Goal: Task Accomplishment & Management: Use online tool/utility

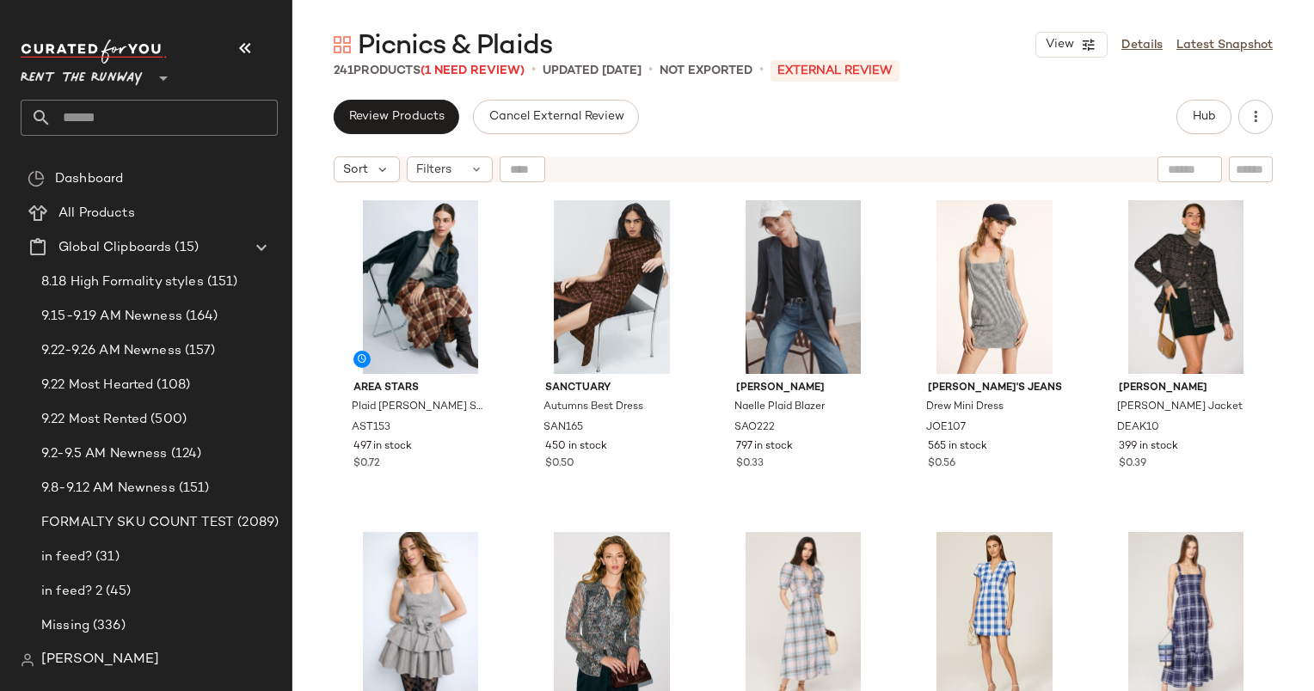
click at [1233, 120] on div "Hub" at bounding box center [1224, 117] width 96 height 34
click at [1221, 120] on button "Hub" at bounding box center [1203, 117] width 55 height 34
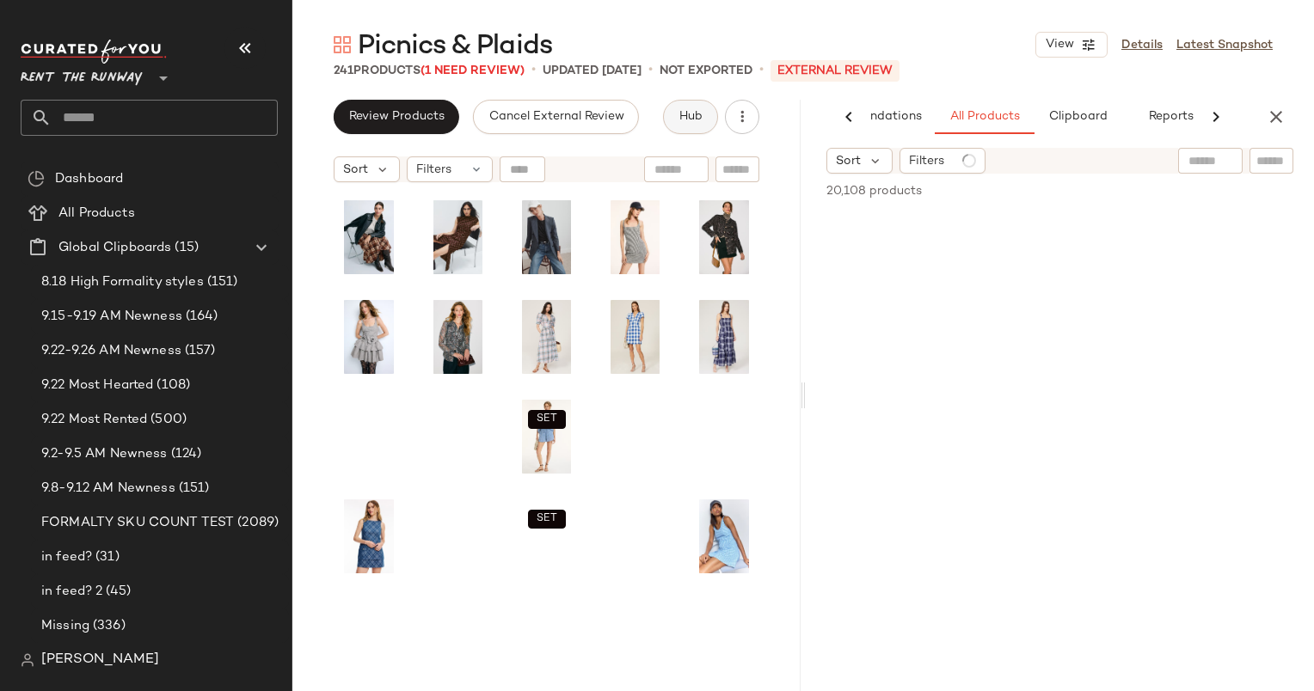
scroll to position [0, 89]
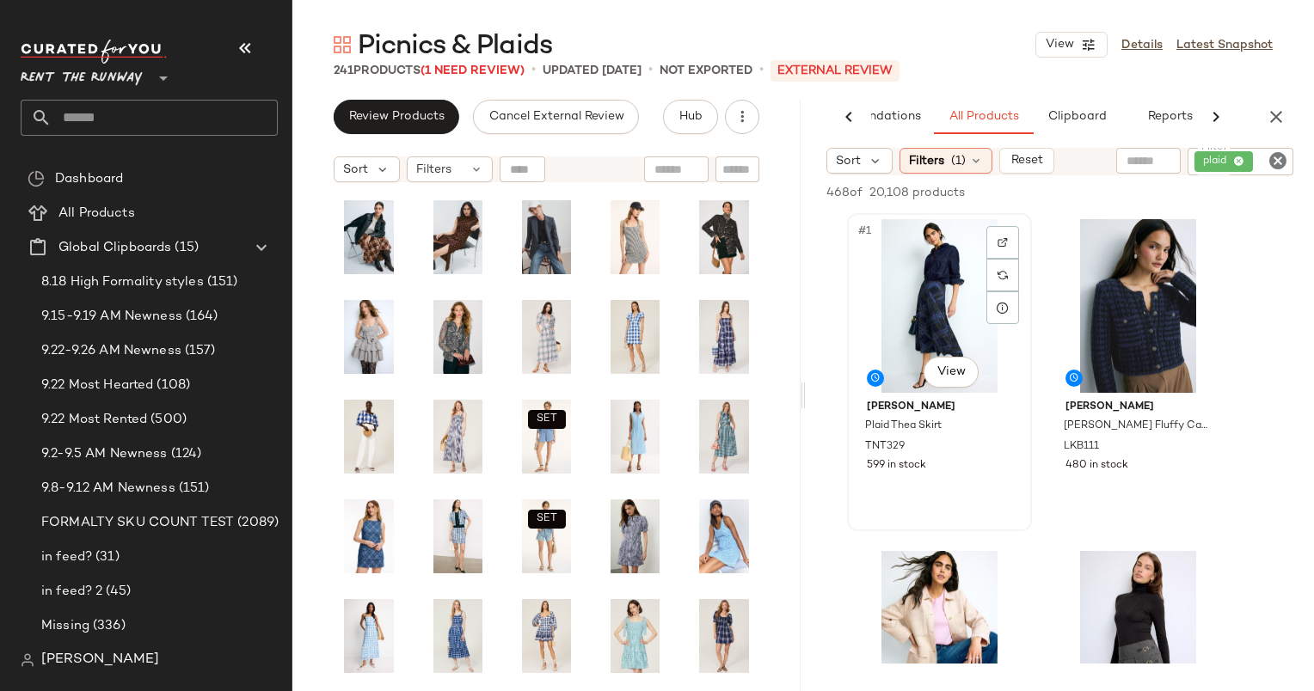
click at [933, 270] on div "#1 View" at bounding box center [939, 306] width 173 height 174
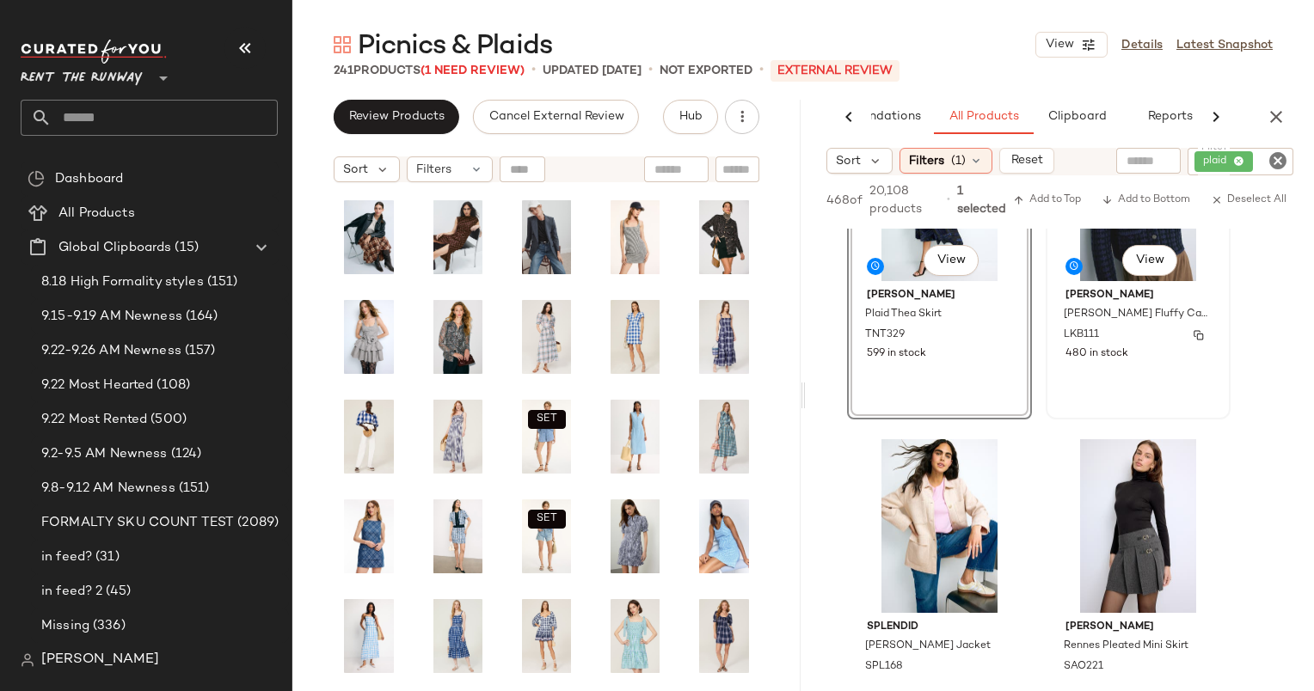
scroll to position [127, 0]
click at [1009, 454] on div at bounding box center [1002, 462] width 33 height 33
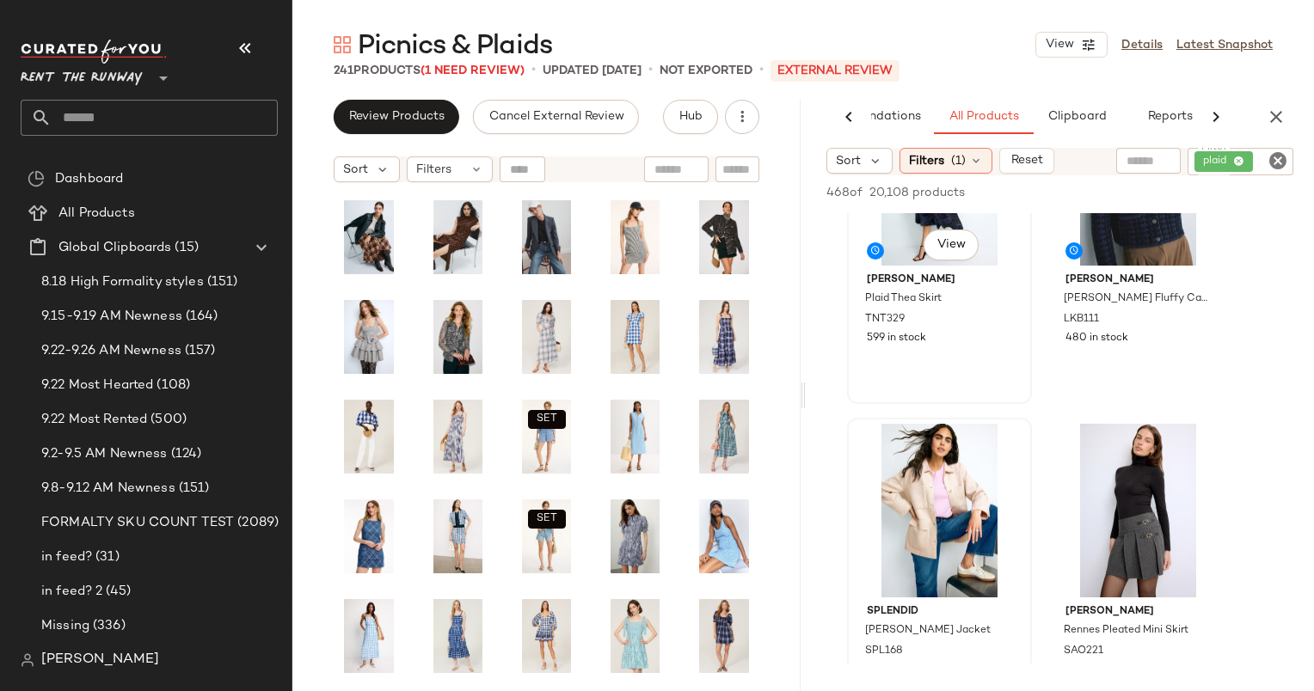
click at [892, 250] on div "#1 View" at bounding box center [939, 179] width 173 height 174
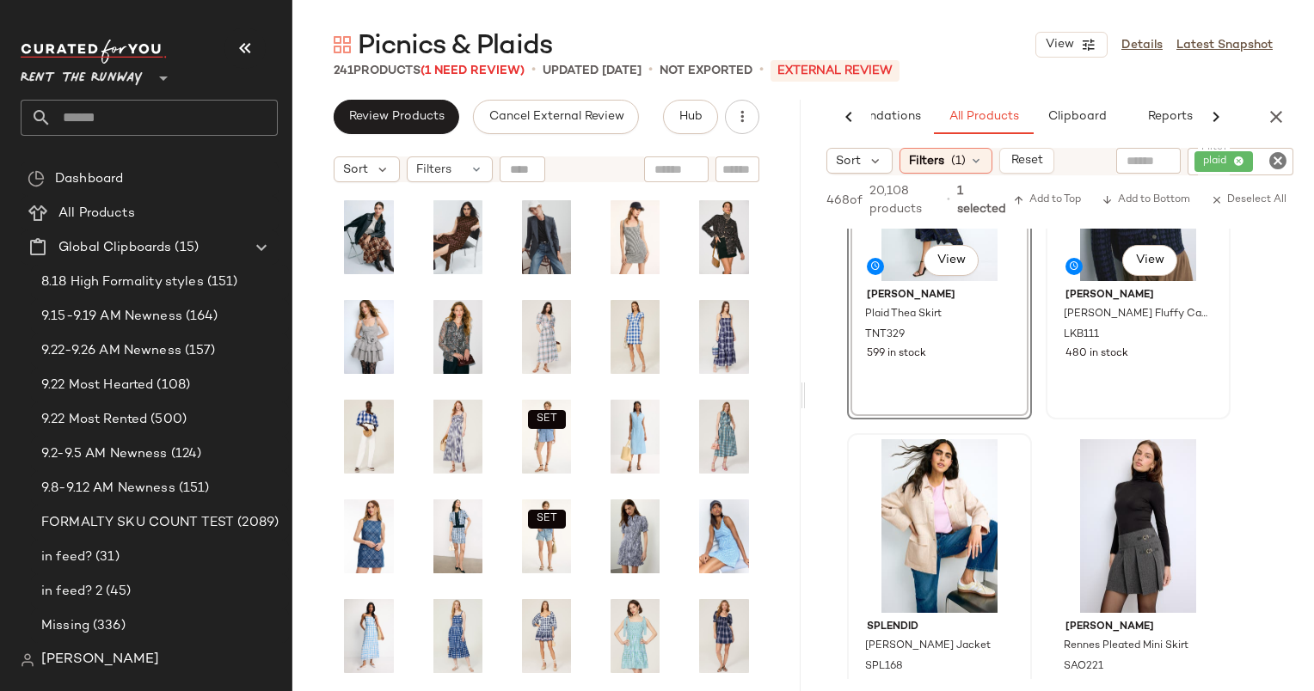
scroll to position [0, 0]
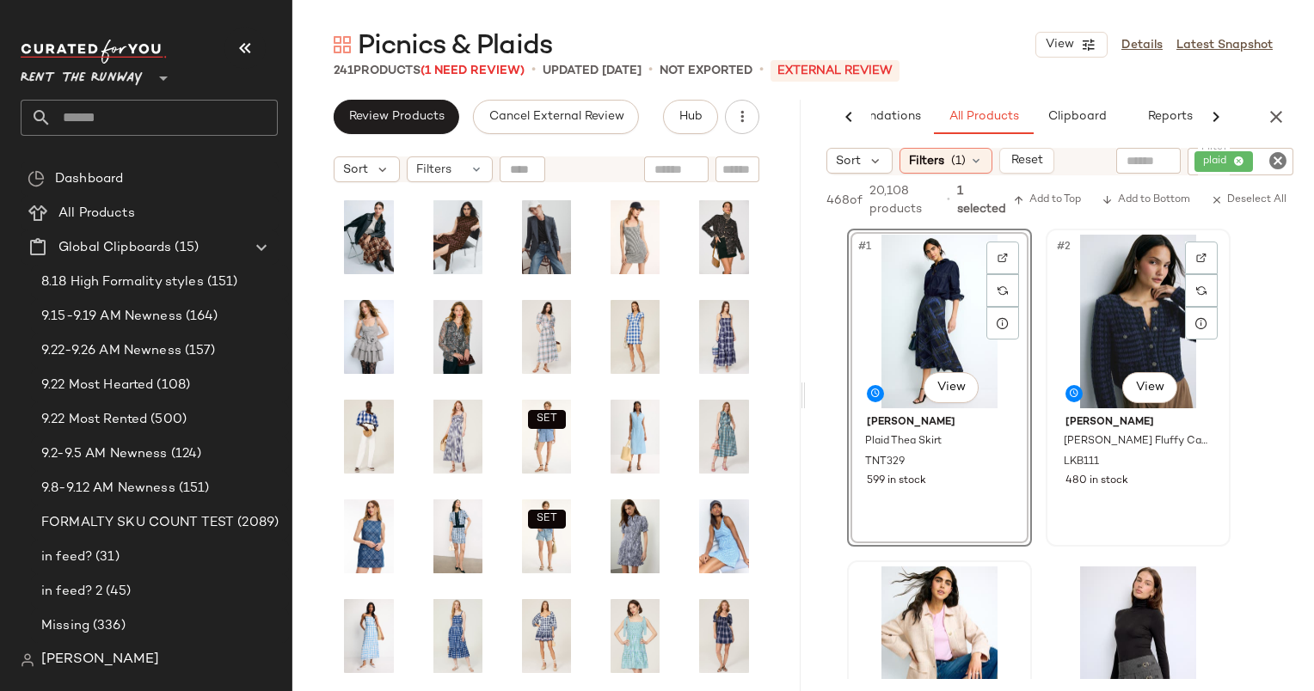
click at [1120, 319] on div "#2 View" at bounding box center [1138, 322] width 173 height 174
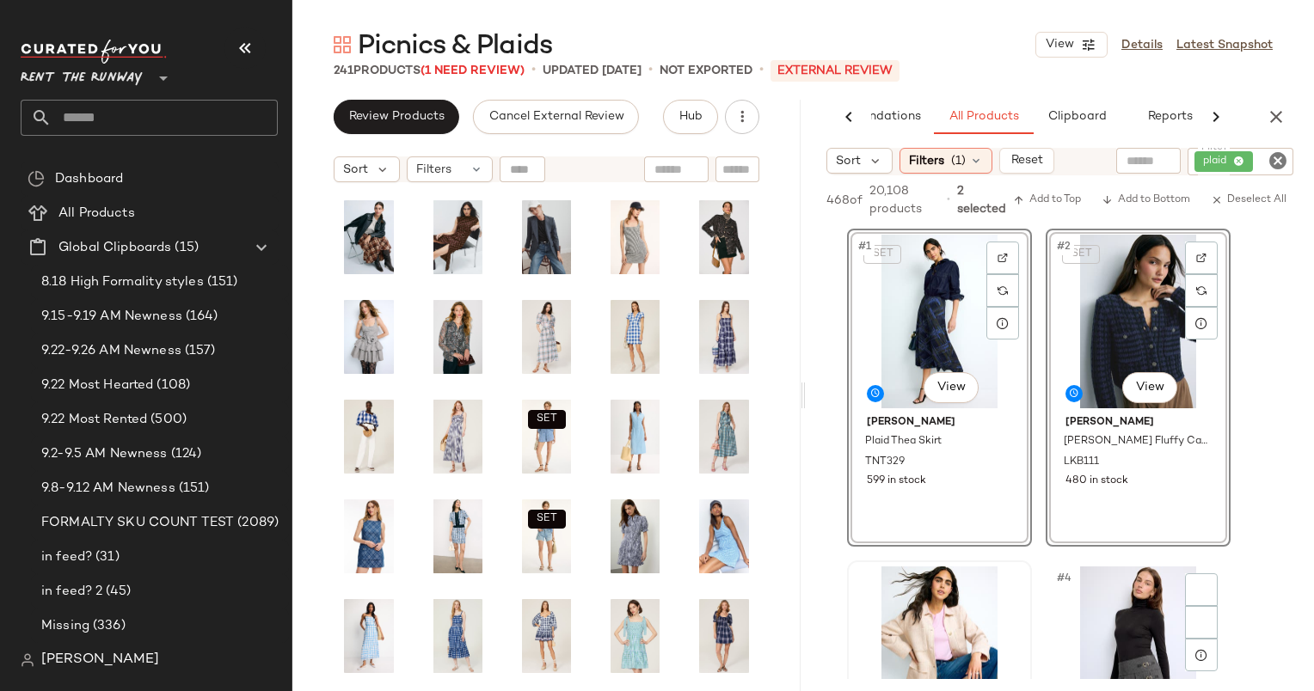
scroll to position [309, 0]
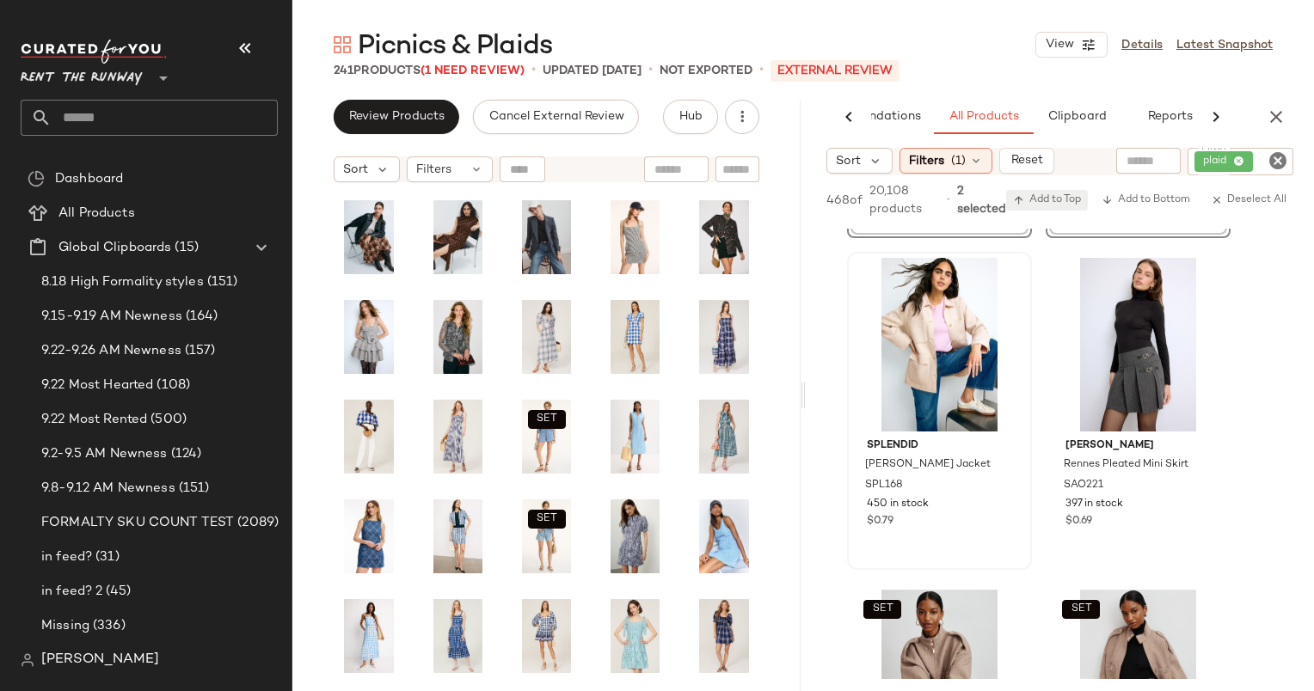
click at [1046, 206] on span "Add to Top" at bounding box center [1047, 200] width 68 height 12
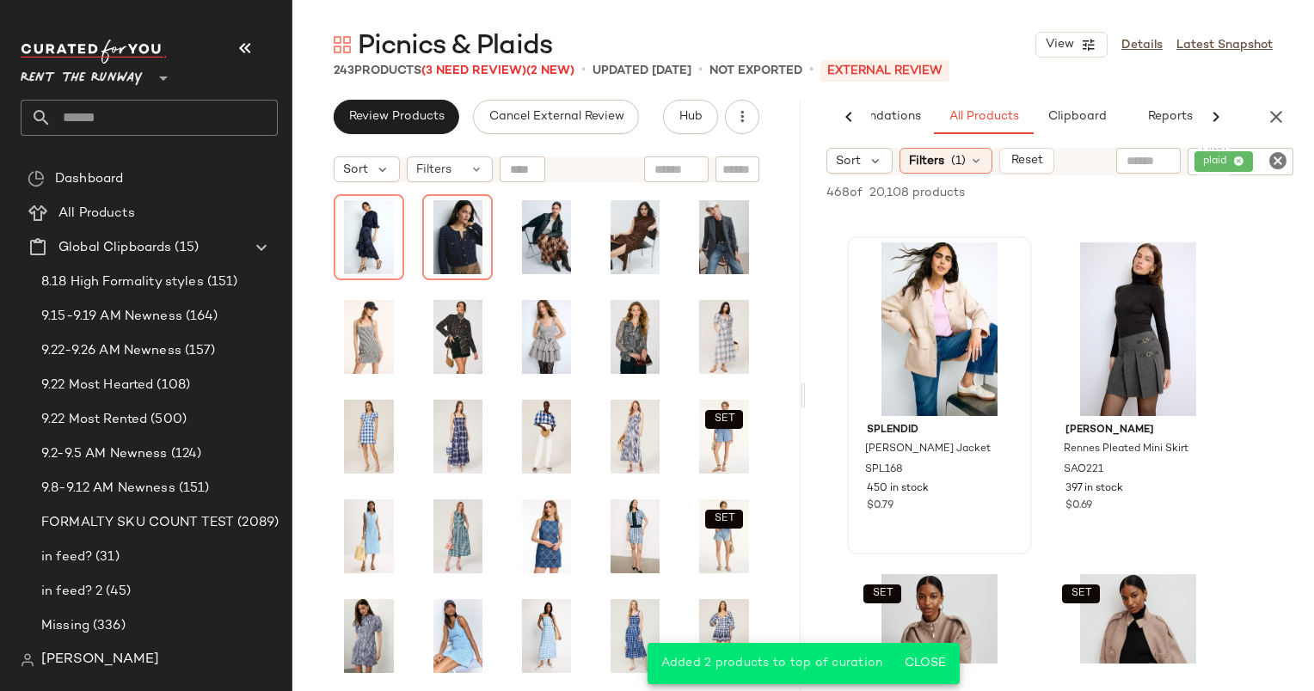
click at [1283, 162] on icon "Clear Filter" at bounding box center [1277, 160] width 21 height 21
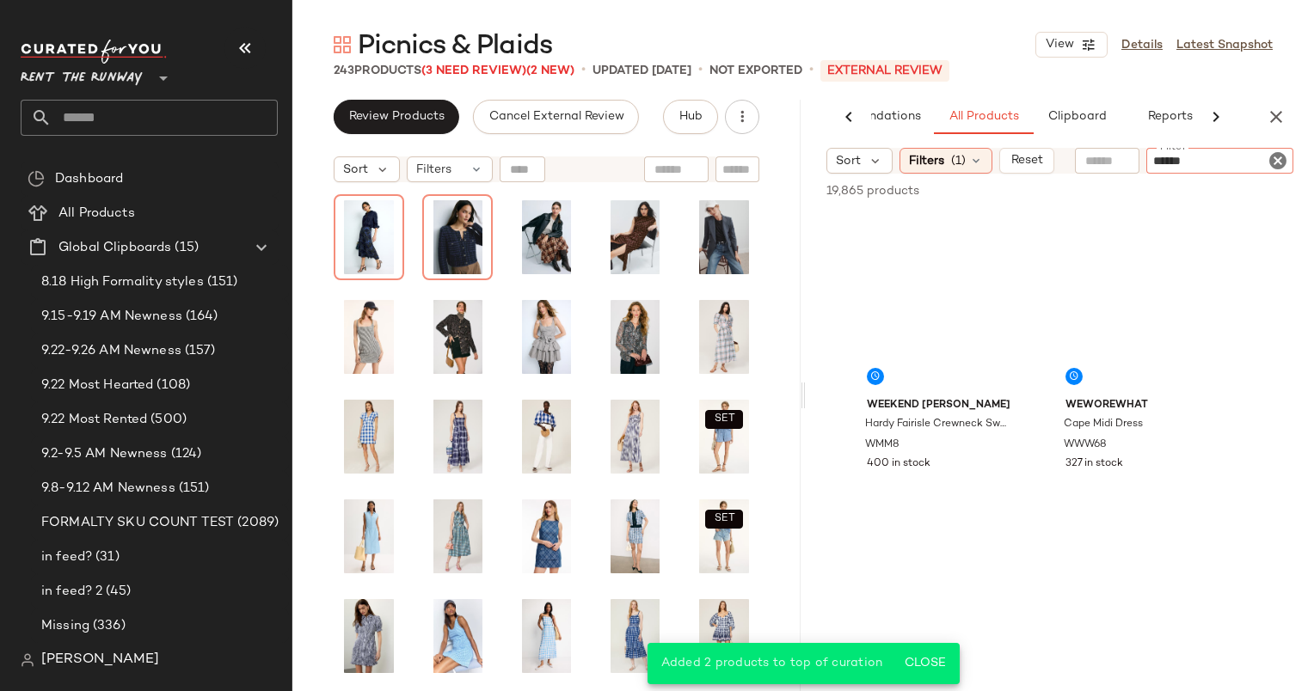
type input "*******"
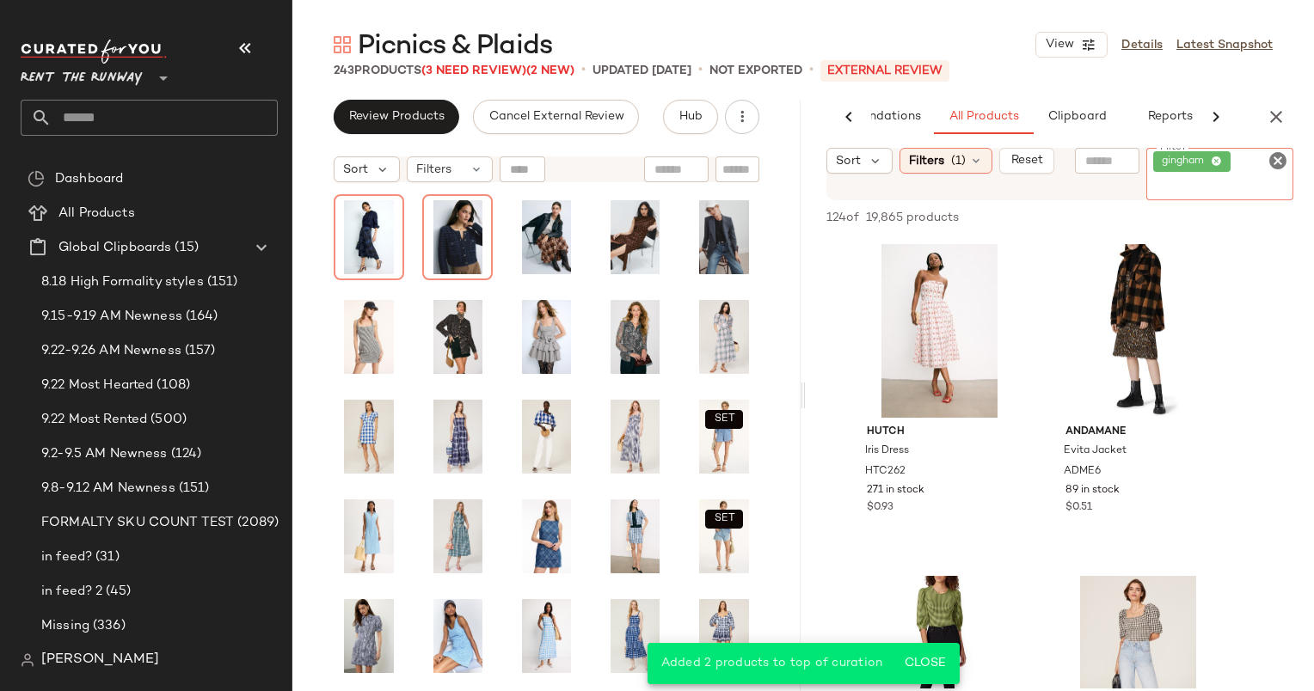
click at [1285, 157] on icon "Clear Filter" at bounding box center [1277, 160] width 21 height 21
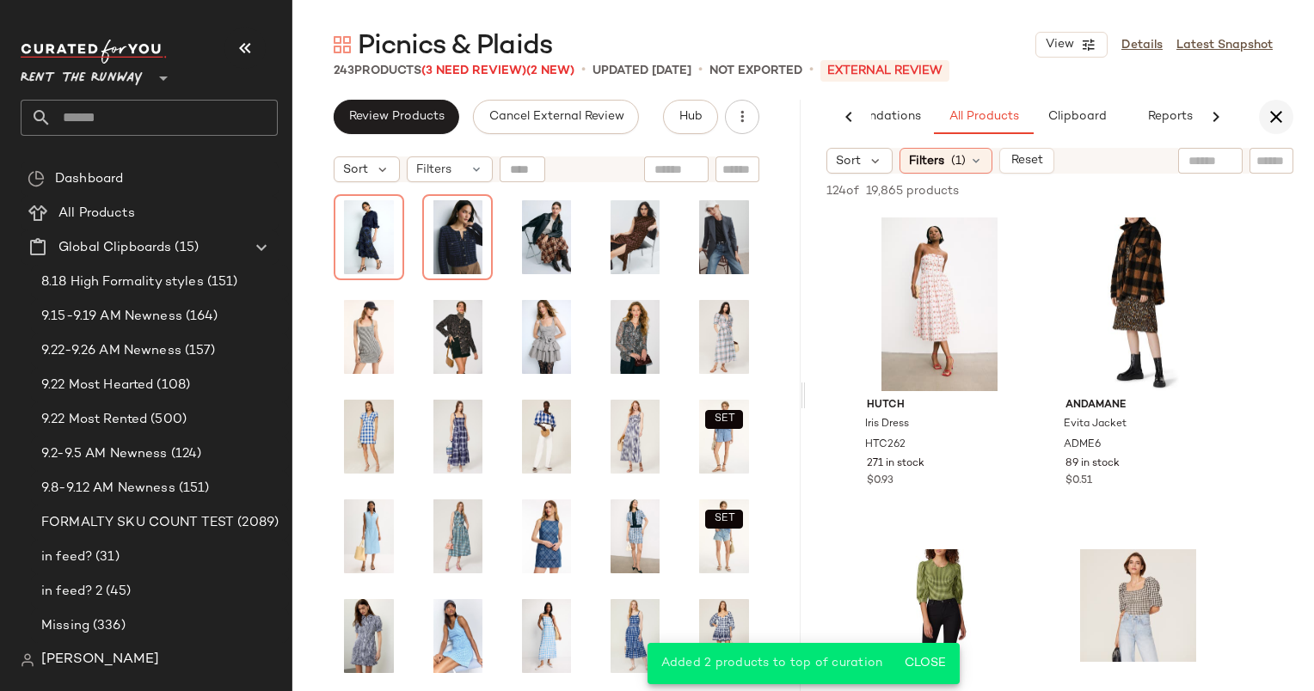
click at [1270, 112] on icon "button" at bounding box center [1276, 117] width 21 height 21
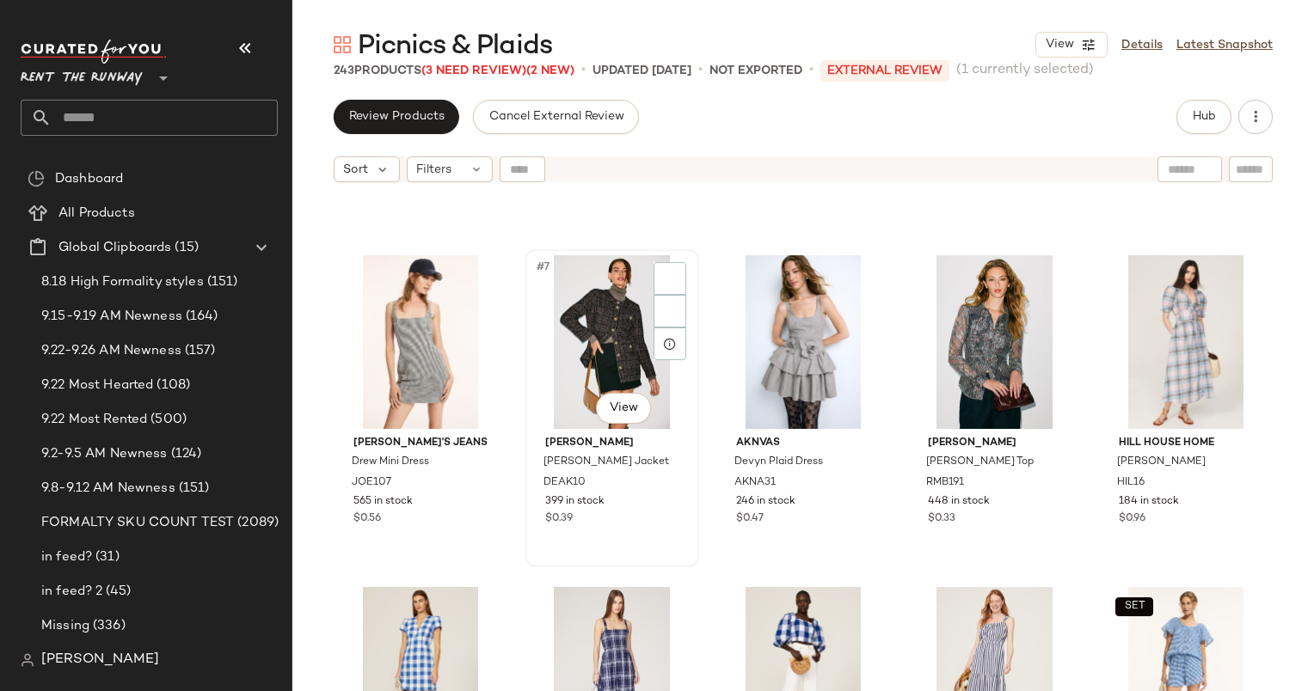
scroll to position [289, 0]
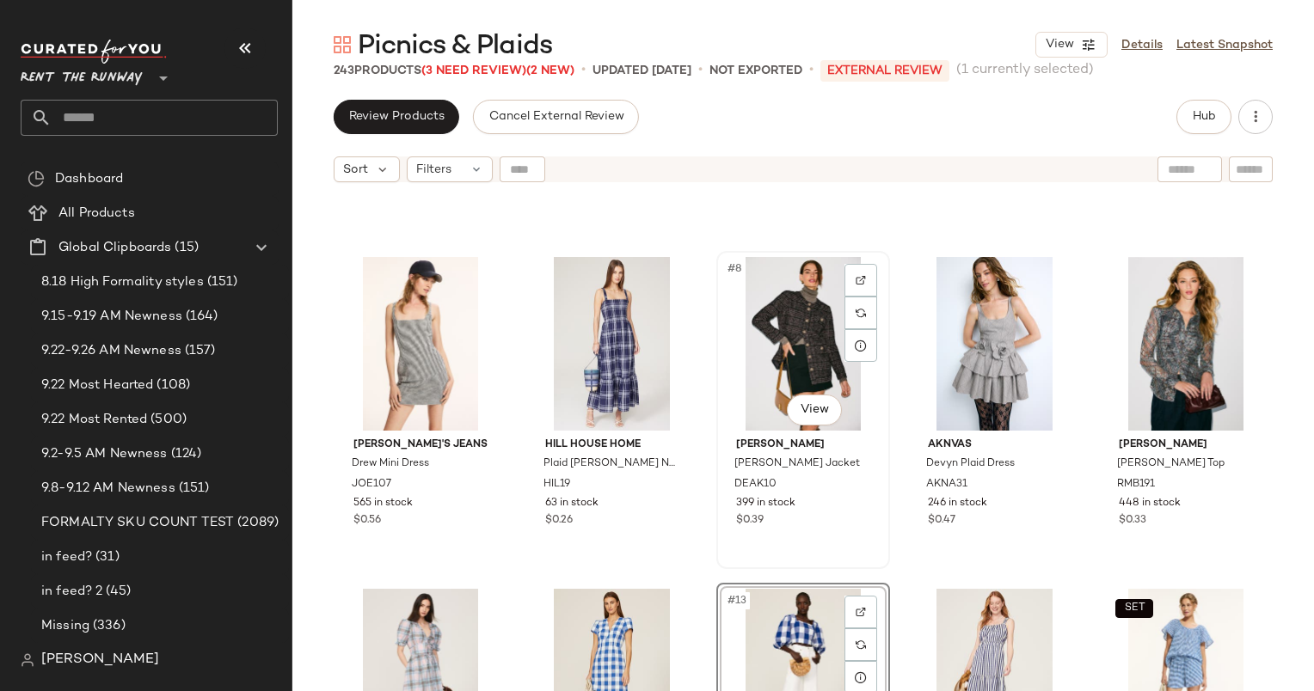
scroll to position [366, 0]
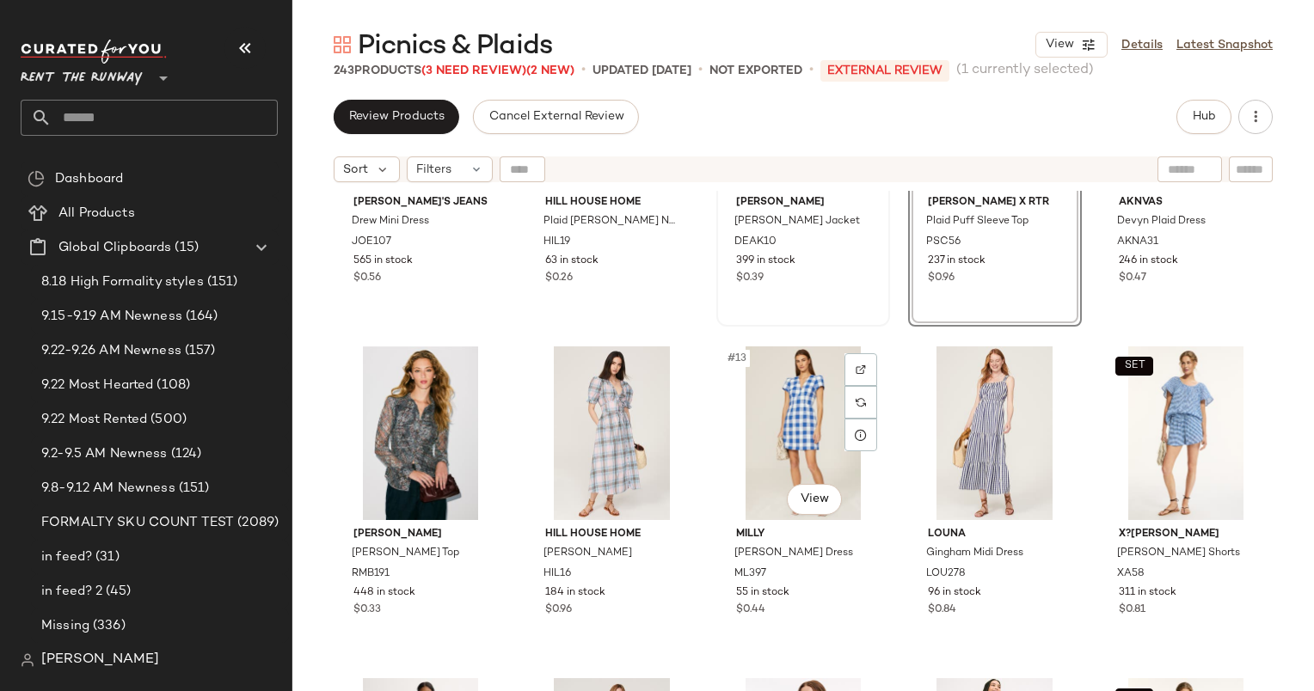
scroll to position [559, 0]
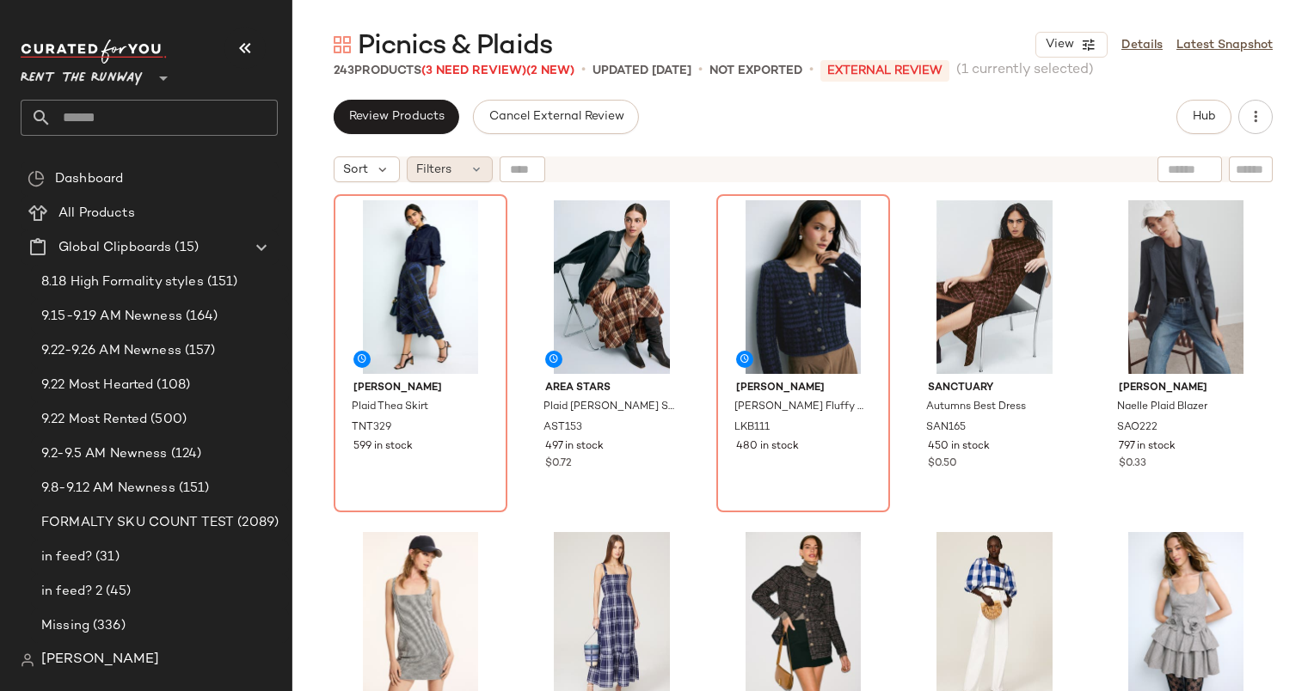
click at [476, 156] on div "Filters" at bounding box center [450, 169] width 86 height 26
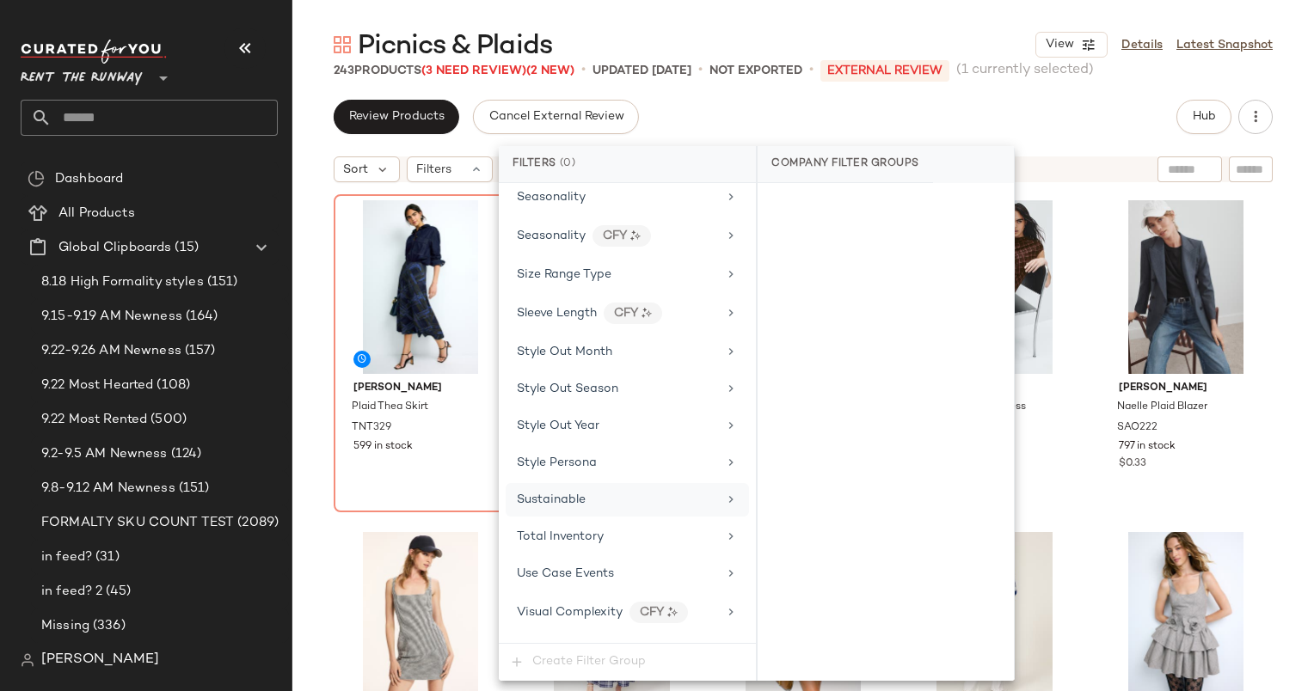
scroll to position [2463, 0]
click at [703, 484] on div "Total Inventory" at bounding box center [627, 499] width 243 height 34
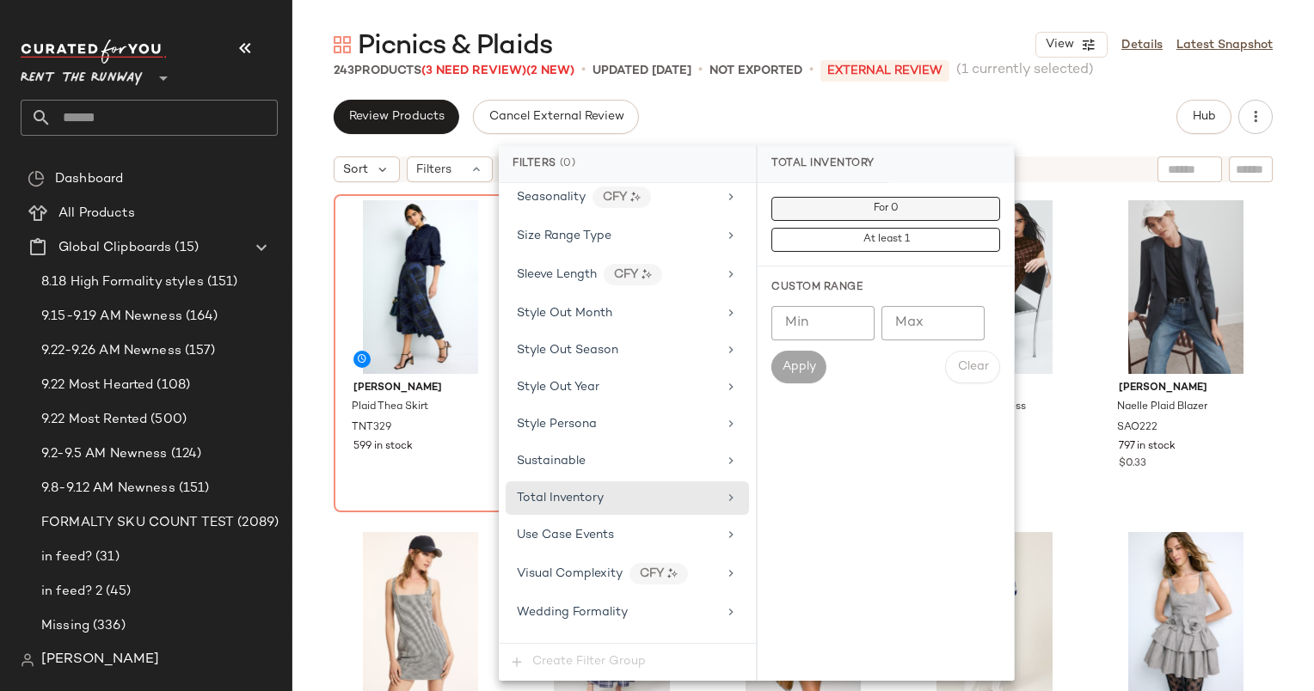
click at [842, 218] on button "For 0" at bounding box center [885, 209] width 229 height 24
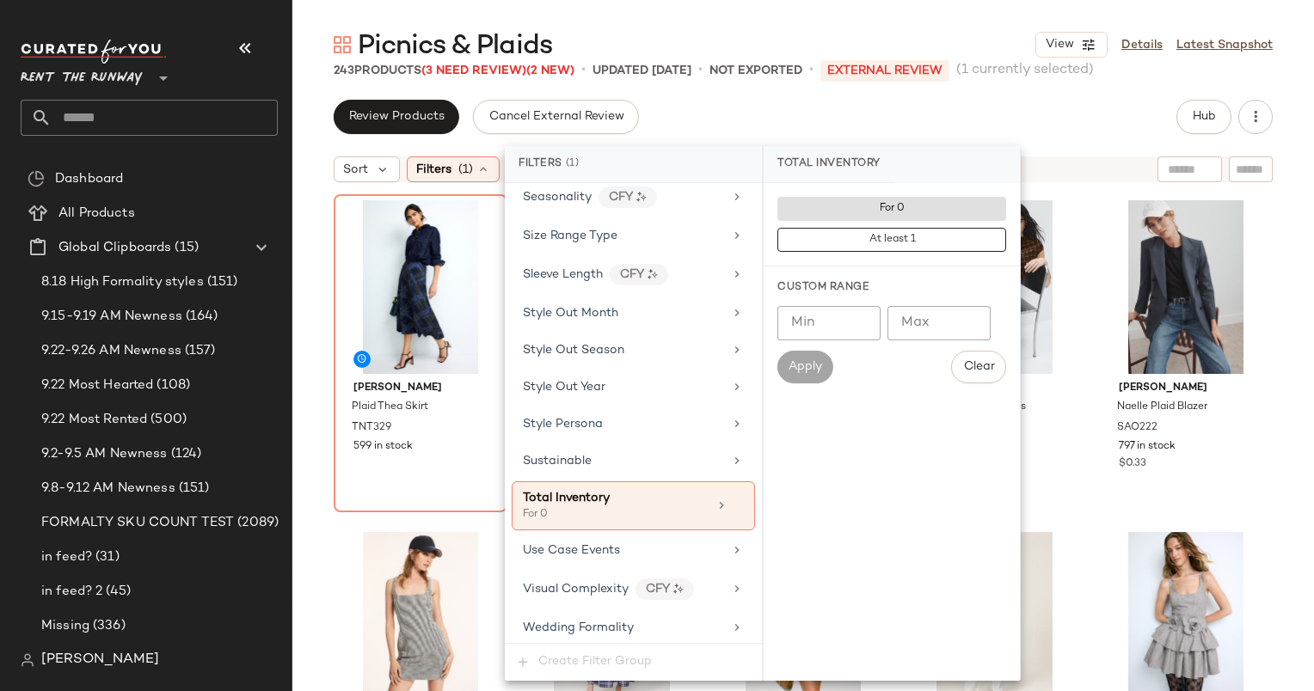
click at [952, 119] on div "Review Products Cancel External Review Hub" at bounding box center [803, 117] width 939 height 34
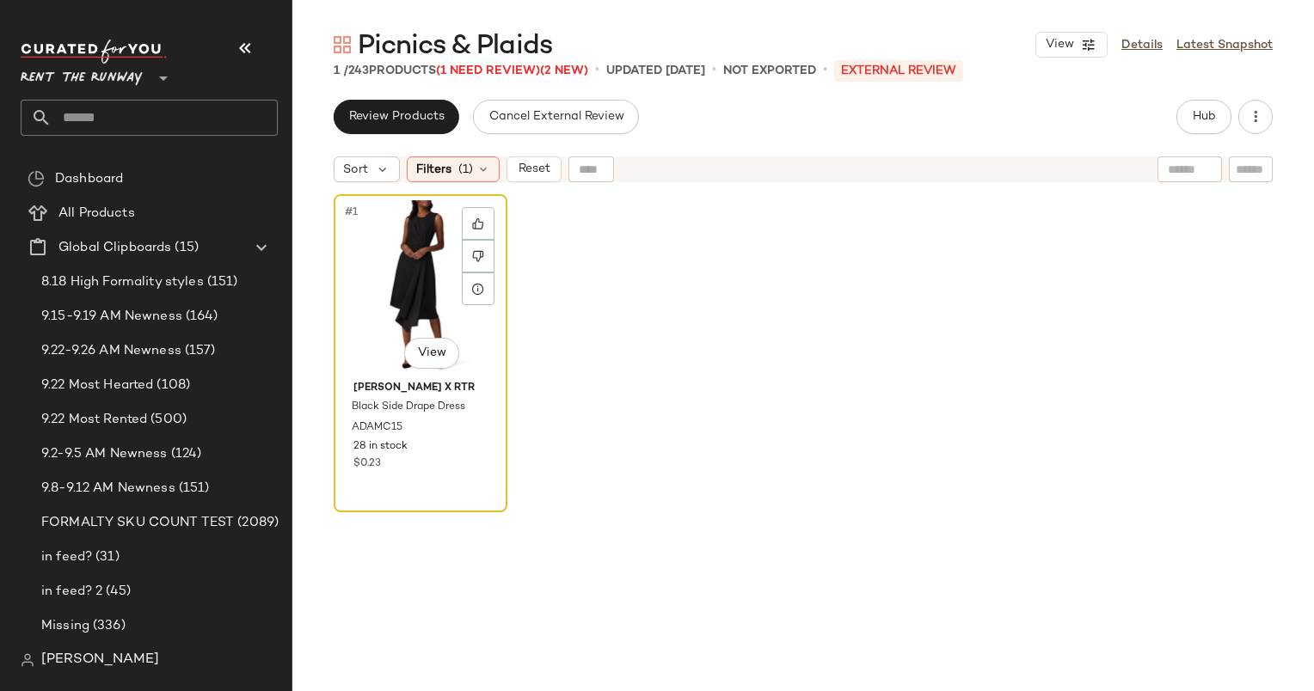
click at [397, 243] on div "#1 View" at bounding box center [421, 287] width 162 height 174
click at [435, 245] on div at bounding box center [421, 287] width 162 height 174
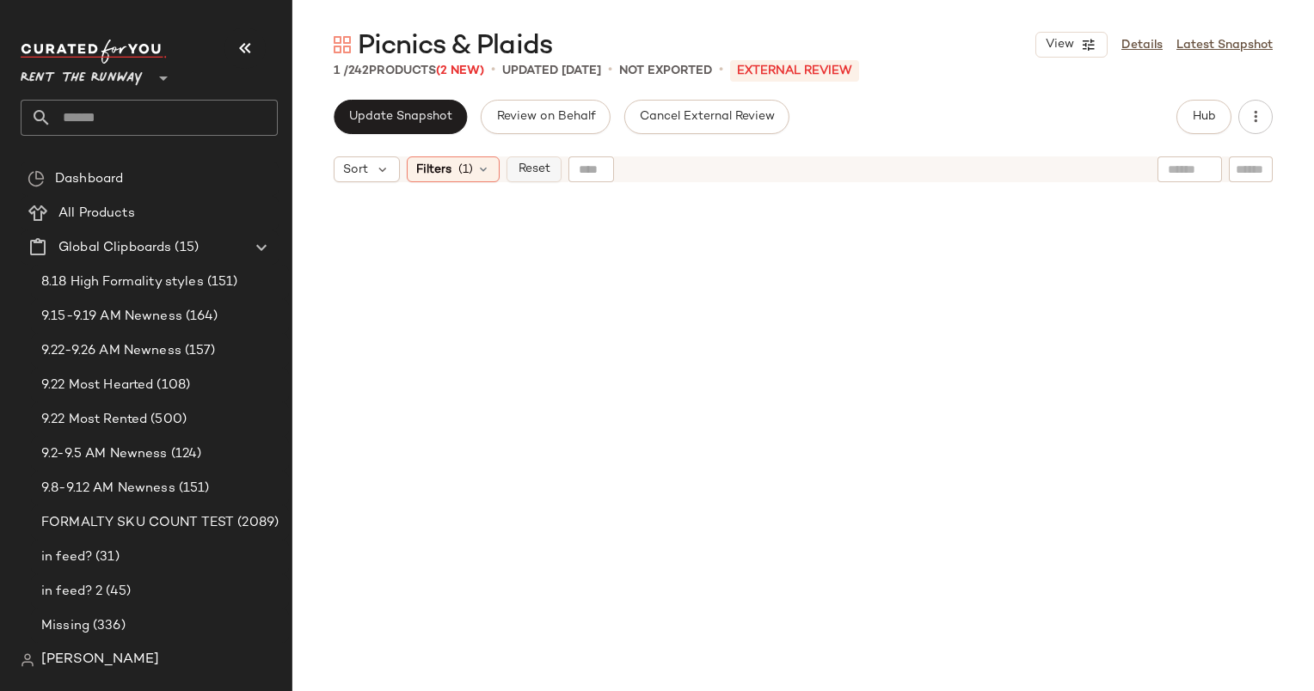
click at [527, 169] on span "Reset" at bounding box center [533, 170] width 33 height 14
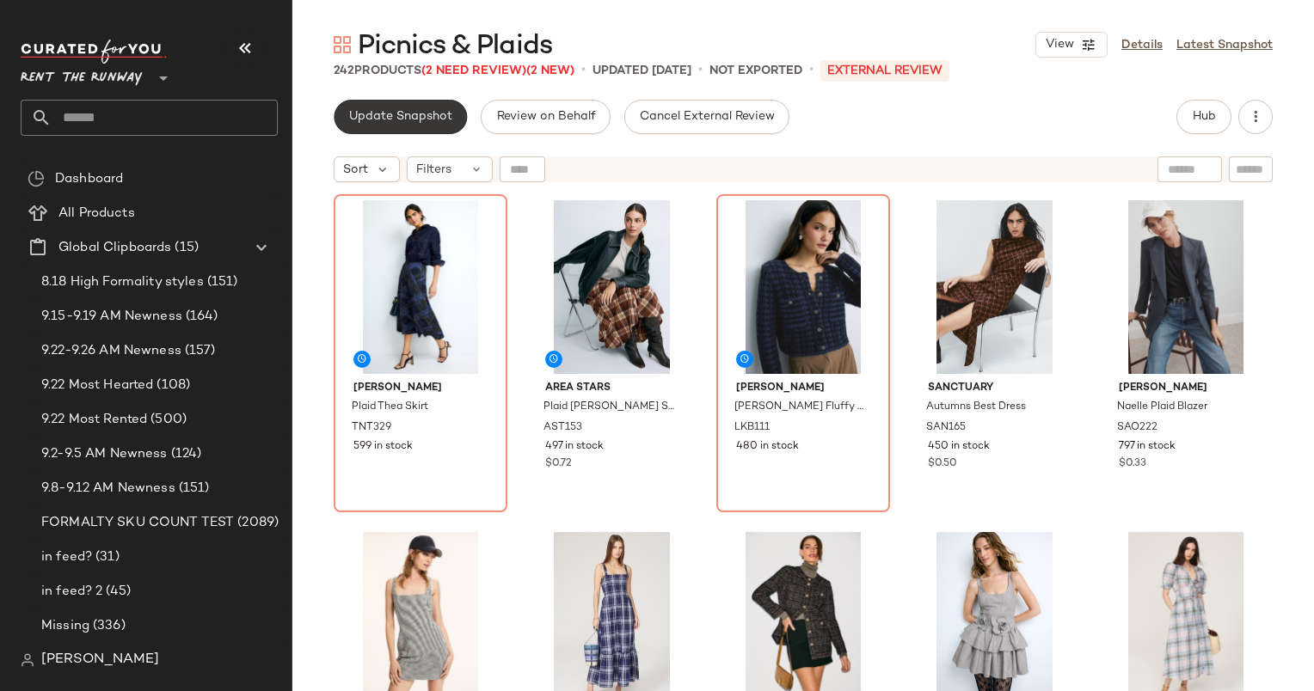
click at [419, 128] on button "Update Snapshot" at bounding box center [400, 117] width 133 height 34
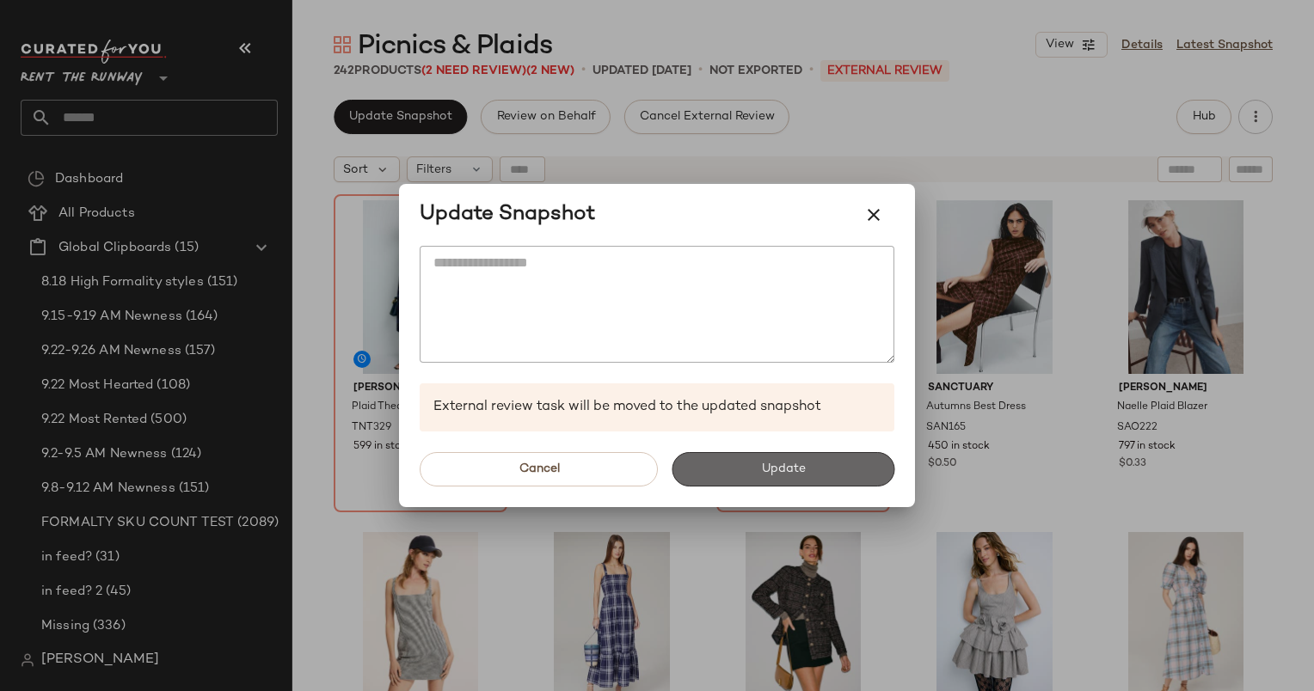
click at [733, 482] on button "Update" at bounding box center [783, 469] width 223 height 34
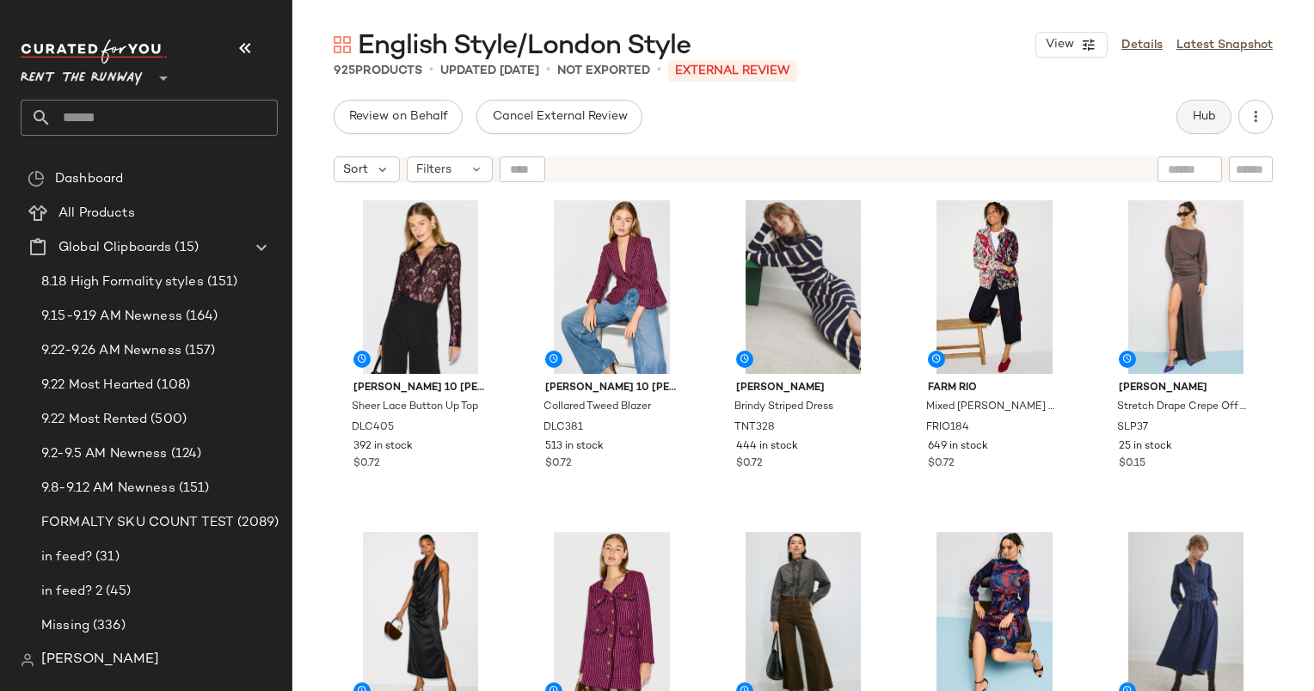
click at [1212, 123] on span "Hub" at bounding box center [1204, 117] width 24 height 14
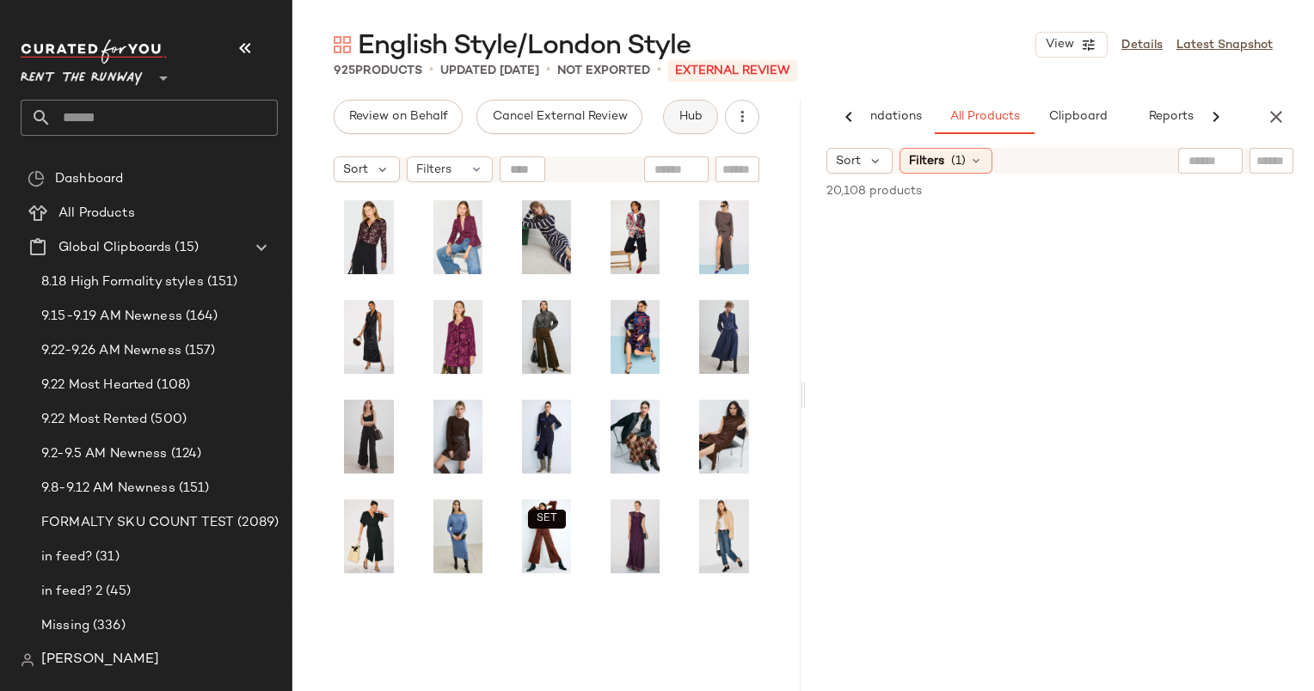
scroll to position [0, 89]
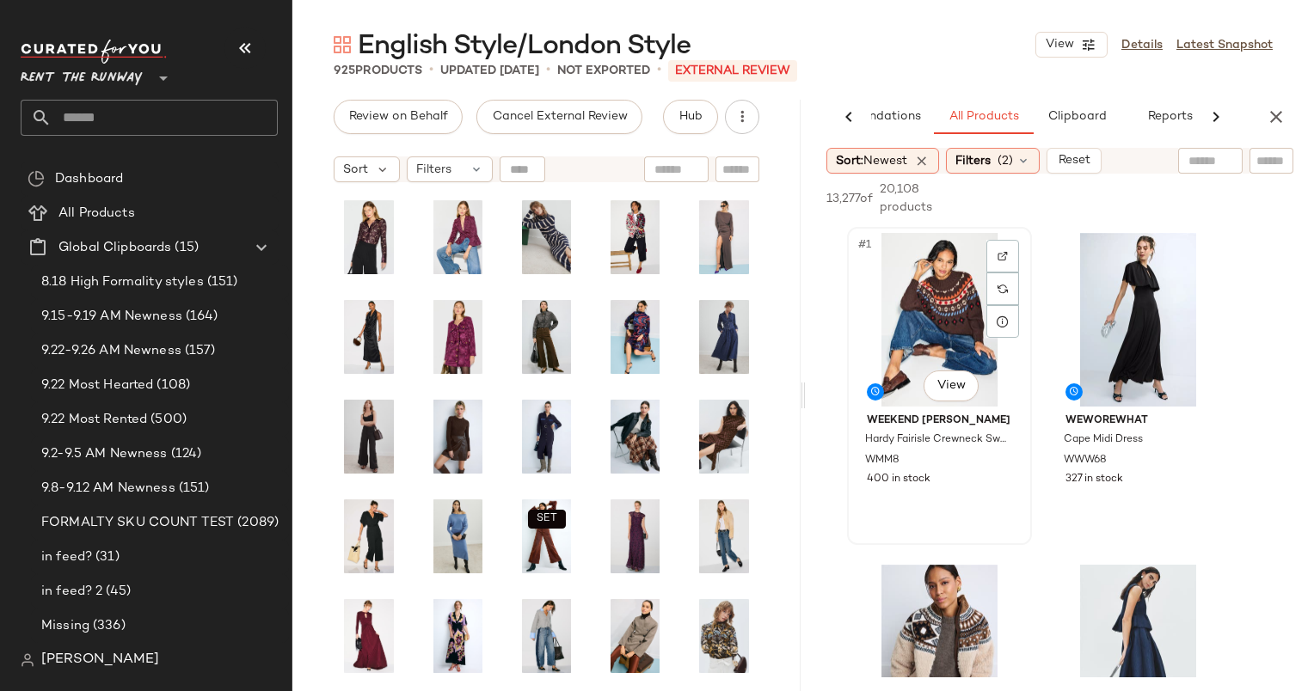
click at [918, 299] on div "#1 View" at bounding box center [939, 320] width 173 height 174
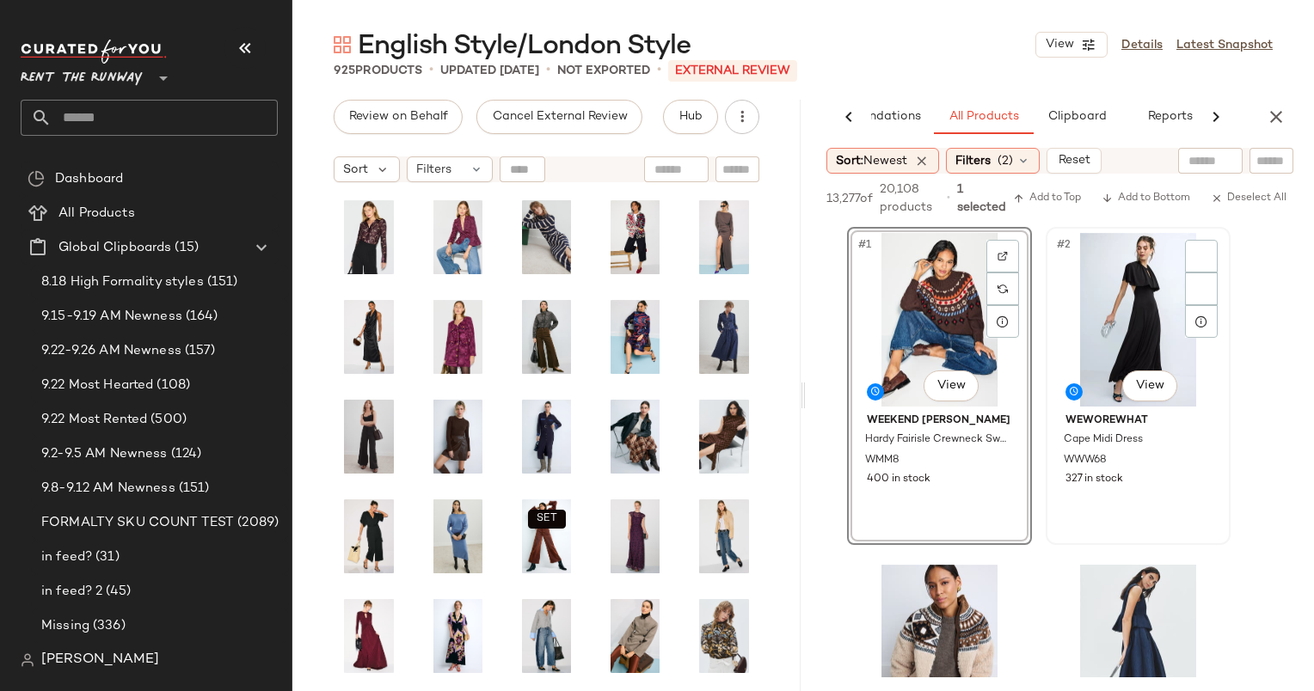
click at [1102, 304] on div "#2 View" at bounding box center [1138, 320] width 173 height 174
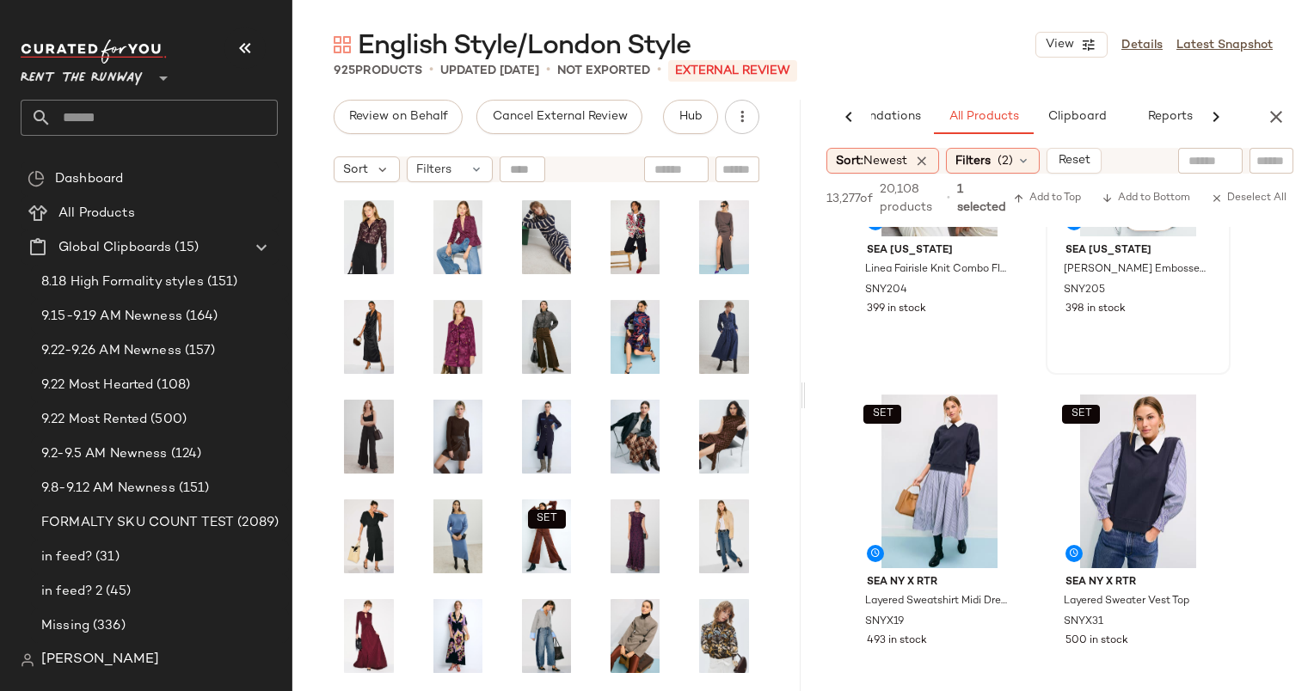
click at [1149, 304] on div "398 in stock" at bounding box center [1137, 309] width 145 height 15
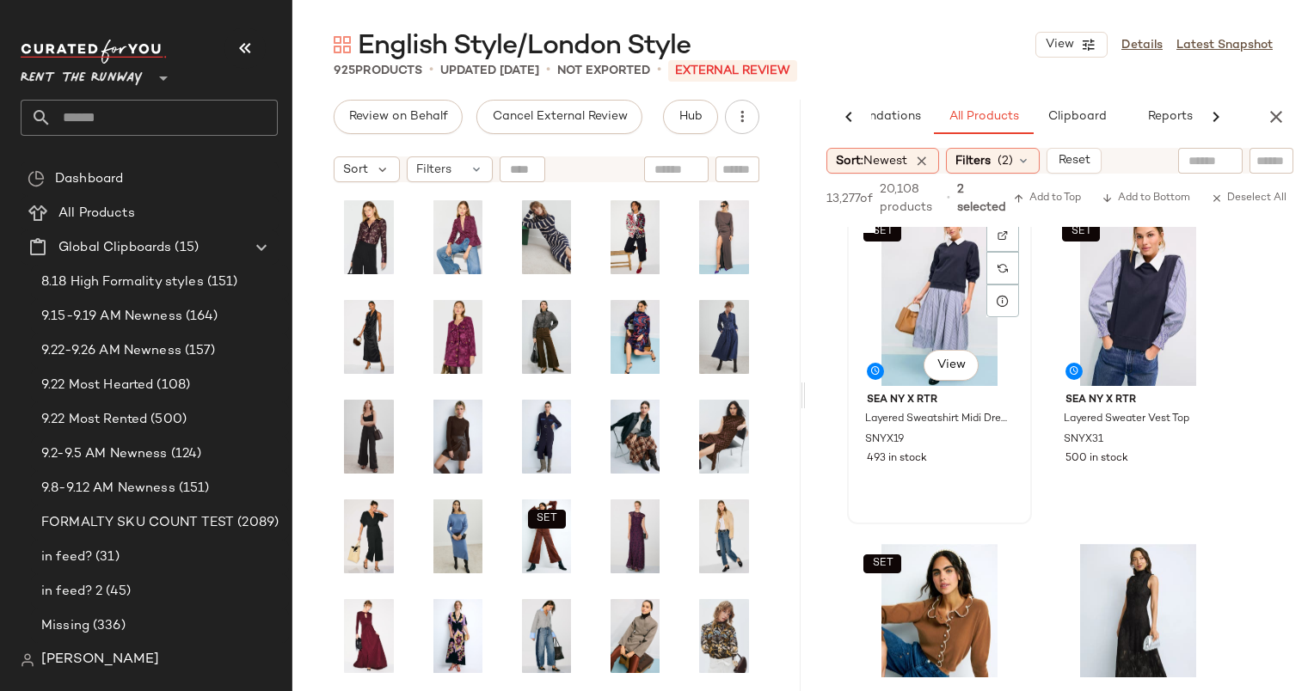
click at [923, 287] on div "SET #5 View" at bounding box center [939, 299] width 173 height 174
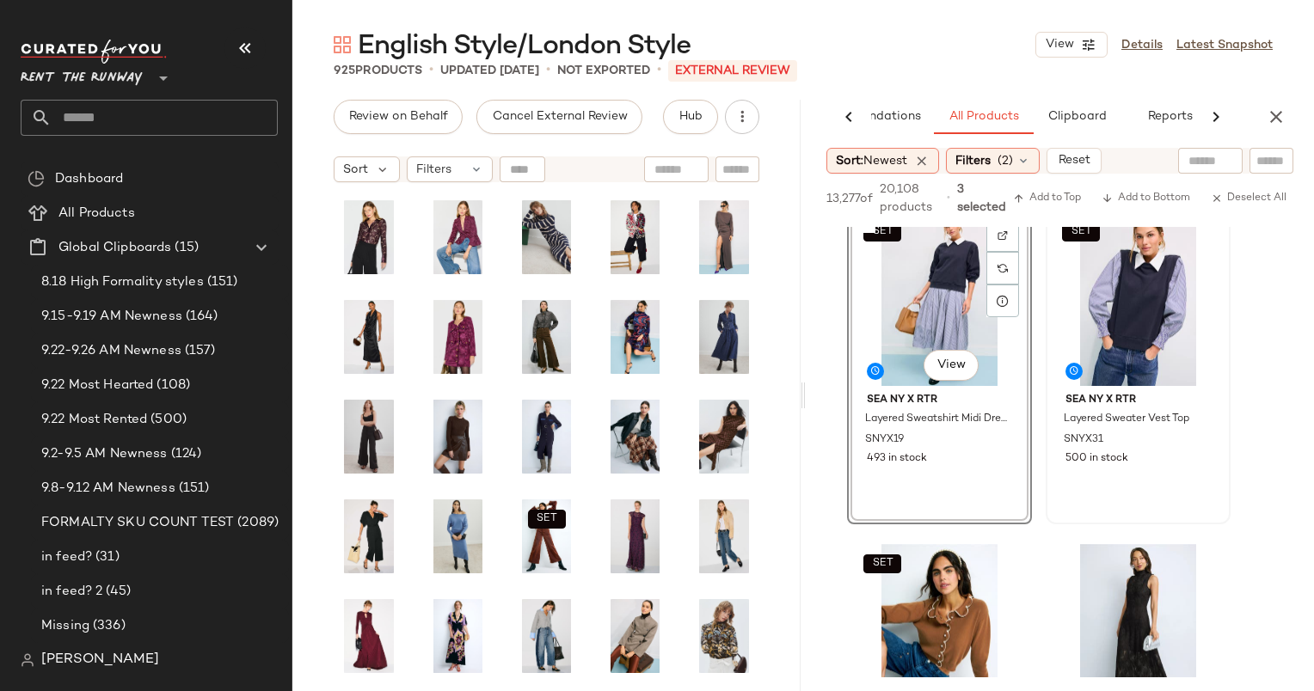
click at [1130, 316] on div "SET" at bounding box center [1138, 299] width 173 height 174
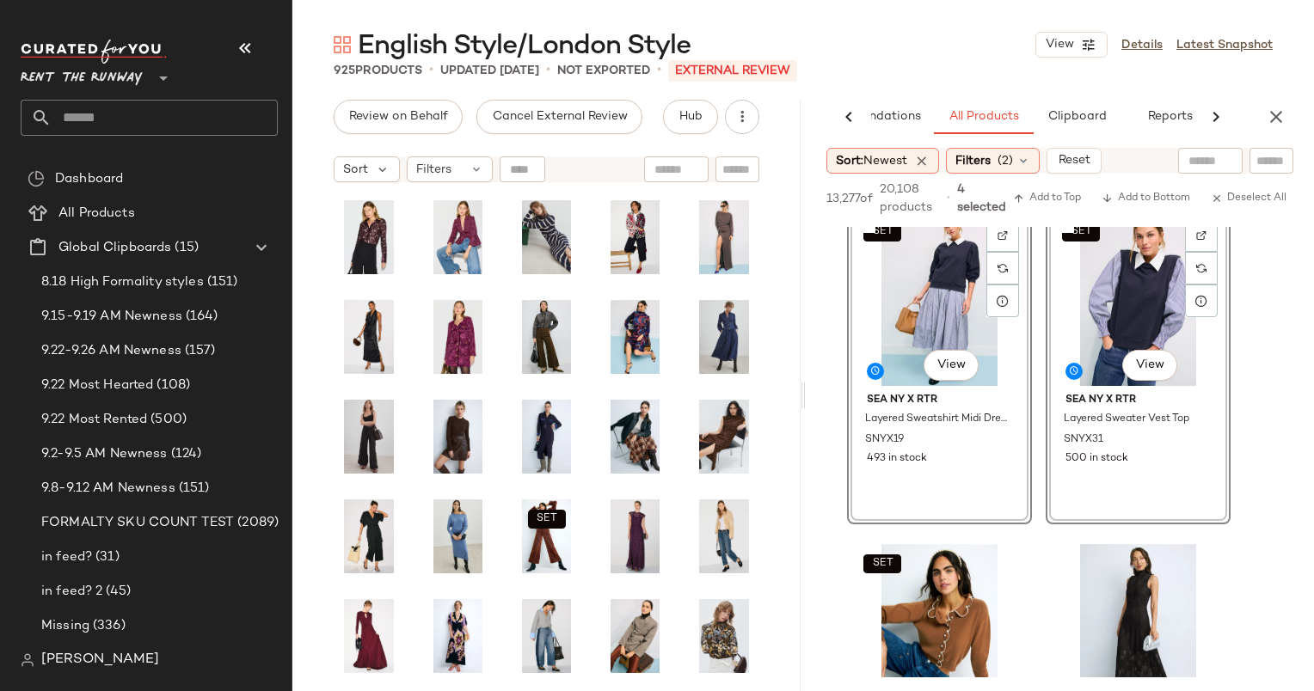
scroll to position [891, 0]
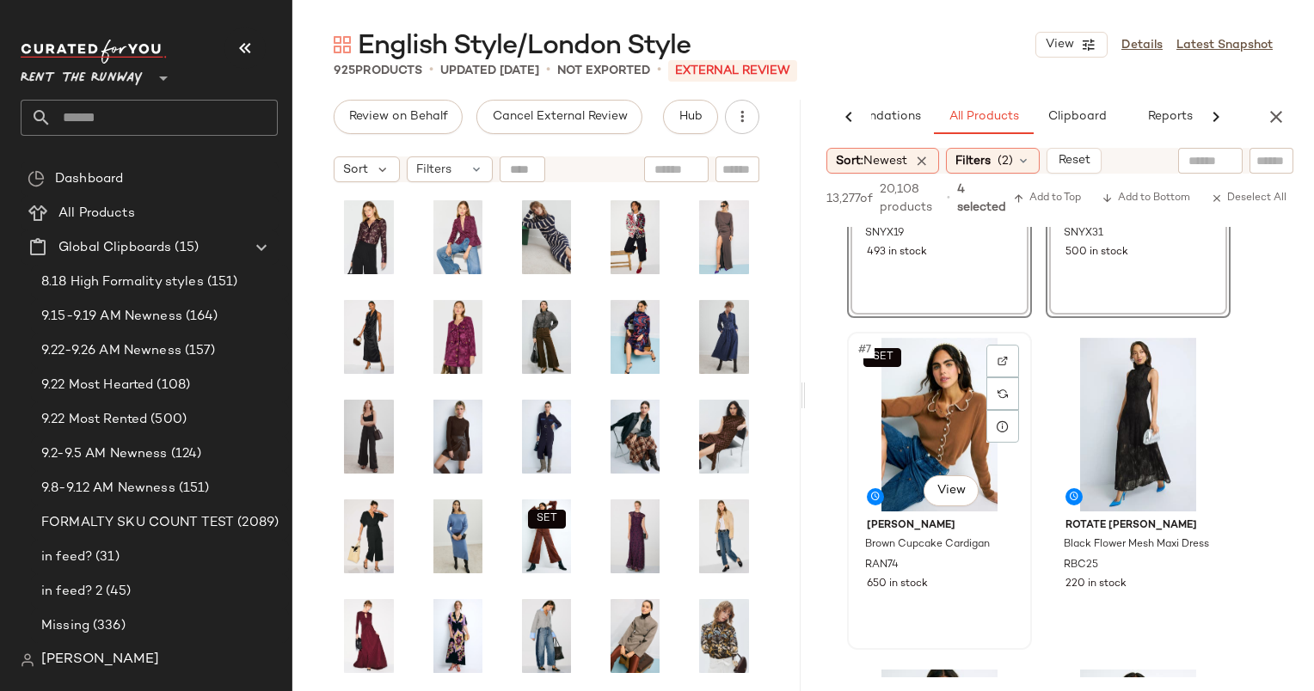
click at [946, 424] on div "SET #7 View" at bounding box center [939, 425] width 173 height 174
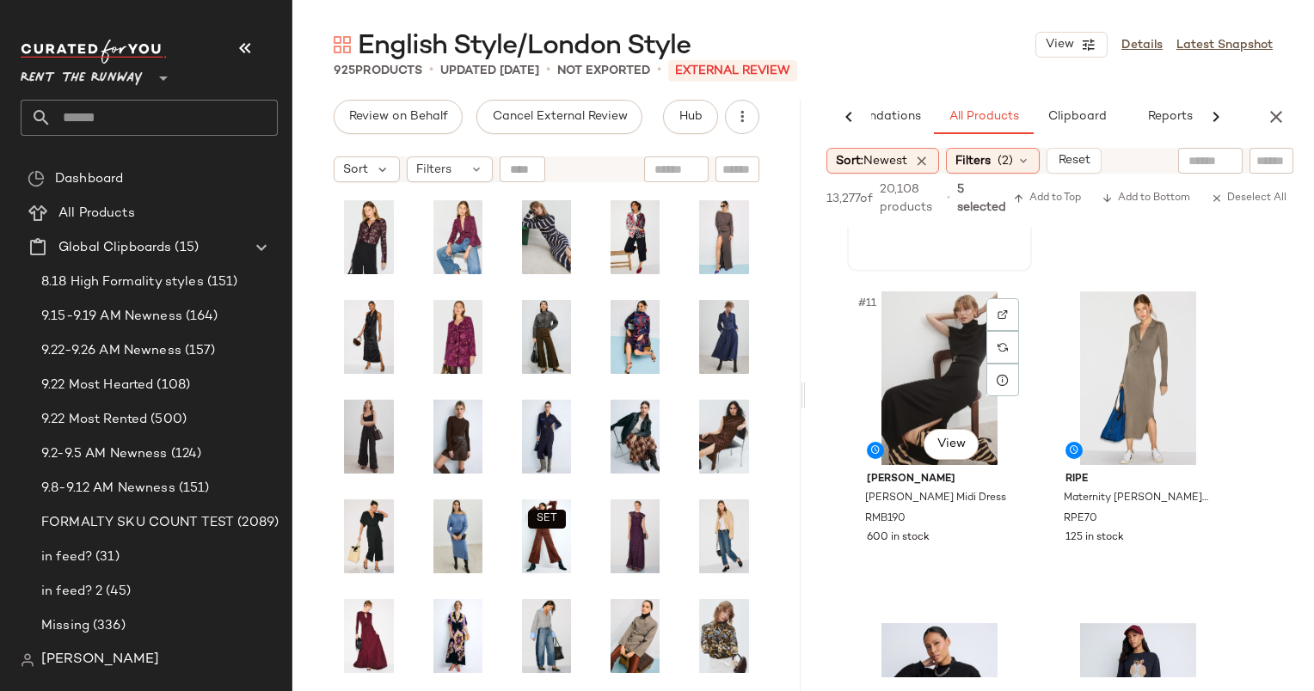
scroll to position [1767, 0]
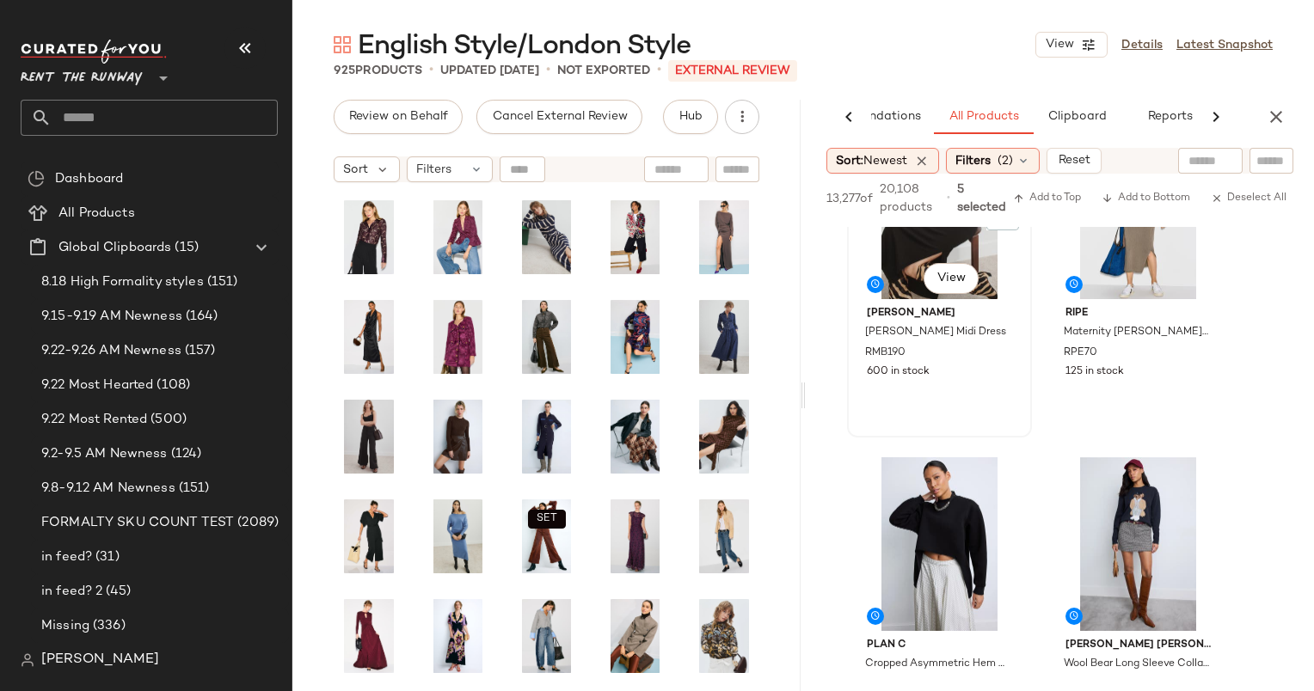
click at [895, 268] on div "#11 View" at bounding box center [939, 213] width 173 height 174
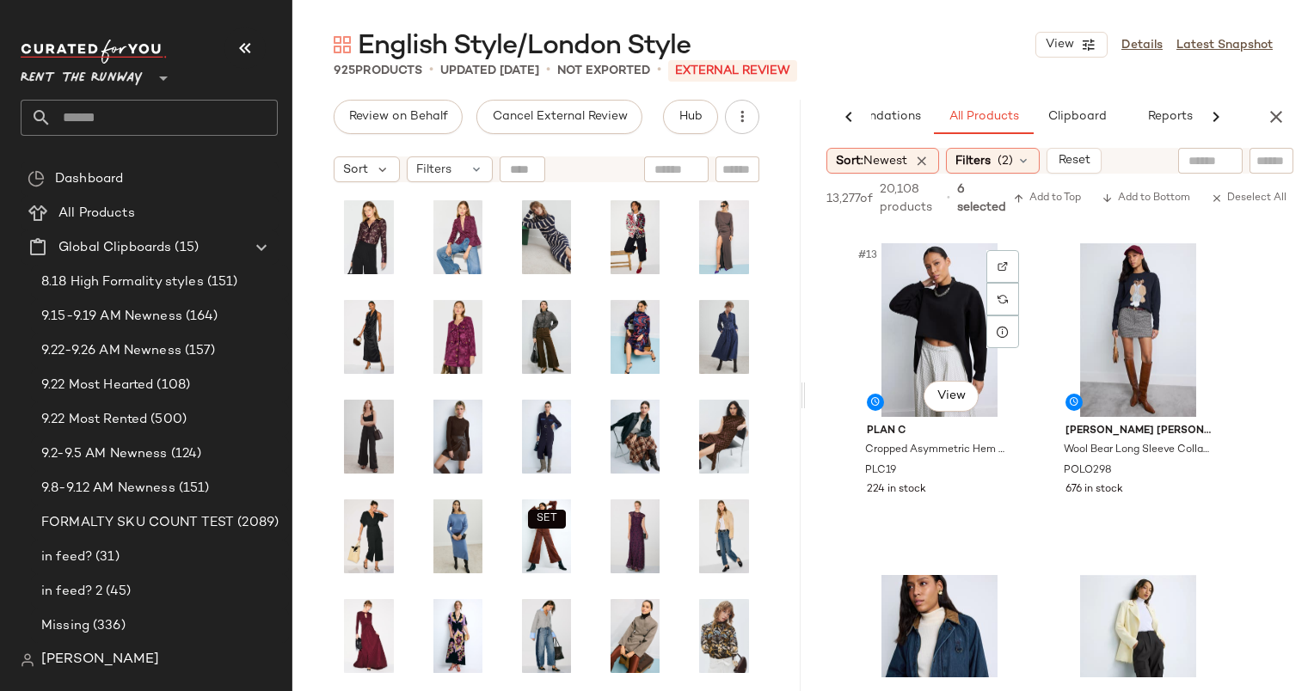
scroll to position [2045, 0]
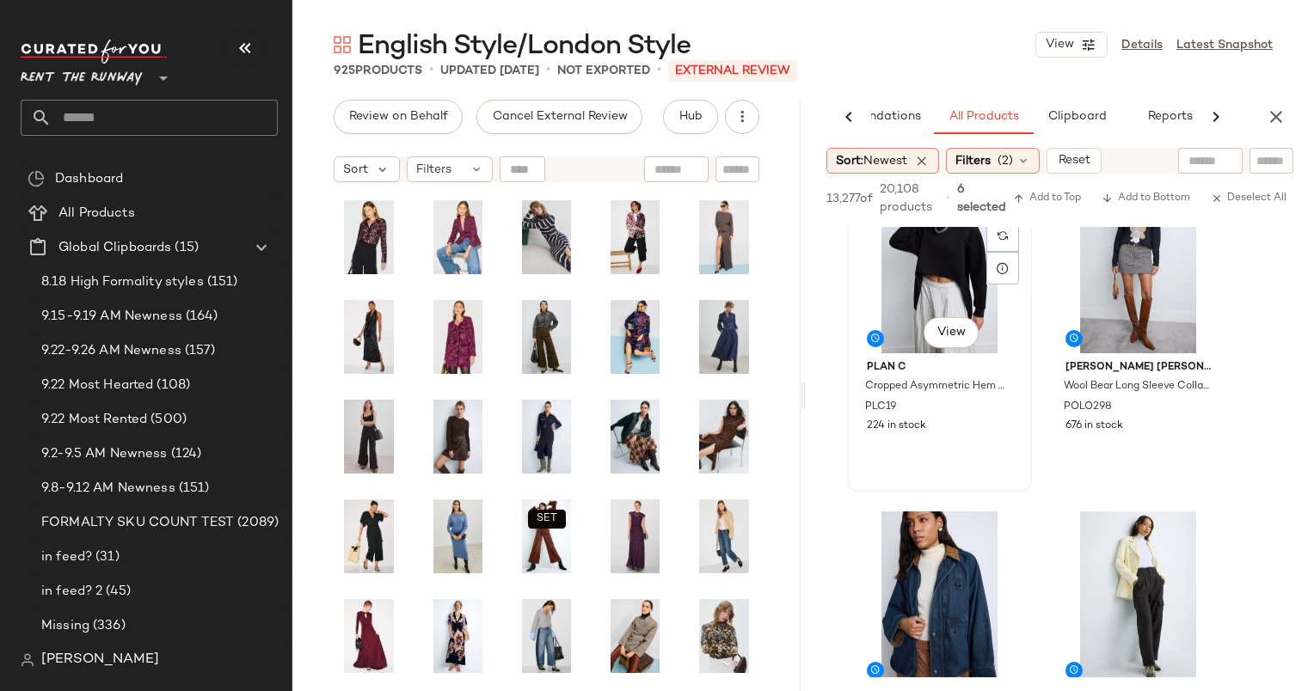
click at [905, 279] on div "#13 View" at bounding box center [939, 267] width 173 height 174
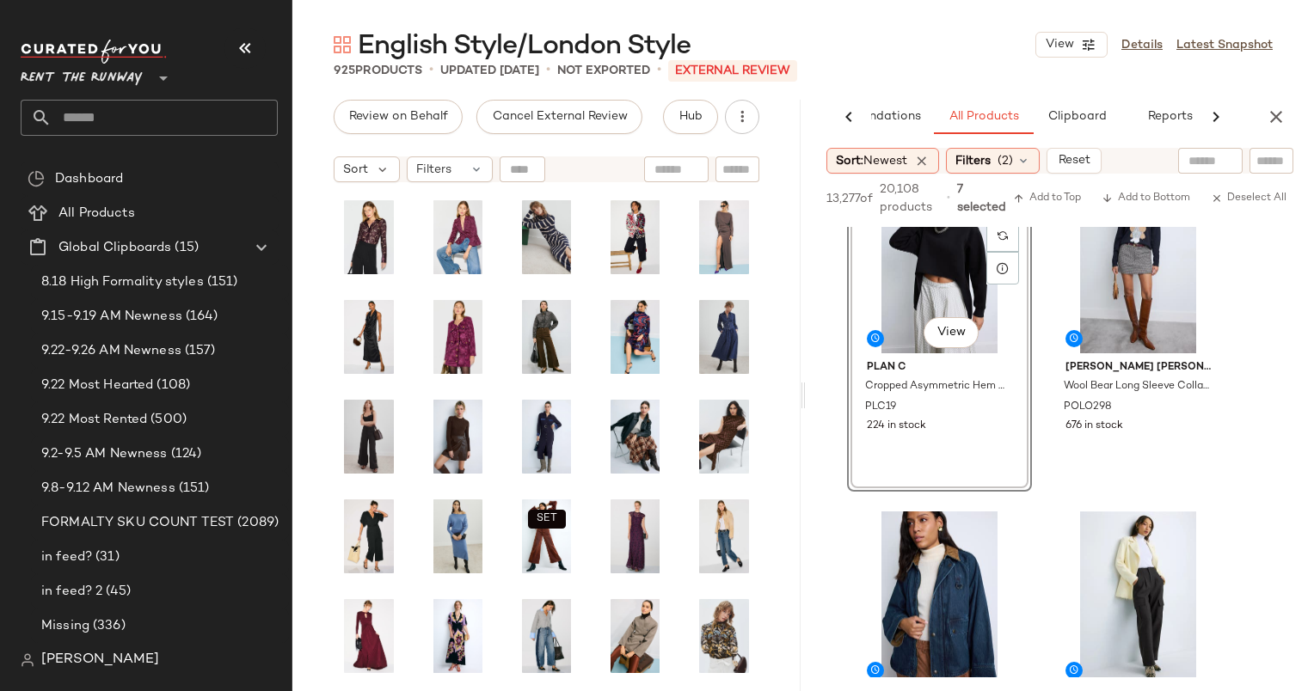
scroll to position [2325, 0]
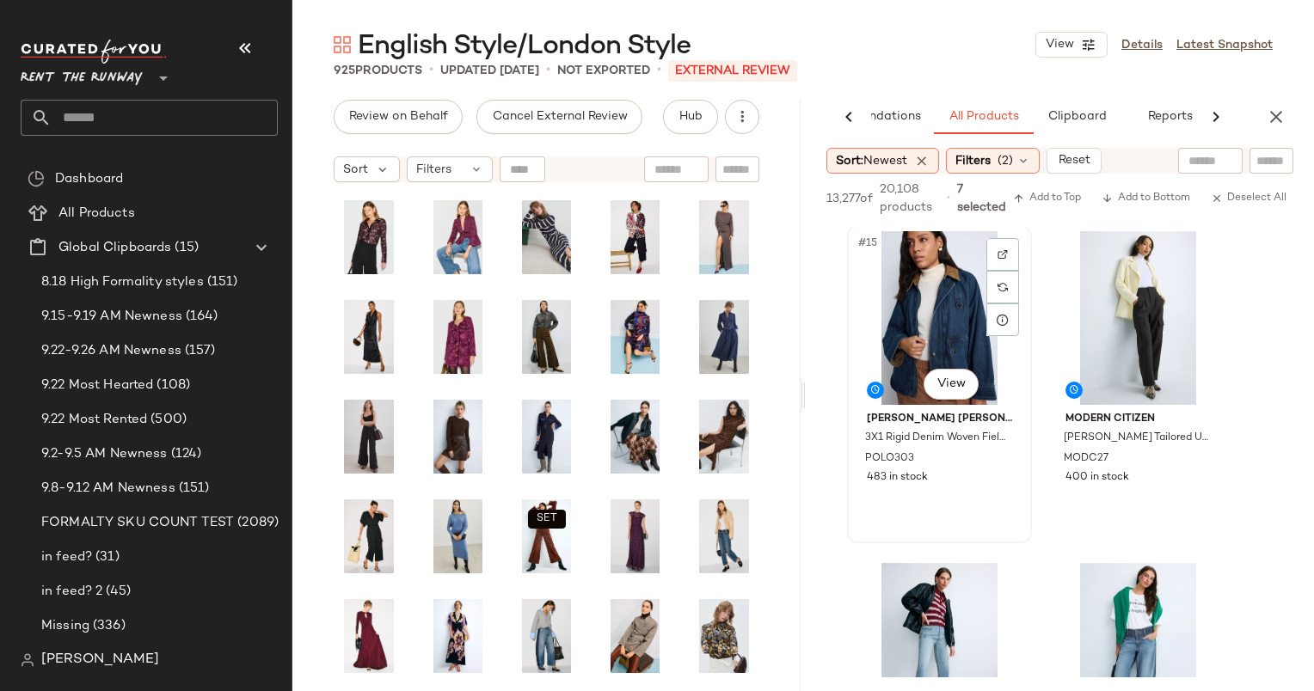
click at [932, 280] on div "#15 View" at bounding box center [939, 318] width 173 height 174
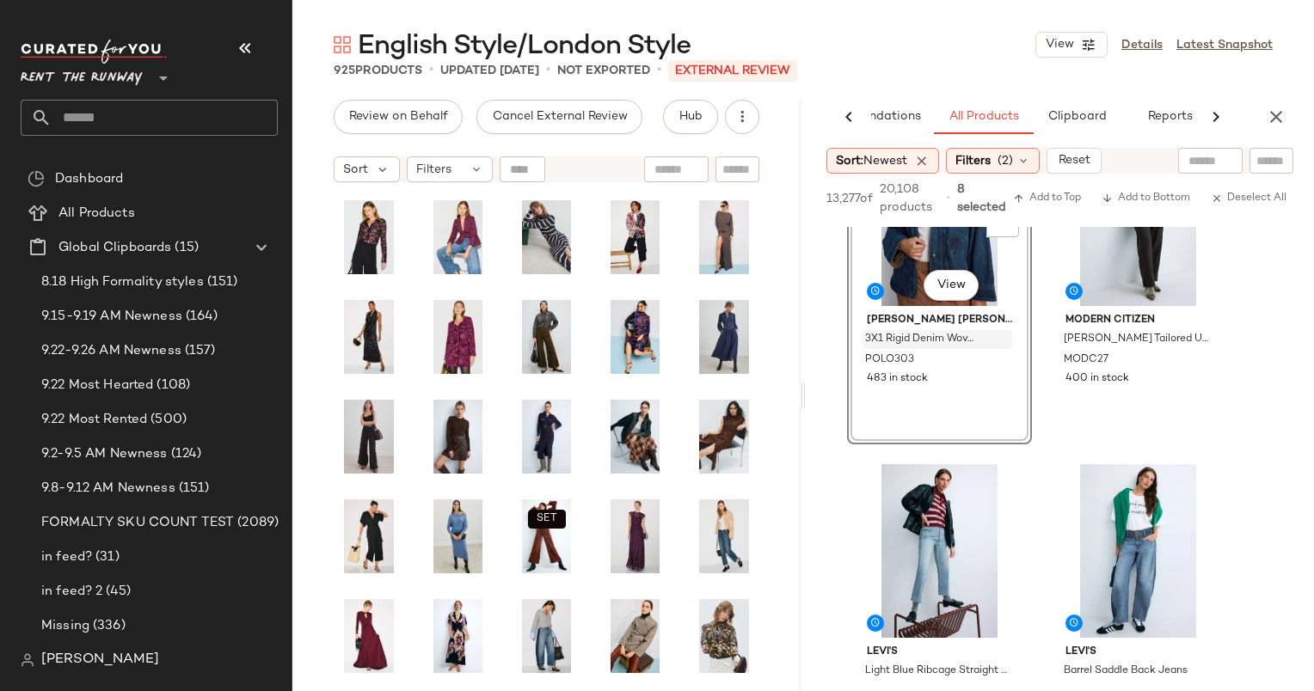
scroll to position [2544, 0]
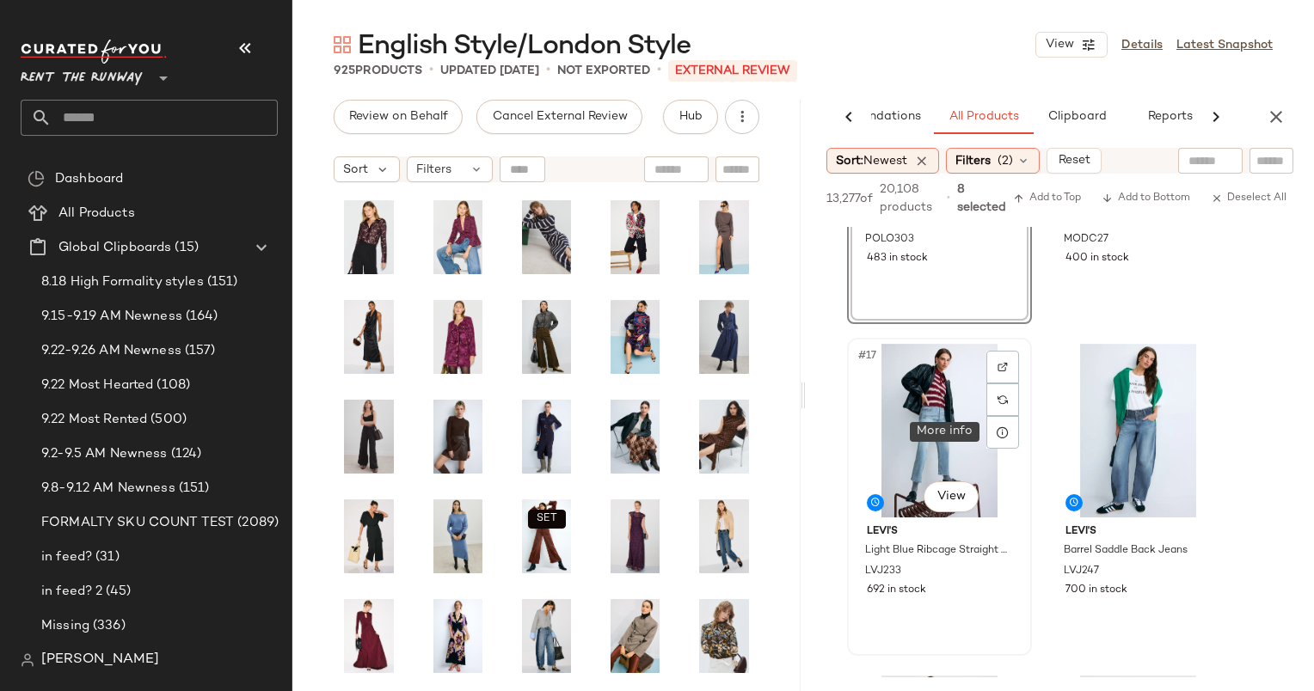
click at [965, 402] on div "#17 View" at bounding box center [939, 431] width 173 height 174
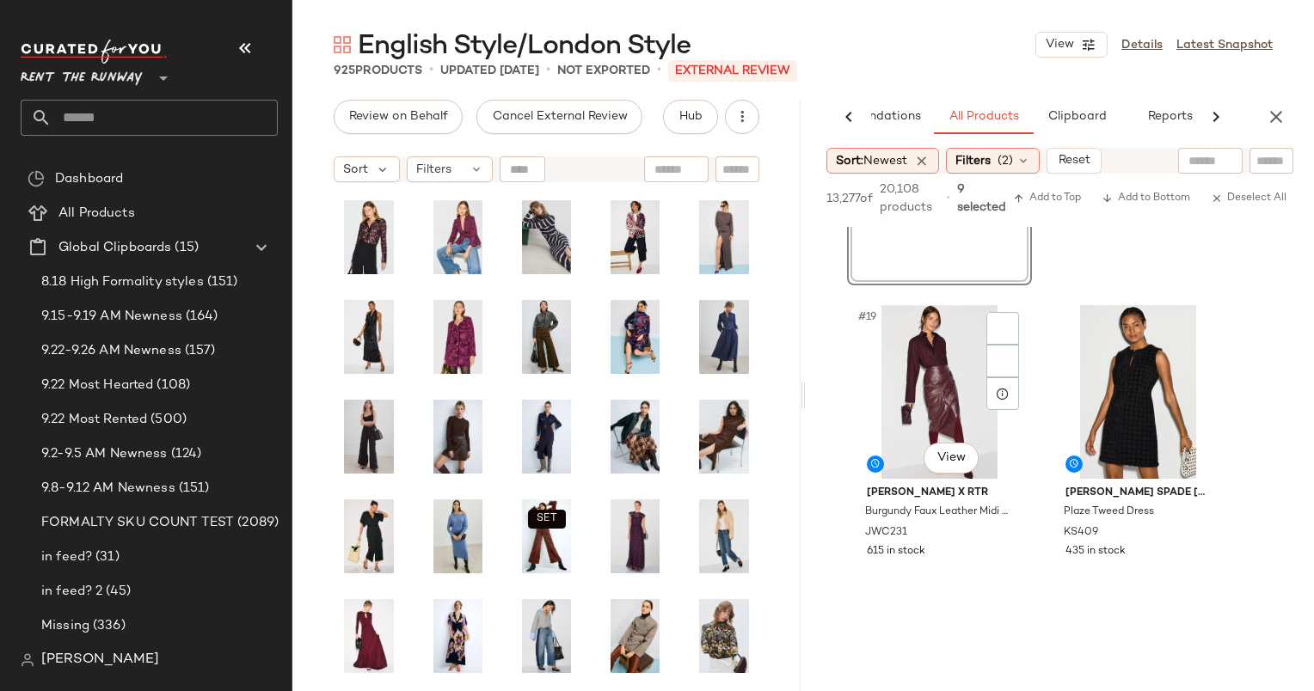
scroll to position [2916, 0]
click at [1109, 271] on div "#18 View Levi's Barrel Saddle Back Jeans LVJ247 700 in stock" at bounding box center [1137, 125] width 181 height 315
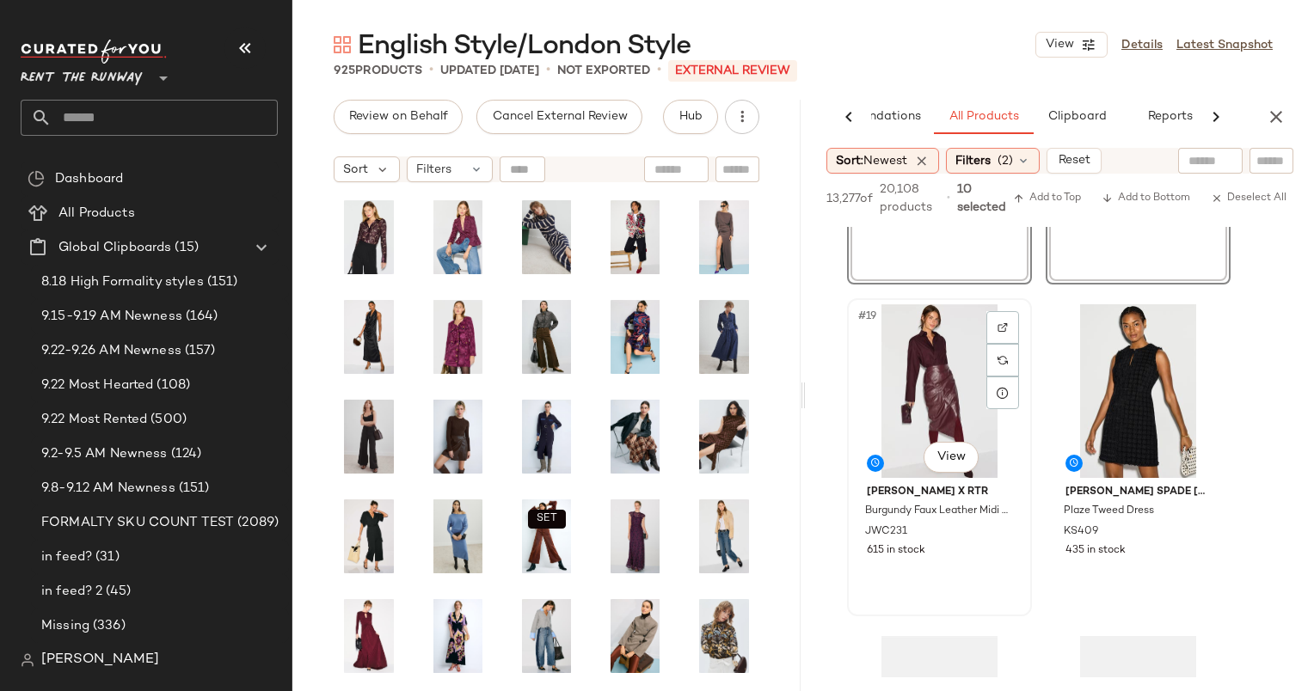
scroll to position [2971, 0]
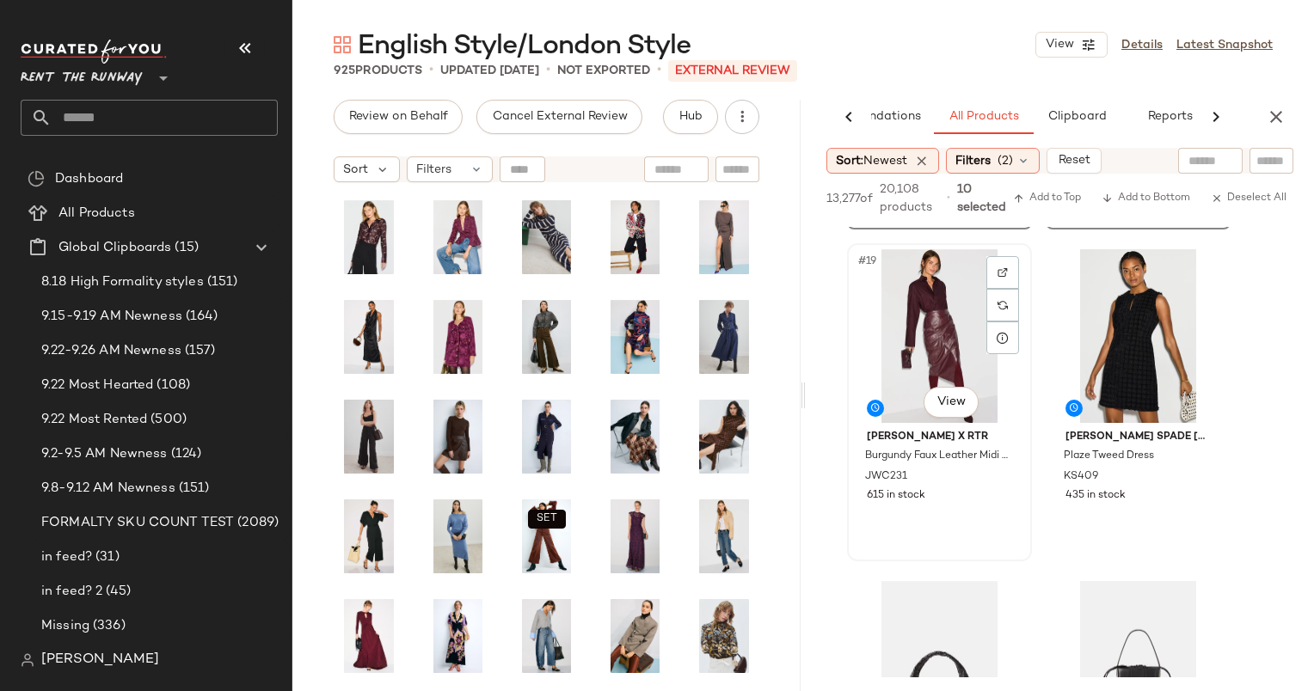
click at [939, 337] on div "#19 View" at bounding box center [939, 336] width 173 height 174
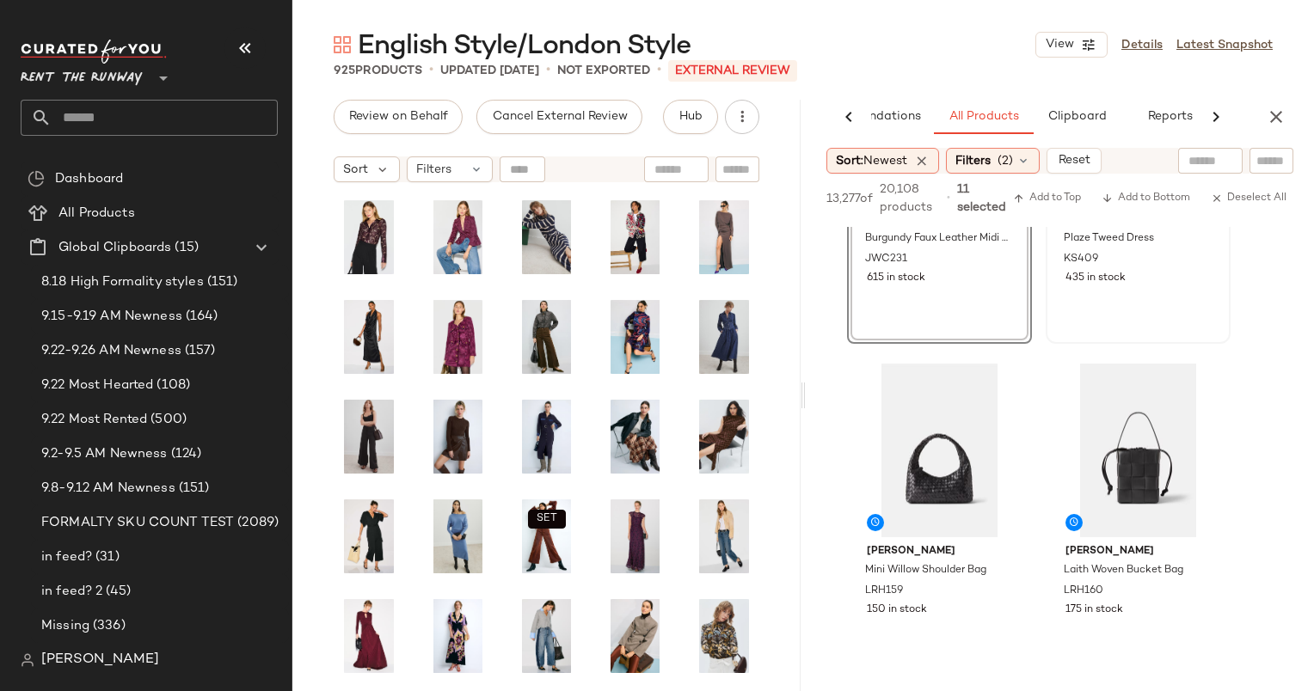
click at [1104, 287] on div "#20 View kate spade new york Plaze Tweed Dress KS409 435 in stock" at bounding box center [1137, 185] width 181 height 315
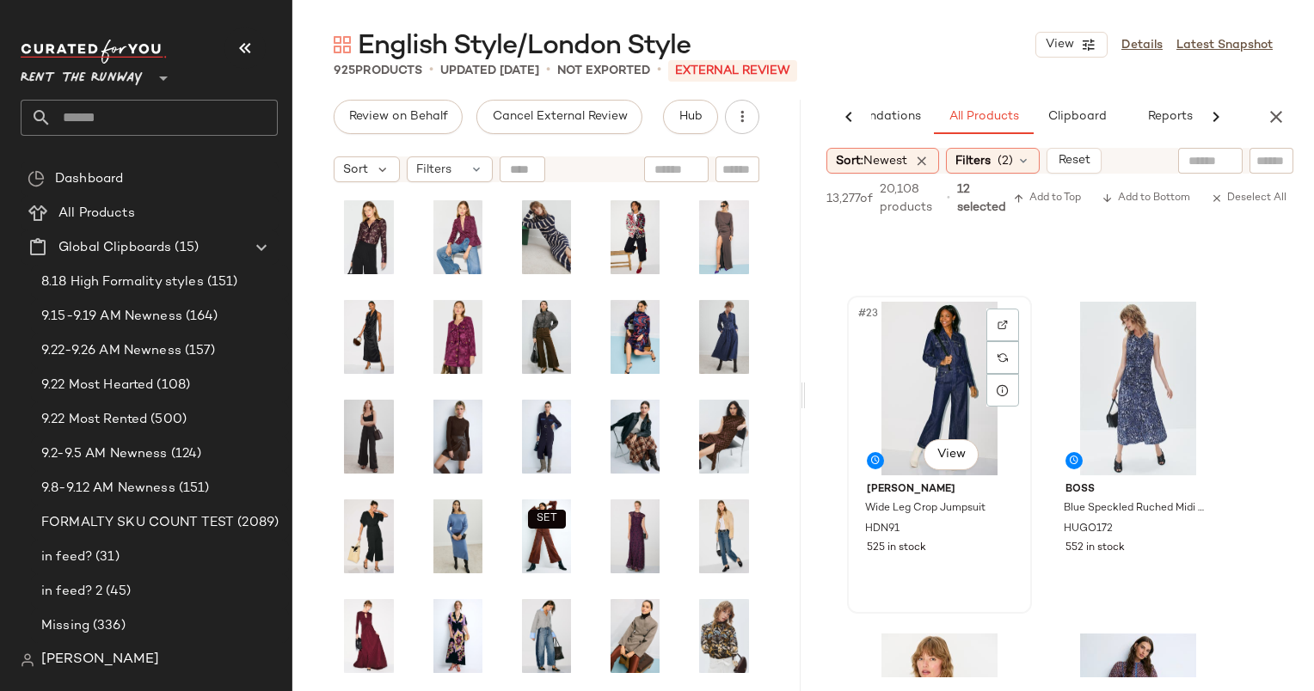
click at [925, 329] on div "#23 View" at bounding box center [939, 389] width 173 height 174
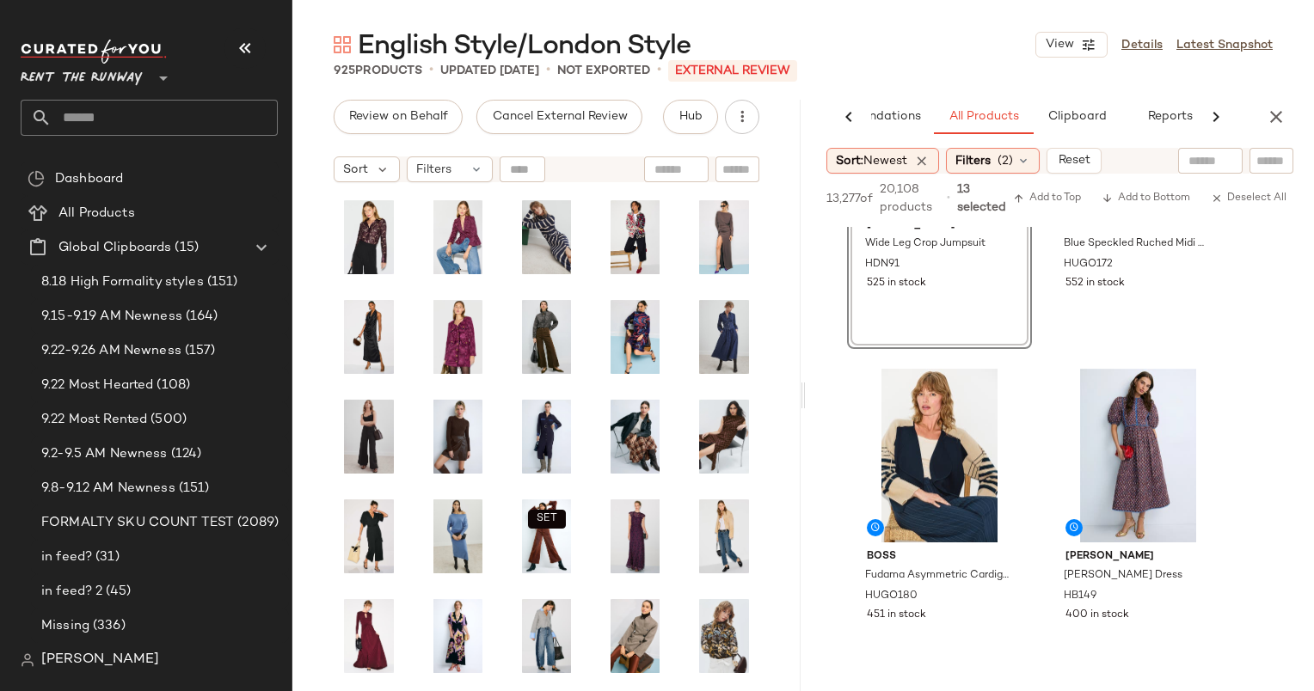
scroll to position [3847, 0]
click at [948, 446] on div "#25 View" at bounding box center [939, 456] width 173 height 174
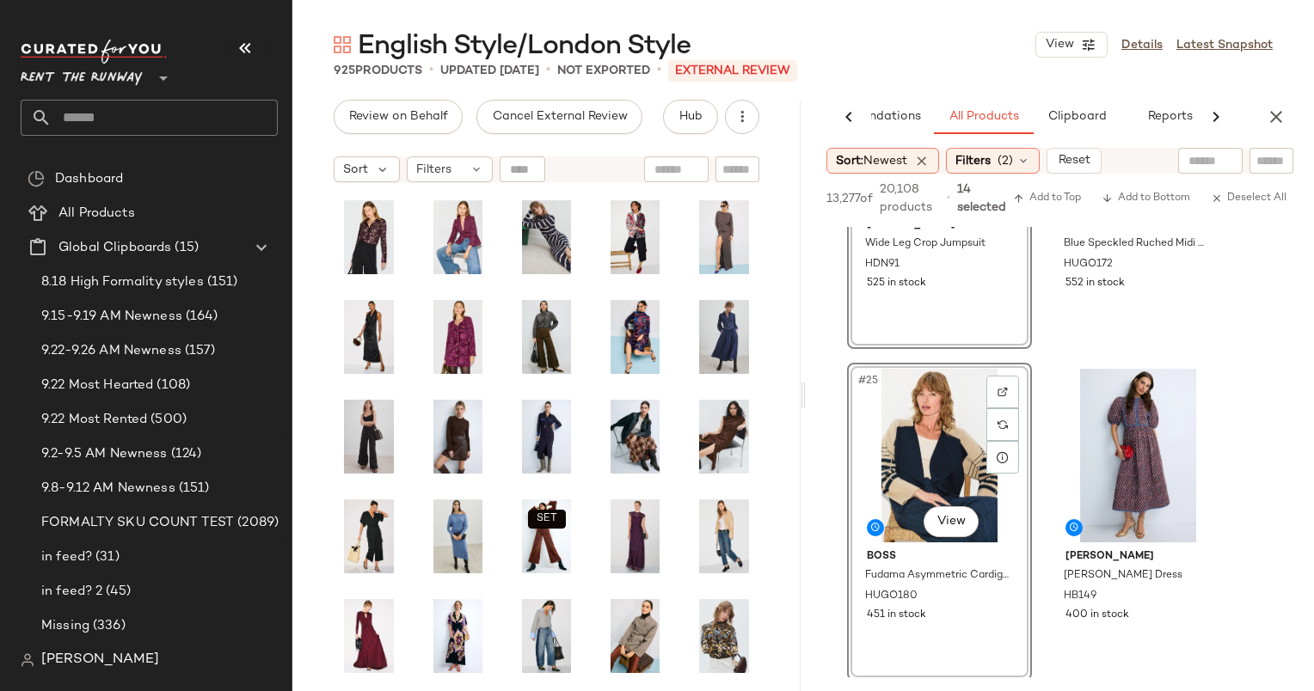
scroll to position [4199, 0]
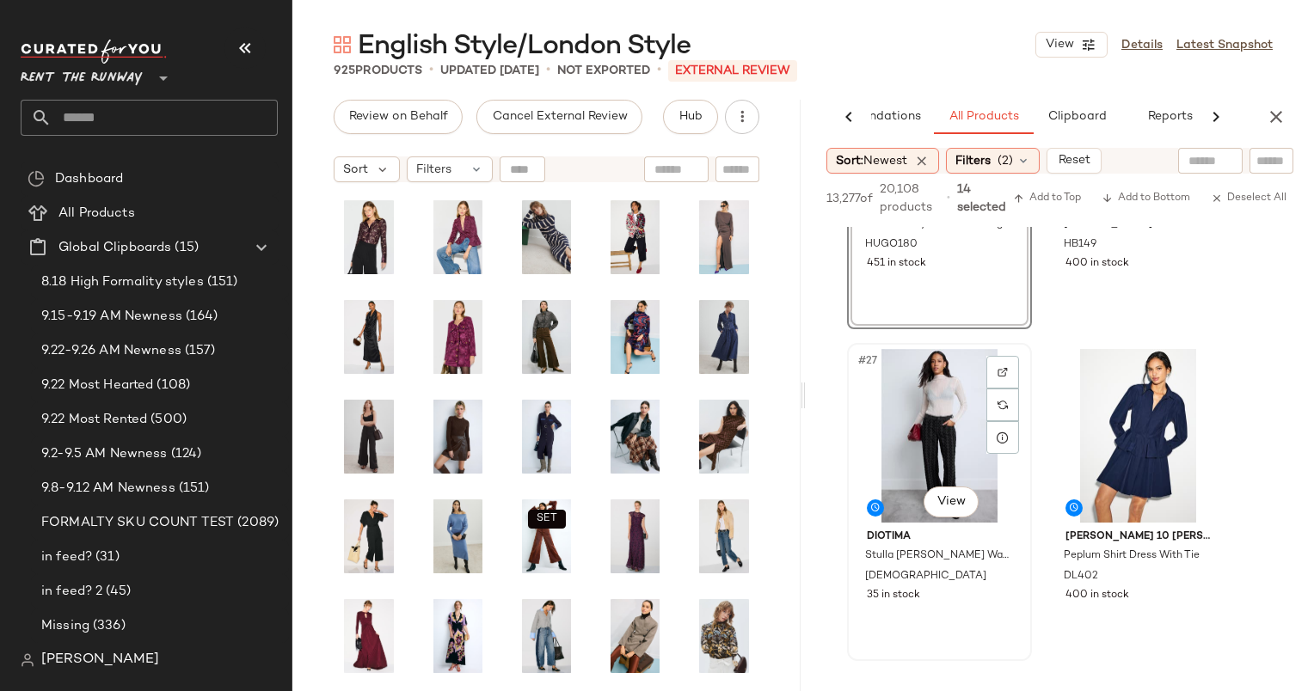
click at [930, 432] on div "#27 View" at bounding box center [939, 436] width 173 height 174
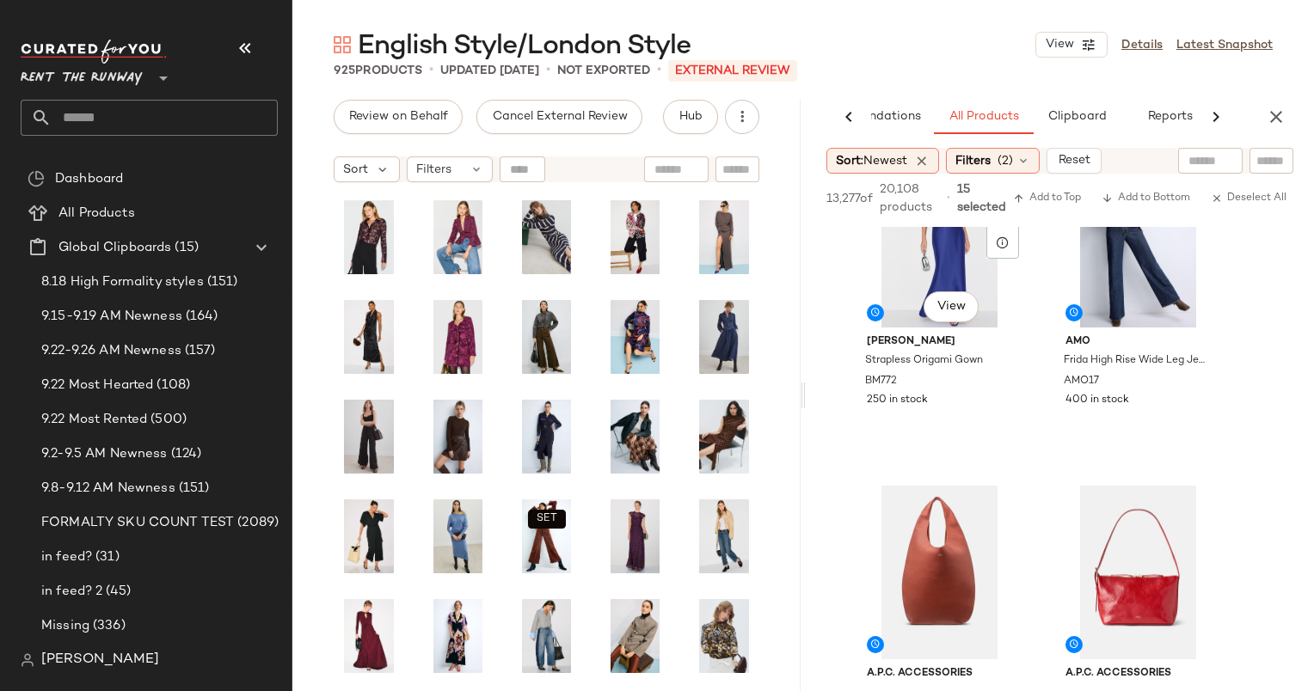
scroll to position [5594, 0]
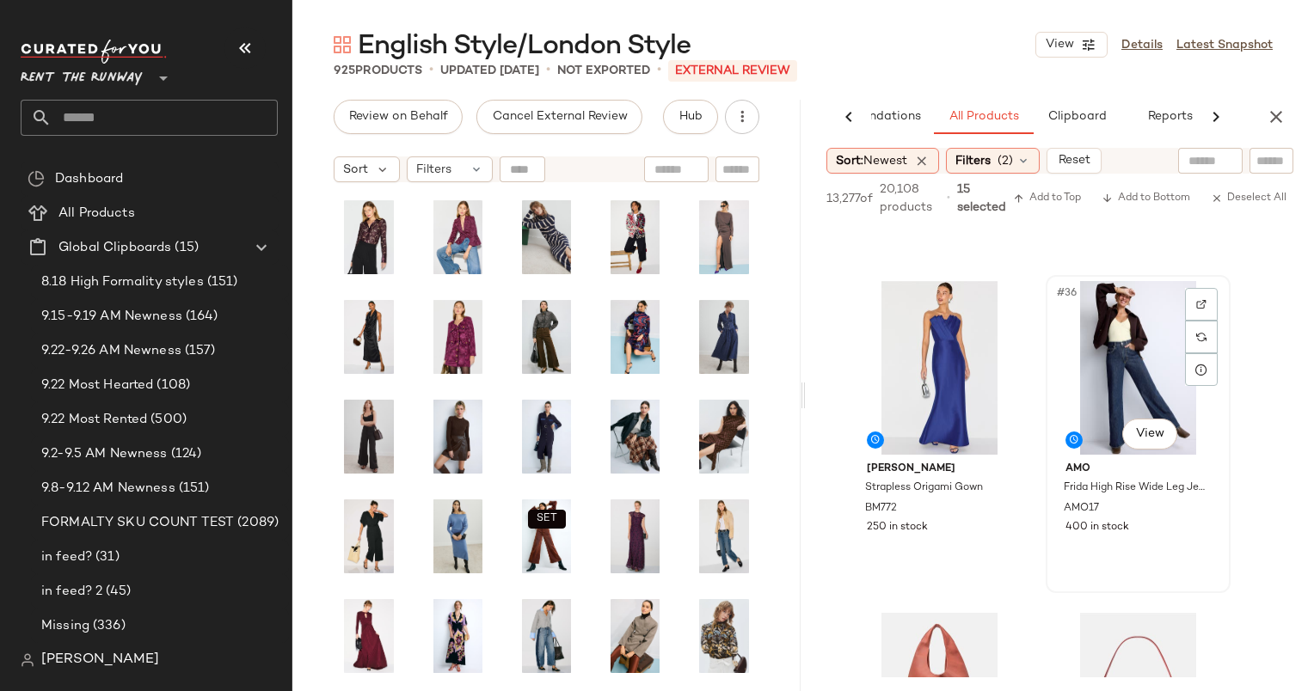
click at [1108, 350] on div "#36 View" at bounding box center [1138, 368] width 173 height 174
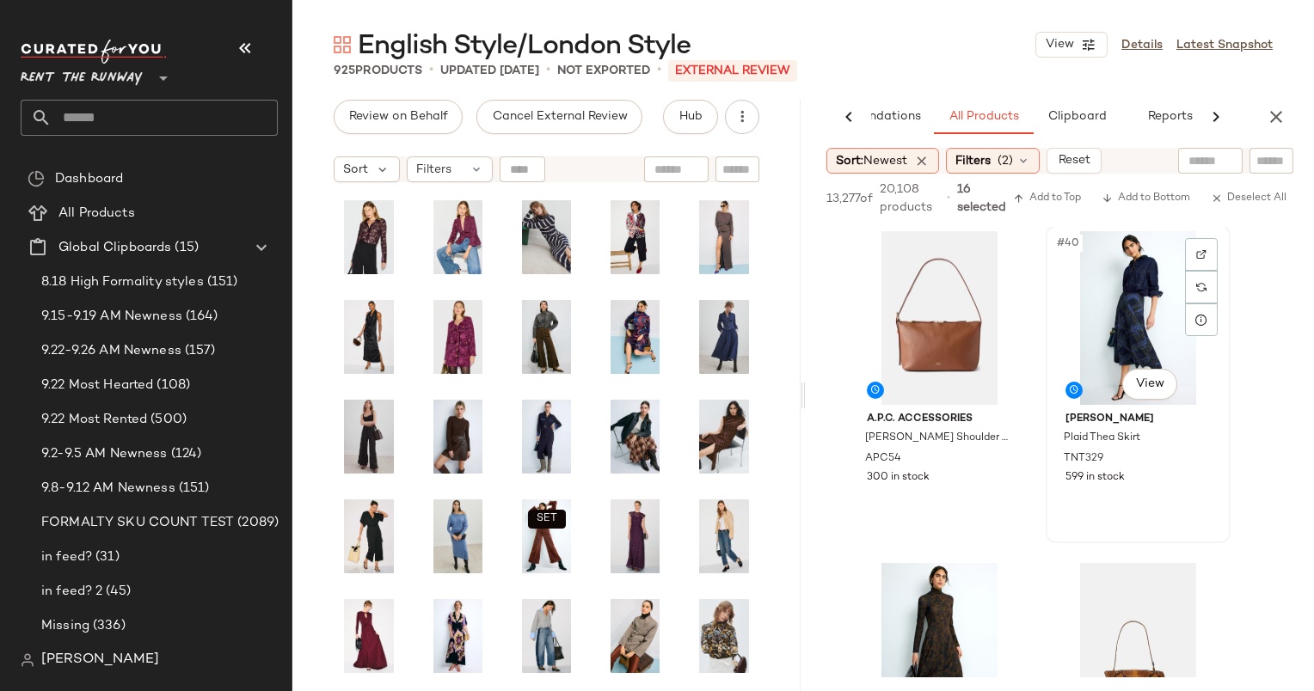
click at [1108, 317] on div "#40 View" at bounding box center [1138, 318] width 173 height 174
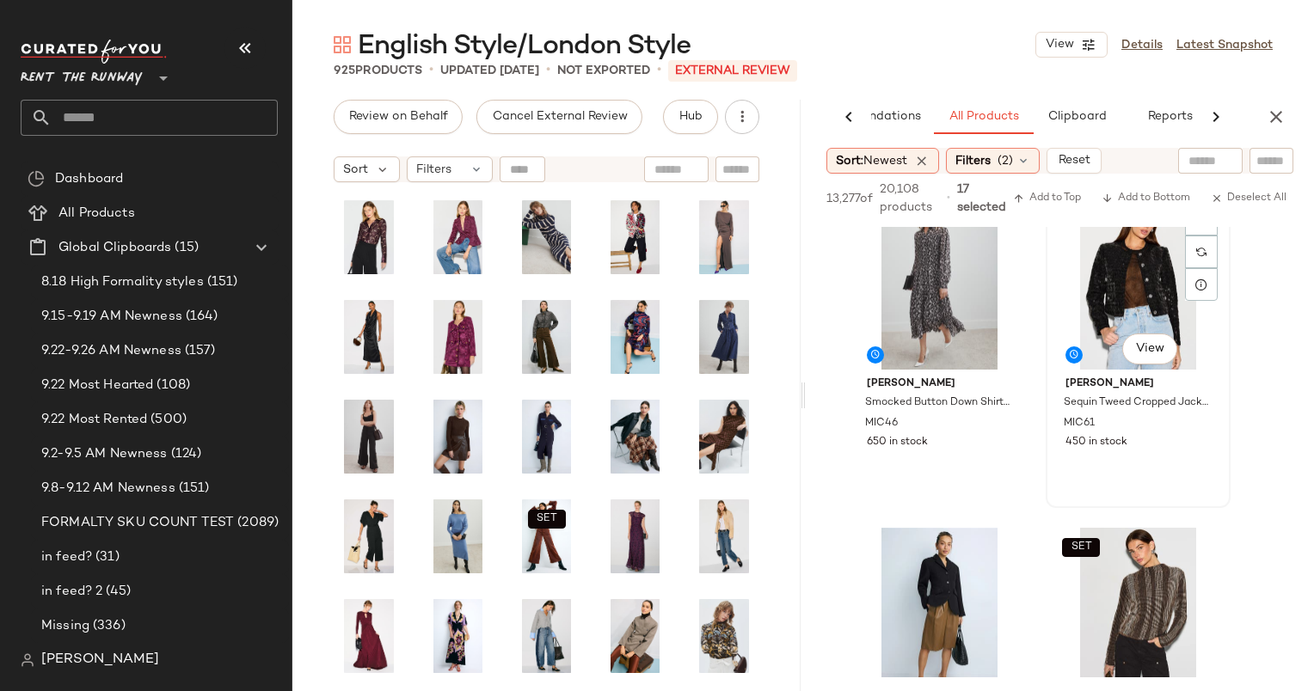
scroll to position [7380, 0]
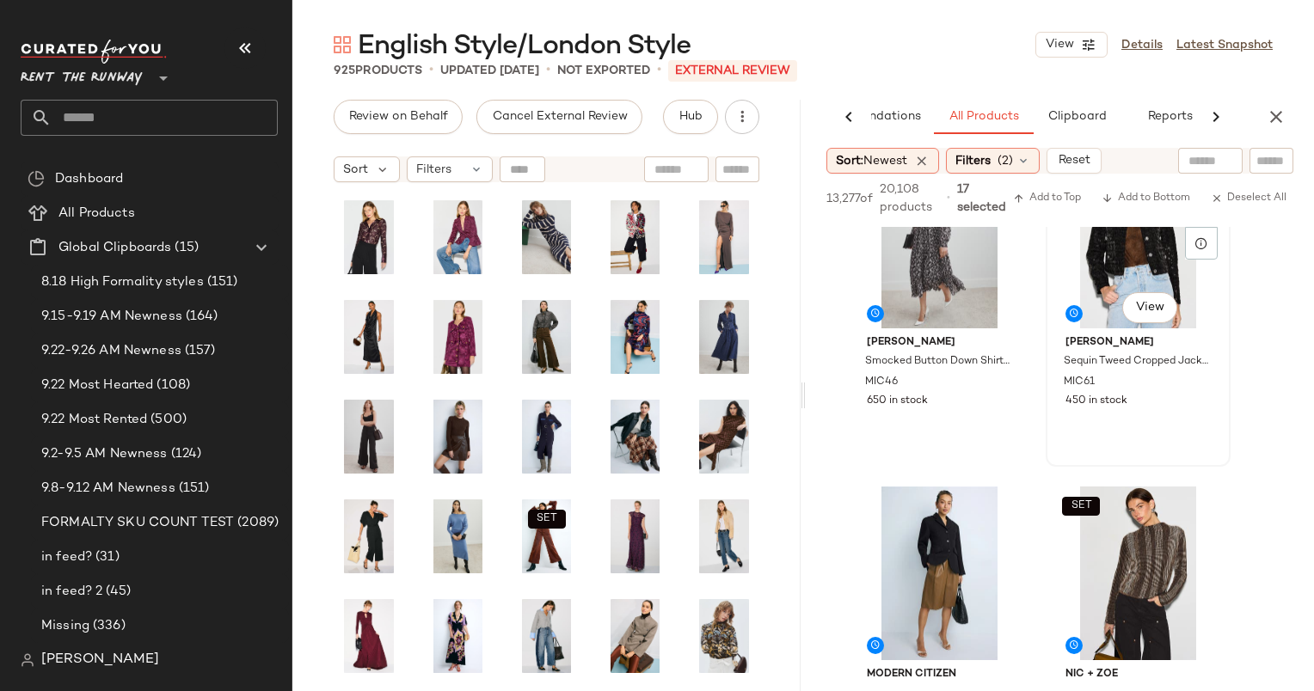
click at [1073, 292] on div "#46 View" at bounding box center [1138, 242] width 173 height 174
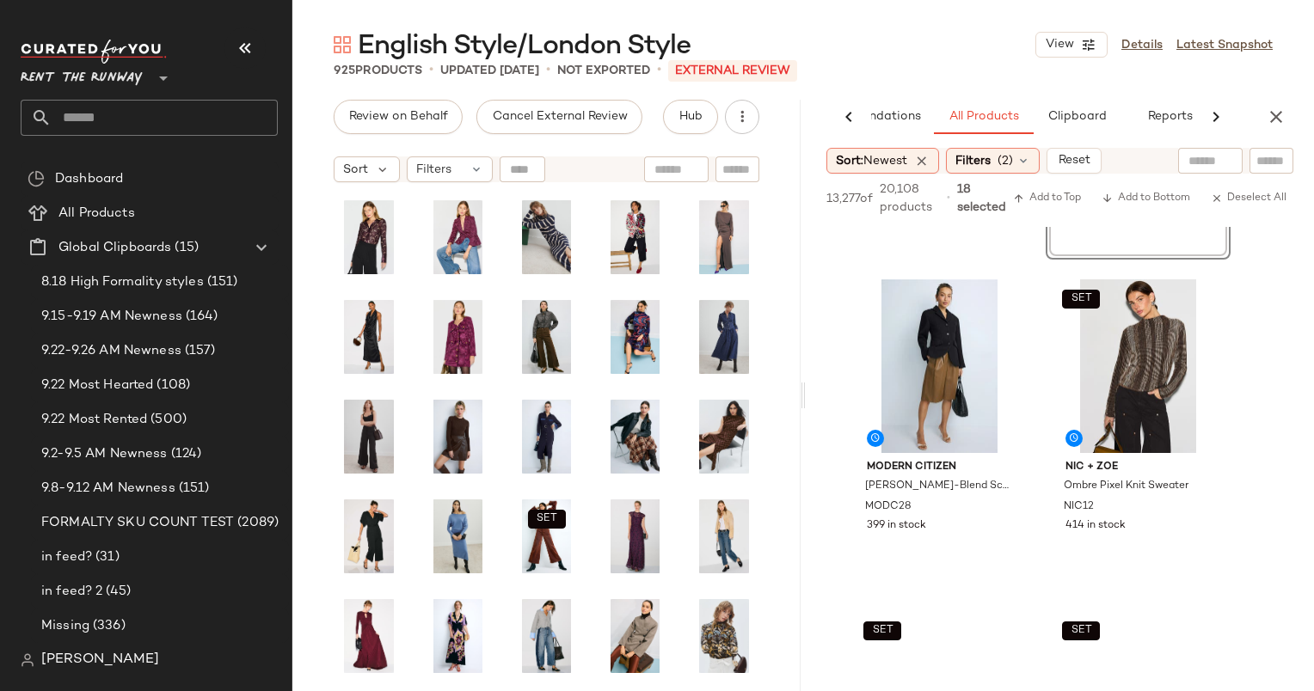
scroll to position [7589, 0]
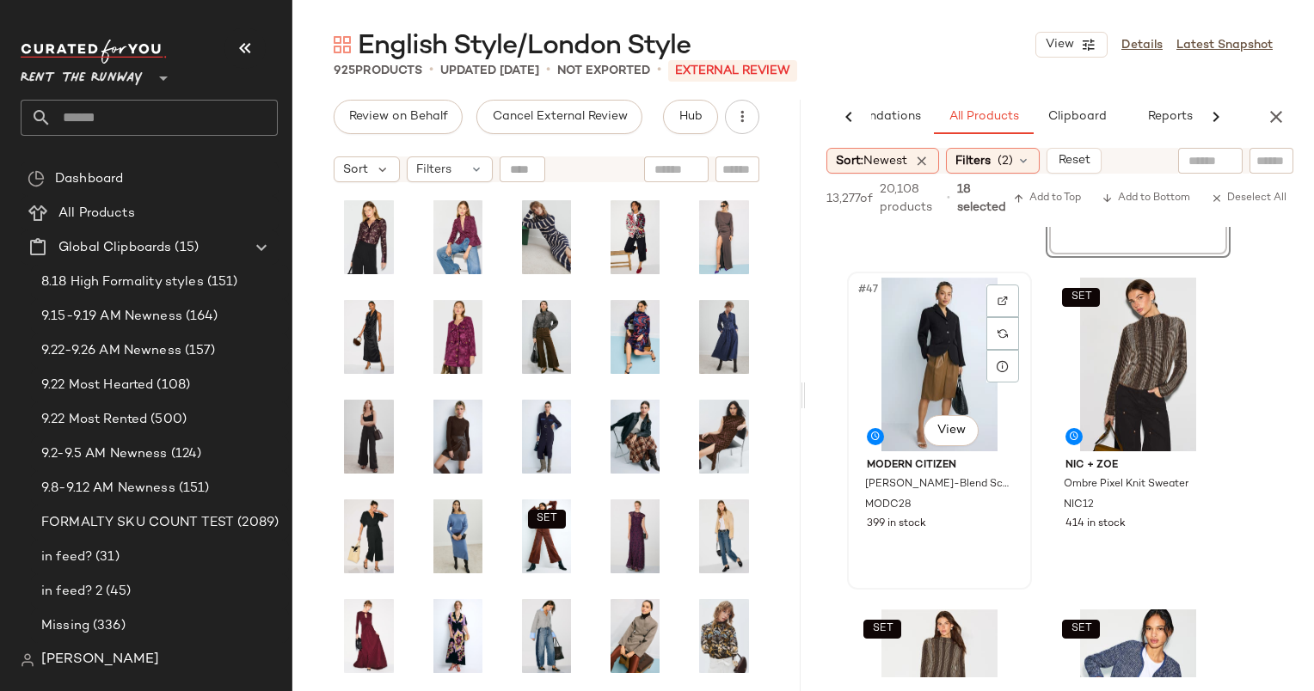
click at [908, 315] on div "#47 View" at bounding box center [939, 365] width 173 height 174
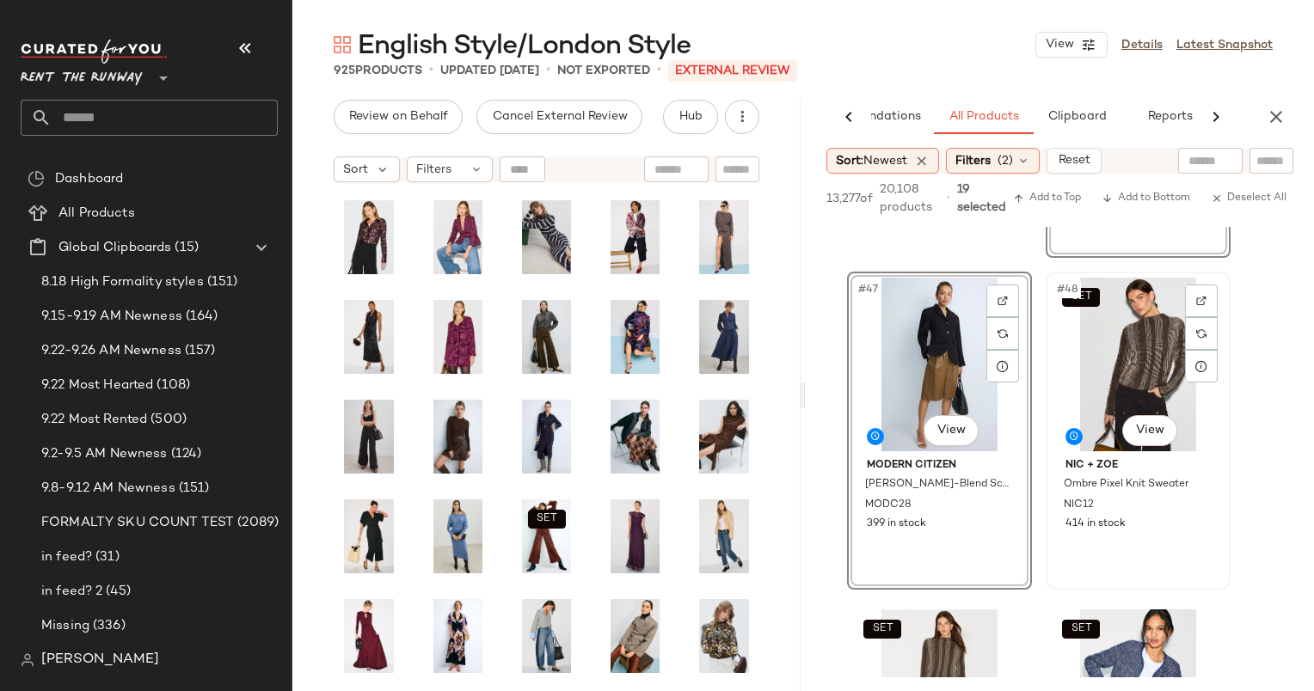
click at [1124, 344] on div "SET #48 View" at bounding box center [1138, 365] width 173 height 174
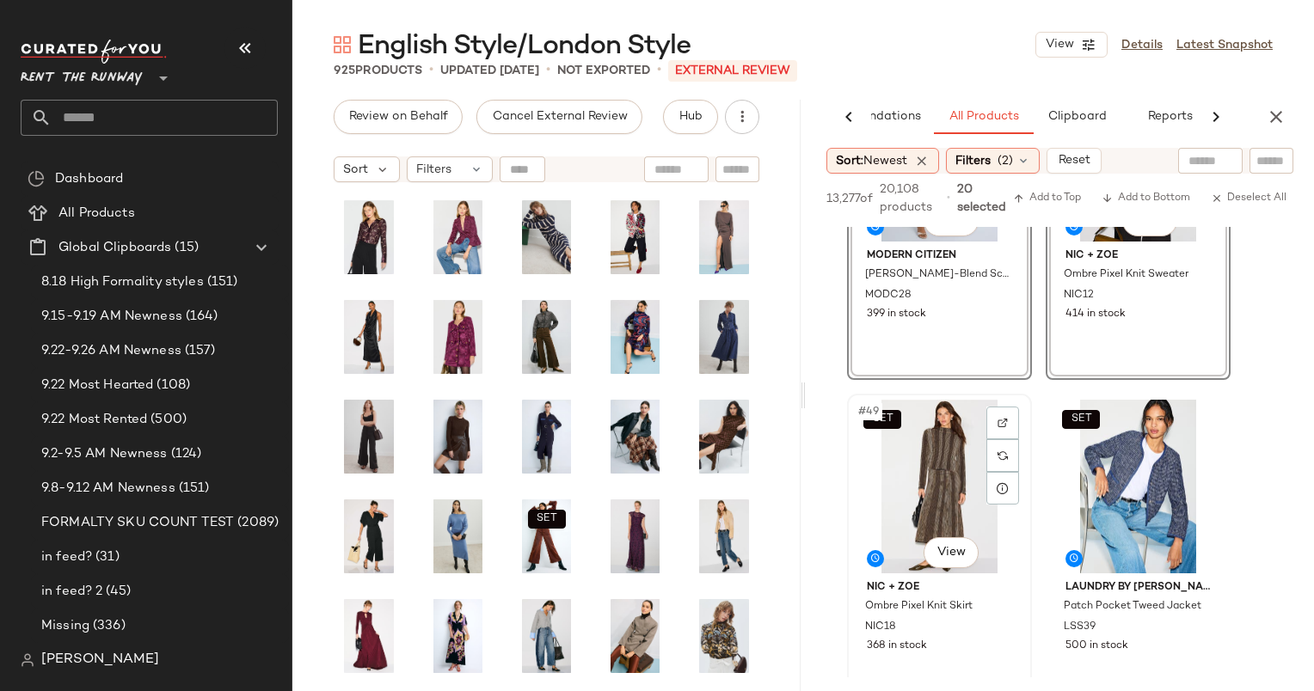
click at [947, 448] on div "SET #49 View" at bounding box center [939, 487] width 173 height 174
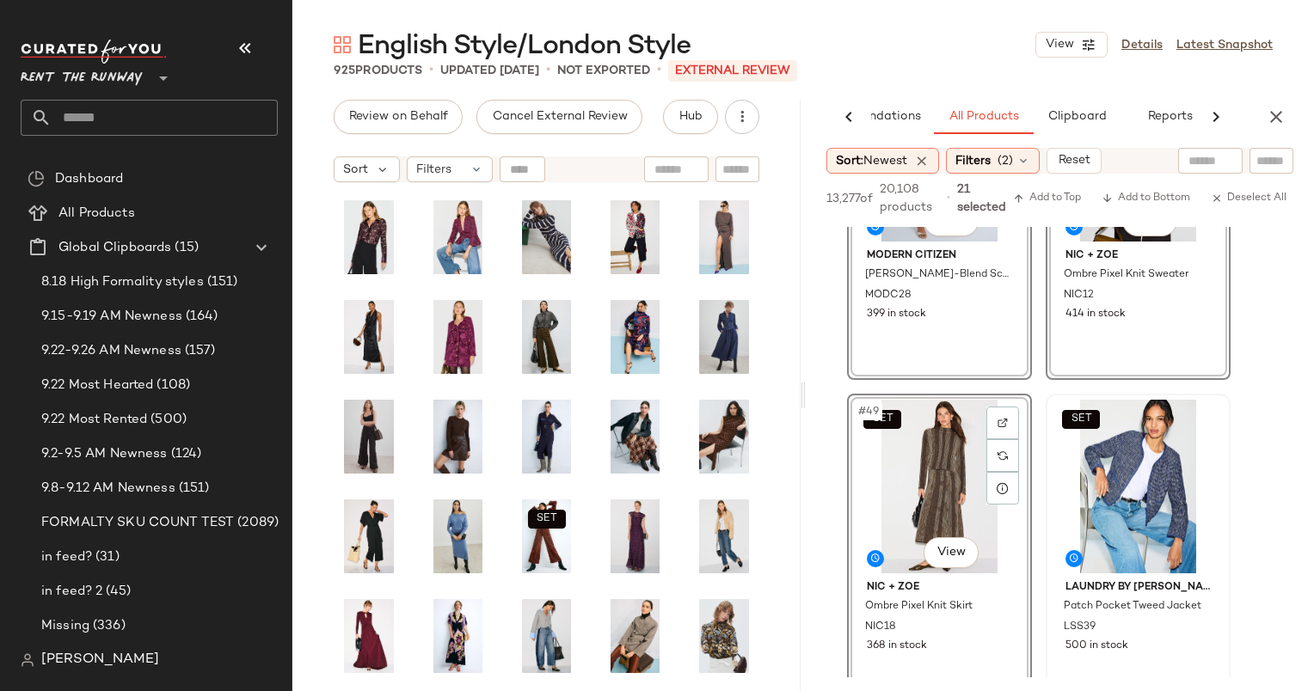
scroll to position [8127, 0]
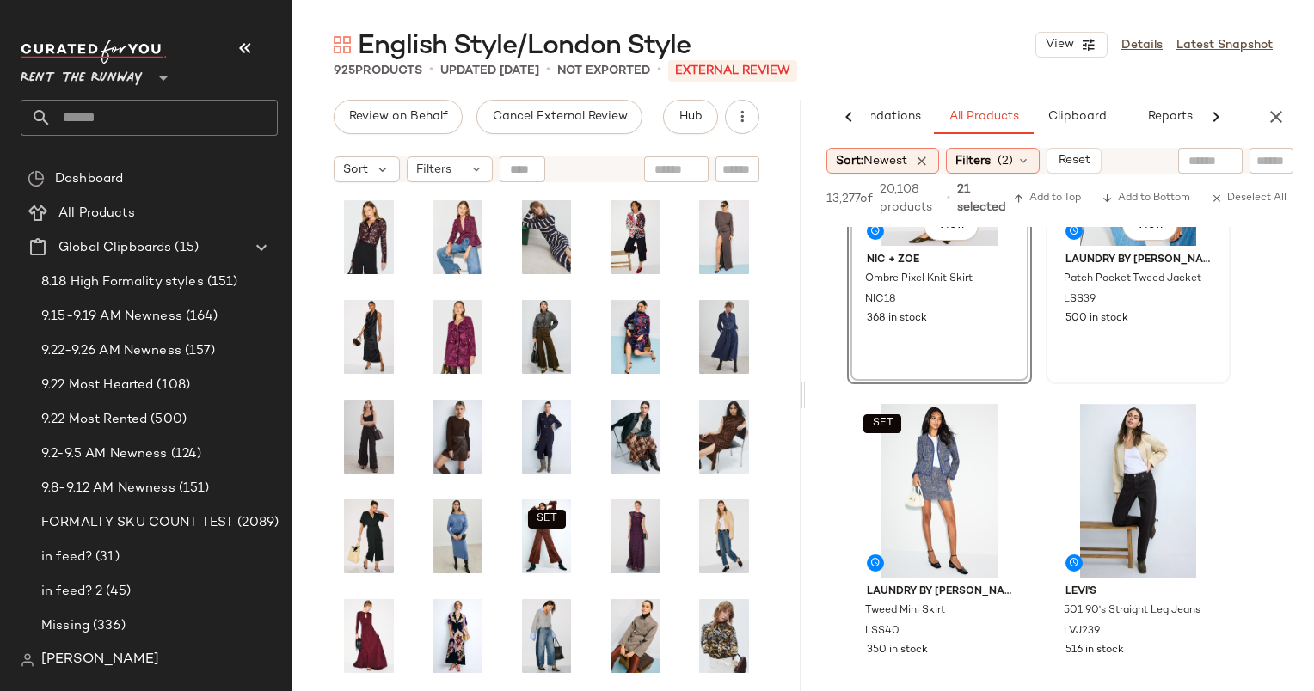
click at [1114, 314] on span "500 in stock" at bounding box center [1096, 318] width 63 height 15
click at [929, 458] on div "SET #51 View" at bounding box center [939, 491] width 173 height 174
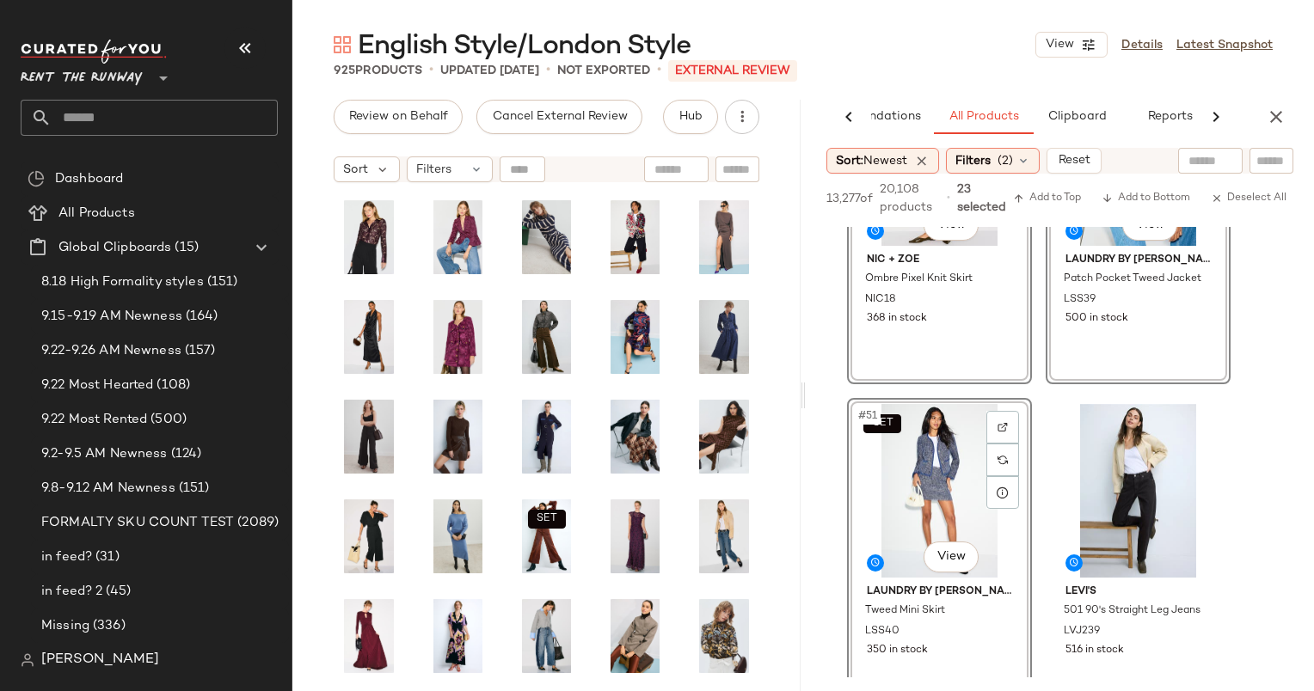
scroll to position [8490, 0]
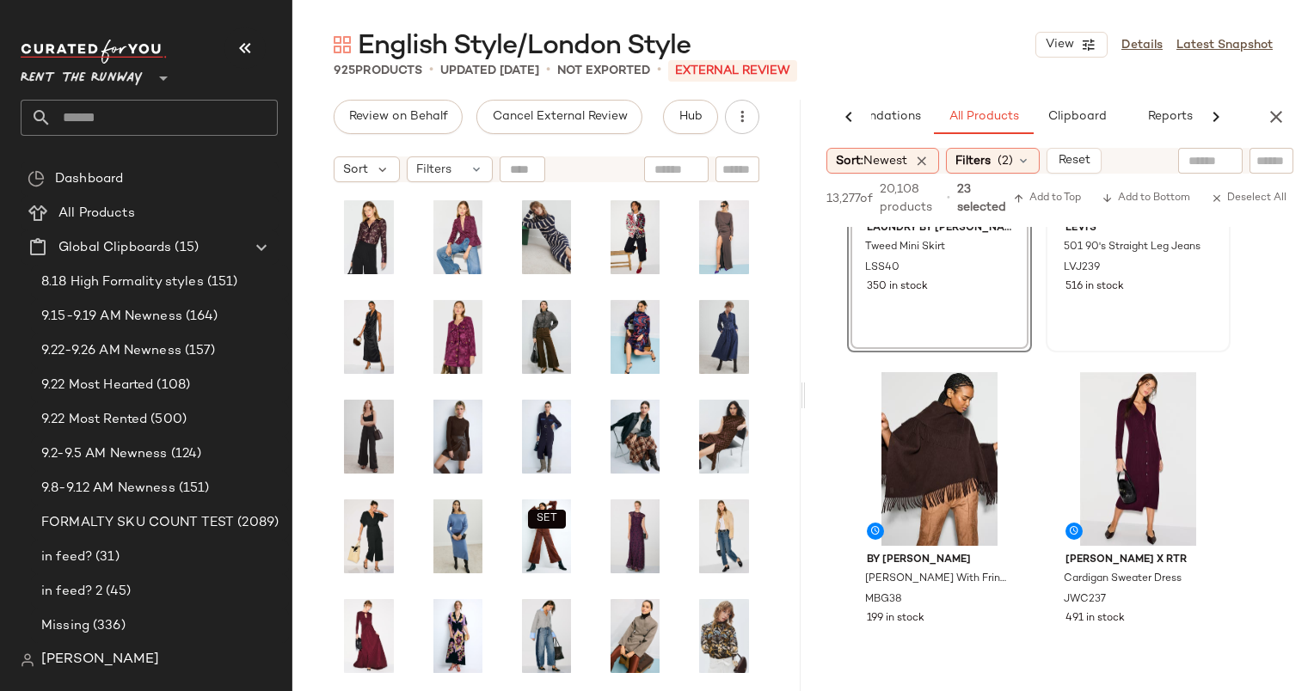
click at [1111, 303] on div "#52 View Levi's 501 90's Straight Leg Jeans LVJ239 516 in stock" at bounding box center [1137, 193] width 181 height 315
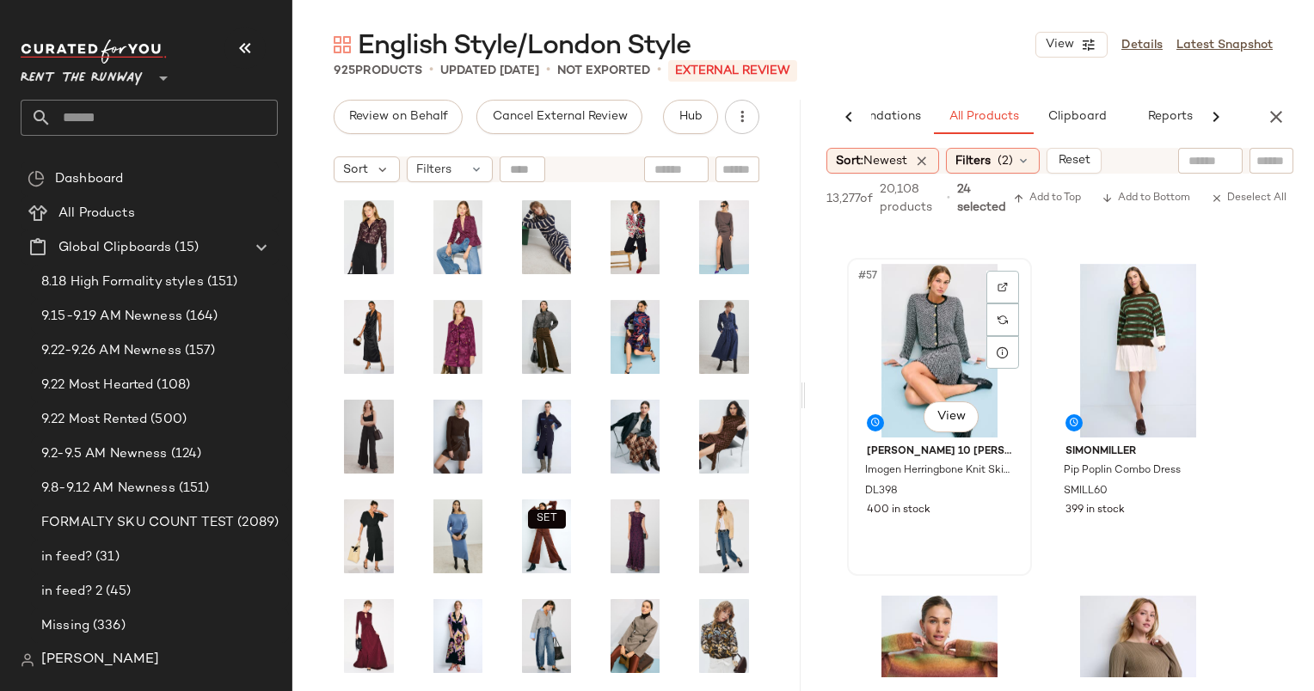
click at [919, 343] on div "#57 View" at bounding box center [939, 351] width 173 height 174
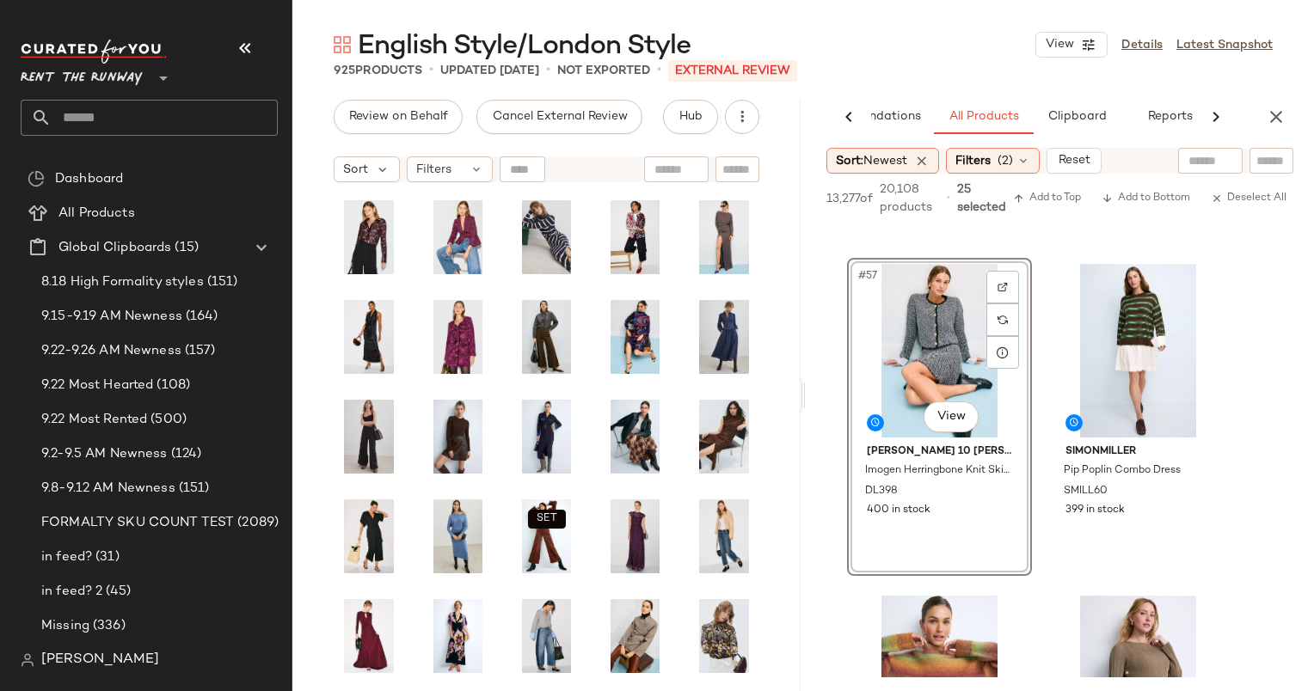
scroll to position [9510, 0]
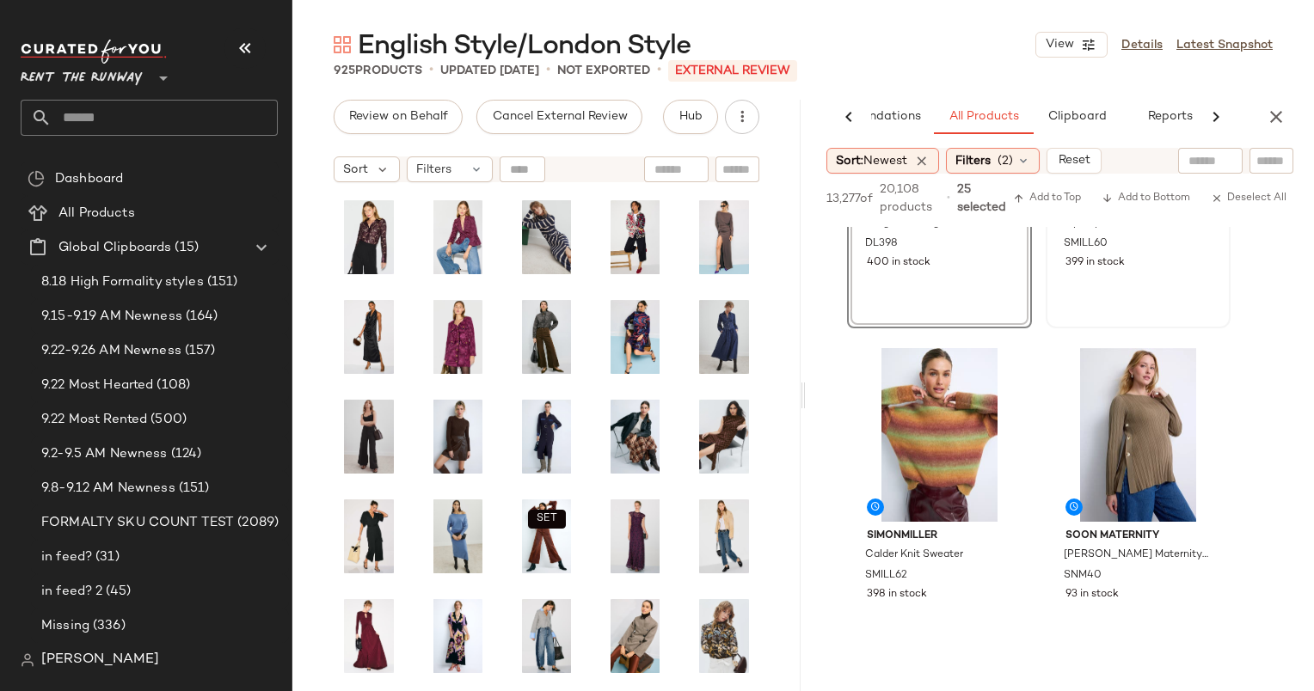
click at [1094, 303] on div "#58 View SIMONMILLER Pip Poplin Combo Dress SMILL60 399 in stock" at bounding box center [1137, 169] width 181 height 315
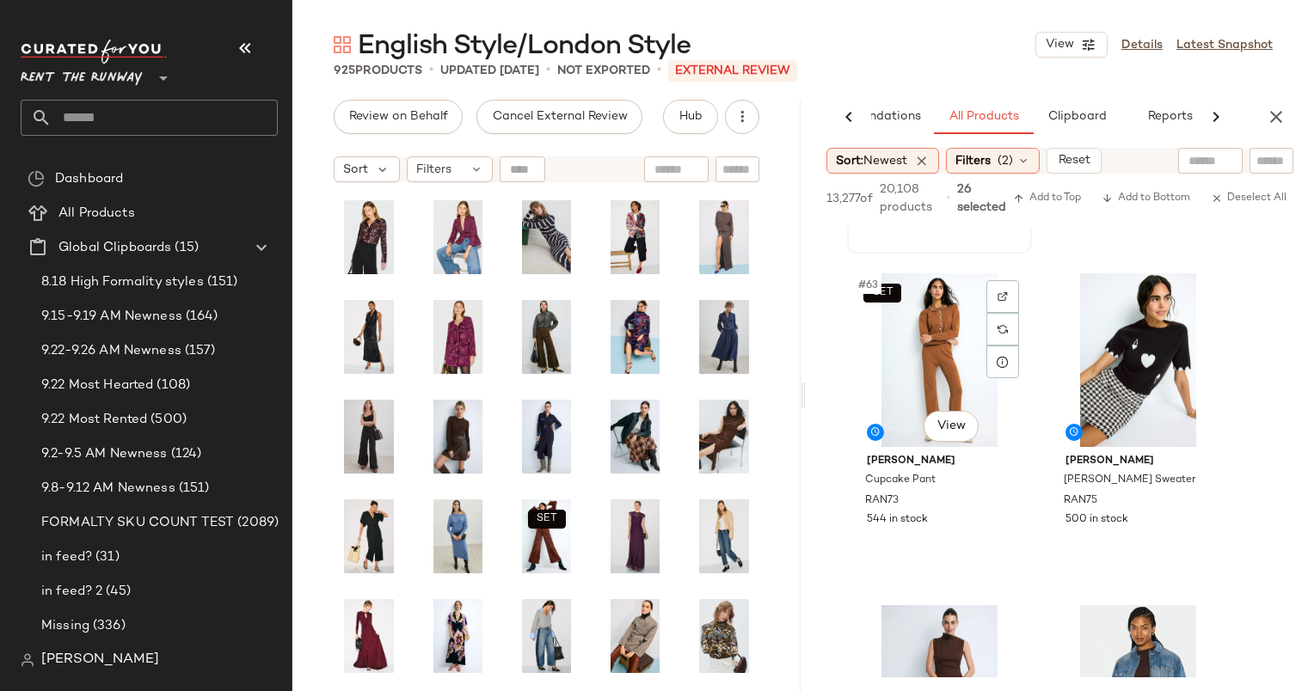
scroll to position [10269, 0]
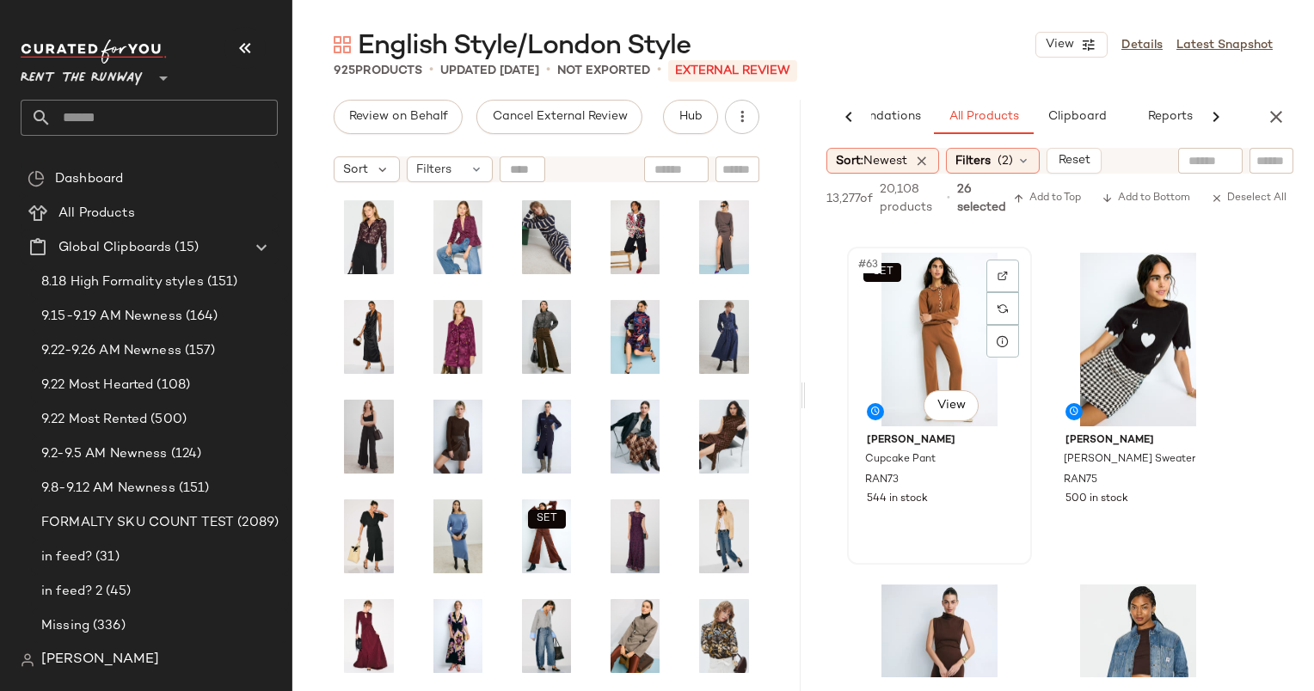
click at [941, 337] on div "SET #63 View" at bounding box center [939, 340] width 173 height 174
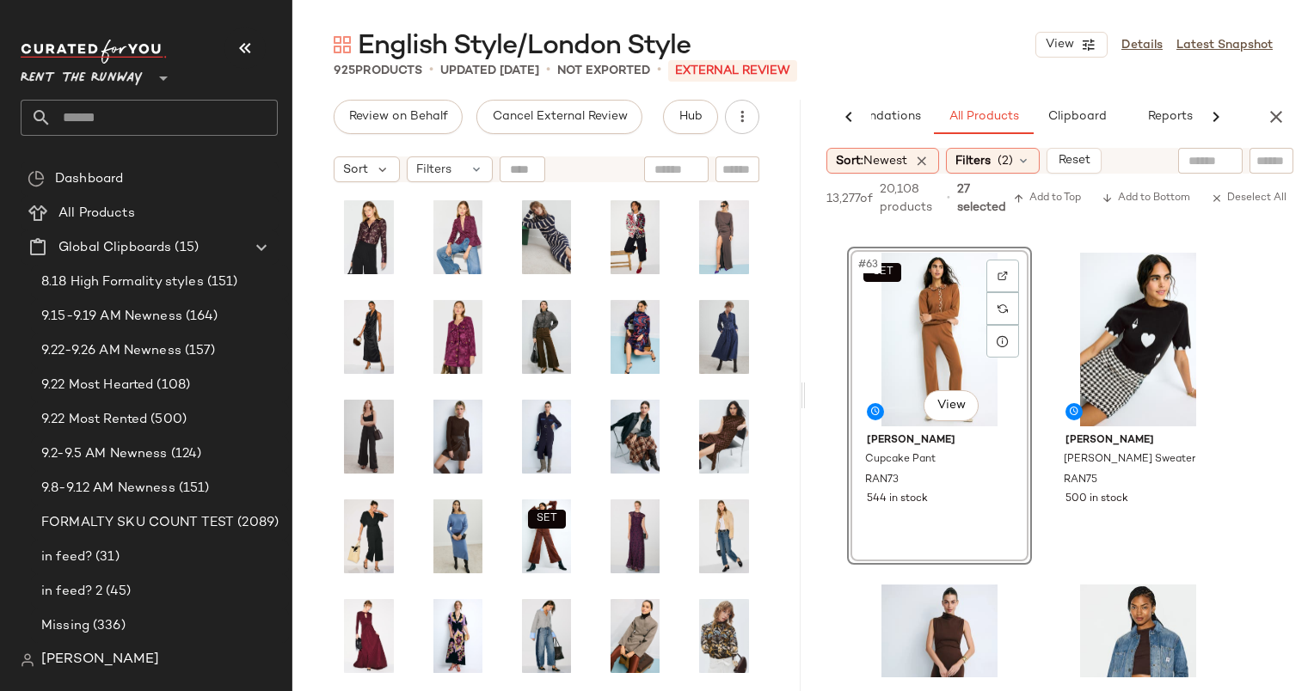
click at [941, 337] on div "SET #63 View" at bounding box center [939, 340] width 173 height 174
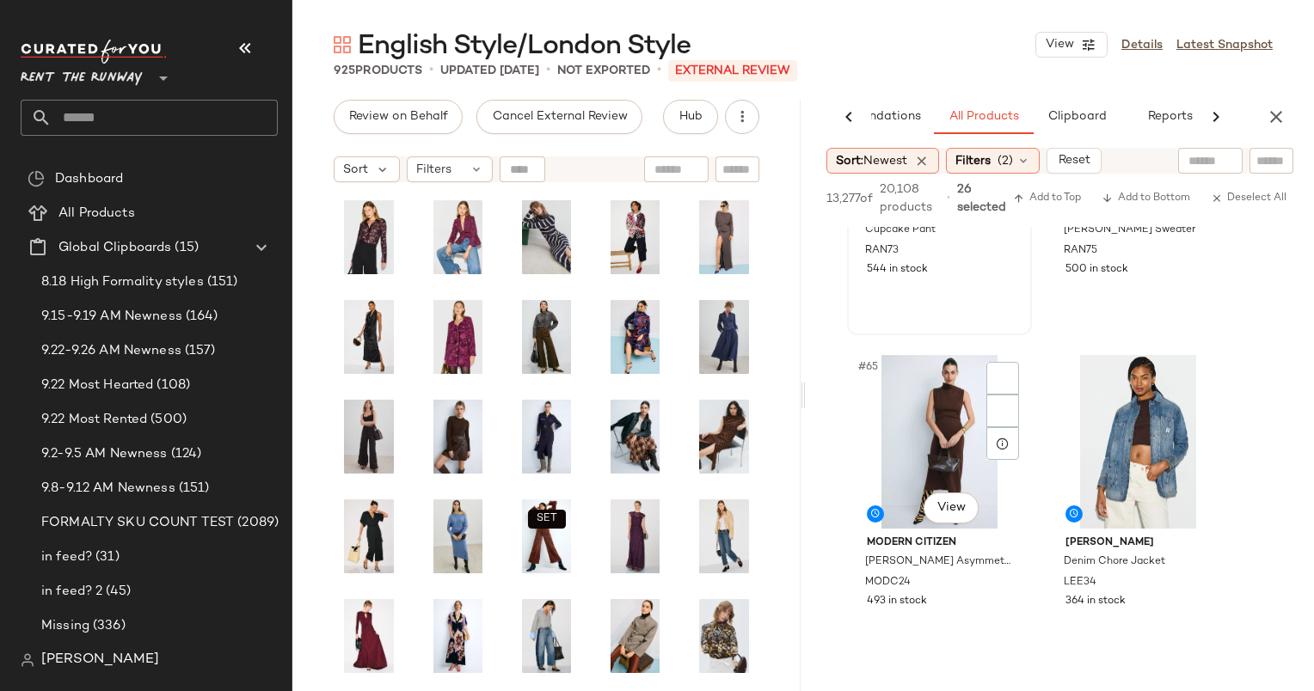
scroll to position [10500, 0]
click at [955, 398] on div "#65 View" at bounding box center [939, 441] width 173 height 174
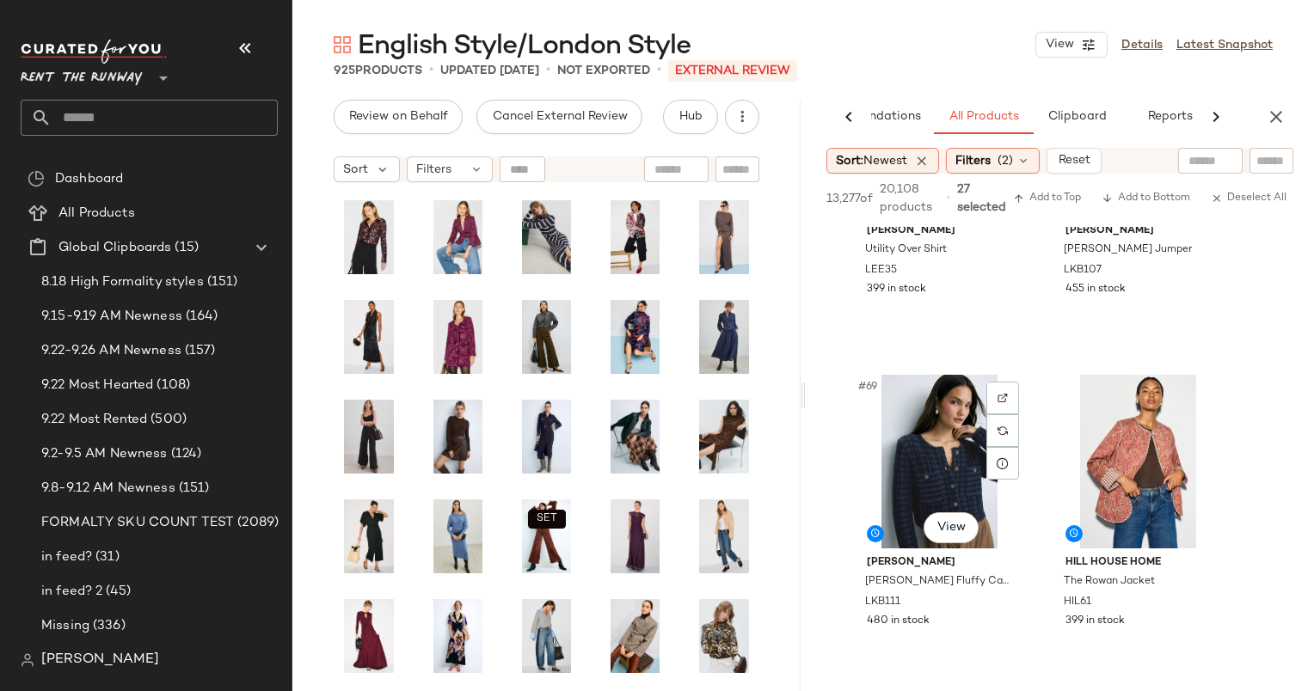
scroll to position [11144, 0]
click at [968, 464] on div "#69 View" at bounding box center [939, 461] width 173 height 174
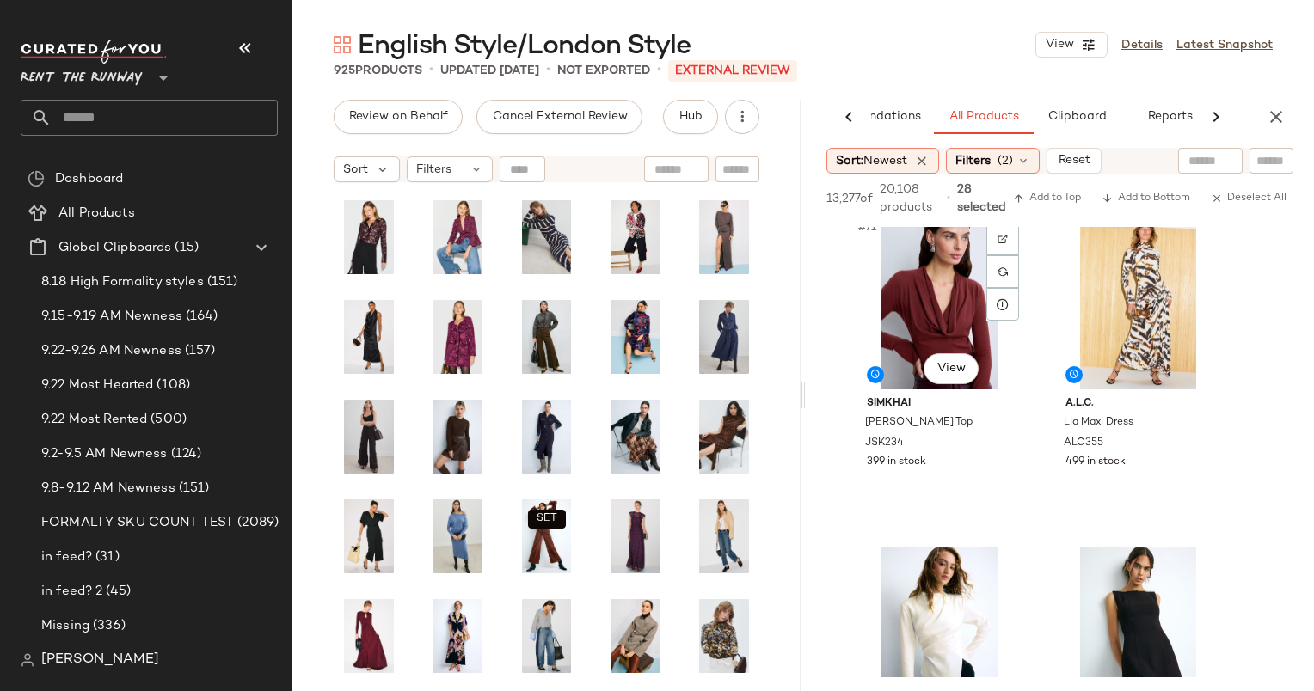
scroll to position [11635, 0]
click at [942, 281] on div "#71 View" at bounding box center [939, 302] width 173 height 174
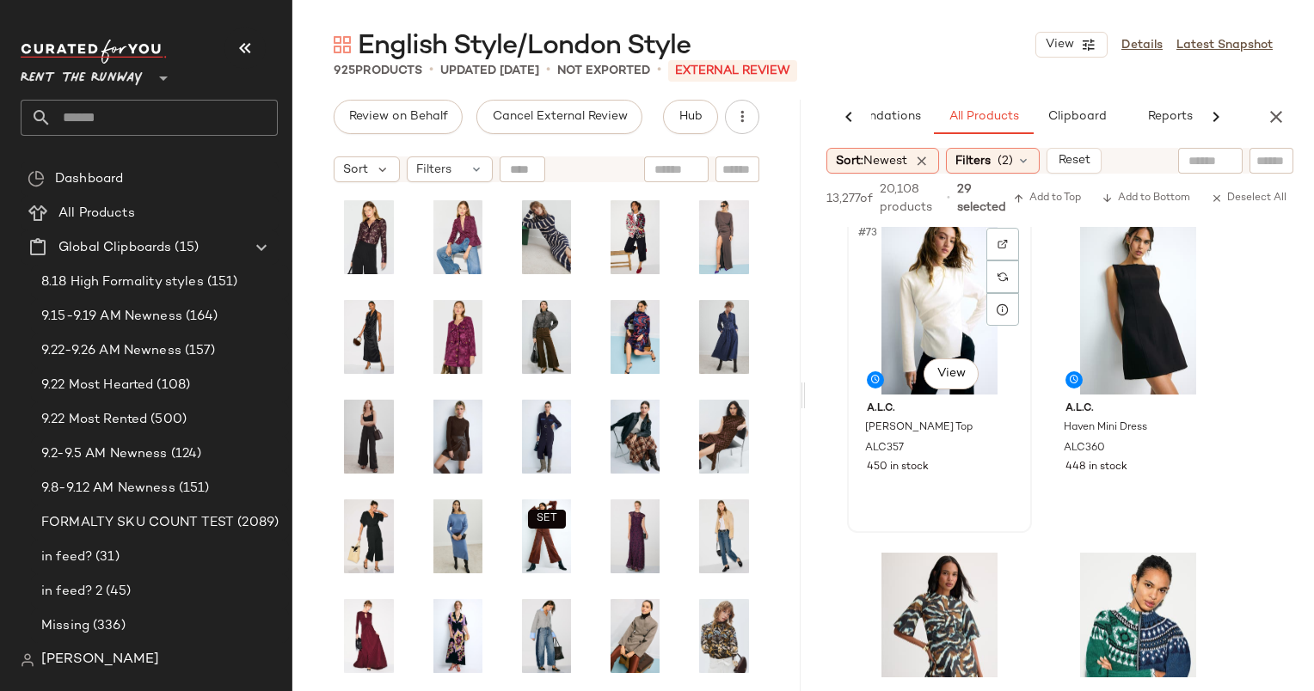
scroll to position [11959, 0]
click at [912, 323] on div "#73 View" at bounding box center [939, 310] width 173 height 174
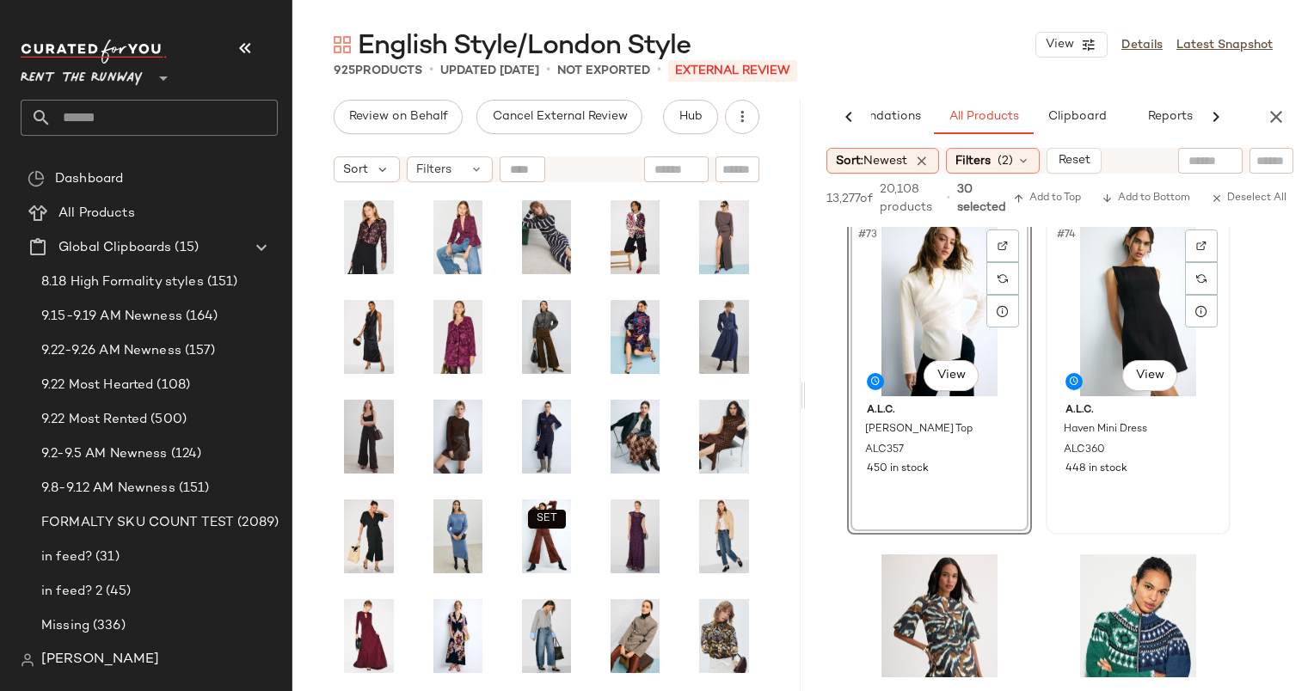
click at [1101, 327] on div "#74 View" at bounding box center [1138, 310] width 173 height 174
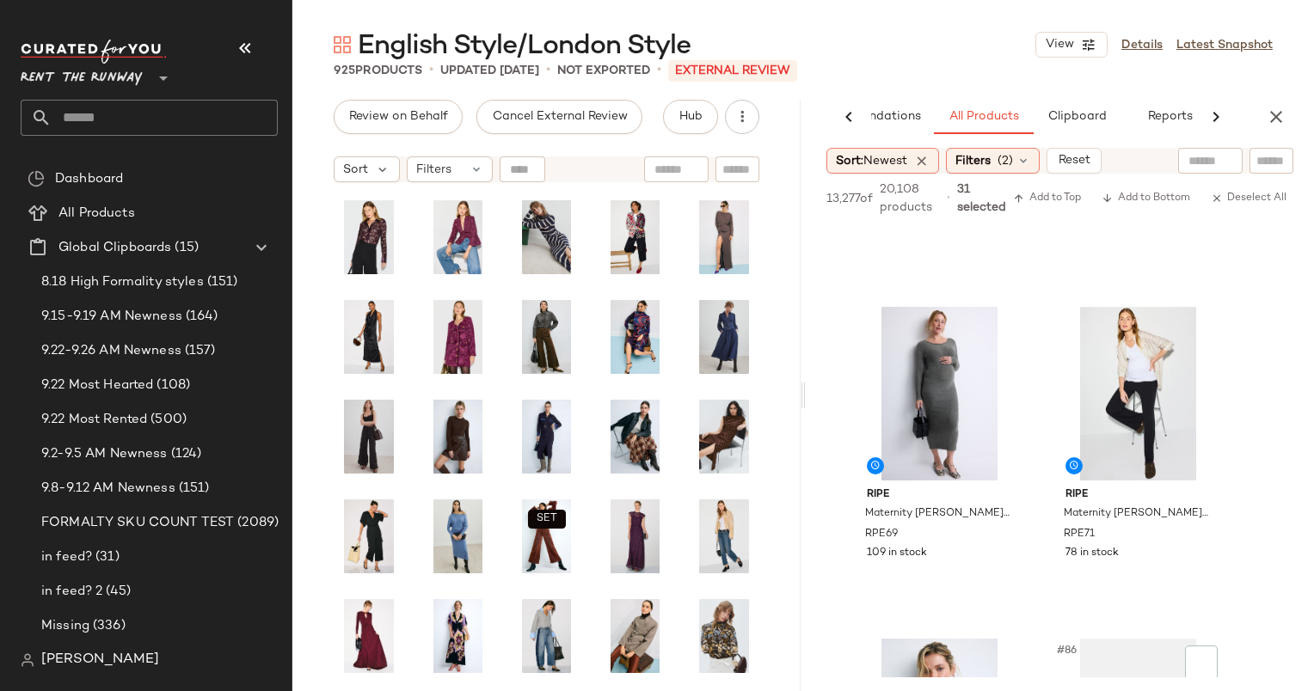
scroll to position [13918, 0]
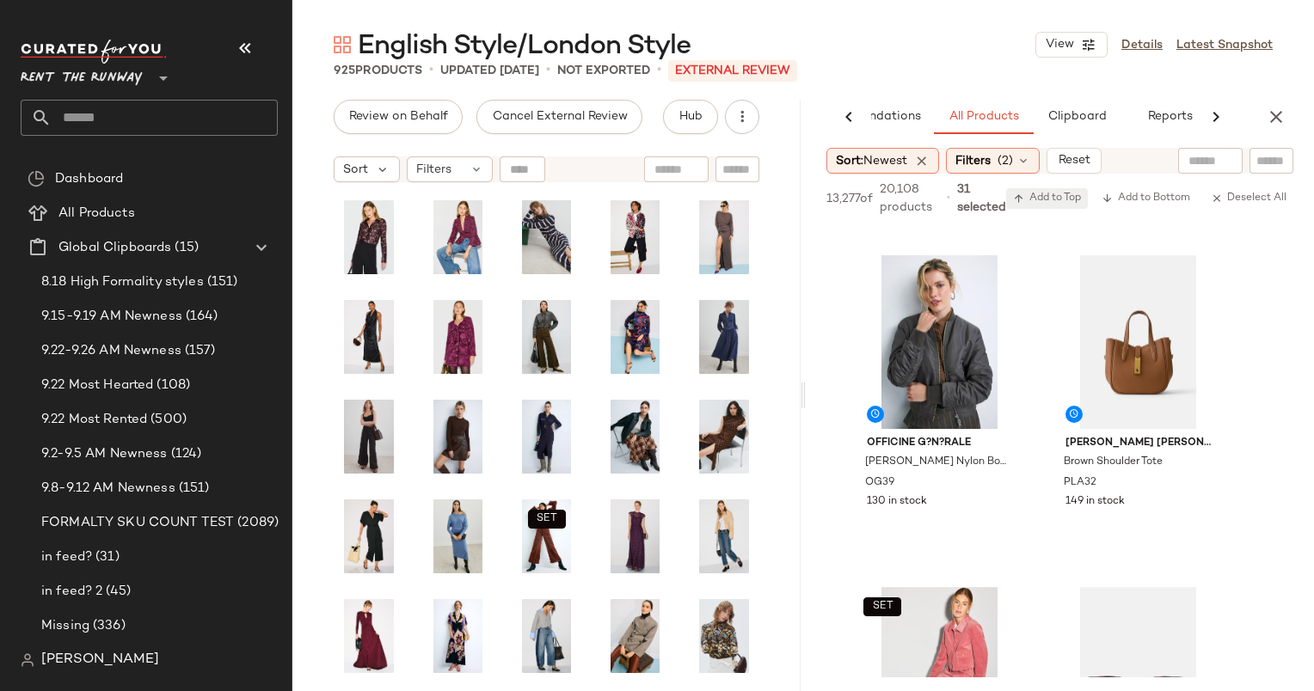
click at [1069, 203] on span "Add to Top" at bounding box center [1047, 199] width 68 height 12
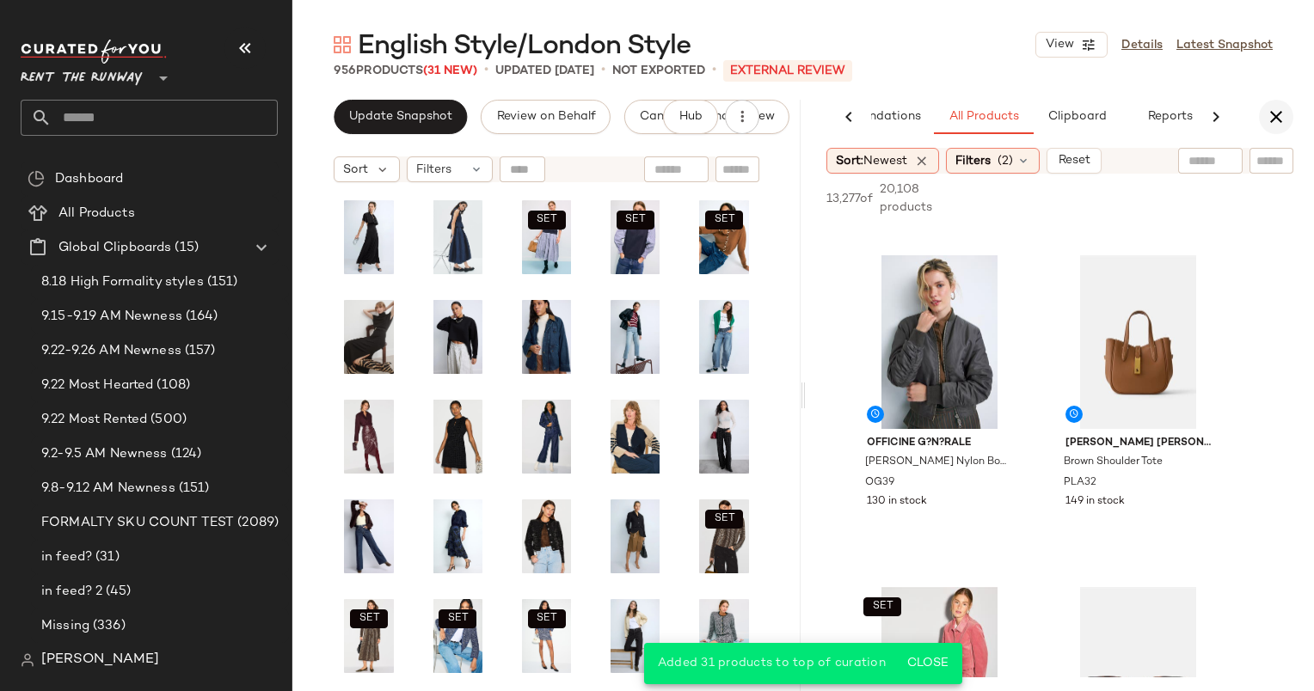
click at [1267, 125] on icon "button" at bounding box center [1276, 117] width 21 height 21
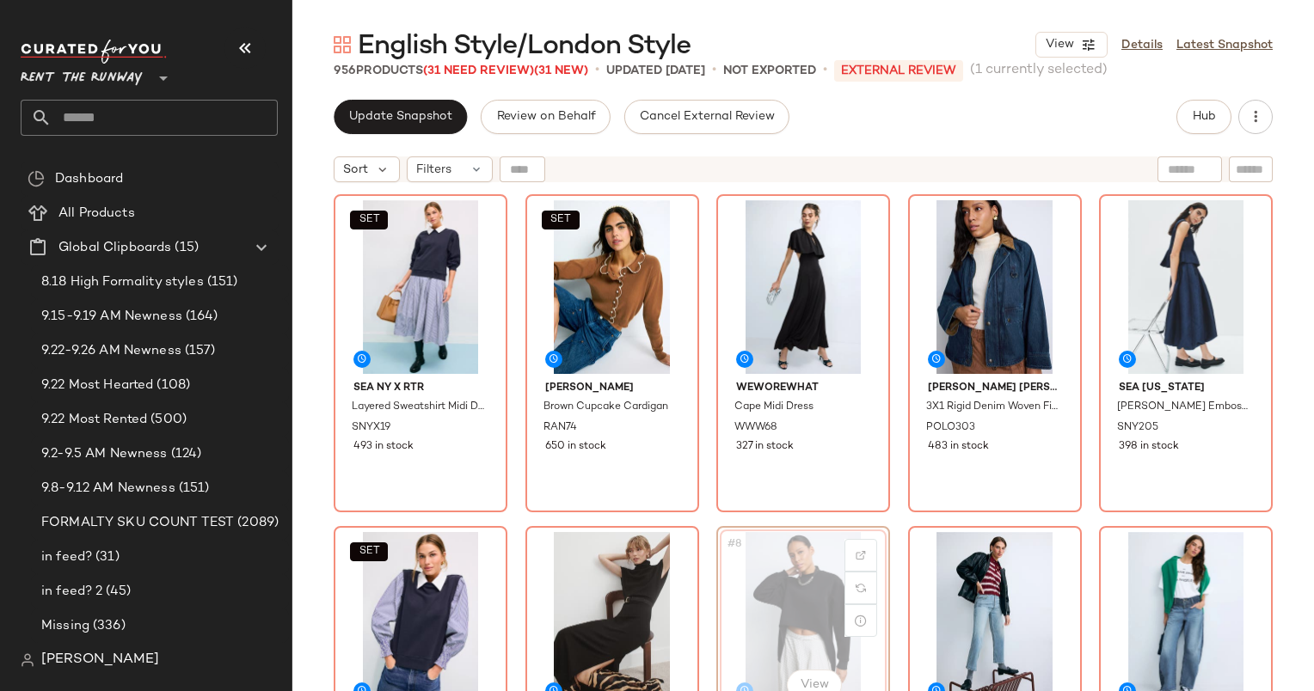
scroll to position [1, 0]
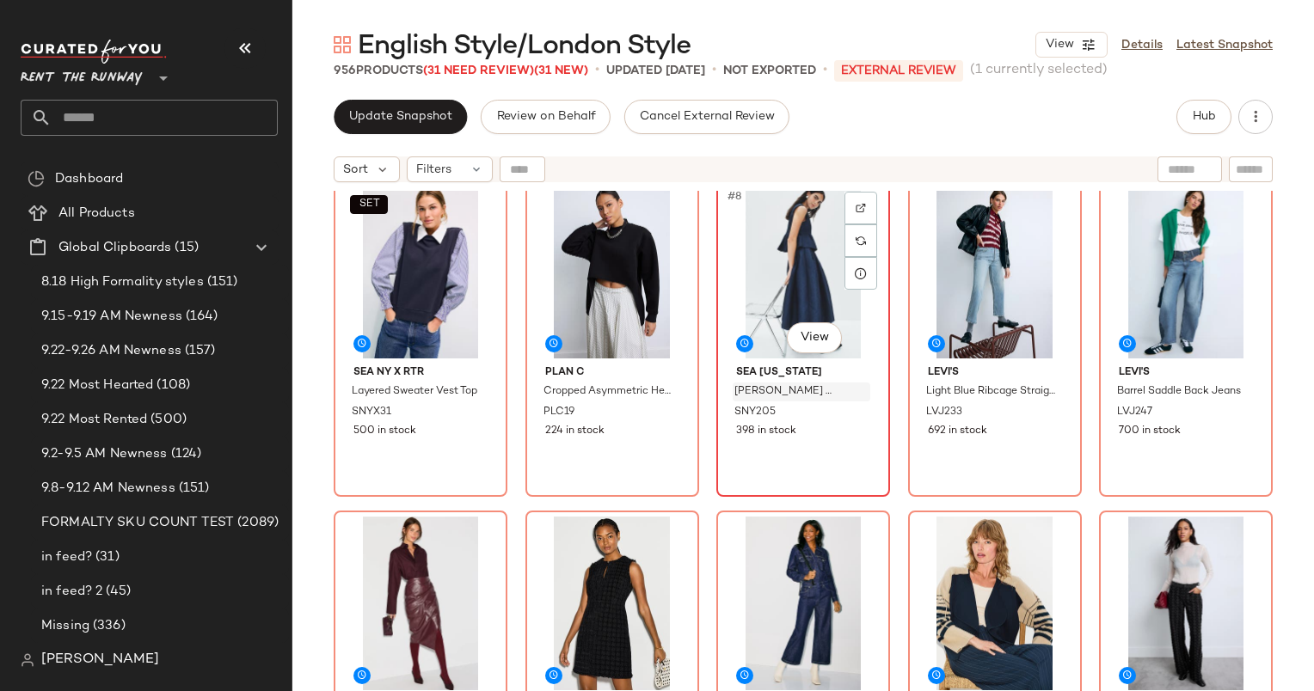
scroll to position [323, 0]
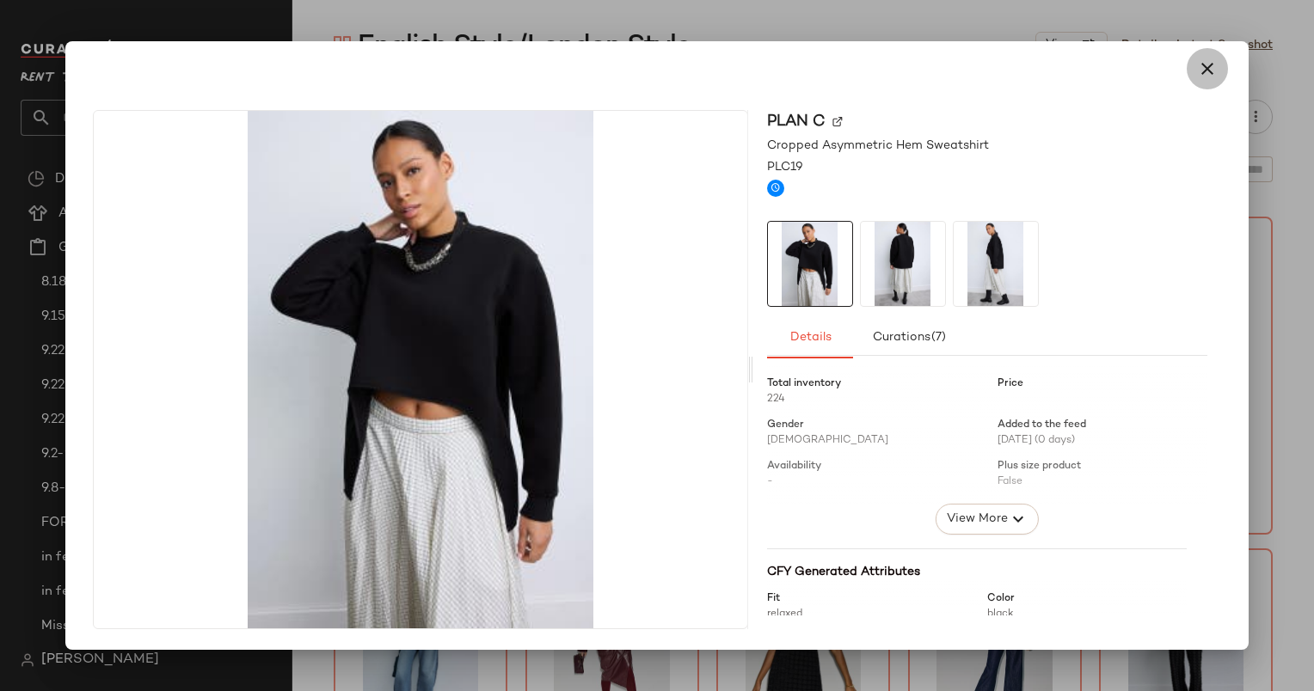
click at [1208, 82] on button "button" at bounding box center [1207, 68] width 41 height 41
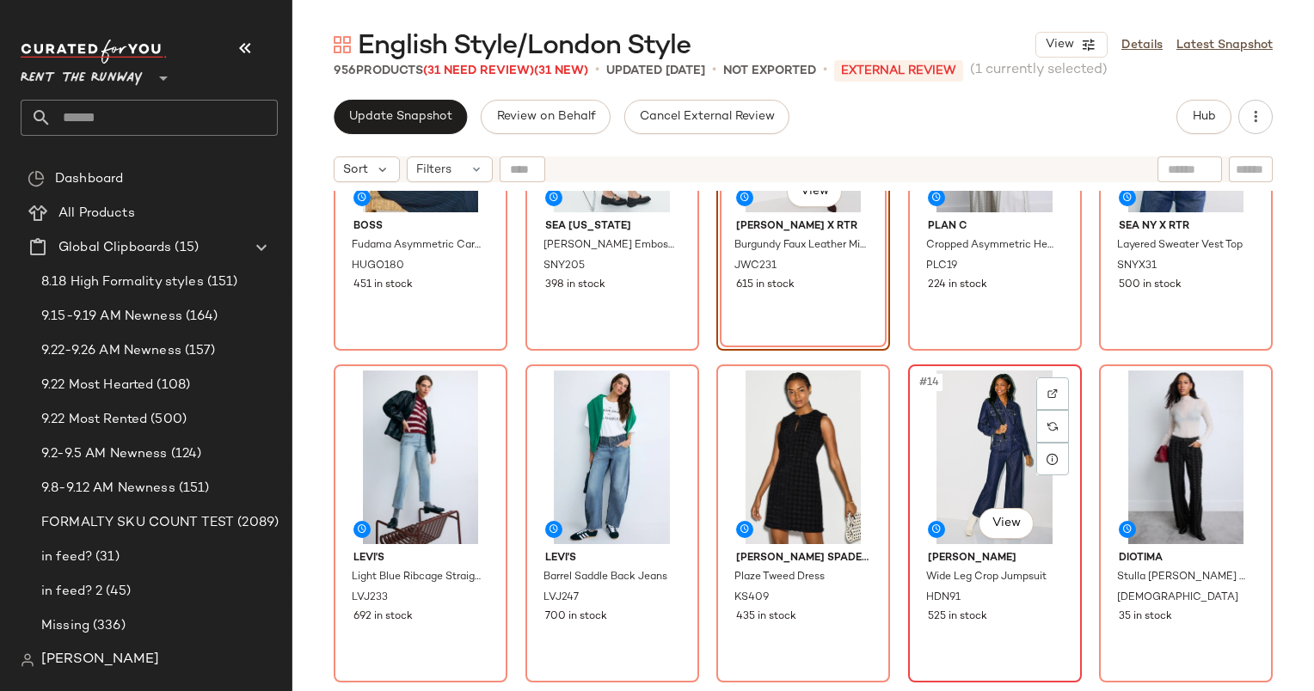
scroll to position [512, 0]
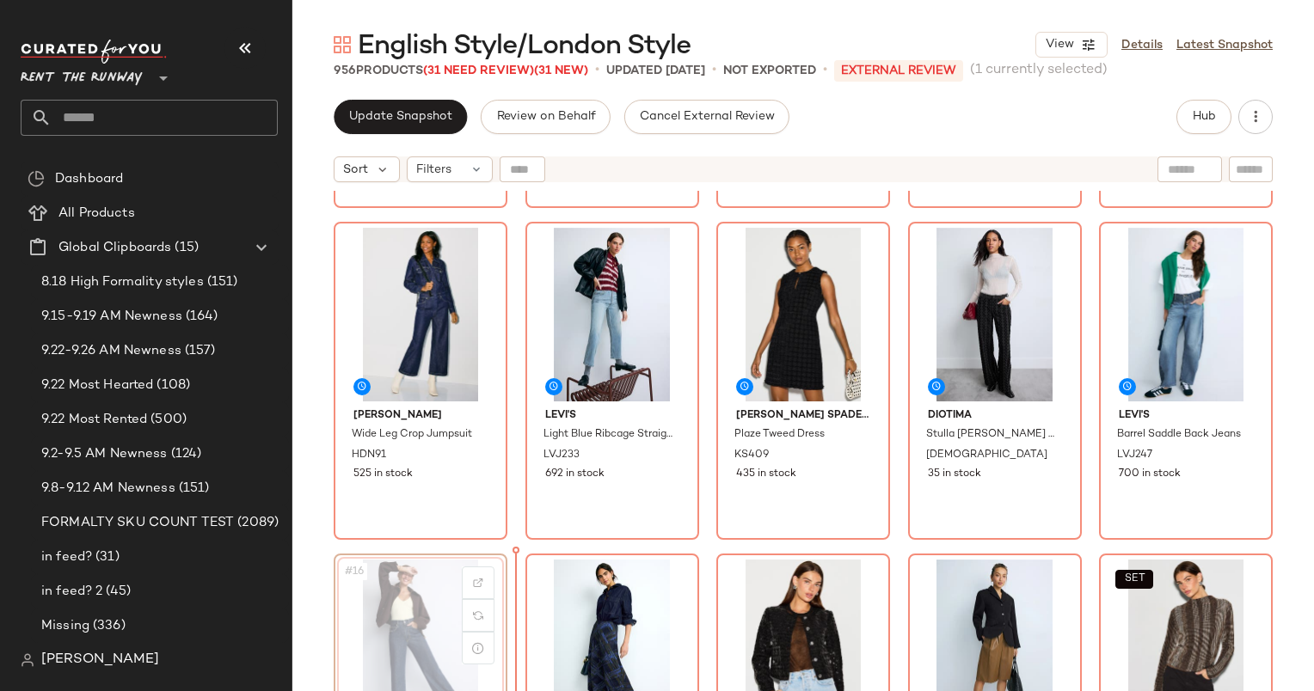
scroll to position [650, 0]
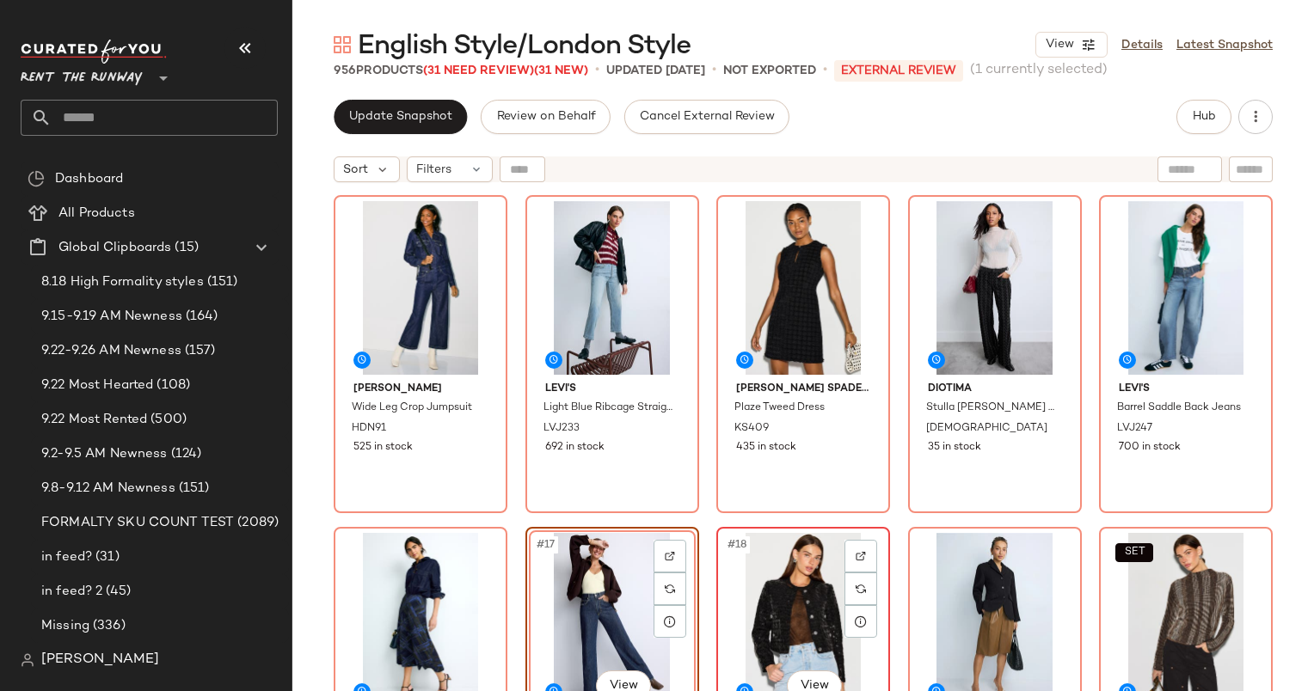
scroll to position [675, 0]
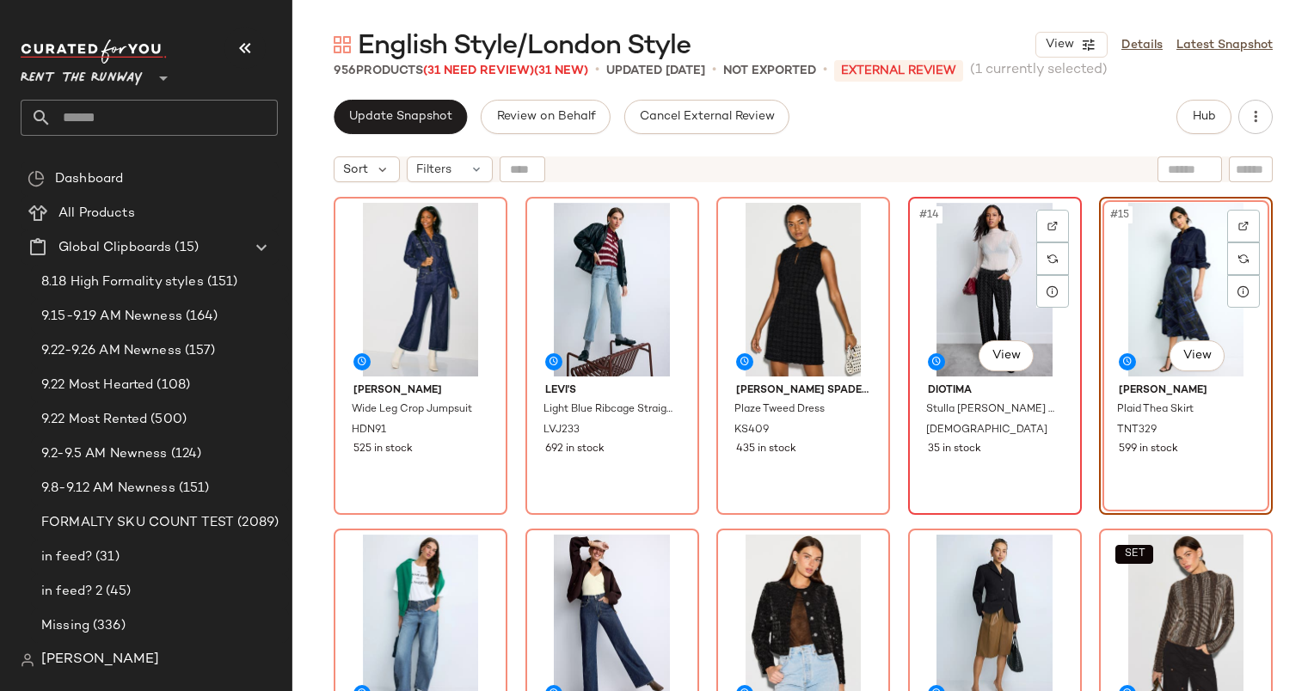
scroll to position [940, 0]
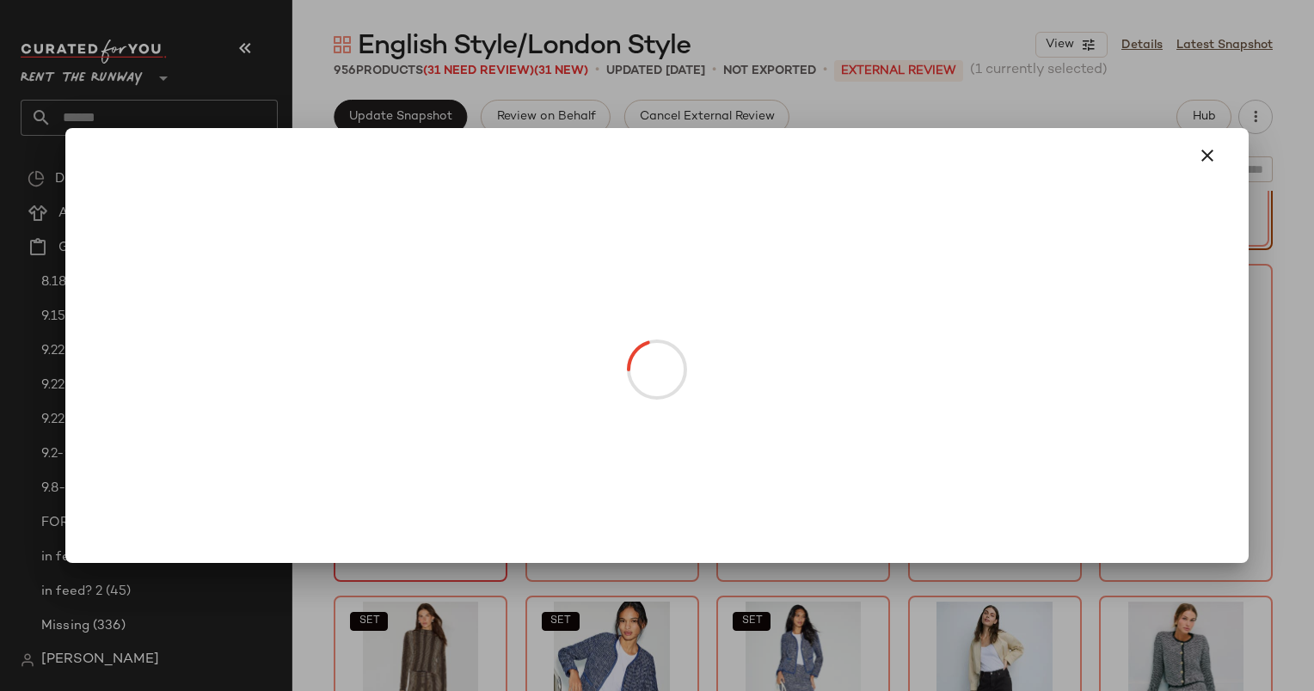
drag, startPoint x: 416, startPoint y: 409, endPoint x: 535, endPoint y: 623, distance: 244.8
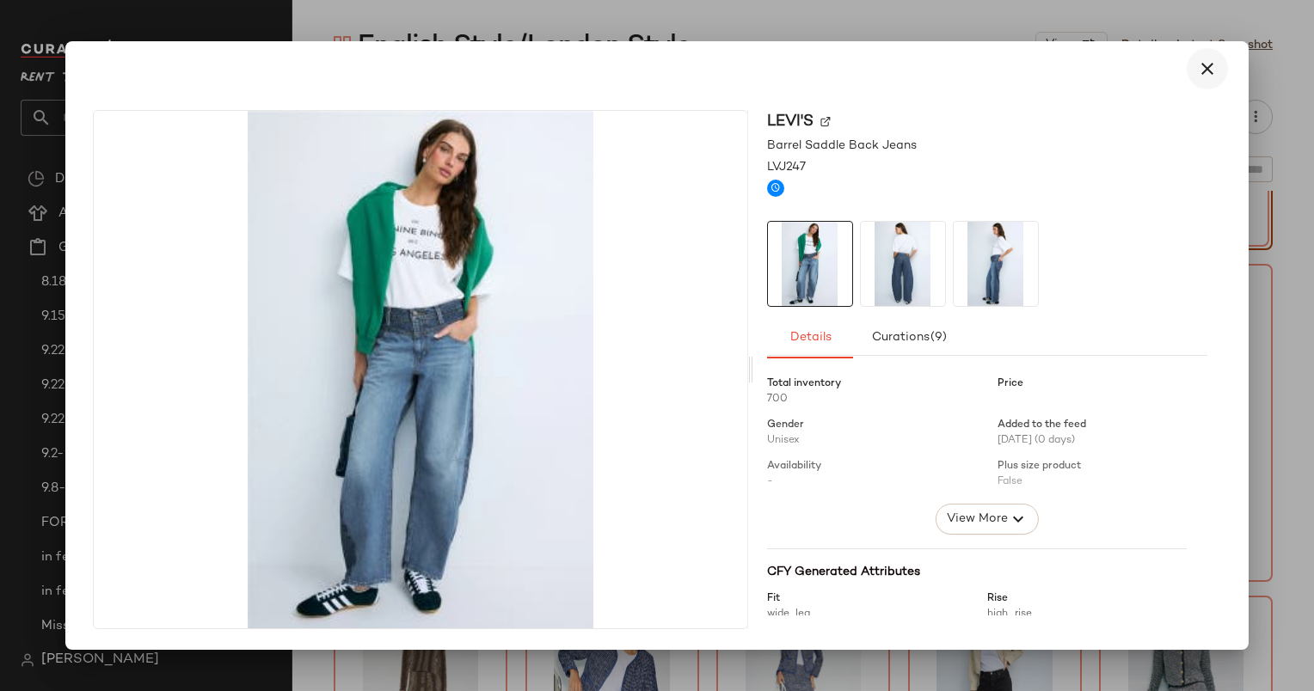
click at [1200, 65] on icon "button" at bounding box center [1207, 68] width 21 height 21
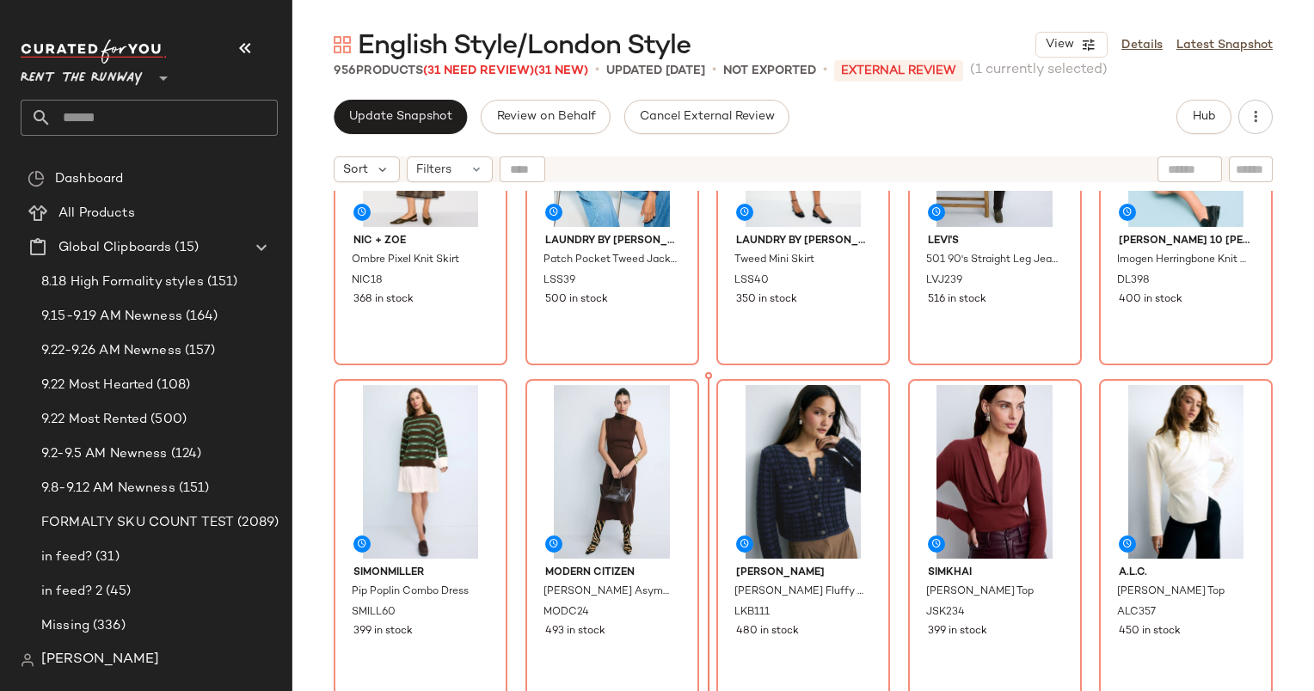
scroll to position [1512, 0]
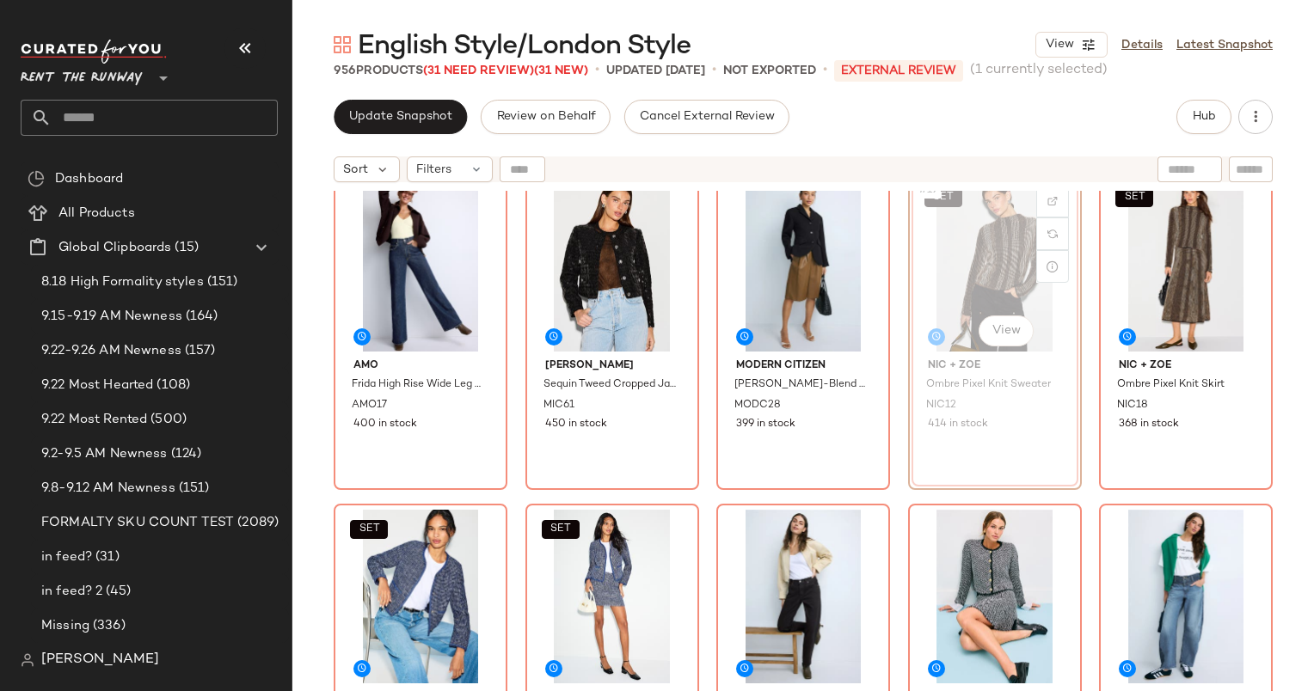
scroll to position [1031, 0]
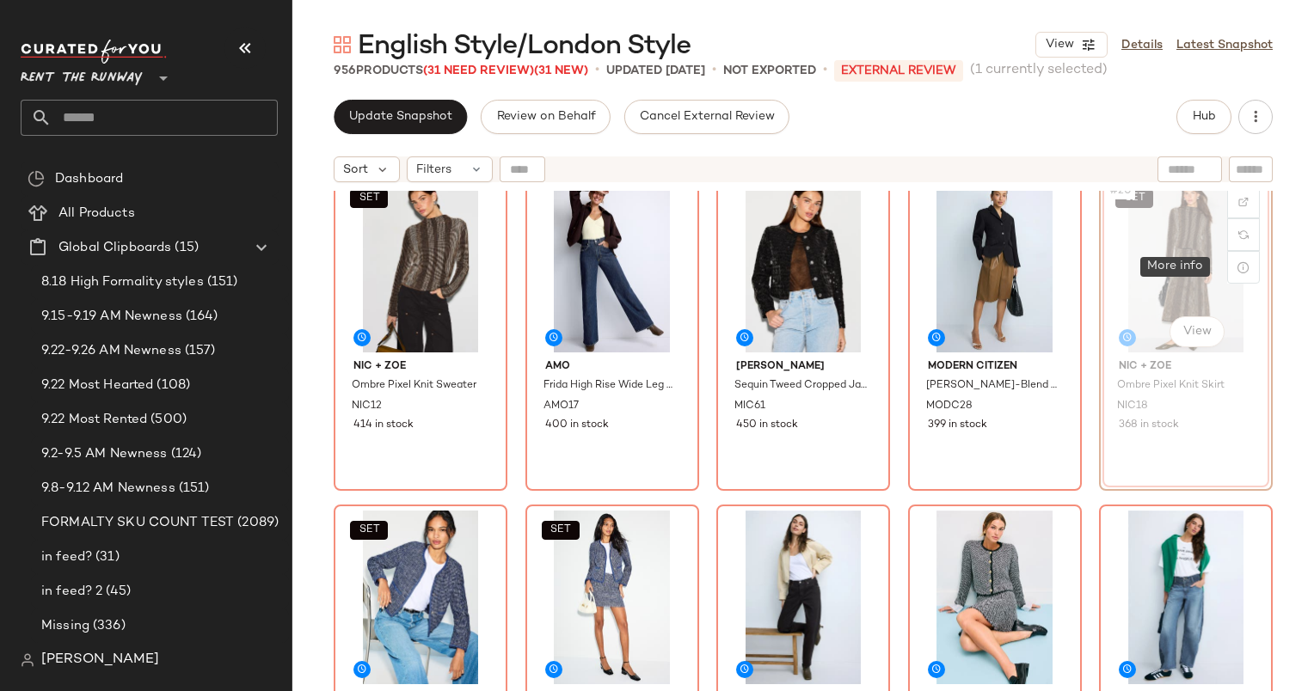
scroll to position [1028, 0]
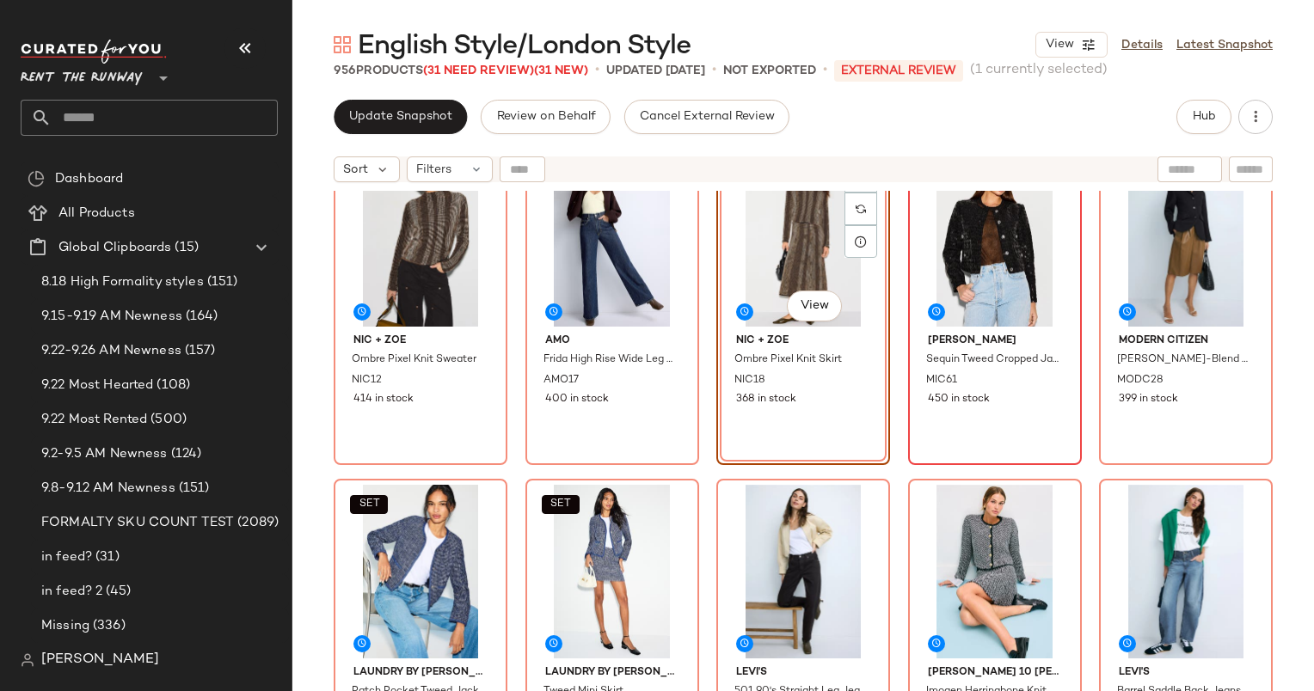
scroll to position [1058, 0]
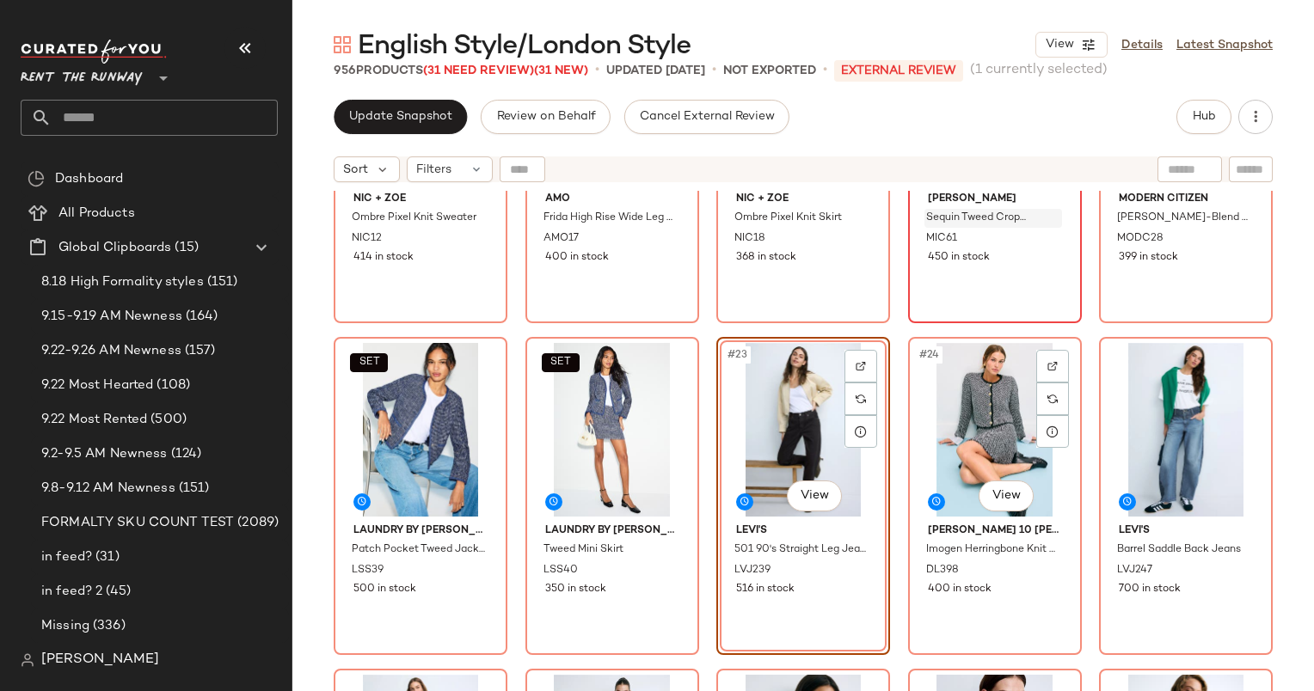
scroll to position [1200, 0]
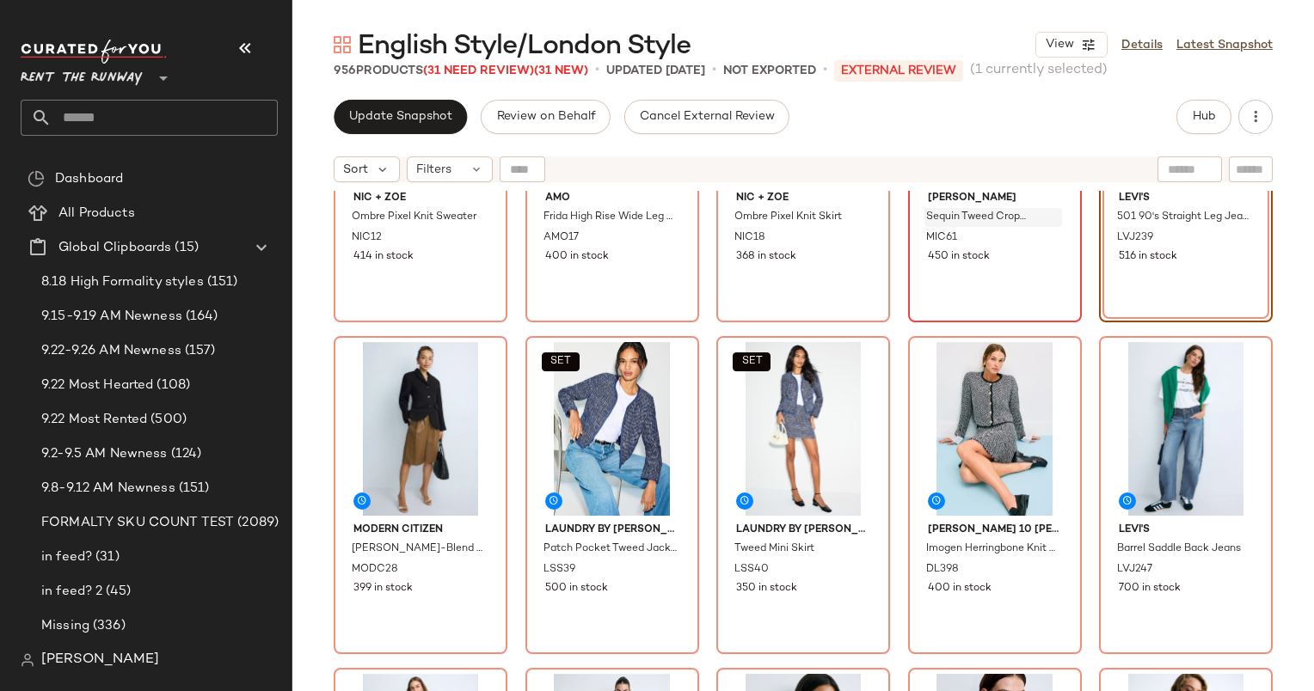
scroll to position [1284, 0]
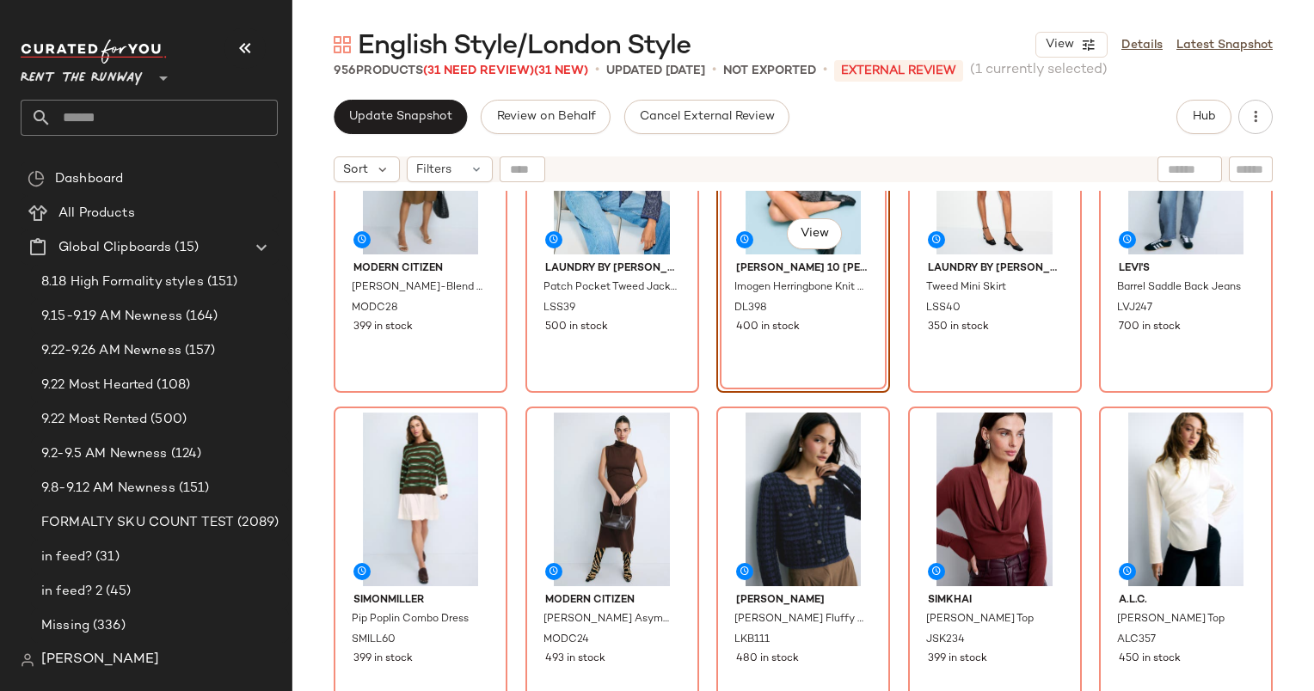
scroll to position [1480, 0]
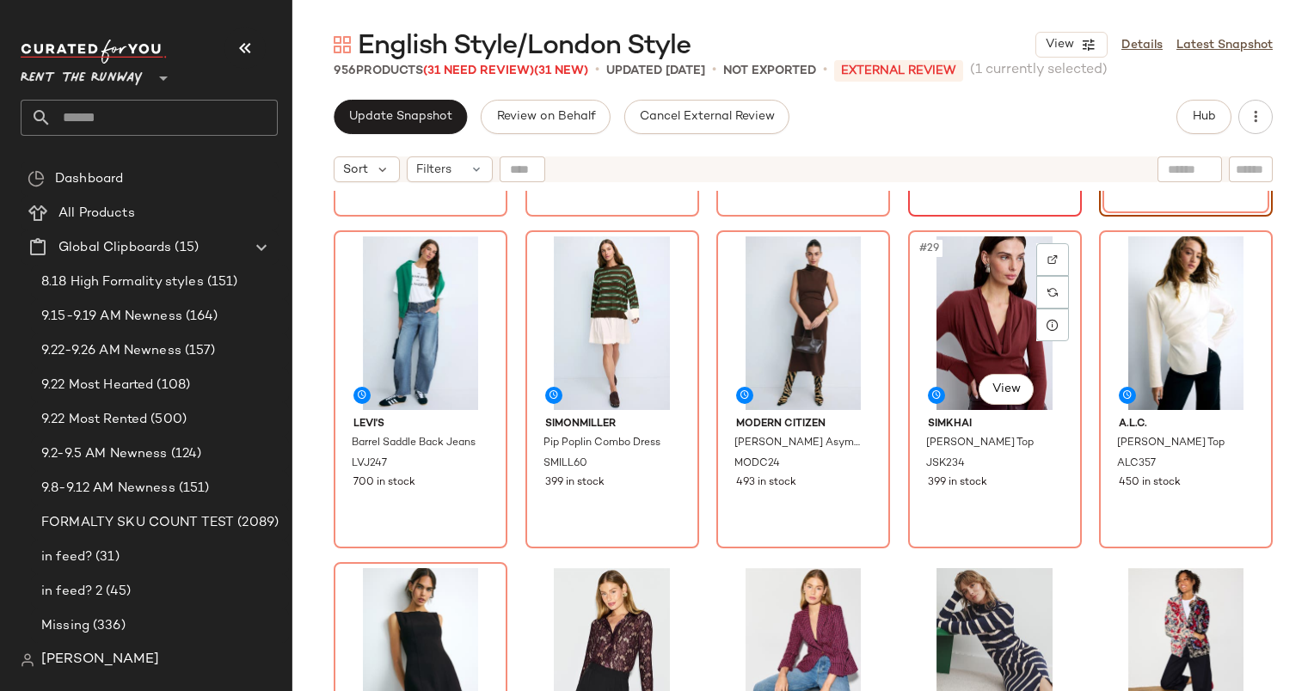
scroll to position [1666, 0]
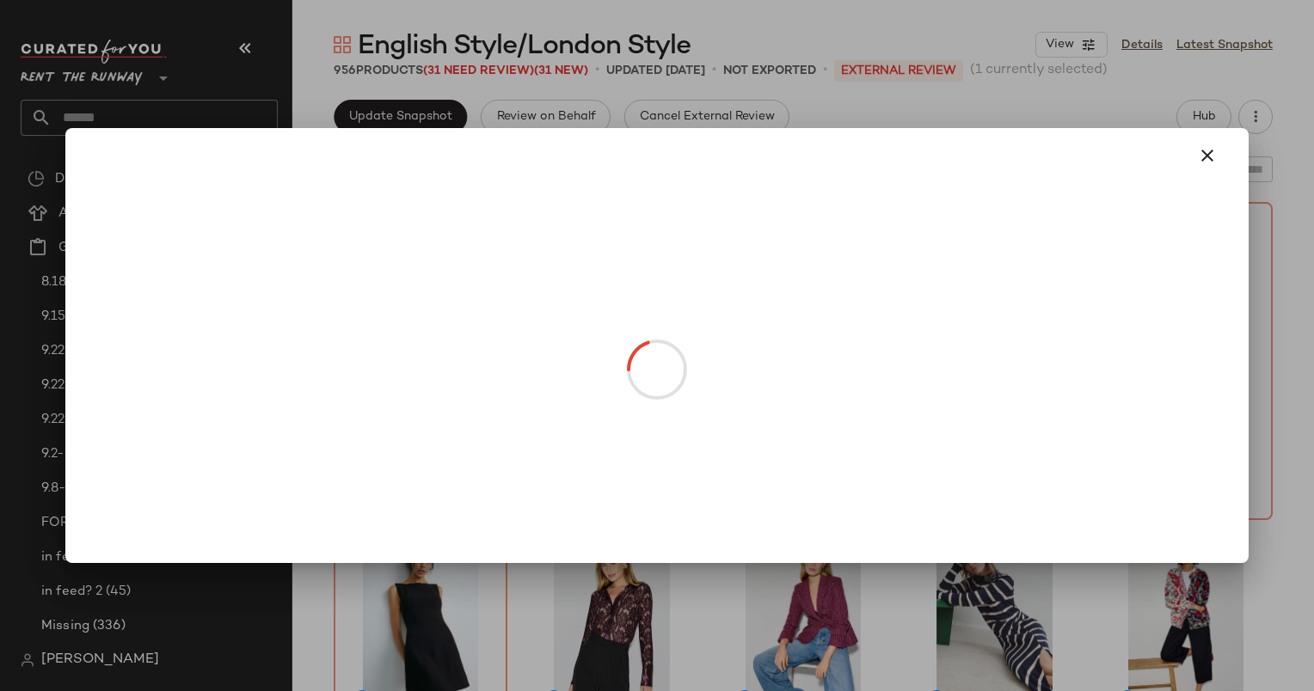
drag, startPoint x: 812, startPoint y: 339, endPoint x: 586, endPoint y: 372, distance: 227.8
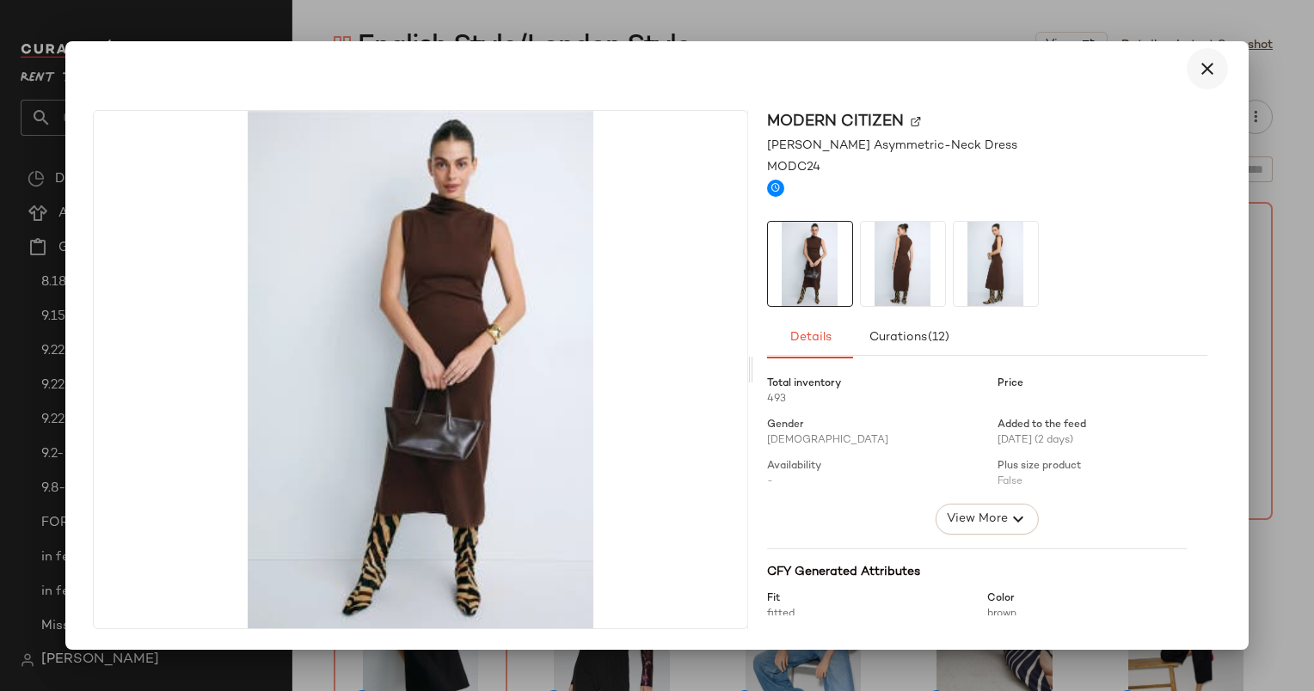
click at [1197, 72] on icon "button" at bounding box center [1207, 68] width 21 height 21
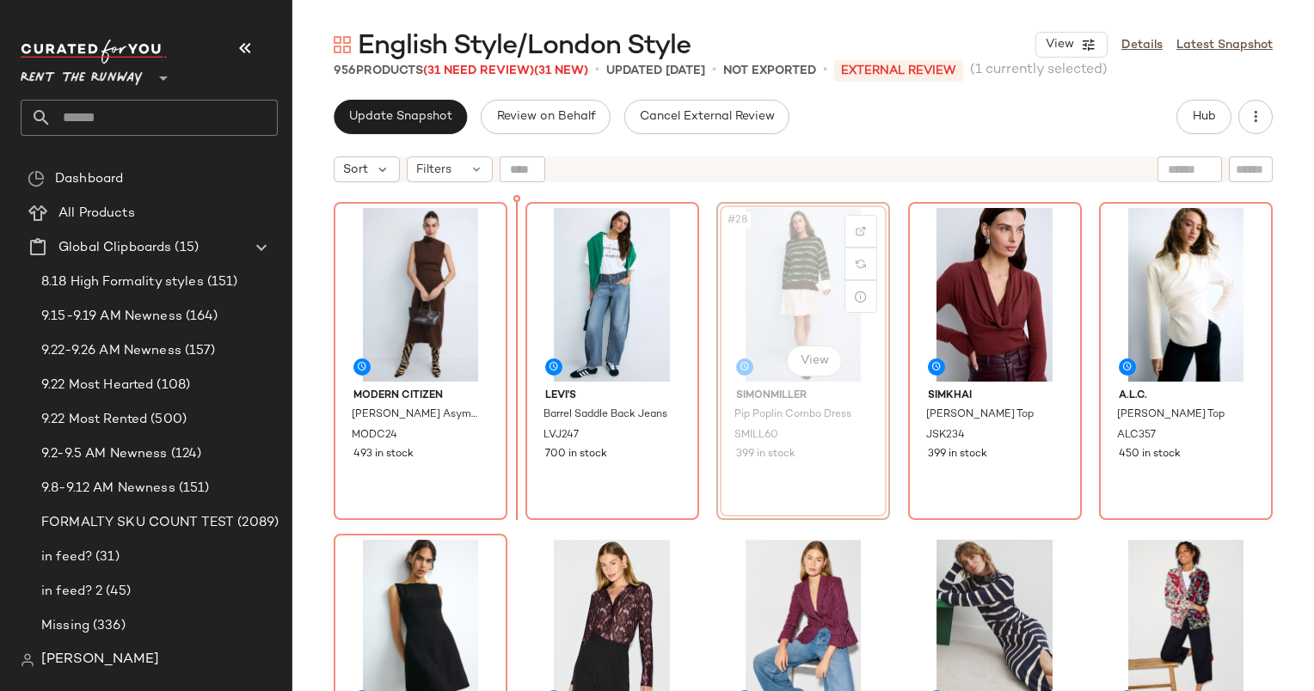
scroll to position [1664, 0]
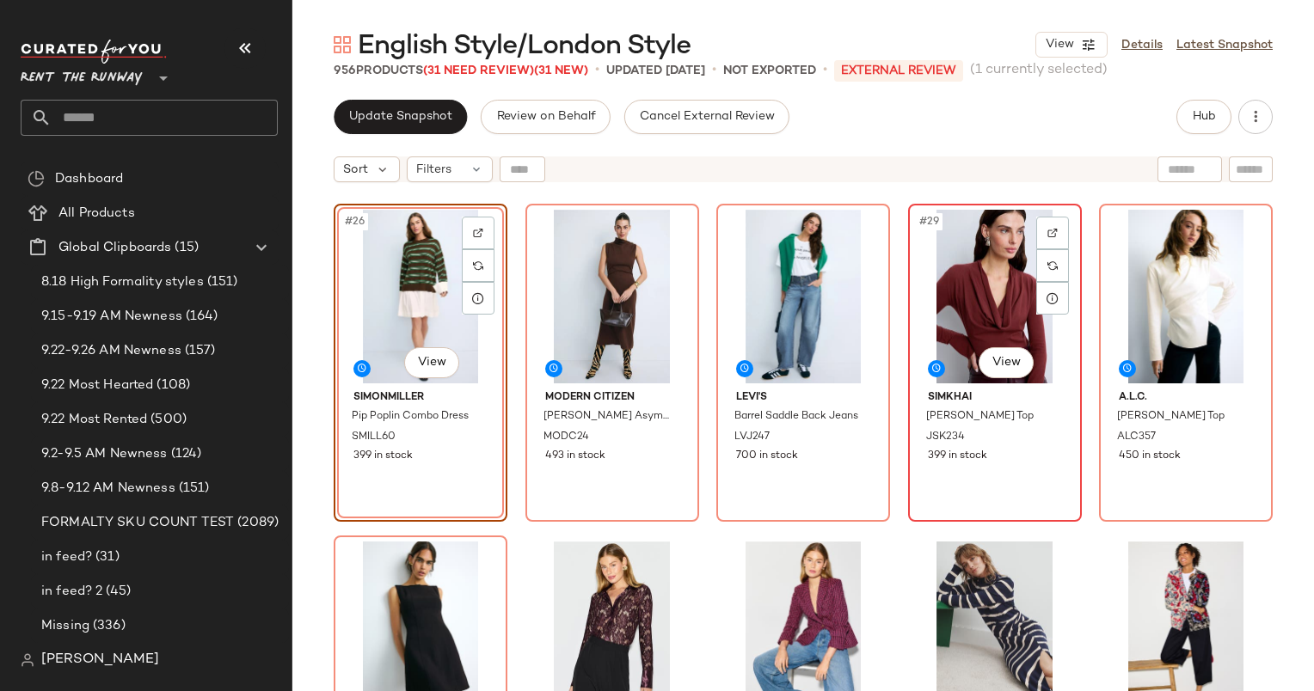
scroll to position [1722, 0]
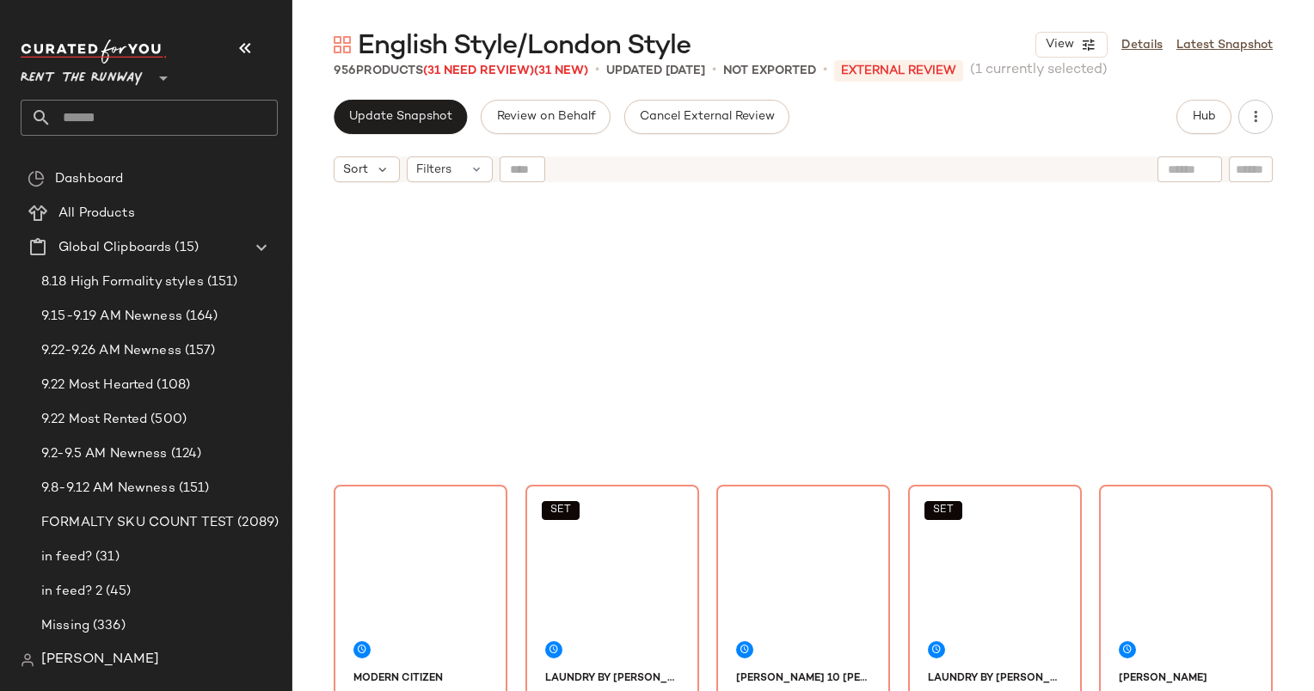
scroll to position [420, 0]
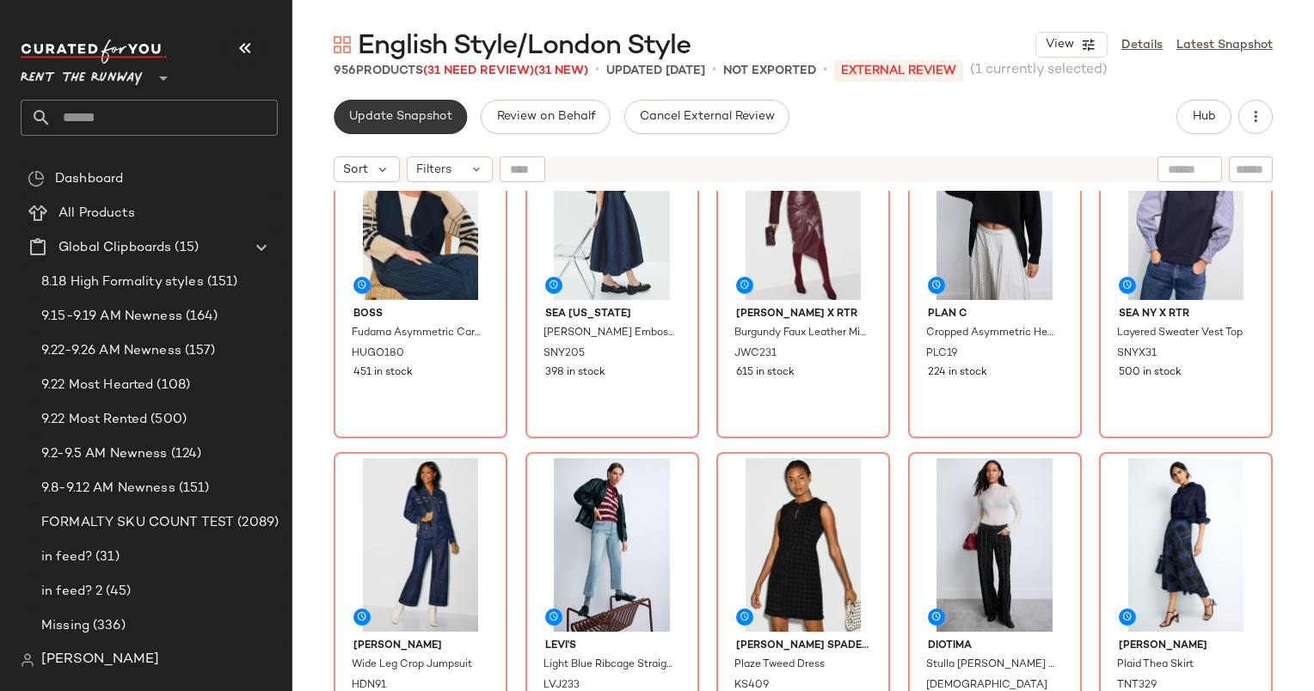
click at [395, 118] on span "Update Snapshot" at bounding box center [400, 117] width 104 height 14
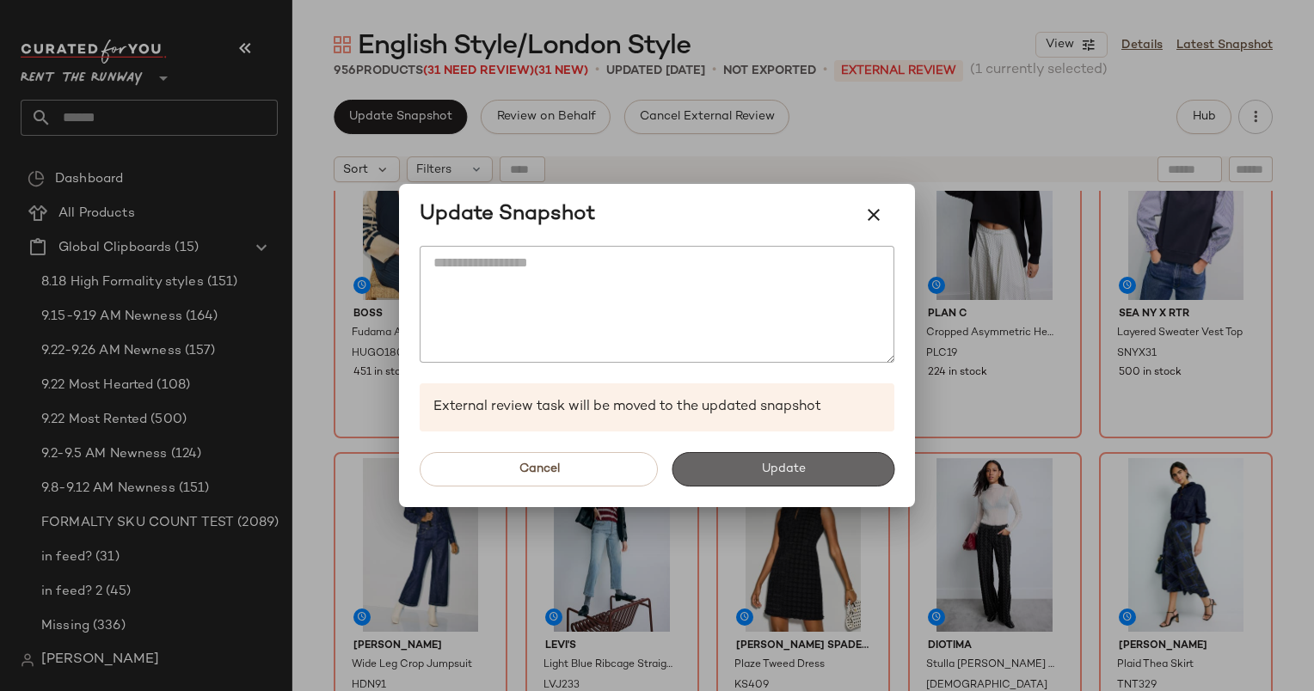
click at [816, 477] on button "Update" at bounding box center [783, 469] width 223 height 34
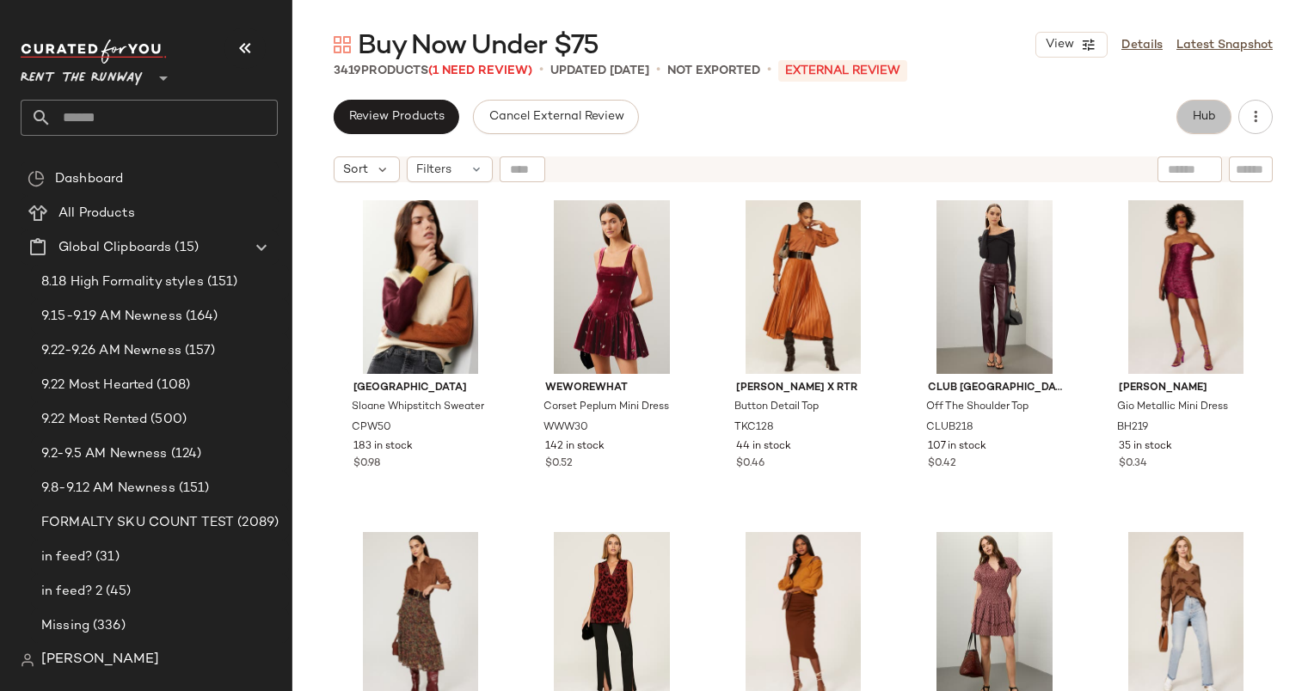
click at [1218, 107] on button "Hub" at bounding box center [1203, 117] width 55 height 34
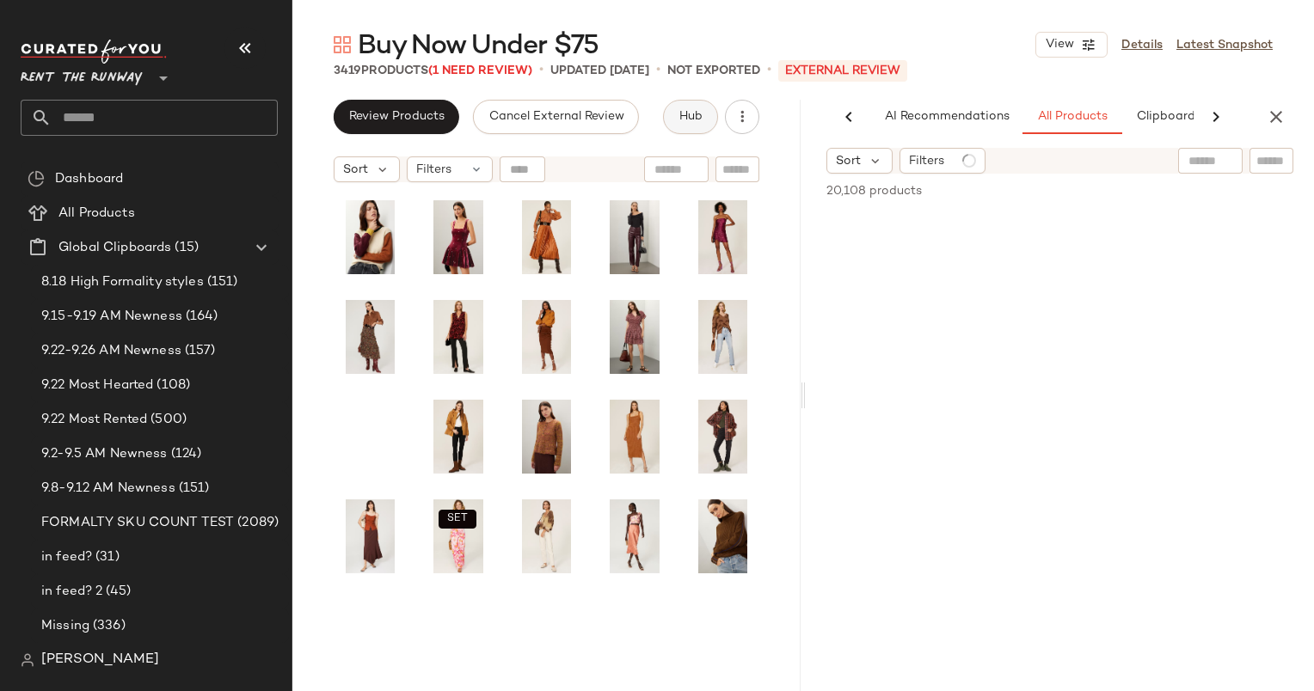
scroll to position [0, 89]
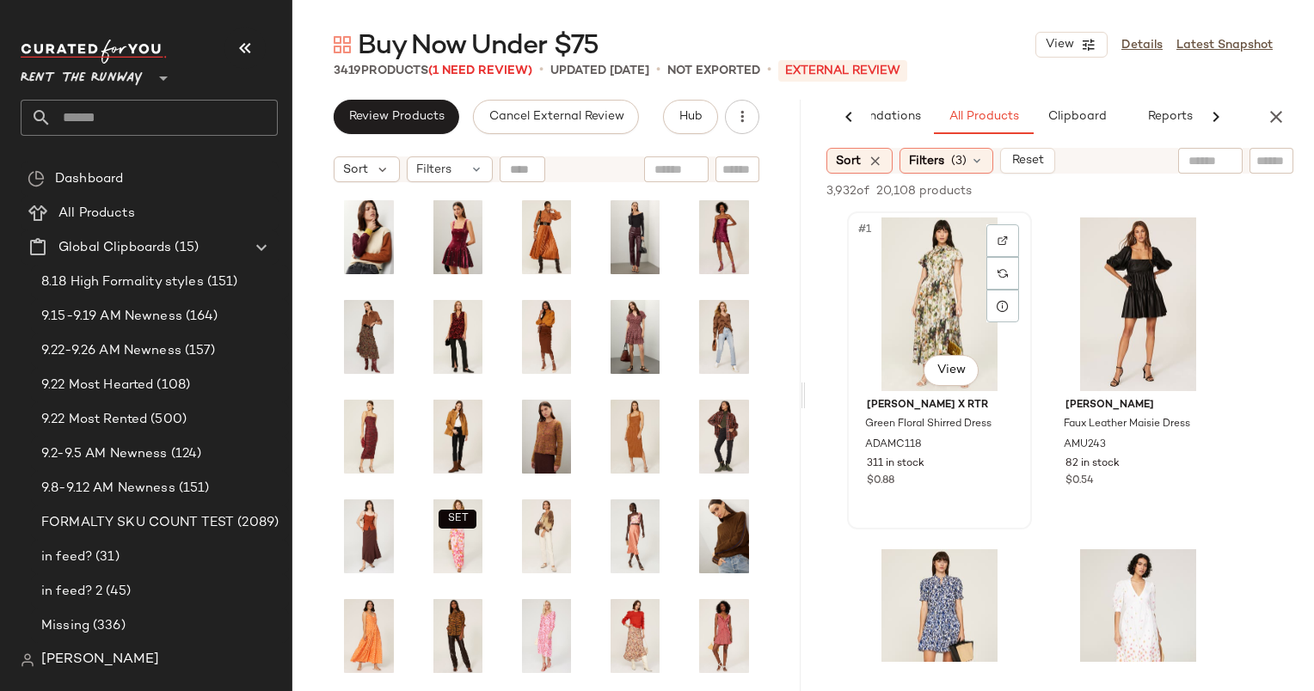
click at [939, 284] on div "#1 View" at bounding box center [939, 305] width 173 height 174
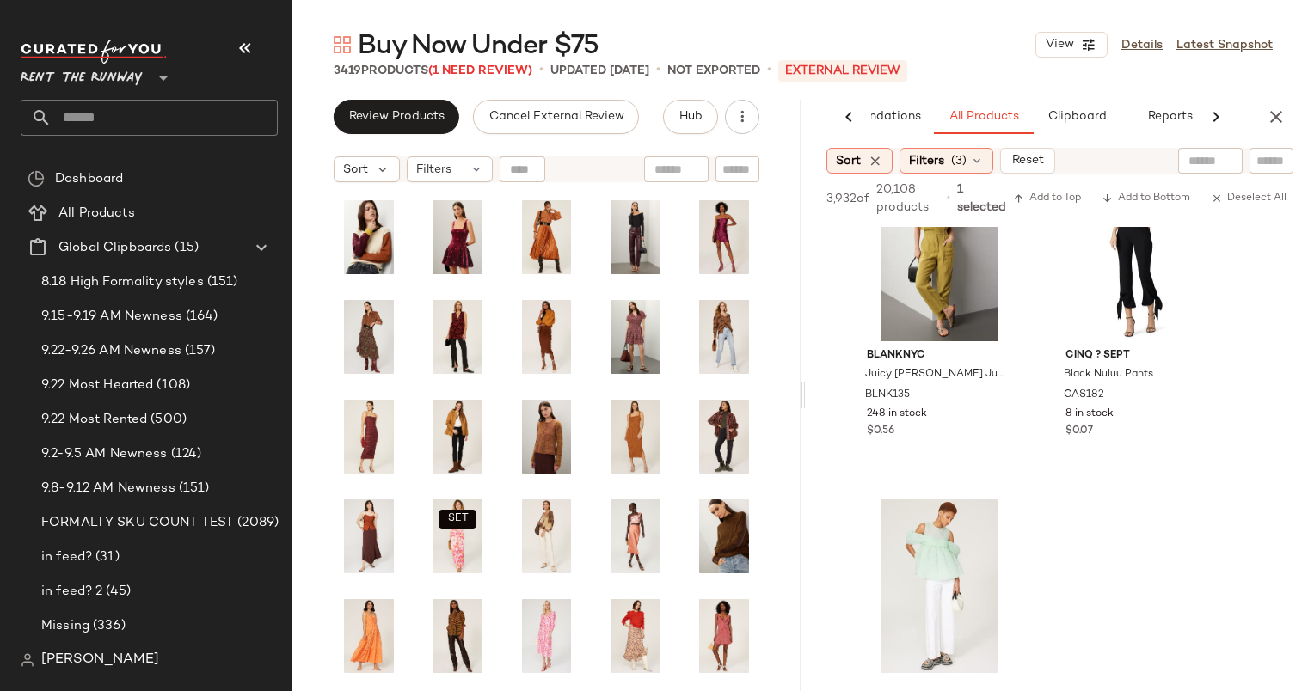
scroll to position [729, 0]
click at [918, 557] on div "#7 View" at bounding box center [939, 587] width 173 height 174
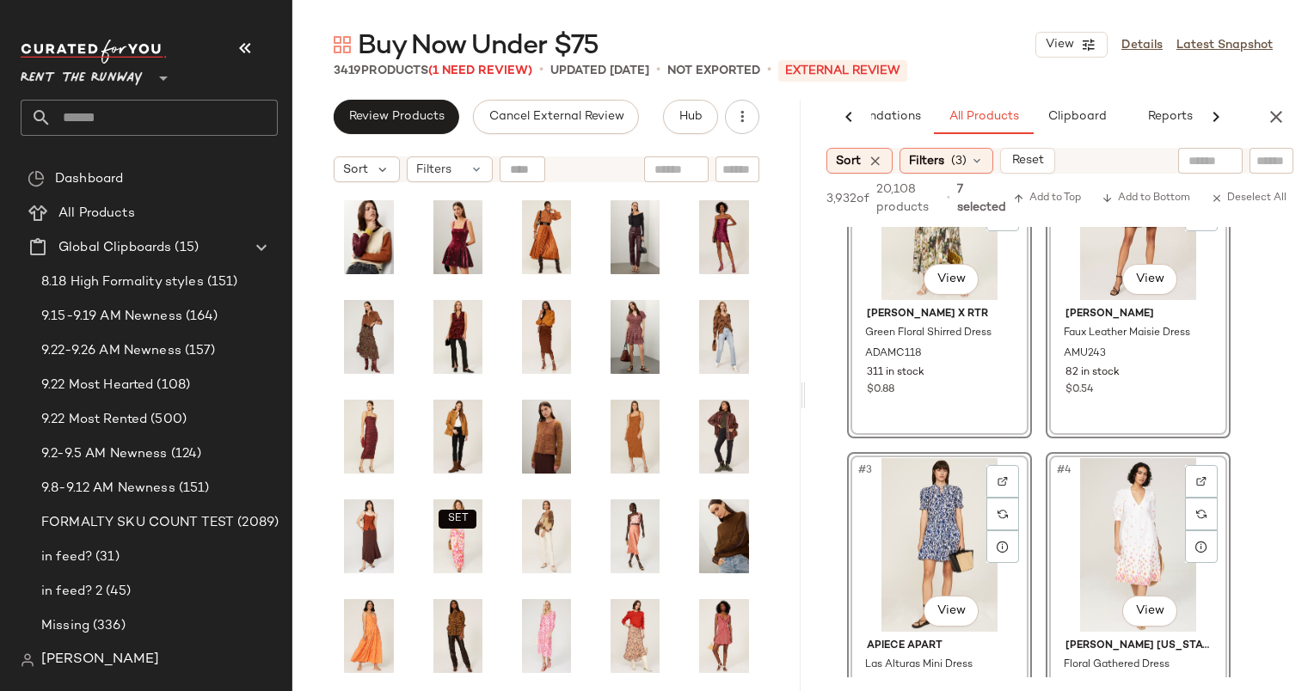
scroll to position [0, 0]
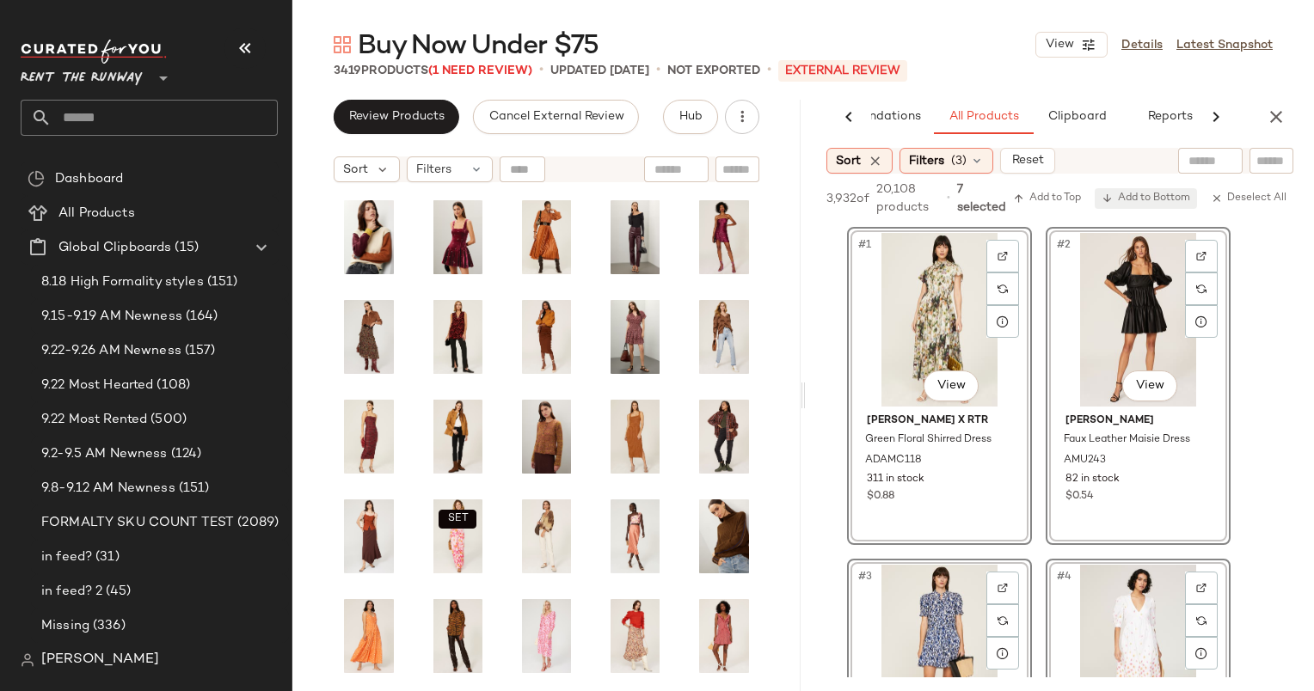
click at [1137, 199] on span "Add to Bottom" at bounding box center [1145, 199] width 89 height 12
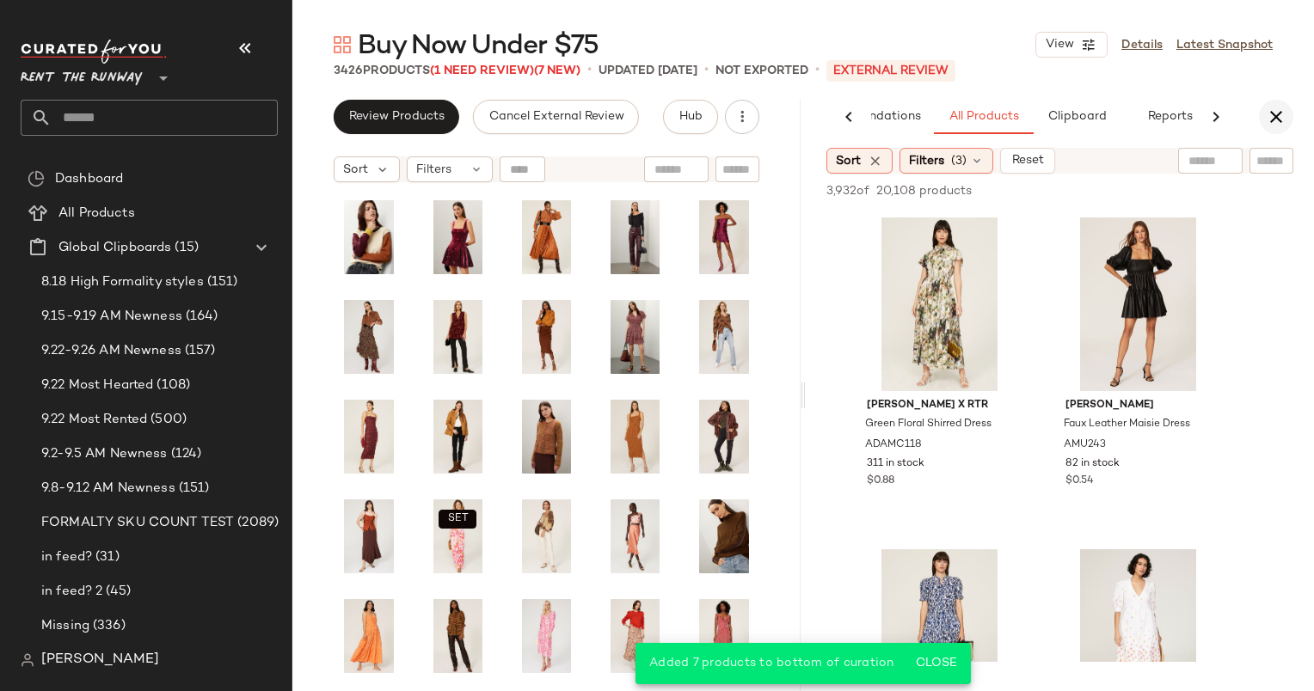
click at [1279, 100] on button "button" at bounding box center [1276, 117] width 34 height 34
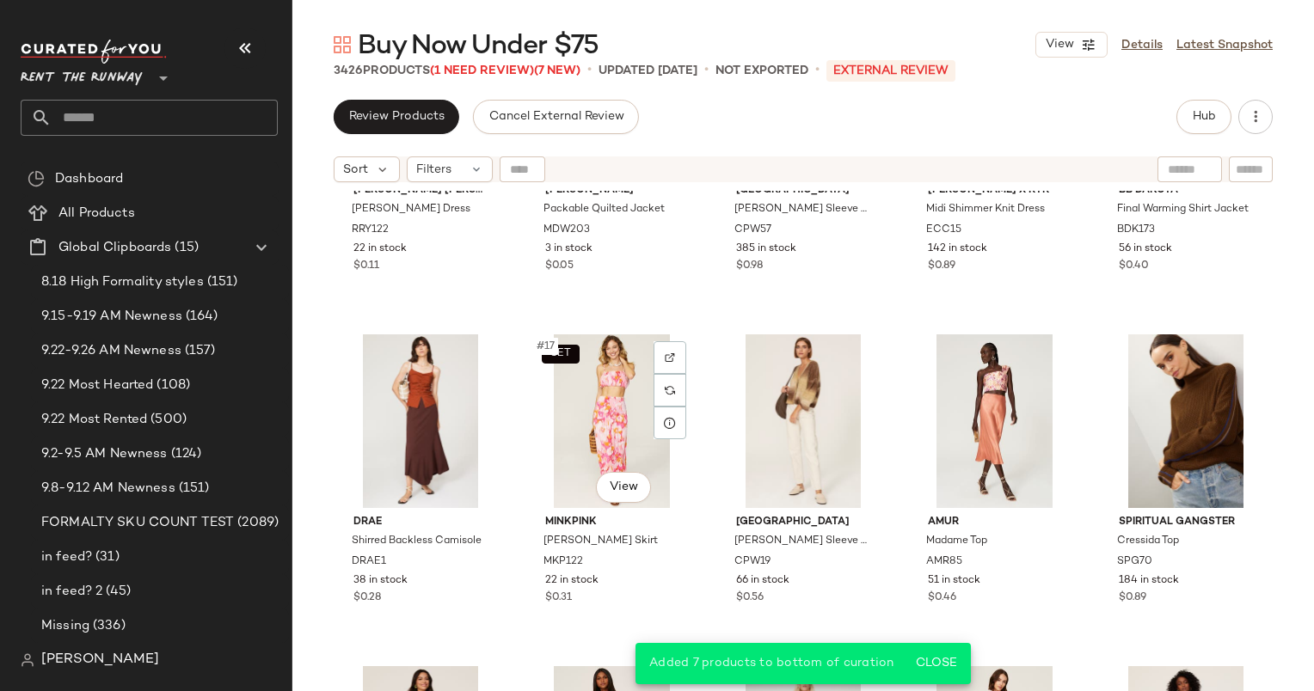
scroll to position [876, 0]
click at [758, 378] on div "#18 View" at bounding box center [803, 421] width 162 height 174
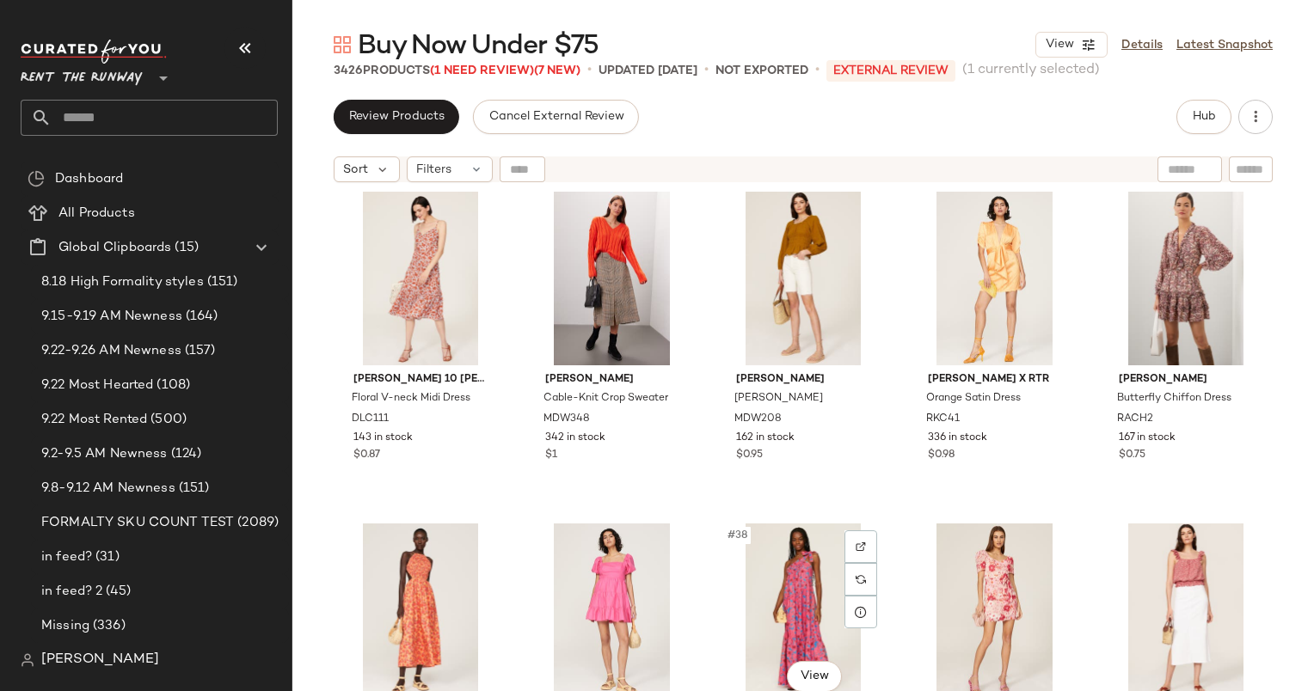
scroll to position [1716, 0]
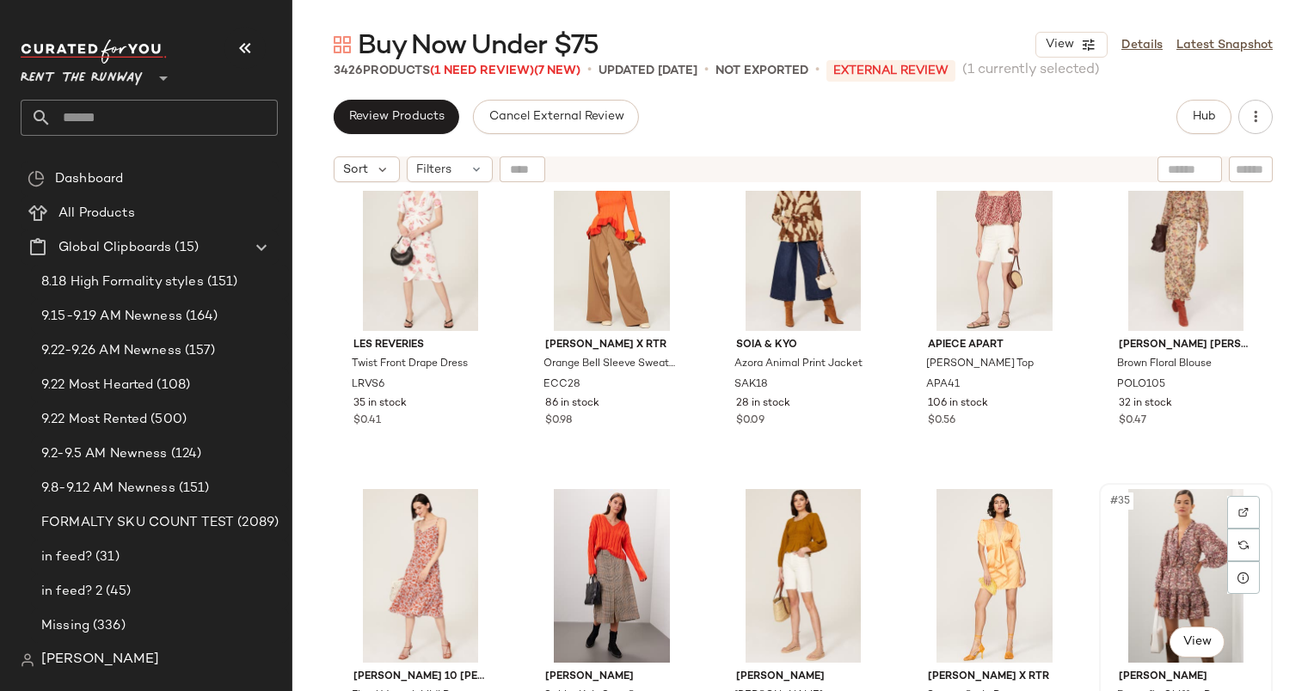
click at [1134, 532] on div "#35 View" at bounding box center [1186, 576] width 162 height 174
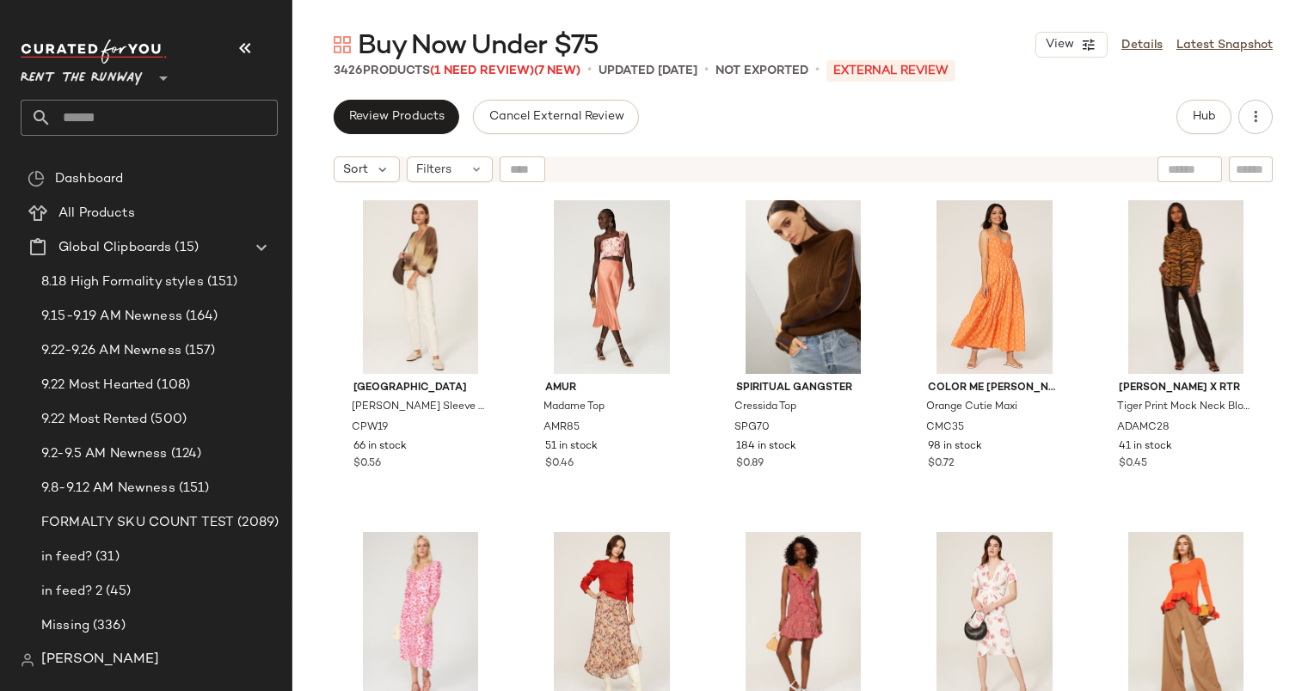
click at [524, 154] on div "Sort Filters" at bounding box center [803, 169] width 1022 height 43
click at [517, 157] on div at bounding box center [523, 169] width 46 height 26
click at [455, 169] on div "Filters" at bounding box center [450, 169] width 86 height 26
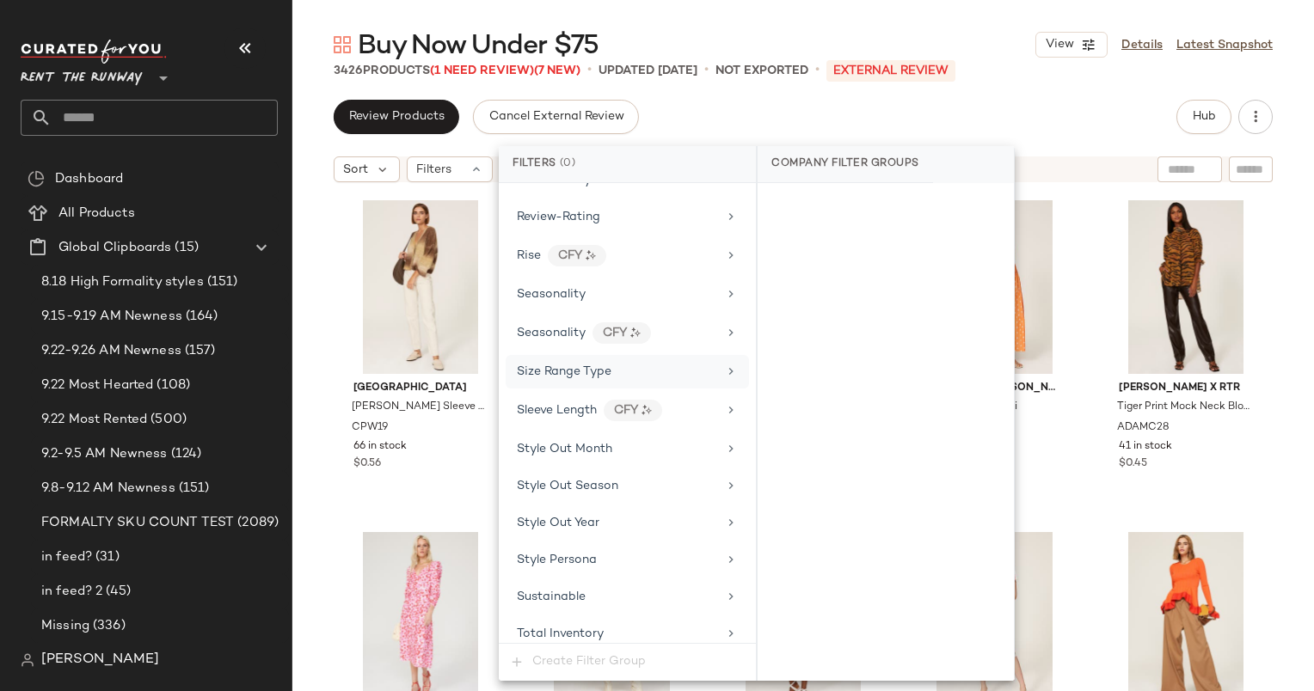
scroll to position [2535, 0]
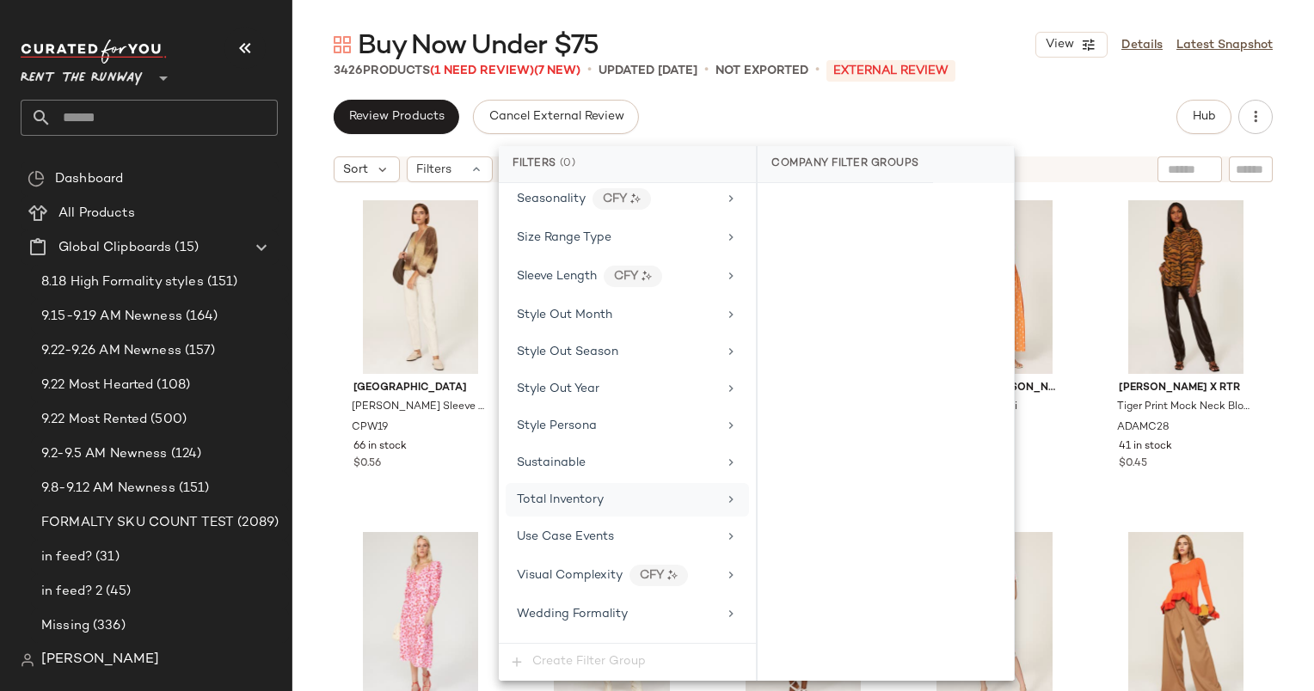
click at [644, 491] on div "Total Inventory" at bounding box center [617, 500] width 200 height 18
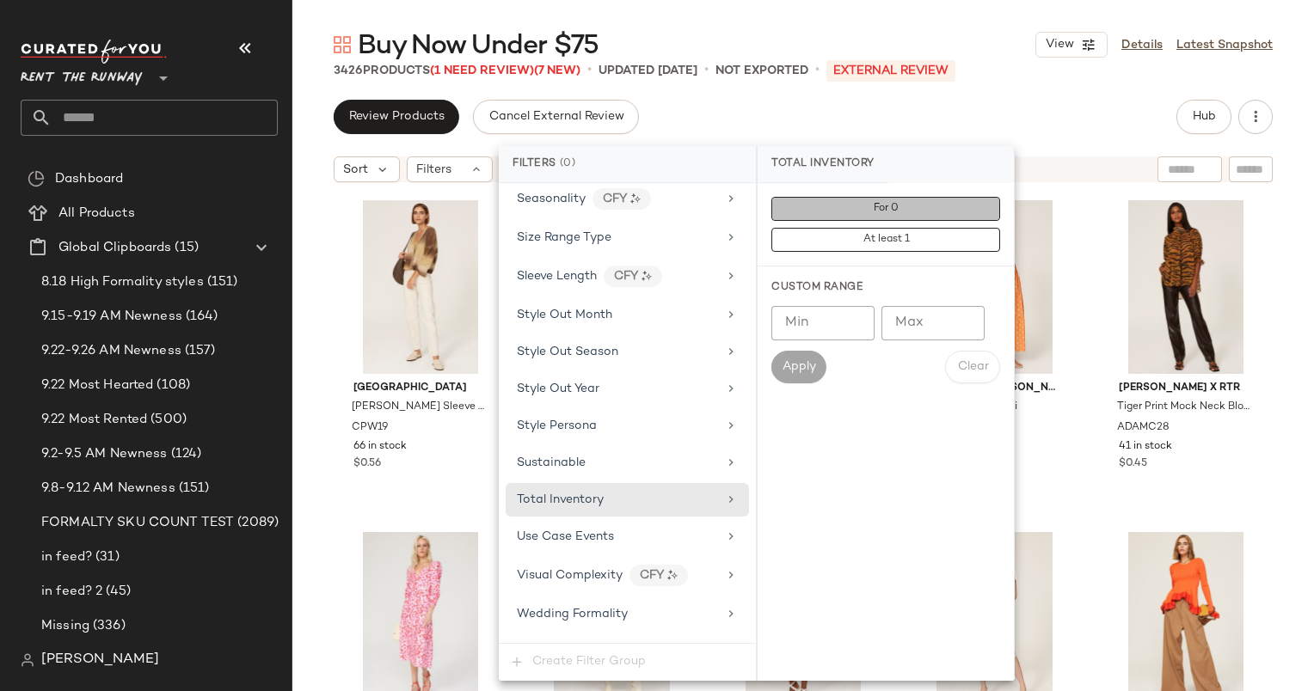
click at [860, 208] on button "For 0" at bounding box center [885, 209] width 229 height 24
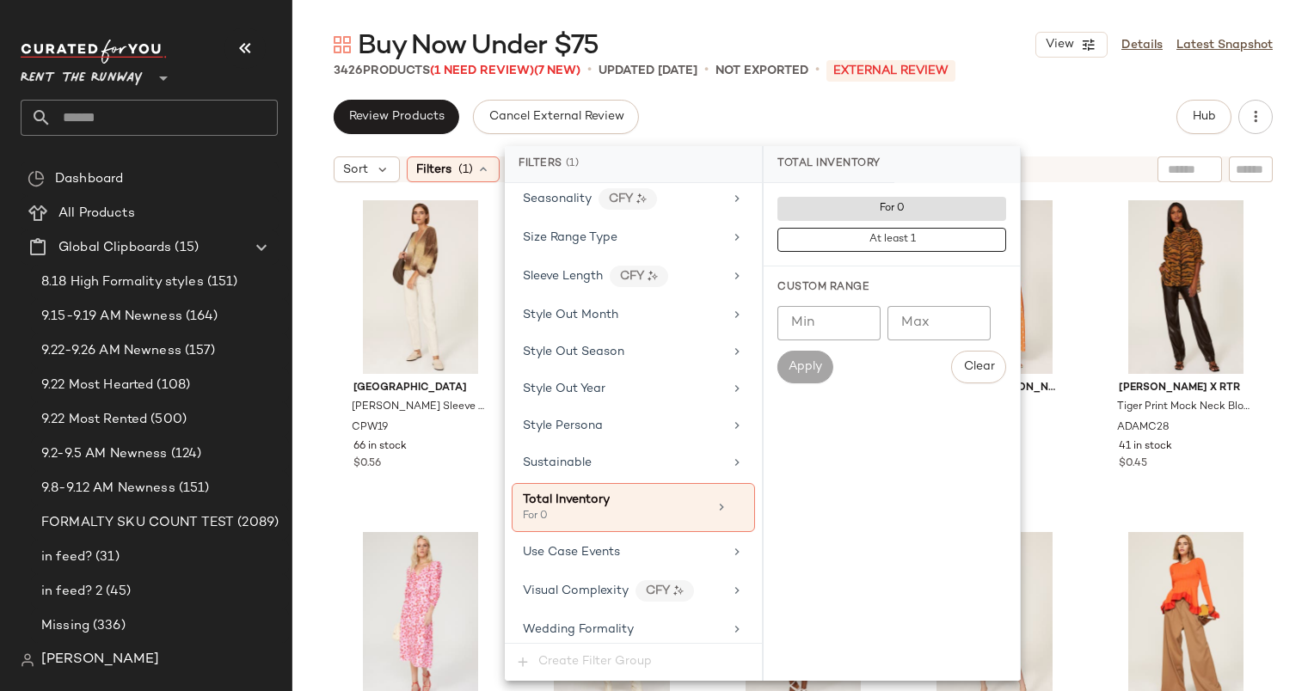
click at [807, 93] on div "Buy Now Under $75 View Details Latest Snapshot 3426 Products (1 Need Review) (7…" at bounding box center [803, 360] width 1022 height 664
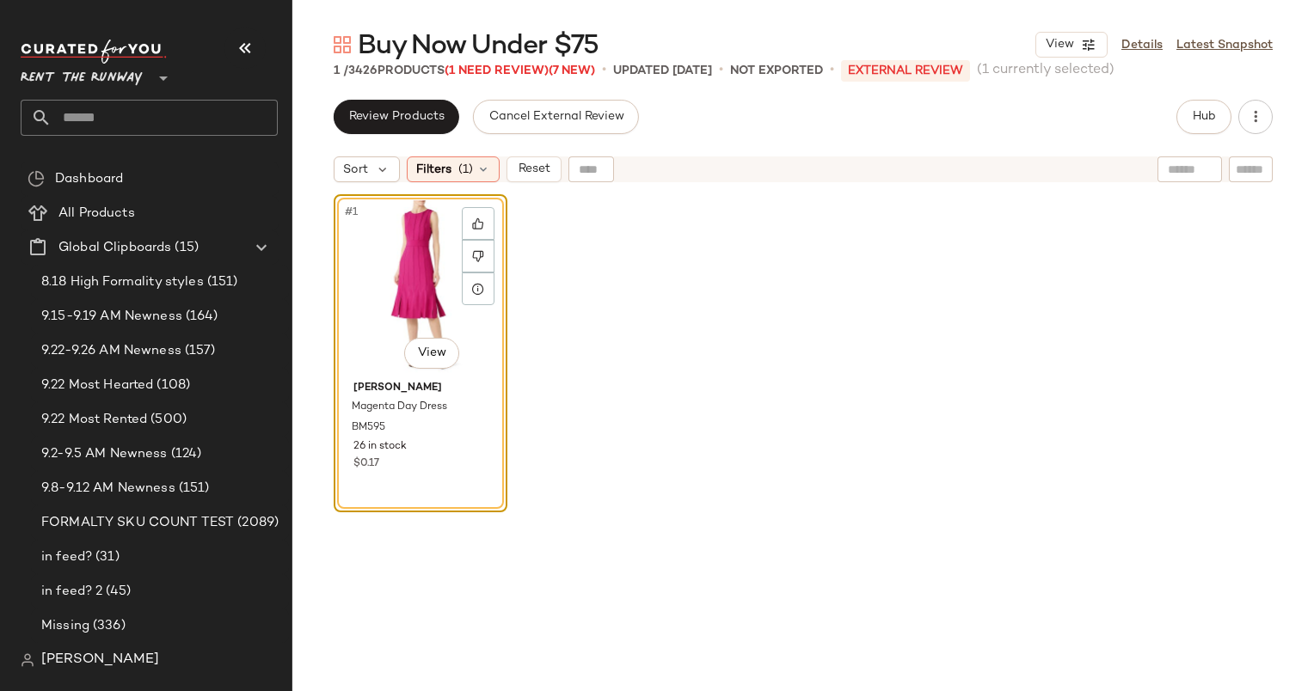
click at [420, 253] on div "#1 View" at bounding box center [421, 287] width 162 height 174
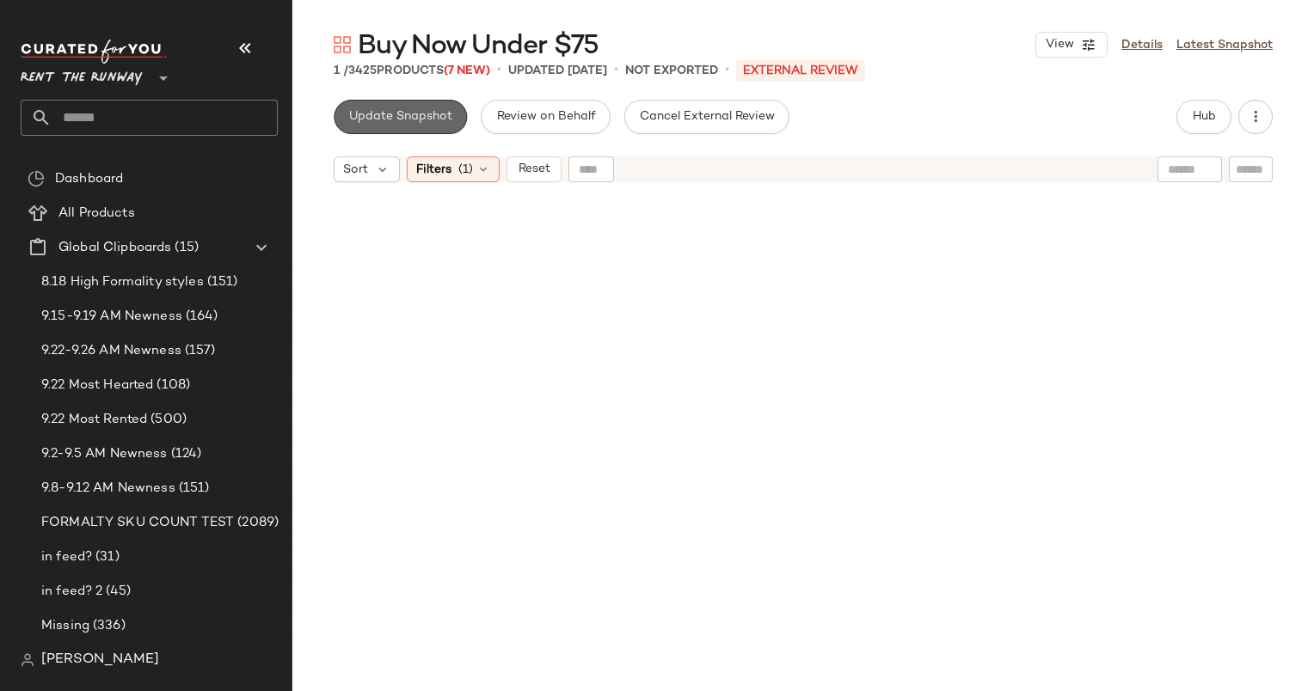
drag, startPoint x: 399, startPoint y: 107, endPoint x: 408, endPoint y: 111, distance: 9.6
click at [408, 111] on button "Update Snapshot" at bounding box center [400, 117] width 133 height 34
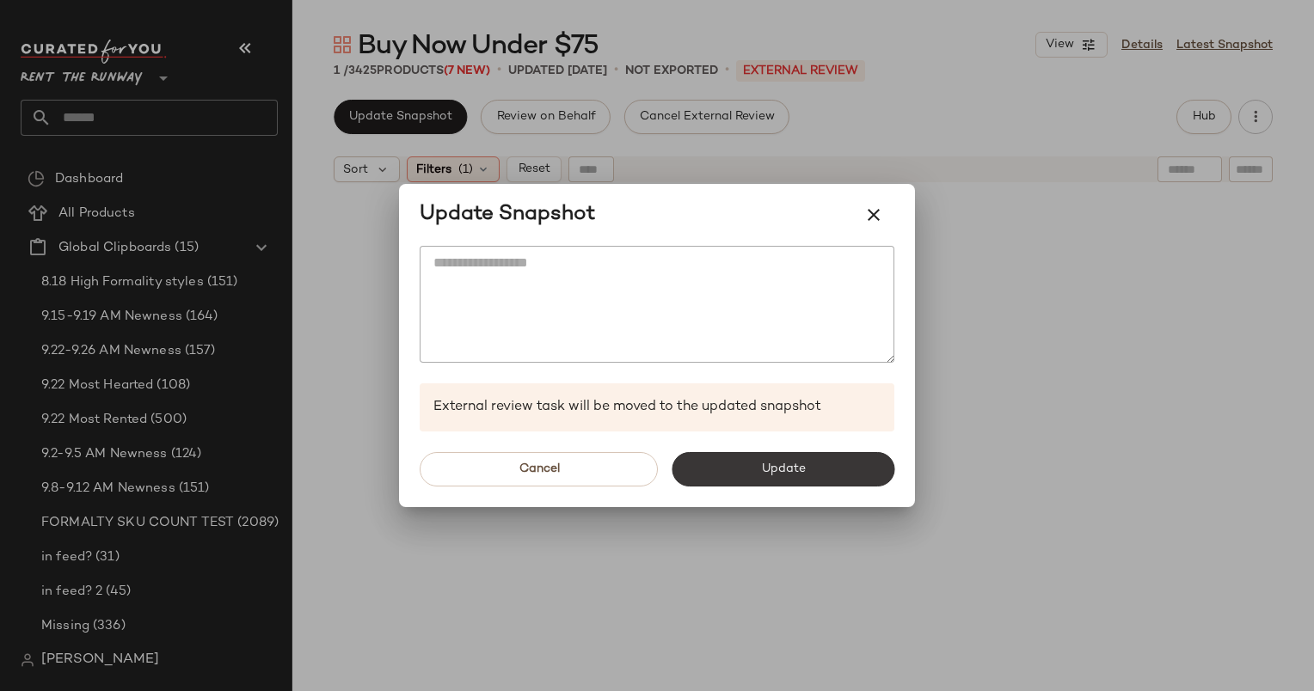
click at [739, 478] on button "Update" at bounding box center [783, 469] width 223 height 34
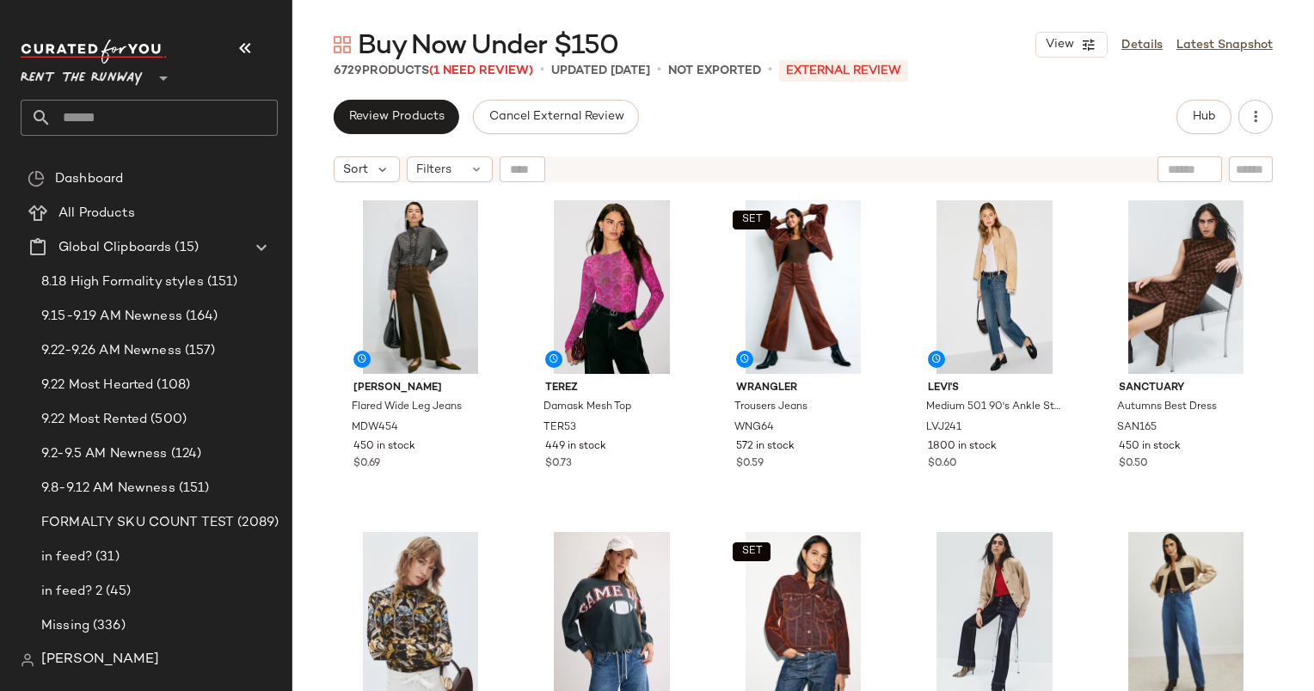
click at [1201, 141] on div "Review Products Cancel External Review Hub Sort Filters [PERSON_NAME] Flared Wi…" at bounding box center [803, 396] width 1022 height 592
click at [1194, 123] on span "Hub" at bounding box center [1204, 117] width 24 height 14
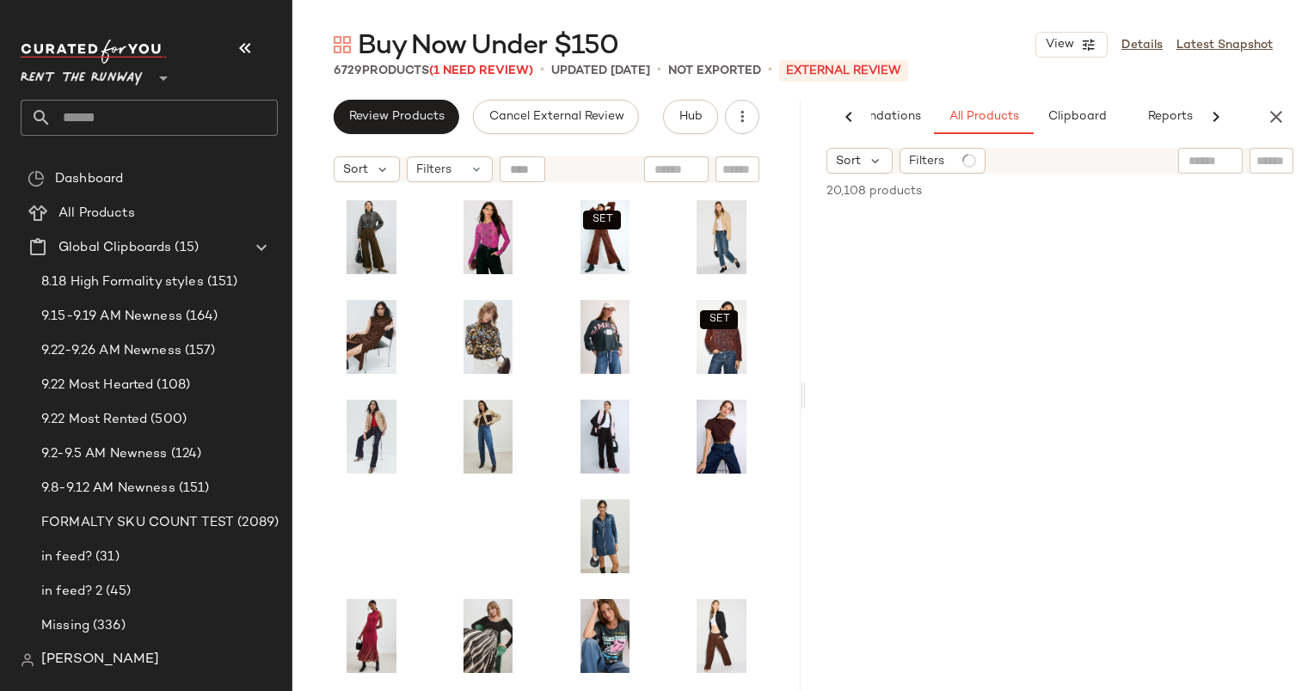
scroll to position [0, 89]
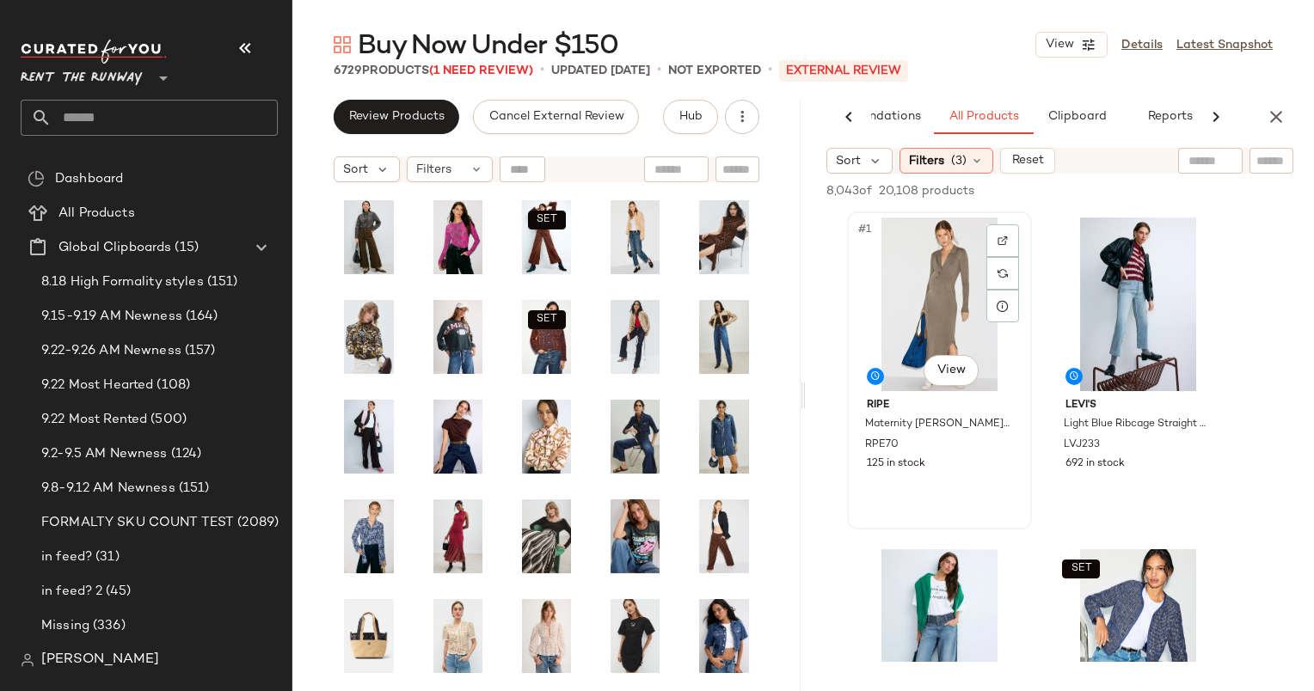
click at [930, 272] on div "#1 View" at bounding box center [939, 305] width 173 height 174
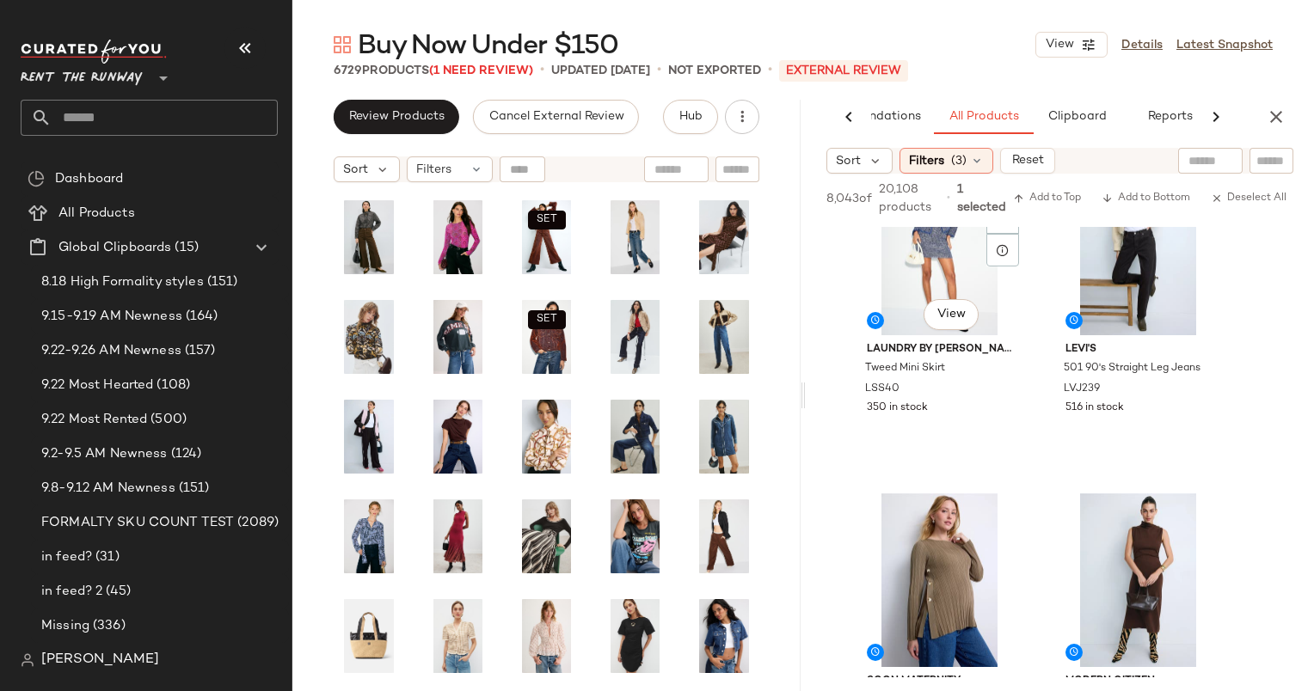
scroll to position [0, 0]
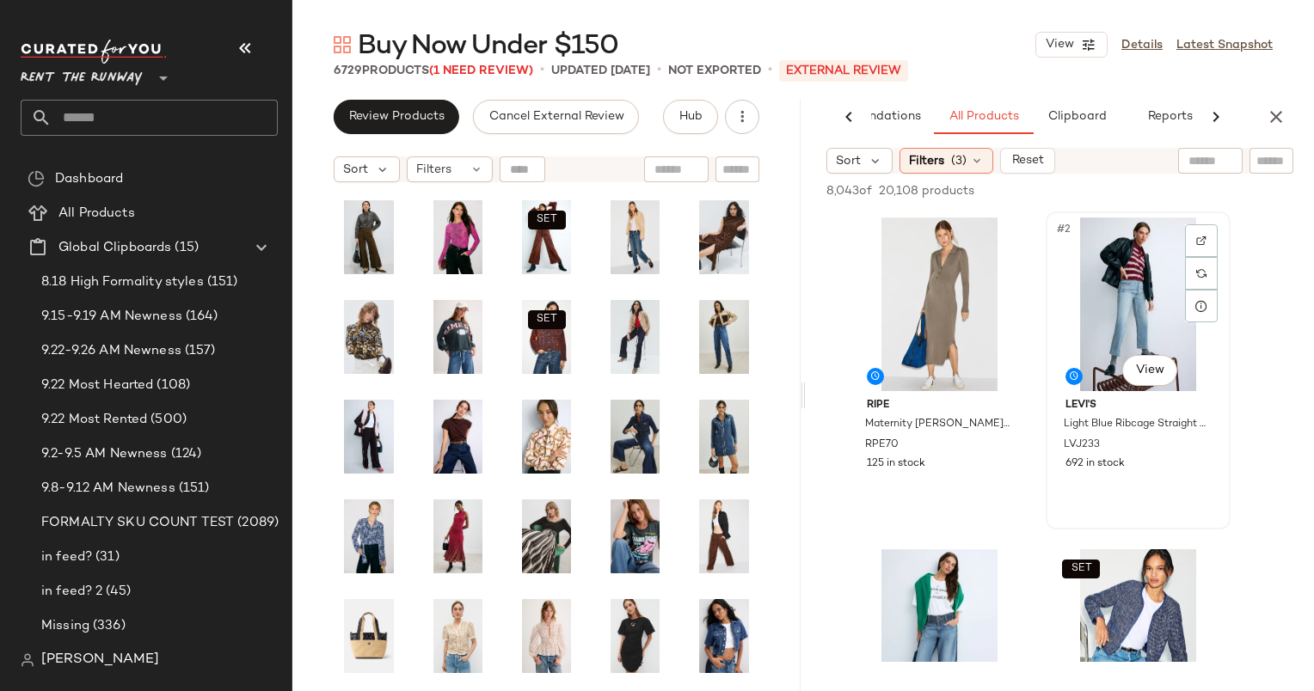
click at [1087, 285] on div "#2 View" at bounding box center [1138, 305] width 173 height 174
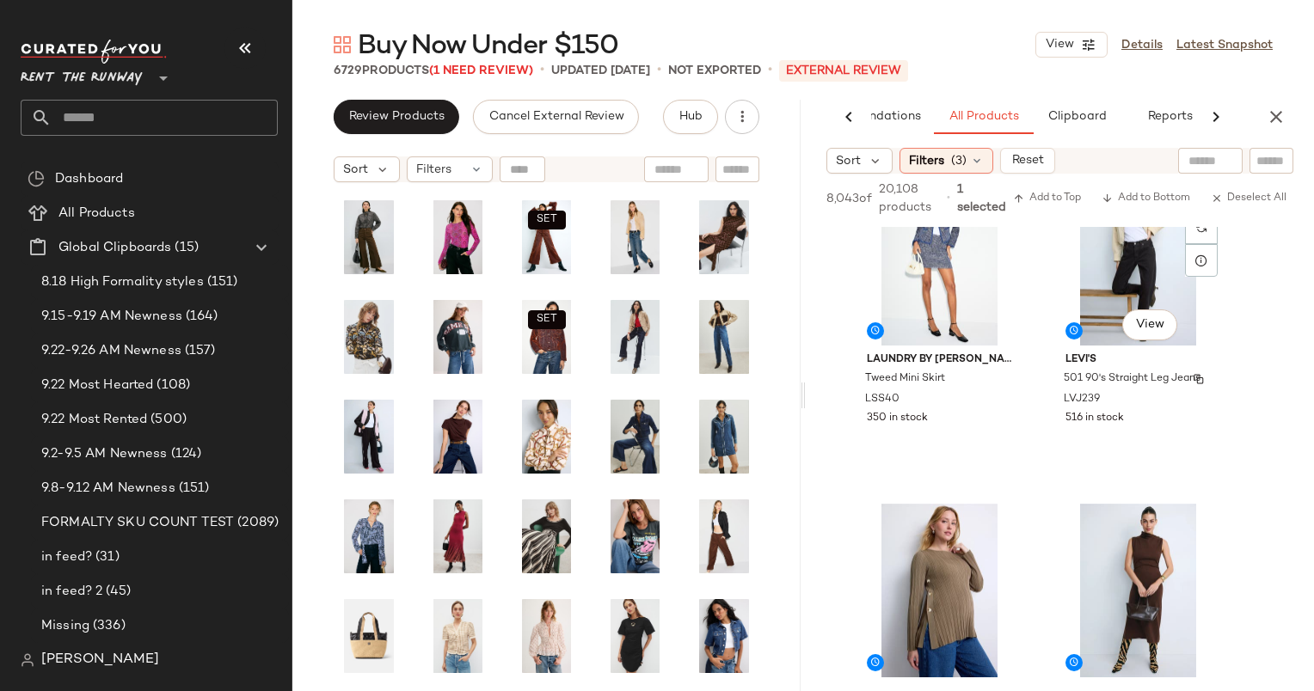
scroll to position [846, 0]
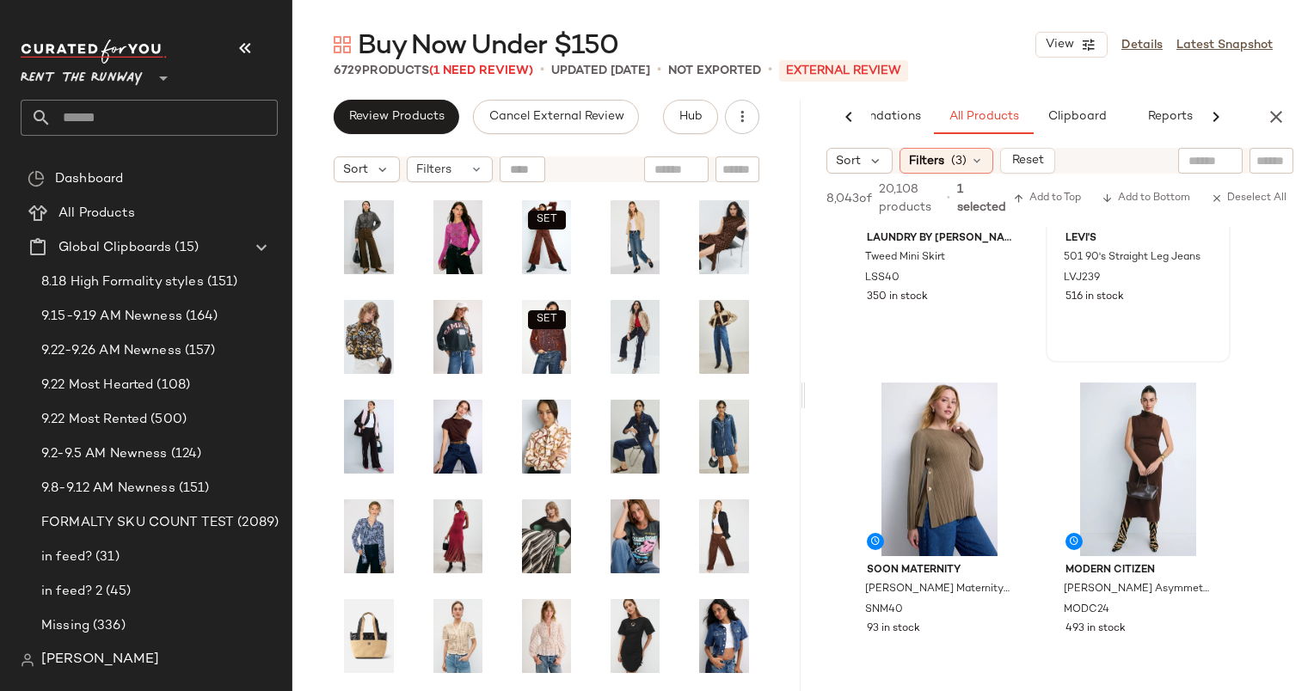
click at [1135, 325] on div "#6 View Levi's 501 90's Straight Leg Jeans LVJ239 516 in stock" at bounding box center [1137, 203] width 181 height 315
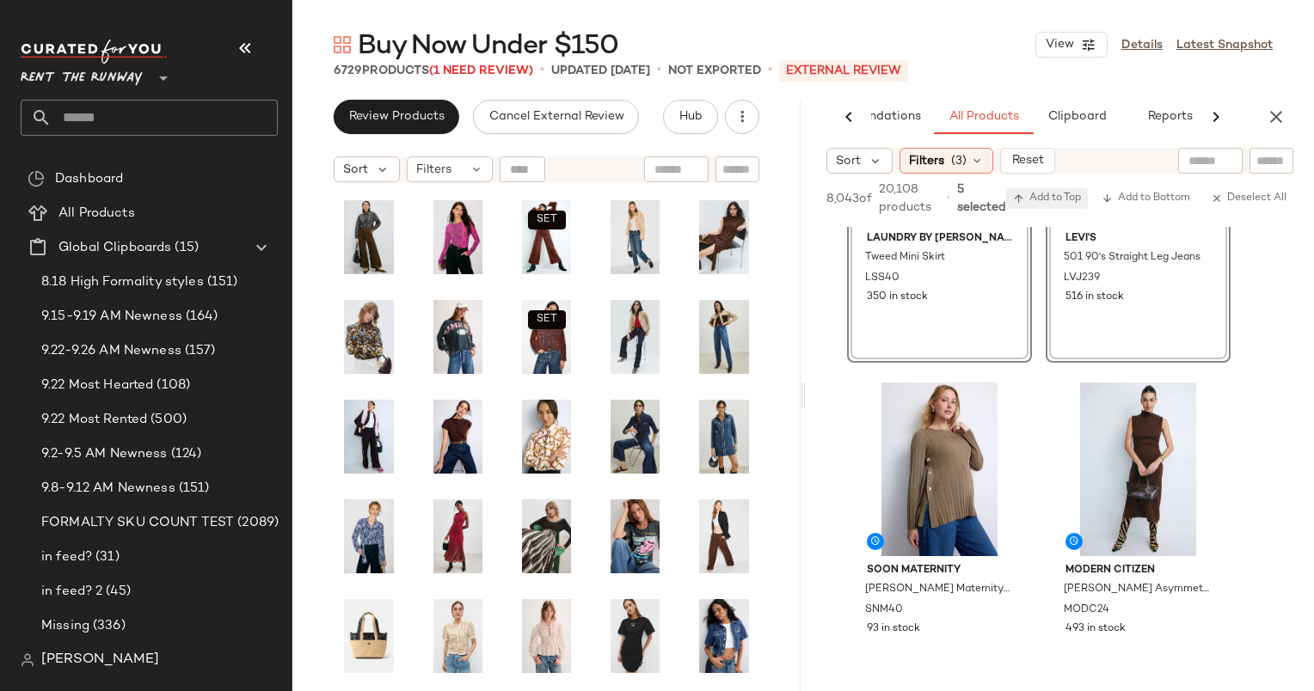
click at [1052, 189] on button "Add to Top" at bounding box center [1047, 198] width 82 height 21
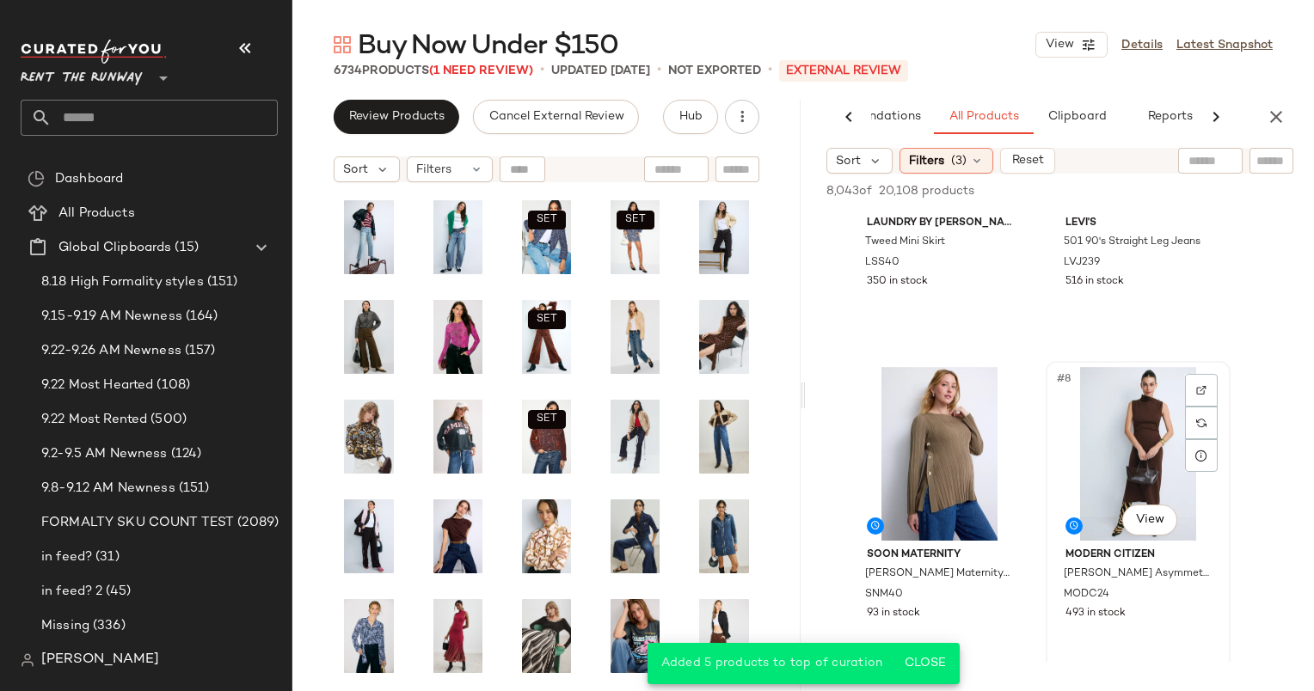
click at [1108, 447] on div "#8 View" at bounding box center [1138, 454] width 173 height 174
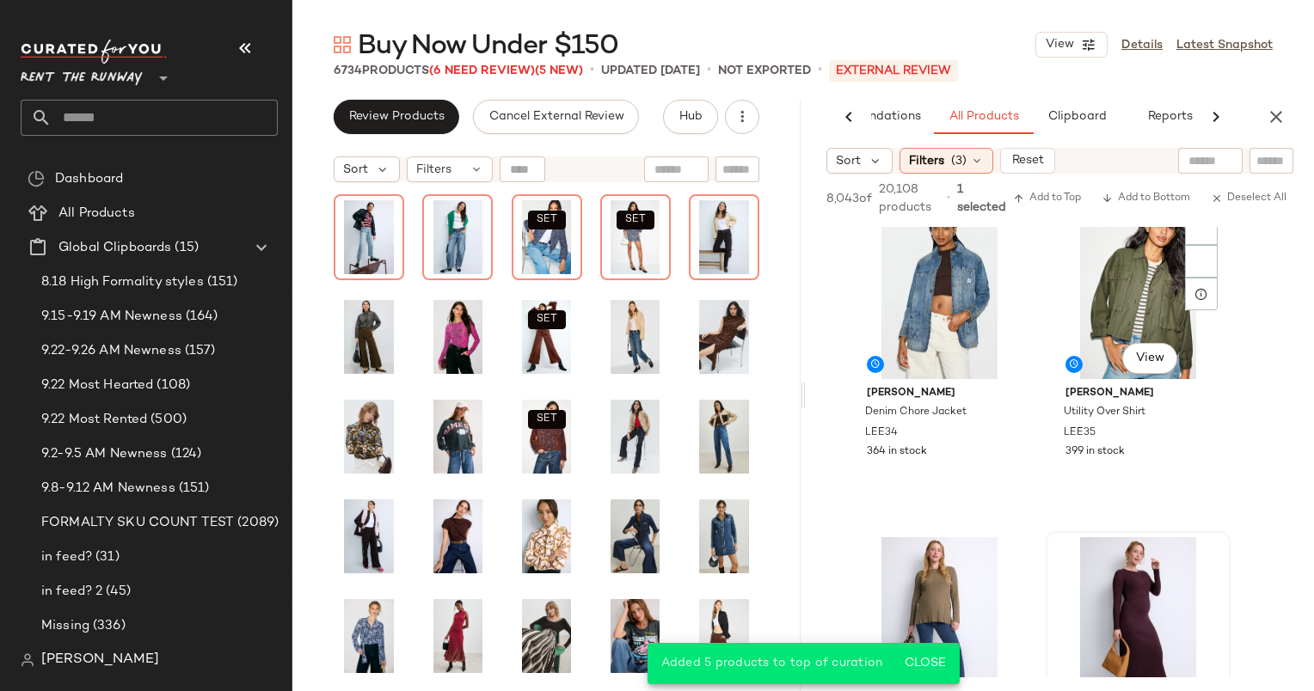
scroll to position [1350, 0]
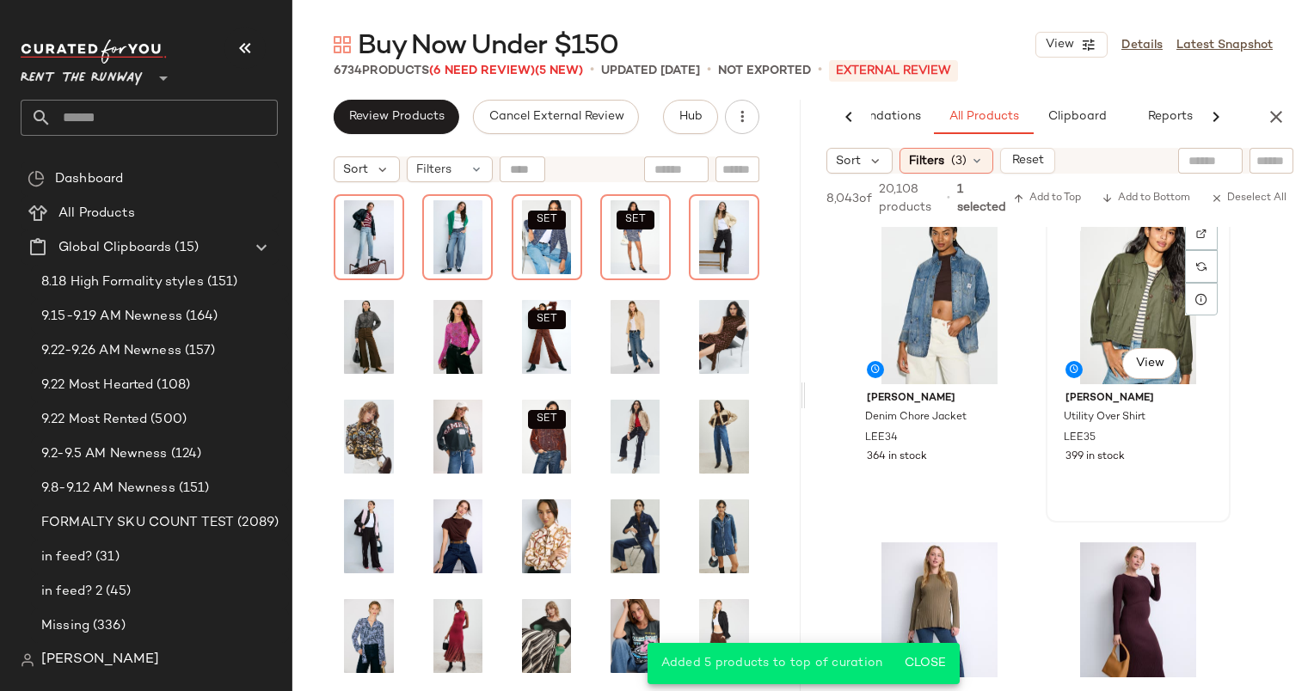
click at [1118, 282] on div "#10 View" at bounding box center [1138, 298] width 173 height 174
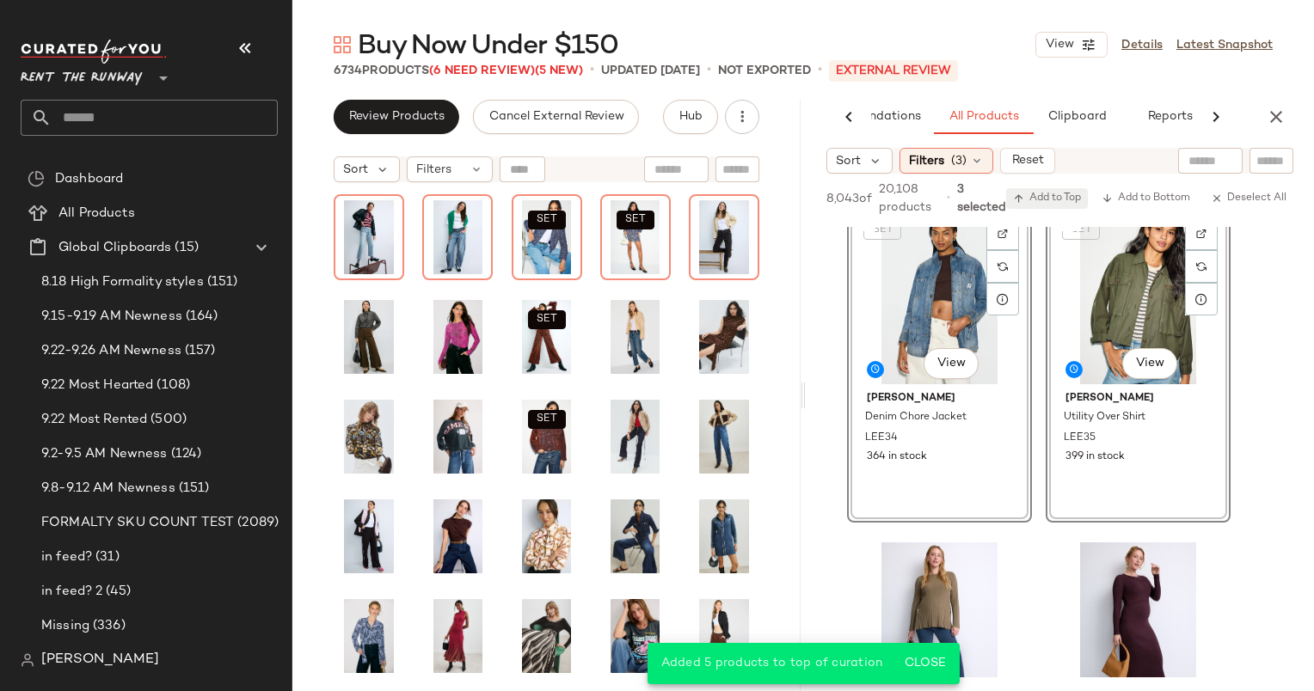
click at [1067, 191] on button "Add to Top" at bounding box center [1047, 198] width 82 height 21
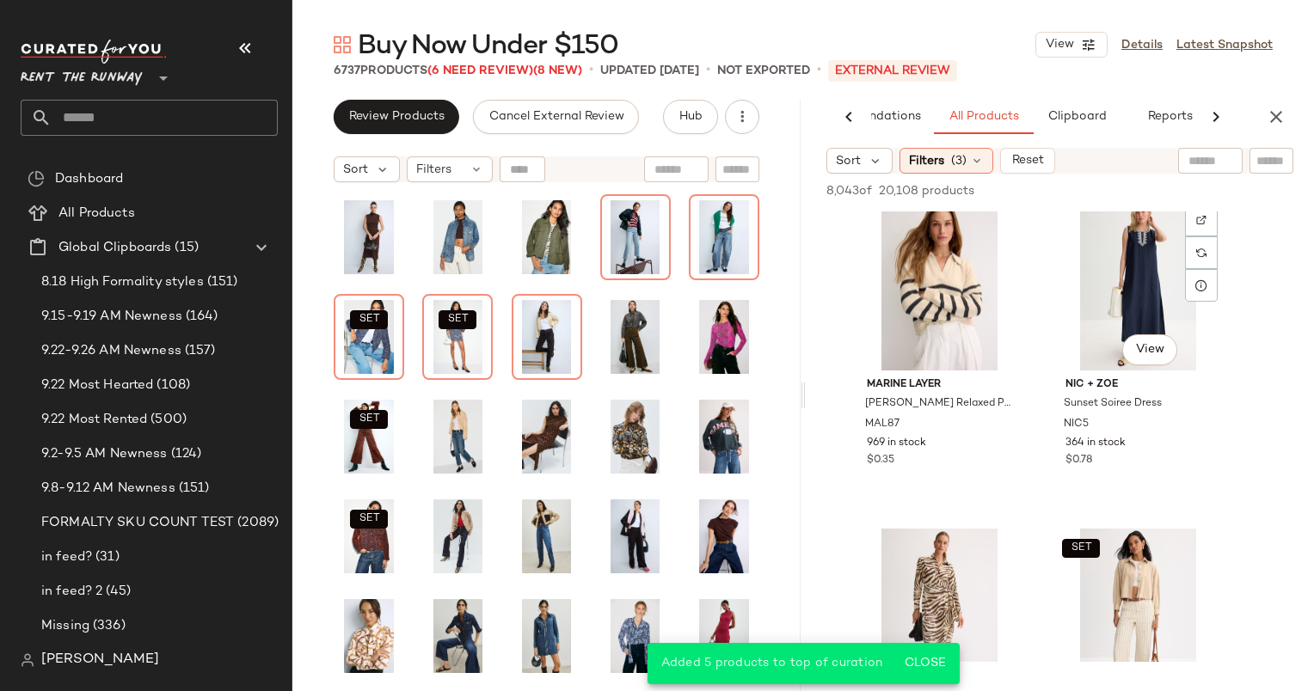
scroll to position [3341, 0]
click at [961, 302] on div "#21 View" at bounding box center [939, 282] width 173 height 174
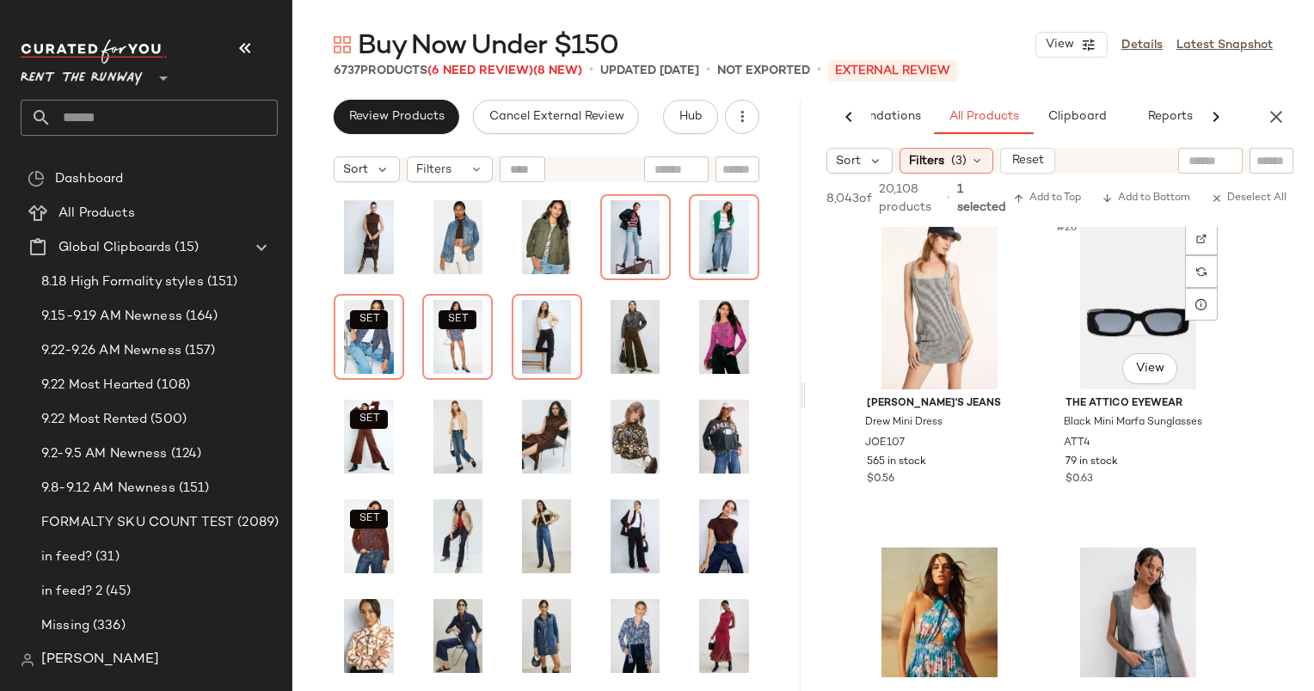
scroll to position [4000, 0]
click at [940, 322] on div "#25 View" at bounding box center [939, 303] width 173 height 174
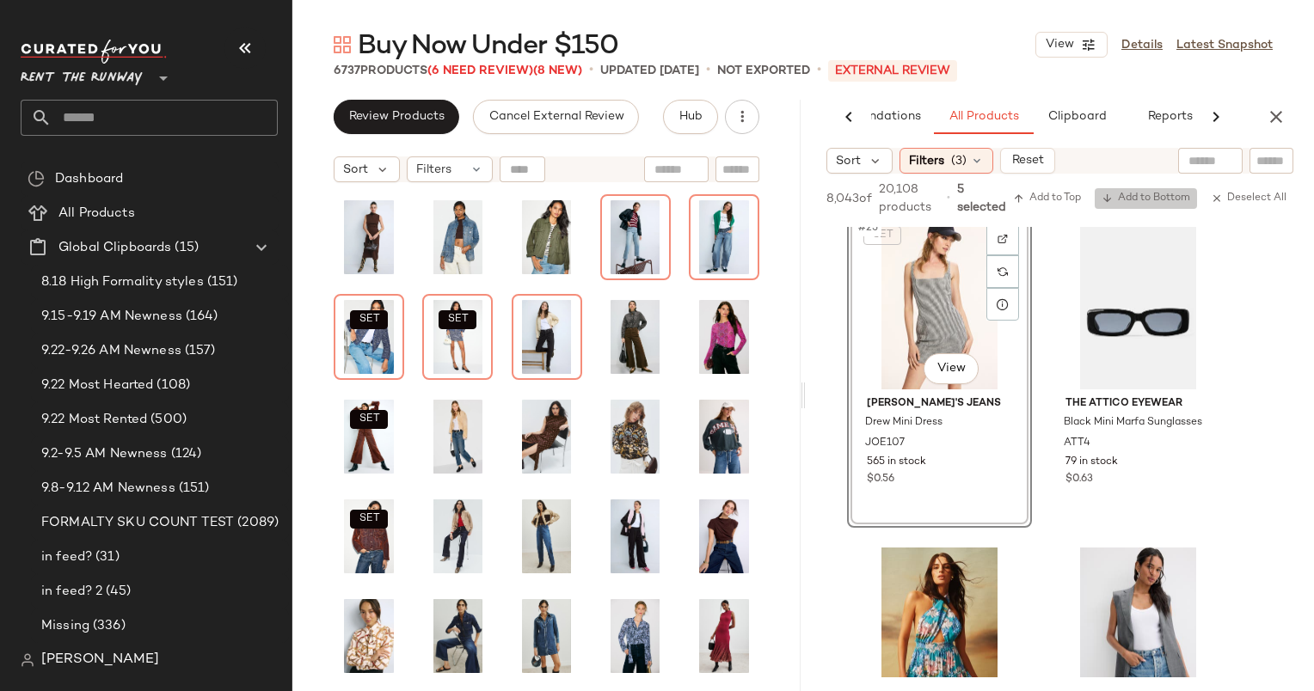
click at [1121, 204] on span "Add to Bottom" at bounding box center [1145, 199] width 89 height 12
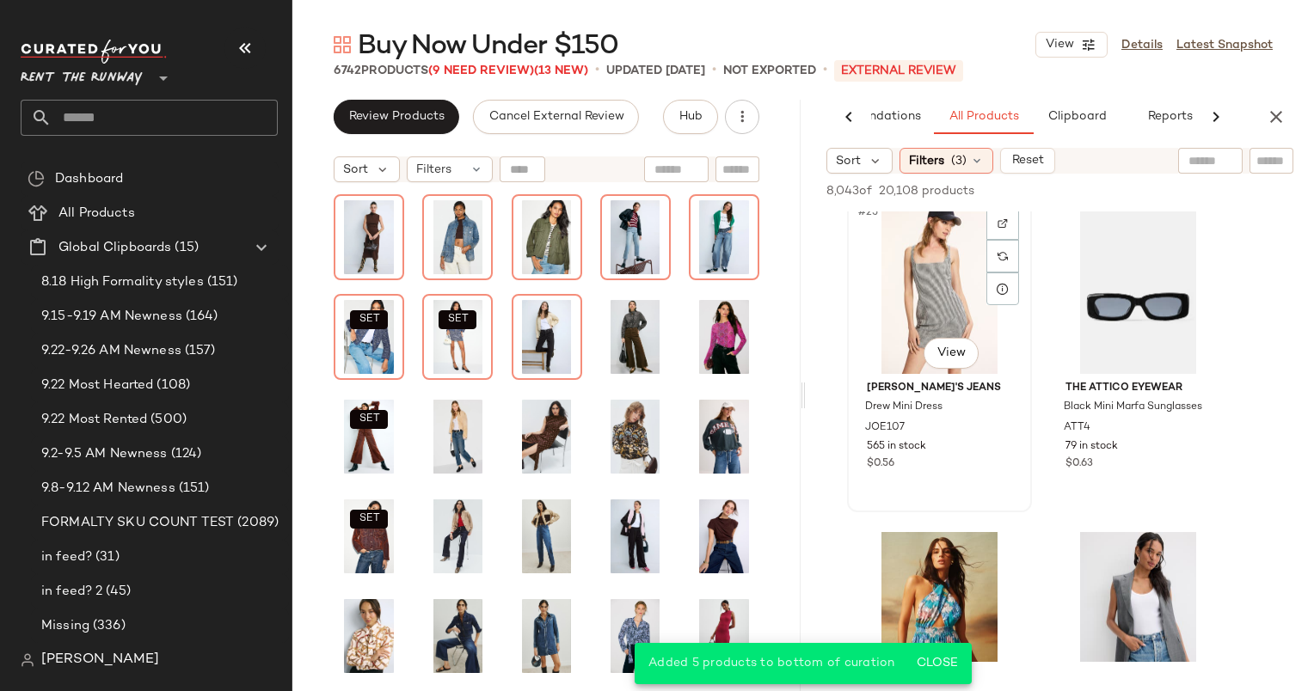
scroll to position [4365, 0]
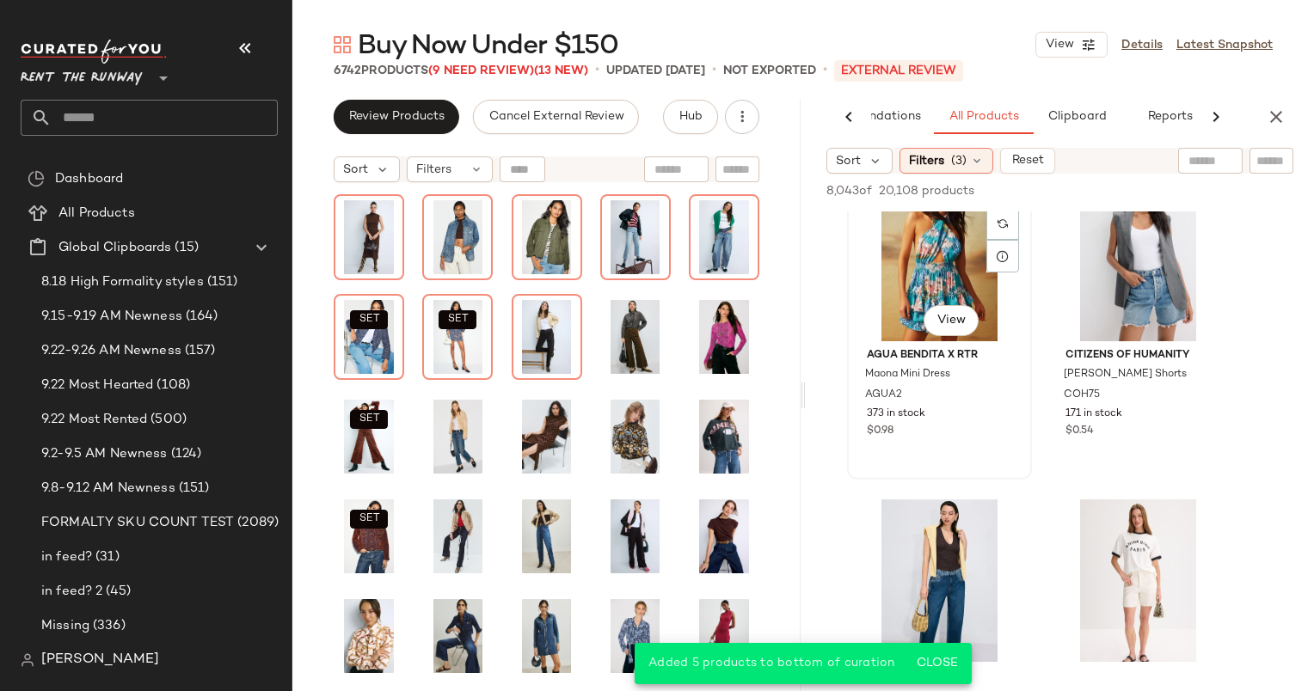
click at [936, 296] on div "#27 View" at bounding box center [939, 255] width 173 height 174
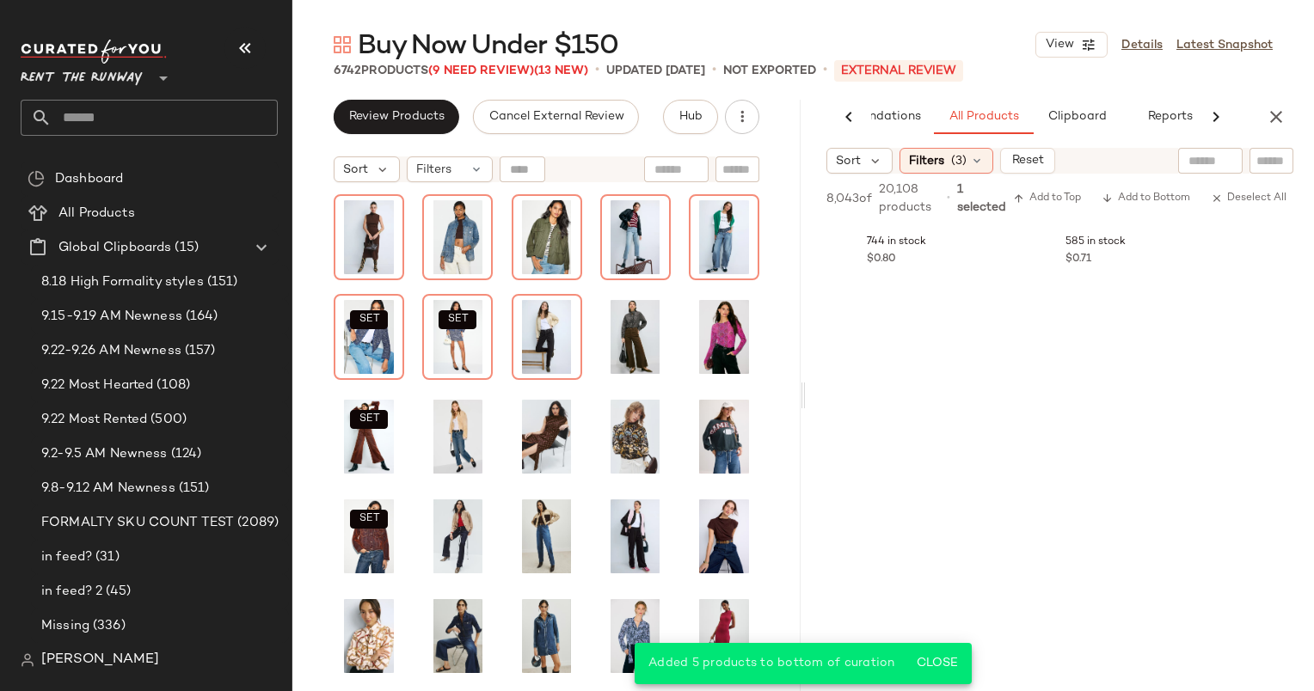
scroll to position [6452, 0]
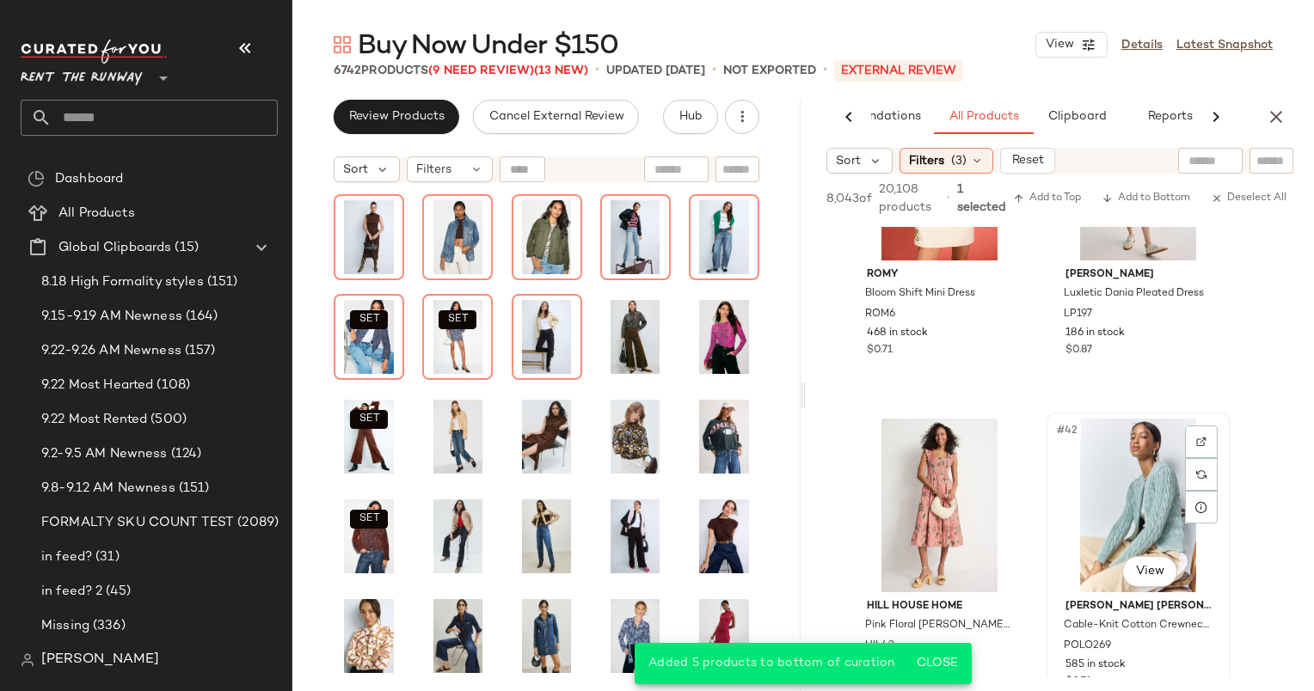
click at [1100, 490] on div "#42 View" at bounding box center [1138, 506] width 173 height 174
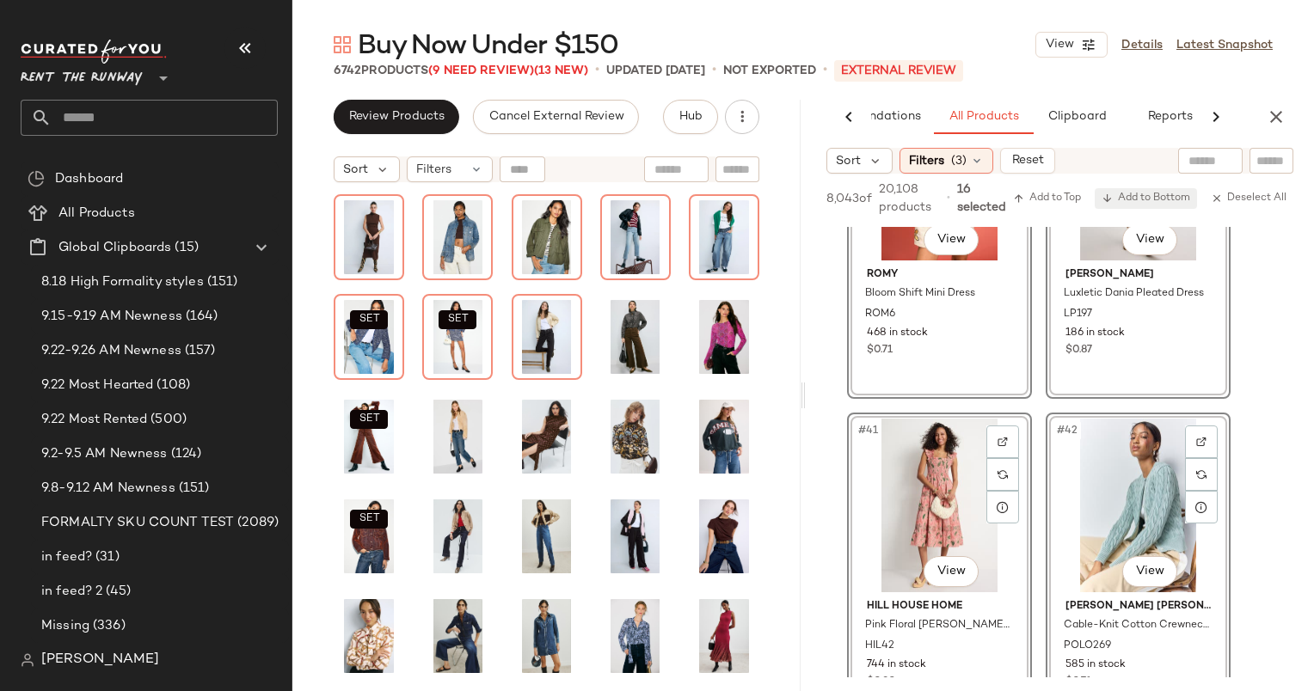
click at [1120, 203] on span "Add to Bottom" at bounding box center [1145, 199] width 89 height 12
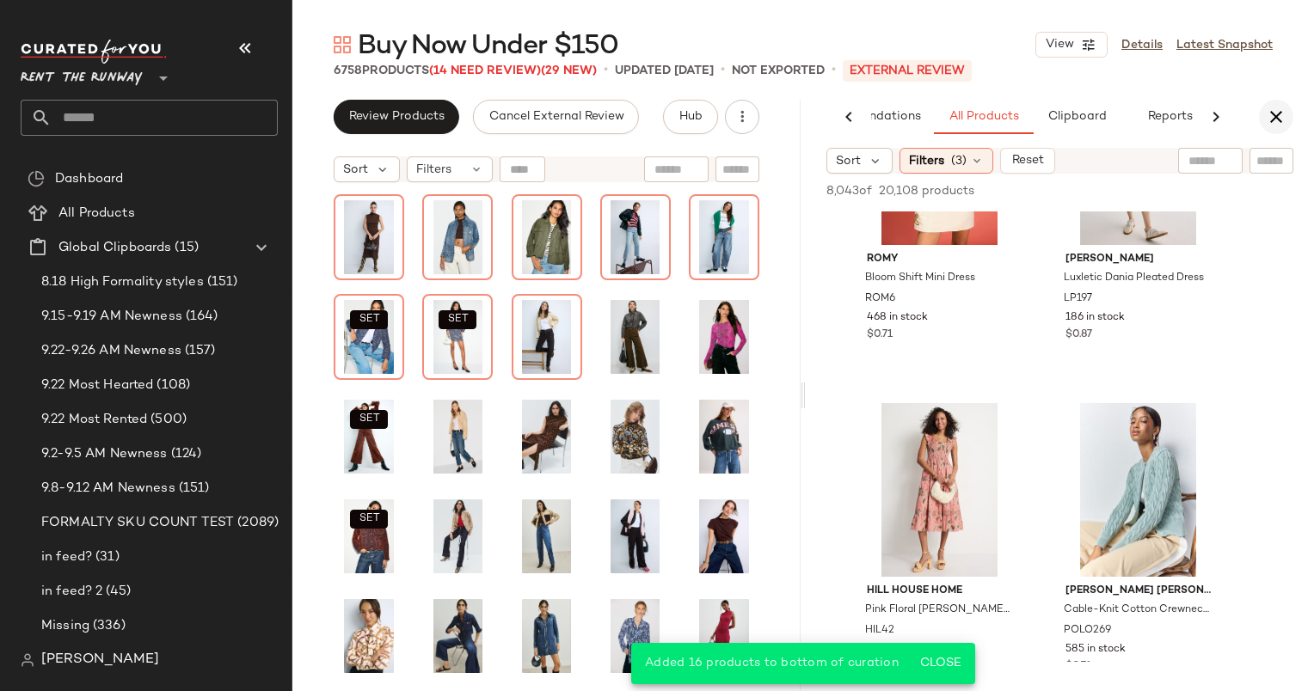
click at [1274, 117] on icon "button" at bounding box center [1276, 117] width 21 height 21
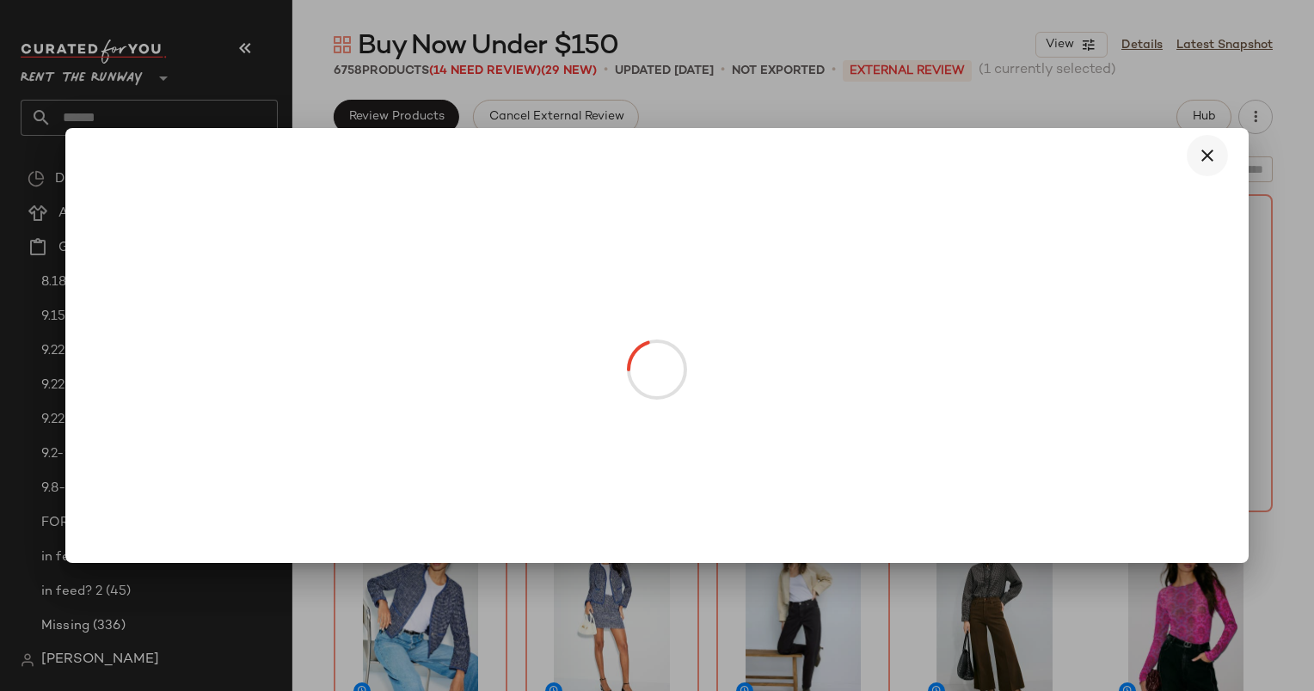
click at [1211, 146] on icon "button" at bounding box center [1207, 155] width 21 height 21
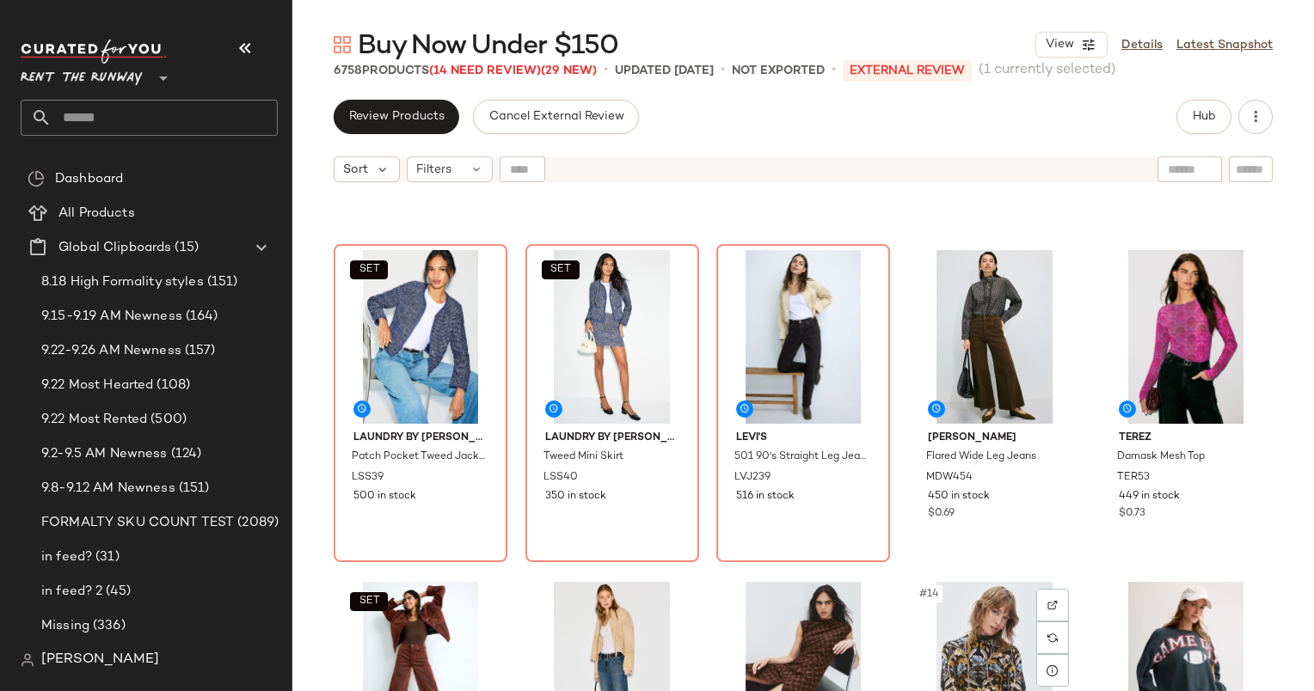
scroll to position [268, 0]
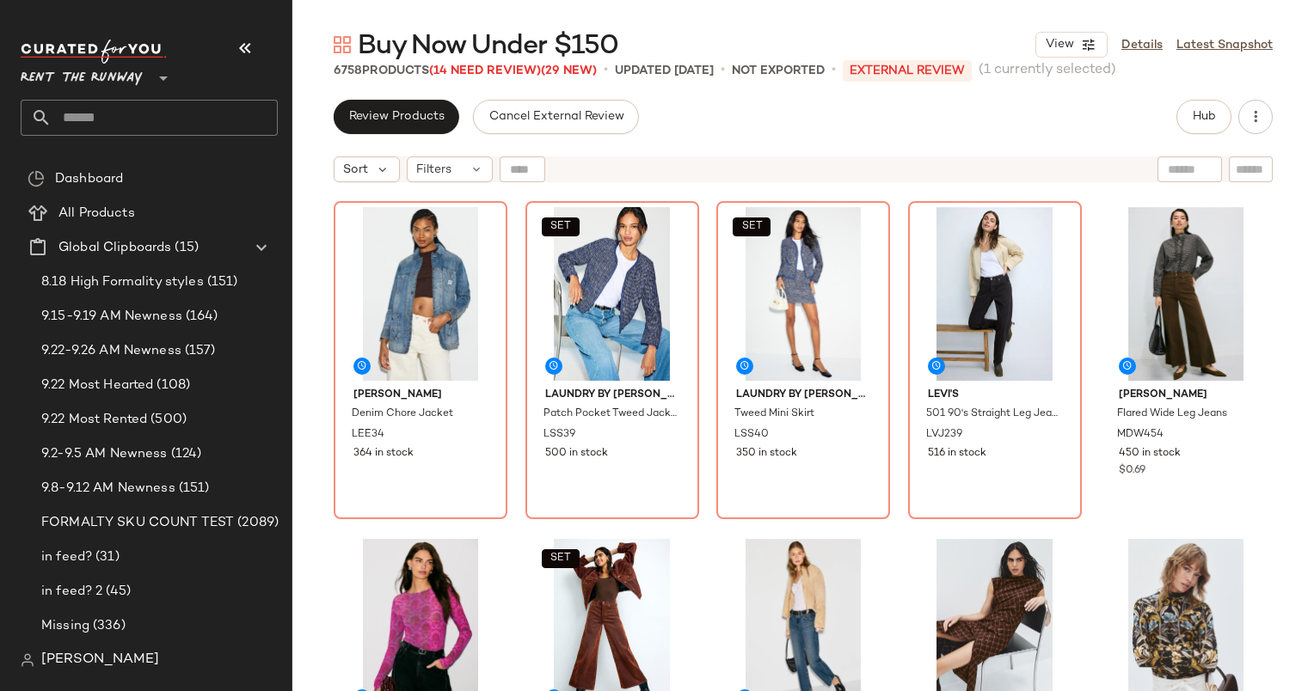
scroll to position [337, 0]
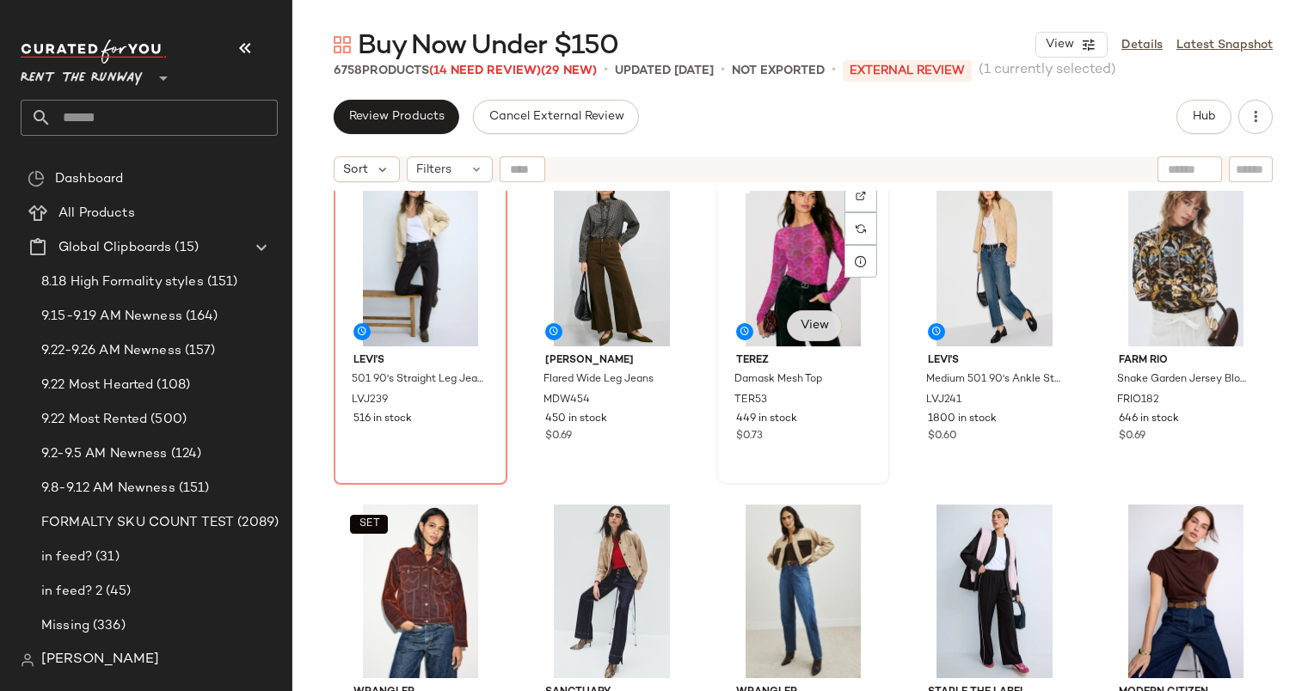
scroll to position [772, 0]
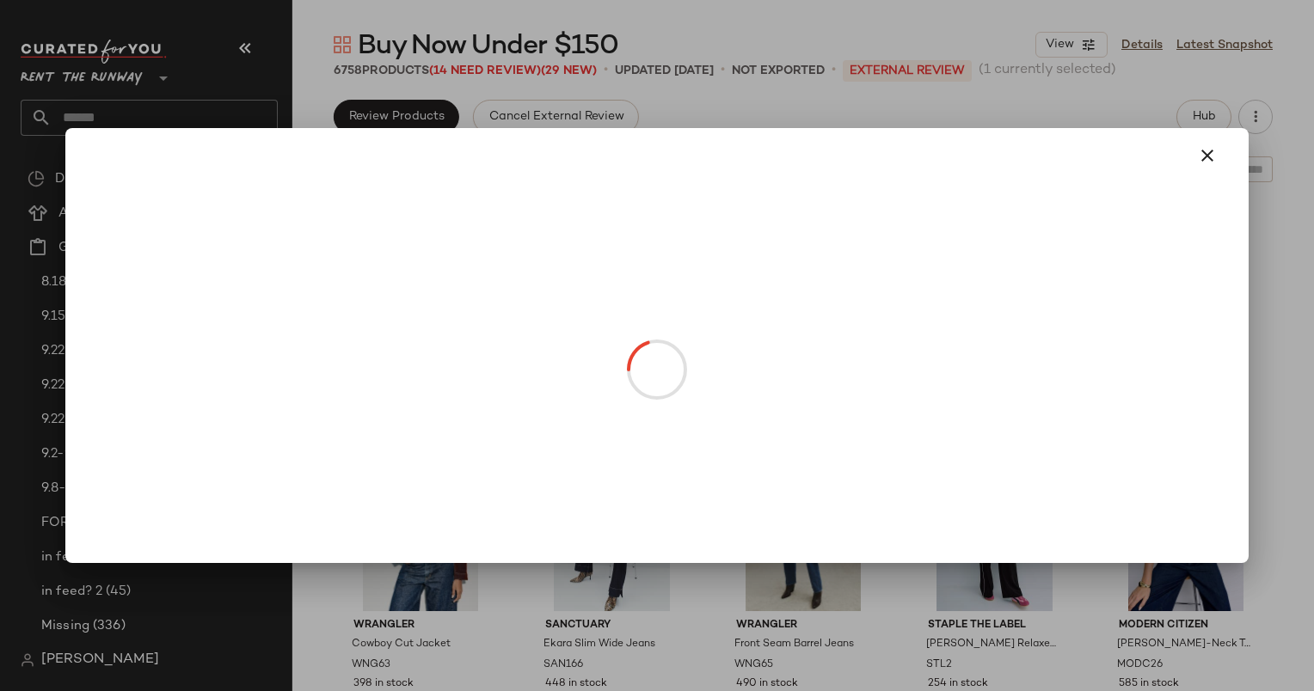
drag, startPoint x: 796, startPoint y: 243, endPoint x: 905, endPoint y: 571, distance: 345.3
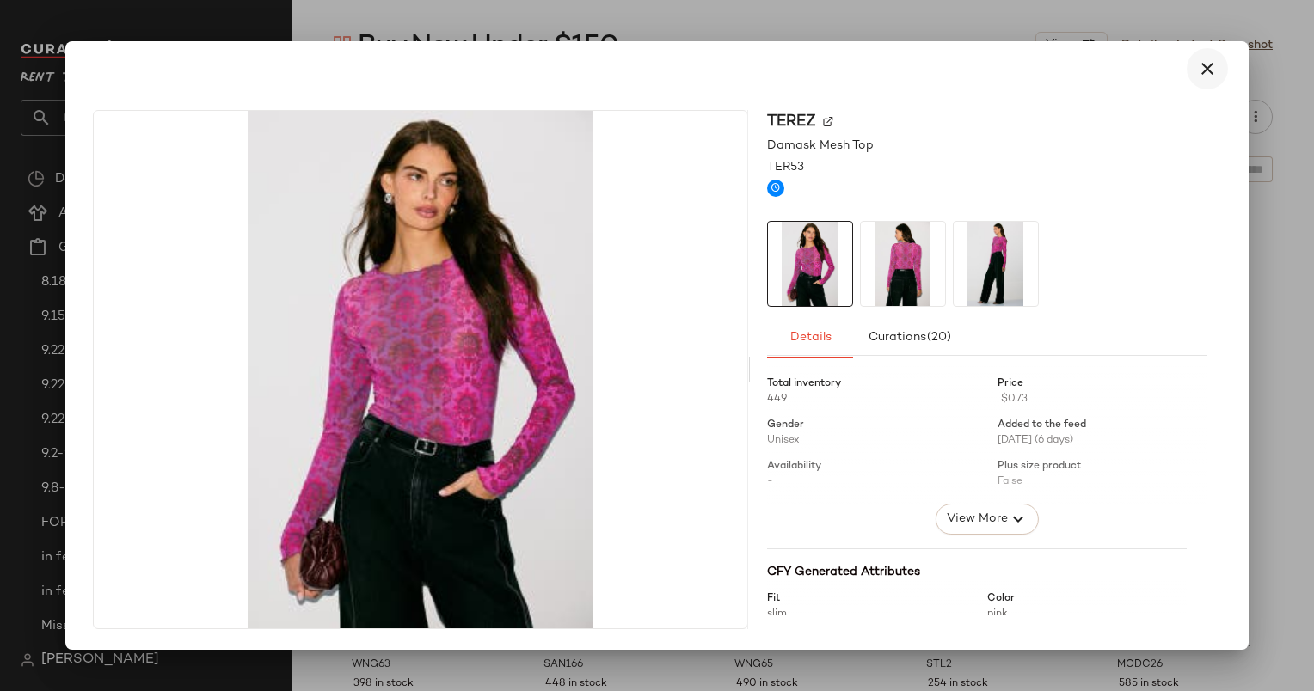
click at [1203, 78] on icon "button" at bounding box center [1207, 68] width 21 height 21
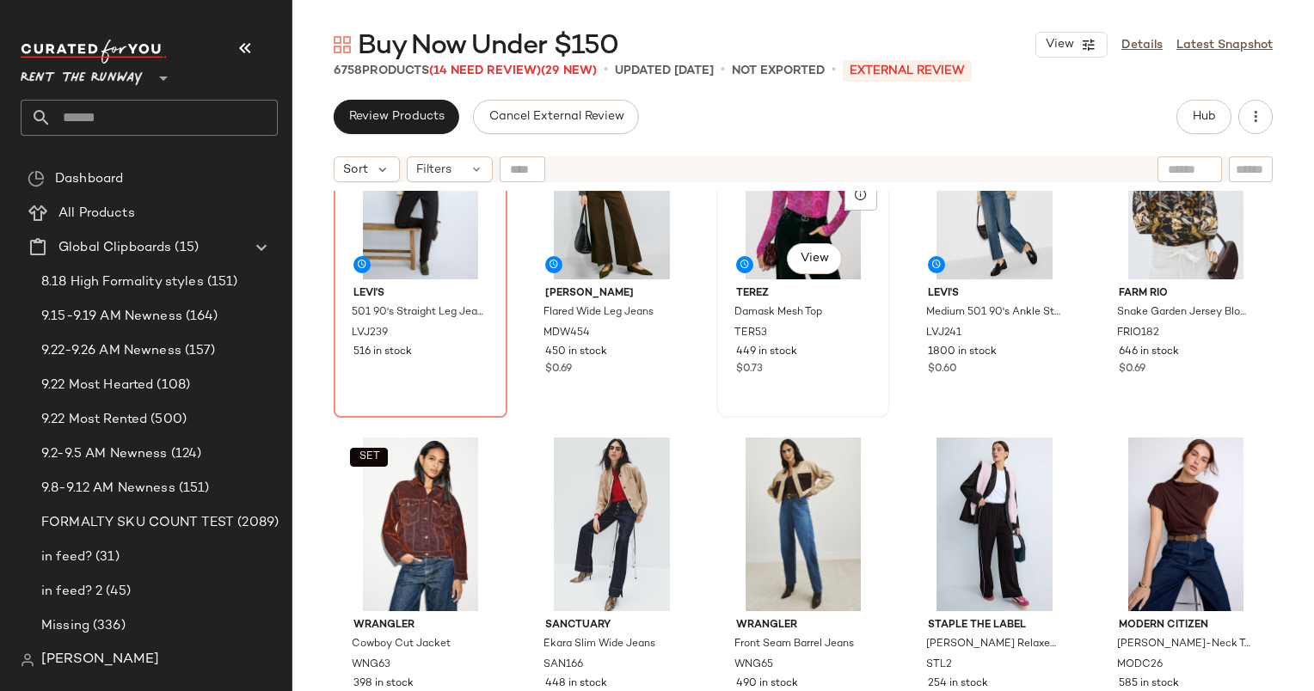
scroll to position [770, 0]
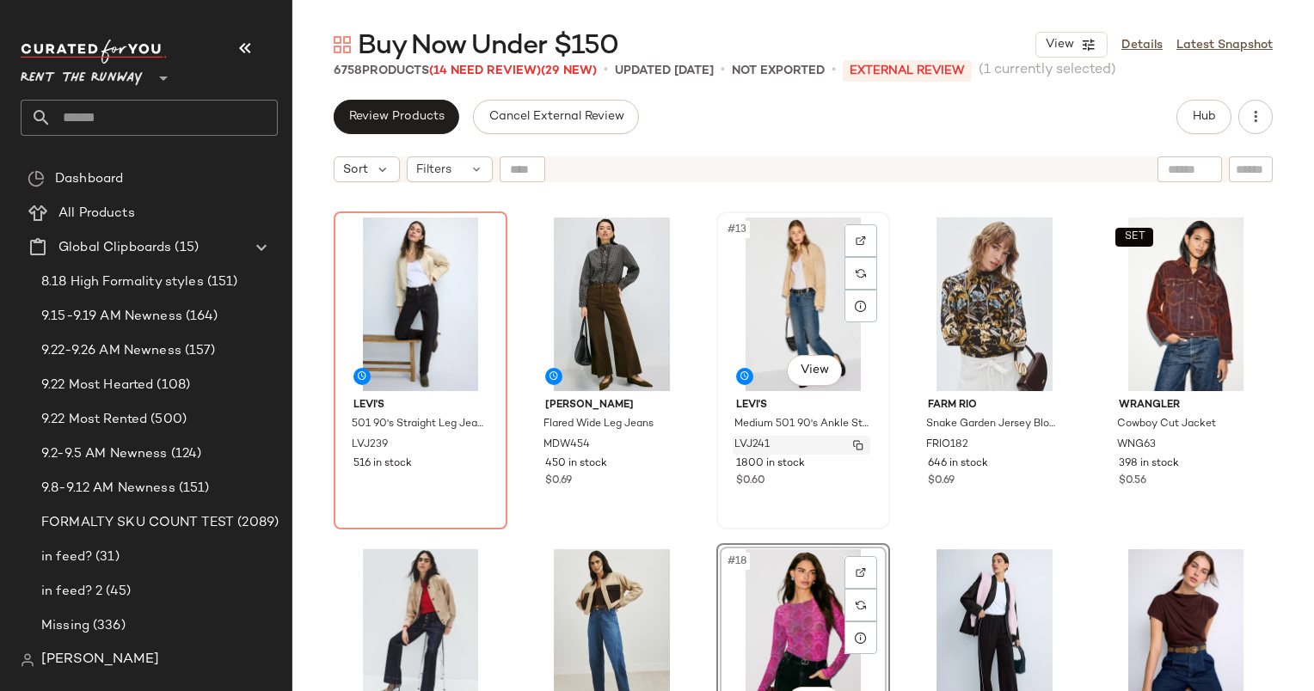
scroll to position [698, 0]
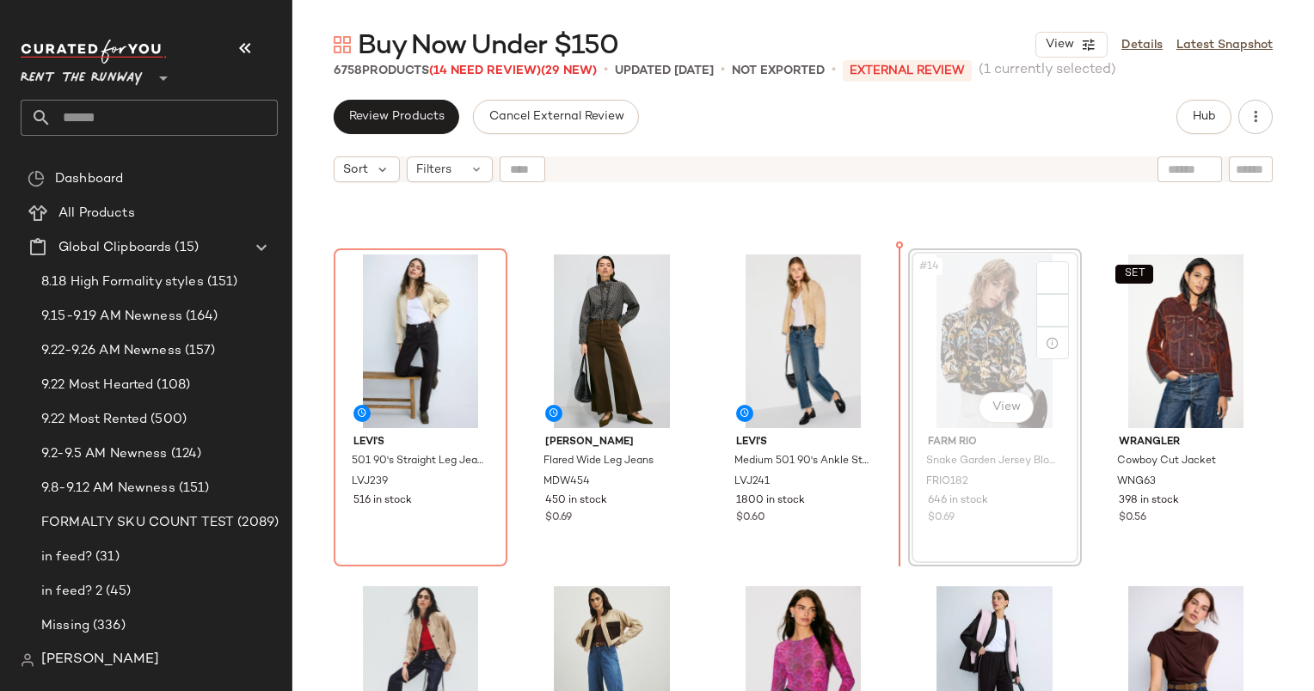
scroll to position [623, 0]
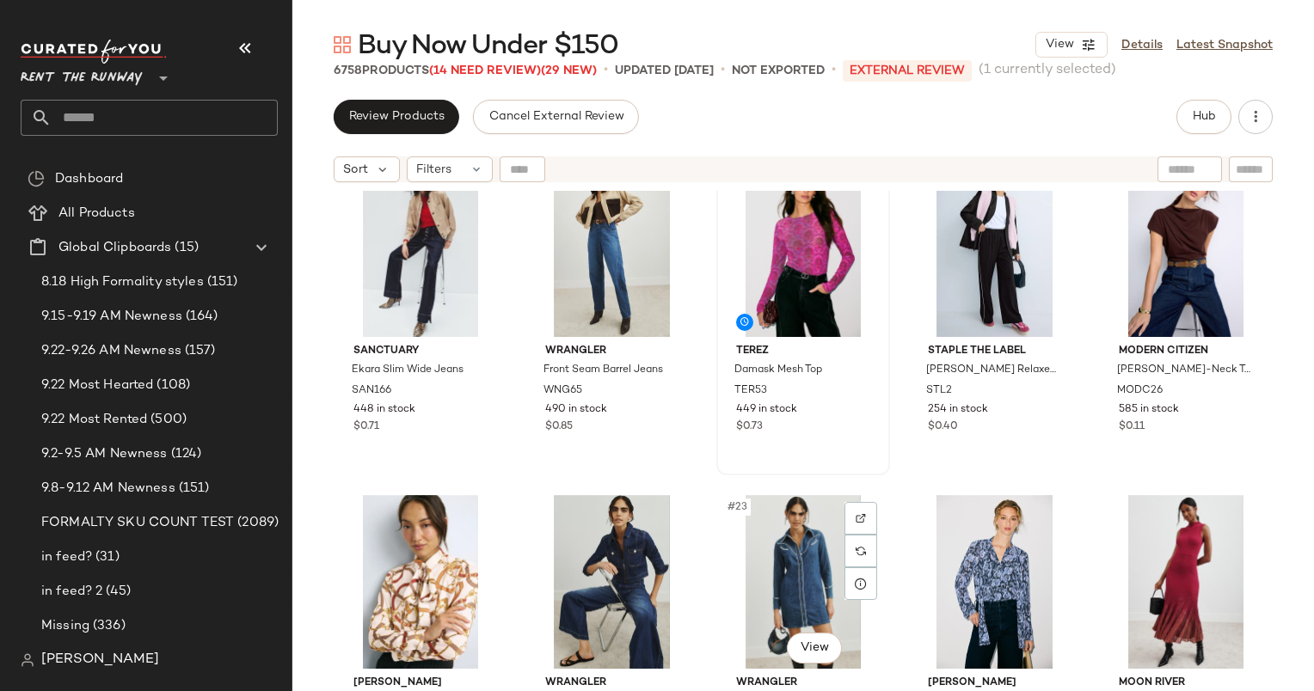
scroll to position [1049, 0]
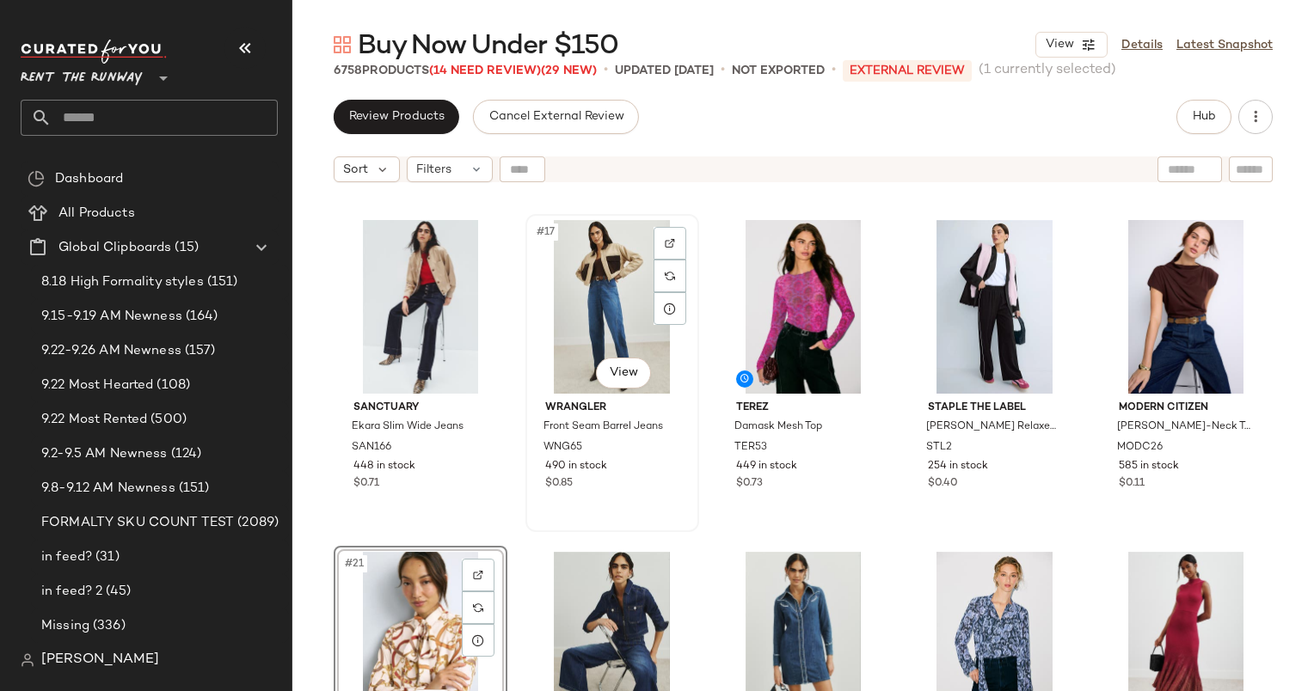
scroll to position [977, 0]
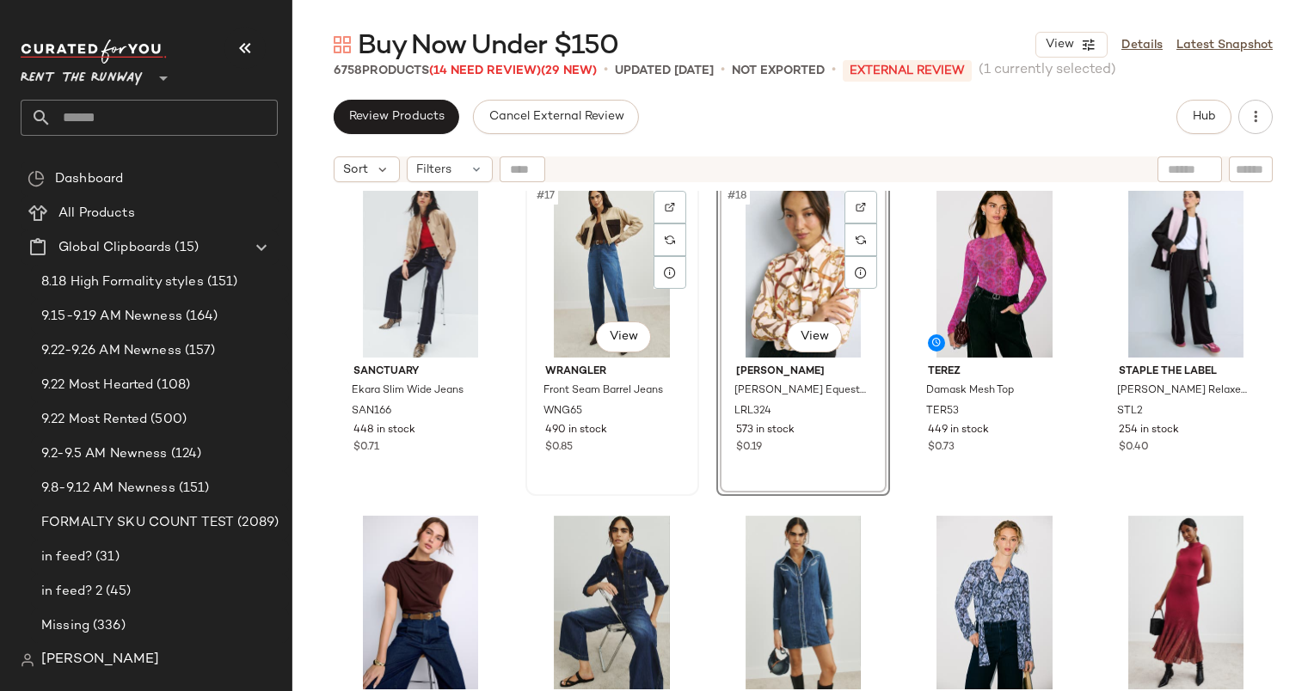
scroll to position [1030, 0]
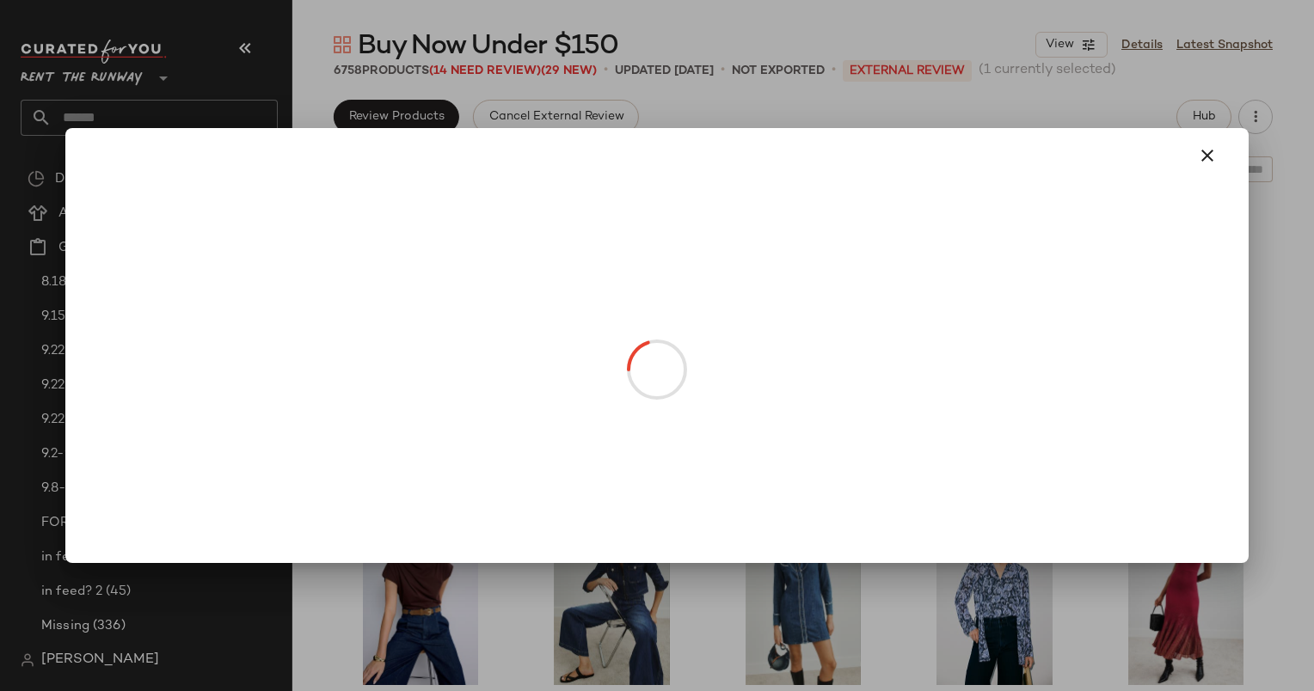
drag, startPoint x: 615, startPoint y: 327, endPoint x: 745, endPoint y: 585, distance: 288.8
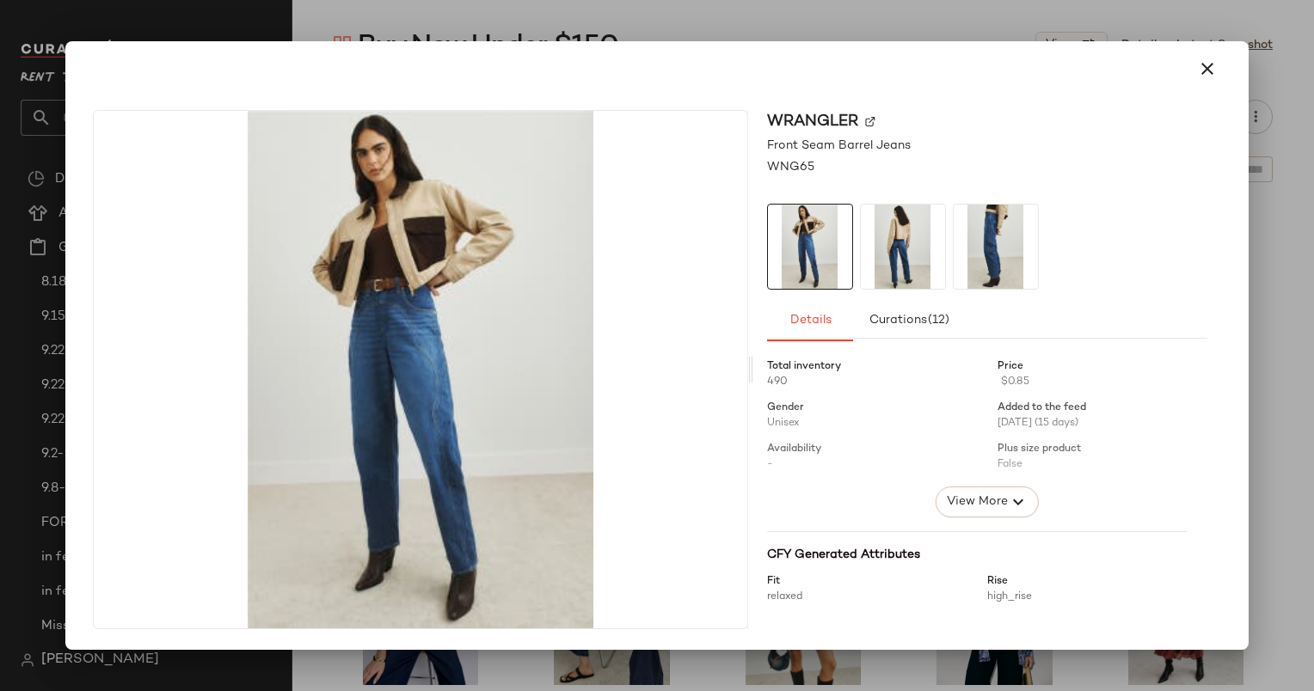
click at [1180, 71] on div at bounding box center [656, 68] width 1141 height 41
click at [1187, 71] on button "button" at bounding box center [1207, 68] width 41 height 41
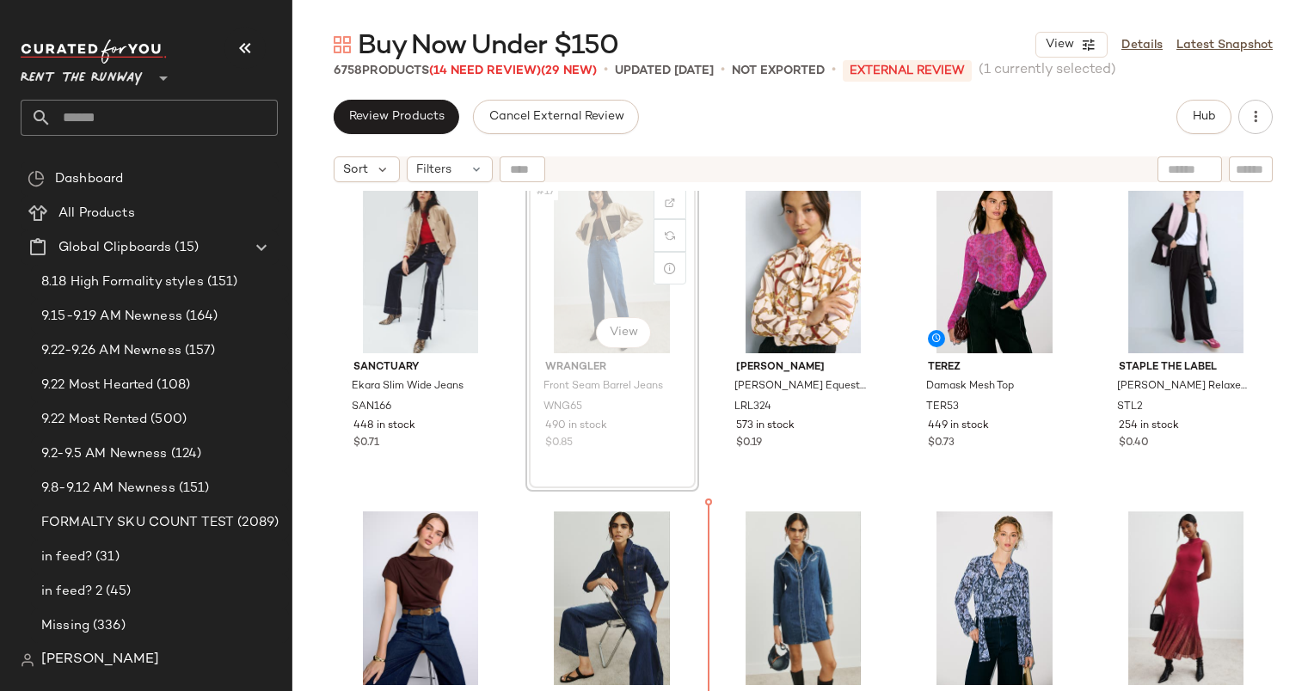
scroll to position [1029, 0]
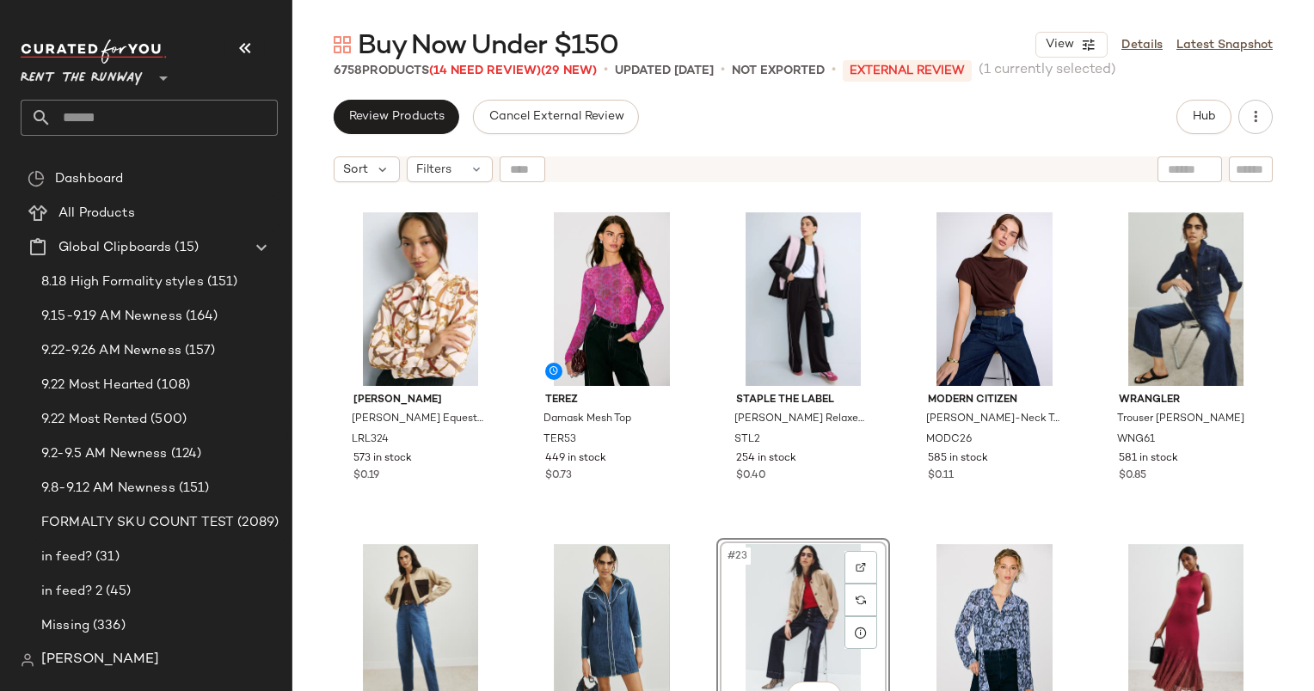
scroll to position [985, 0]
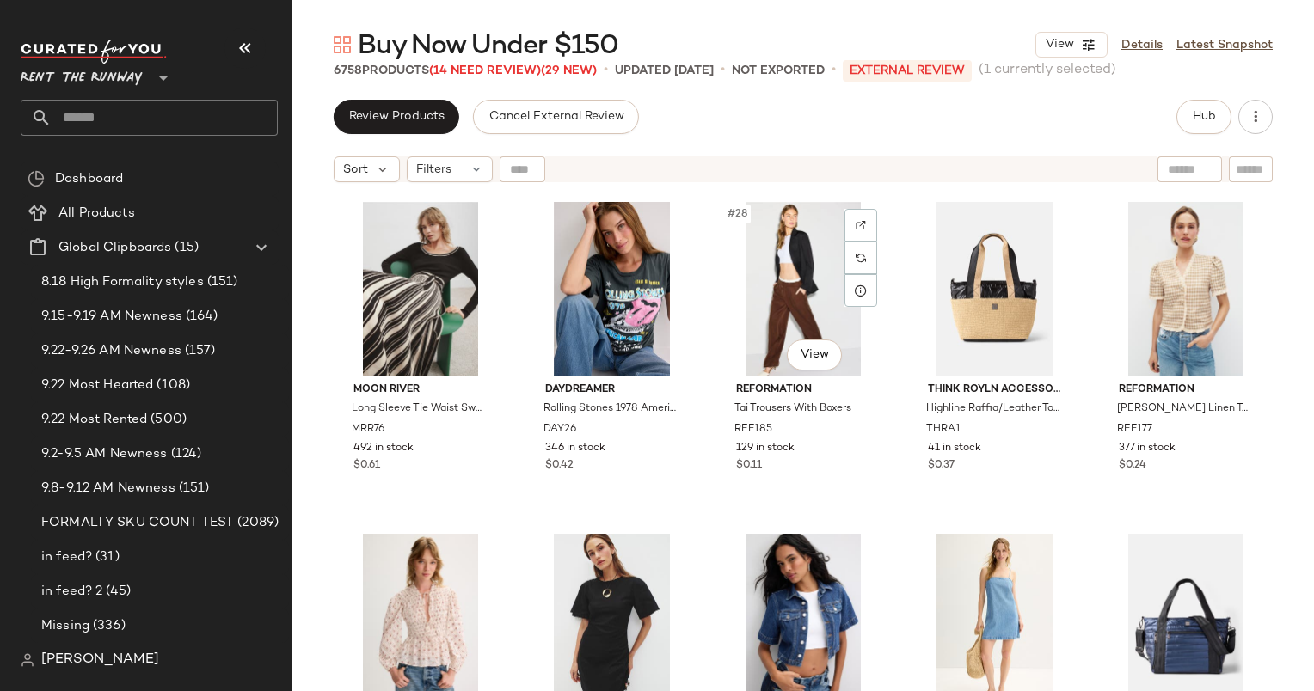
scroll to position [1680, 0]
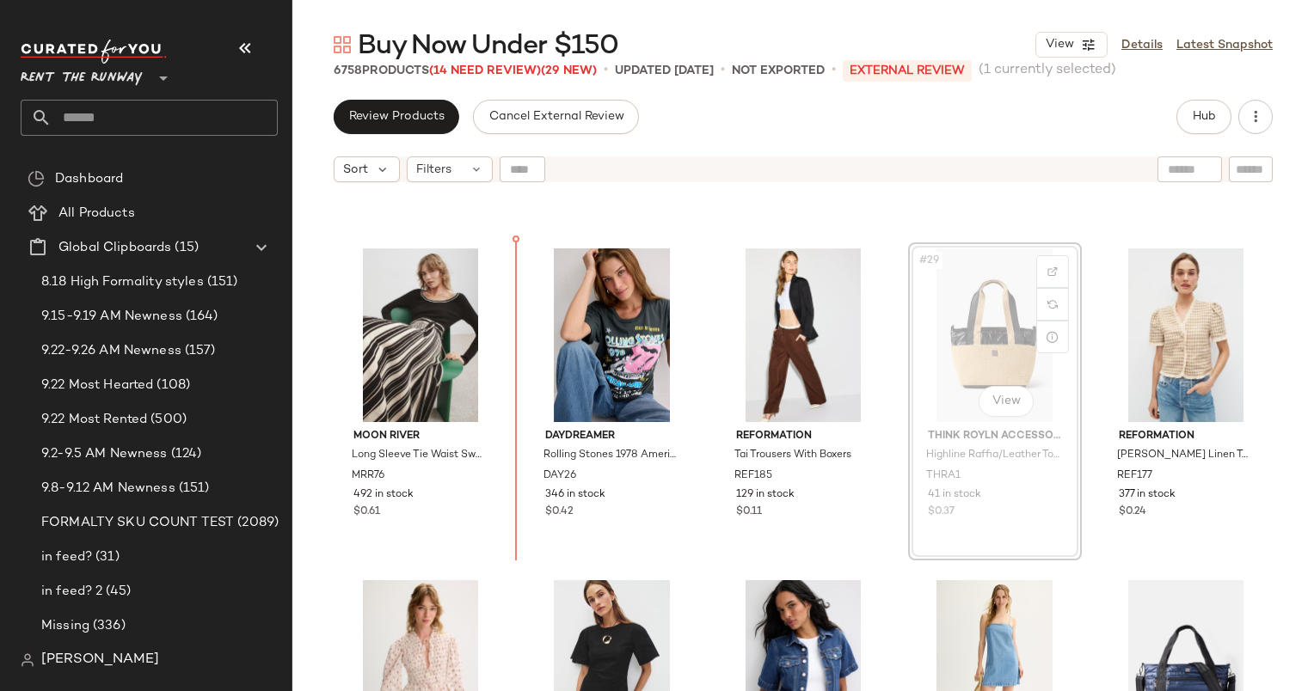
scroll to position [1537, 0]
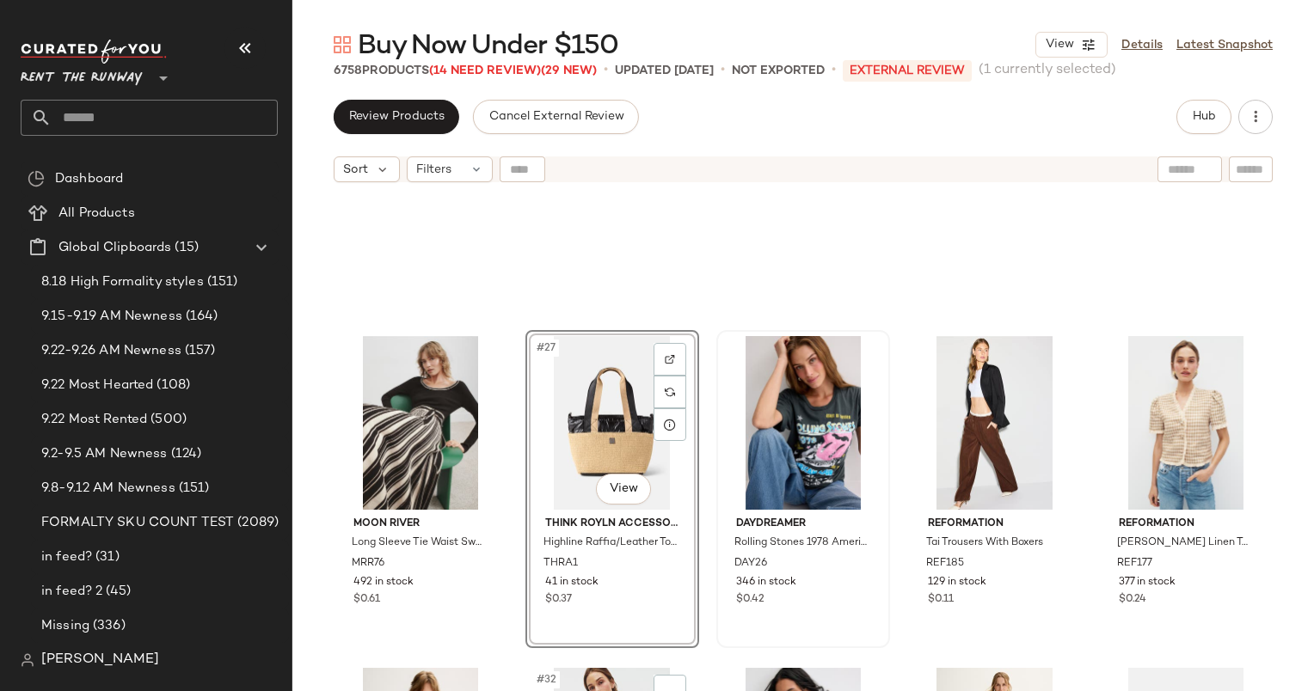
scroll to position [2020, 0]
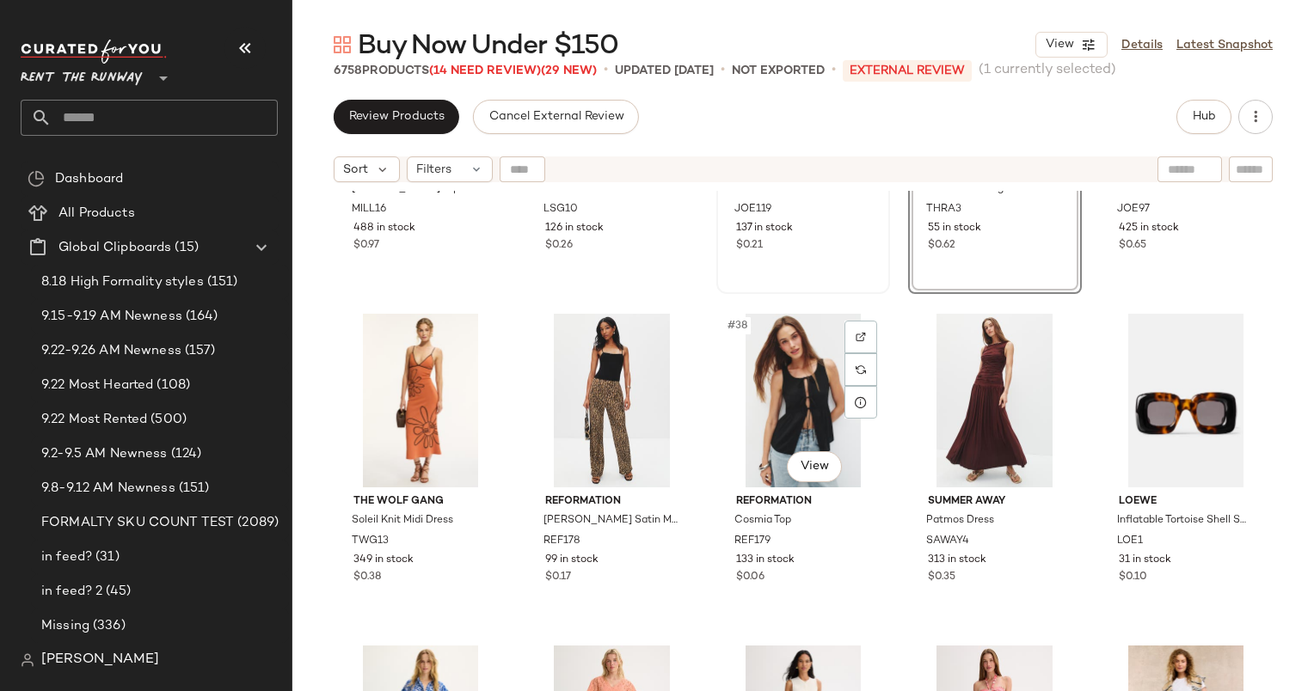
scroll to position [2225, 0]
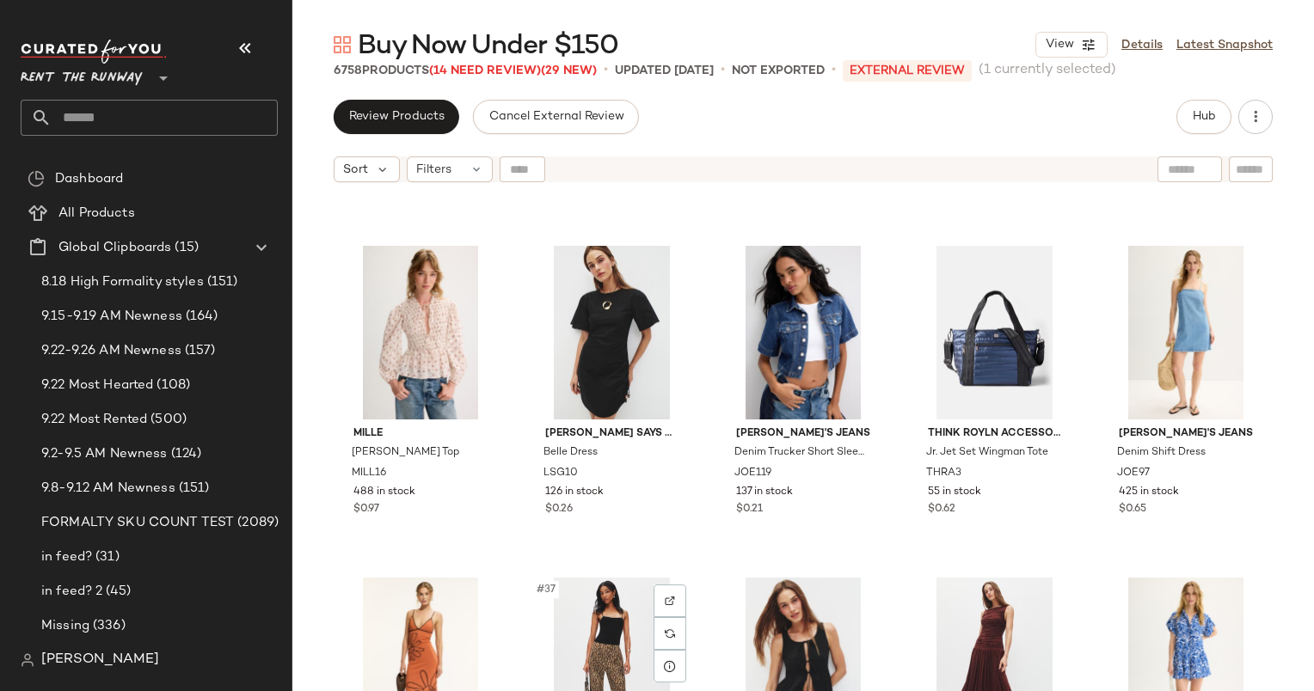
scroll to position [1955, 0]
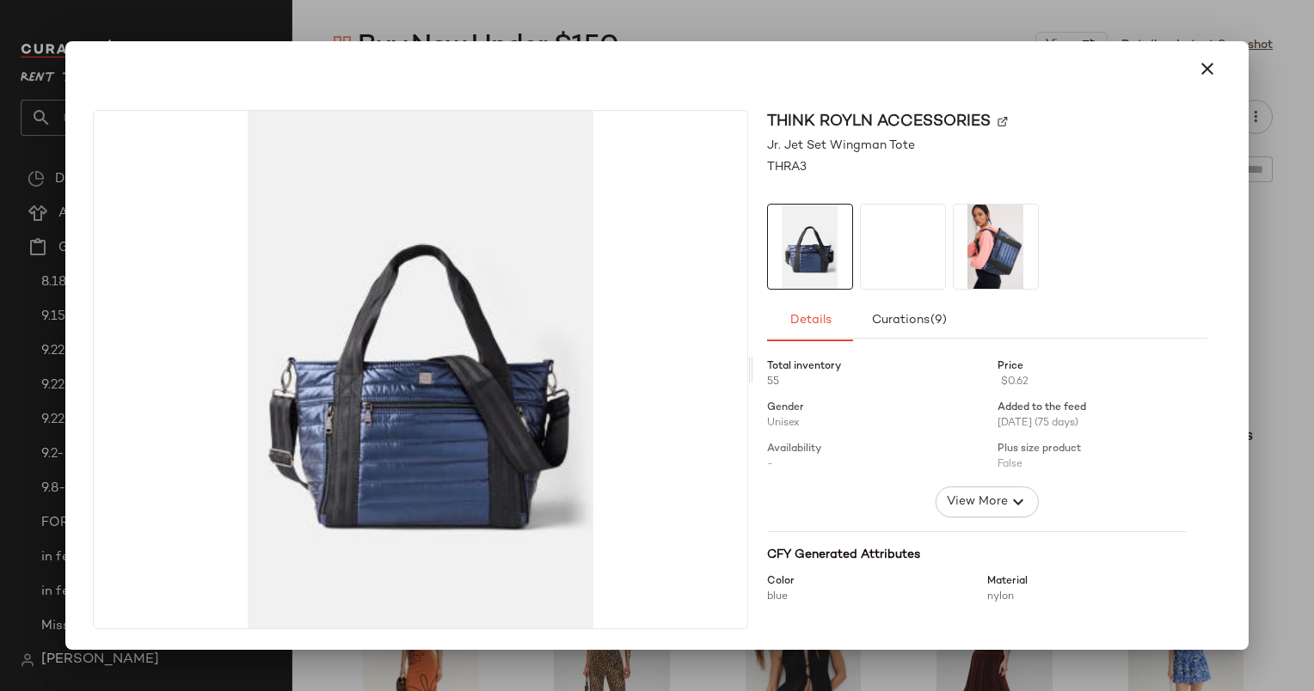
drag, startPoint x: 989, startPoint y: 386, endPoint x: 1061, endPoint y: 583, distance: 209.7
click at [1209, 83] on button "button" at bounding box center [1207, 68] width 41 height 41
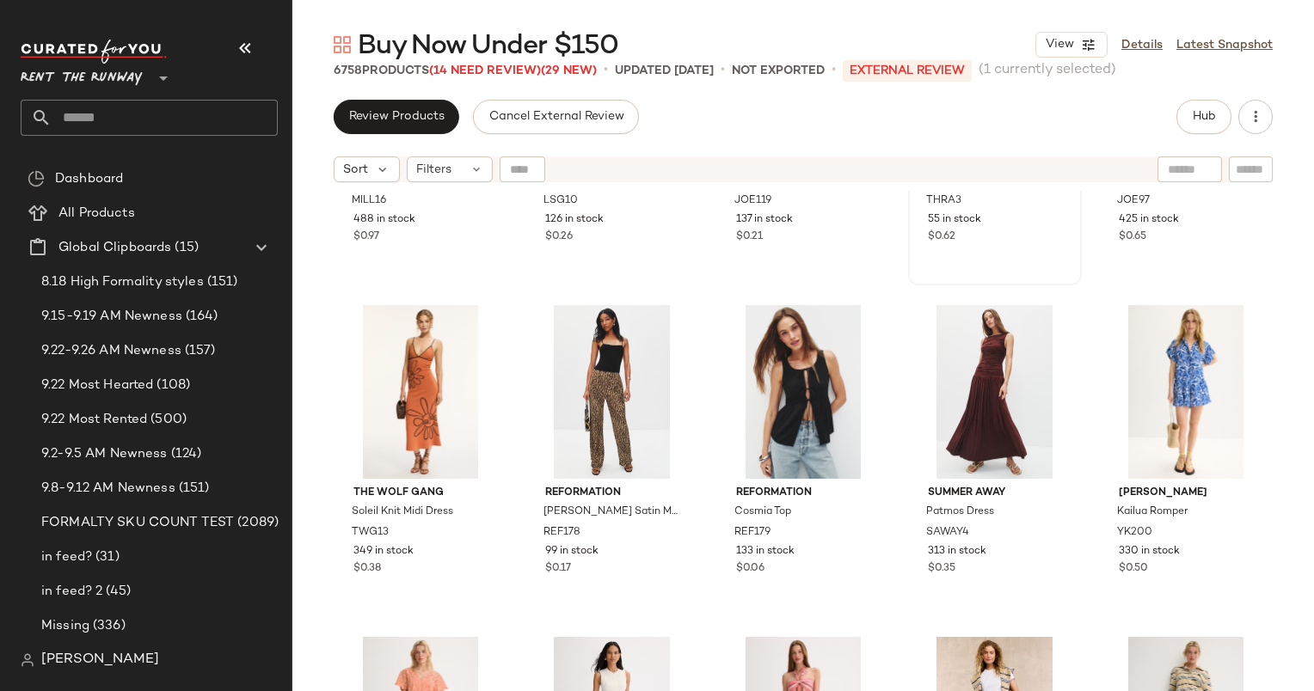
scroll to position [2234, 0]
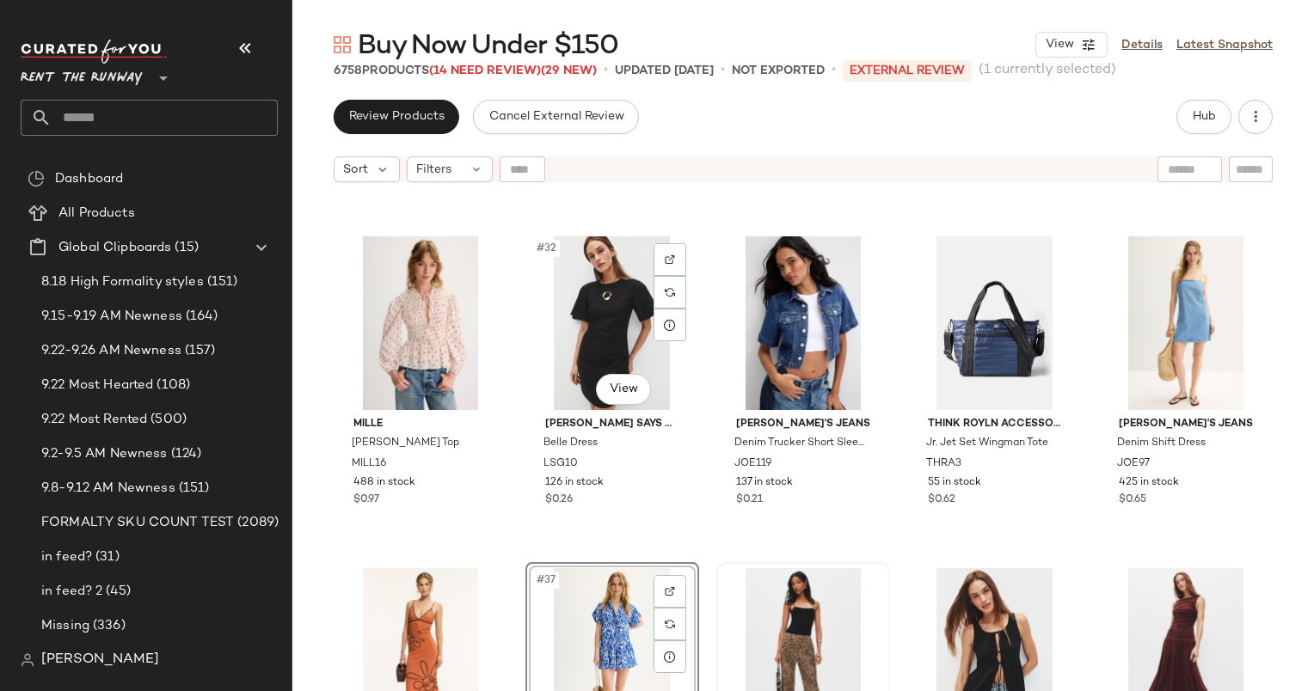
scroll to position [1967, 0]
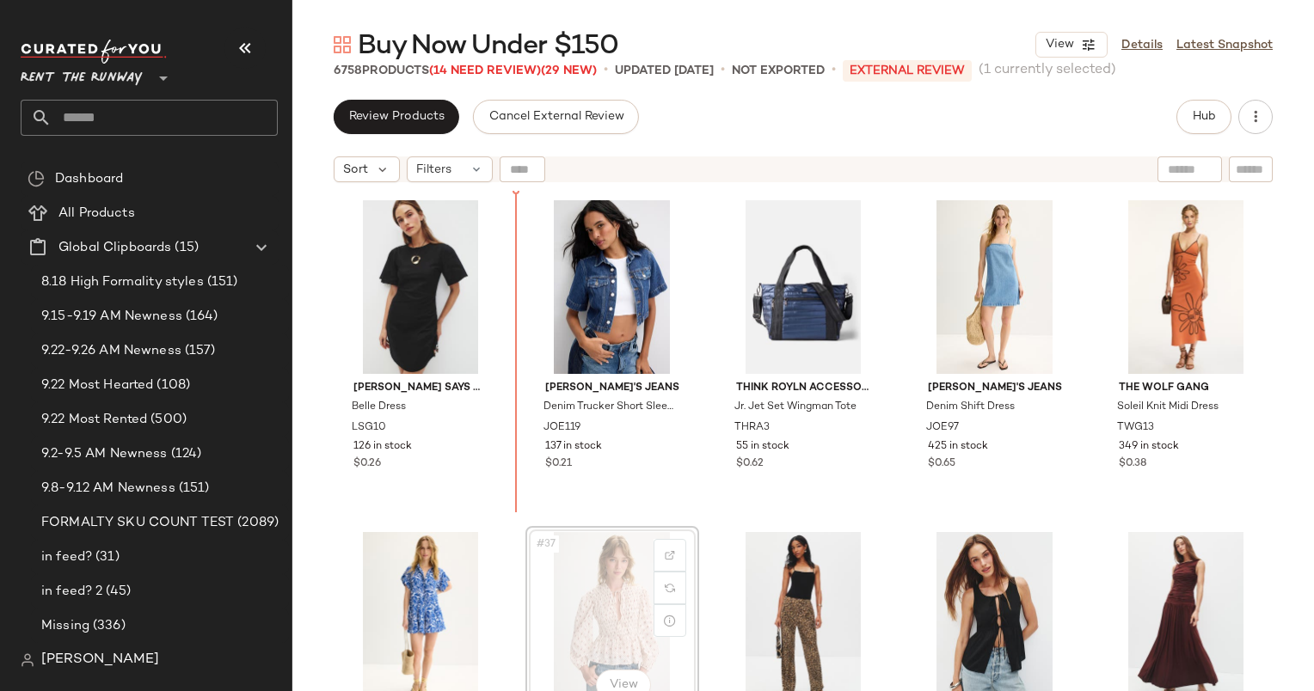
scroll to position [2041, 0]
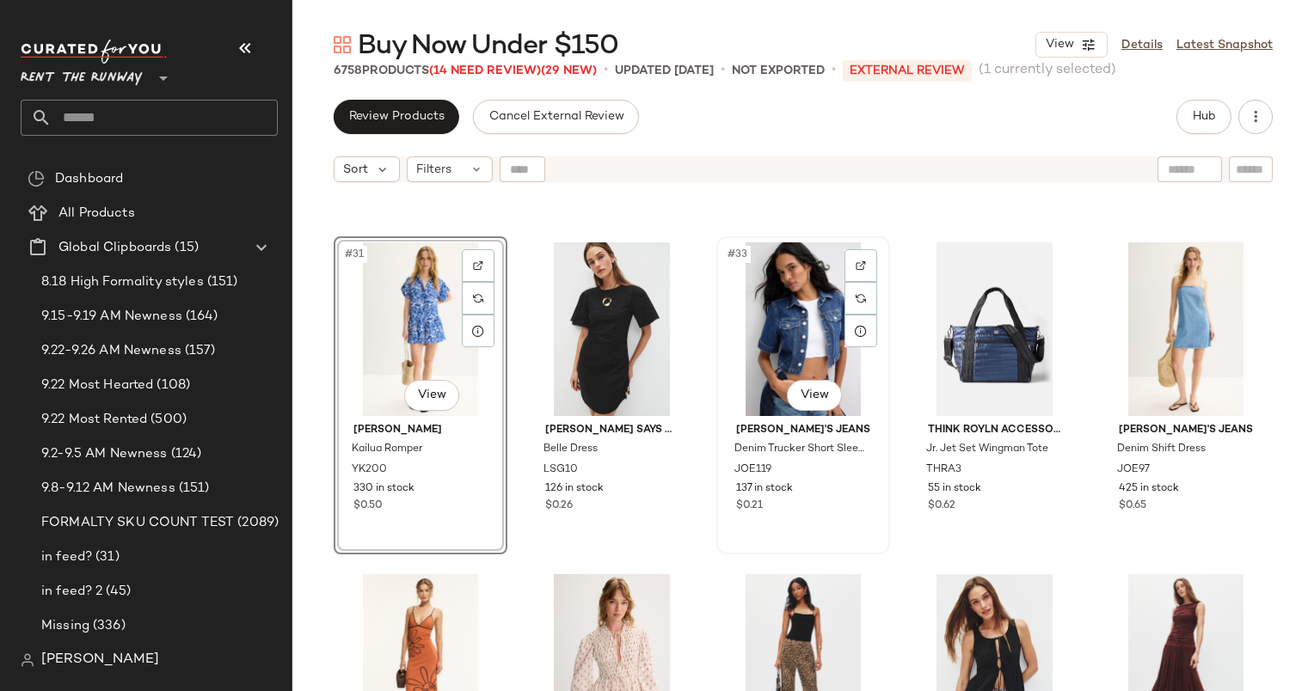
scroll to position [1967, 0]
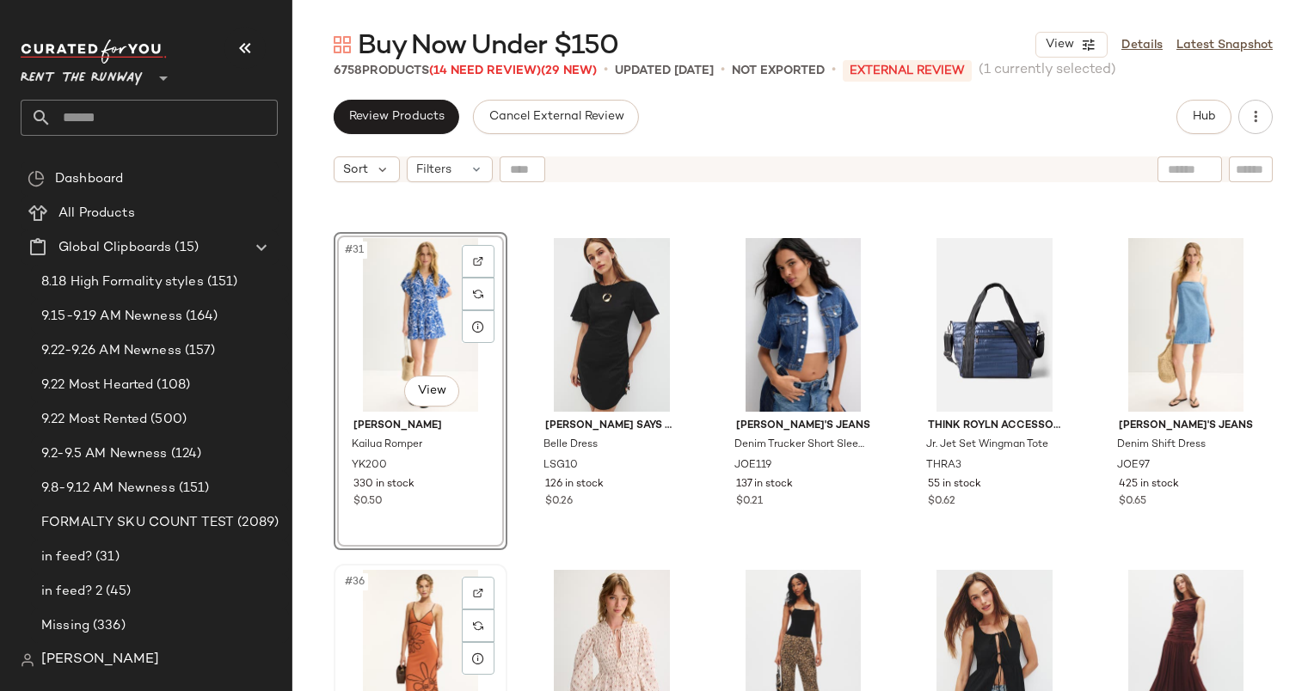
click at [381, 619] on div "#36 View" at bounding box center [421, 657] width 162 height 174
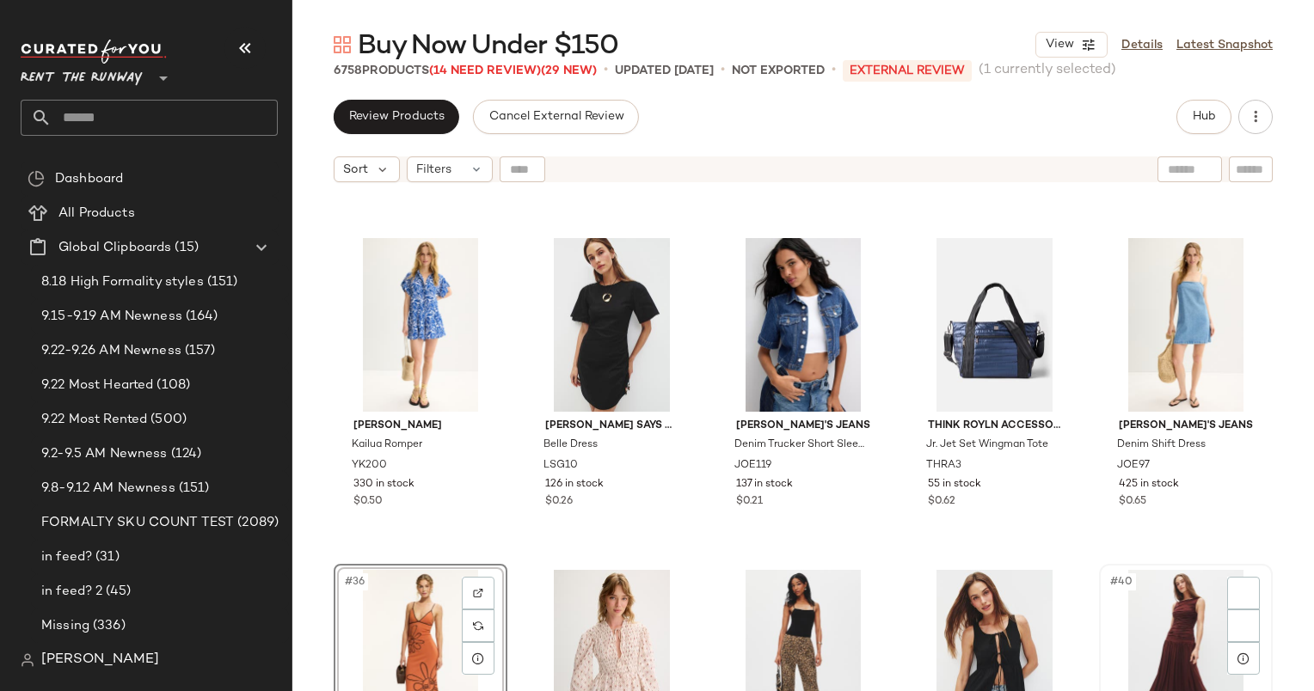
click at [1132, 617] on div "#40 View" at bounding box center [1186, 657] width 162 height 174
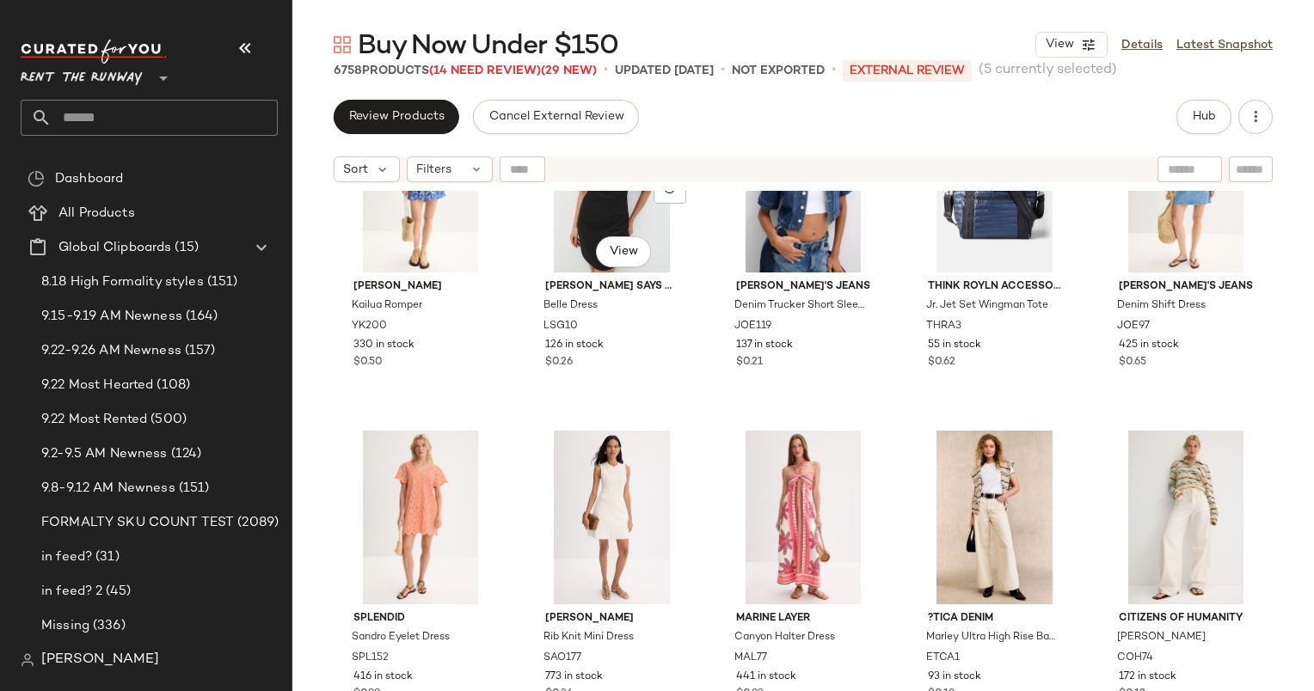
scroll to position [2442, 0]
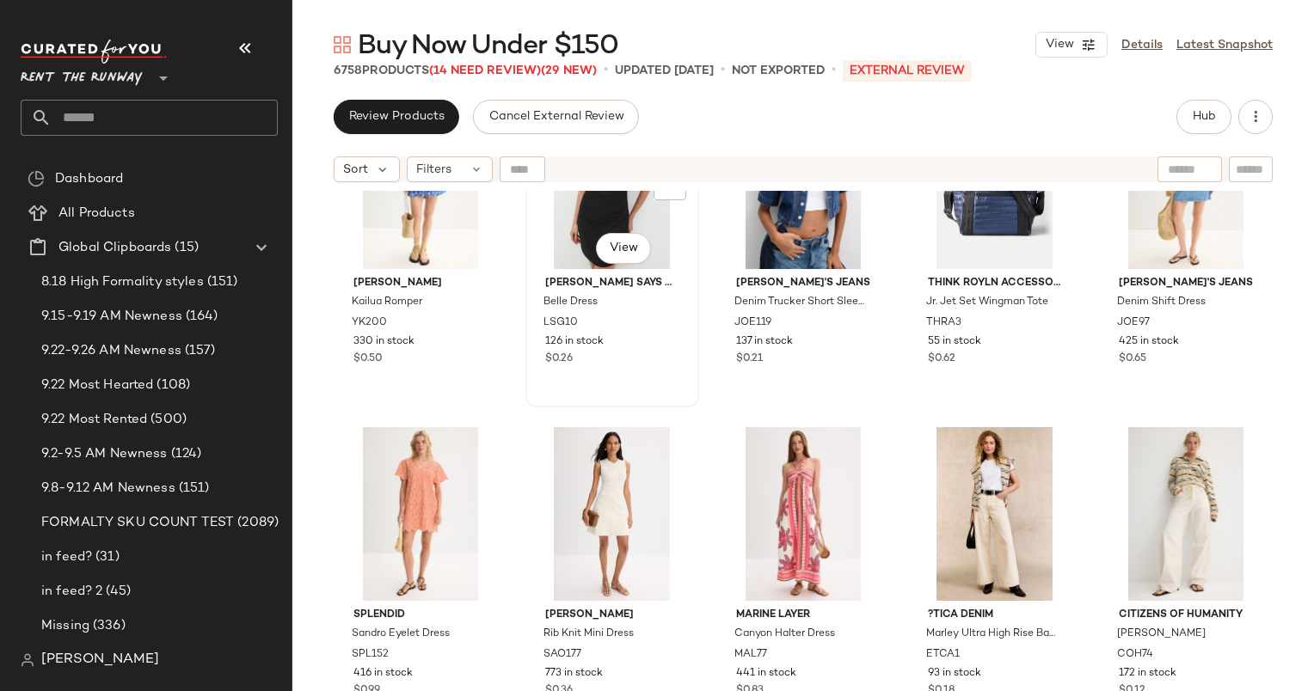
click at [695, 380] on div "#37 View Lisa Says Gah Belle Dress LSG10 126 in stock $0.26" at bounding box center [612, 248] width 174 height 318
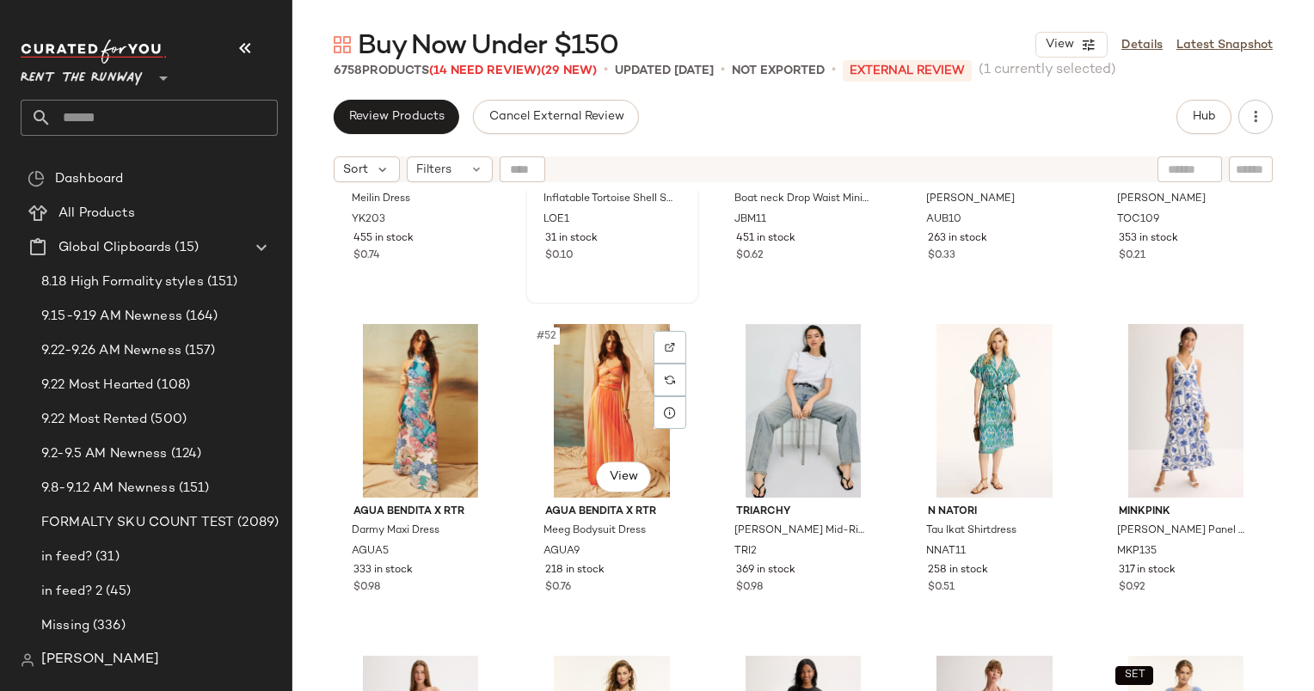
scroll to position [3243, 0]
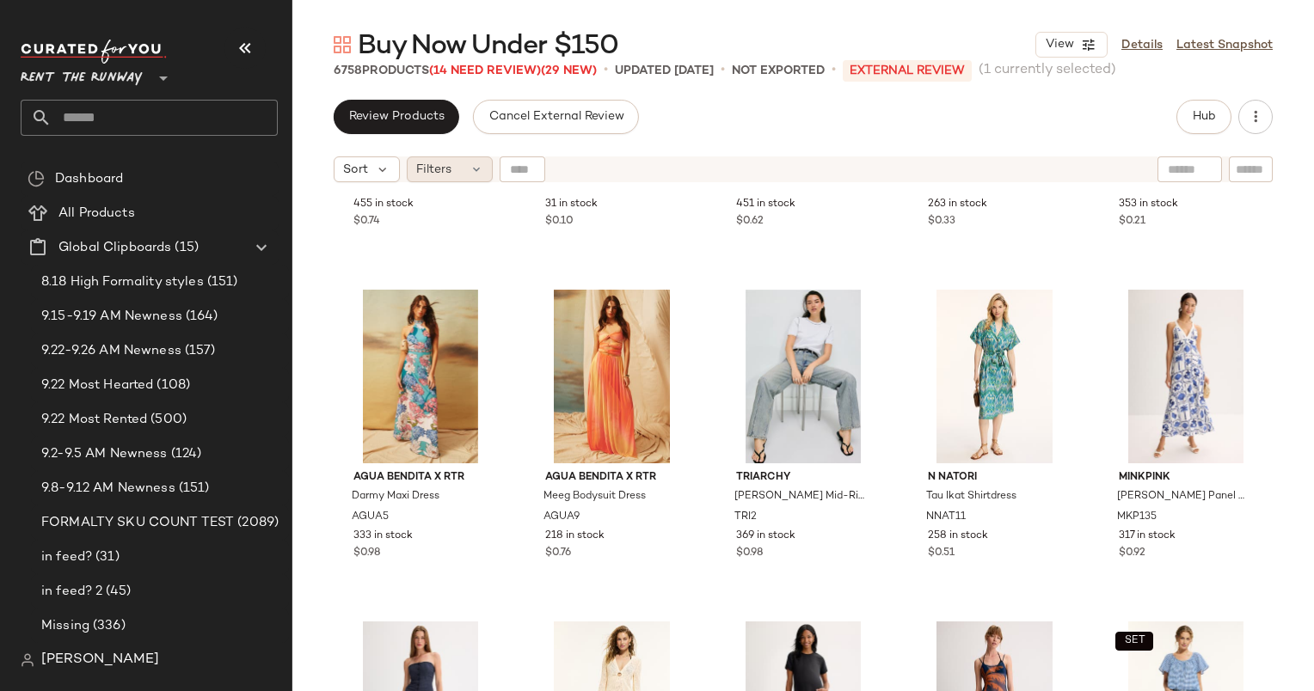
click at [445, 169] on span "Filters" at bounding box center [433, 170] width 35 height 18
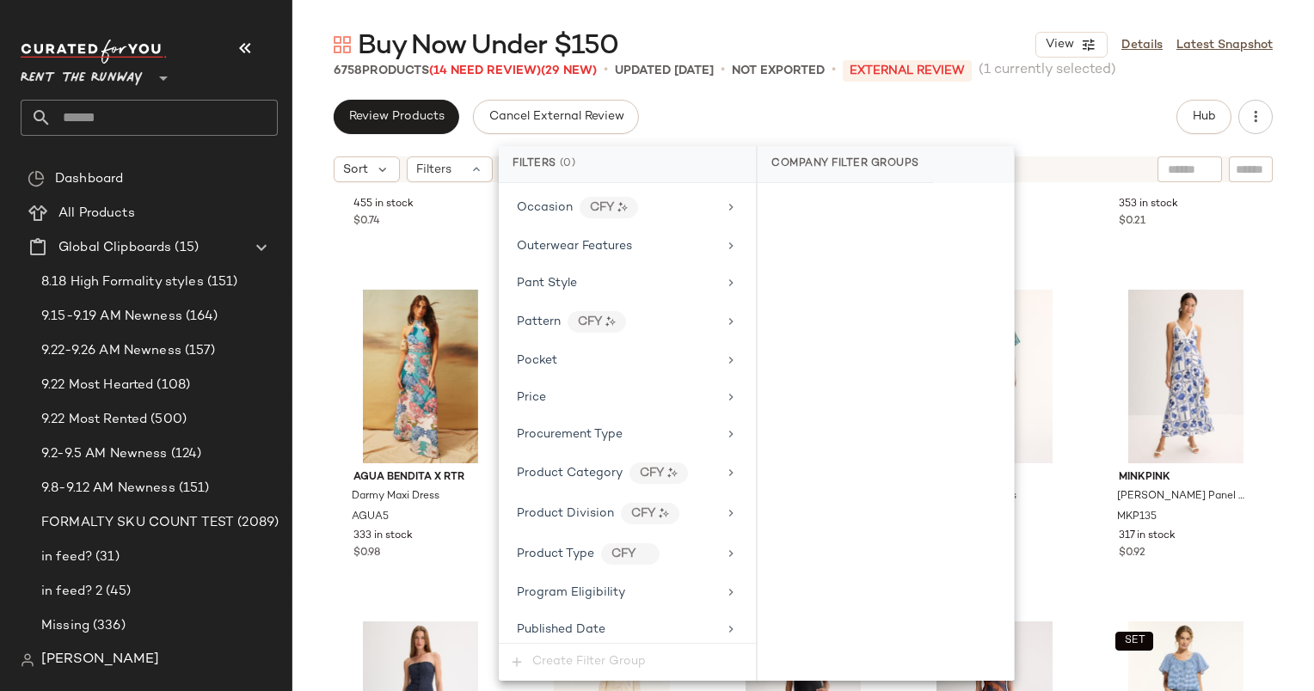
scroll to position [2535, 0]
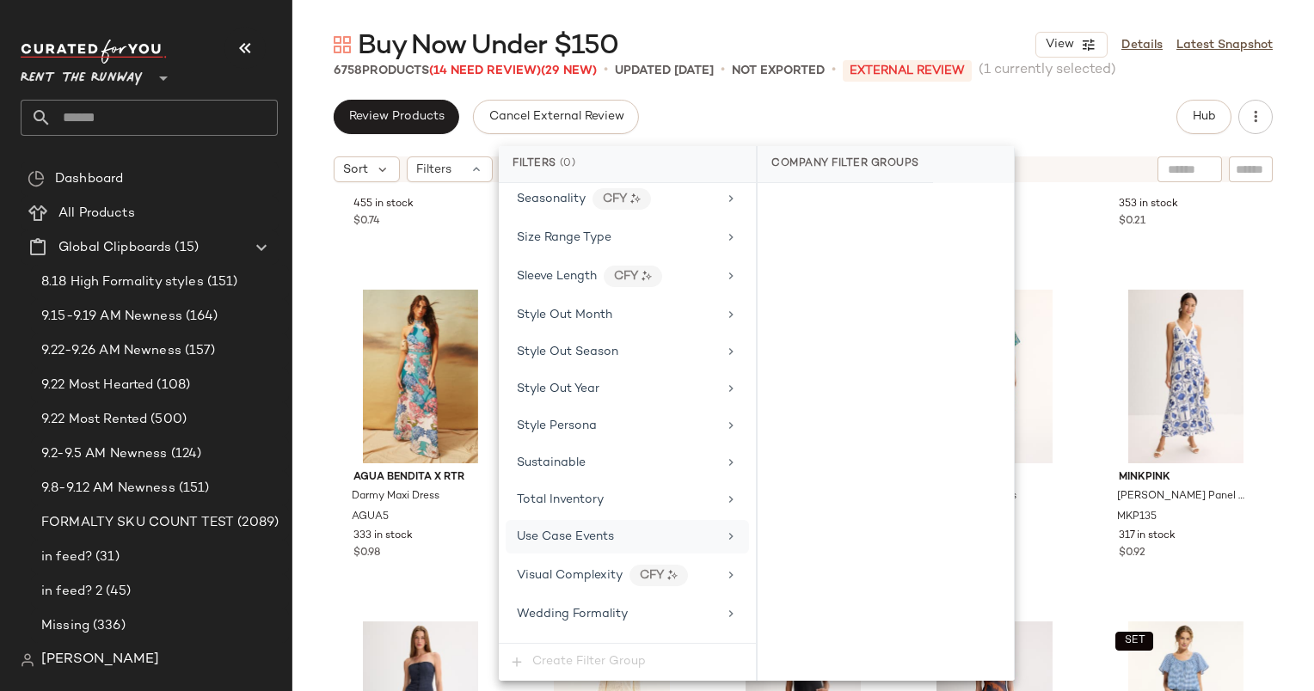
click at [610, 531] on span "Use Case Events" at bounding box center [565, 537] width 97 height 13
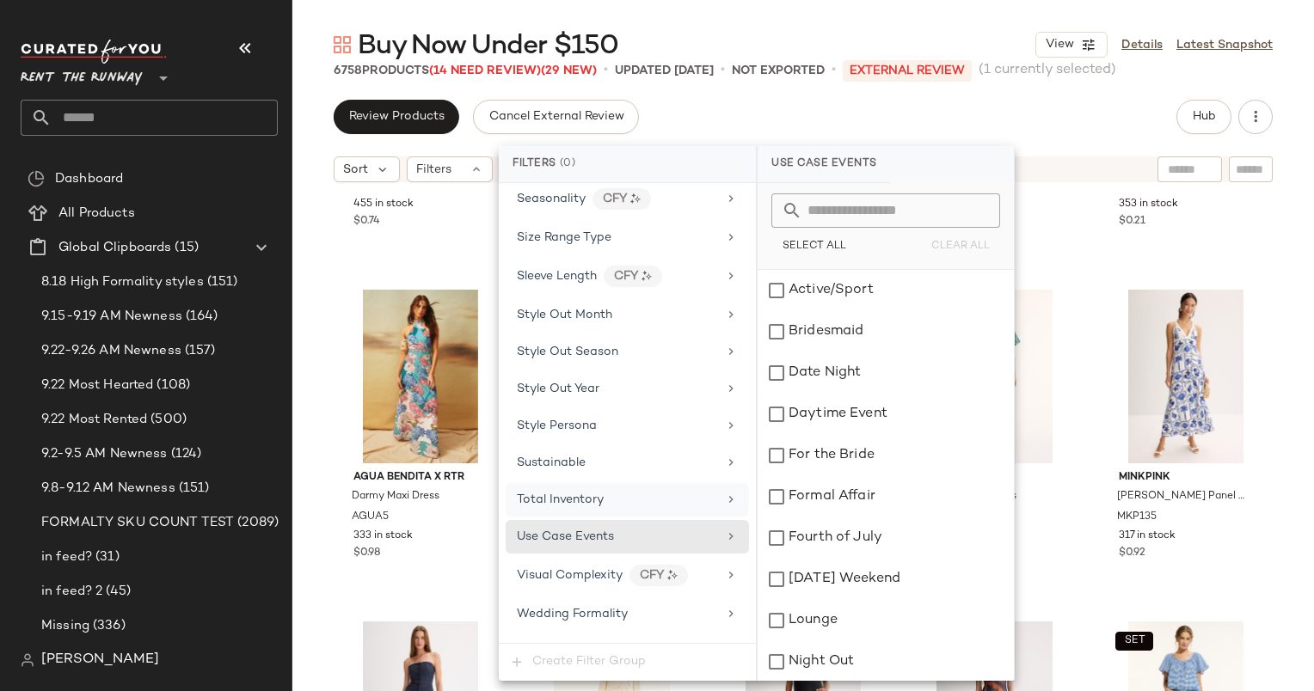
click at [634, 491] on div "Total Inventory" at bounding box center [617, 500] width 200 height 18
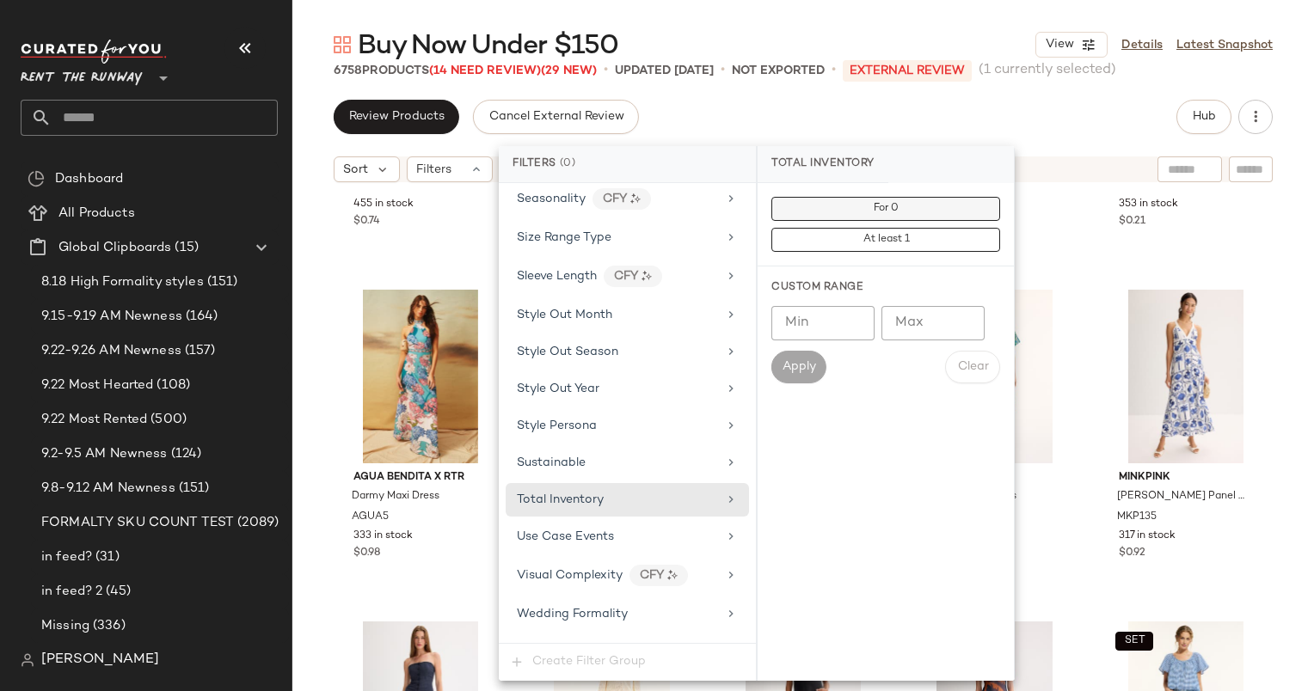
click at [839, 199] on button "For 0" at bounding box center [885, 209] width 229 height 24
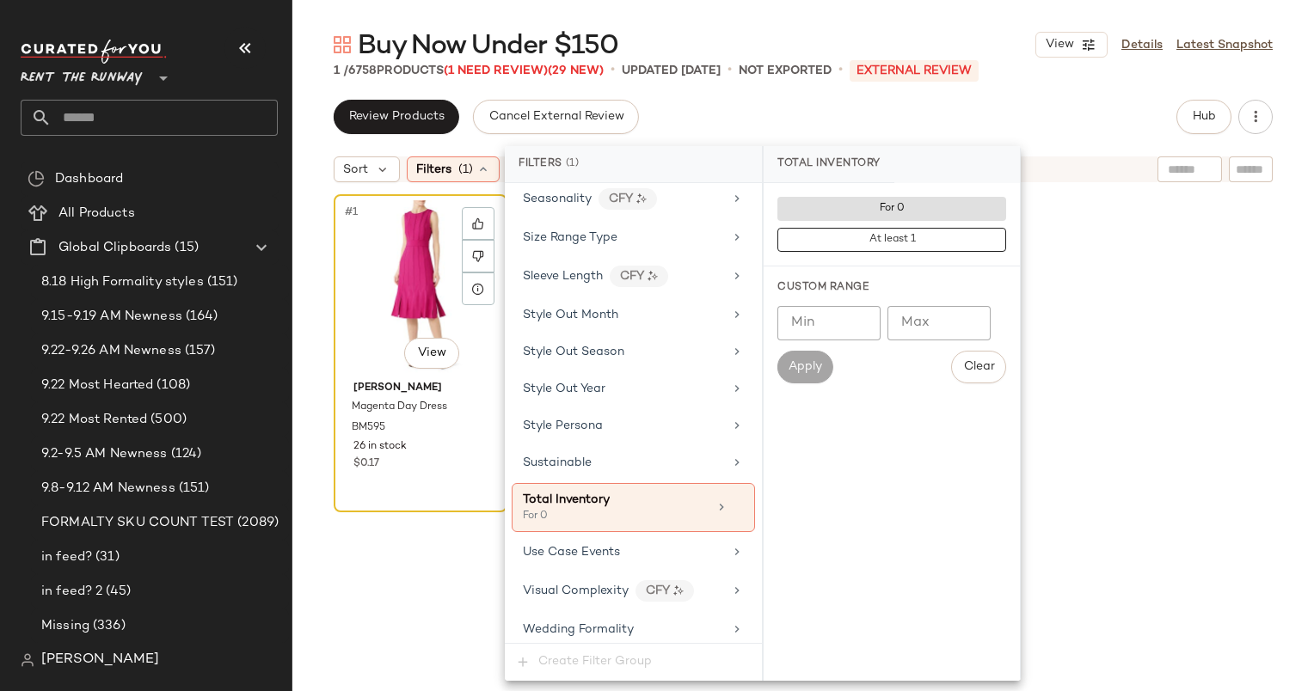
click at [409, 238] on div "#1 View" at bounding box center [421, 287] width 162 height 174
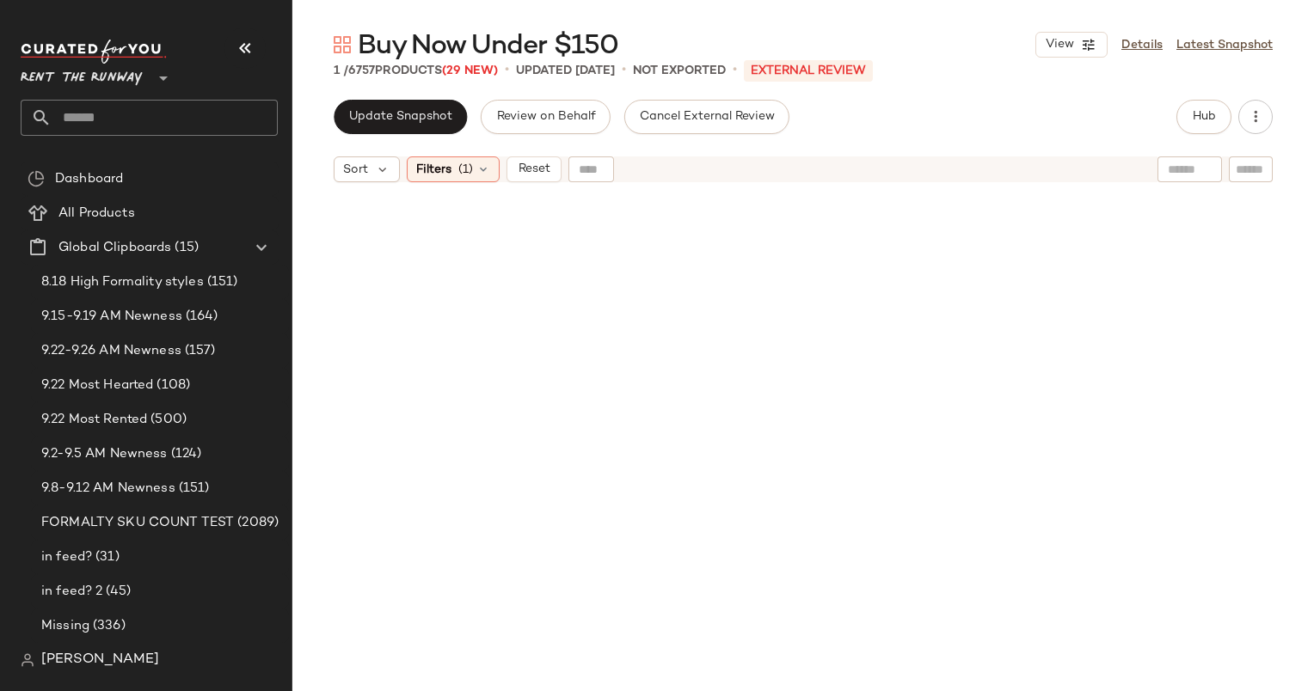
click at [401, 91] on div "Buy Now Under $150 View Details Latest Snapshot 1 / 6757 Products (29 New) • up…" at bounding box center [803, 360] width 1022 height 664
click at [419, 102] on button "Update Snapshot" at bounding box center [400, 117] width 133 height 34
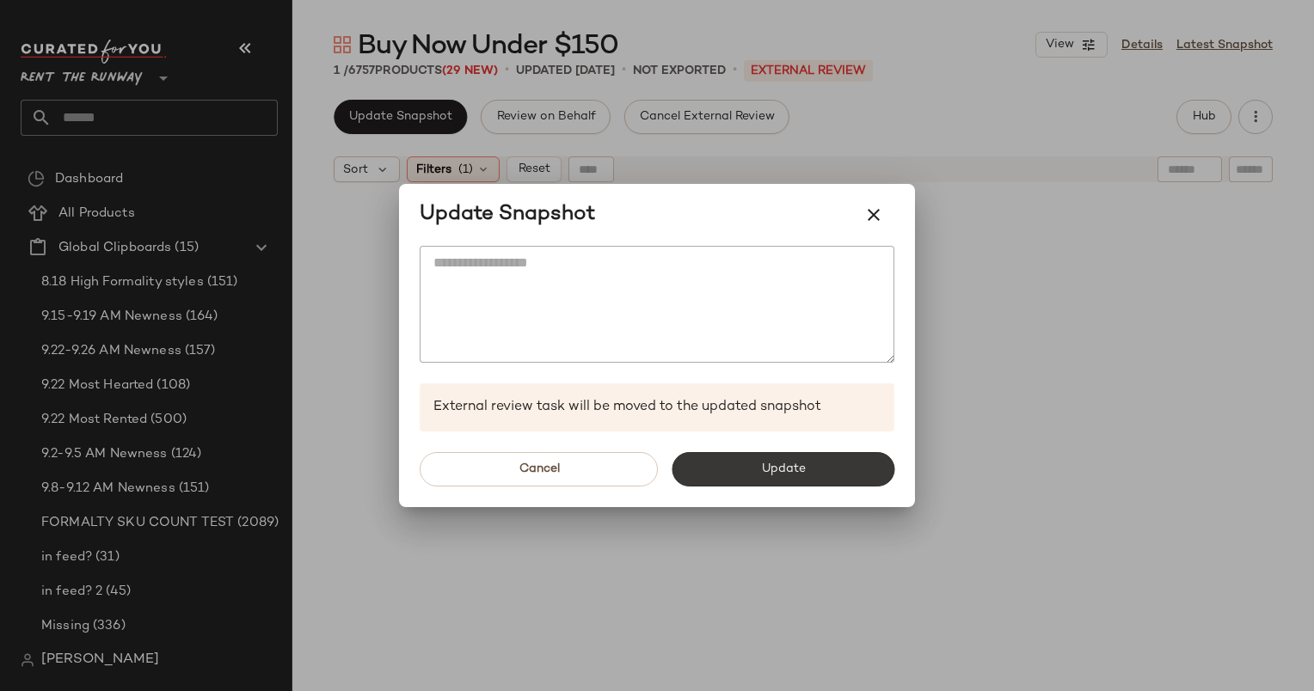
click at [751, 468] on button "Update" at bounding box center [783, 469] width 223 height 34
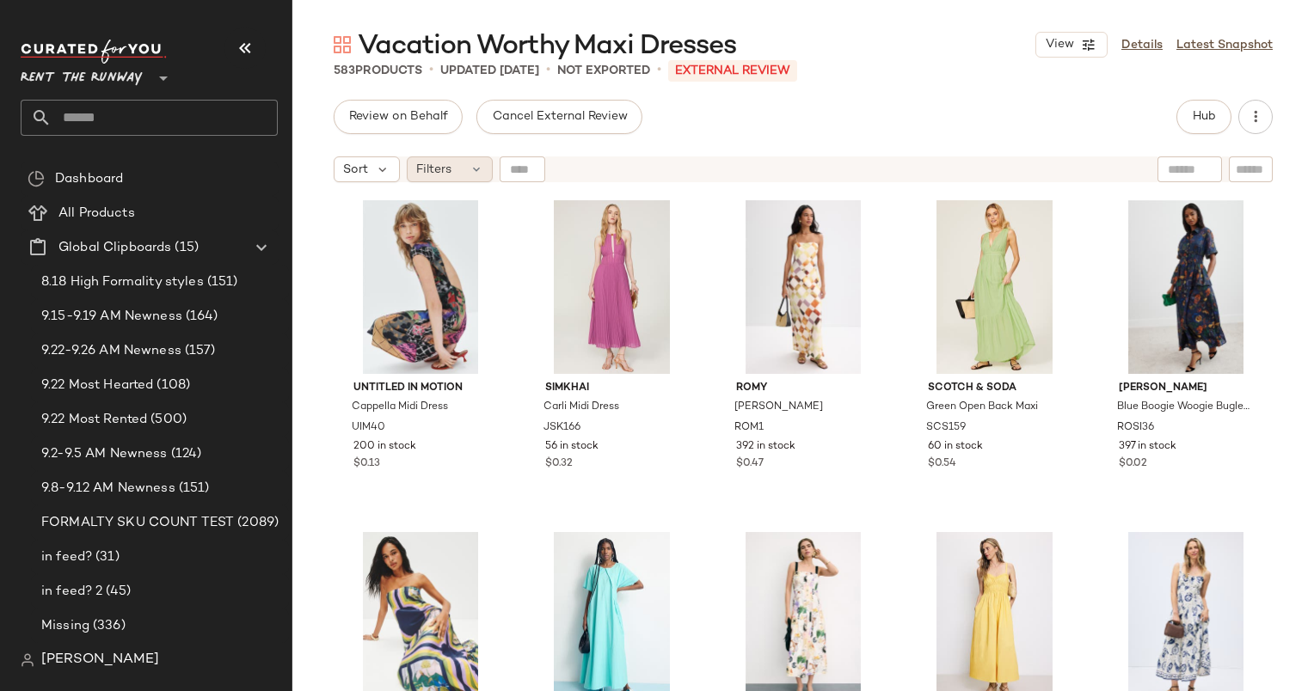
click at [433, 171] on span "Filters" at bounding box center [433, 170] width 35 height 18
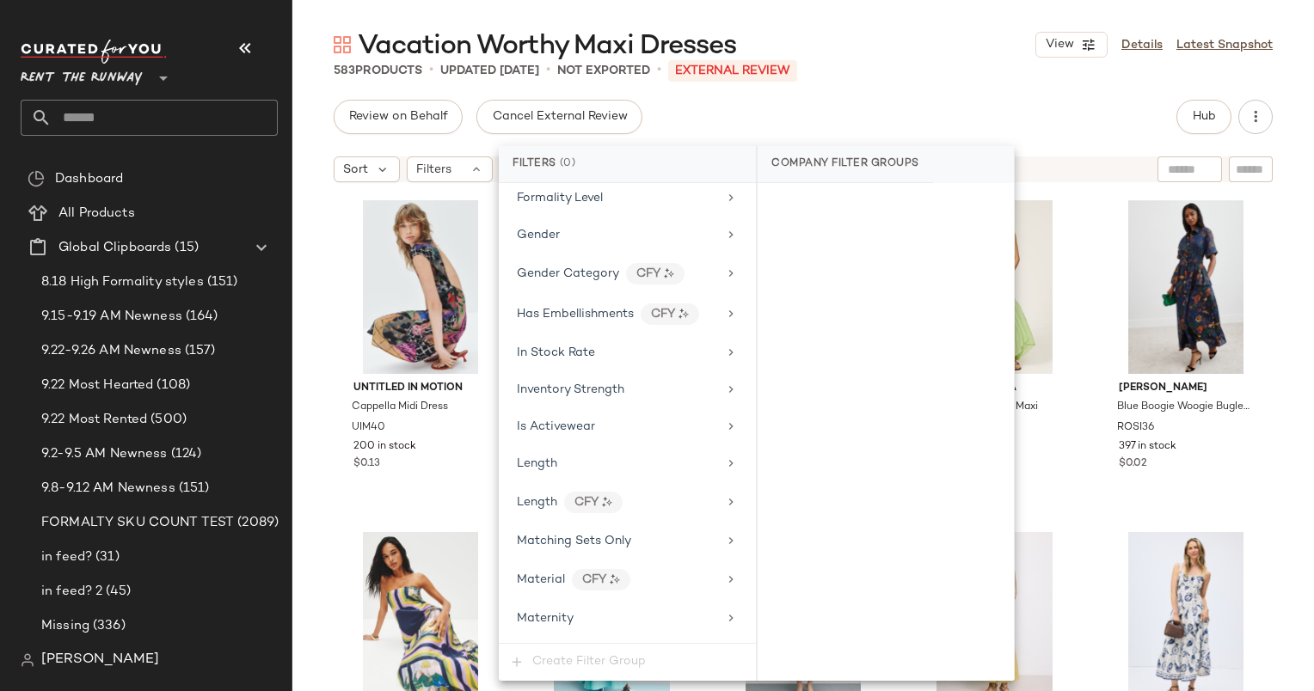
scroll to position [1118, 0]
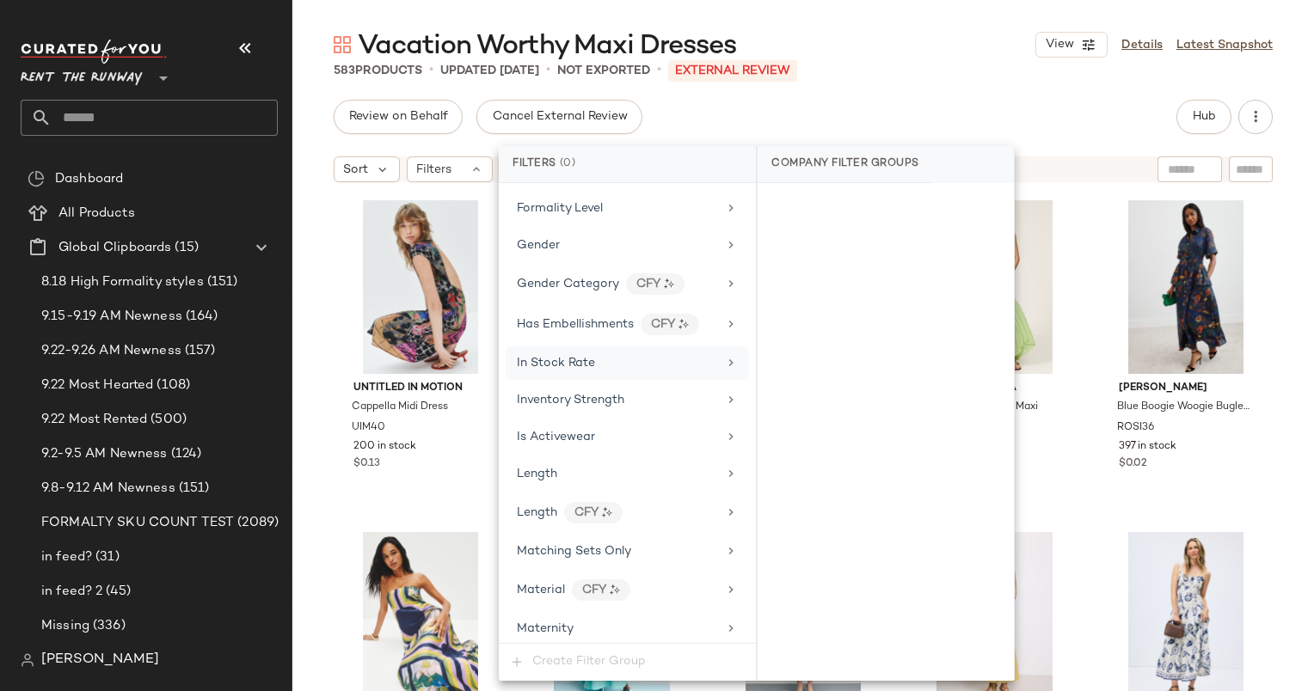
click at [550, 347] on div "In Stock Rate" at bounding box center [627, 364] width 243 height 34
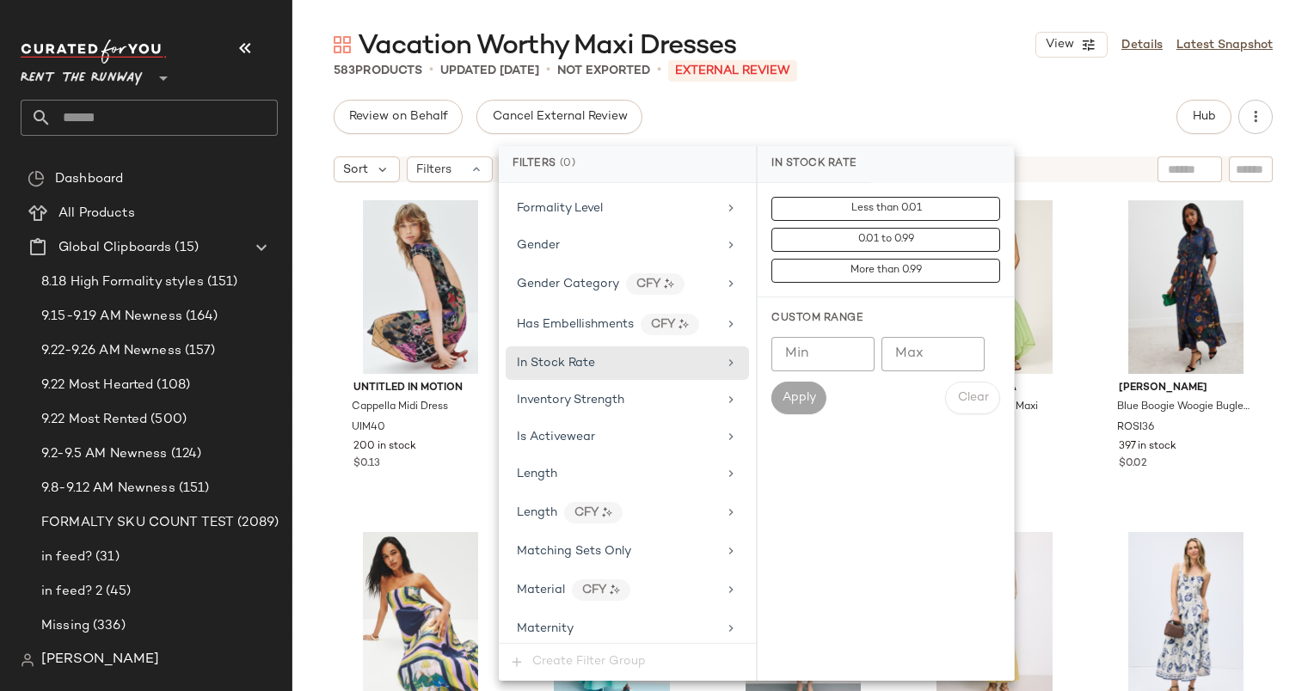
click at [846, 362] on input "Min" at bounding box center [822, 354] width 103 height 34
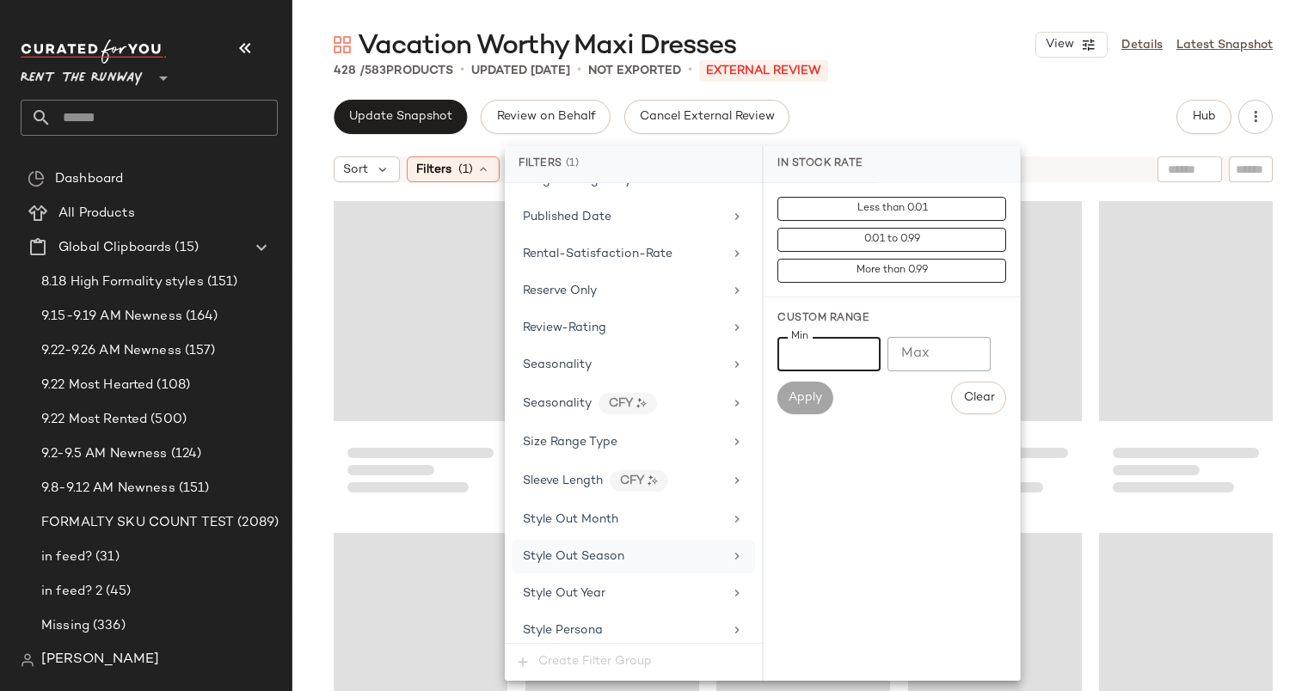
scroll to position [2059, 0]
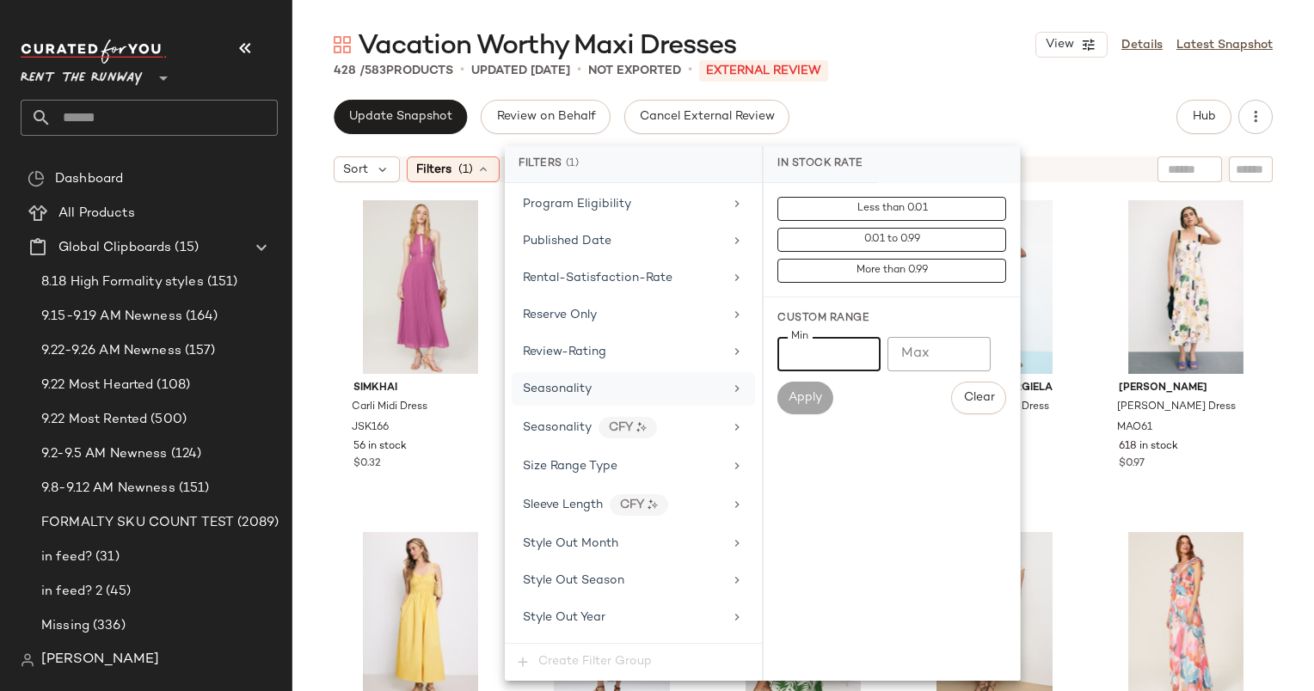
type input "***"
click at [643, 380] on div "Seasonality" at bounding box center [623, 389] width 200 height 18
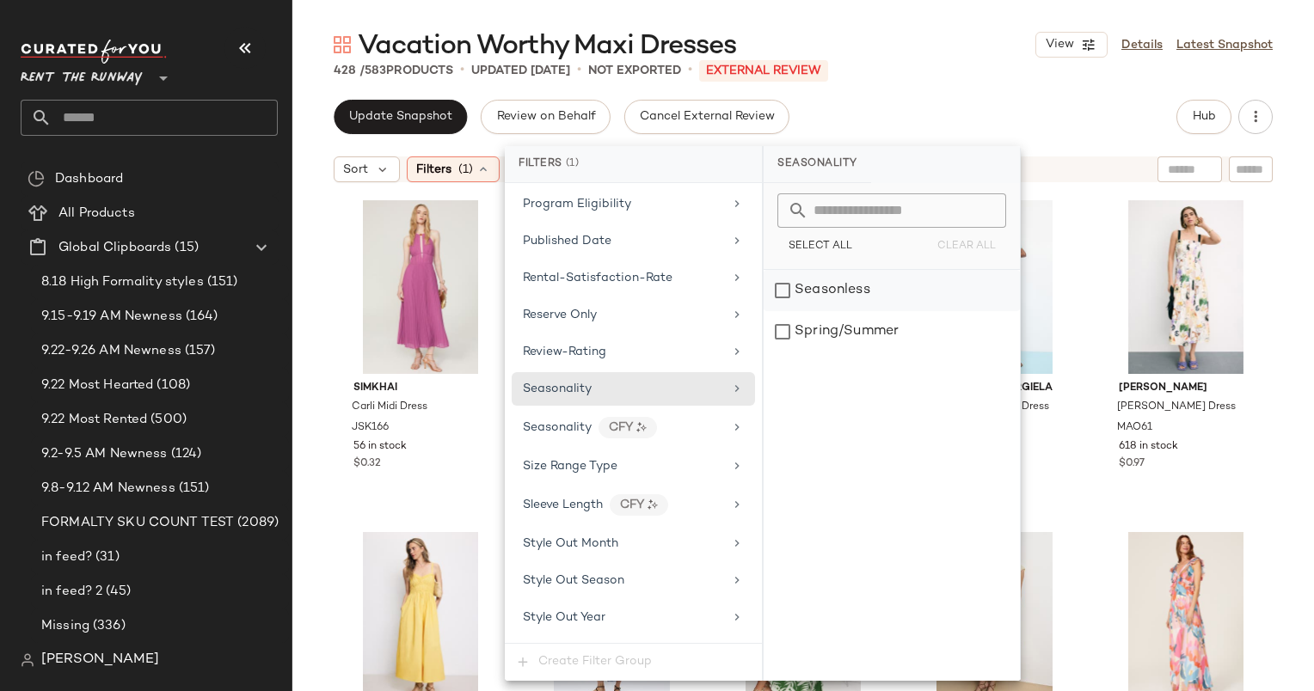
click at [812, 298] on div "Seasonless" at bounding box center [892, 290] width 256 height 41
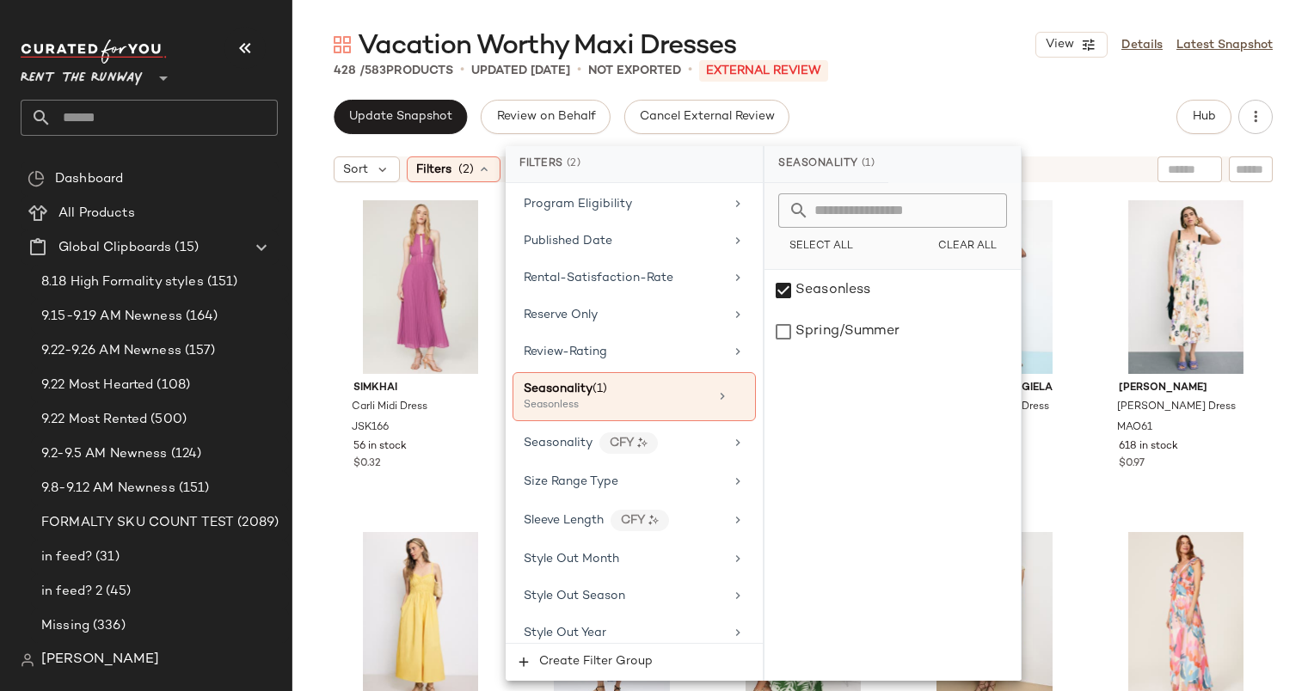
click at [898, 89] on div "Vacation Worthy Maxi Dresses View Details Latest Snapshot 428 / 583 Products • …" at bounding box center [803, 360] width 1022 height 664
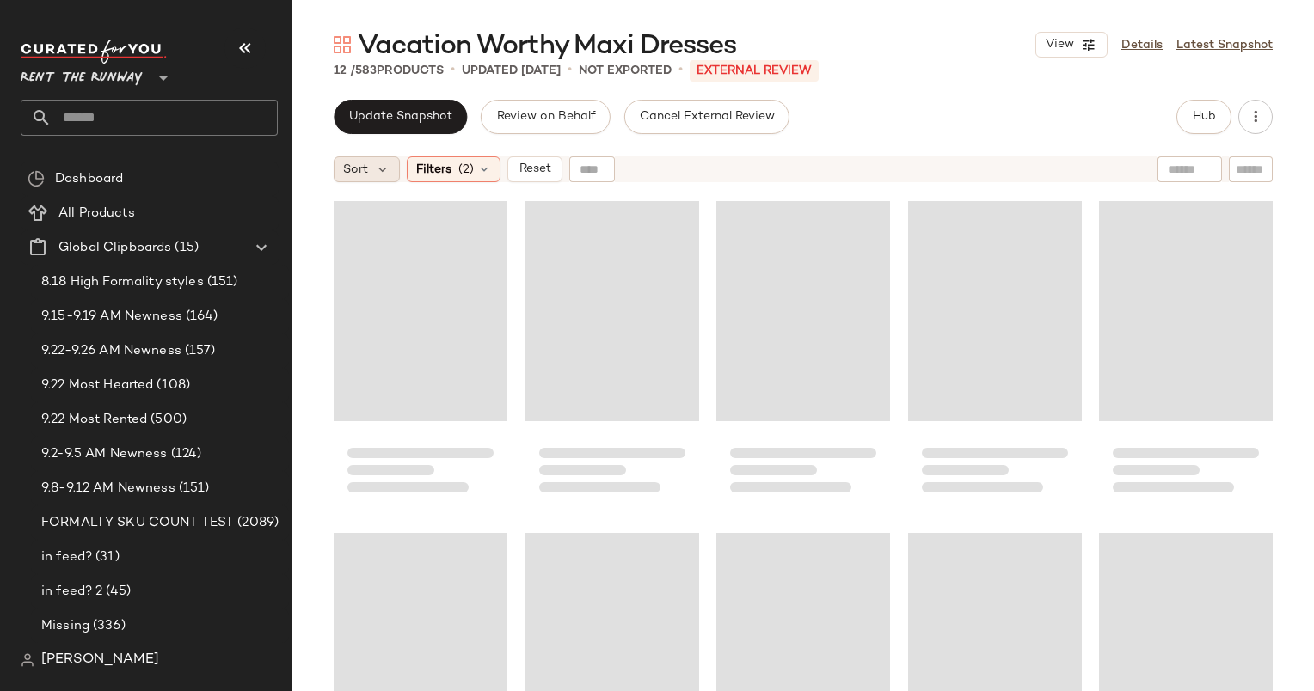
click at [347, 176] on span "Sort" at bounding box center [355, 170] width 25 height 18
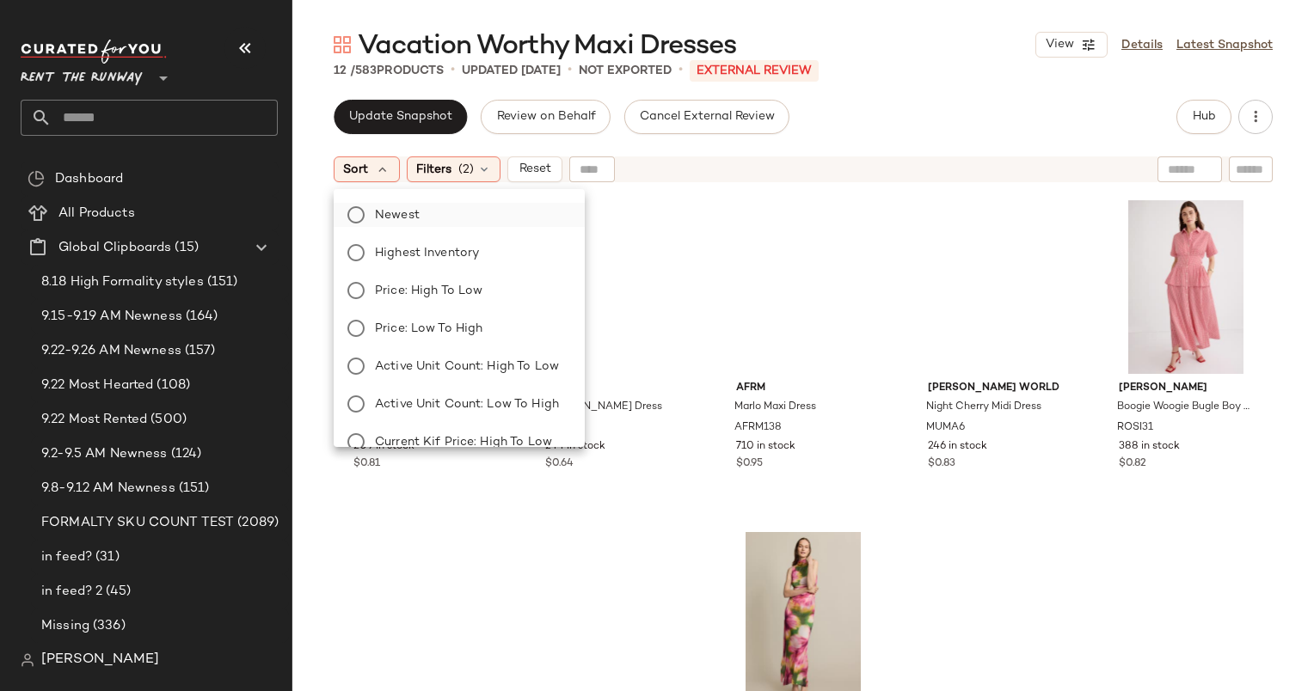
click at [449, 218] on label "Newest" at bounding box center [469, 215] width 203 height 24
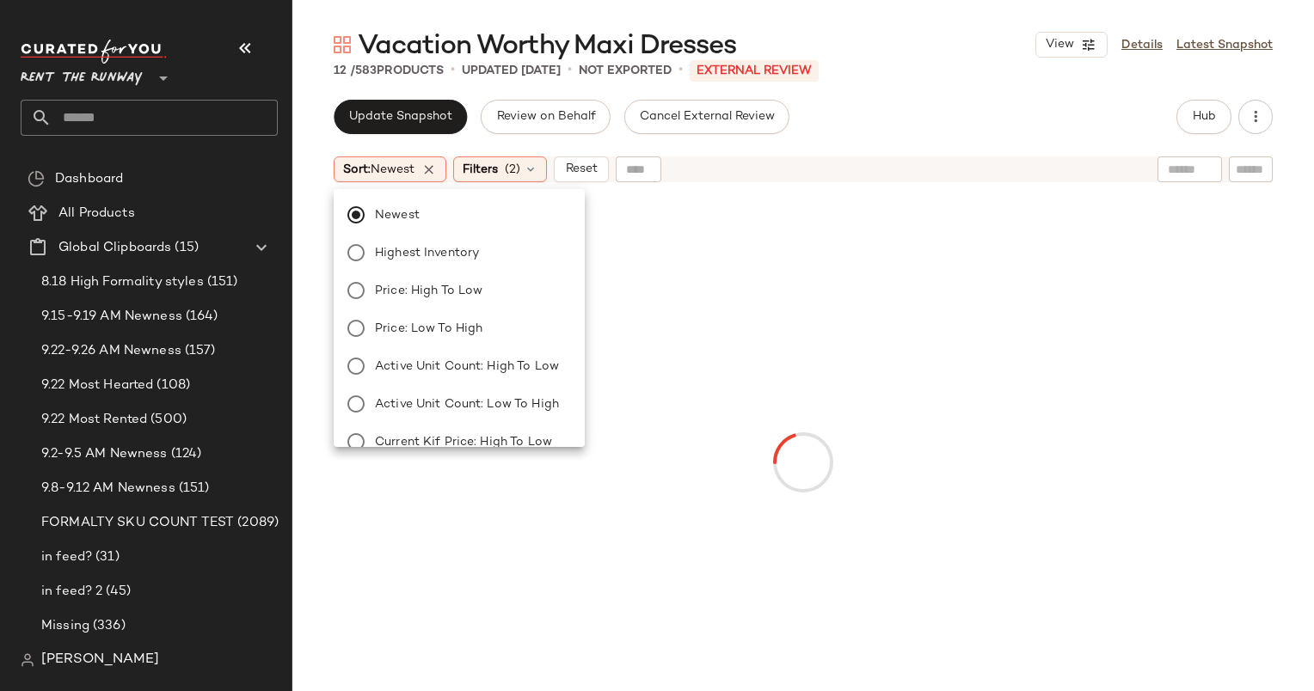
click at [860, 143] on div "Update Snapshot Review on Behalf Cancel External Review Hub Sort: Newest Filter…" at bounding box center [803, 396] width 1022 height 592
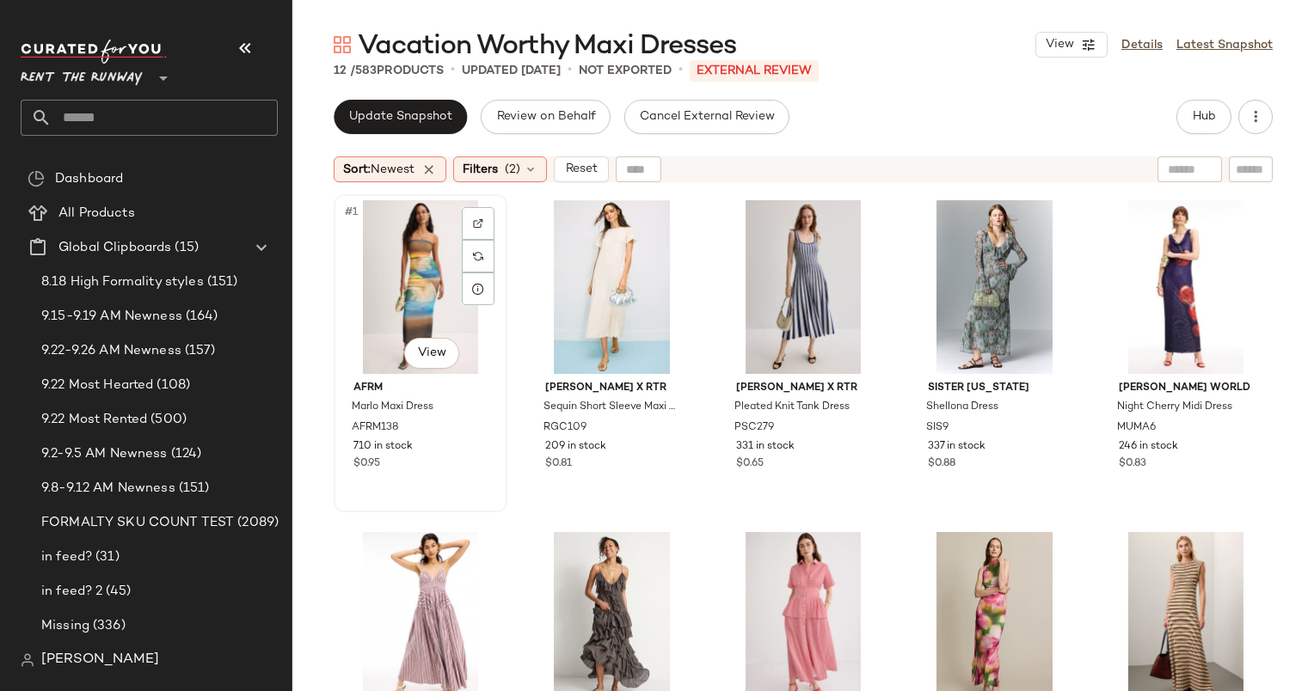
click at [396, 291] on div "#1 View" at bounding box center [421, 287] width 162 height 174
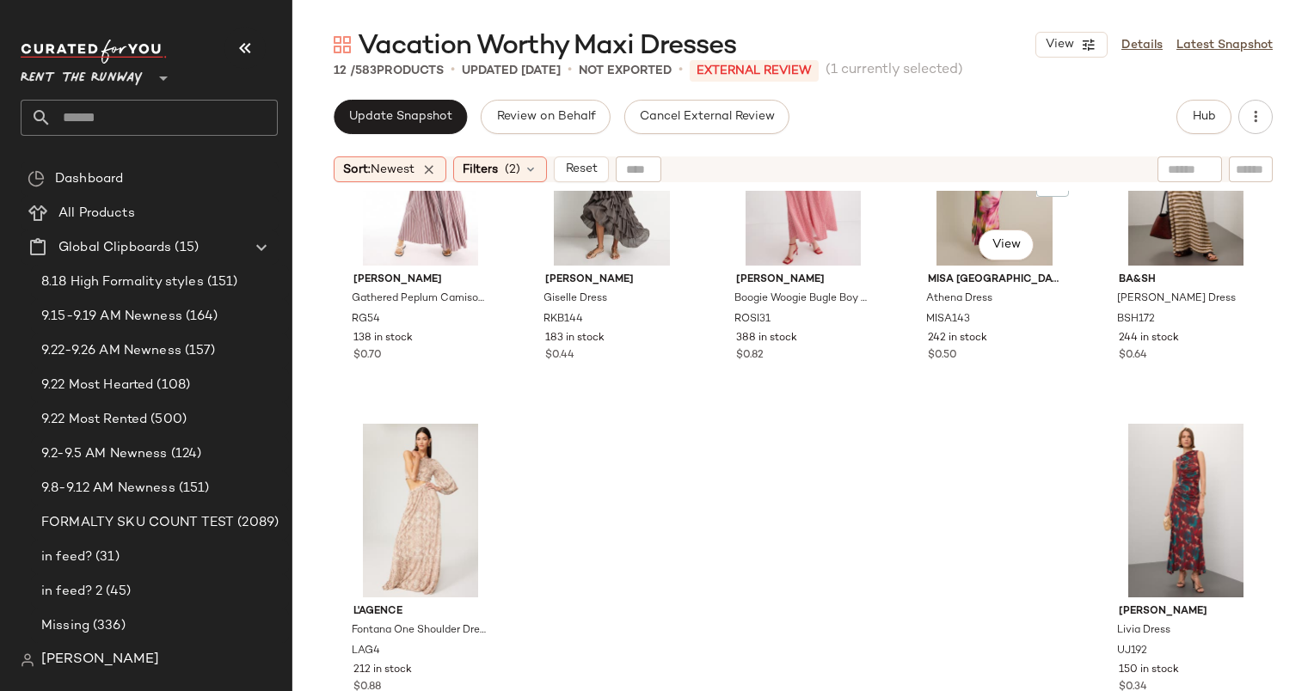
scroll to position [455, 0]
click at [1142, 485] on div "#12 View" at bounding box center [1186, 510] width 162 height 174
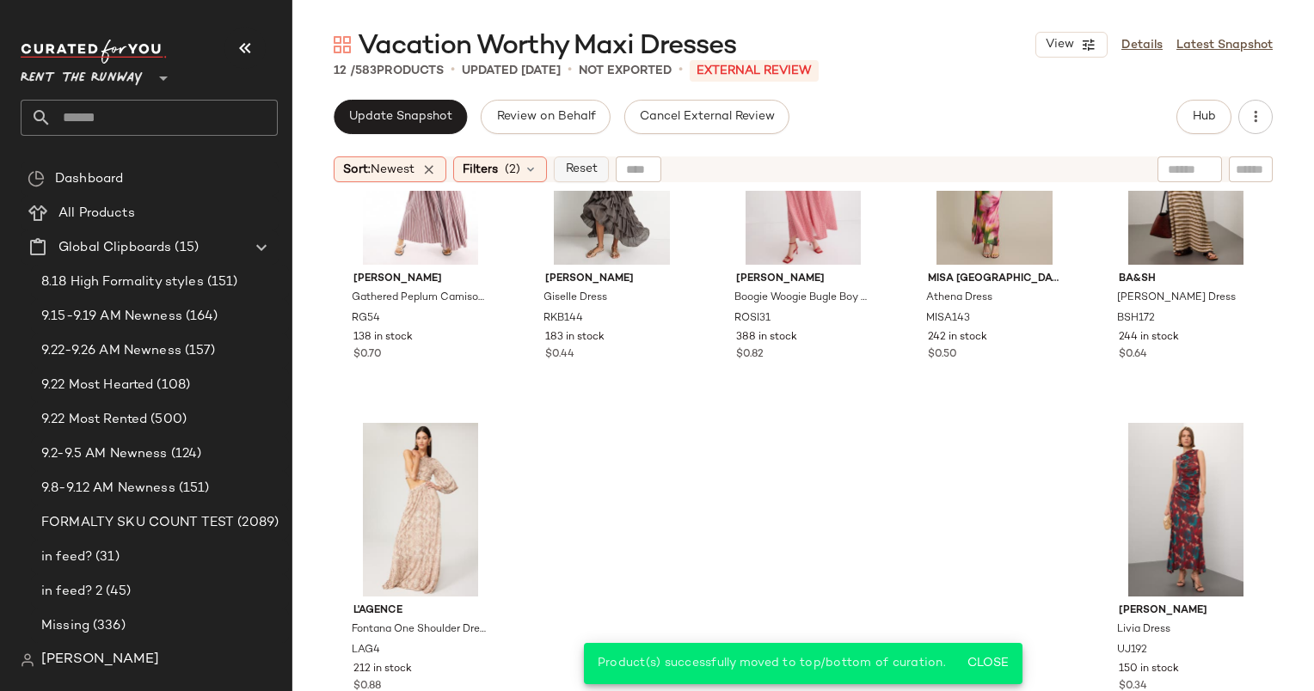
click at [604, 172] on button "Reset" at bounding box center [581, 169] width 55 height 26
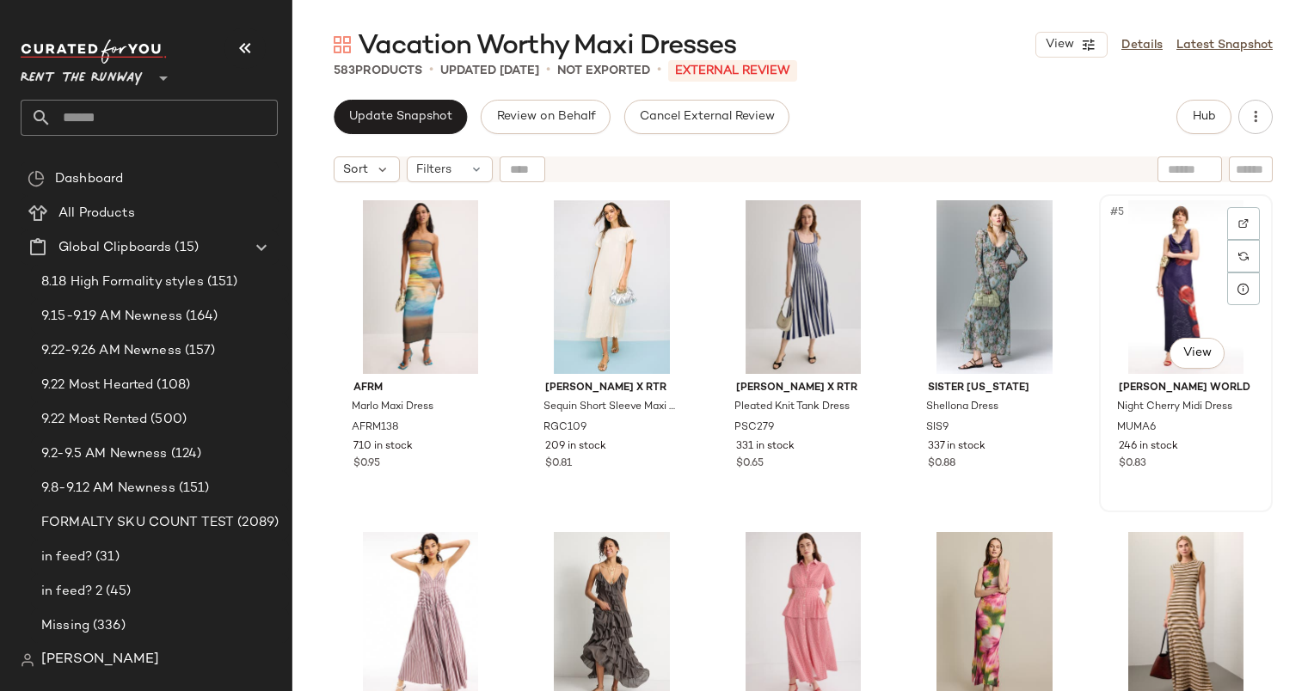
click at [1172, 267] on div "#5 View" at bounding box center [1186, 287] width 162 height 174
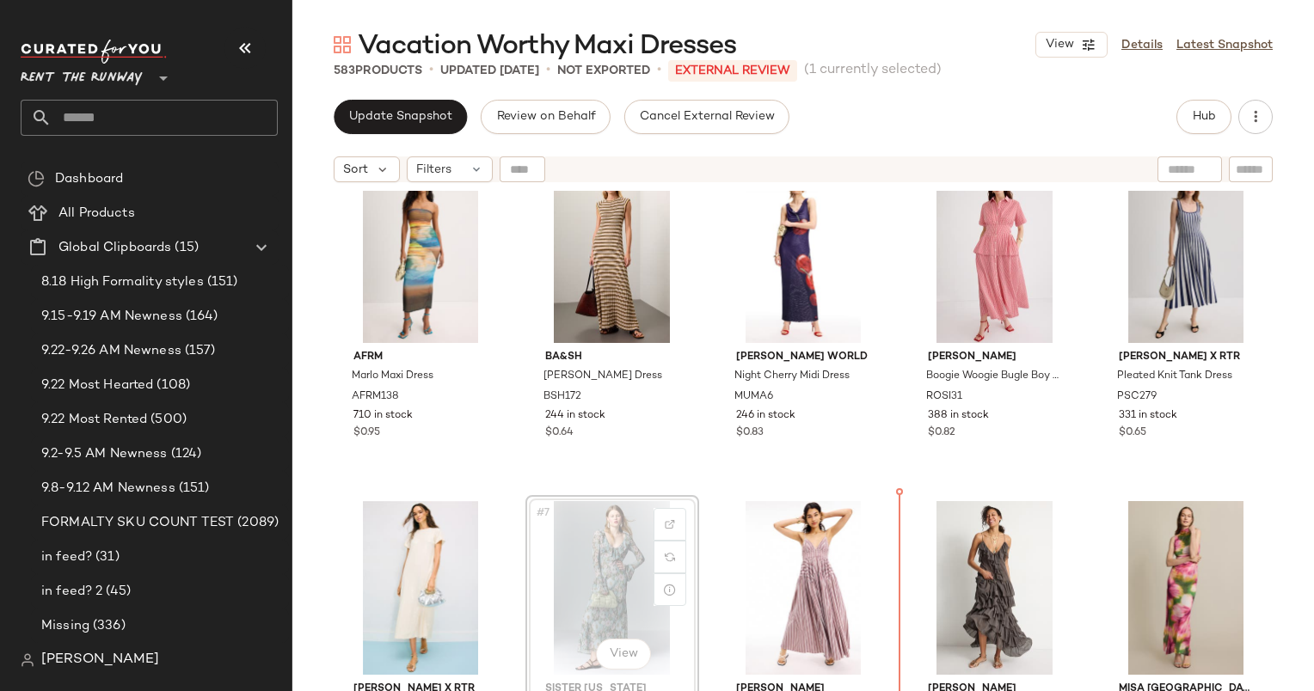
scroll to position [31, 0]
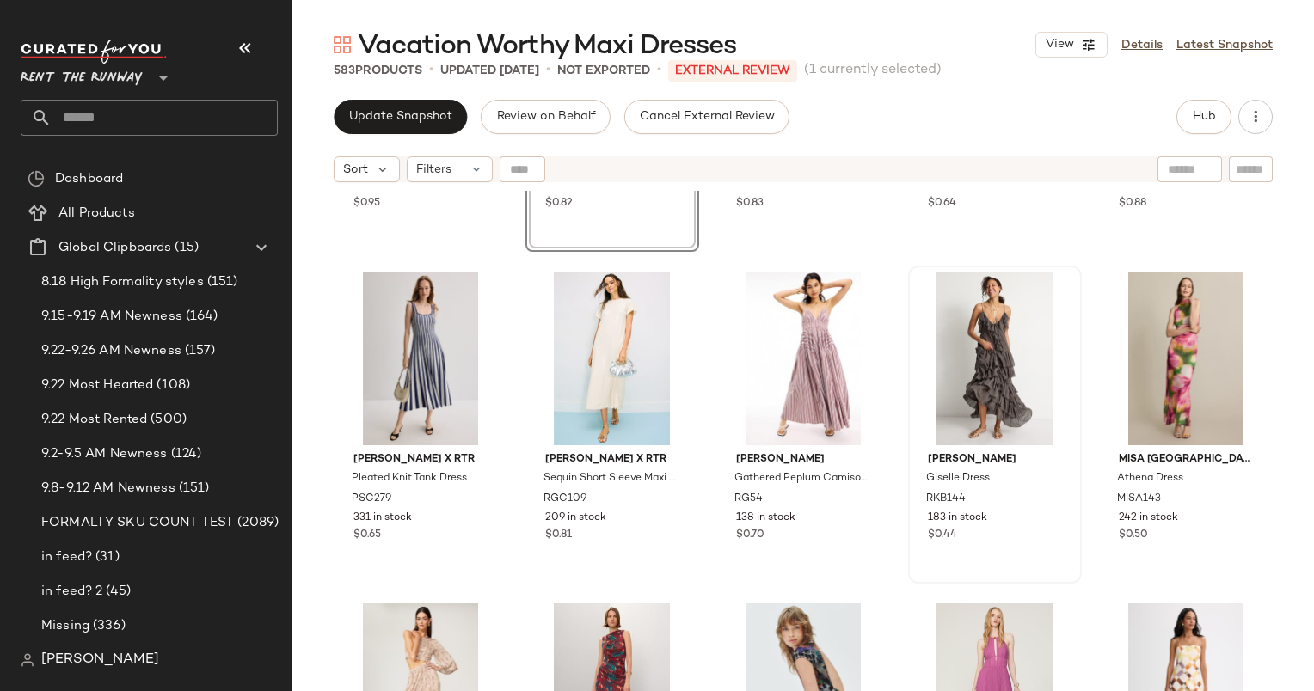
scroll to position [261, 0]
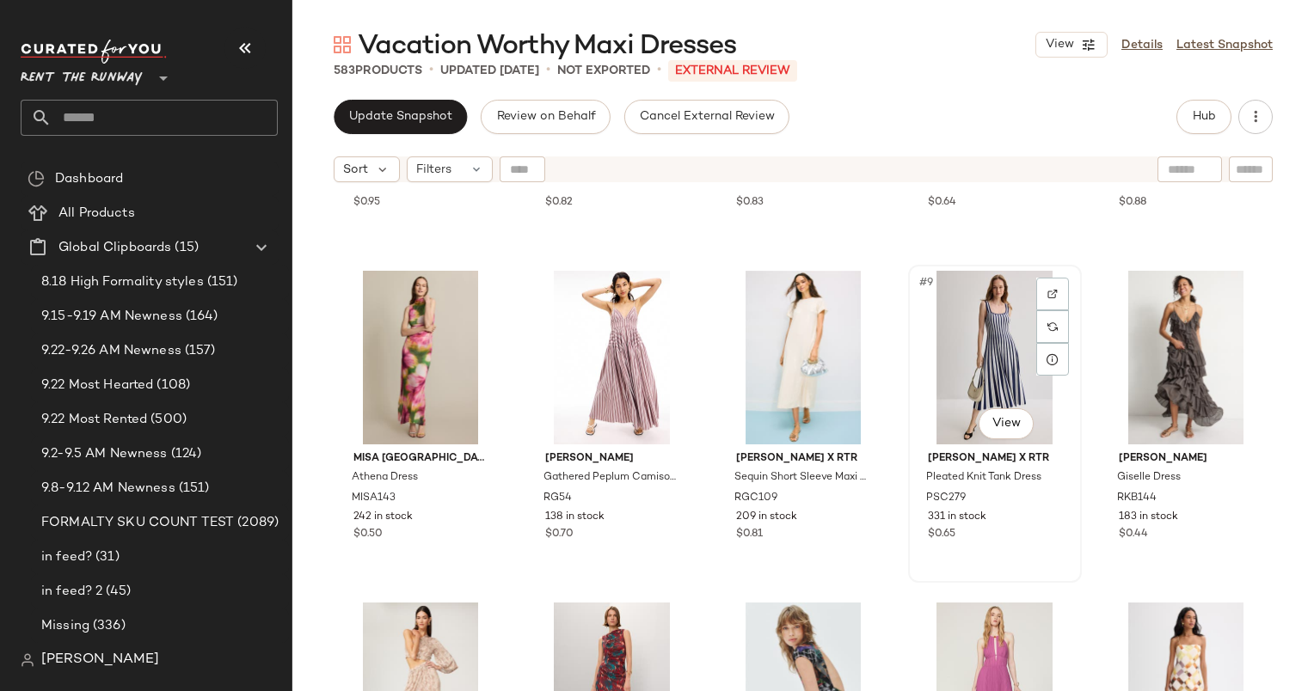
click at [980, 358] on div "#9 View" at bounding box center [995, 358] width 162 height 174
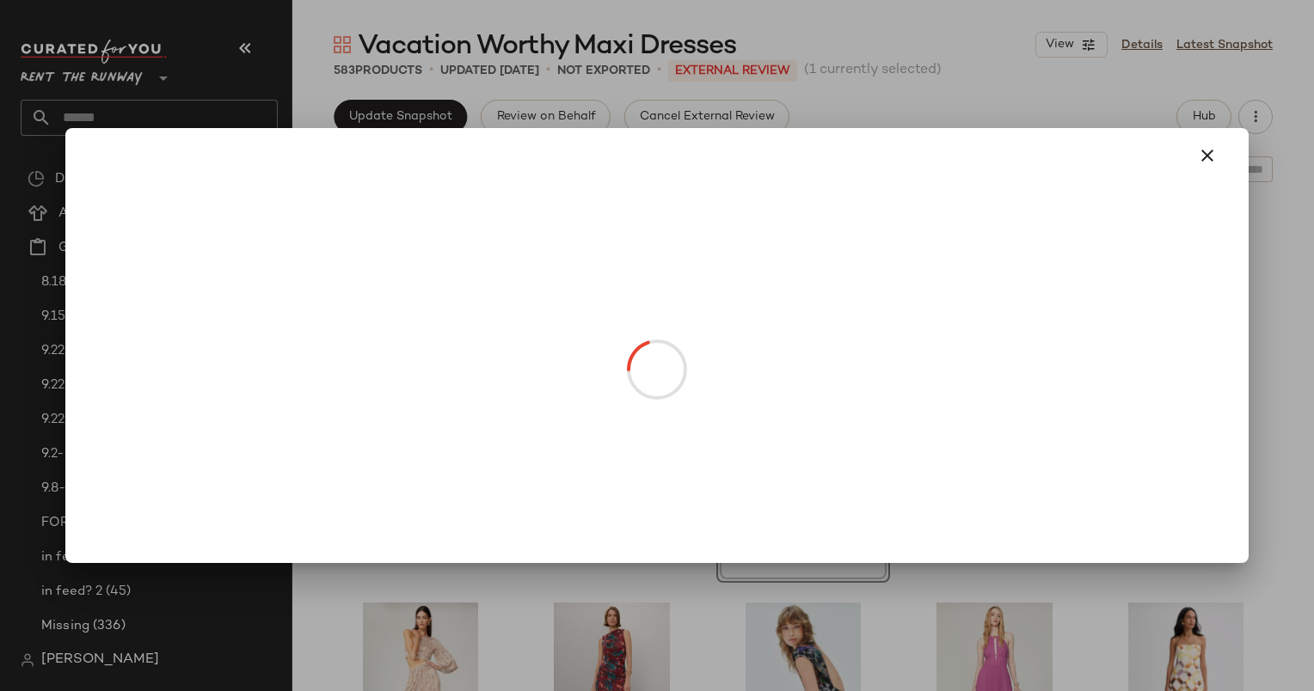
drag, startPoint x: 795, startPoint y: 423, endPoint x: 571, endPoint y: 408, distance: 224.1
click at [571, 408] on body "Rent the Runway ** Dashboard All Products Global Clipboards (15) 8.18 High Form…" at bounding box center [657, 345] width 1314 height 691
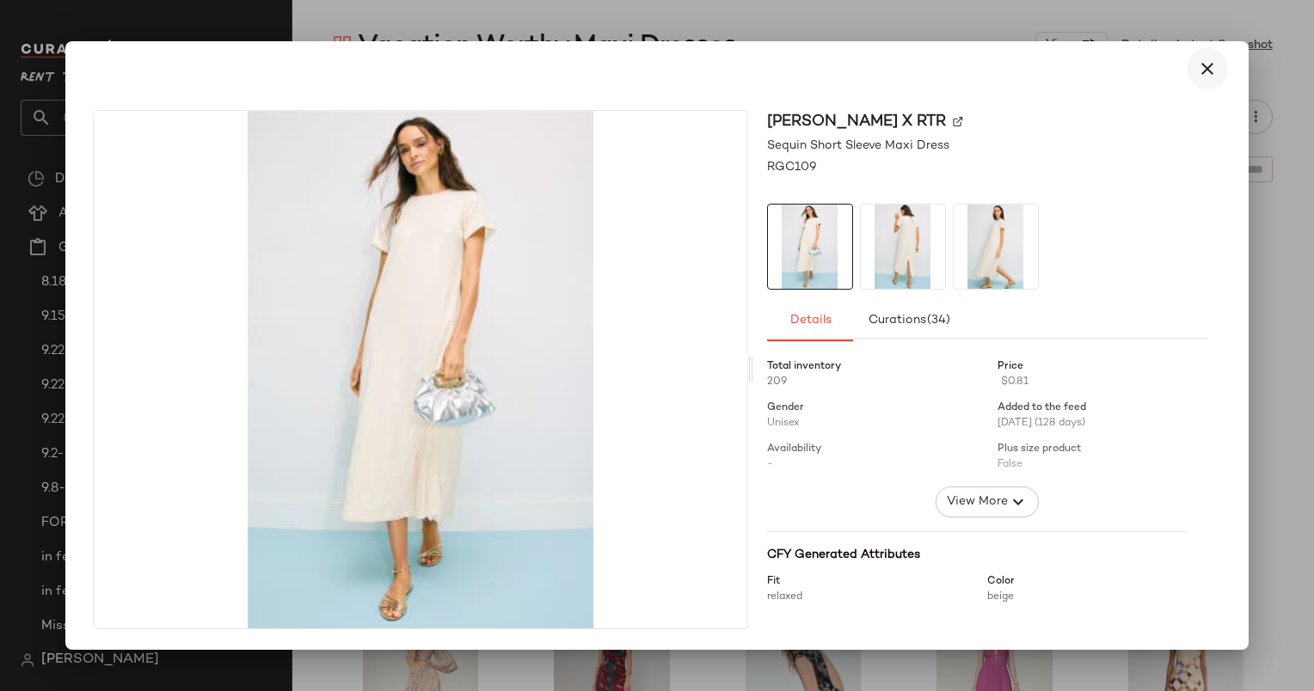
click at [1198, 82] on button "button" at bounding box center [1207, 68] width 41 height 41
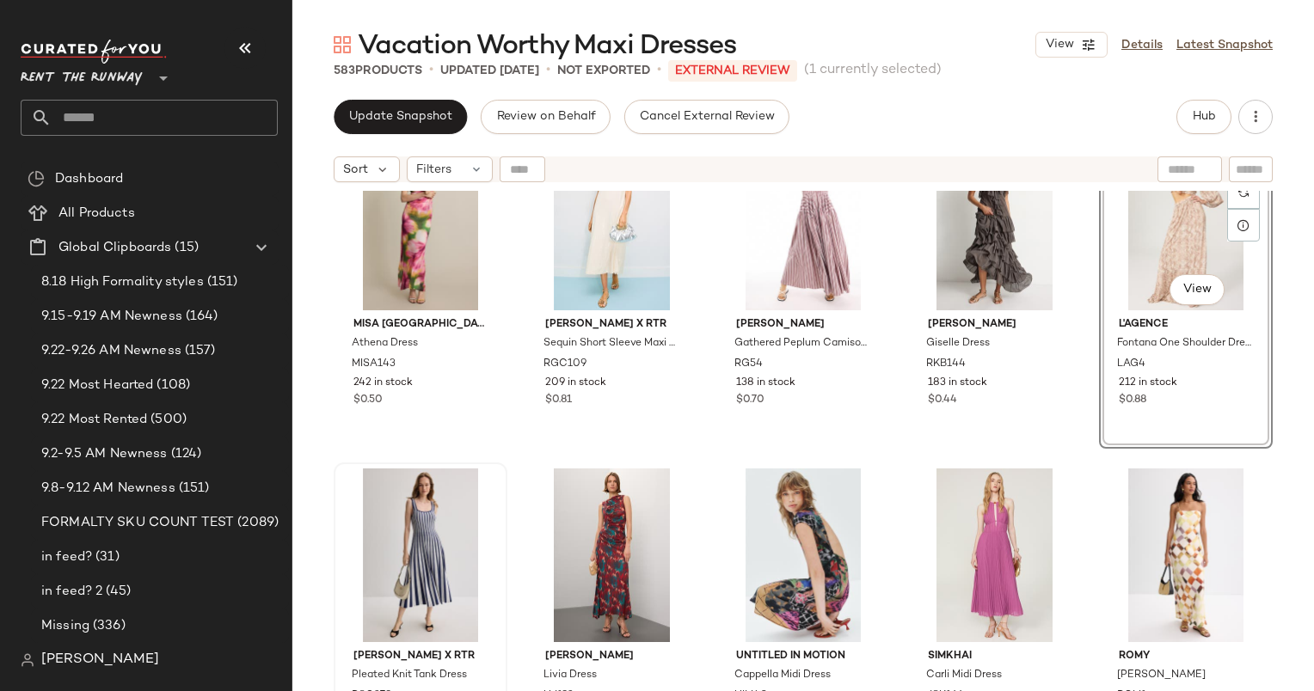
scroll to position [396, 0]
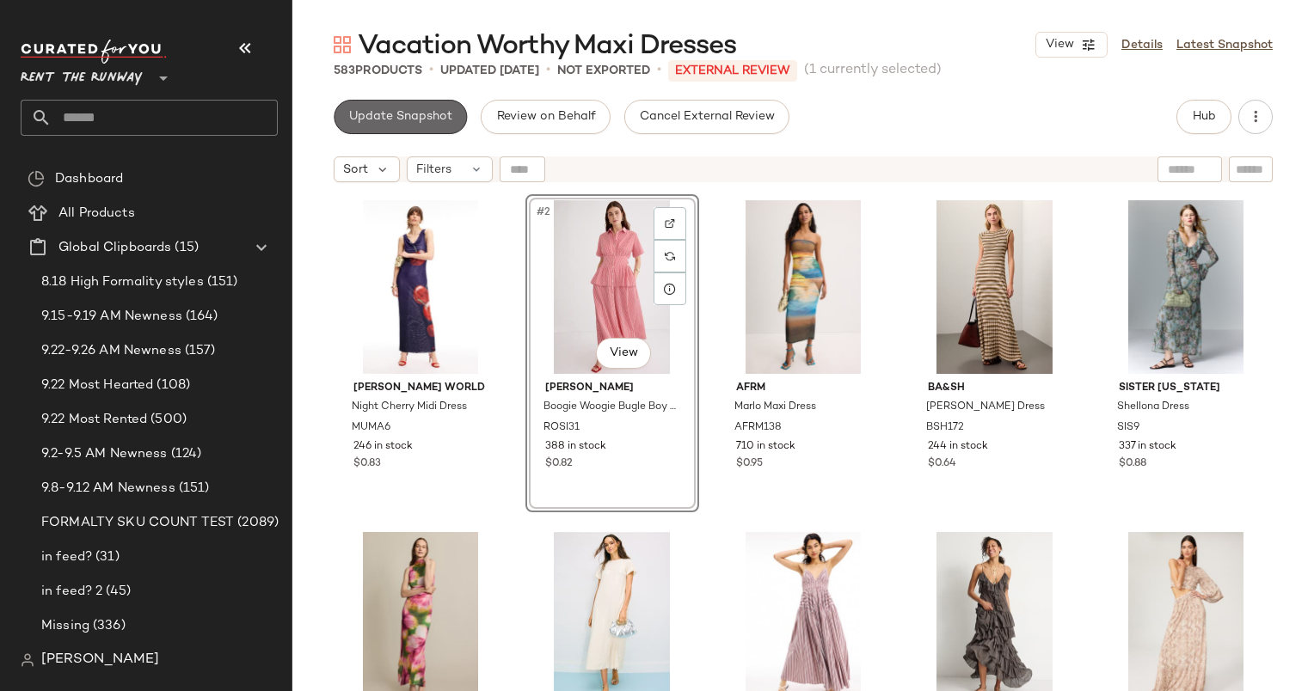
click at [380, 123] on span "Update Snapshot" at bounding box center [400, 117] width 104 height 14
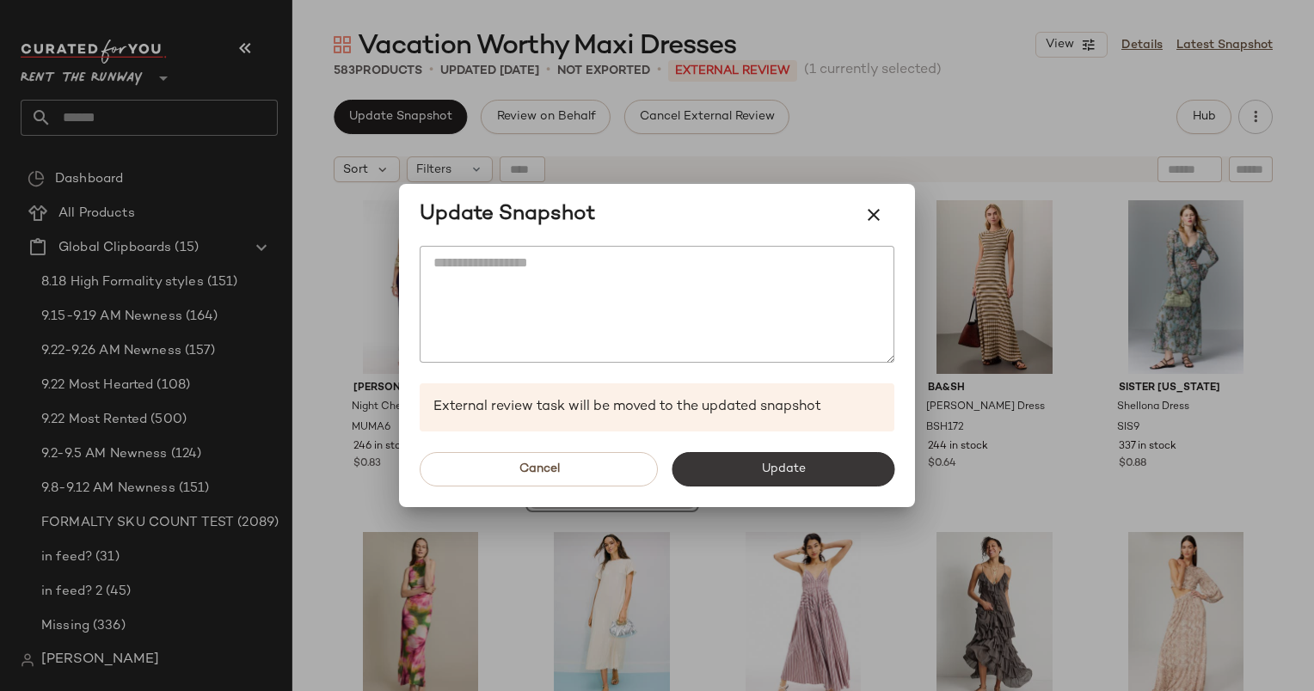
click at [763, 466] on span "Update" at bounding box center [782, 470] width 45 height 14
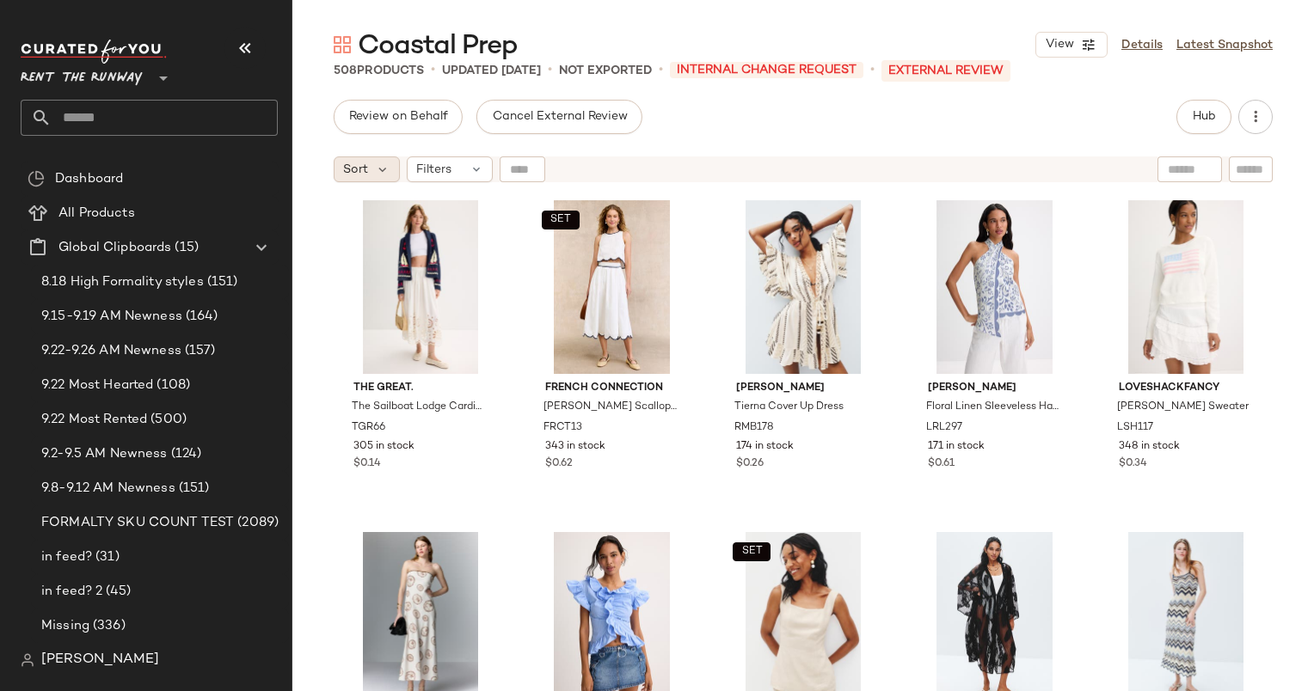
click at [369, 172] on div "Sort" at bounding box center [367, 169] width 66 height 26
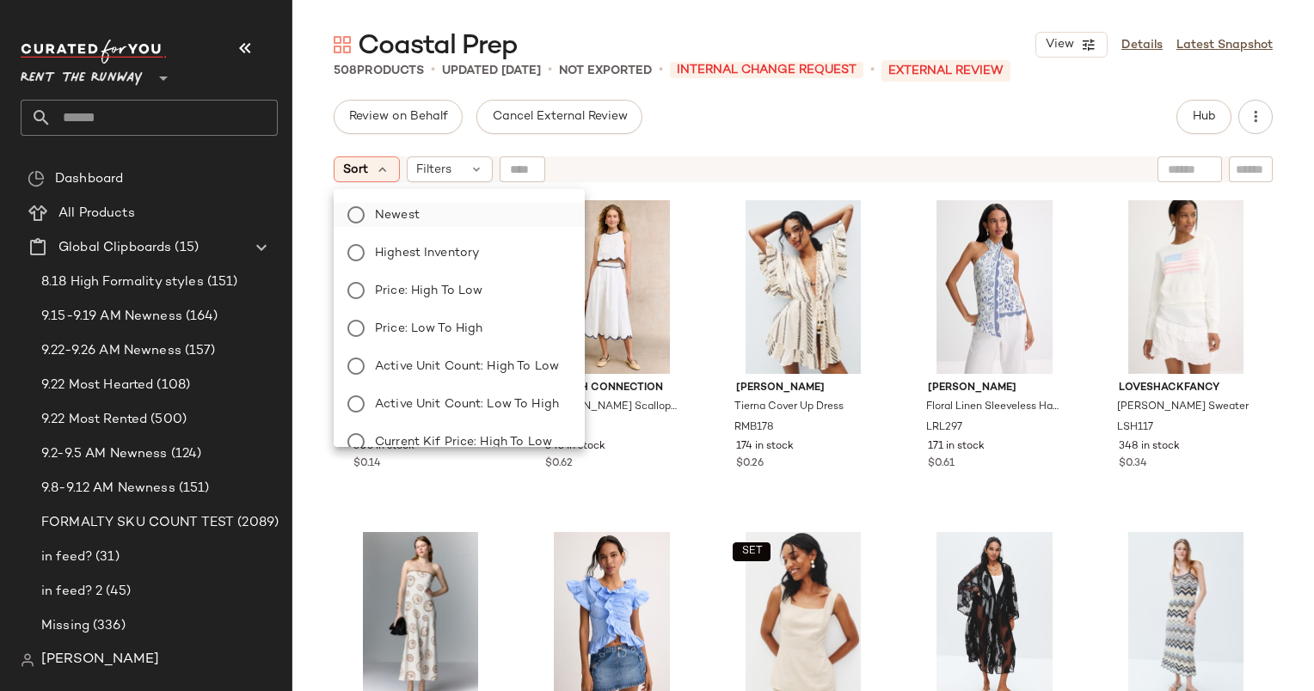
click at [438, 212] on label "Newest" at bounding box center [469, 215] width 203 height 24
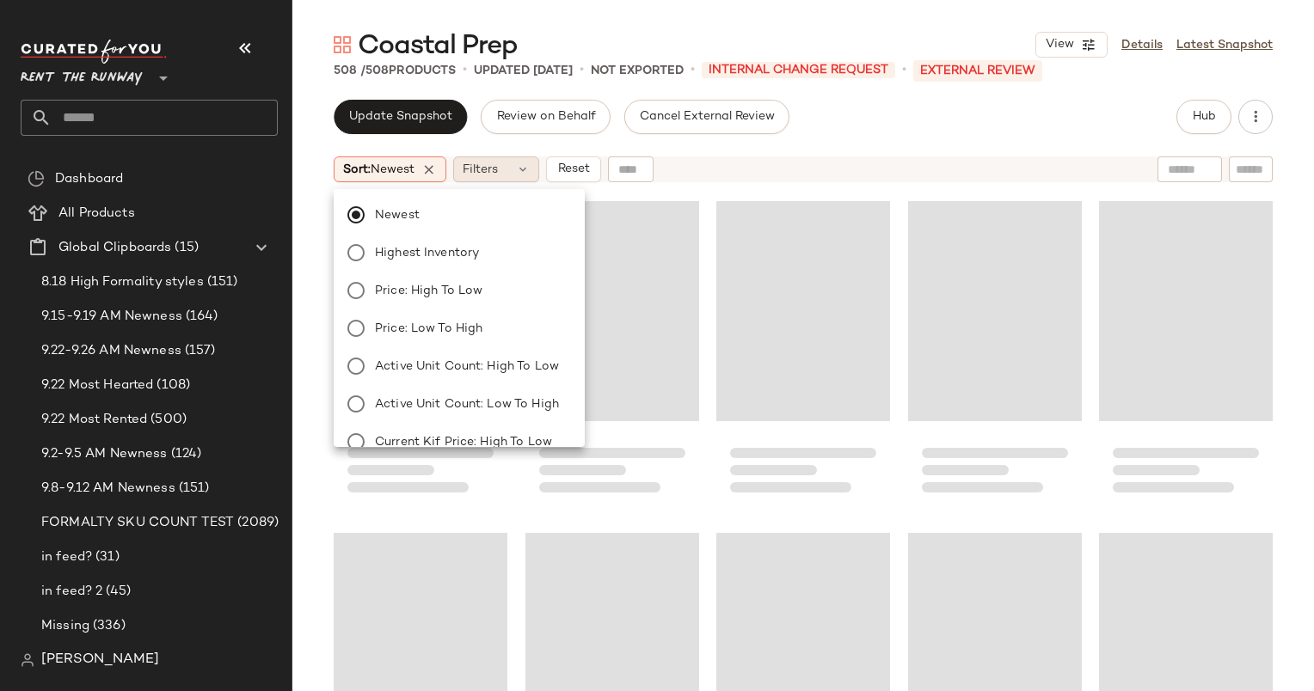
click at [475, 171] on span "Filters" at bounding box center [480, 170] width 35 height 18
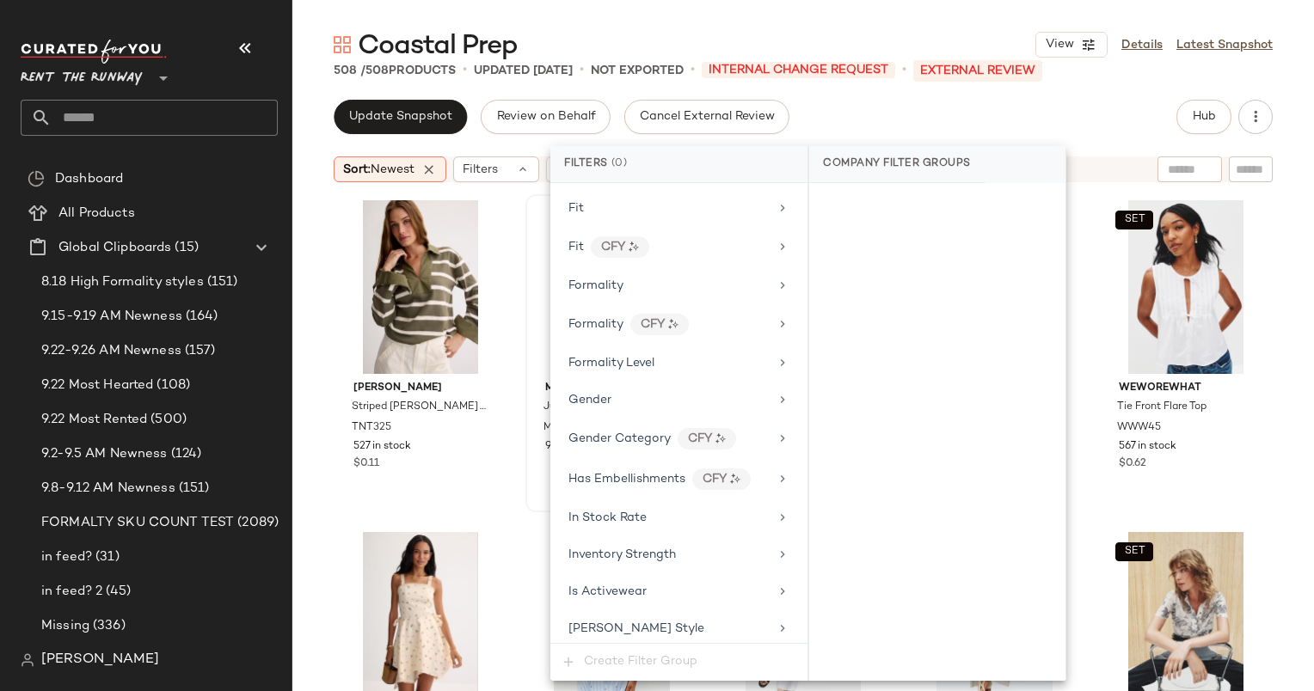
scroll to position [1035, 0]
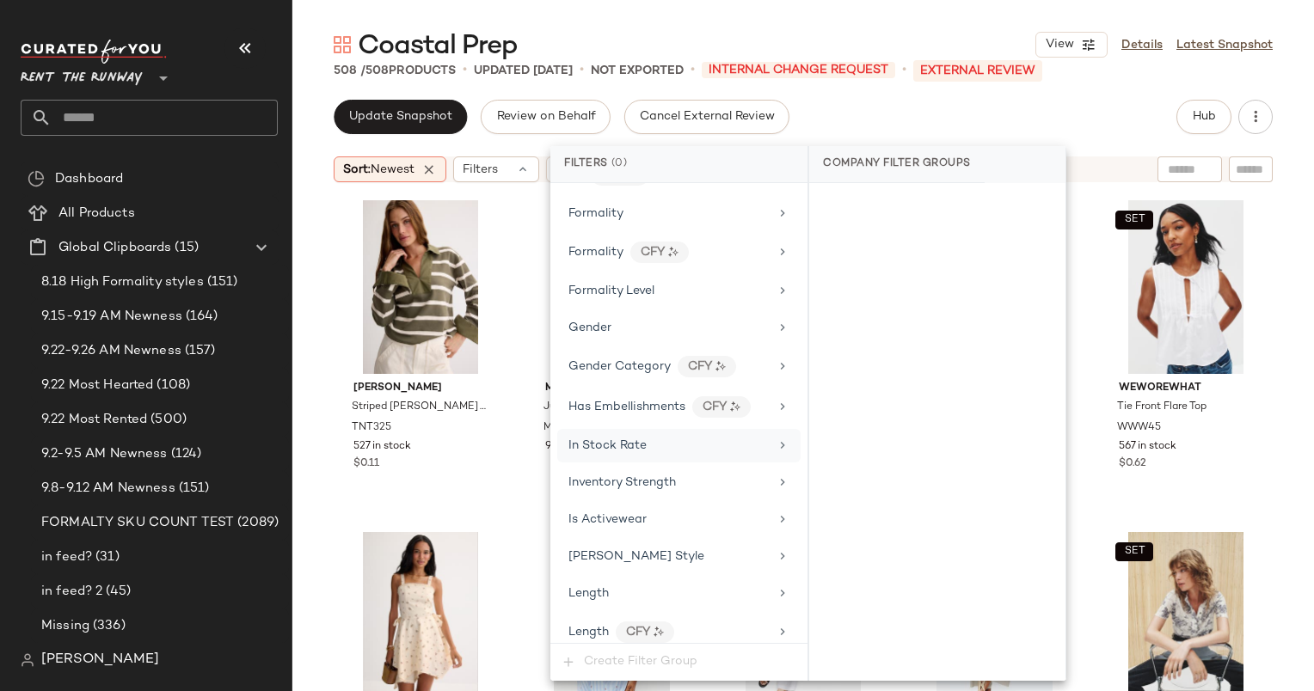
click at [597, 439] on span "In Stock Rate" at bounding box center [607, 445] width 78 height 13
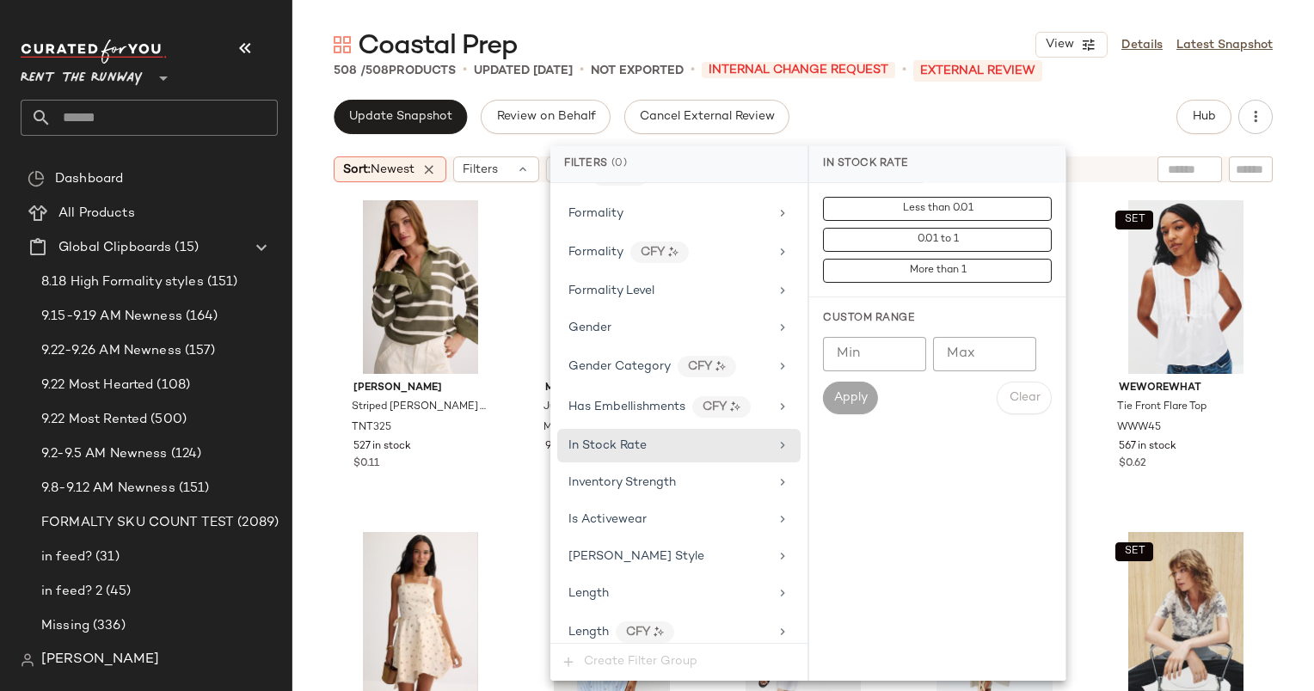
click at [837, 370] on input "Min" at bounding box center [874, 354] width 103 height 34
type input "***"
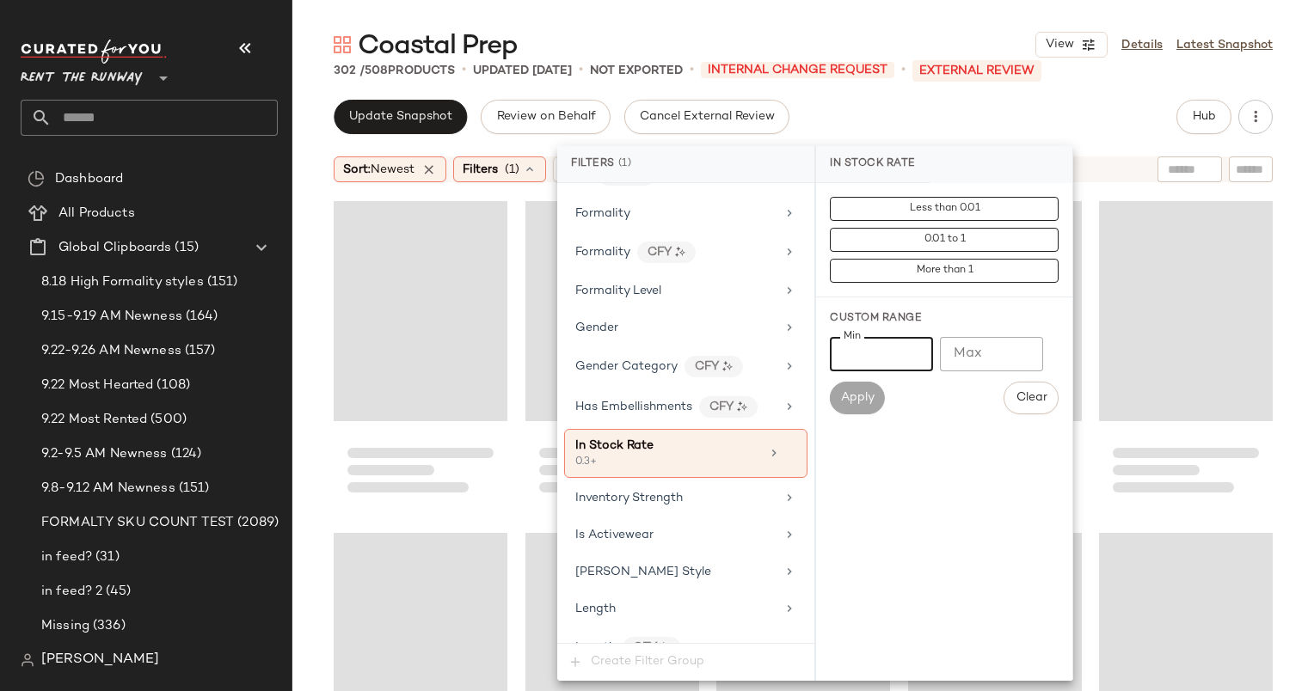
click at [874, 113] on div "Update Snapshot Review on Behalf Cancel External Review Hub" at bounding box center [803, 117] width 939 height 34
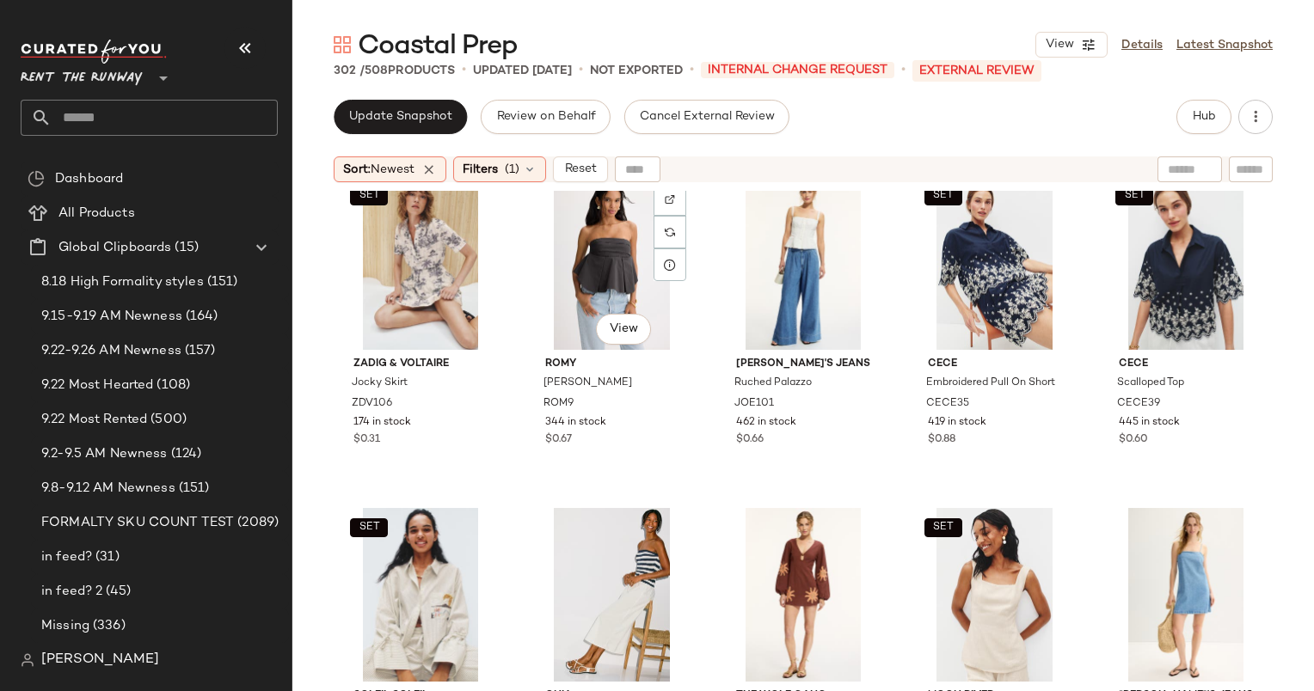
scroll to position [349, 0]
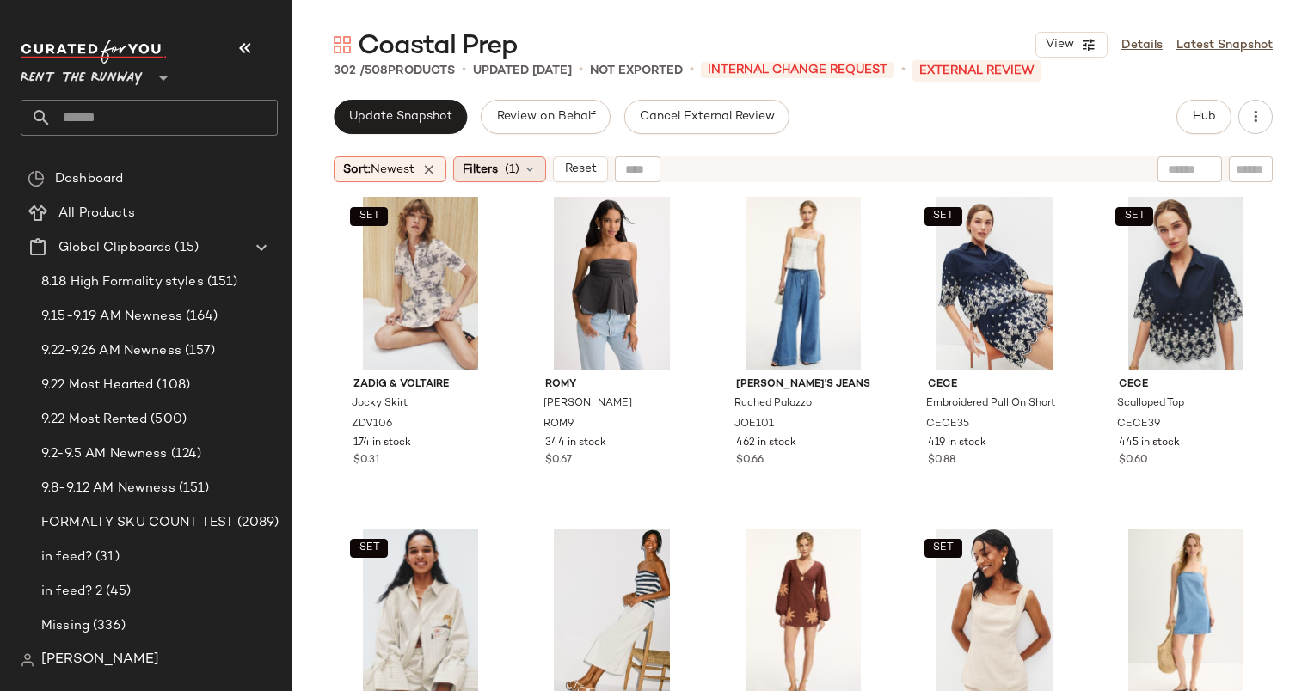
click at [517, 169] on span "(1)" at bounding box center [512, 170] width 15 height 18
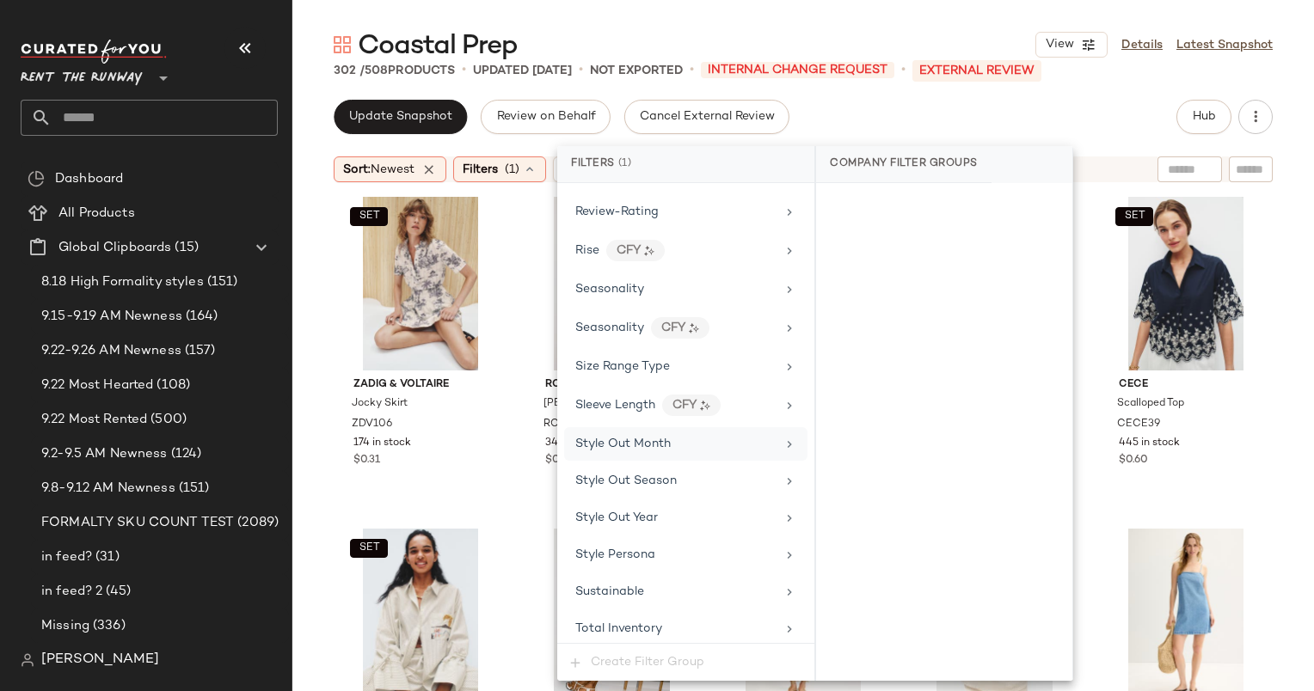
scroll to position [2319, 0]
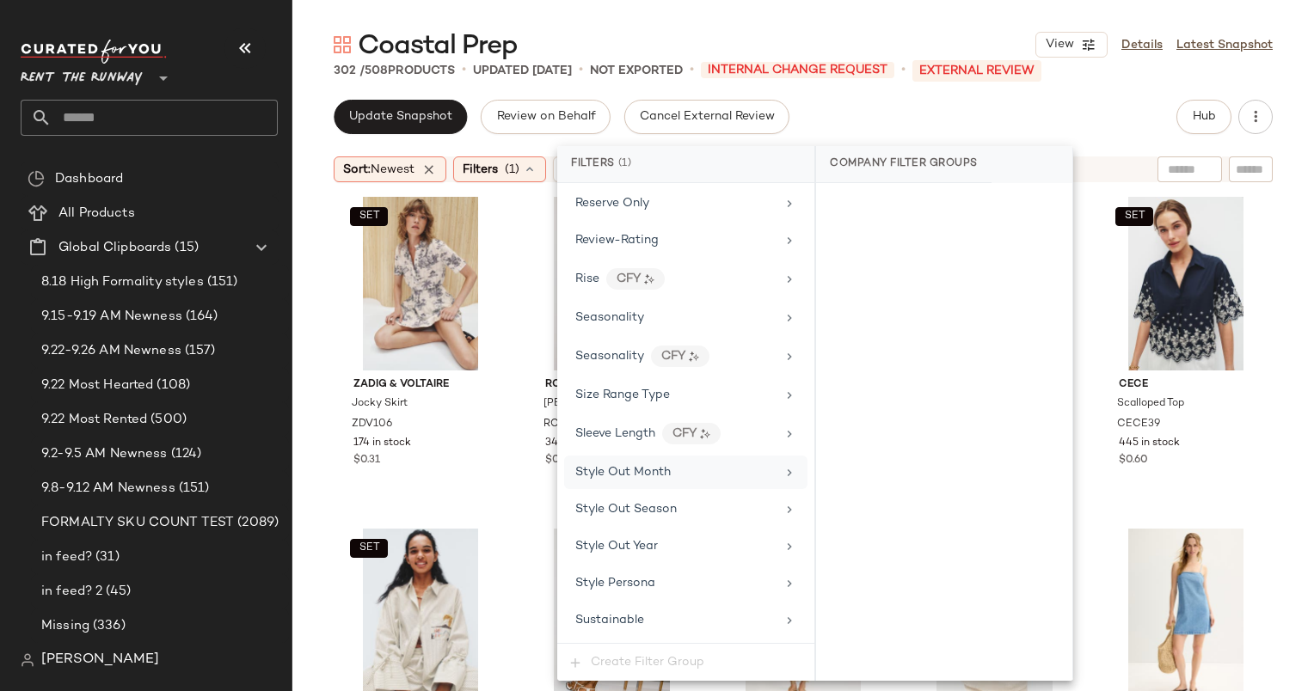
click at [657, 309] on div "Seasonality" at bounding box center [675, 318] width 200 height 18
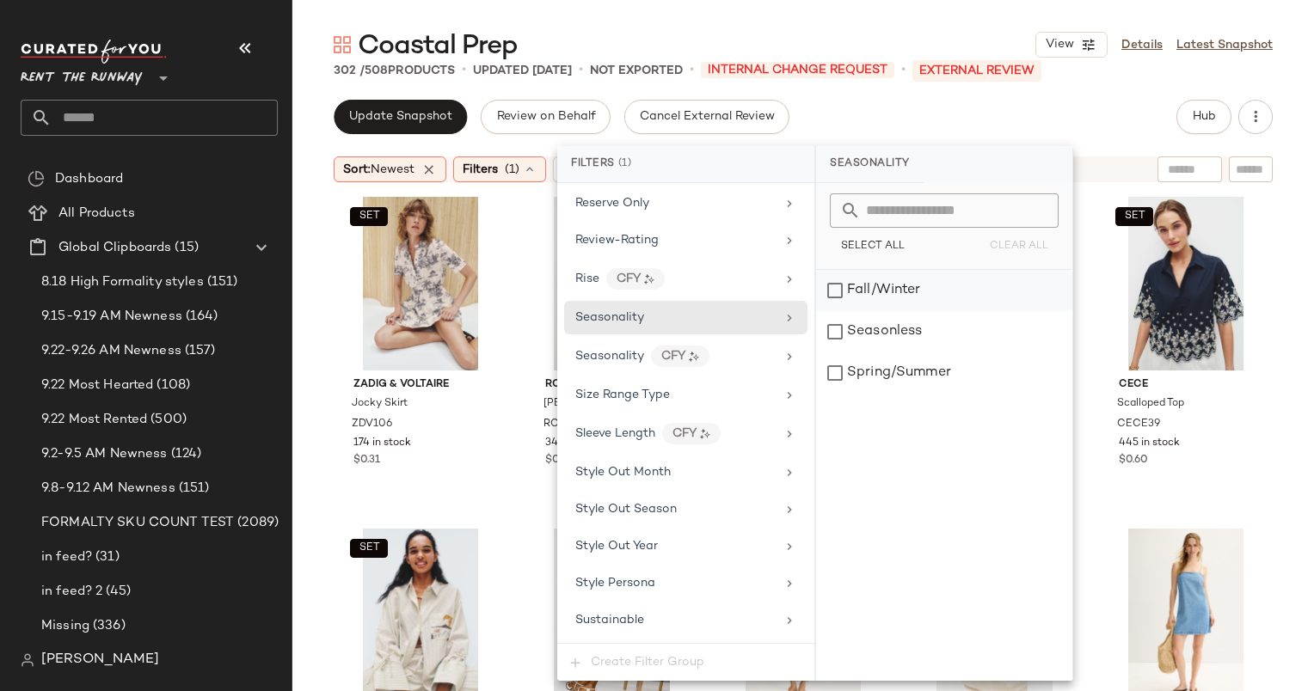
click at [917, 279] on div "Fall/Winter" at bounding box center [944, 290] width 256 height 41
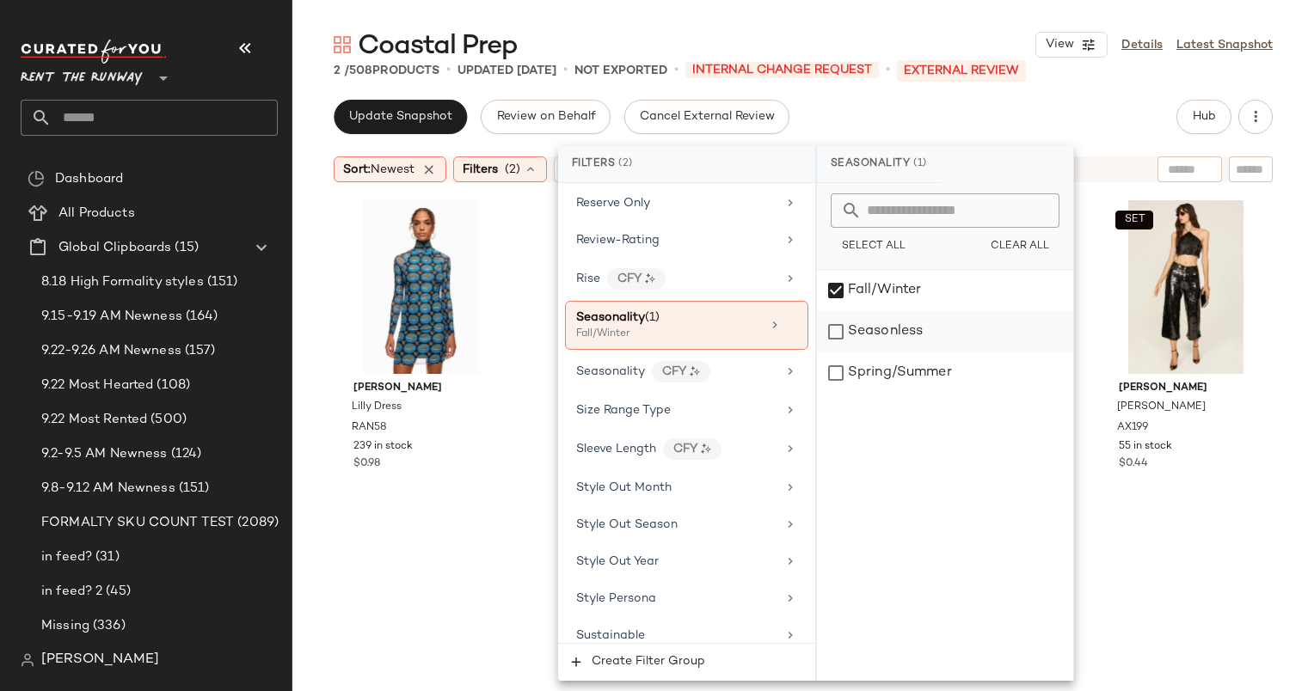
click at [928, 328] on div "Seasonless" at bounding box center [945, 331] width 256 height 41
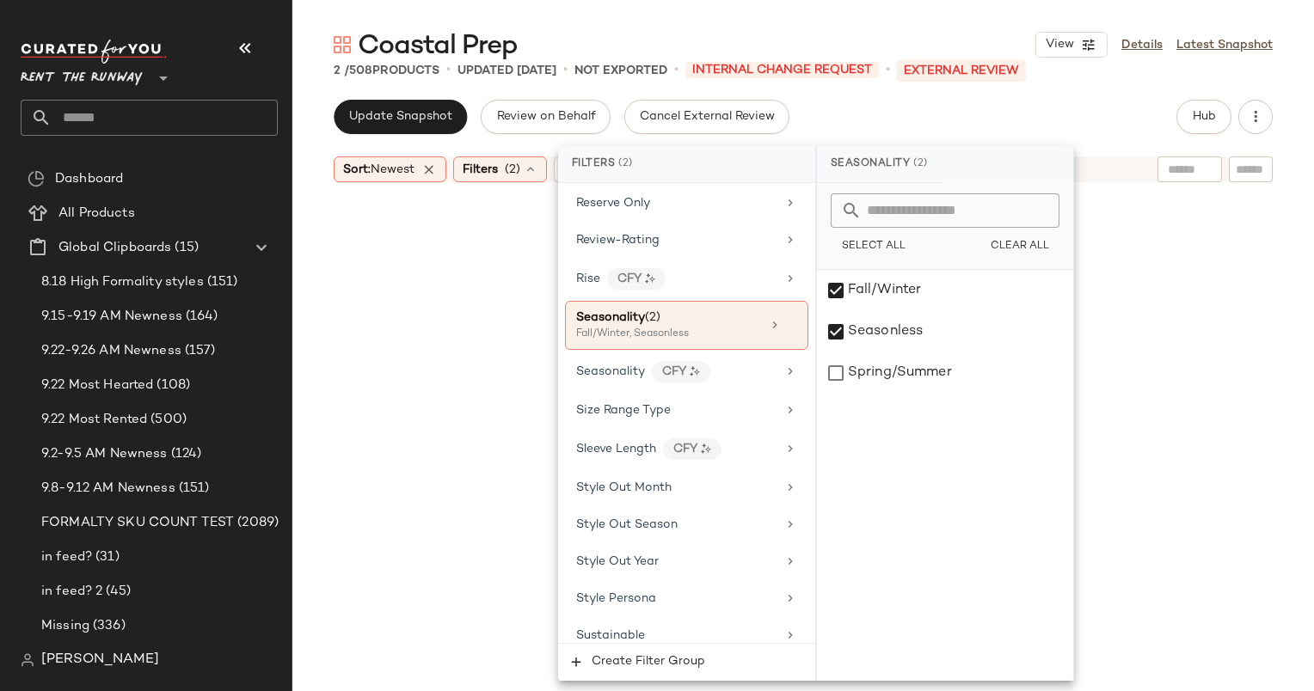
click at [850, 44] on div "Coastal Prep View Details Latest Snapshot" at bounding box center [803, 45] width 1022 height 34
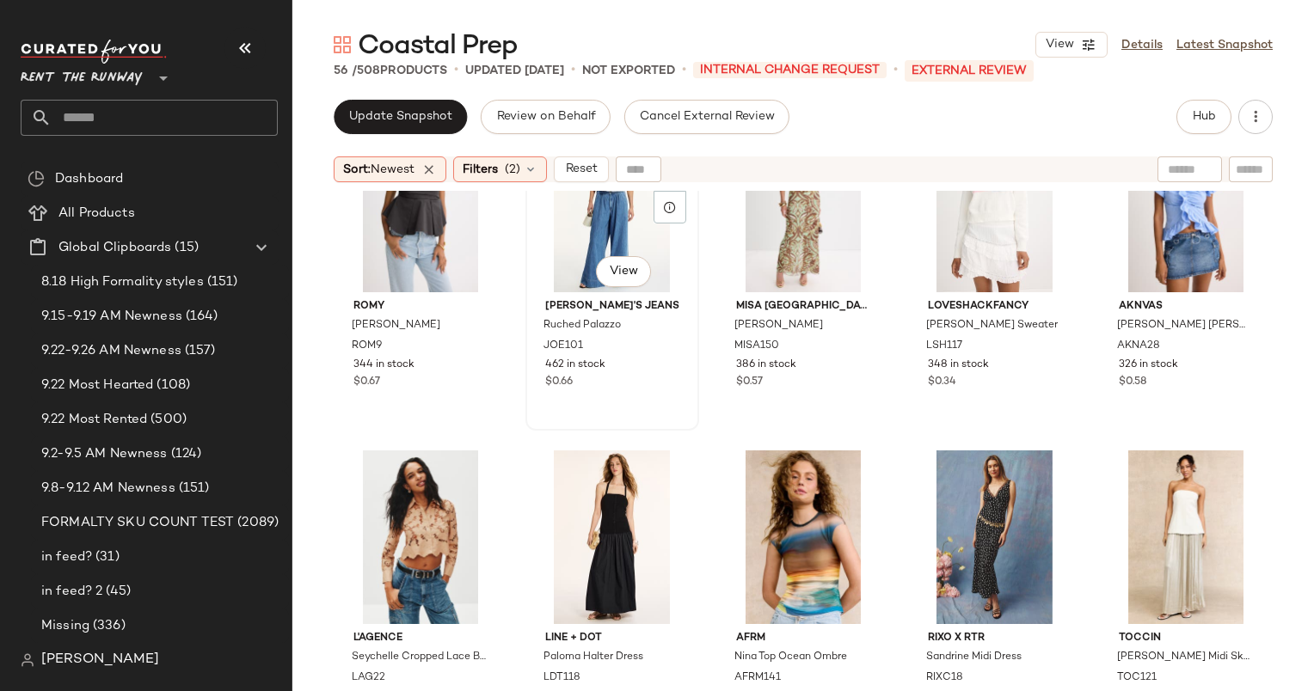
scroll to position [0, 0]
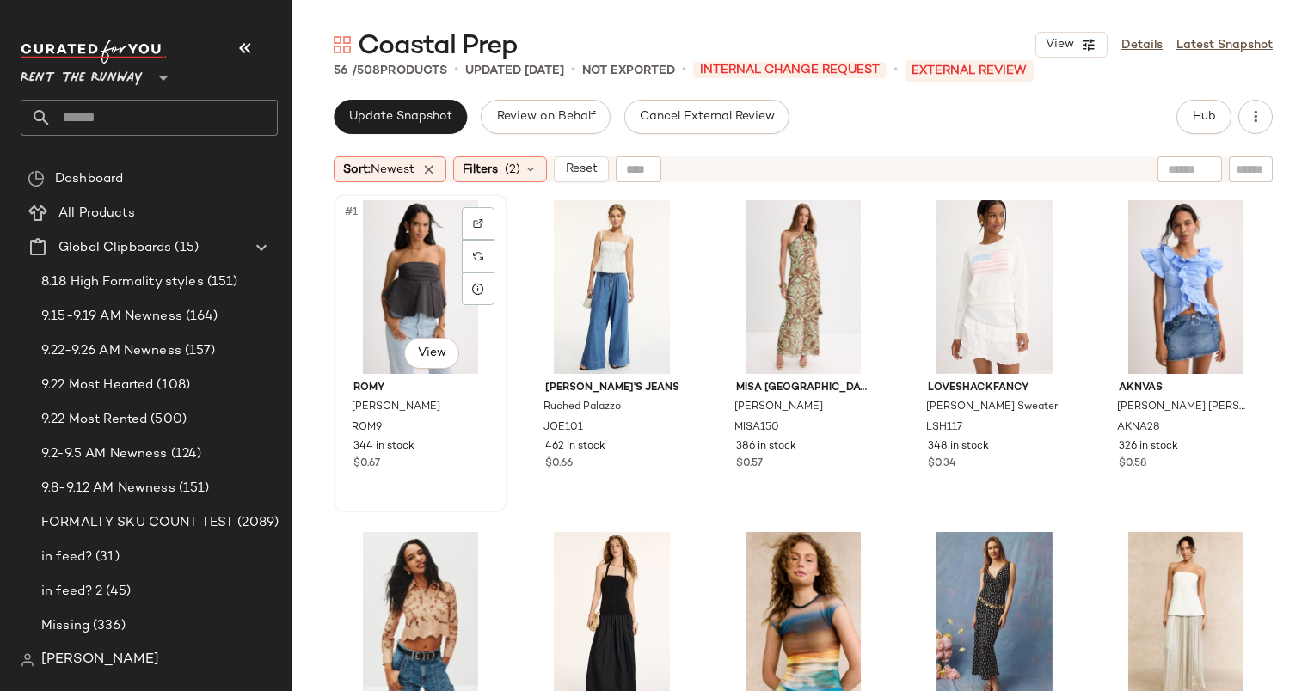
click at [405, 255] on div "#1 View" at bounding box center [421, 287] width 162 height 174
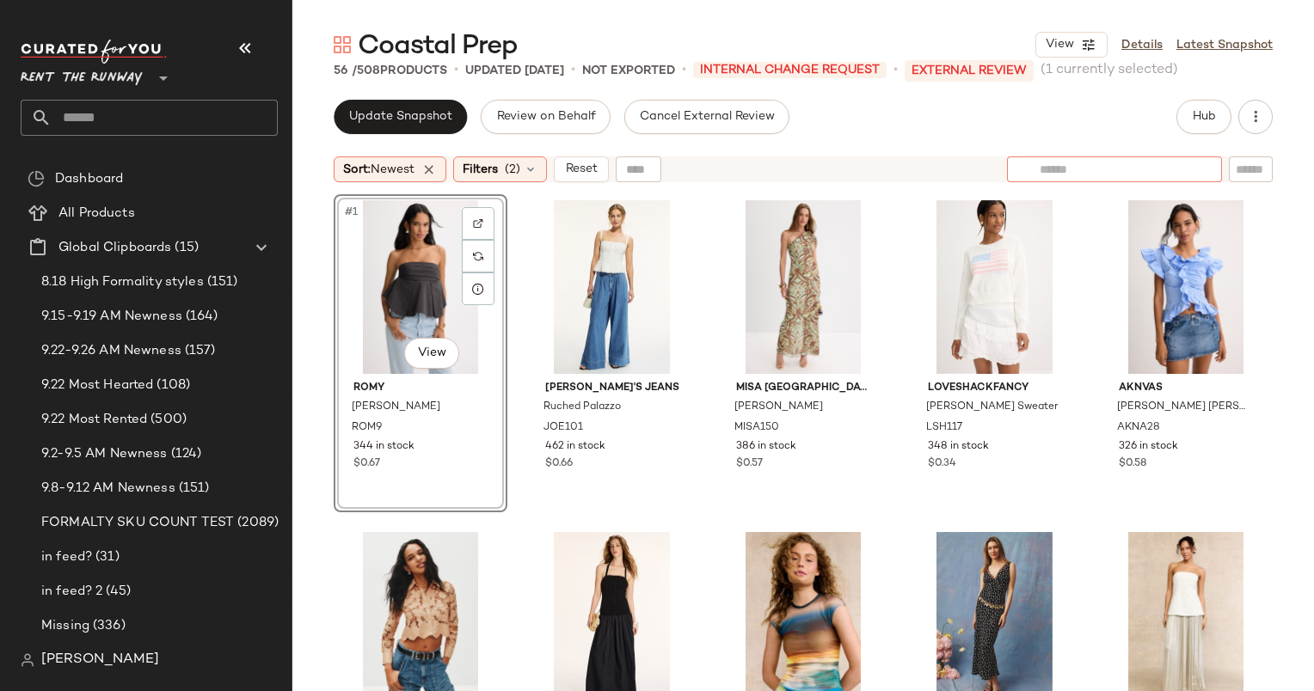
click at [1193, 167] on div at bounding box center [1114, 169] width 215 height 26
type input "**********"
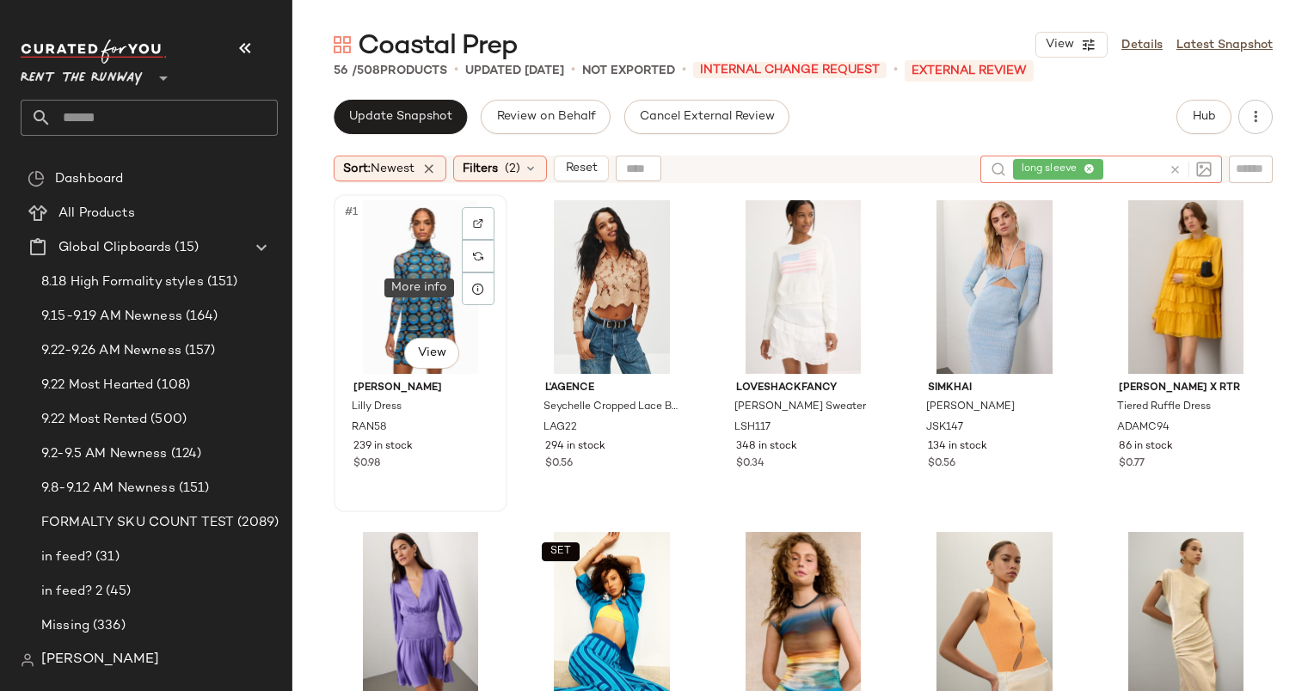
click at [380, 263] on div "#1 View" at bounding box center [421, 287] width 162 height 174
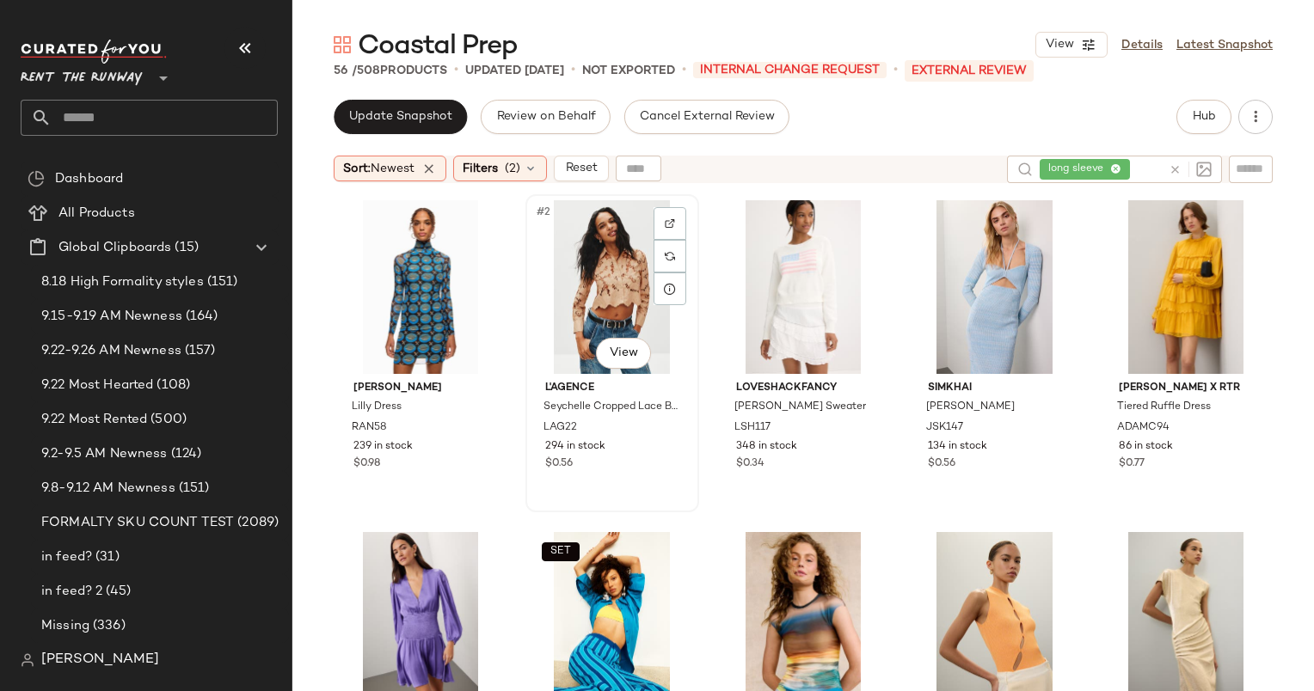
click at [612, 275] on div "#2 View" at bounding box center [612, 287] width 162 height 174
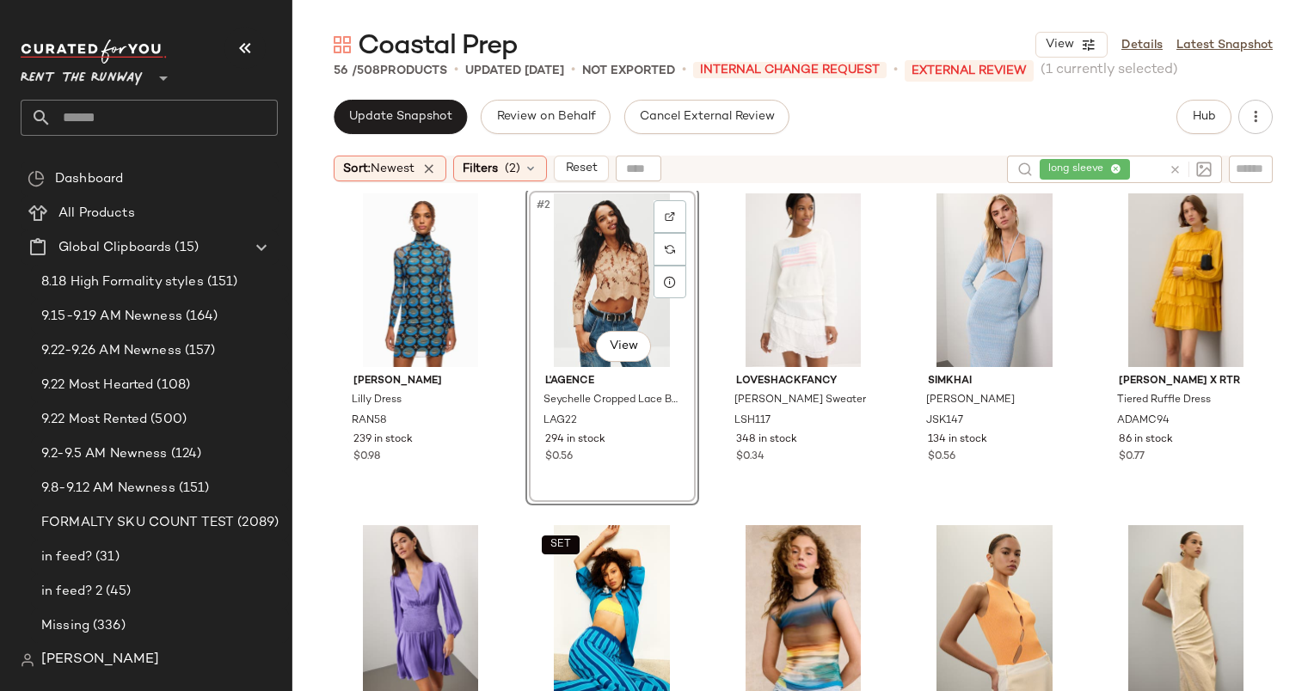
scroll to position [15, 0]
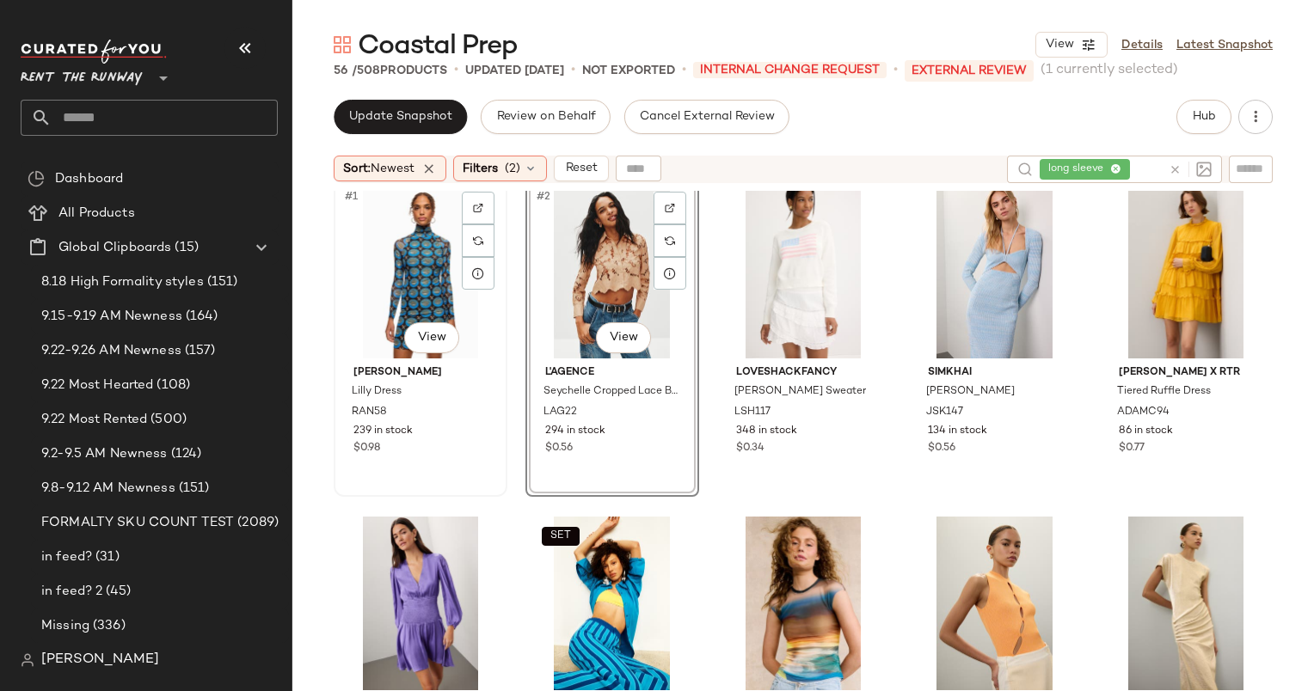
click at [392, 273] on div "#1 View" at bounding box center [421, 272] width 162 height 174
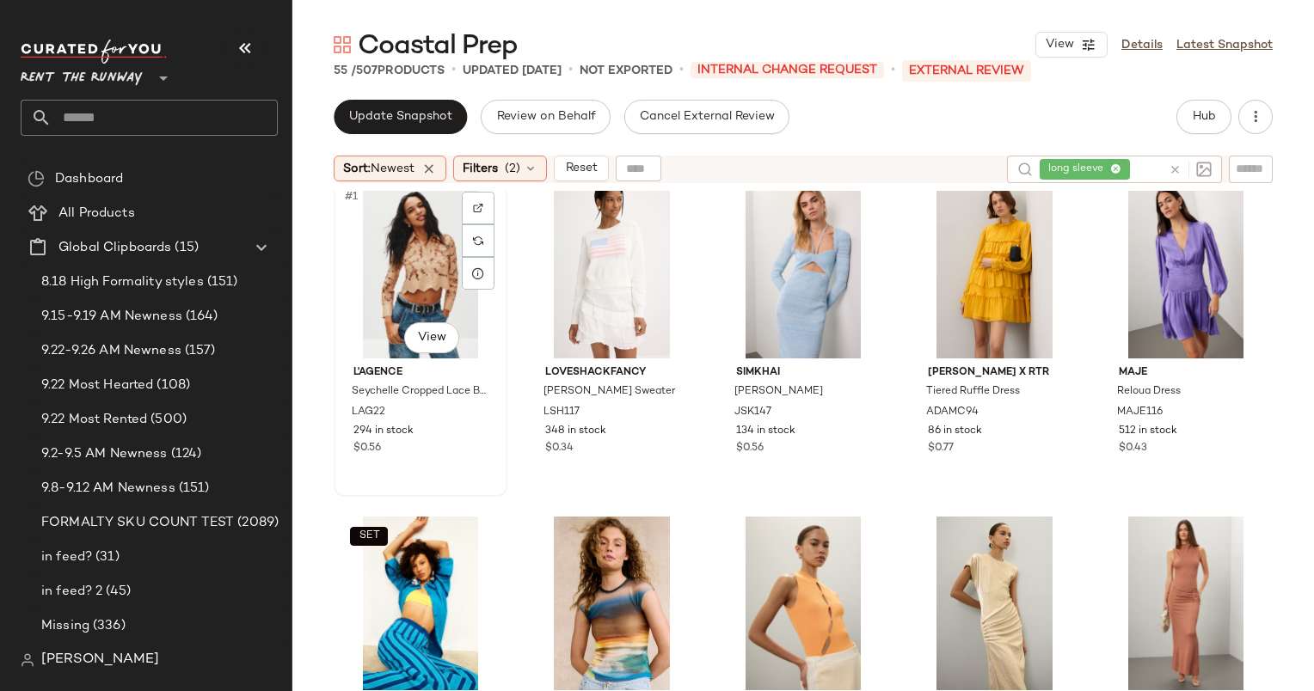
click at [417, 277] on div "#1 View" at bounding box center [421, 272] width 162 height 174
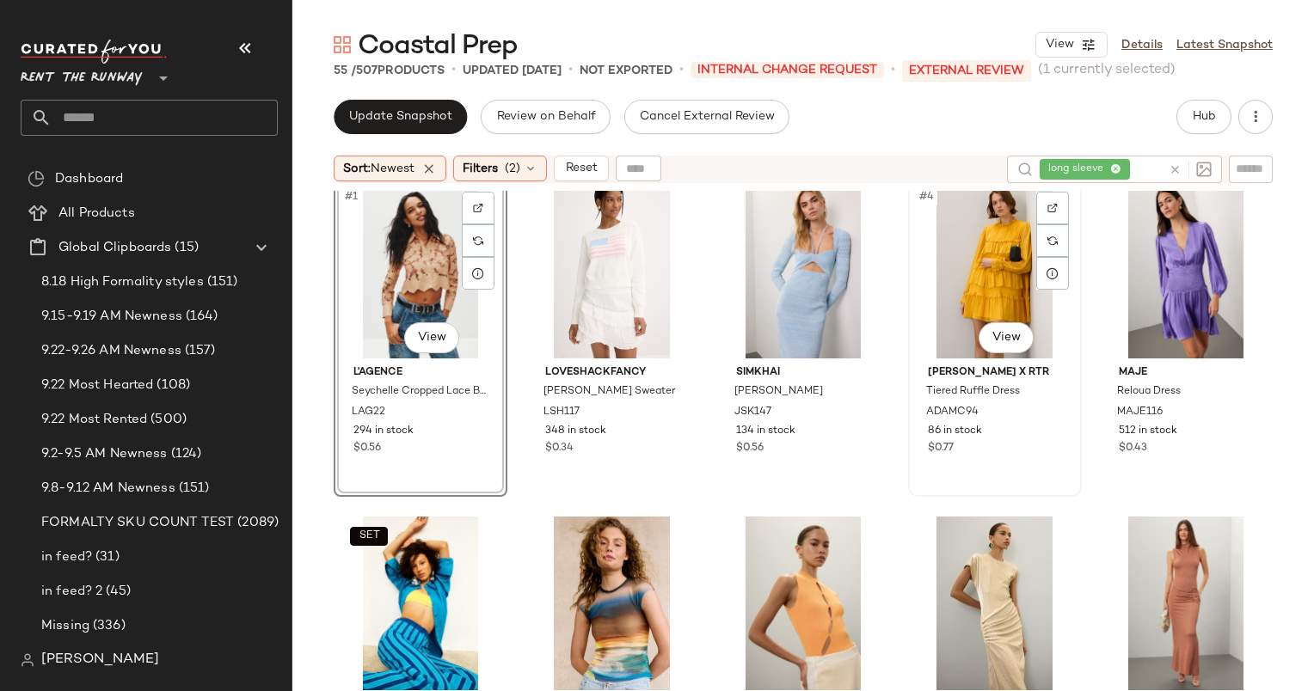
click at [956, 282] on div "#4 View" at bounding box center [995, 272] width 162 height 174
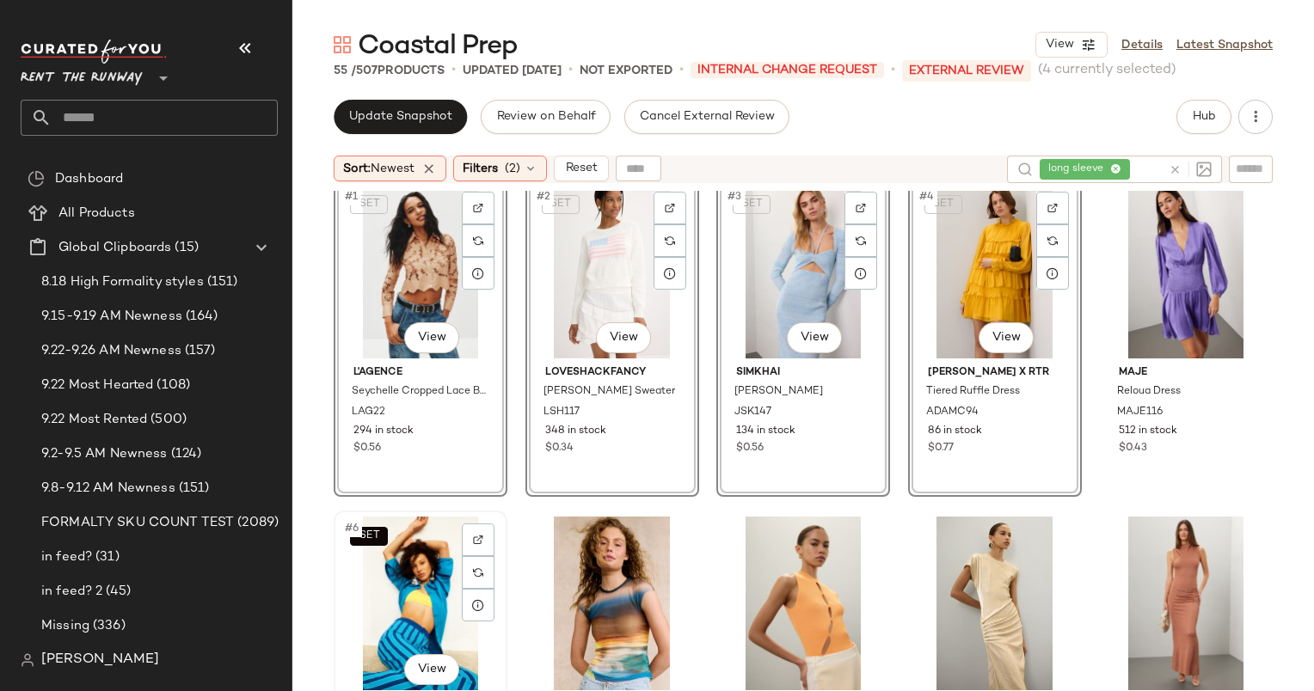
click at [413, 568] on div "SET #6 View" at bounding box center [421, 604] width 162 height 174
click at [579, 581] on div at bounding box center [612, 604] width 162 height 174
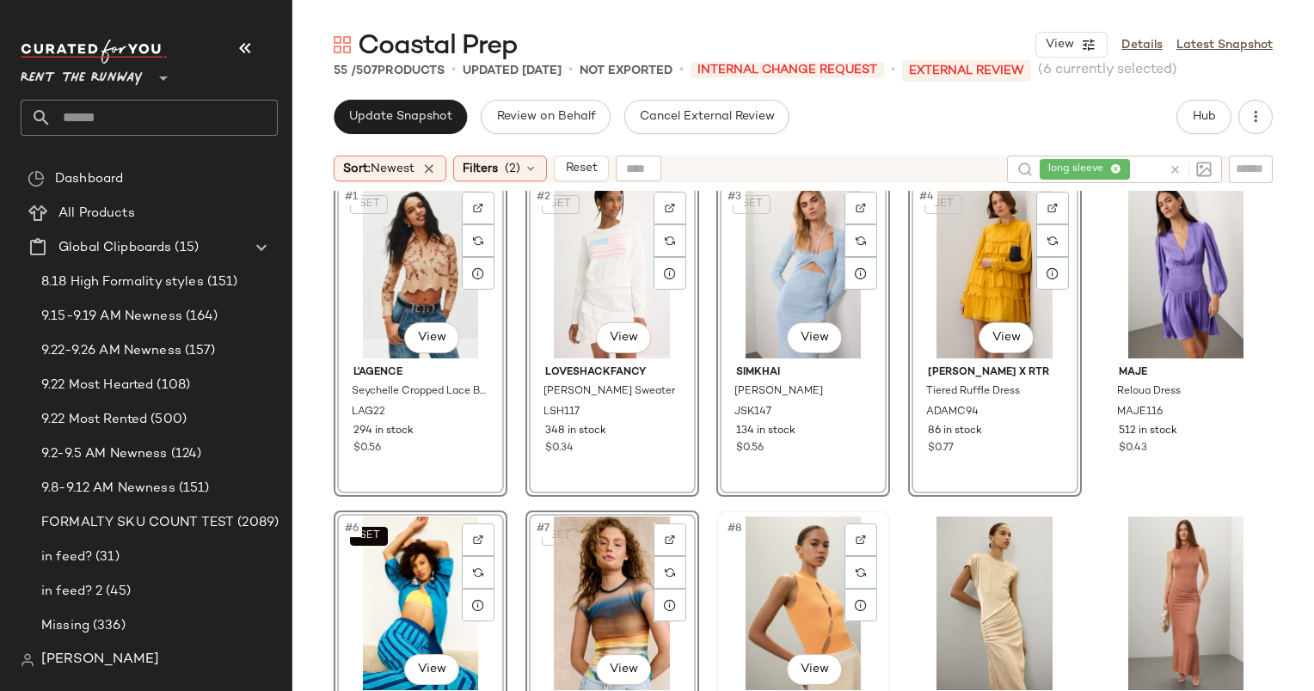
click at [788, 606] on div "#8 View" at bounding box center [803, 604] width 162 height 174
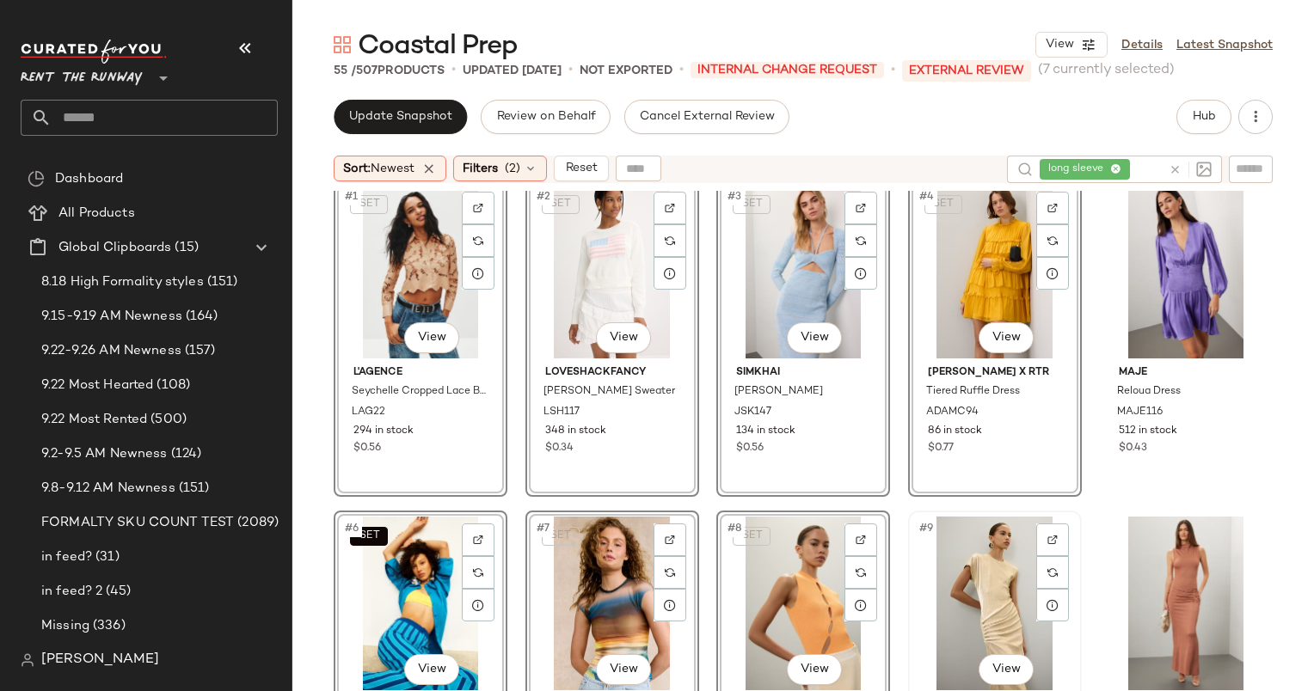
click at [941, 610] on div "#9 View" at bounding box center [995, 604] width 162 height 174
click at [1123, 612] on div "#10 View" at bounding box center [1186, 604] width 162 height 174
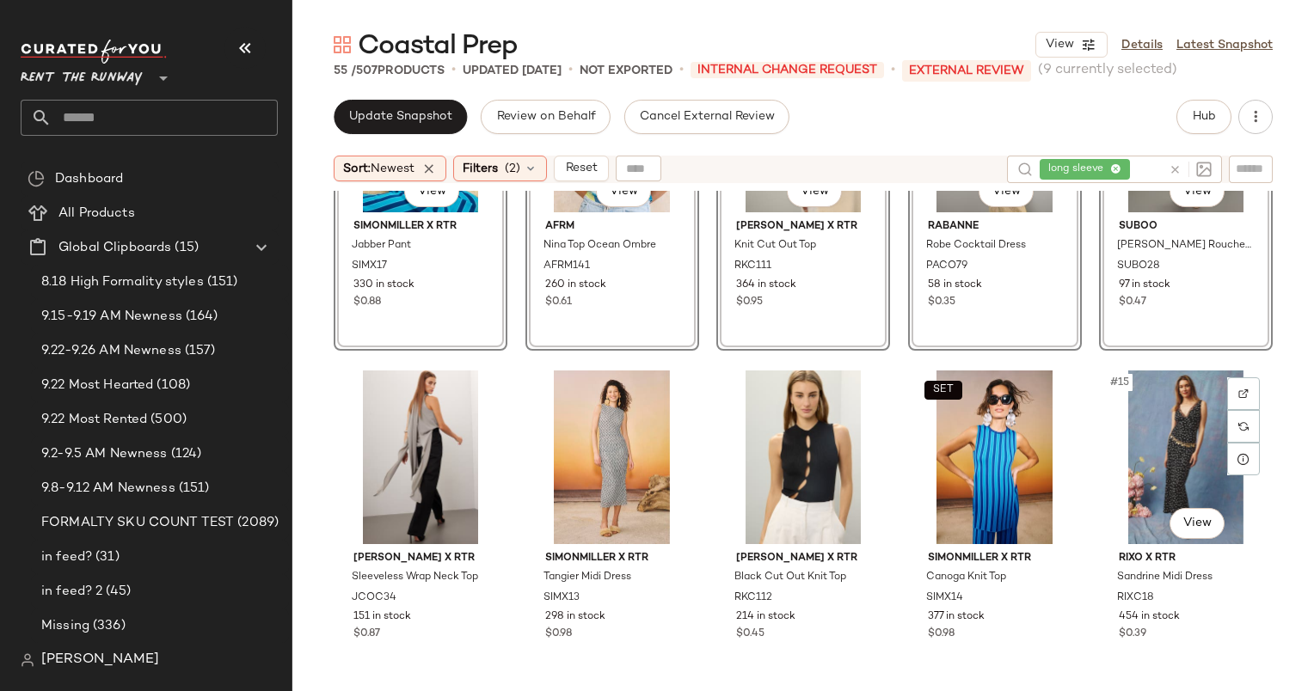
scroll to position [553, 0]
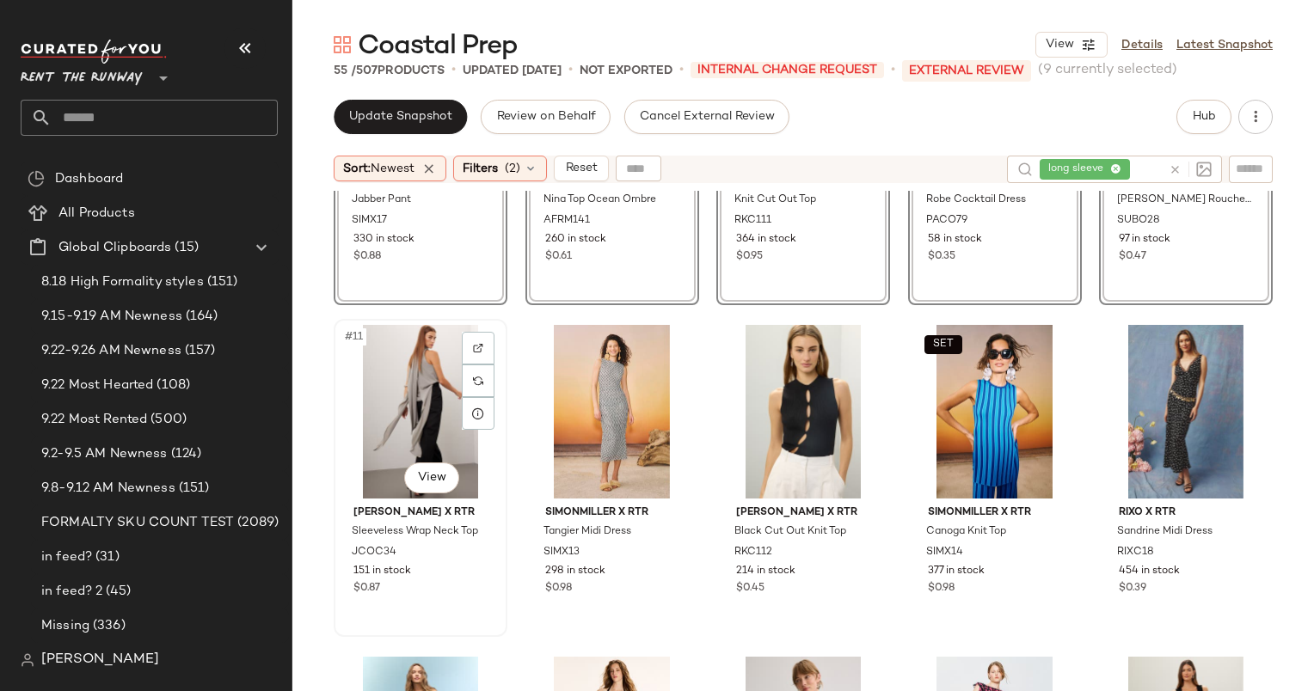
click at [402, 371] on div "#11 View" at bounding box center [421, 412] width 162 height 174
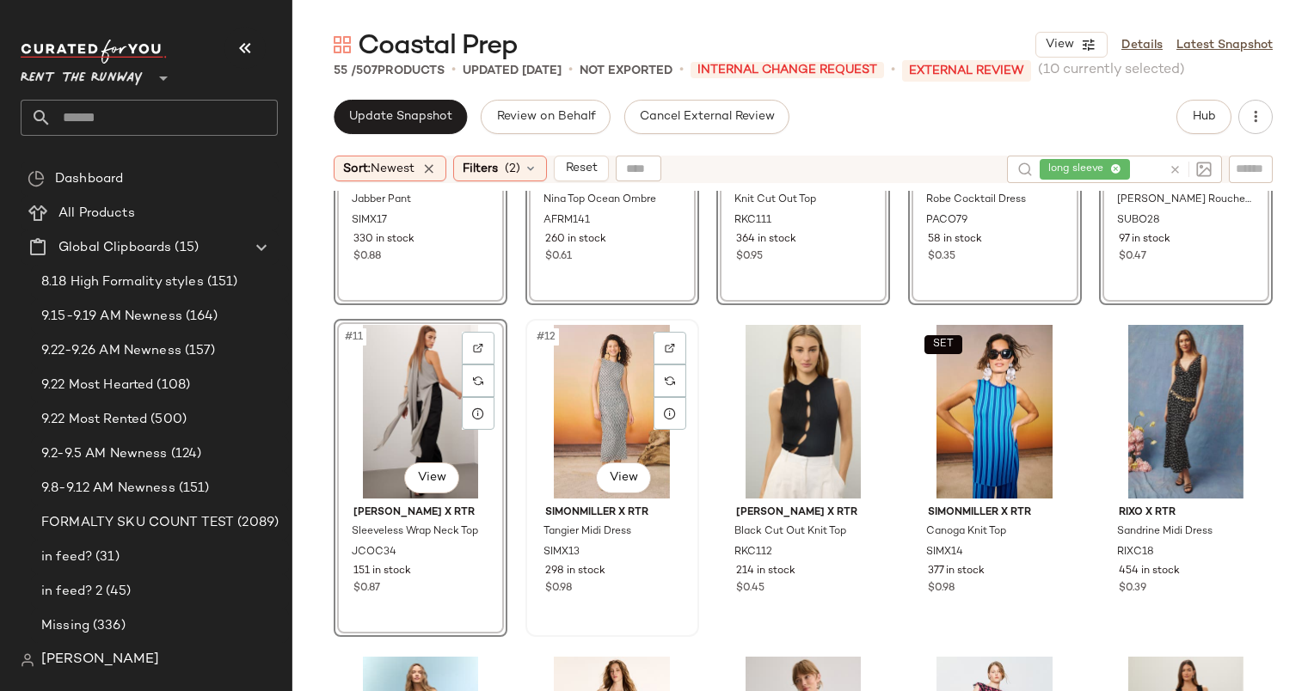
click at [628, 397] on div "#12 View" at bounding box center [612, 412] width 162 height 174
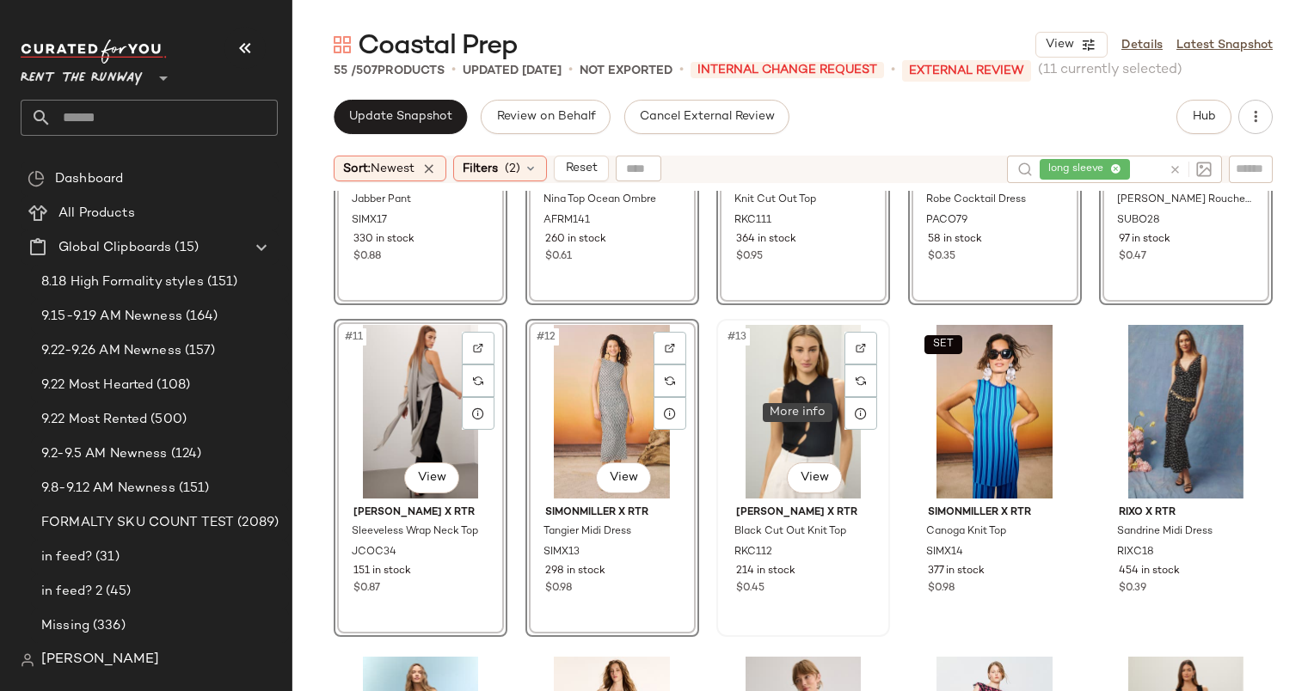
click at [797, 406] on div "#13 View" at bounding box center [803, 412] width 162 height 174
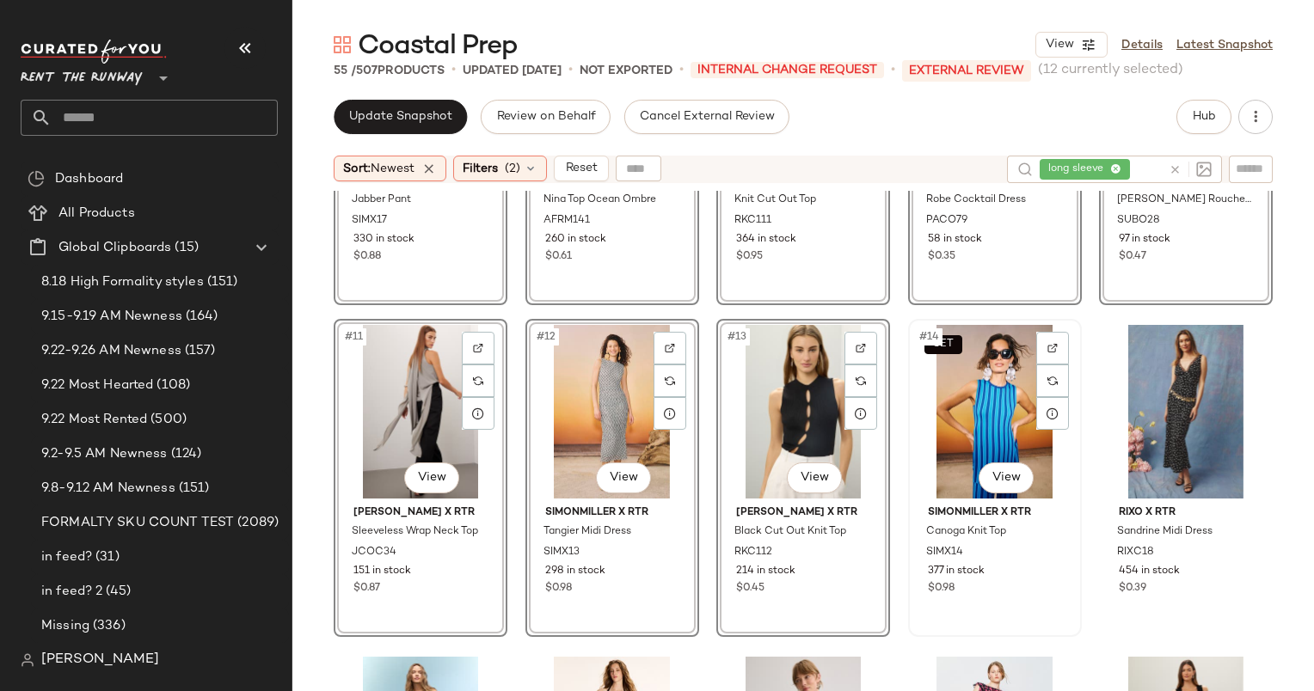
click at [977, 396] on div "SET #14 View" at bounding box center [995, 412] width 162 height 174
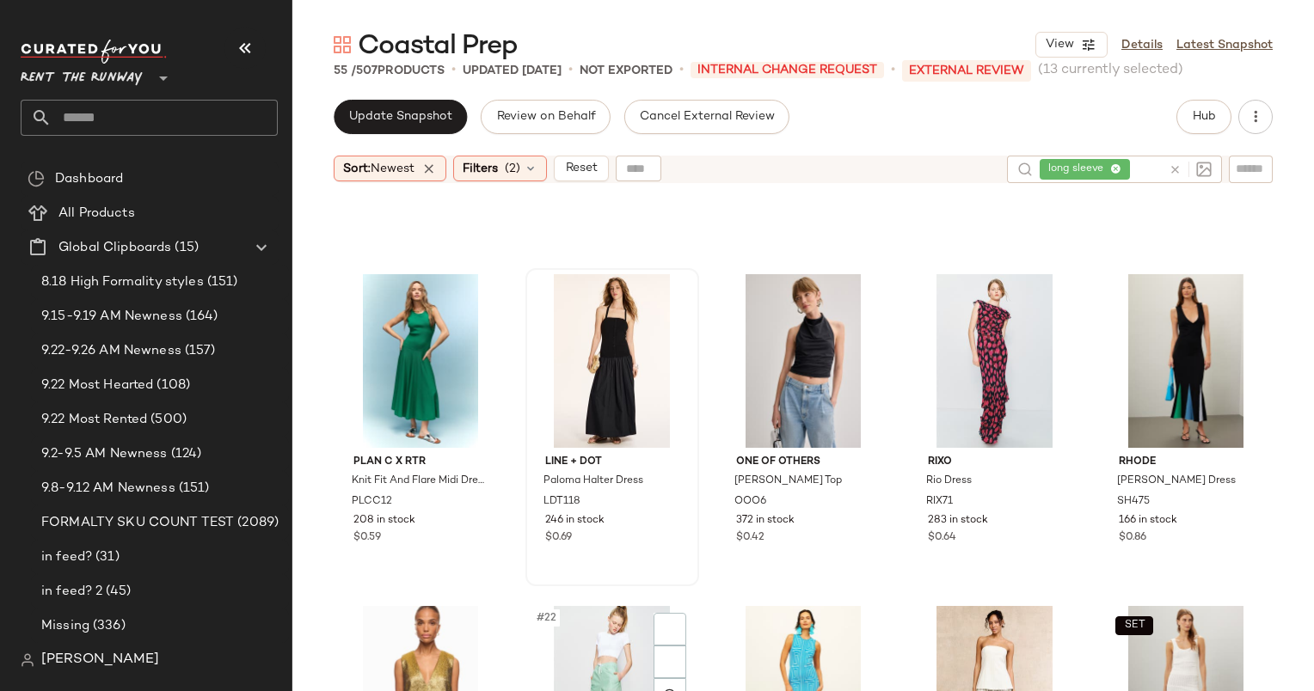
scroll to position [1218, 0]
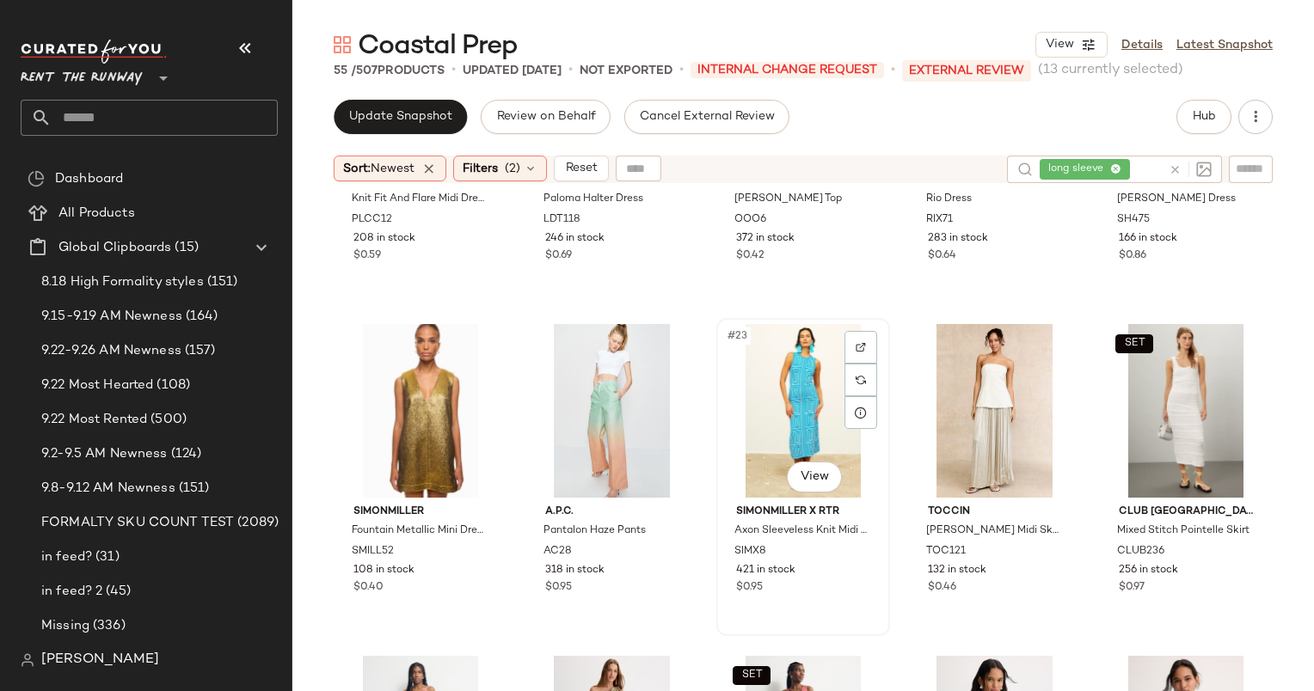
click at [793, 396] on div "#23 View" at bounding box center [803, 411] width 162 height 174
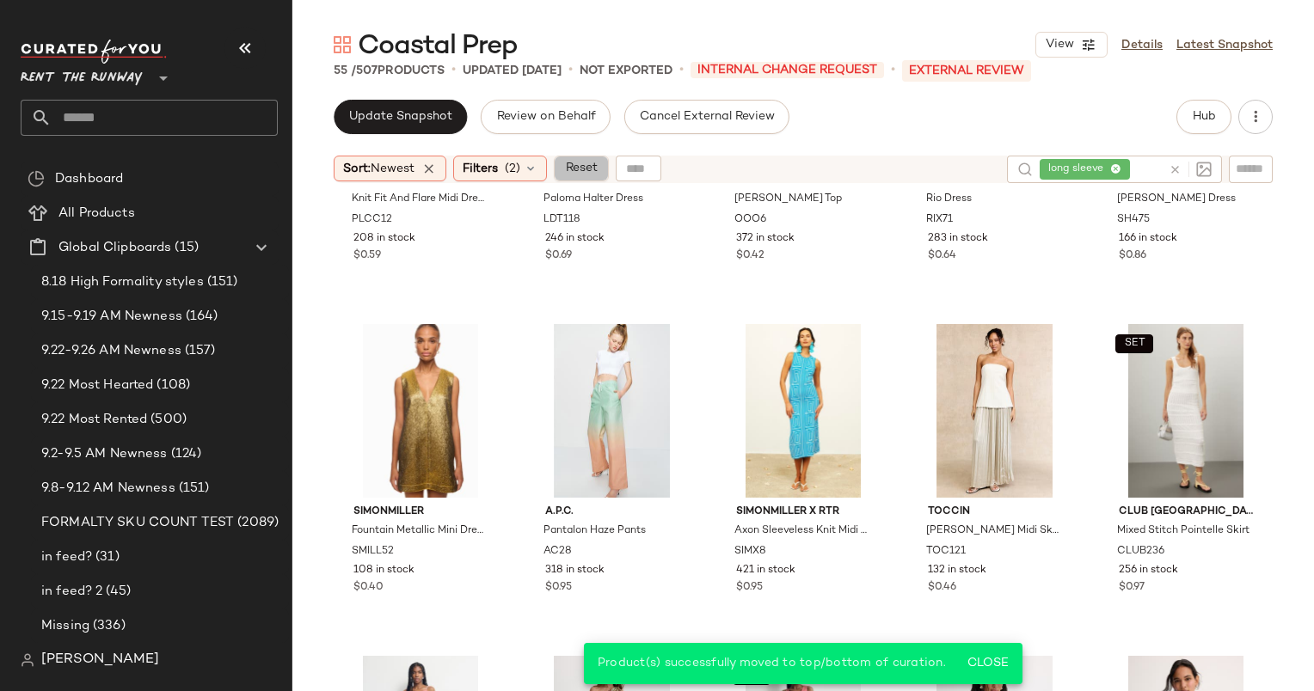
click at [588, 171] on span "Reset" at bounding box center [580, 169] width 33 height 14
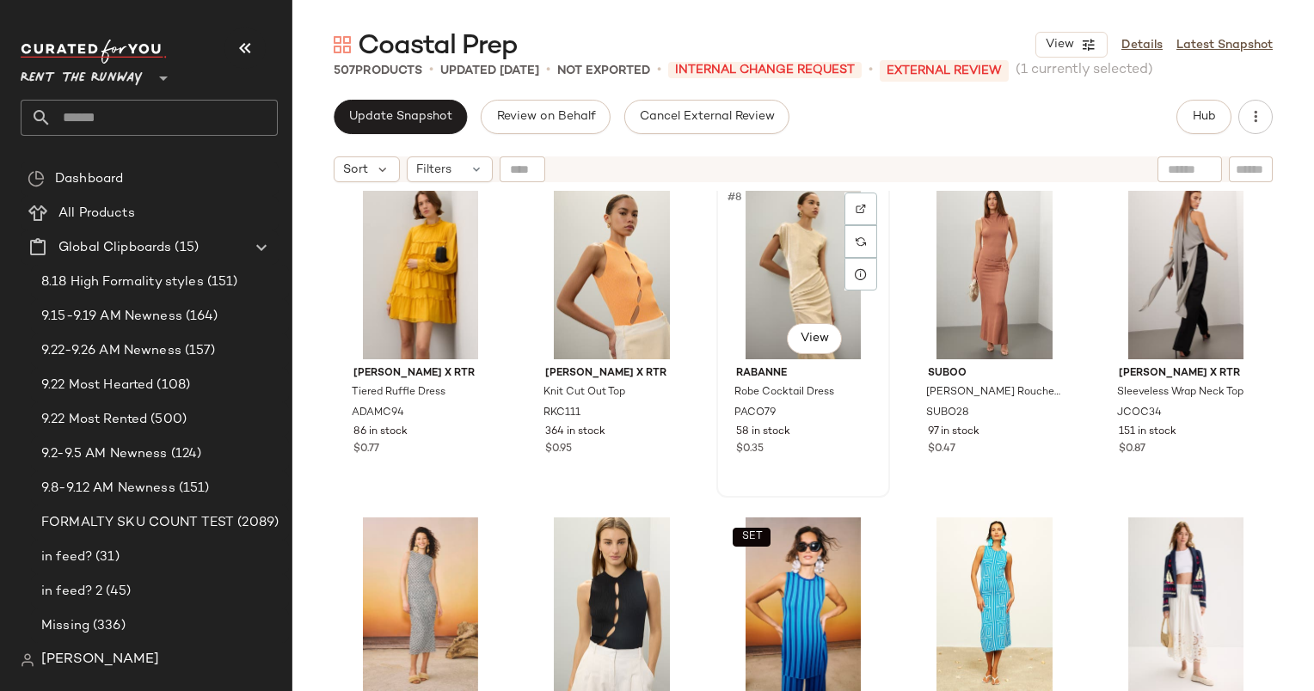
scroll to position [347, 0]
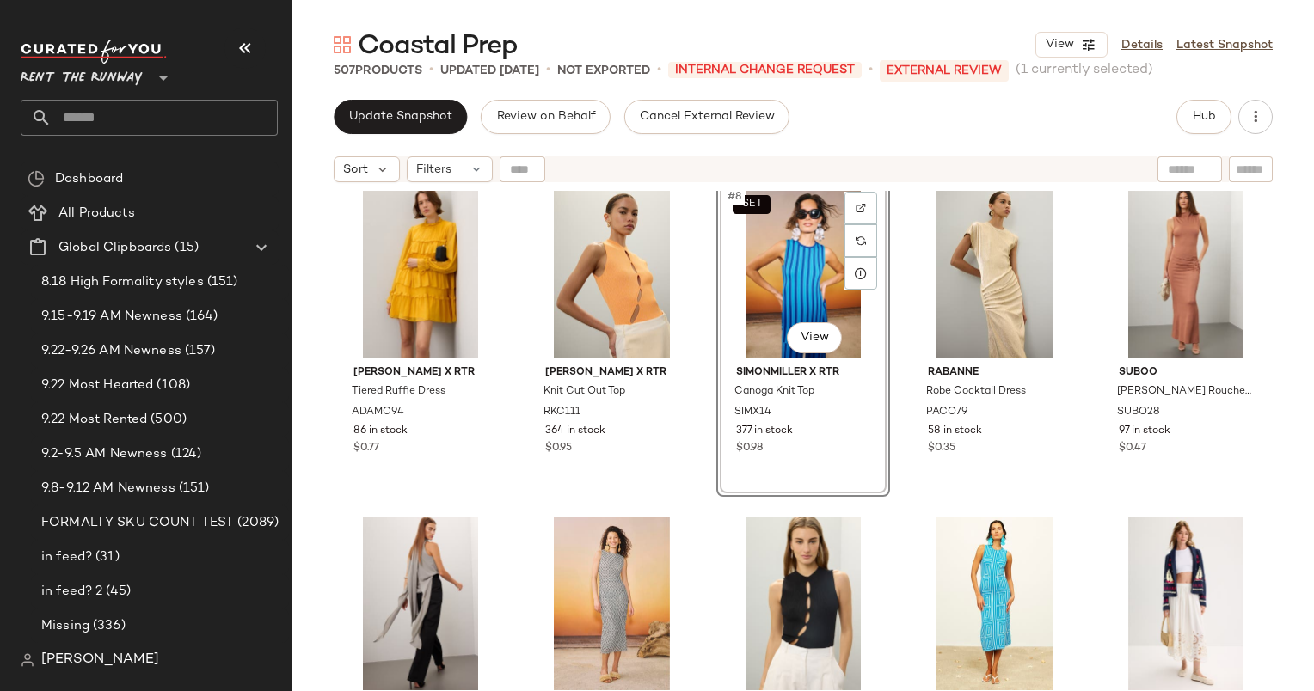
scroll to position [213, 0]
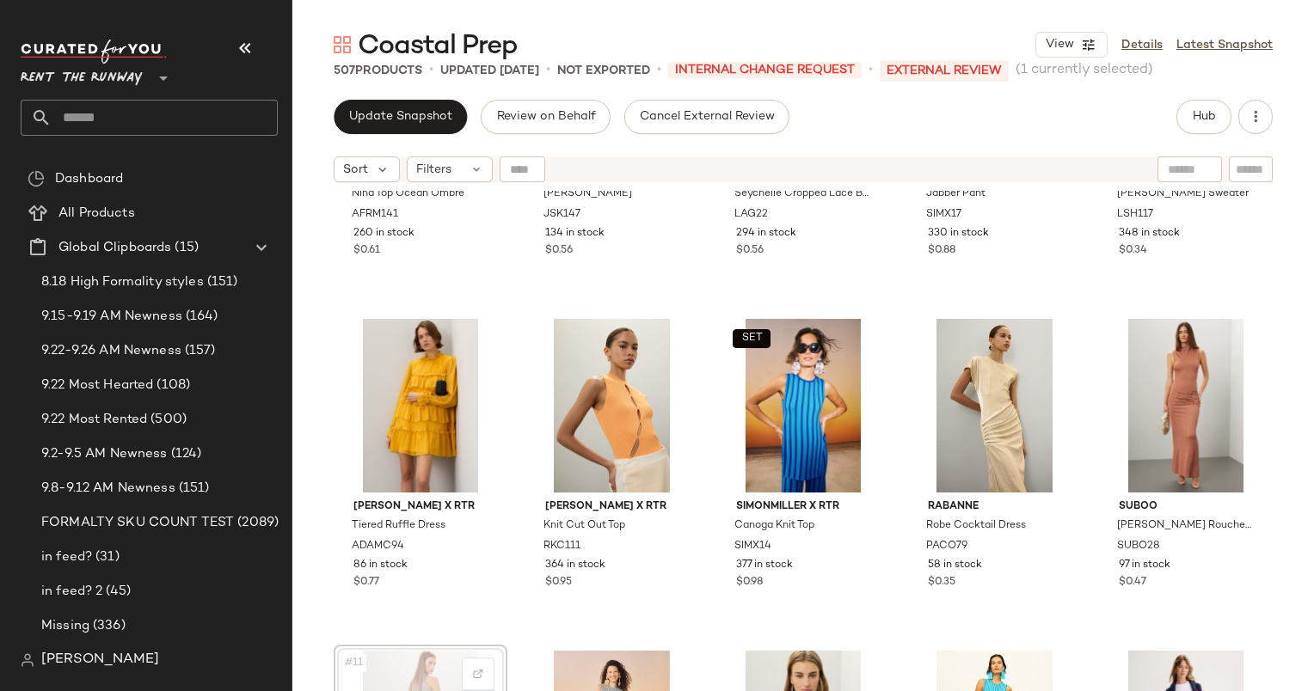
scroll to position [218, 0]
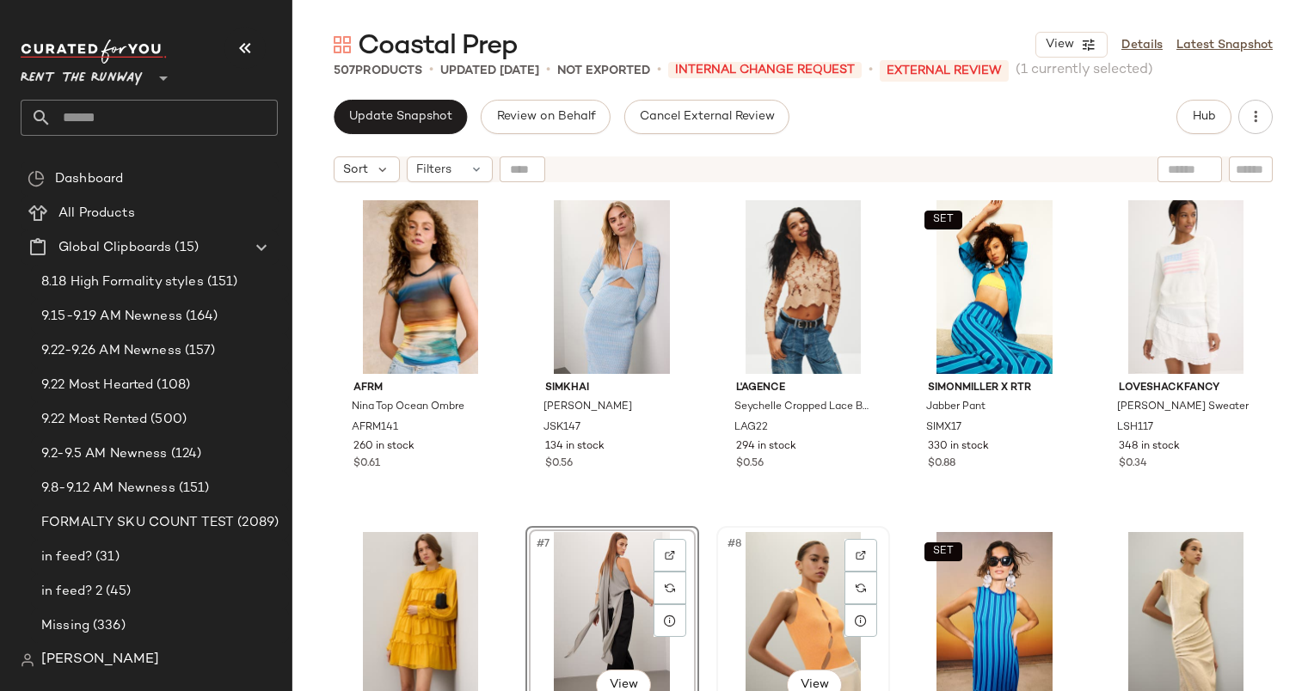
scroll to position [44, 0]
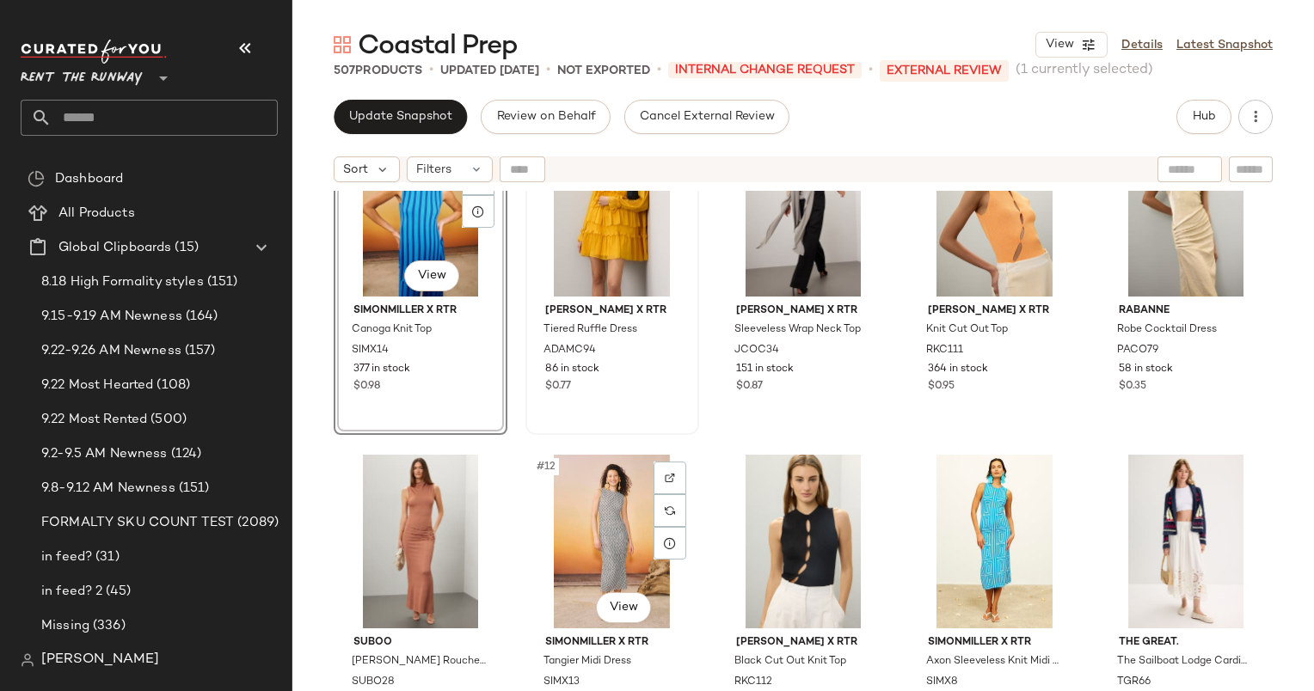
scroll to position [360, 0]
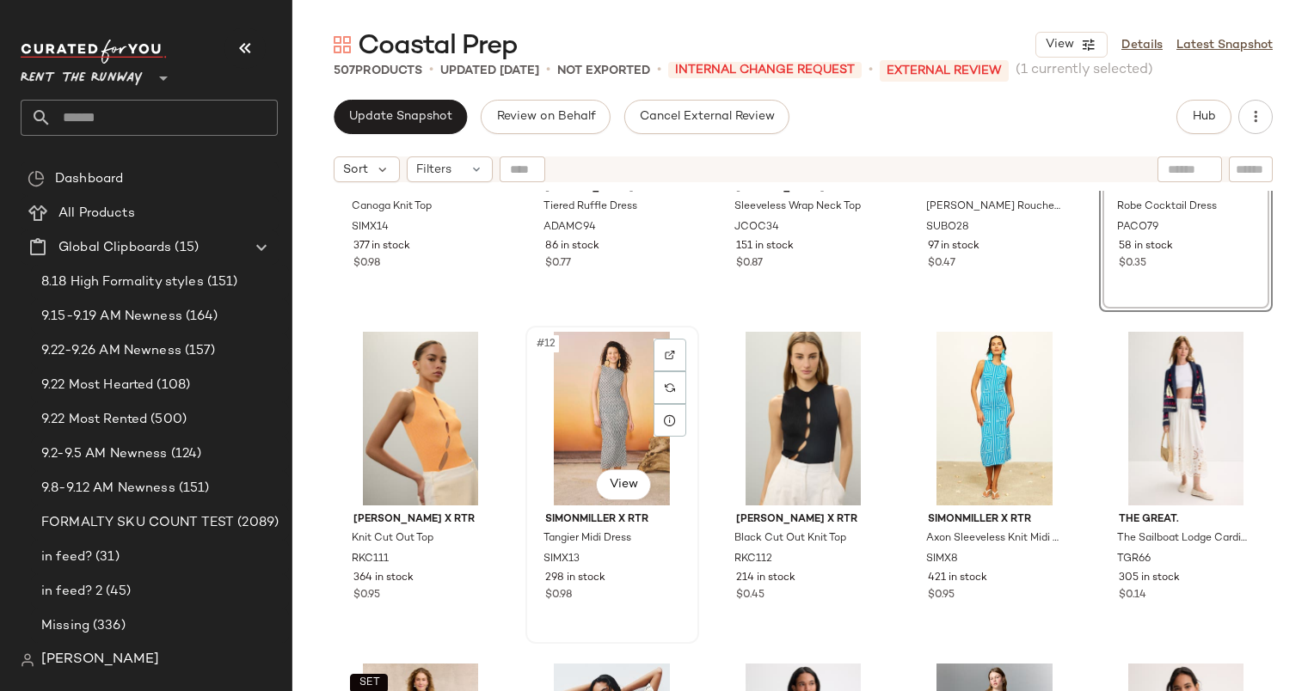
scroll to position [635, 0]
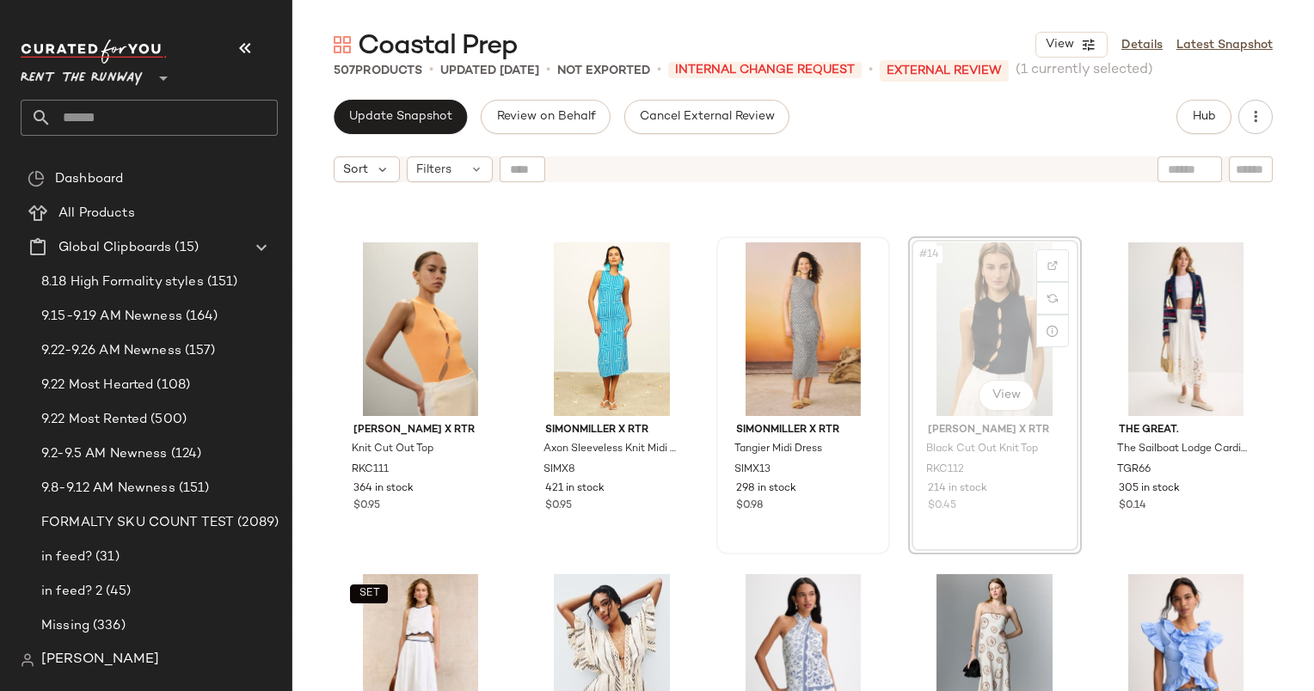
scroll to position [635, 0]
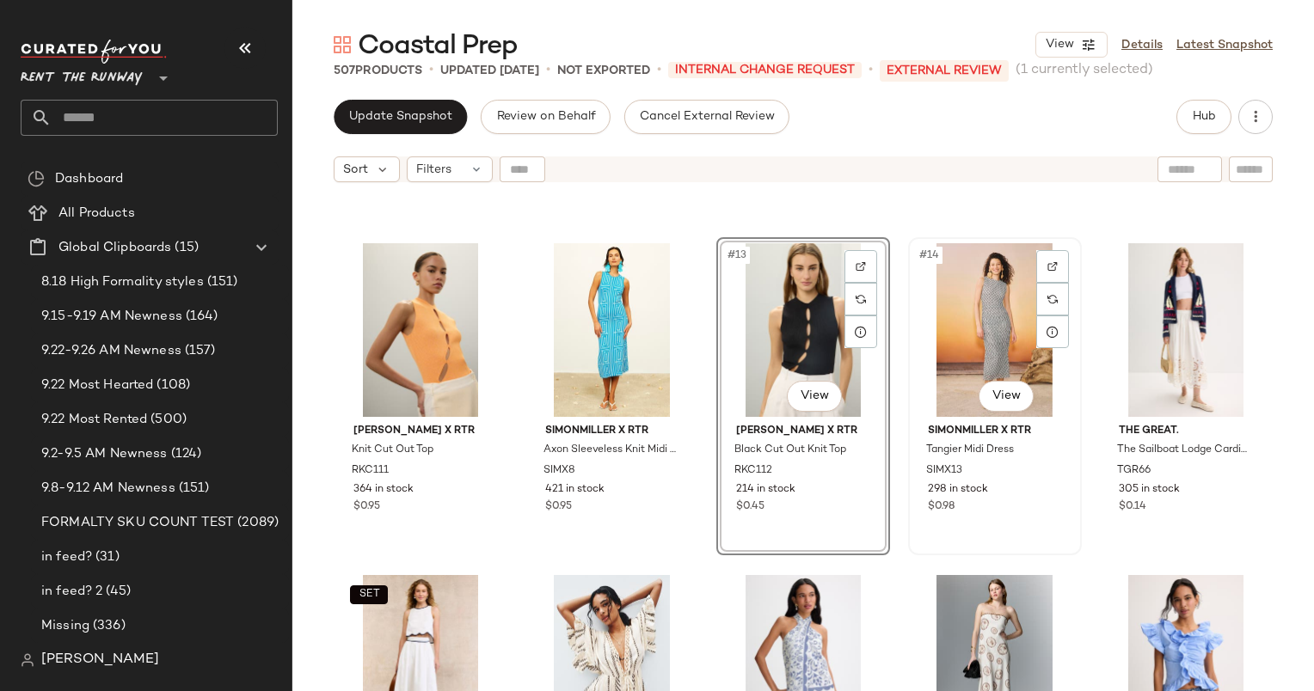
scroll to position [681, 0]
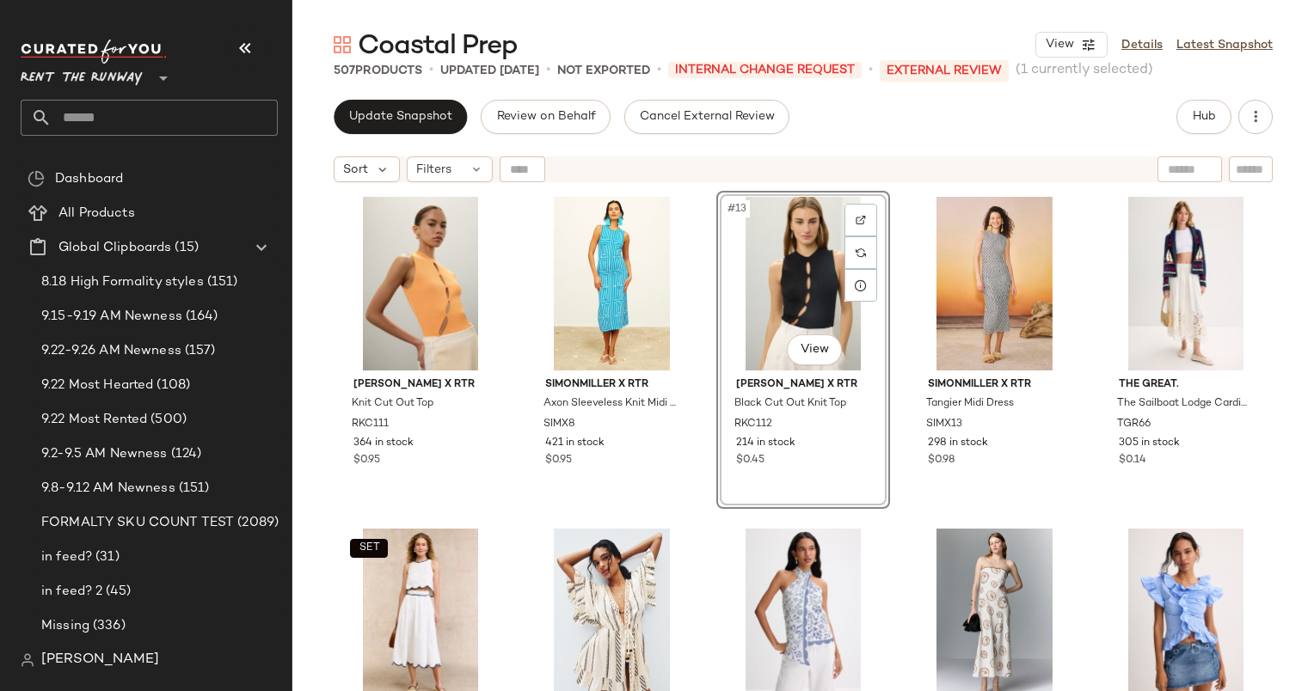
click at [889, 547] on div "SET SIMONMILLER X RTR Canoga Knit Top SIMX14 377 in stock $0.98 Adam Lippes x R…" at bounding box center [803, 462] width 1022 height 543
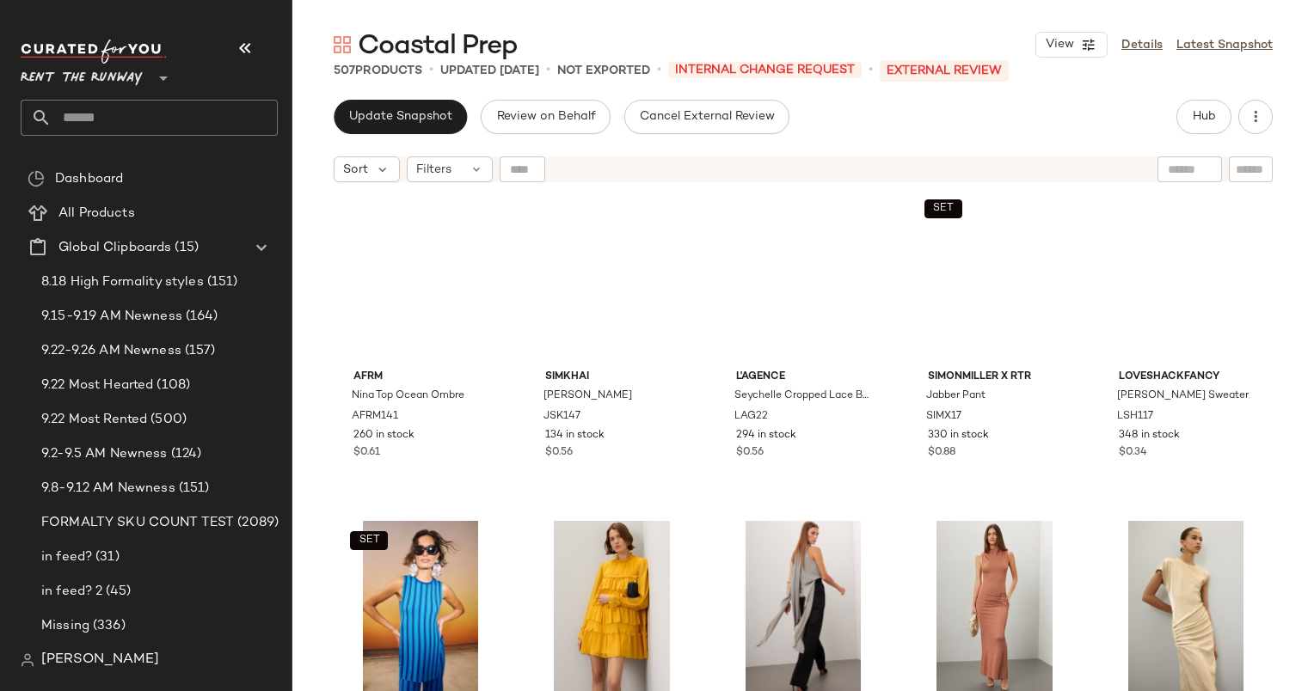
scroll to position [0, 0]
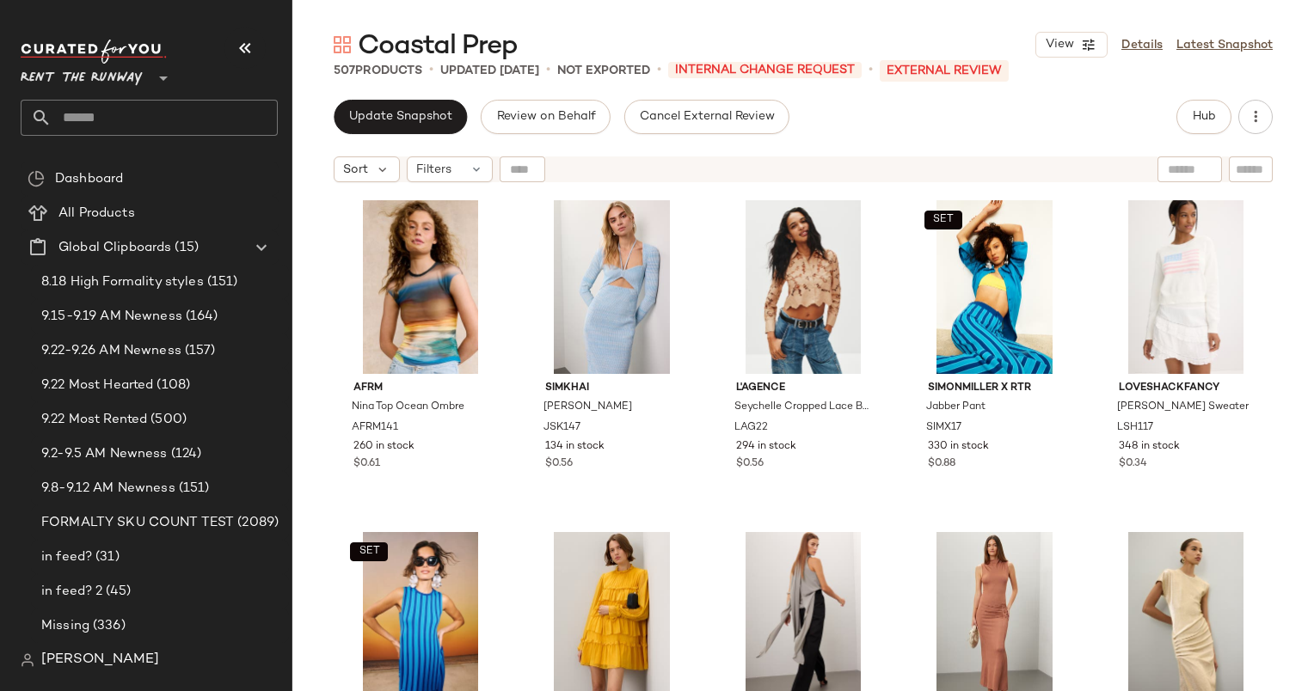
click at [388, 138] on div "Update Snapshot Review on Behalf Cancel External Review Hub Sort Filters AFRM N…" at bounding box center [803, 396] width 1022 height 592
click at [365, 123] on span "Update Snapshot" at bounding box center [400, 117] width 104 height 14
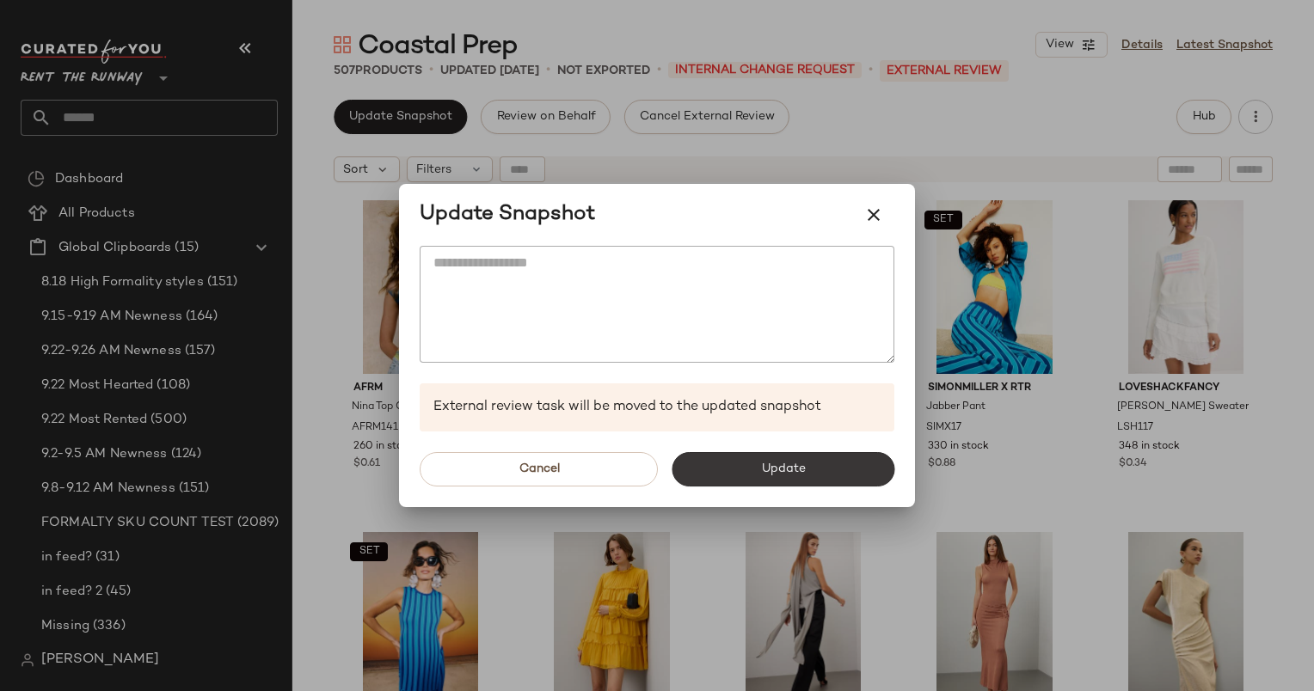
click at [771, 478] on button "Update" at bounding box center [783, 469] width 223 height 34
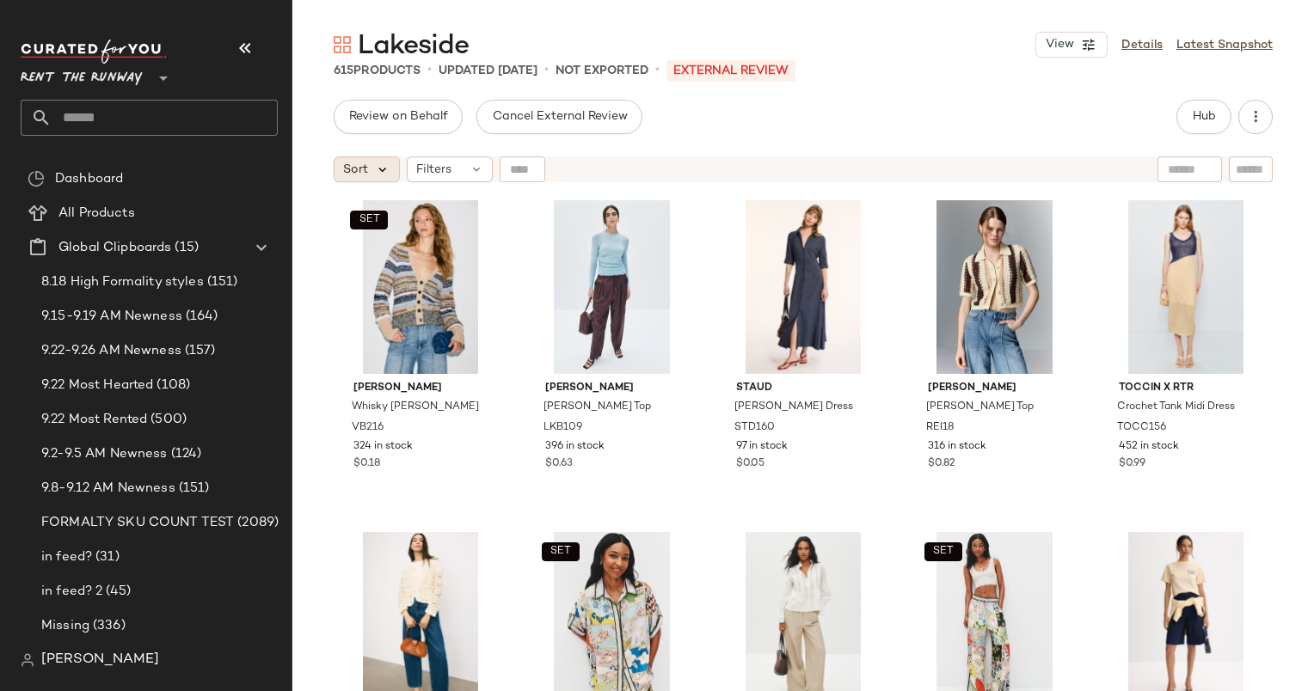
click at [375, 169] on icon at bounding box center [382, 169] width 15 height 15
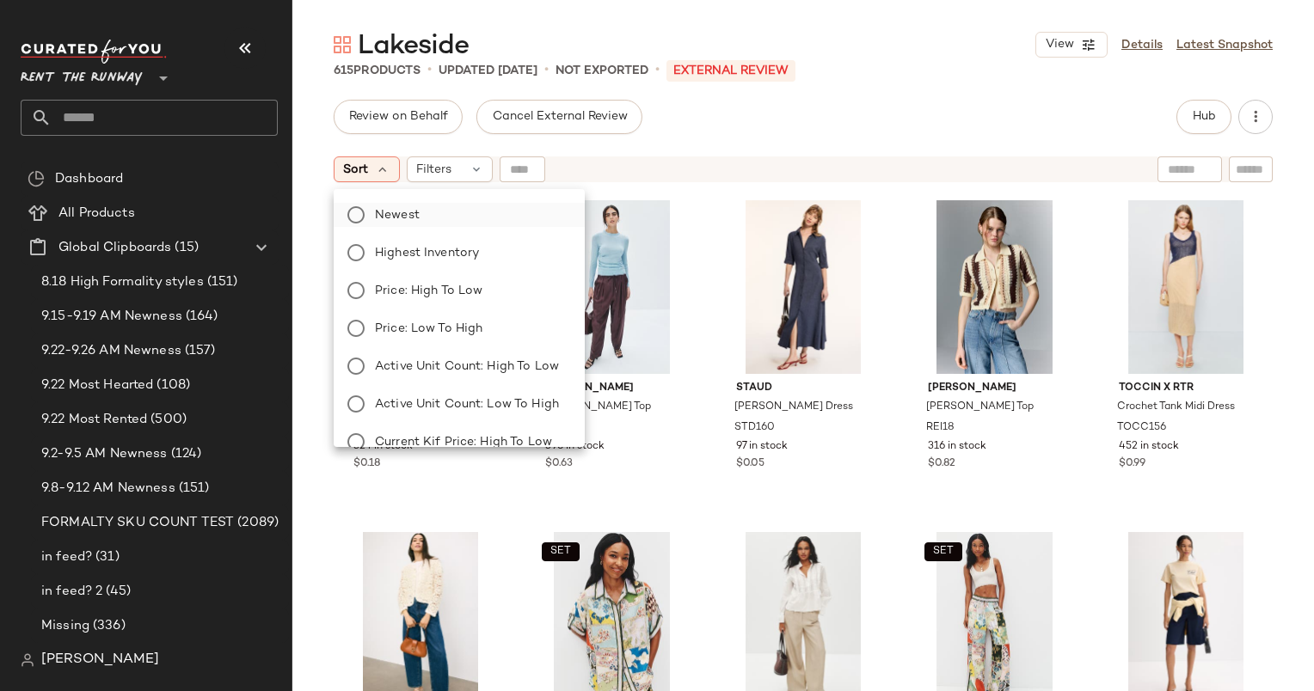
click at [446, 220] on label "Newest" at bounding box center [469, 215] width 203 height 24
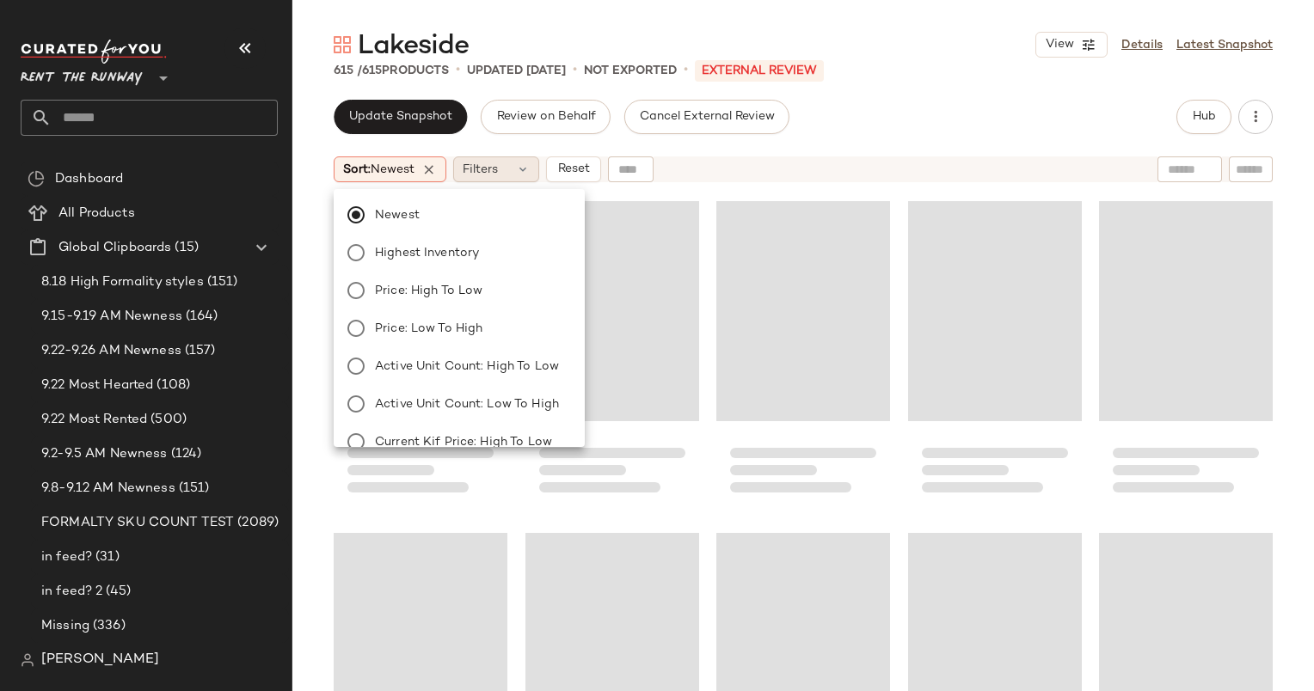
click at [484, 167] on span "Filters" at bounding box center [480, 170] width 35 height 18
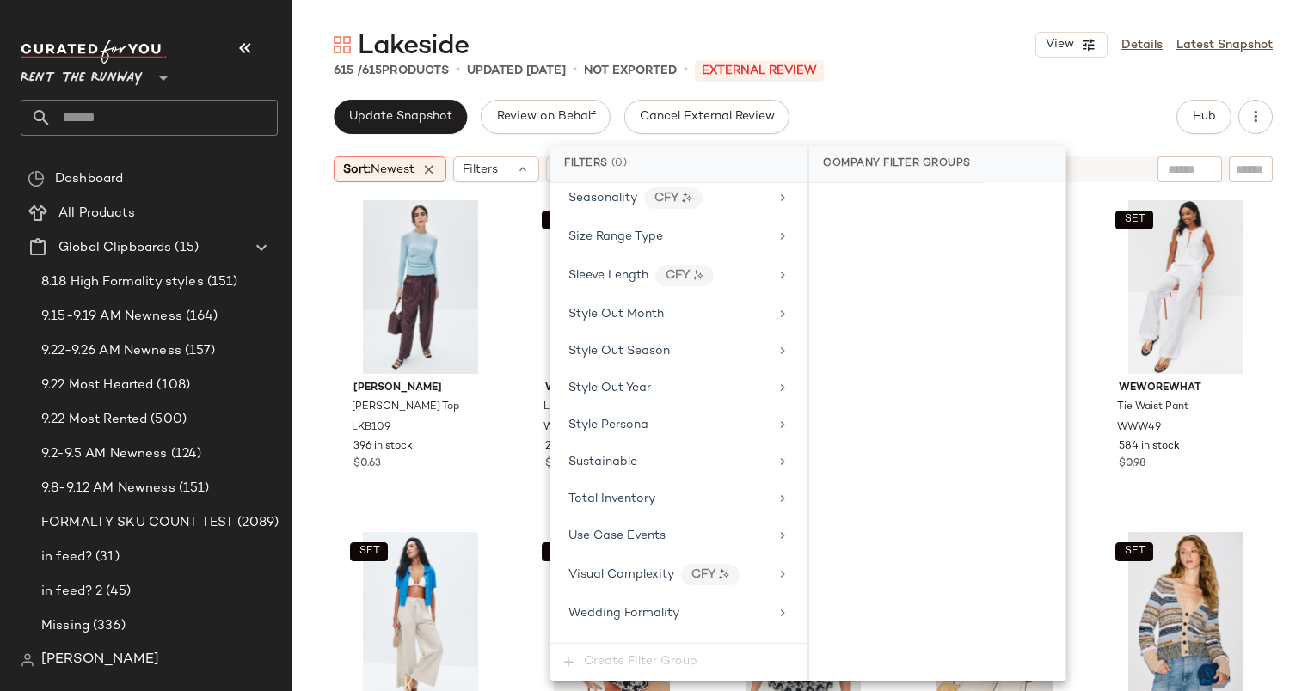
scroll to position [2362, 0]
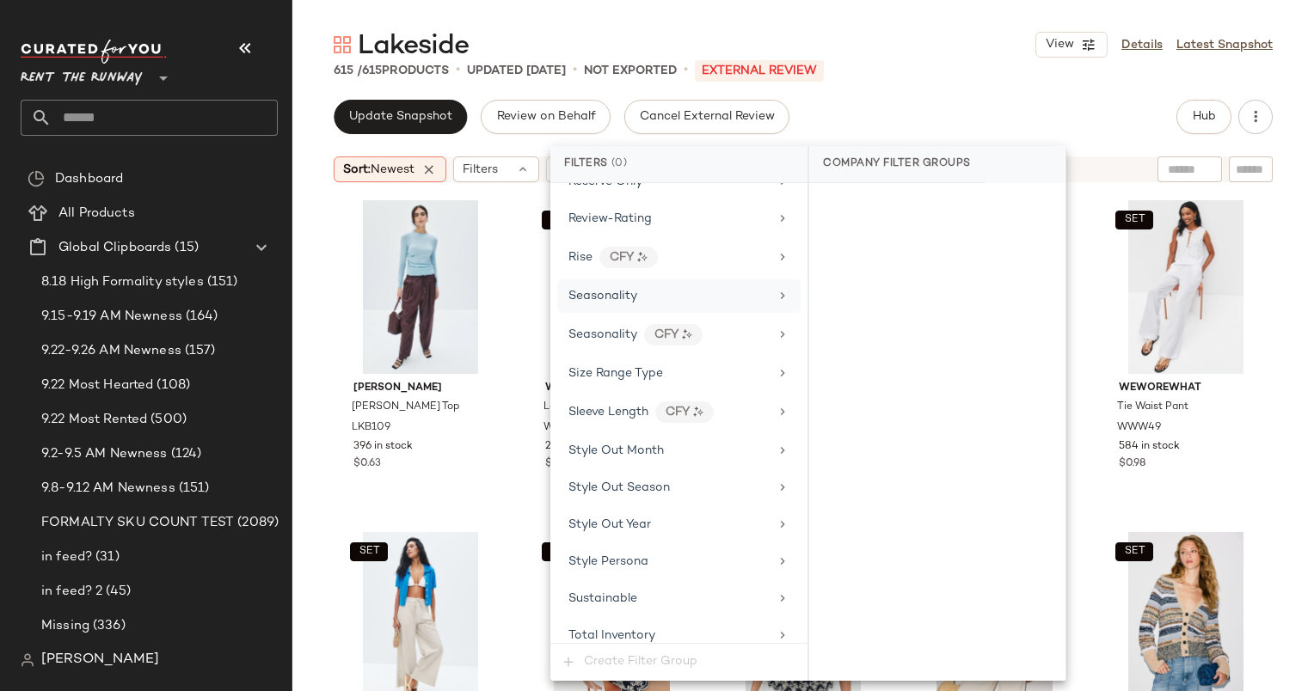
click at [568, 287] on div "Seasonality" at bounding box center [678, 296] width 243 height 34
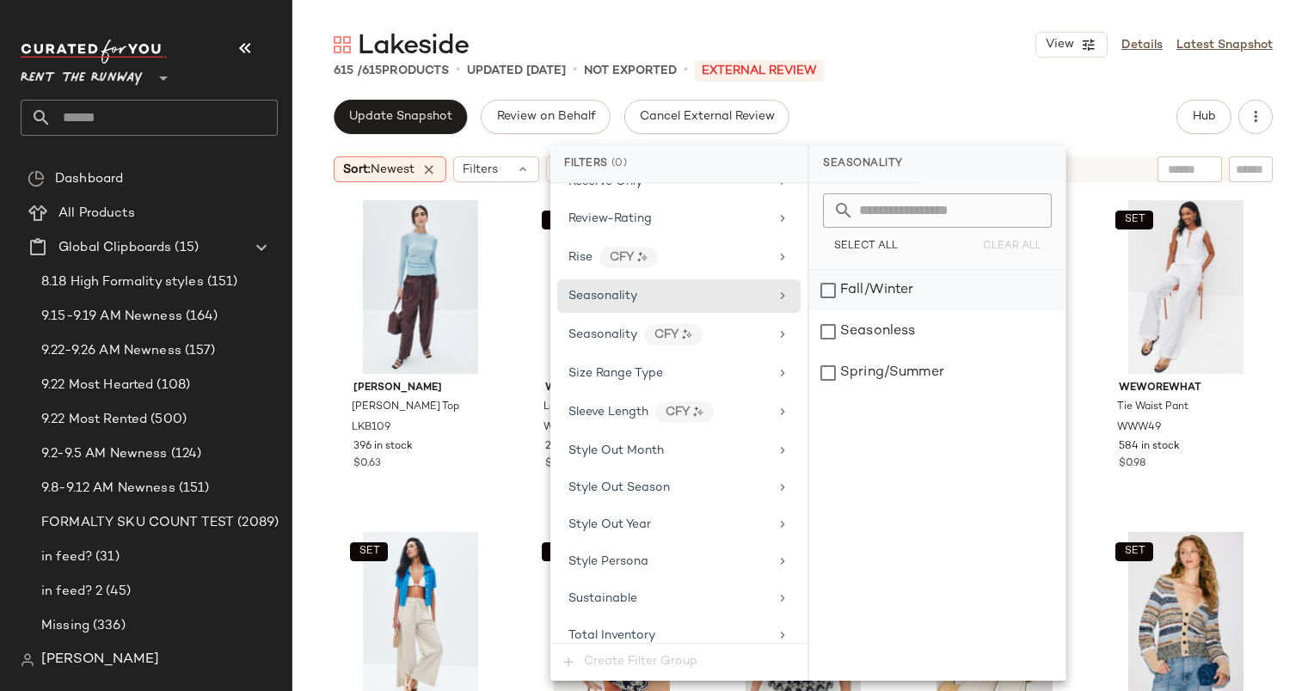
click at [822, 289] on div "Fall/Winter" at bounding box center [937, 290] width 256 height 41
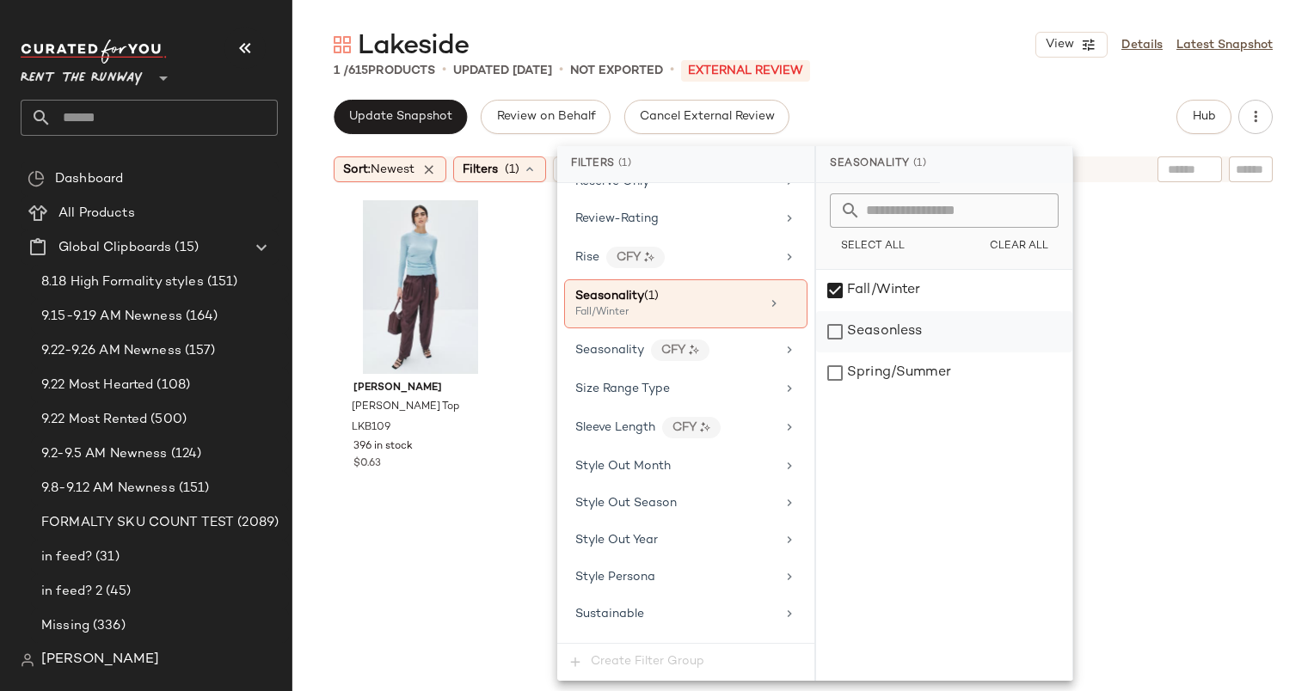
click at [843, 342] on div "Seasonless" at bounding box center [944, 331] width 256 height 41
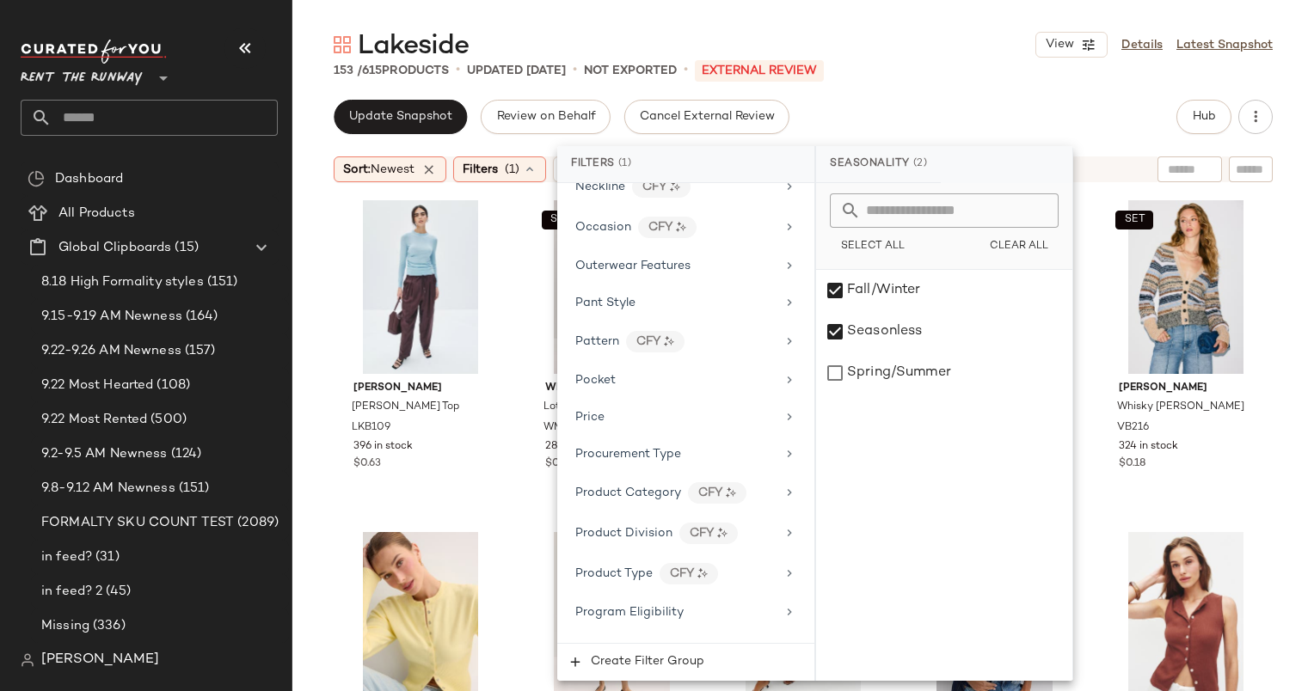
scroll to position [1819, 0]
click at [874, 72] on div "153 / 615 Products • updated Sep 18th • Not Exported • External REVIEW" at bounding box center [803, 70] width 1022 height 17
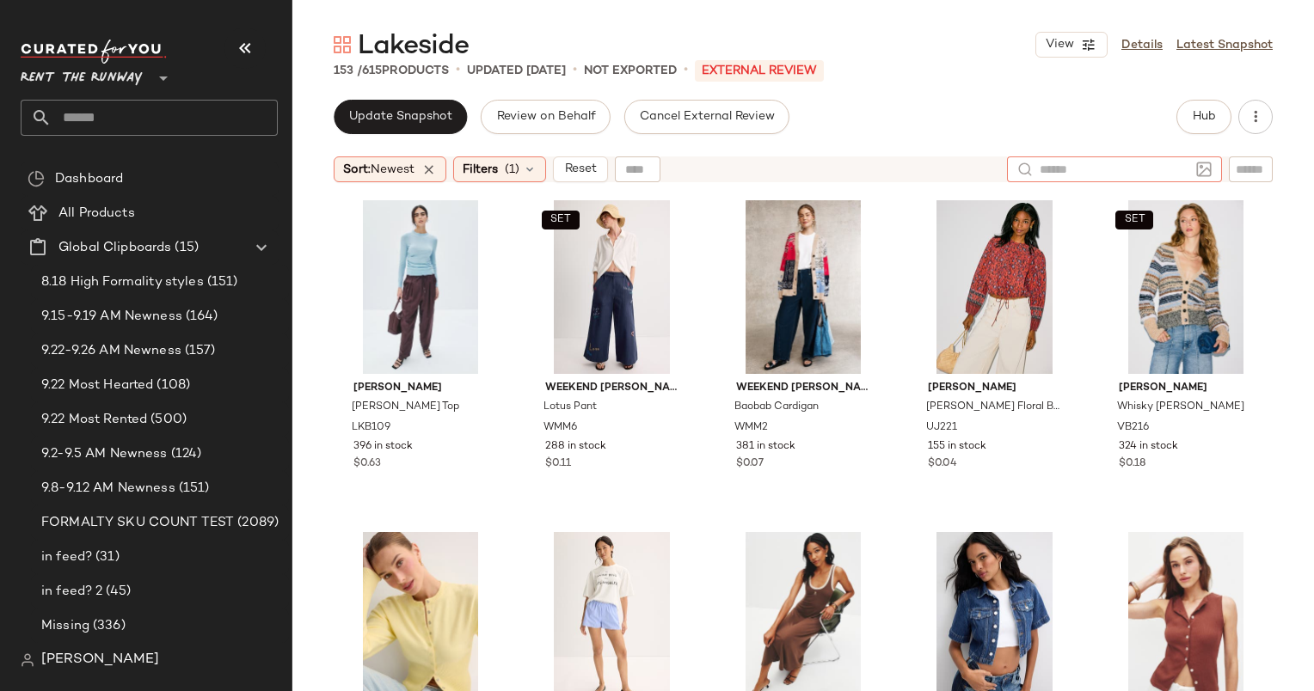
click at [1200, 163] on div at bounding box center [1114, 169] width 215 height 26
type input "****"
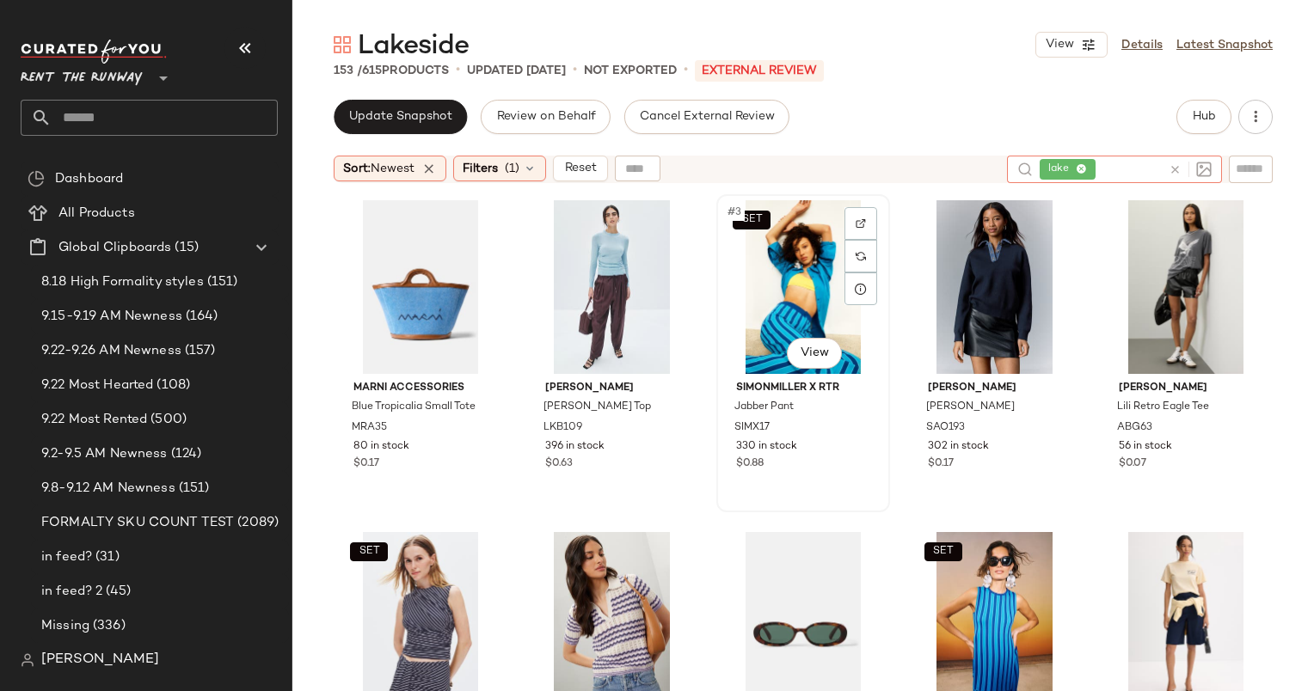
scroll to position [65, 0]
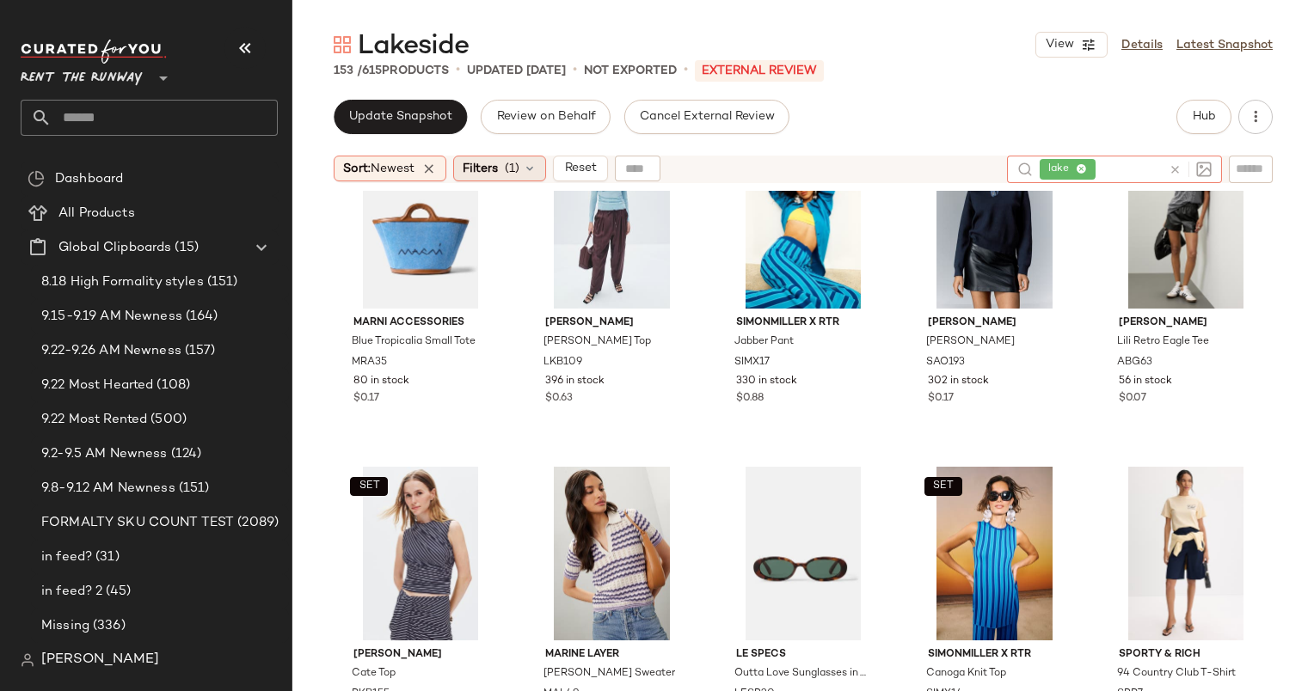
click at [530, 176] on div "Filters (1)" at bounding box center [499, 169] width 93 height 26
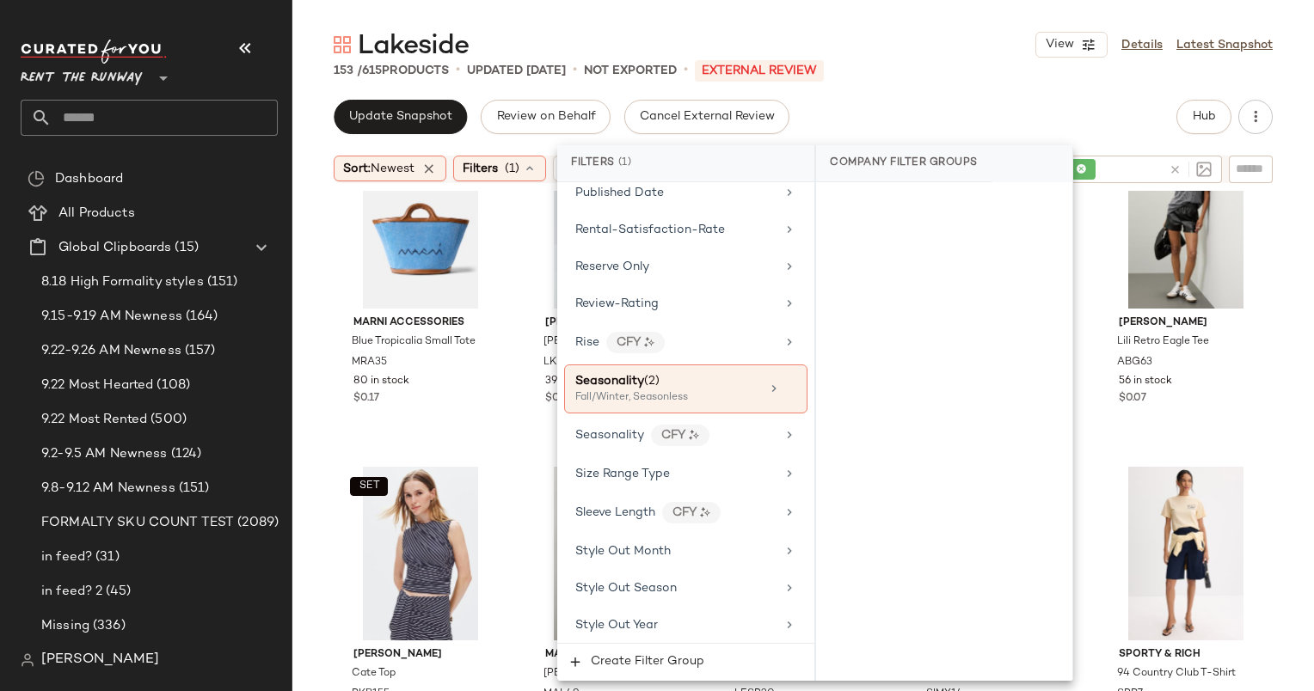
scroll to position [2273, 0]
click at [898, 109] on div "Update Snapshot Review on Behalf Cancel External Review Hub" at bounding box center [803, 117] width 939 height 34
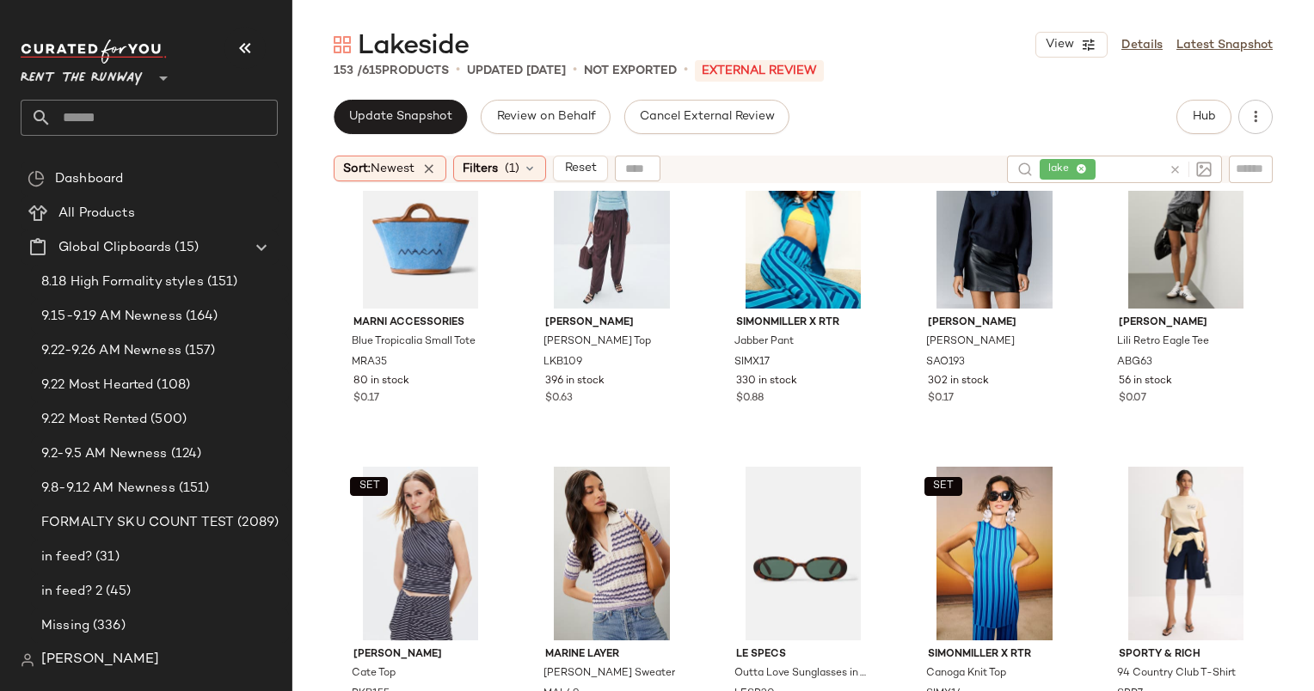
scroll to position [0, 0]
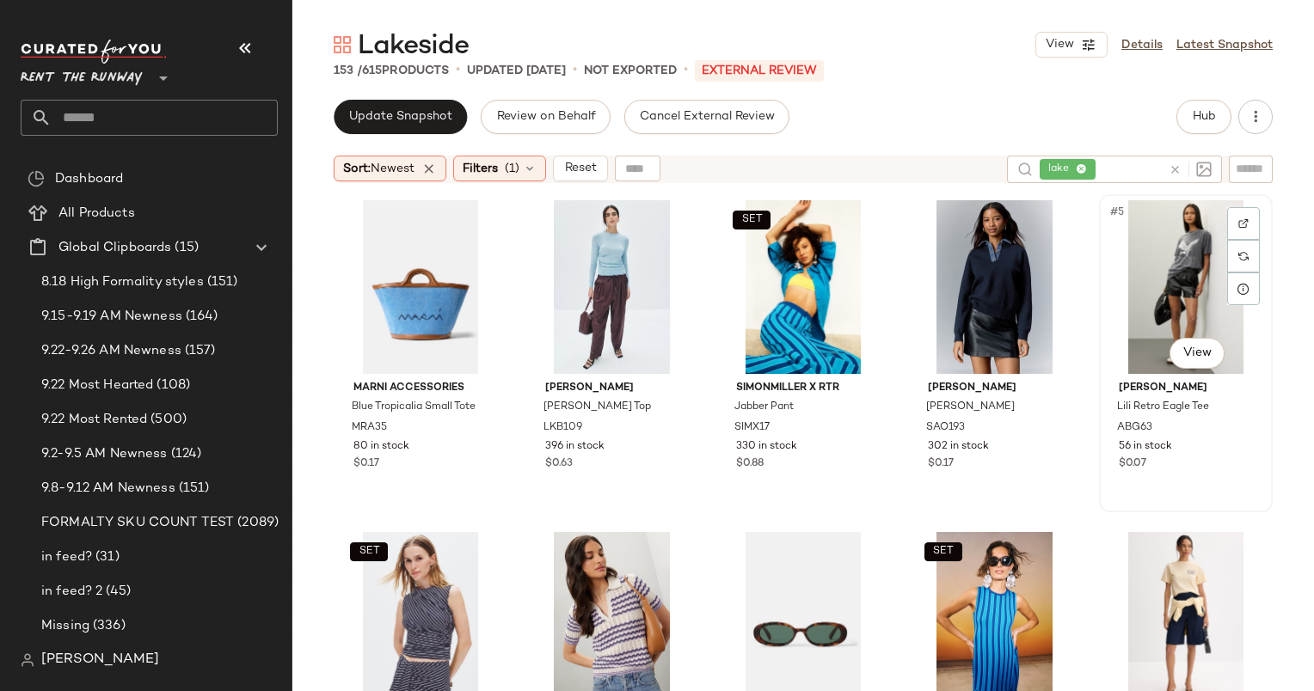
click at [1152, 279] on div "#5 View" at bounding box center [1186, 287] width 162 height 174
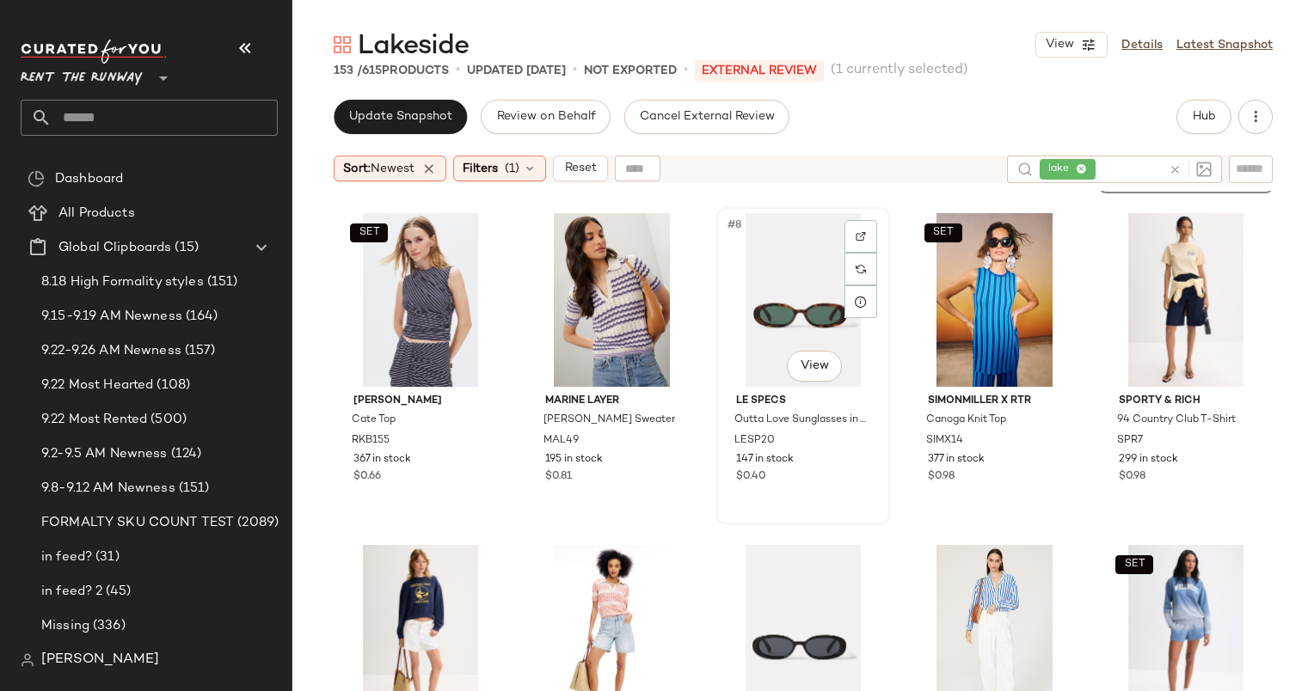
scroll to position [320, 0]
click at [1127, 310] on div "#10 View" at bounding box center [1186, 299] width 162 height 174
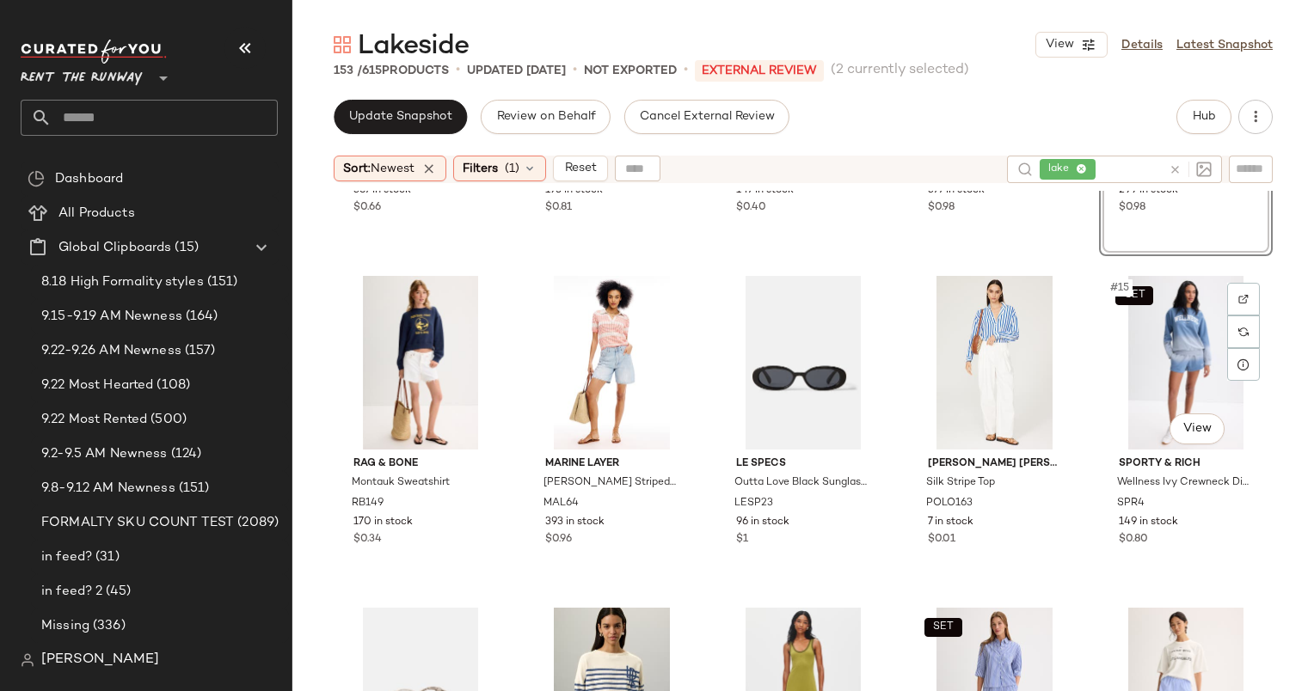
scroll to position [632, 0]
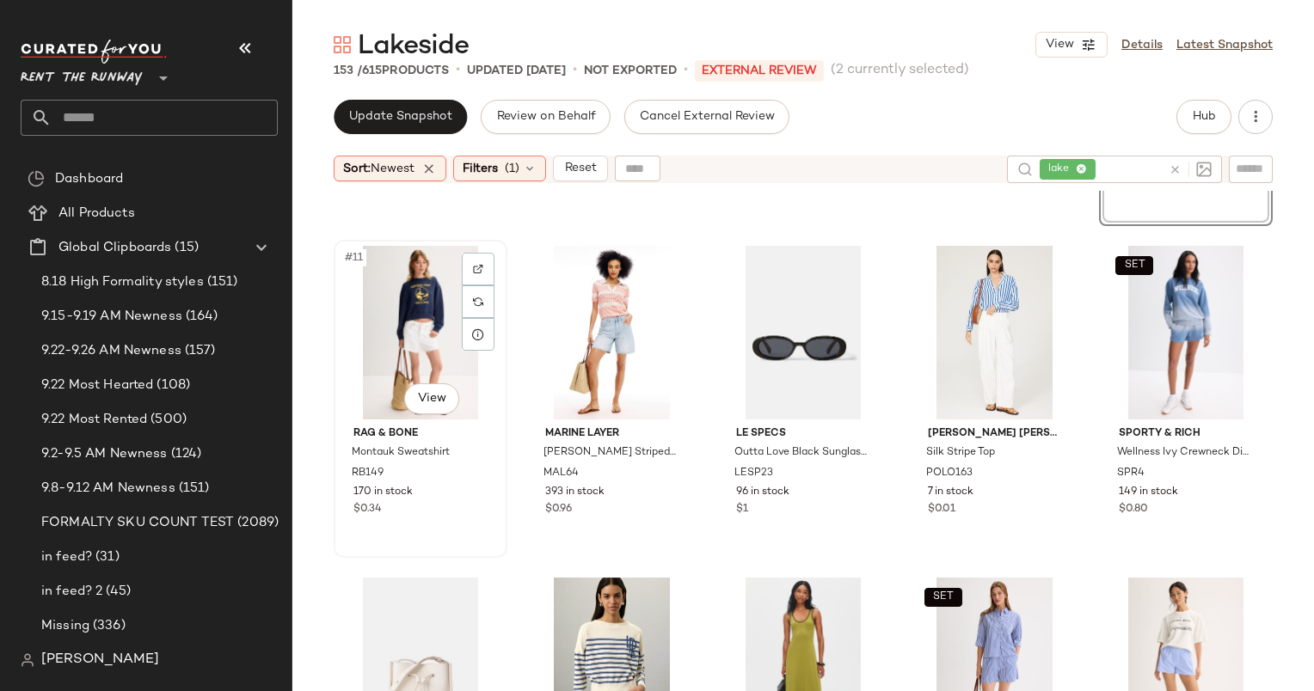
click at [419, 322] on div "#11 View" at bounding box center [421, 333] width 162 height 174
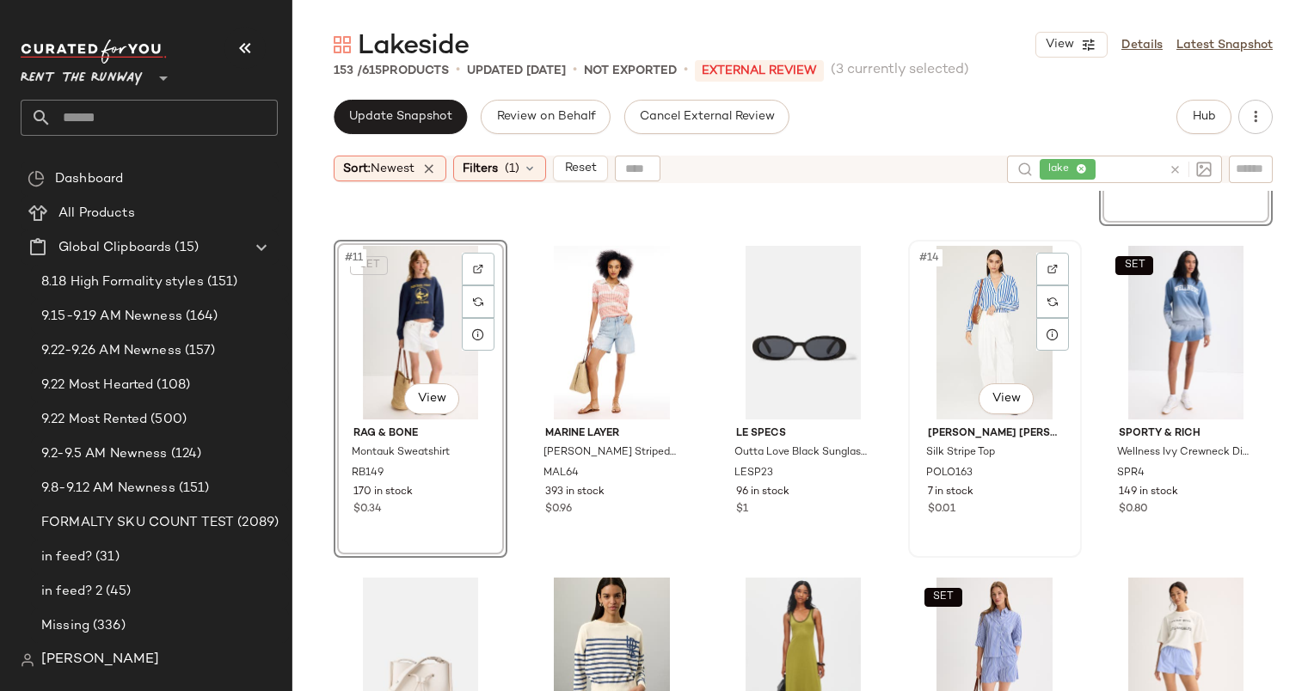
click at [960, 304] on div "#14 View" at bounding box center [995, 333] width 162 height 174
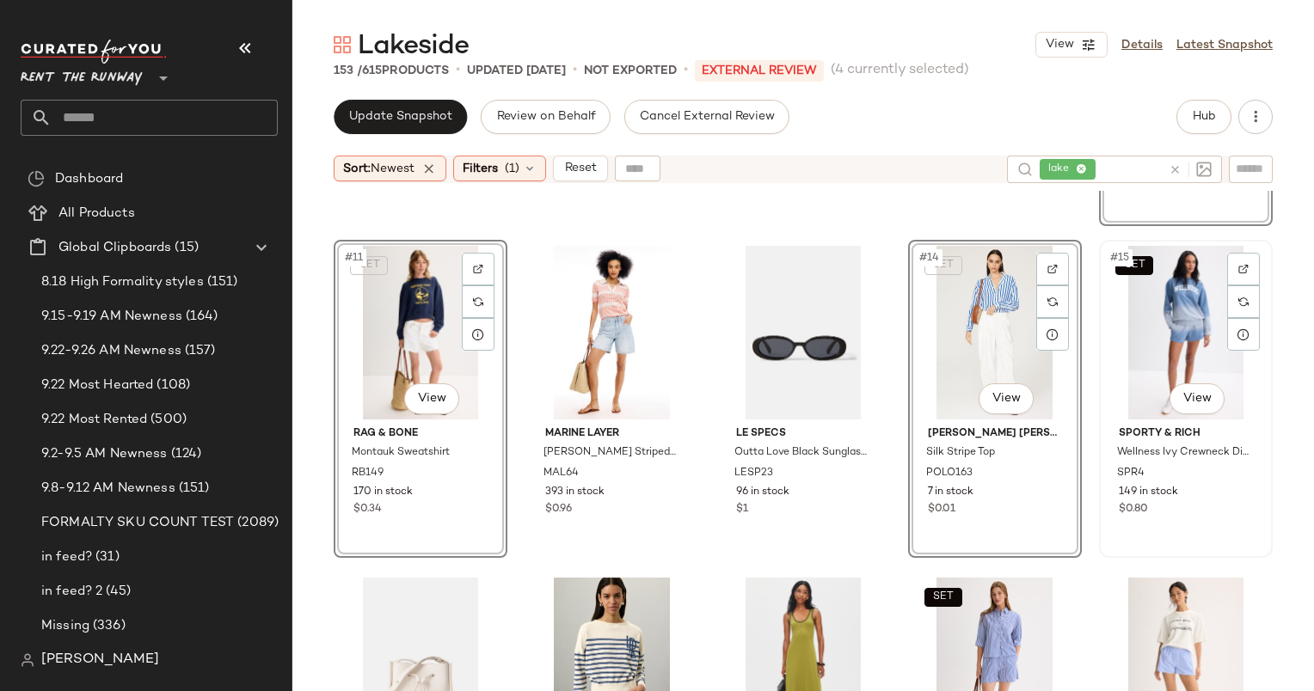
click at [1150, 318] on div "SET #15 View" at bounding box center [1186, 333] width 162 height 174
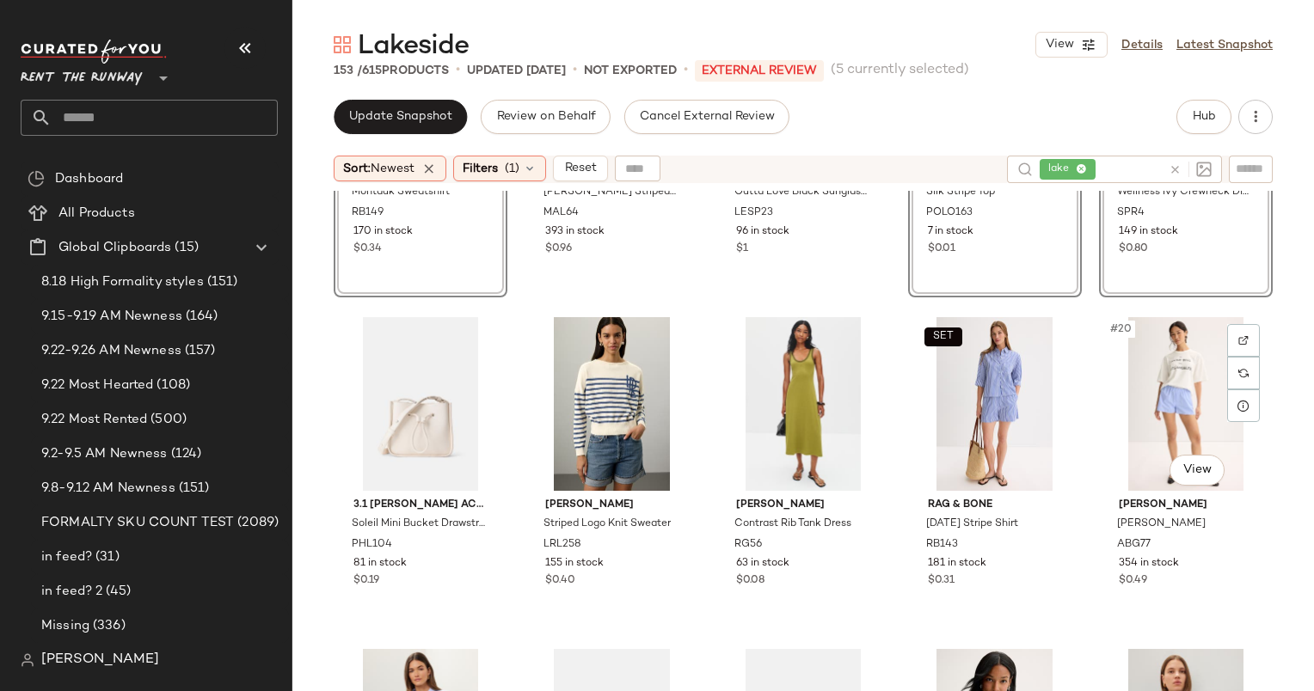
scroll to position [913, 0]
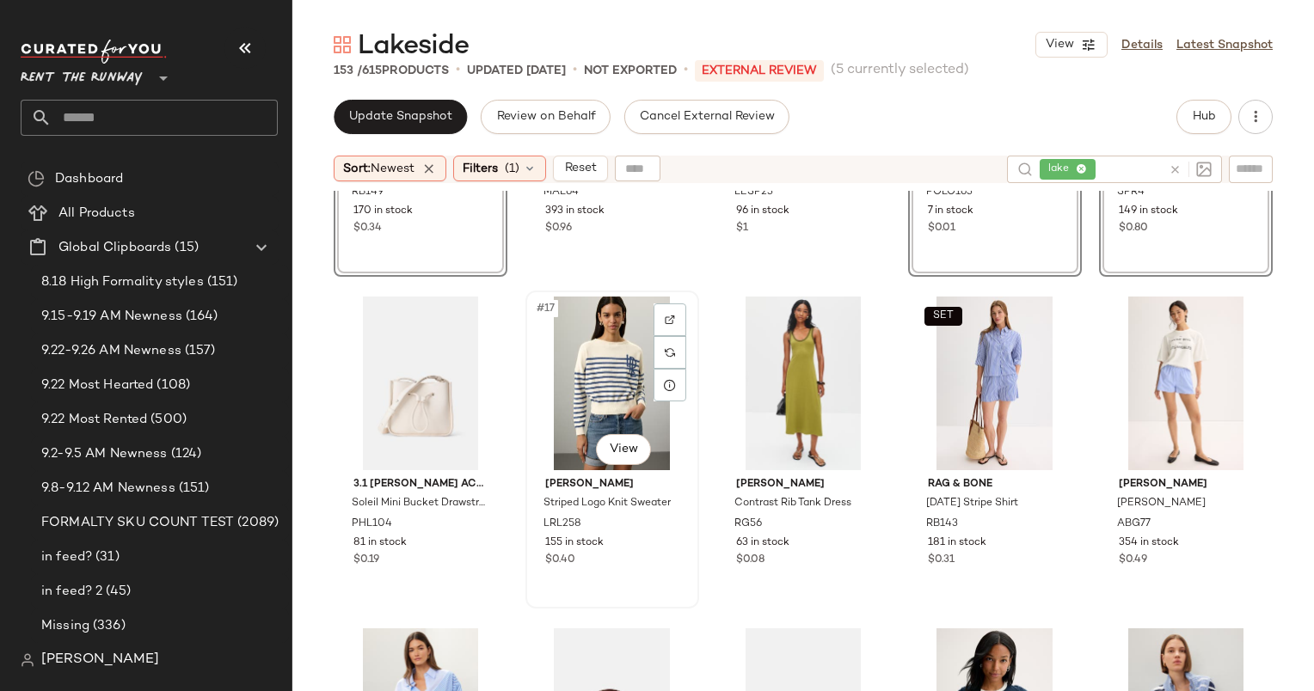
click at [585, 356] on div "#17 View" at bounding box center [612, 384] width 162 height 174
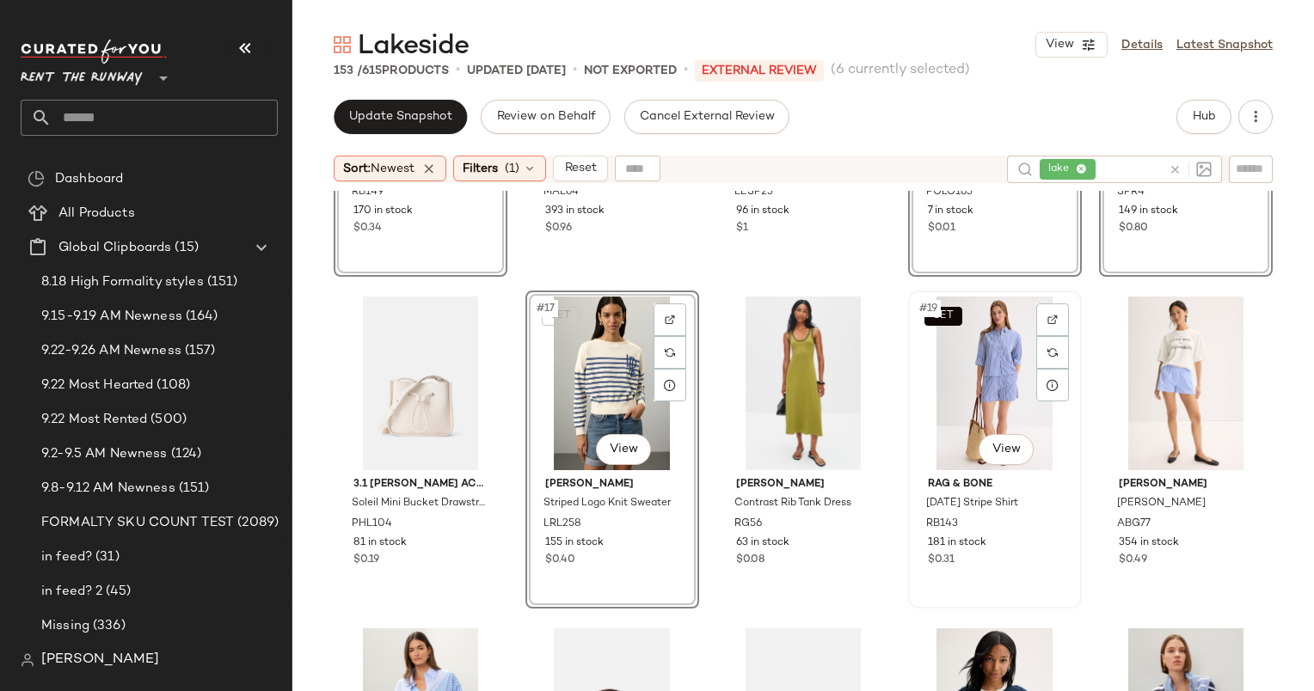
click at [985, 381] on div "SET #19 View" at bounding box center [995, 384] width 162 height 174
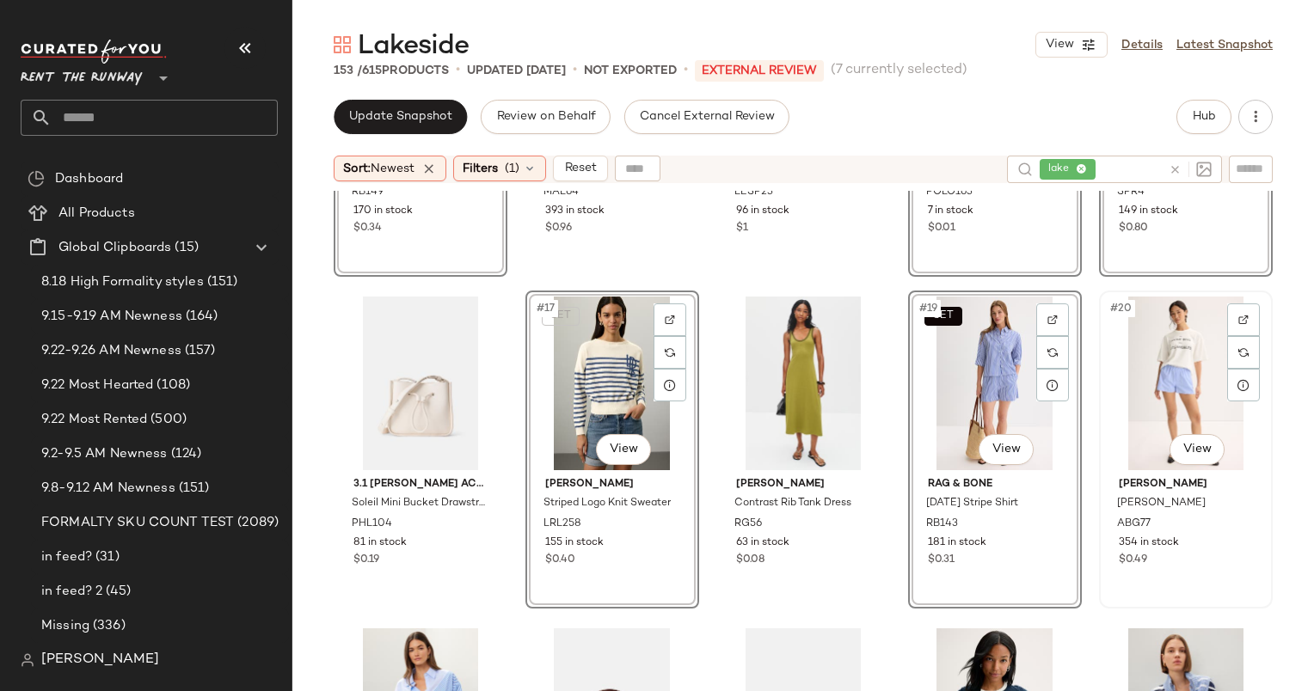
click at [1120, 388] on div "#20 View" at bounding box center [1186, 384] width 162 height 174
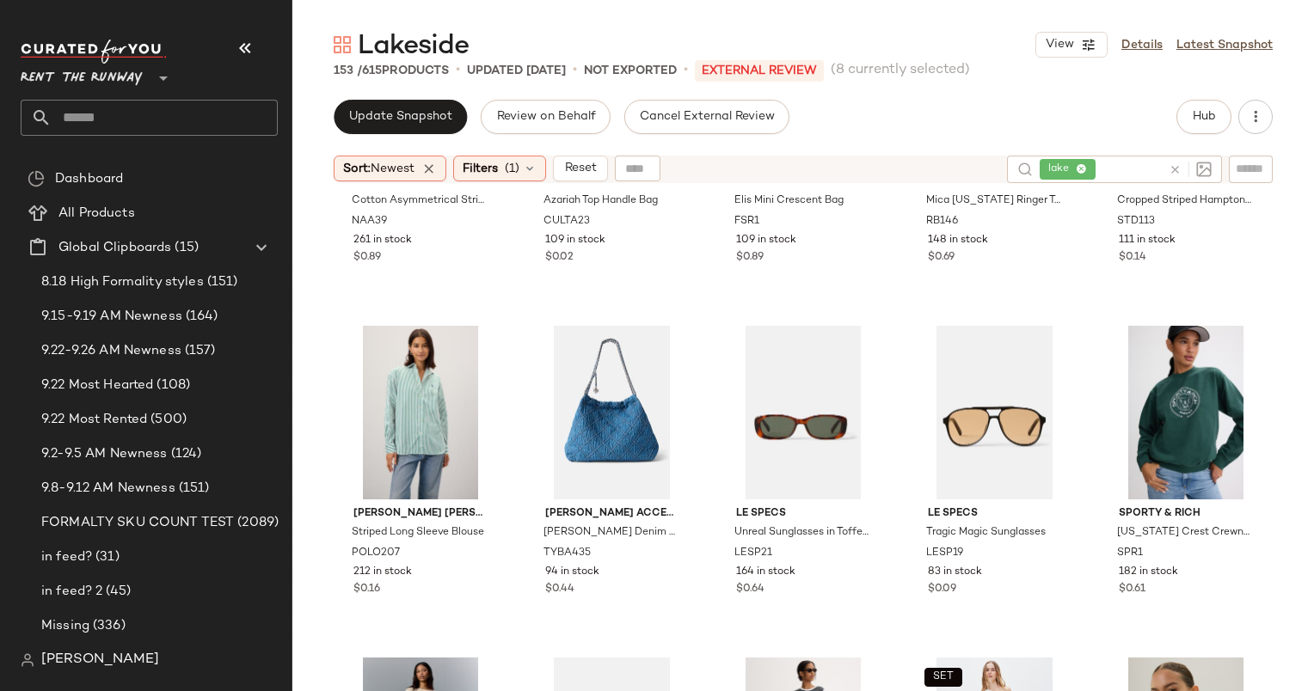
scroll to position [1551, 0]
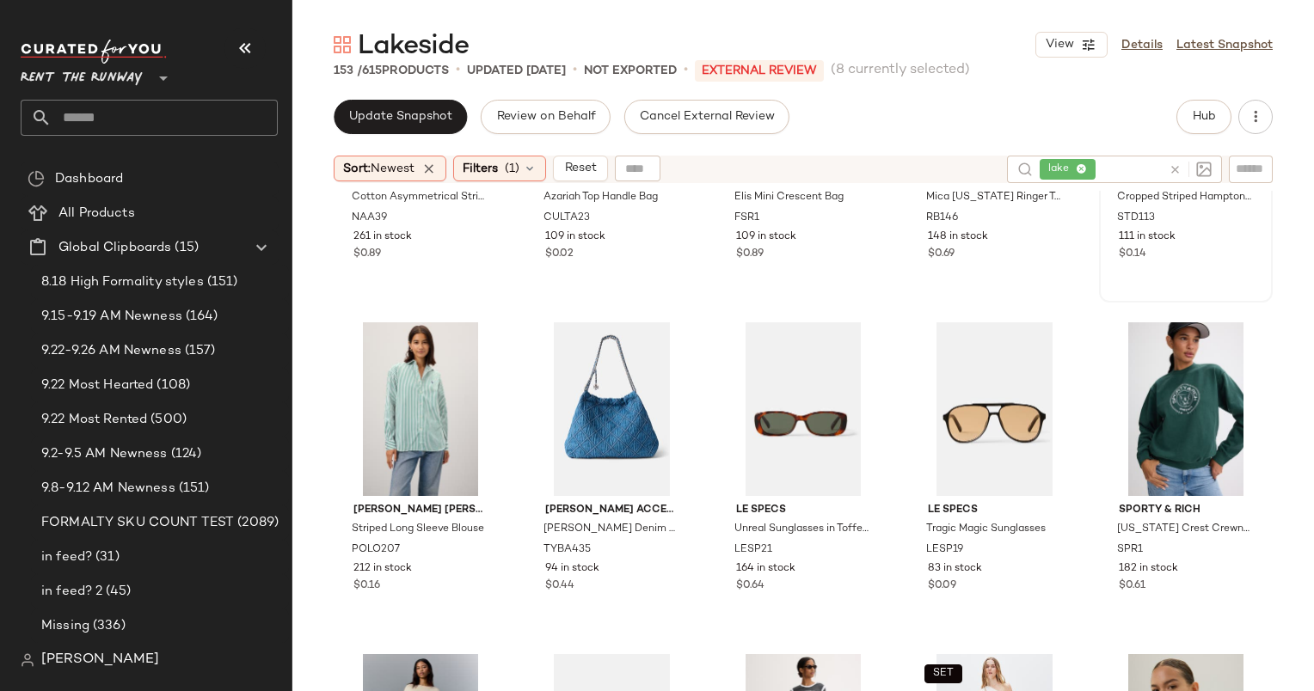
click at [1187, 273] on div "#25 View Staud Cropped Striped Hampton Sweater STD113 111 in stock $0.14" at bounding box center [1186, 143] width 170 height 315
click at [1150, 386] on div "#30 View" at bounding box center [1186, 409] width 162 height 174
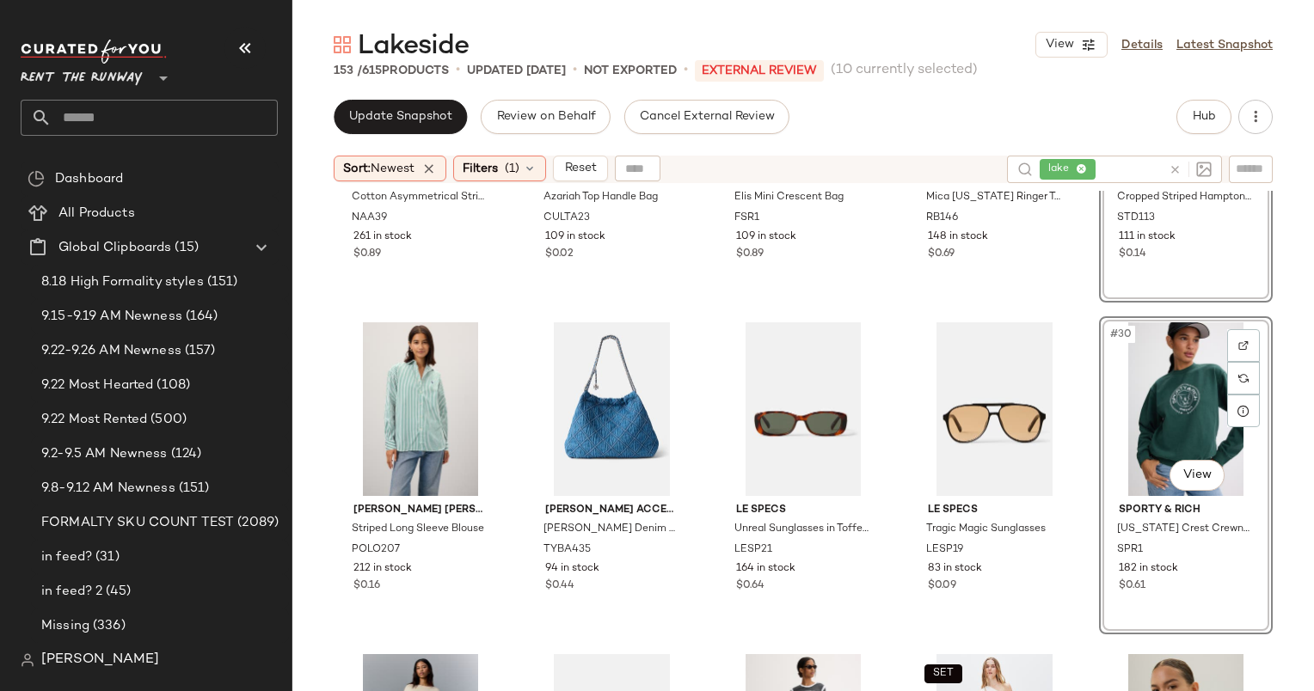
scroll to position [1902, 0]
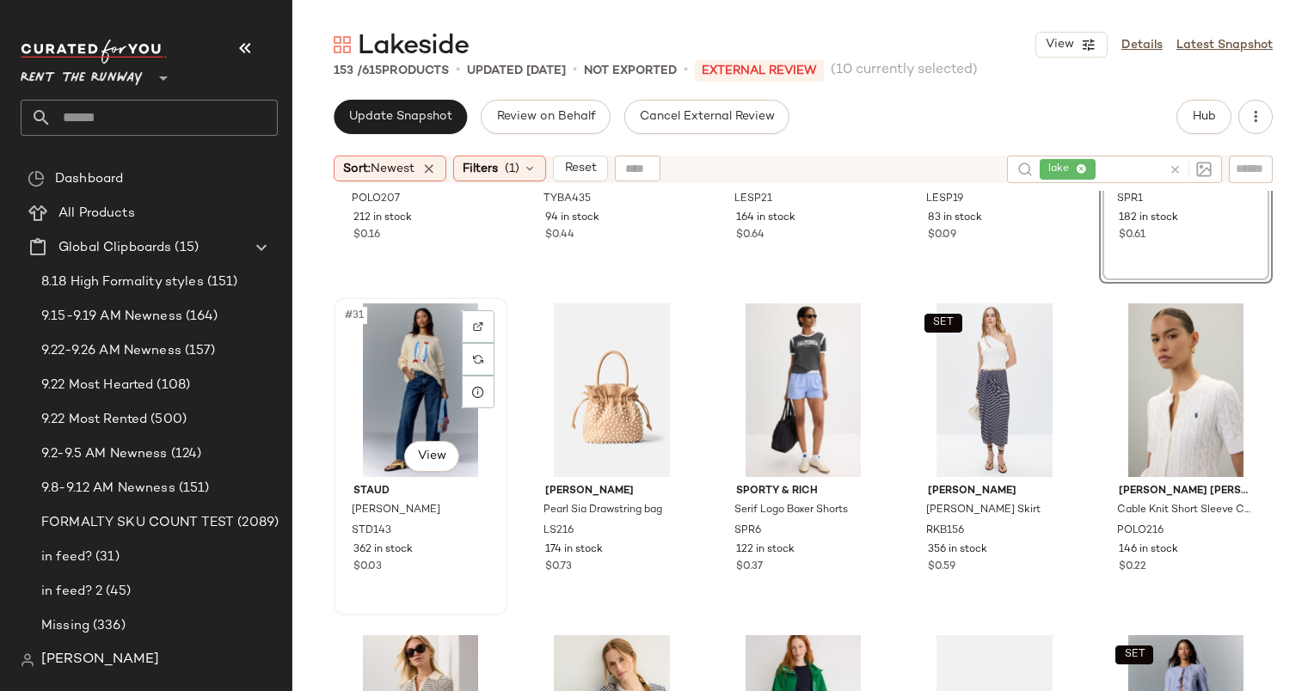
click at [410, 395] on div "#31 View" at bounding box center [421, 391] width 162 height 174
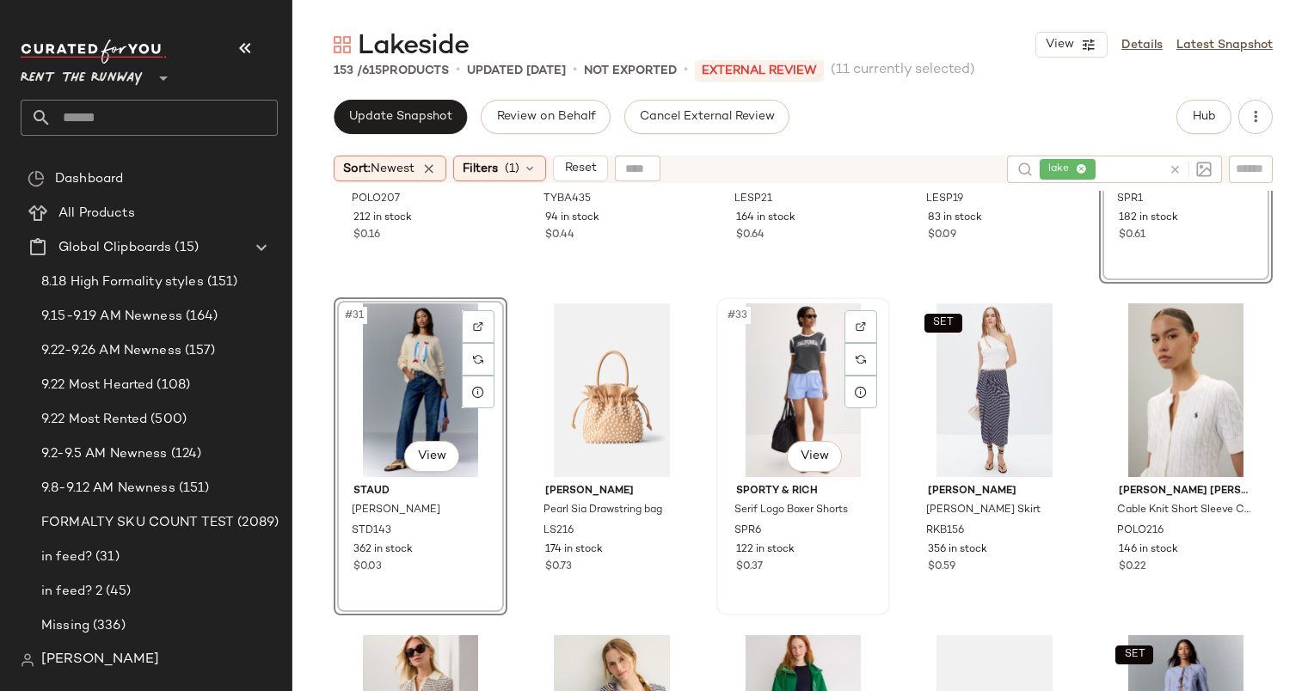
click at [796, 403] on div "#33 View" at bounding box center [803, 391] width 162 height 174
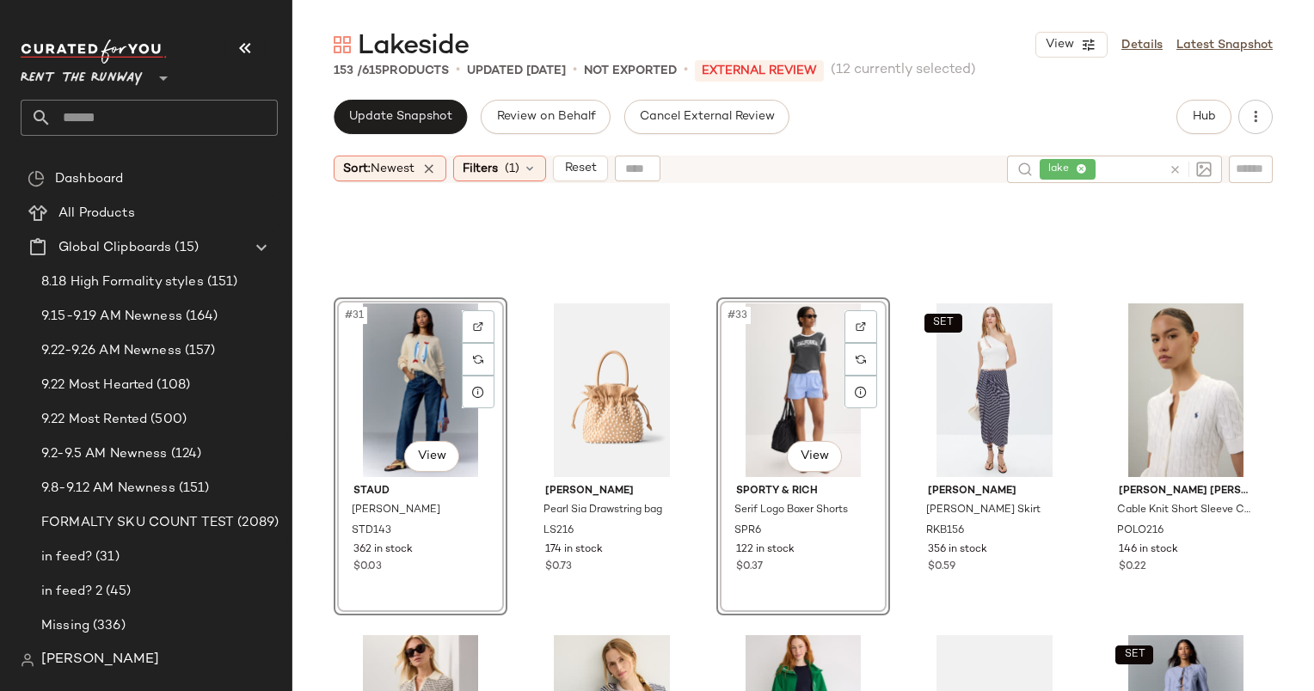
scroll to position [2184, 0]
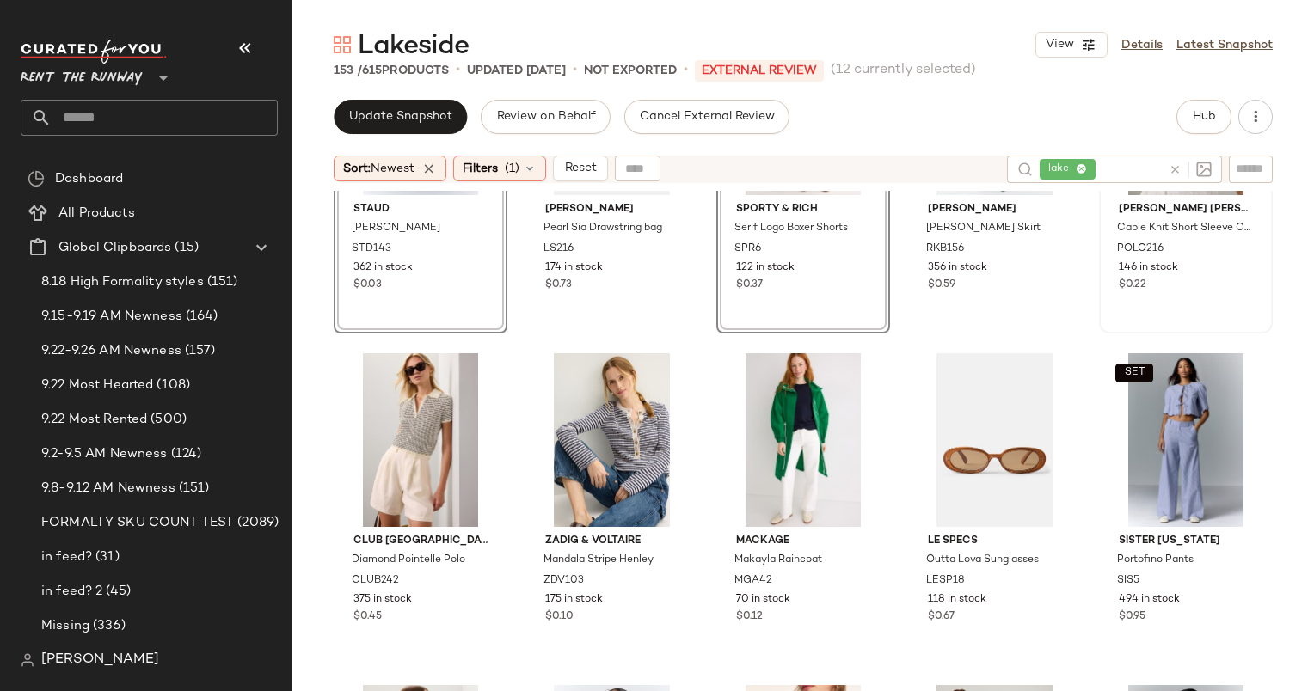
click at [1175, 285] on div "$0.22" at bounding box center [1186, 285] width 134 height 15
click at [411, 398] on div "#36 View" at bounding box center [421, 440] width 162 height 174
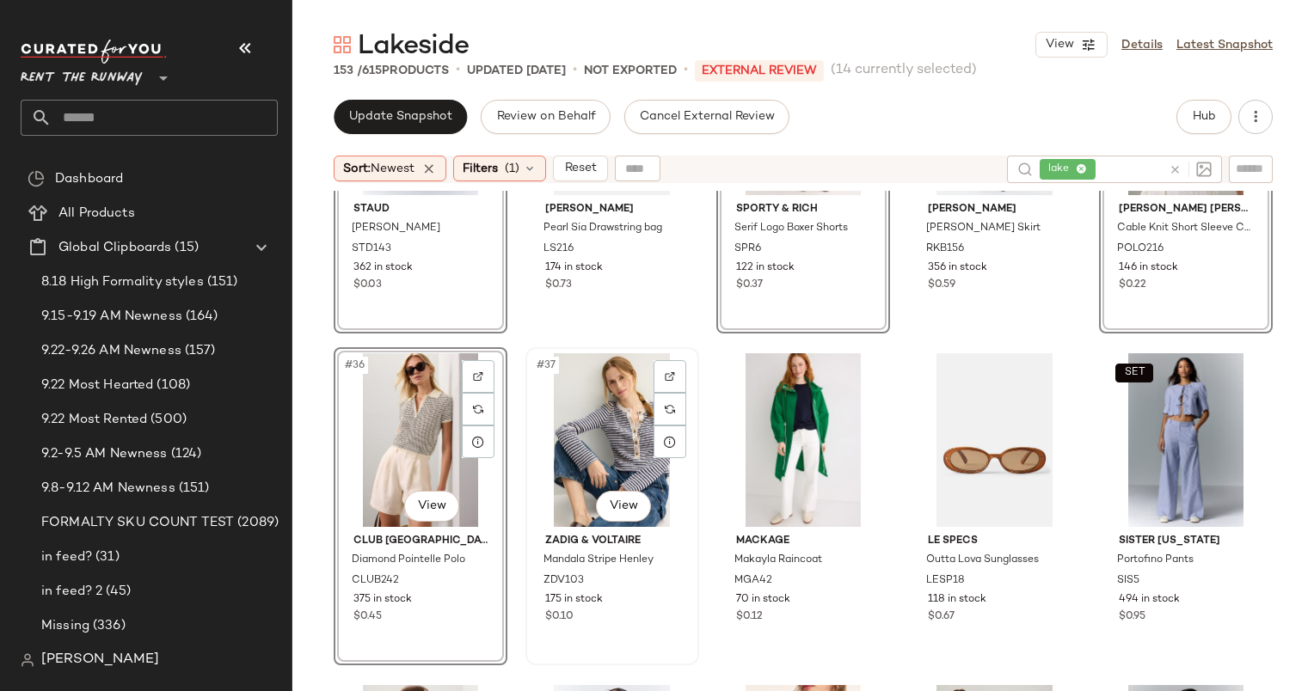
click at [606, 411] on div "#37 View" at bounding box center [612, 440] width 162 height 174
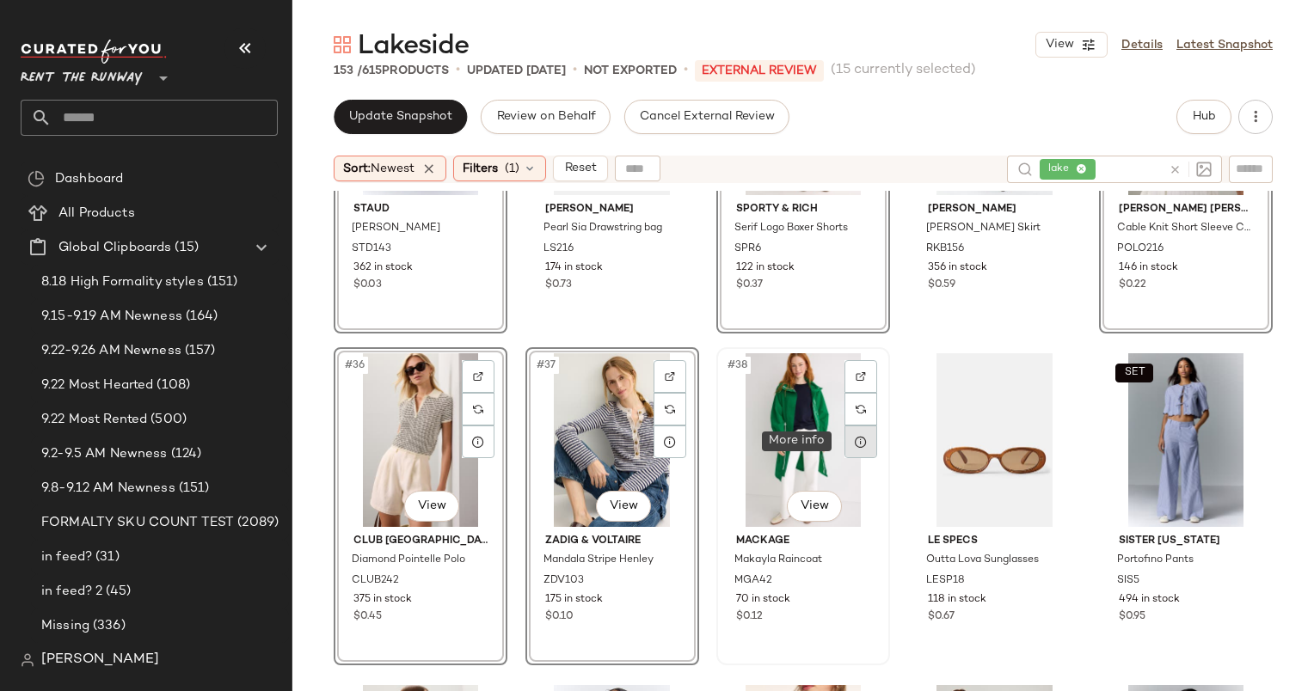
scroll to position [2331, 0]
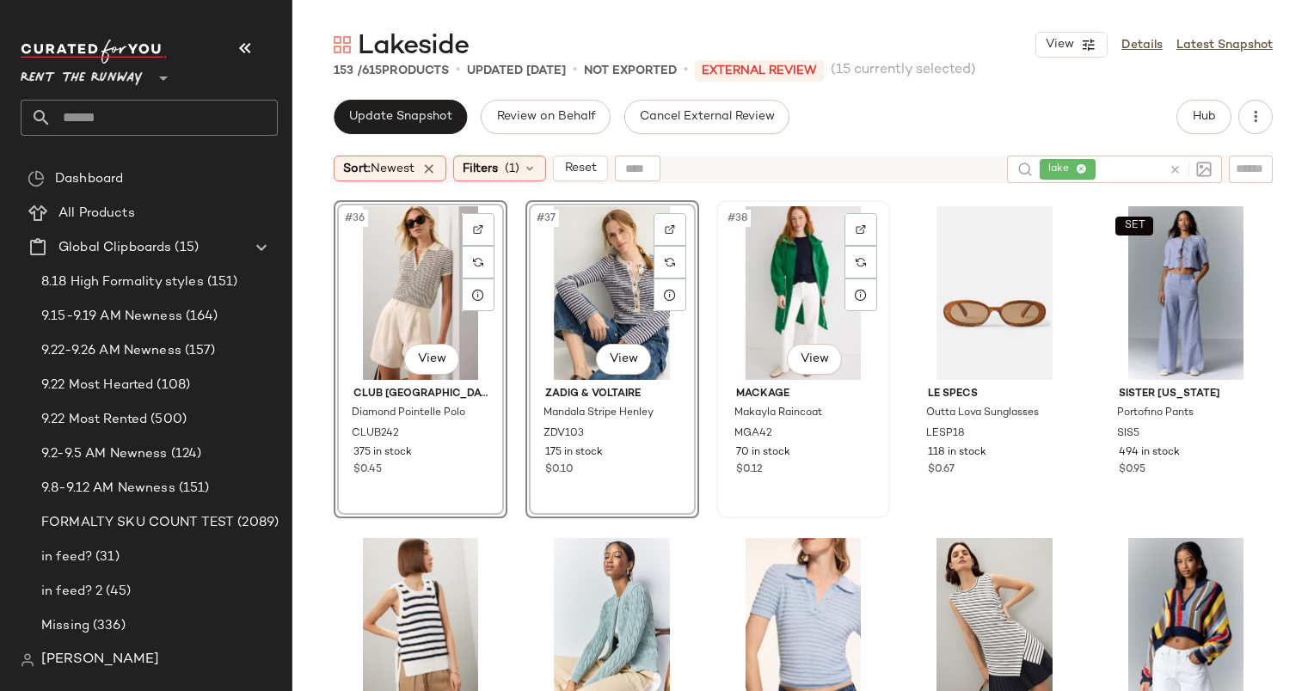
click at [774, 330] on div "#38 View" at bounding box center [803, 293] width 162 height 174
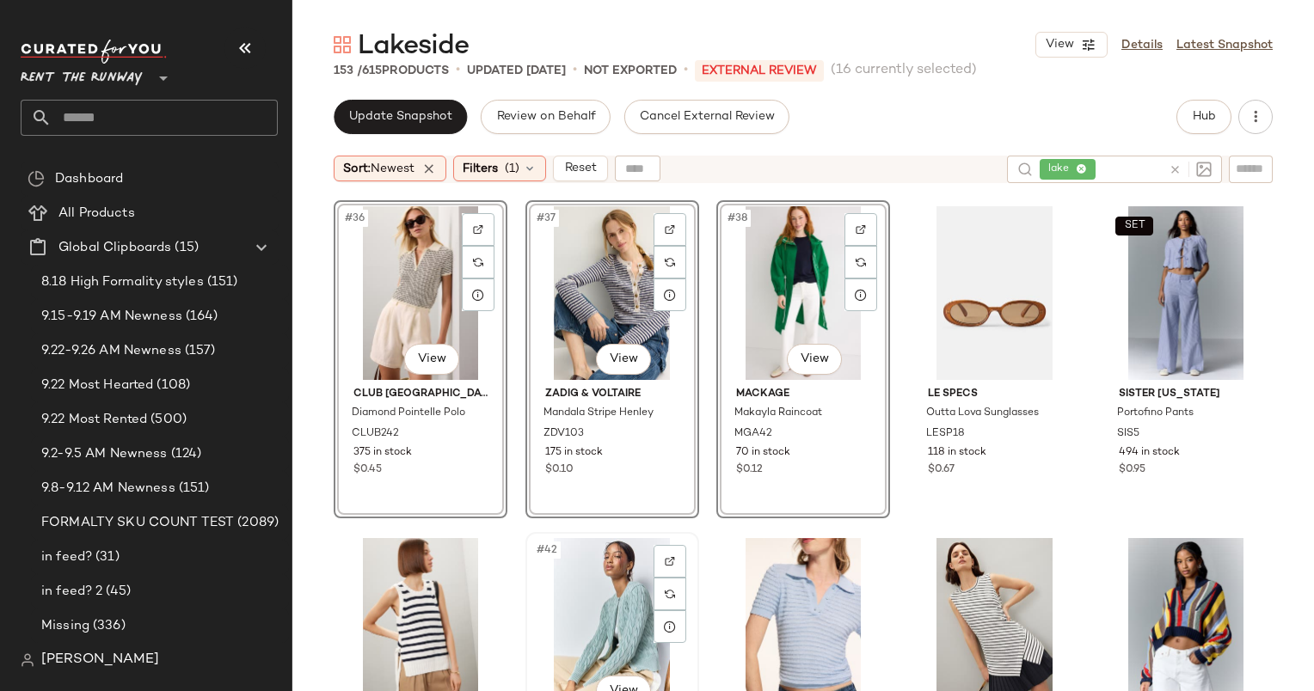
click at [609, 581] on div "#42 View" at bounding box center [612, 625] width 162 height 174
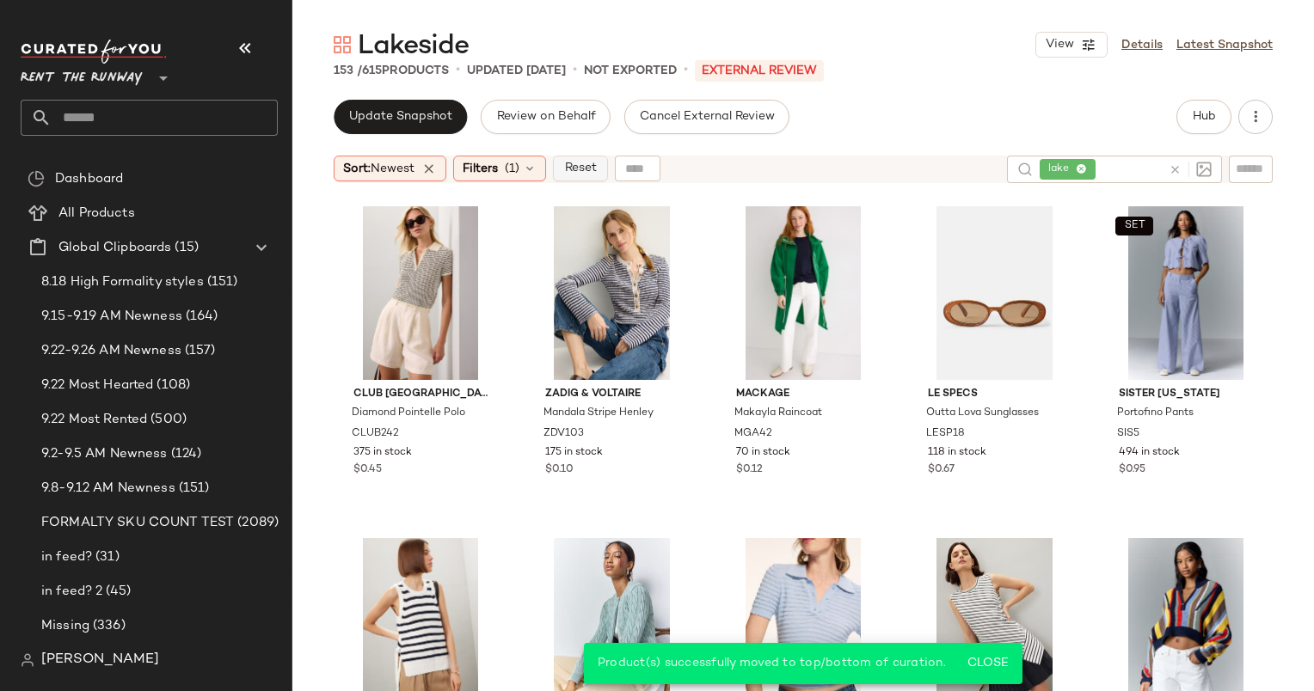
click at [591, 162] on span "Reset" at bounding box center [579, 169] width 33 height 14
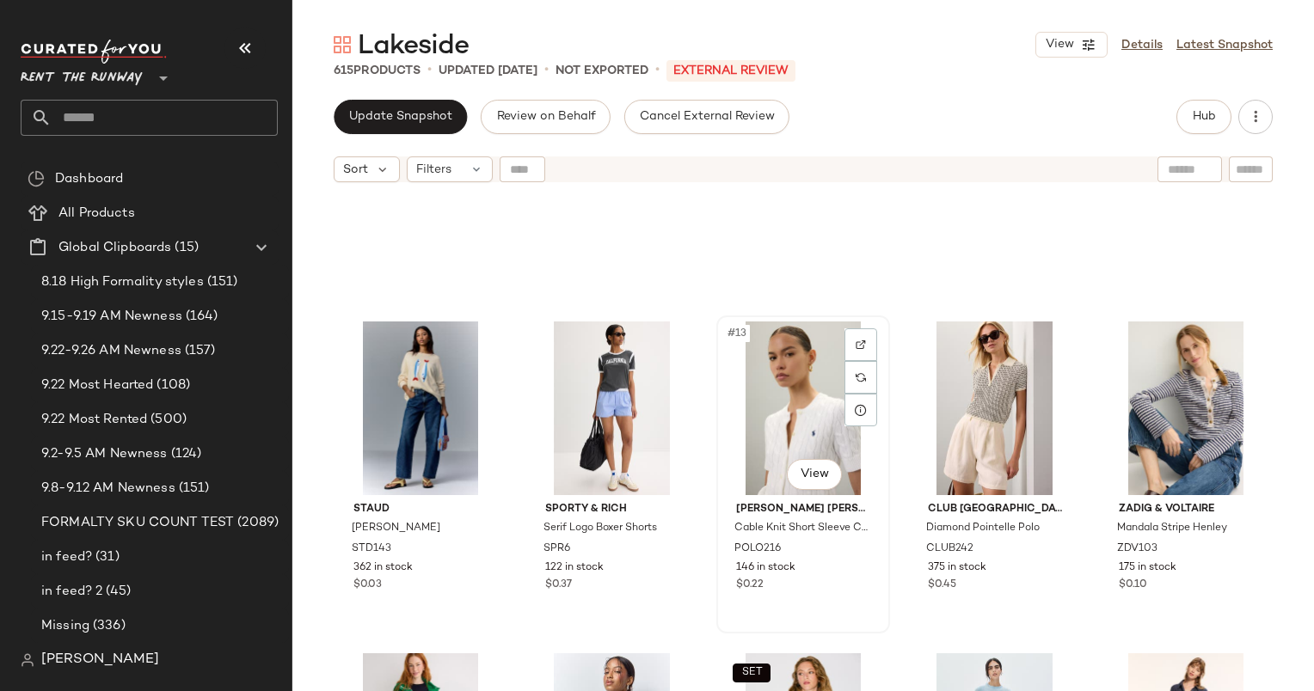
scroll to position [827, 0]
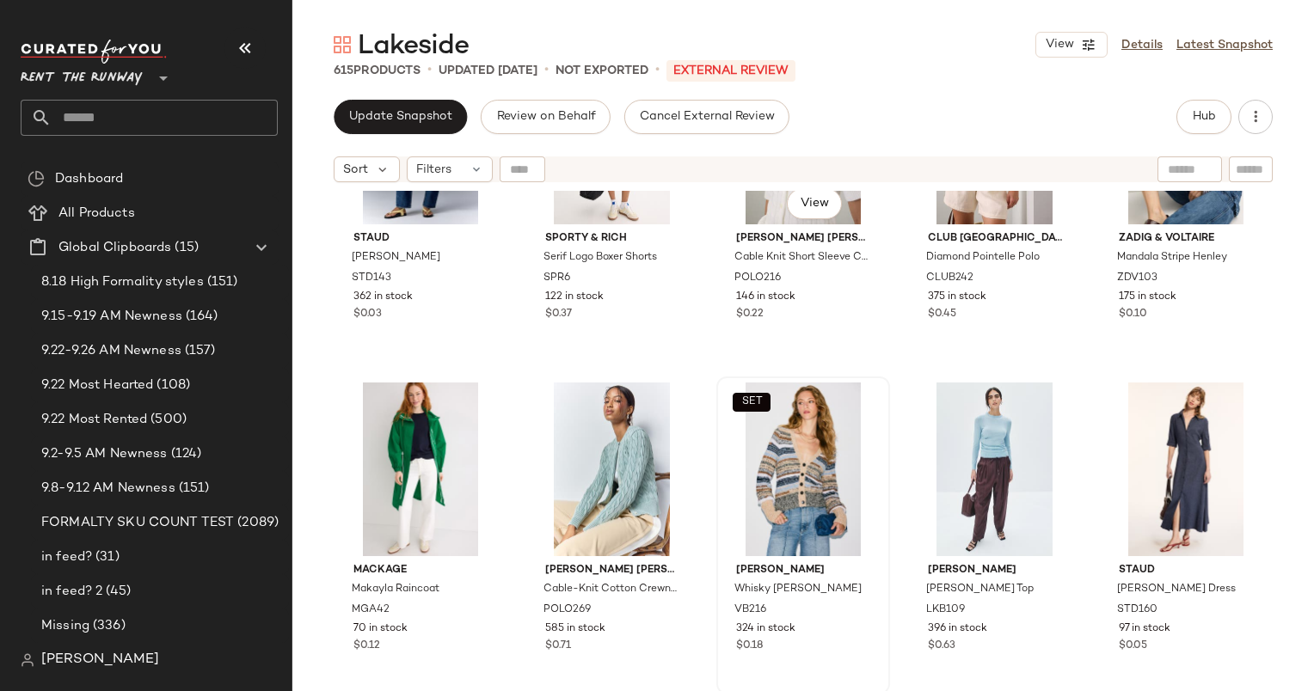
click at [816, 465] on div "SET" at bounding box center [803, 470] width 162 height 174
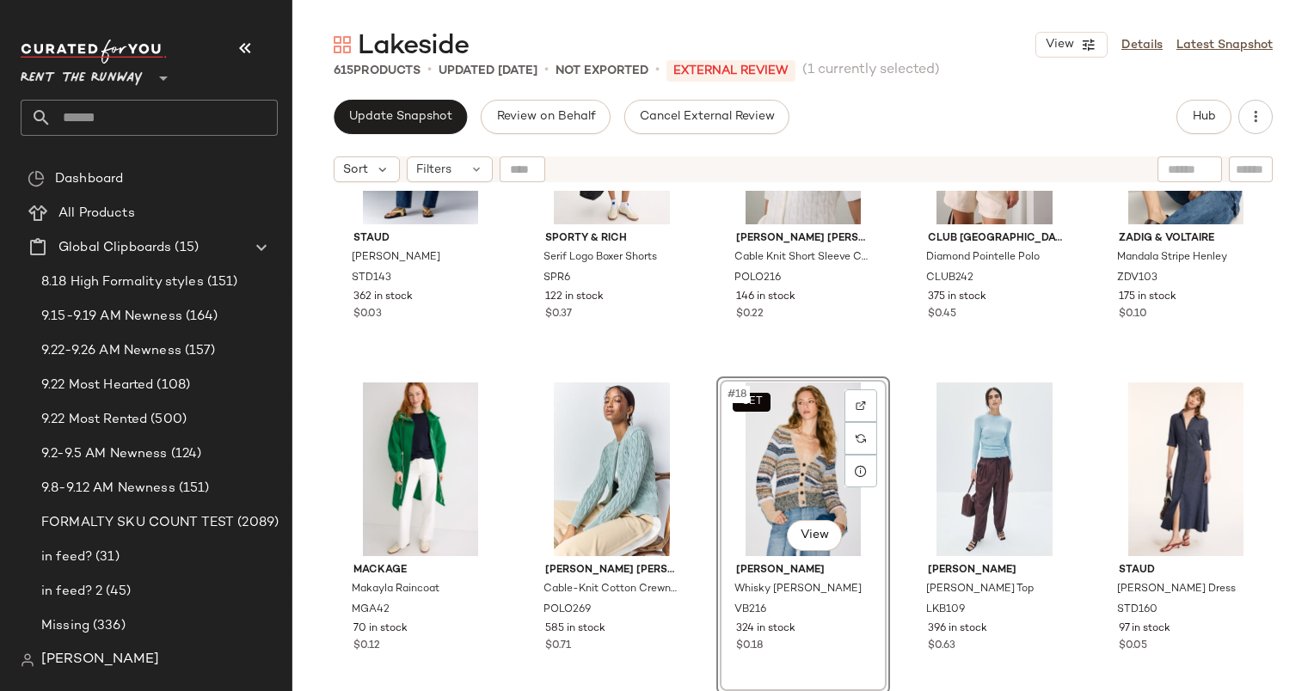
scroll to position [267, 0]
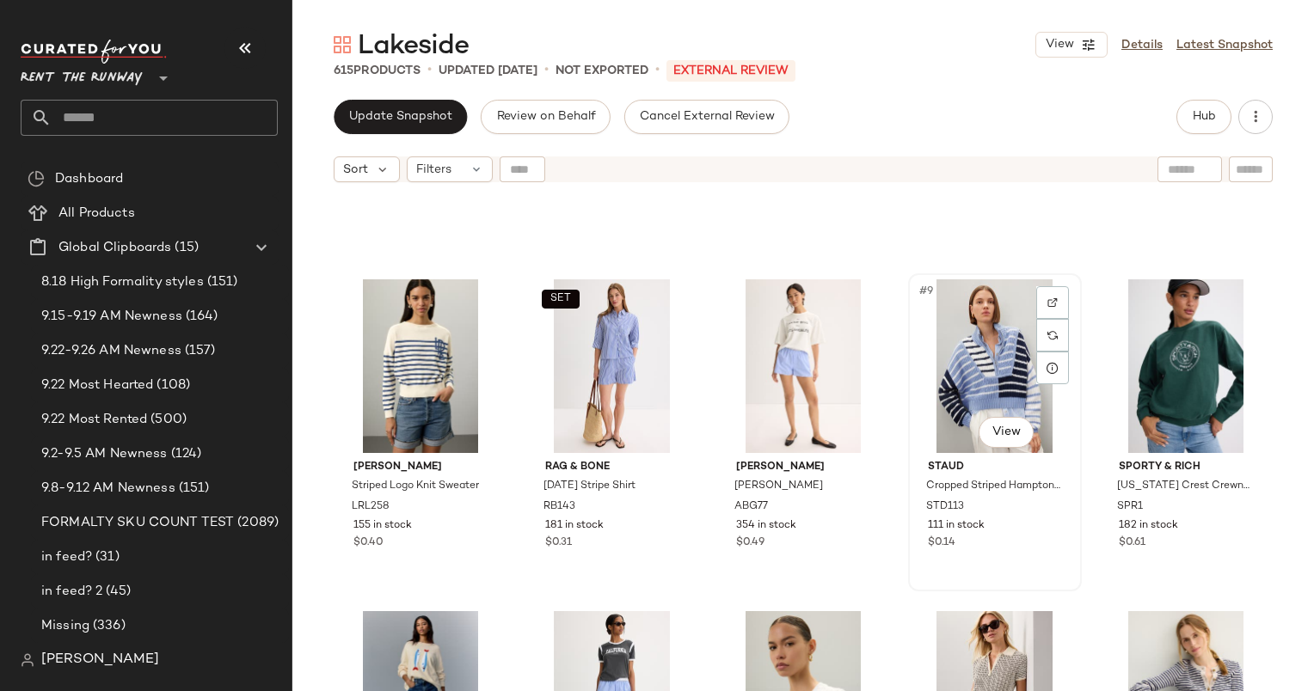
click at [982, 320] on div "#9 View" at bounding box center [995, 366] width 162 height 174
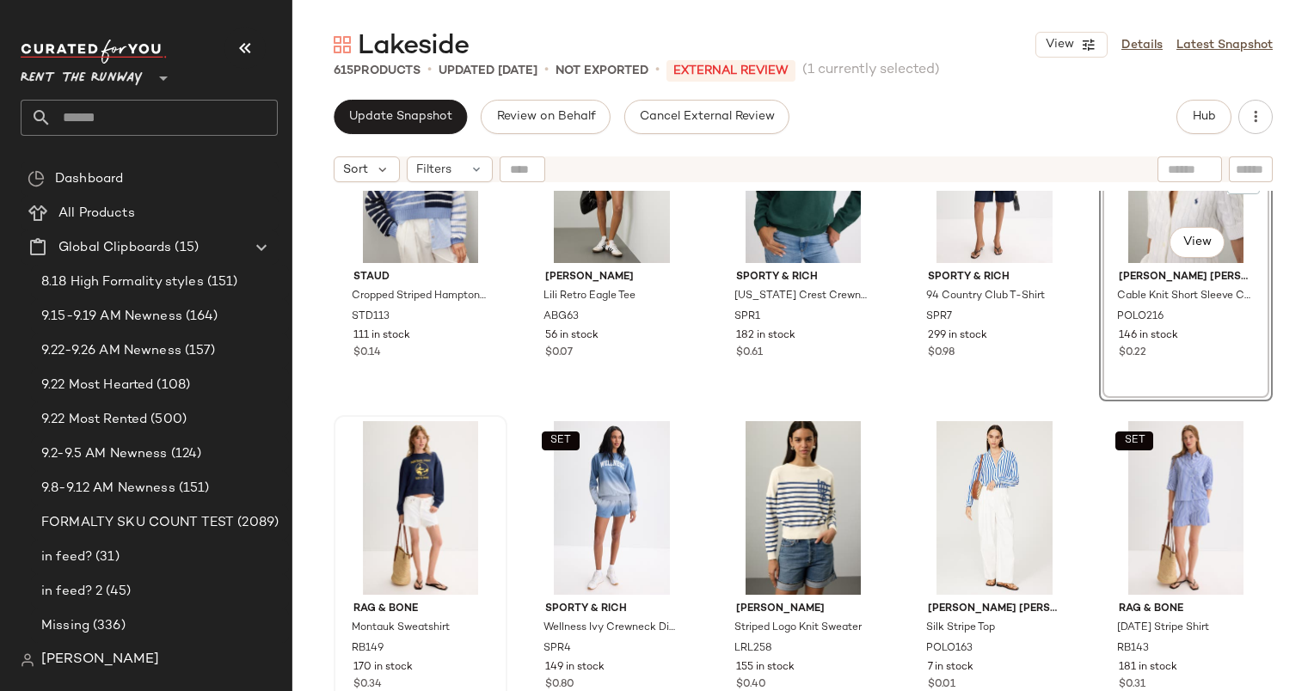
scroll to position [199, 0]
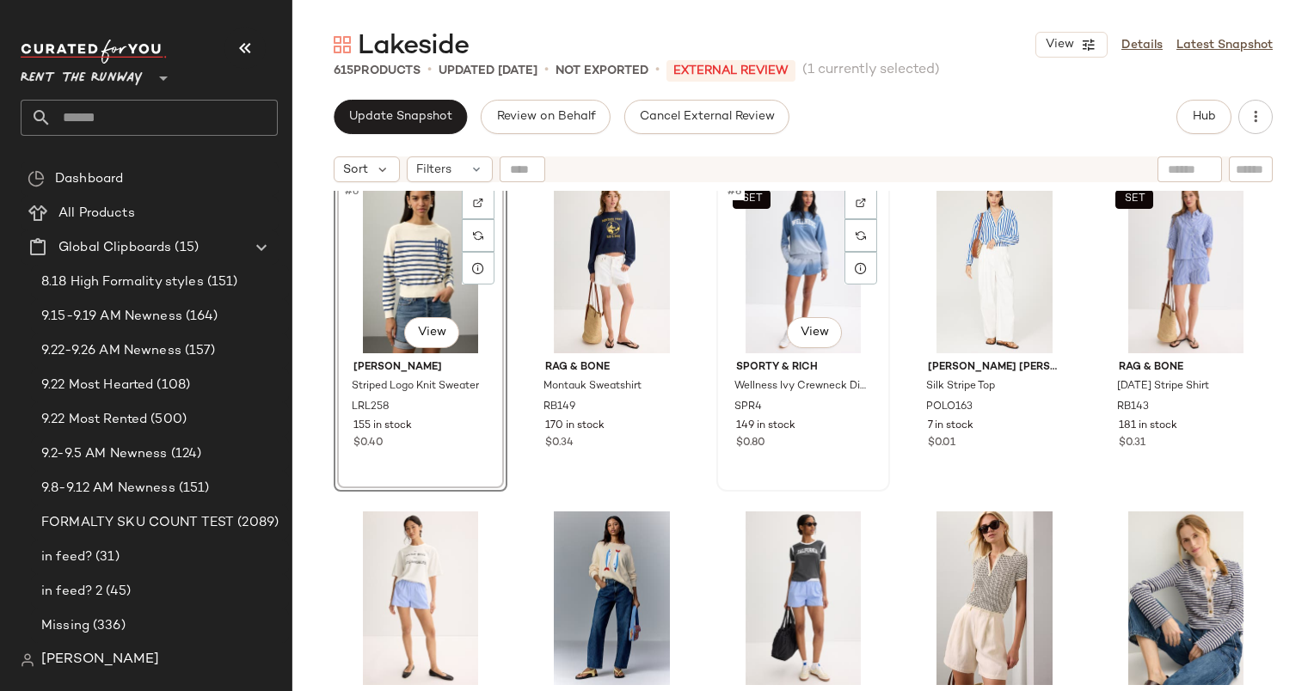
scroll to position [353, 0]
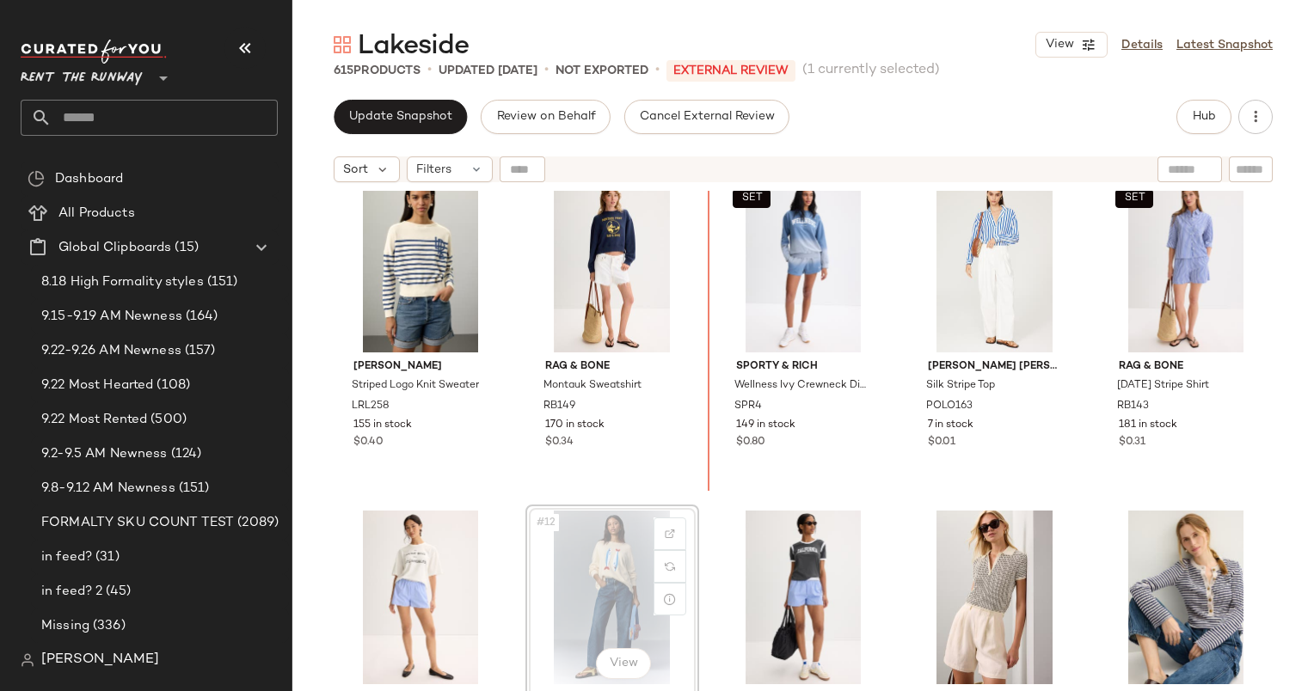
scroll to position [354, 0]
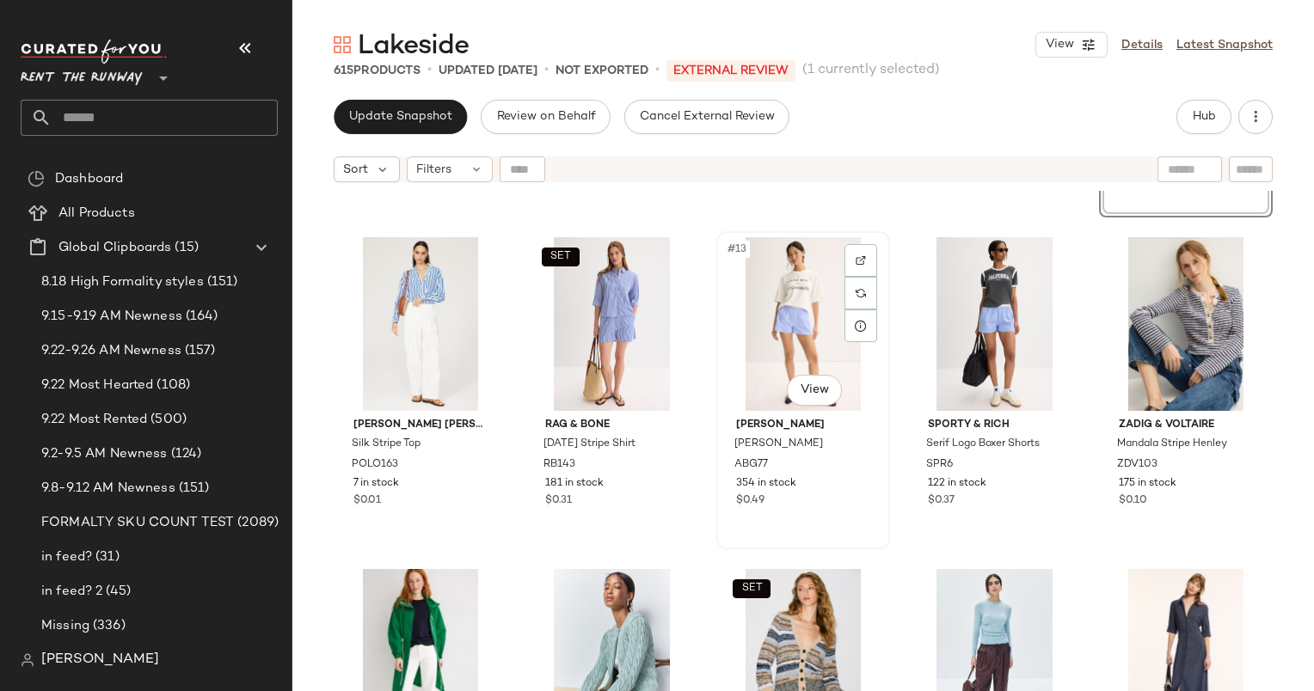
scroll to position [641, 0]
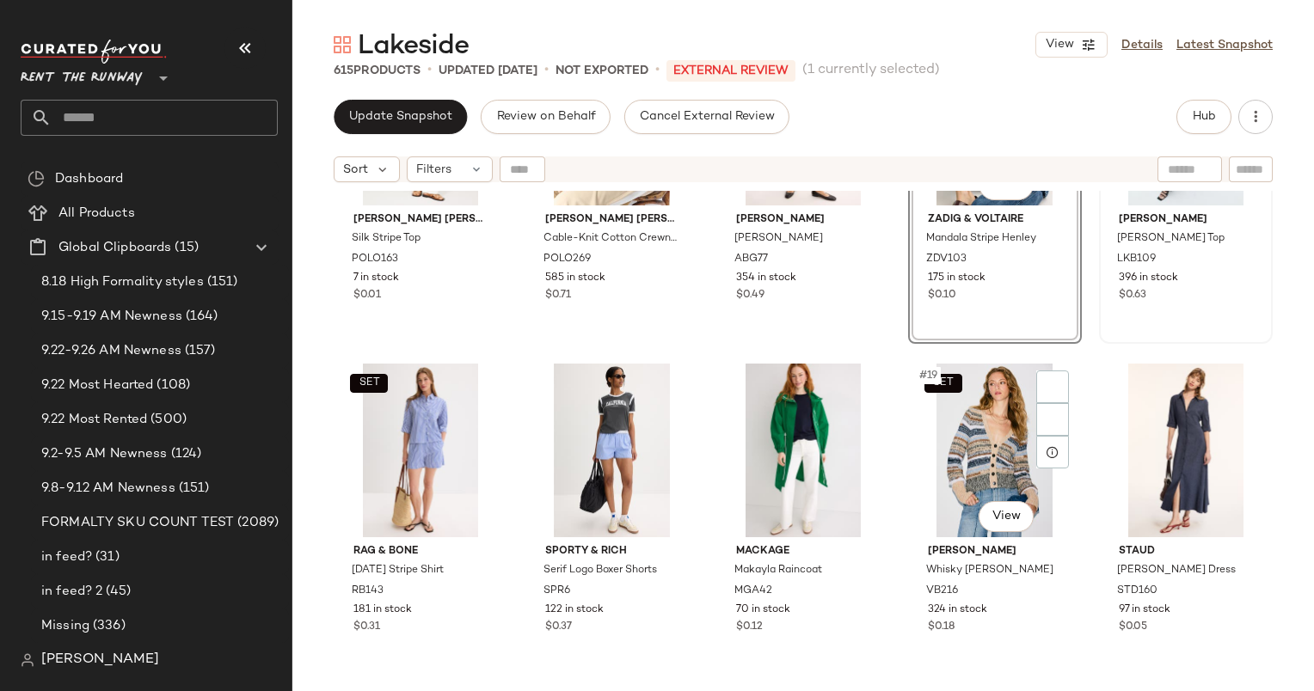
scroll to position [867, 0]
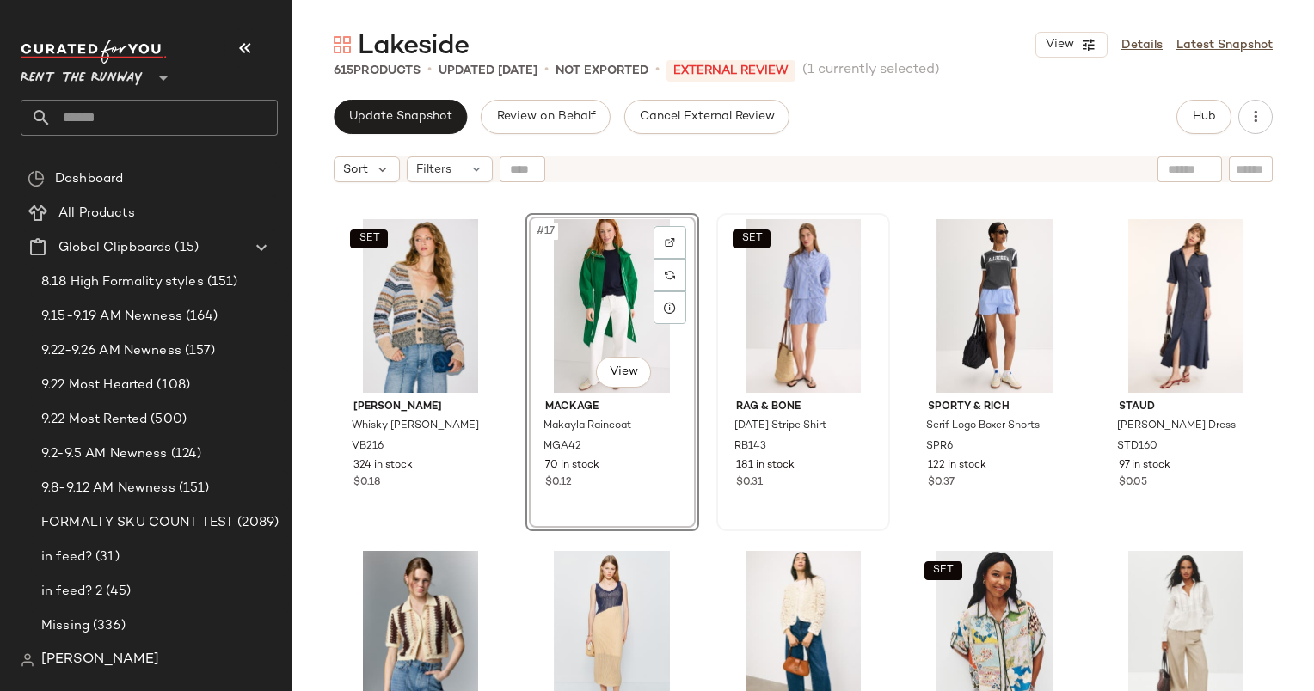
scroll to position [998, 0]
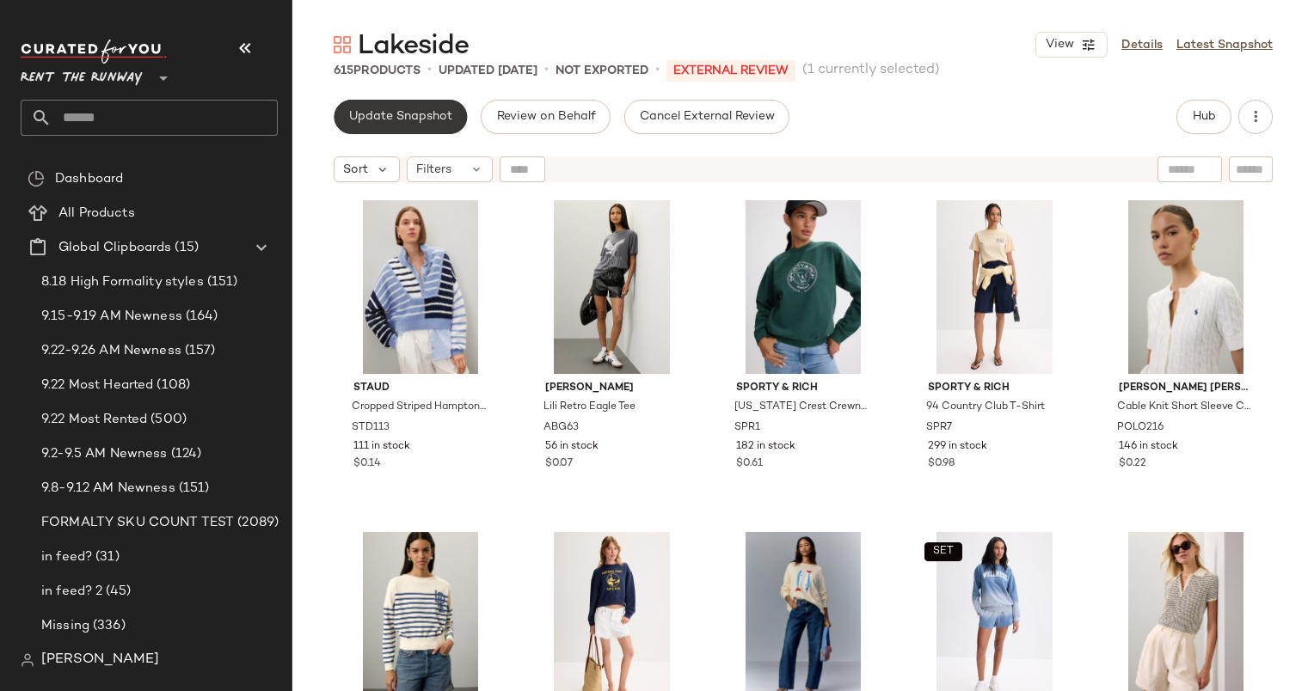
click at [413, 117] on span "Update Snapshot" at bounding box center [400, 117] width 104 height 14
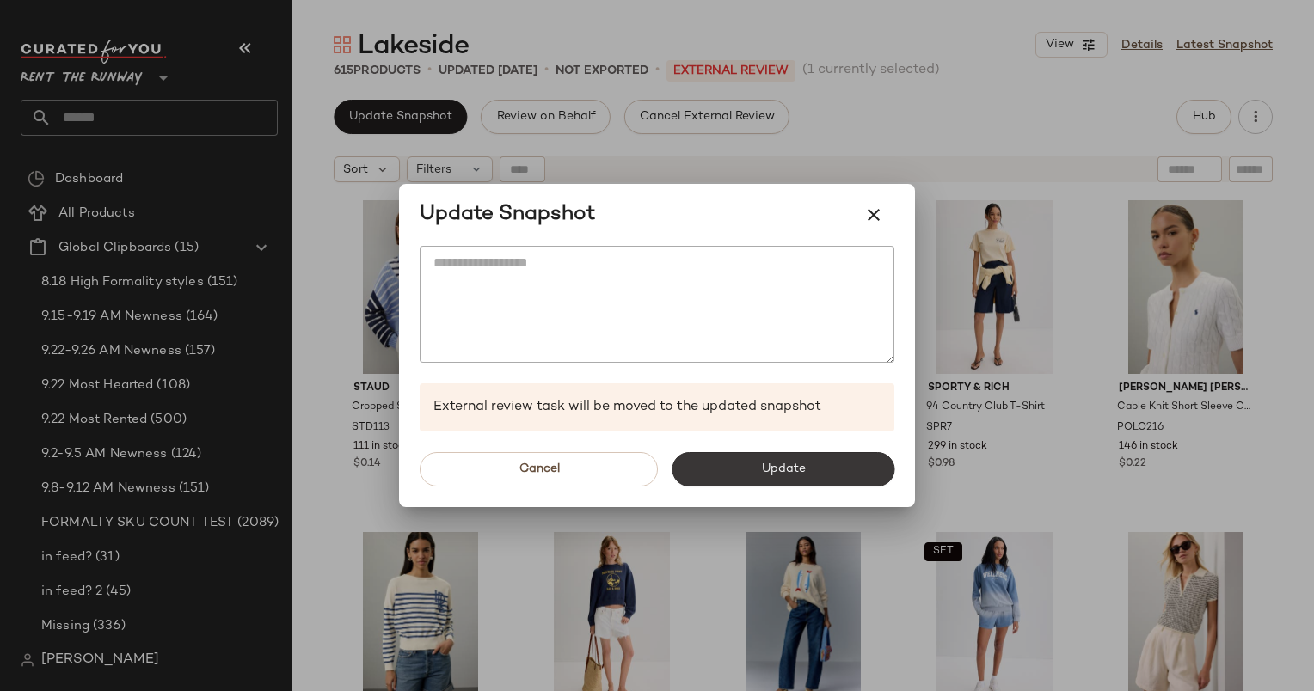
click at [805, 475] on button "Update" at bounding box center [783, 469] width 223 height 34
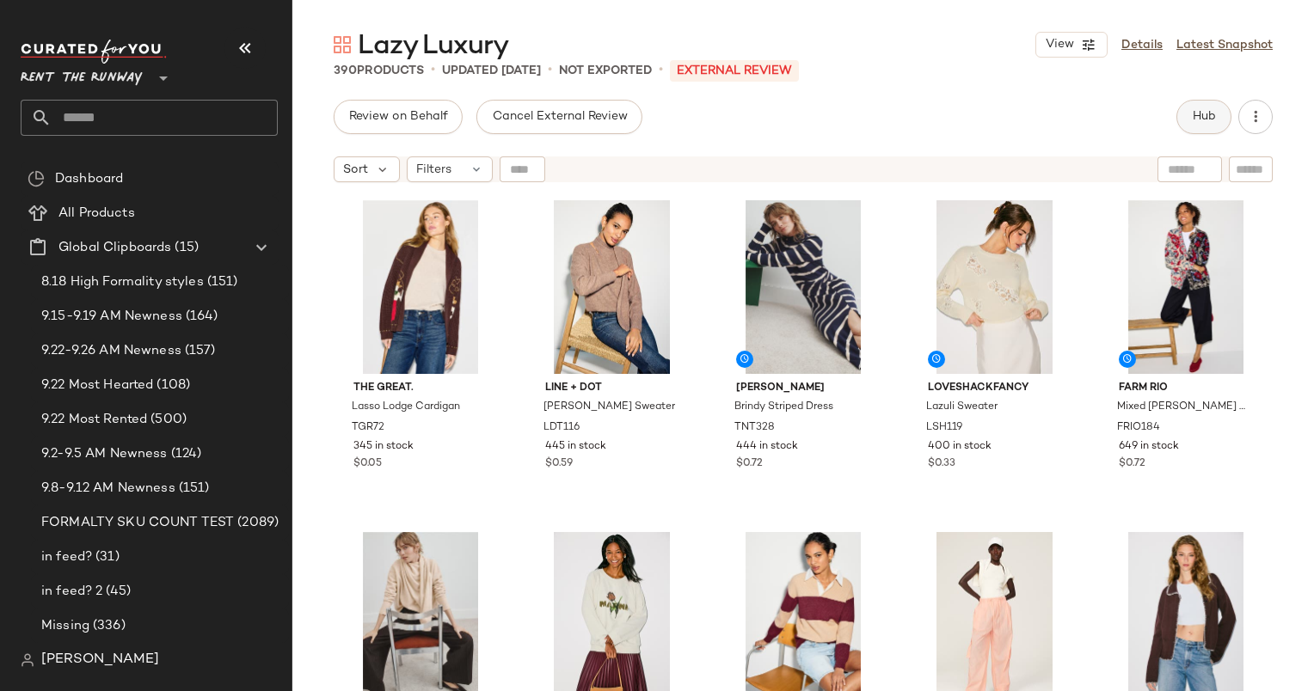
click at [1206, 120] on span "Hub" at bounding box center [1204, 117] width 24 height 14
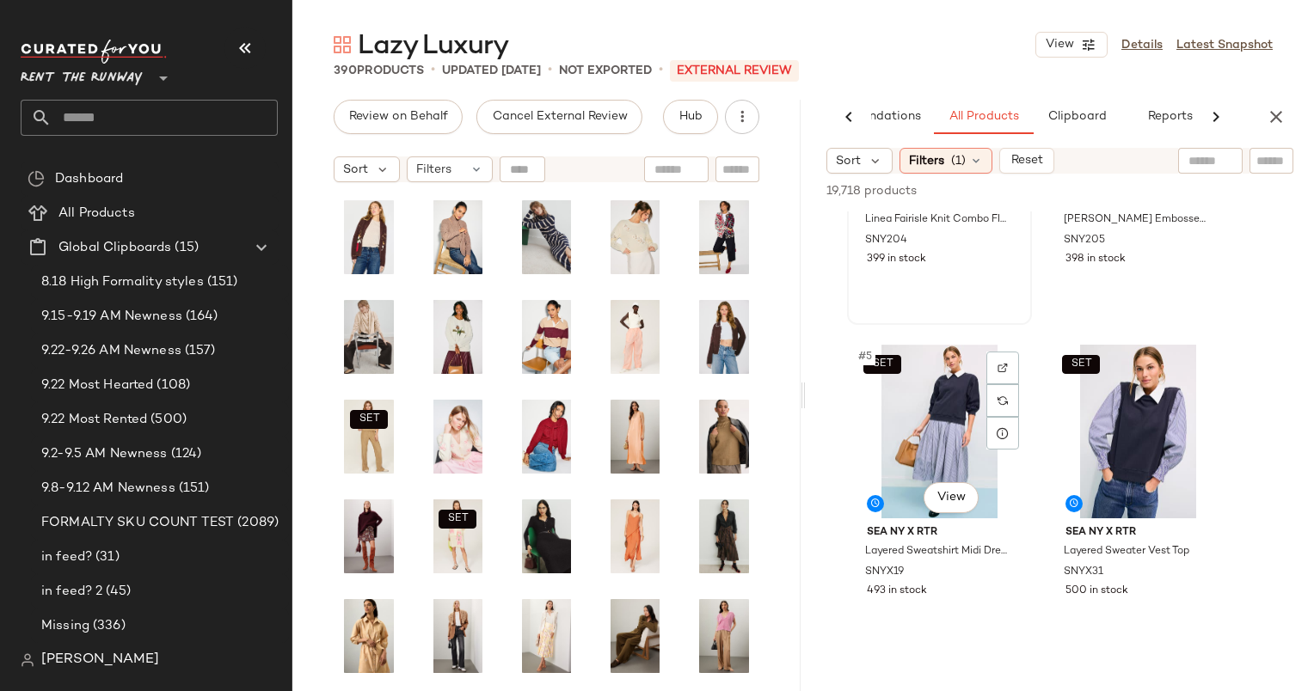
scroll to position [538, 0]
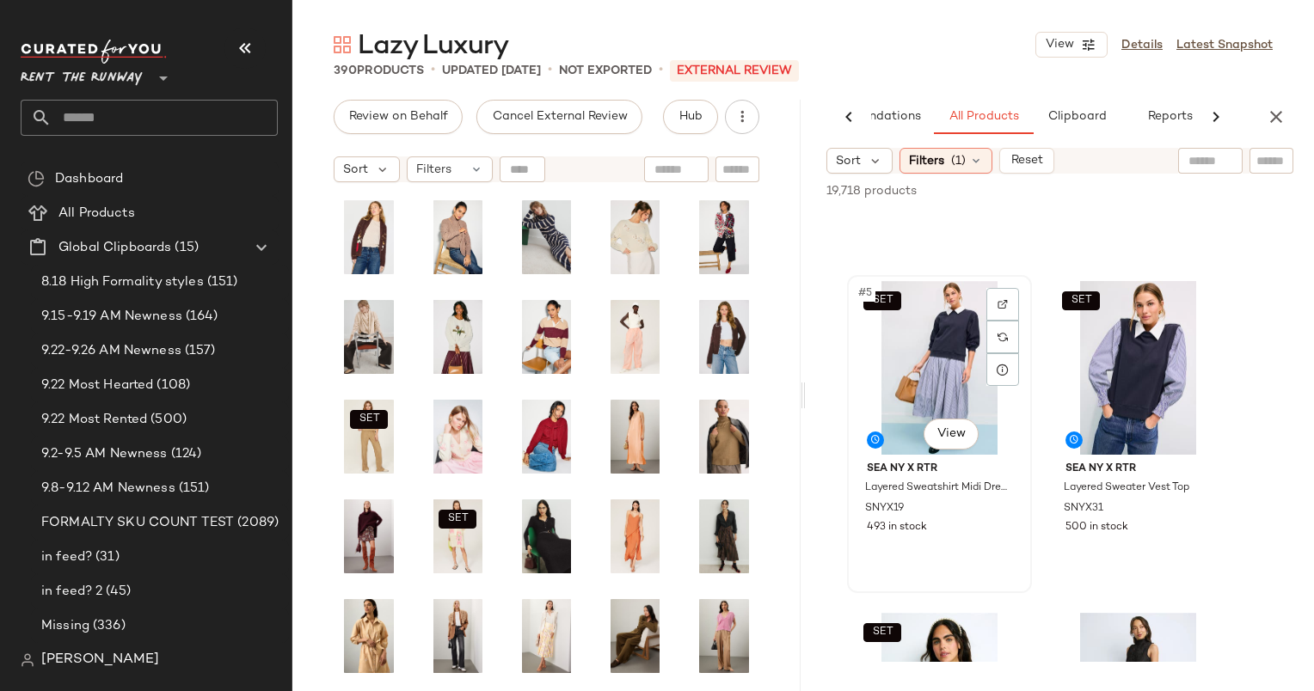
click at [948, 368] on div "SET #5 View" at bounding box center [939, 368] width 173 height 174
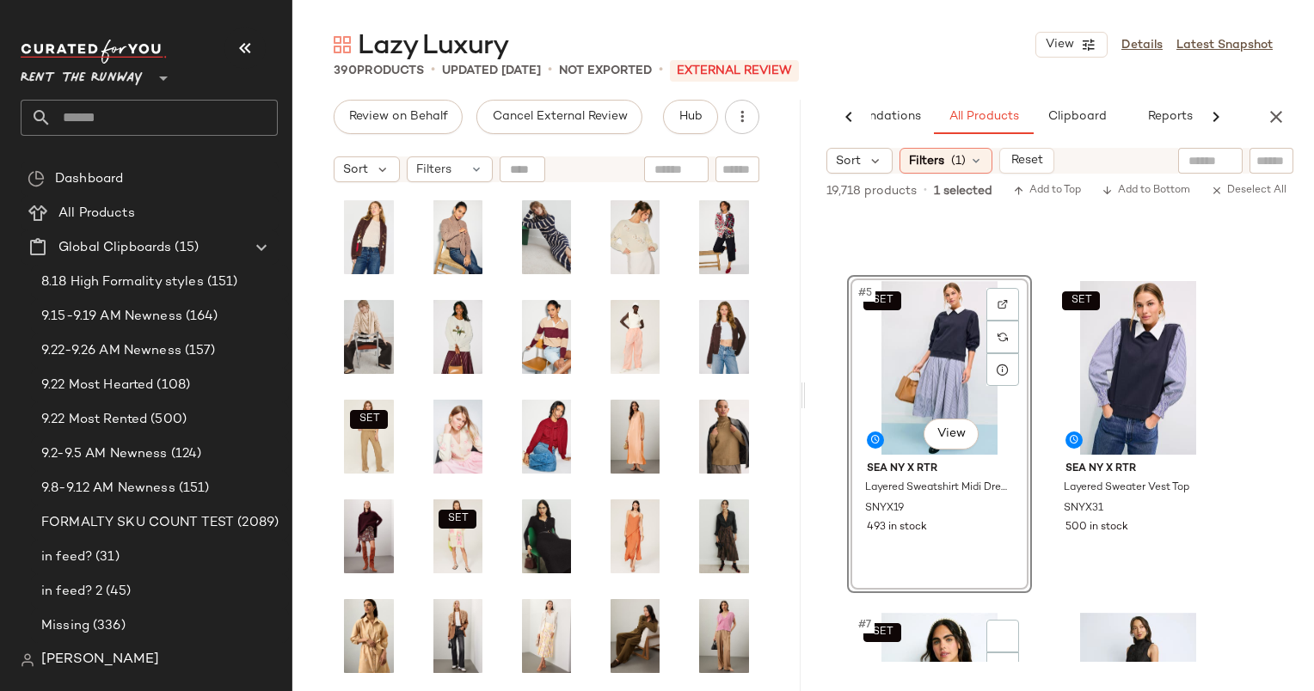
scroll to position [1001, 0]
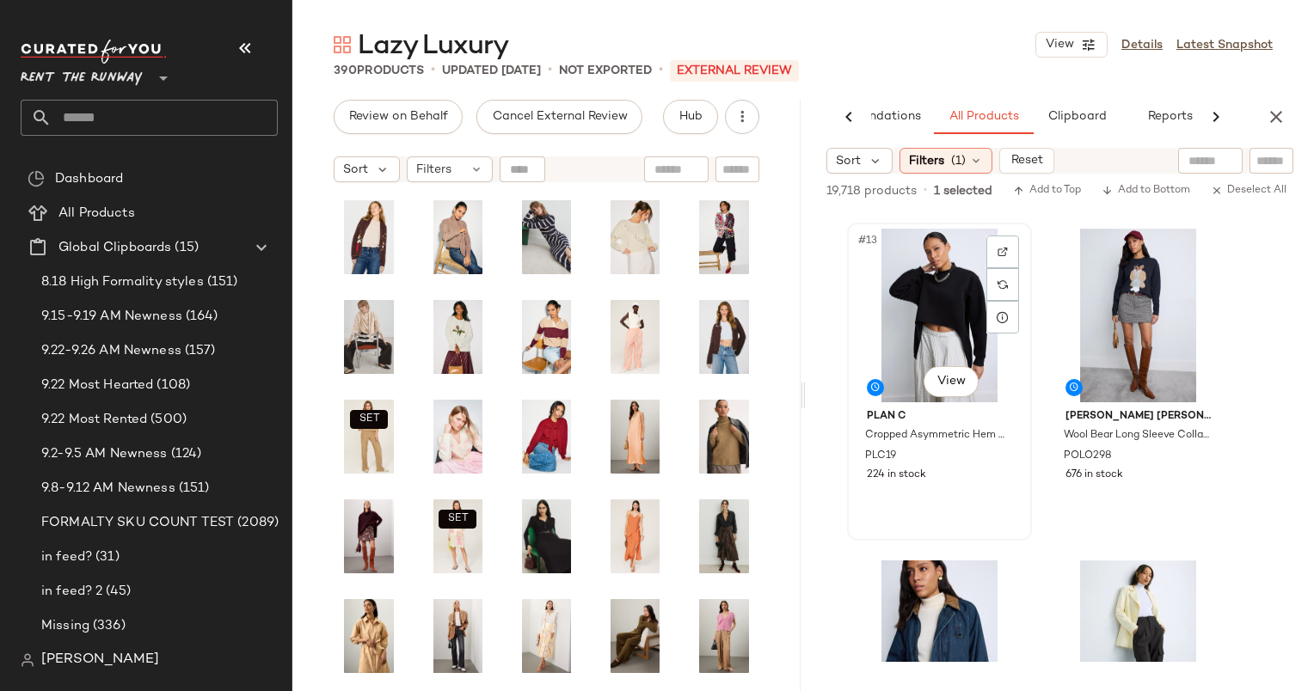
click at [932, 308] on div "#13 View" at bounding box center [939, 316] width 173 height 174
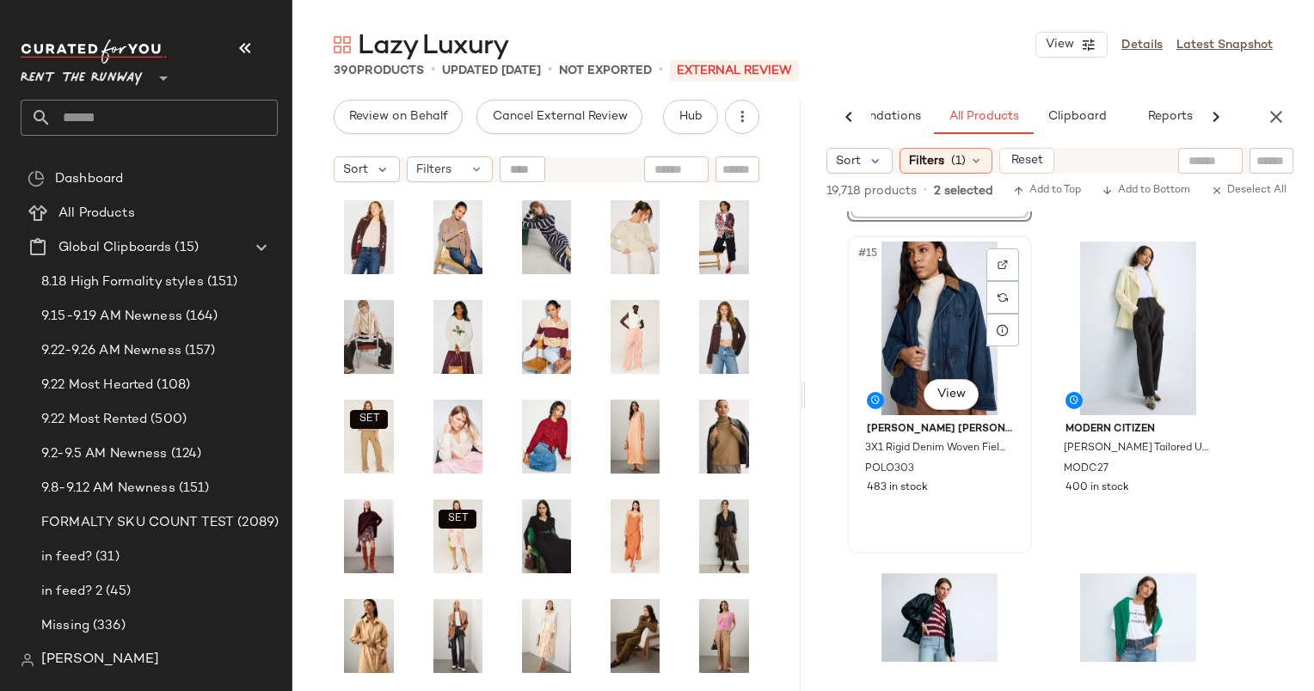
scroll to position [2345, 0]
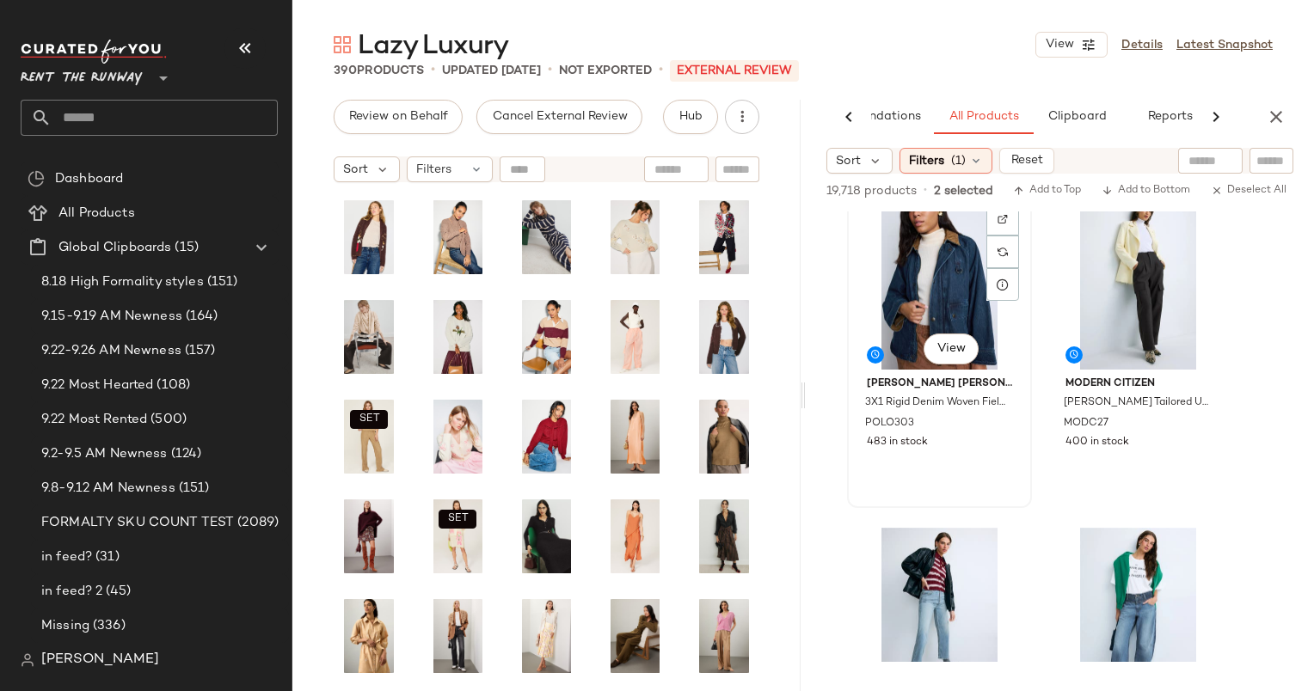
click at [910, 317] on div "#15 View" at bounding box center [939, 283] width 173 height 174
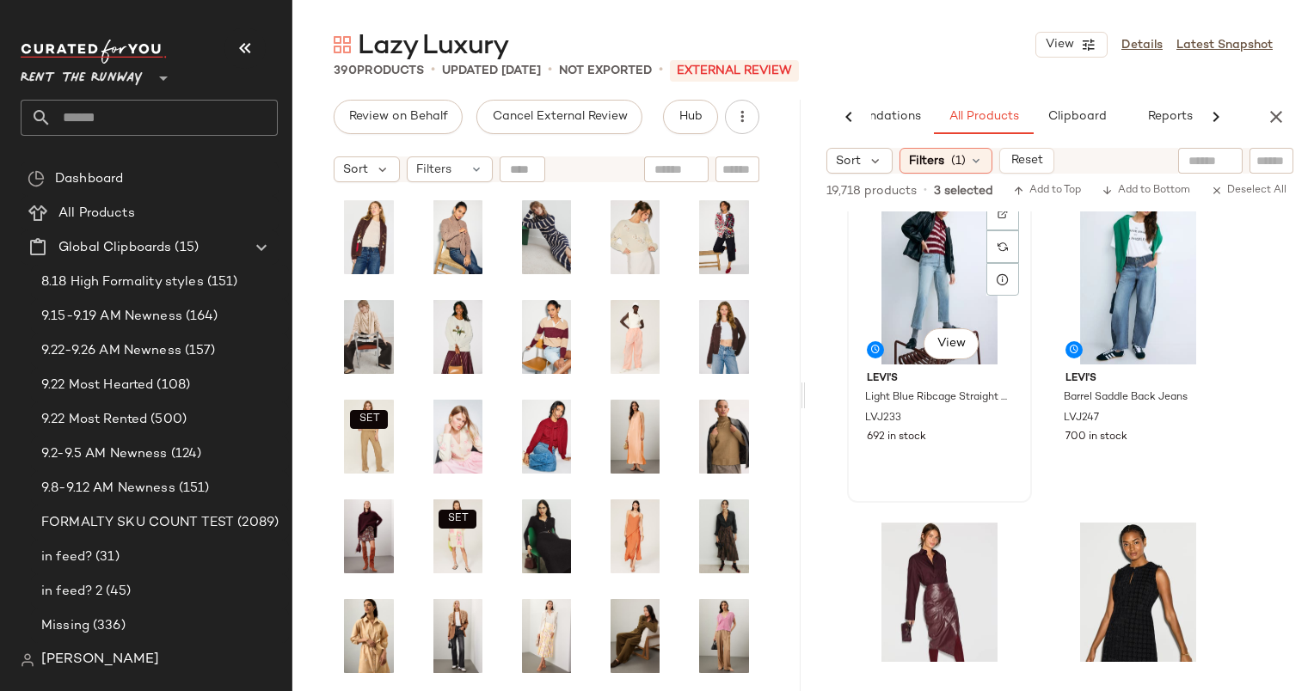
scroll to position [2702, 0]
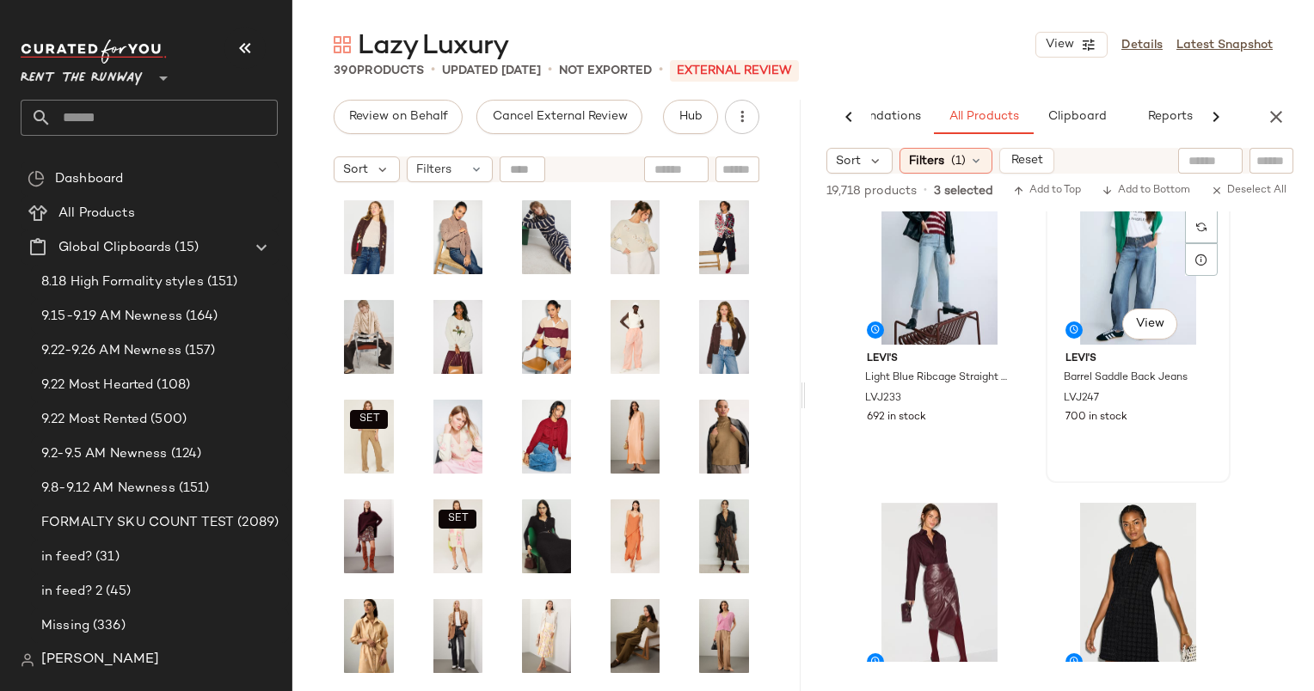
click at [1089, 280] on div "#18 View" at bounding box center [1138, 258] width 173 height 174
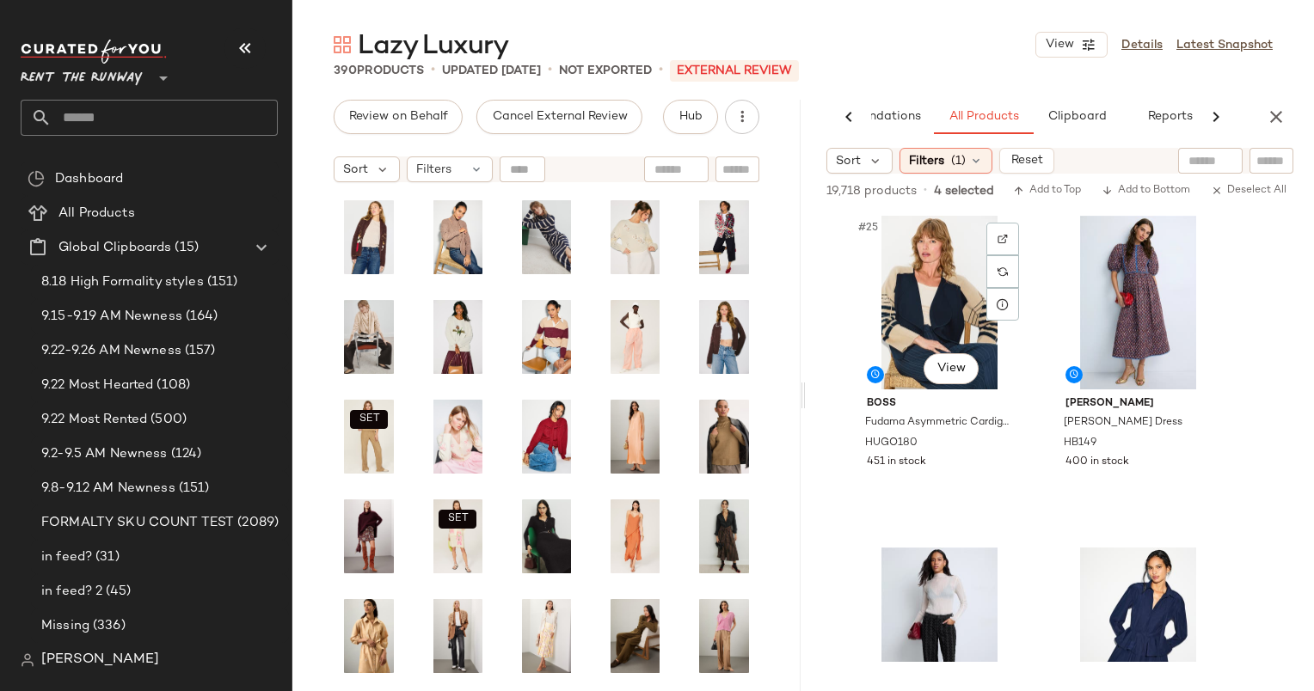
scroll to position [3985, 0]
click at [936, 291] on div "#25 View" at bounding box center [939, 302] width 173 height 174
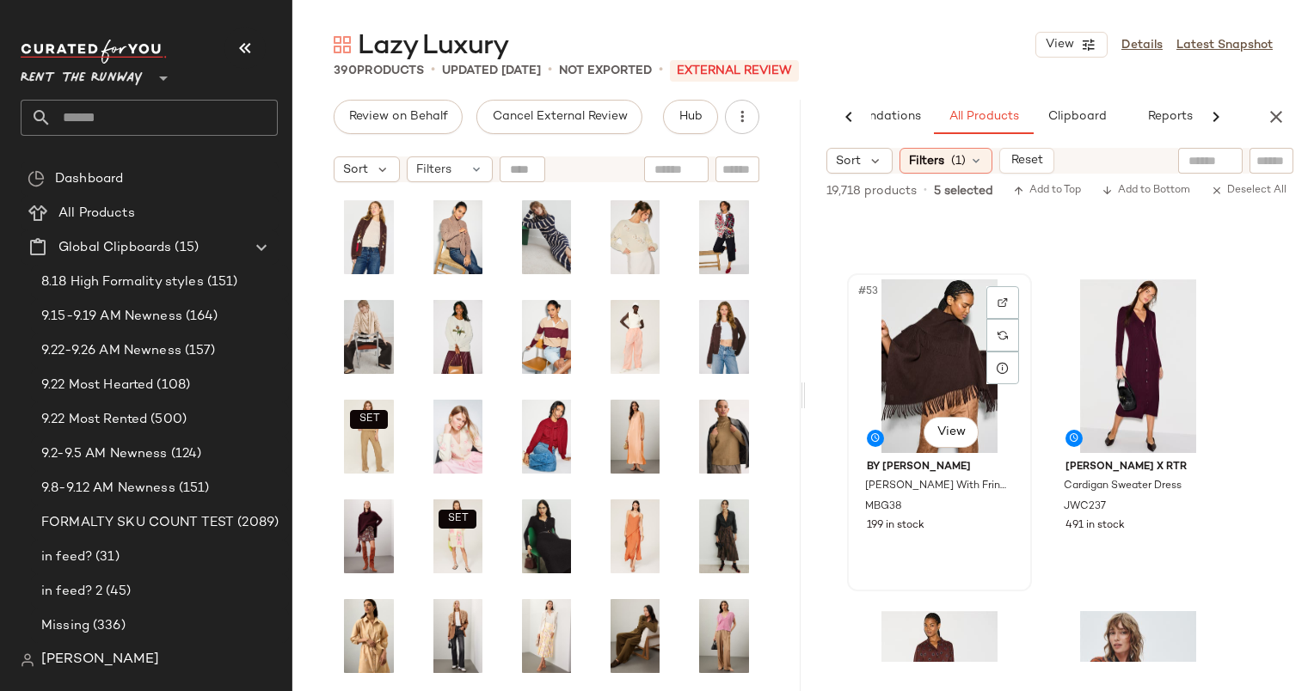
click at [942, 306] on div "#53 View" at bounding box center [939, 366] width 173 height 174
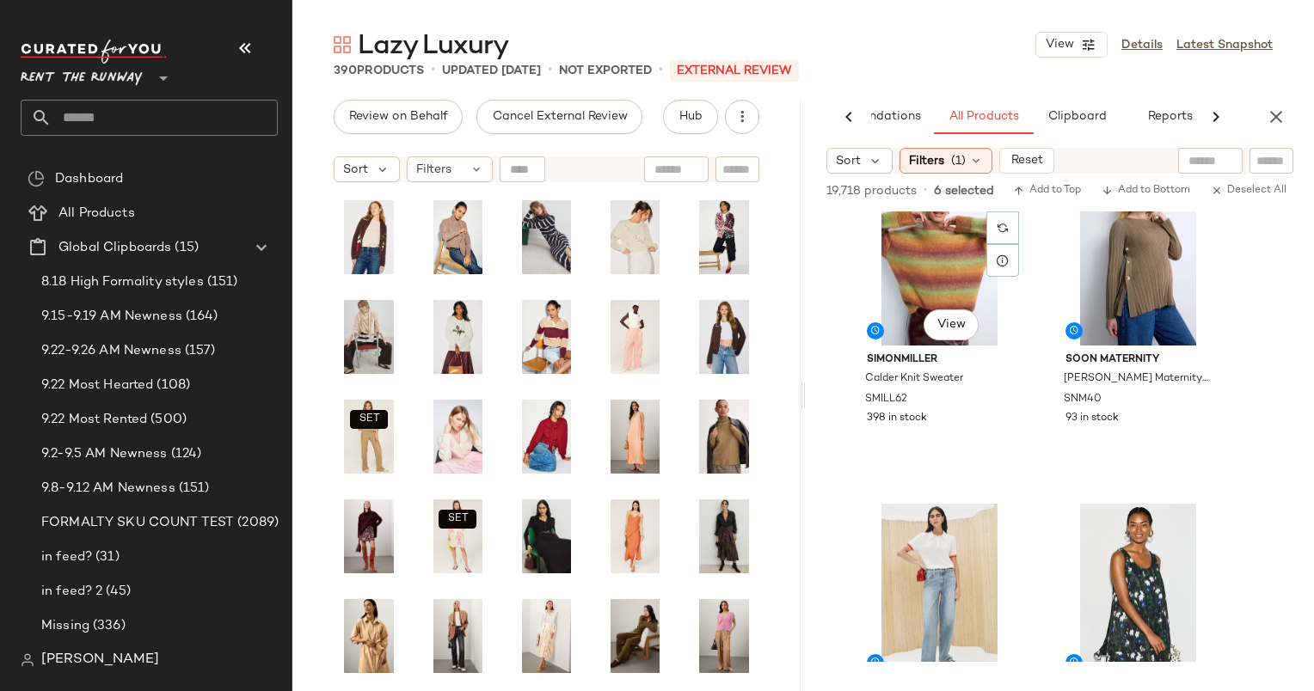
scroll to position [9672, 0]
click at [920, 278] on div "#59 View" at bounding box center [939, 258] width 173 height 174
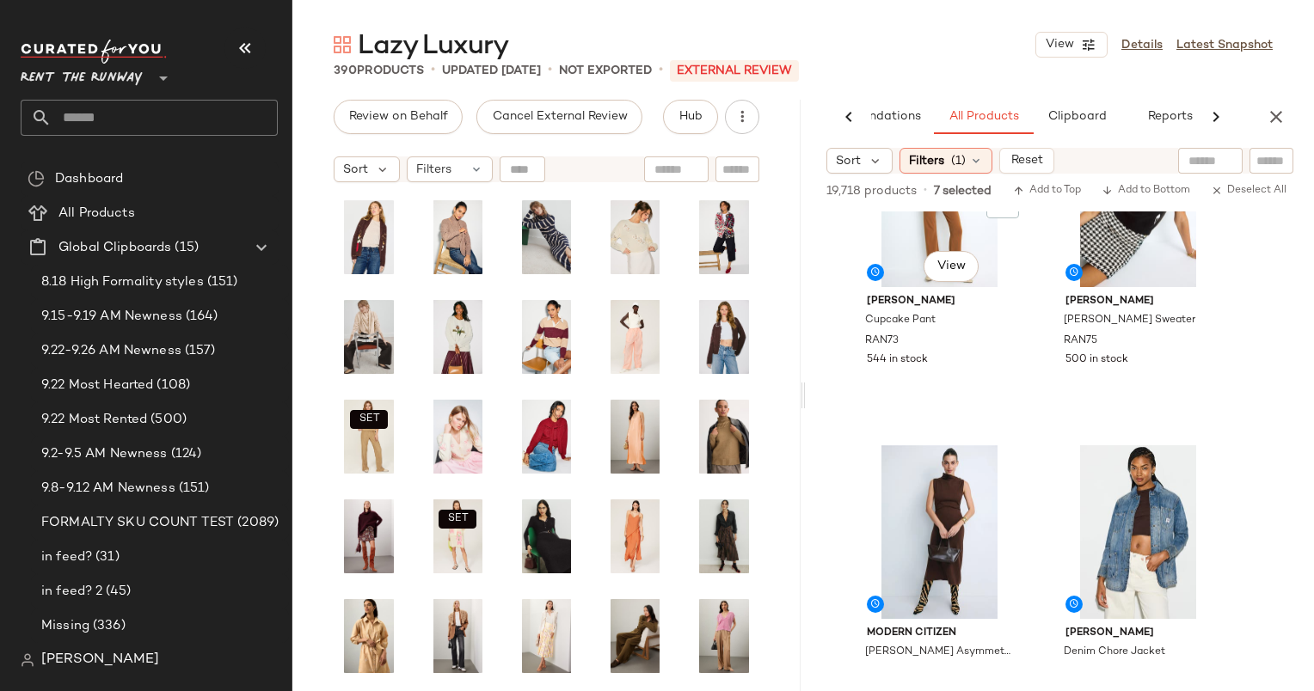
scroll to position [10280, 0]
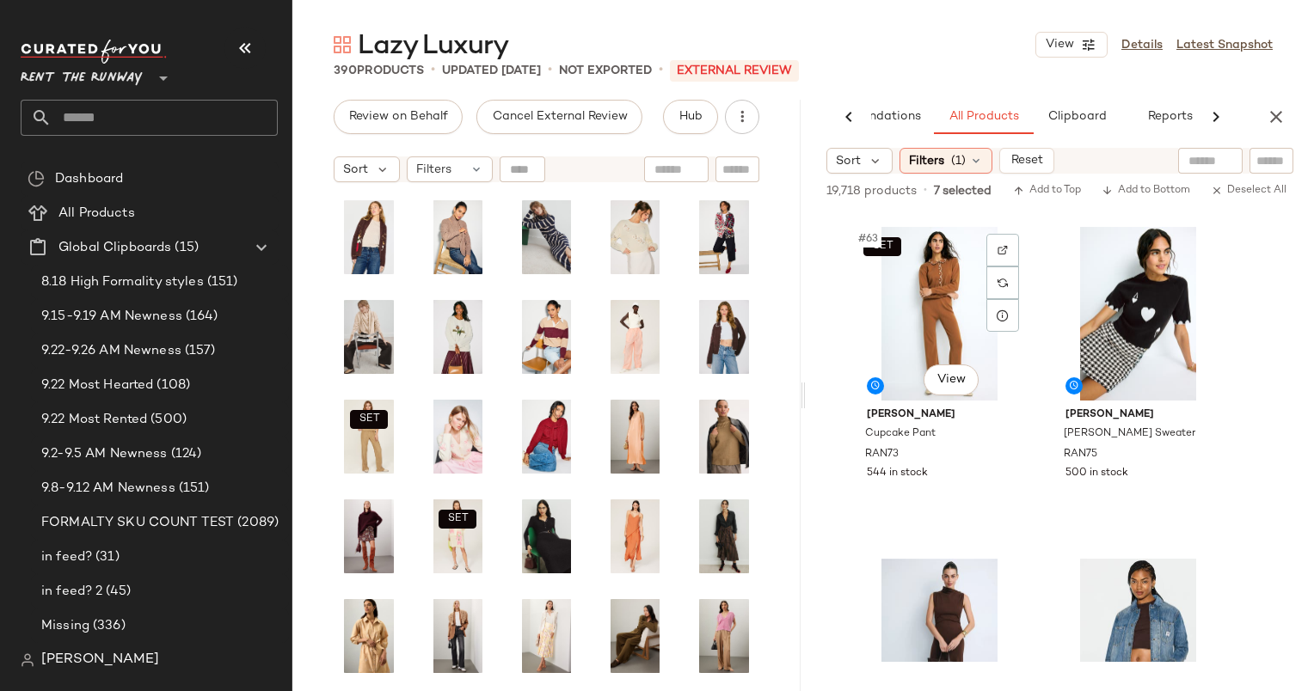
click at [920, 278] on div "SET #63 View" at bounding box center [939, 314] width 173 height 174
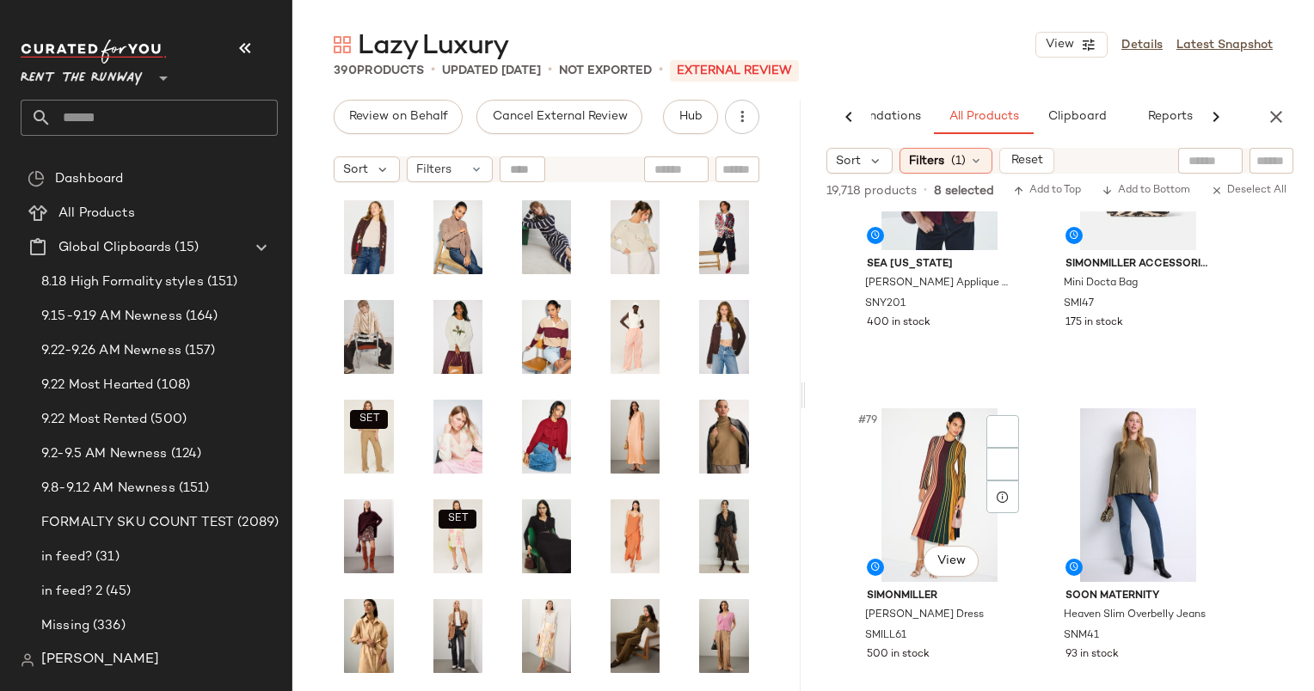
scroll to position [13164, 0]
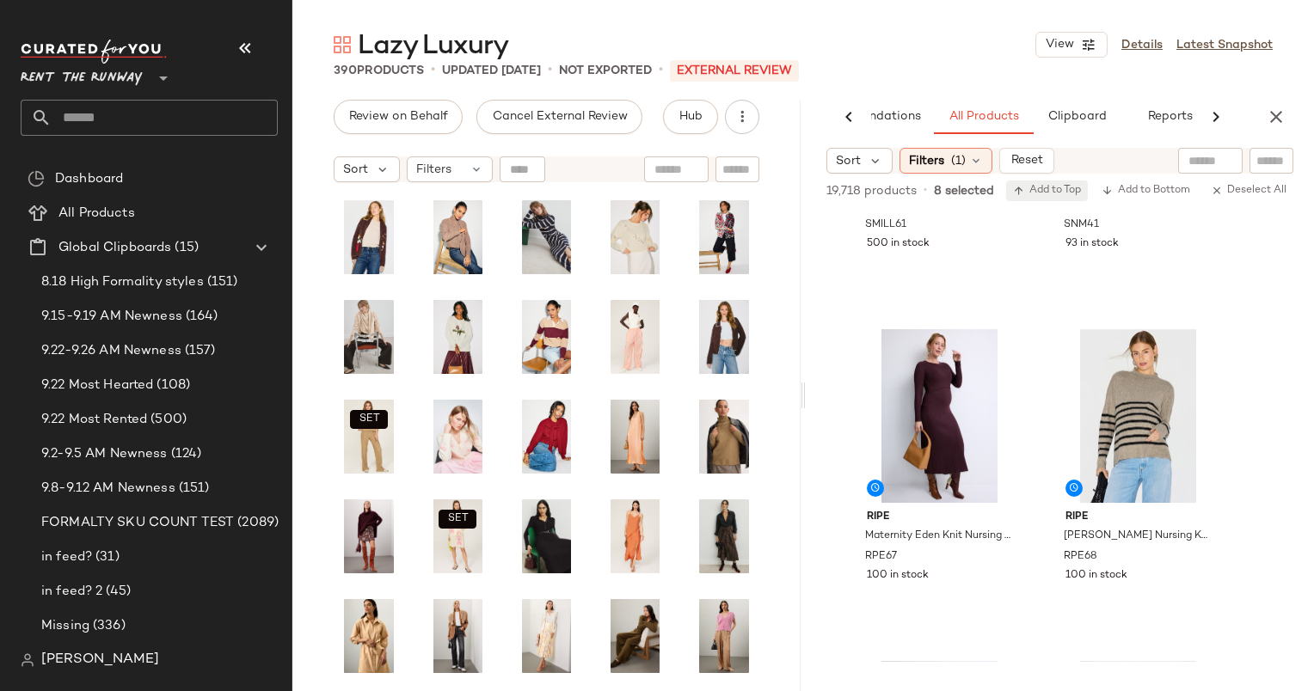
click at [1058, 195] on span "Add to Top" at bounding box center [1047, 191] width 68 height 12
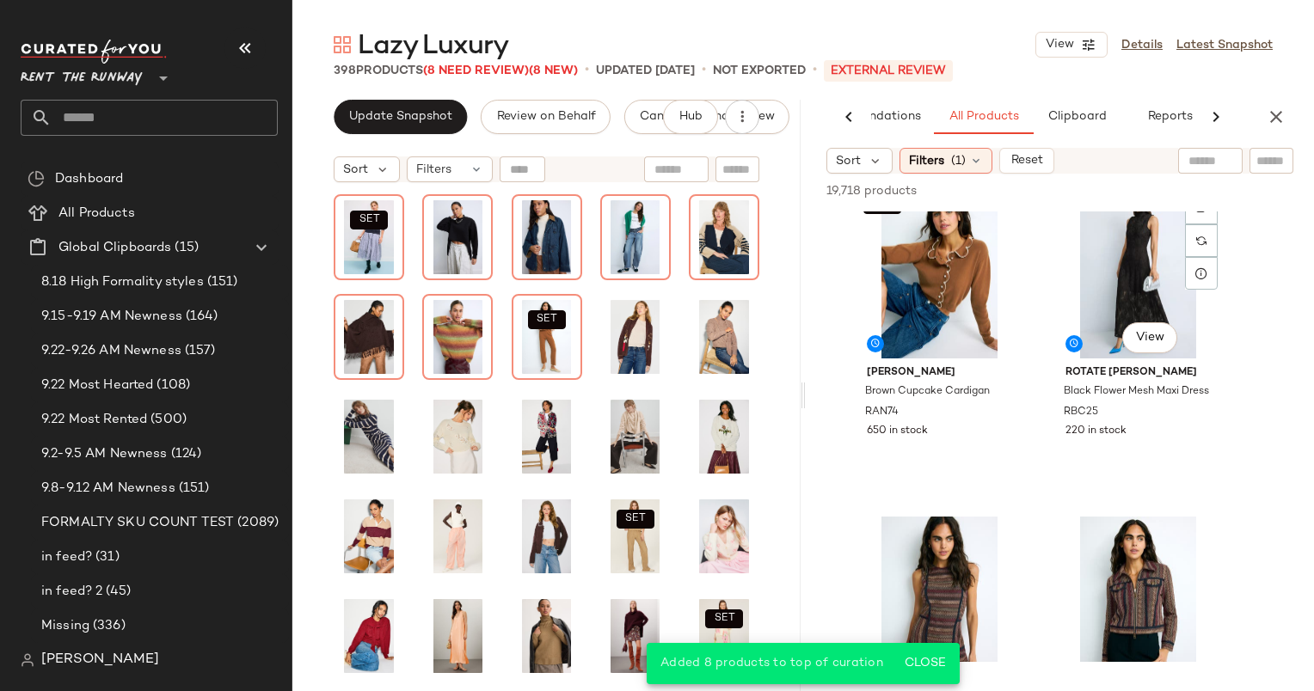
scroll to position [1049, 0]
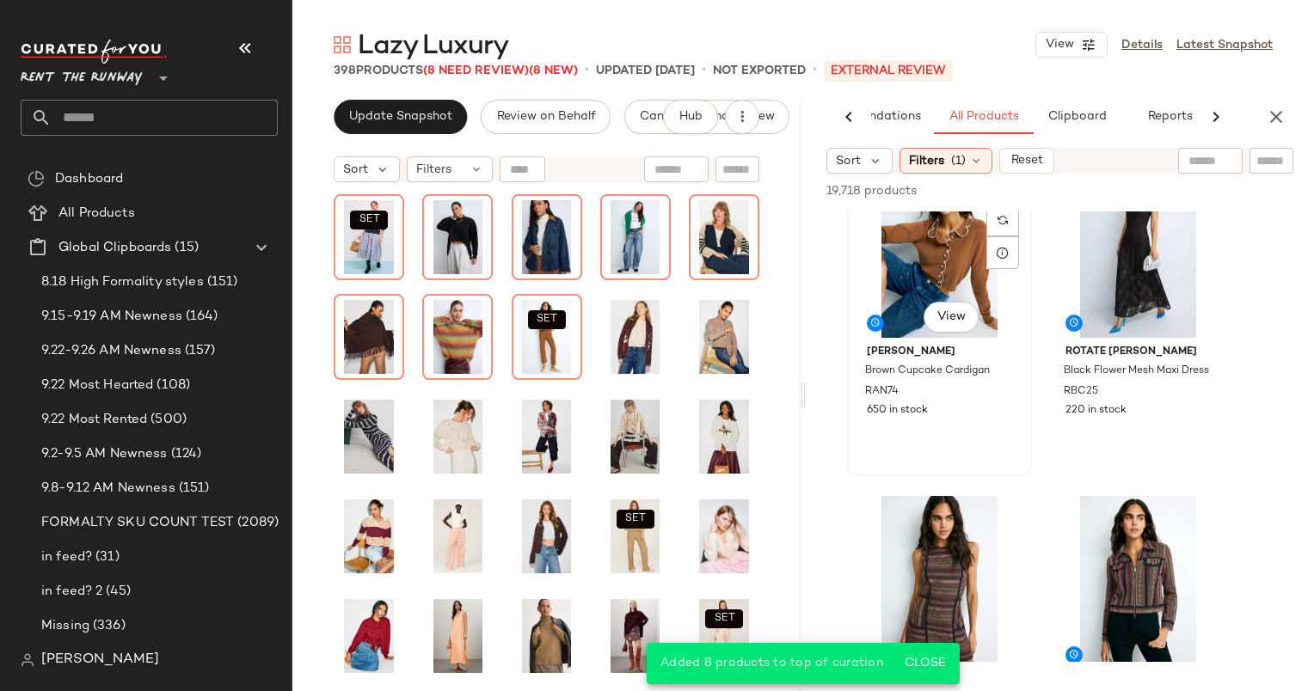
click at [965, 275] on div "SET #7 View" at bounding box center [939, 251] width 173 height 174
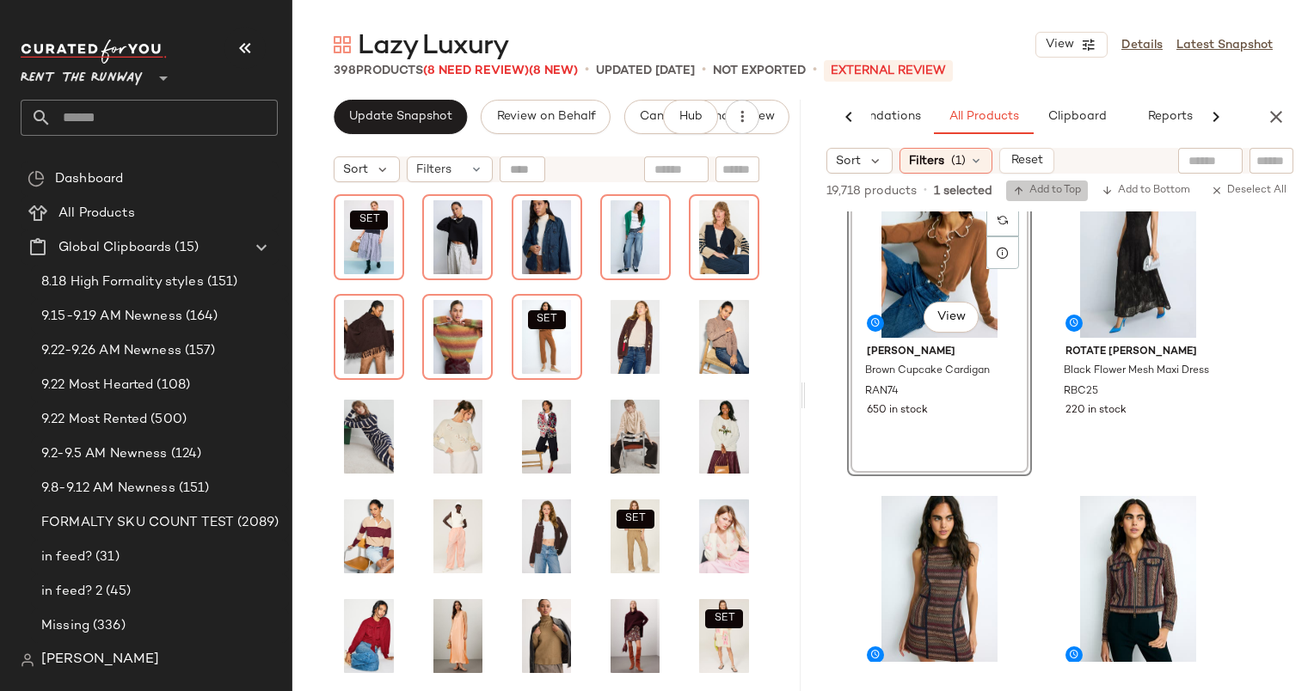
click at [1065, 187] on span "Add to Top" at bounding box center [1047, 191] width 68 height 12
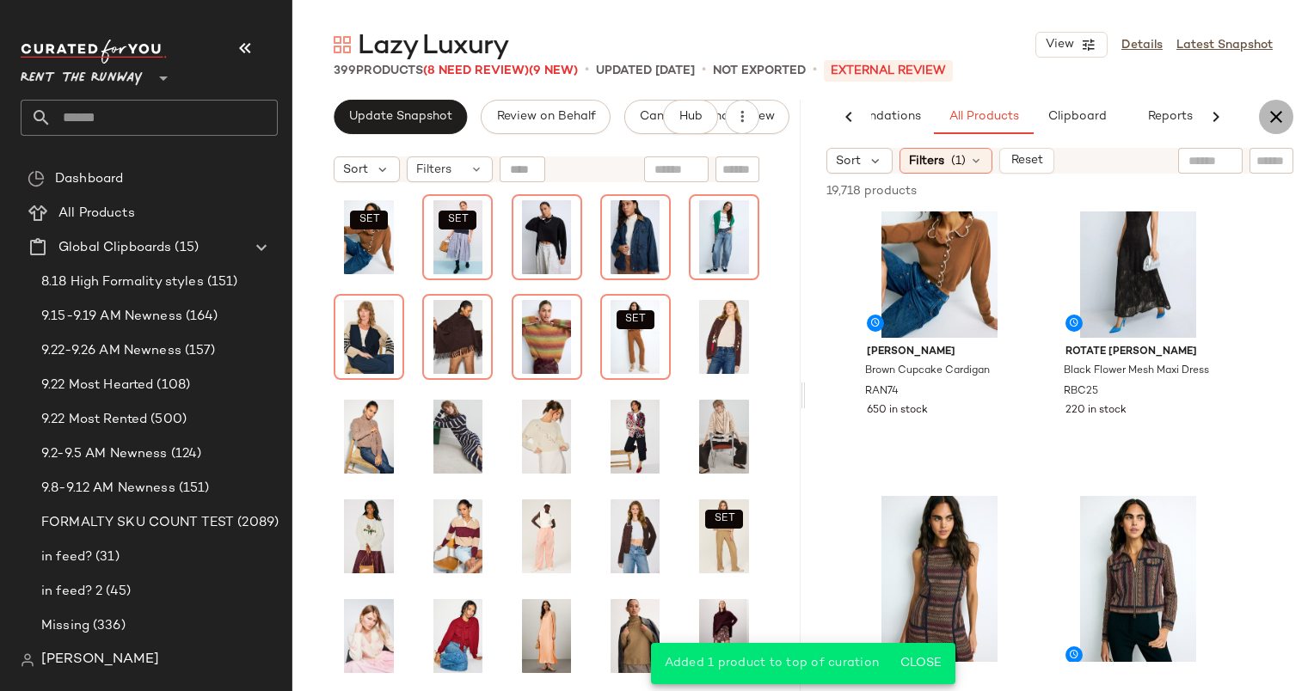
click at [1282, 104] on button "button" at bounding box center [1276, 117] width 34 height 34
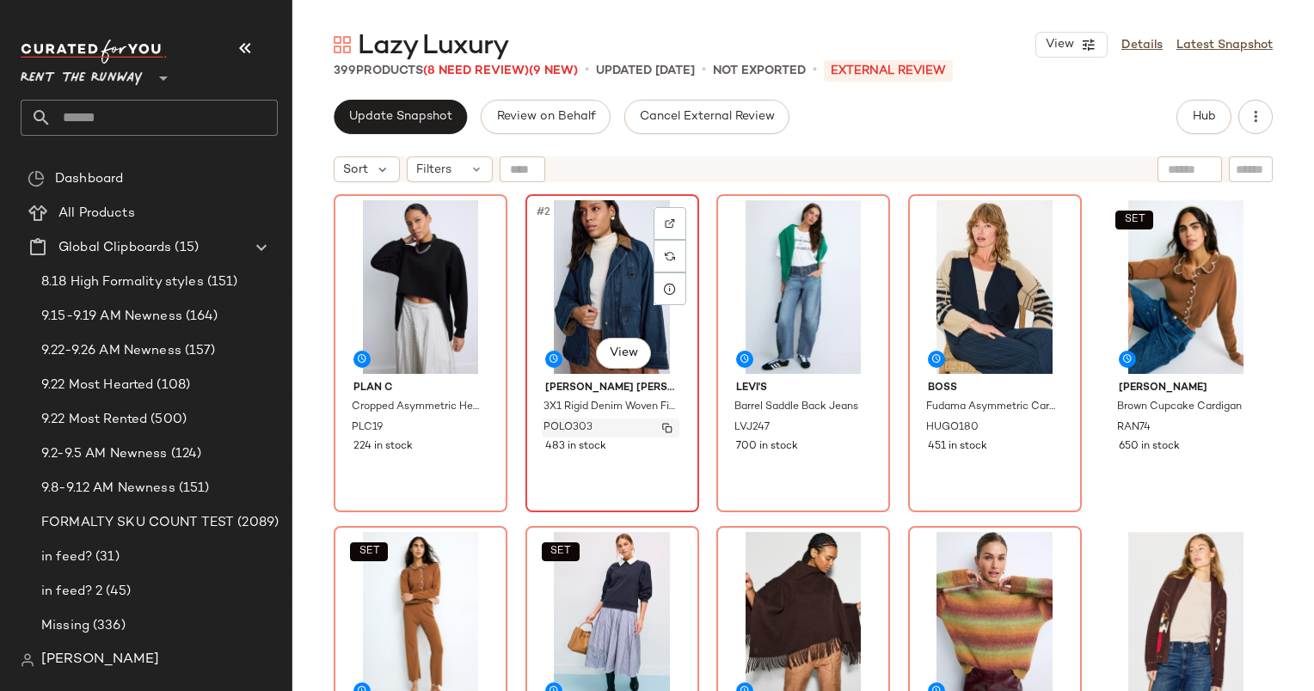
drag, startPoint x: 624, startPoint y: 634, endPoint x: 563, endPoint y: 433, distance: 209.4
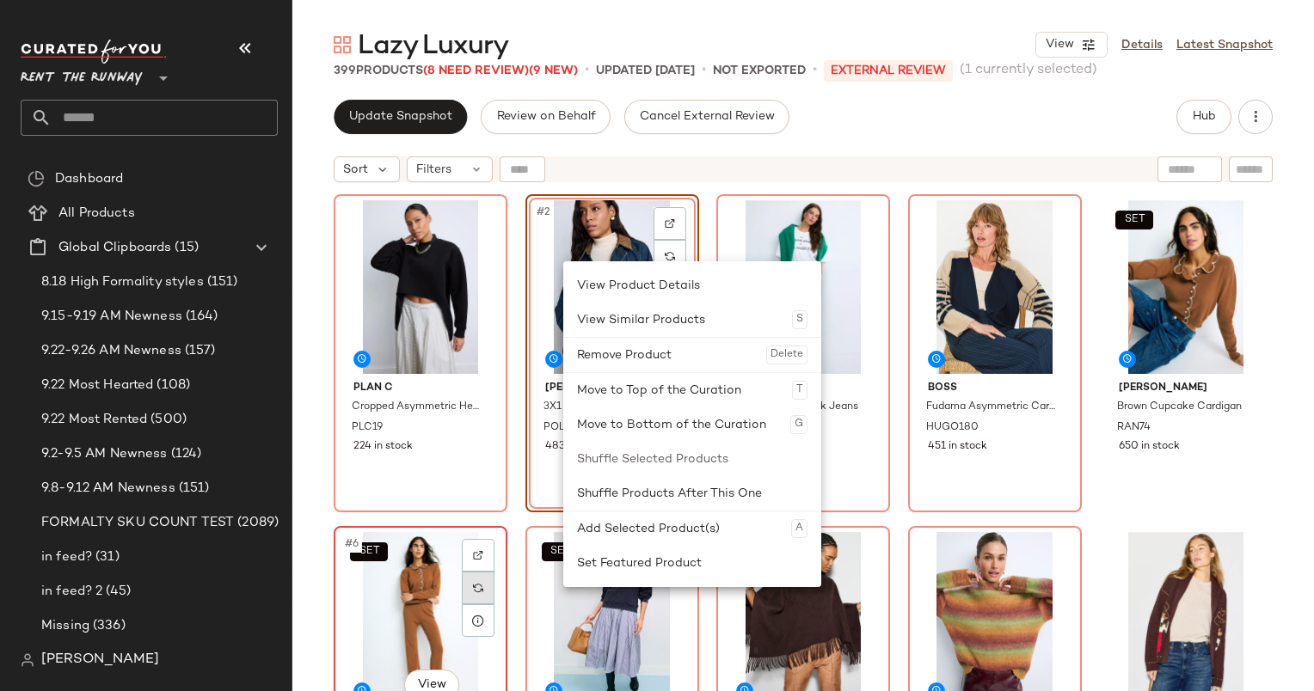
click at [488, 580] on div at bounding box center [478, 588] width 33 height 33
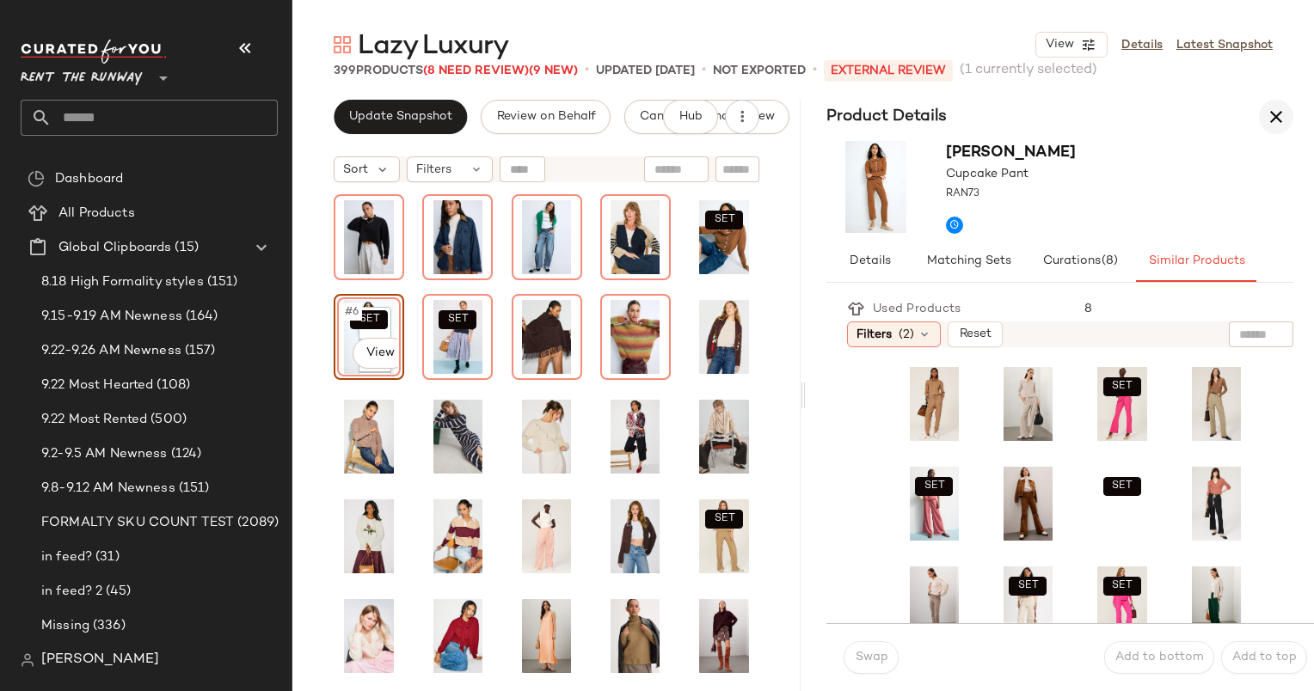
click at [1279, 105] on button "button" at bounding box center [1276, 117] width 34 height 34
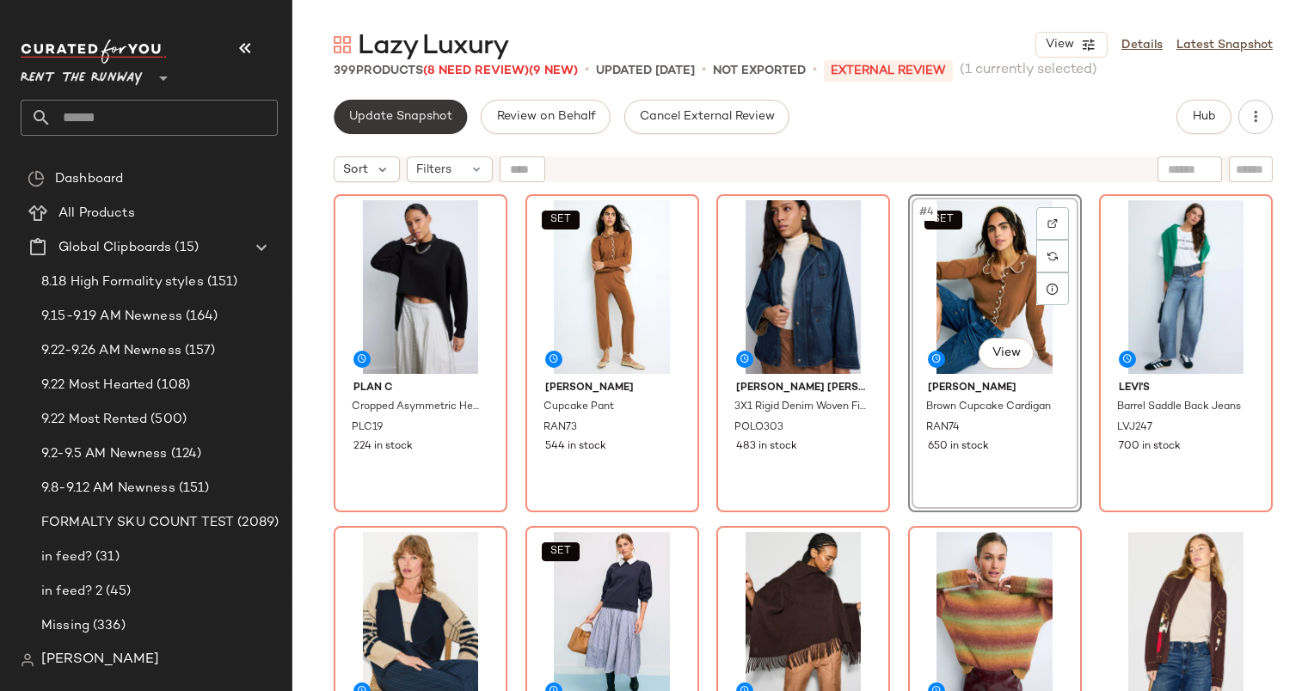
click at [358, 122] on span "Update Snapshot" at bounding box center [400, 117] width 104 height 14
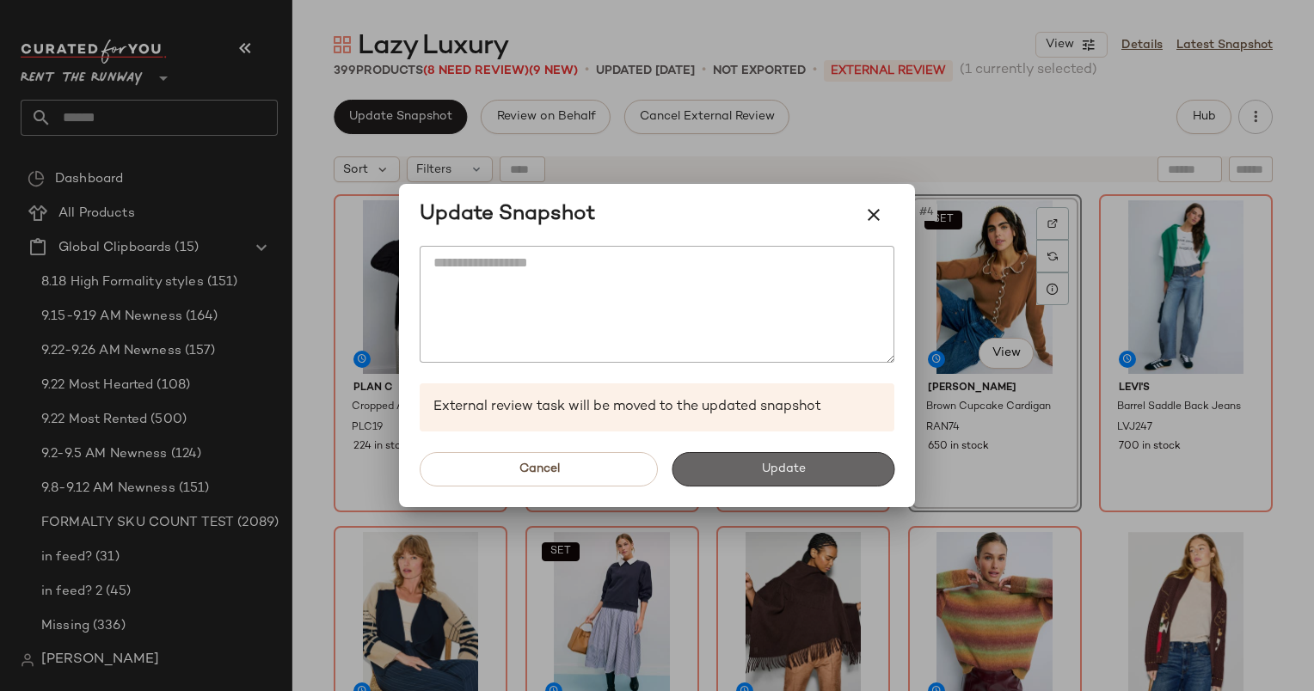
click at [764, 466] on span "Update" at bounding box center [782, 470] width 45 height 14
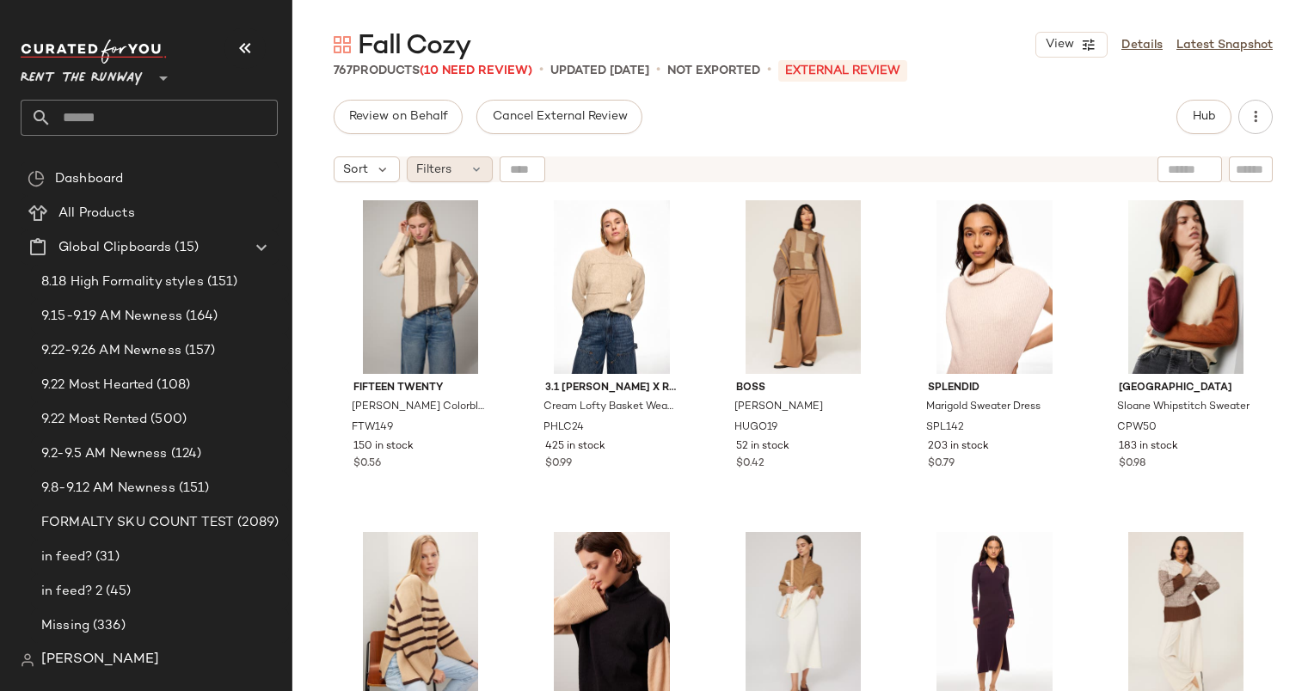
click at [464, 176] on div "Filters" at bounding box center [450, 169] width 86 height 26
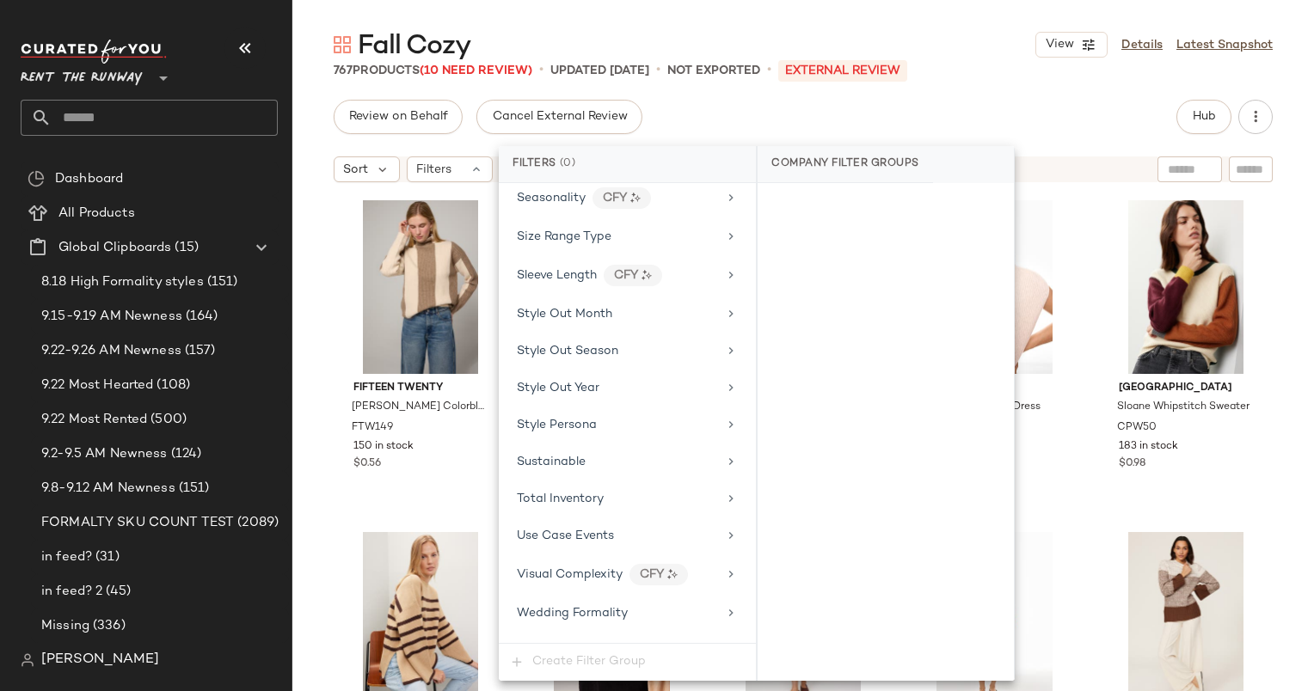
scroll to position [2312, 0]
click at [656, 488] on div "Total Inventory" at bounding box center [617, 497] width 200 height 18
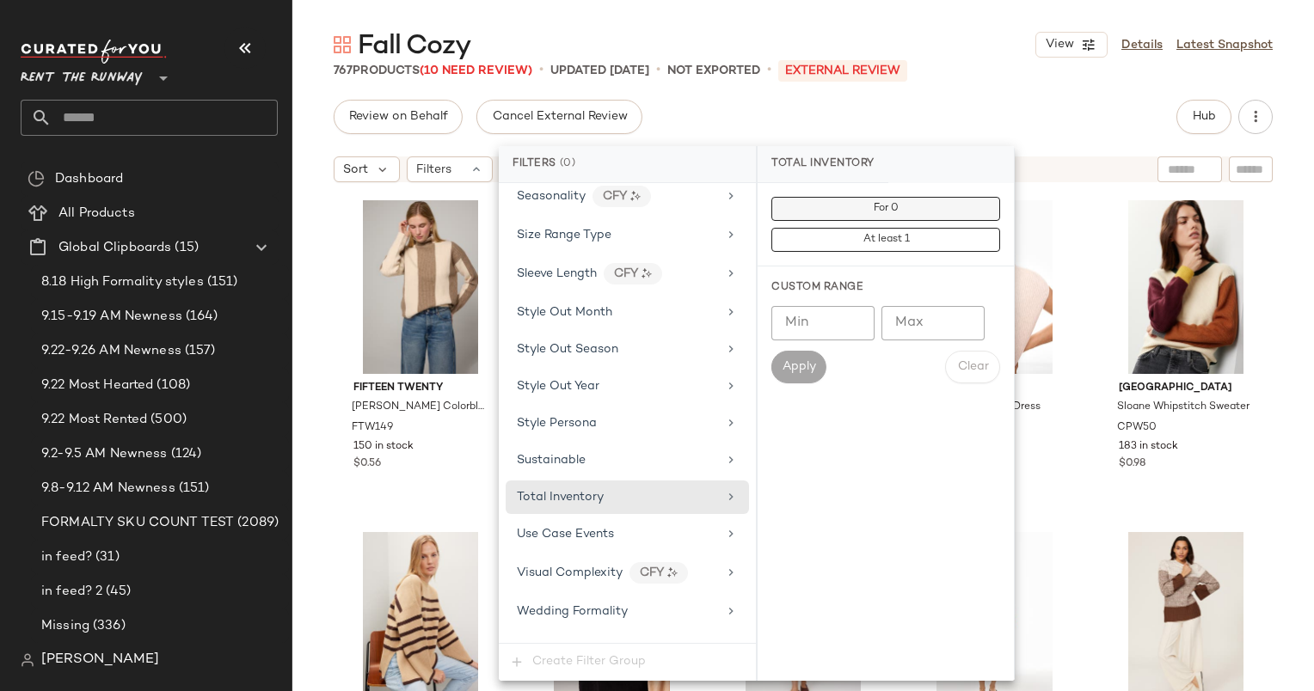
click at [863, 203] on button "For 0" at bounding box center [885, 209] width 229 height 24
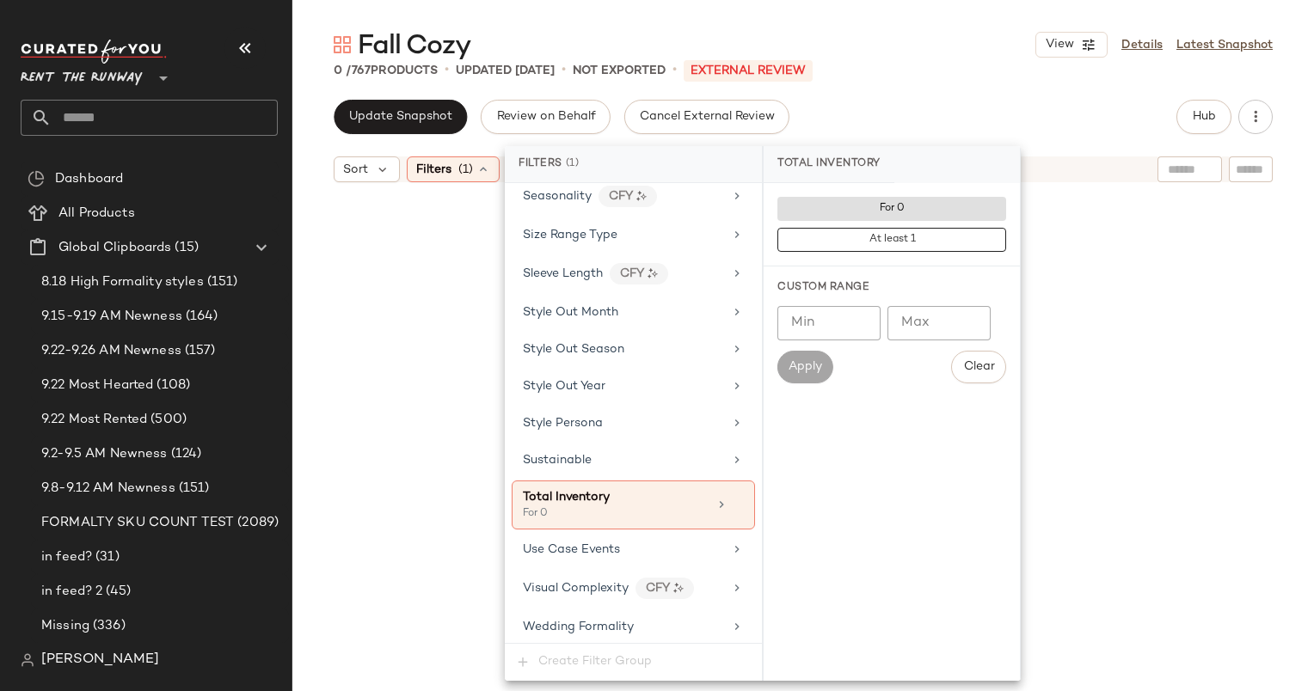
click at [963, 116] on div "Update Snapshot Review on Behalf Cancel External Review Hub" at bounding box center [803, 117] width 939 height 34
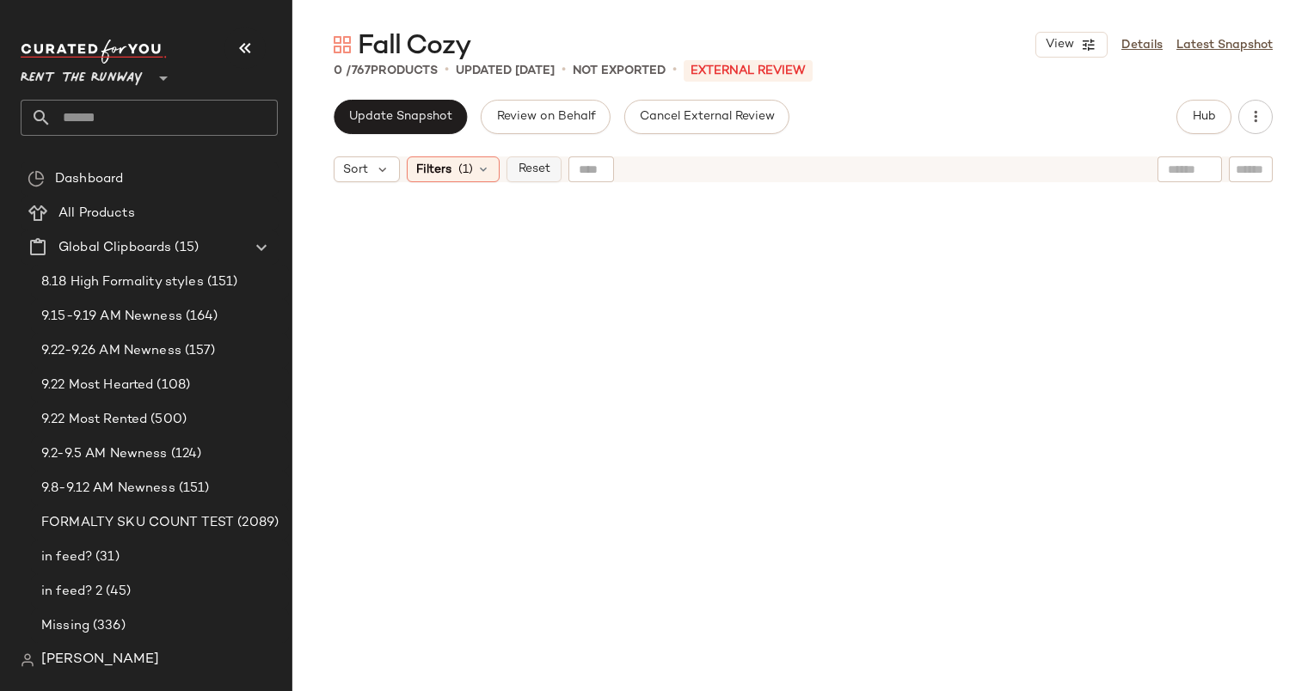
click at [530, 163] on span "Reset" at bounding box center [533, 170] width 33 height 14
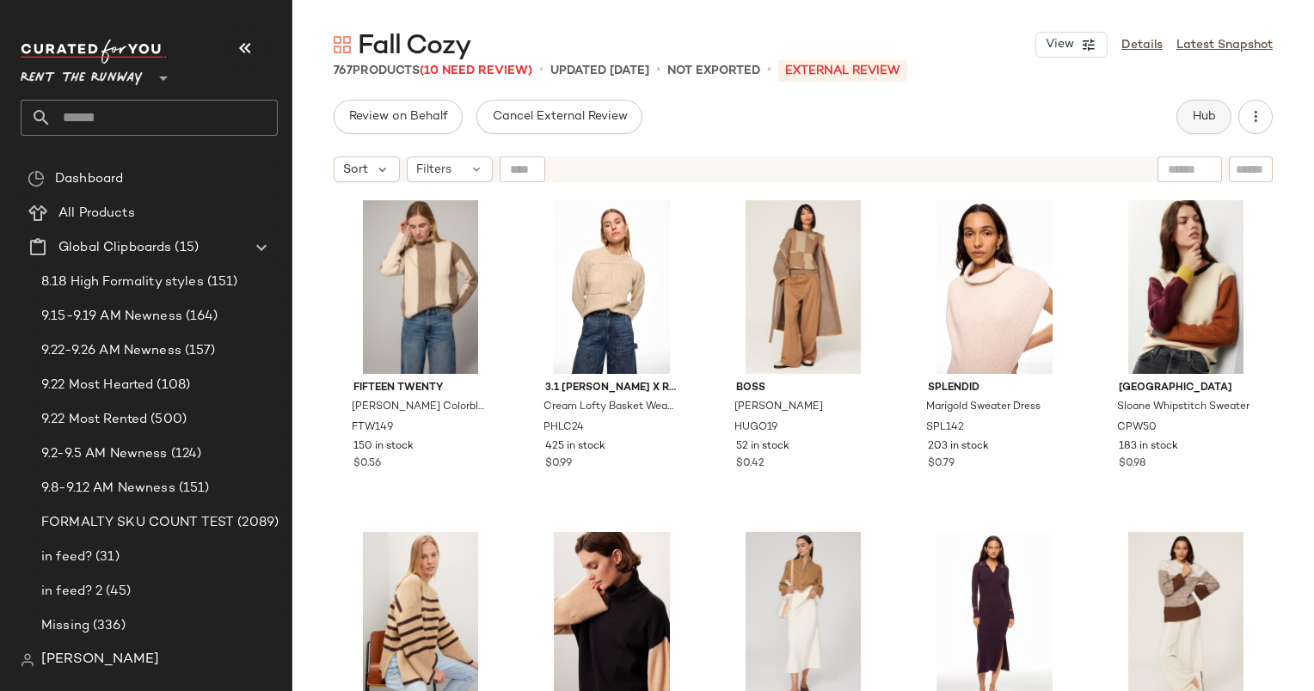
click at [1199, 110] on span "Hub" at bounding box center [1204, 117] width 24 height 14
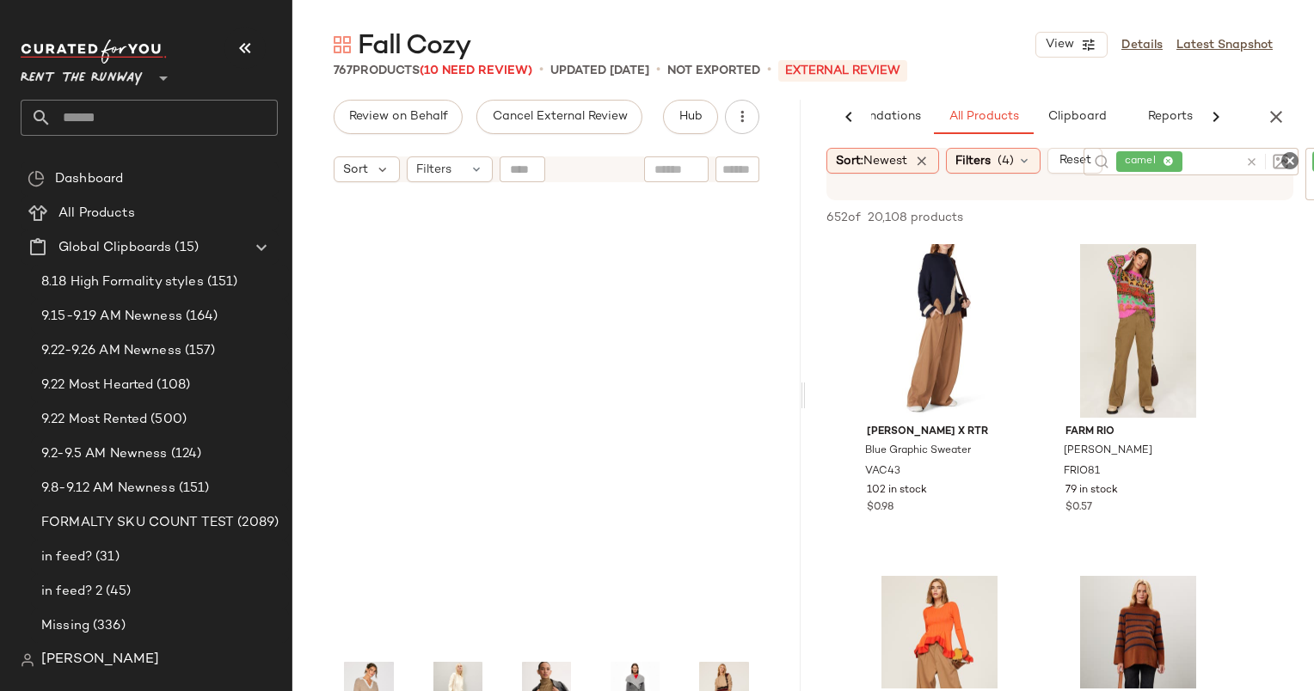
scroll to position [0, 0]
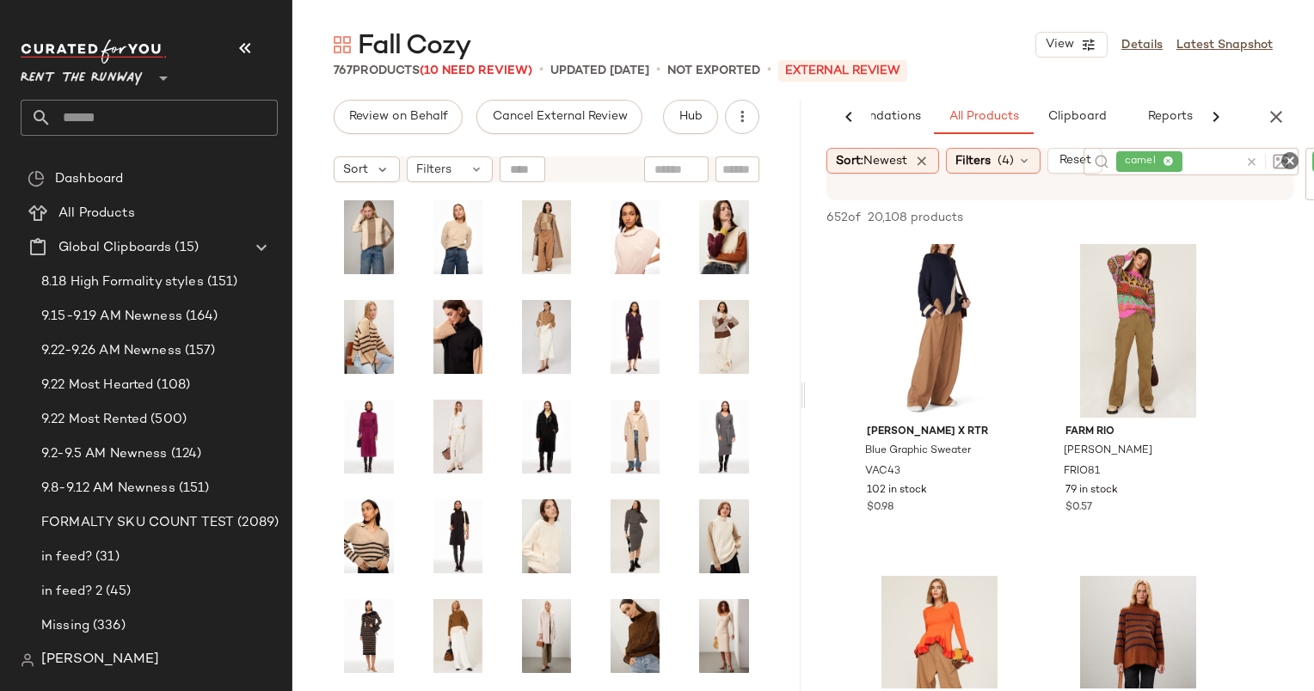
click at [1235, 151] on div "camel" at bounding box center [1177, 162] width 122 height 28
click at [1253, 178] on icon at bounding box center [1251, 174] width 13 height 13
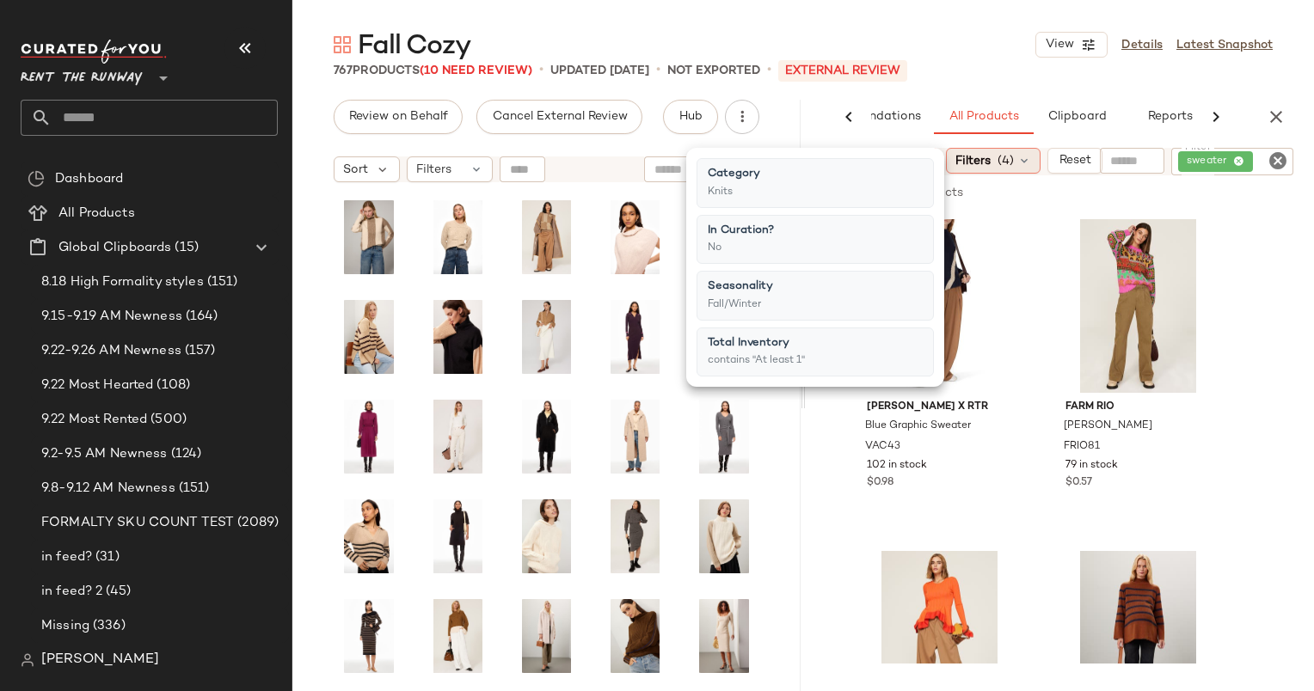
click at [990, 149] on div "Filters (4)" at bounding box center [993, 161] width 95 height 26
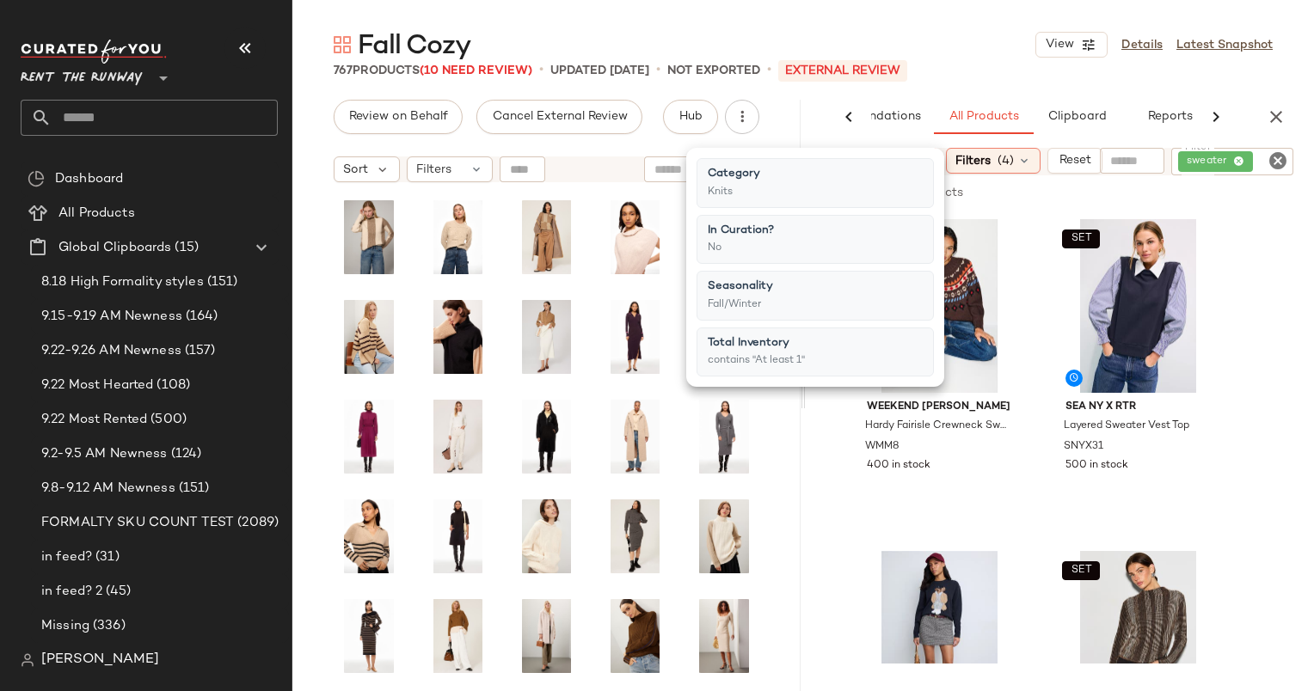
click at [1283, 163] on icon "Clear Filter" at bounding box center [1277, 160] width 21 height 21
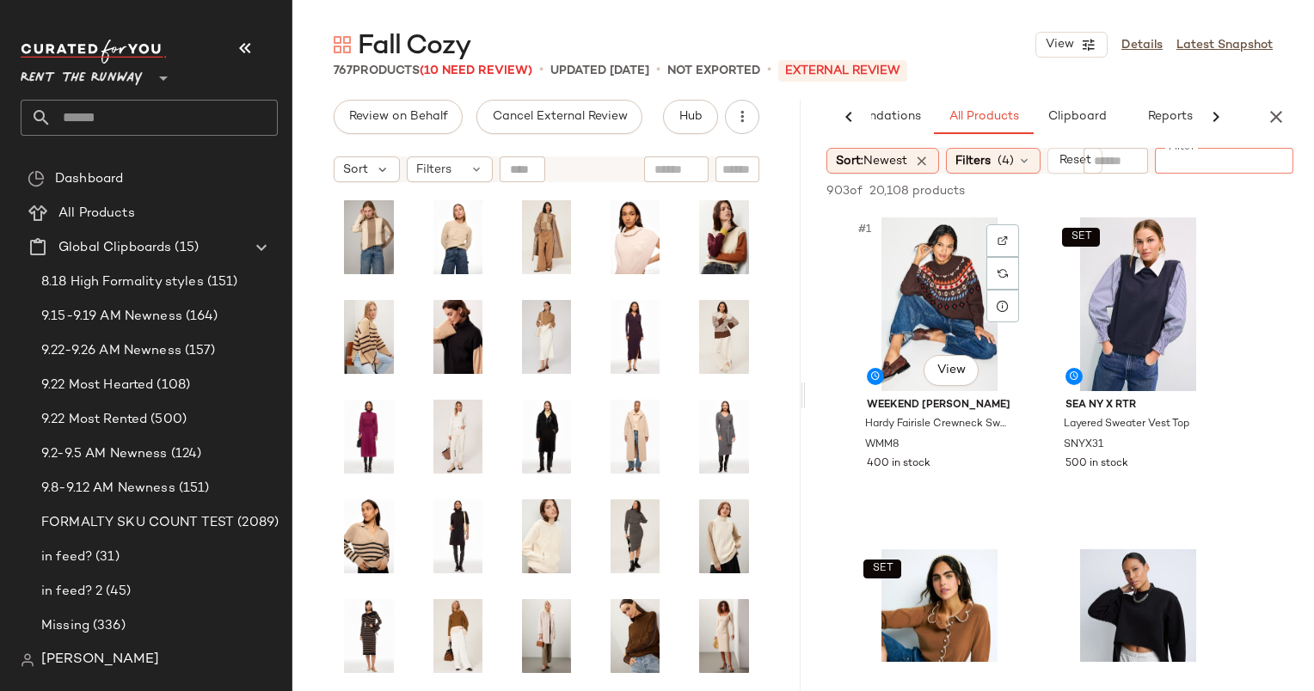
click at [923, 339] on div "#1 View" at bounding box center [939, 305] width 173 height 174
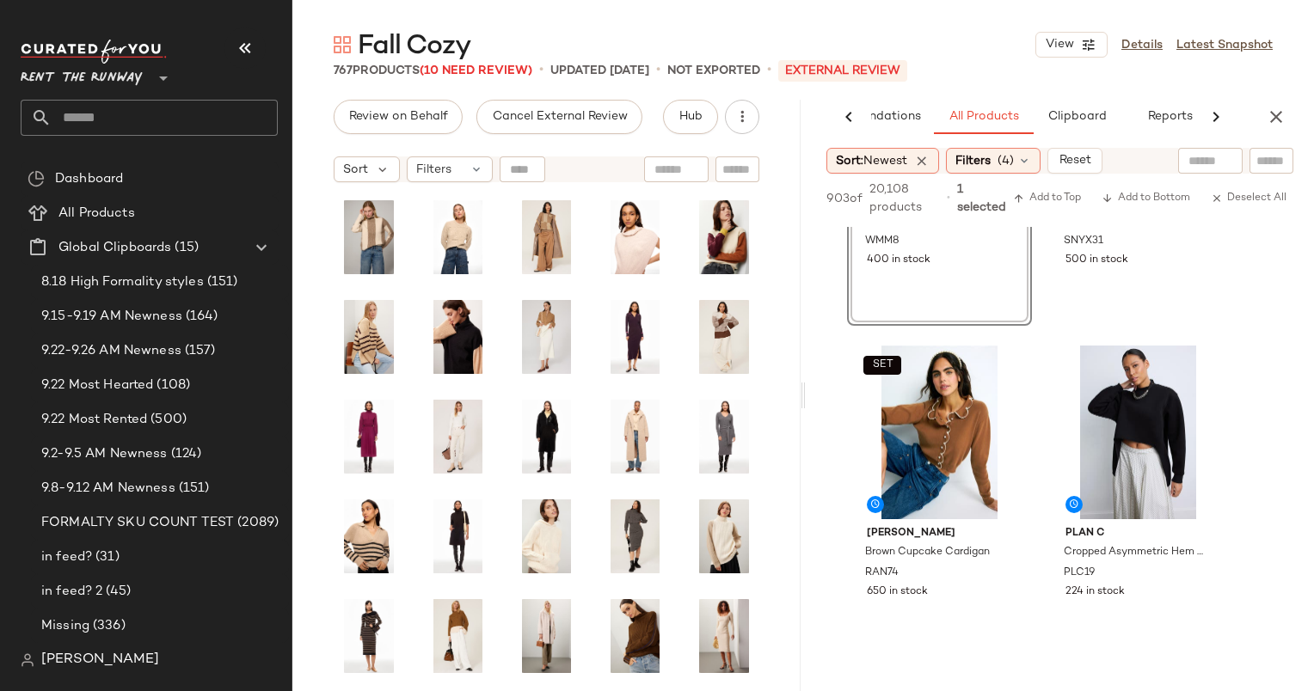
scroll to position [220, 0]
click at [926, 416] on div "SET #3 View" at bounding box center [939, 432] width 173 height 174
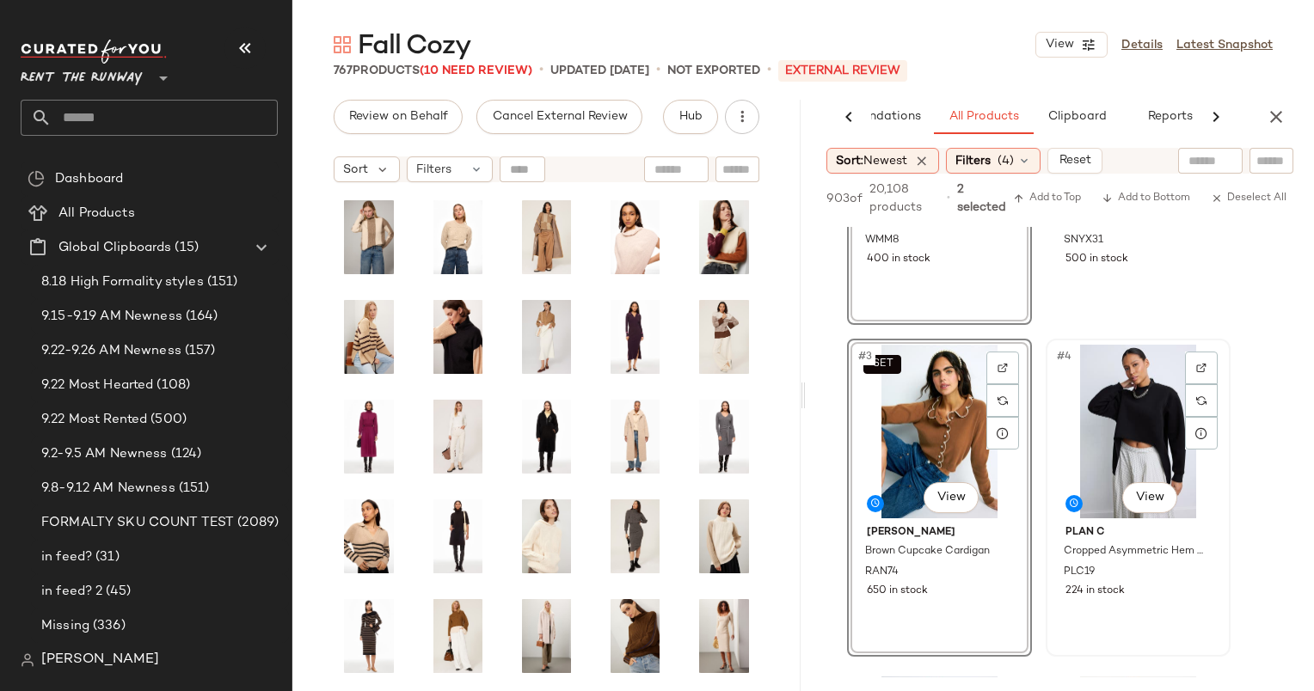
click at [1126, 421] on div "#4 View" at bounding box center [1138, 432] width 173 height 174
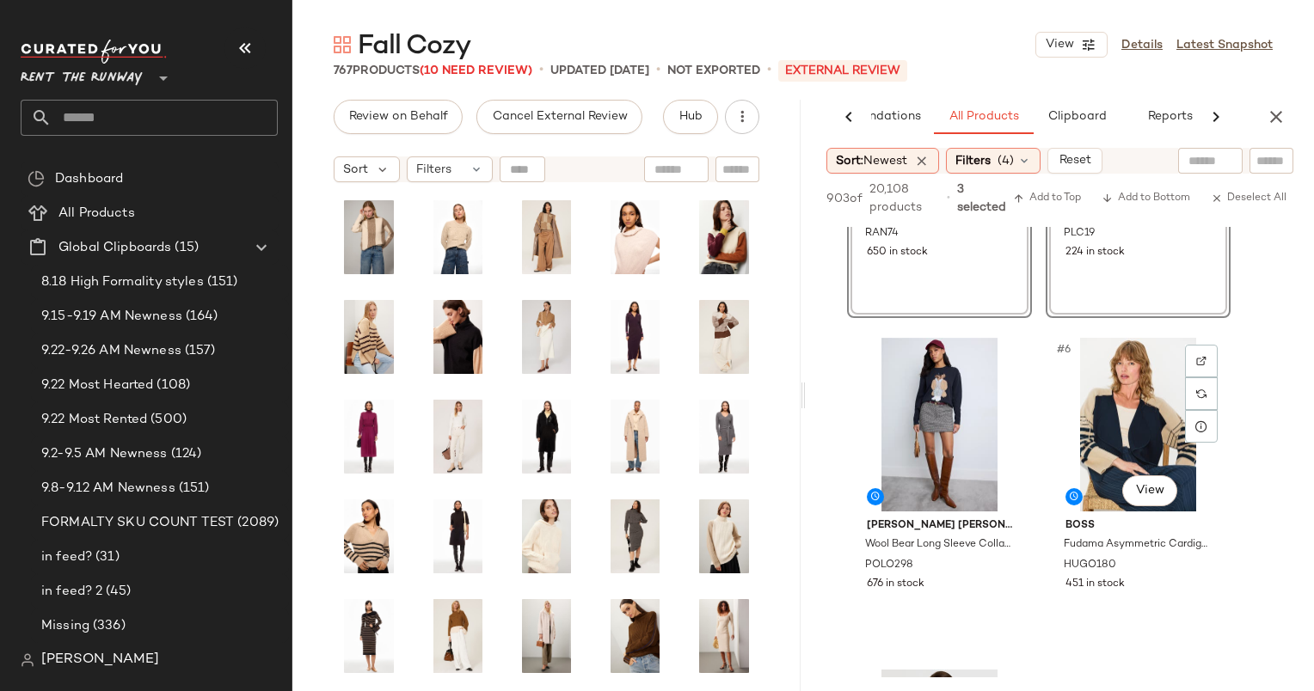
scroll to position [560, 0]
click at [933, 413] on div "#5 View" at bounding box center [939, 424] width 173 height 174
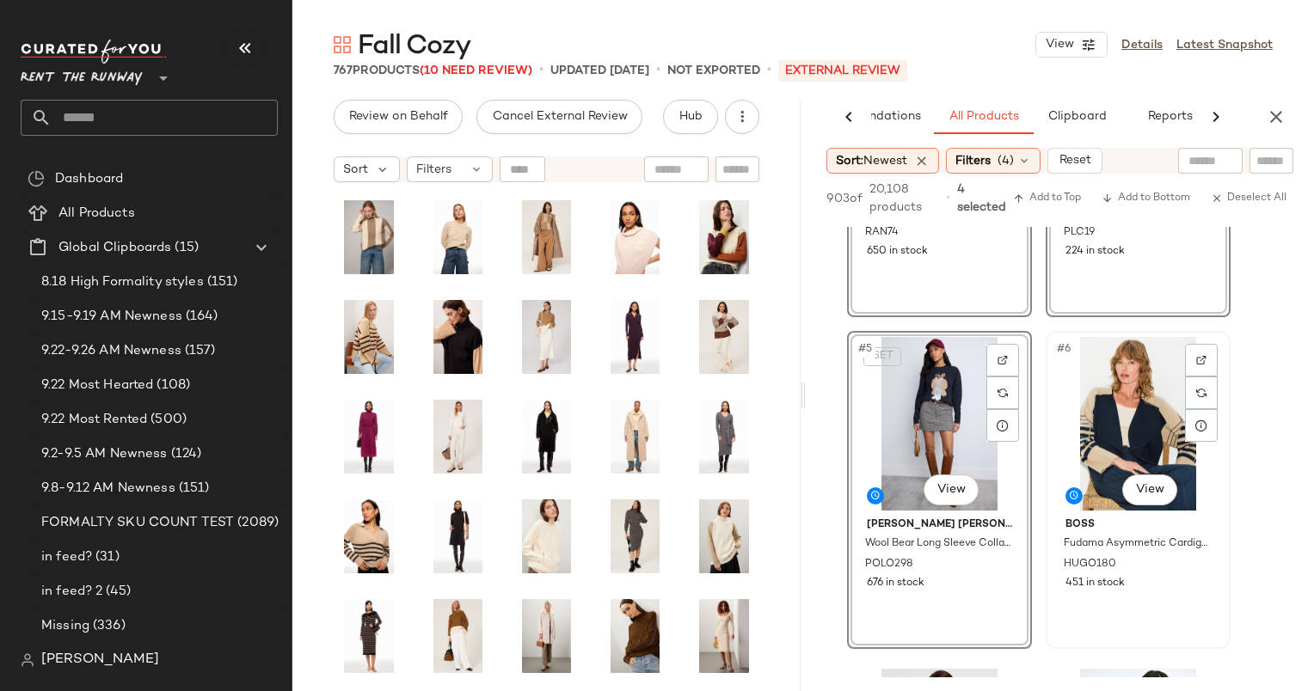
click at [1132, 430] on div "#6 View" at bounding box center [1138, 424] width 173 height 174
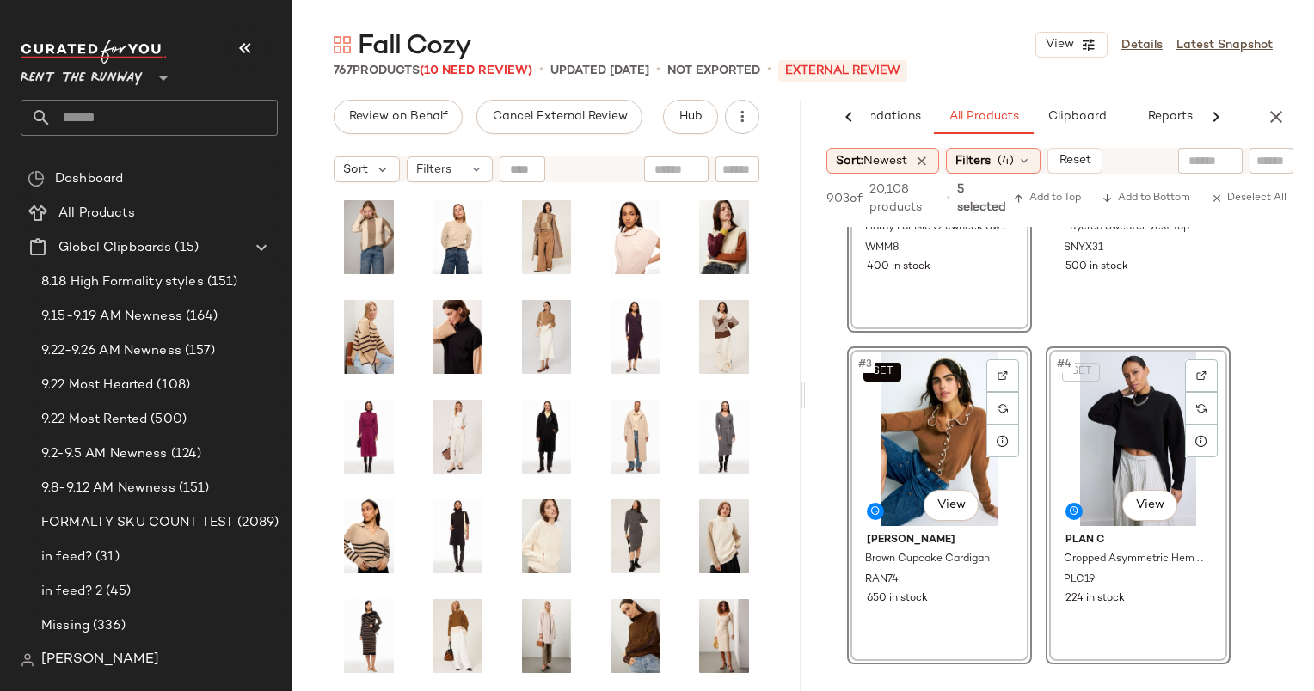
scroll to position [212, 0]
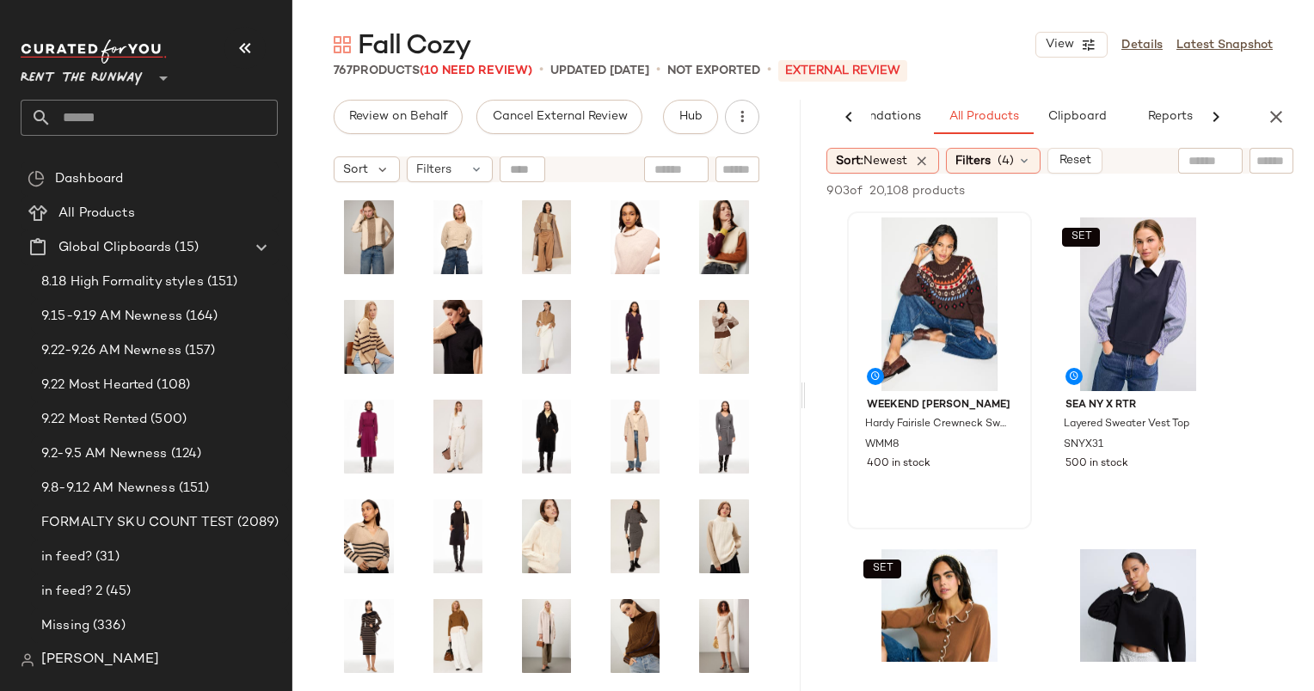
scroll to position [0, 0]
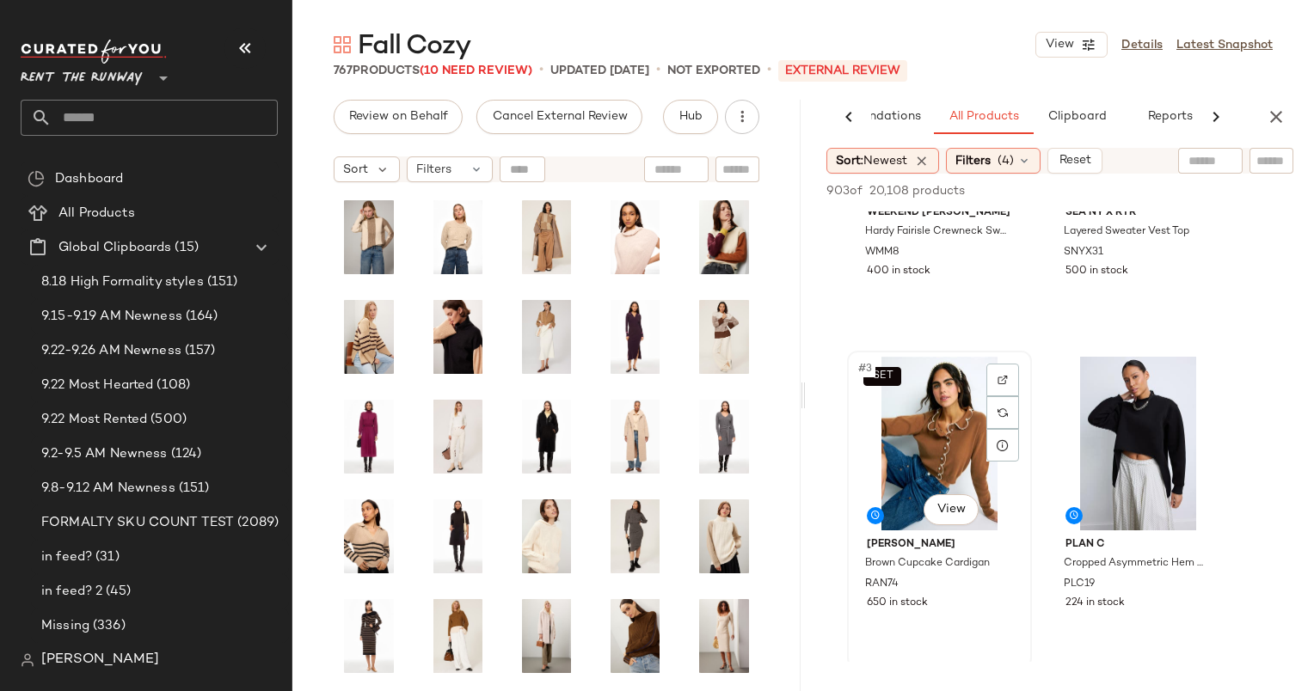
click at [951, 465] on div "SET #3 View" at bounding box center [939, 444] width 173 height 174
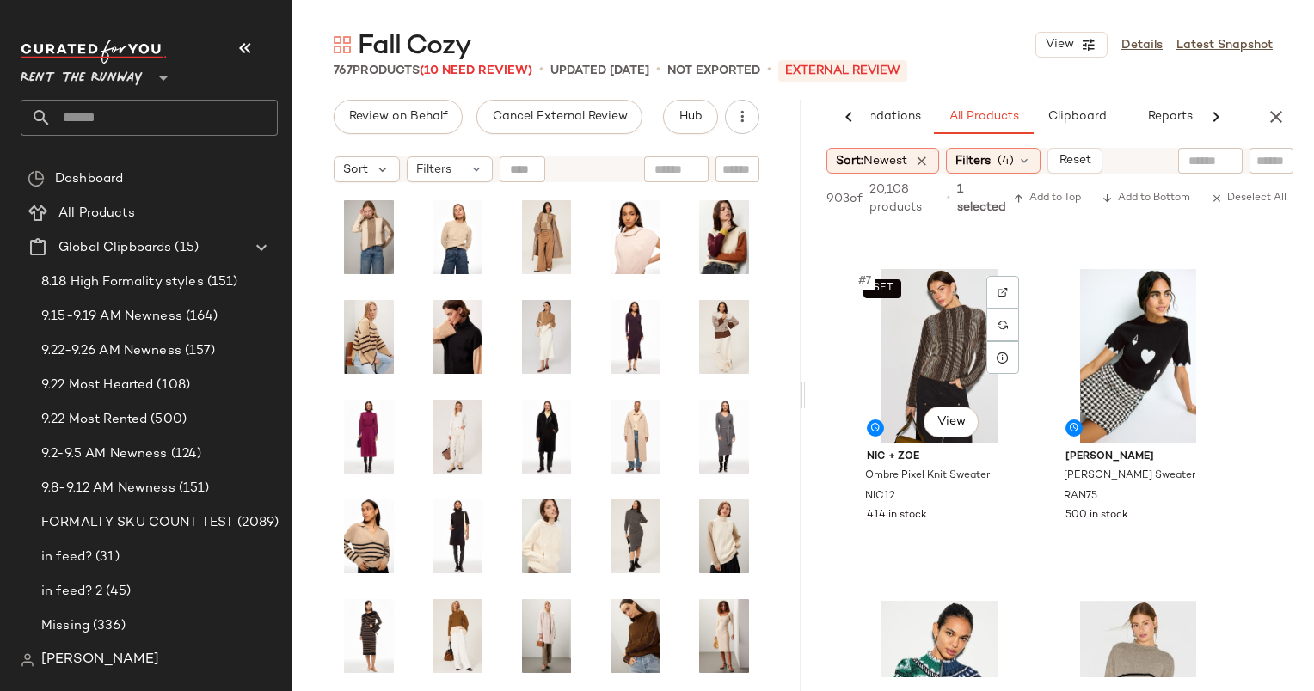
scroll to position [960, 0]
click at [939, 372] on div "SET #7 View" at bounding box center [939, 356] width 173 height 174
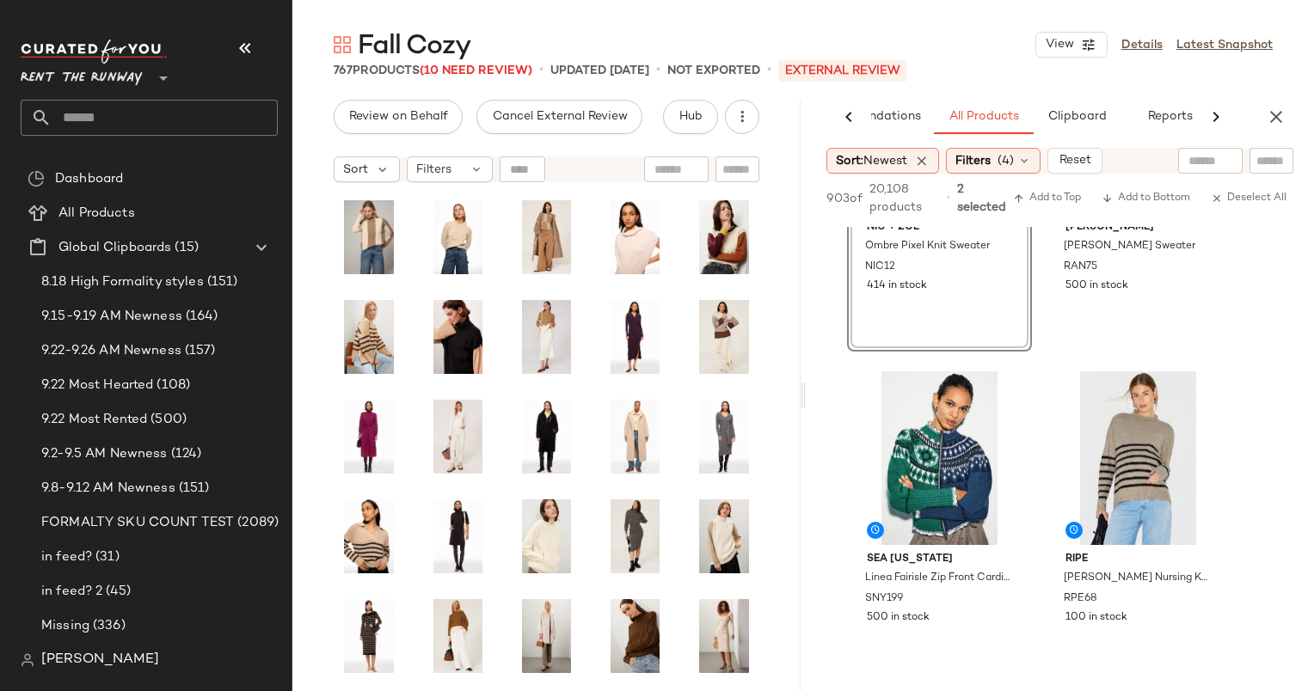
scroll to position [1429, 0]
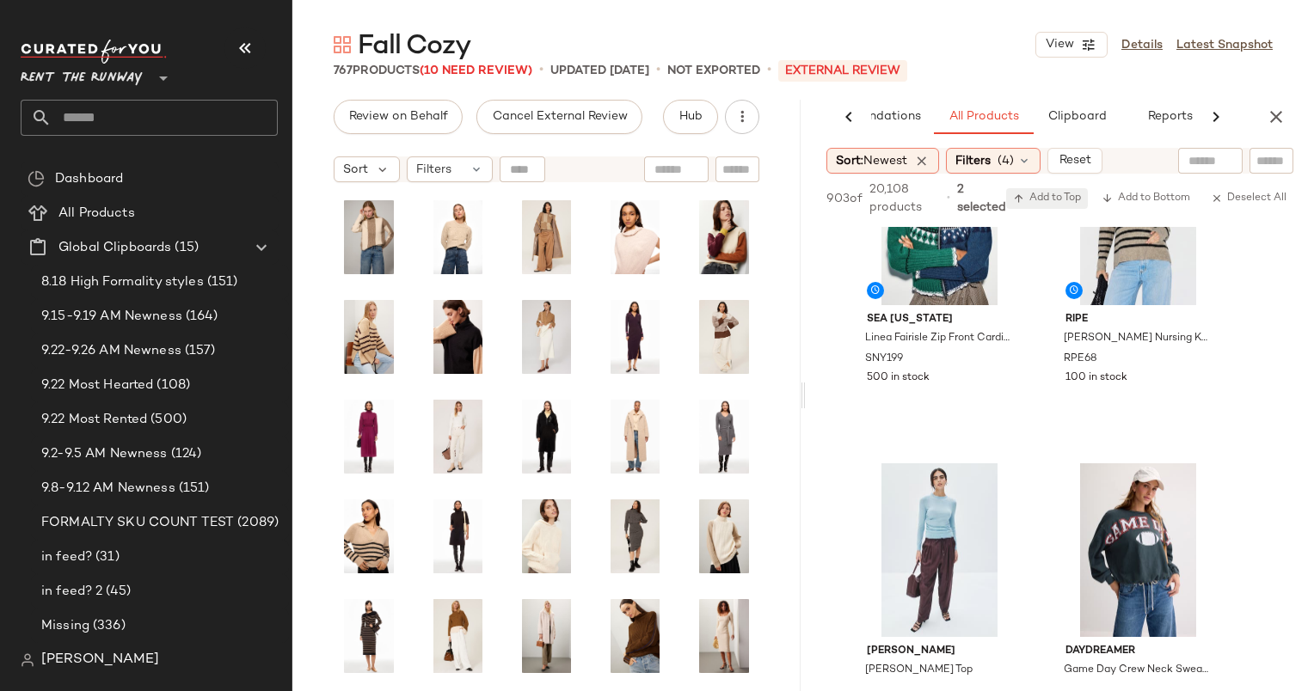
click at [1047, 203] on span "Add to Top" at bounding box center [1047, 199] width 68 height 12
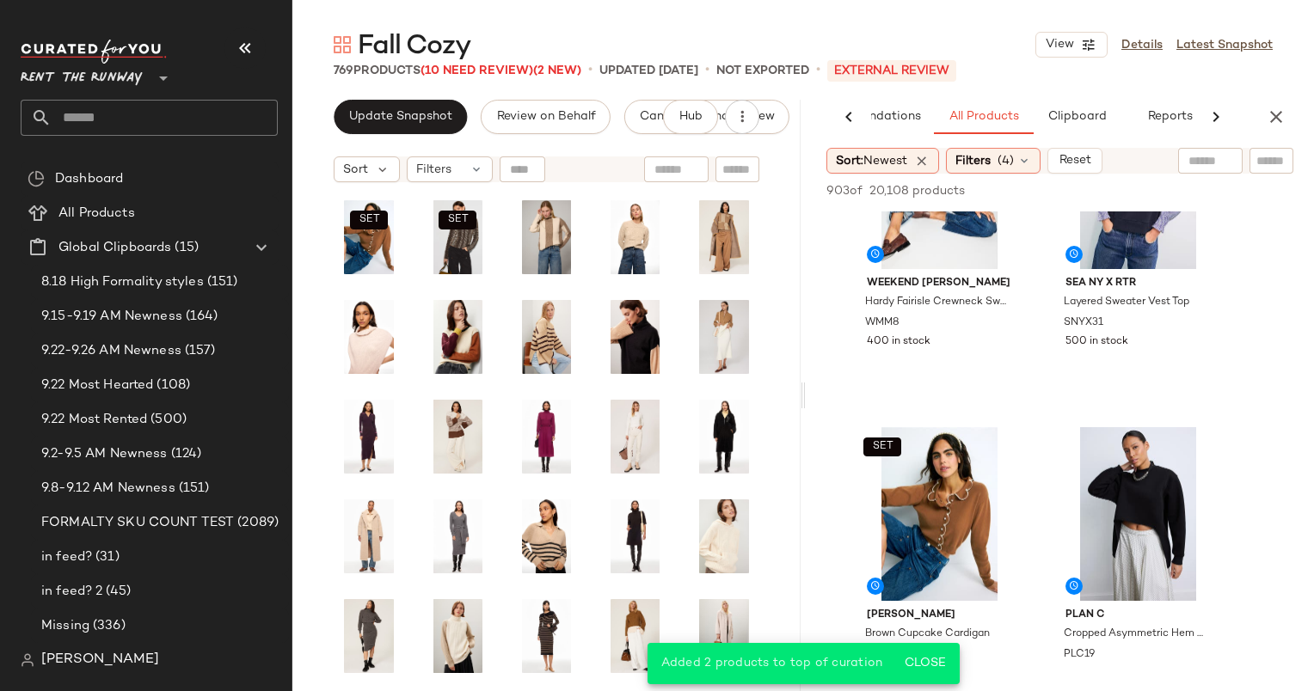
scroll to position [0, 0]
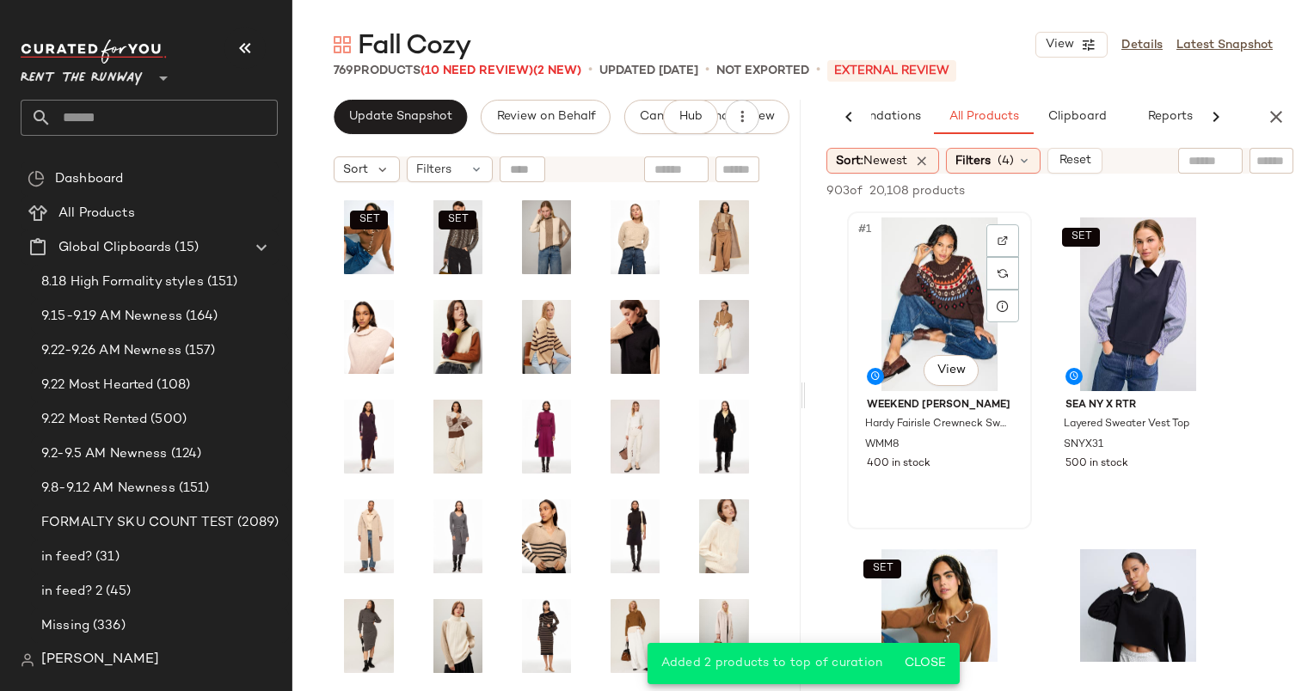
click at [960, 298] on div "#1 View" at bounding box center [939, 305] width 173 height 174
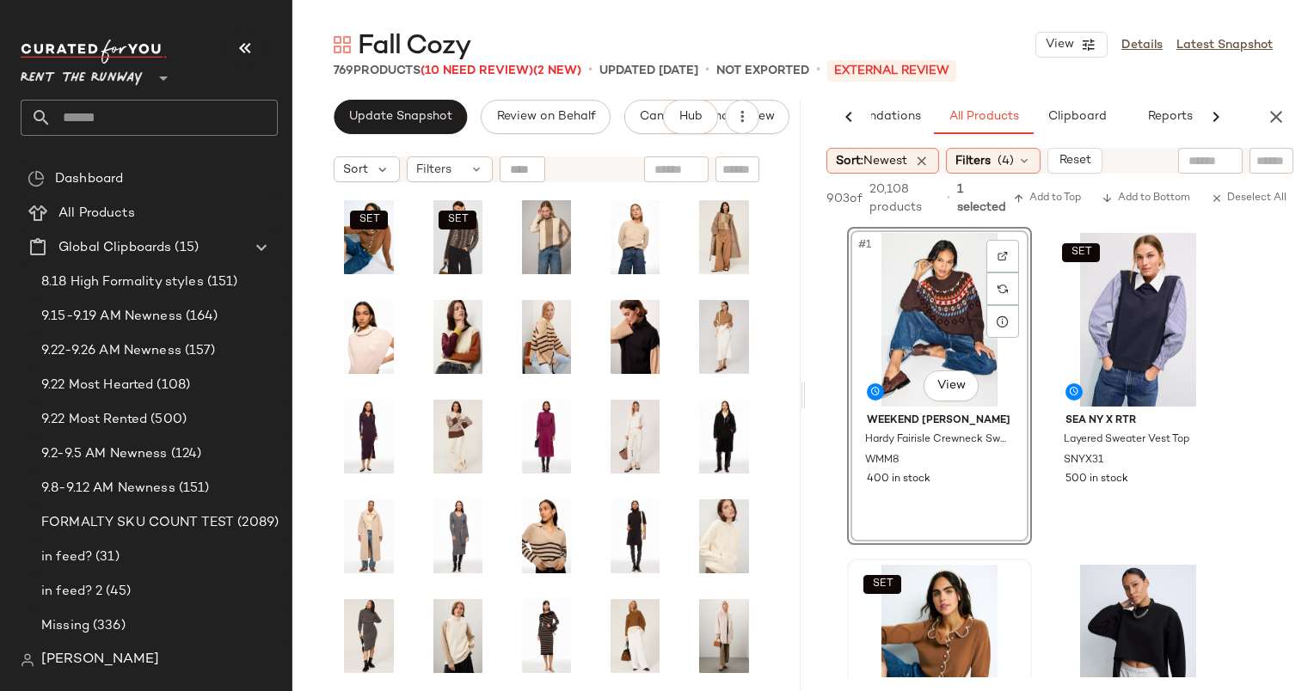
scroll to position [45, 0]
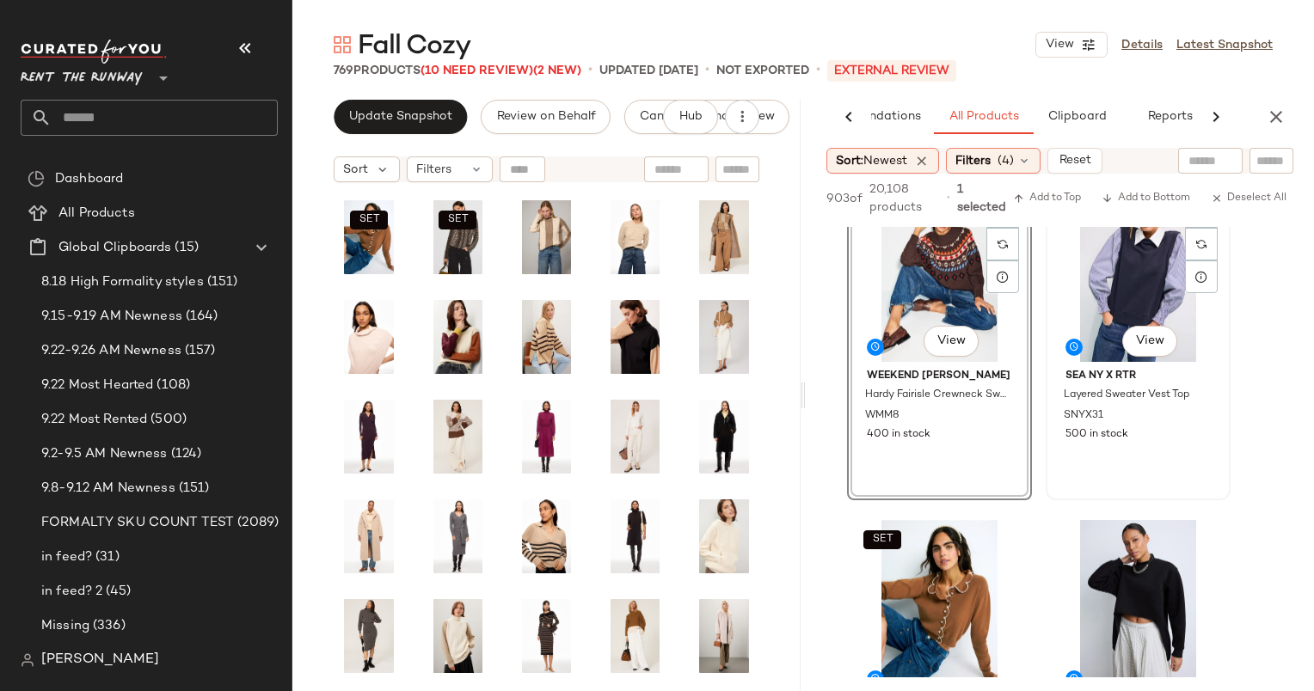
click at [1111, 314] on div "SET #2 View" at bounding box center [1138, 275] width 173 height 174
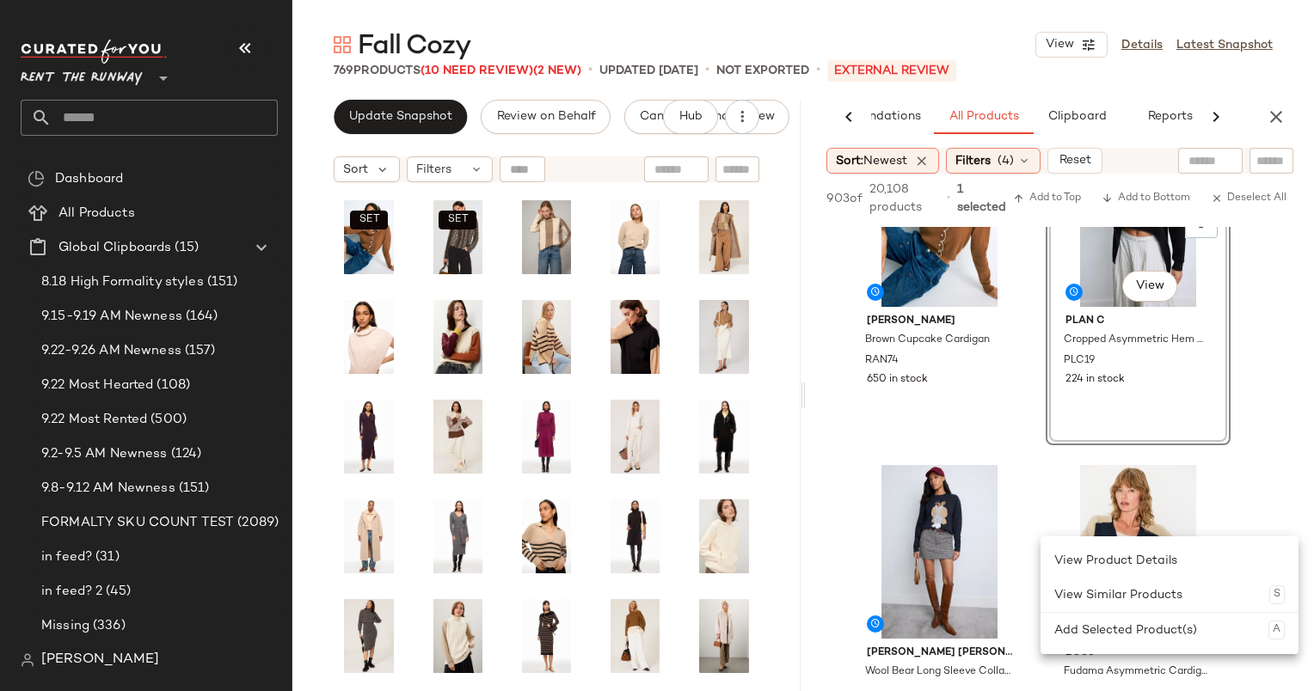
scroll to position [119, 0]
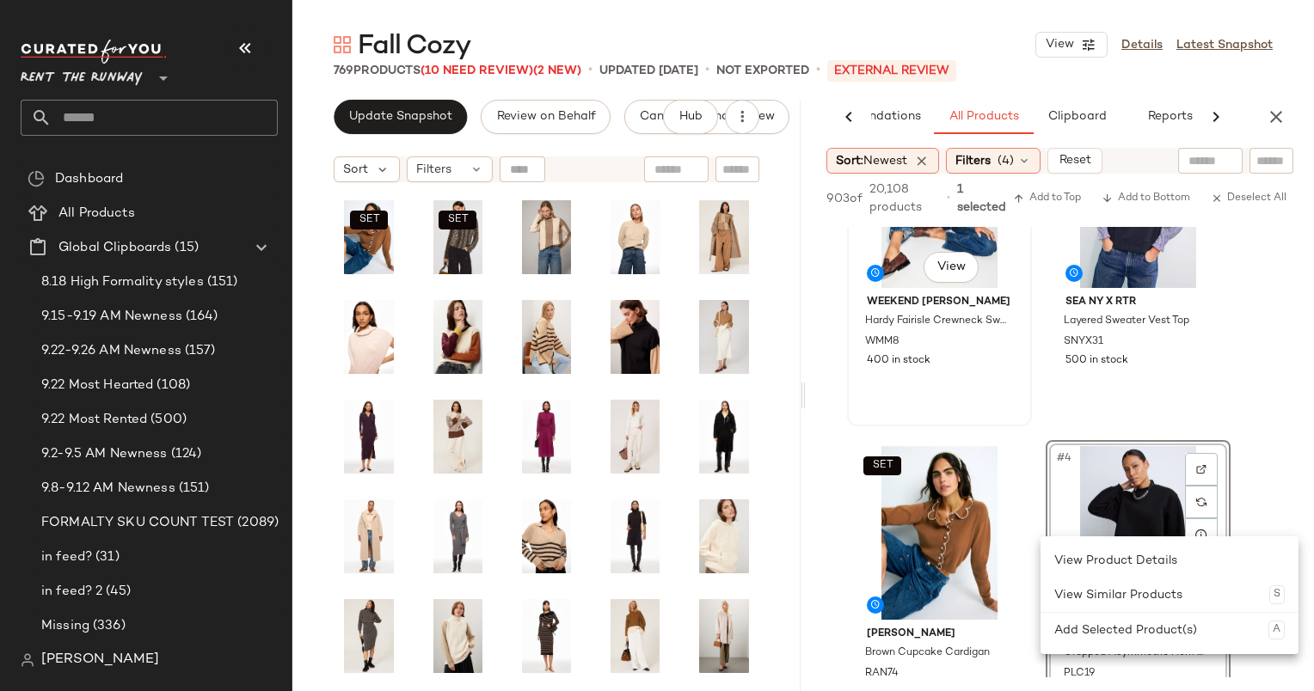
click at [905, 255] on div "#1 View" at bounding box center [939, 201] width 173 height 174
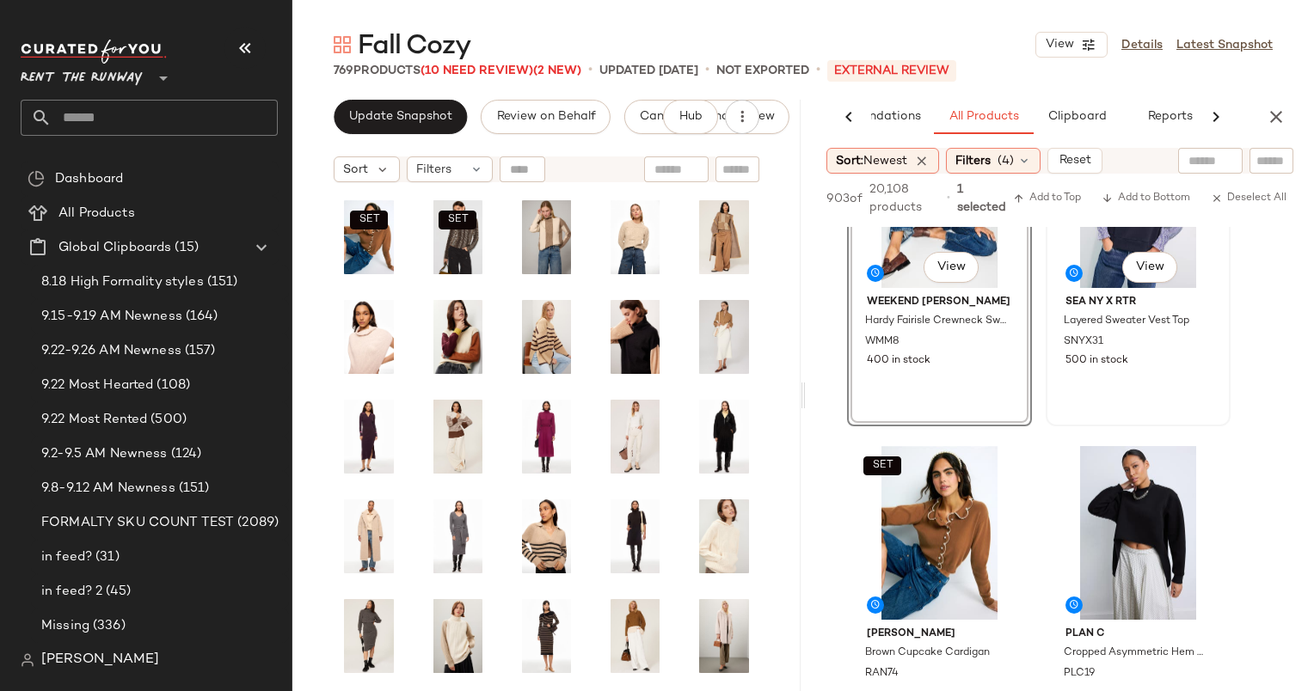
click at [1098, 282] on div "SET #2 View" at bounding box center [1138, 201] width 173 height 174
click at [1120, 515] on div "#4 View" at bounding box center [1138, 533] width 173 height 174
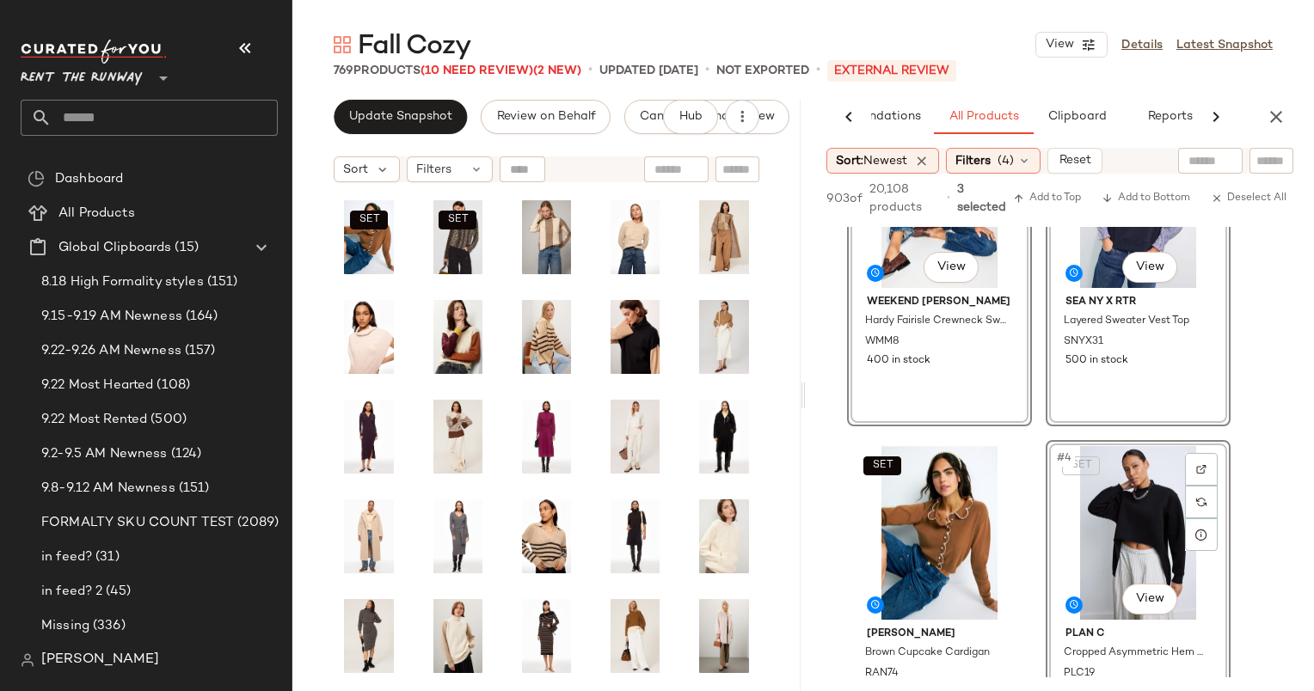
scroll to position [492, 0]
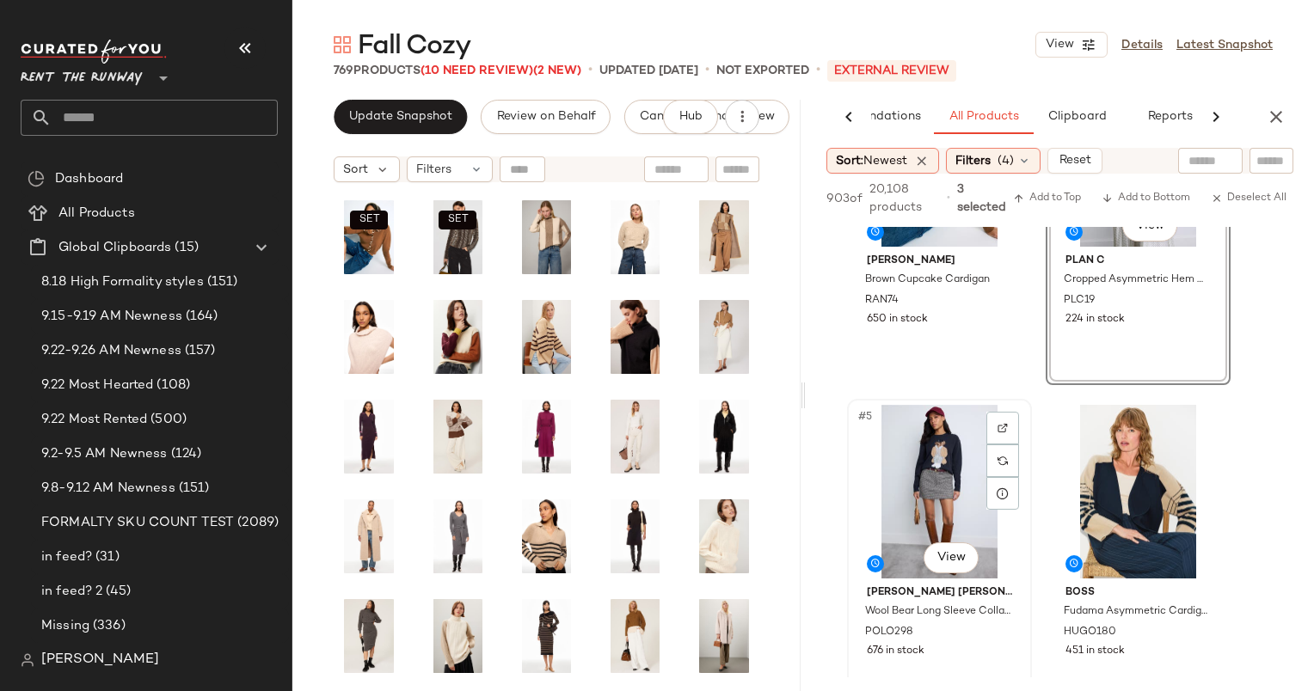
click at [942, 510] on div "#5 View" at bounding box center [939, 492] width 173 height 174
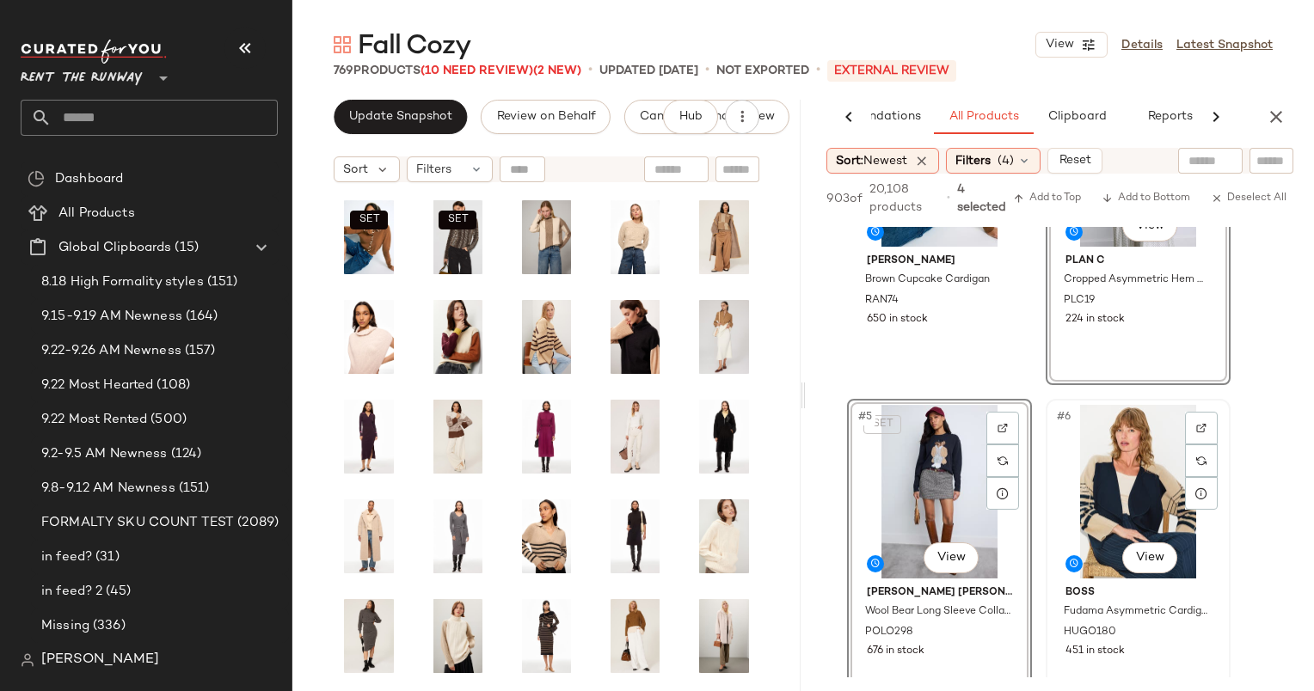
click at [1141, 486] on div "#6 View" at bounding box center [1138, 492] width 173 height 174
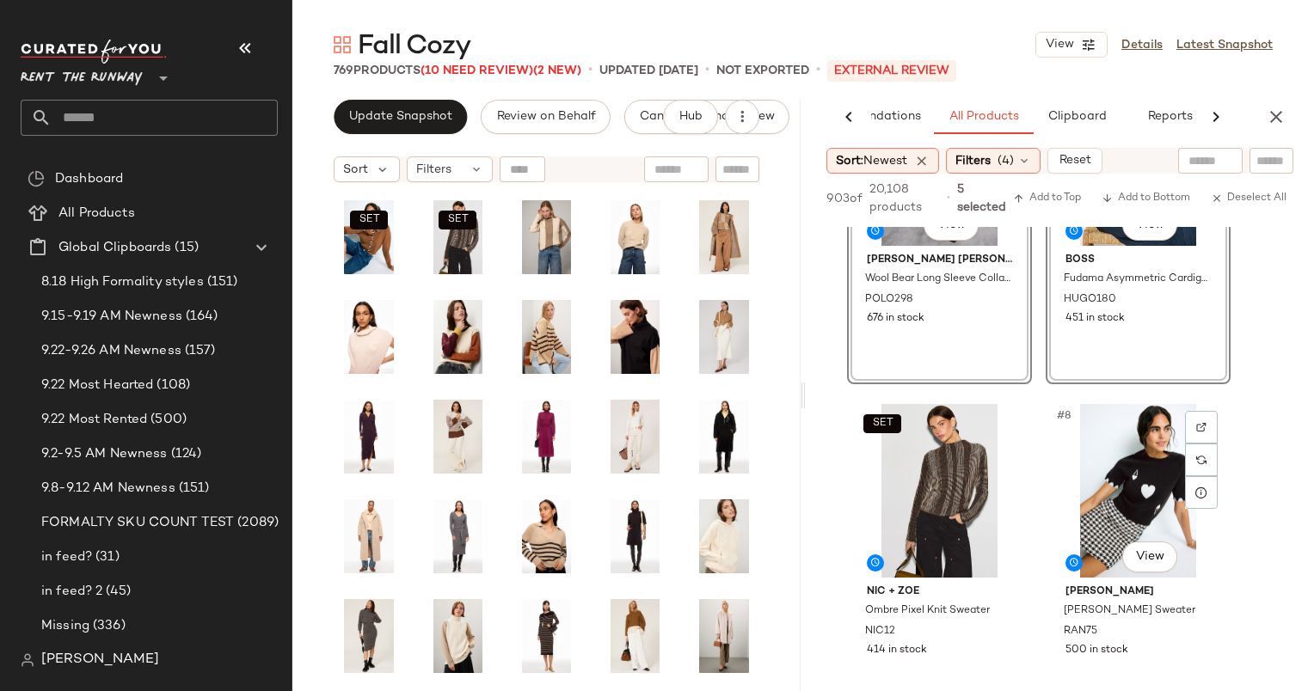
scroll to position [825, 0]
click at [950, 458] on div "SET #7 View" at bounding box center [939, 490] width 173 height 174
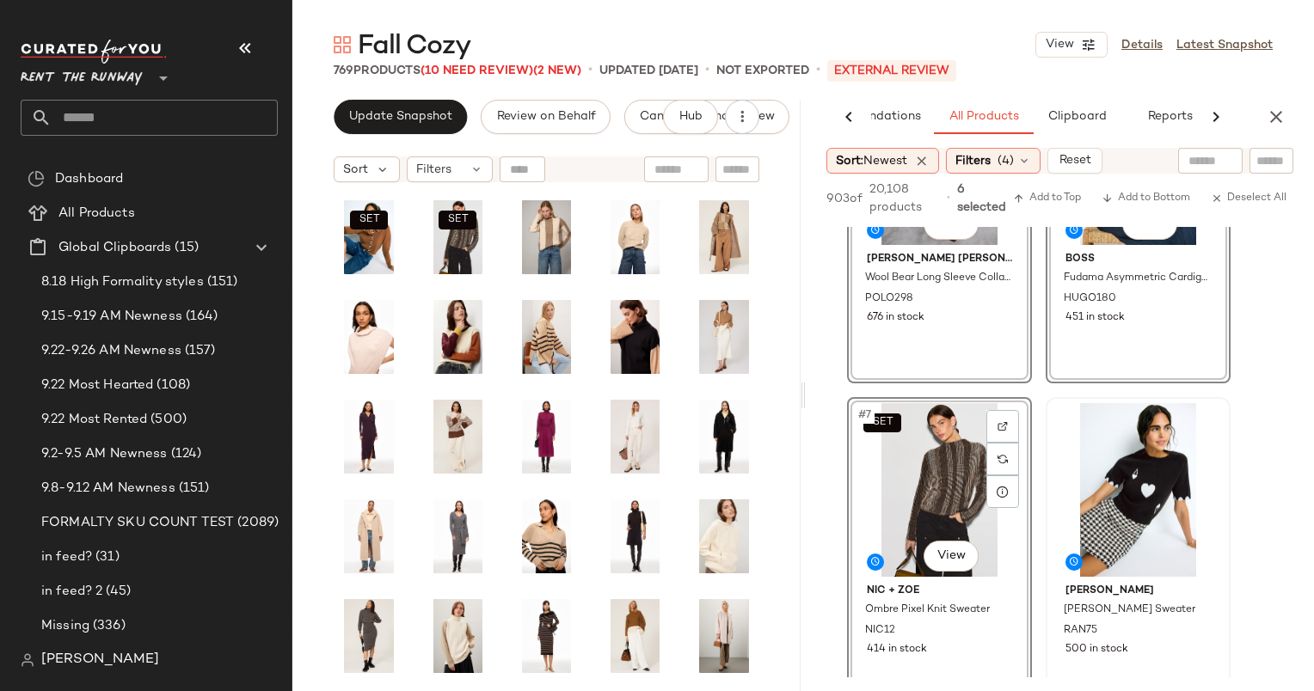
scroll to position [1152, 0]
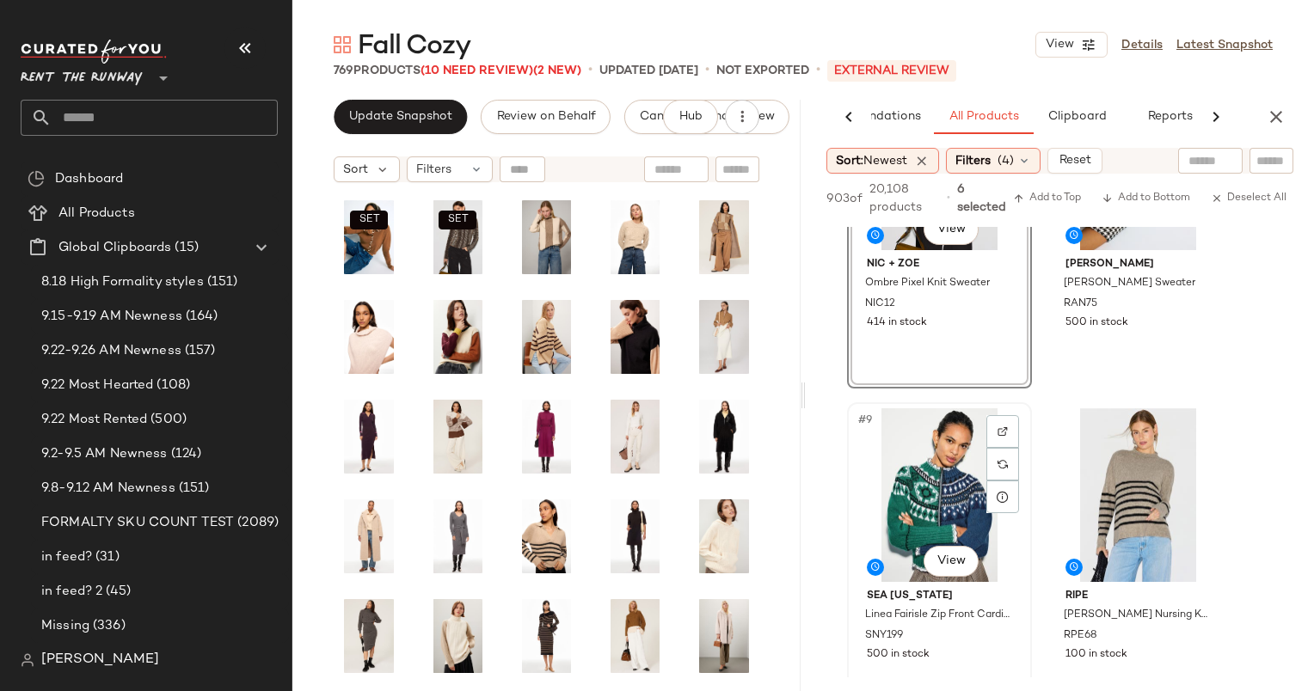
click at [933, 472] on div "#9 View" at bounding box center [939, 495] width 173 height 174
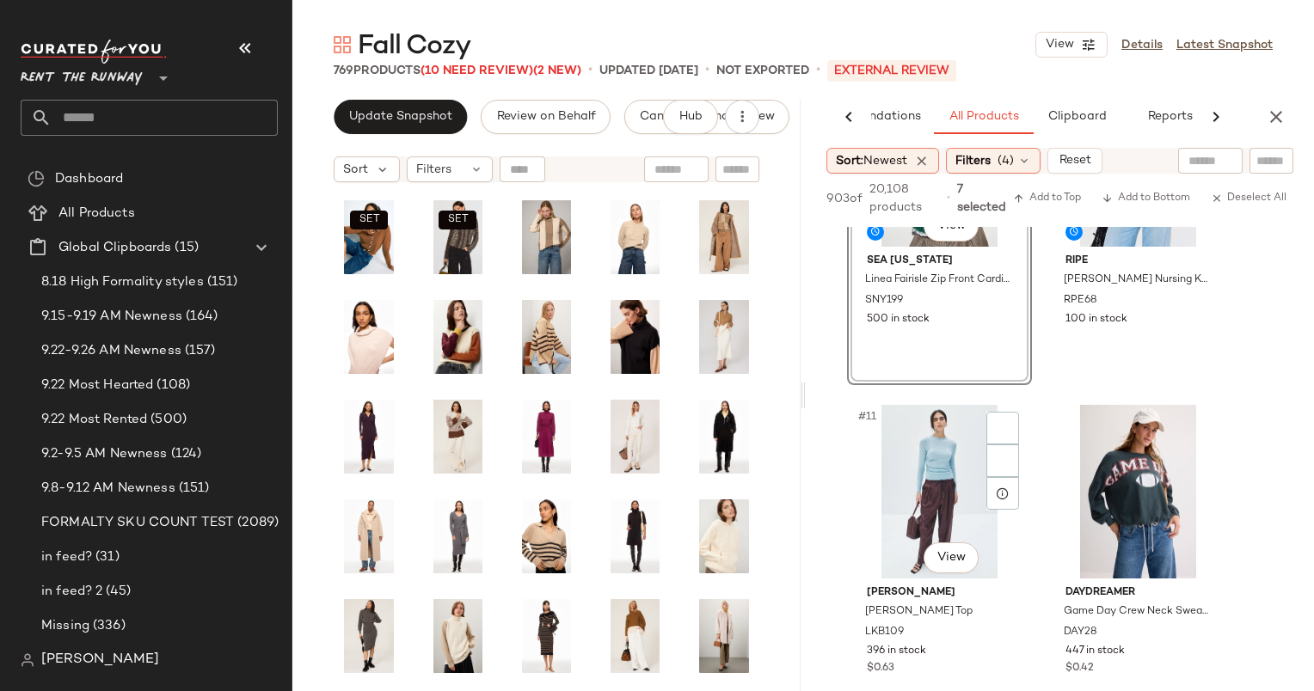
scroll to position [1491, 0]
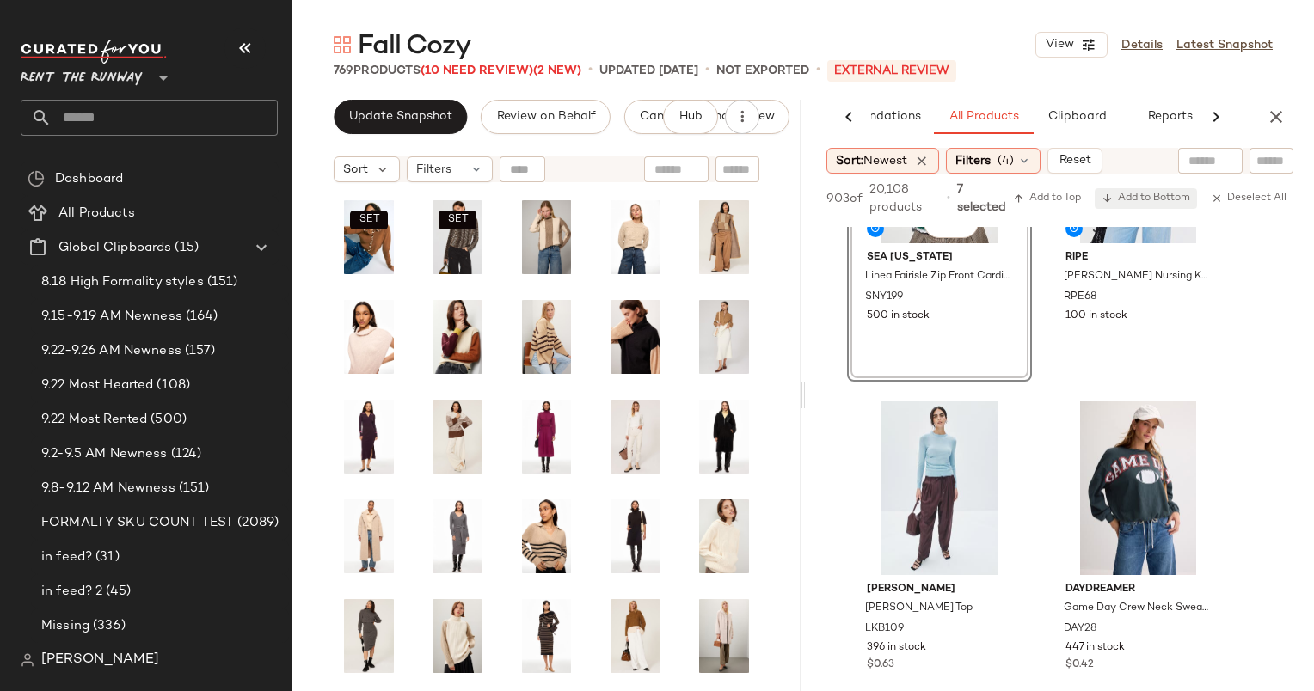
click at [1141, 207] on button "Add to Bottom" at bounding box center [1146, 198] width 102 height 21
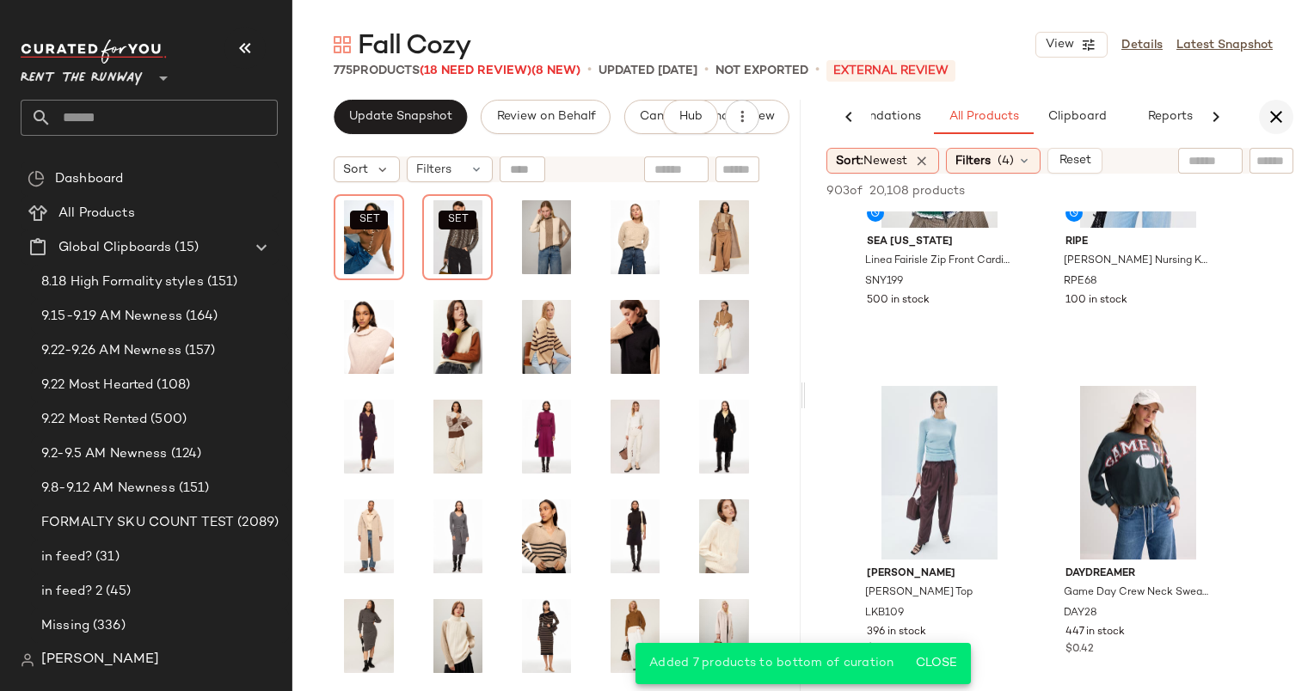
click at [1284, 113] on icon "button" at bounding box center [1276, 117] width 21 height 21
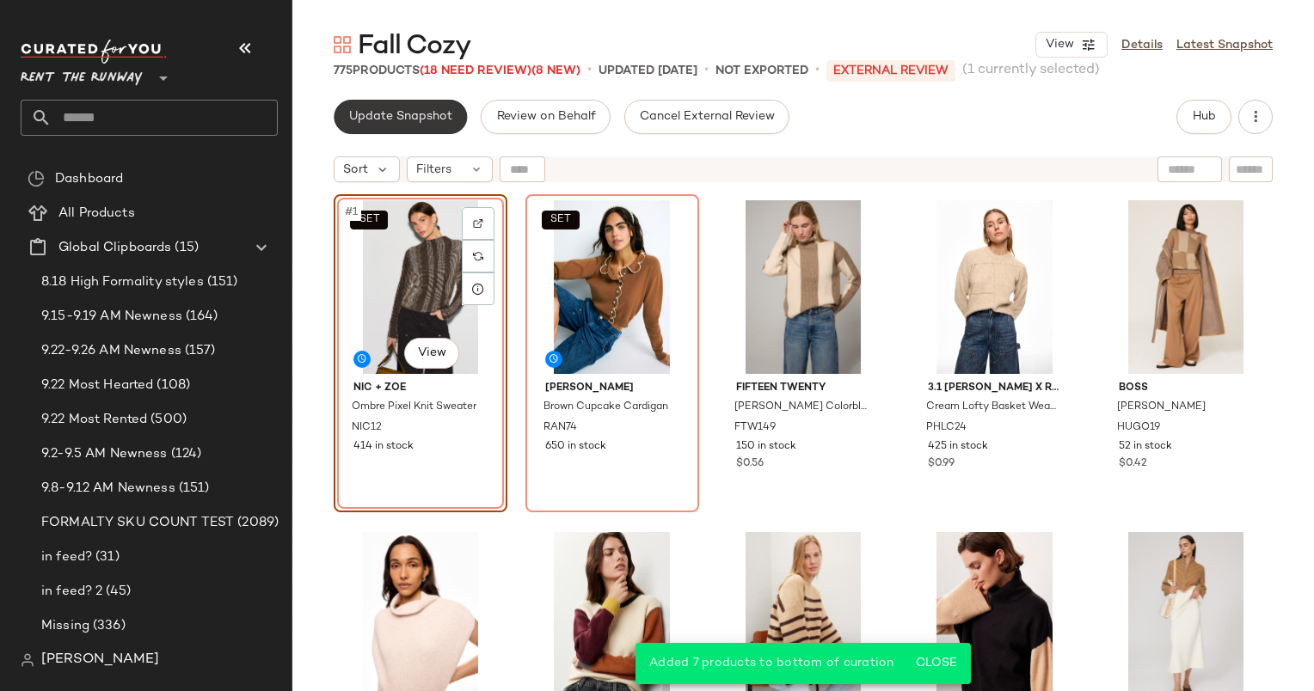
click at [381, 115] on span "Update Snapshot" at bounding box center [400, 117] width 104 height 14
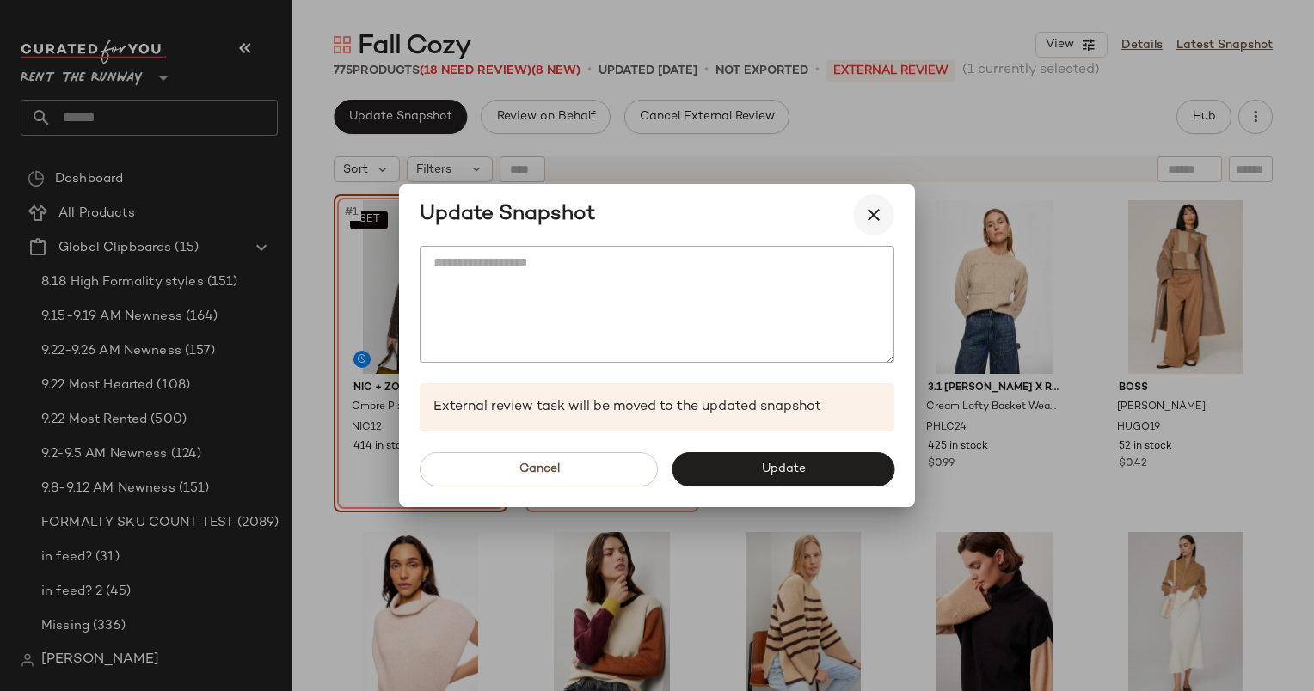
click at [885, 214] on button "button" at bounding box center [873, 214] width 41 height 41
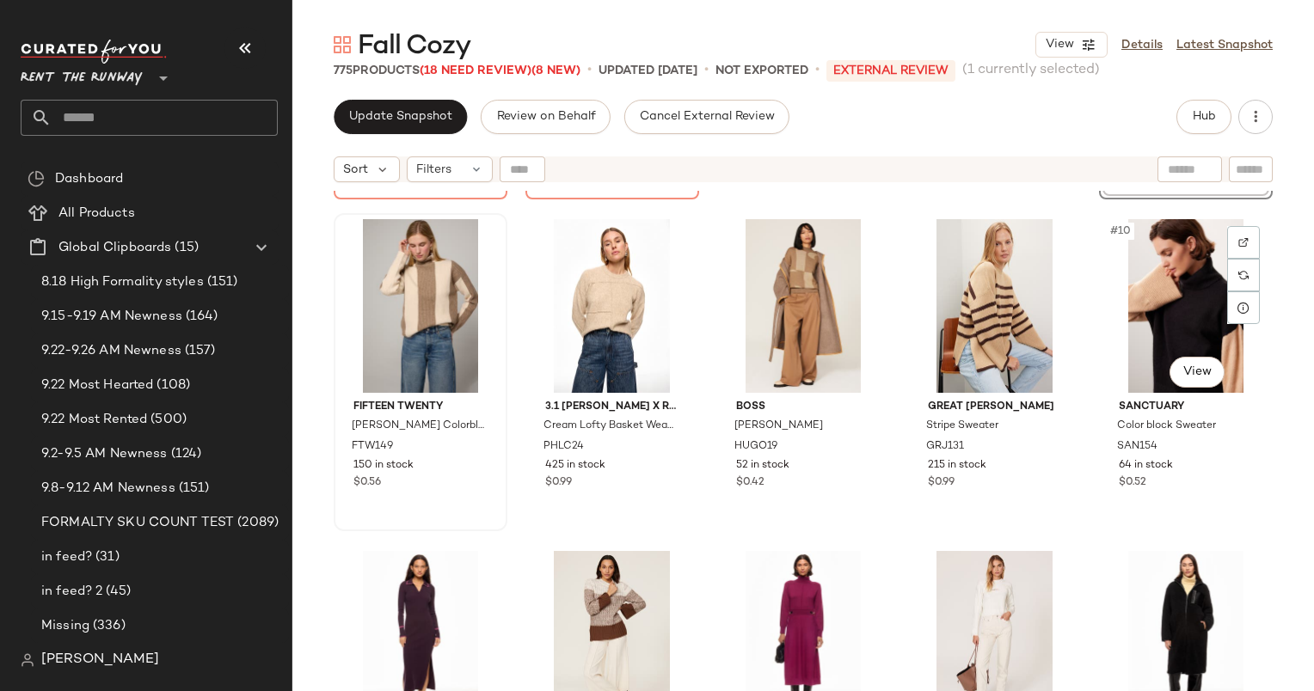
scroll to position [313, 0]
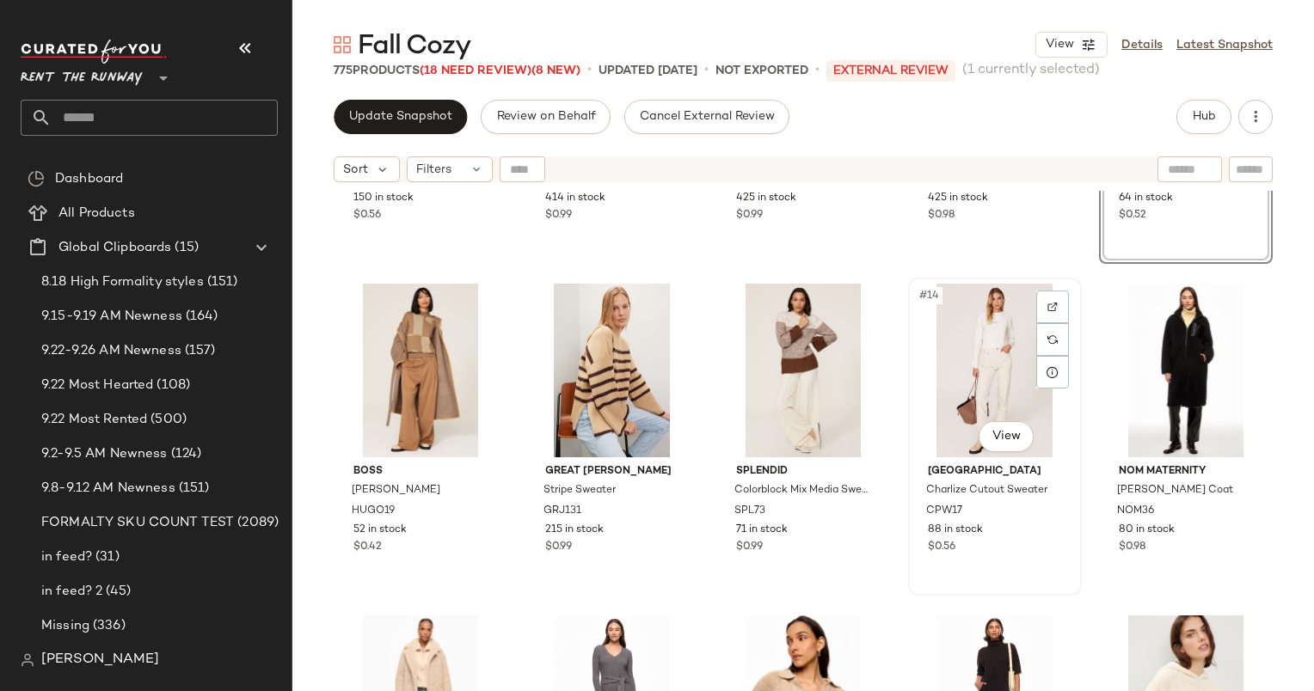
scroll to position [595, 0]
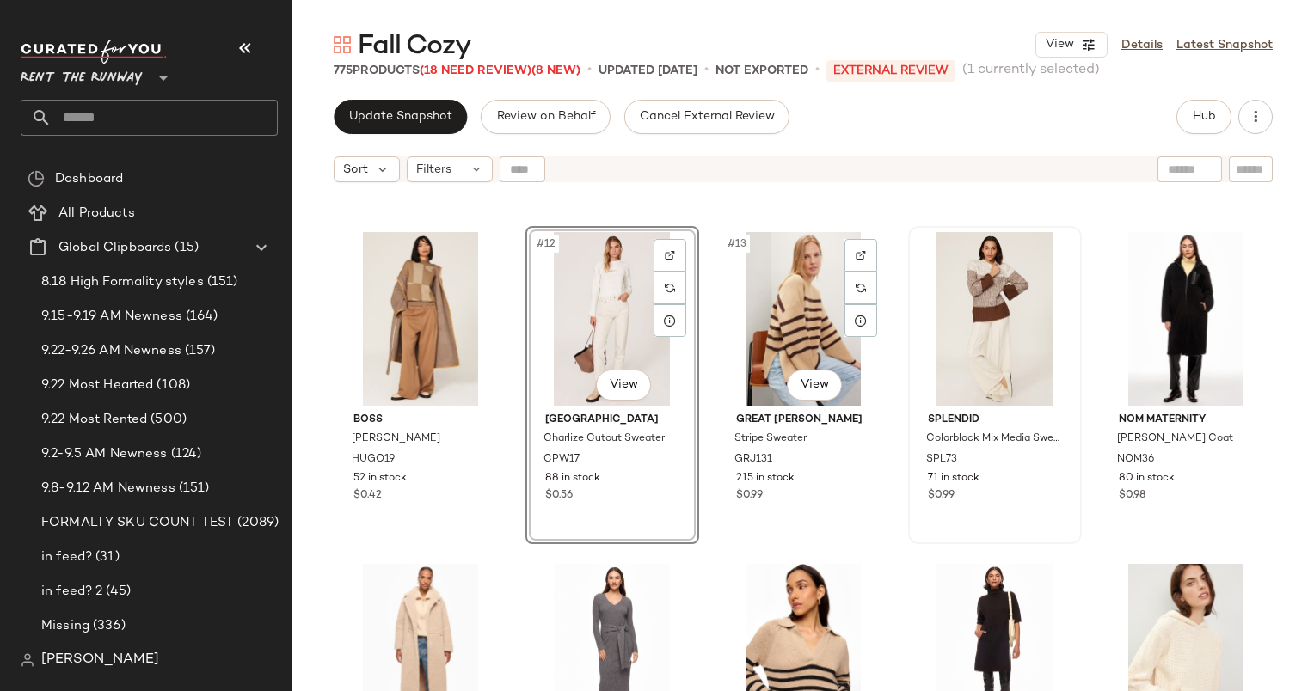
scroll to position [657, 0]
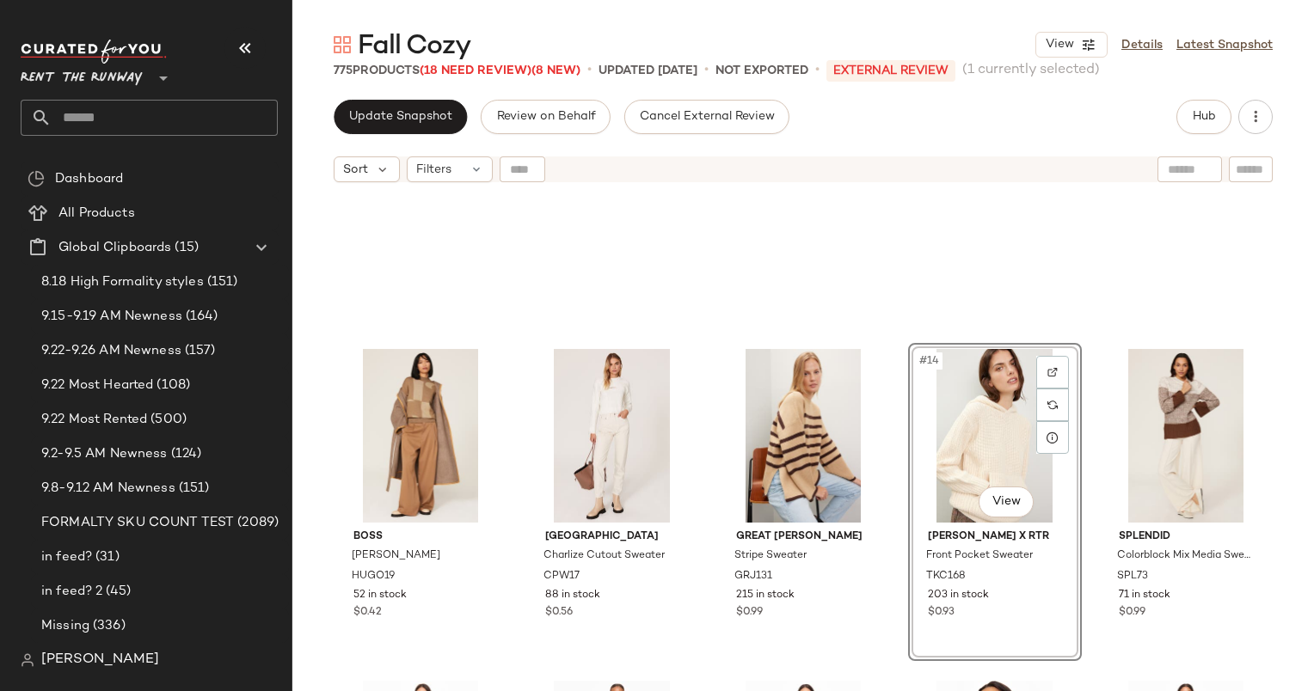
scroll to position [447, 0]
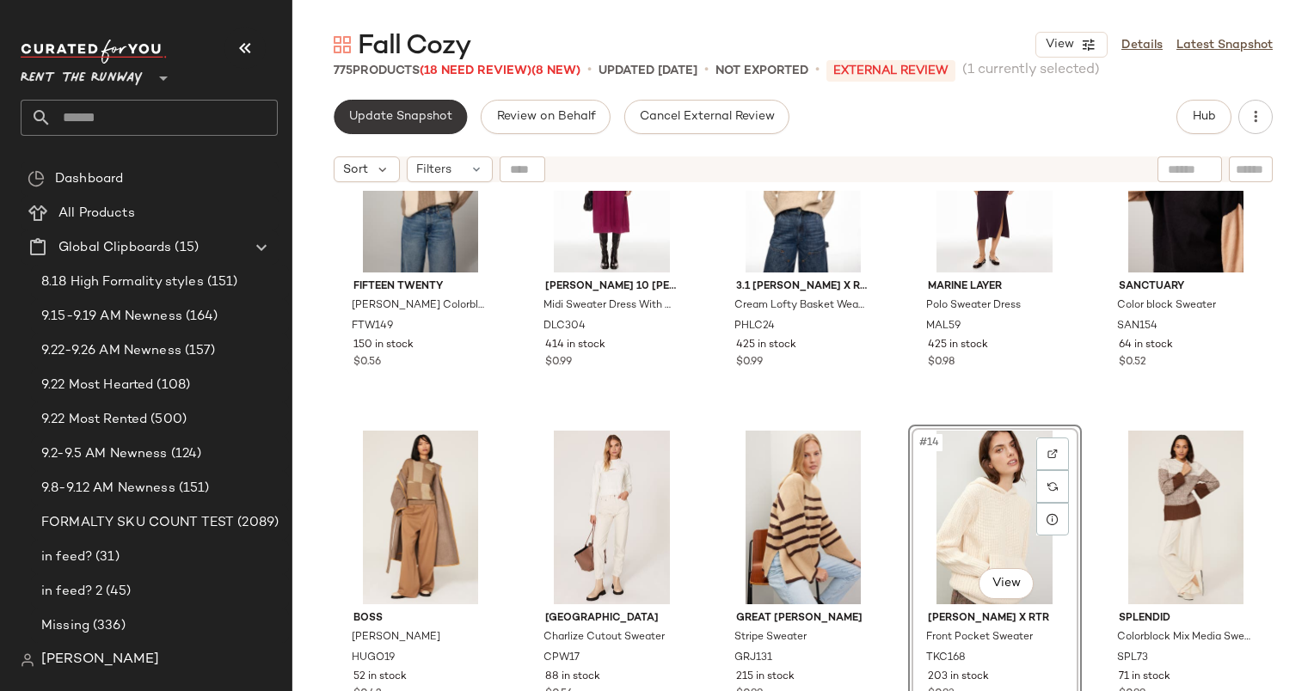
click at [430, 124] on span "Update Snapshot" at bounding box center [400, 117] width 104 height 14
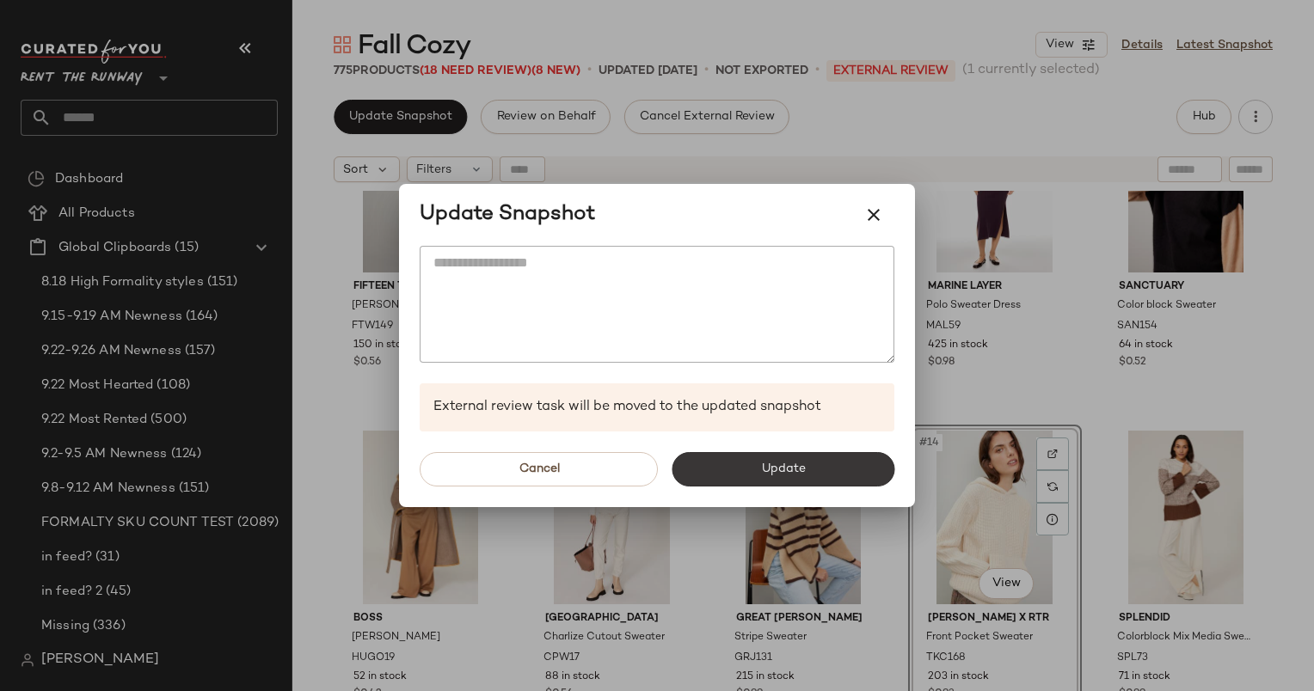
click at [795, 474] on span "Update" at bounding box center [782, 470] width 45 height 14
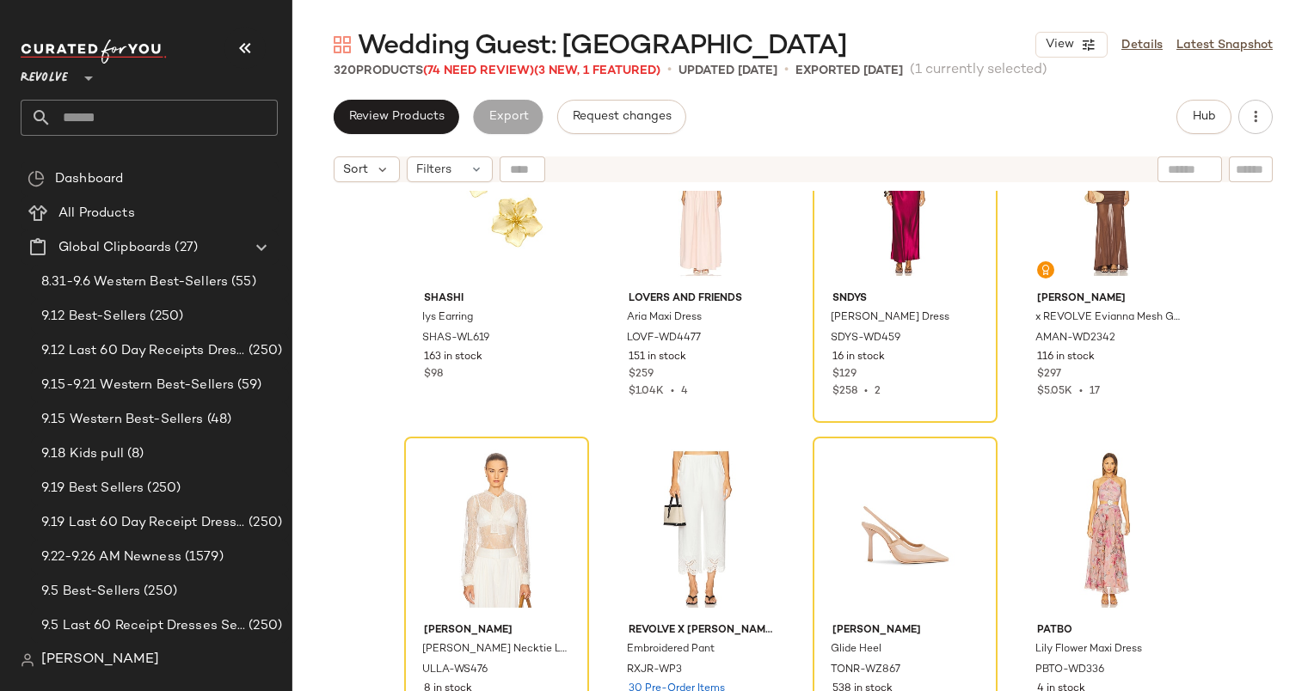
scroll to position [1436, 0]
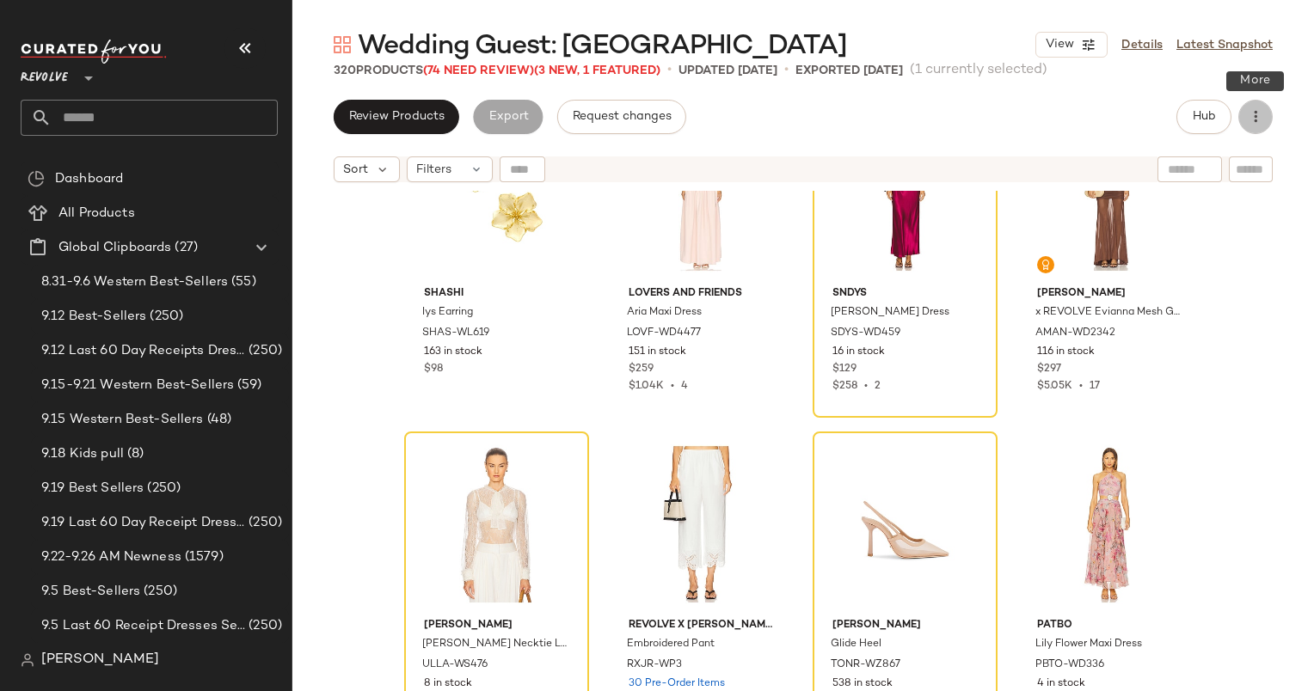
click at [1260, 132] on button "button" at bounding box center [1255, 117] width 34 height 34
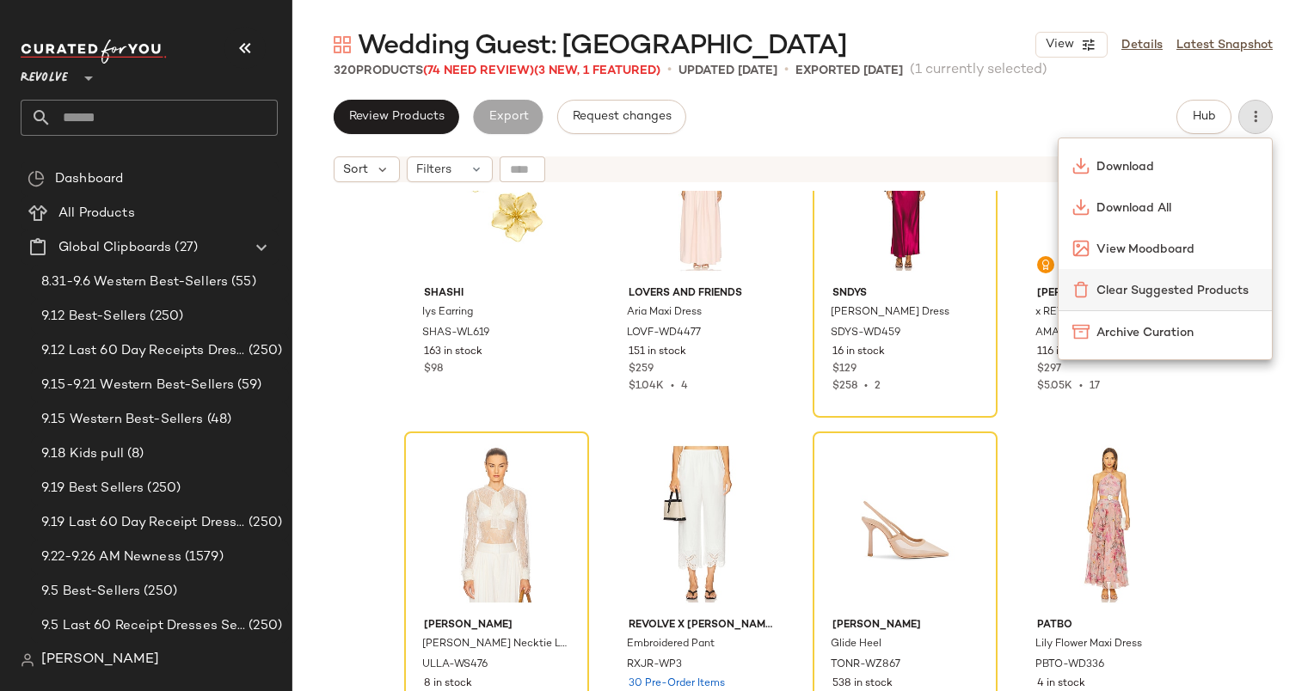
click at [1150, 291] on span "Clear Suggested Products" at bounding box center [1177, 291] width 162 height 18
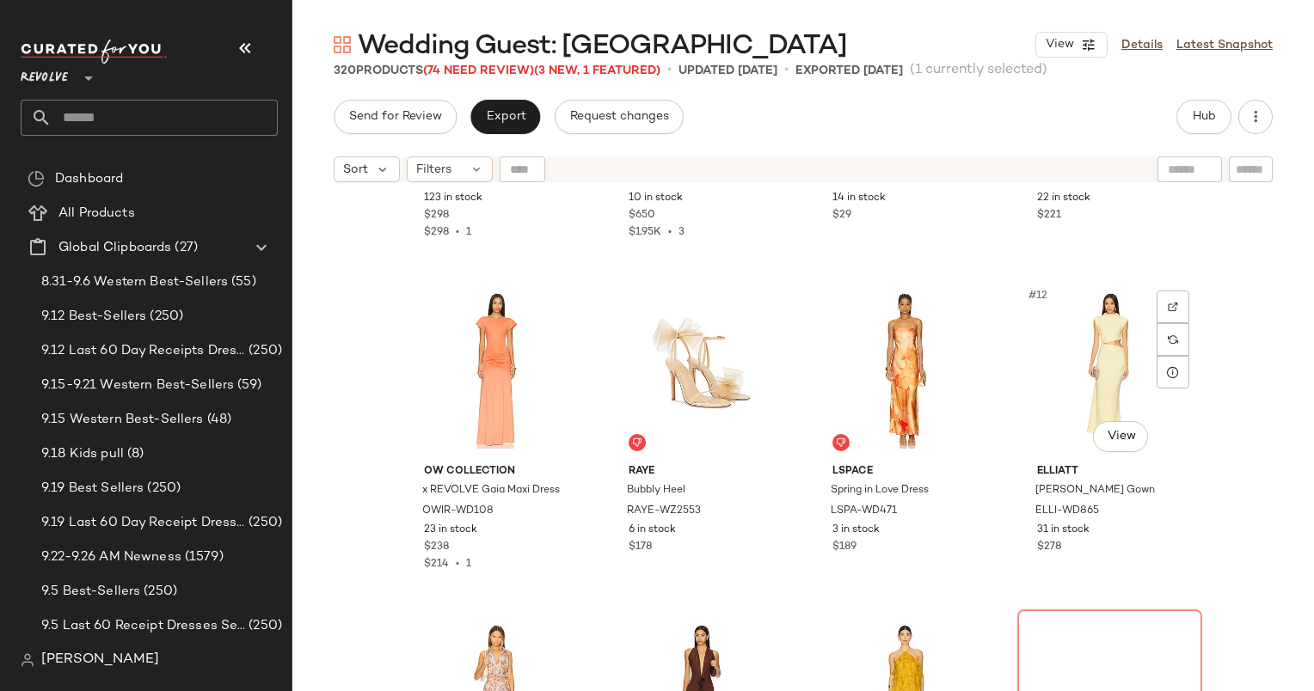
scroll to position [635, 0]
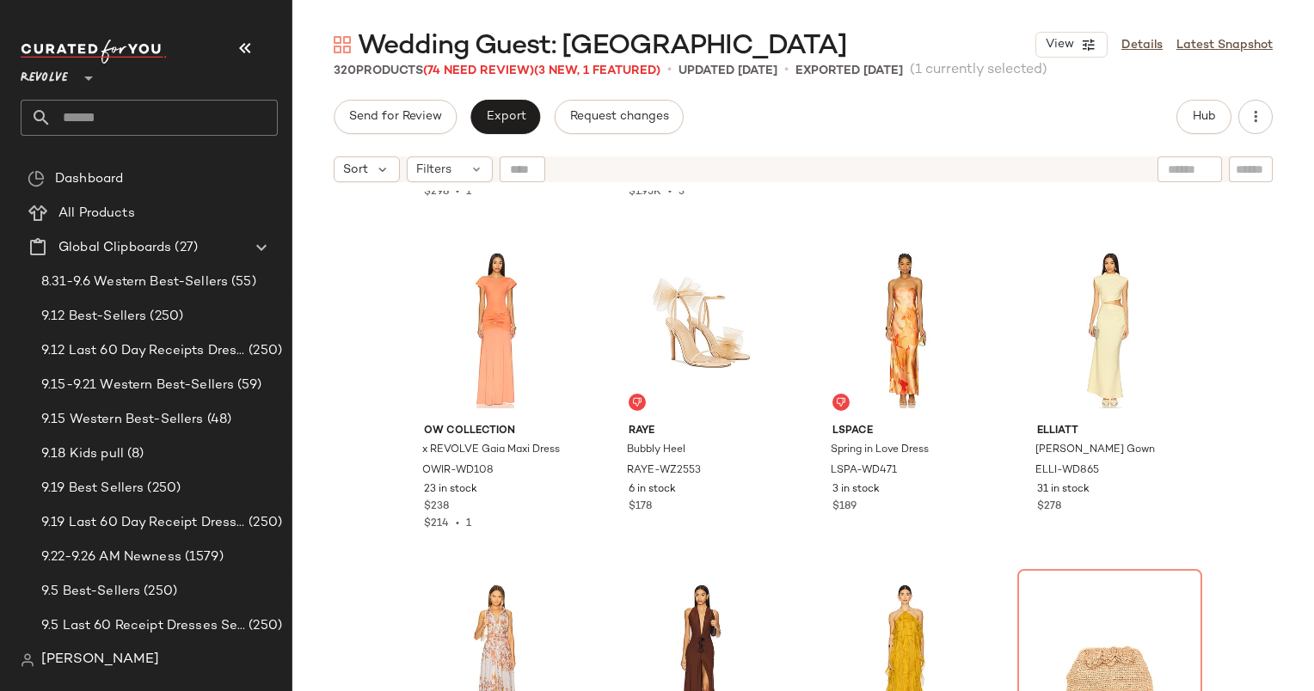
click at [1242, 477] on div "Lovers and Friends [PERSON_NAME] Dress LOVF-WD4464 123 in stock $298 $298 • 1 C…" at bounding box center [803, 462] width 1022 height 543
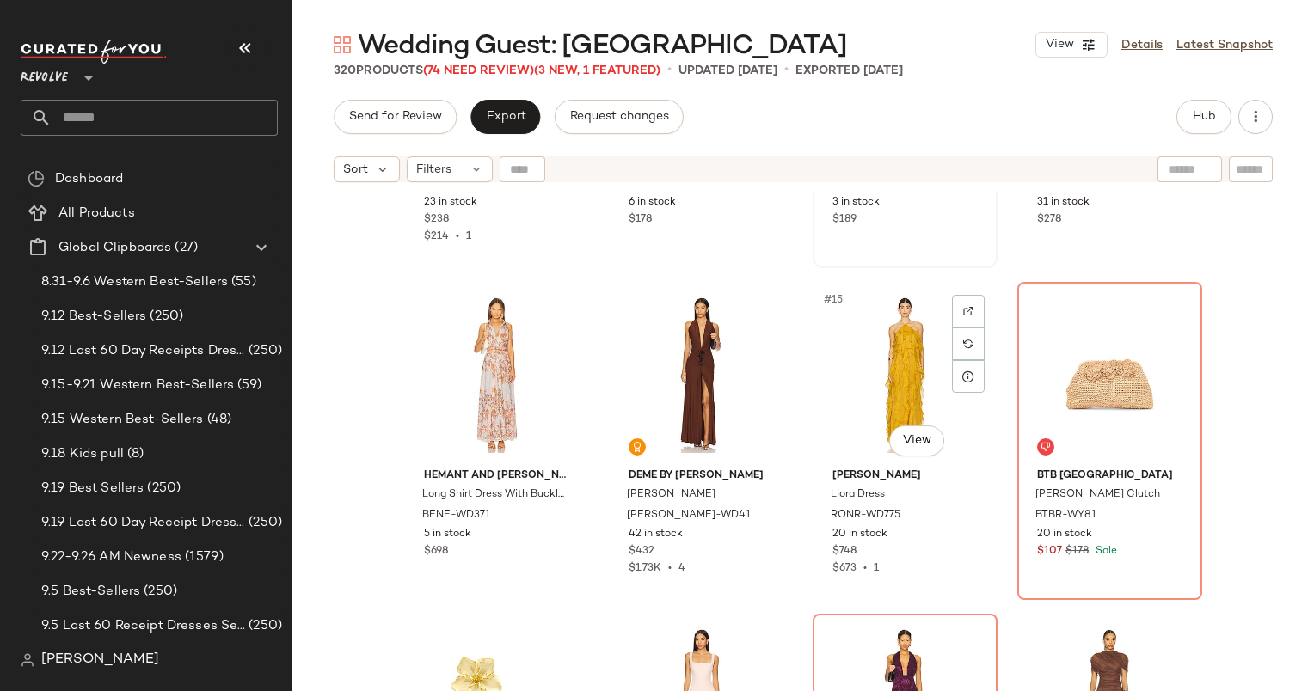
scroll to position [923, 0]
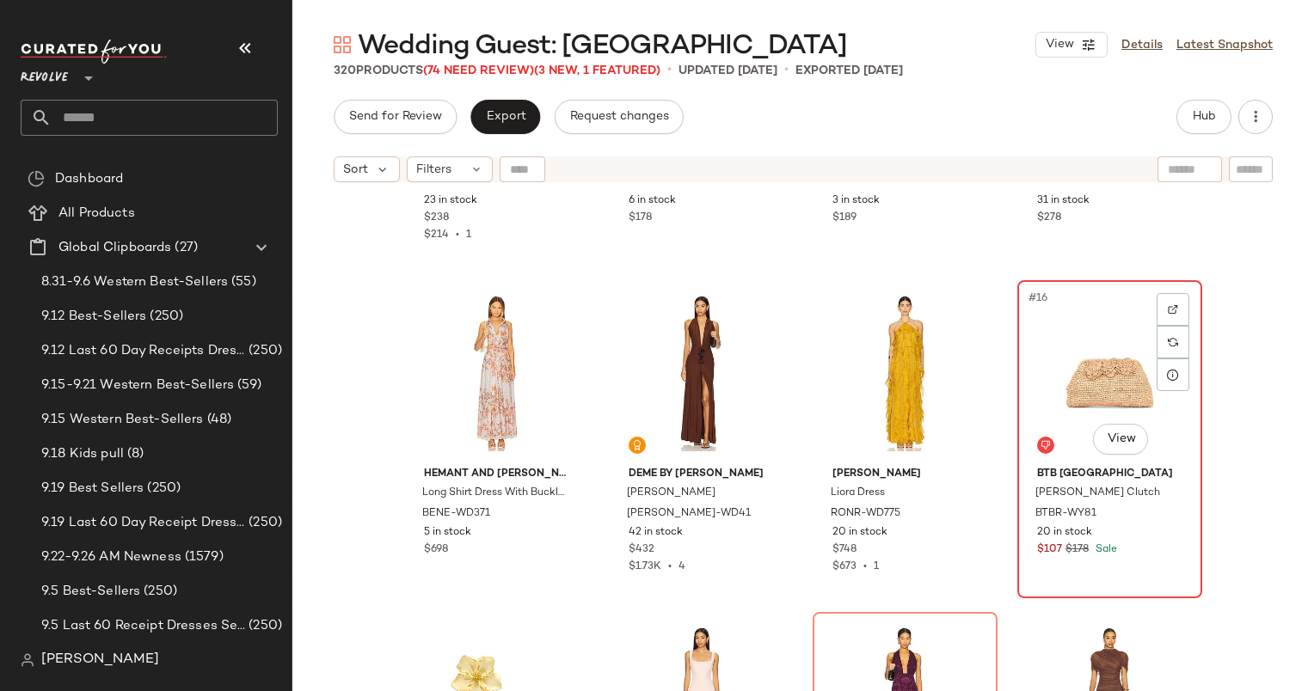
click at [1061, 361] on div "#16 View" at bounding box center [1109, 373] width 173 height 174
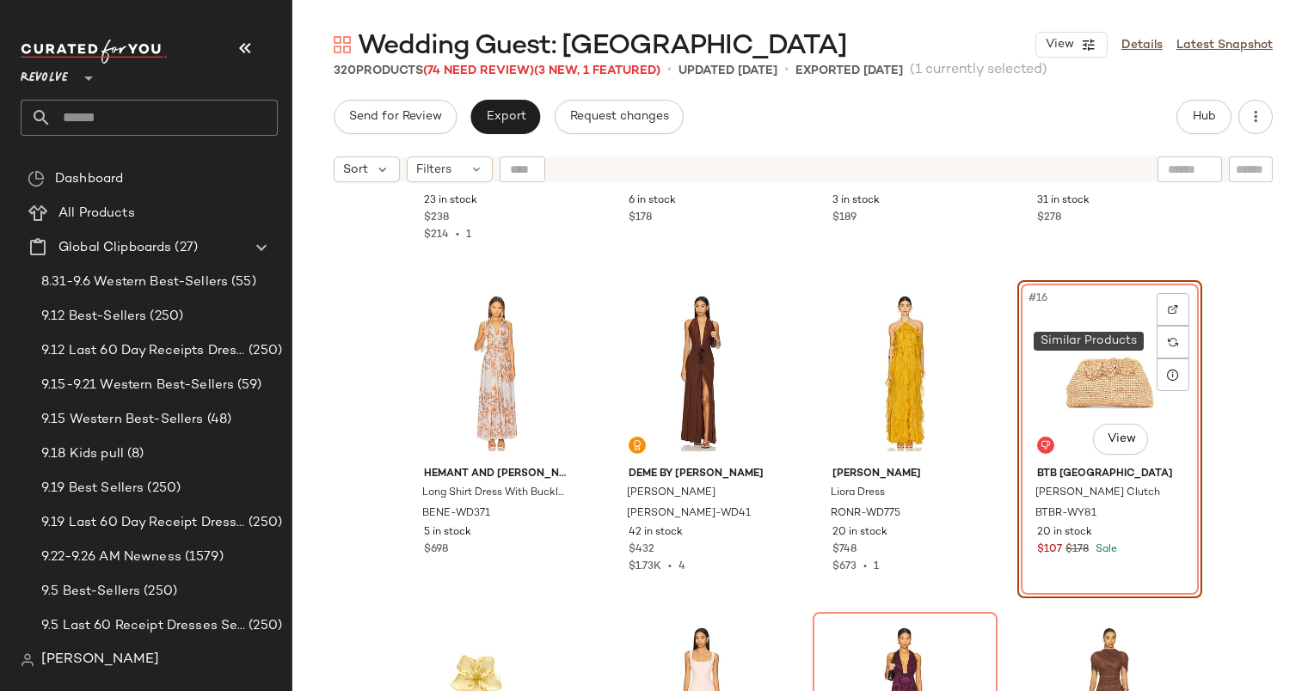
click at [1186, 338] on div "#16 View" at bounding box center [1109, 373] width 173 height 174
click at [1173, 339] on img at bounding box center [1173, 342] width 10 height 10
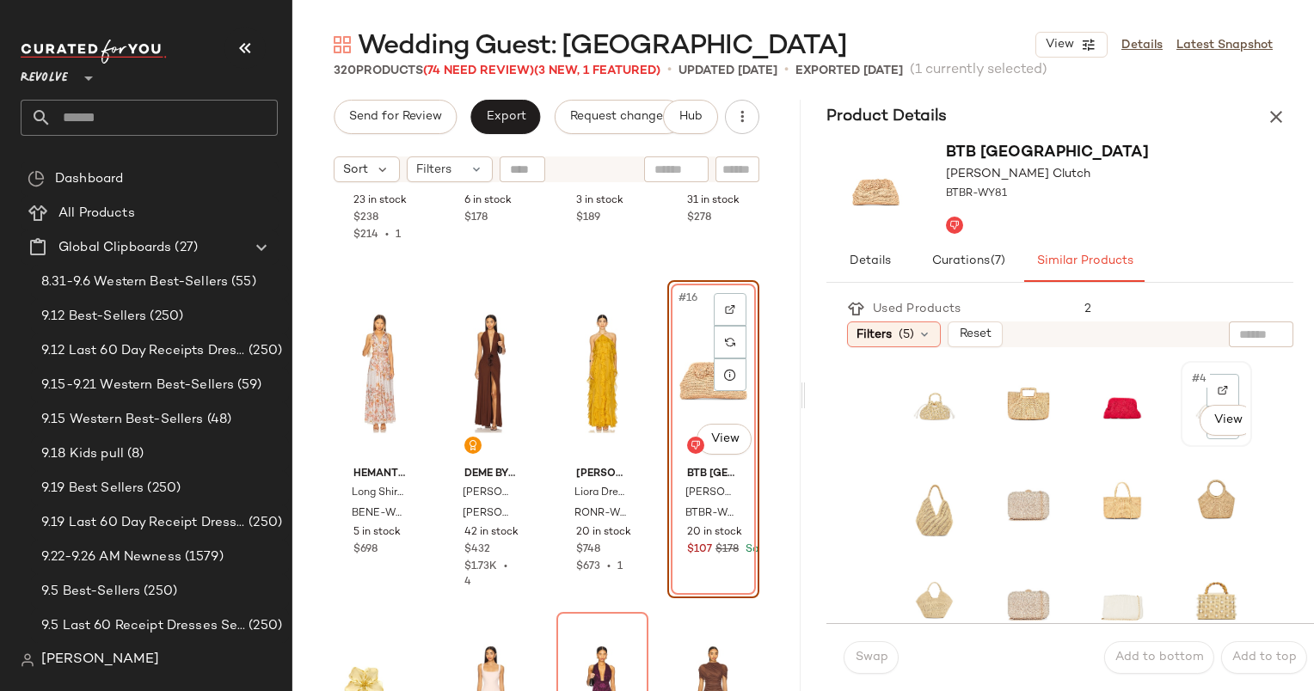
click at [1187, 391] on div "#4 View" at bounding box center [1216, 404] width 59 height 74
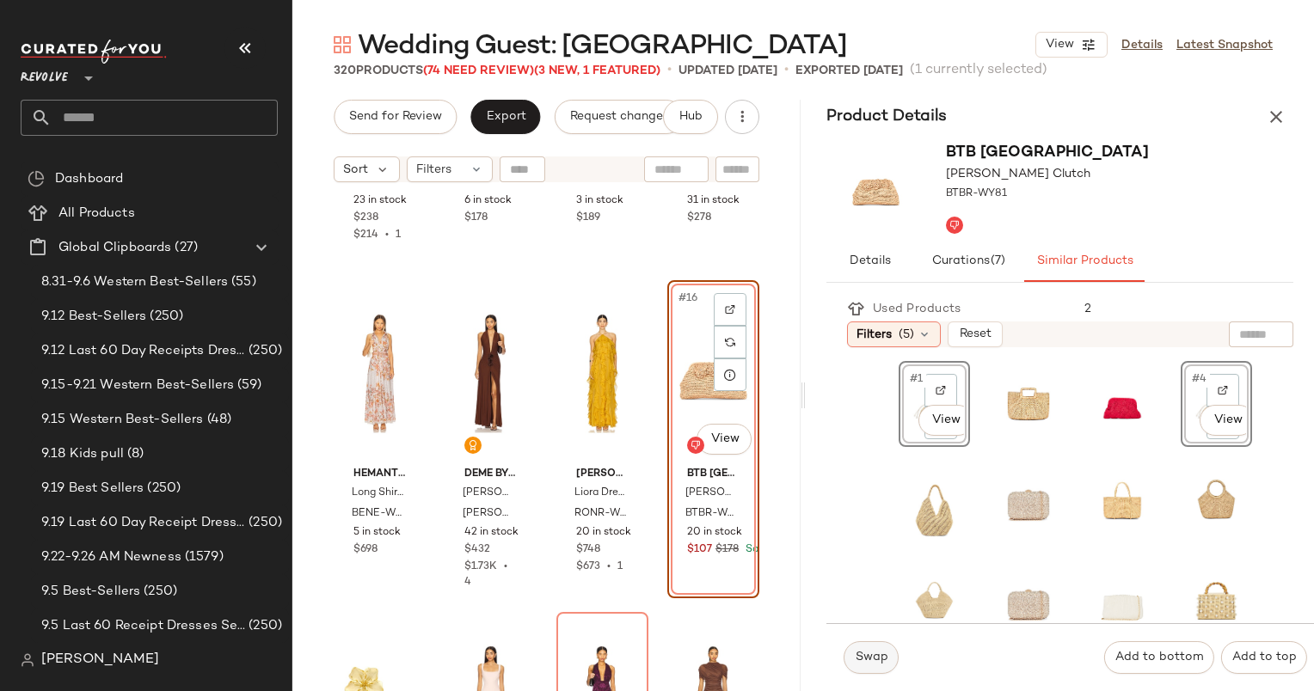
click at [863, 665] on span "Swap" at bounding box center [871, 658] width 34 height 14
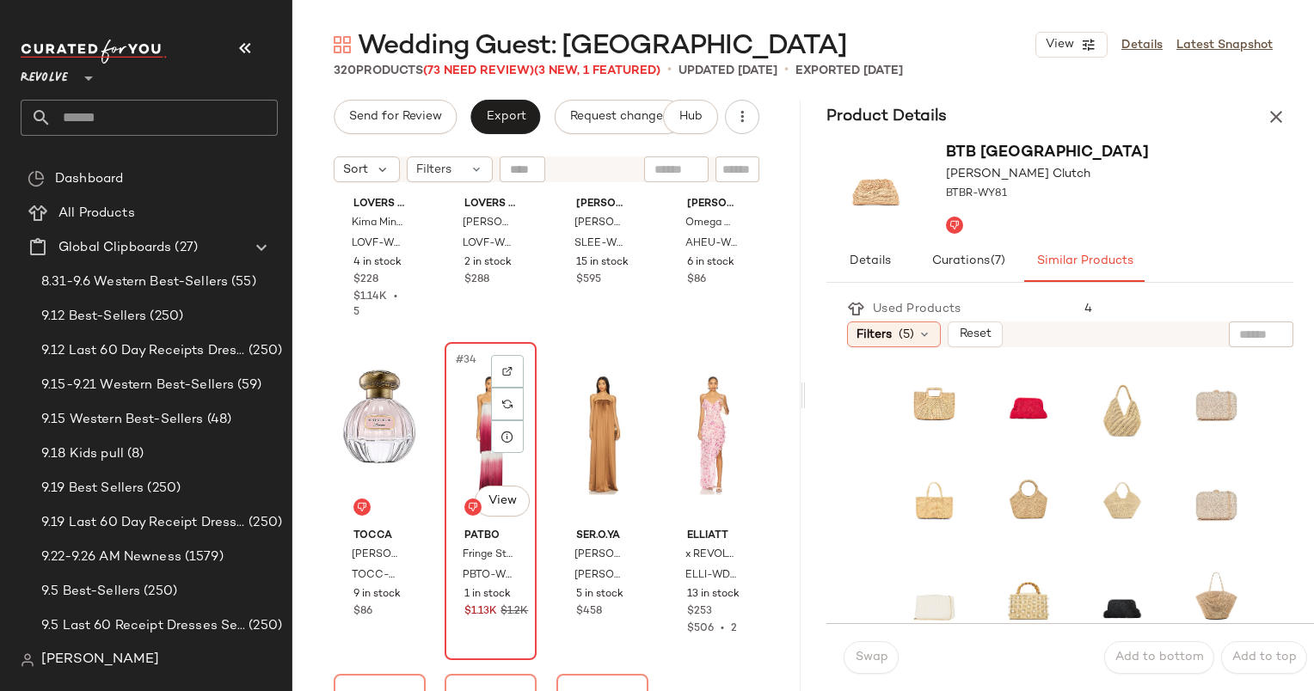
scroll to position [2461, 0]
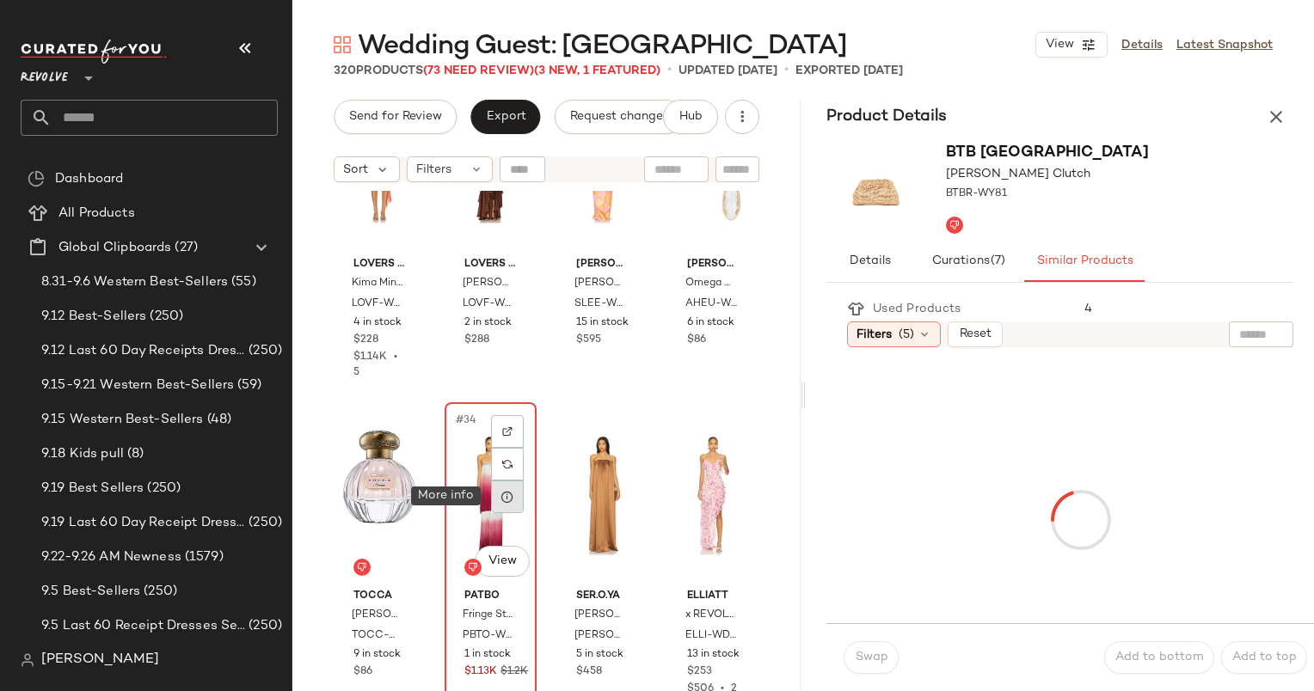
click at [512, 499] on div at bounding box center [507, 497] width 33 height 33
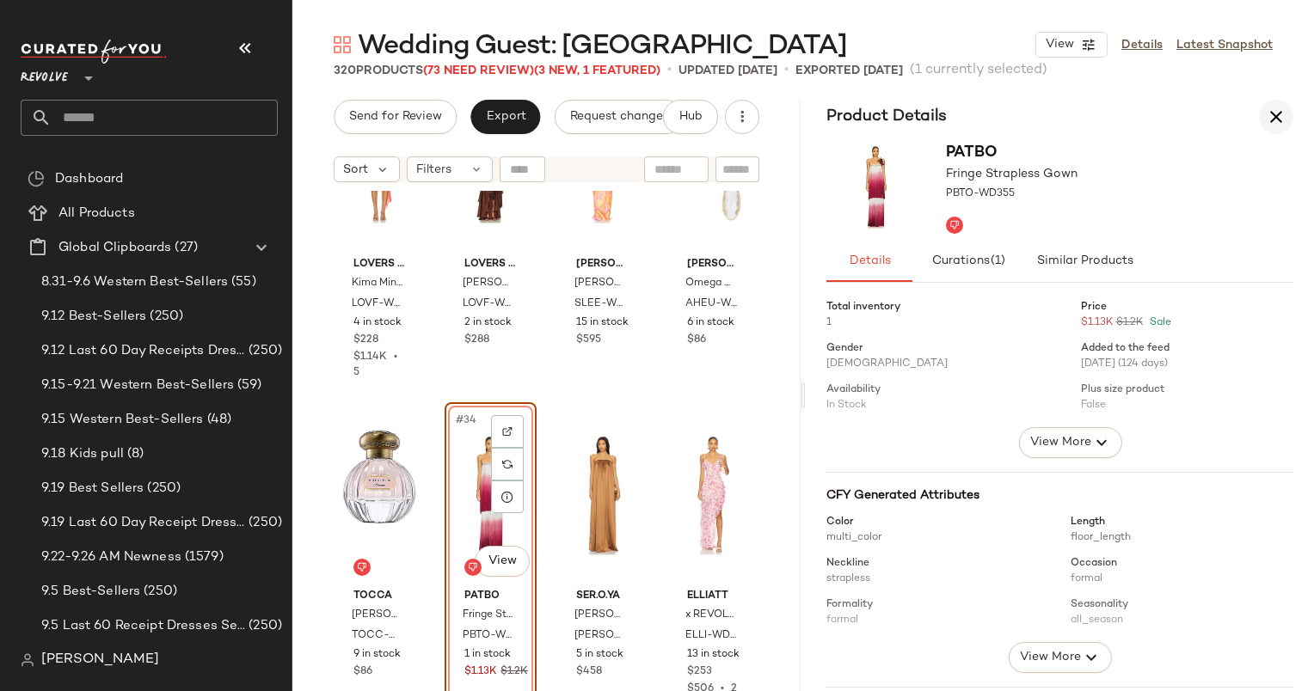
click at [1266, 120] on icon "button" at bounding box center [1276, 117] width 21 height 21
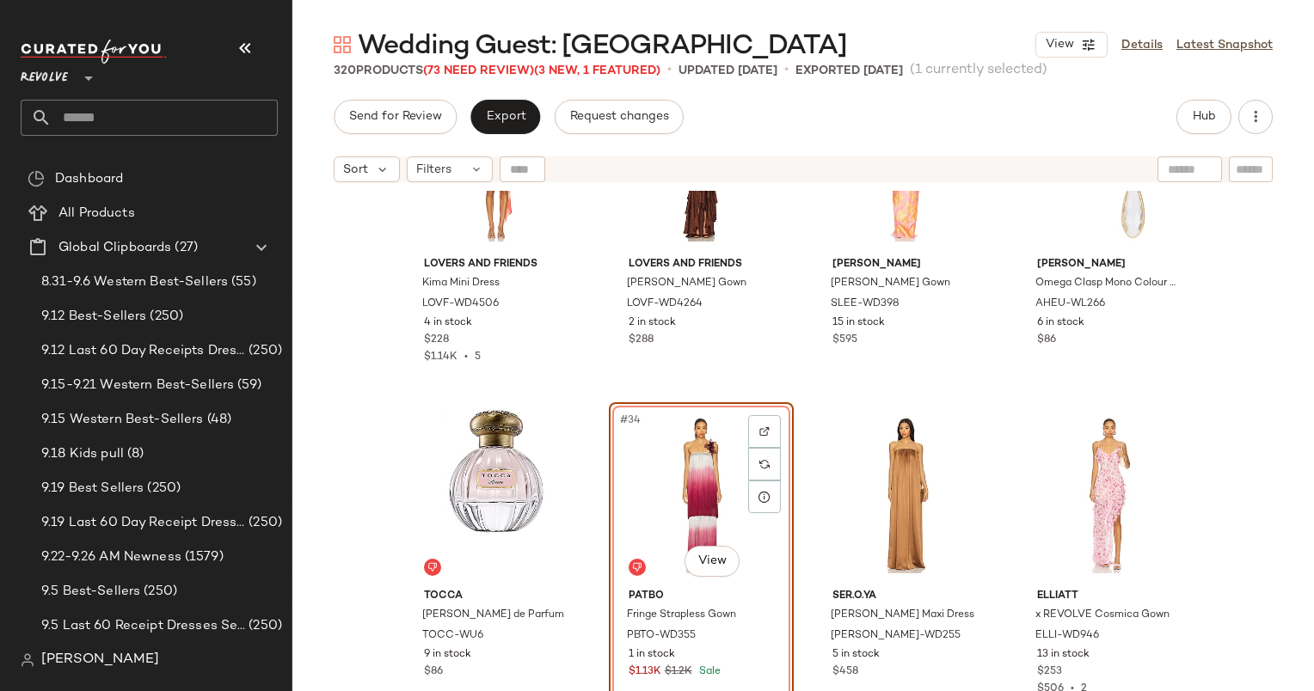
click at [686, 442] on div "#34 View" at bounding box center [701, 495] width 173 height 174
click at [748, 467] on div at bounding box center [764, 464] width 33 height 33
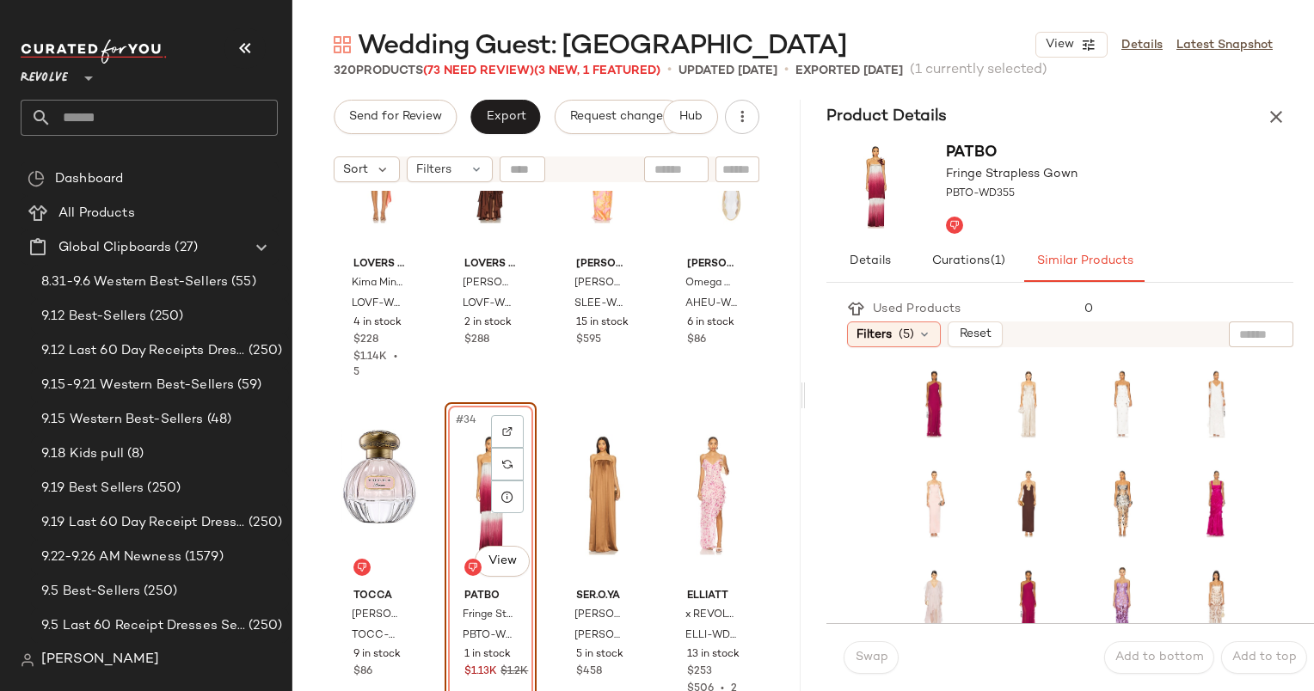
click at [507, 541] on body "Revolve ** Dashboard All Products Global Clipboards (27) 8.31-9.6 Western Best-…" at bounding box center [657, 345] width 1314 height 691
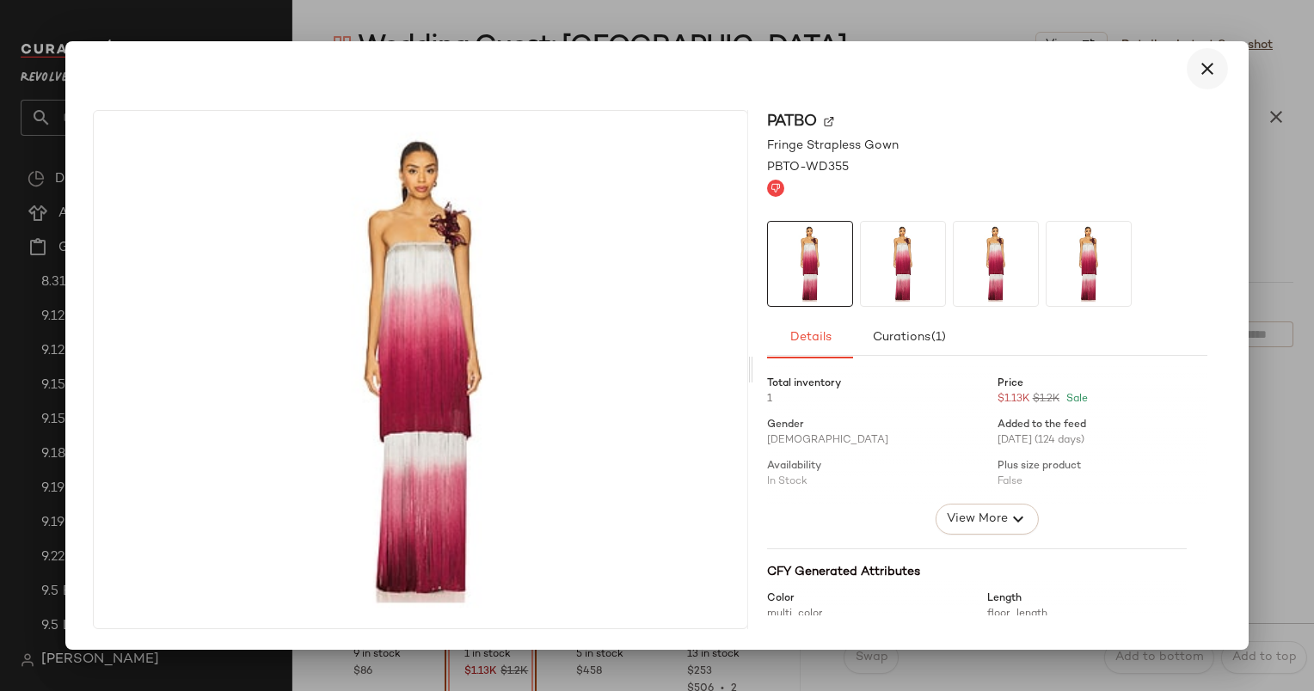
click at [1206, 74] on icon "button" at bounding box center [1207, 68] width 21 height 21
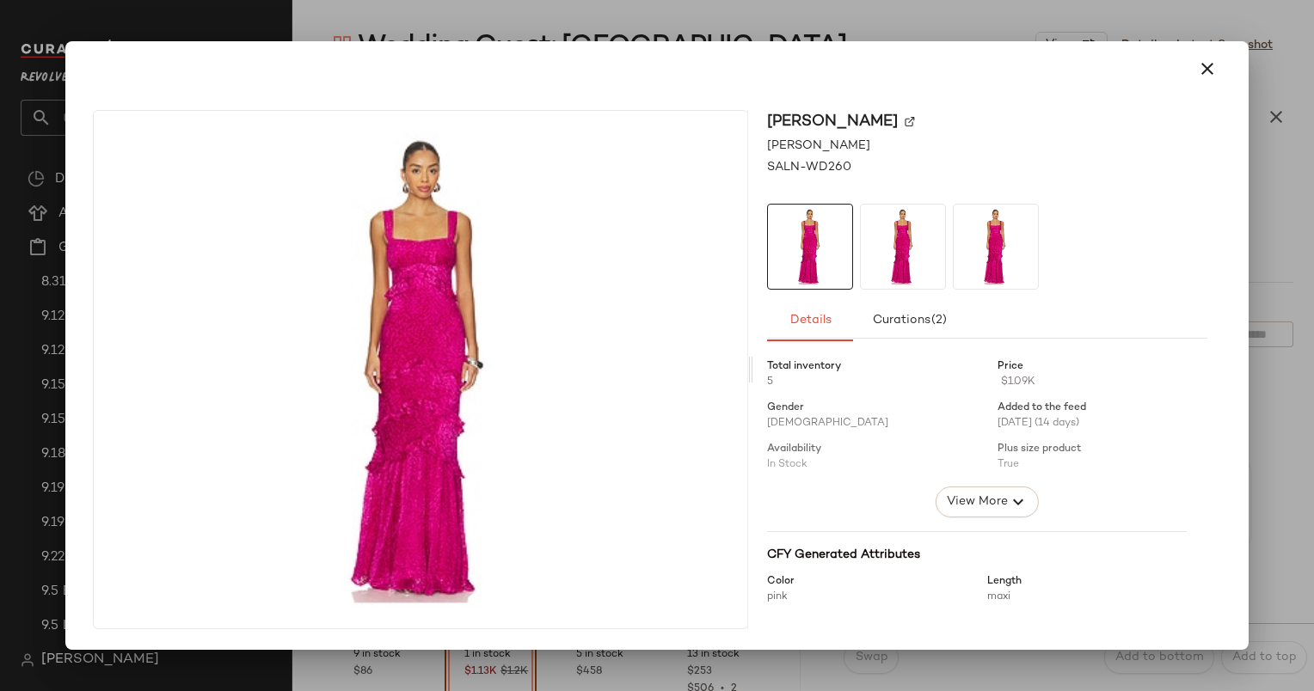
click at [1238, 46] on div at bounding box center [656, 68] width 1169 height 55
click at [1203, 69] on icon "button" at bounding box center [1207, 68] width 21 height 21
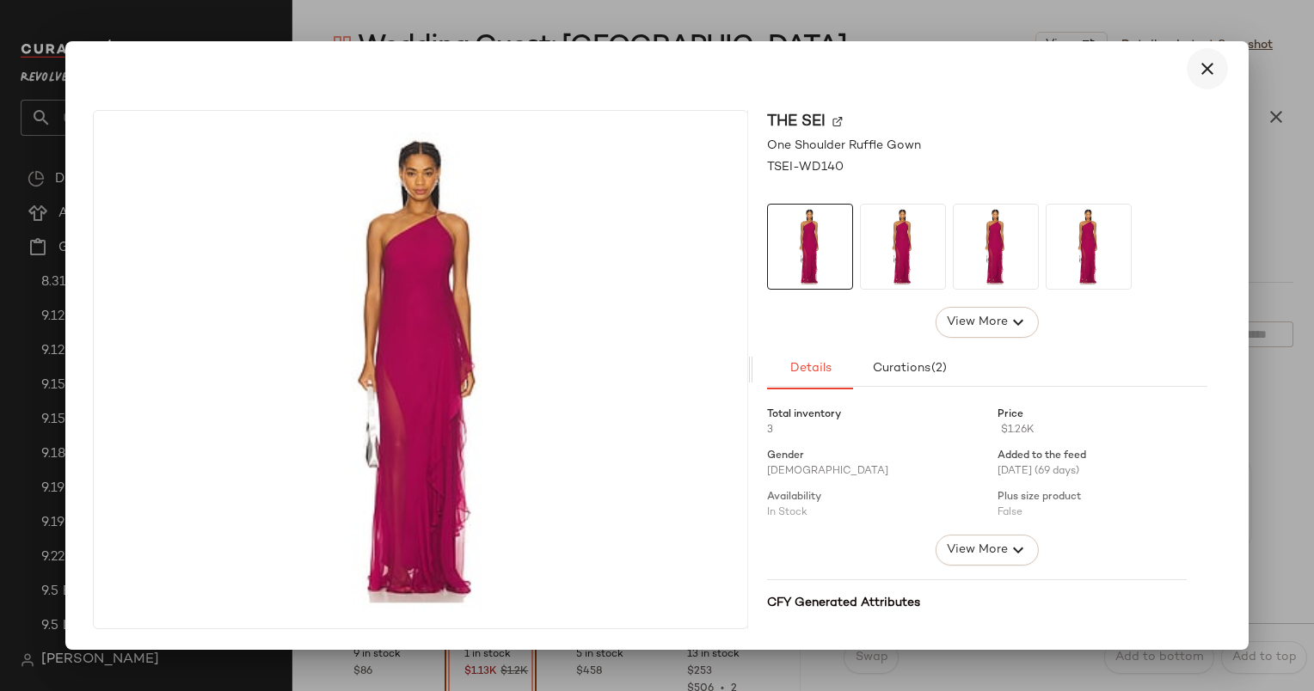
click at [1222, 57] on button "button" at bounding box center [1207, 68] width 41 height 41
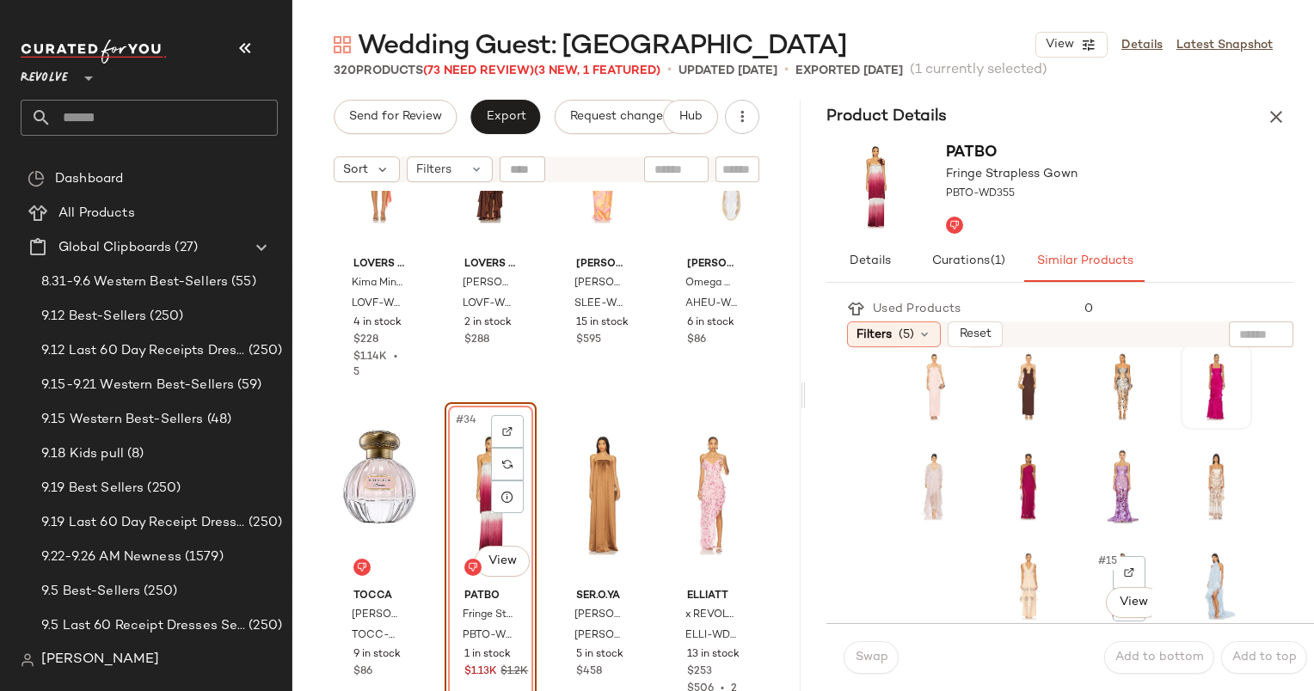
scroll to position [119, 0]
click at [1113, 555] on div at bounding box center [1129, 571] width 33 height 33
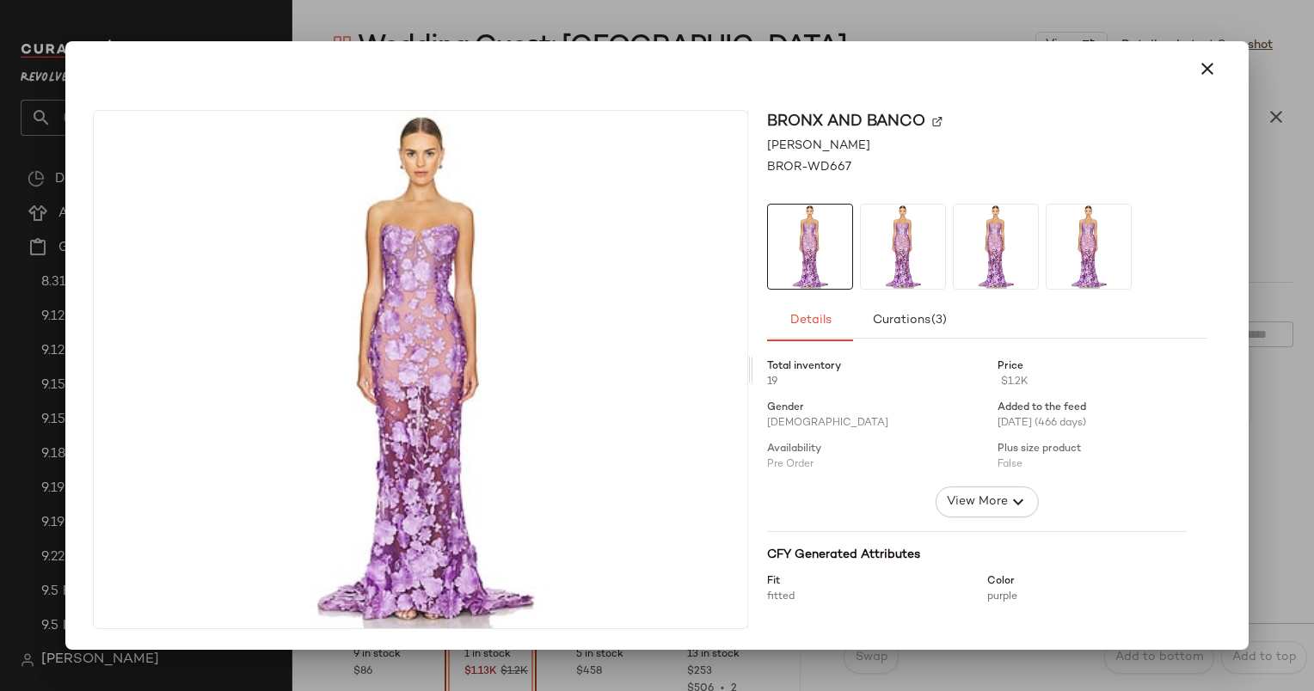
click at [1186, 92] on div at bounding box center [656, 68] width 1169 height 55
click at [1204, 83] on button "button" at bounding box center [1207, 68] width 41 height 41
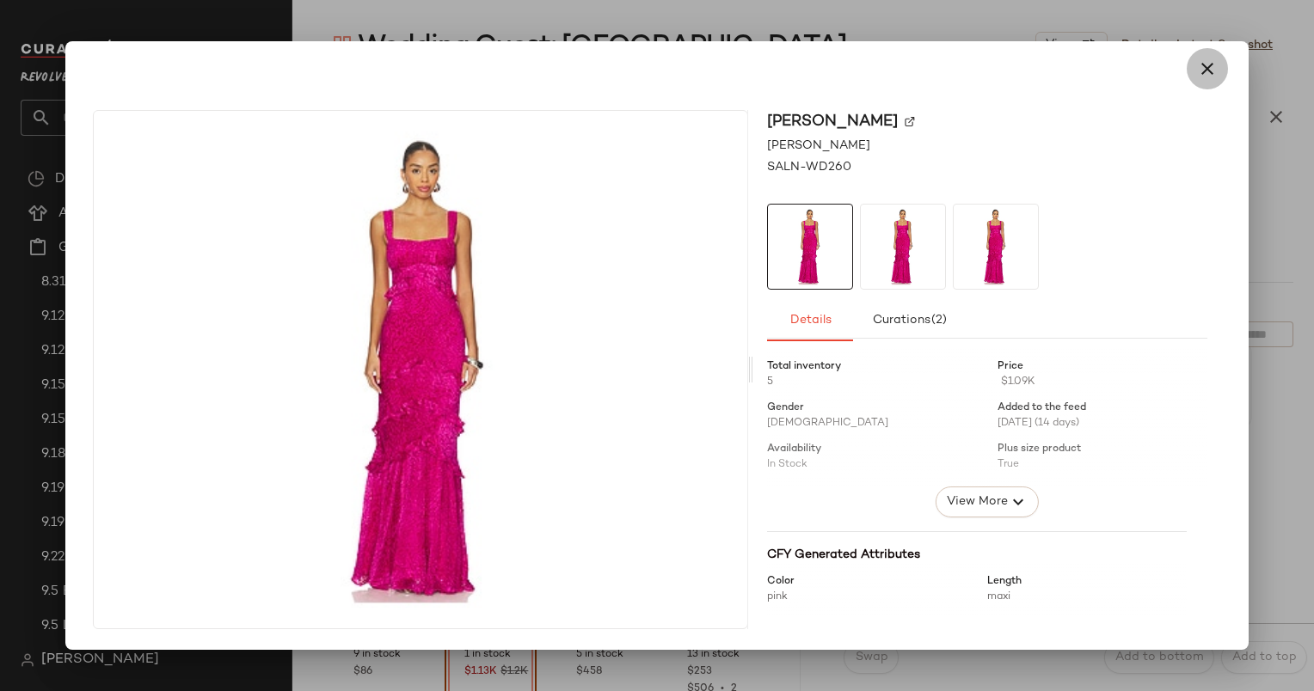
click at [1200, 69] on icon "button" at bounding box center [1207, 68] width 21 height 21
click at [1200, 64] on icon "button" at bounding box center [1207, 68] width 21 height 21
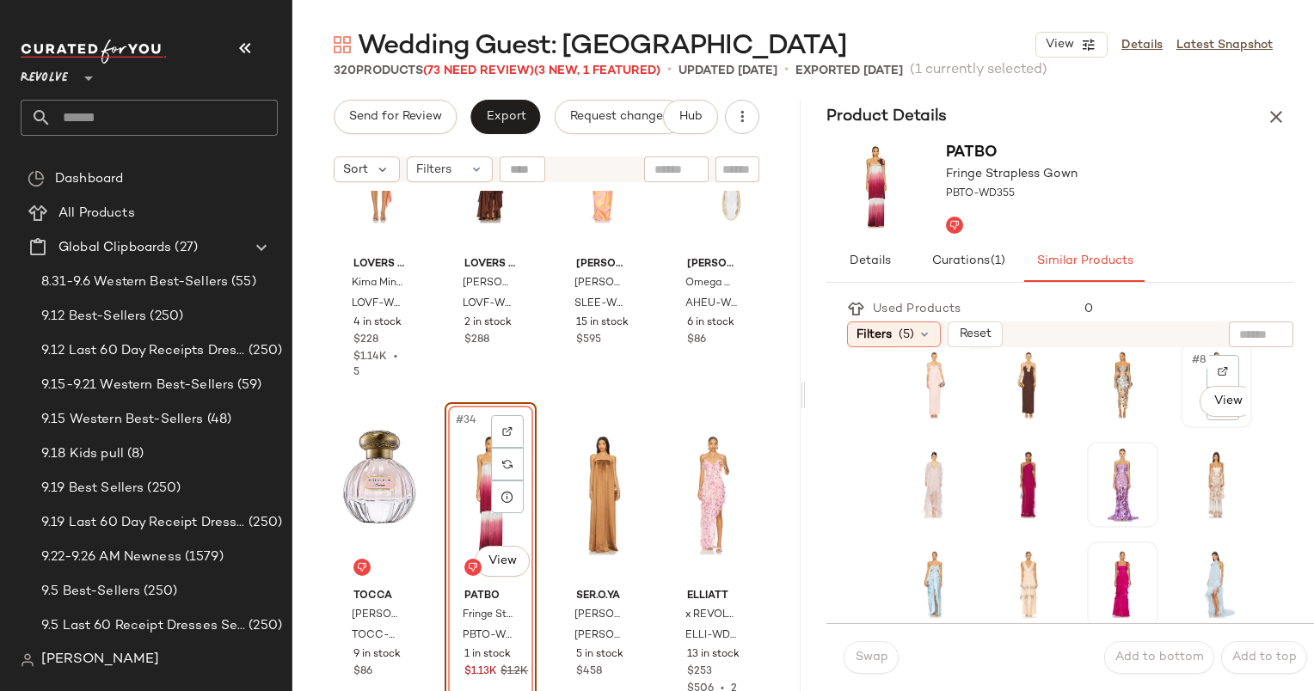
click at [1190, 355] on span "#8" at bounding box center [1199, 360] width 19 height 17
click at [867, 659] on span "Swap" at bounding box center [871, 658] width 34 height 14
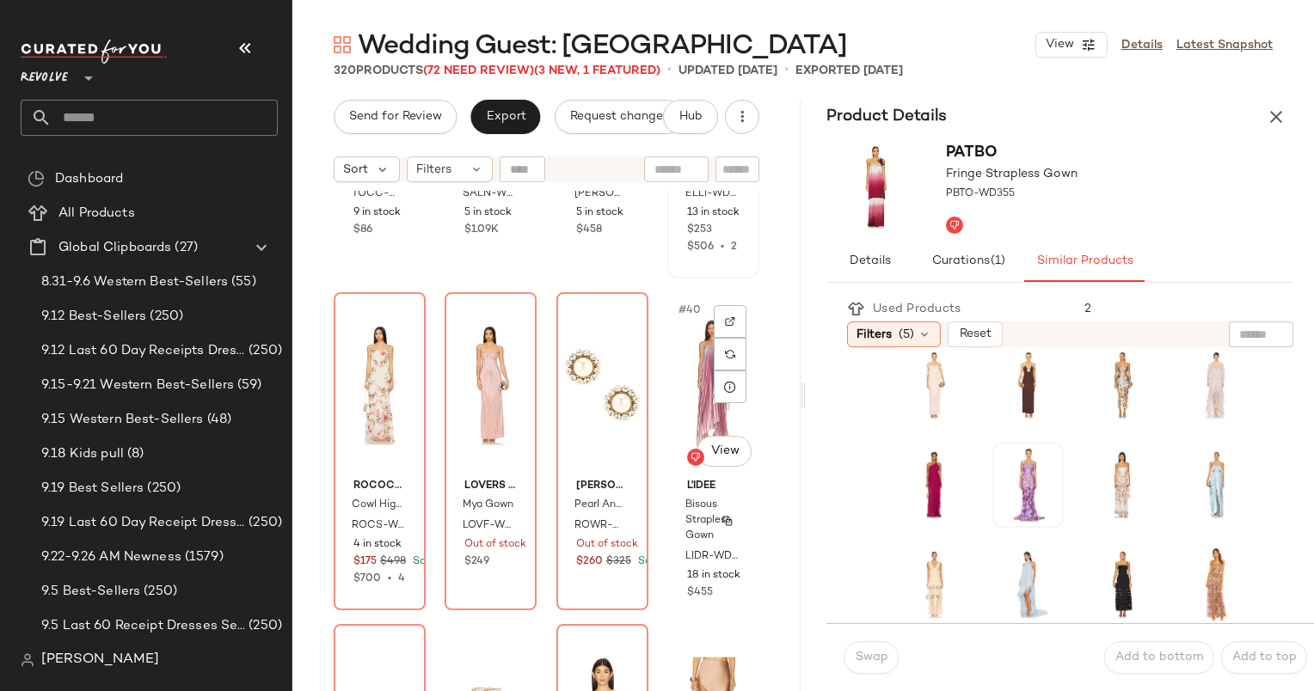
scroll to position [2972, 0]
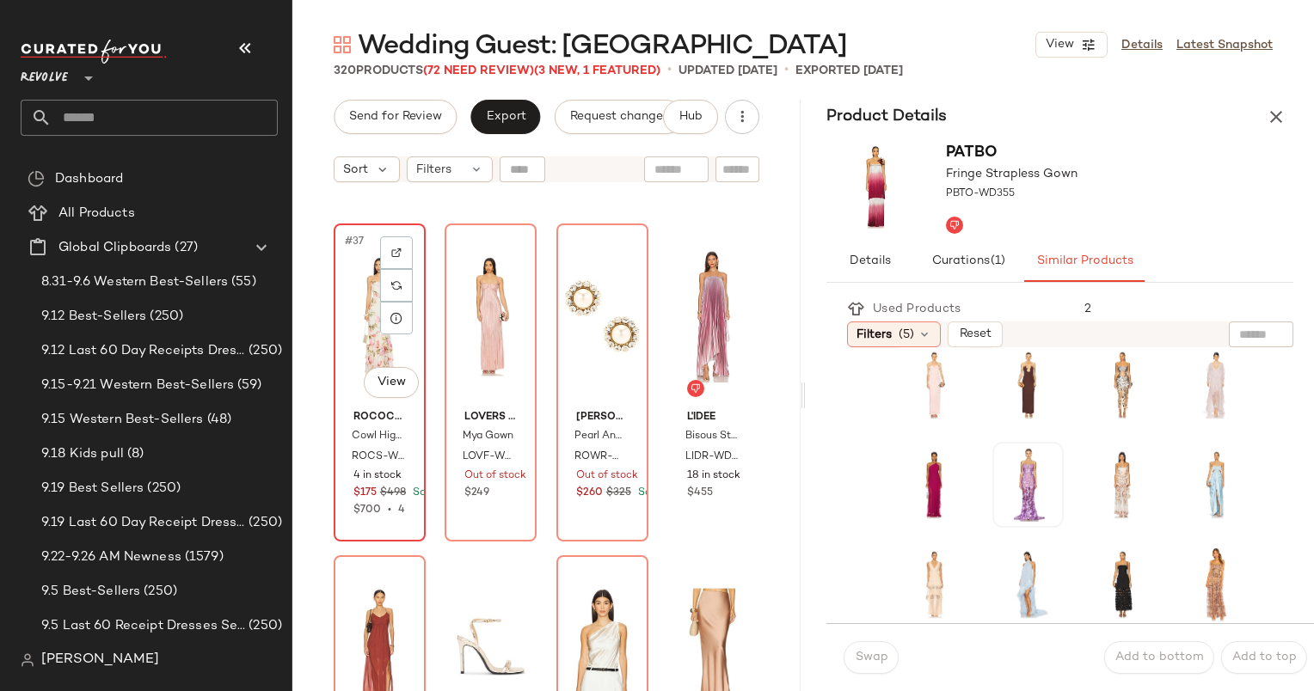
click at [345, 319] on div "#37 View" at bounding box center [380, 317] width 80 height 174
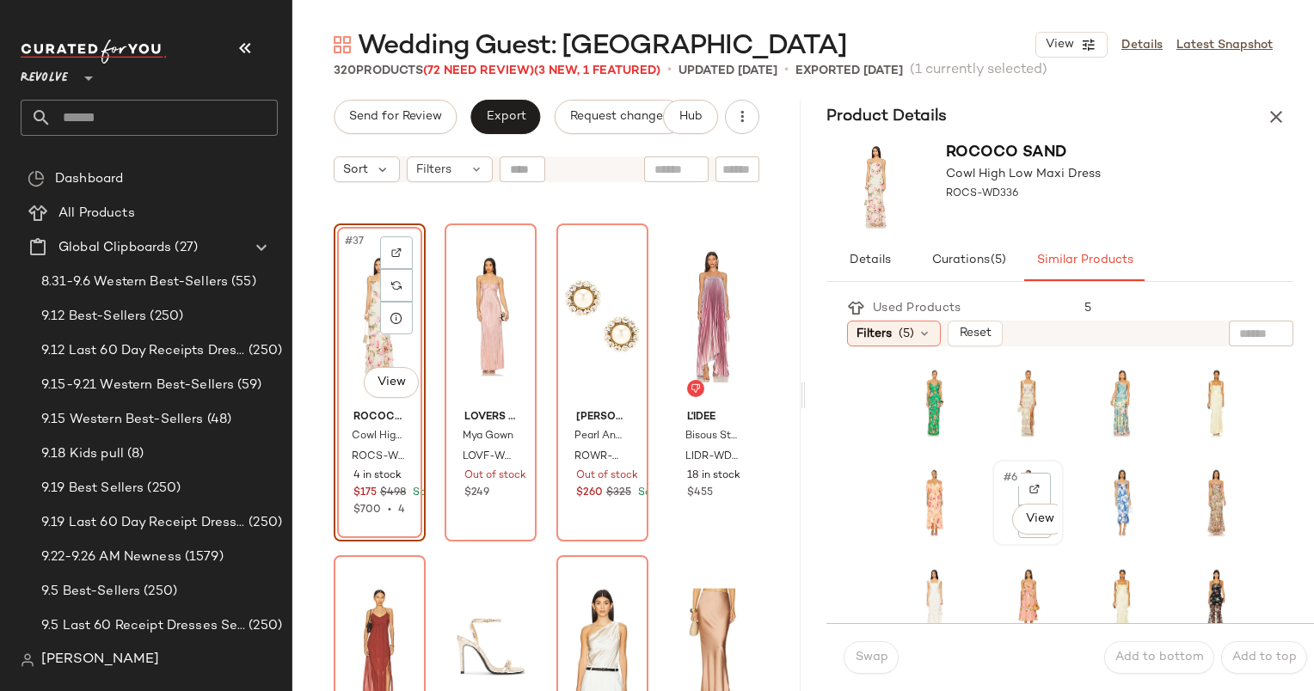
click at [1002, 471] on span "#6" at bounding box center [1011, 477] width 19 height 17
click at [874, 651] on span "Swap" at bounding box center [871, 658] width 34 height 14
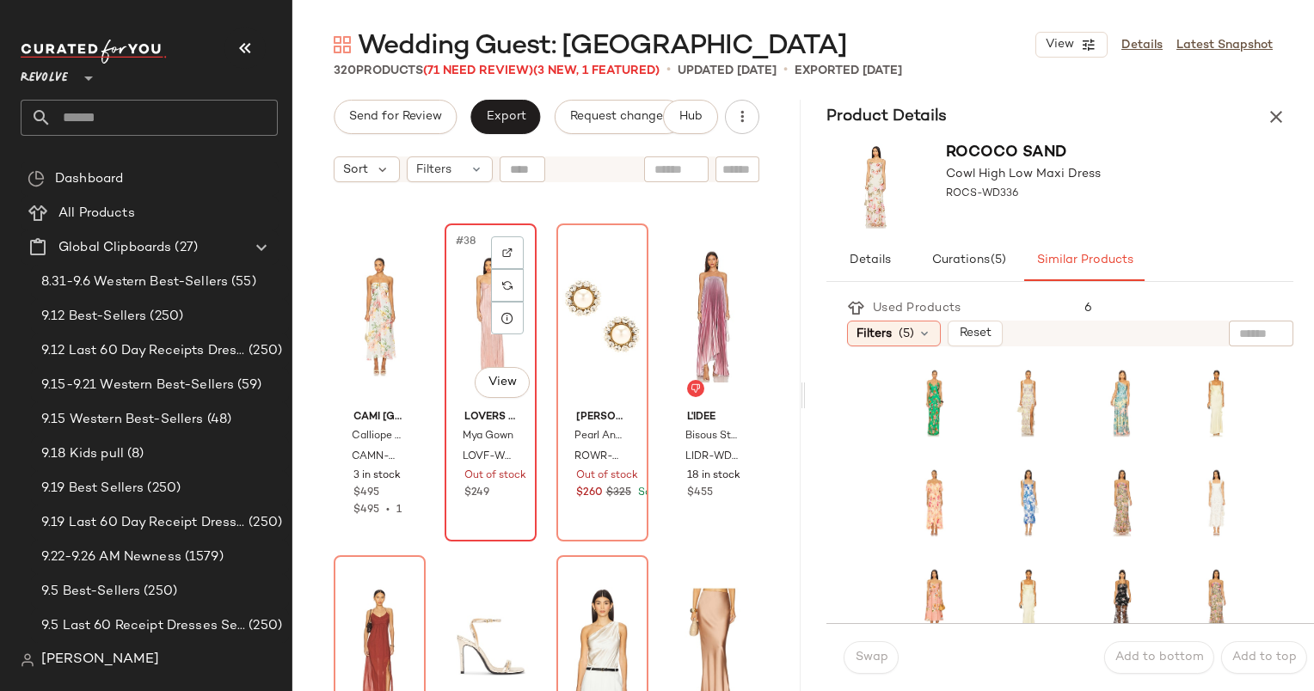
click at [469, 269] on div "#38 View" at bounding box center [491, 317] width 80 height 174
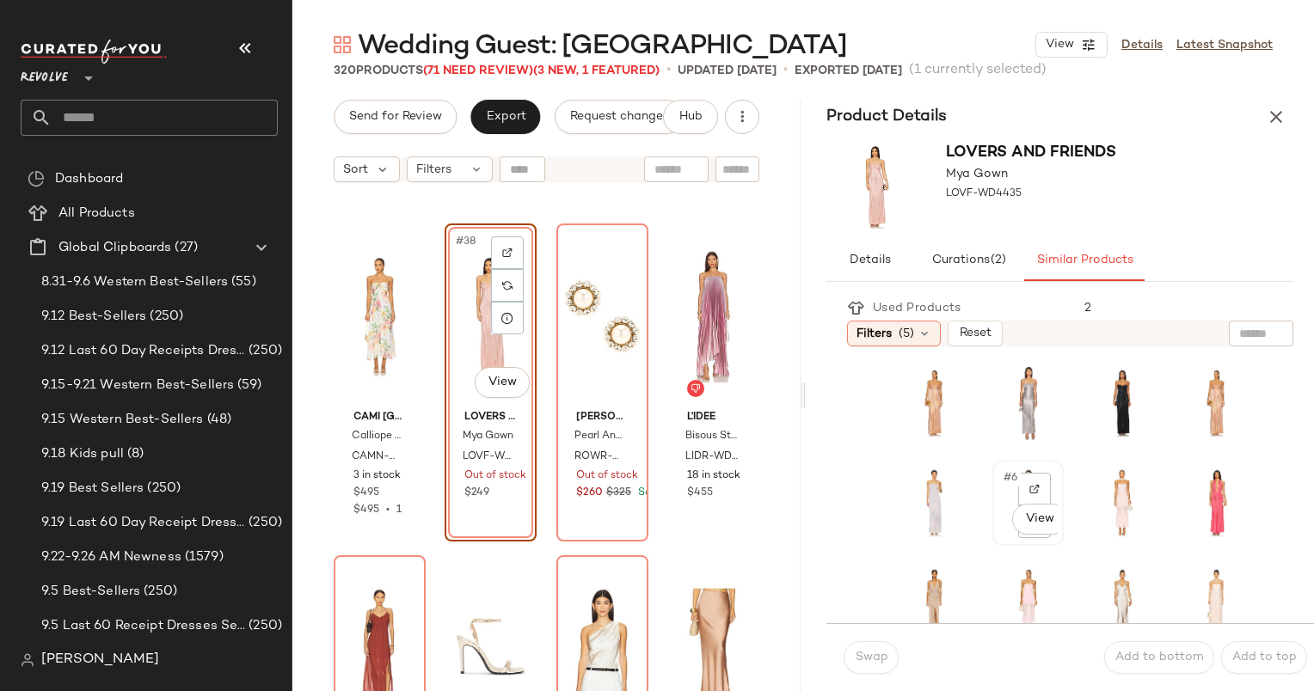
click at [1004, 485] on span "#6" at bounding box center [1011, 477] width 19 height 17
click at [867, 658] on span "Swap" at bounding box center [871, 658] width 34 height 14
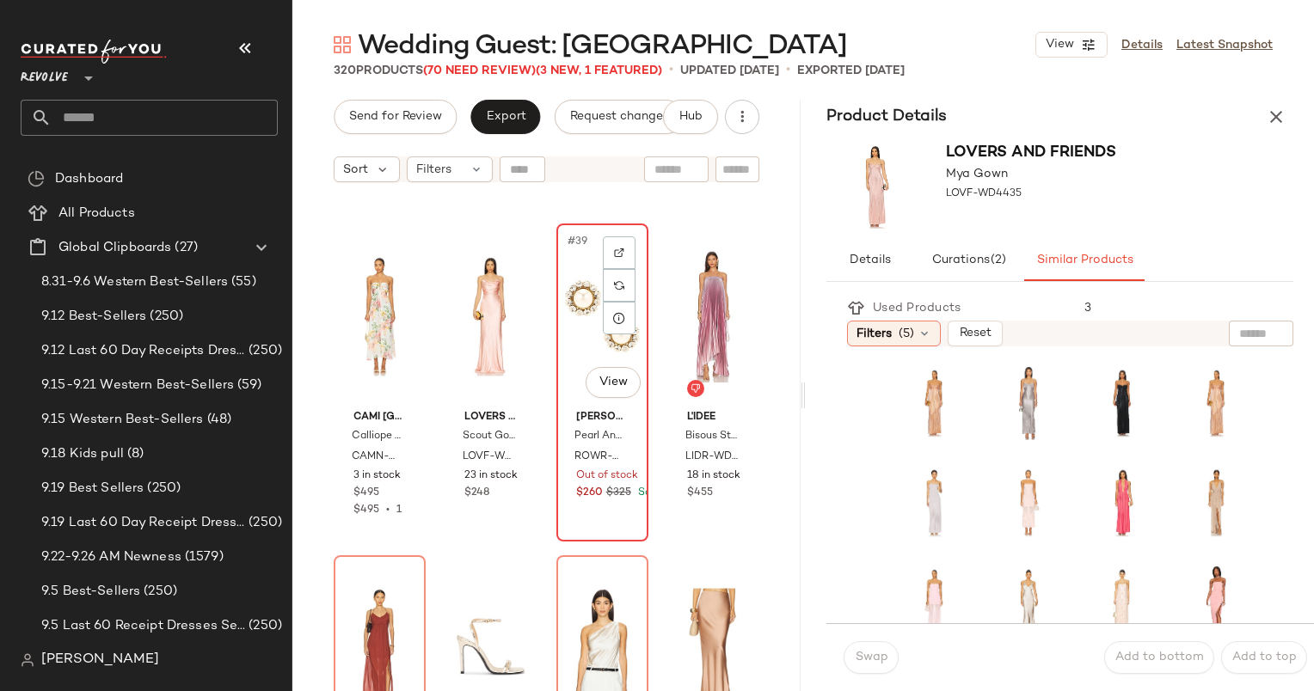
click at [572, 247] on span "#39" at bounding box center [578, 241] width 25 height 17
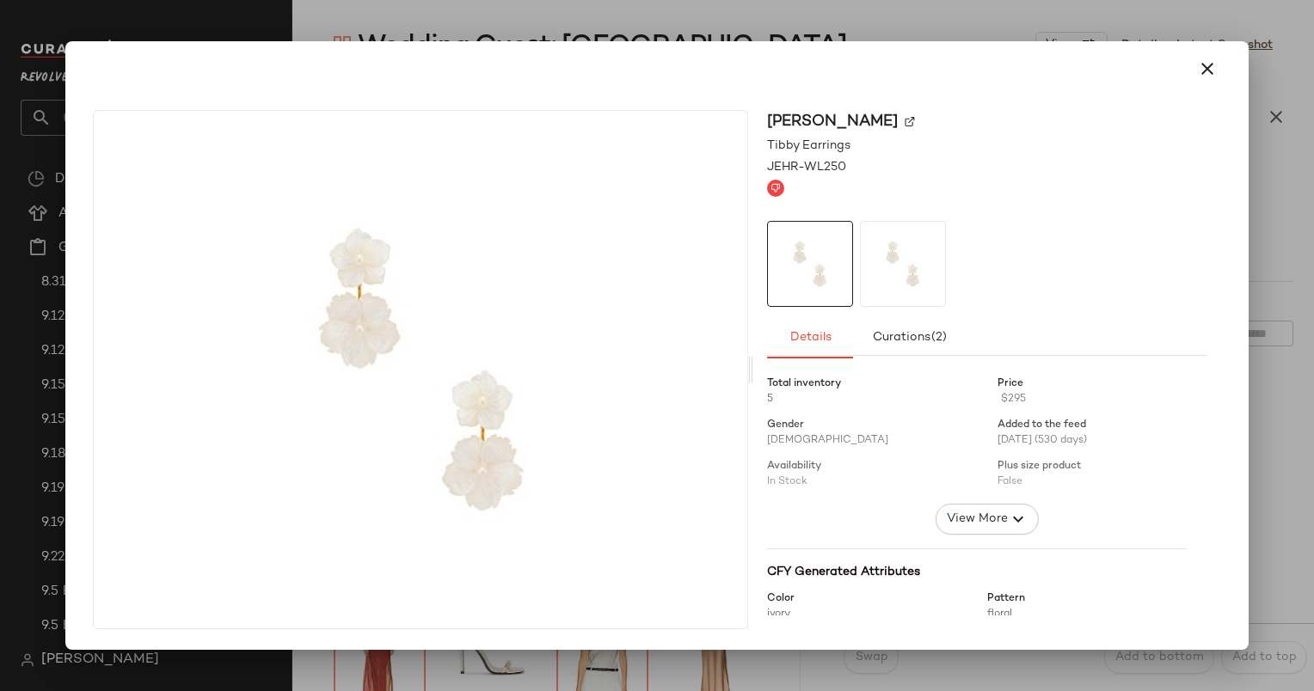
scroll to position [17, 0]
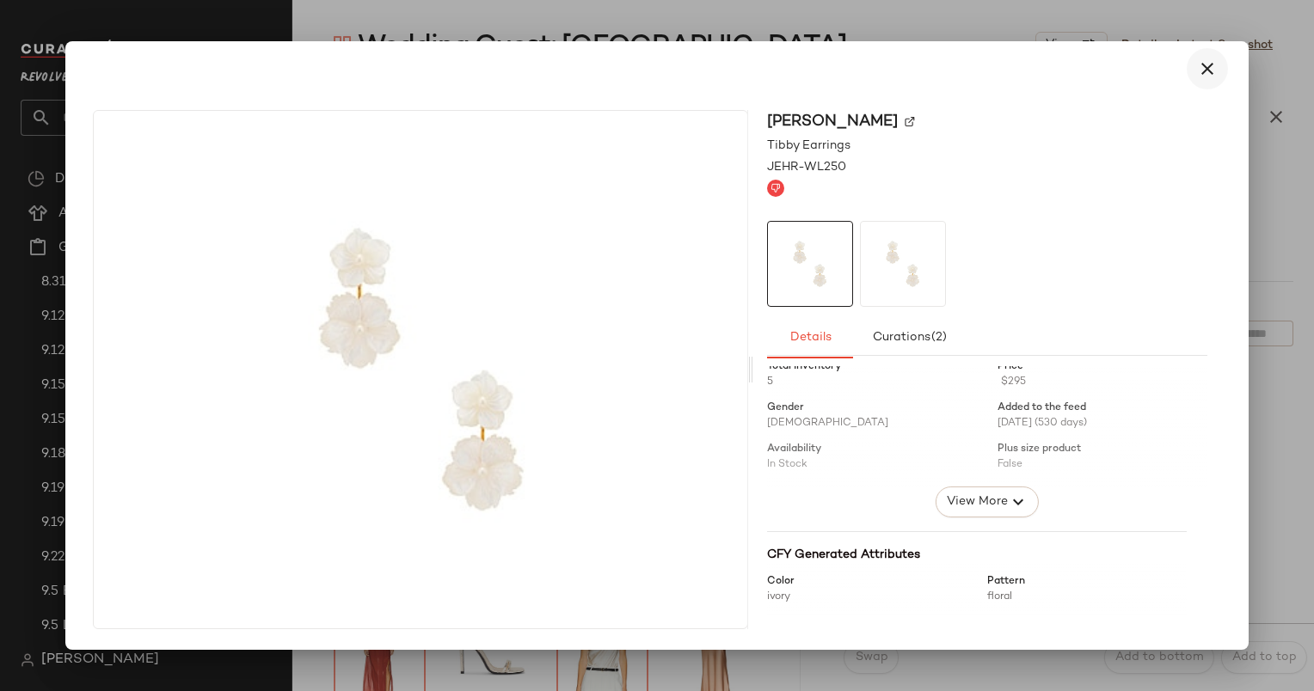
click at [1210, 75] on icon "button" at bounding box center [1207, 68] width 21 height 21
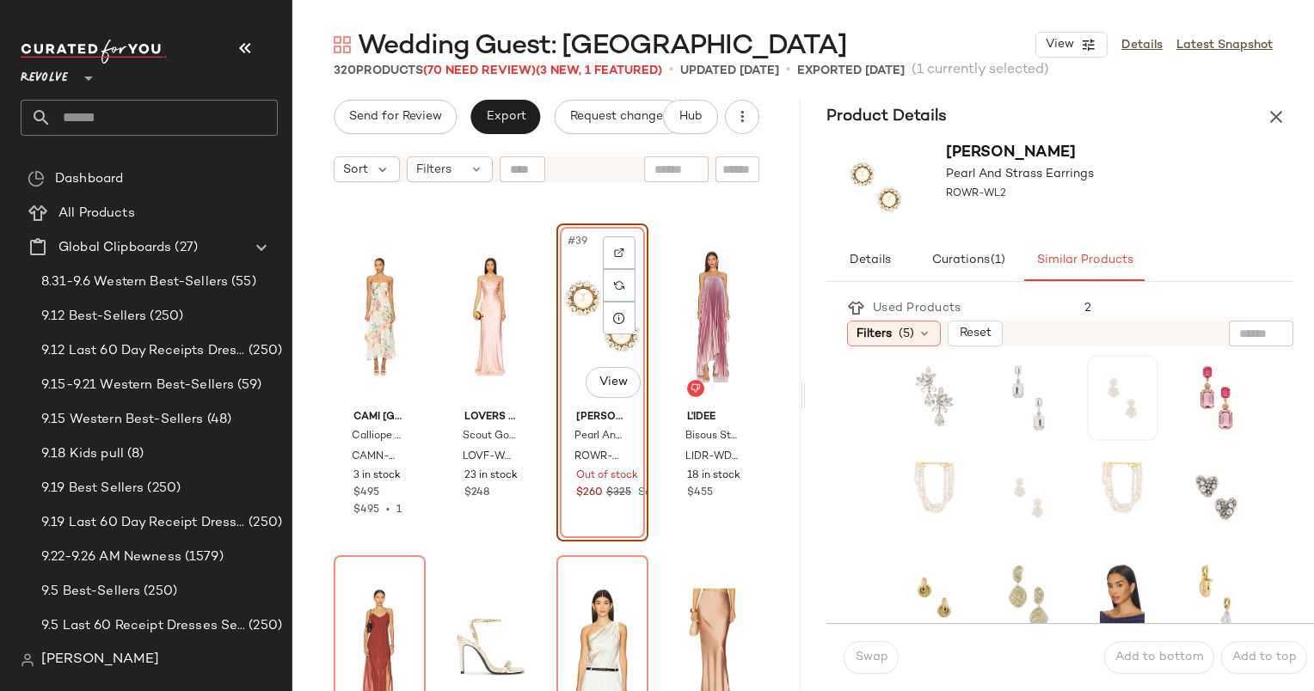
scroll to position [0, 0]
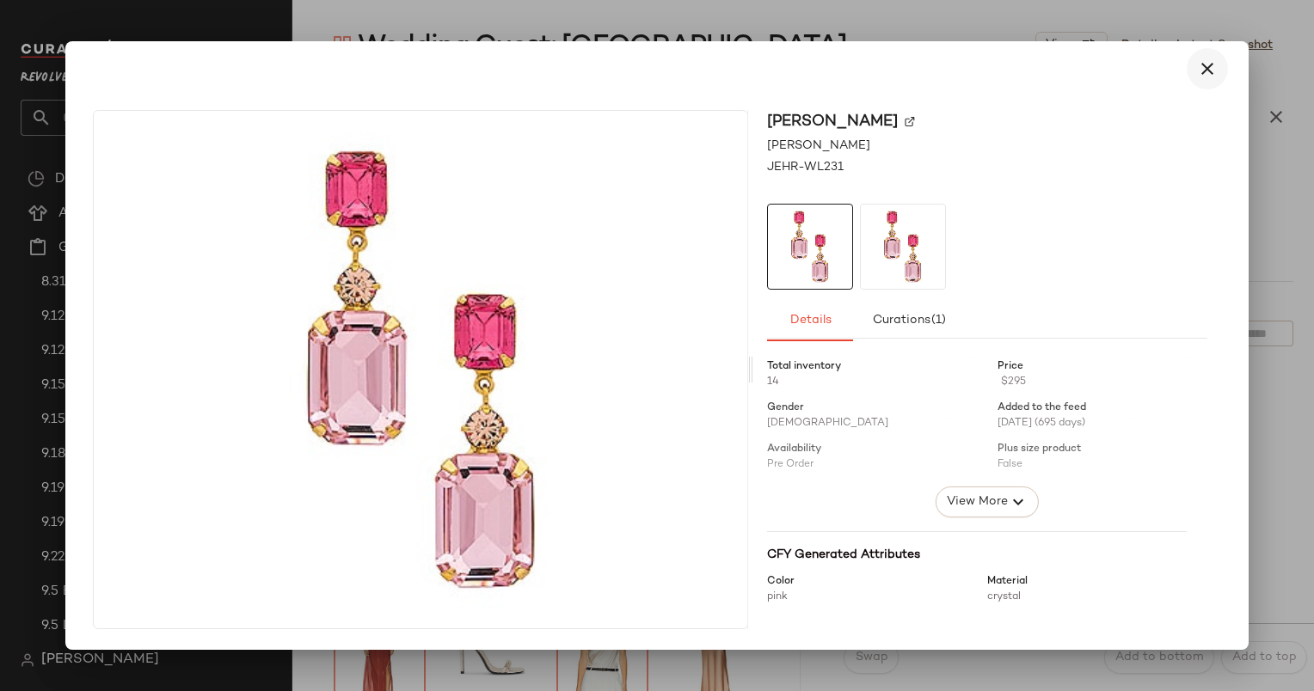
click at [1202, 78] on icon "button" at bounding box center [1207, 68] width 21 height 21
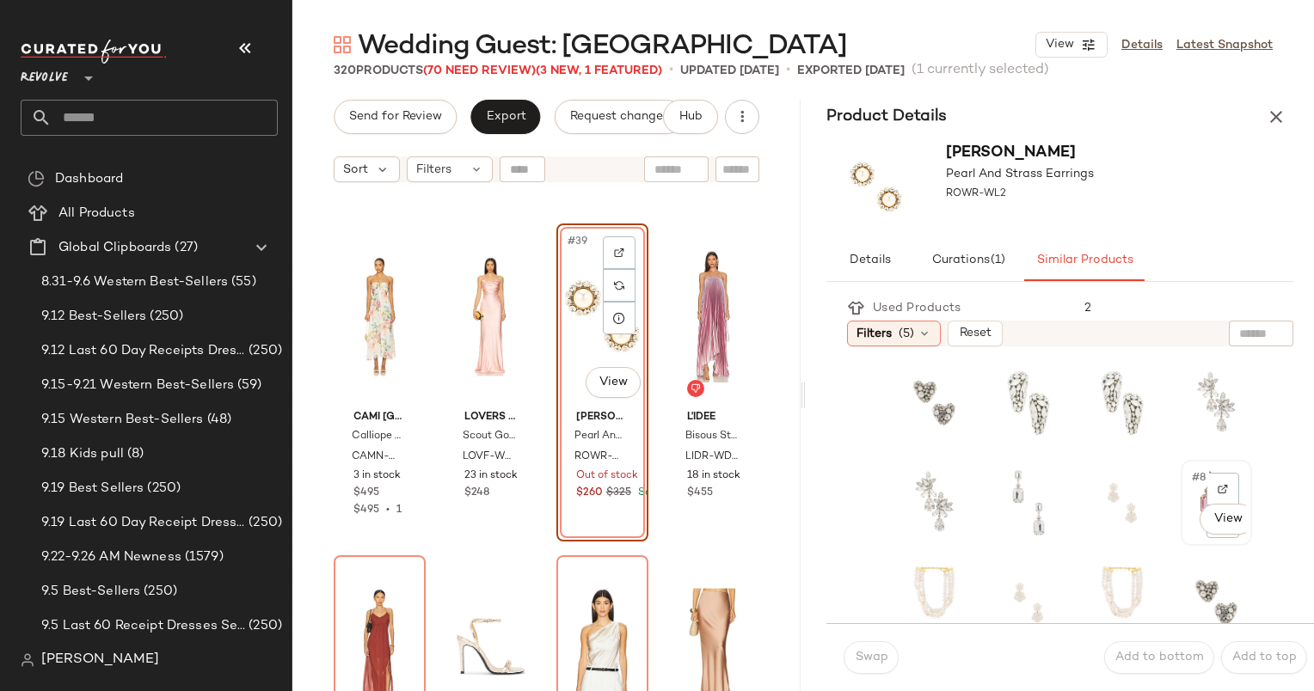
click at [1182, 476] on div "#8 View" at bounding box center [1216, 503] width 68 height 83
click at [863, 645] on button "Swap" at bounding box center [871, 657] width 55 height 33
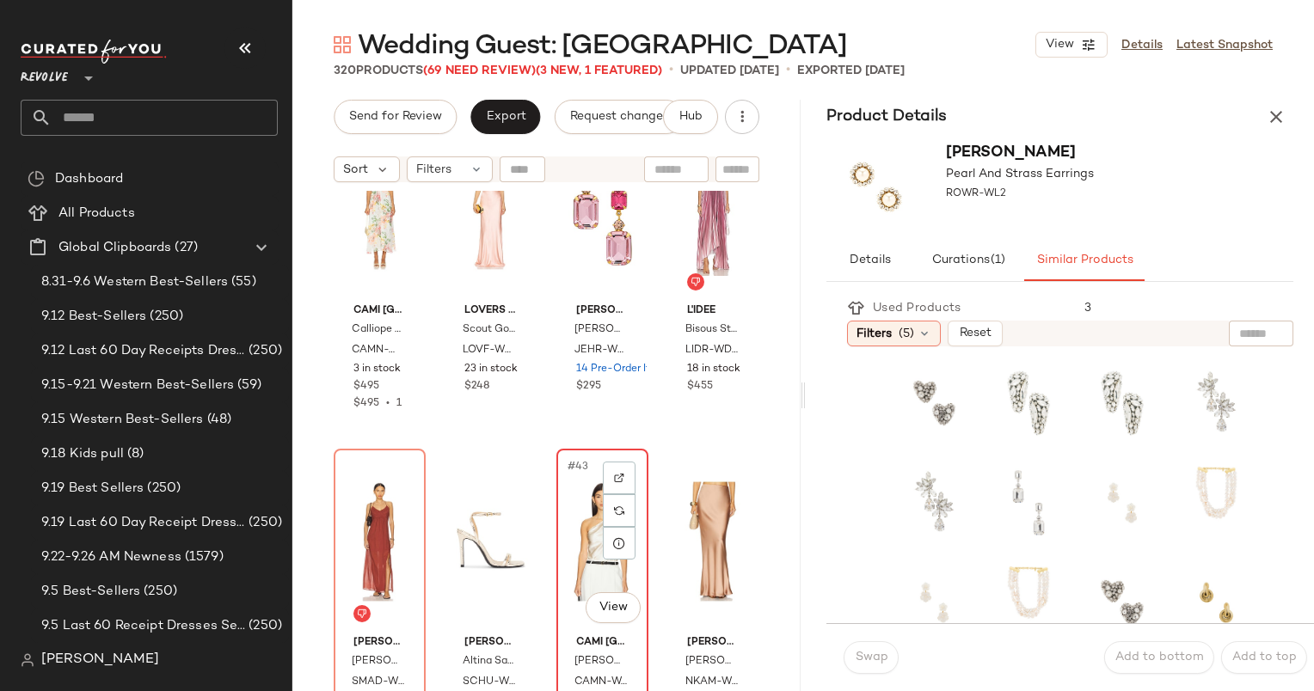
scroll to position [3293, 0]
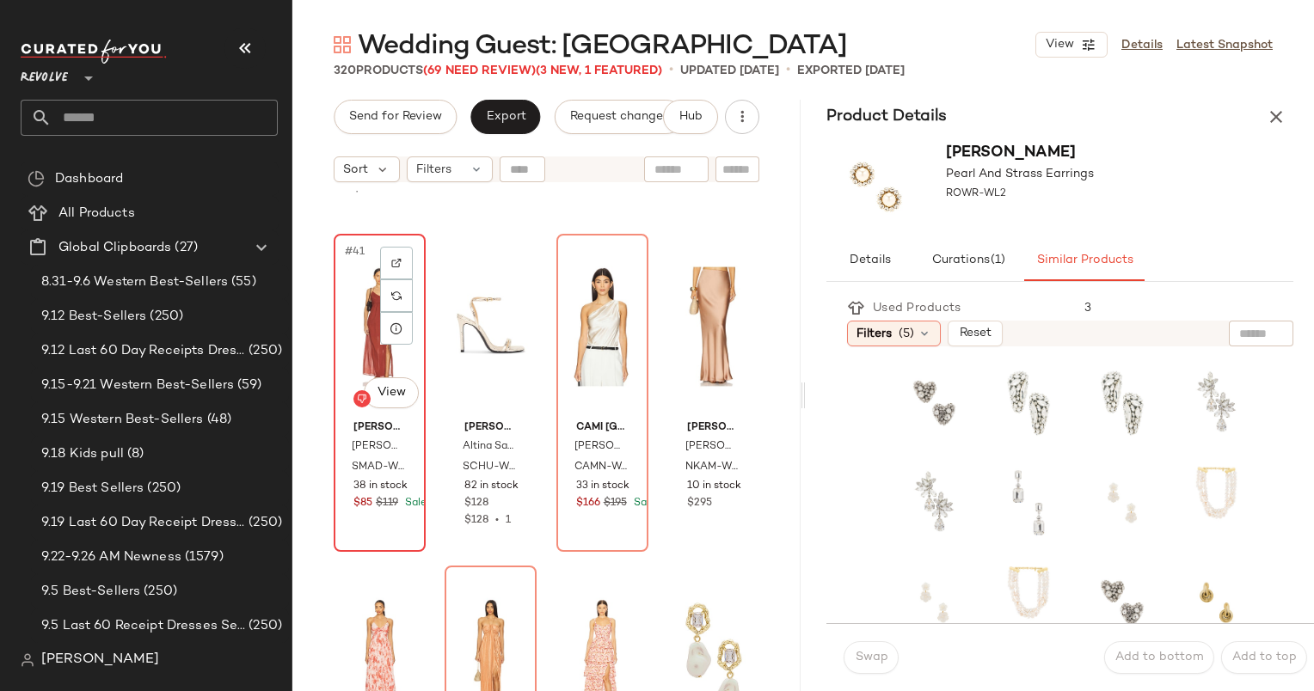
click at [364, 306] on div "#41 View" at bounding box center [380, 327] width 80 height 174
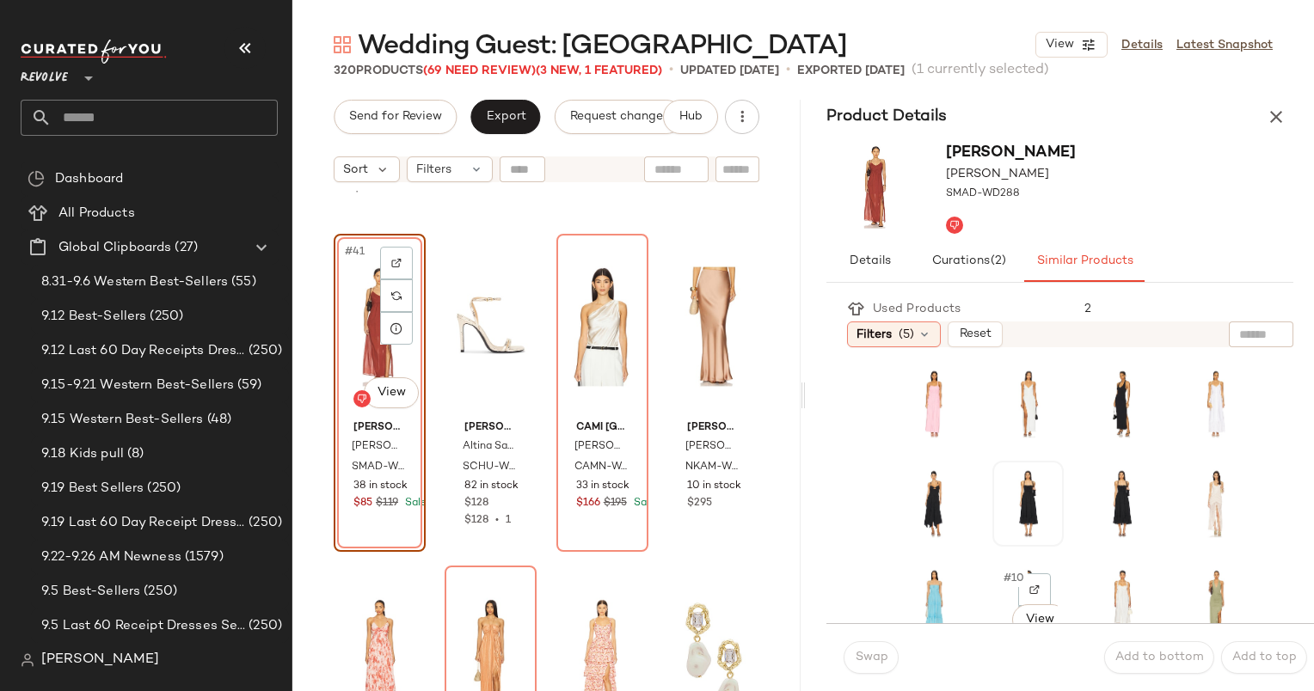
scroll to position [322, 0]
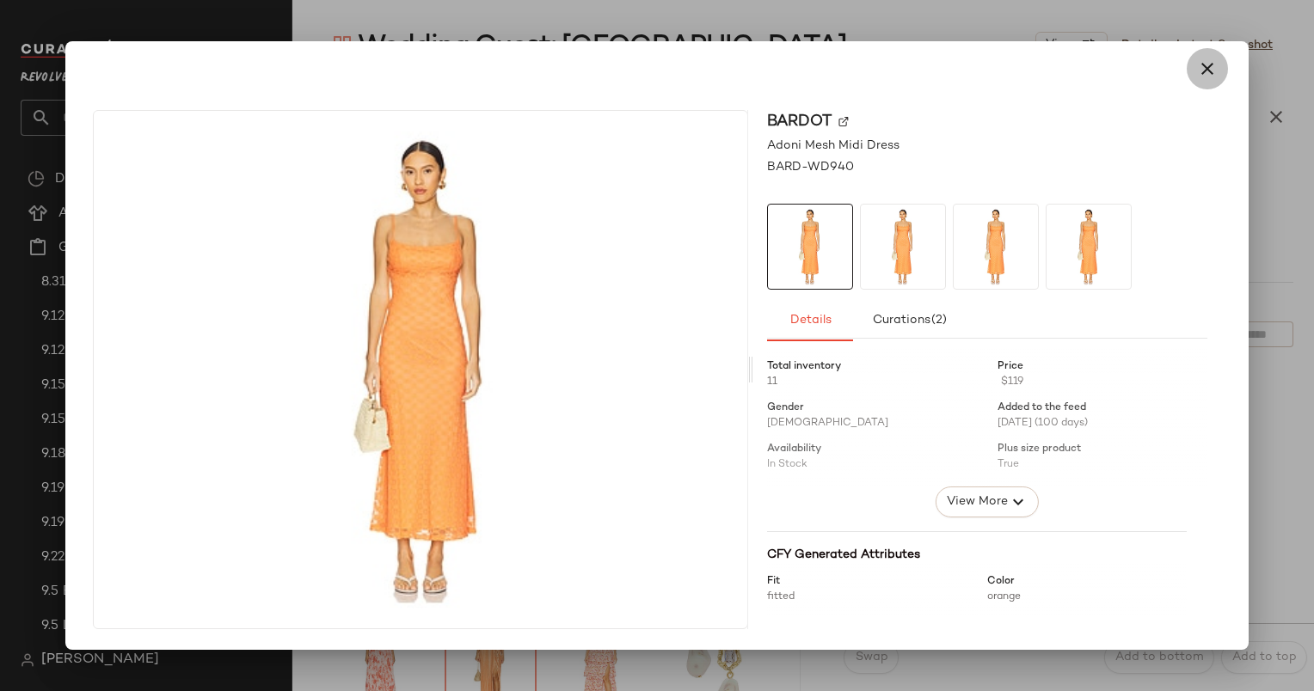
click at [1213, 71] on icon "button" at bounding box center [1207, 68] width 21 height 21
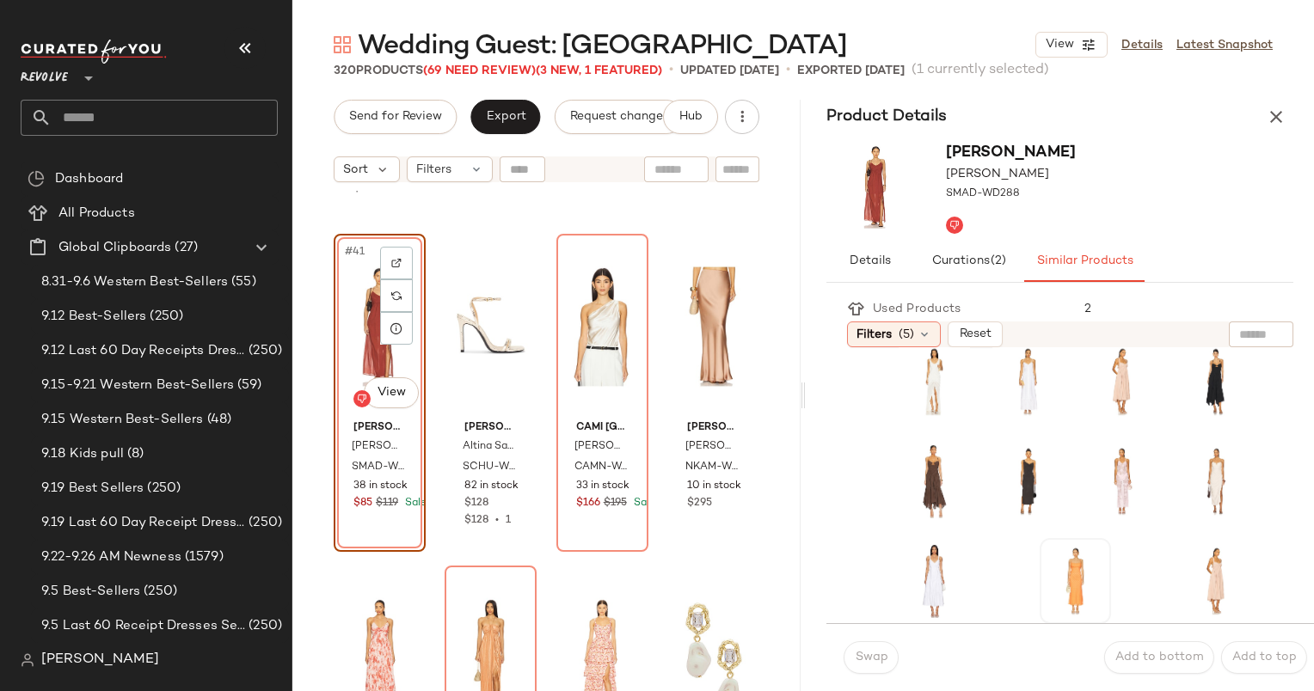
scroll to position [0, 0]
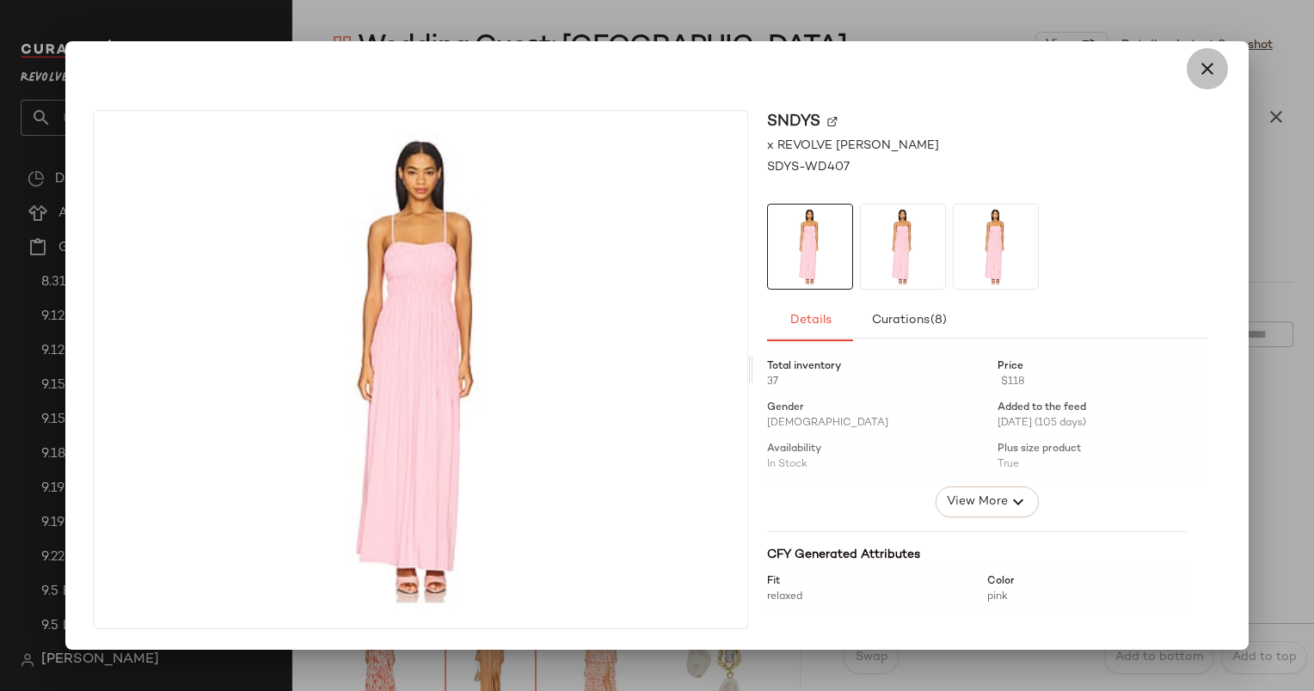
click at [1212, 81] on button "button" at bounding box center [1207, 68] width 41 height 41
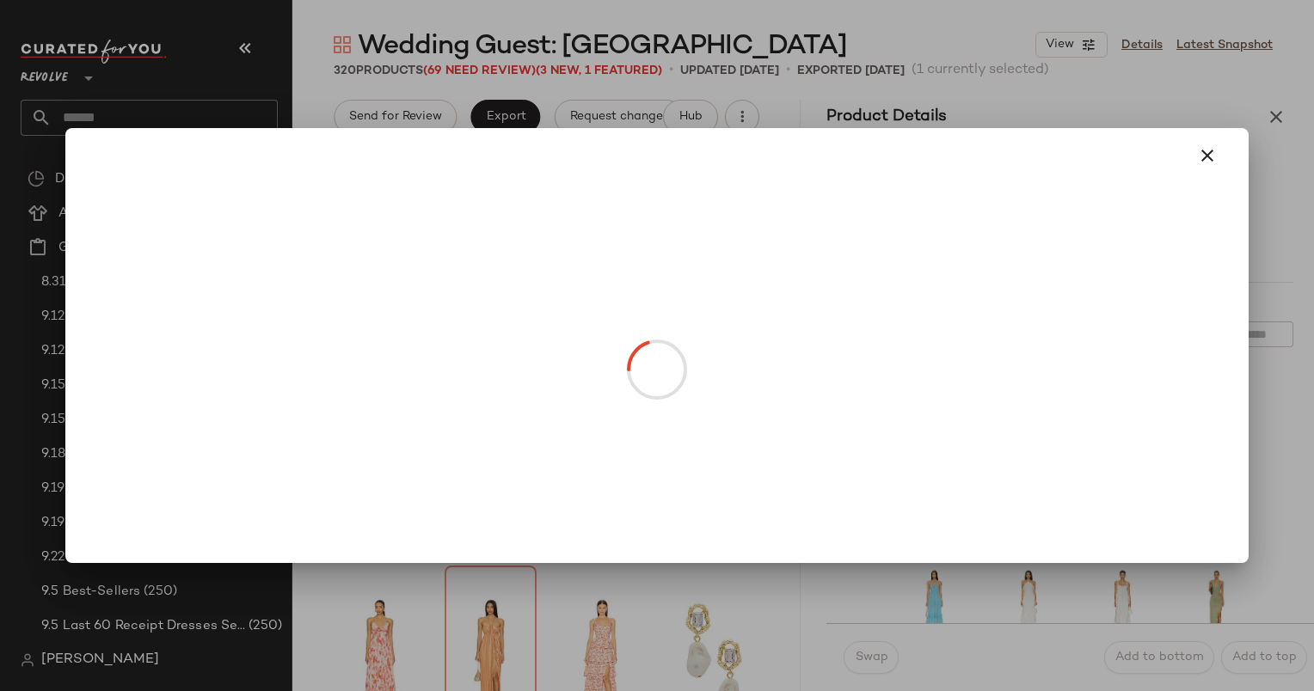
click at [398, 378] on body "Revolve ** Dashboard All Products Global Clipboards (27) 8.31-9.6 Western Best-…" at bounding box center [657, 345] width 1314 height 691
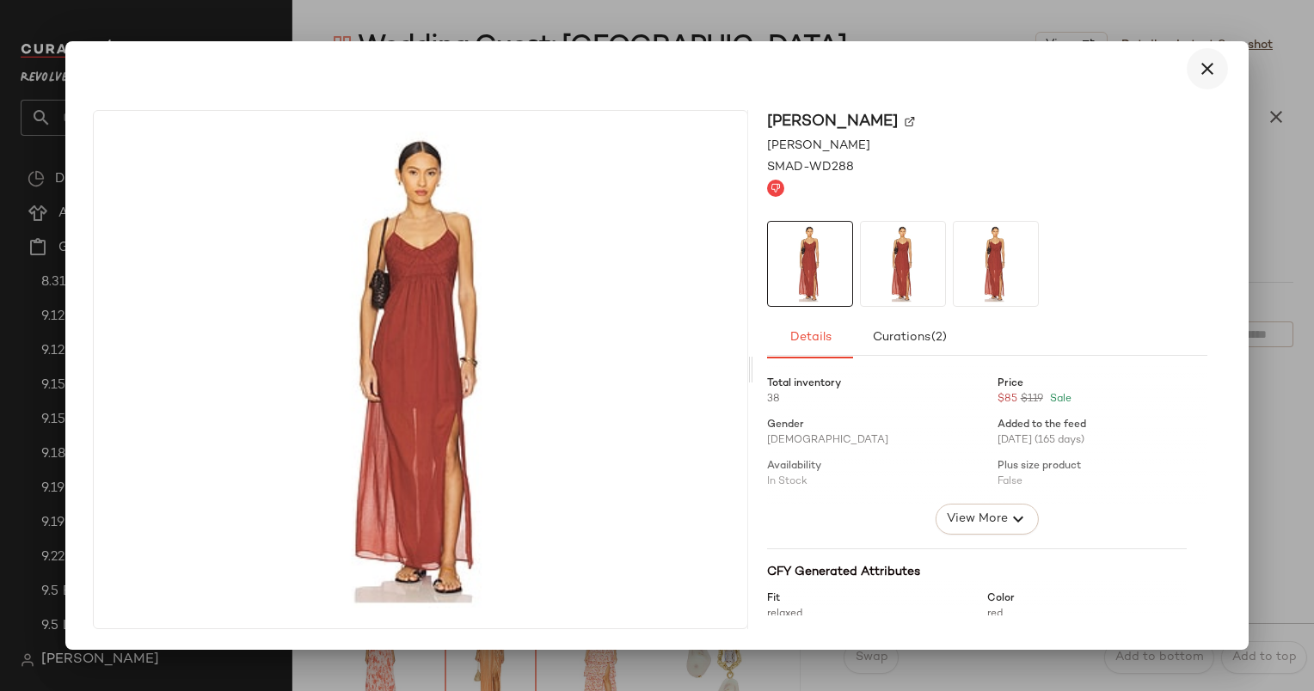
click at [1202, 66] on icon "button" at bounding box center [1207, 68] width 21 height 21
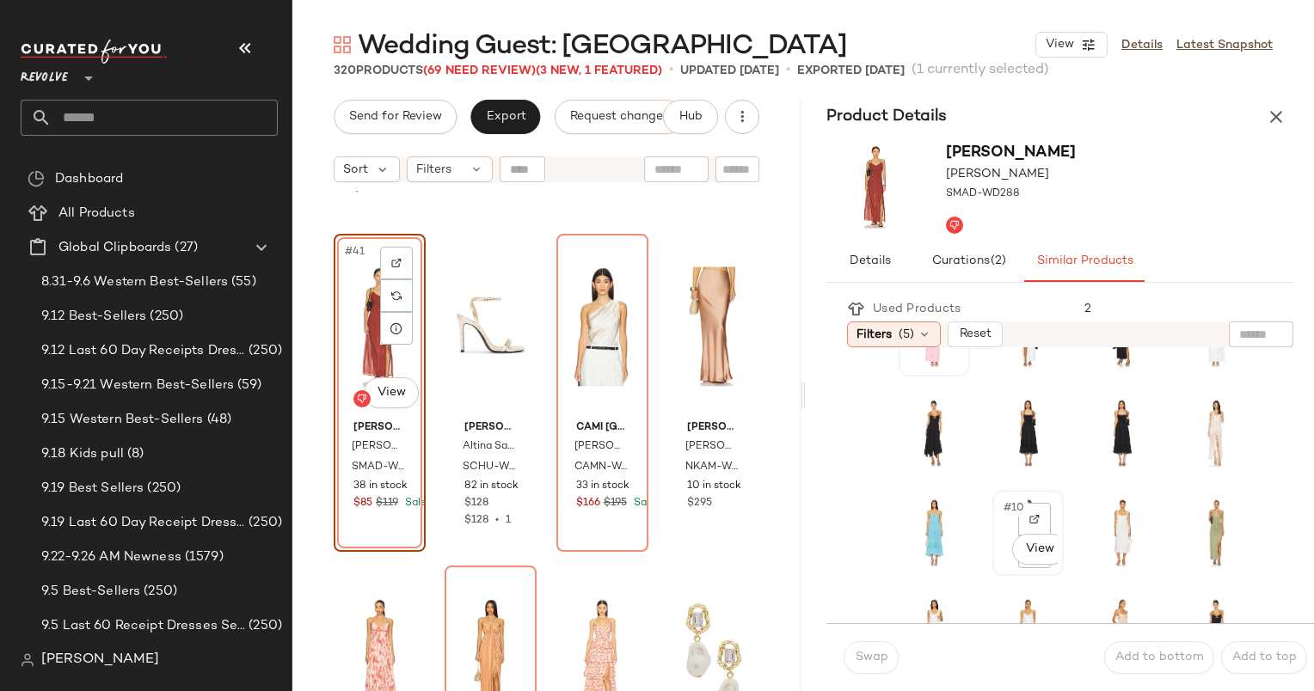
scroll to position [62, 0]
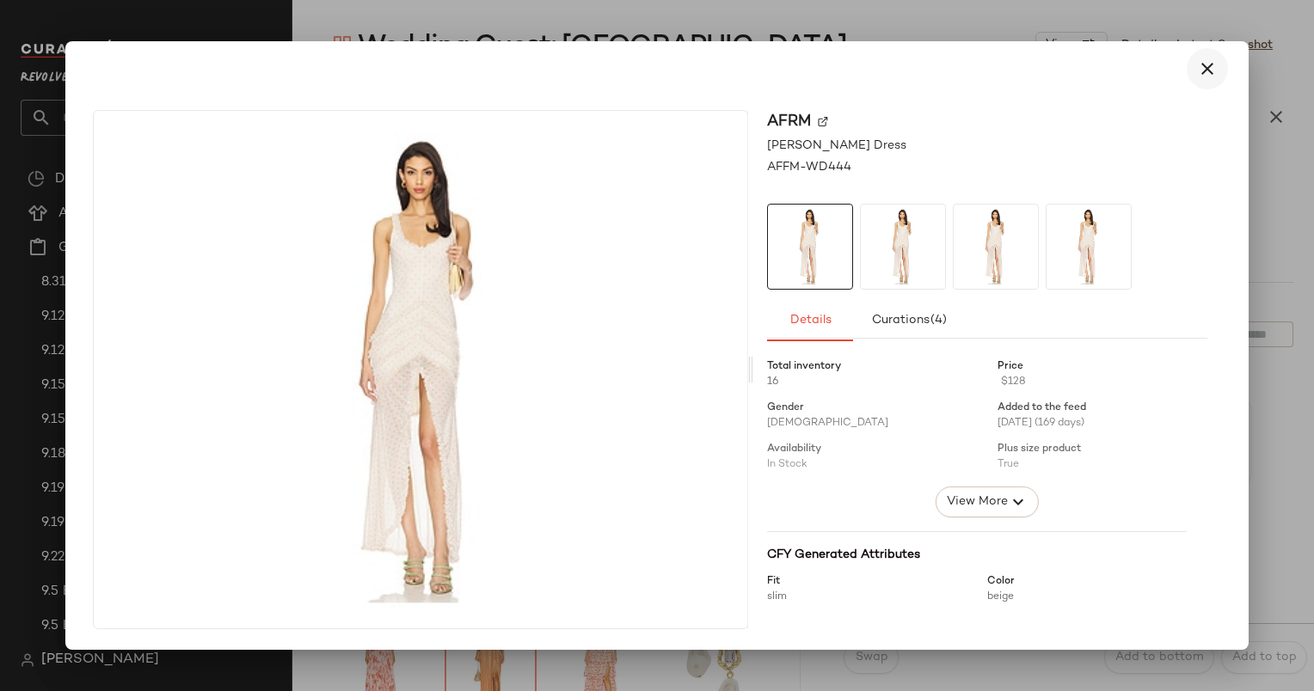
click at [1218, 76] on button "button" at bounding box center [1207, 68] width 41 height 41
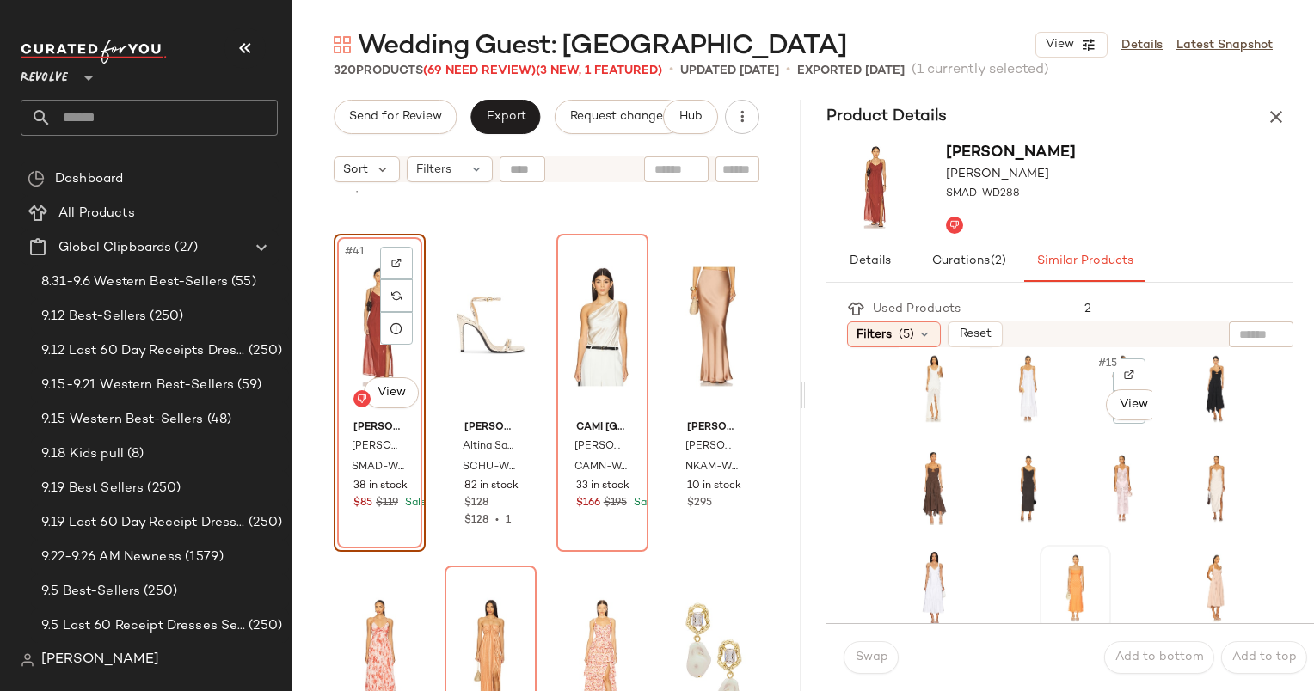
scroll to position [322, 0]
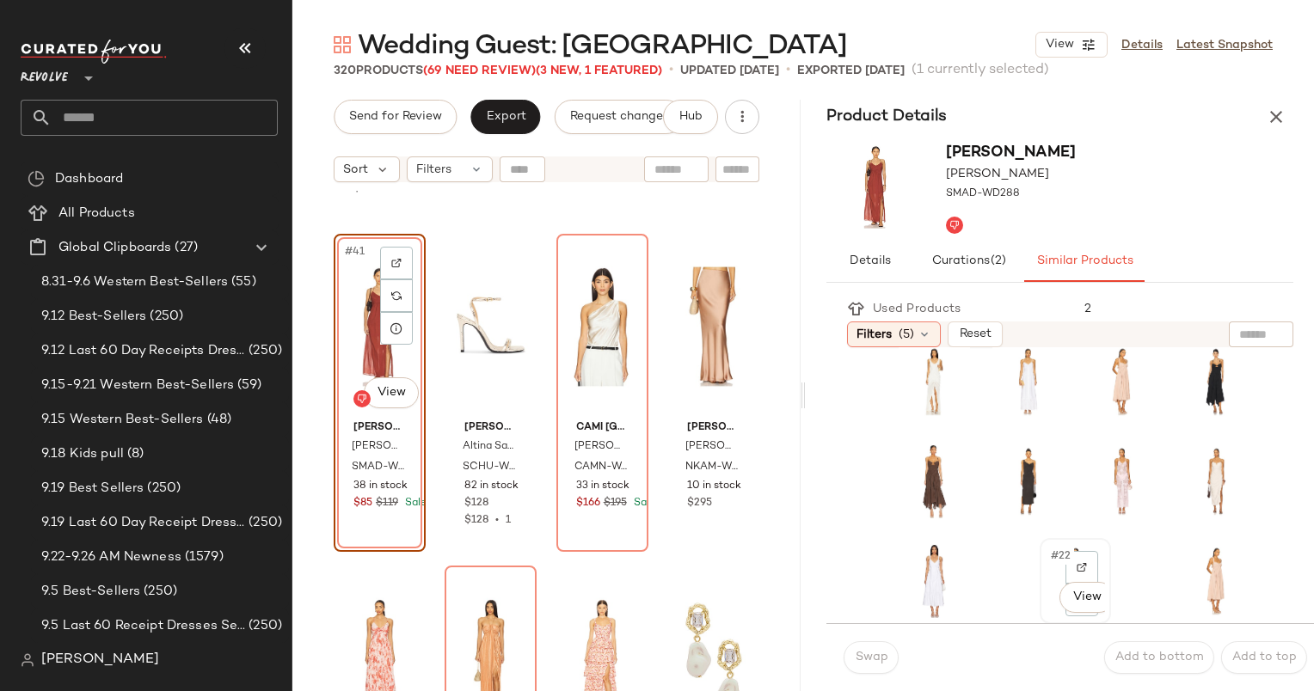
click at [1046, 571] on div "#22 View" at bounding box center [1075, 581] width 59 height 74
click at [870, 651] on span "Swap" at bounding box center [871, 658] width 34 height 14
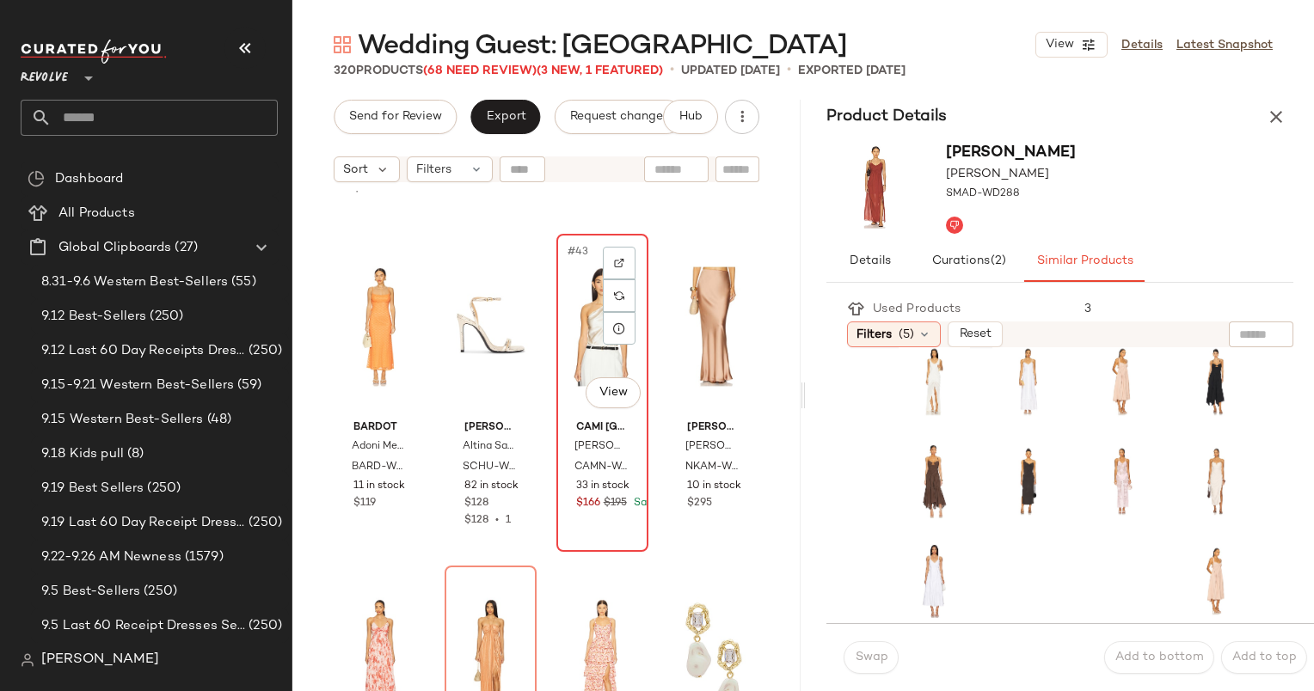
click at [568, 280] on div "#43 View" at bounding box center [602, 327] width 80 height 174
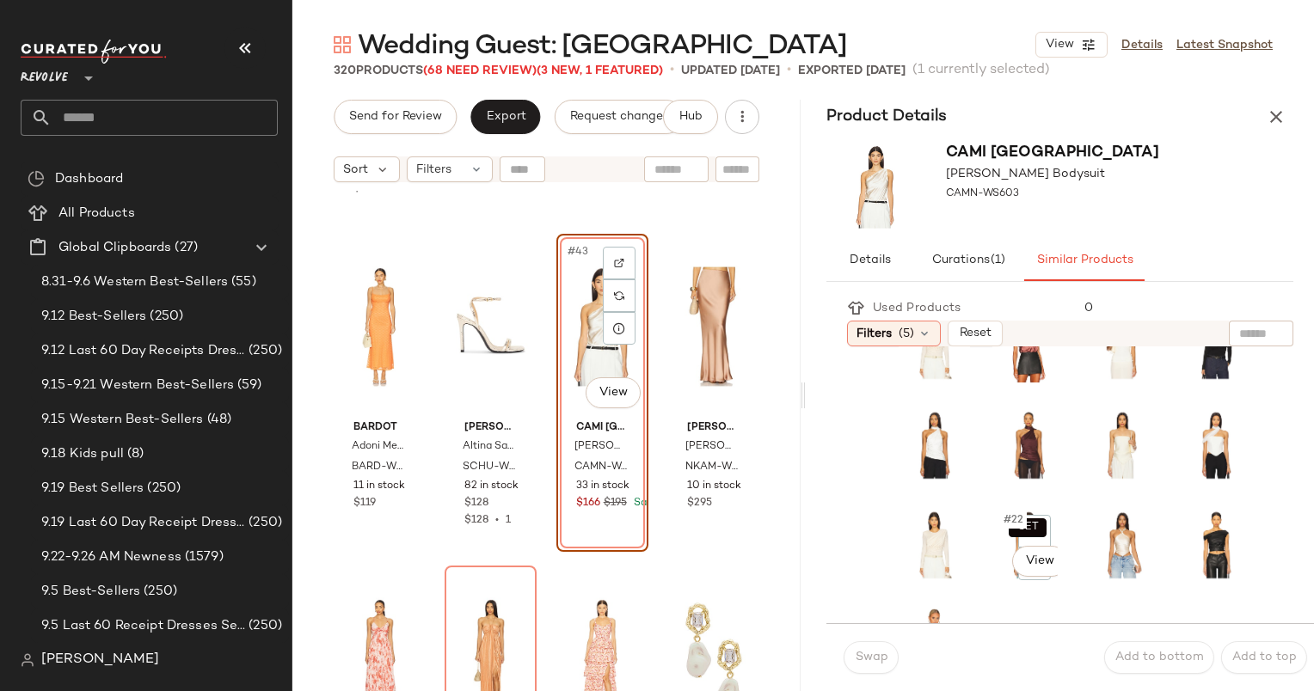
scroll to position [315, 0]
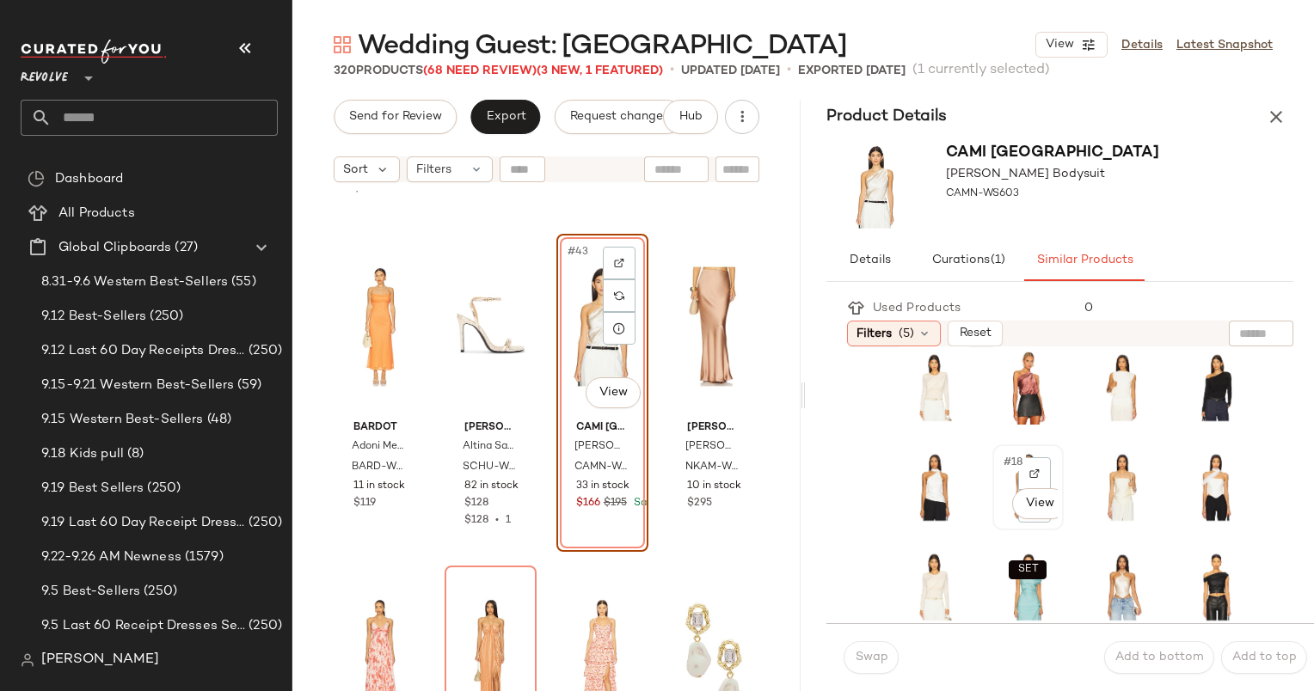
click at [1003, 478] on div "#18 View" at bounding box center [1027, 488] width 59 height 74
click at [858, 669] on button "Swap" at bounding box center [871, 657] width 55 height 33
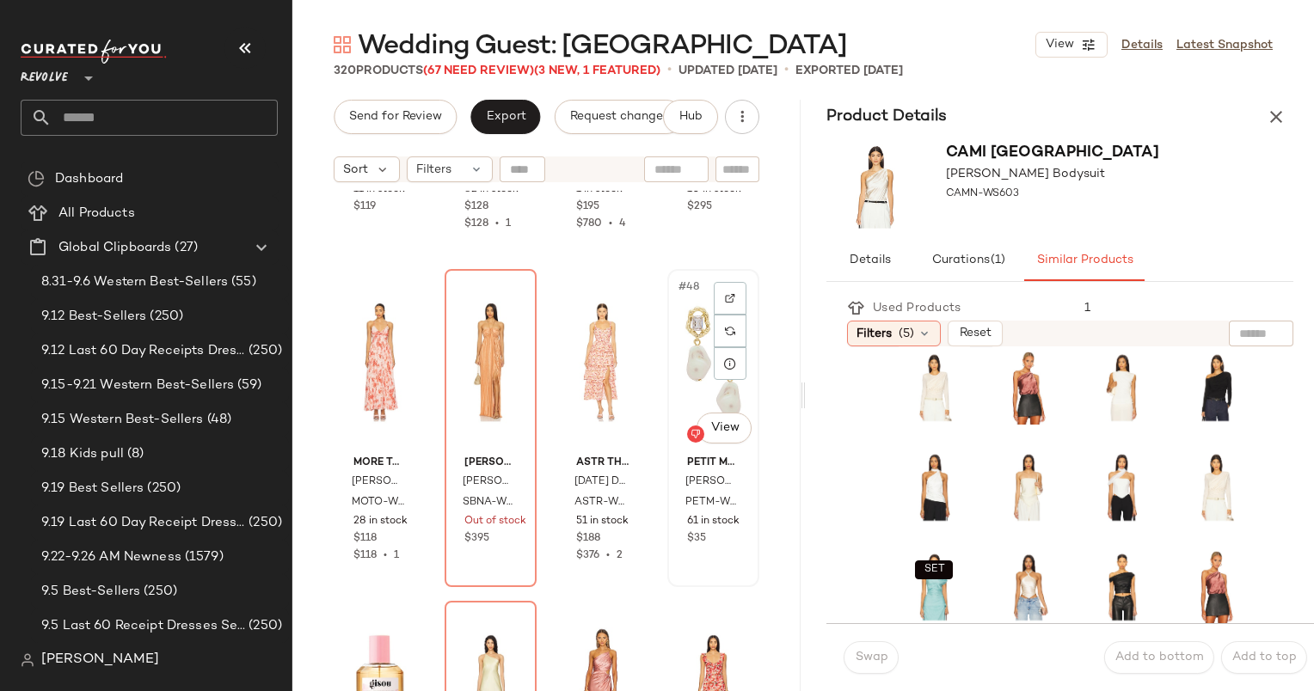
scroll to position [3599, 0]
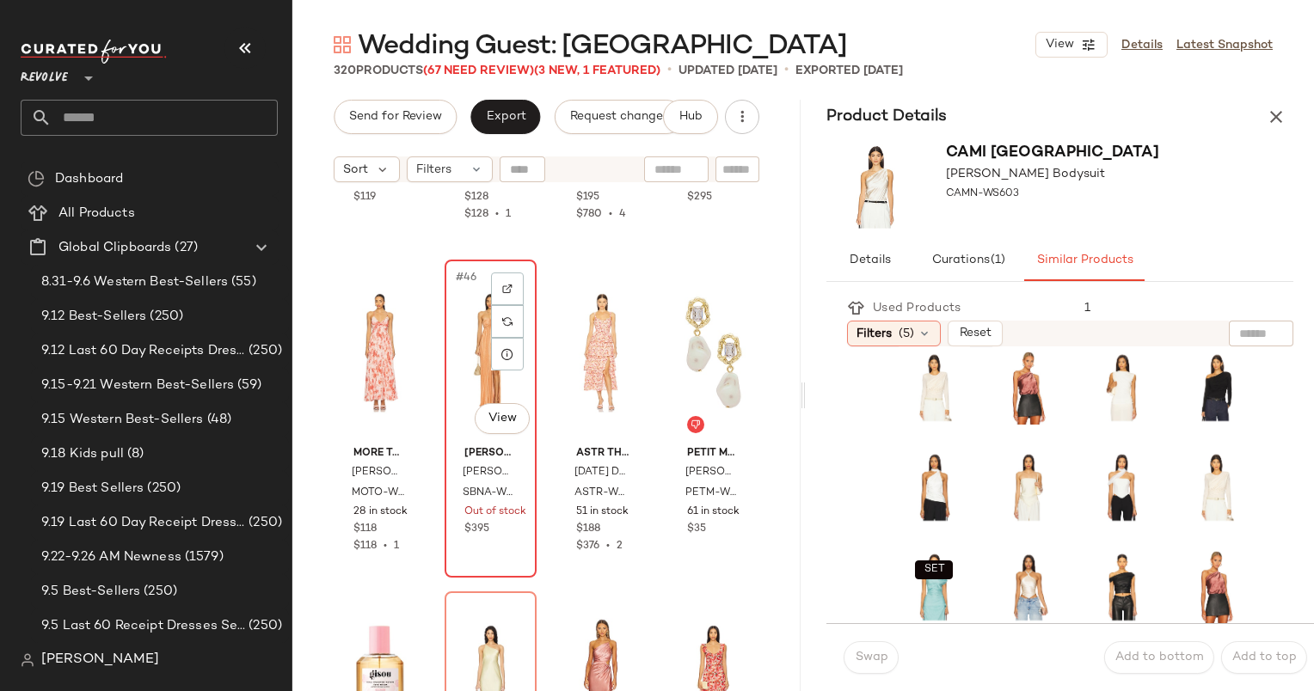
click at [453, 389] on div "#46 View" at bounding box center [491, 353] width 80 height 174
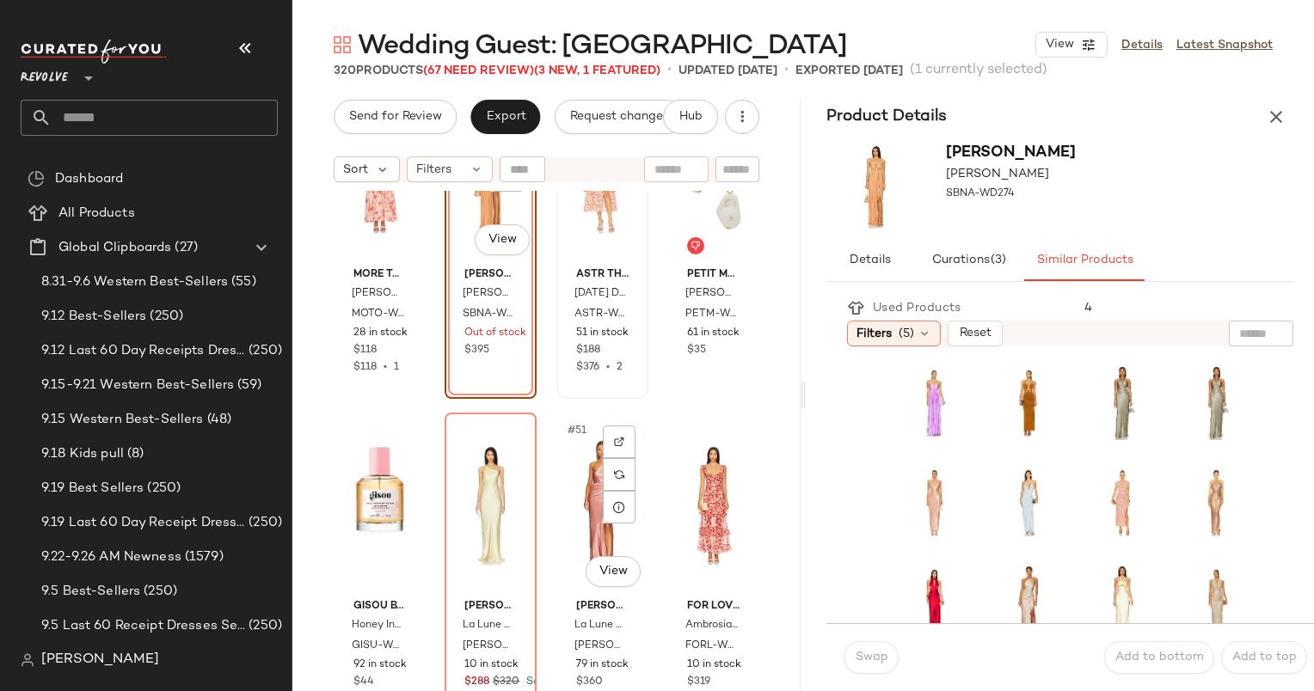
scroll to position [3886, 0]
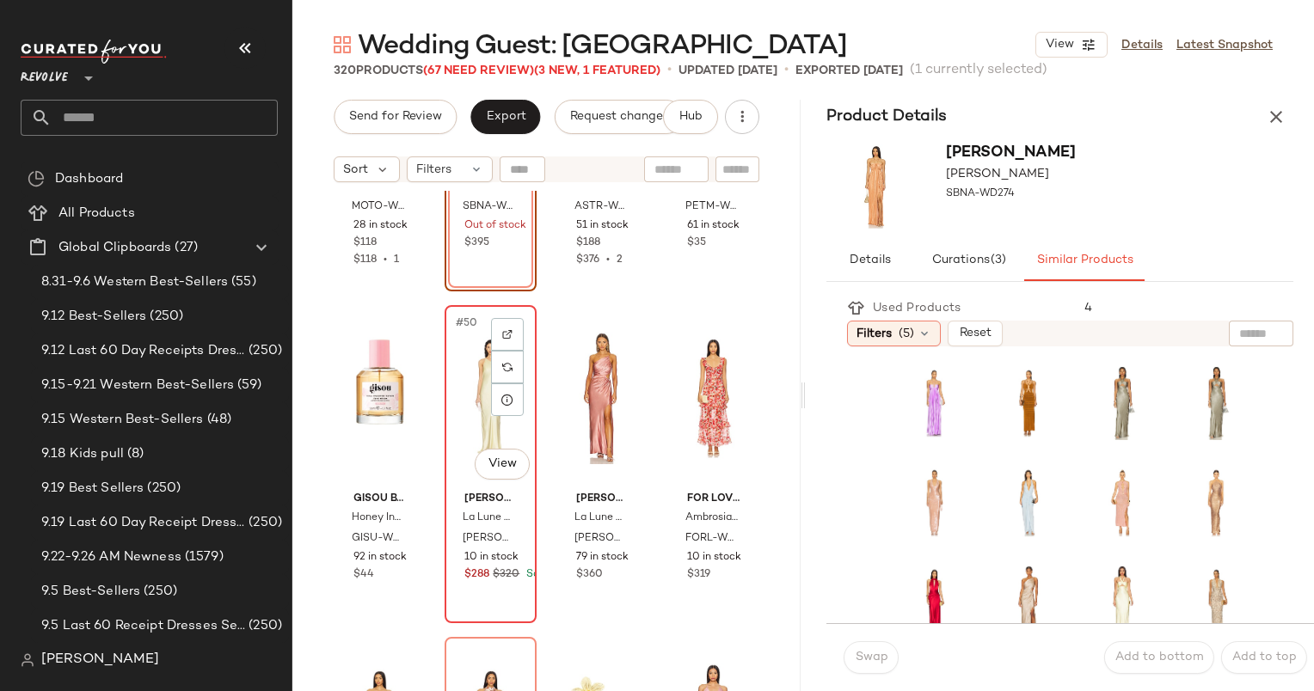
click at [458, 368] on div "#50 View" at bounding box center [491, 398] width 80 height 174
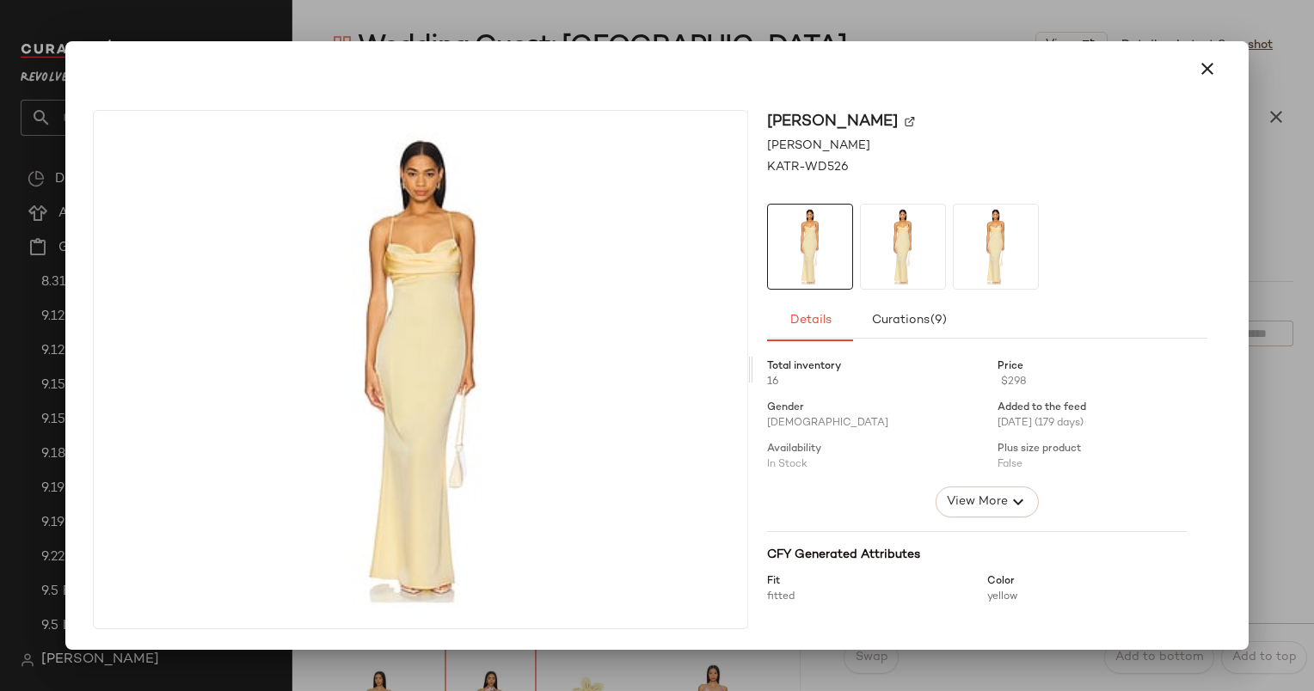
click at [1194, 45] on div at bounding box center [656, 68] width 1169 height 55
click at [1209, 64] on icon "button" at bounding box center [1207, 68] width 21 height 21
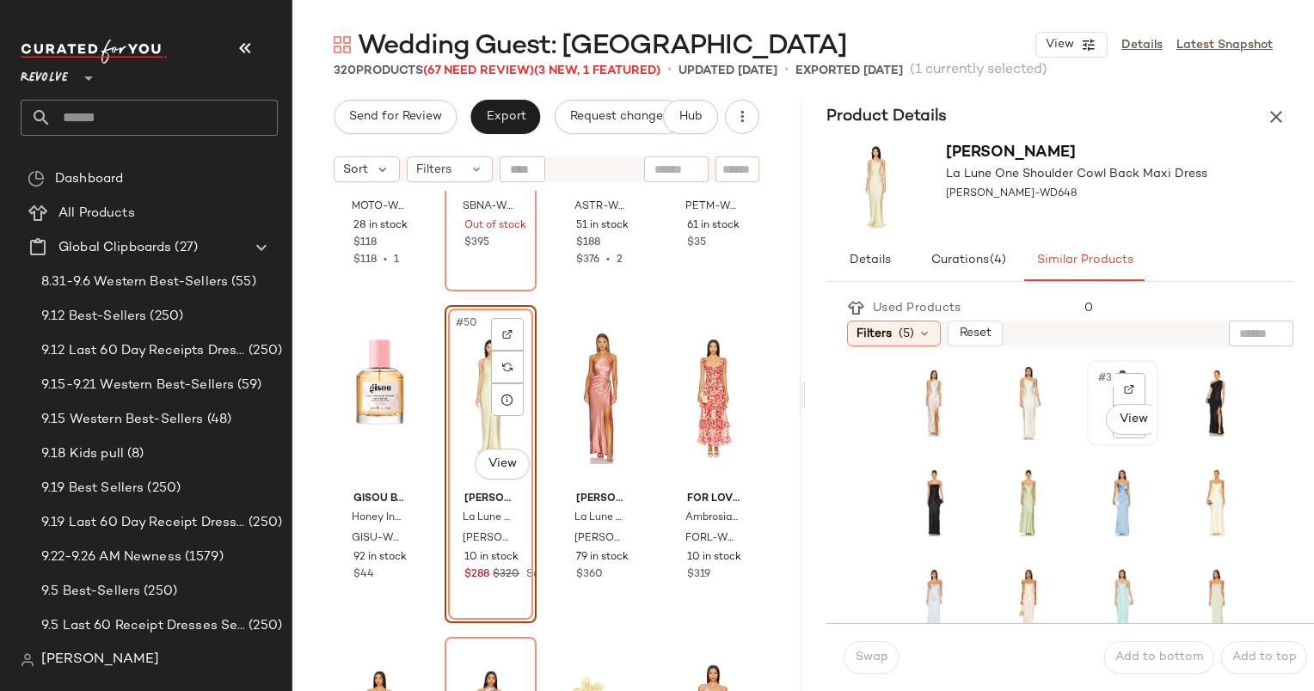
click at [1096, 376] on span "#3" at bounding box center [1105, 378] width 19 height 17
click at [868, 658] on span "Swap" at bounding box center [871, 658] width 34 height 14
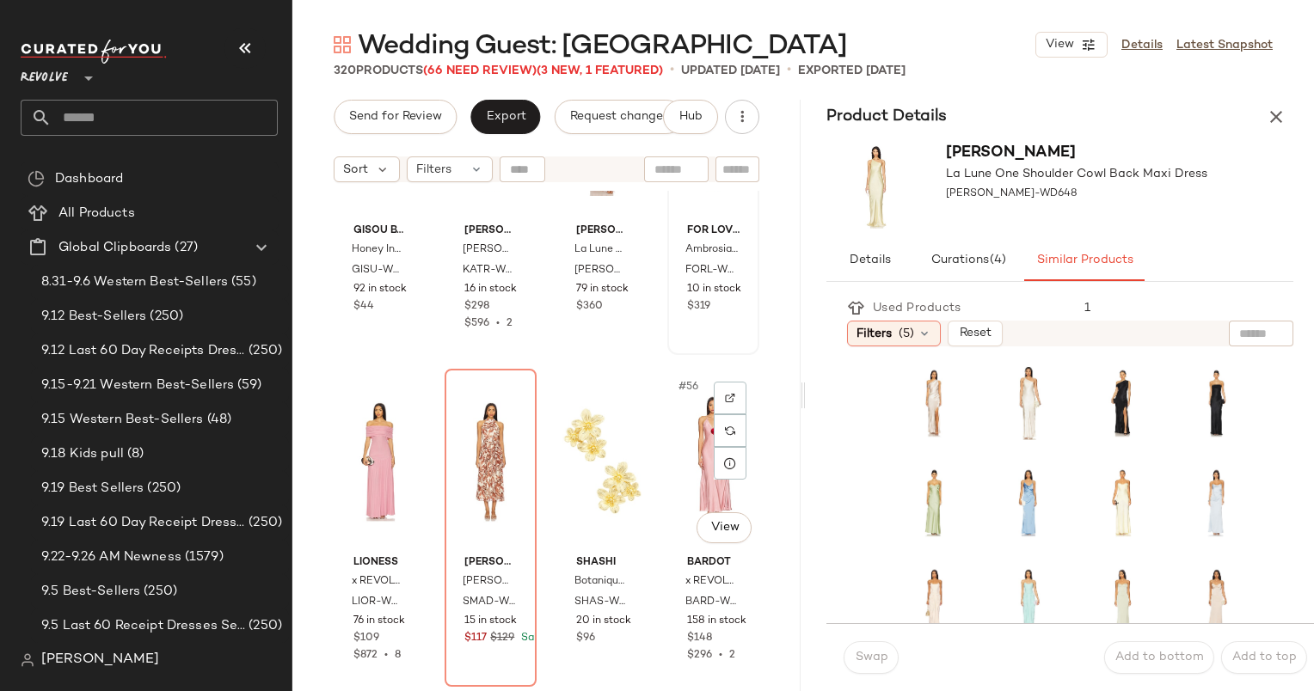
scroll to position [4227, 0]
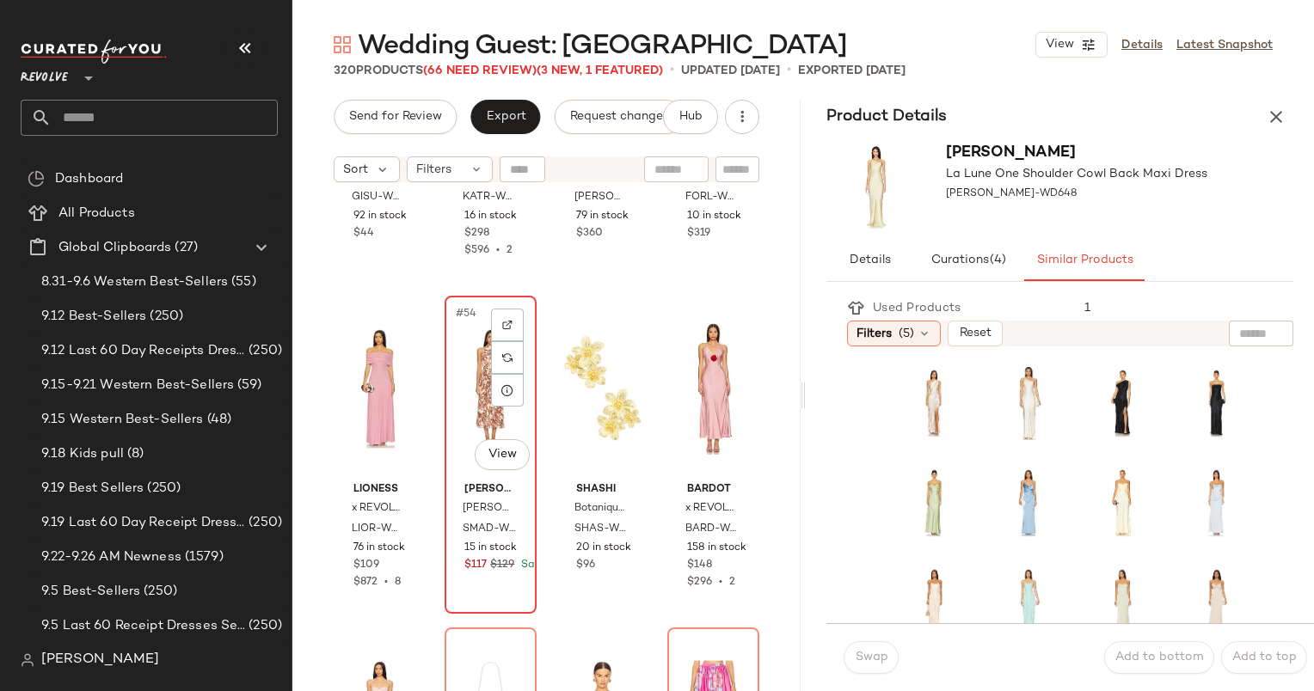
click at [477, 406] on div "#54 View" at bounding box center [491, 389] width 80 height 174
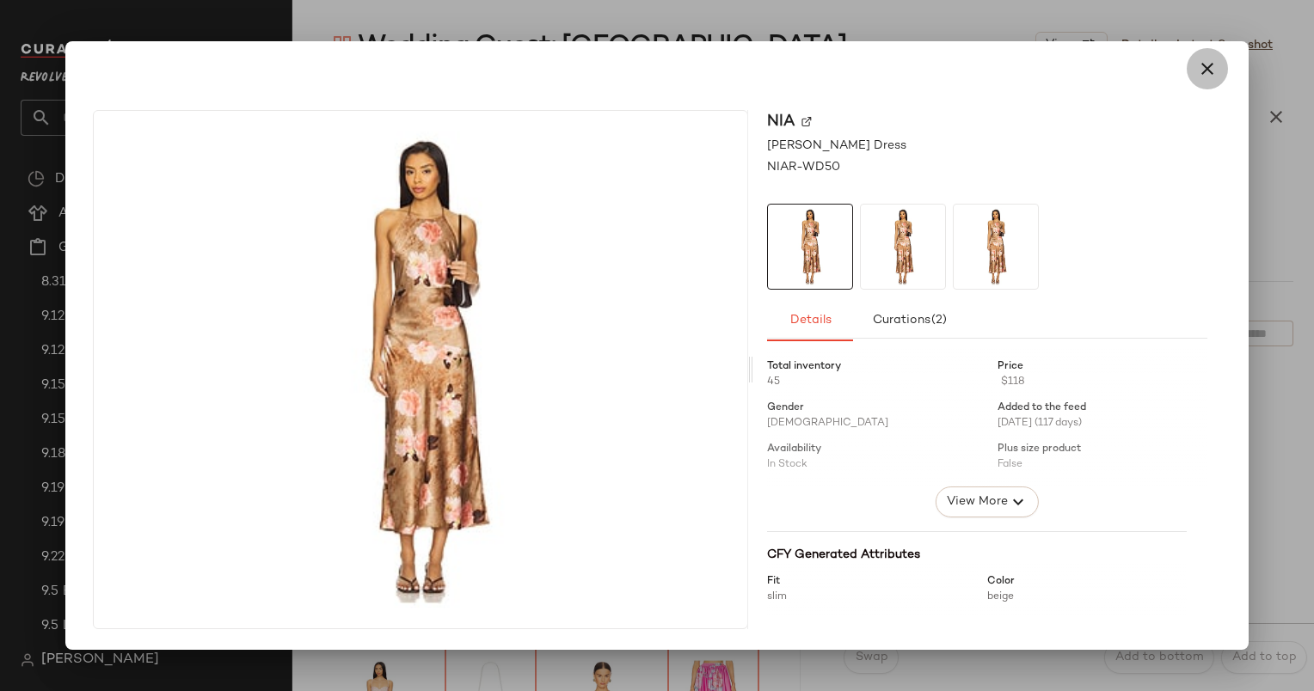
click at [1215, 68] on icon "button" at bounding box center [1207, 68] width 21 height 21
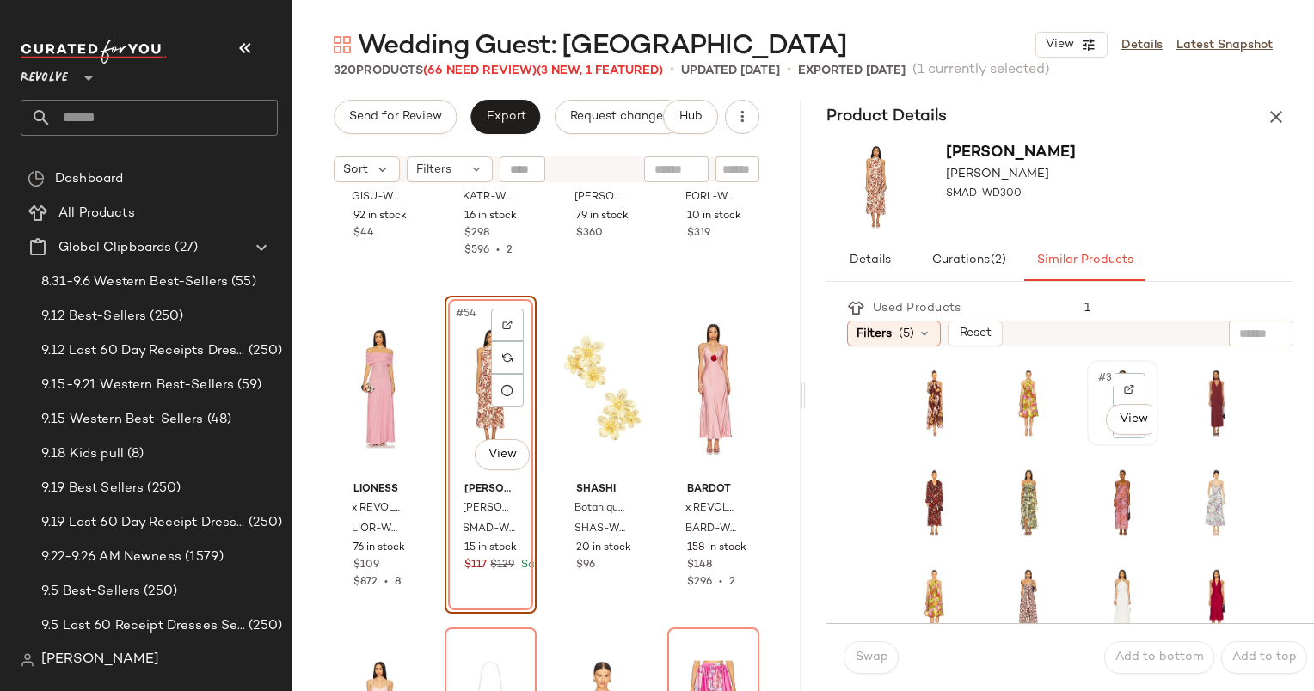
click at [1096, 372] on span "#3" at bounding box center [1105, 378] width 19 height 17
click at [879, 656] on span "Swap" at bounding box center [871, 658] width 34 height 14
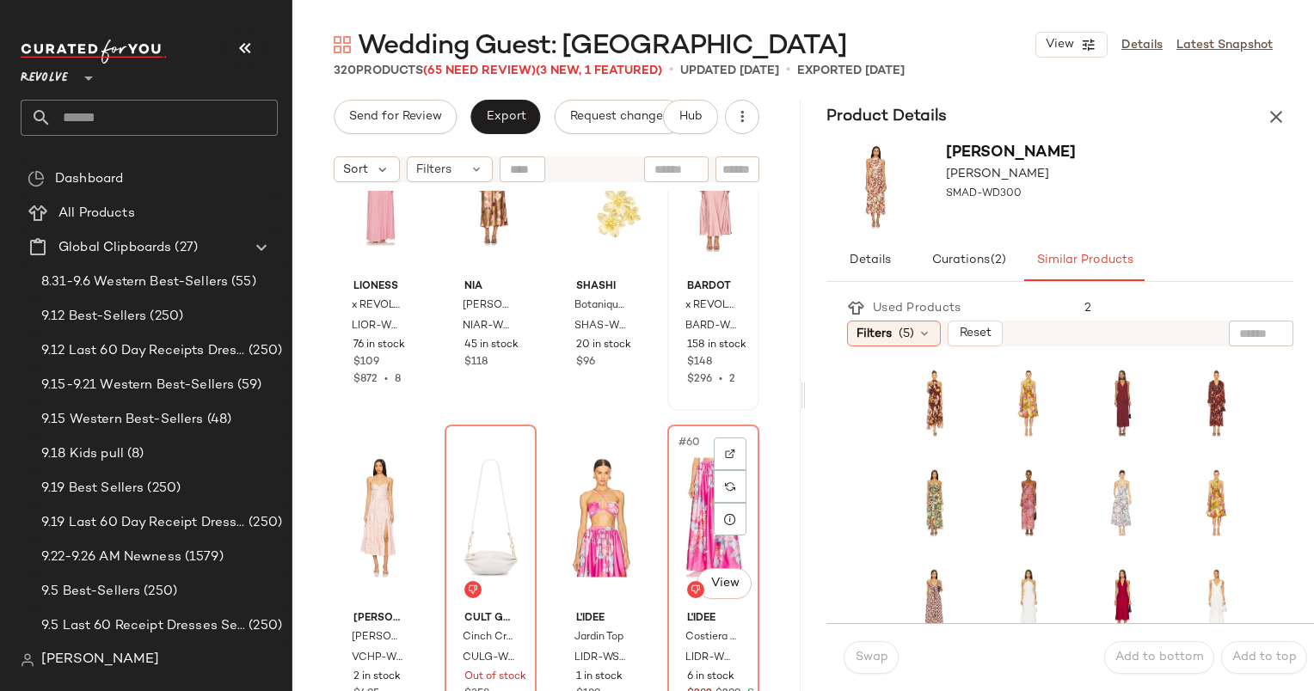
scroll to position [4671, 0]
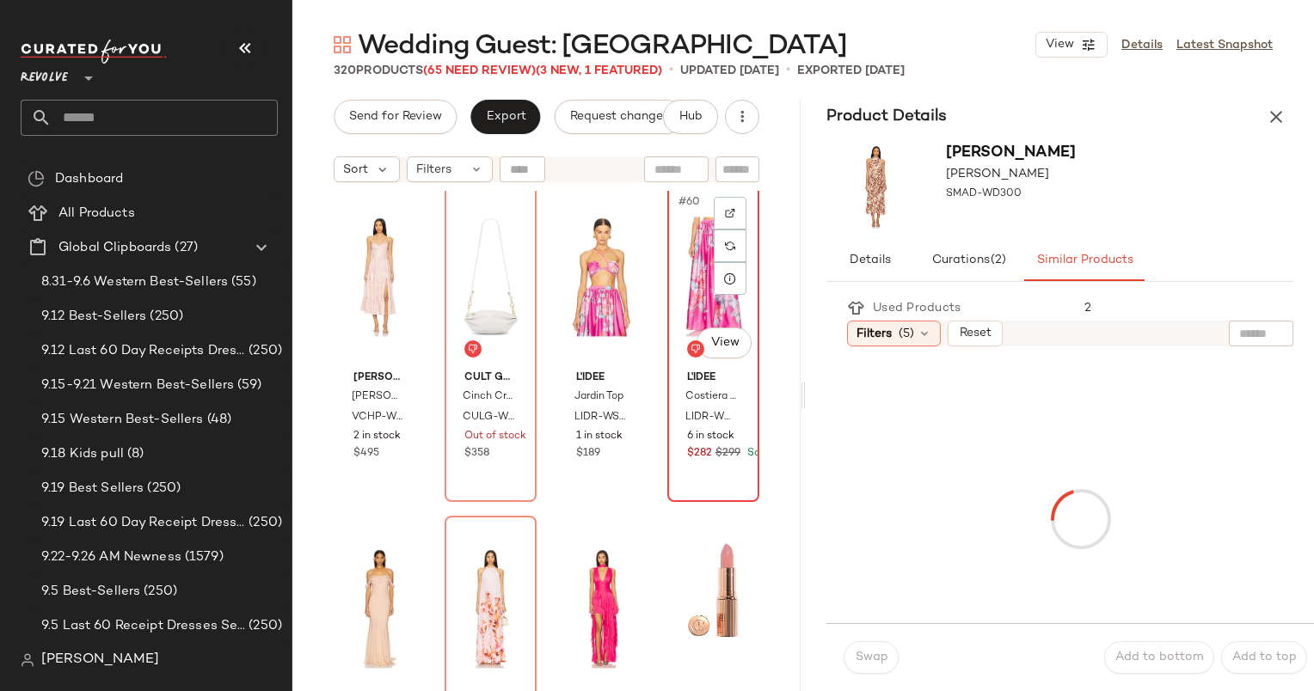
click at [678, 310] on div "#60 View" at bounding box center [713, 277] width 80 height 174
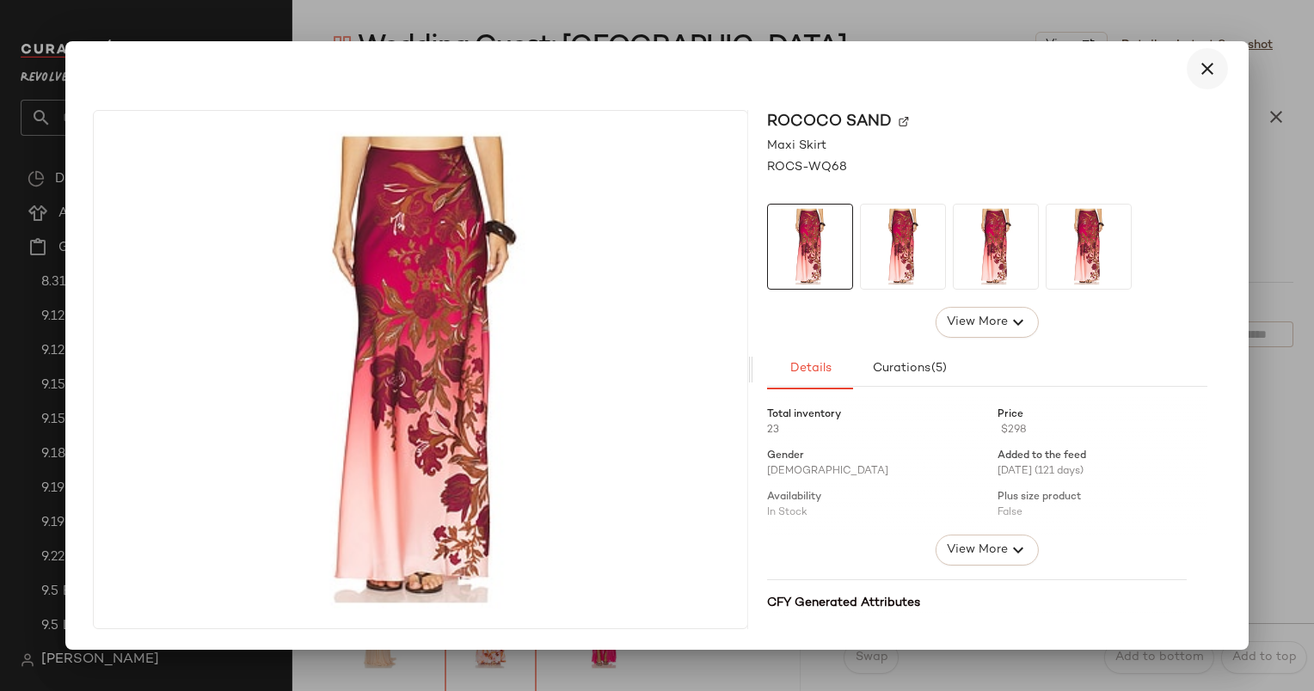
click at [1207, 69] on icon "button" at bounding box center [1207, 68] width 21 height 21
click at [1218, 64] on button "button" at bounding box center [1207, 68] width 41 height 41
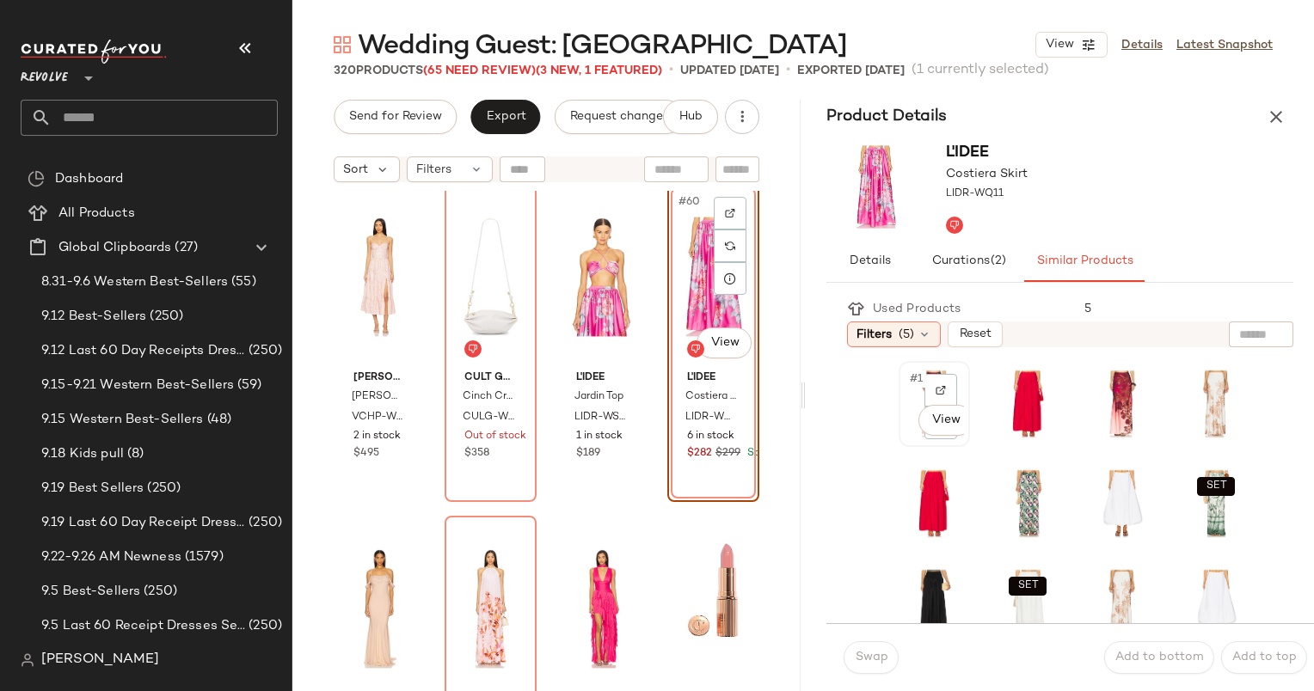
click at [919, 374] on span "#1" at bounding box center [917, 379] width 18 height 17
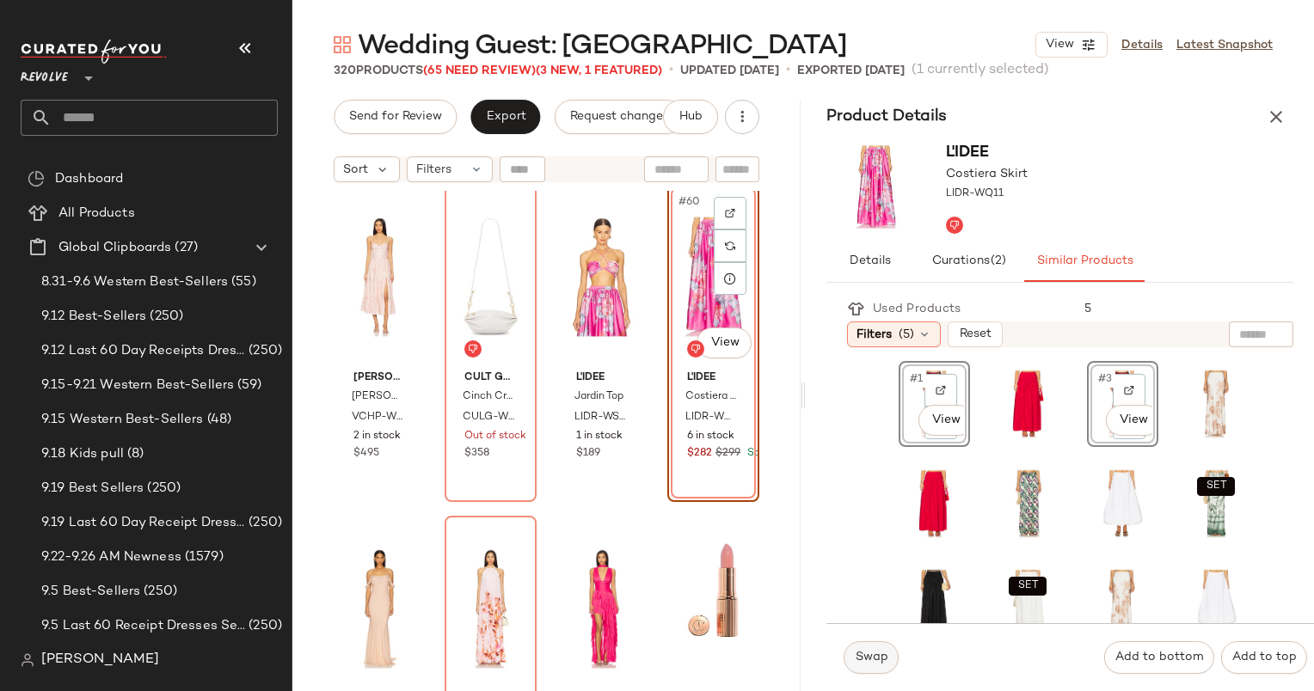
click at [856, 656] on span "Swap" at bounding box center [871, 658] width 34 height 14
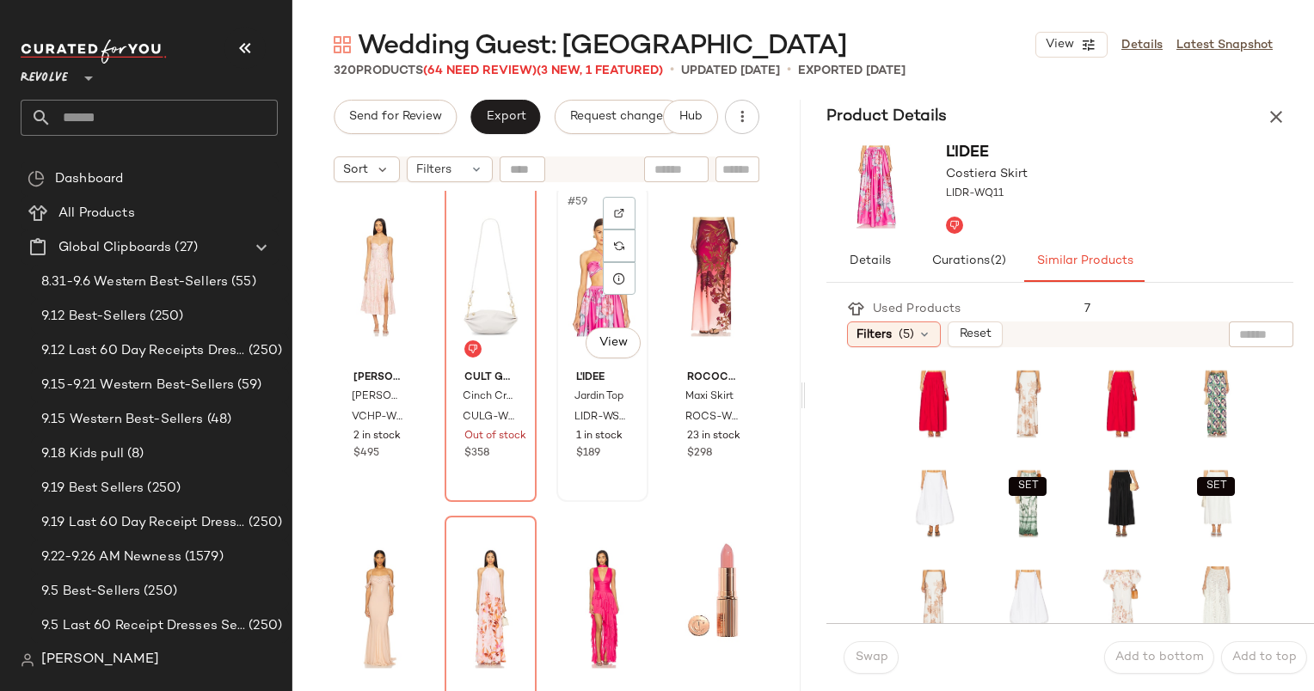
click at [594, 282] on div "#59 View" at bounding box center [602, 277] width 80 height 174
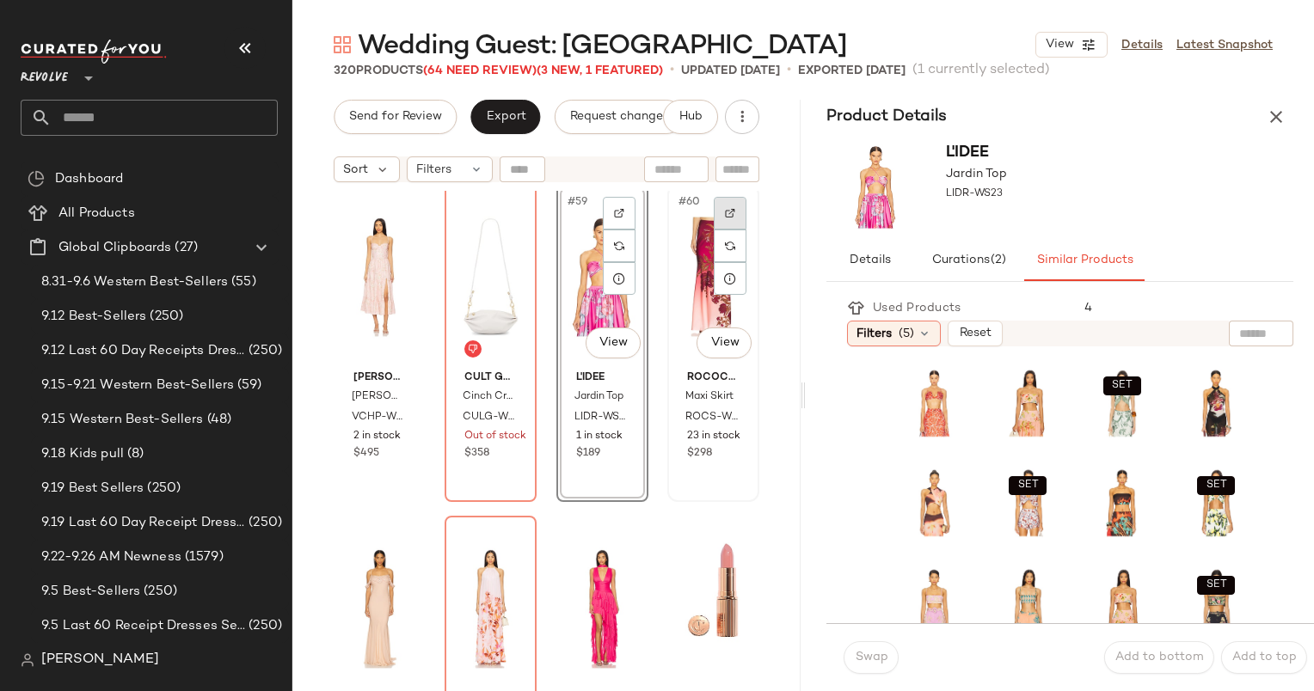
click at [726, 216] on div at bounding box center [730, 213] width 33 height 33
click at [1286, 107] on button "button" at bounding box center [1276, 117] width 34 height 34
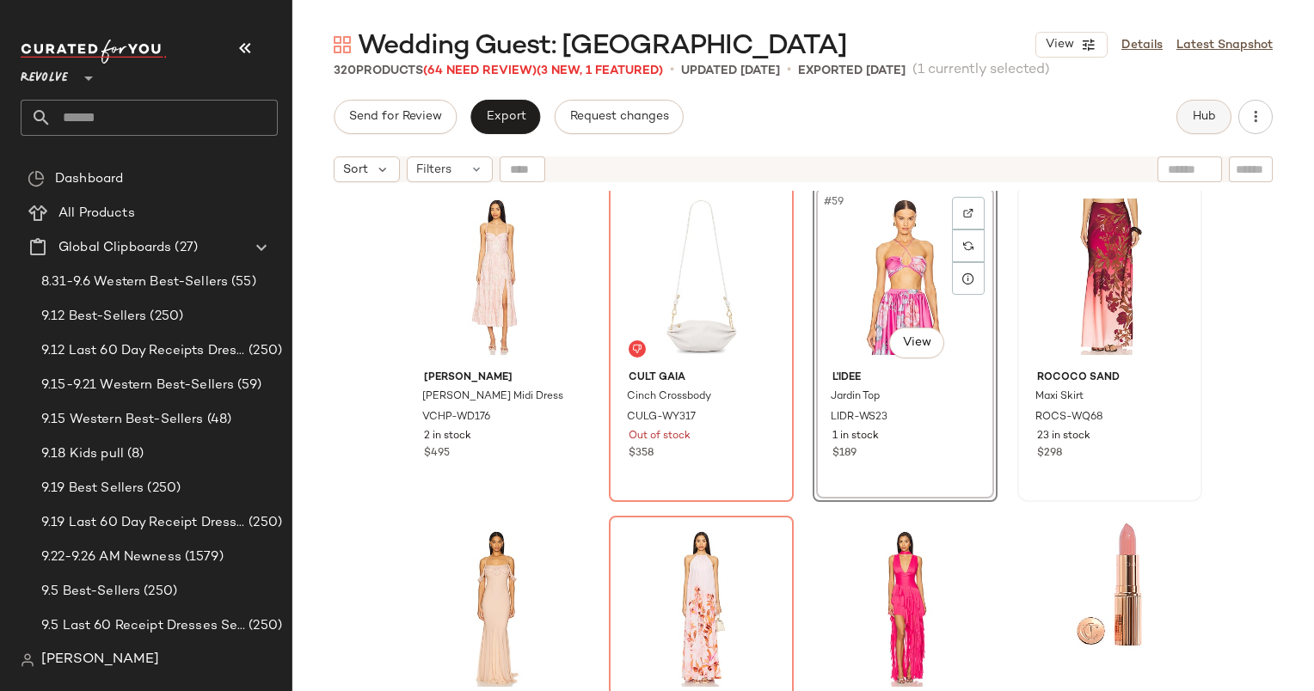
click at [1205, 131] on button "Hub" at bounding box center [1203, 117] width 55 height 34
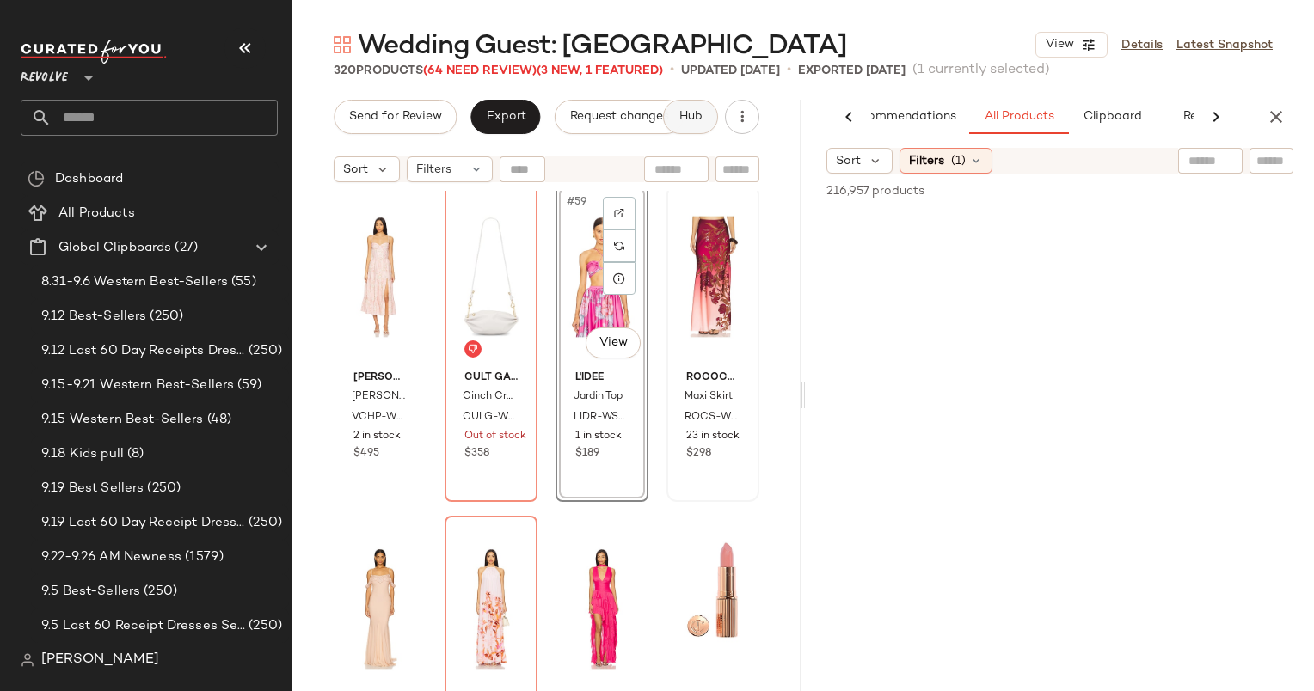
scroll to position [0, 54]
click at [1239, 163] on div at bounding box center [1256, 162] width 50 height 28
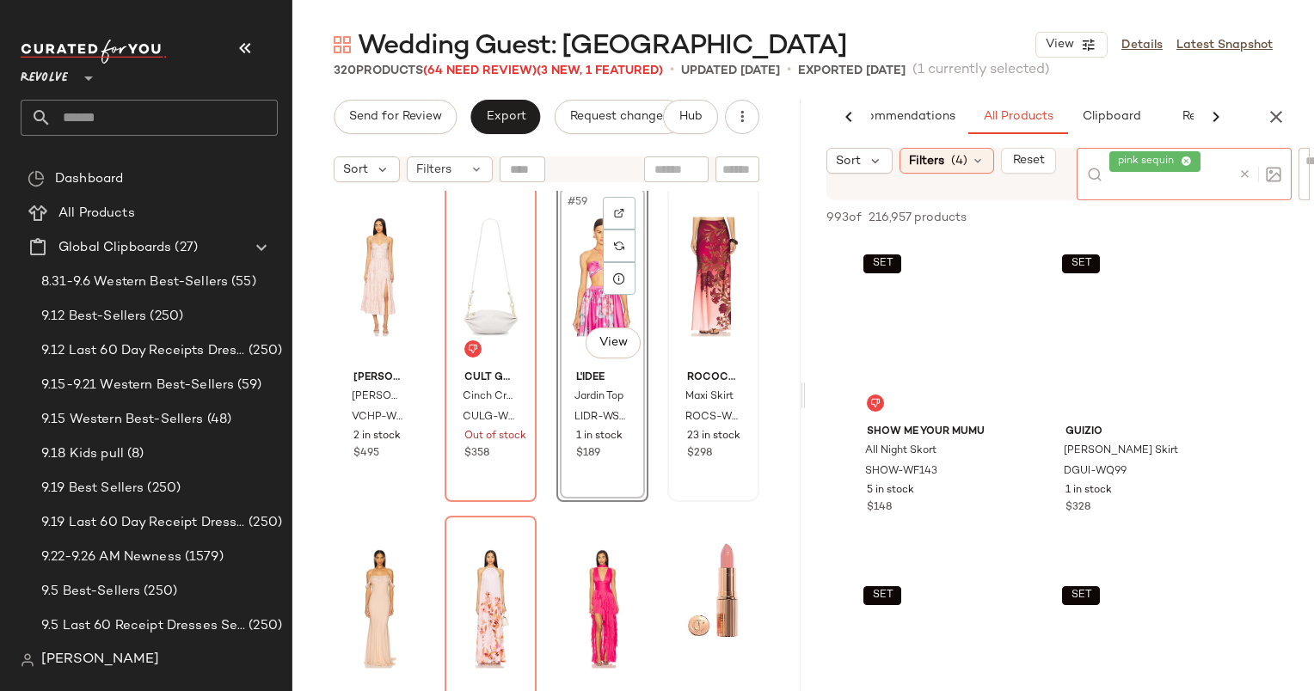
click at [1249, 162] on div at bounding box center [1256, 174] width 50 height 52
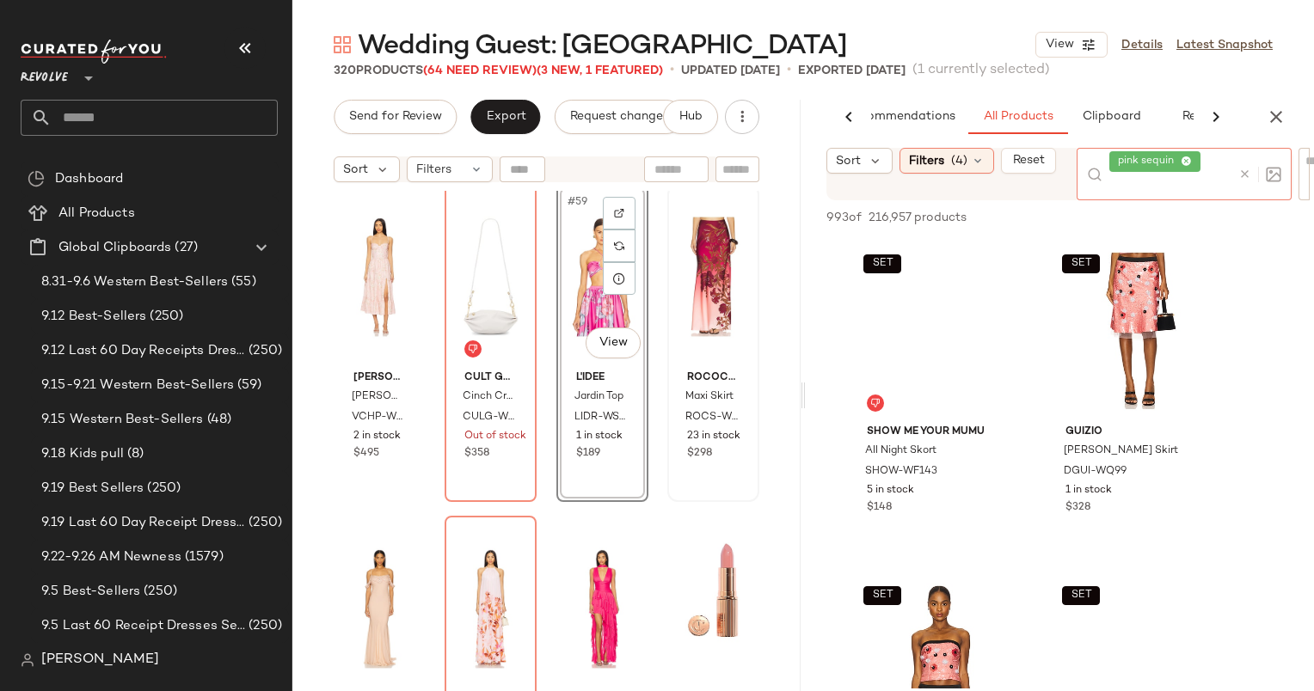
click at [1249, 181] on div at bounding box center [1259, 174] width 43 height 15
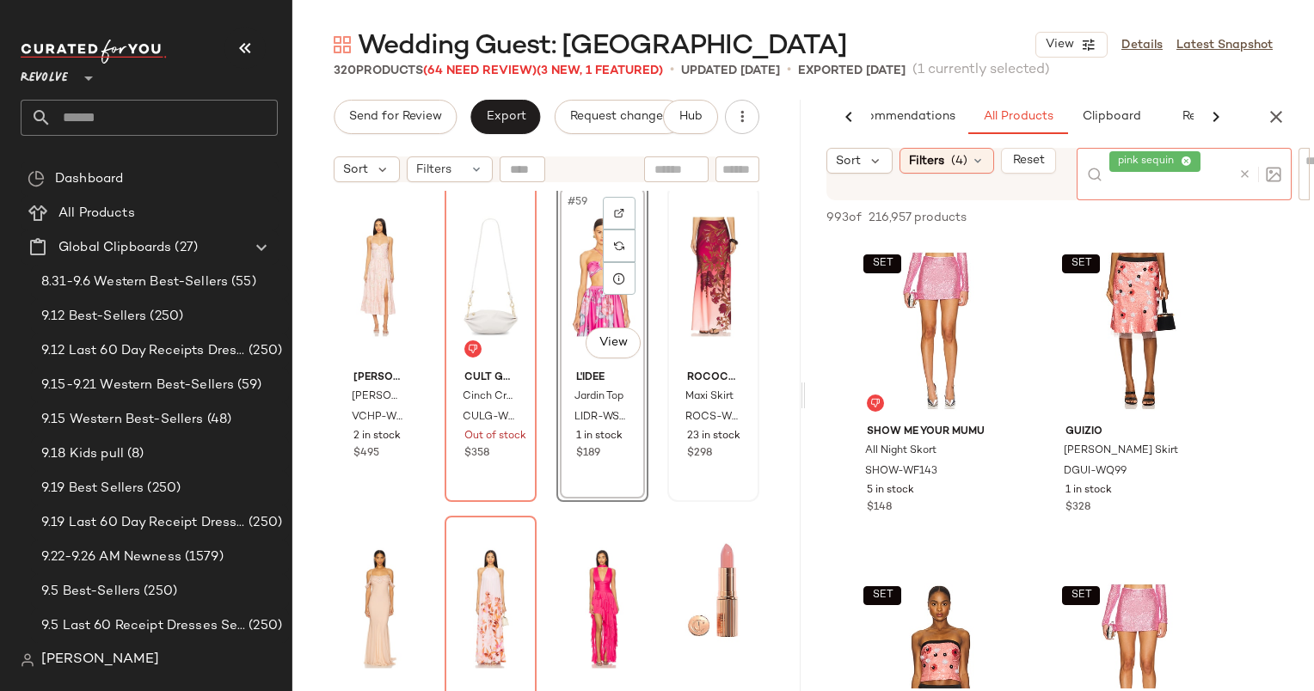
click at [1242, 170] on icon at bounding box center [1244, 174] width 13 height 13
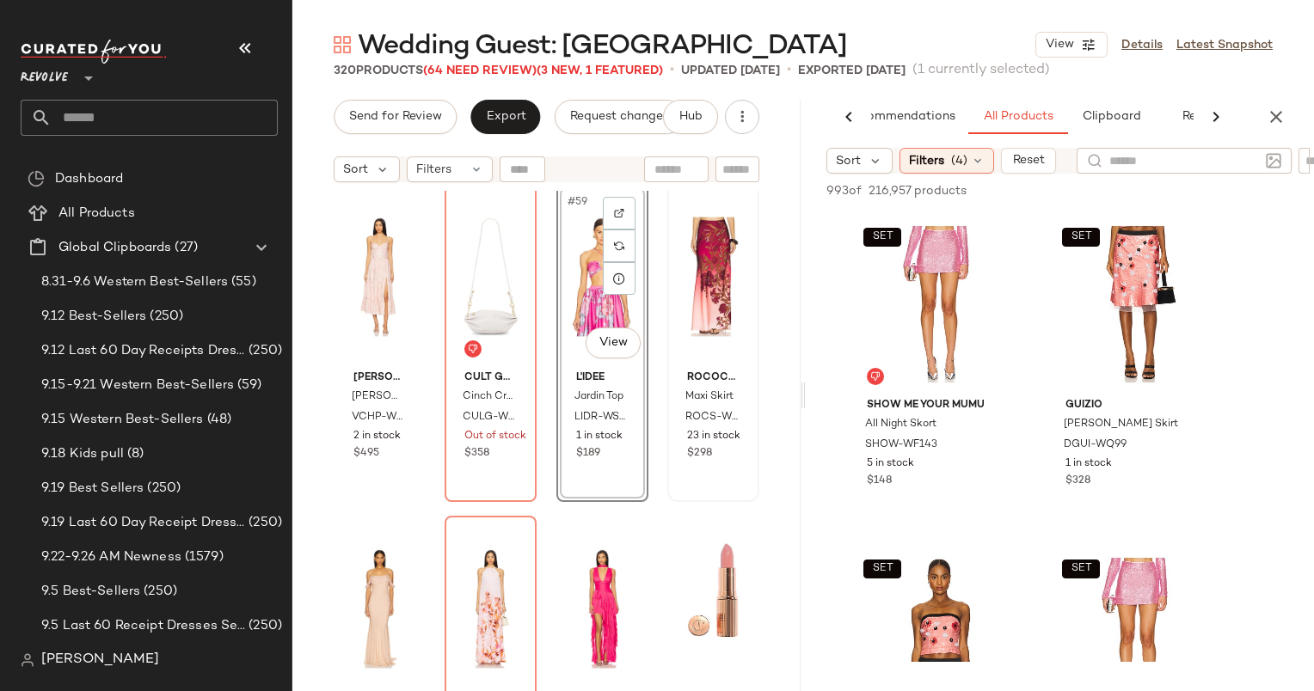
click at [1289, 207] on div "993 of 216,957 products • 0 selected Add to Top Add to Bottom Deselect All" at bounding box center [1060, 193] width 508 height 38
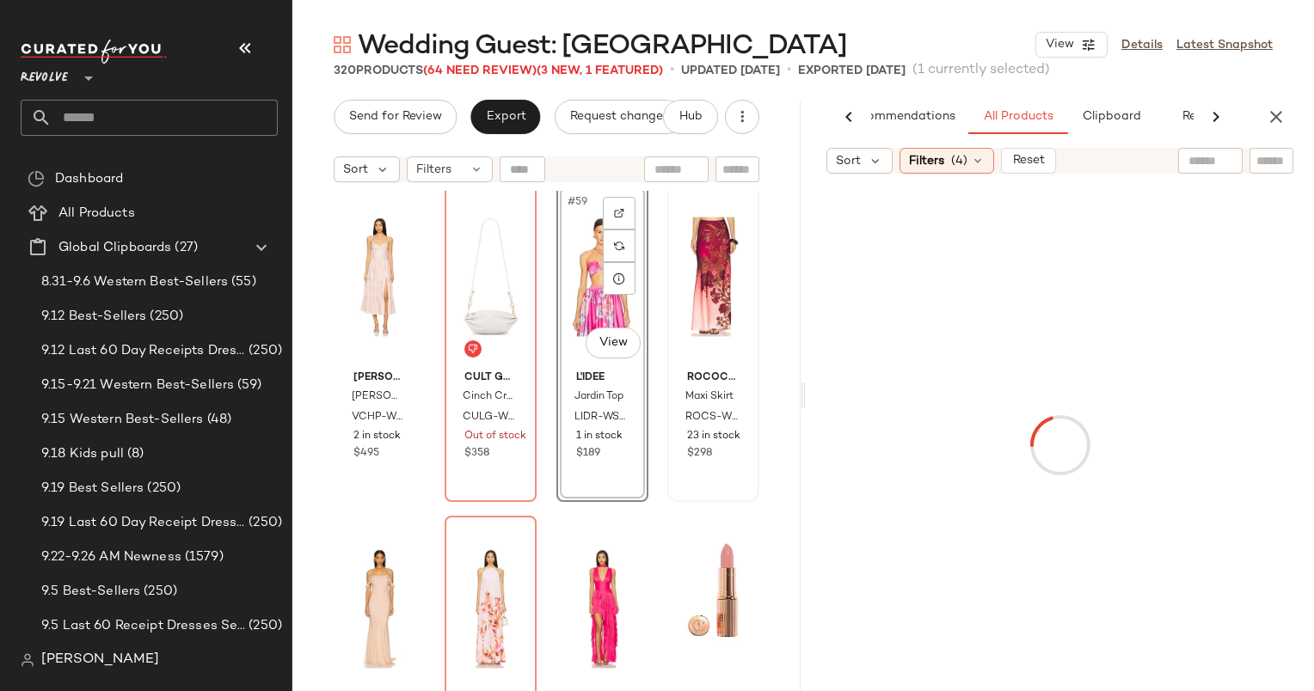
click at [1280, 143] on div "AI Recommendations All Products Clipboard Reports Sort Filters (4) Reset" at bounding box center [1060, 396] width 508 height 592
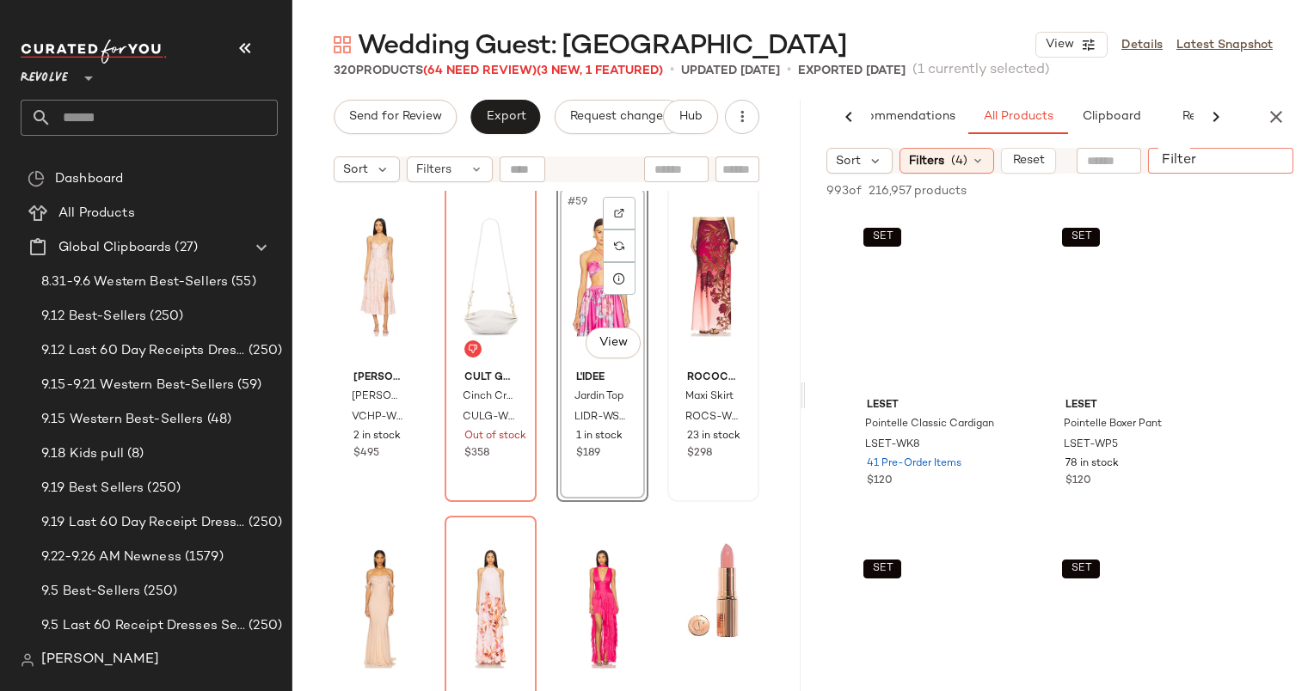
click at [1280, 169] on div at bounding box center [1221, 161] width 146 height 26
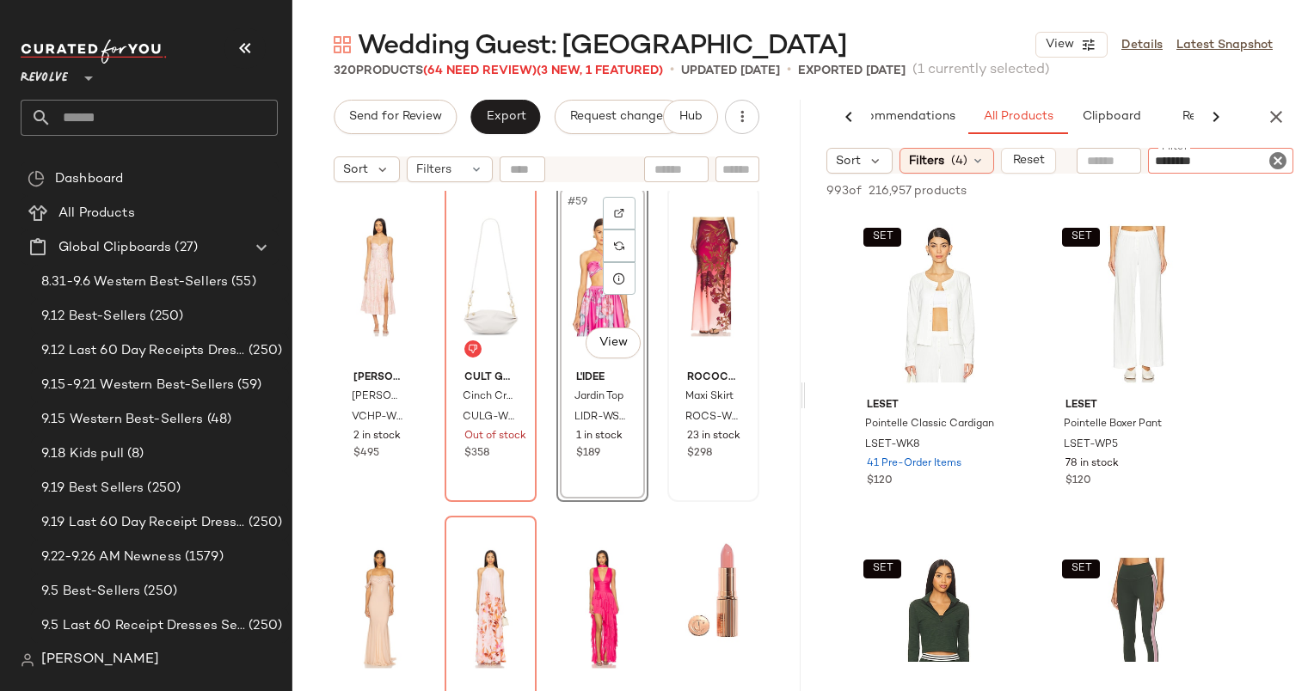
type input "*********"
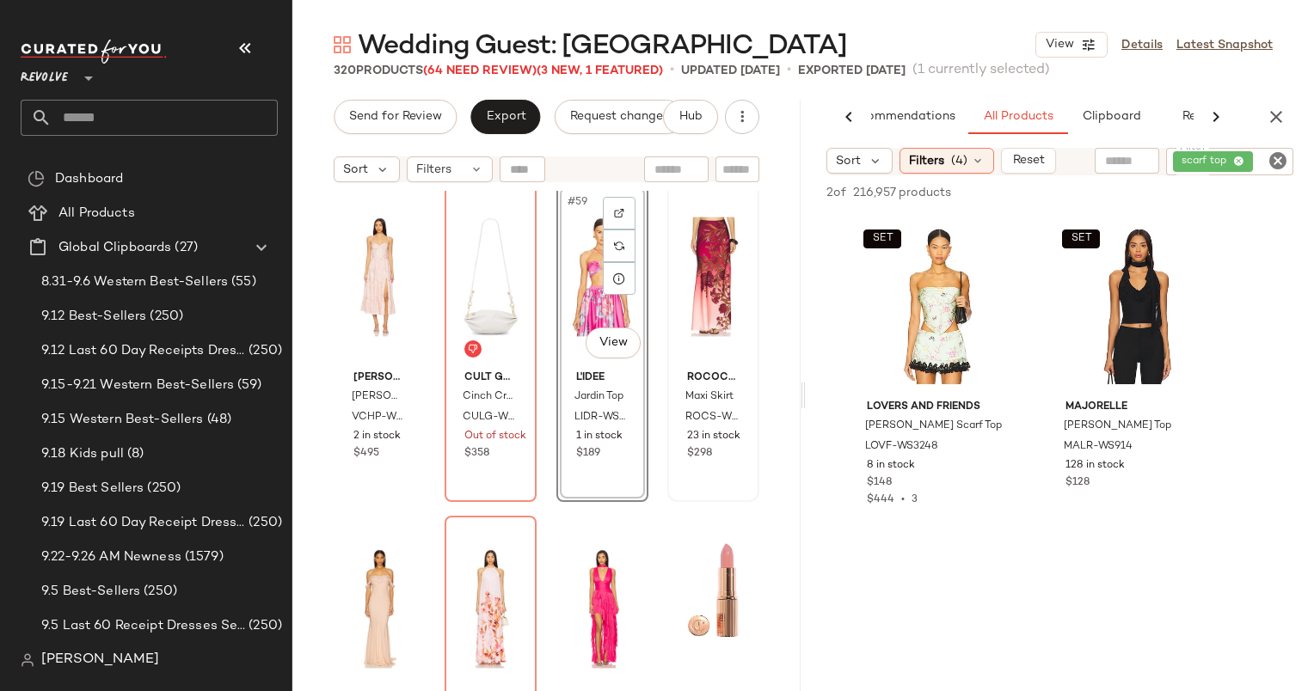
click at [937, 177] on div "Sort Filters (4) Reset Filter scarf top Filter 2 of 216,957 products • 0 select…" at bounding box center [1060, 419] width 508 height 543
click at [937, 177] on div "2 of 216,957 products • 0 selected Add to Top Add to Bottom Deselect All" at bounding box center [1060, 194] width 508 height 38
drag, startPoint x: 937, startPoint y: 177, endPoint x: 918, endPoint y: 163, distance: 23.4
click at [918, 163] on span "Filters" at bounding box center [926, 161] width 35 height 18
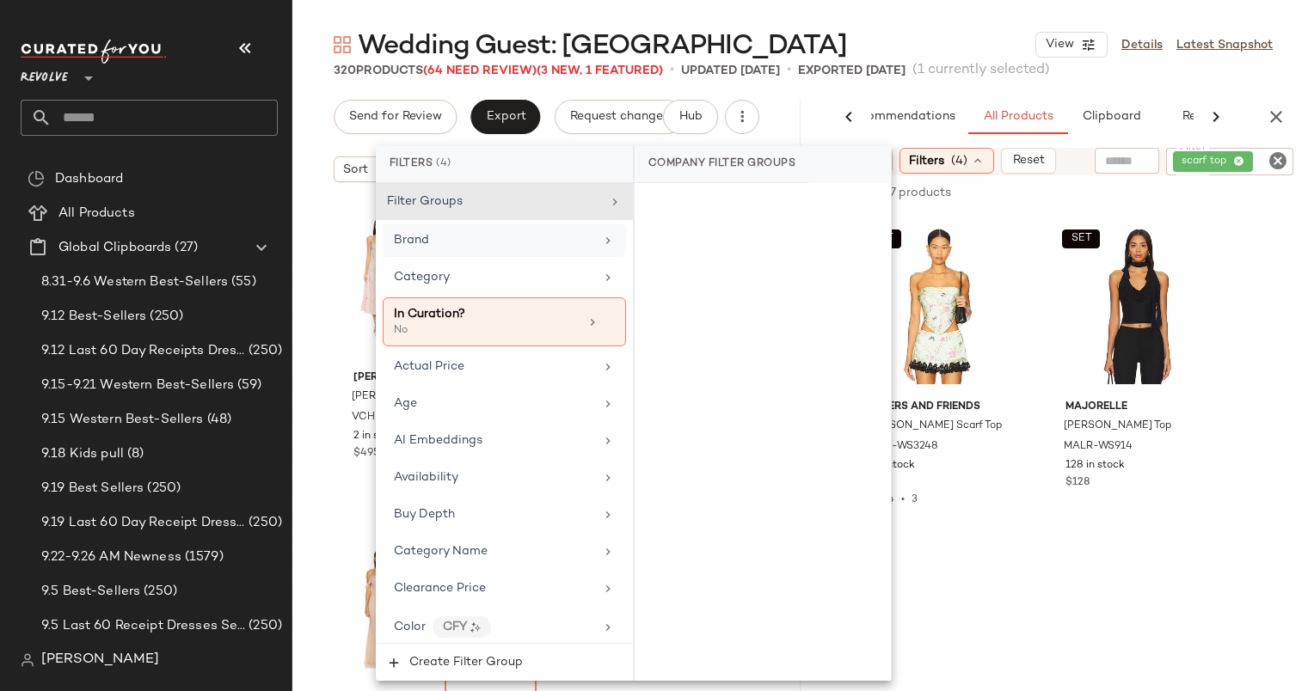
click at [463, 249] on div "Brand" at bounding box center [504, 241] width 243 height 34
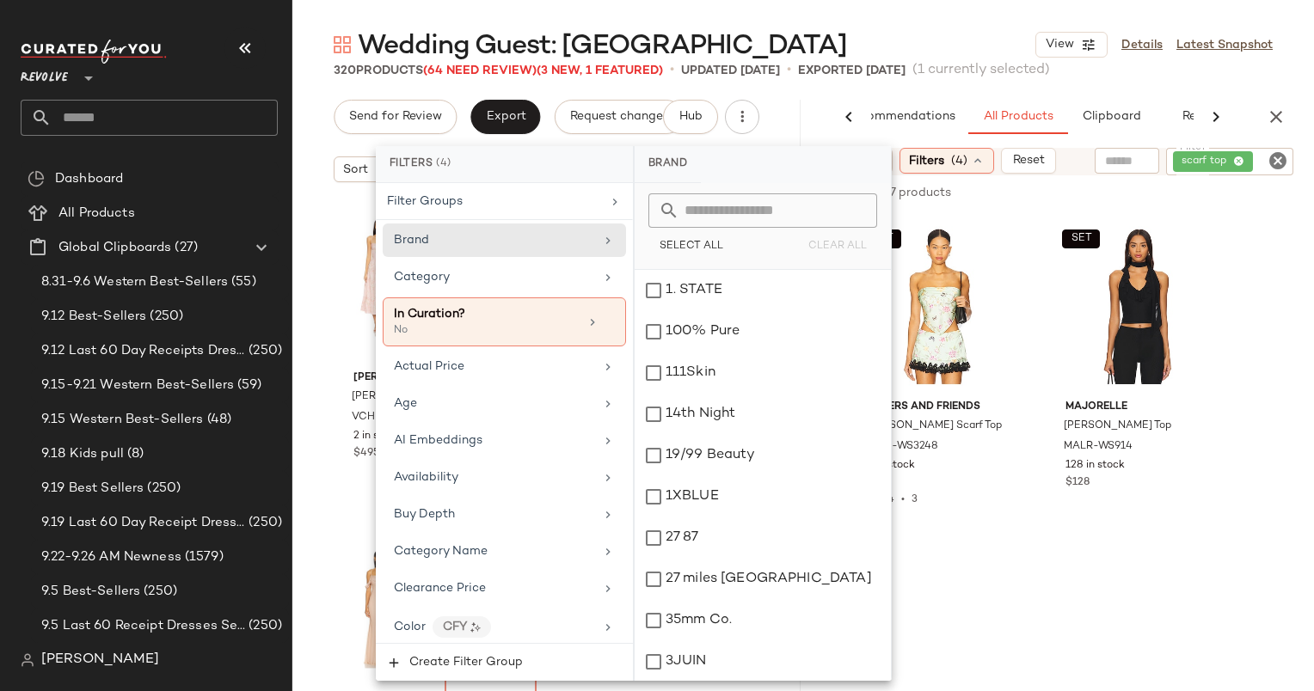
click at [713, 211] on input "text" at bounding box center [772, 210] width 187 height 34
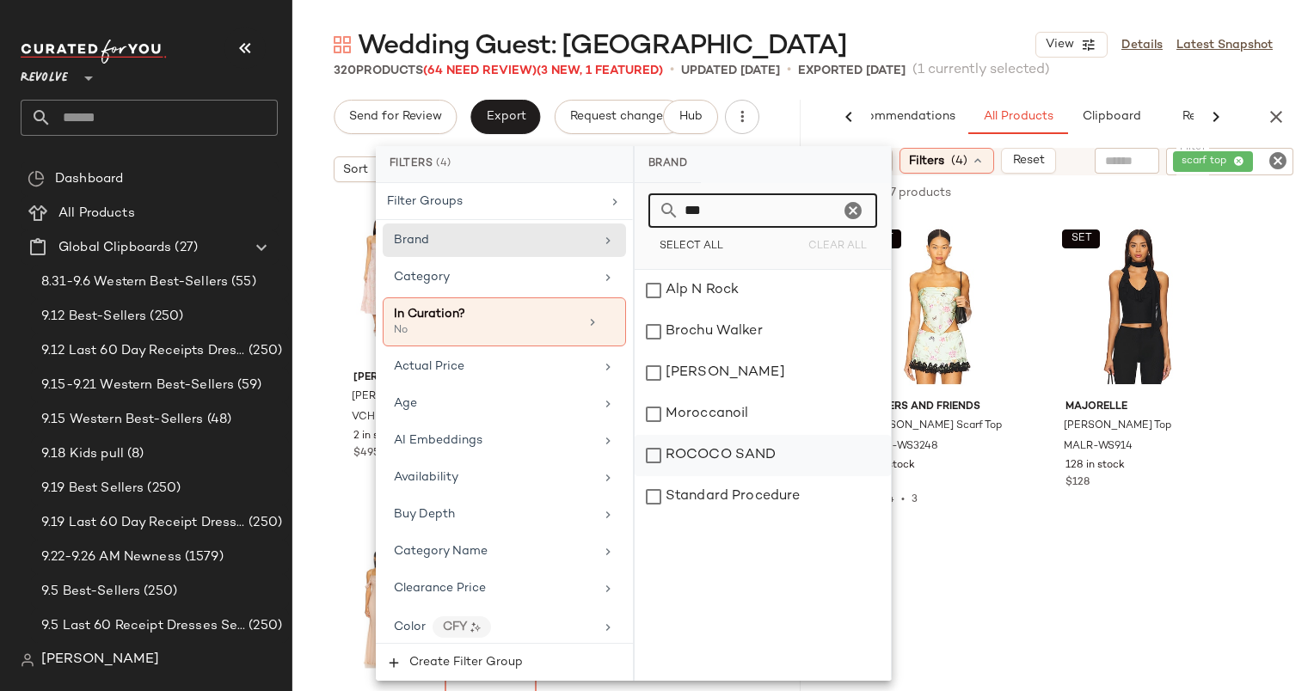
type input "***"
click at [750, 454] on div "ROCOCO SAND" at bounding box center [763, 455] width 256 height 41
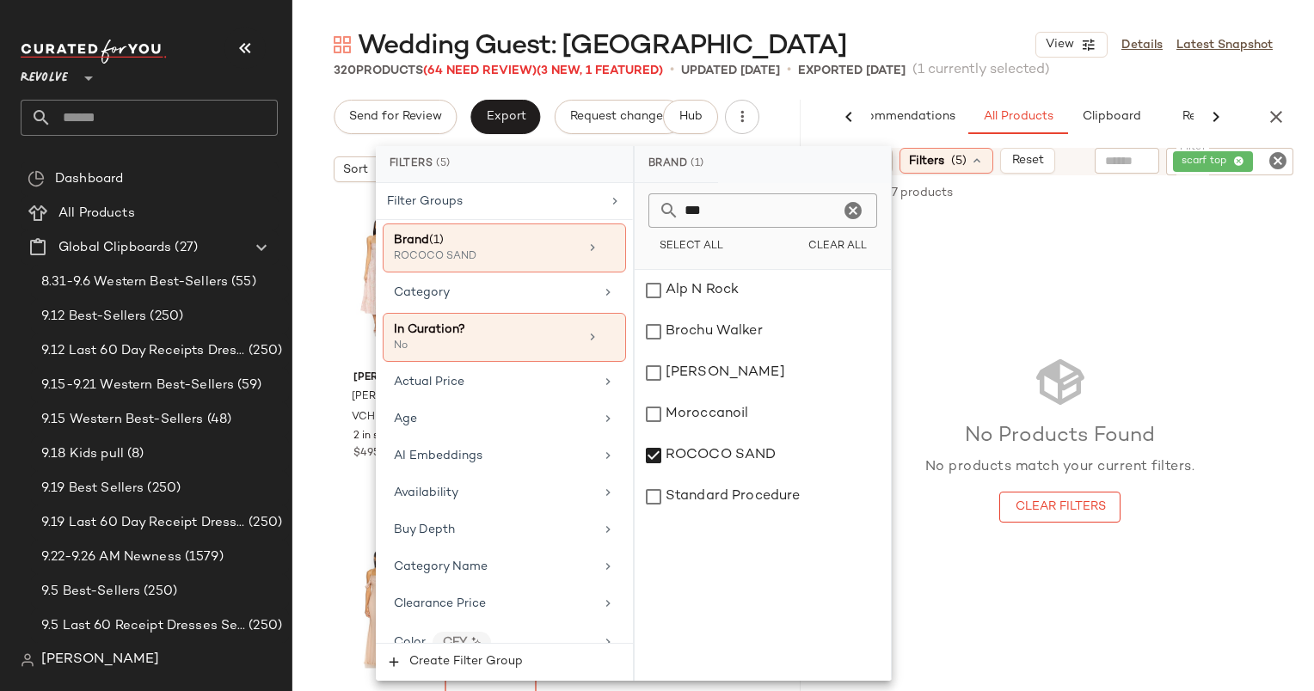
click at [1081, 323] on div "No Products Found No products match your current filters. Clear Filters" at bounding box center [1060, 438] width 508 height 451
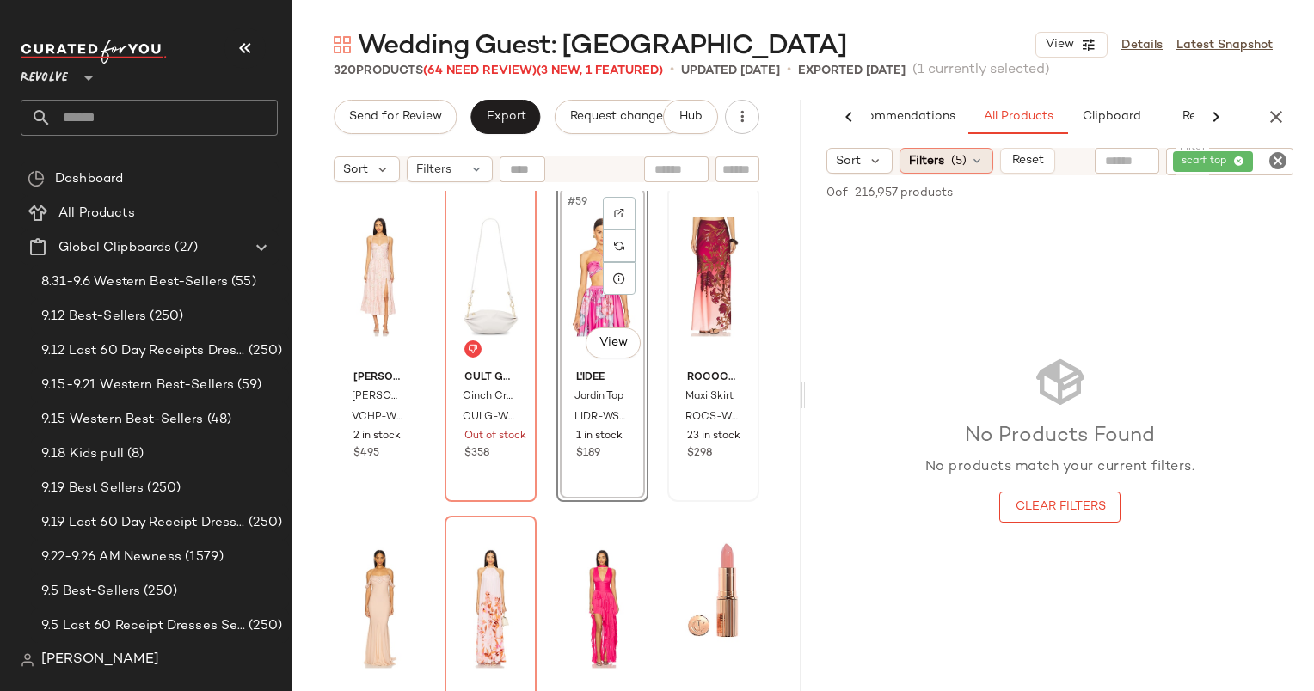
click at [914, 157] on span "Filters" at bounding box center [926, 161] width 35 height 18
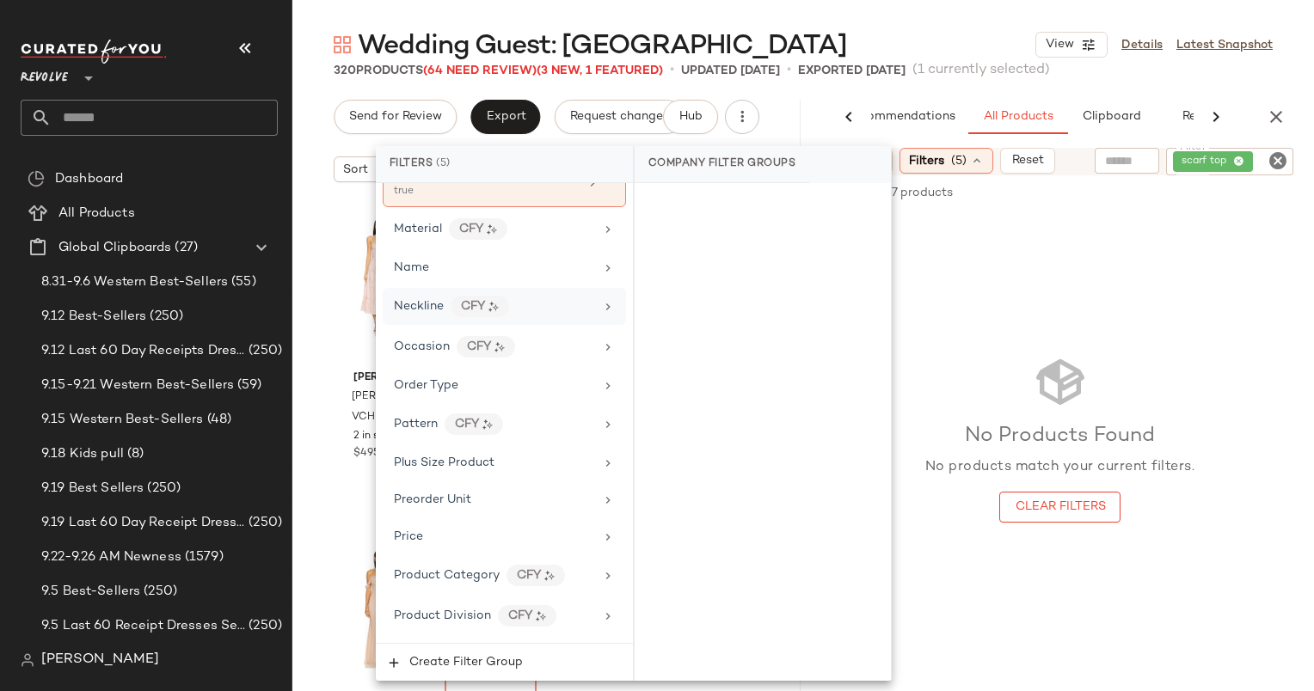
scroll to position [1188, 0]
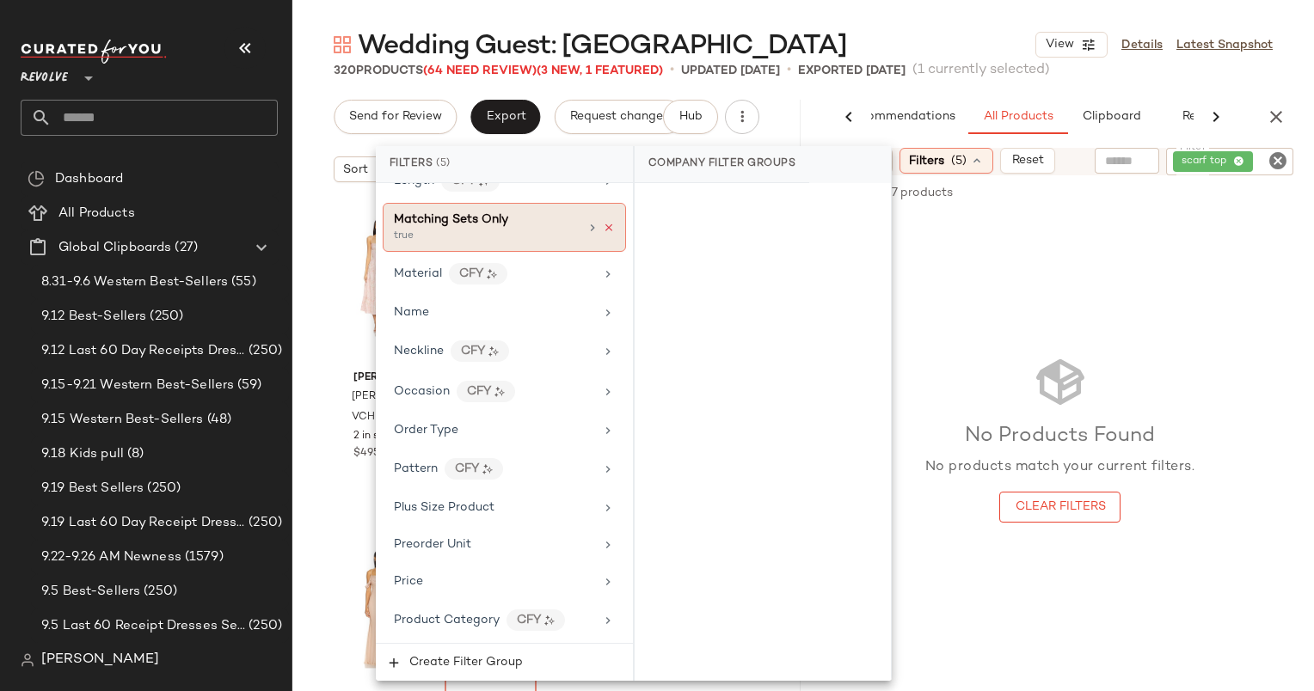
click at [603, 222] on icon at bounding box center [609, 228] width 12 height 12
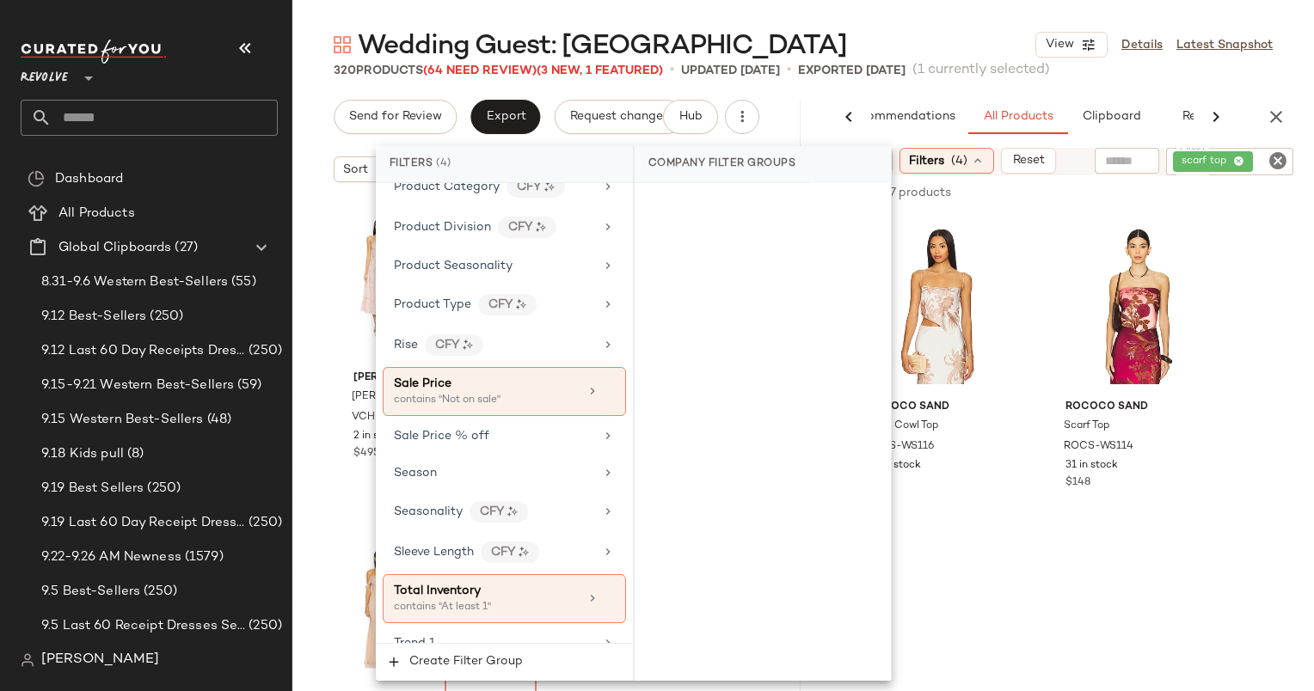
scroll to position [1608, 0]
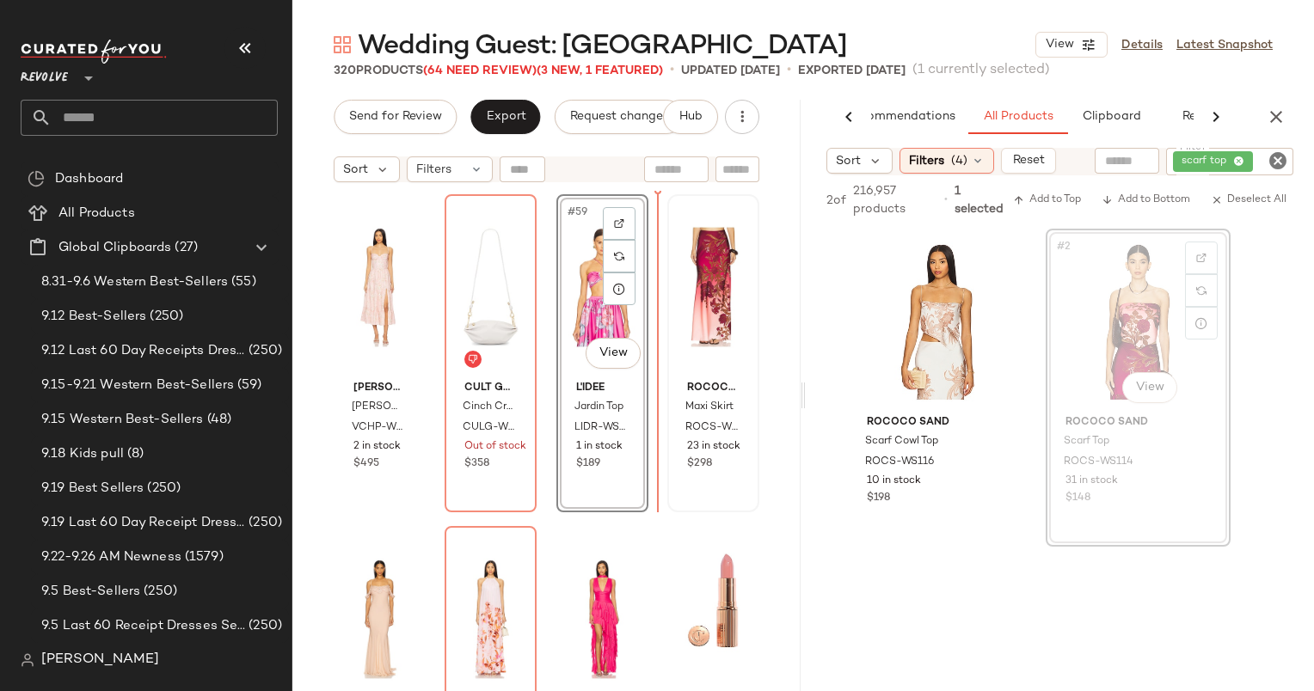
scroll to position [4650, 0]
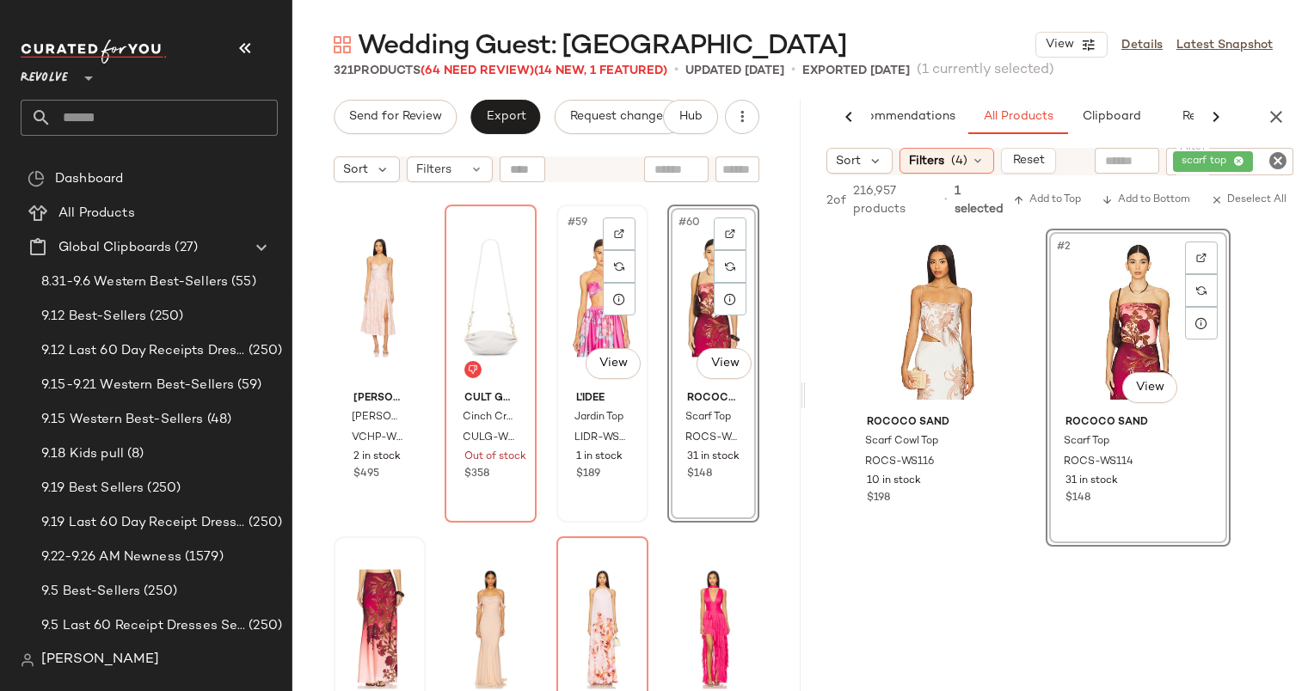
click at [578, 285] on div "#59 View" at bounding box center [602, 298] width 80 height 174
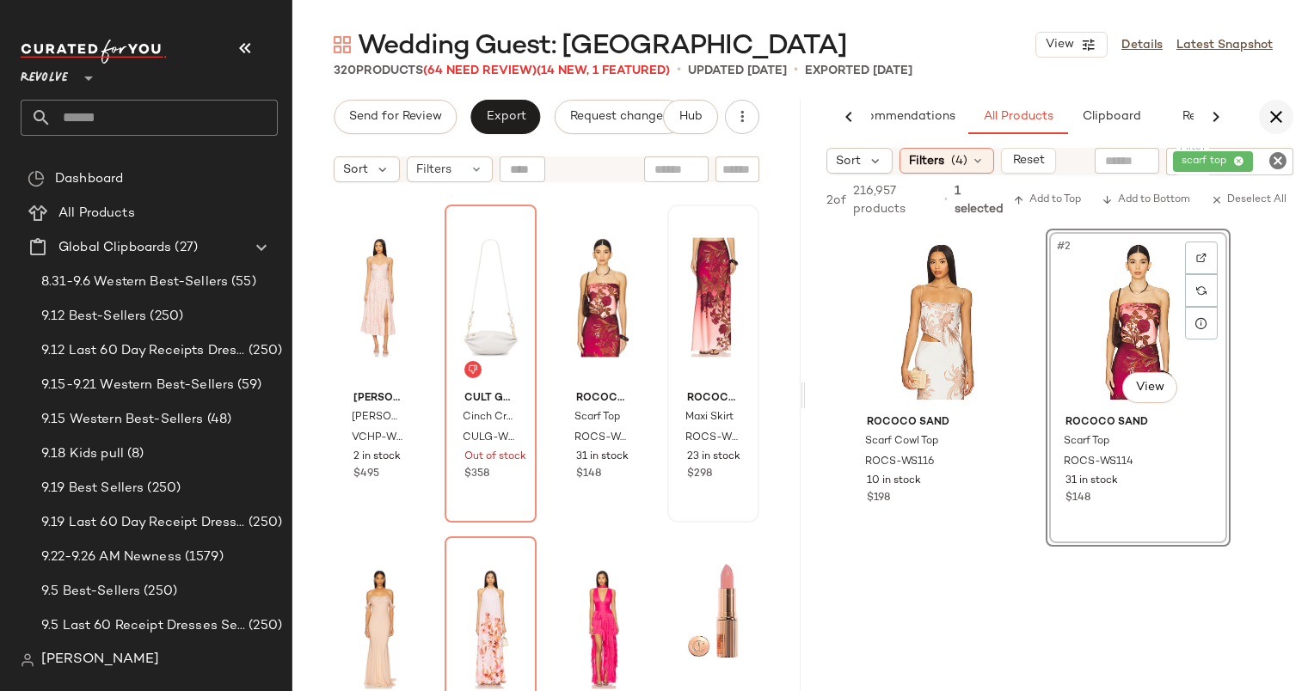
click at [1279, 123] on icon "button" at bounding box center [1276, 117] width 21 height 21
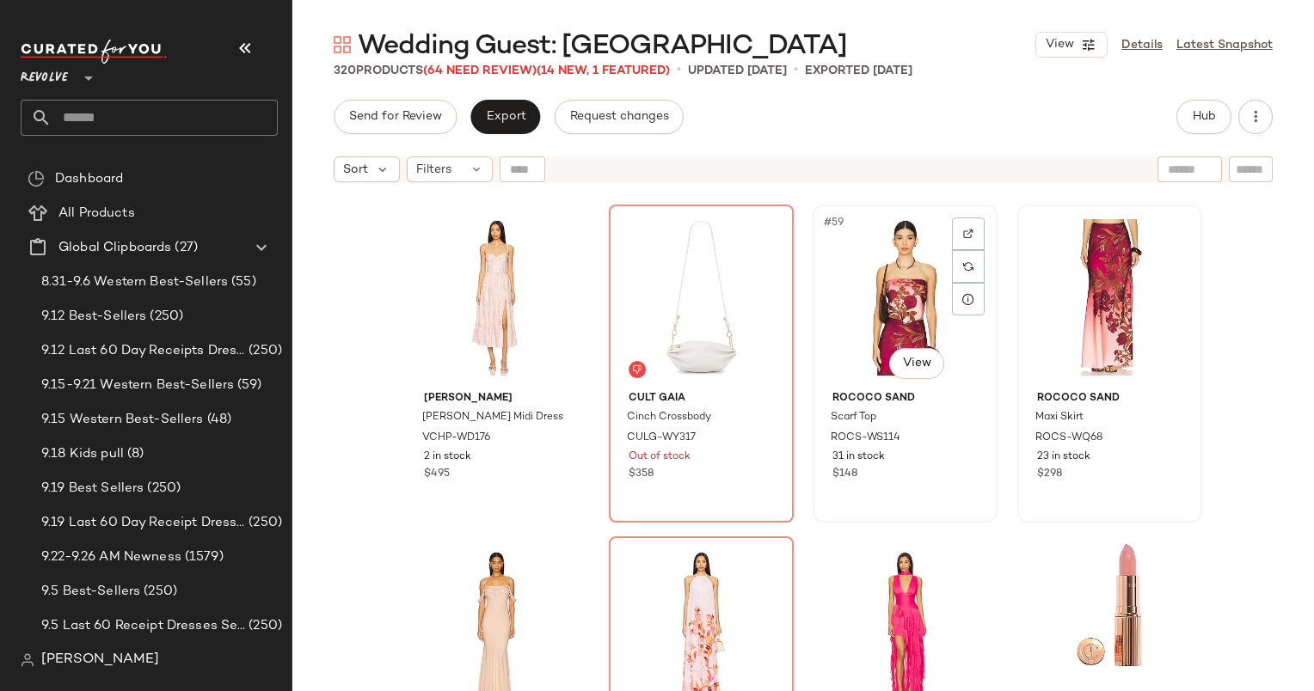
scroll to position [4948, 0]
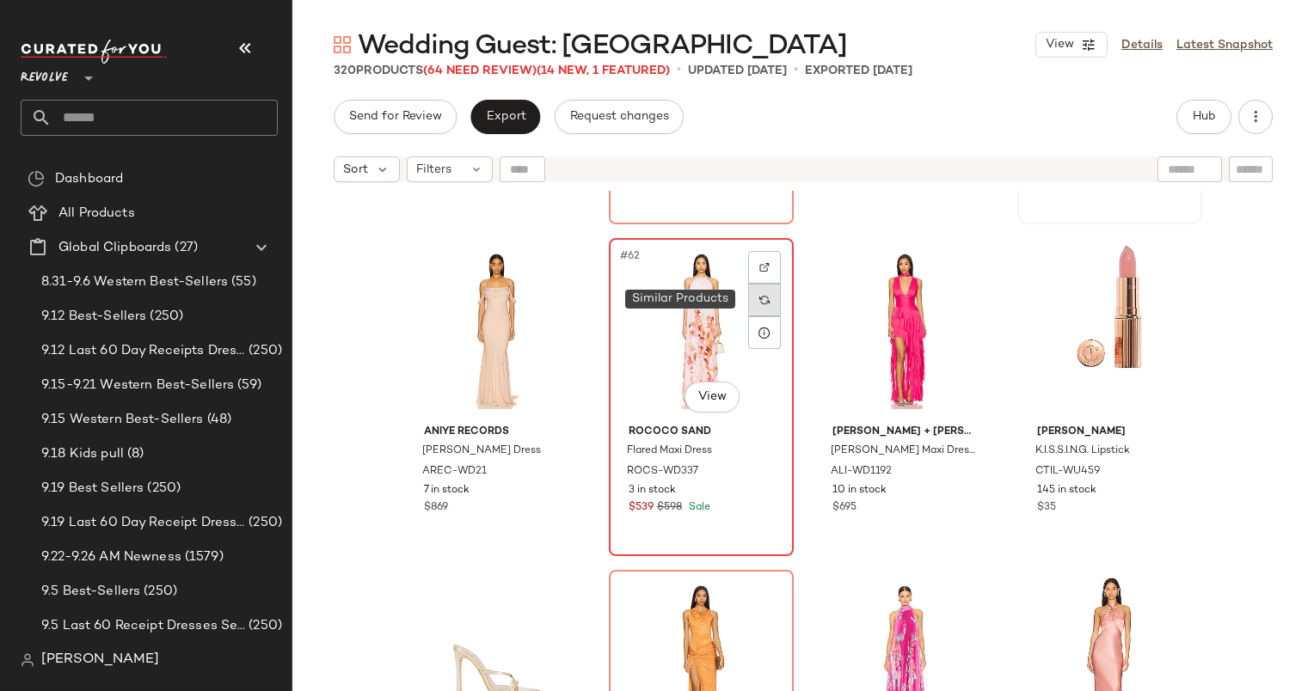
click at [759, 299] on img at bounding box center [764, 300] width 10 height 10
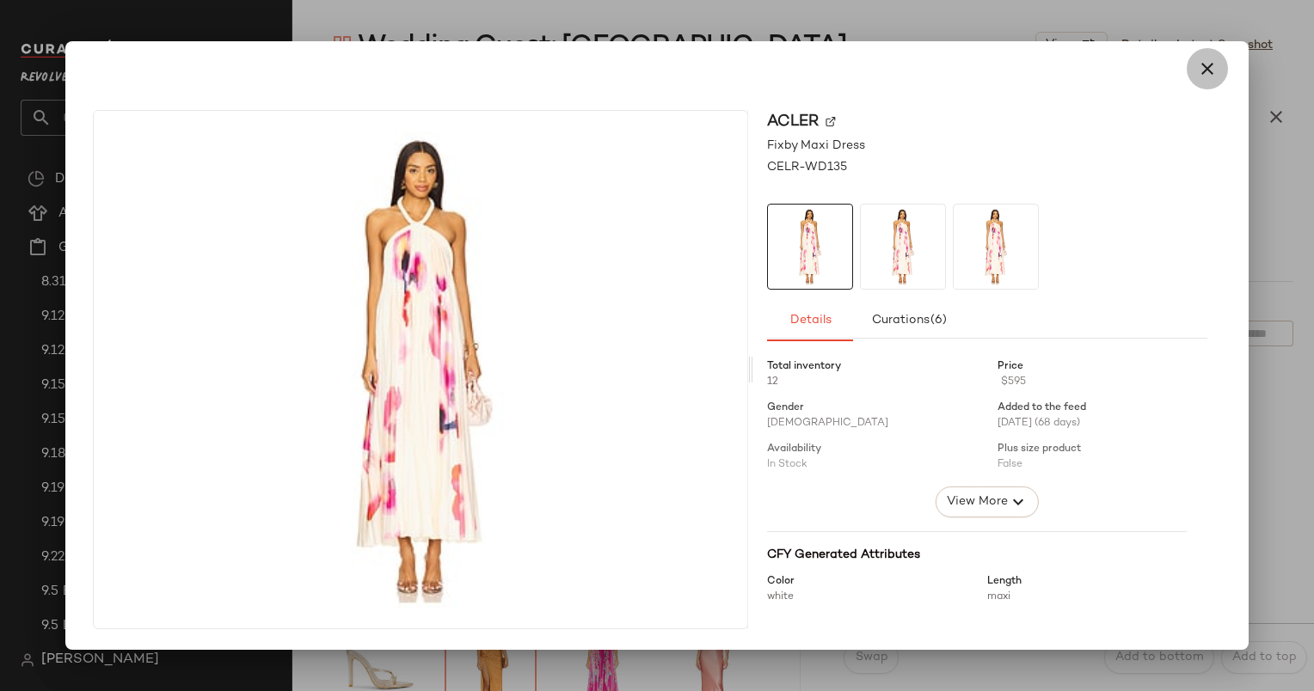
click at [1194, 82] on button "button" at bounding box center [1207, 68] width 41 height 41
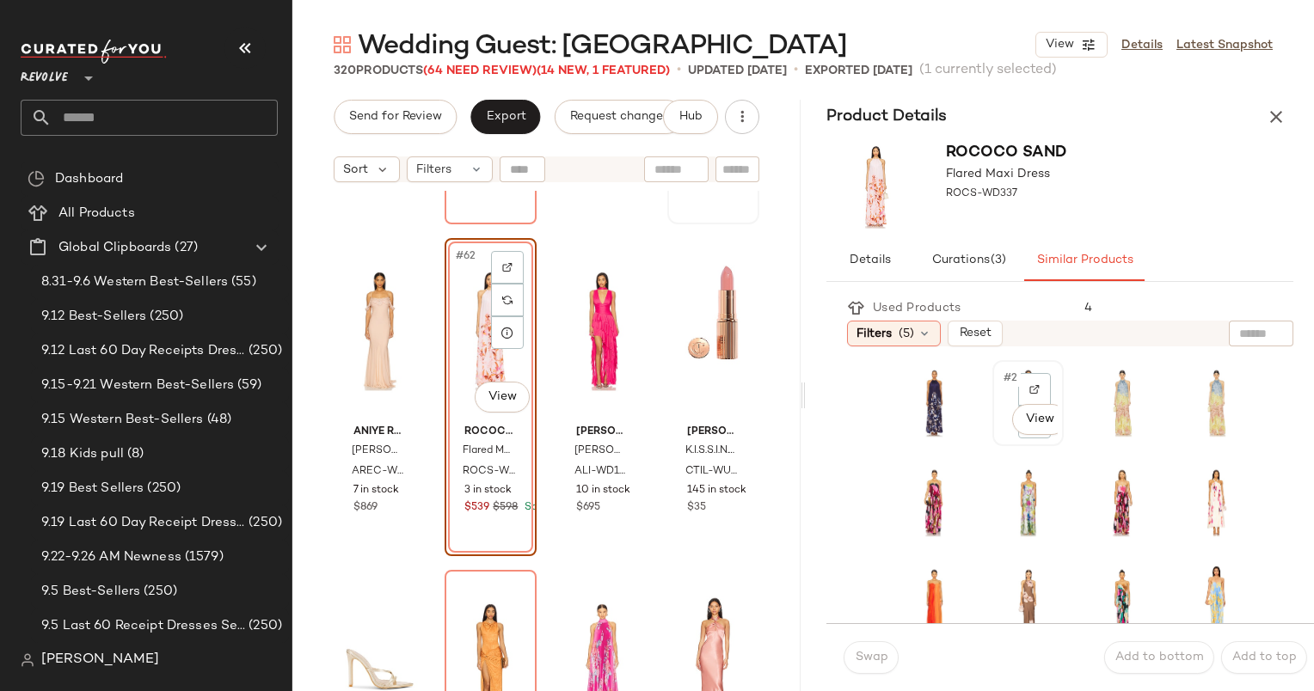
click at [999, 394] on div "#2 View" at bounding box center [1027, 403] width 59 height 74
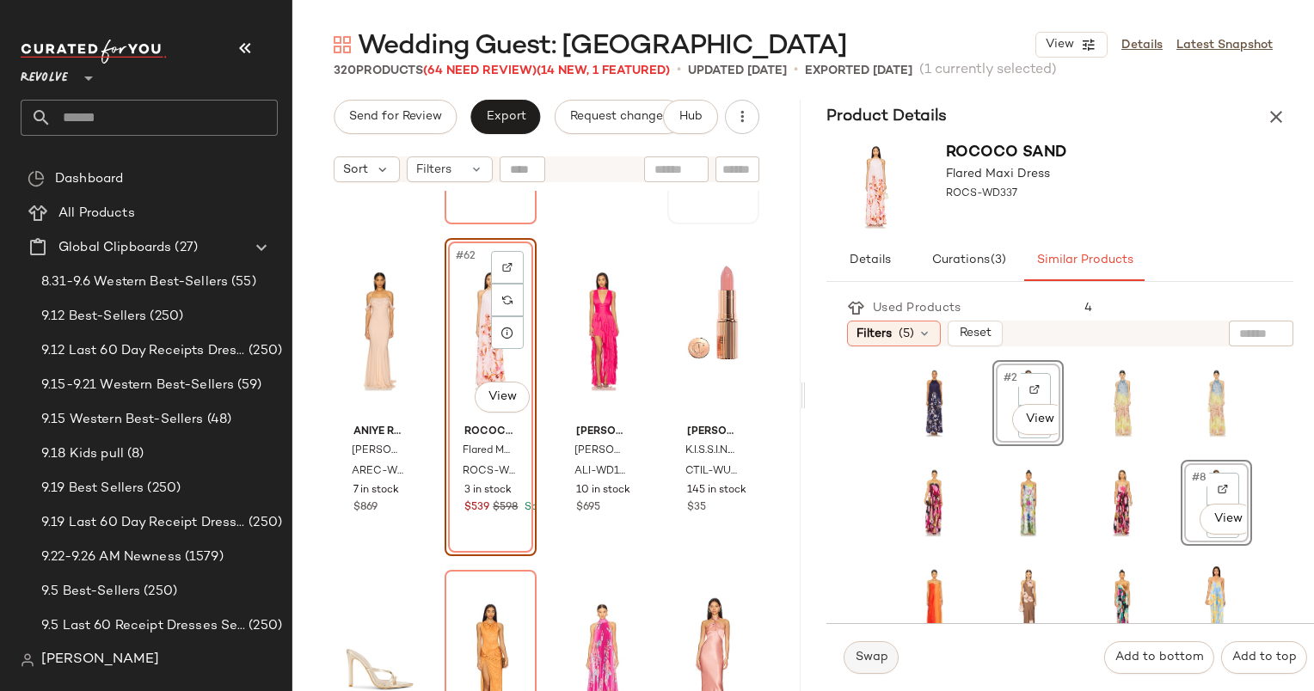
click at [865, 656] on span "Swap" at bounding box center [871, 658] width 34 height 14
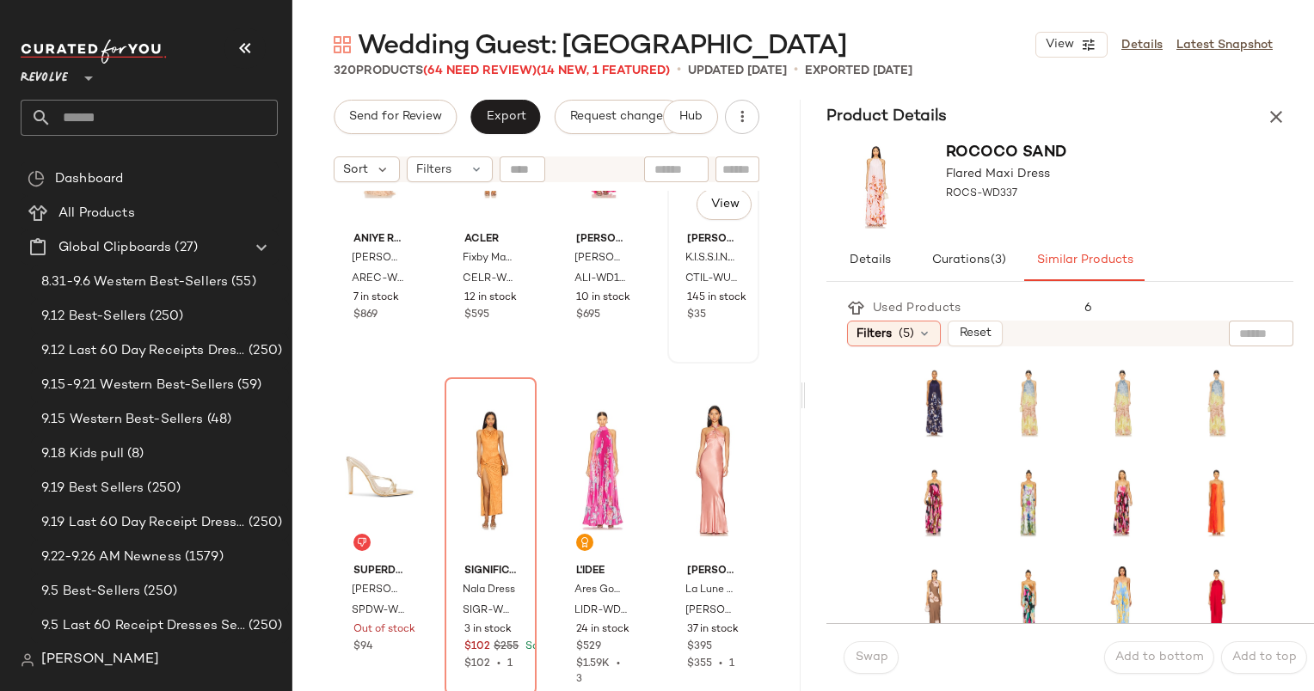
scroll to position [5157, 0]
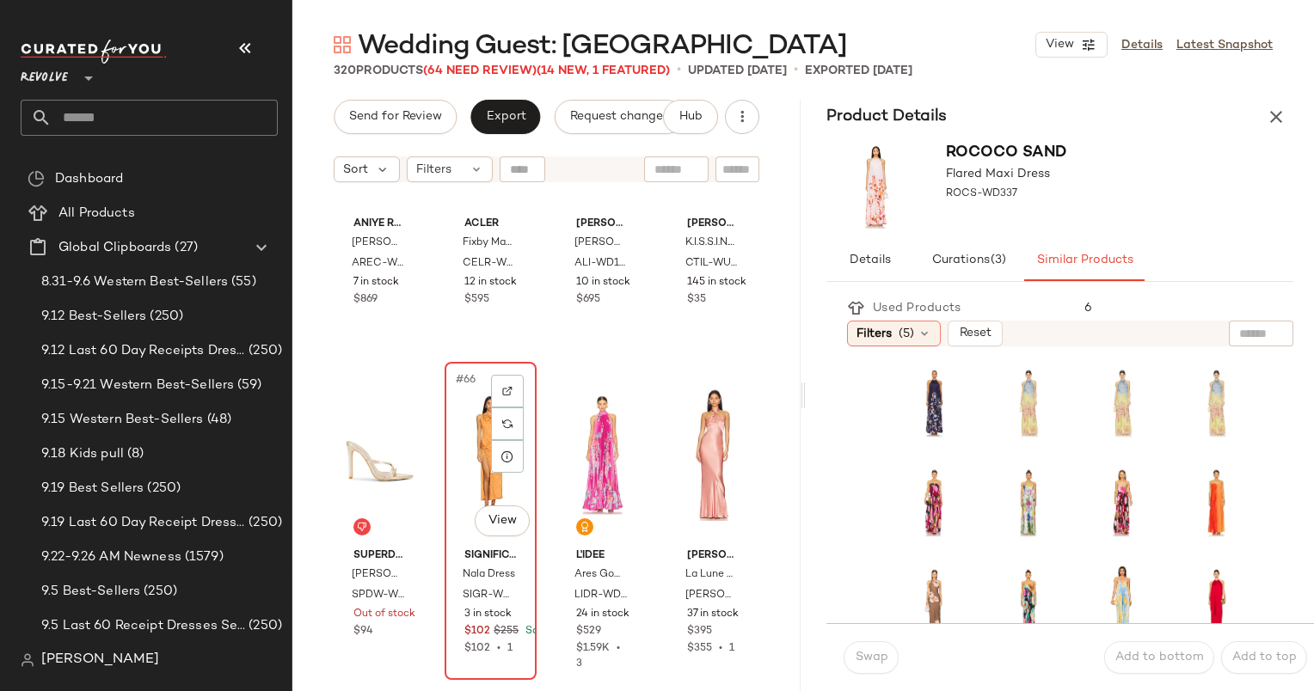
click at [456, 405] on div "#66 View" at bounding box center [491, 455] width 80 height 174
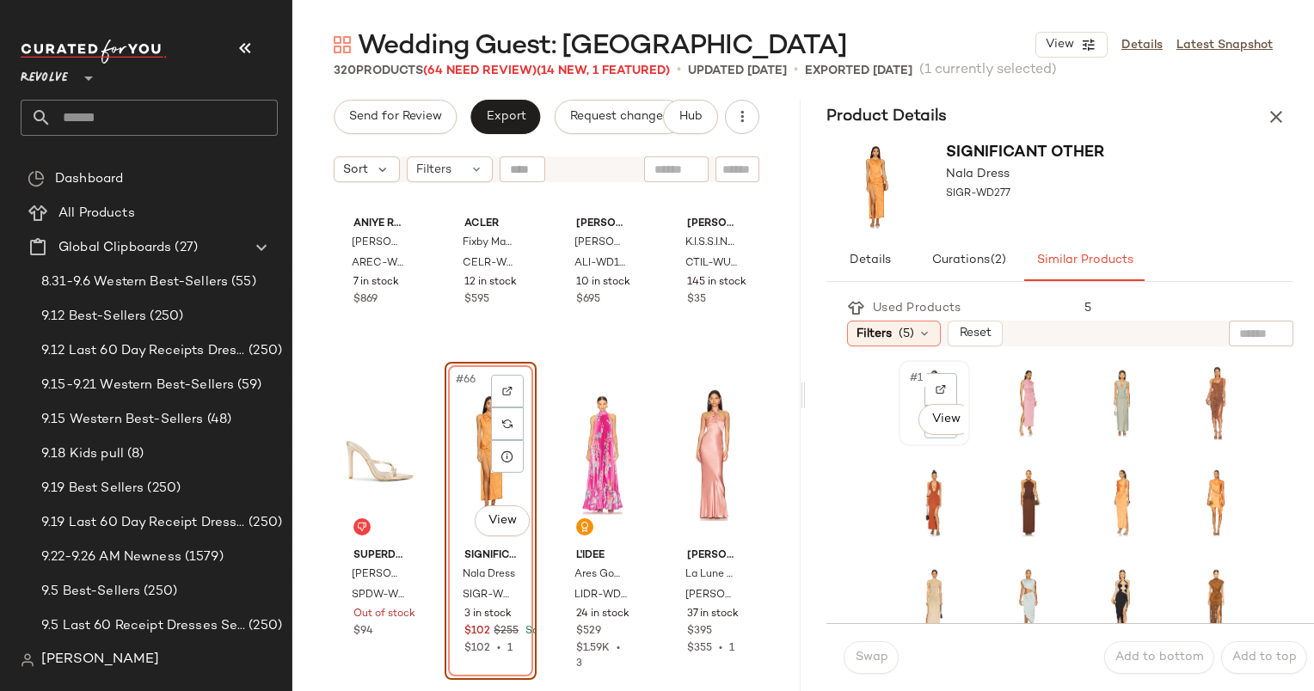
click at [905, 389] on div "#1 View" at bounding box center [934, 403] width 59 height 74
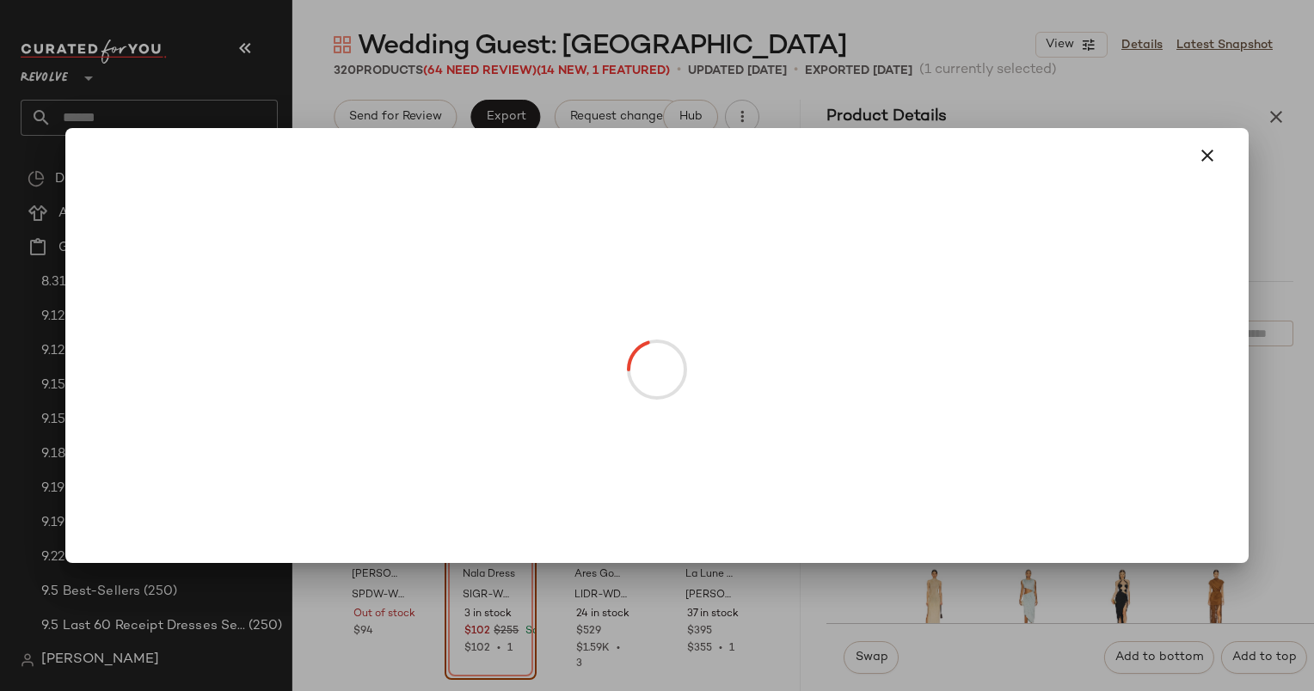
click at [930, 407] on body "Revolve ** Dashboard All Products Global Clipboards (27) 8.31-9.6 Western Best-…" at bounding box center [657, 345] width 1314 height 691
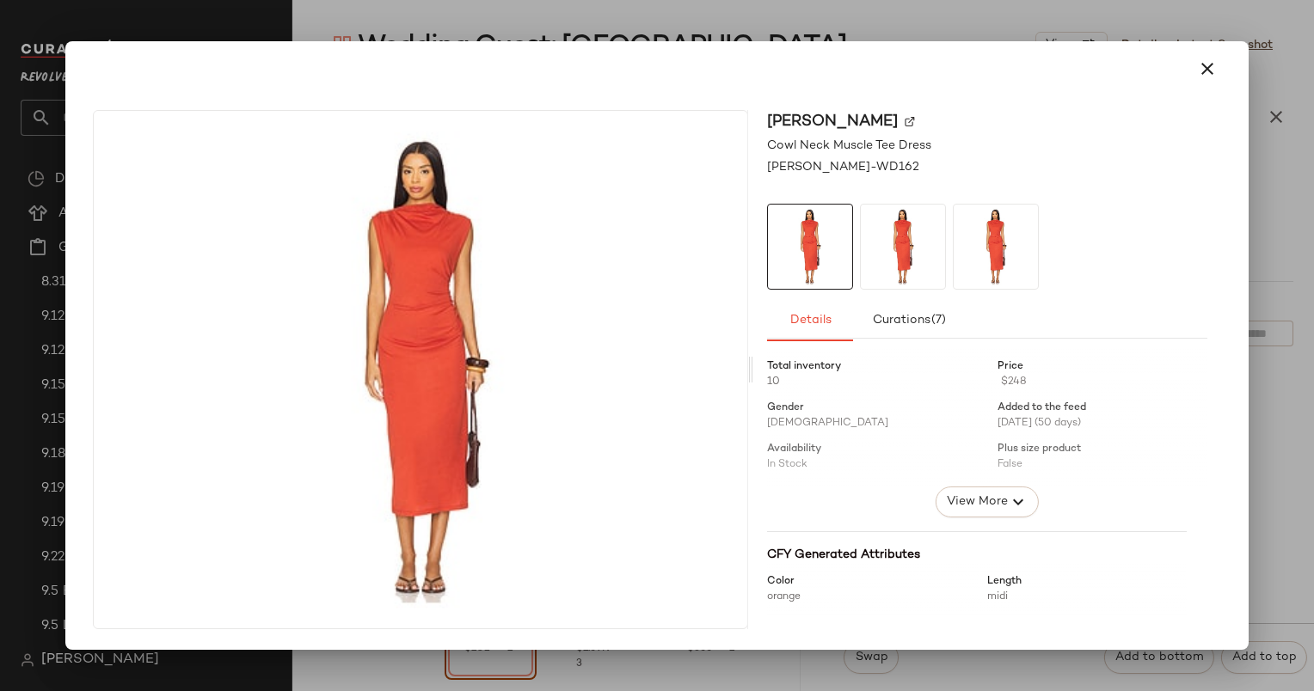
click at [1207, 93] on div at bounding box center [656, 68] width 1169 height 55
click at [1221, 62] on button "button" at bounding box center [1207, 68] width 41 height 41
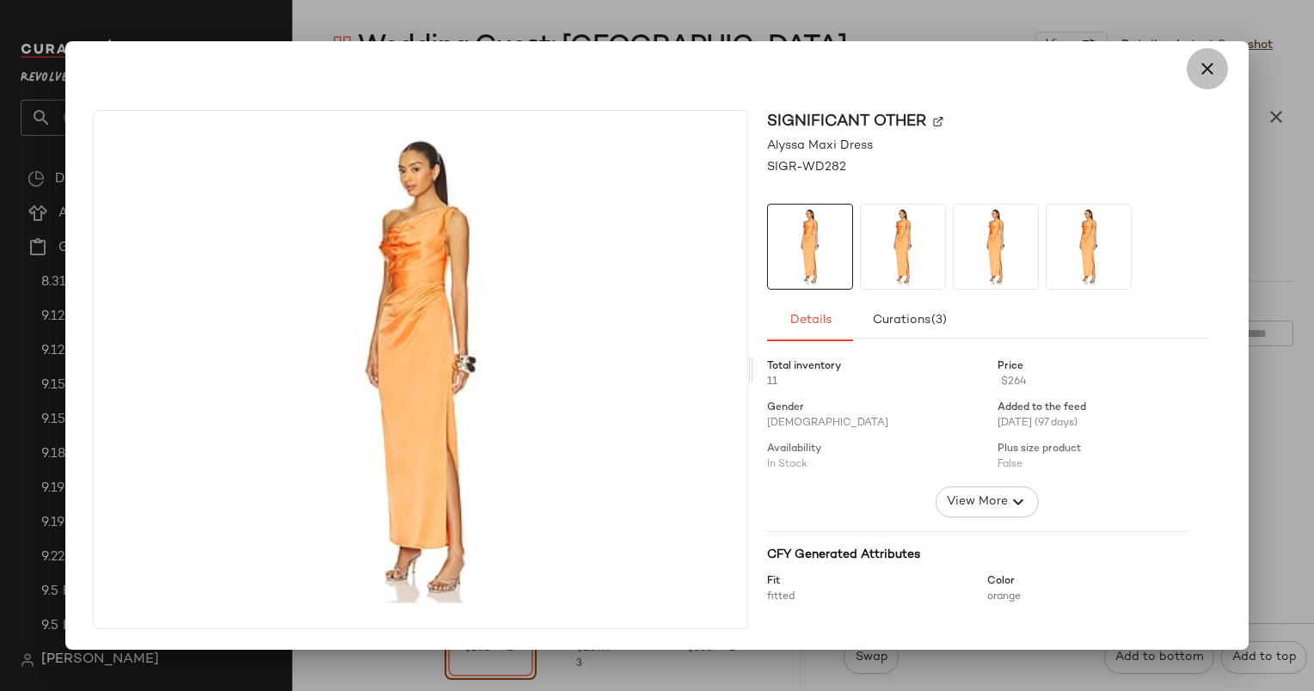
click at [1210, 71] on icon "button" at bounding box center [1207, 68] width 21 height 21
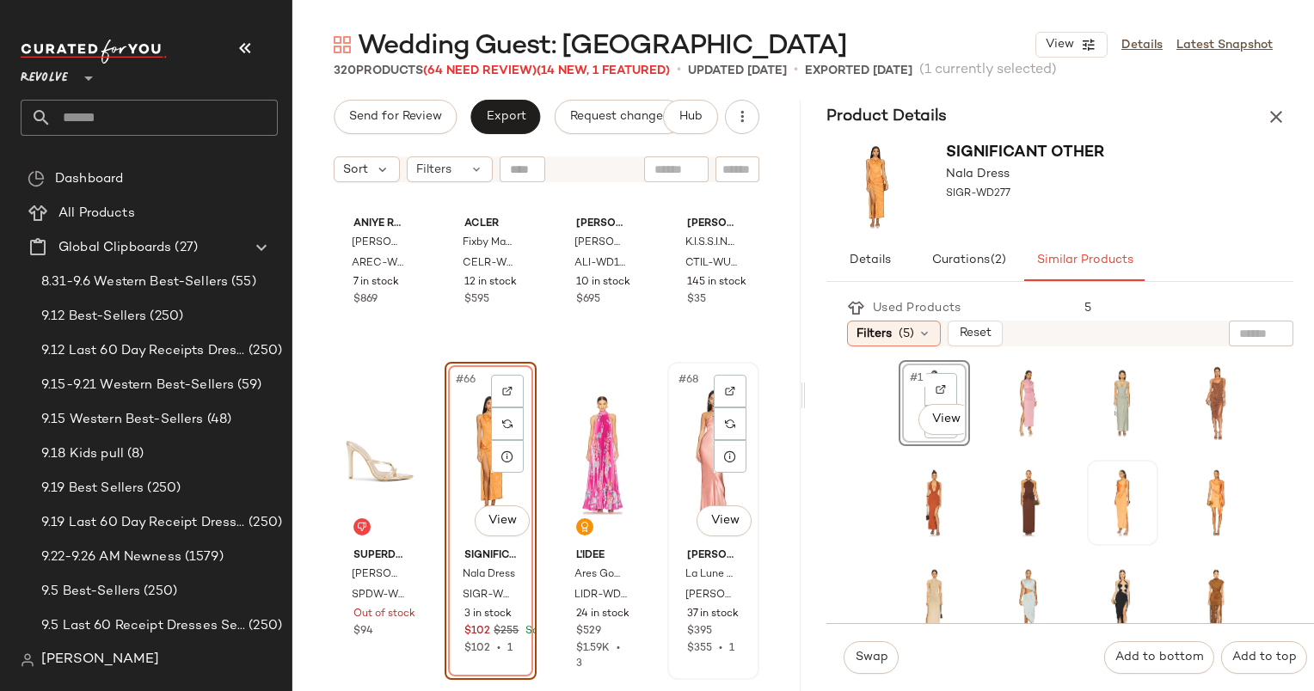
scroll to position [5290, 0]
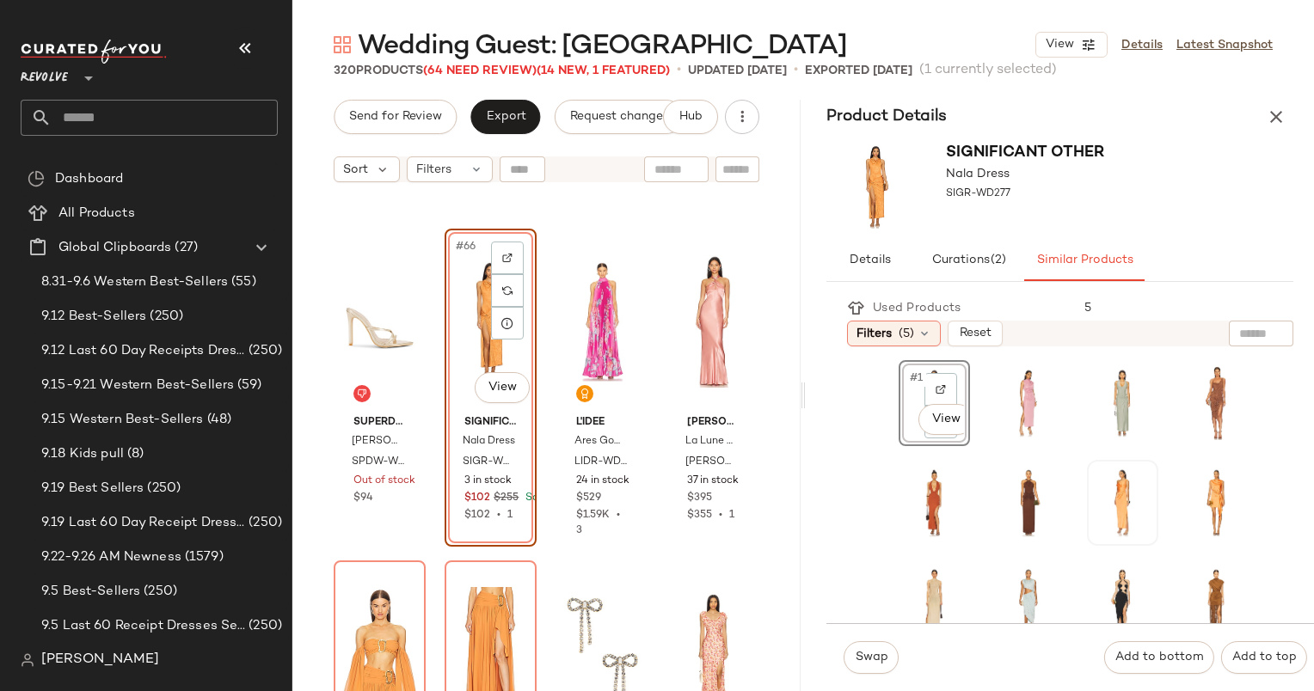
click at [916, 378] on span "#1" at bounding box center [917, 378] width 18 height 17
click at [860, 662] on span "Swap" at bounding box center [871, 658] width 34 height 14
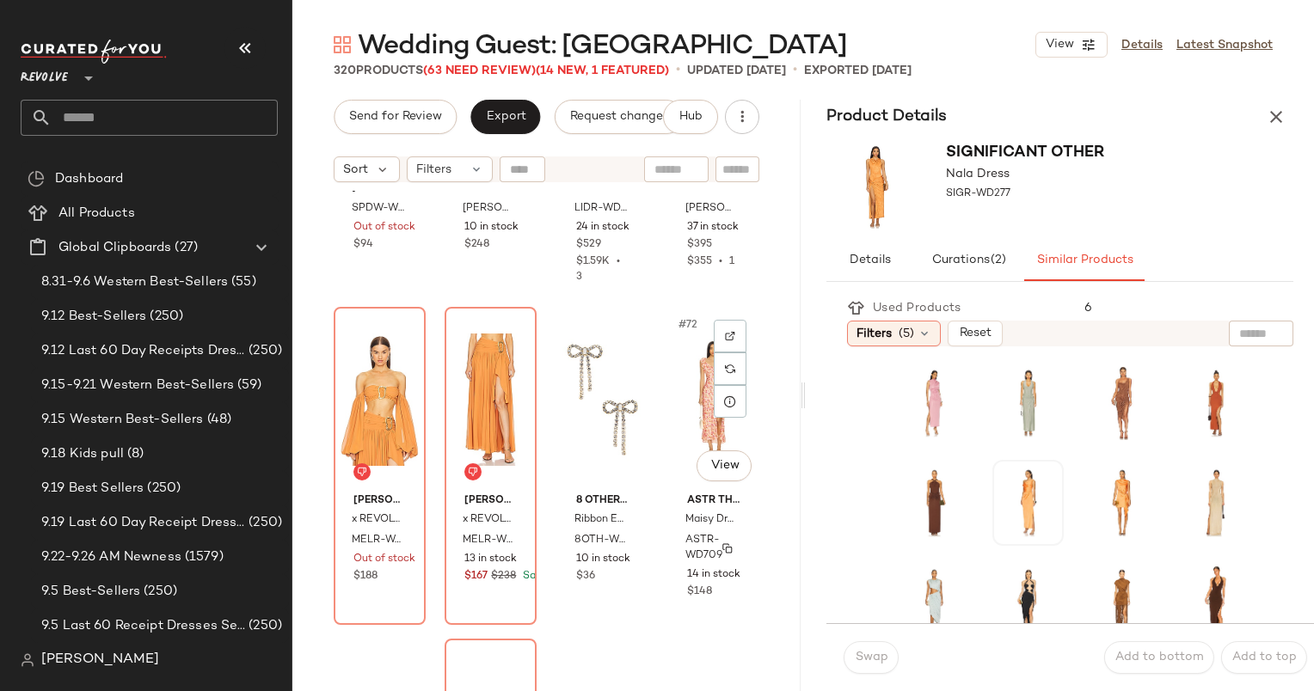
scroll to position [5550, 0]
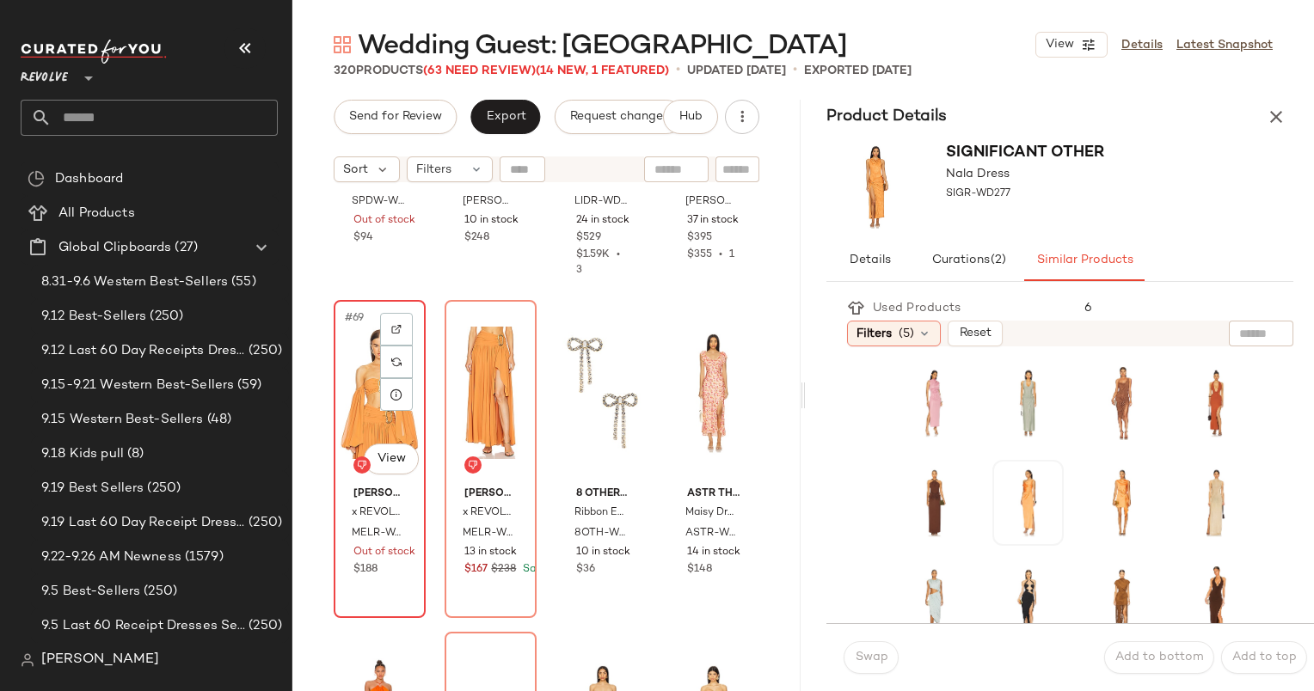
click at [348, 406] on div "#69 View" at bounding box center [380, 393] width 80 height 174
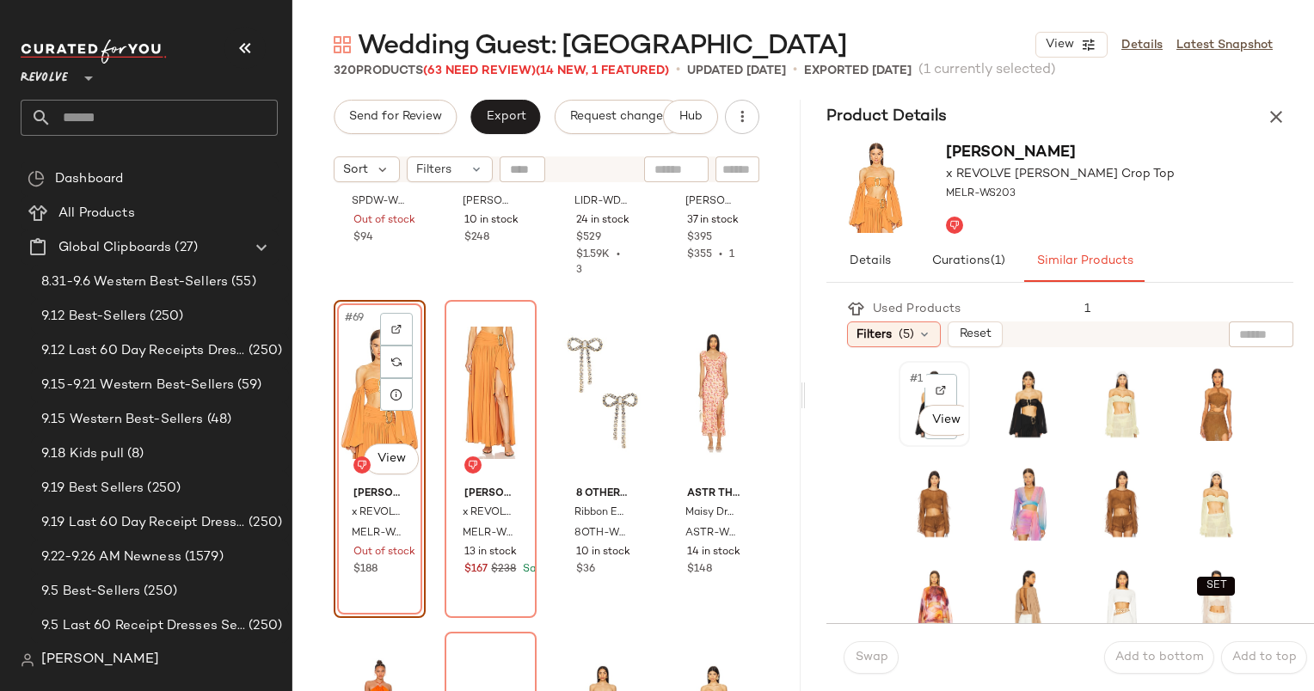
click at [912, 391] on div "#1 View" at bounding box center [934, 404] width 59 height 74
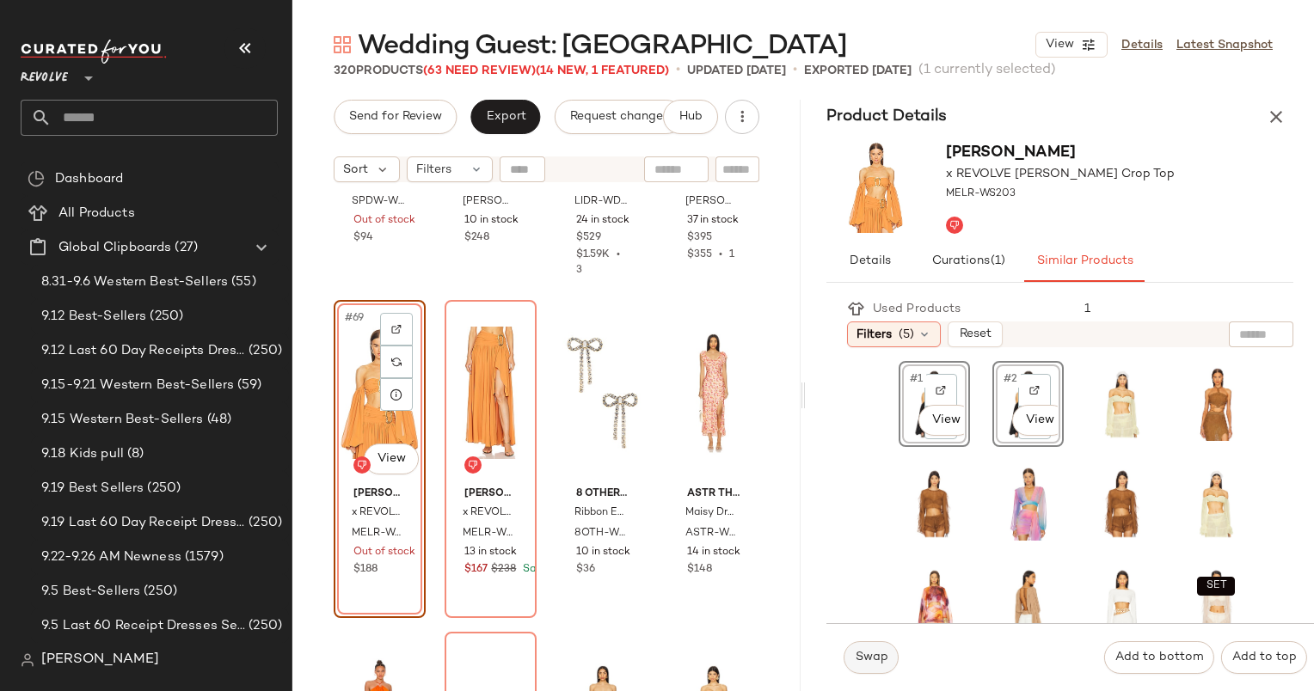
click at [868, 649] on button "Swap" at bounding box center [871, 657] width 55 height 33
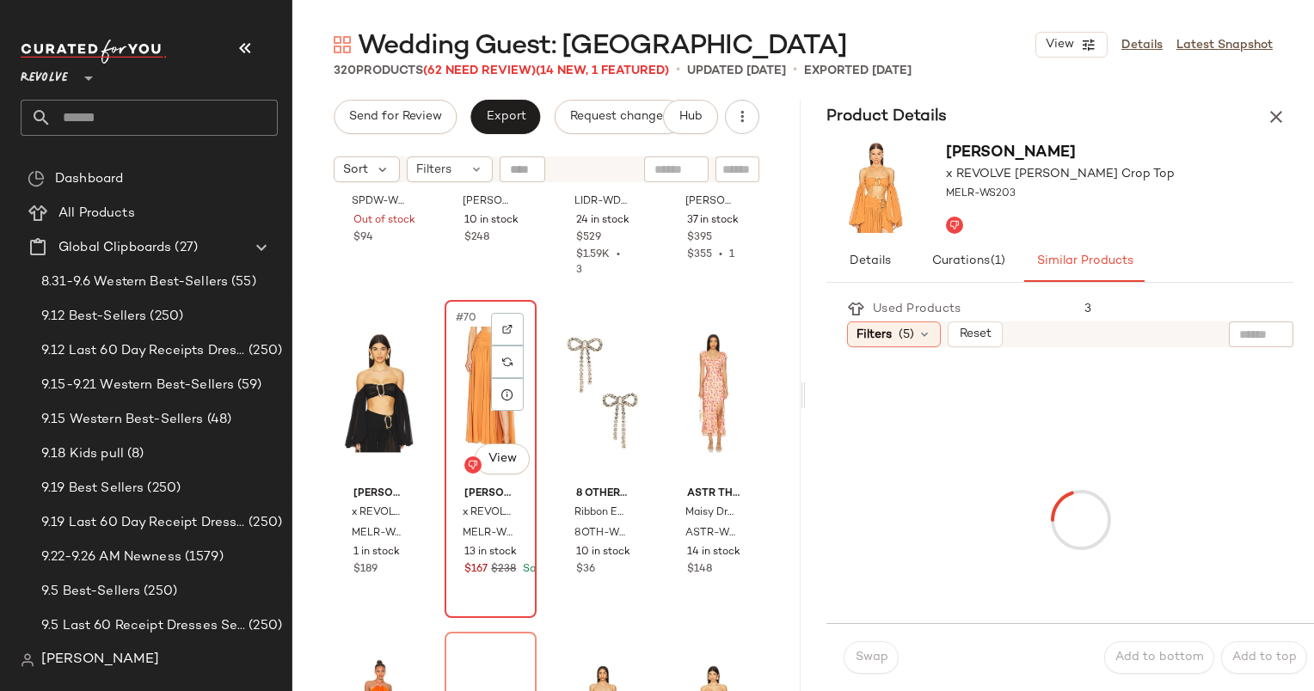
click at [466, 369] on div "#70 View" at bounding box center [491, 393] width 80 height 174
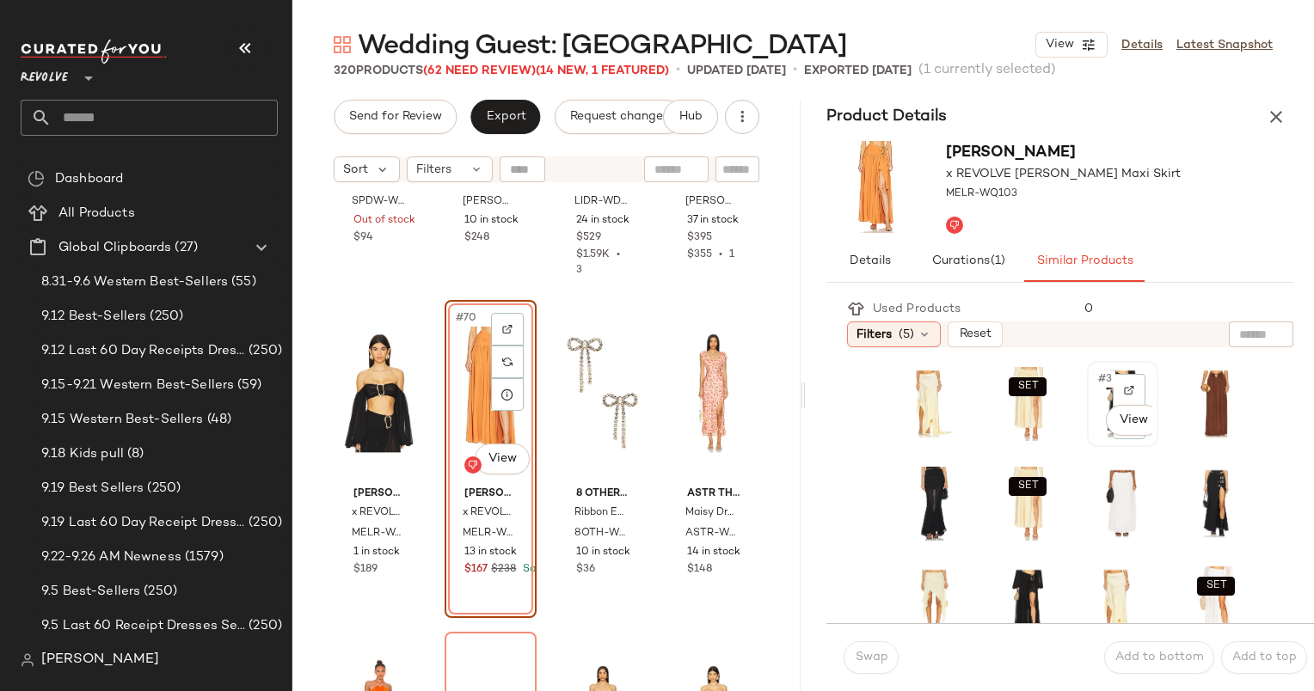
click at [1096, 384] on span "#3" at bounding box center [1105, 379] width 19 height 17
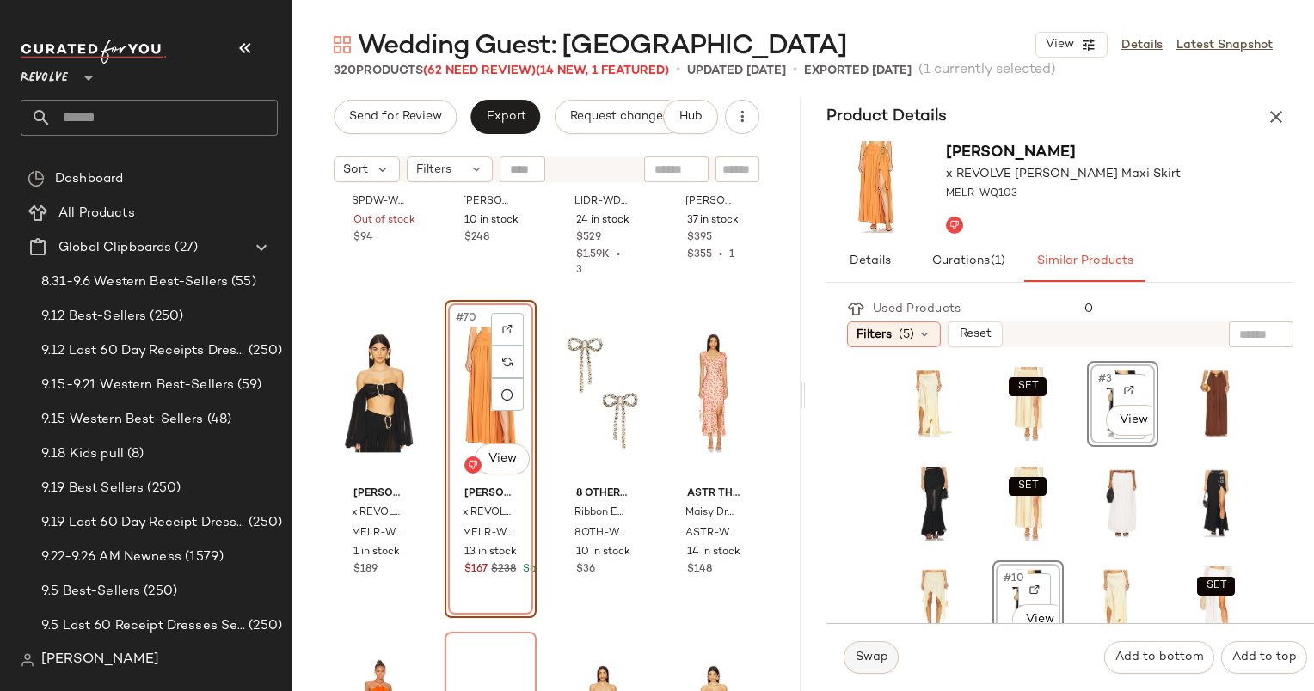
click at [858, 665] on span "Swap" at bounding box center [871, 658] width 34 height 14
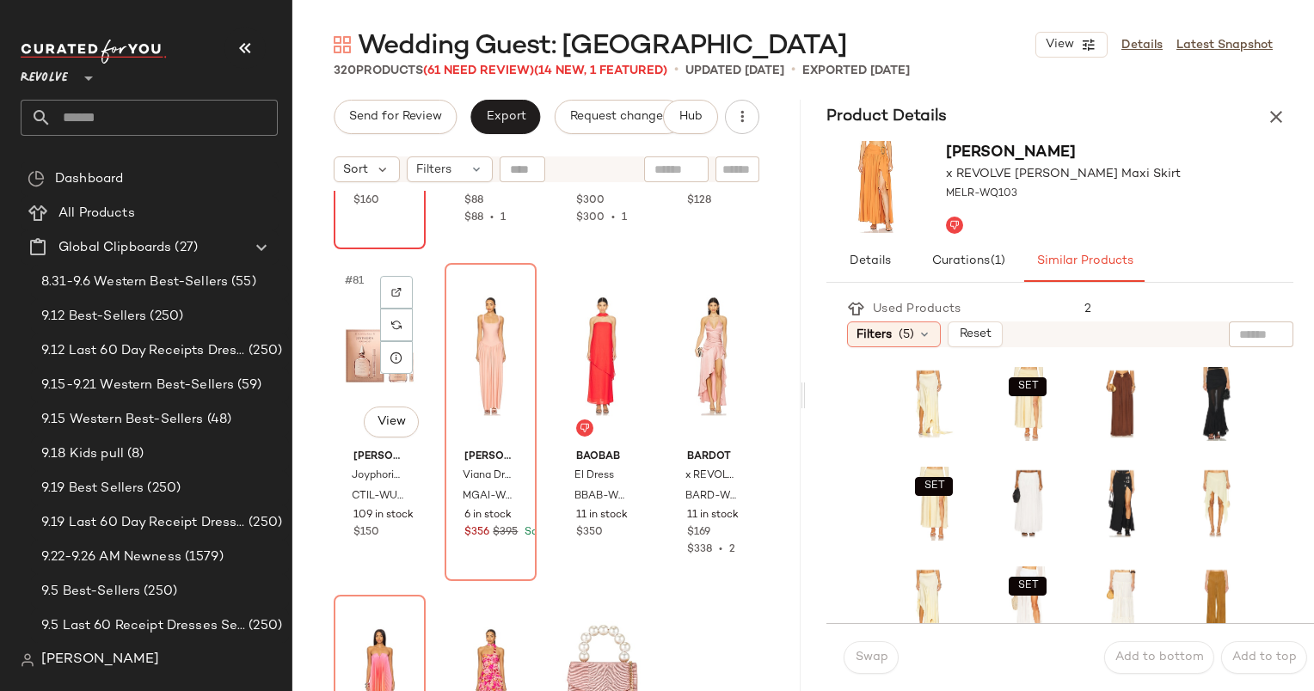
scroll to position [6584, 0]
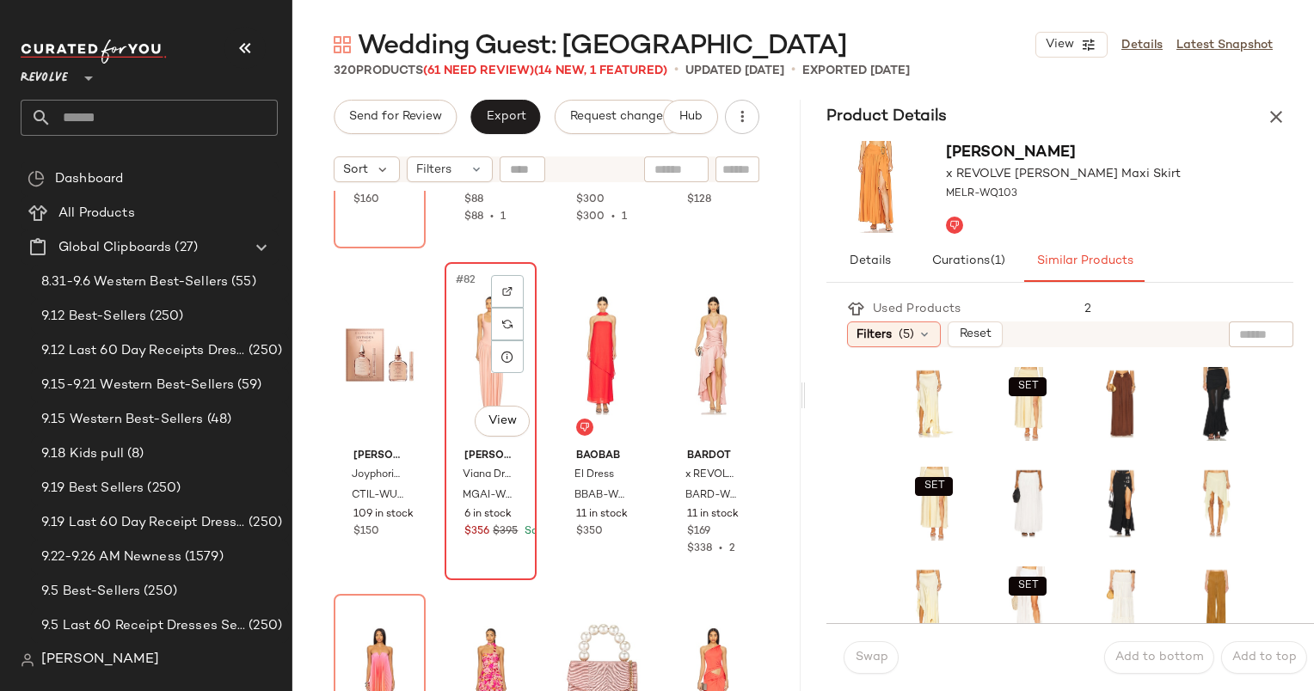
click at [456, 348] on div "#82 View" at bounding box center [491, 355] width 80 height 174
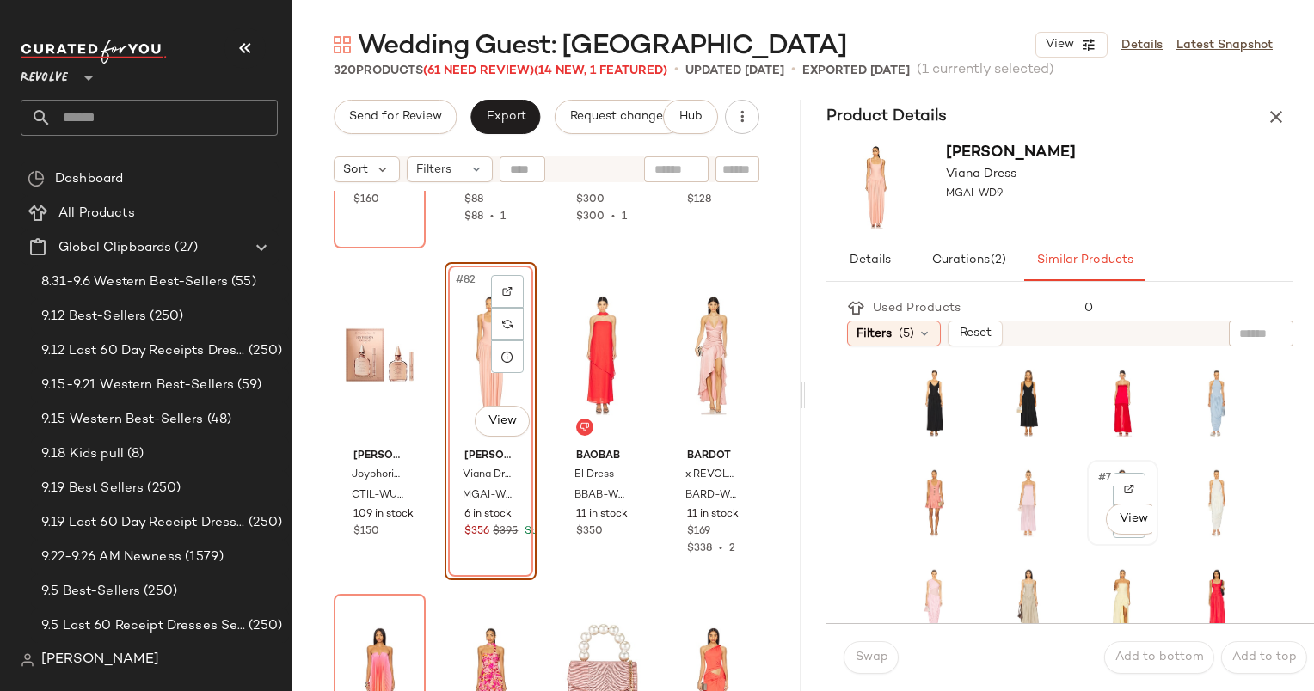
click at [1096, 482] on span "#7" at bounding box center [1105, 477] width 18 height 17
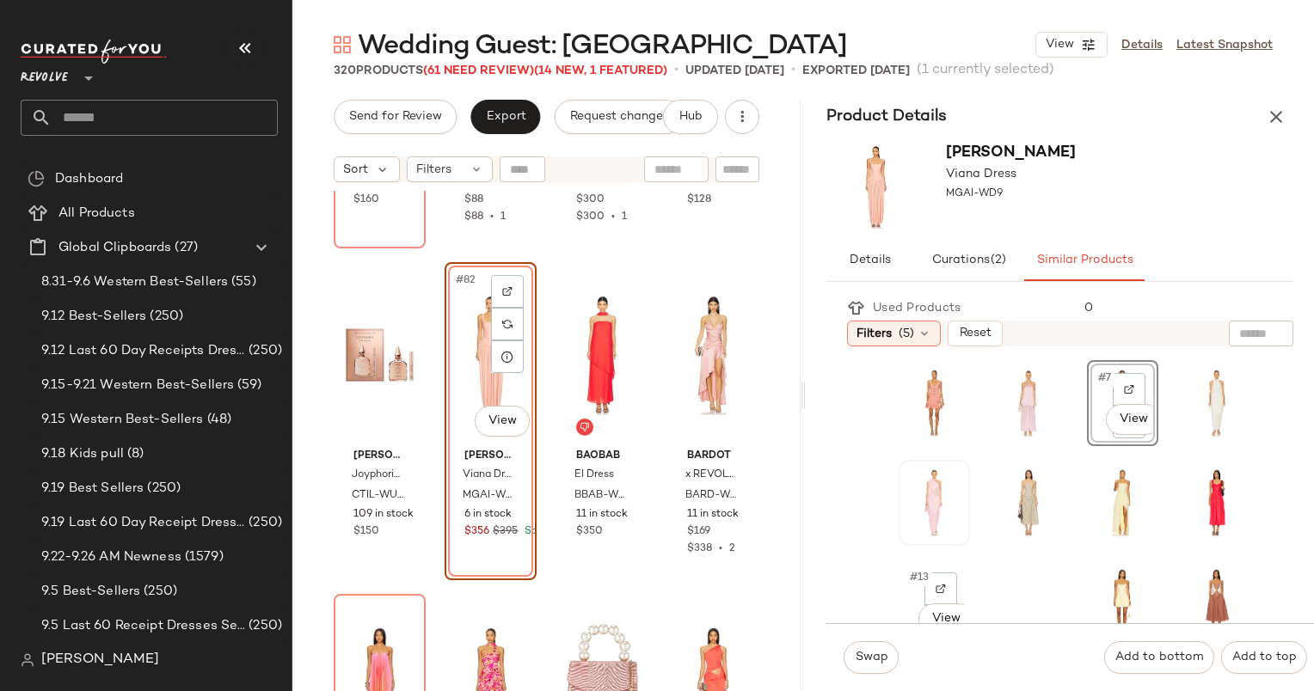
scroll to position [103, 0]
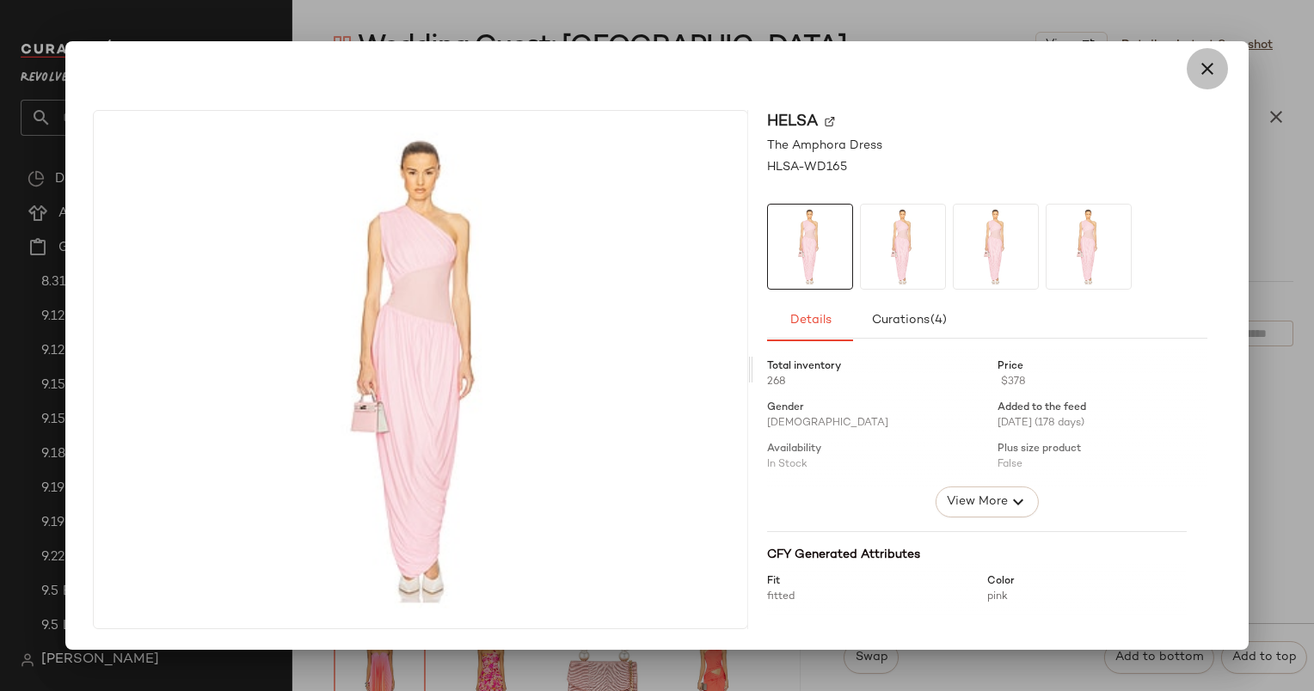
click at [1206, 70] on icon "button" at bounding box center [1207, 68] width 21 height 21
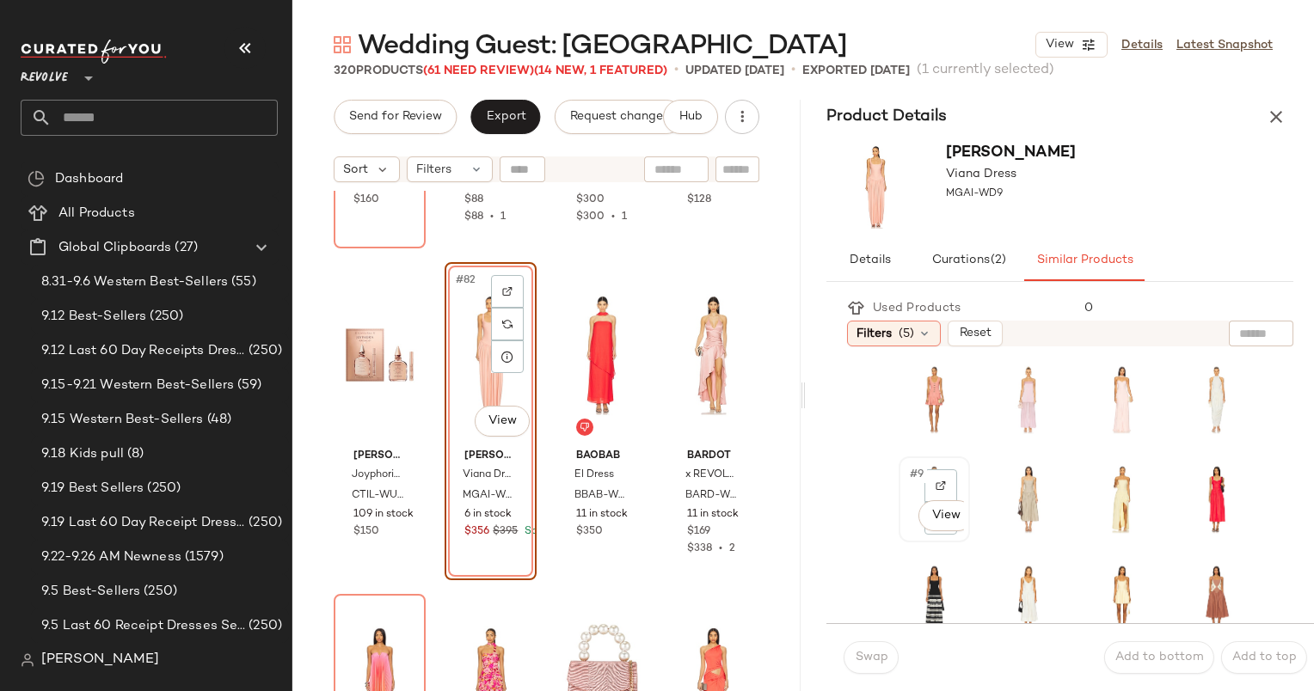
click at [915, 482] on span "#9" at bounding box center [917, 474] width 19 height 17
click at [879, 658] on span "Swap" at bounding box center [871, 658] width 34 height 14
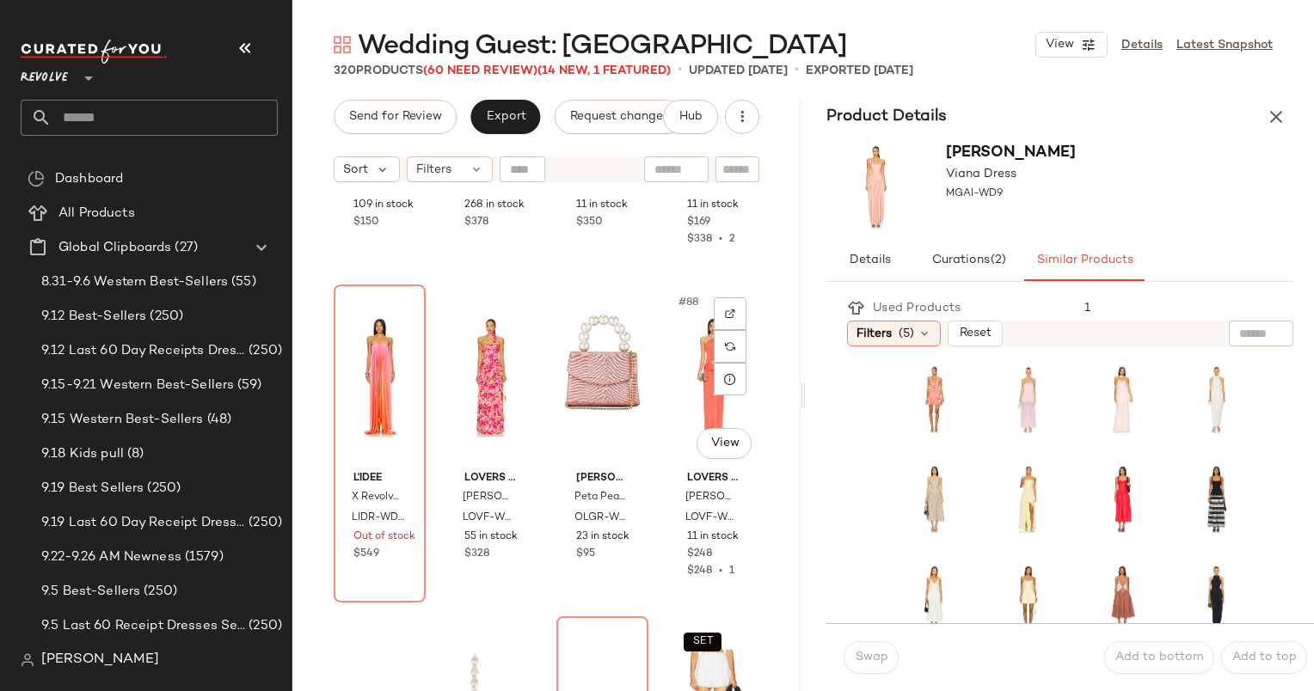
scroll to position [6902, 0]
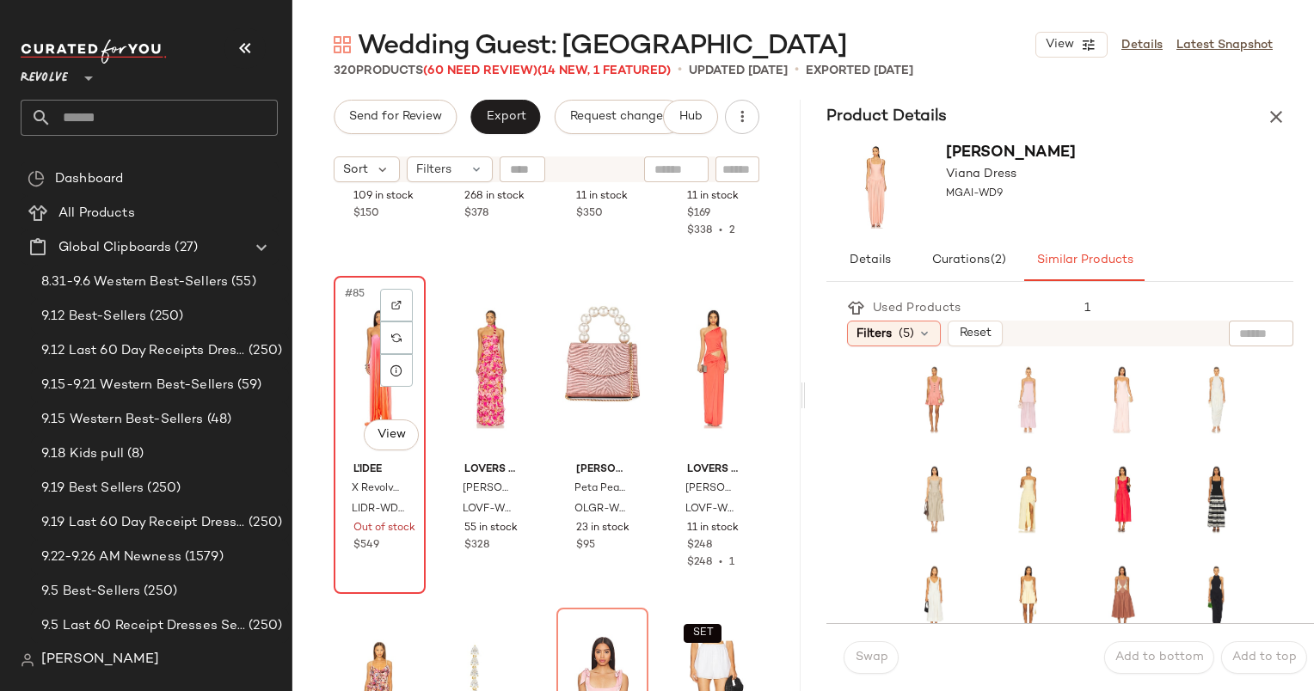
click at [361, 334] on div "#85 View" at bounding box center [380, 369] width 80 height 174
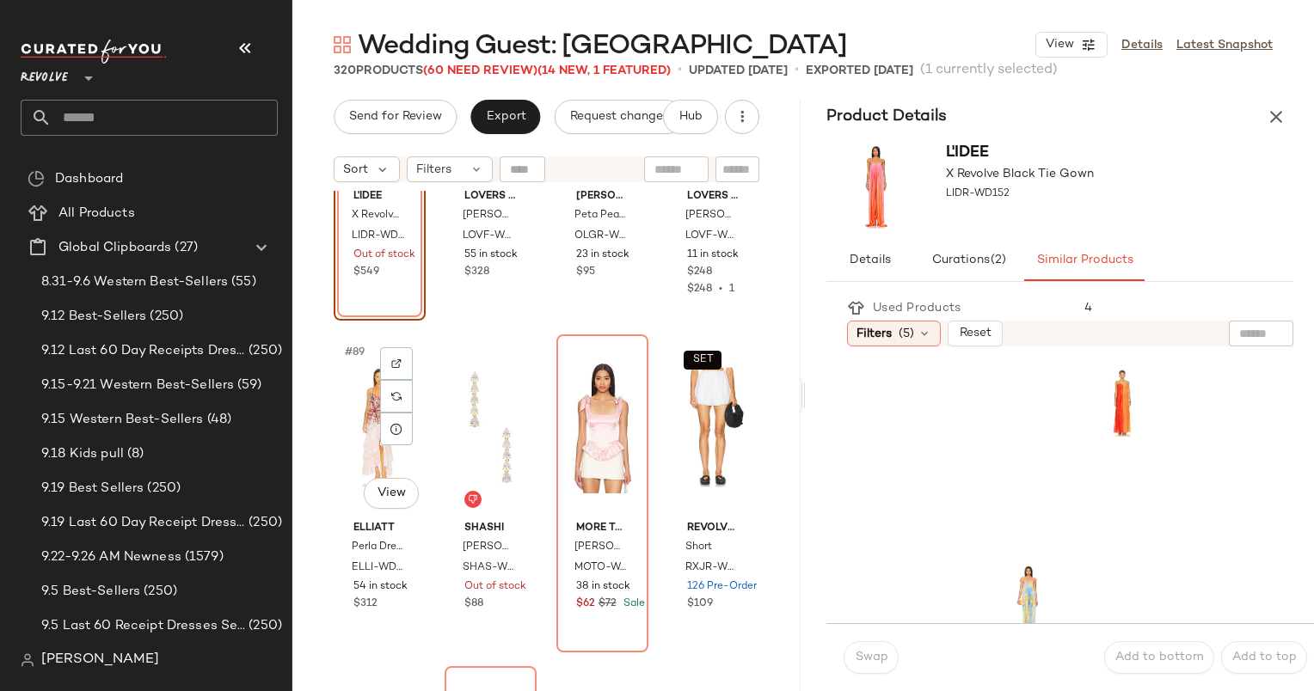
scroll to position [7268, 0]
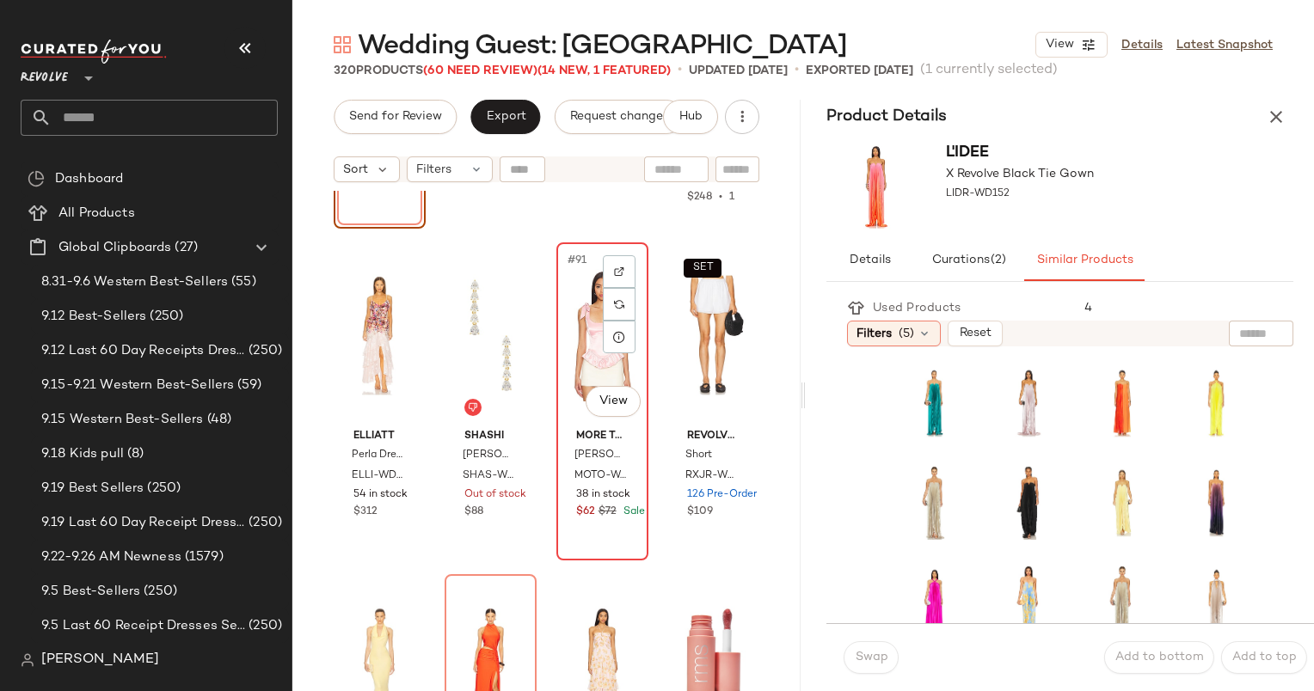
click at [579, 349] on div "#91 View" at bounding box center [602, 335] width 80 height 174
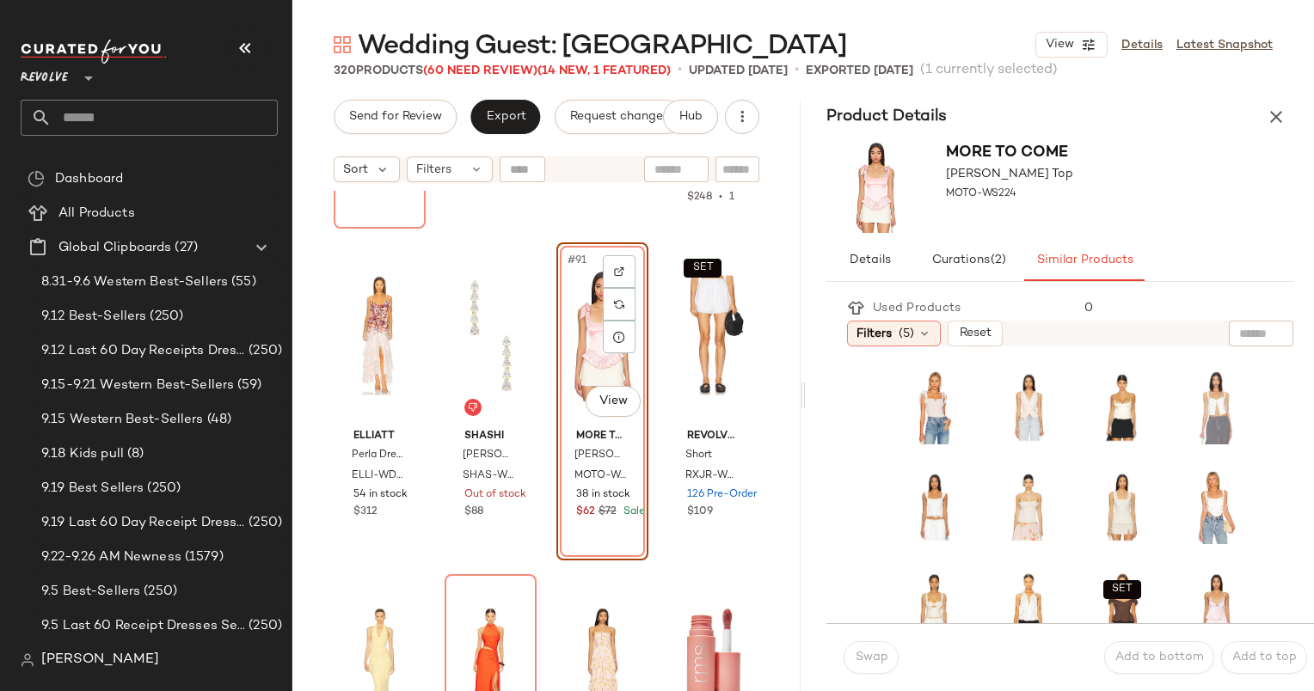
scroll to position [420, 0]
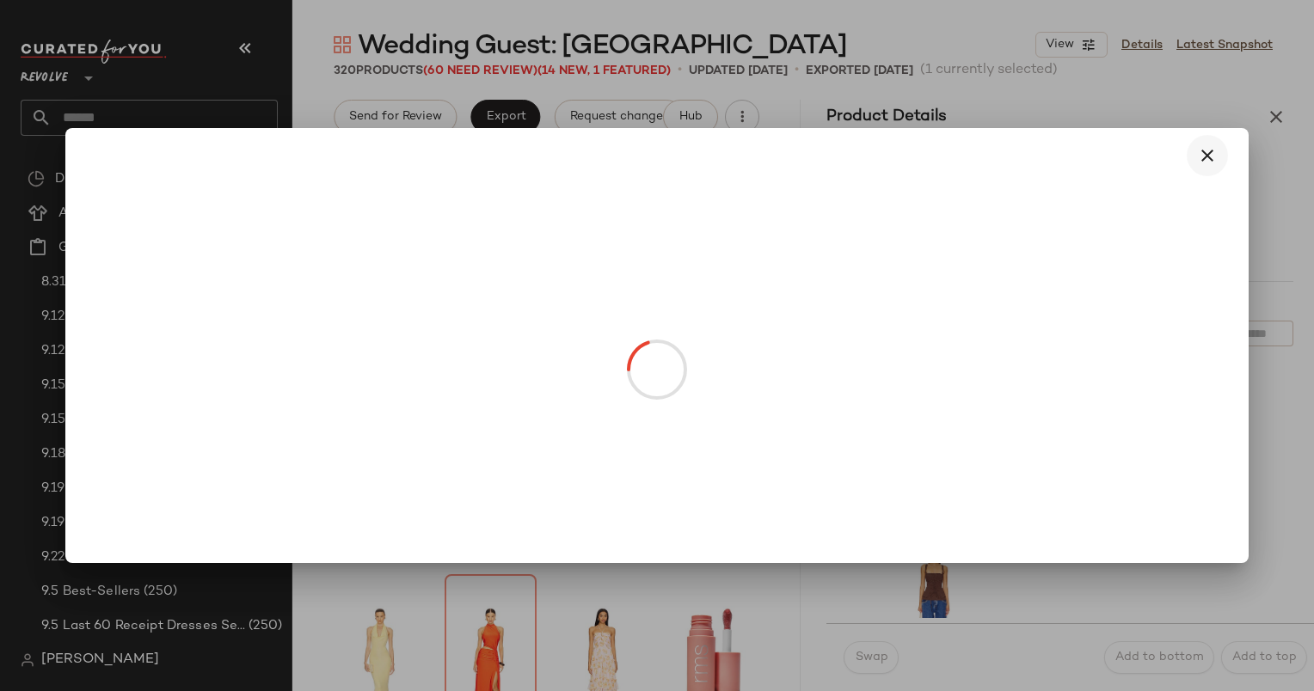
click at [1214, 150] on icon "button" at bounding box center [1207, 155] width 21 height 21
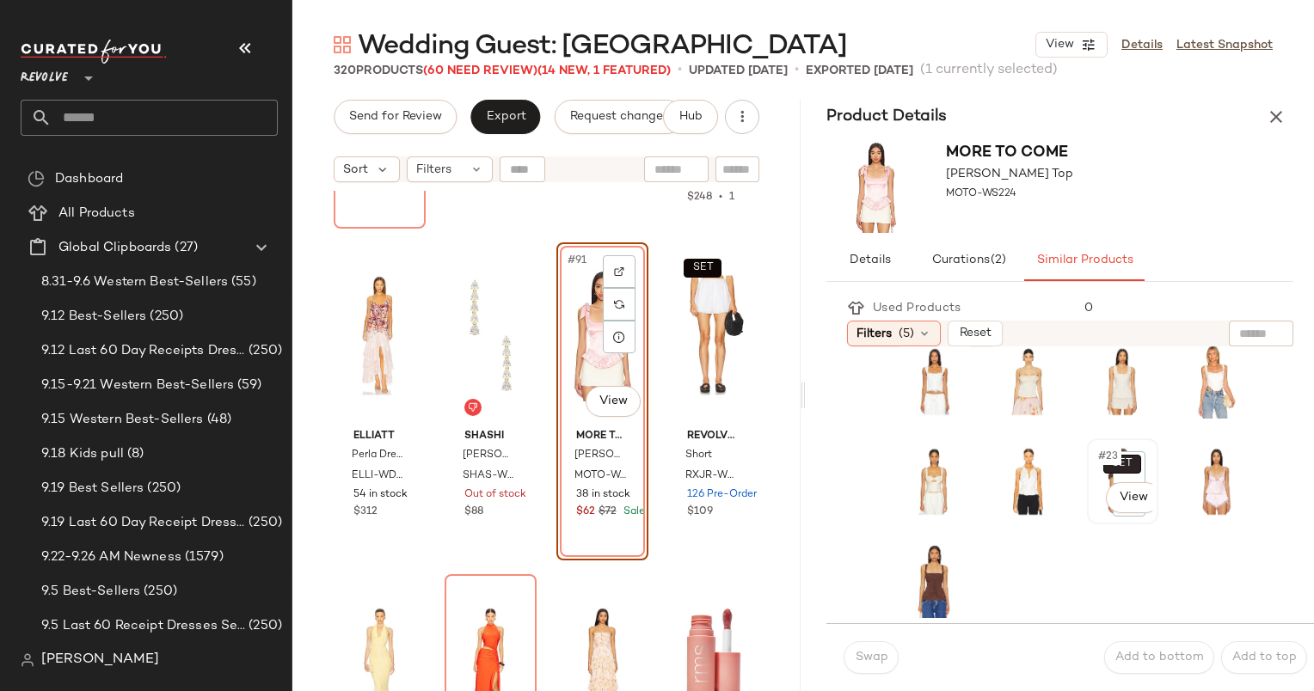
scroll to position [0, 0]
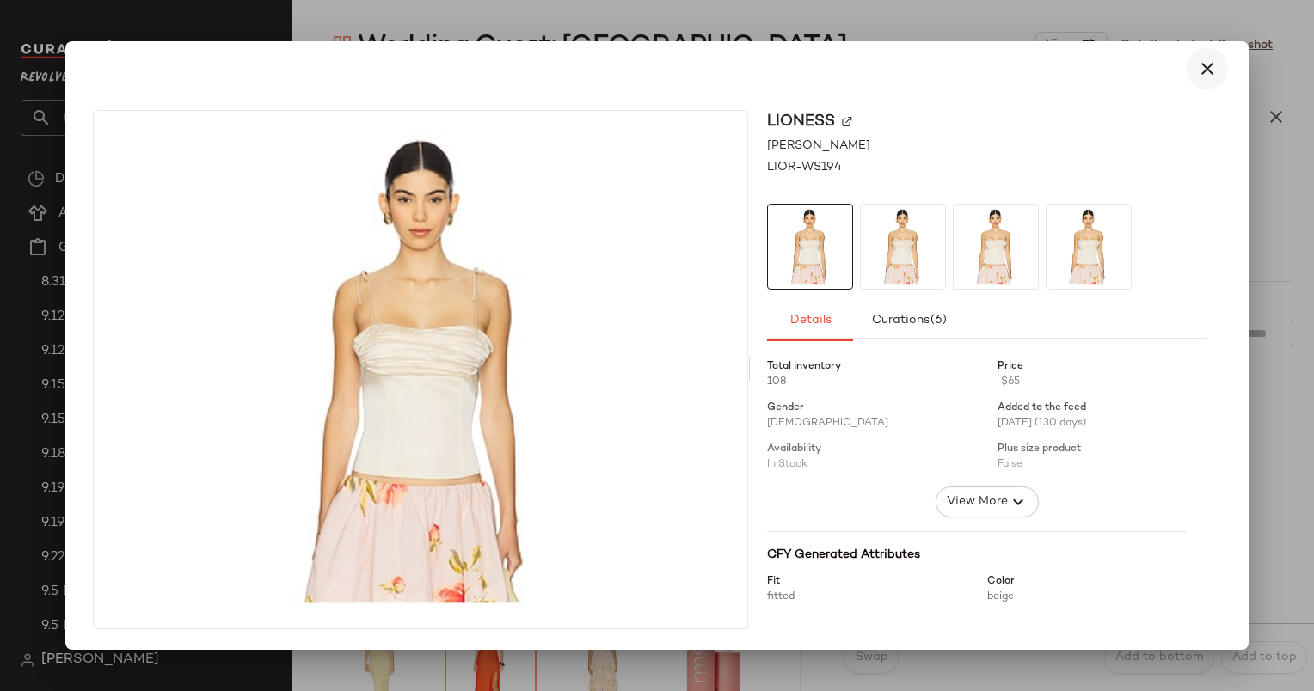
click at [1199, 79] on button "button" at bounding box center [1207, 68] width 41 height 41
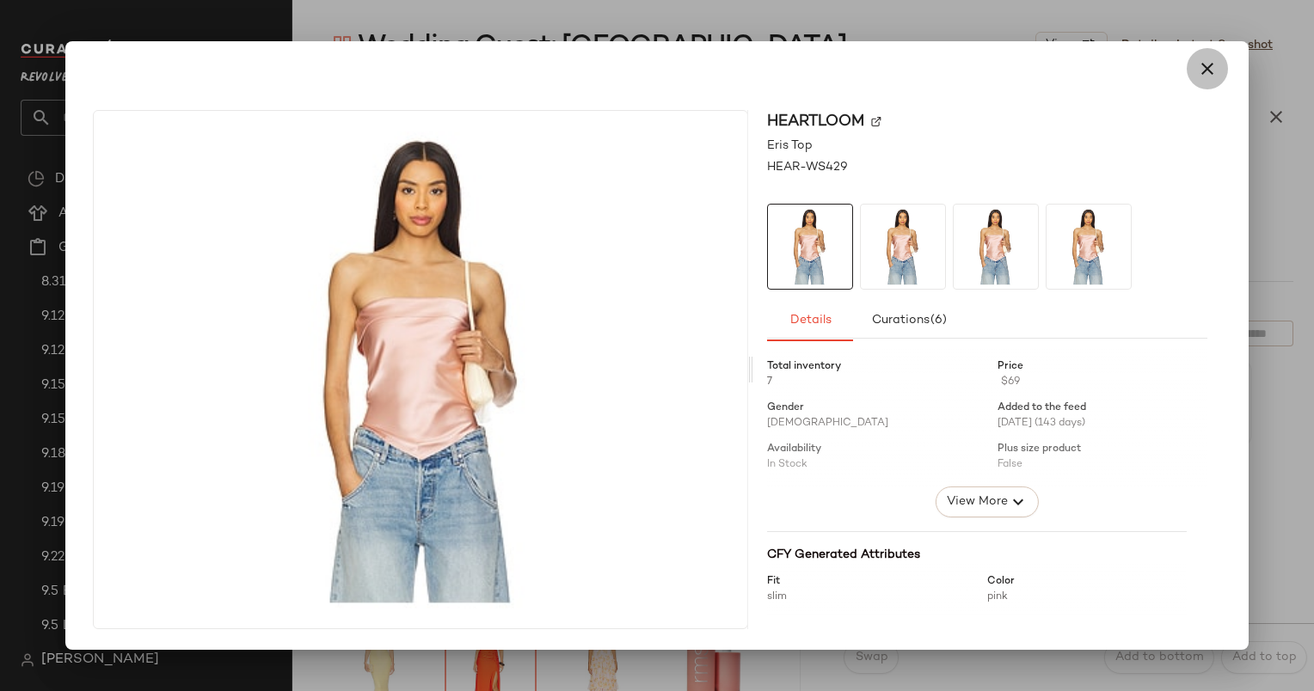
click at [1204, 84] on button "button" at bounding box center [1207, 68] width 41 height 41
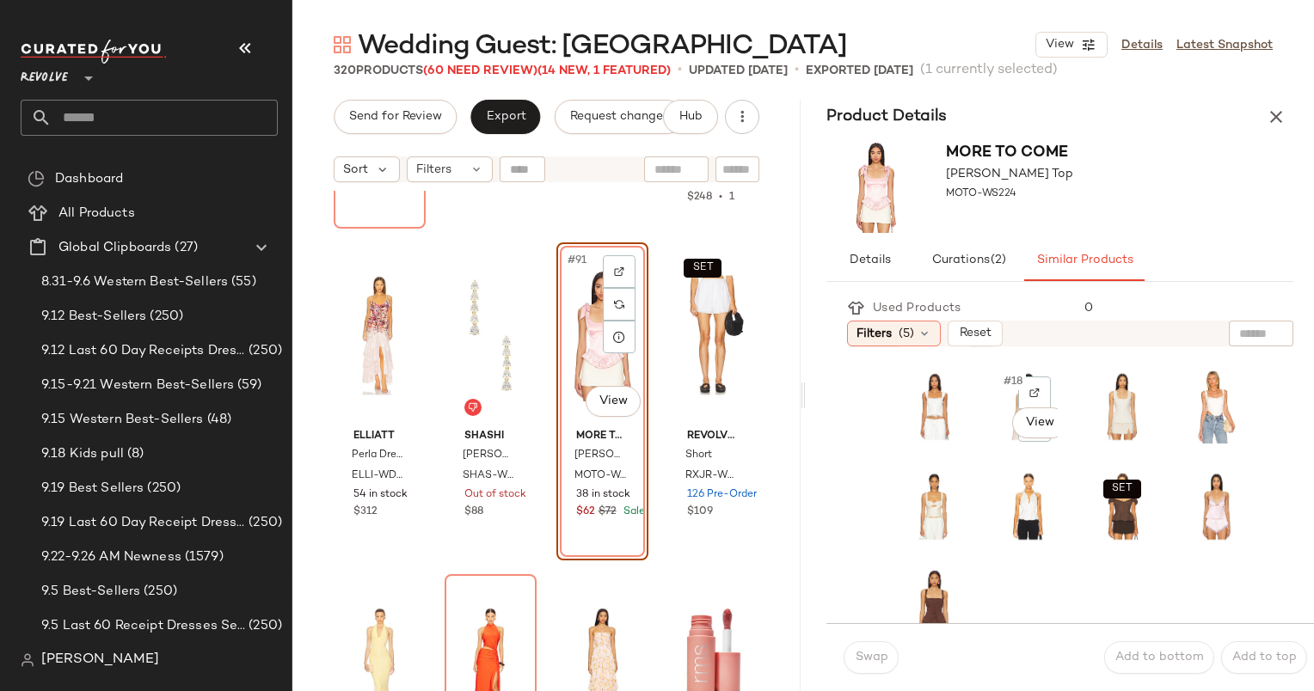
scroll to position [401, 0]
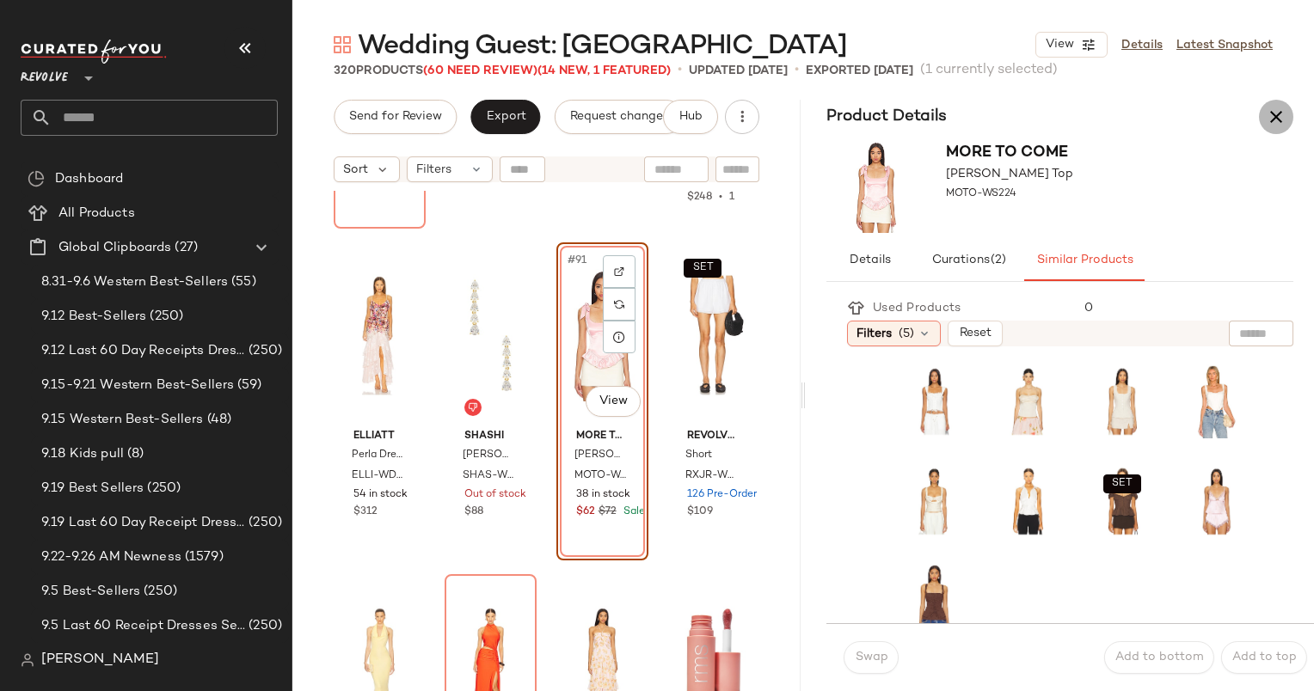
click at [1289, 112] on button "button" at bounding box center [1276, 117] width 34 height 34
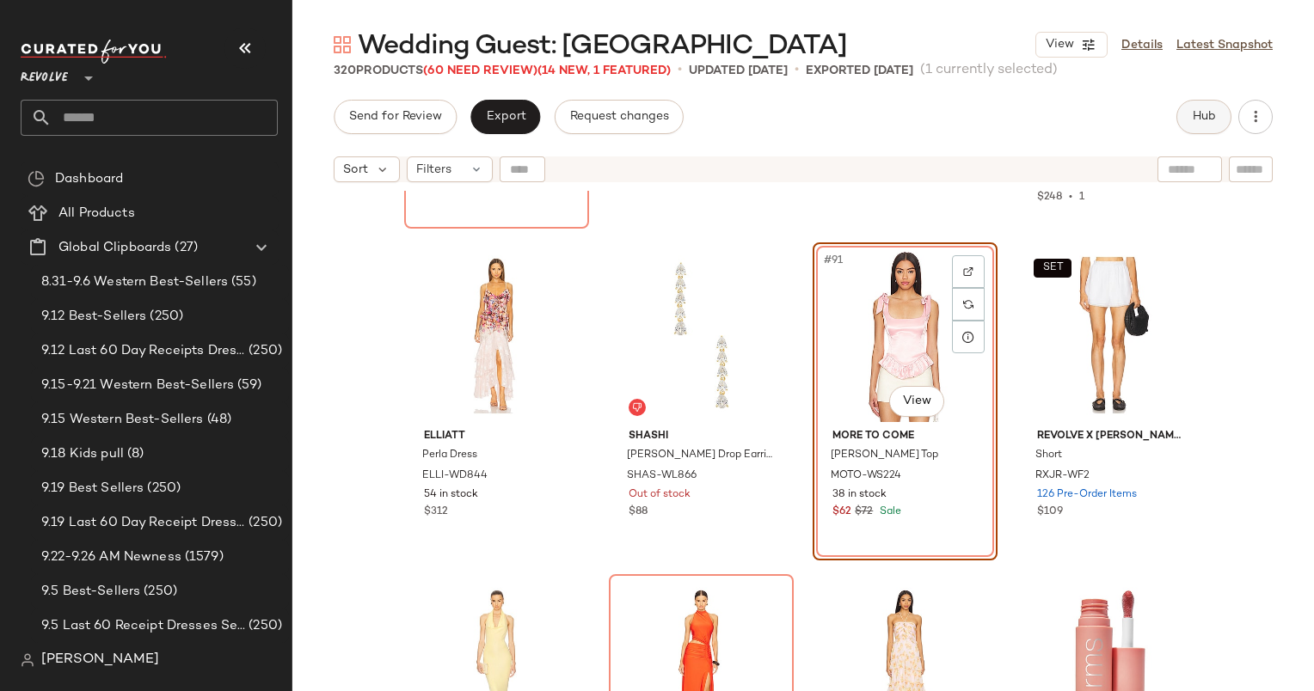
click at [1197, 131] on button "Hub" at bounding box center [1203, 117] width 55 height 34
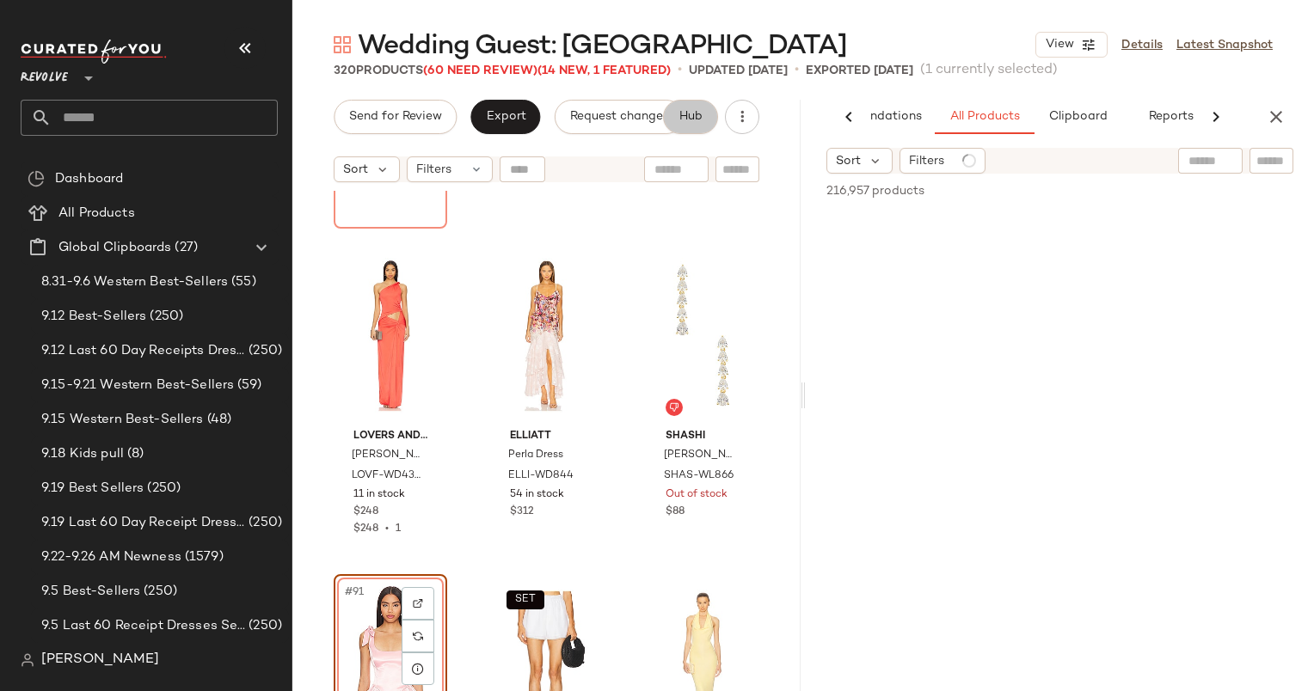
scroll to position [0, 89]
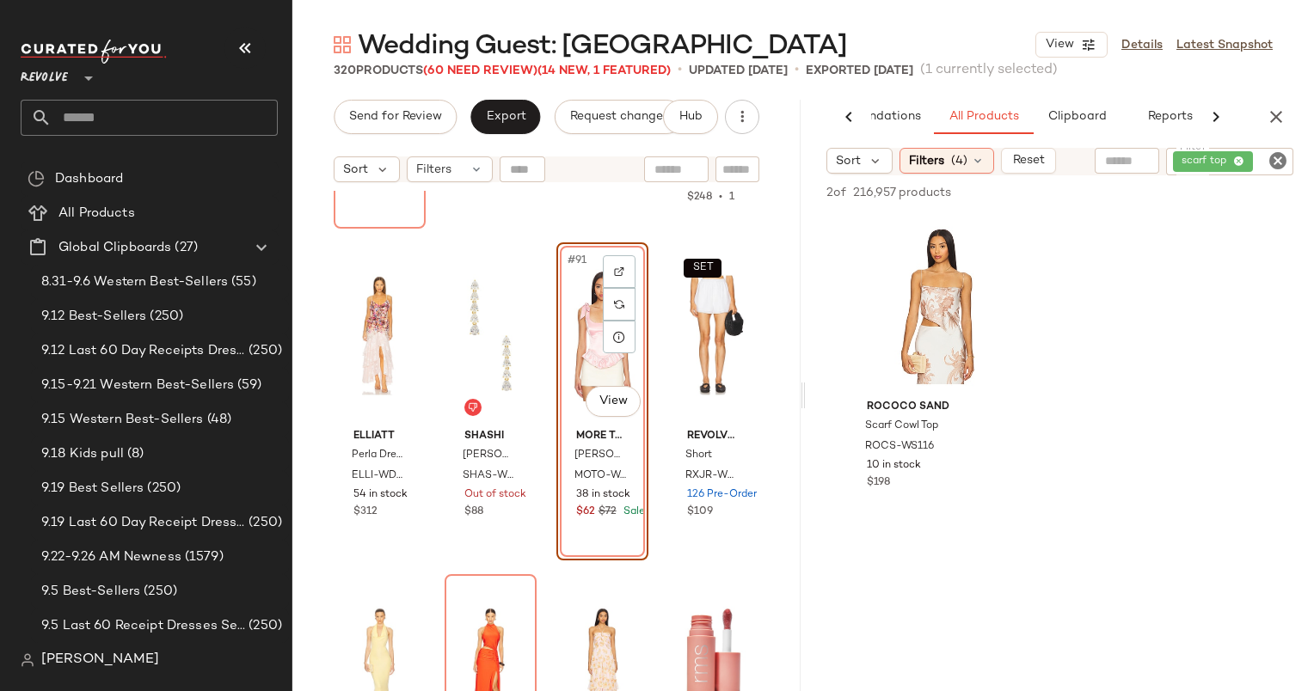
click at [1265, 170] on div "scarf top" at bounding box center [1229, 162] width 127 height 28
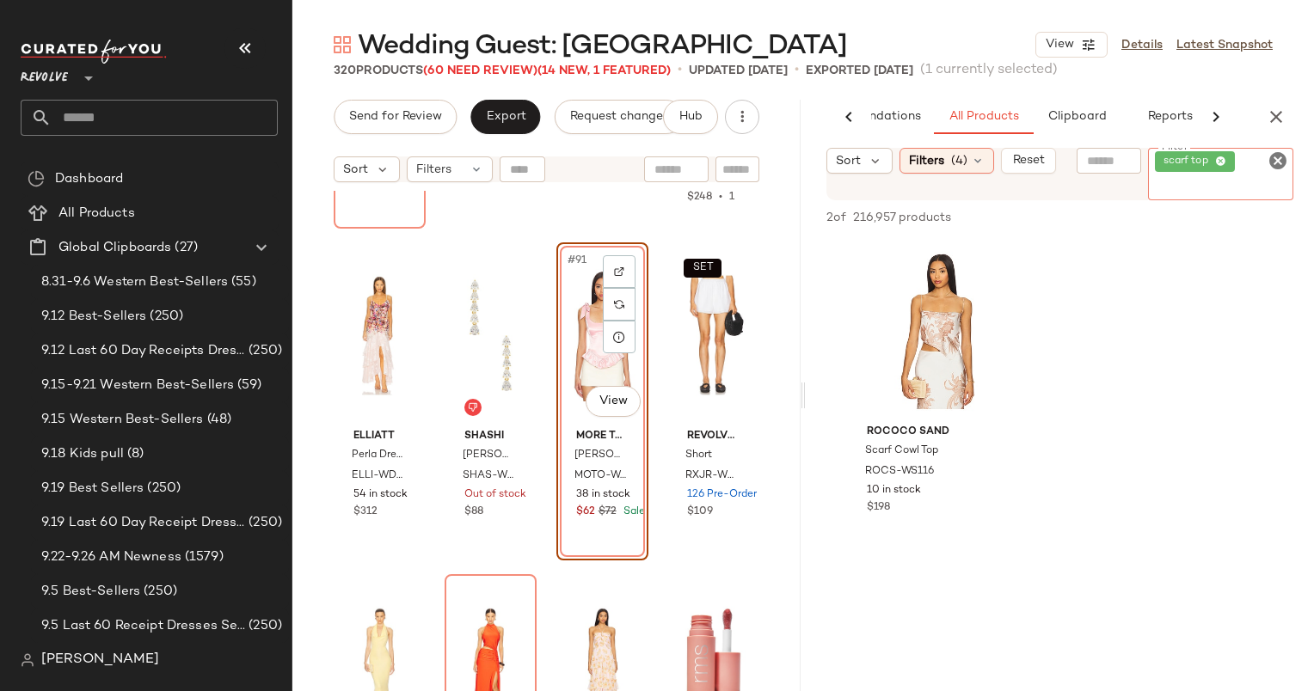
click at [1280, 160] on icon "Clear Filter" at bounding box center [1277, 160] width 21 height 21
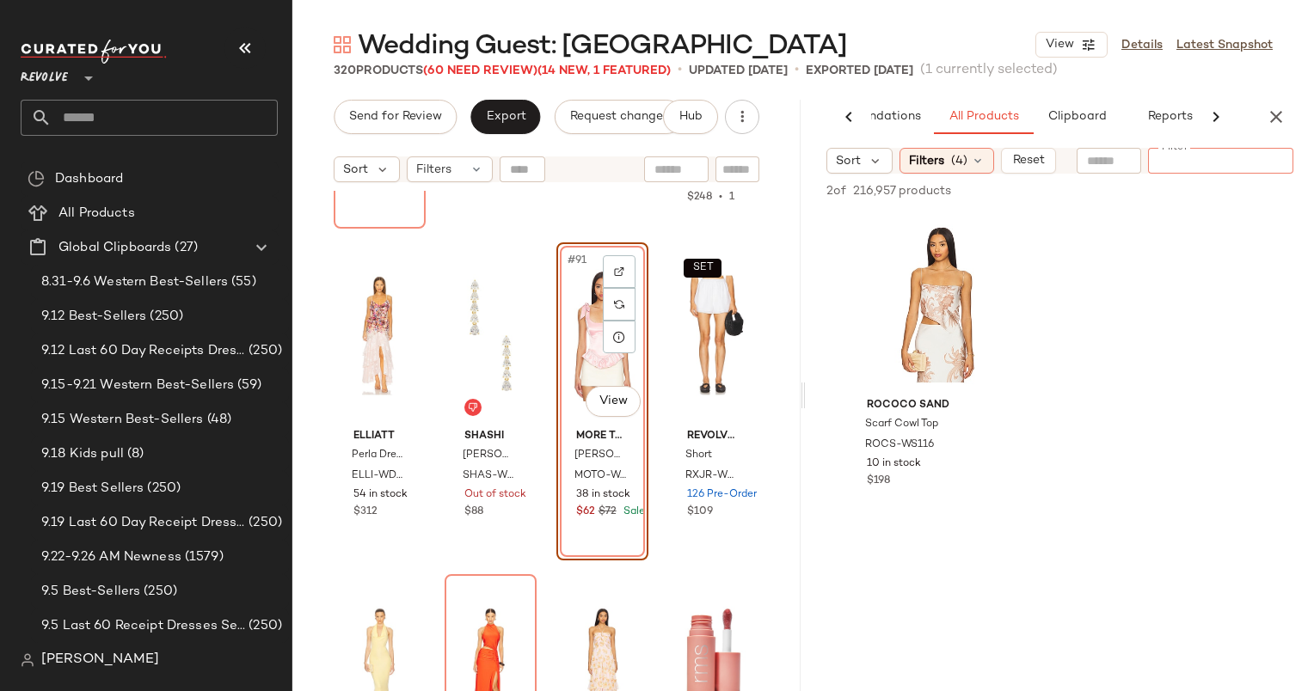
type input "*"
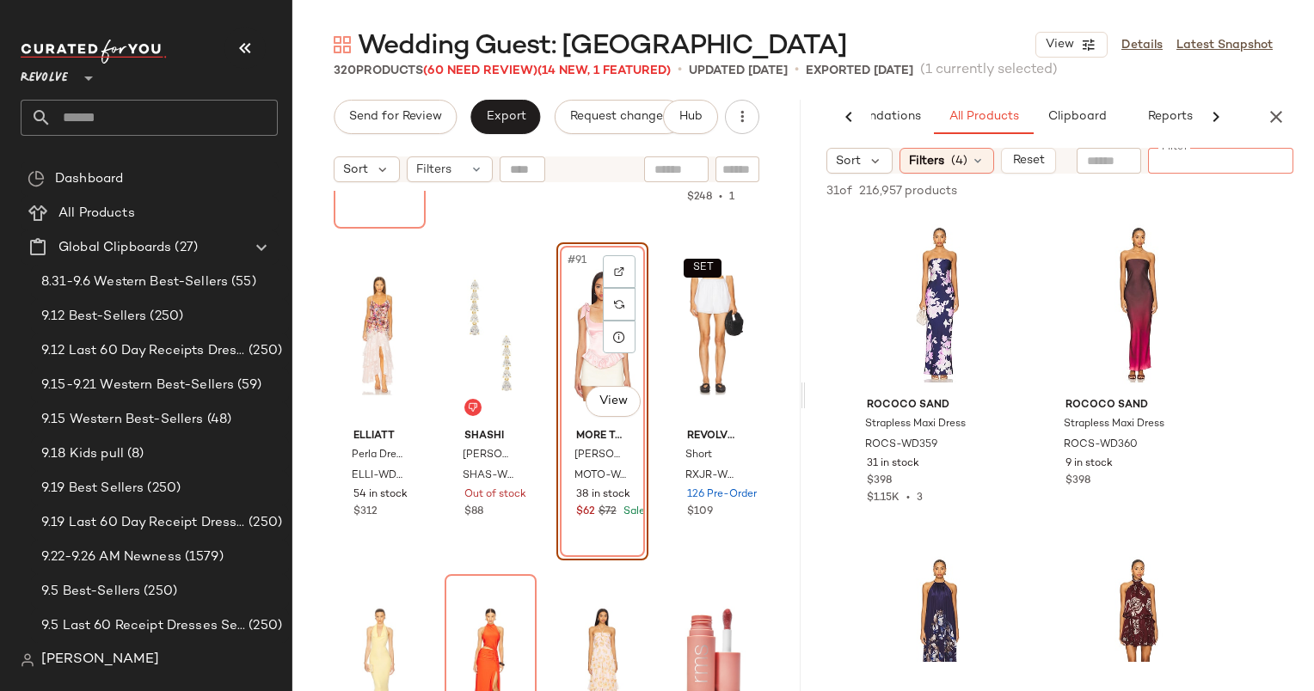
click at [1094, 176] on div "31 of 216,957 products • 0 selected Add to Top Add to Bottom Deselect All" at bounding box center [1060, 193] width 508 height 38
click at [1211, 150] on div at bounding box center [1210, 161] width 44 height 26
type input "**********"
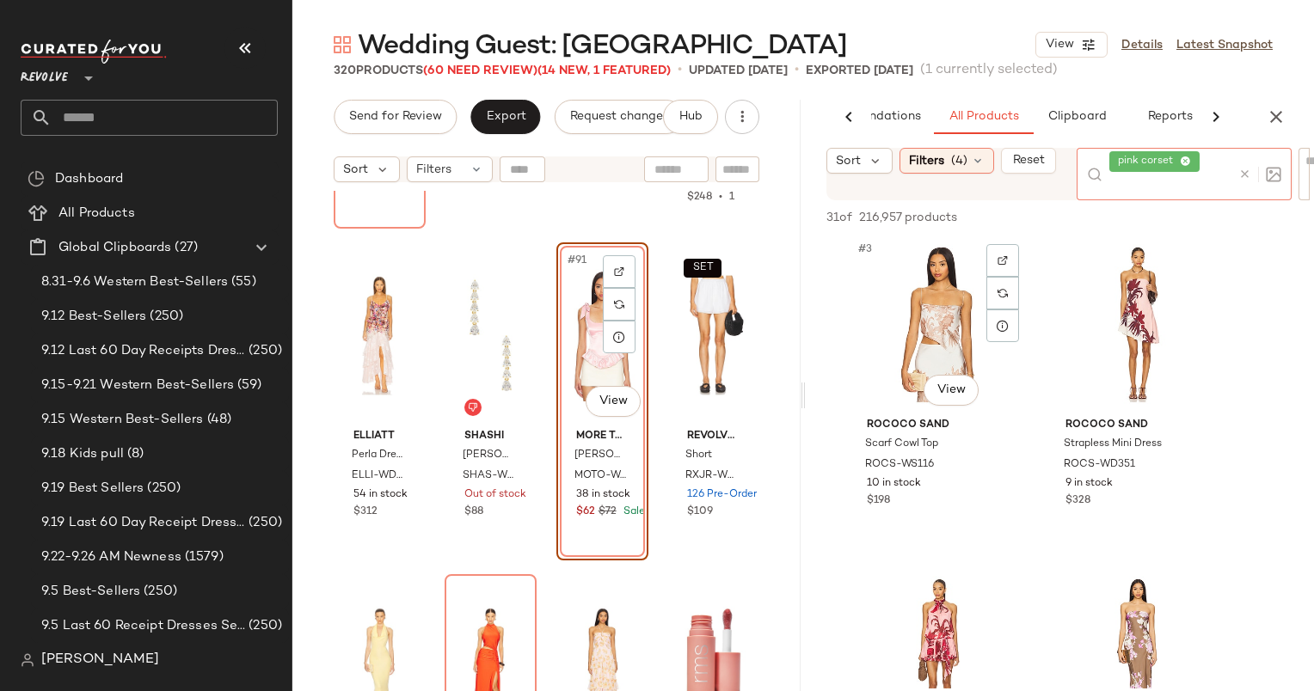
scroll to position [341, 0]
click at [972, 162] on icon at bounding box center [978, 161] width 14 height 14
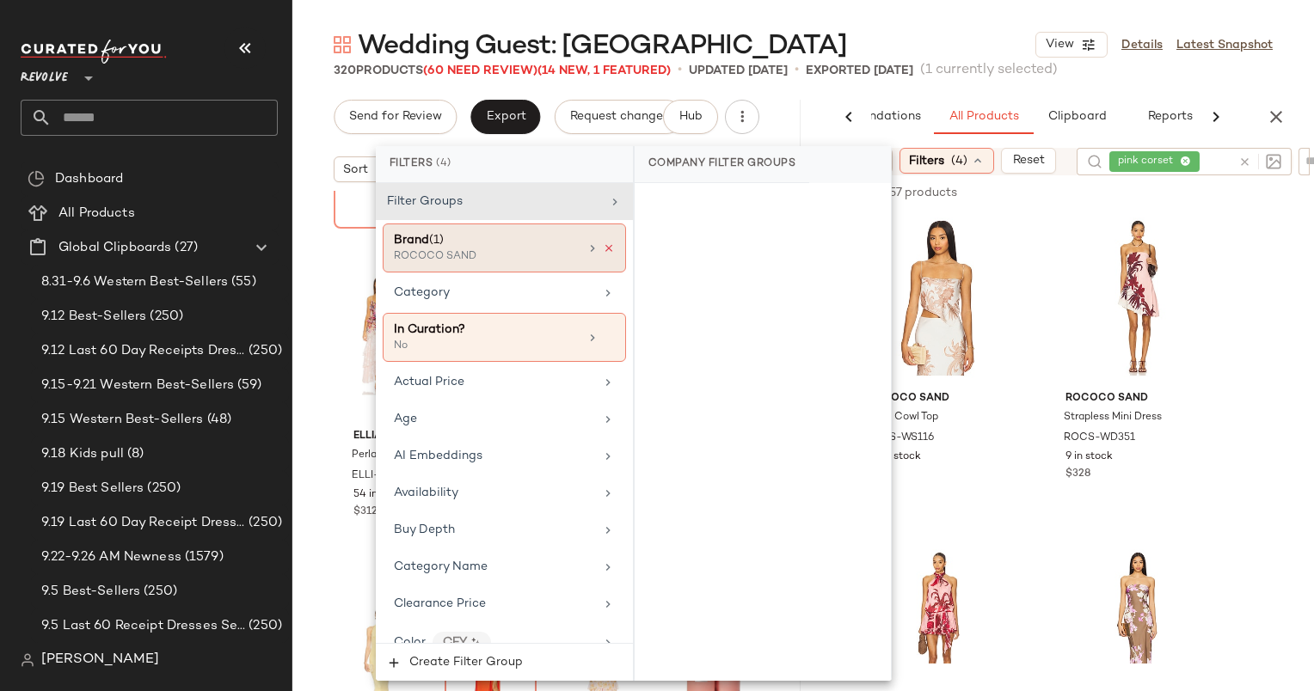
click at [606, 245] on icon at bounding box center [609, 248] width 12 height 12
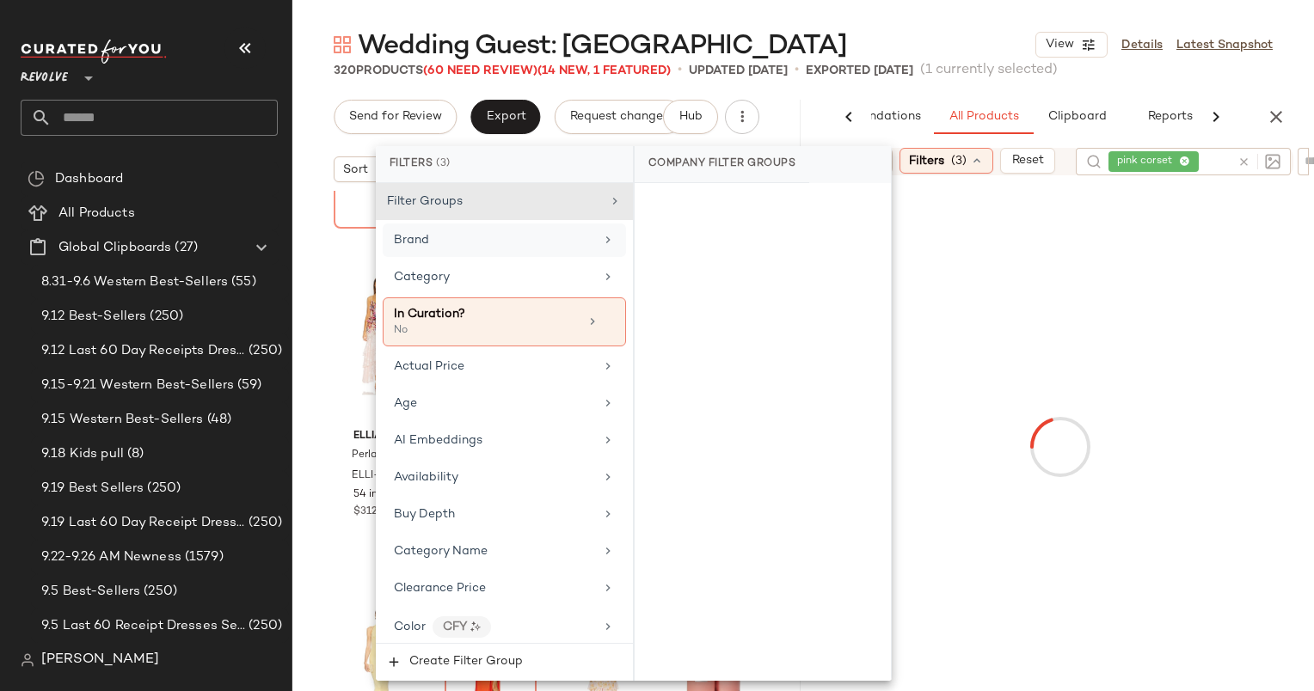
click at [1016, 199] on div at bounding box center [1059, 447] width 501 height 537
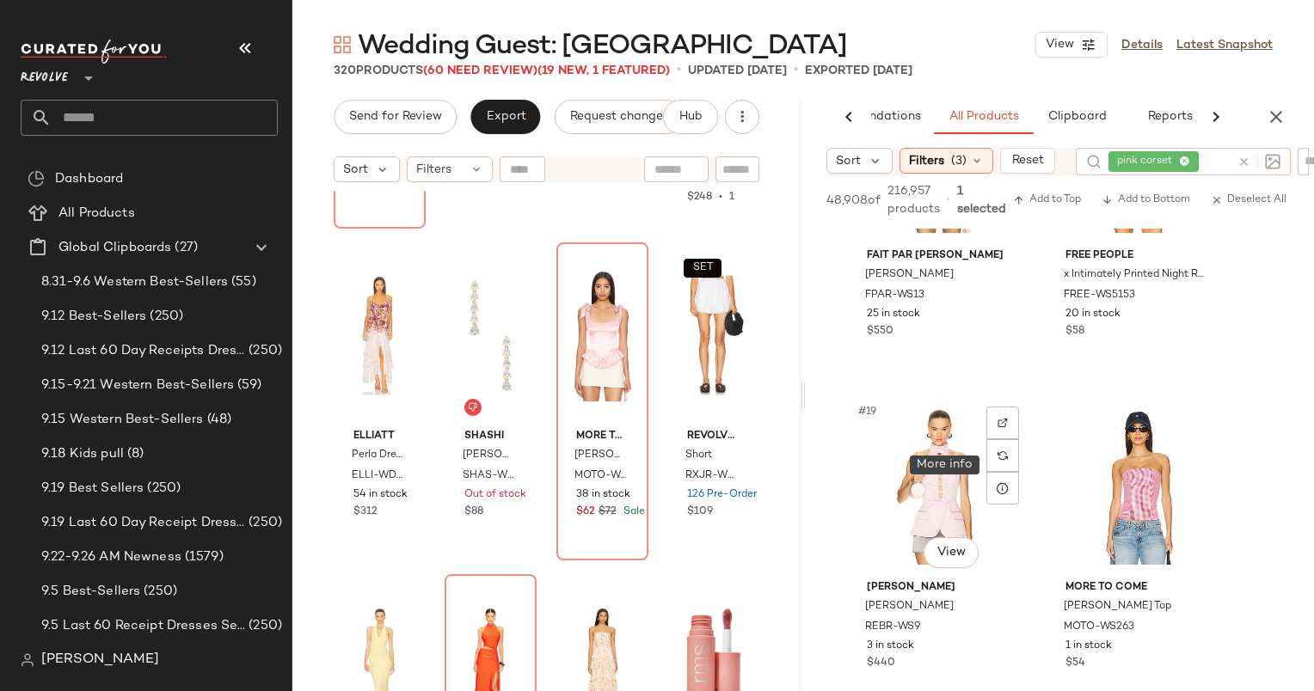
scroll to position [2862, 0]
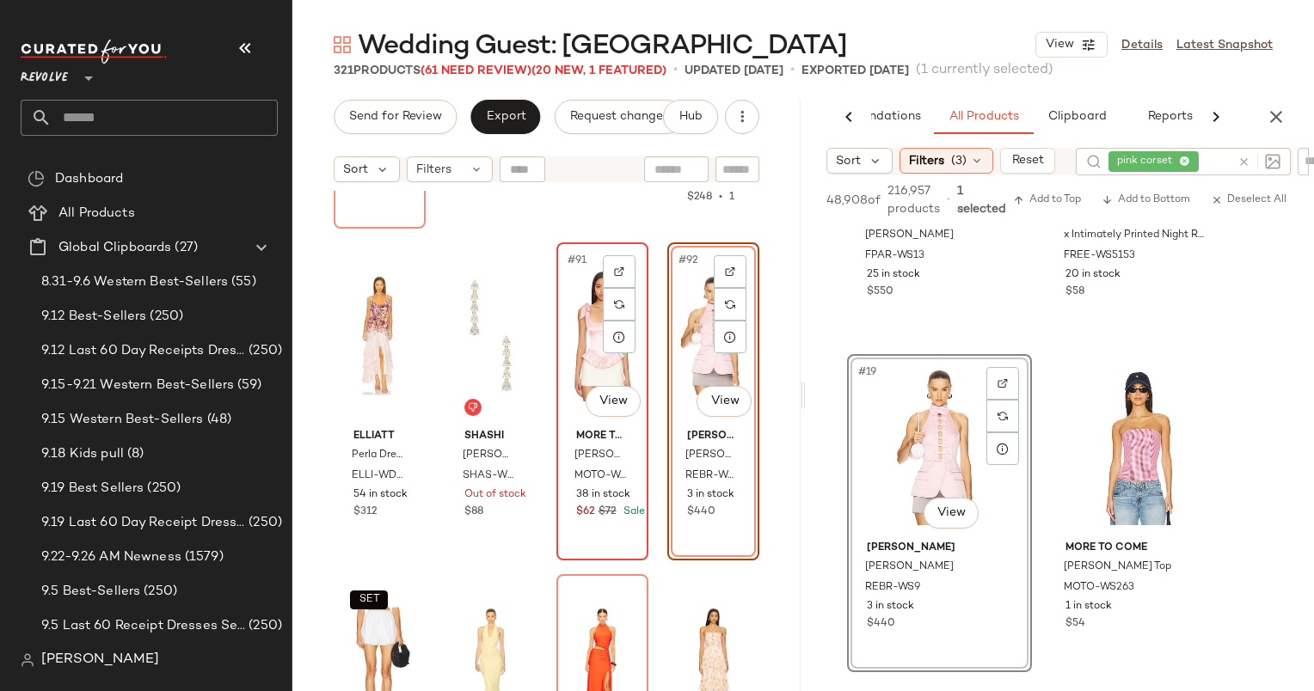
click at [594, 366] on div "#91 View" at bounding box center [602, 335] width 80 height 174
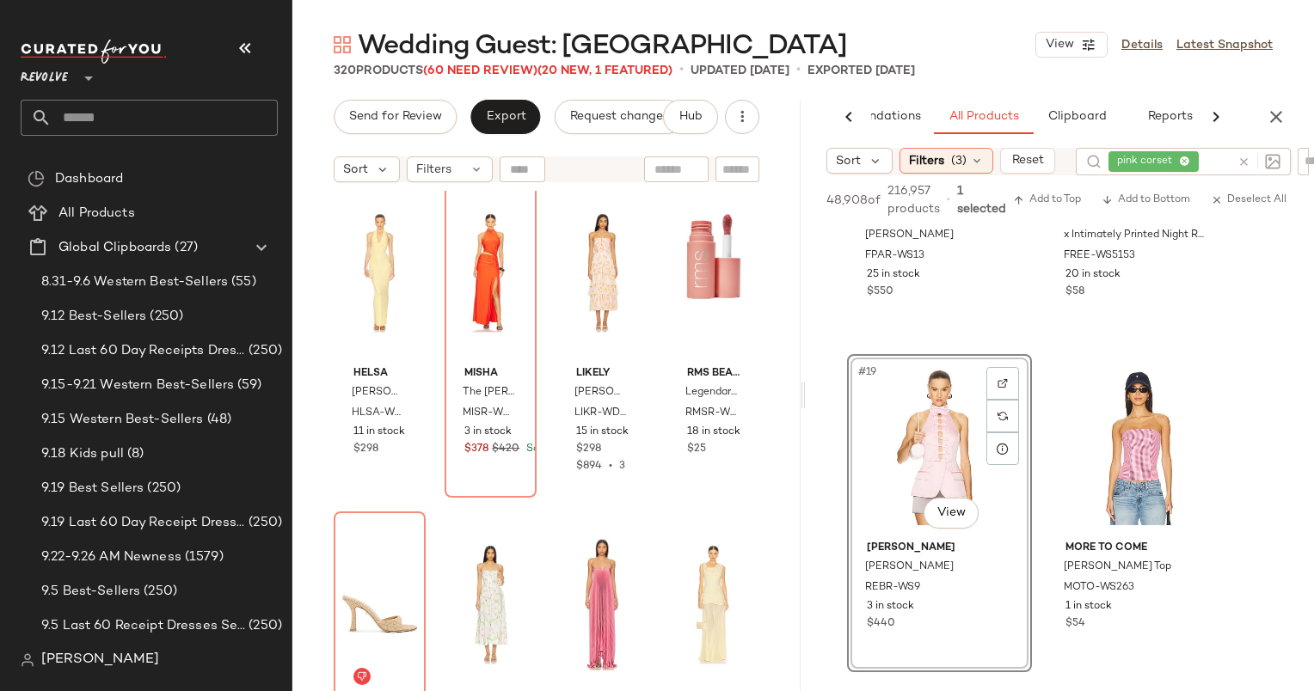
scroll to position [7663, 0]
click at [479, 264] on div "#94 View" at bounding box center [491, 272] width 80 height 174
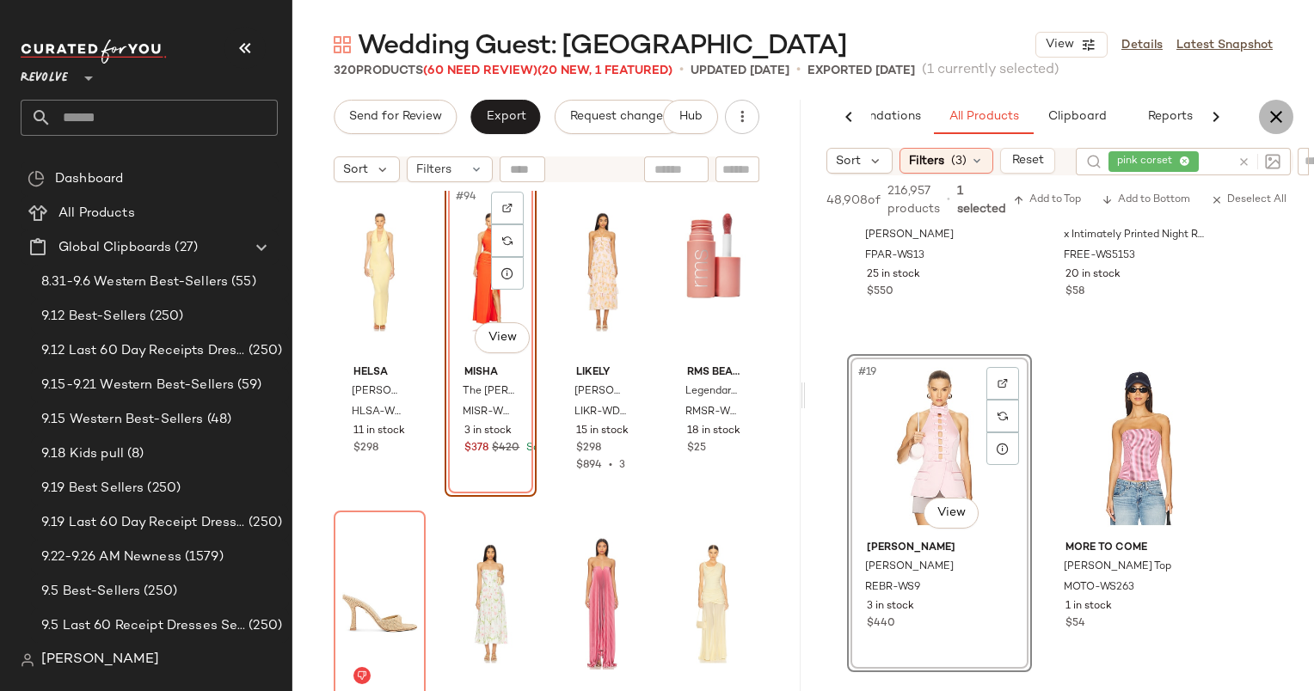
click at [1285, 101] on button "button" at bounding box center [1276, 117] width 34 height 34
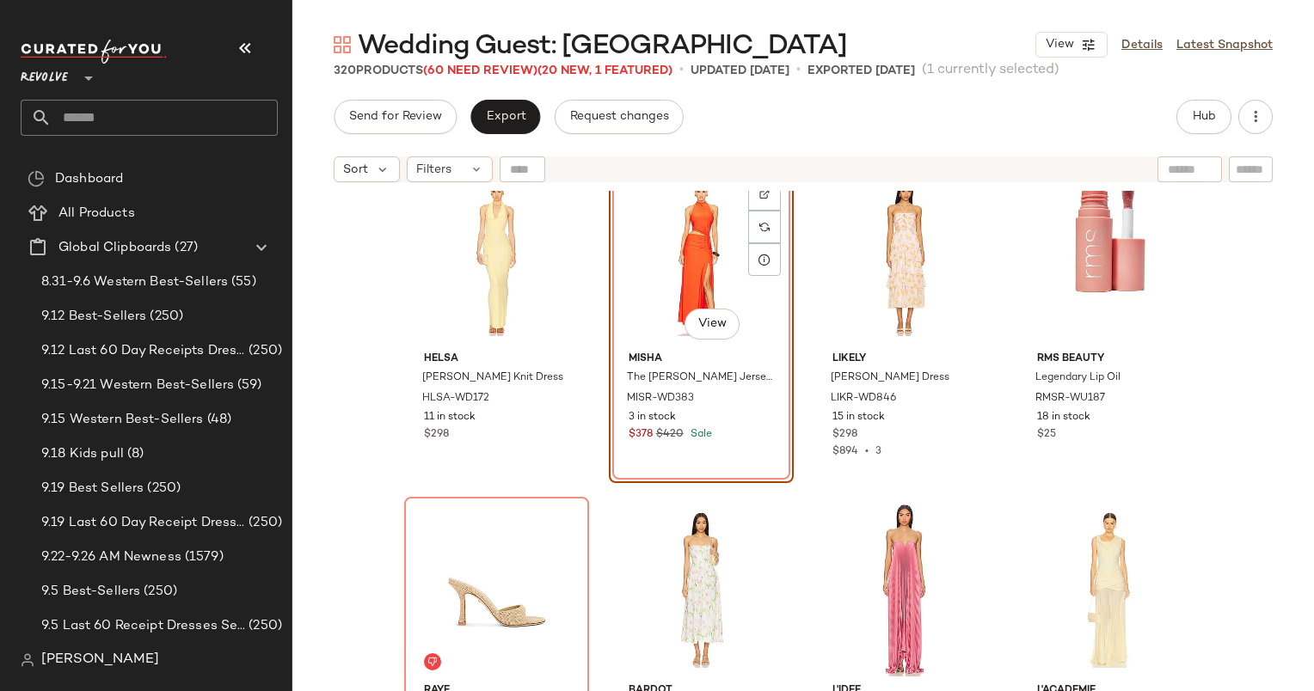
scroll to position [7677, 0]
click at [764, 222] on img at bounding box center [764, 227] width 10 height 10
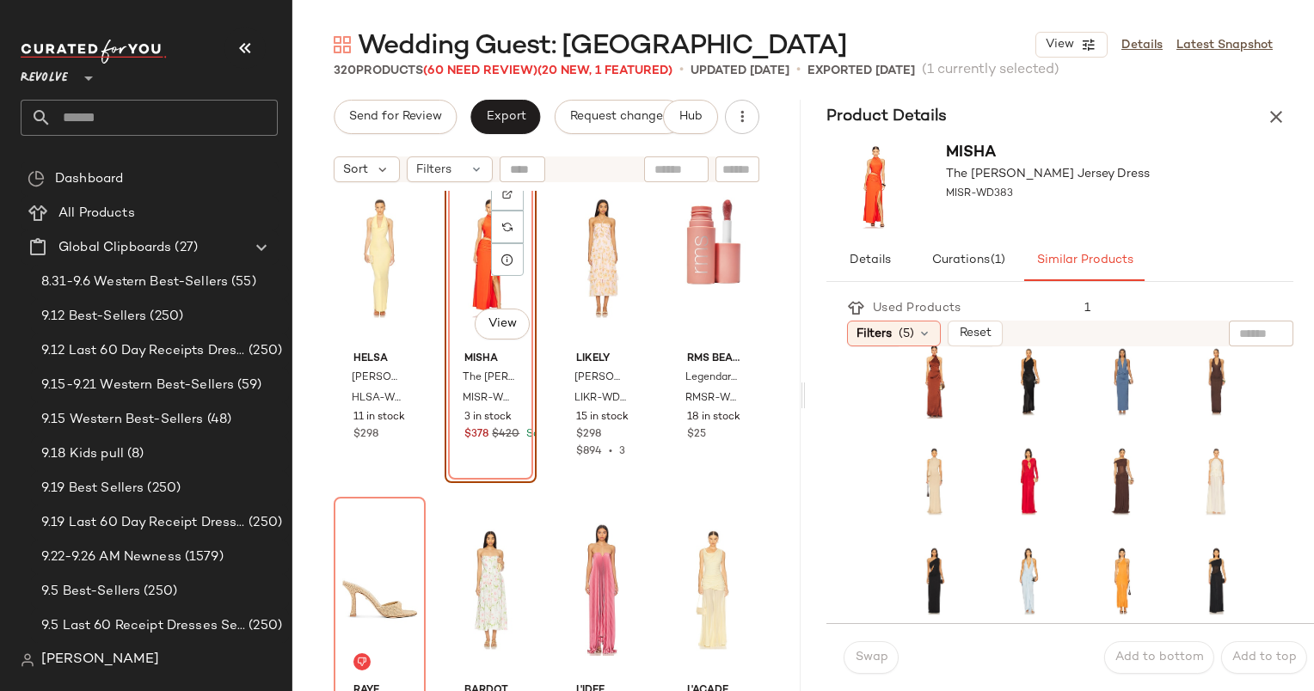
scroll to position [299, 0]
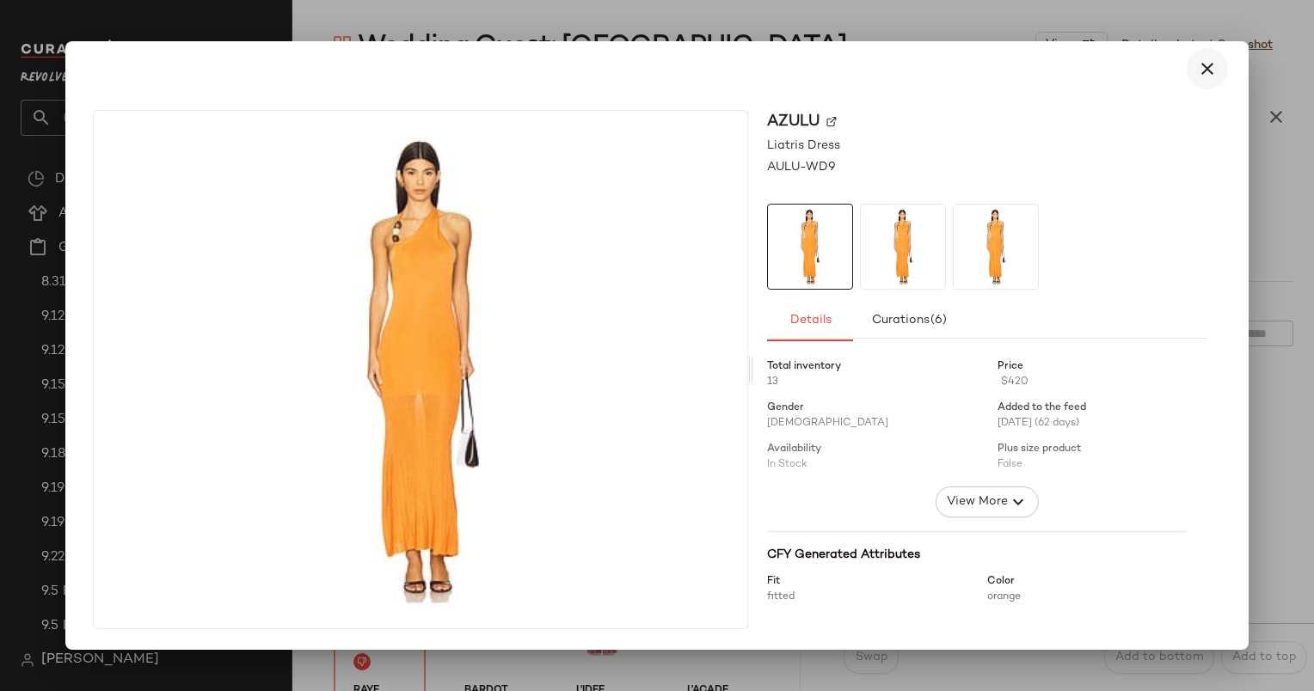
click at [1212, 62] on icon "button" at bounding box center [1207, 68] width 21 height 21
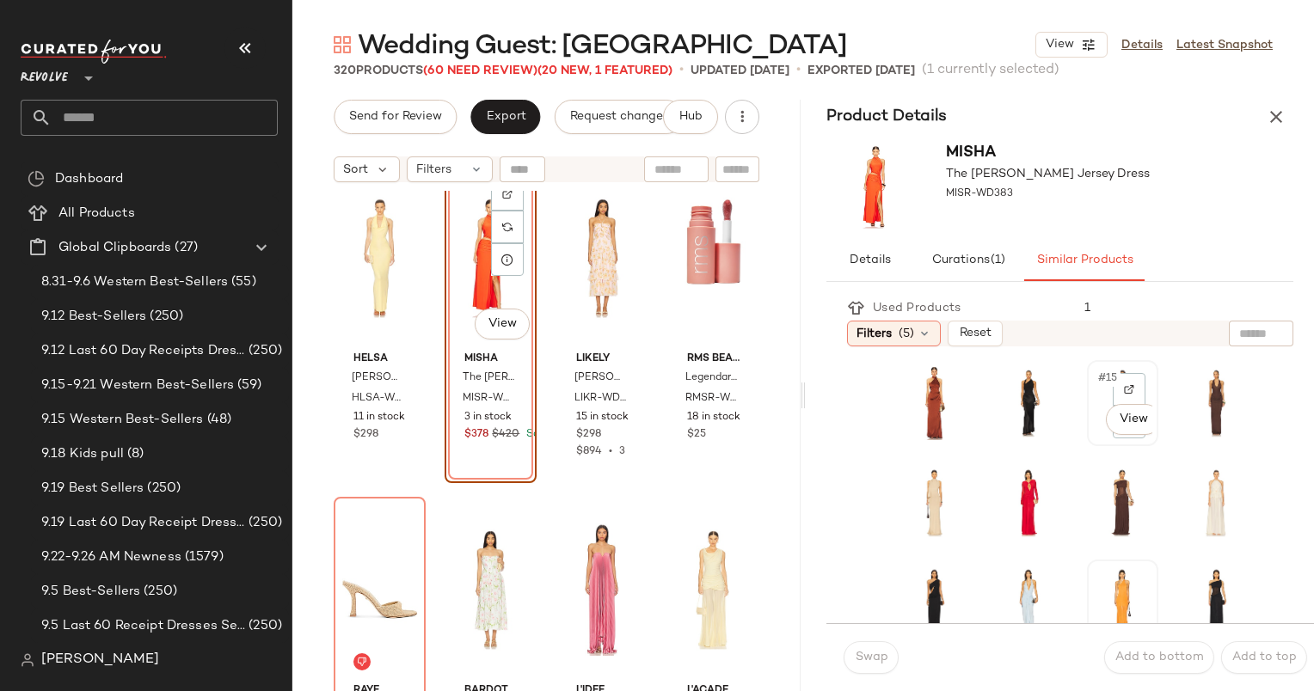
scroll to position [74, 0]
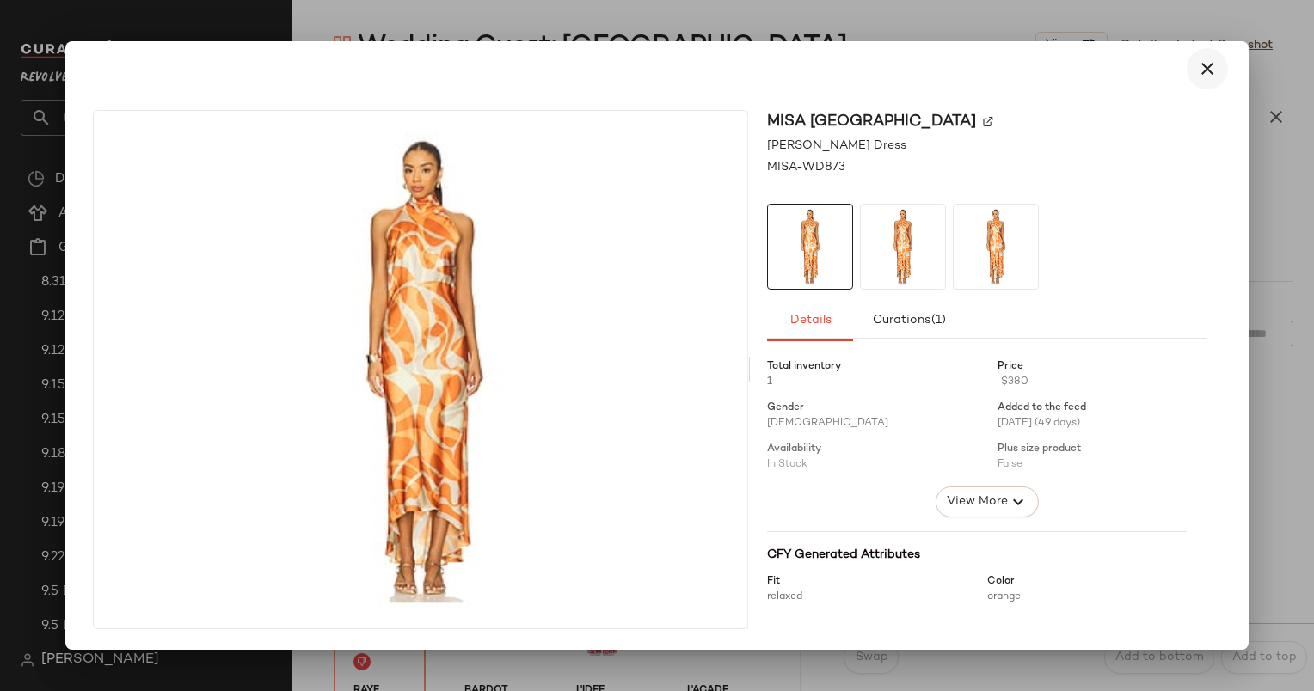
click at [1207, 73] on icon "button" at bounding box center [1207, 68] width 21 height 21
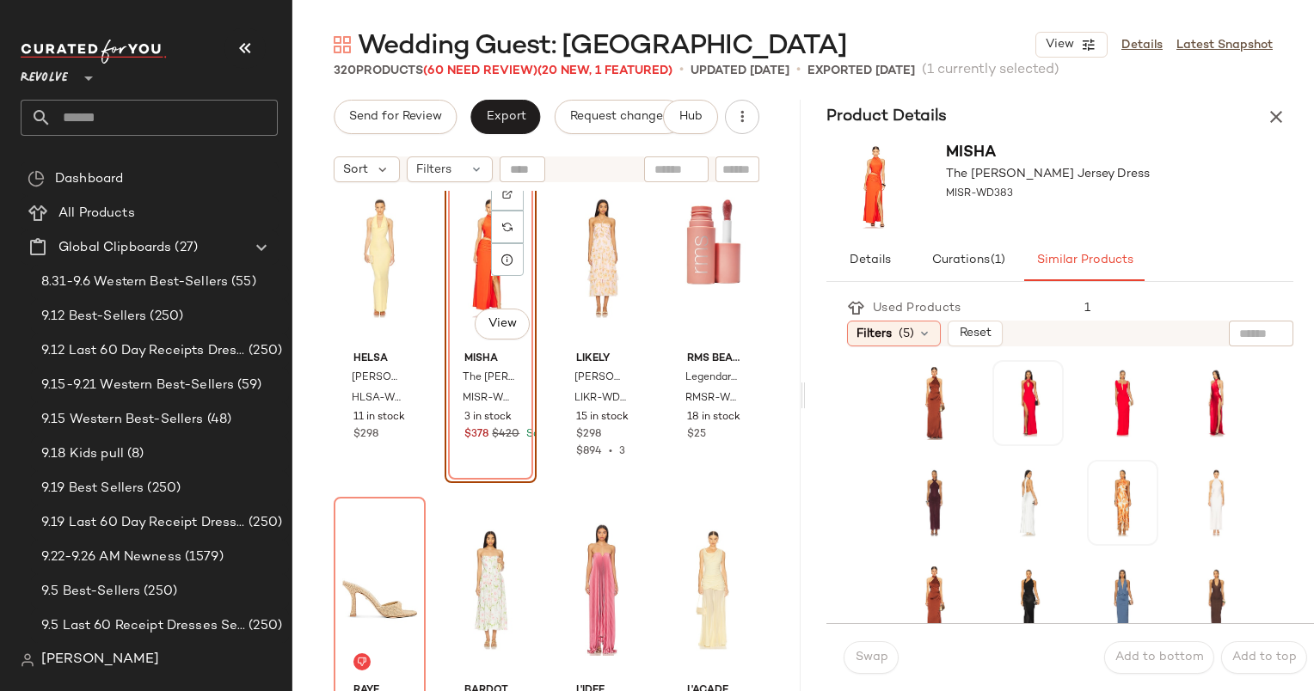
scroll to position [321, 0]
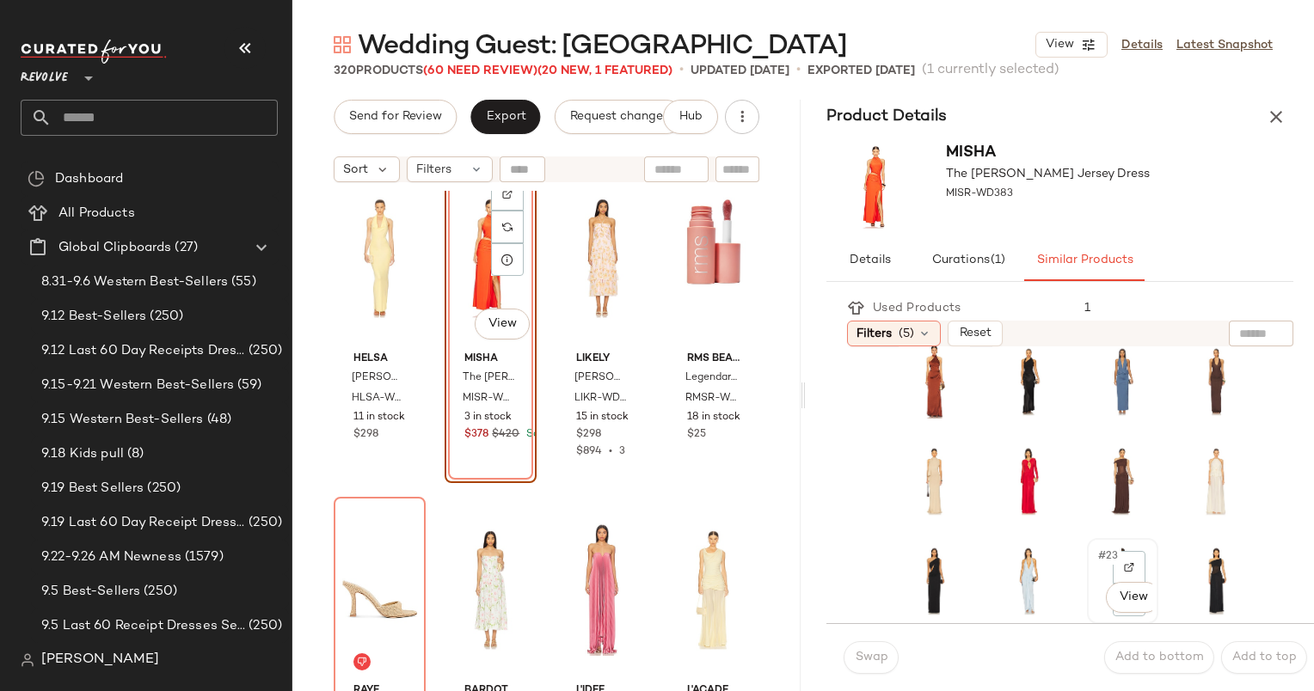
click at [1093, 567] on div "#23 View" at bounding box center [1122, 581] width 59 height 74
click at [872, 664] on span "Swap" at bounding box center [871, 658] width 34 height 14
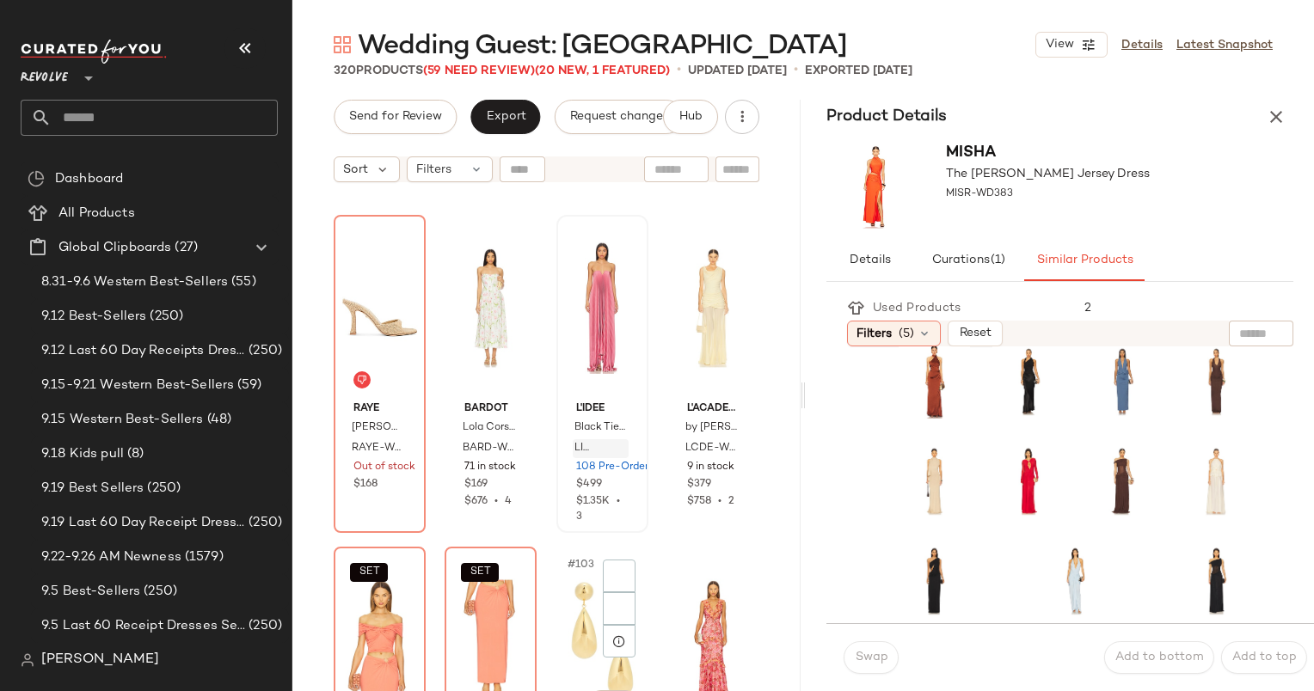
scroll to position [8290, 0]
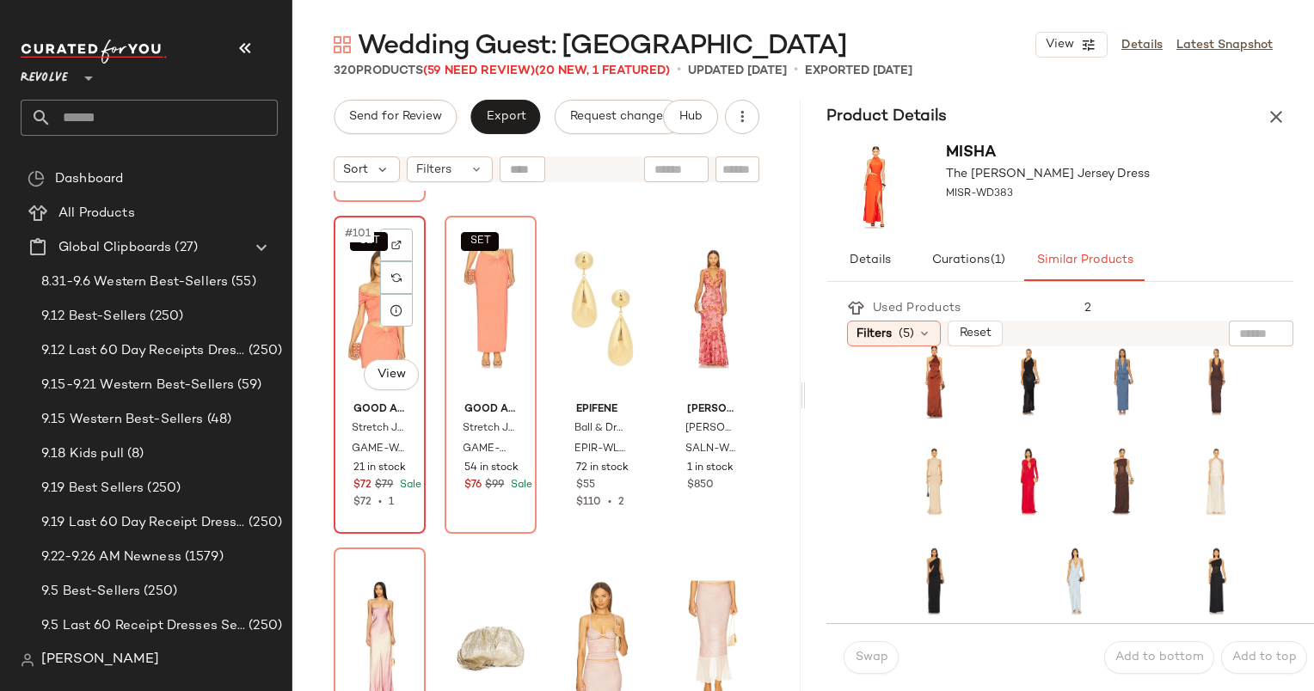
click at [361, 285] on div "SET #101 View" at bounding box center [380, 309] width 80 height 174
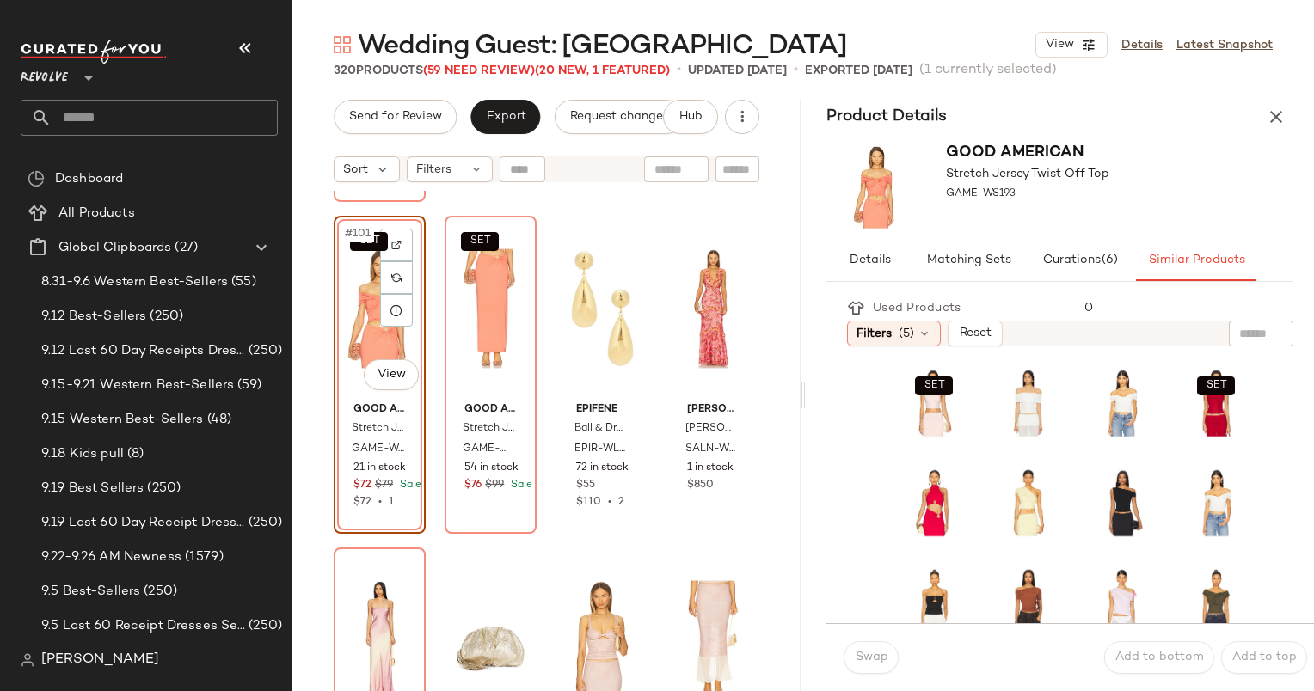
click at [874, 450] on div "SET SET SET SET SET" at bounding box center [1075, 701] width 436 height 688
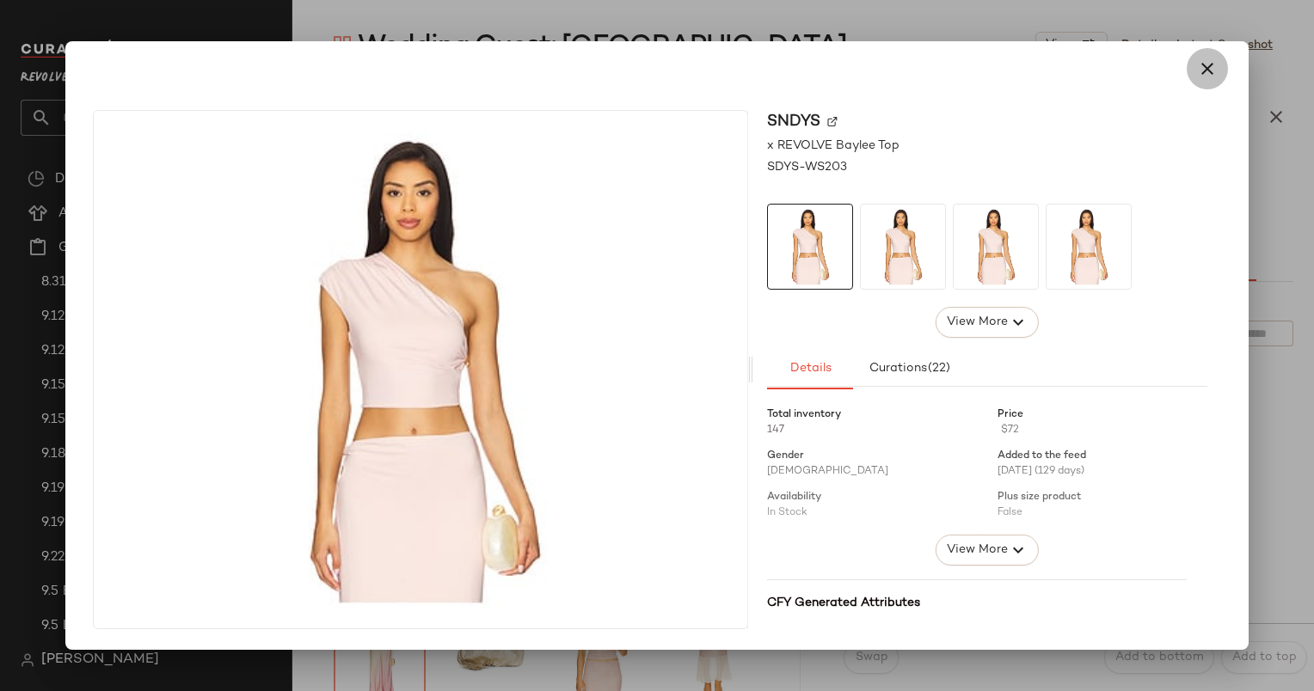
click at [1207, 86] on button "button" at bounding box center [1207, 68] width 41 height 41
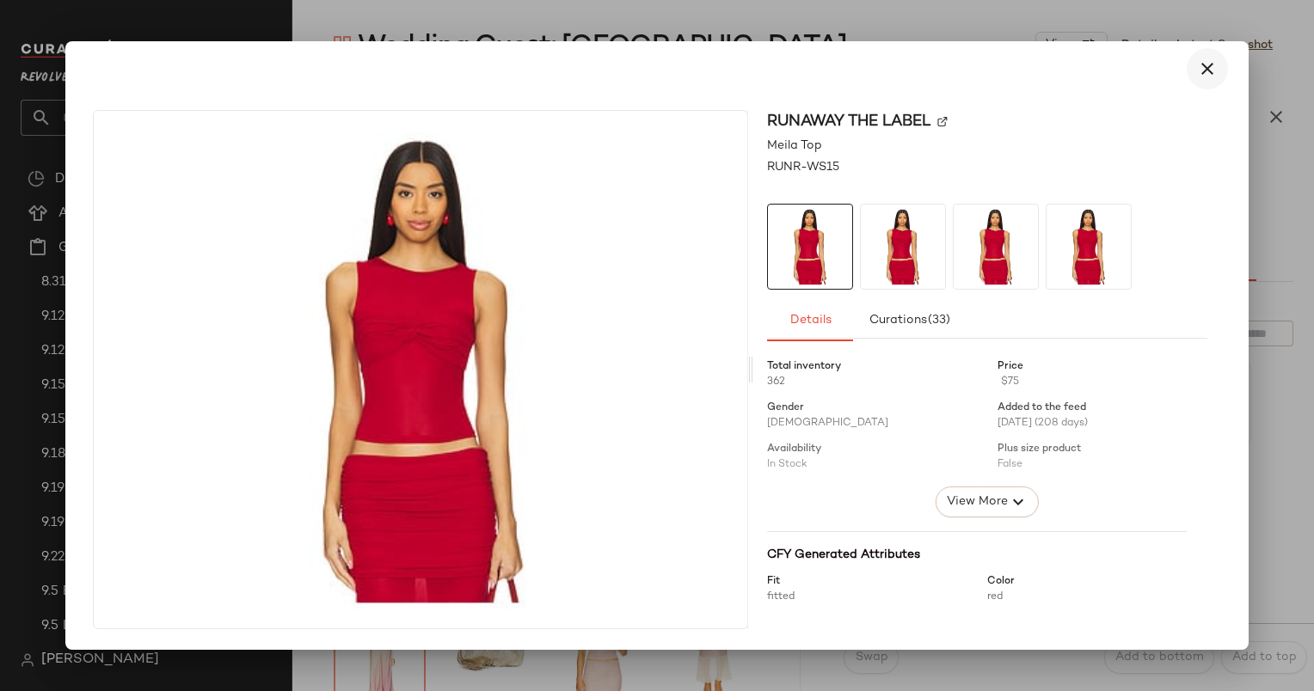
click at [1212, 65] on icon "button" at bounding box center [1207, 68] width 21 height 21
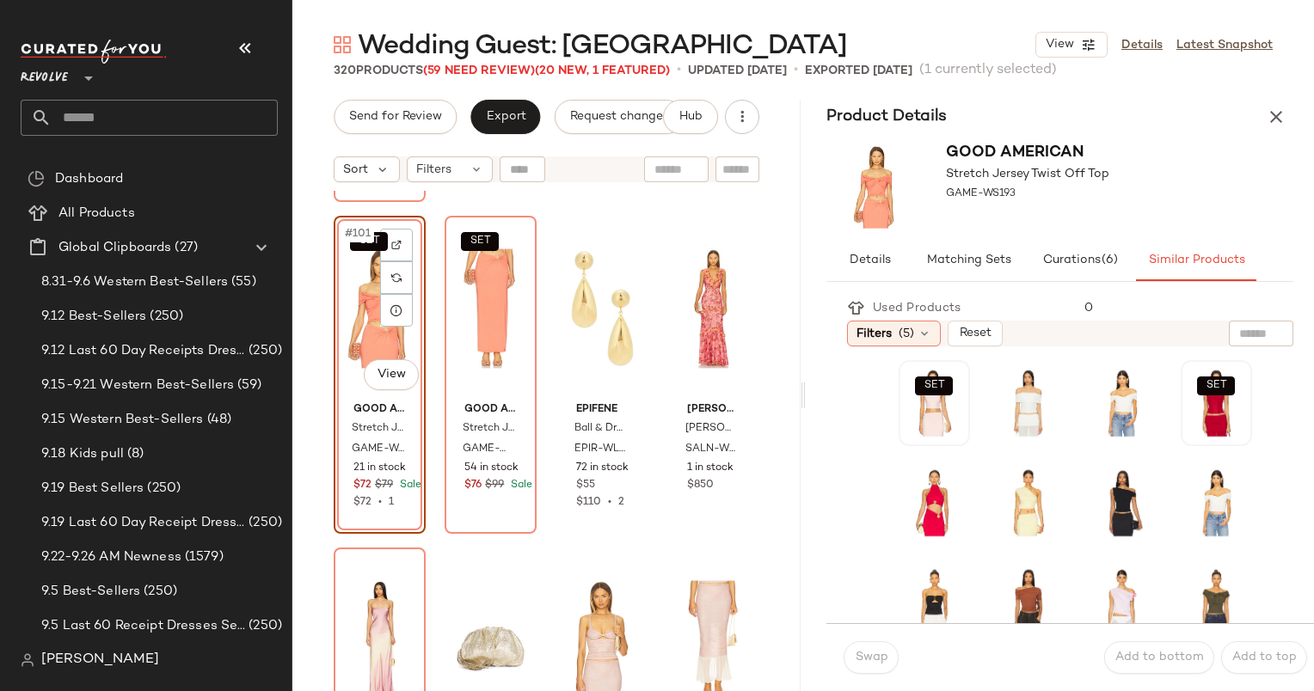
scroll to position [53, 0]
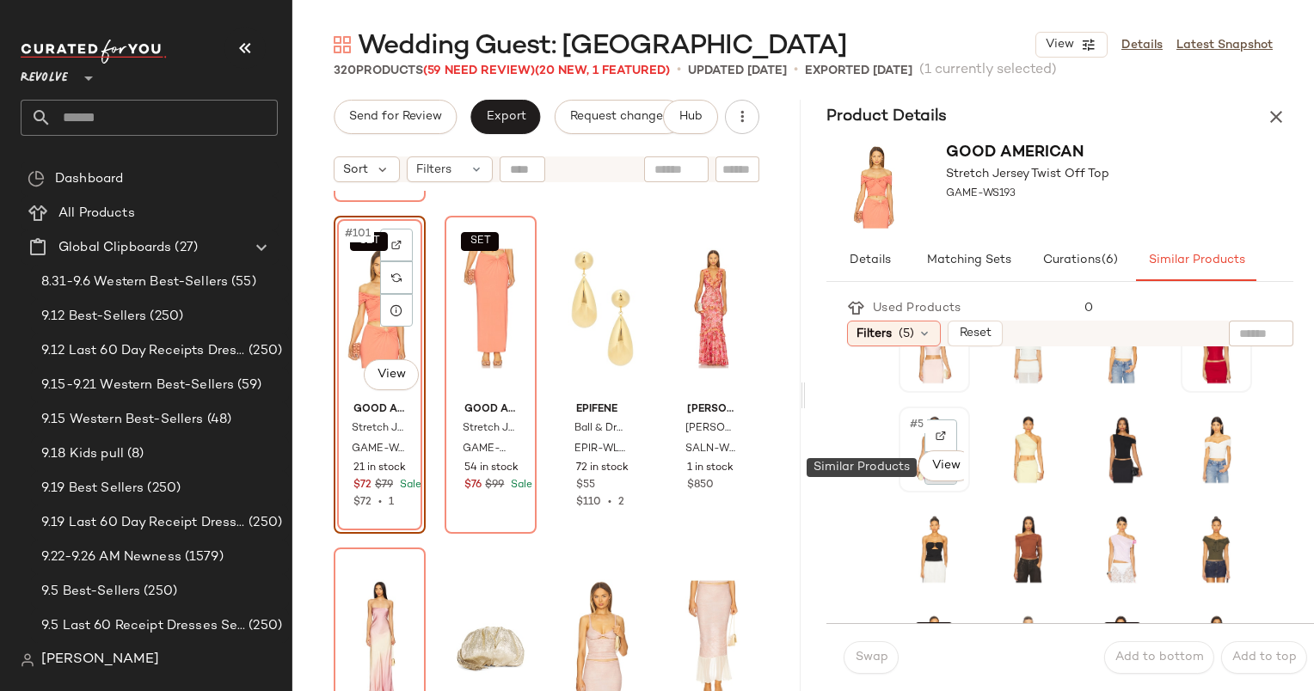
click at [929, 482] on div at bounding box center [940, 468] width 33 height 33
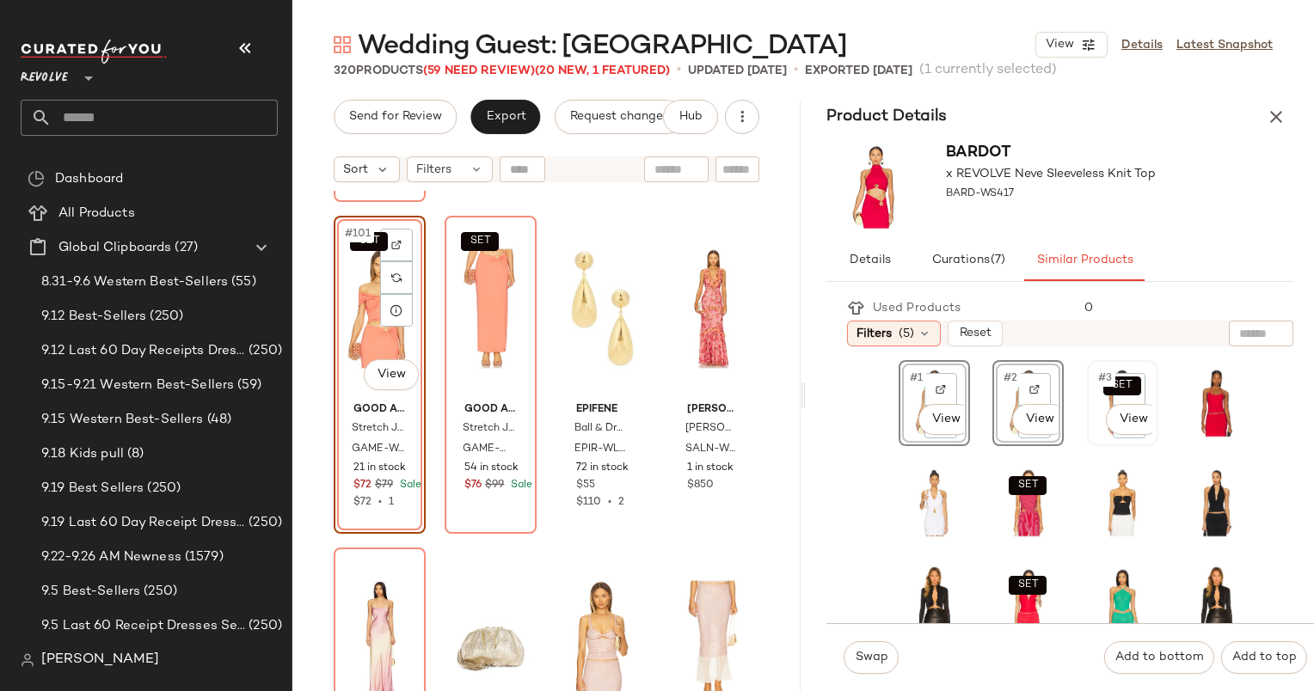
click at [1093, 432] on div "SET #3 View" at bounding box center [1122, 403] width 59 height 74
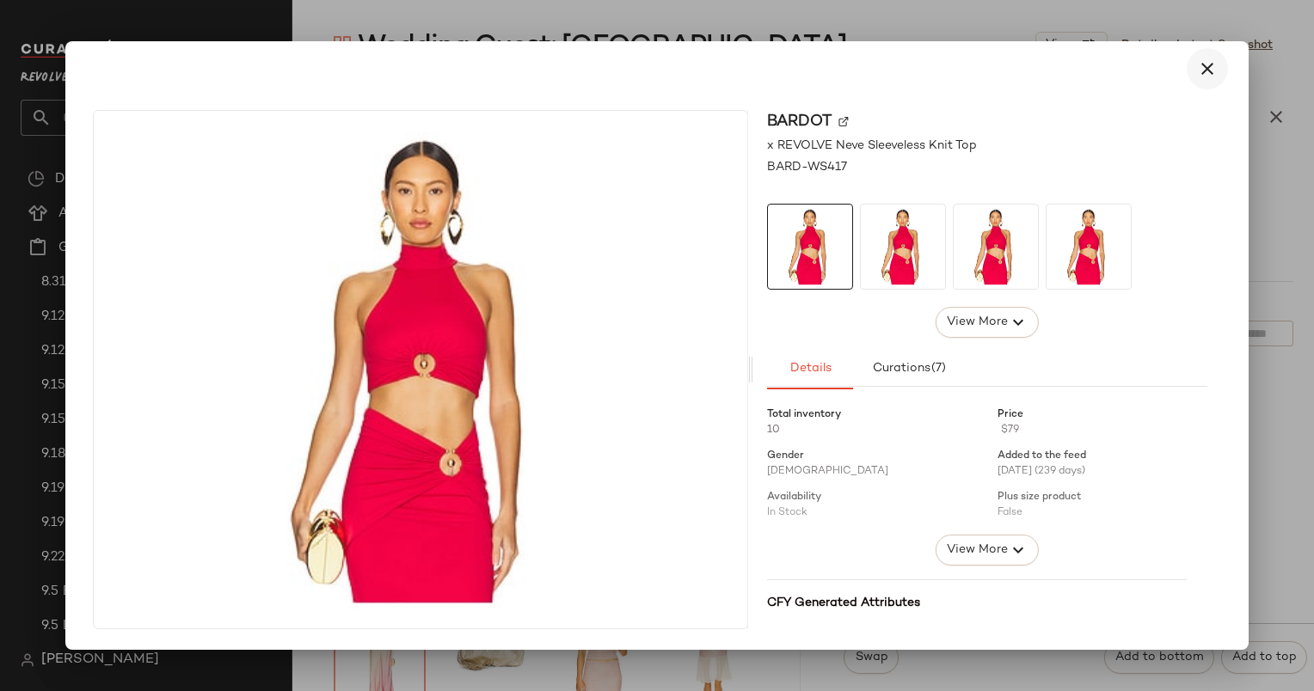
click at [1213, 67] on icon "button" at bounding box center [1207, 68] width 21 height 21
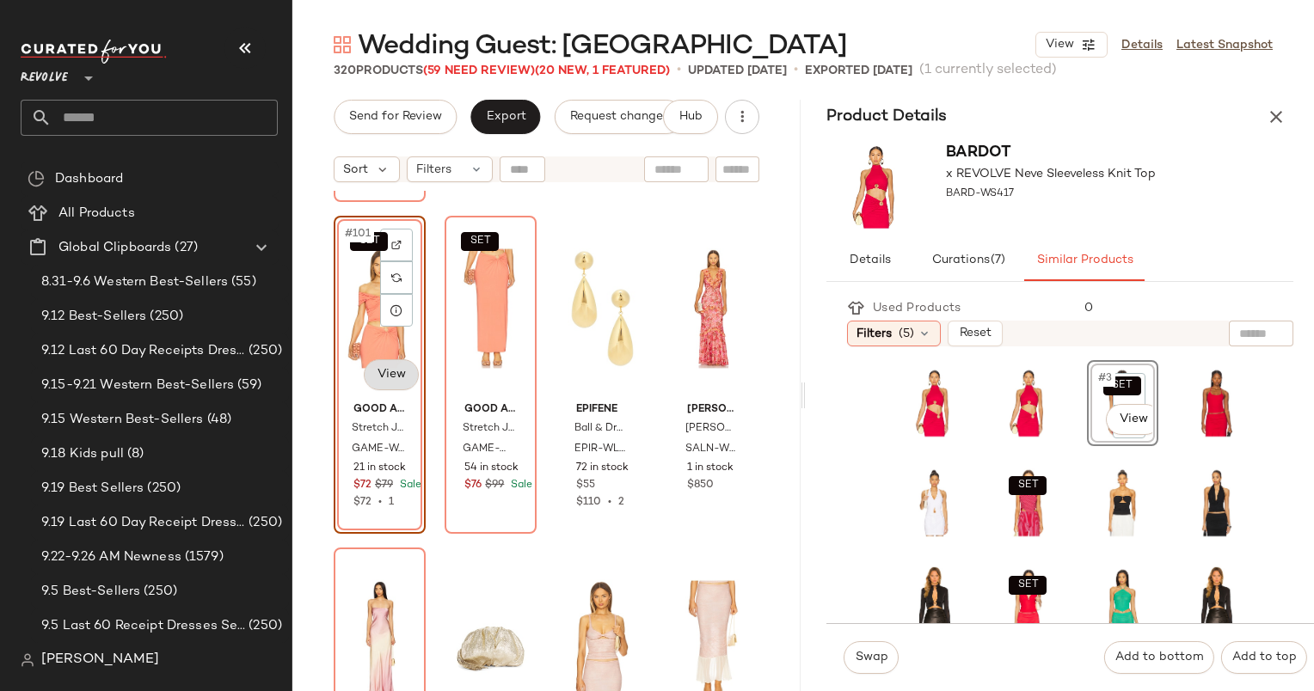
click at [392, 371] on body "Revolve ** Dashboard All Products Global Clipboards (27) 8.31-9.6 Western Best-…" at bounding box center [657, 345] width 1314 height 691
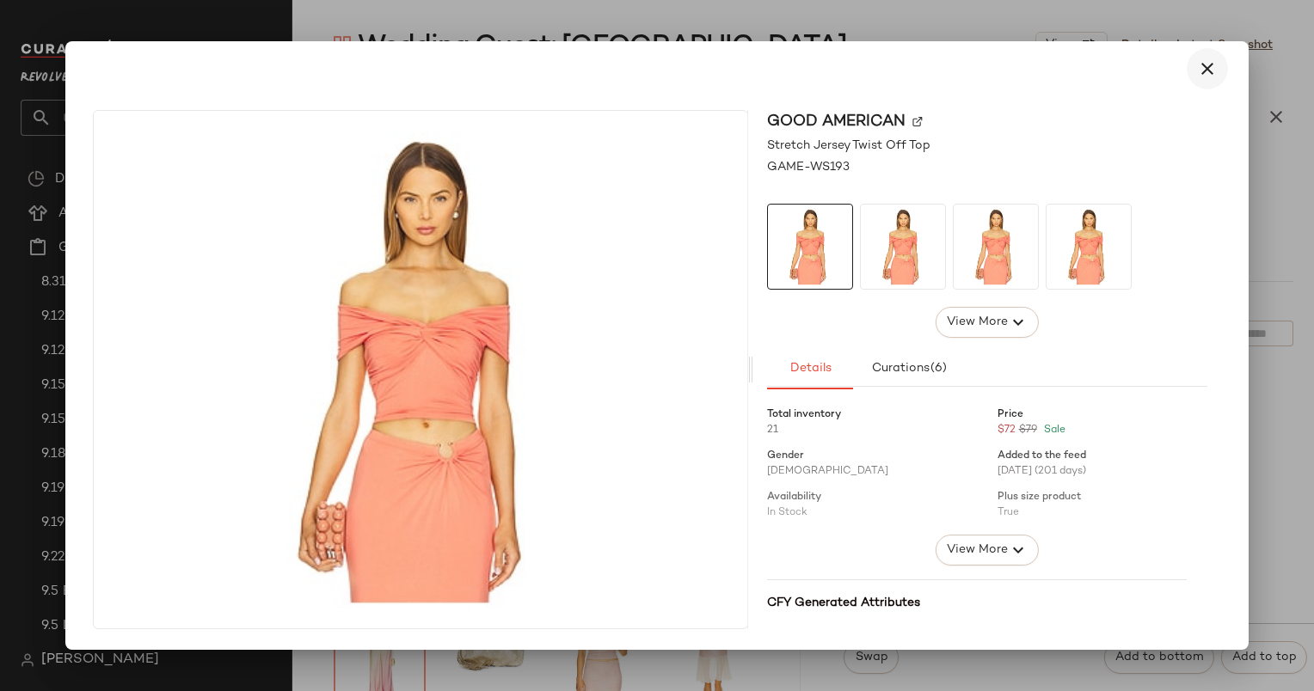
click at [1200, 55] on button "button" at bounding box center [1207, 68] width 41 height 41
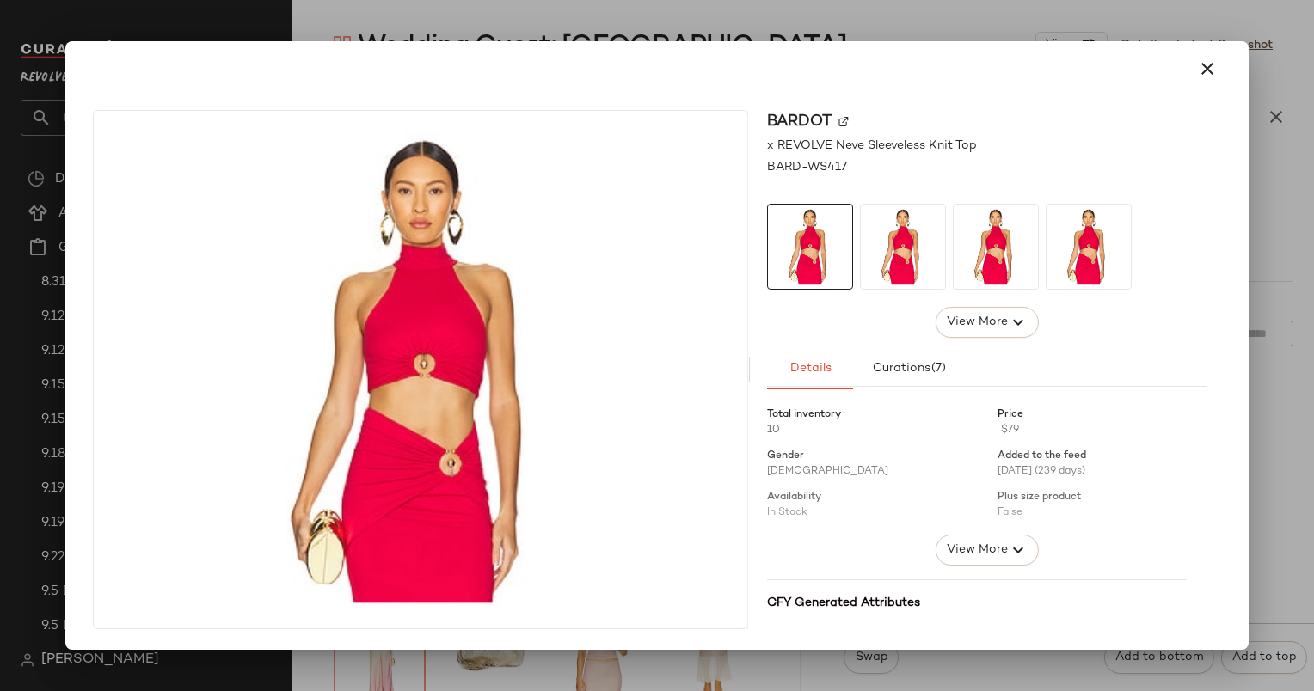
drag, startPoint x: 917, startPoint y: 414, endPoint x: 696, endPoint y: 420, distance: 221.1
click at [1200, 55] on button "button" at bounding box center [1207, 68] width 41 height 41
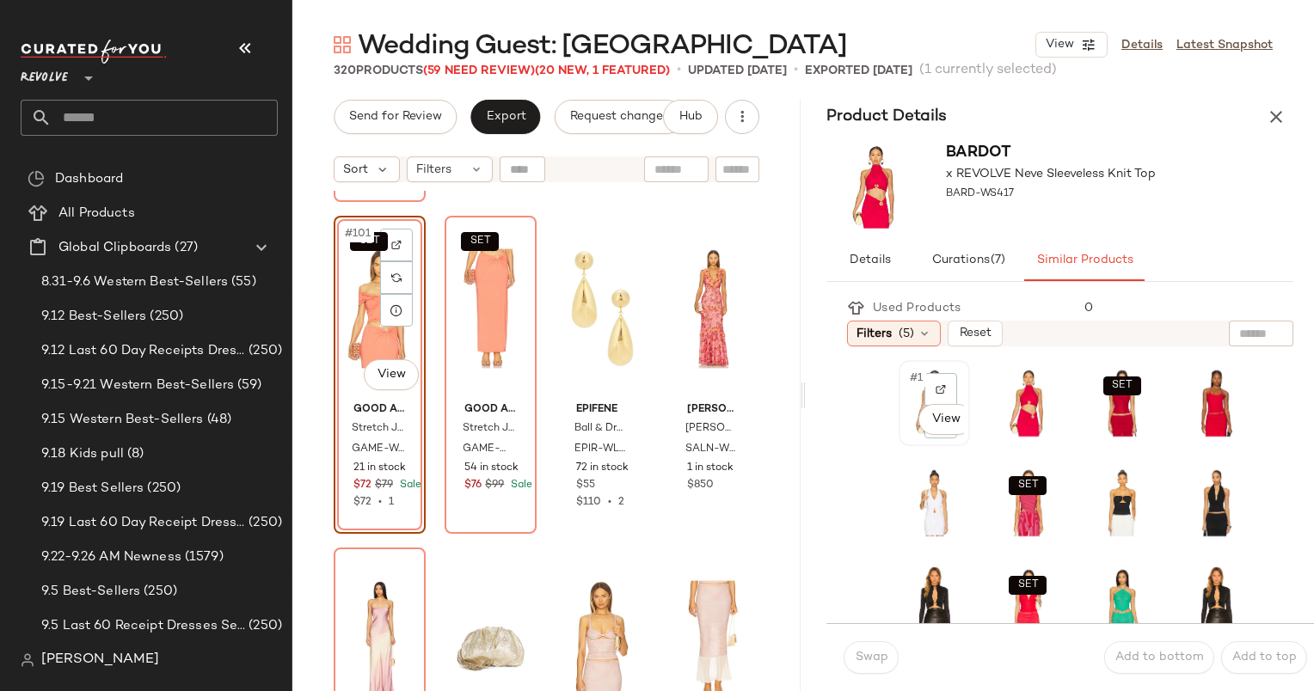
click at [910, 393] on div "#1 View" at bounding box center [934, 403] width 59 height 74
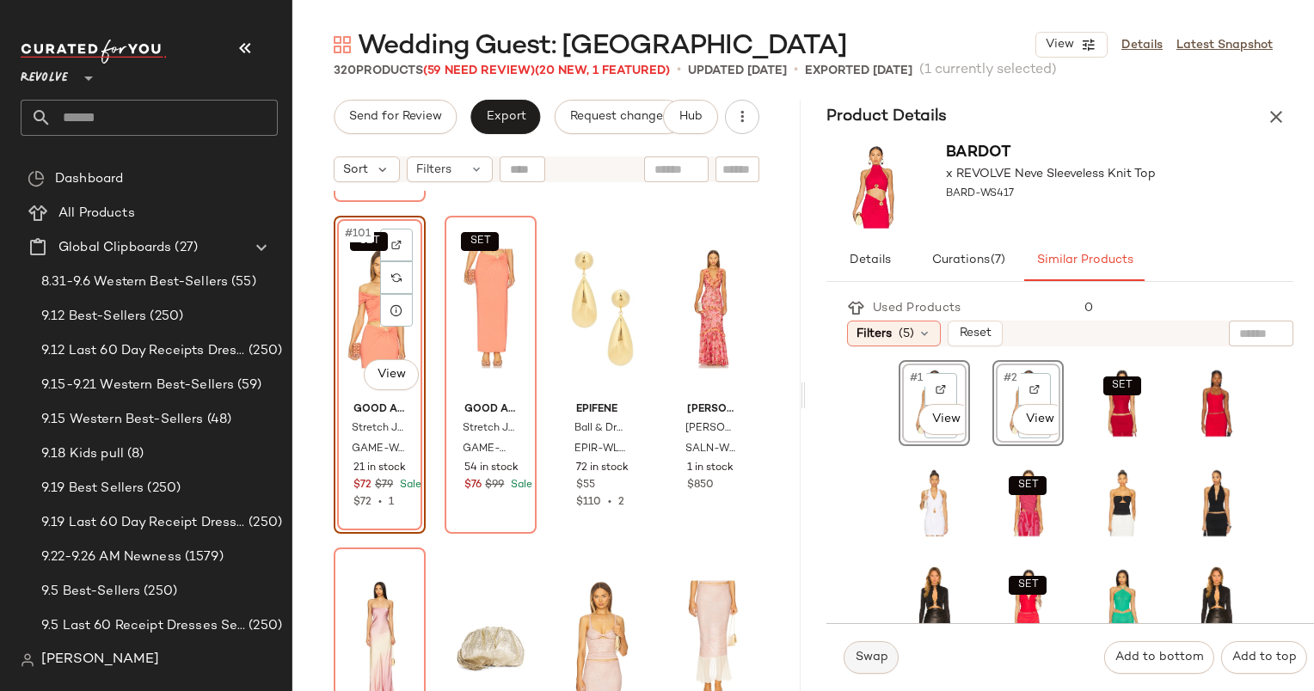
click at [880, 651] on span "Swap" at bounding box center [871, 658] width 34 height 14
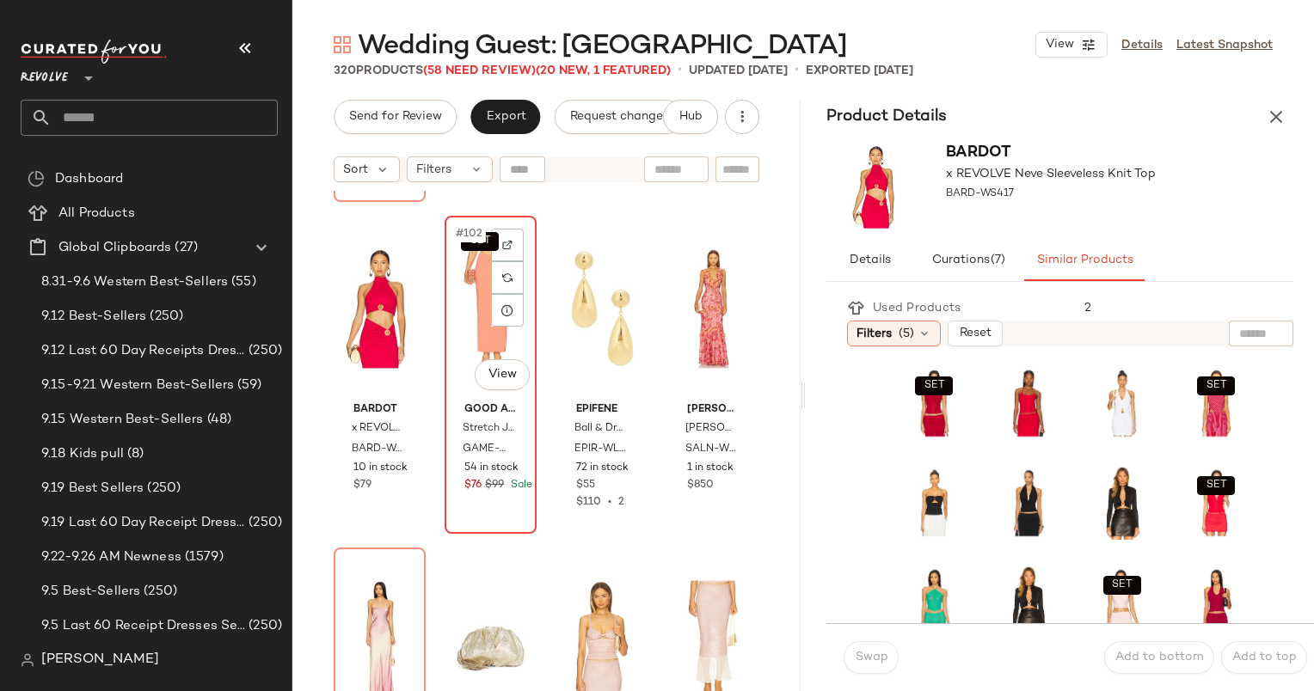
click at [473, 274] on div "SET #102 View" at bounding box center [491, 309] width 80 height 174
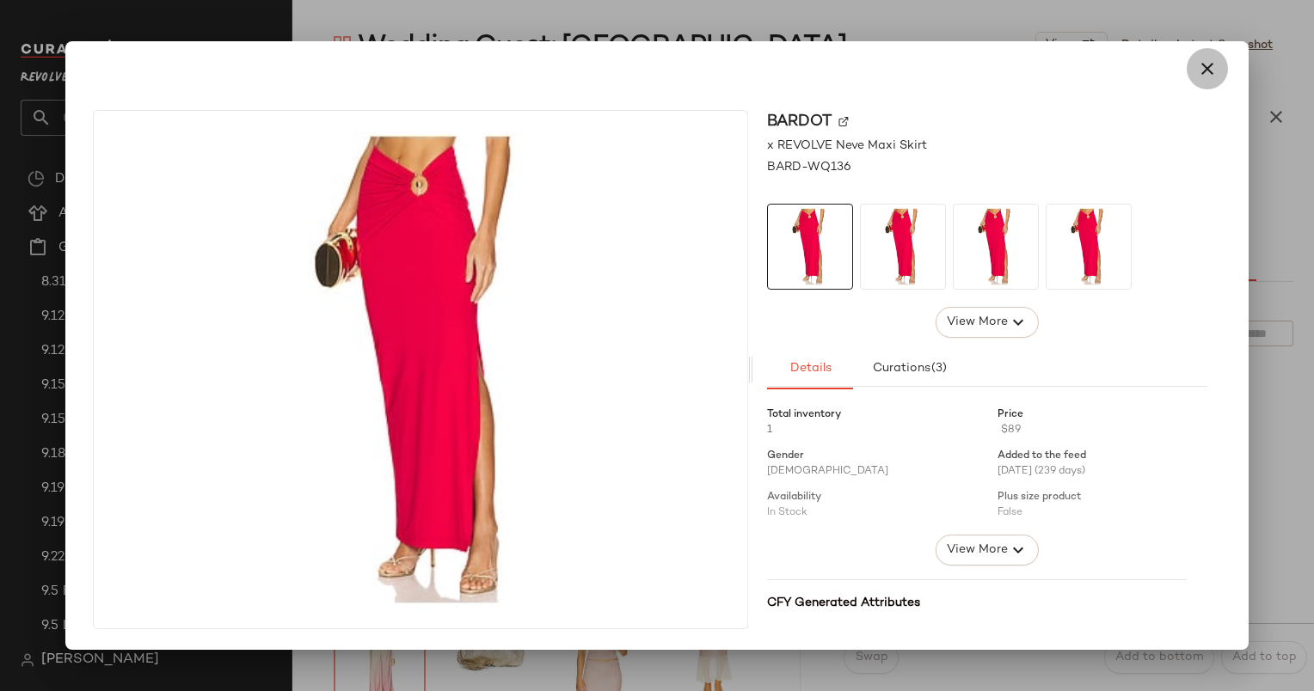
click at [1200, 88] on button "button" at bounding box center [1207, 68] width 41 height 41
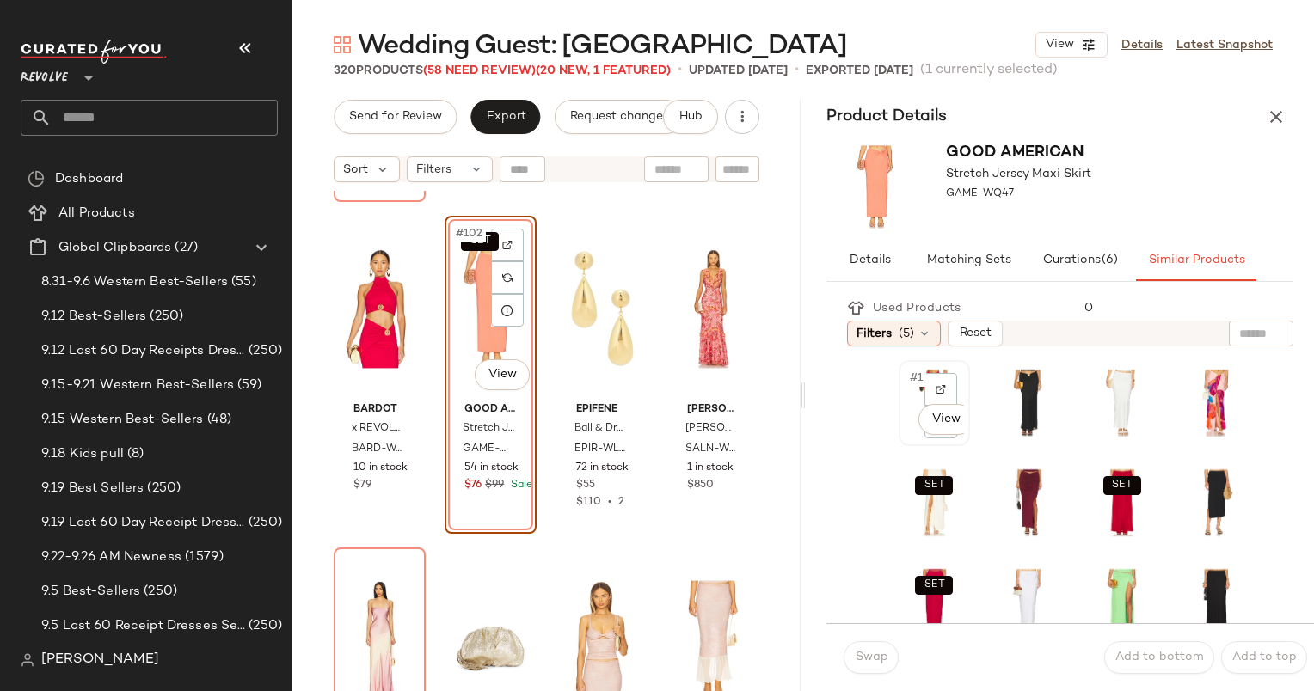
click at [910, 380] on span "#1" at bounding box center [917, 378] width 18 height 17
click at [865, 653] on span "Swap" at bounding box center [871, 658] width 34 height 14
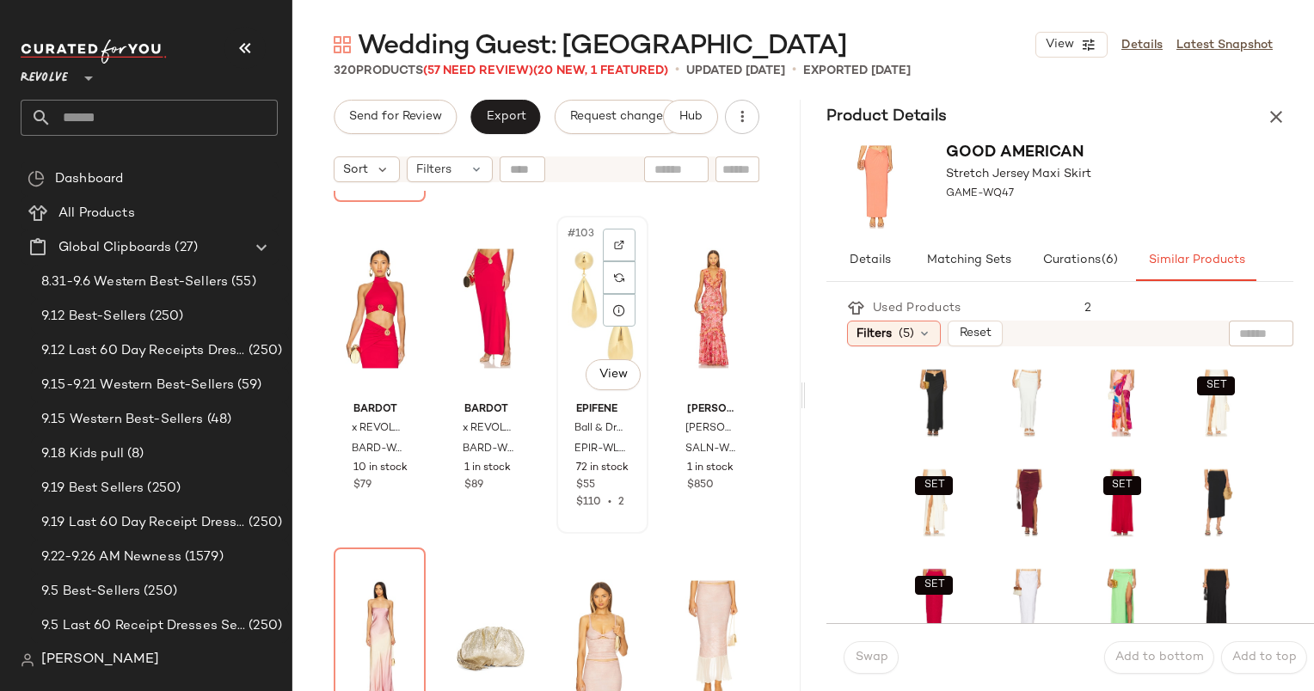
scroll to position [8564, 0]
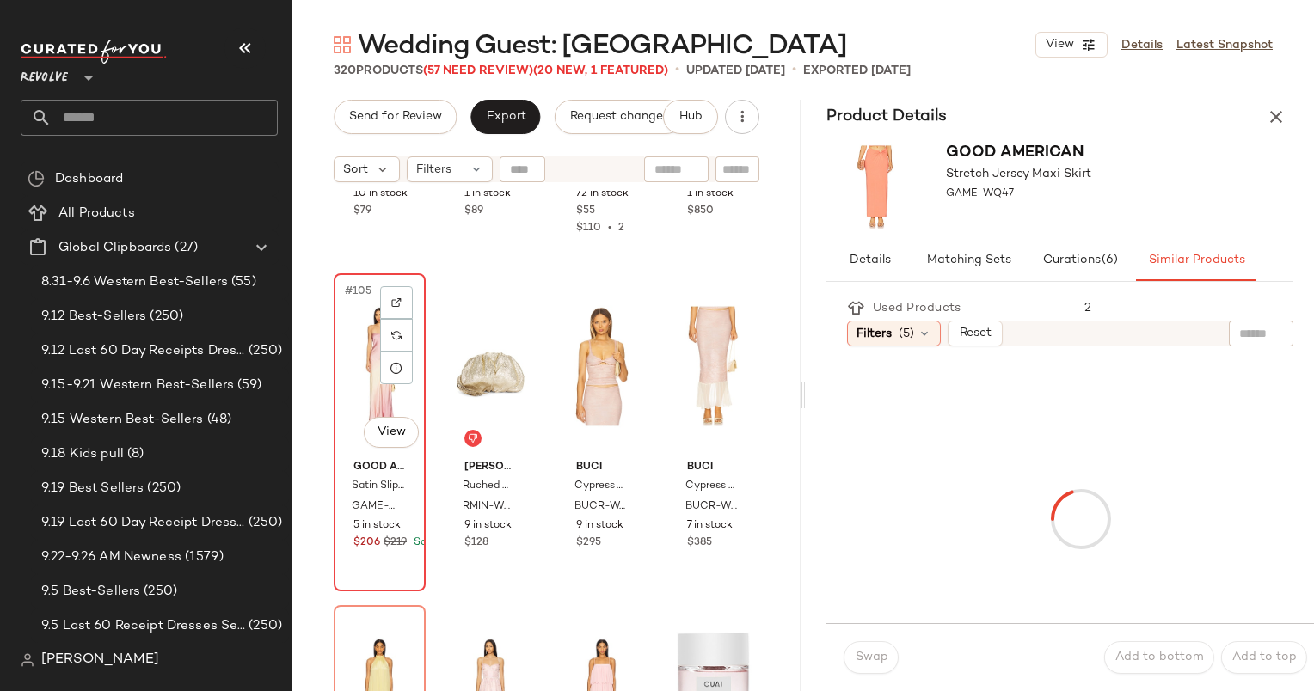
click at [357, 333] on div "#105 View" at bounding box center [380, 366] width 80 height 174
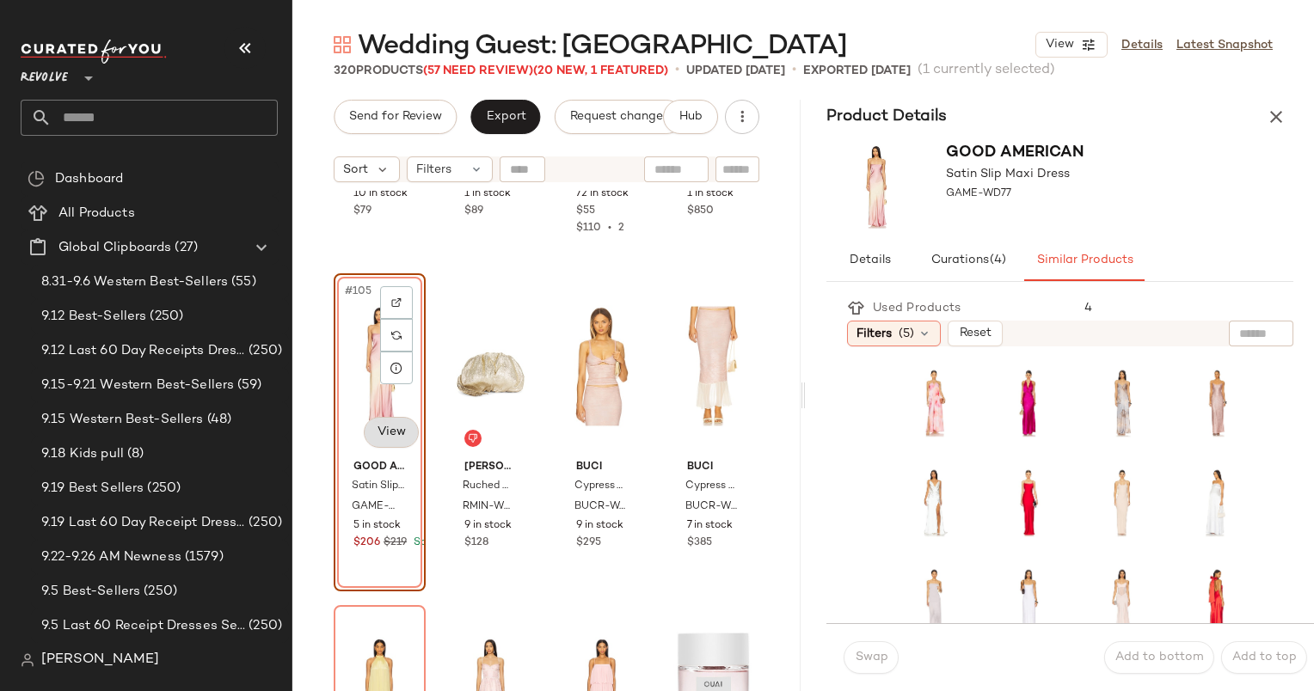
click at [380, 433] on body "Revolve ** Dashboard All Products Global Clipboards (27) 8.31-9.6 Western Best-…" at bounding box center [657, 345] width 1314 height 691
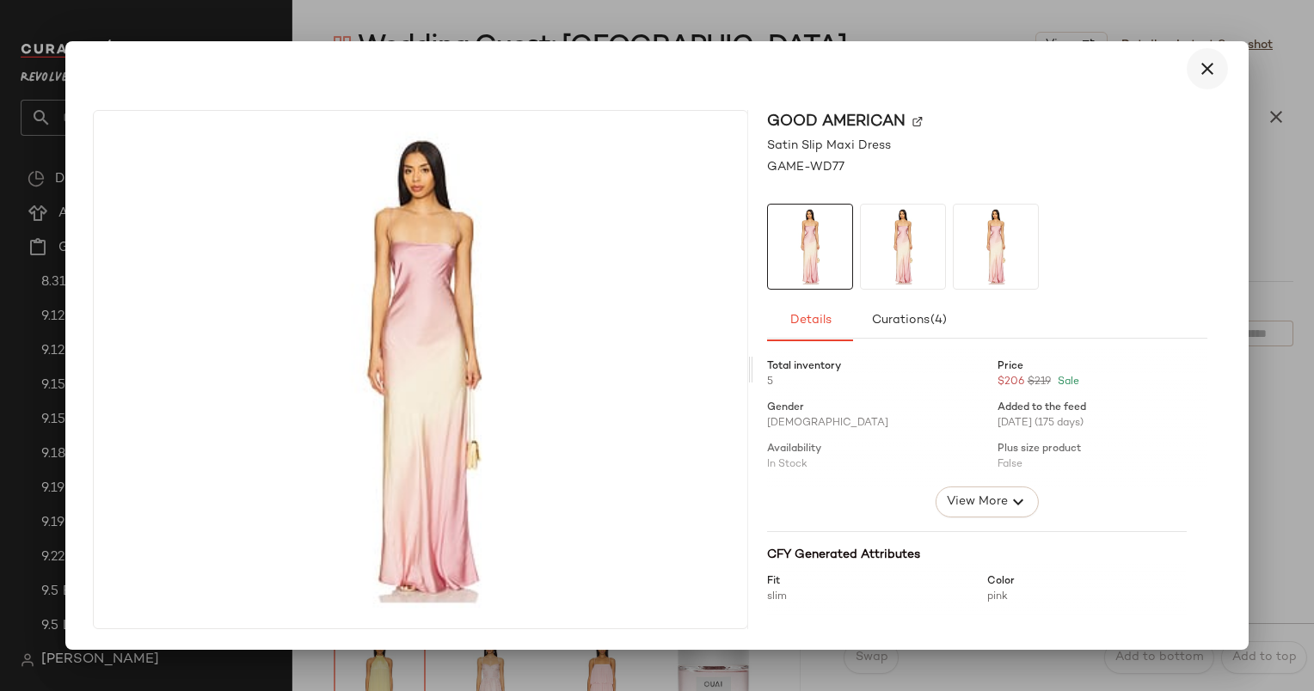
click at [1224, 73] on button "button" at bounding box center [1207, 68] width 41 height 41
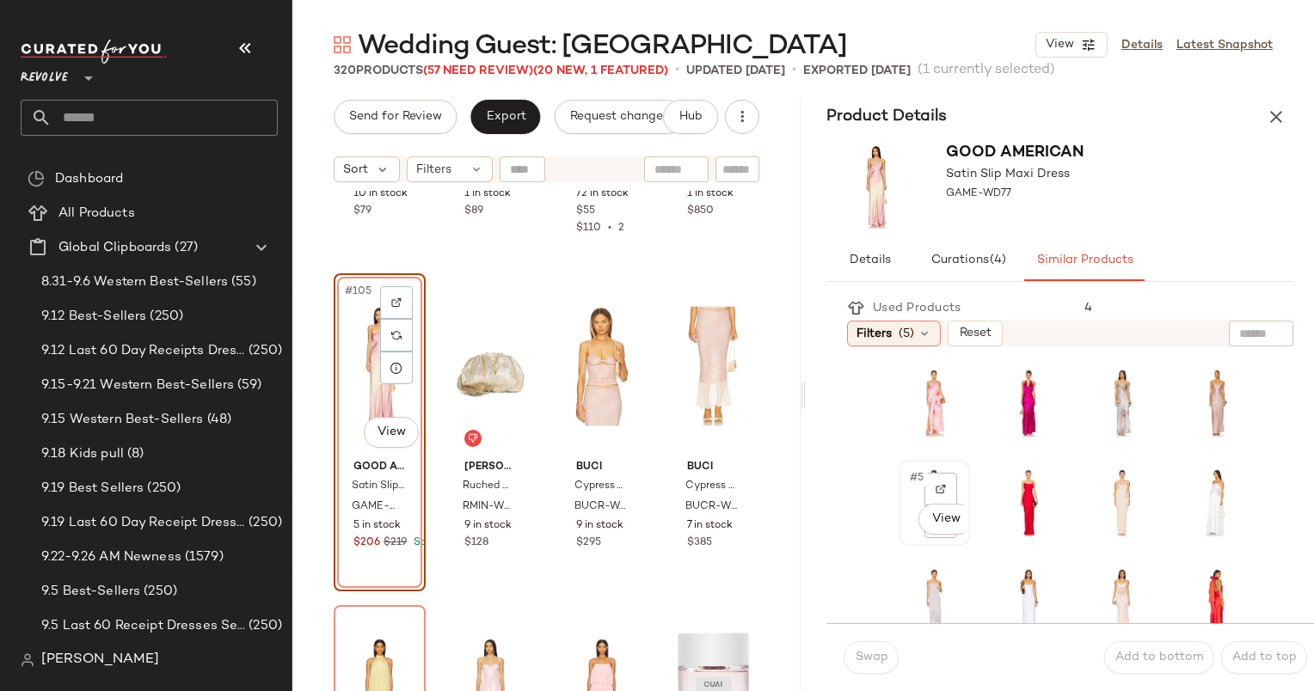
scroll to position [29, 0]
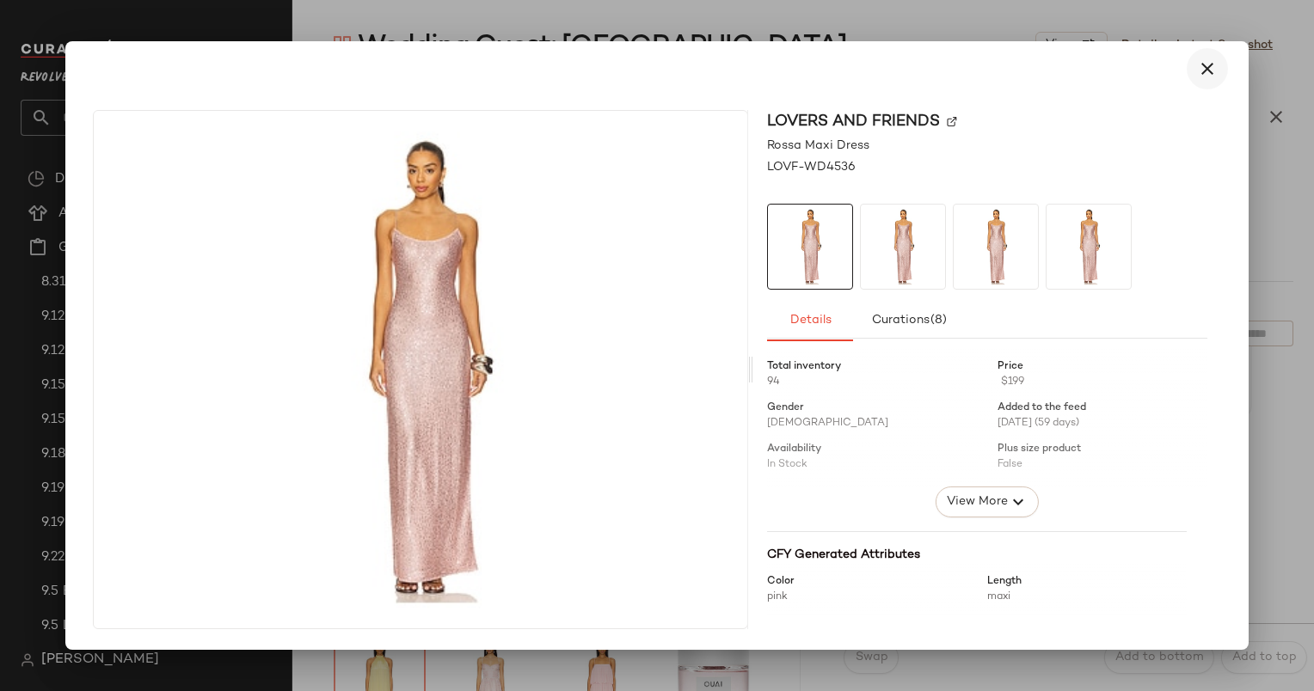
click at [1197, 65] on icon "button" at bounding box center [1207, 68] width 21 height 21
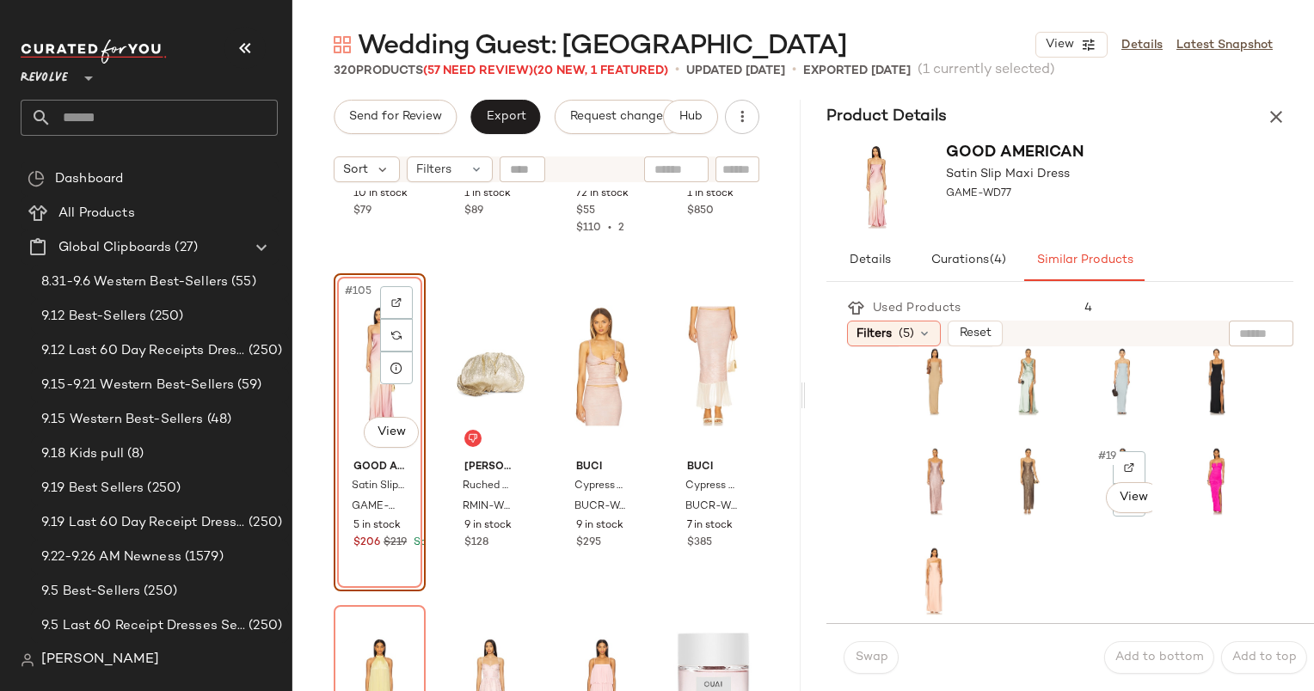
scroll to position [320, 0]
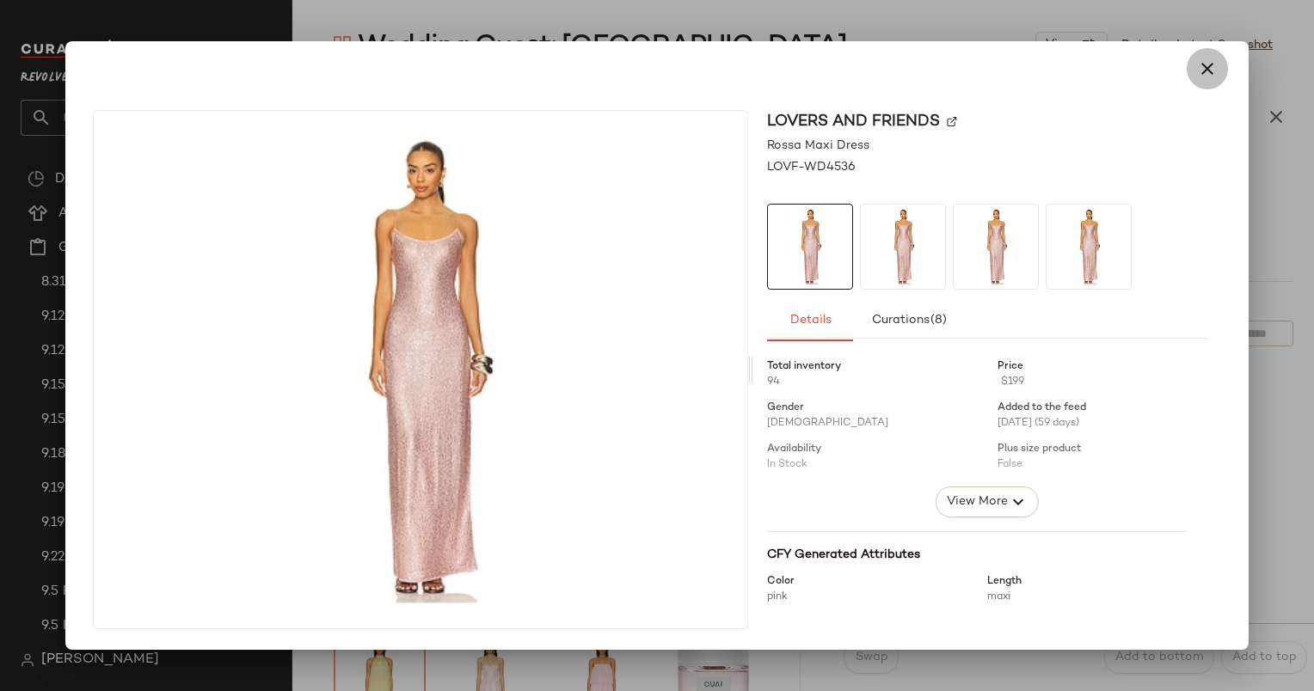
click at [1211, 72] on icon "button" at bounding box center [1207, 68] width 21 height 21
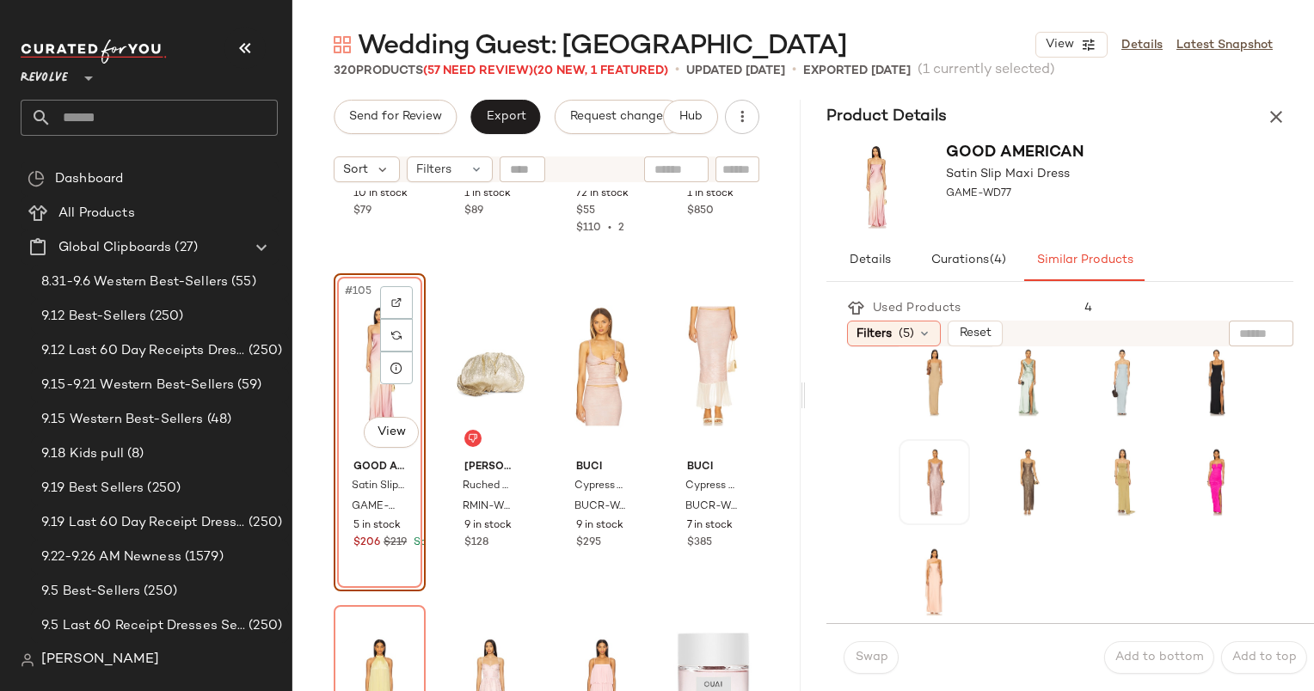
scroll to position [0, 0]
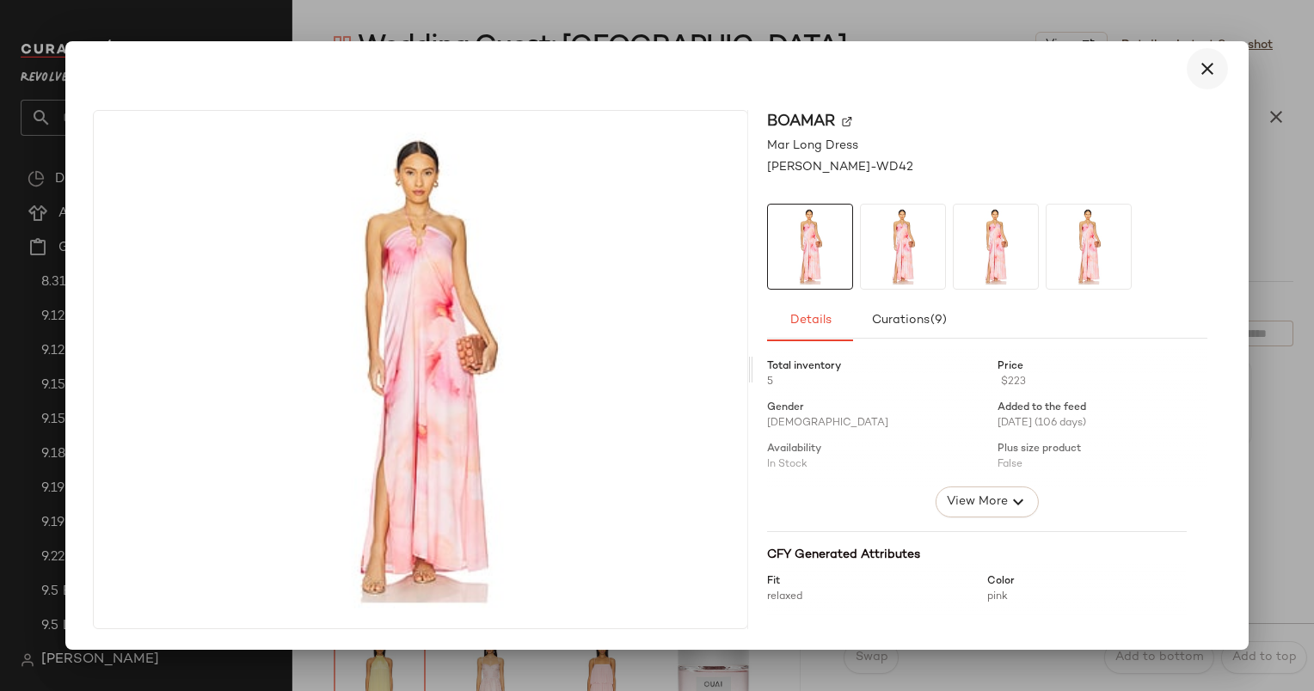
click at [1199, 83] on button "button" at bounding box center [1207, 68] width 41 height 41
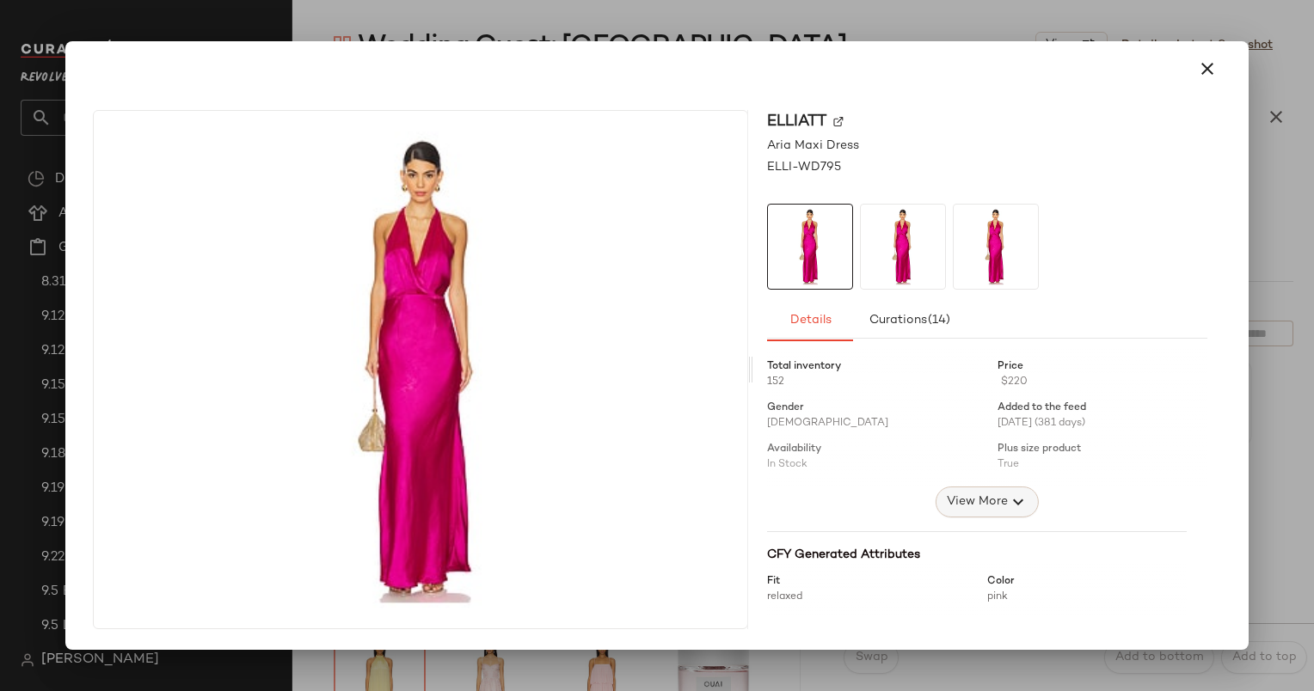
click at [973, 505] on span "View More" at bounding box center [976, 502] width 62 height 21
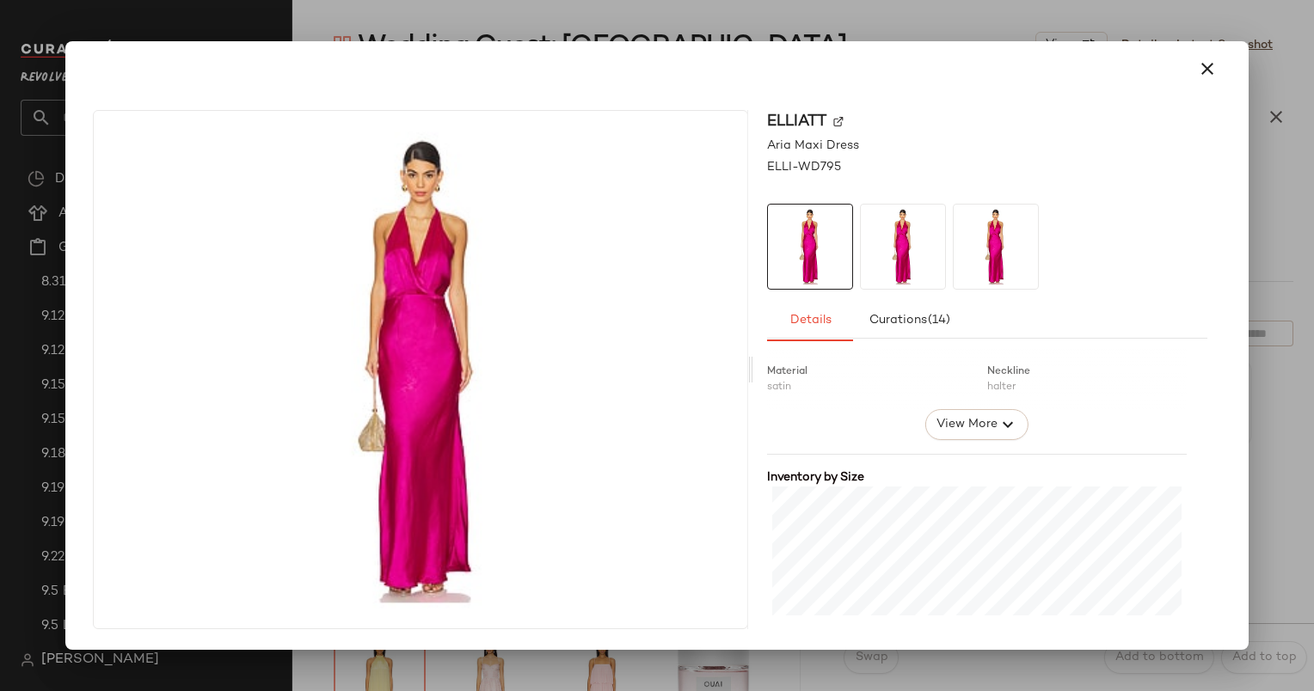
scroll to position [788, 0]
drag, startPoint x: 973, startPoint y: 509, endPoint x: 973, endPoint y: 399, distance: 110.1
click at [973, 399] on div at bounding box center [977, 338] width 420 height 141
click at [980, 420] on span "View More" at bounding box center [966, 424] width 62 height 21
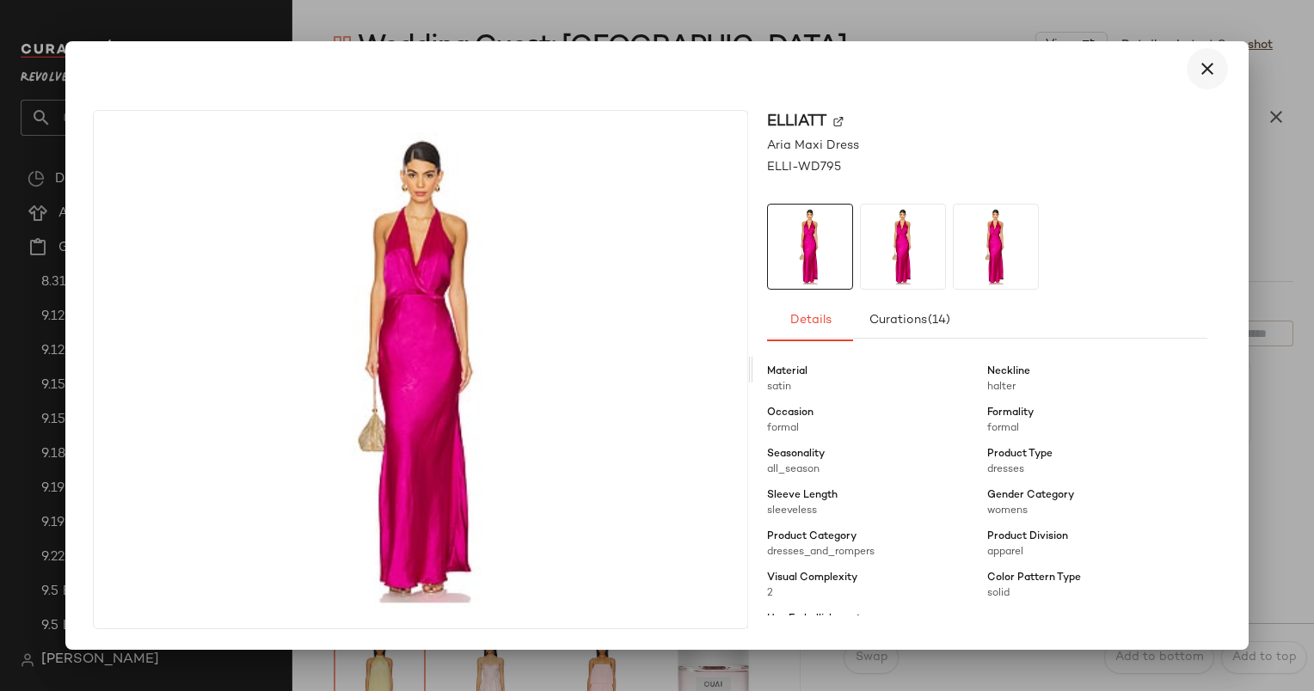
click at [1201, 76] on icon "button" at bounding box center [1207, 68] width 21 height 21
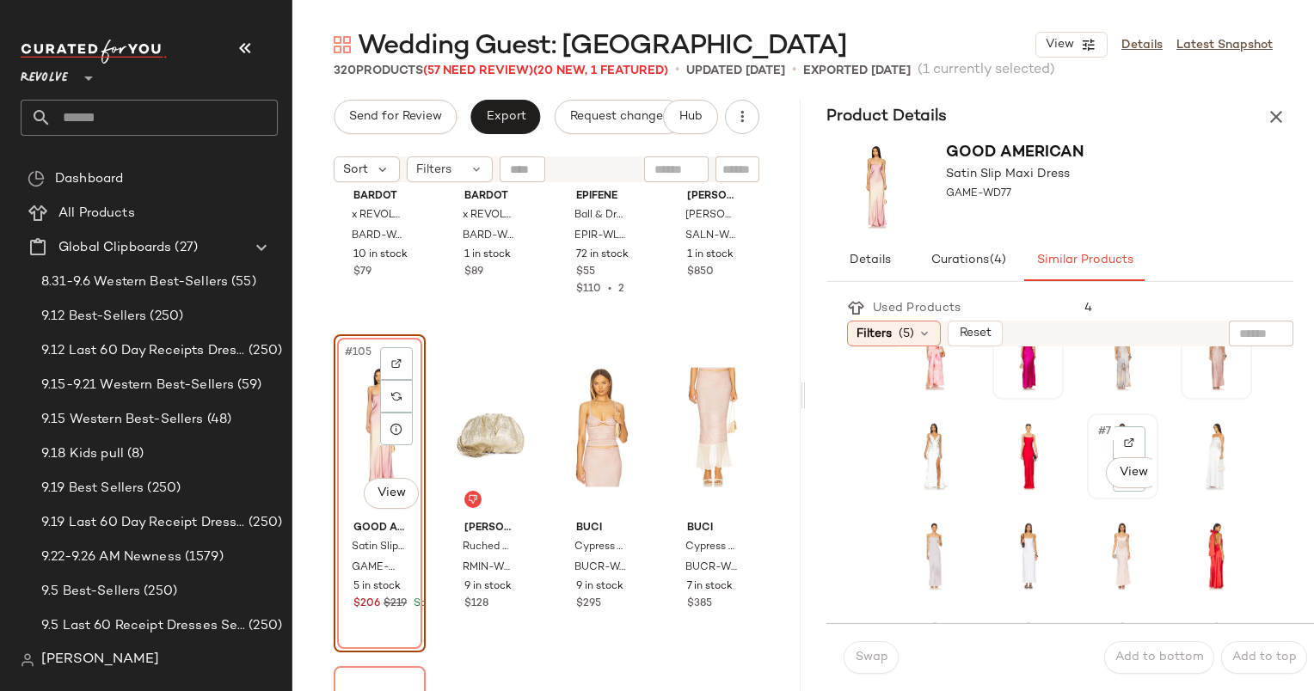
scroll to position [0, 0]
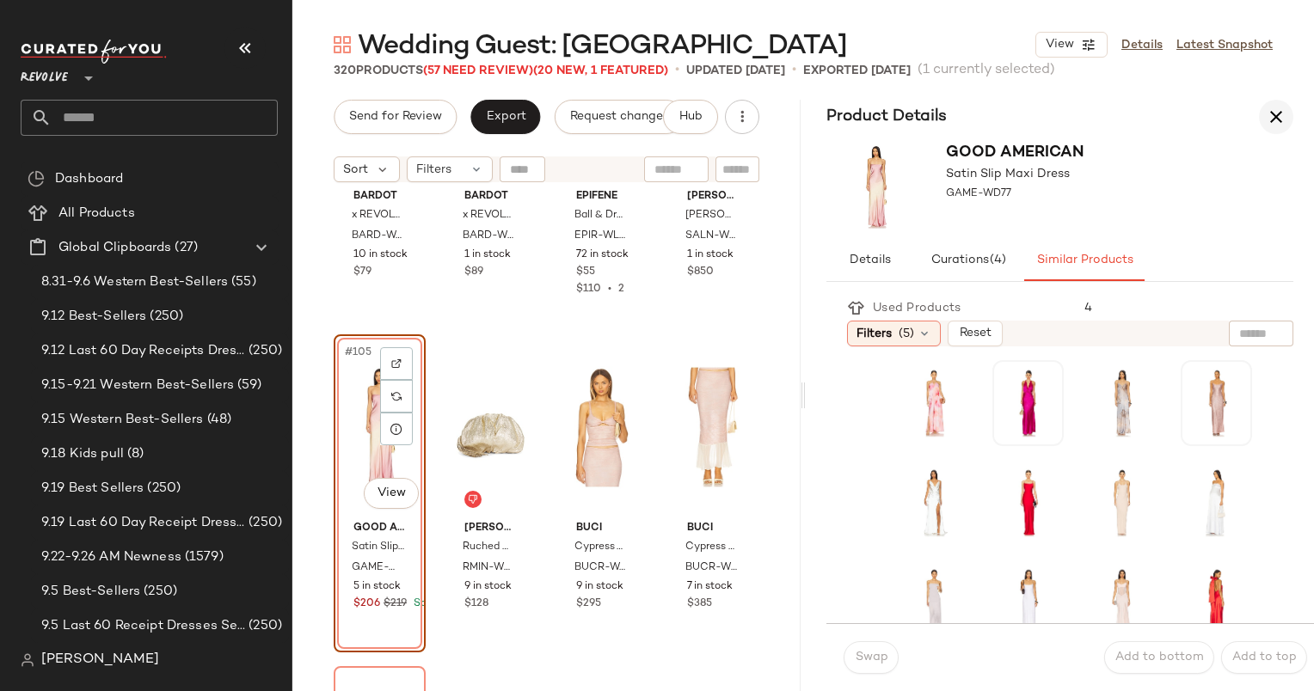
click at [1285, 117] on icon "button" at bounding box center [1276, 117] width 21 height 21
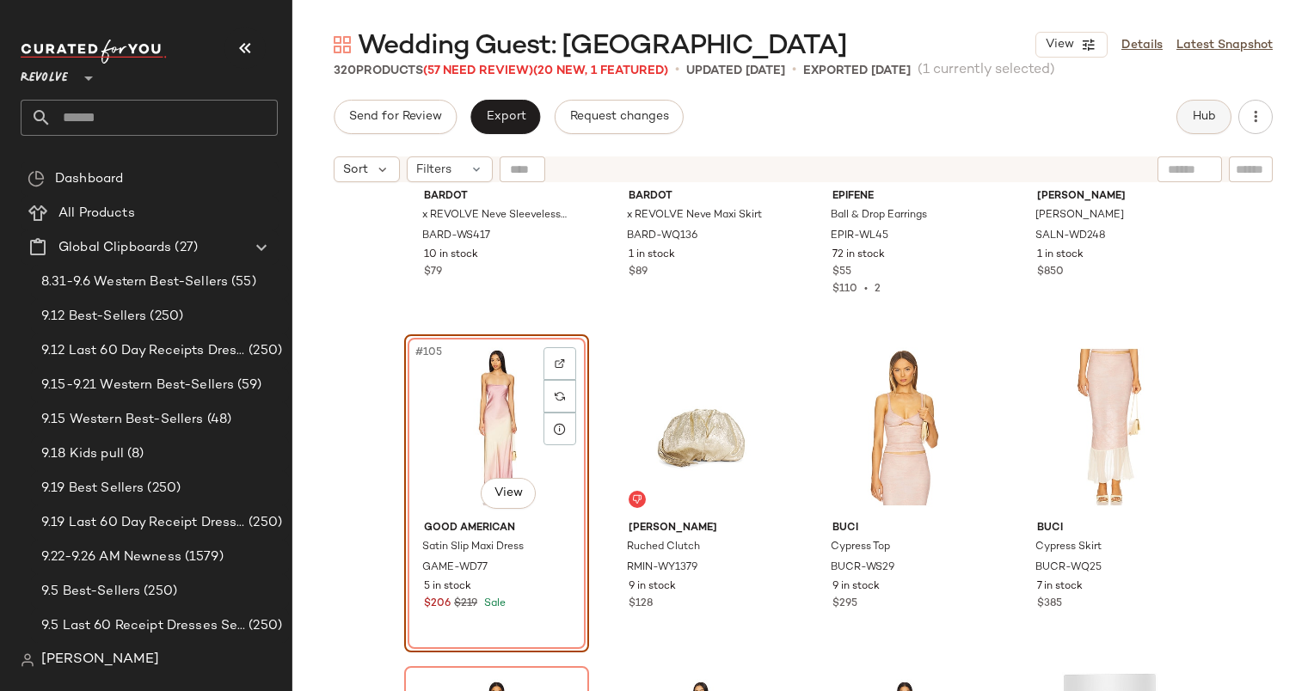
click at [1219, 130] on button "Hub" at bounding box center [1203, 117] width 55 height 34
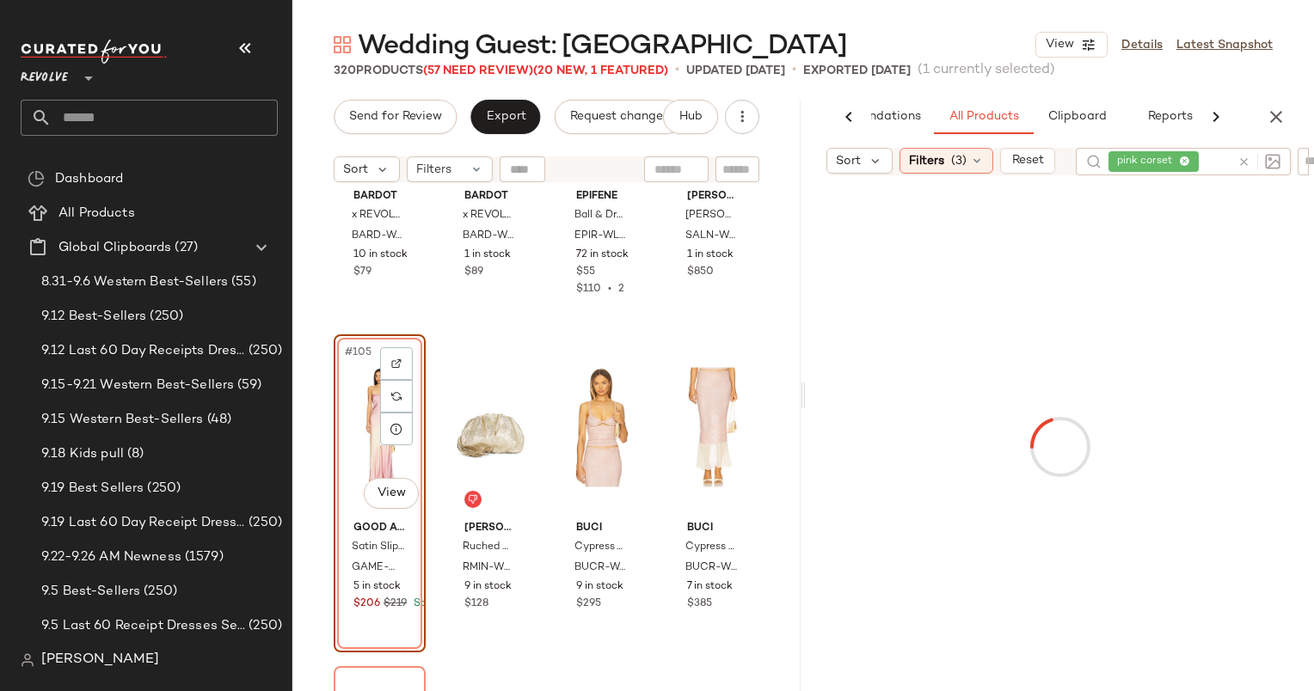
scroll to position [0, 89]
click at [1235, 163] on div at bounding box center [1255, 174] width 50 height 52
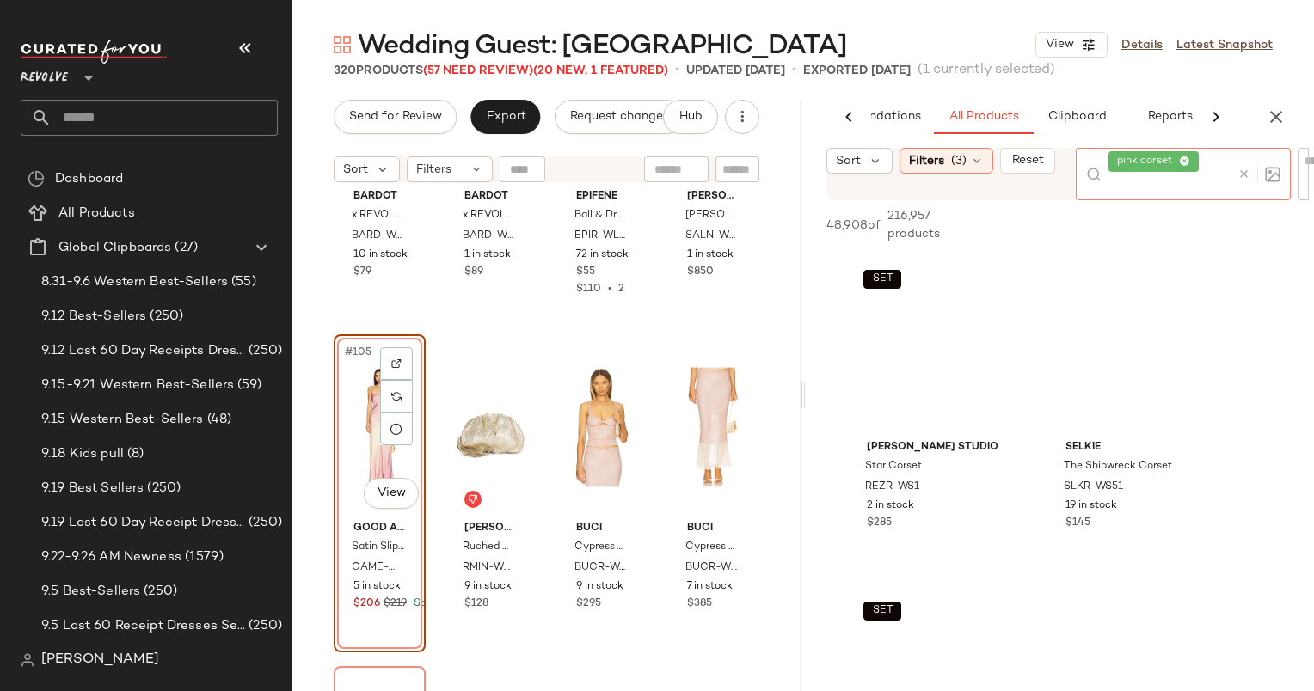
click at [1248, 169] on icon at bounding box center [1243, 174] width 13 height 13
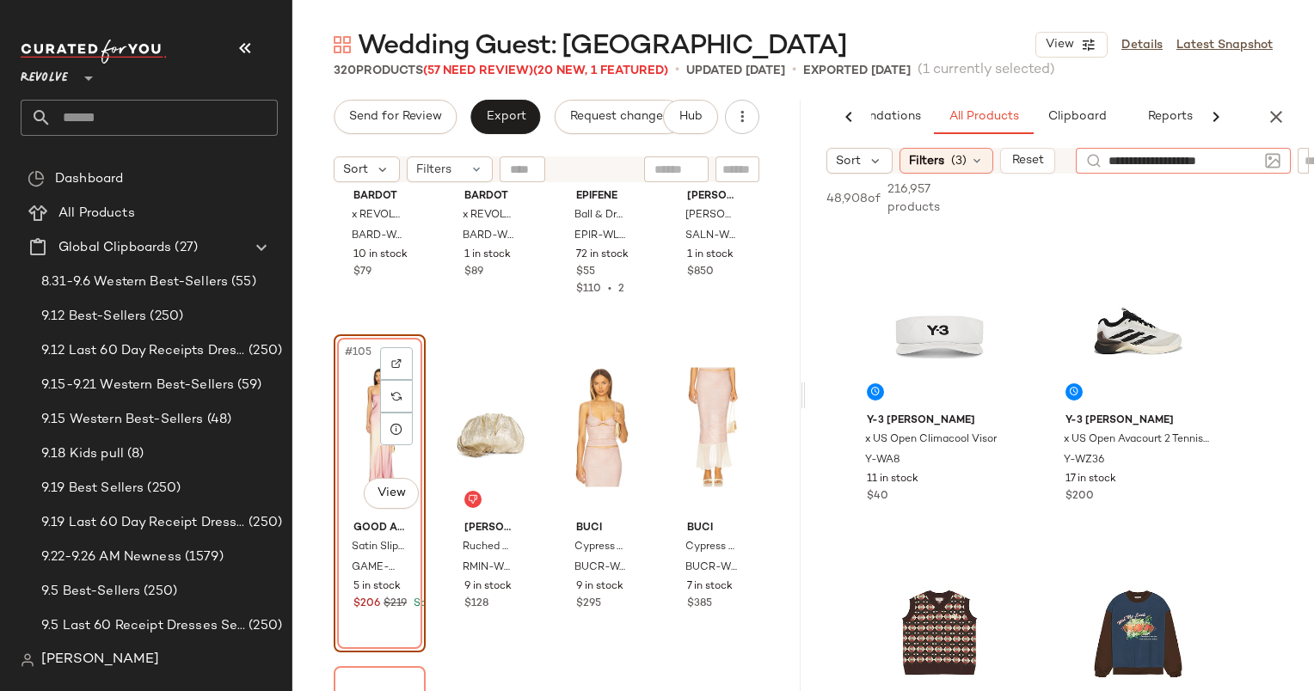
type input "**********"
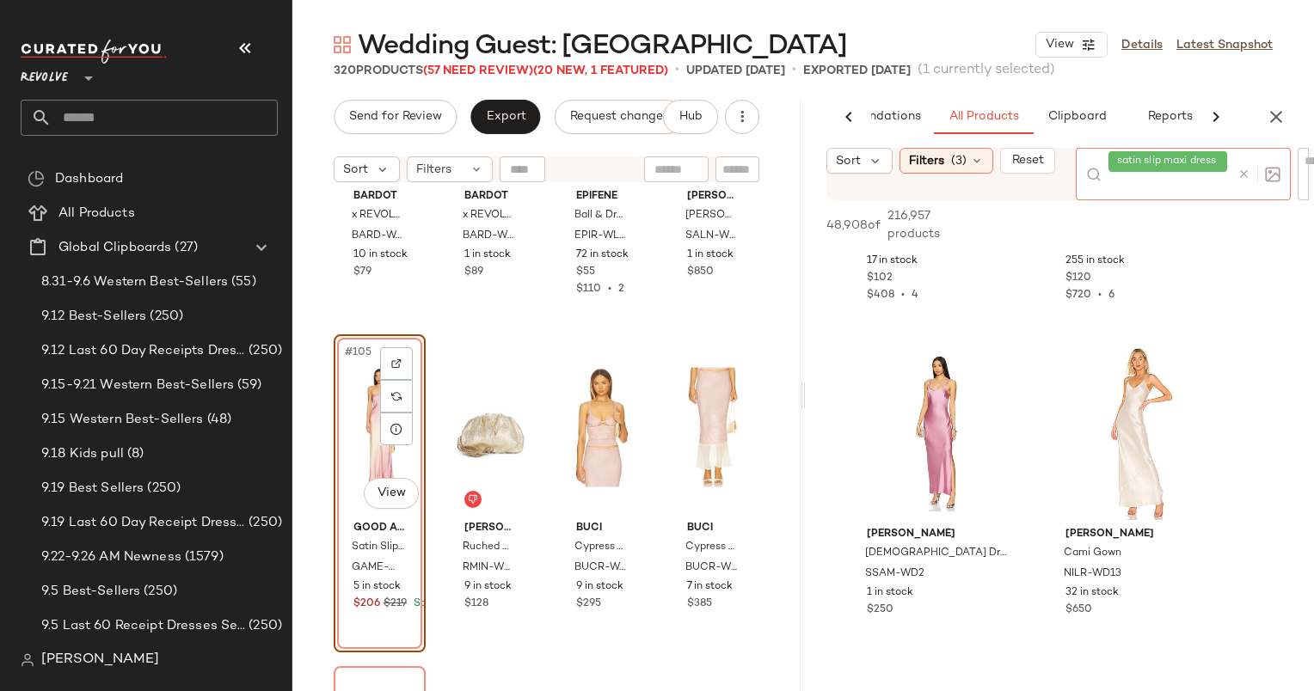
scroll to position [1905, 0]
click at [918, 427] on div "#13 View" at bounding box center [939, 433] width 173 height 174
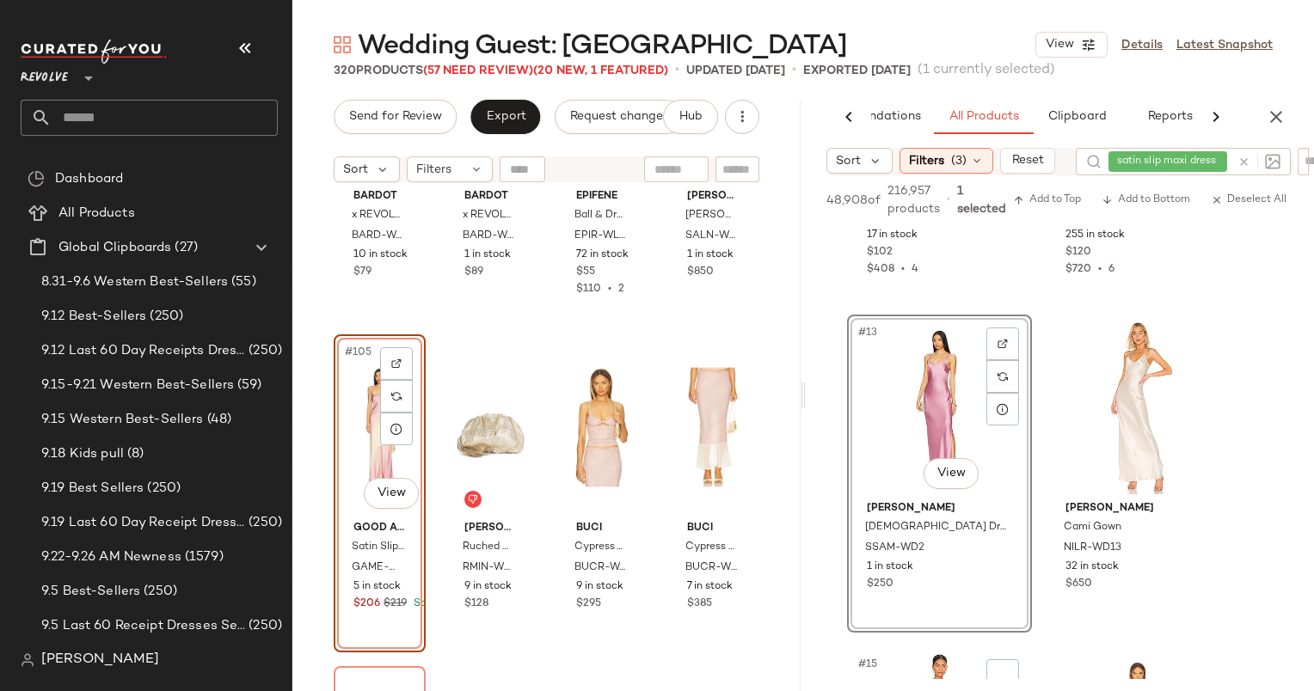
scroll to position [2177, 0]
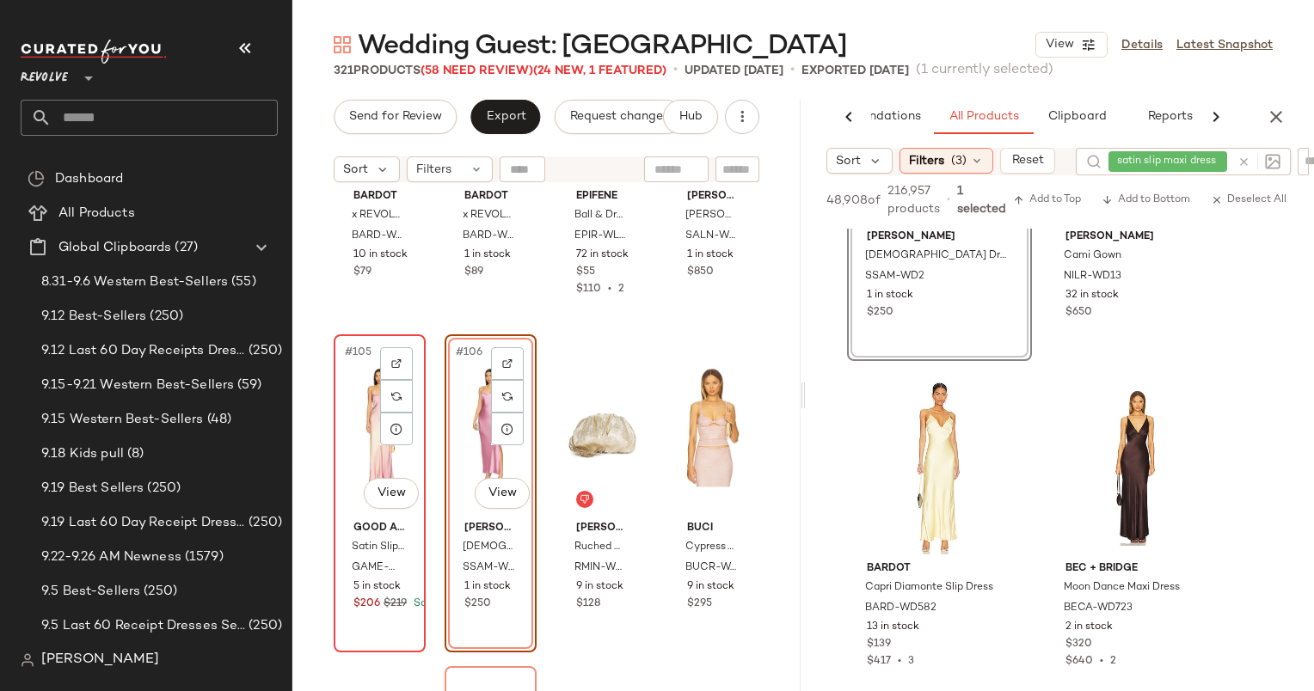
click at [375, 427] on div "#105 View" at bounding box center [380, 428] width 80 height 174
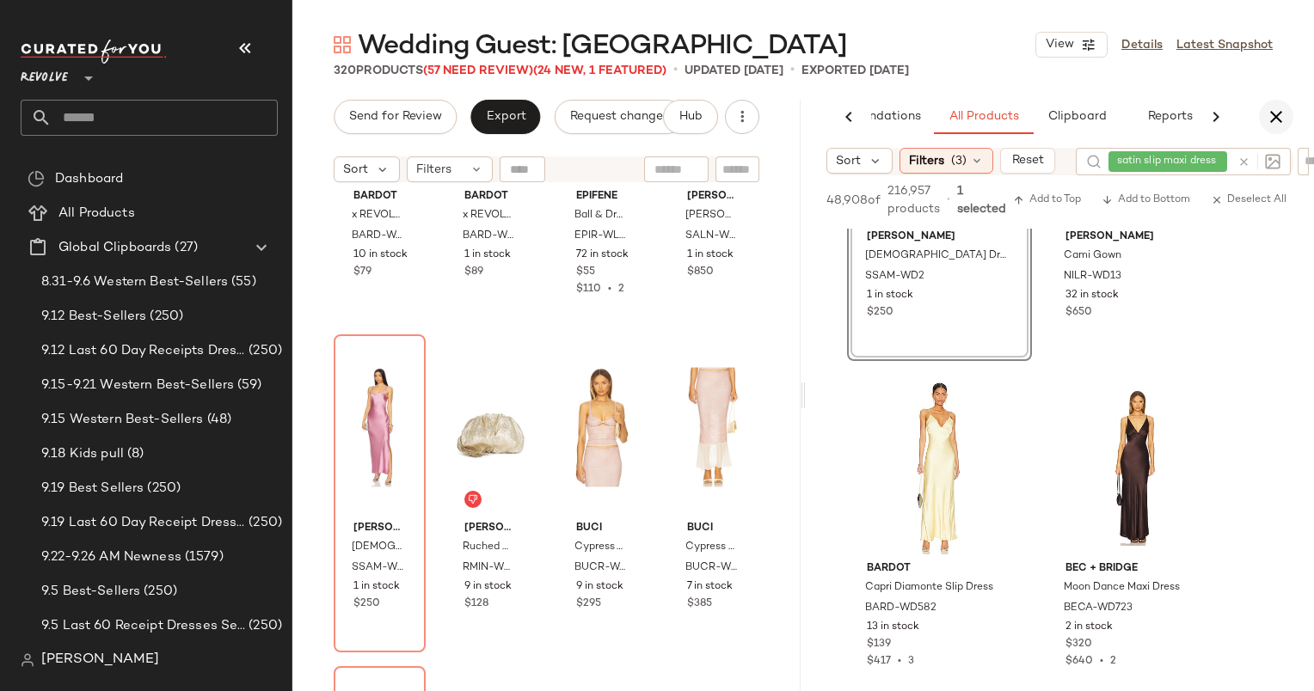
click at [1290, 114] on button "button" at bounding box center [1276, 117] width 34 height 34
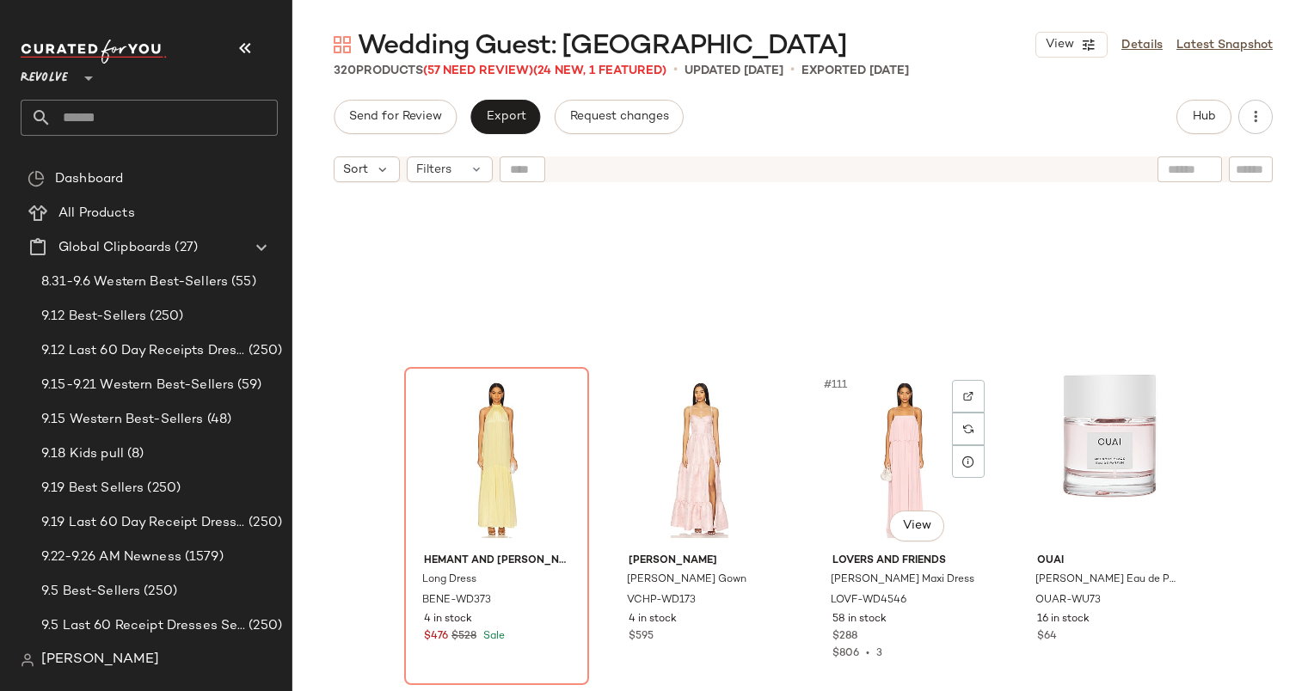
scroll to position [8988, 0]
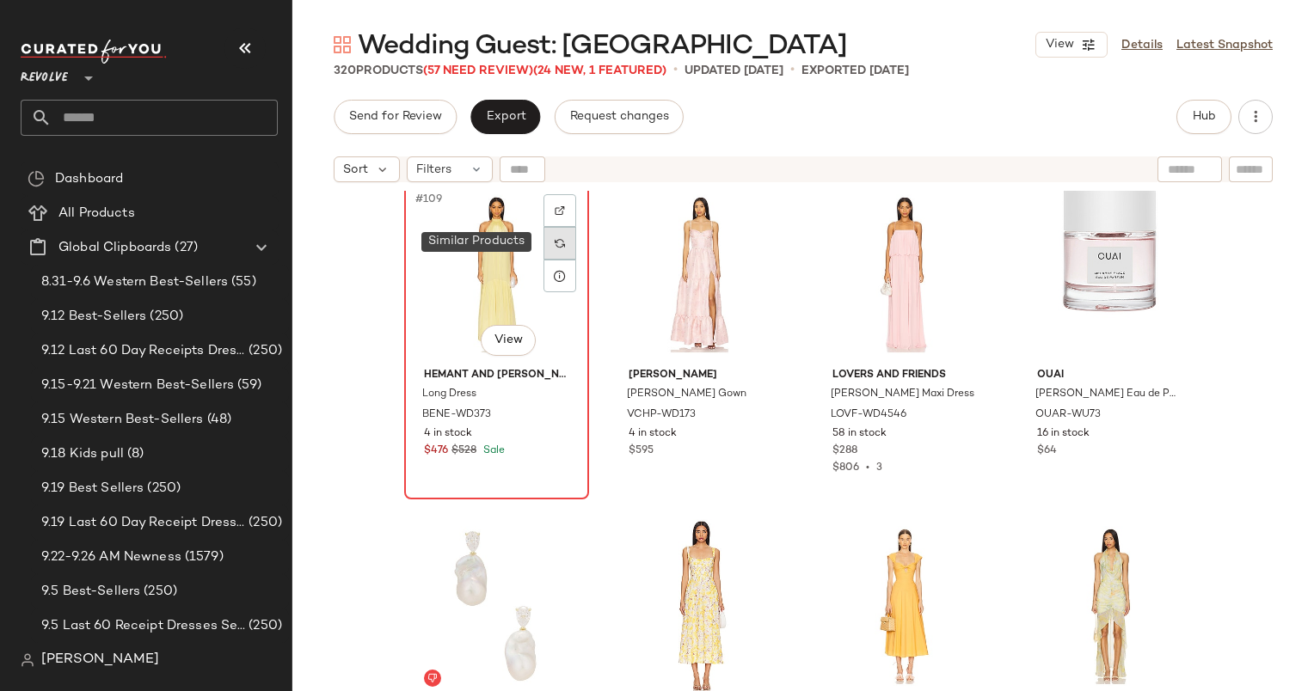
click at [562, 241] on div at bounding box center [559, 243] width 33 height 33
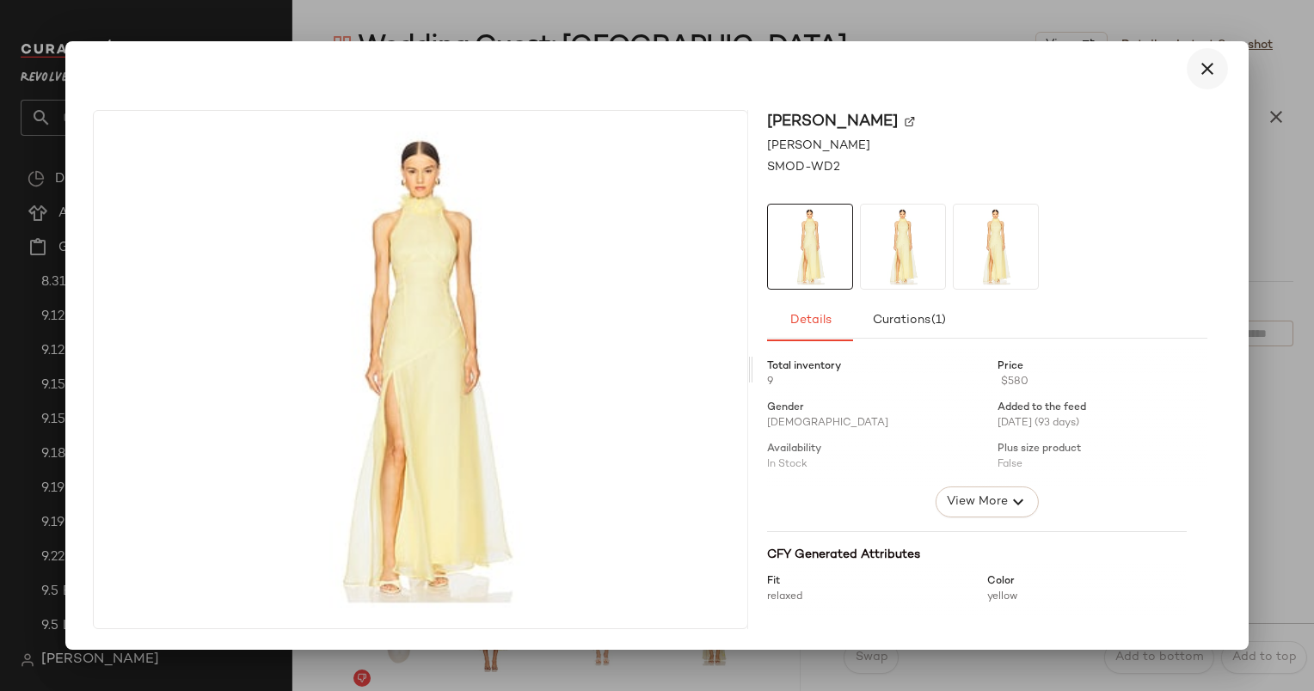
click at [1220, 79] on button "button" at bounding box center [1207, 68] width 41 height 41
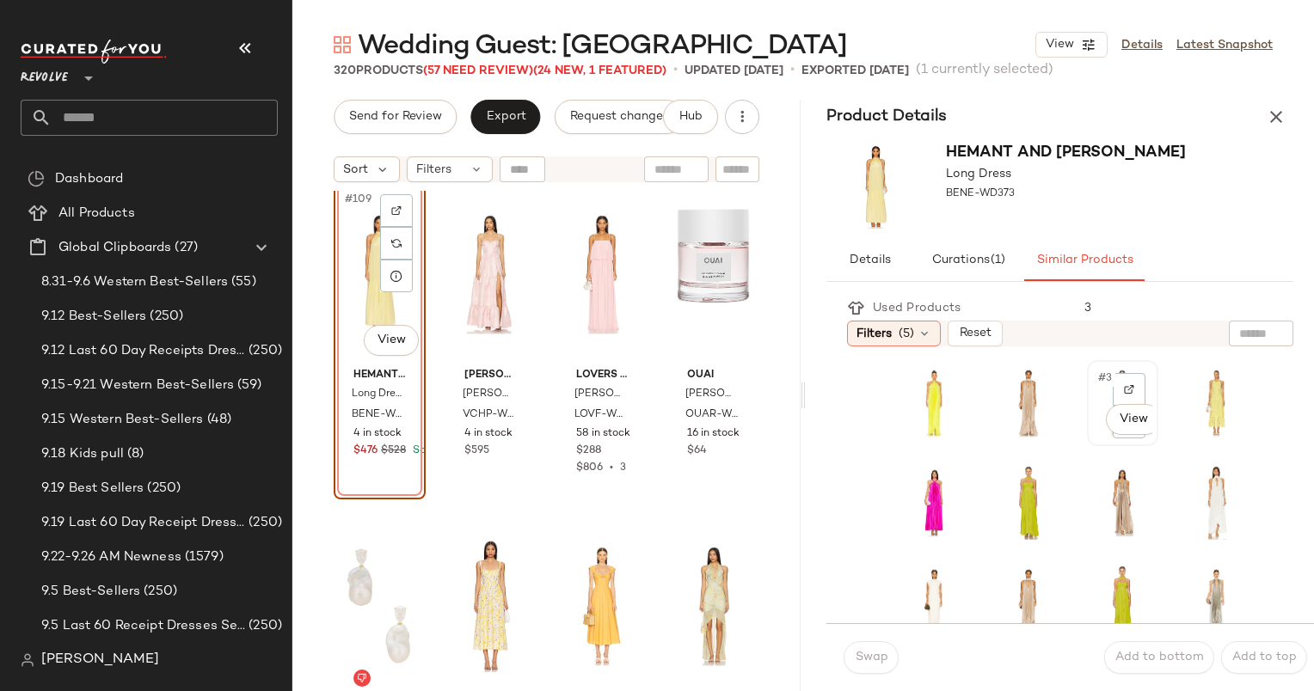
click at [1096, 377] on span "#3" at bounding box center [1105, 378] width 19 height 17
click at [855, 660] on span "Swap" at bounding box center [871, 658] width 34 height 14
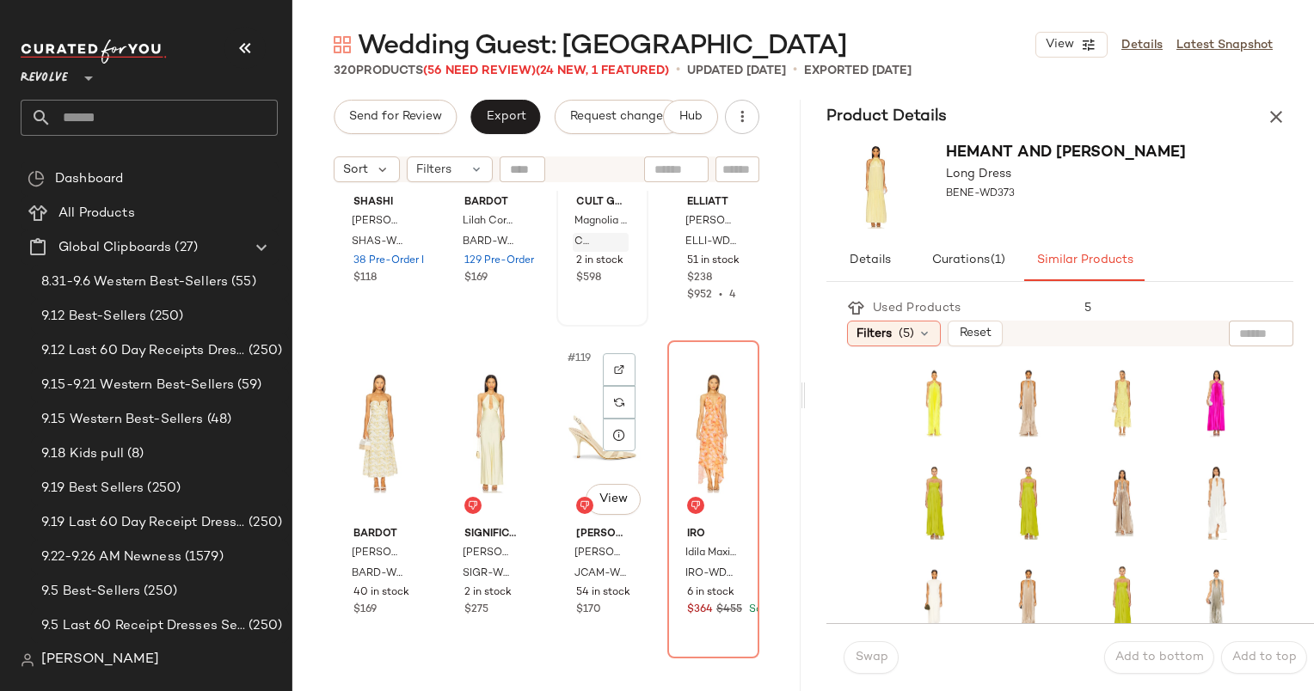
scroll to position [9644, 0]
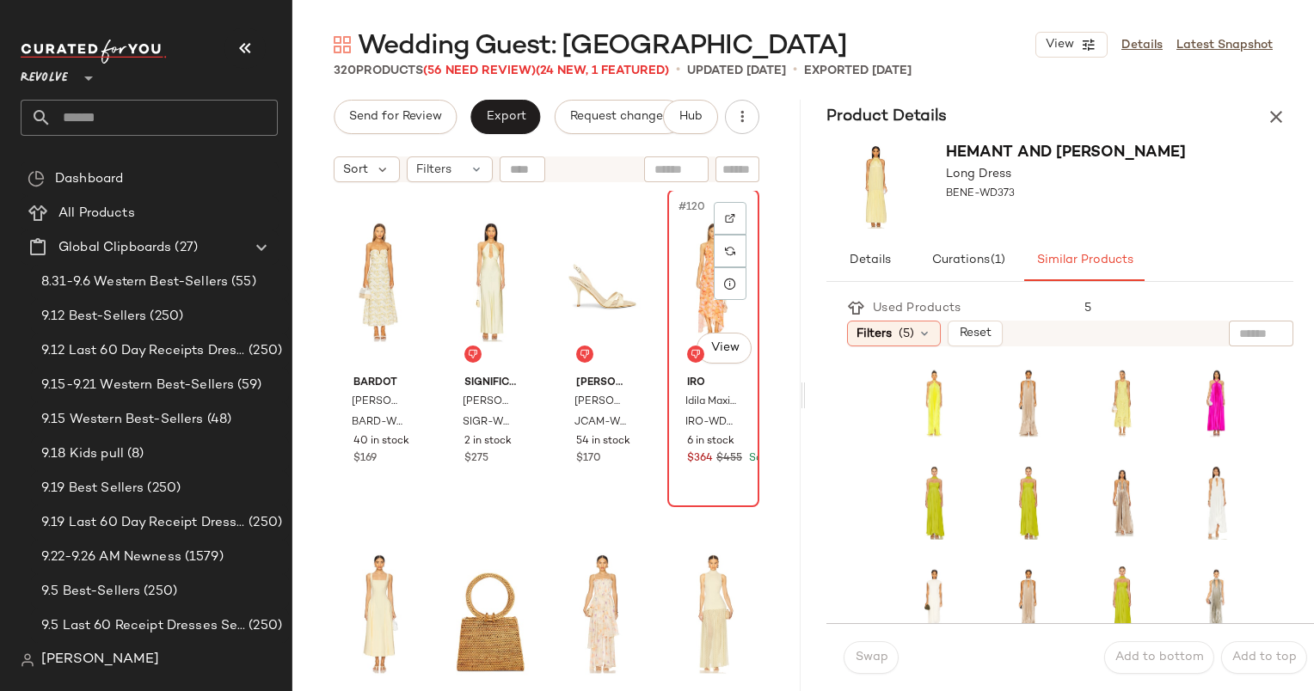
click at [679, 270] on div "#120 View" at bounding box center [713, 282] width 80 height 174
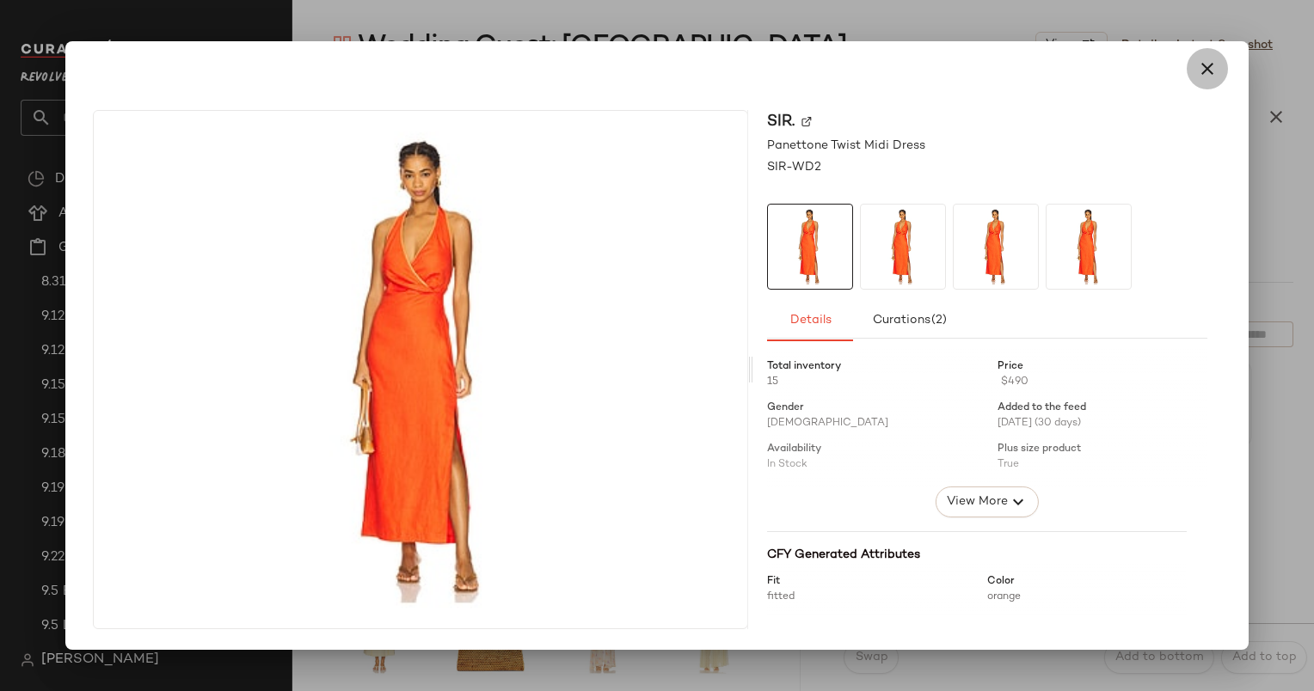
click at [1209, 66] on icon "button" at bounding box center [1207, 68] width 21 height 21
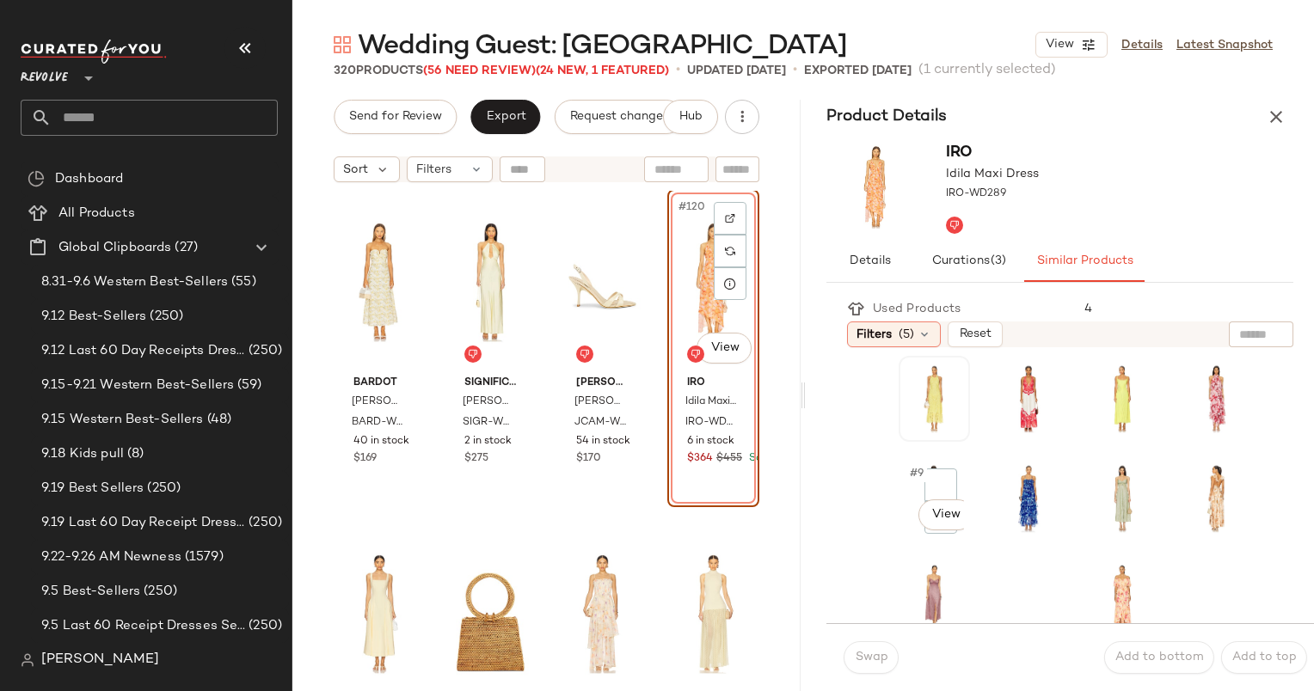
scroll to position [106, 0]
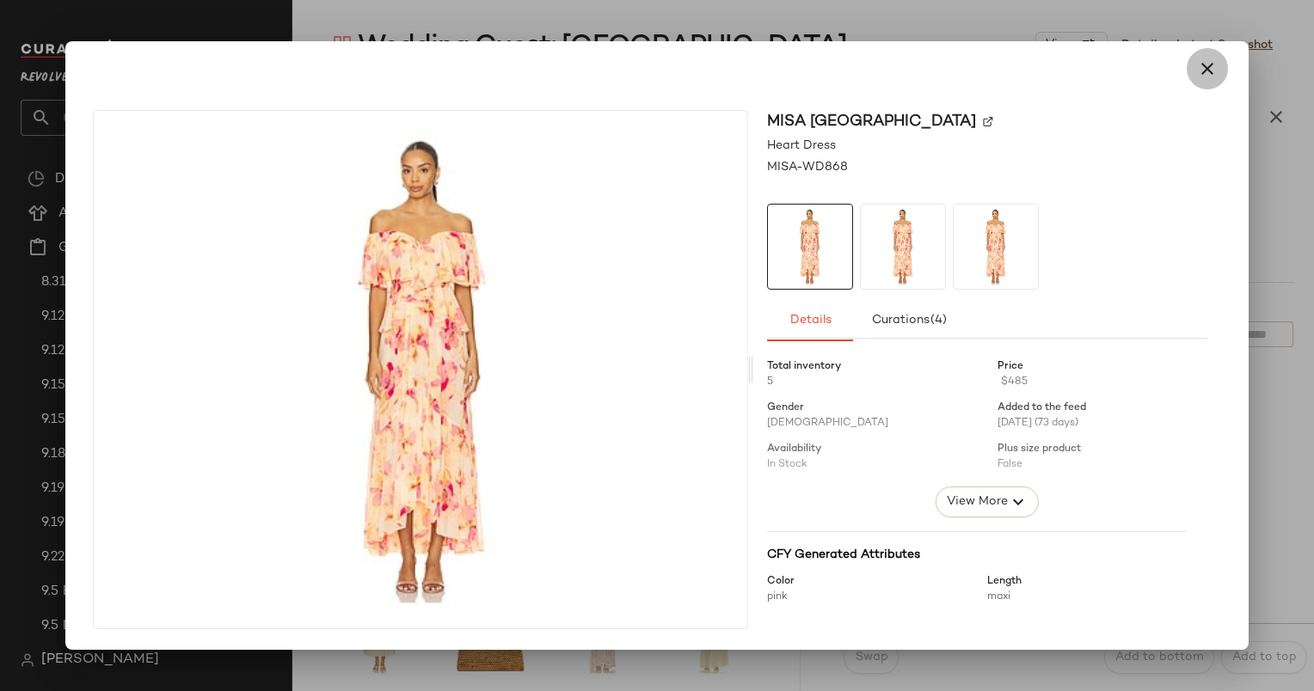
click at [1201, 75] on icon "button" at bounding box center [1207, 68] width 21 height 21
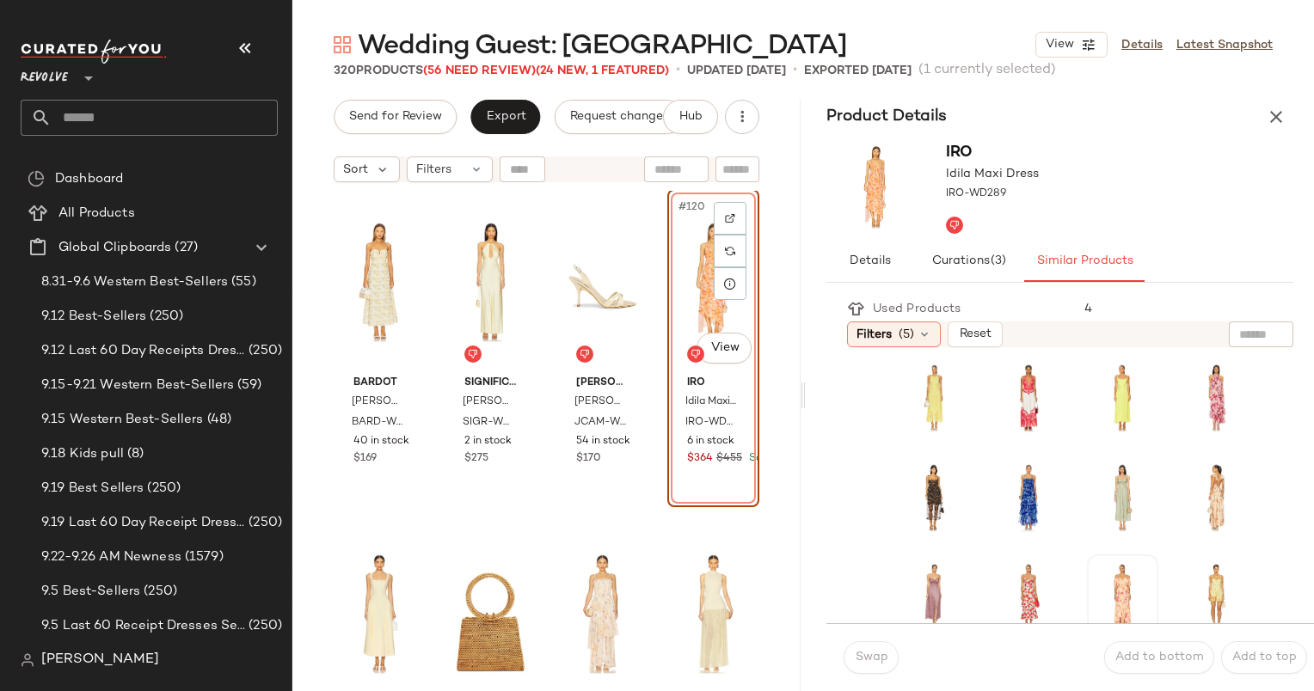
scroll to position [191, 0]
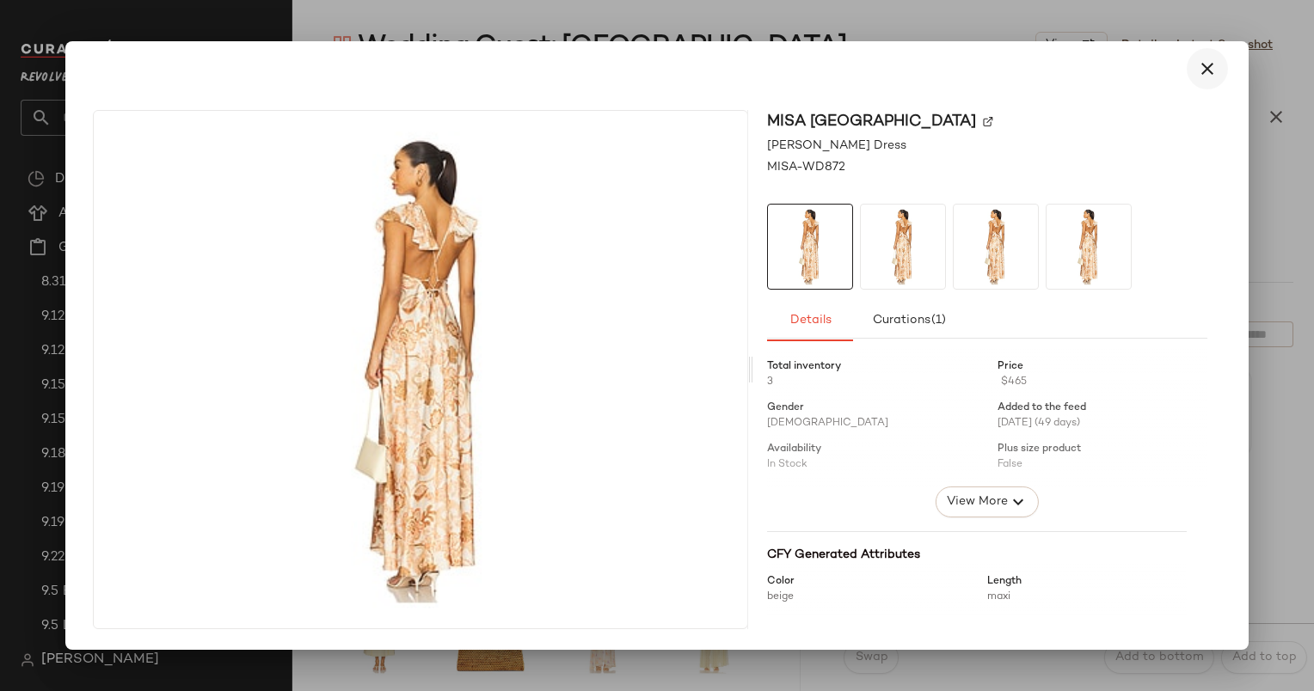
click at [1218, 58] on button "button" at bounding box center [1207, 68] width 41 height 41
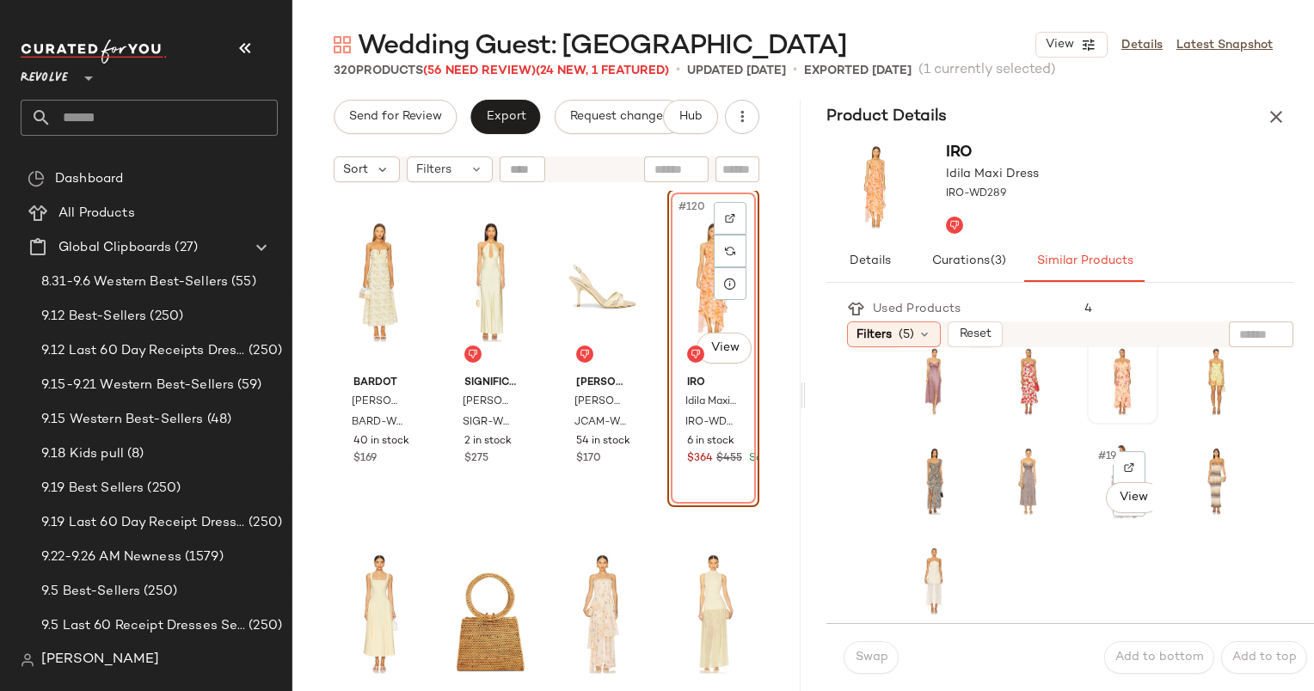
scroll to position [224, 0]
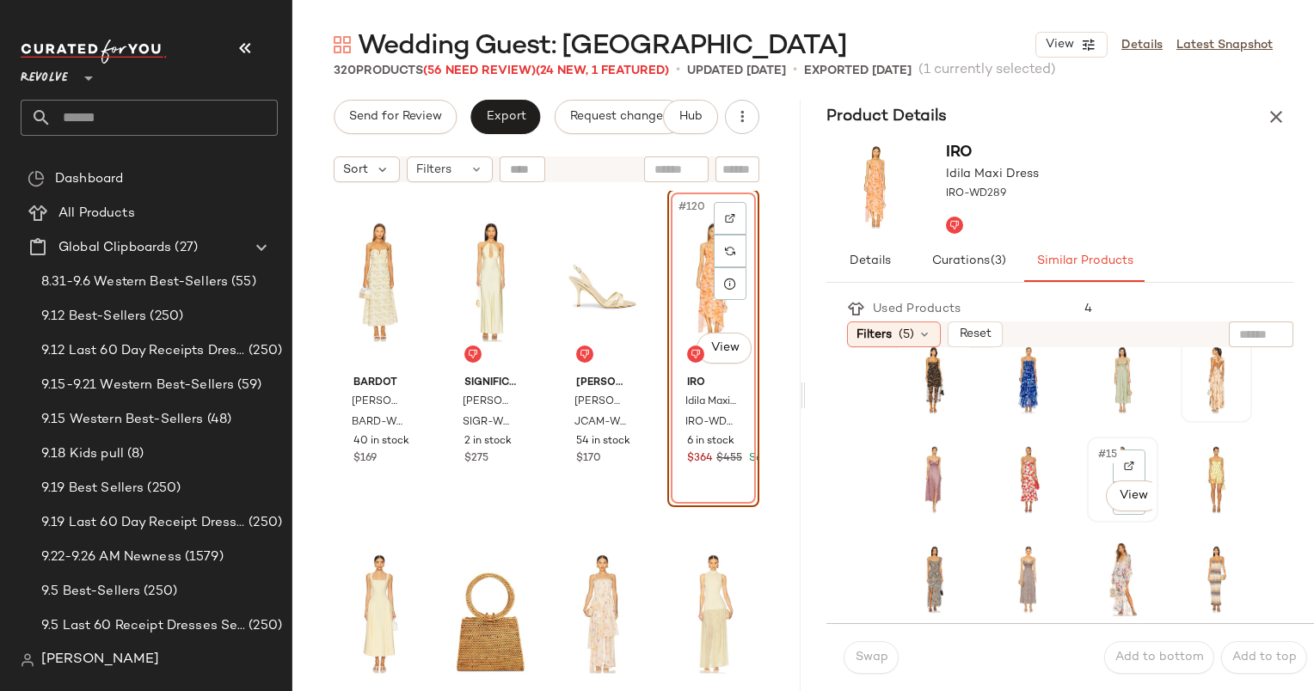
click at [1094, 464] on div "#15 View" at bounding box center [1122, 480] width 59 height 74
click at [853, 666] on button "Swap" at bounding box center [871, 657] width 55 height 33
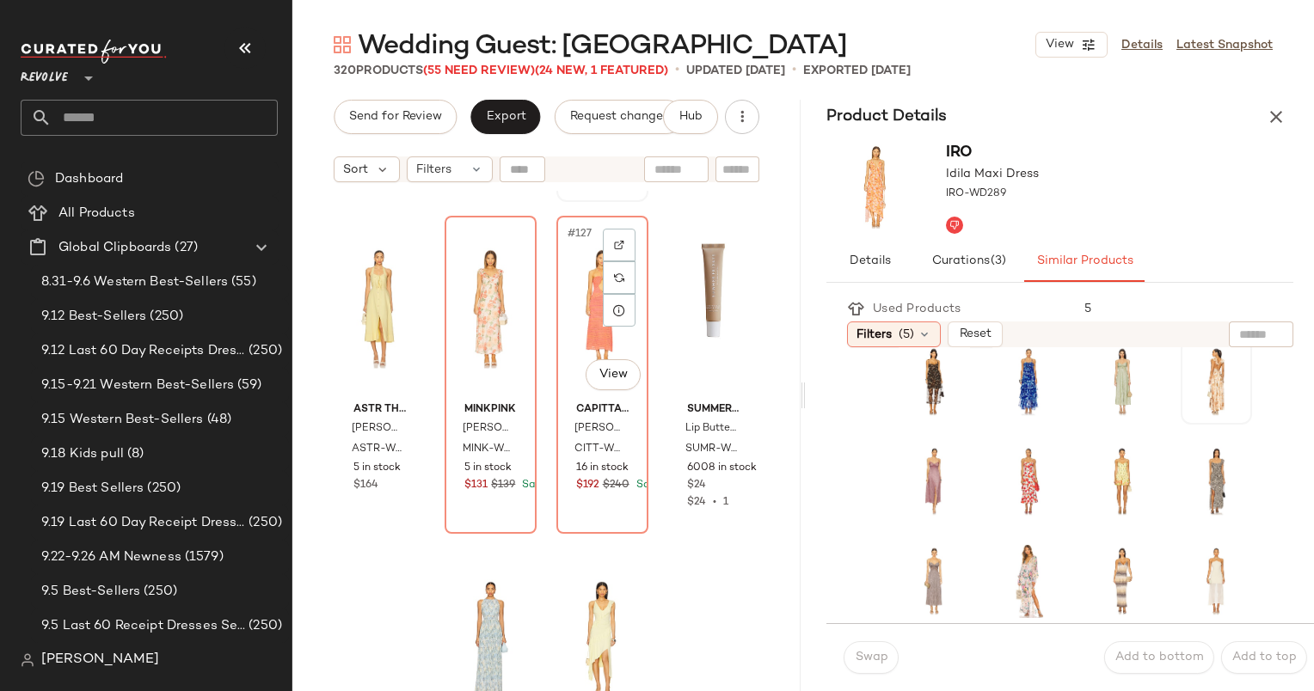
scroll to position [10284, 0]
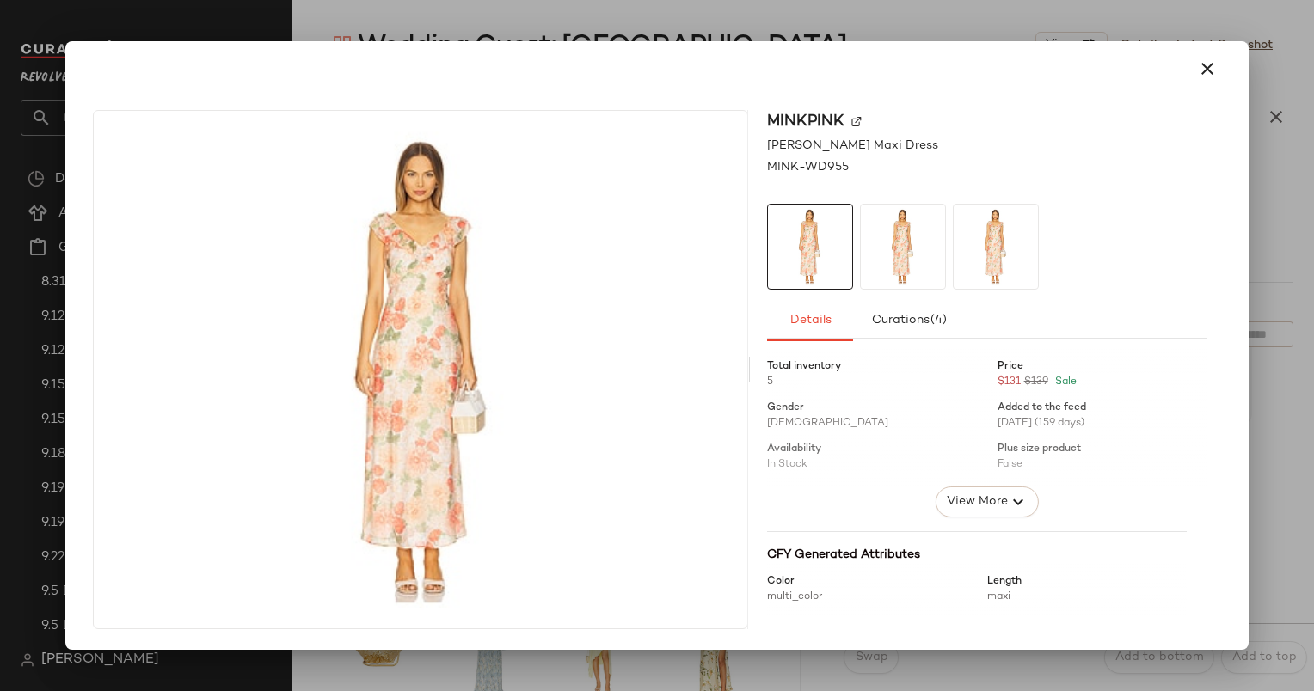
drag, startPoint x: 479, startPoint y: 368, endPoint x: 915, endPoint y: 150, distance: 487.2
click at [915, 150] on div "MINKPINK Aida Frill Maxi Dress MINK-WD955 Details Curations (4) Total inventory…" at bounding box center [656, 369] width 1127 height 519
click at [1195, 77] on button "button" at bounding box center [1207, 68] width 41 height 41
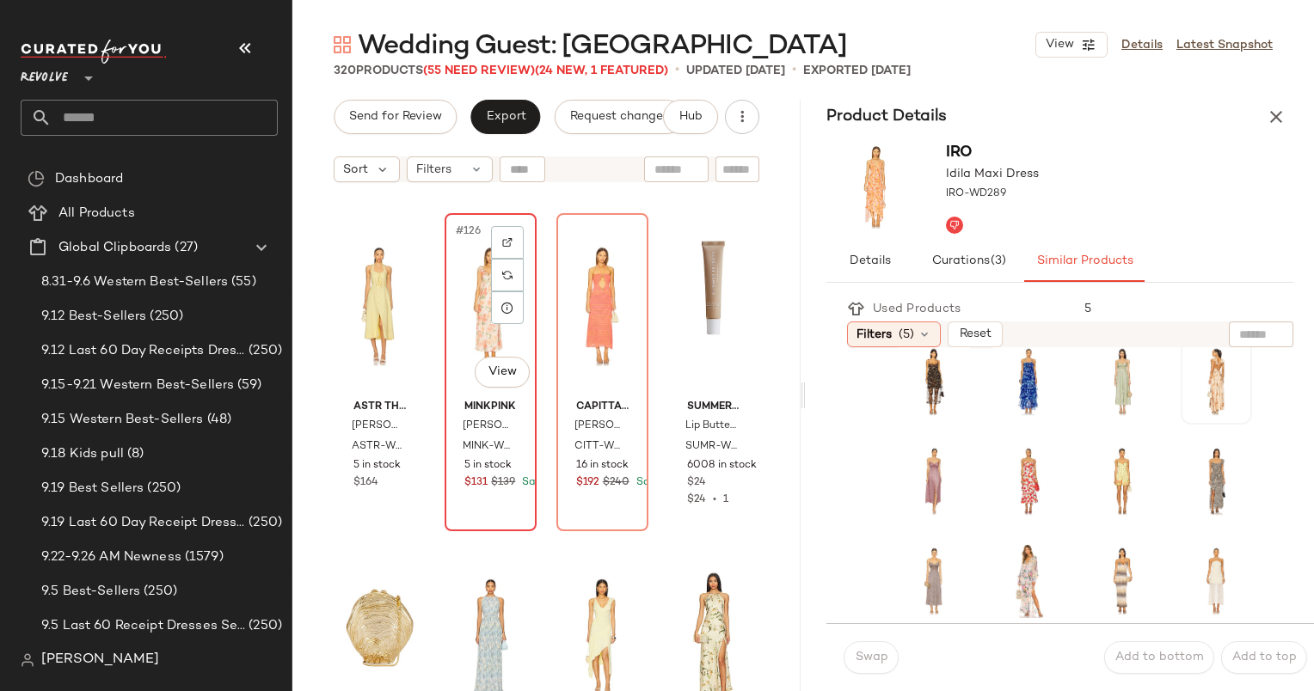
click at [454, 255] on div "#126 View" at bounding box center [491, 306] width 80 height 174
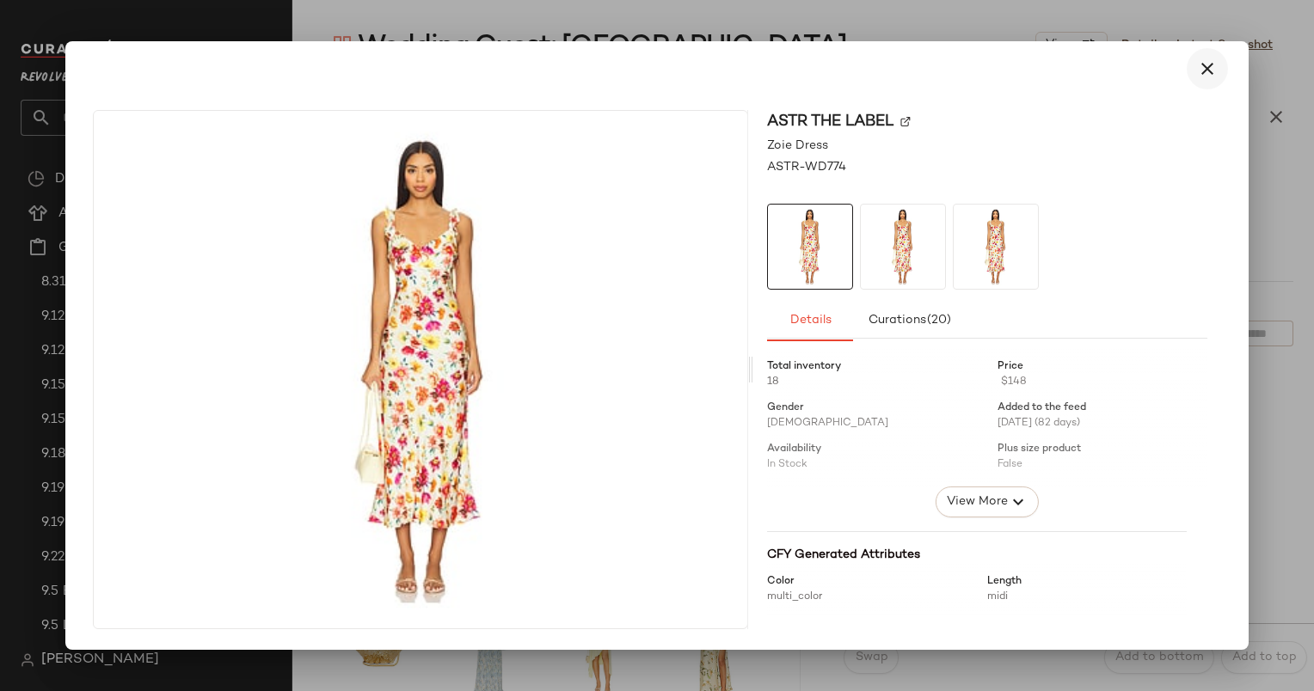
click at [1202, 76] on icon "button" at bounding box center [1207, 68] width 21 height 21
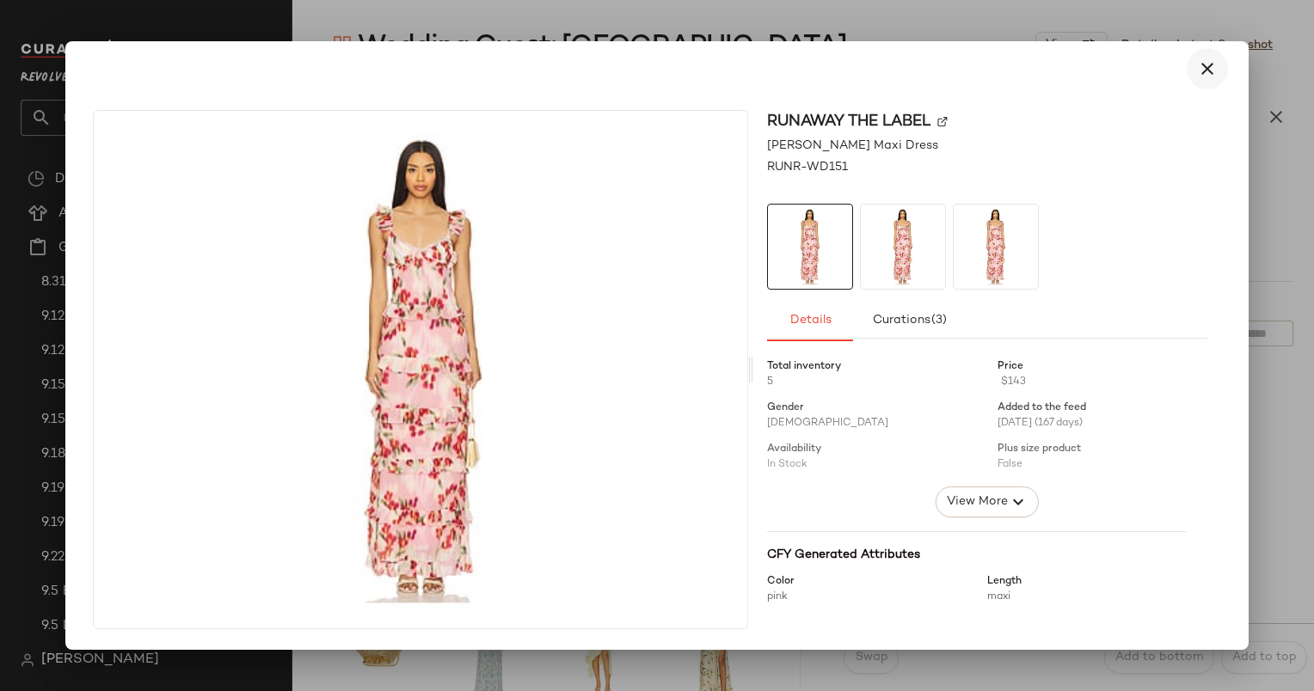
click at [1216, 65] on icon "button" at bounding box center [1207, 68] width 21 height 21
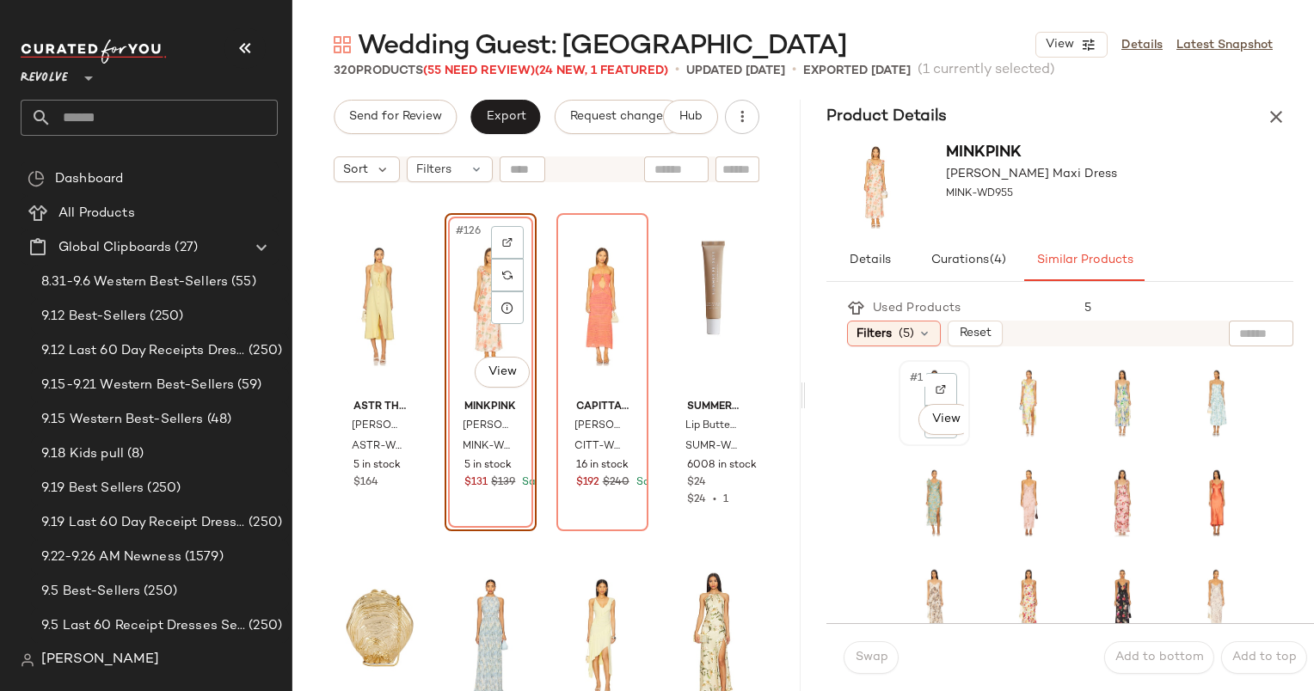
click at [911, 371] on span "#1" at bounding box center [917, 378] width 18 height 17
click at [880, 654] on span "Swap" at bounding box center [871, 658] width 34 height 14
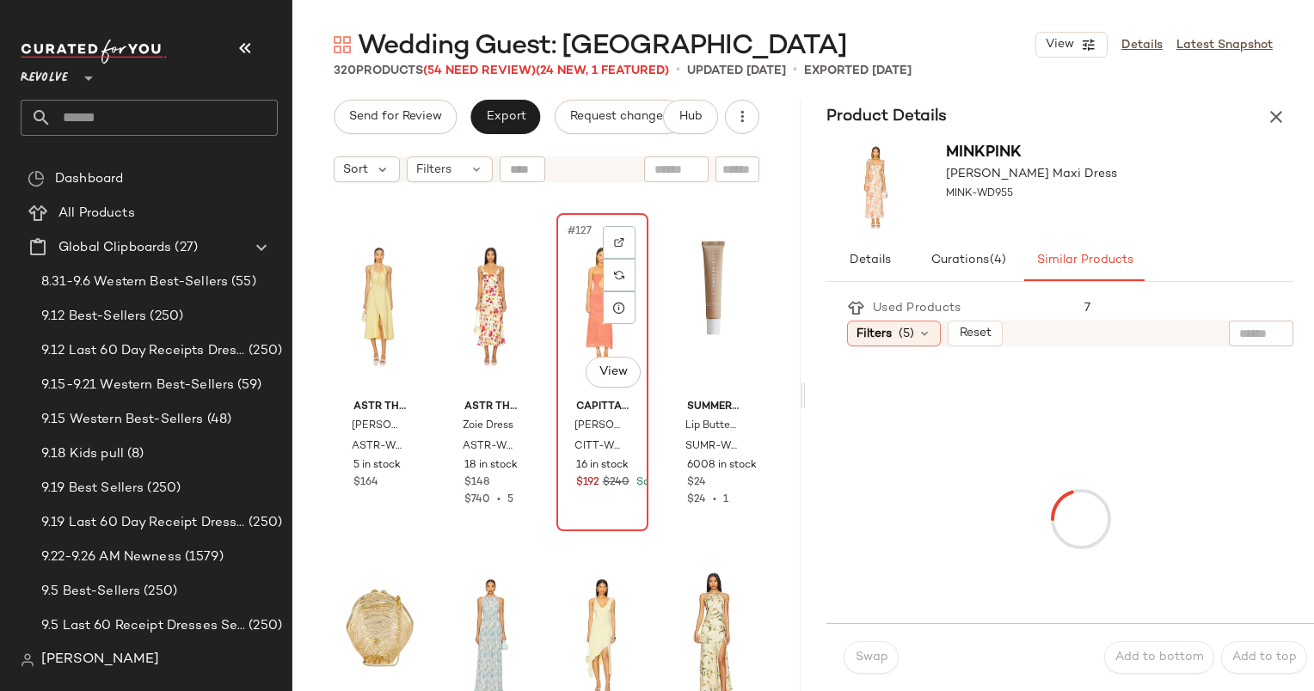
click at [565, 273] on div "#127 View" at bounding box center [602, 306] width 80 height 174
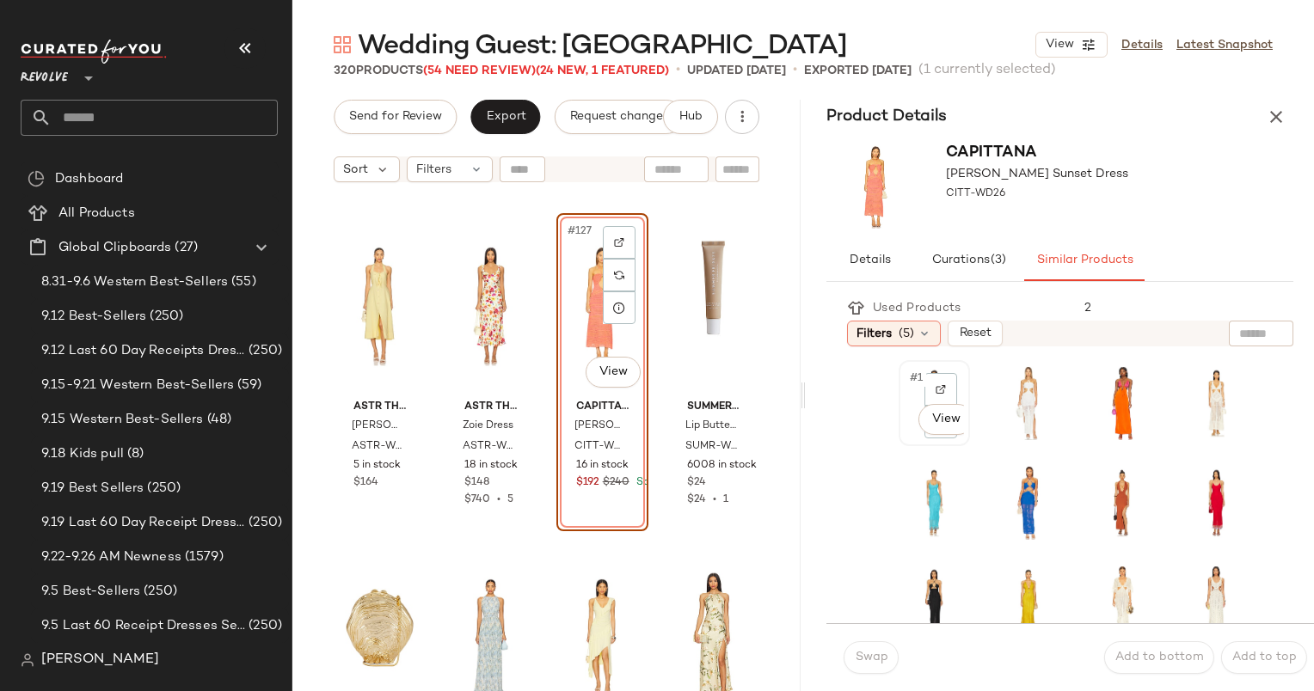
click at [948, 440] on div "#1 View" at bounding box center [934, 403] width 59 height 74
click at [939, 425] on body "Revolve ** Dashboard All Products Global Clipboards (27) 8.31-9.6 Western Best-…" at bounding box center [657, 345] width 1314 height 691
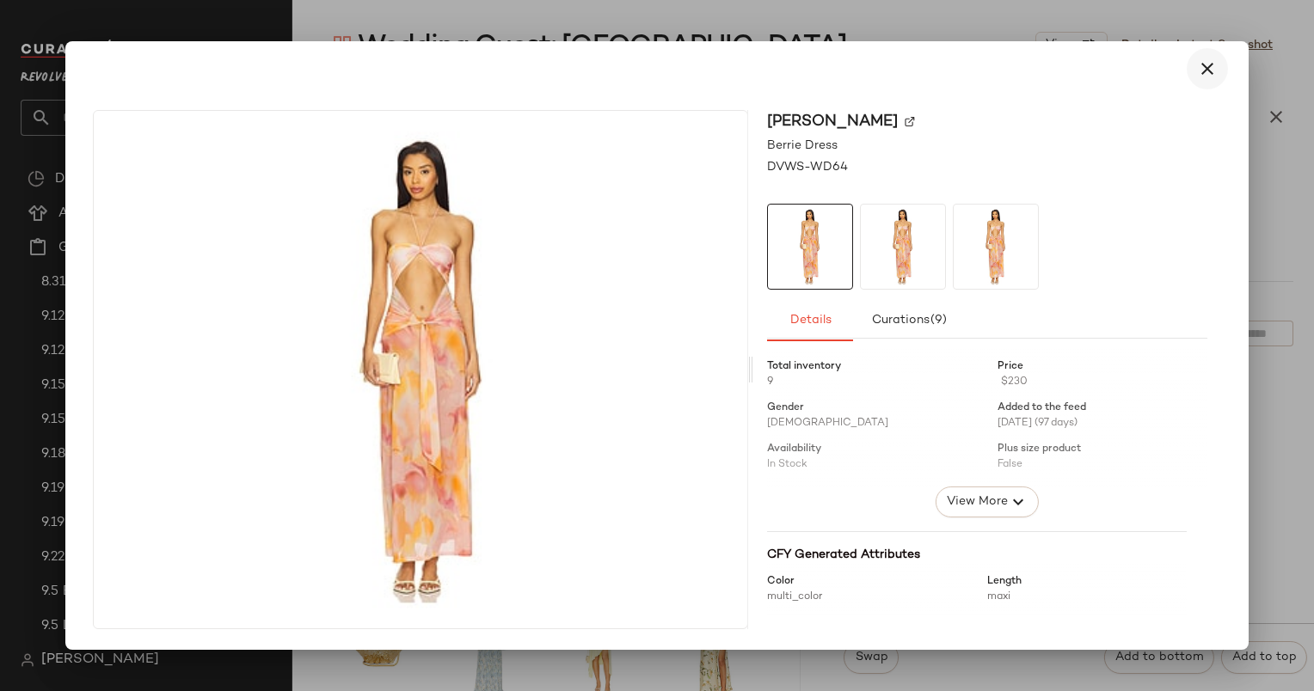
click at [1210, 66] on icon "button" at bounding box center [1207, 68] width 21 height 21
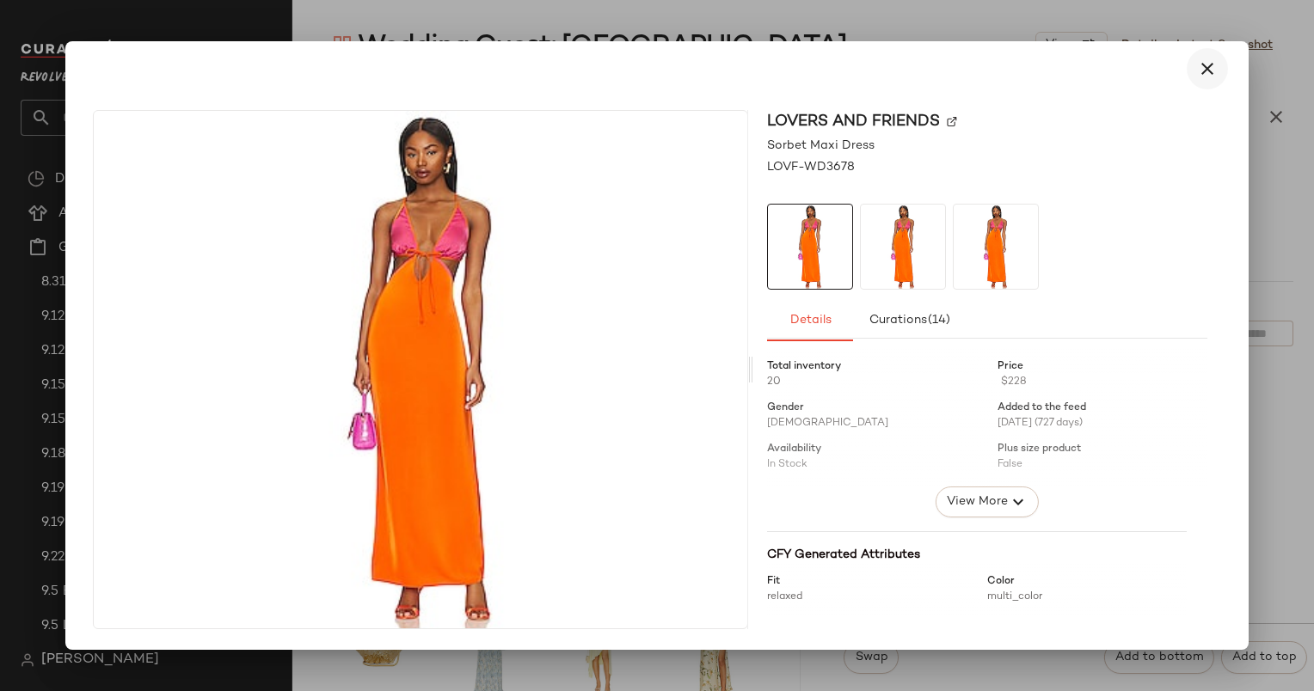
click at [1204, 69] on icon "button" at bounding box center [1207, 68] width 21 height 21
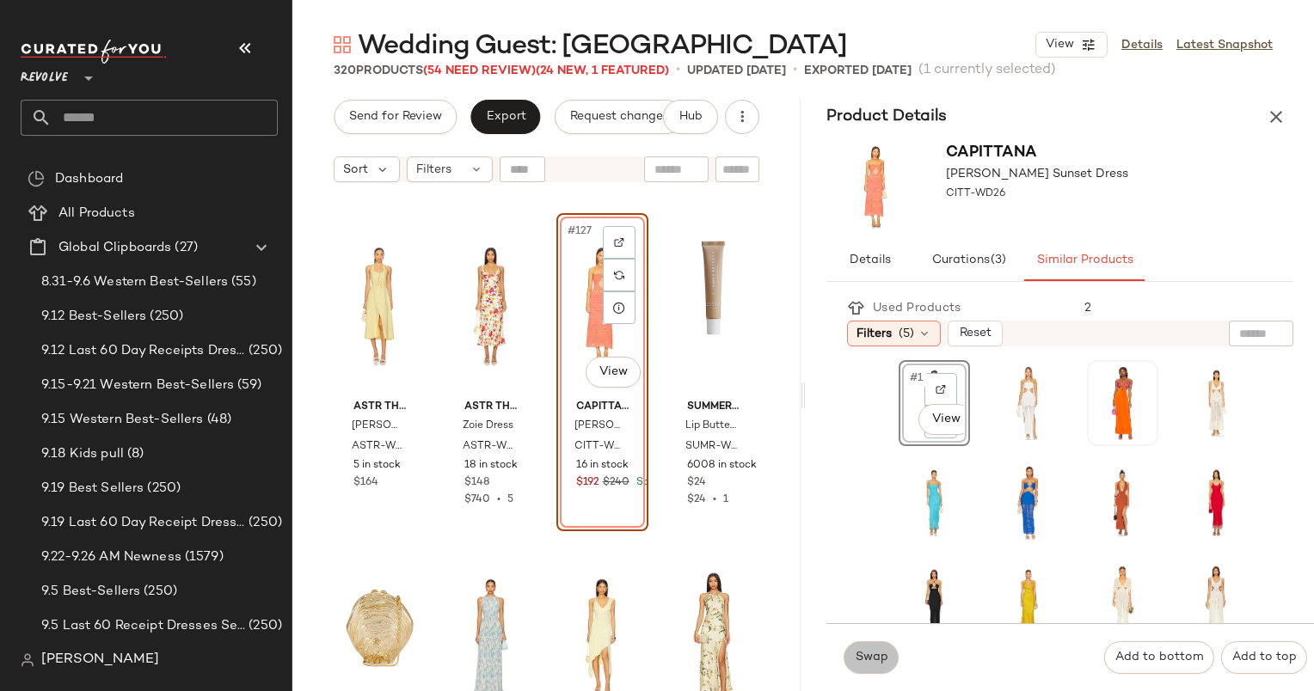
click at [877, 660] on span "Swap" at bounding box center [871, 658] width 34 height 14
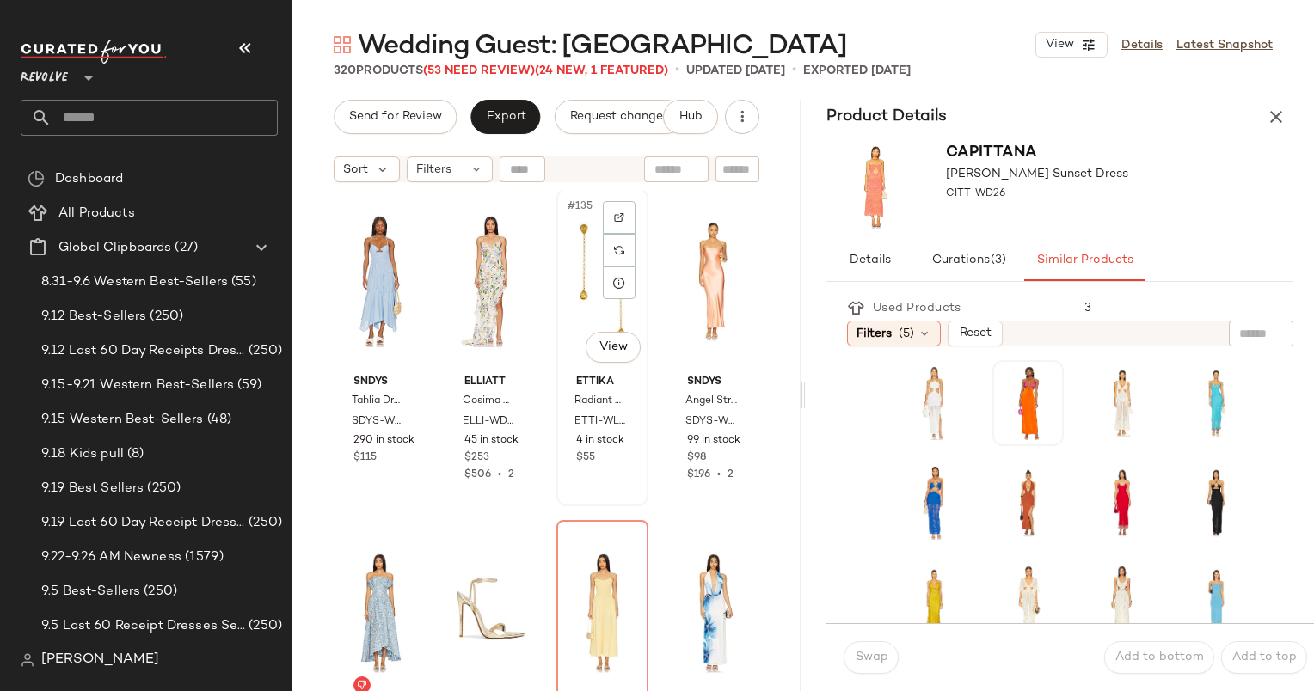
scroll to position [11301, 0]
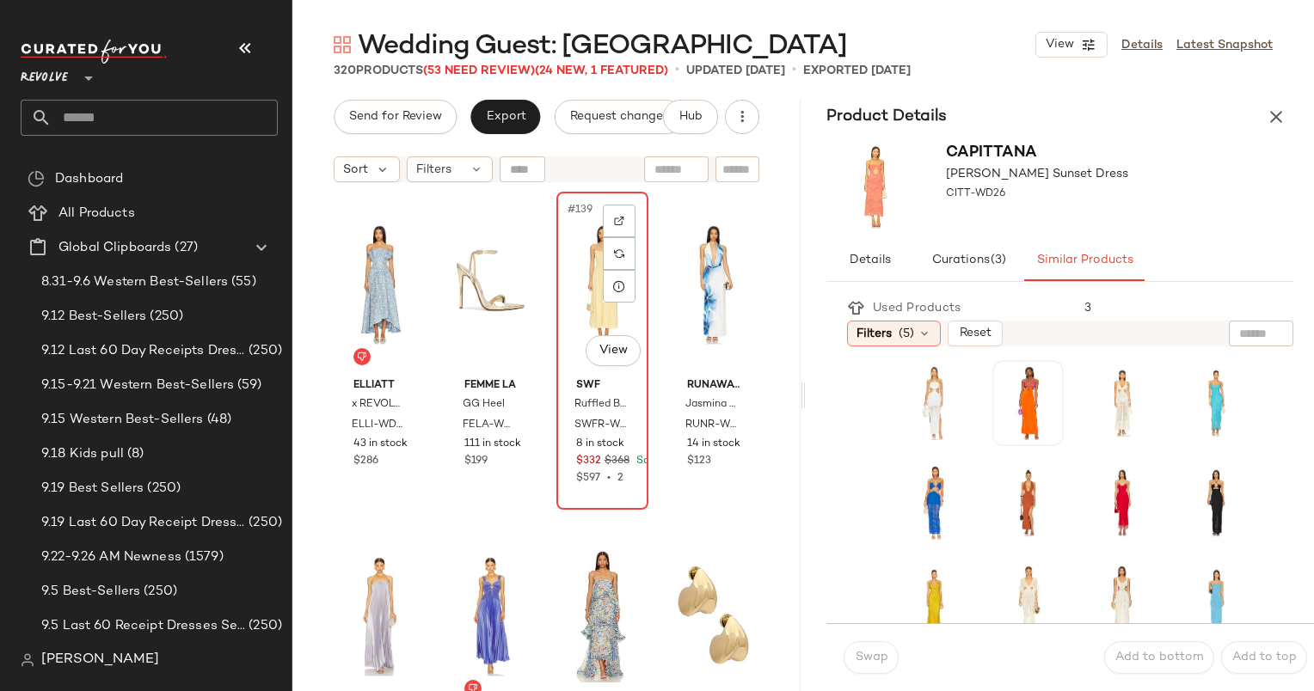
click at [571, 265] on div "#139 View" at bounding box center [602, 285] width 80 height 174
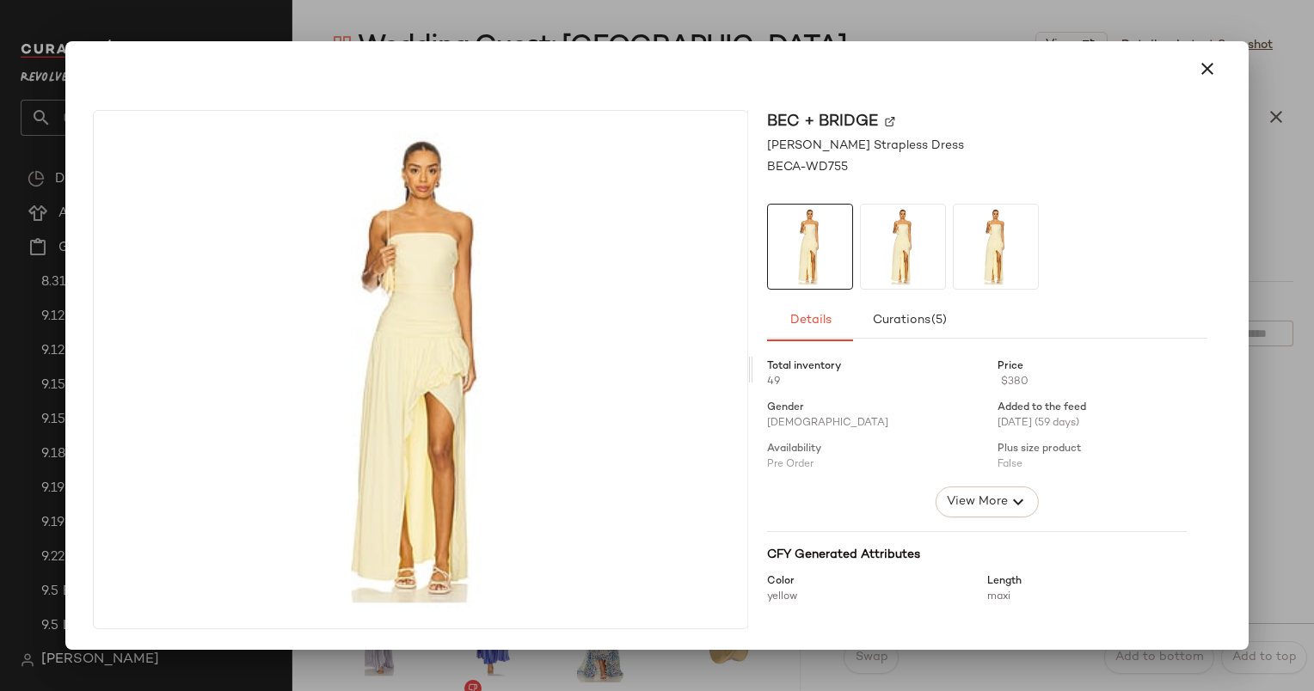
click at [1196, 45] on div at bounding box center [656, 68] width 1169 height 55
click at [1216, 76] on icon "button" at bounding box center [1207, 68] width 21 height 21
click at [1207, 76] on icon "button" at bounding box center [1207, 68] width 21 height 21
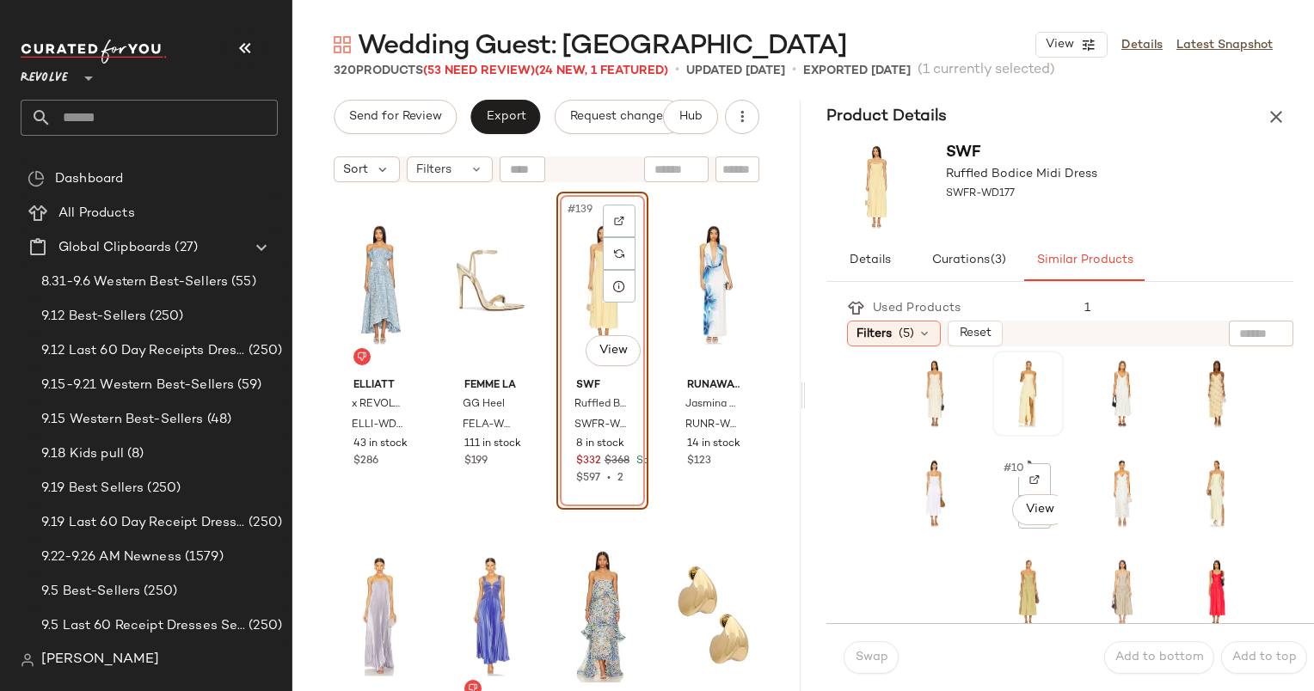
scroll to position [112, 0]
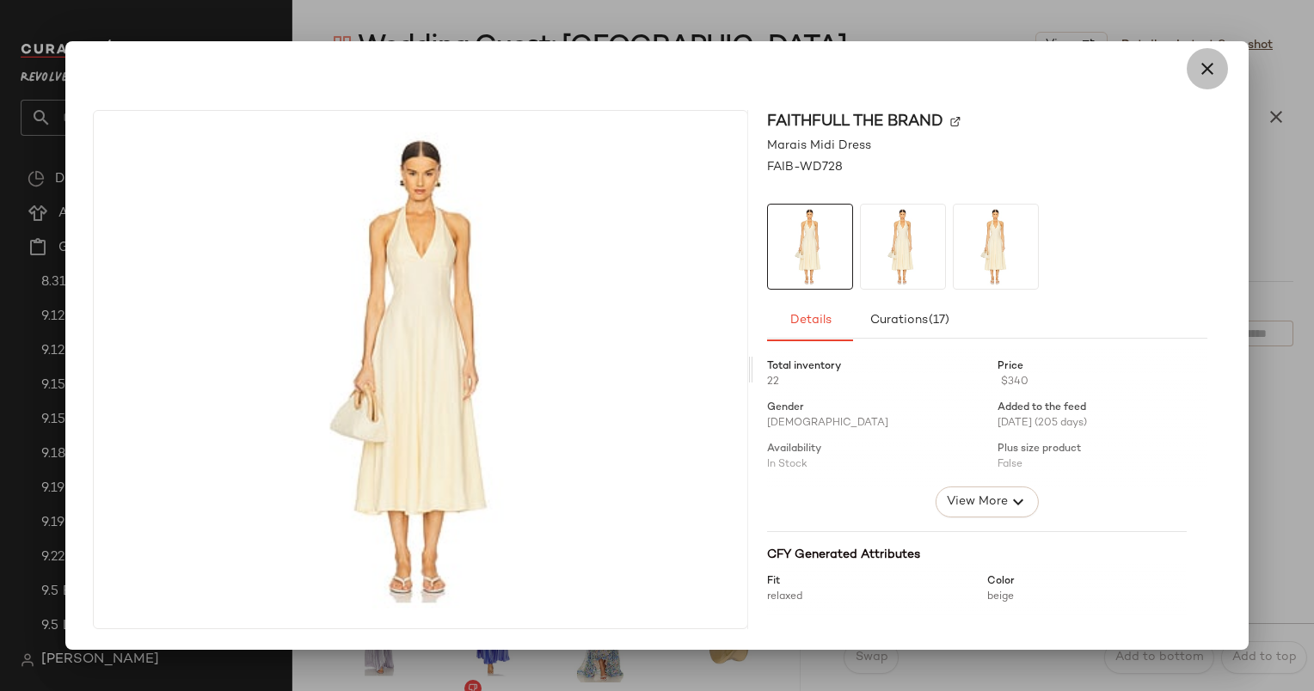
click at [1205, 83] on button "button" at bounding box center [1207, 68] width 41 height 41
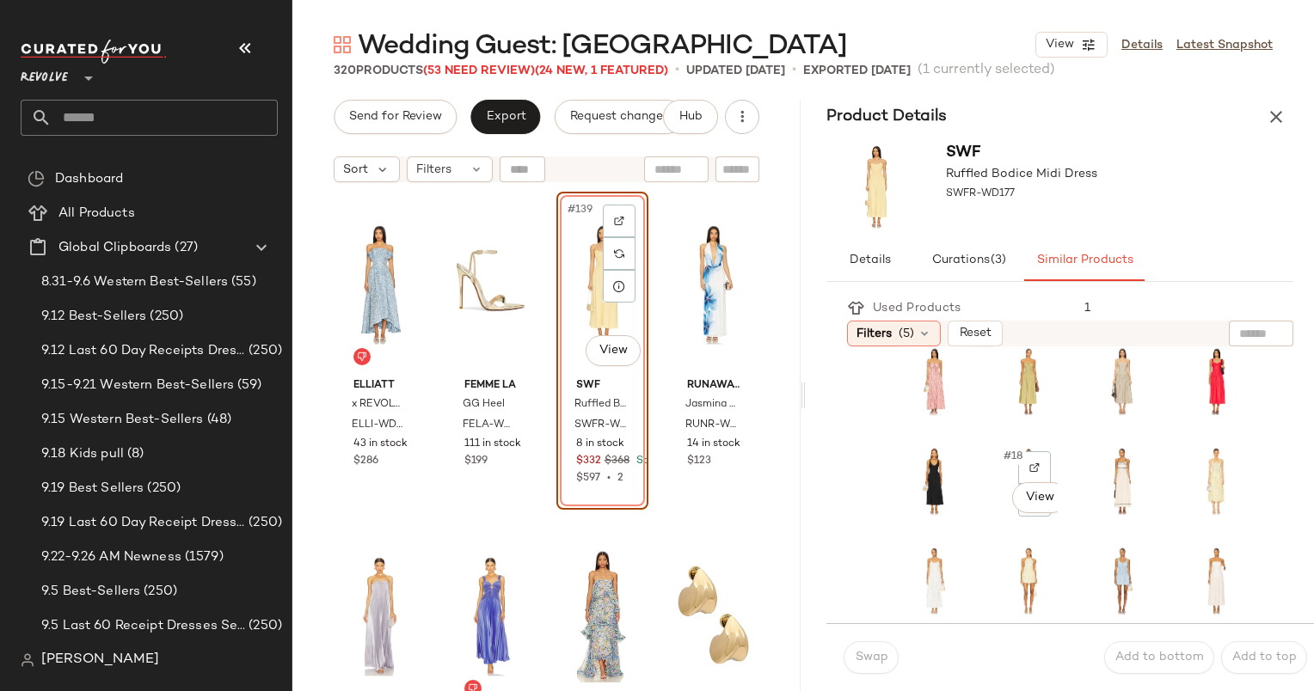
scroll to position [0, 0]
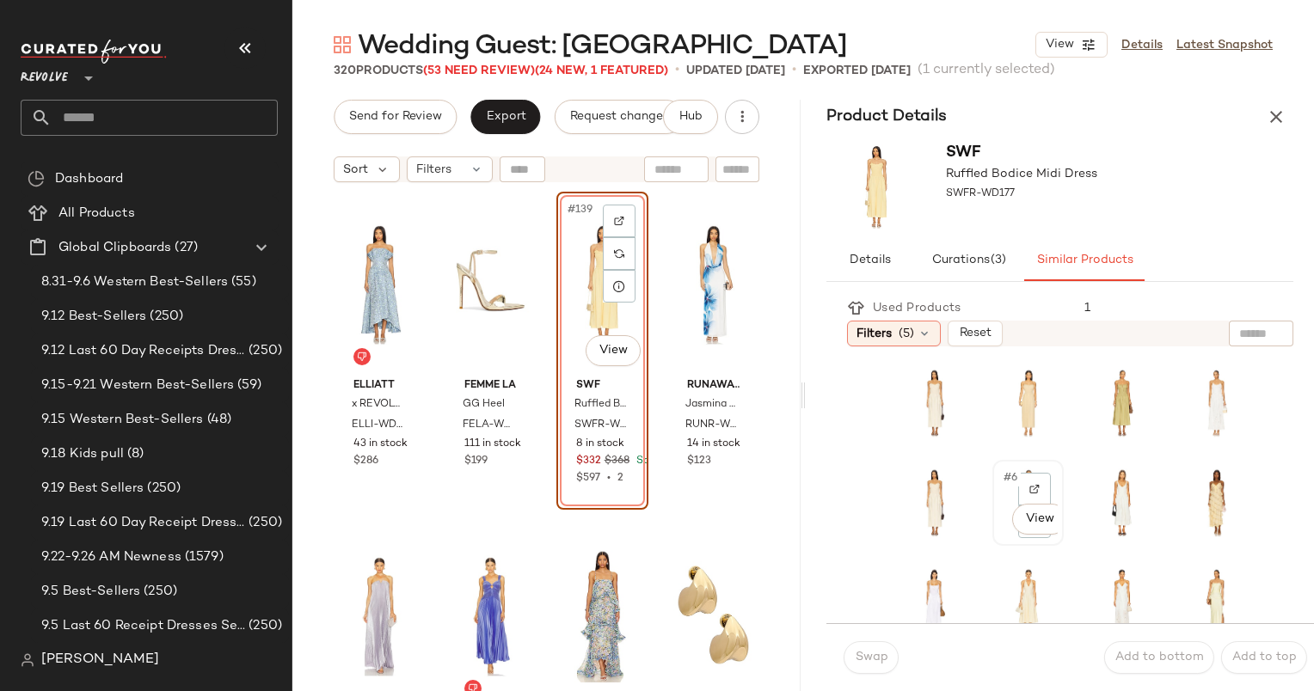
click at [1002, 469] on span "#6" at bounding box center [1011, 477] width 19 height 17
click at [876, 666] on button "Swap" at bounding box center [871, 657] width 55 height 33
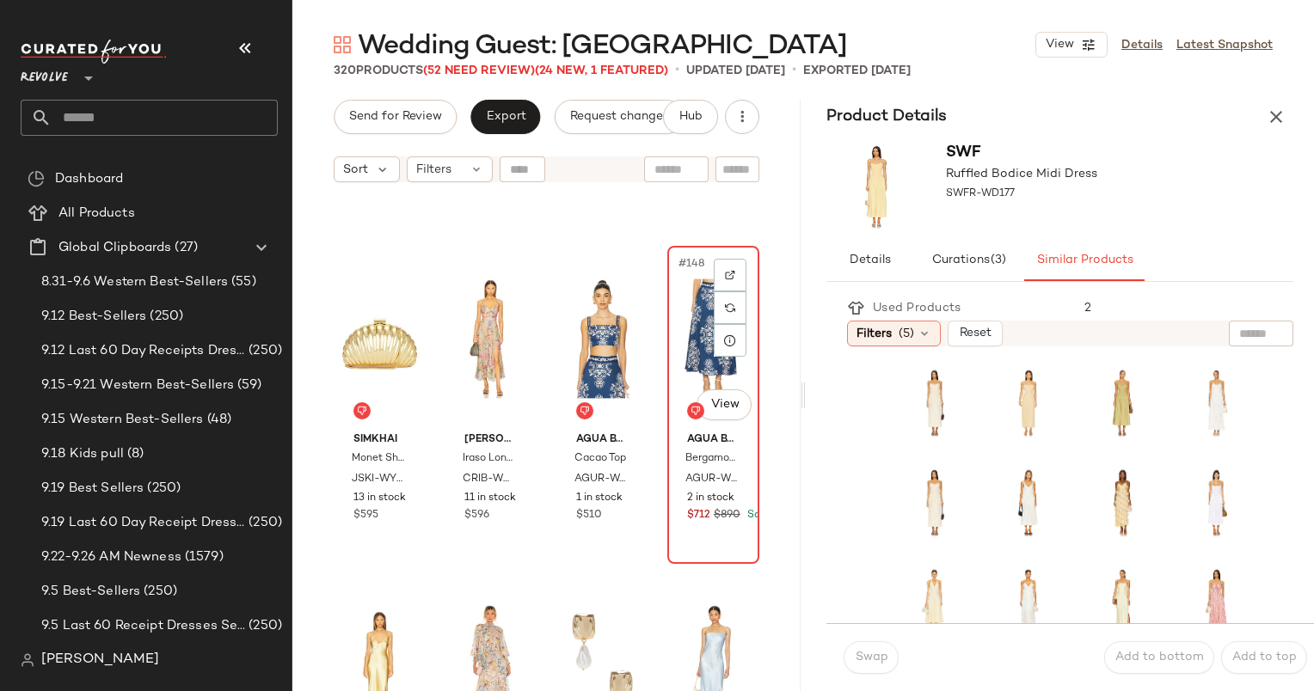
scroll to position [11906, 0]
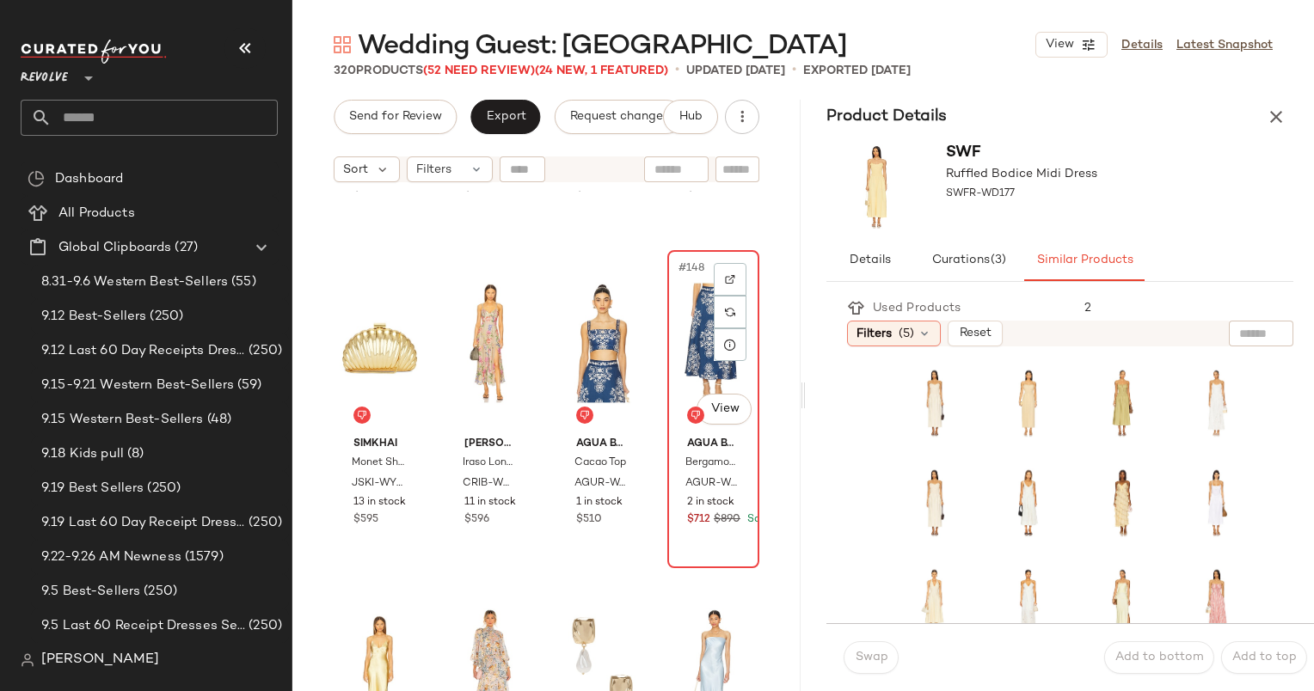
click at [690, 317] on div "#148 View" at bounding box center [713, 343] width 80 height 174
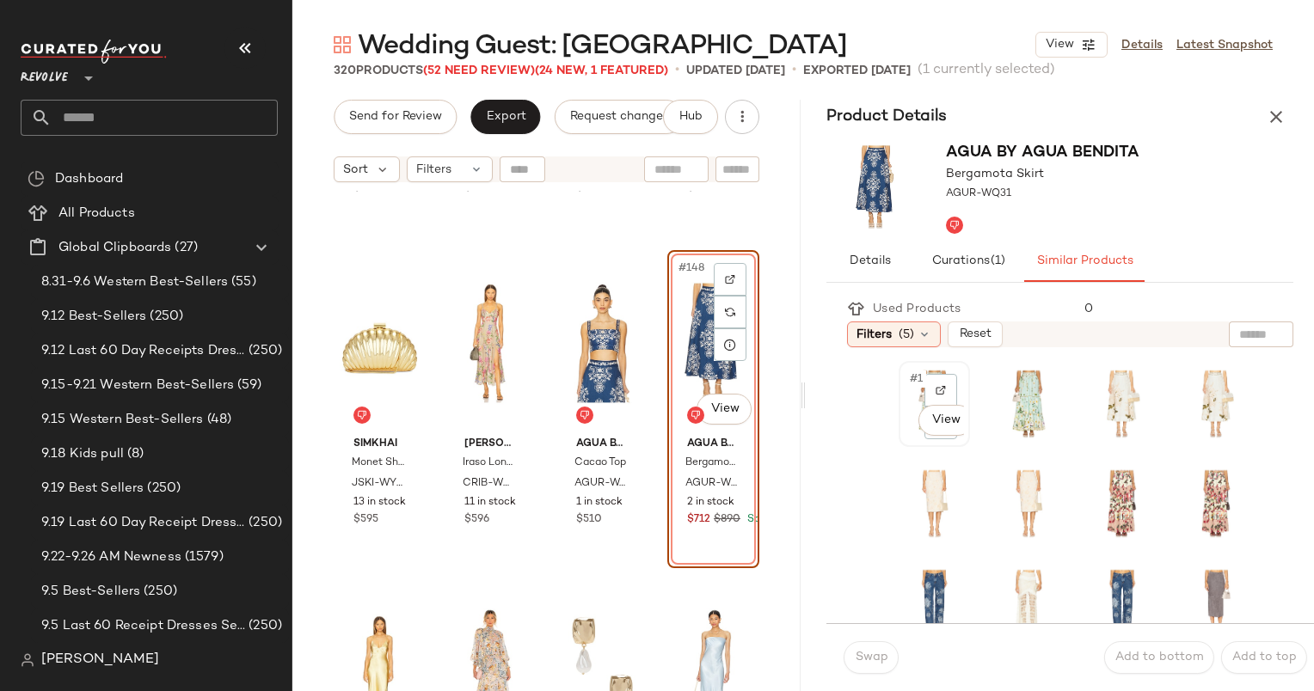
click at [913, 396] on div "#1 View" at bounding box center [934, 404] width 59 height 74
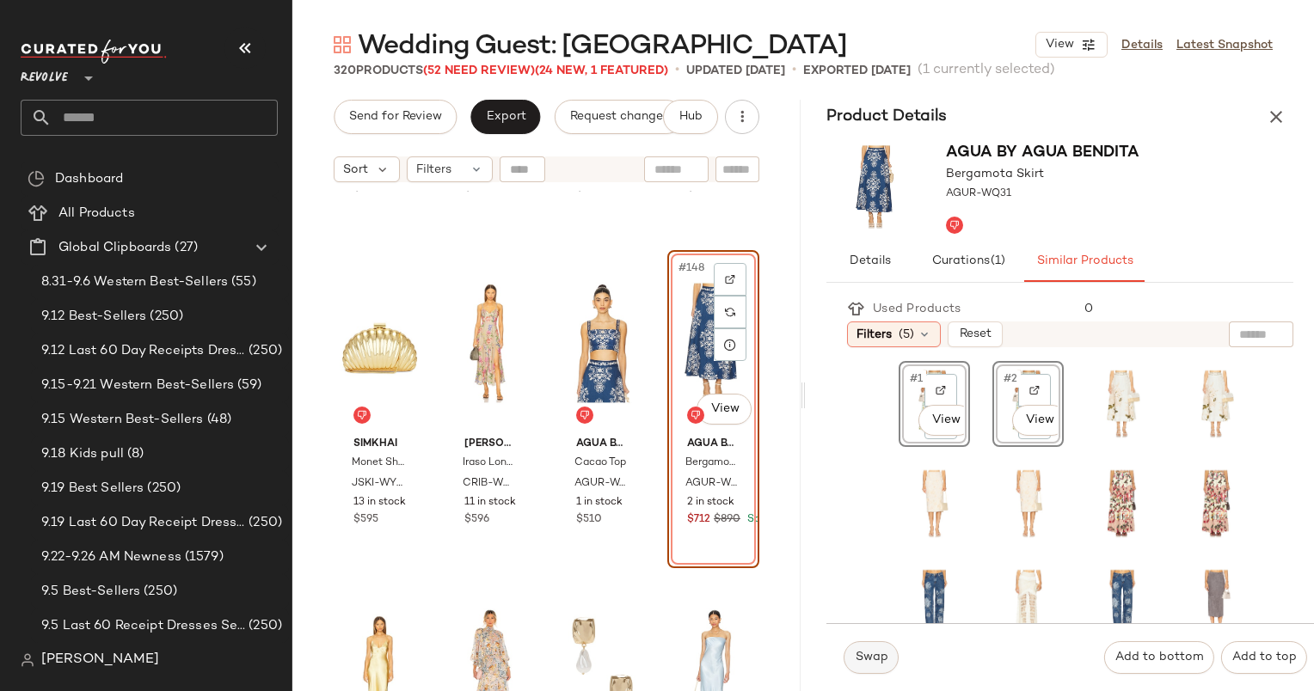
click at [868, 671] on button "Swap" at bounding box center [871, 657] width 55 height 33
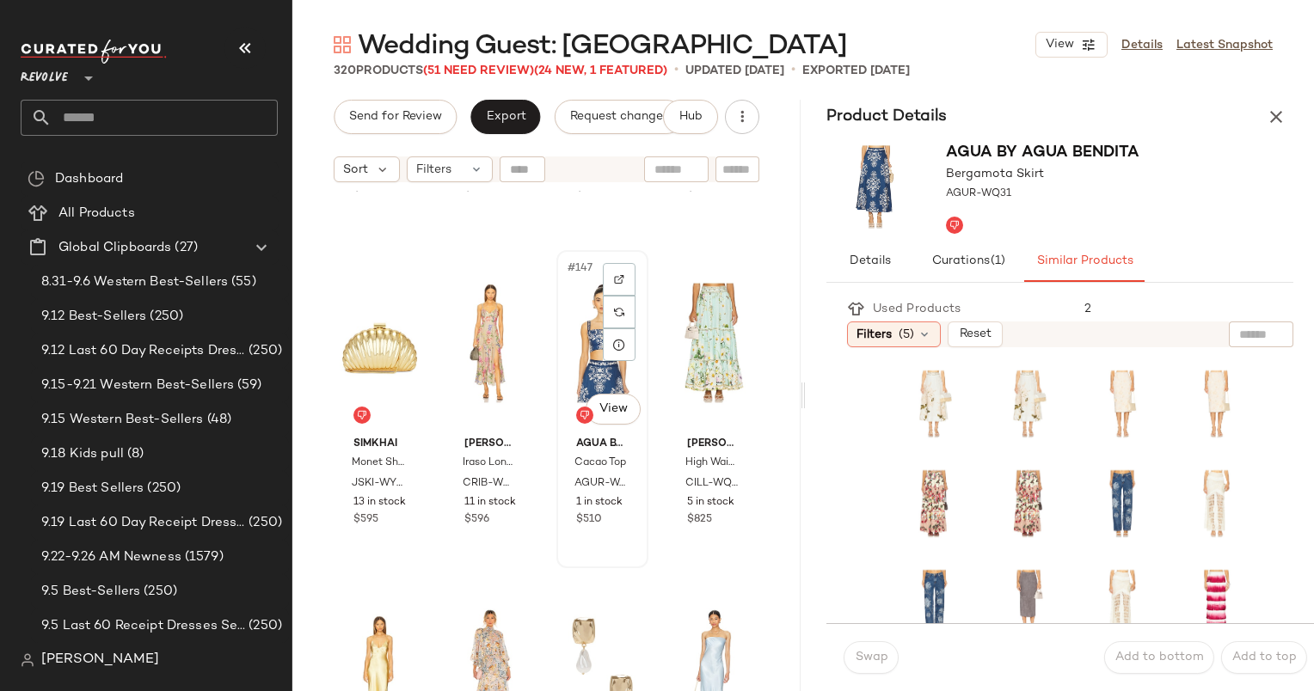
click at [574, 306] on div "#147 View" at bounding box center [602, 343] width 80 height 174
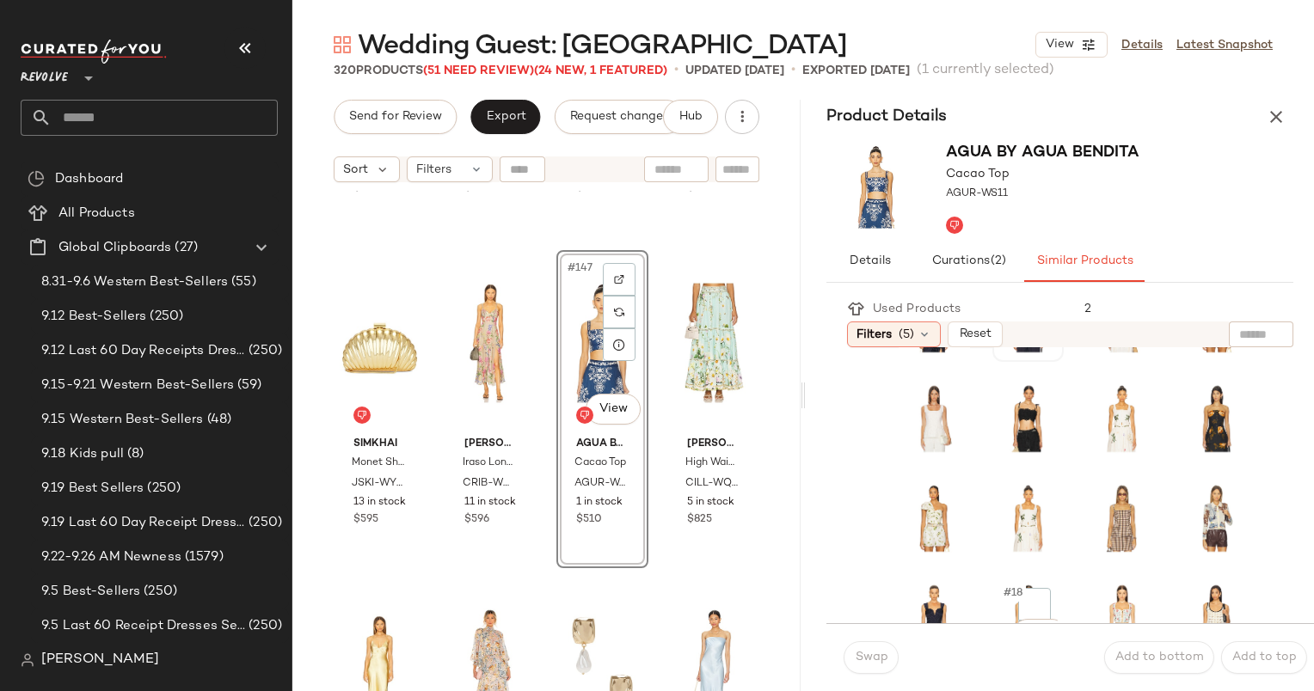
scroll to position [322, 0]
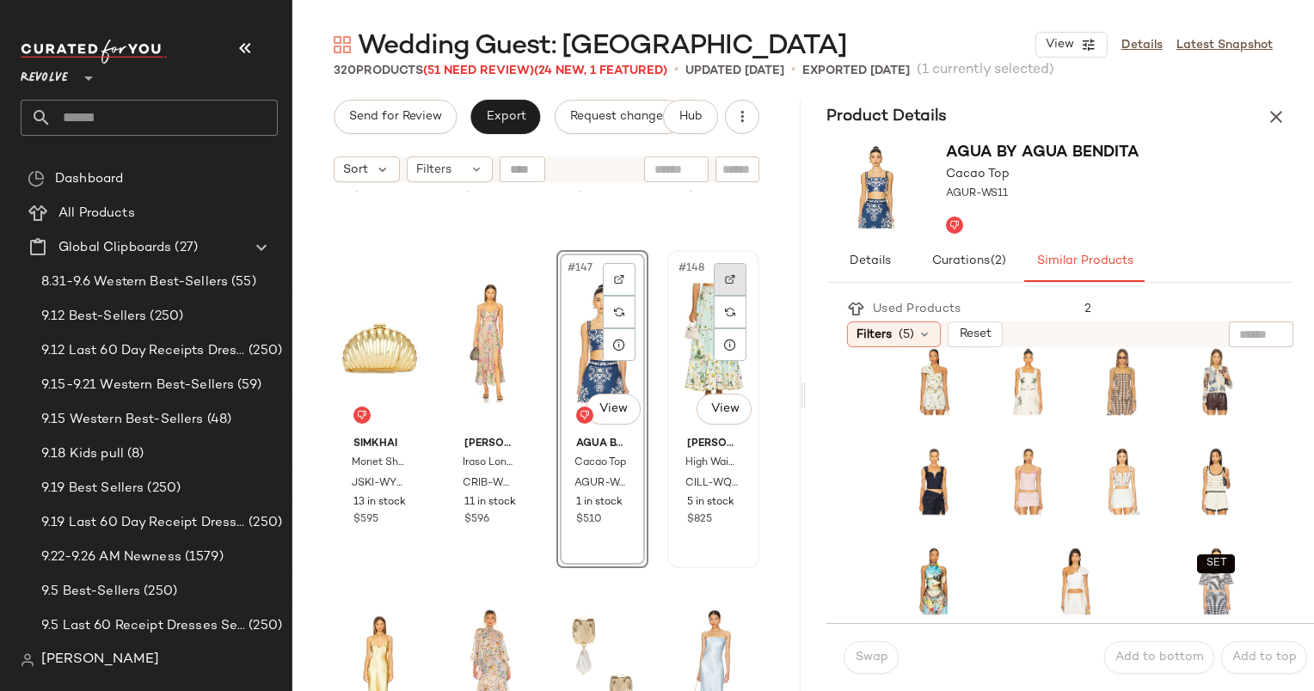
click at [733, 287] on div at bounding box center [730, 279] width 33 height 33
click at [1273, 116] on icon "button" at bounding box center [1276, 117] width 21 height 21
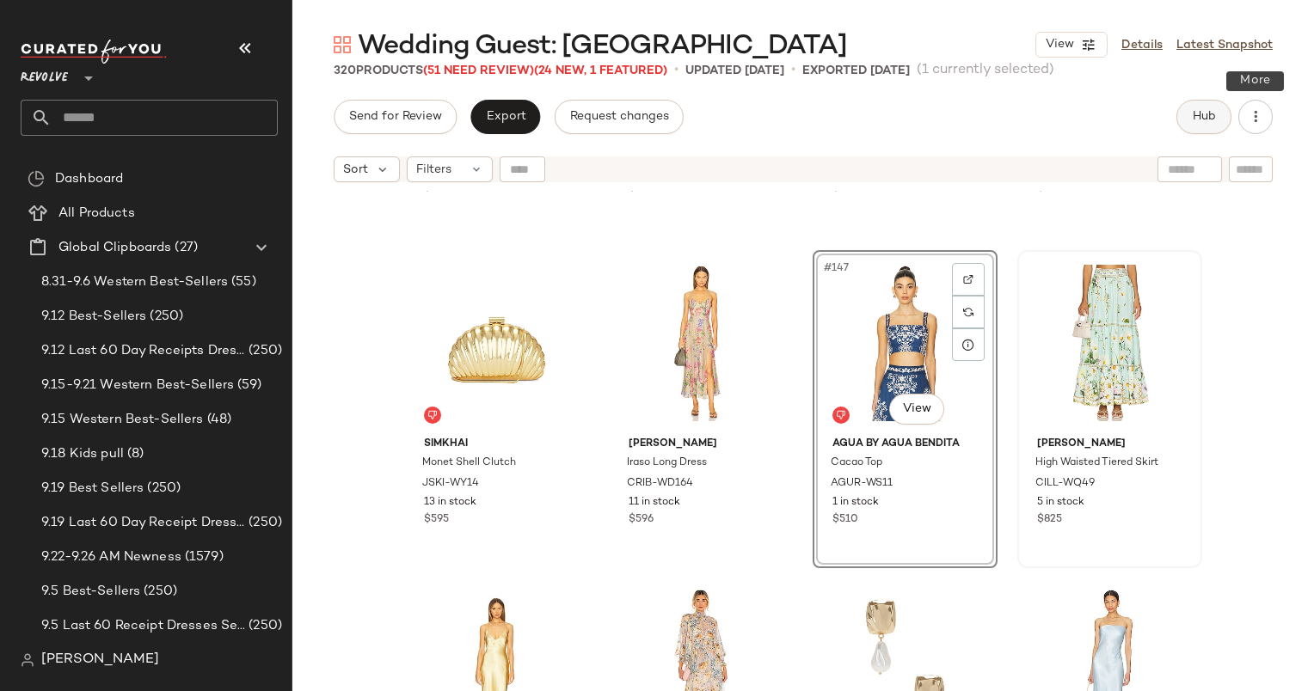
click at [1220, 126] on button "Hub" at bounding box center [1203, 117] width 55 height 34
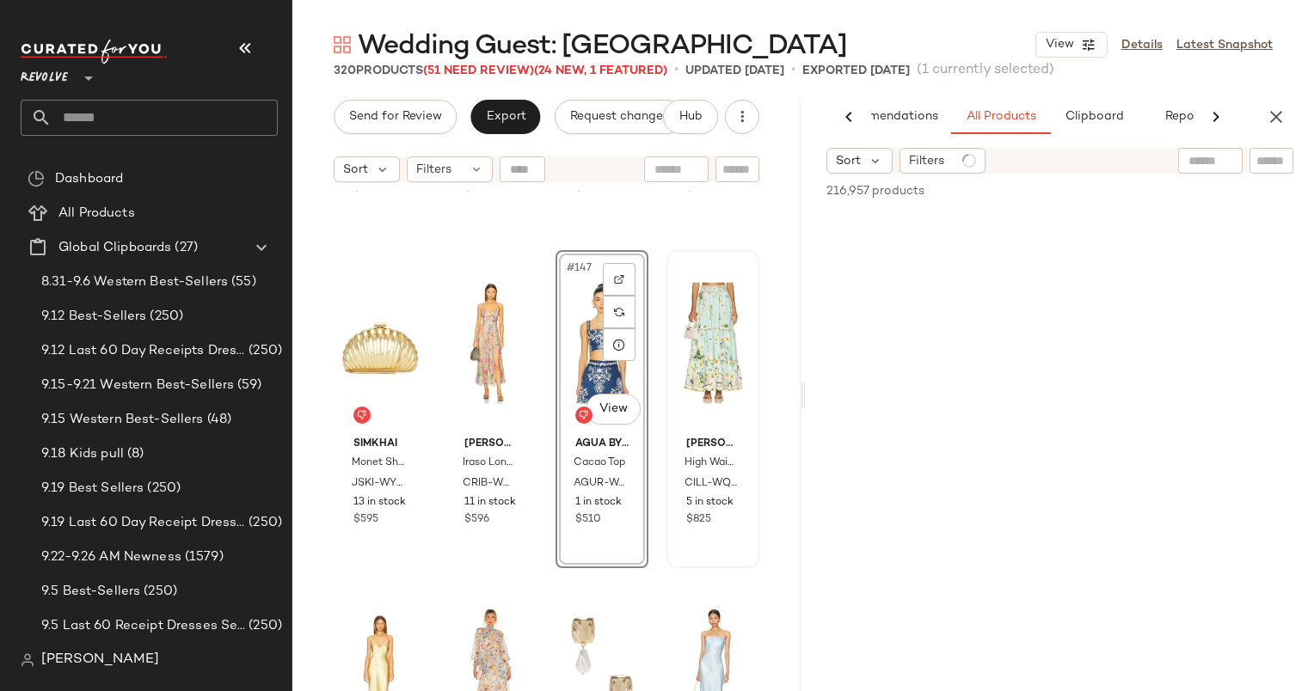
scroll to position [0, 71]
click at [1245, 162] on div at bounding box center [1255, 162] width 50 height 28
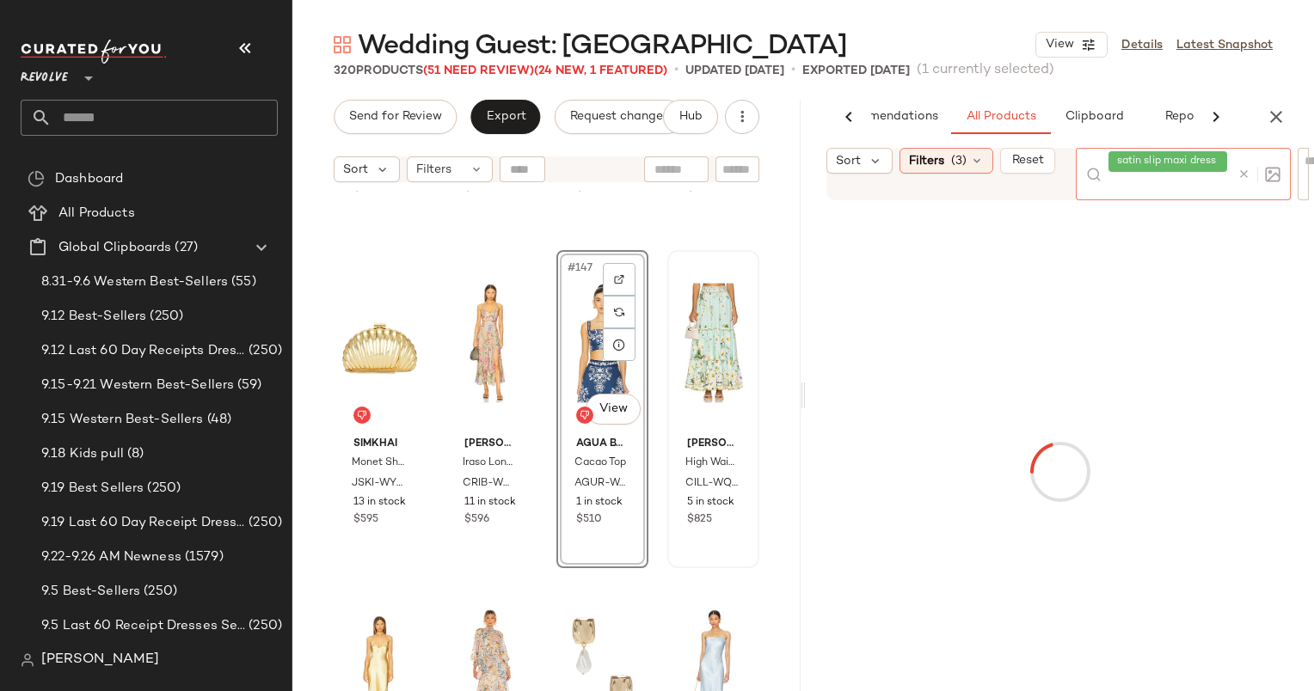
click at [1244, 170] on icon at bounding box center [1243, 174] width 13 height 13
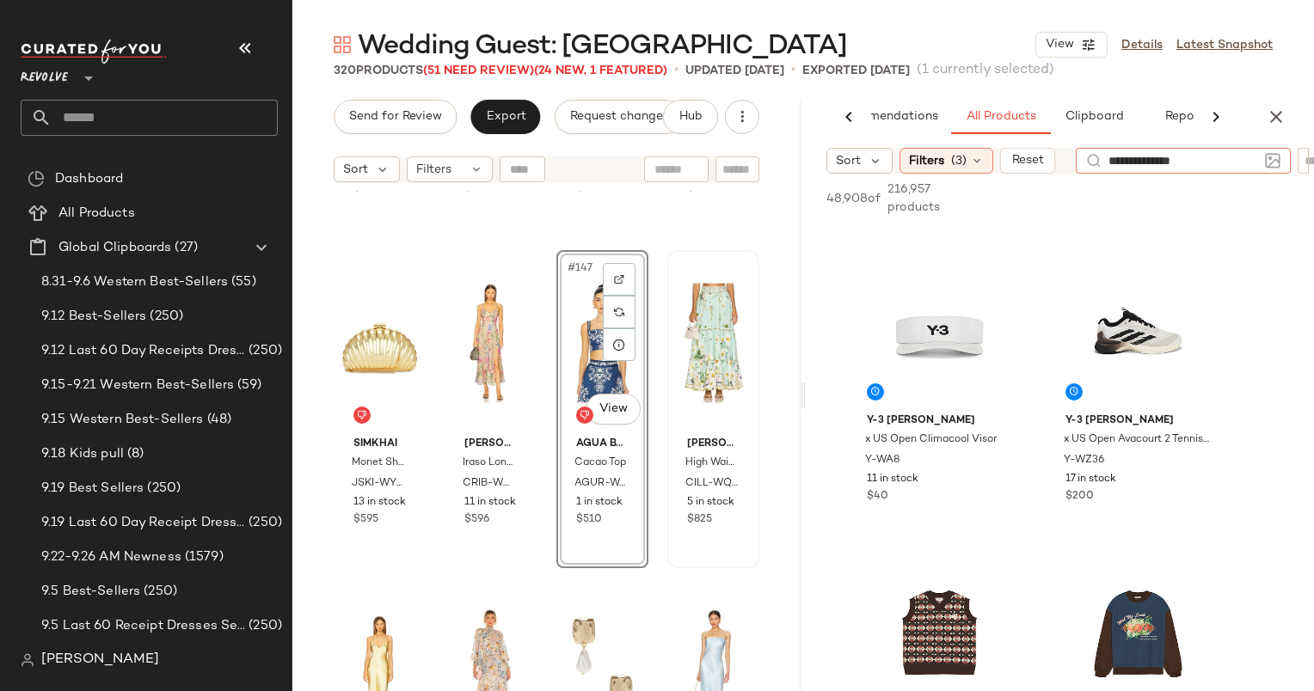
type input "**********"
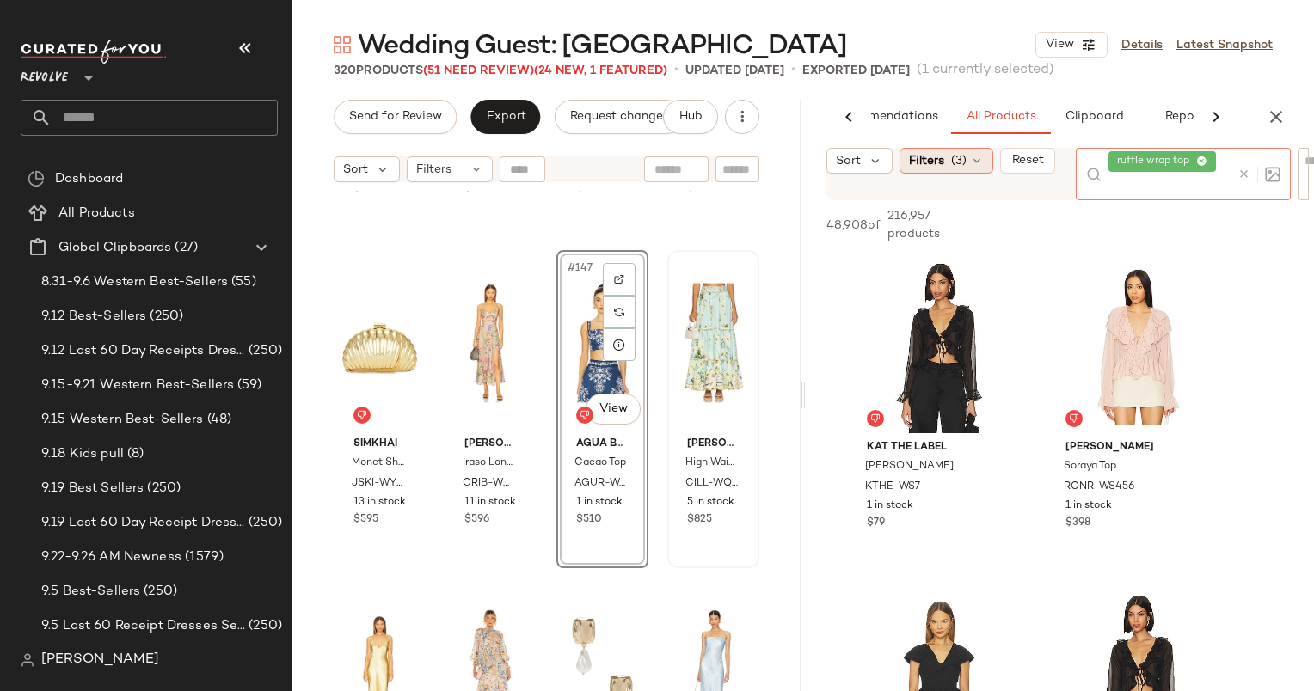
click at [976, 148] on div "Filters (3)" at bounding box center [946, 161] width 94 height 26
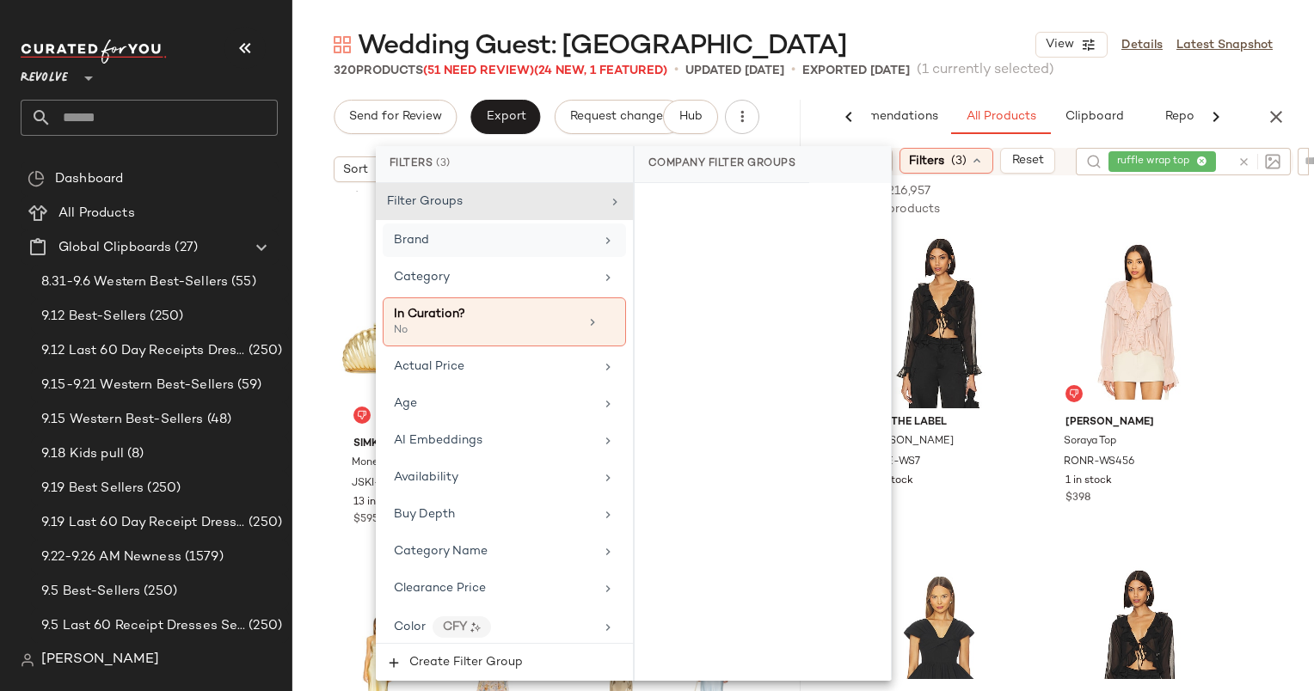
click at [402, 250] on div "Brand" at bounding box center [504, 241] width 243 height 34
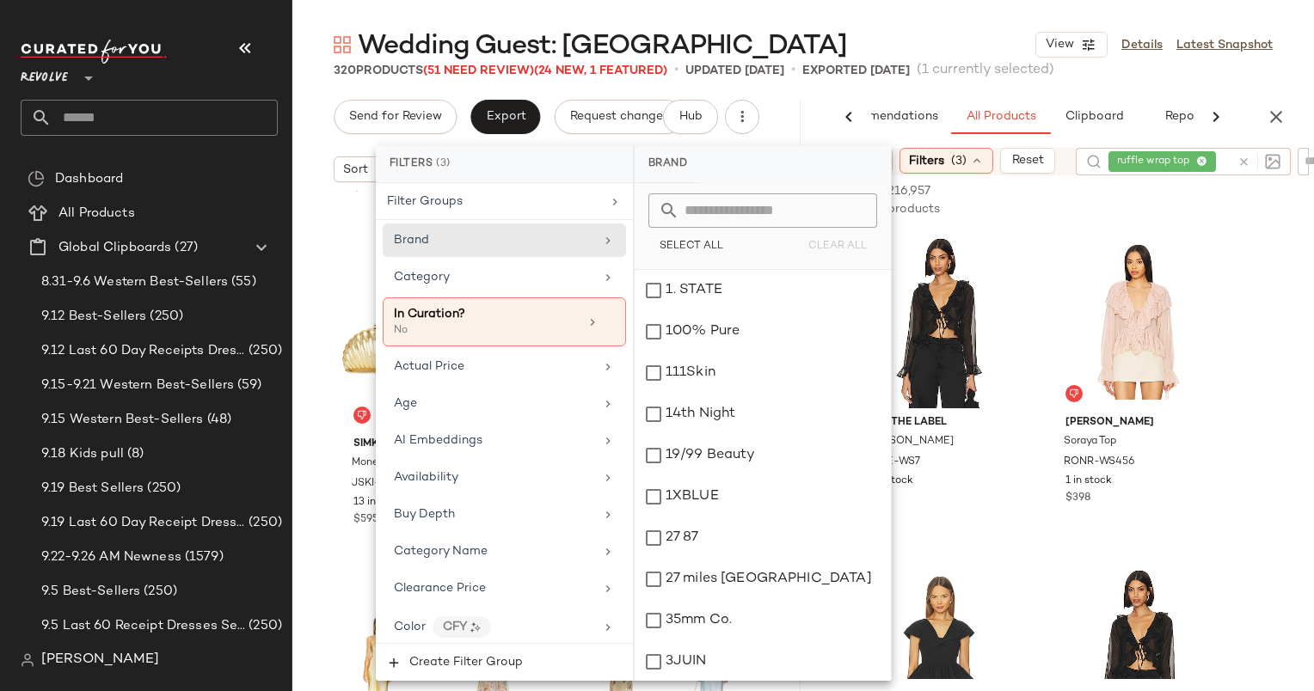
click at [706, 211] on input "text" at bounding box center [772, 210] width 187 height 34
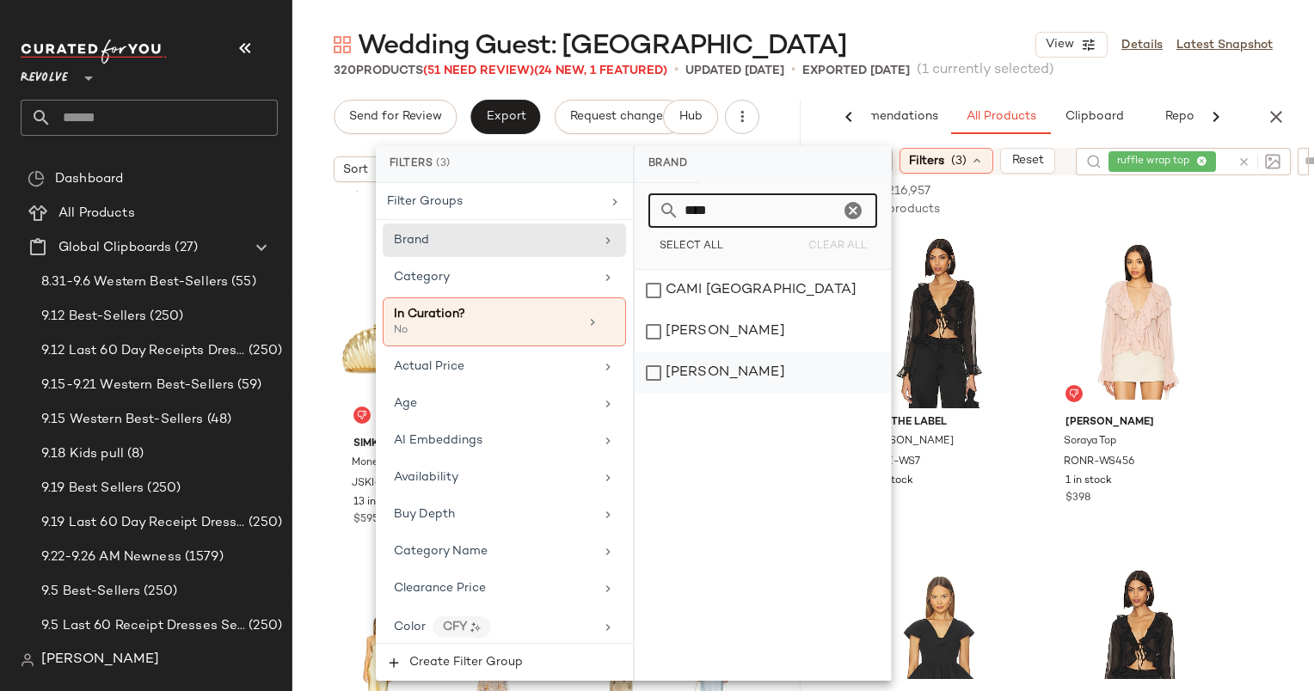
type input "****"
click at [741, 385] on div "[PERSON_NAME]" at bounding box center [763, 373] width 256 height 41
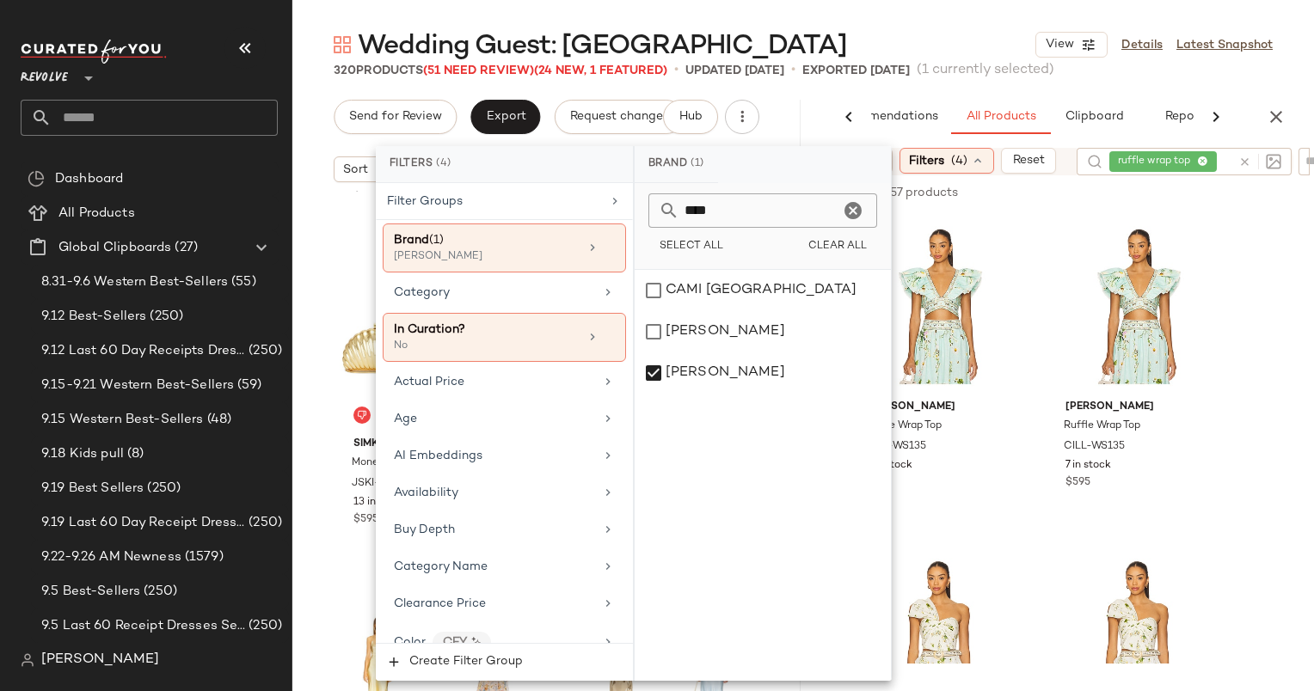
click at [939, 47] on div "Wedding Guest: French Riviera View Details Latest Snapshot" at bounding box center [803, 45] width 1022 height 34
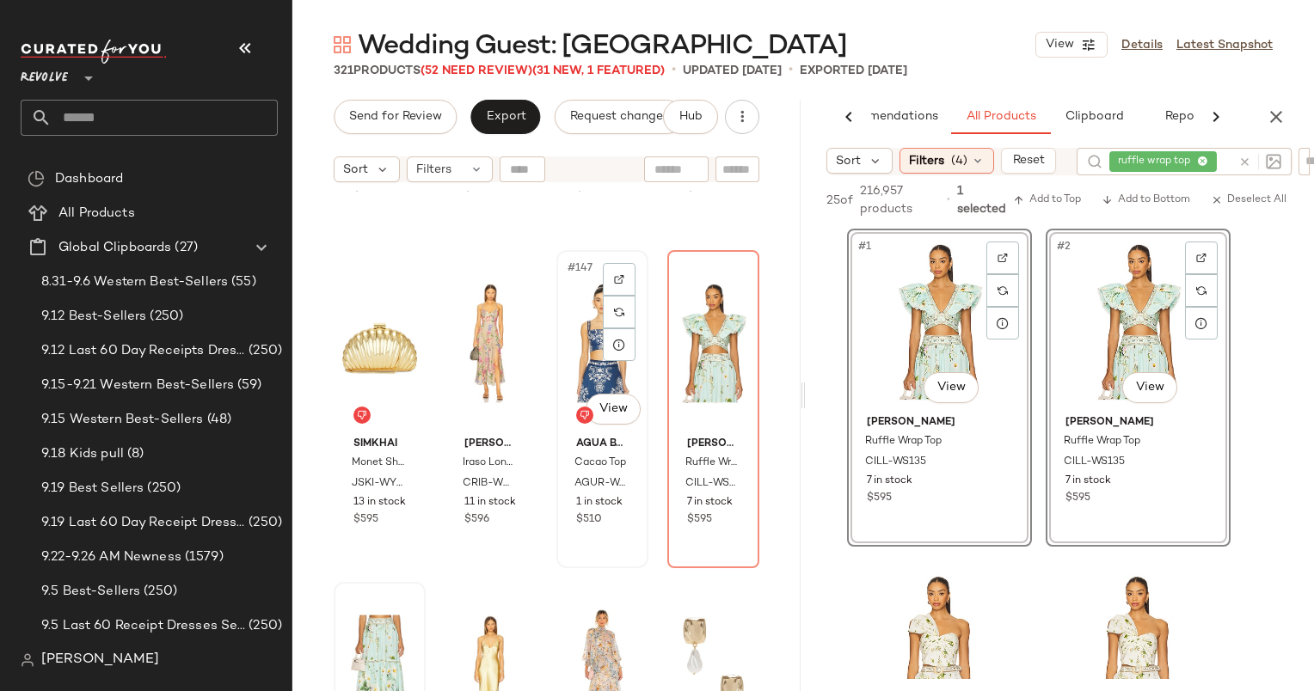
click at [592, 328] on div "#147 View" at bounding box center [602, 343] width 80 height 174
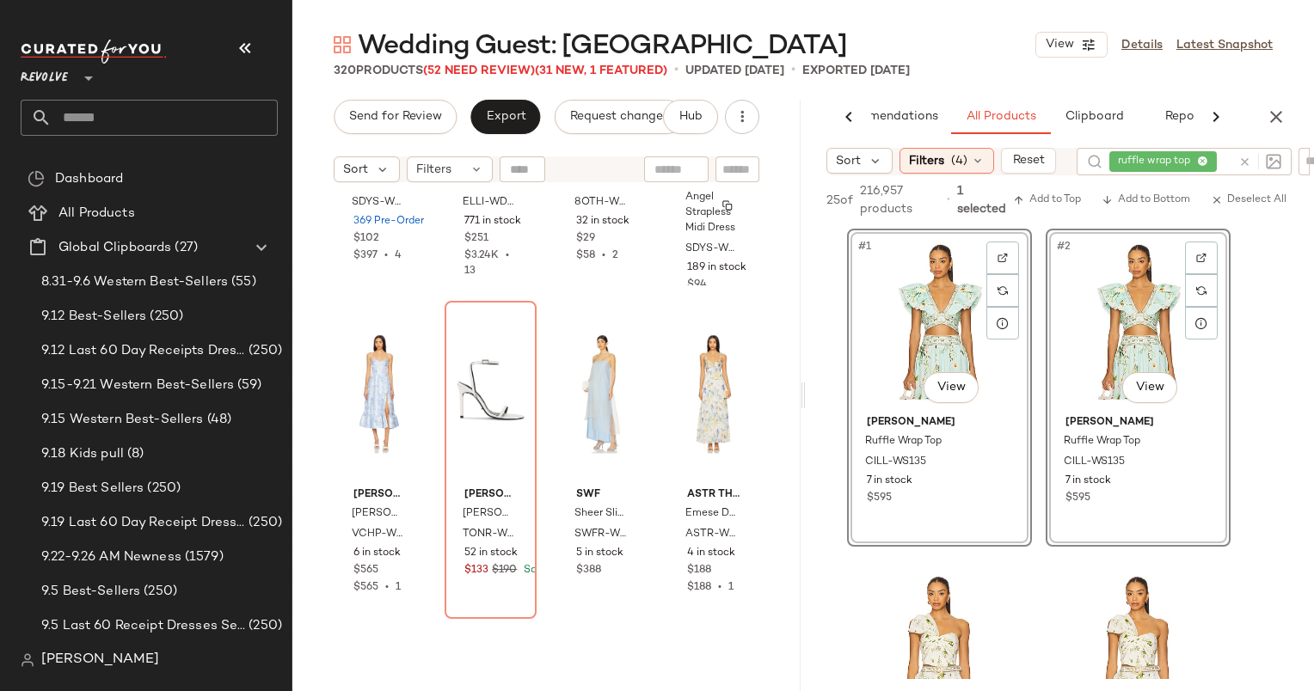
scroll to position [12520, 0]
click at [1285, 125] on icon "button" at bounding box center [1276, 117] width 21 height 21
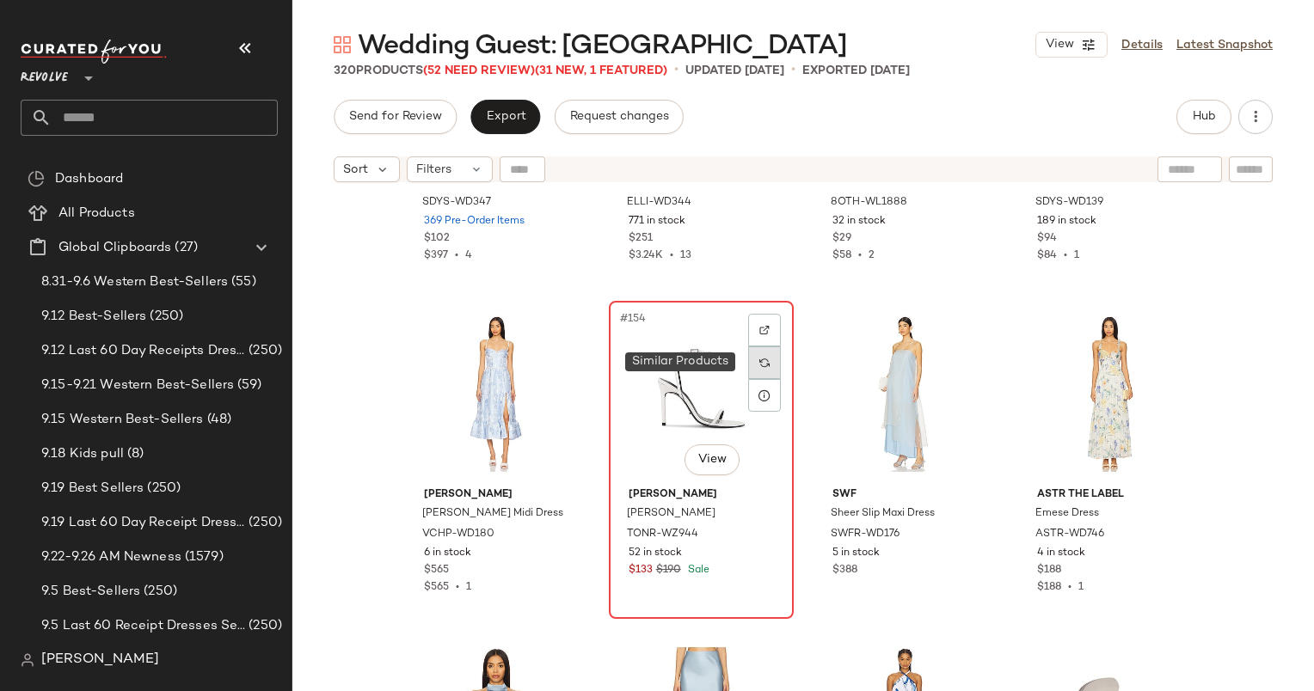
click at [761, 366] on img at bounding box center [764, 363] width 10 height 10
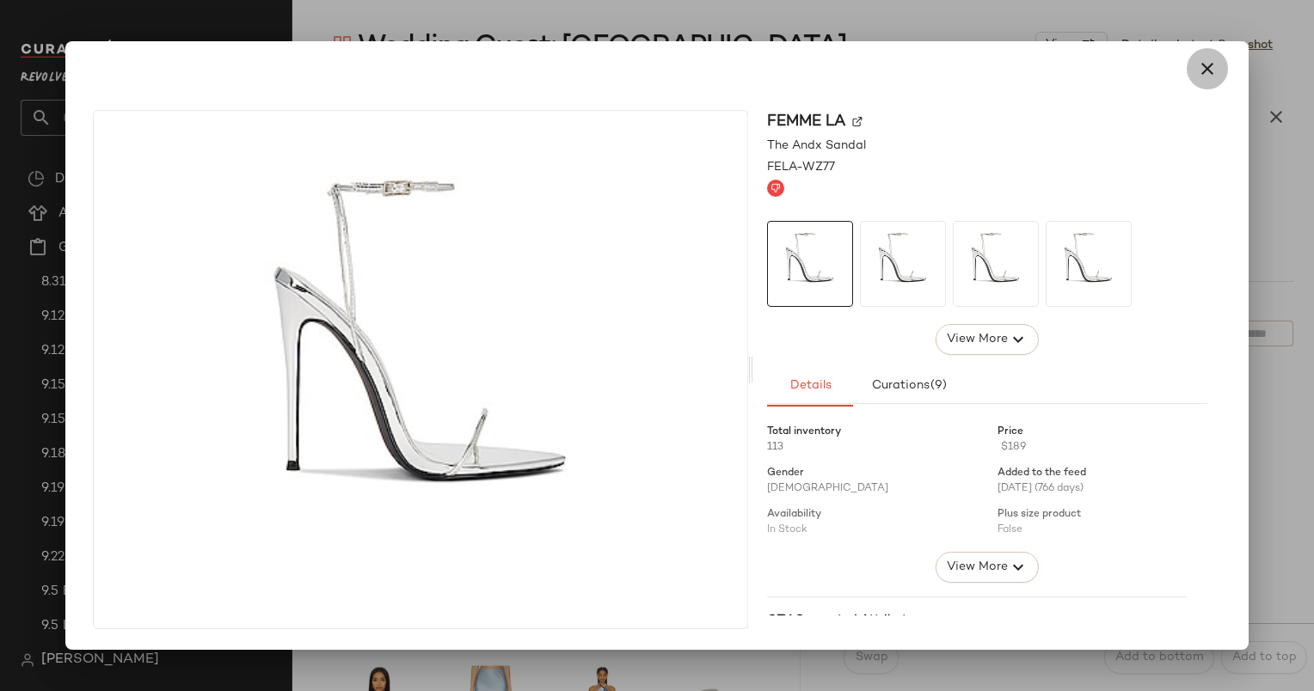
click at [1204, 84] on button "button" at bounding box center [1207, 68] width 41 height 41
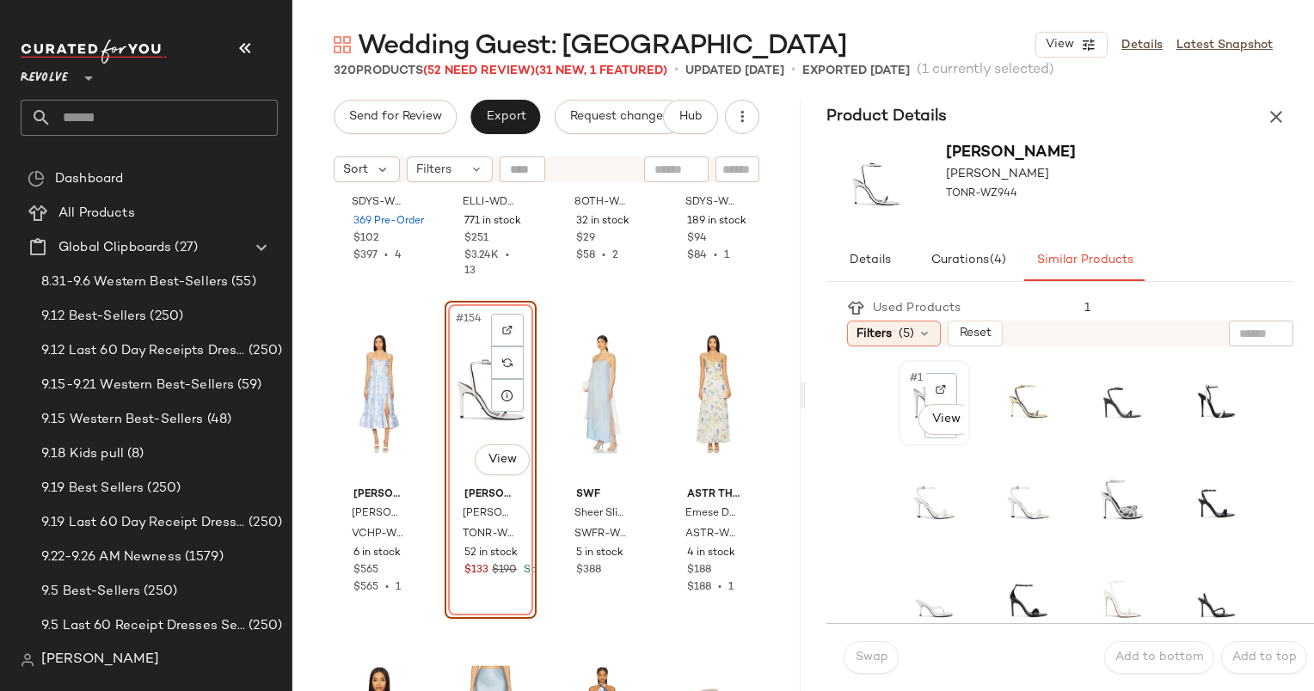
click at [908, 378] on span "#1" at bounding box center [917, 378] width 18 height 17
click at [881, 642] on button "Swap" at bounding box center [871, 657] width 55 height 33
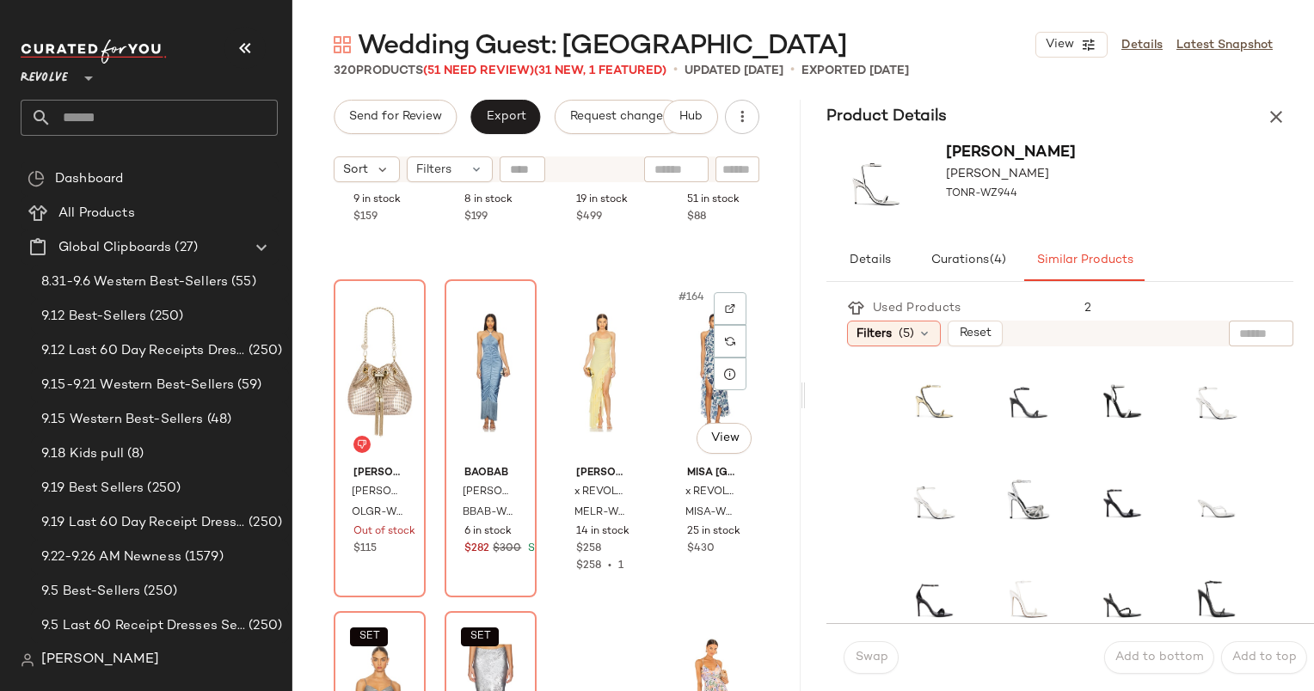
scroll to position [13215, 0]
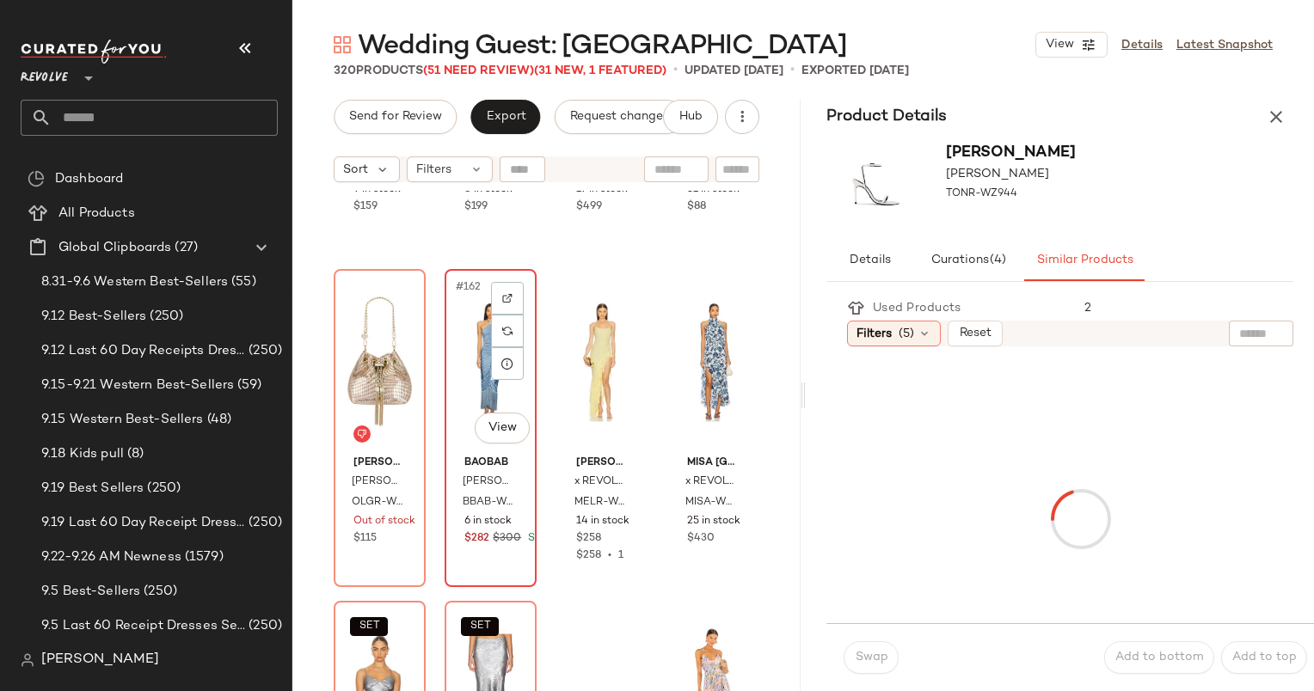
click at [451, 340] on div "#162 View" at bounding box center [491, 362] width 80 height 174
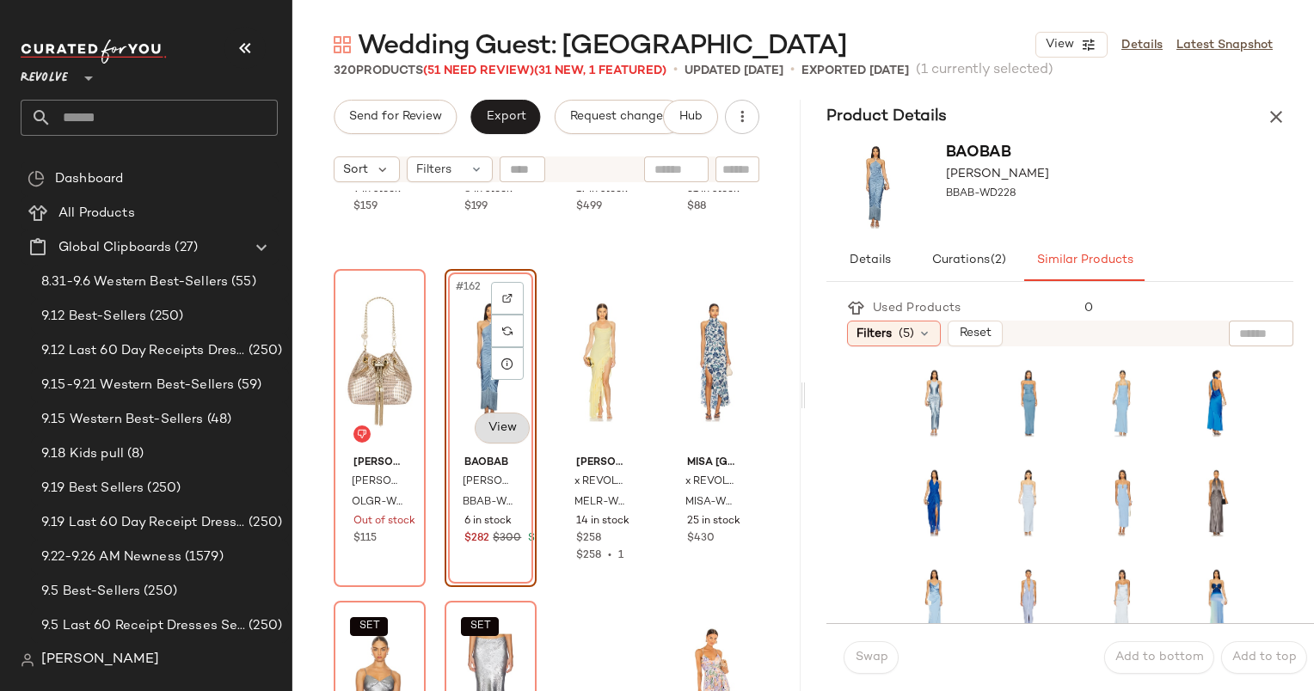
click at [488, 427] on body "Revolve ** Dashboard All Products Global Clipboards (27) 8.31-9.6 Western Best-…" at bounding box center [657, 345] width 1314 height 691
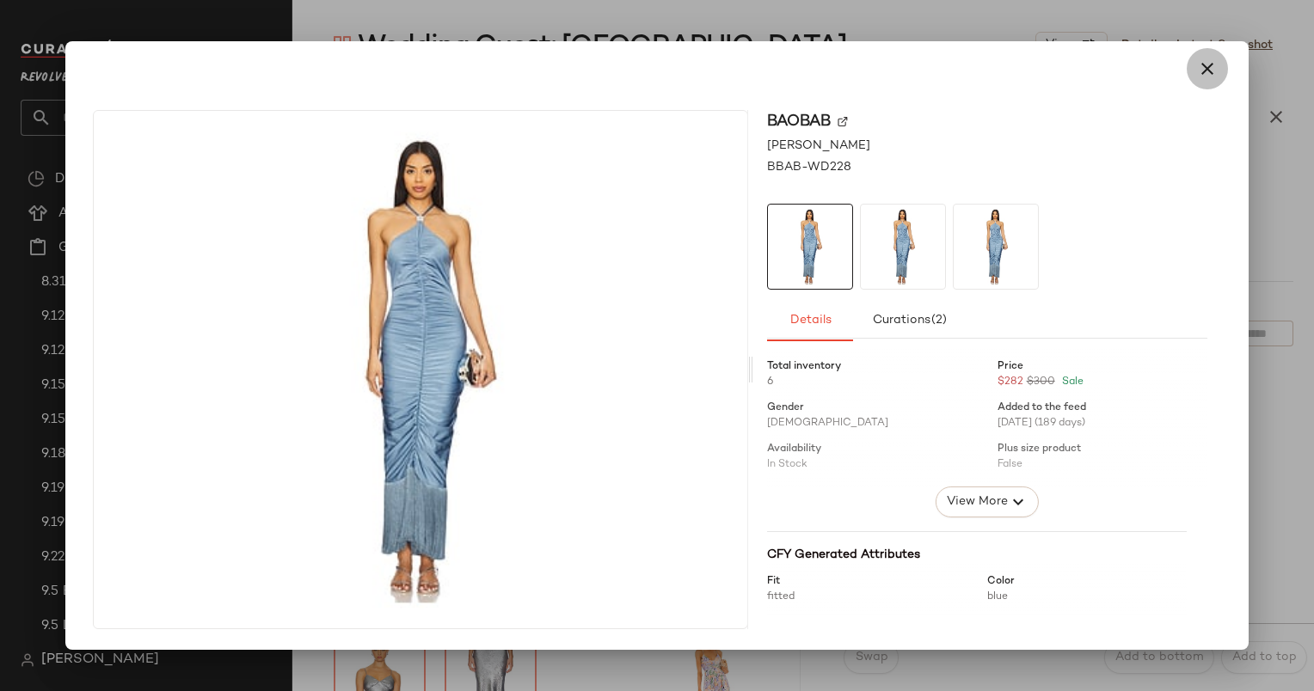
click at [1211, 71] on icon "button" at bounding box center [1207, 68] width 21 height 21
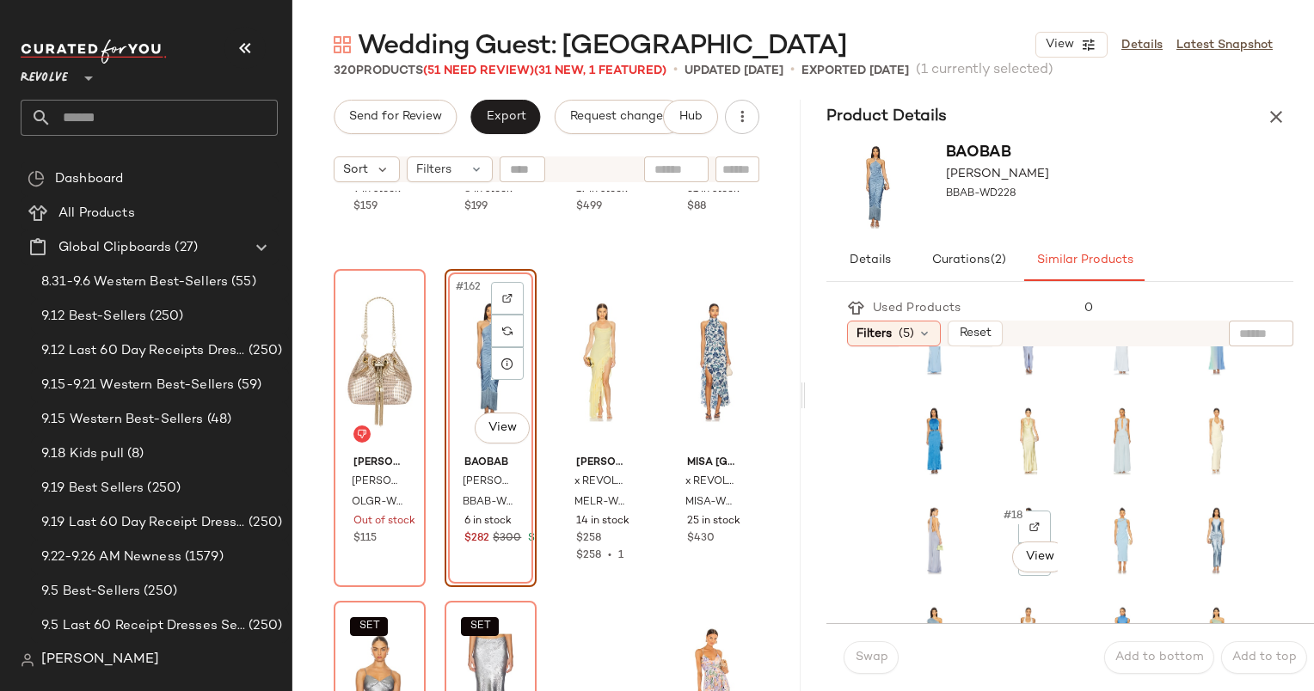
scroll to position [261, 0]
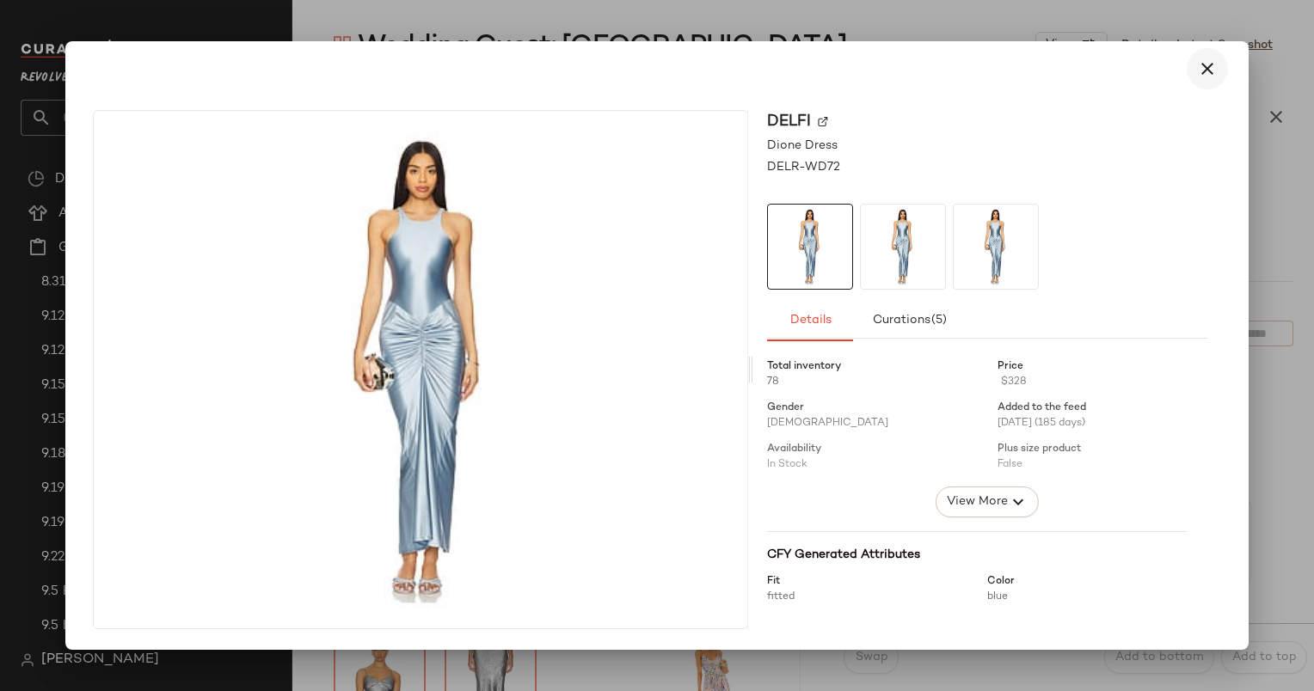
click at [1202, 83] on button "button" at bounding box center [1207, 68] width 41 height 41
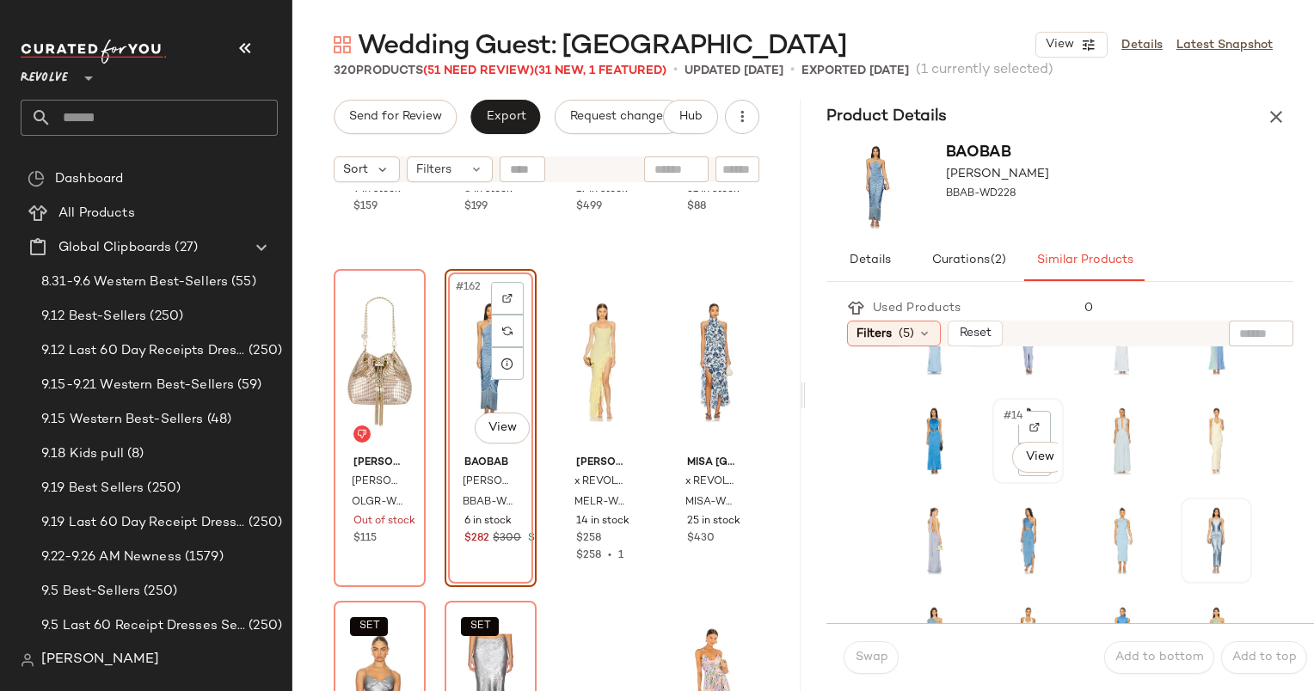
scroll to position [0, 0]
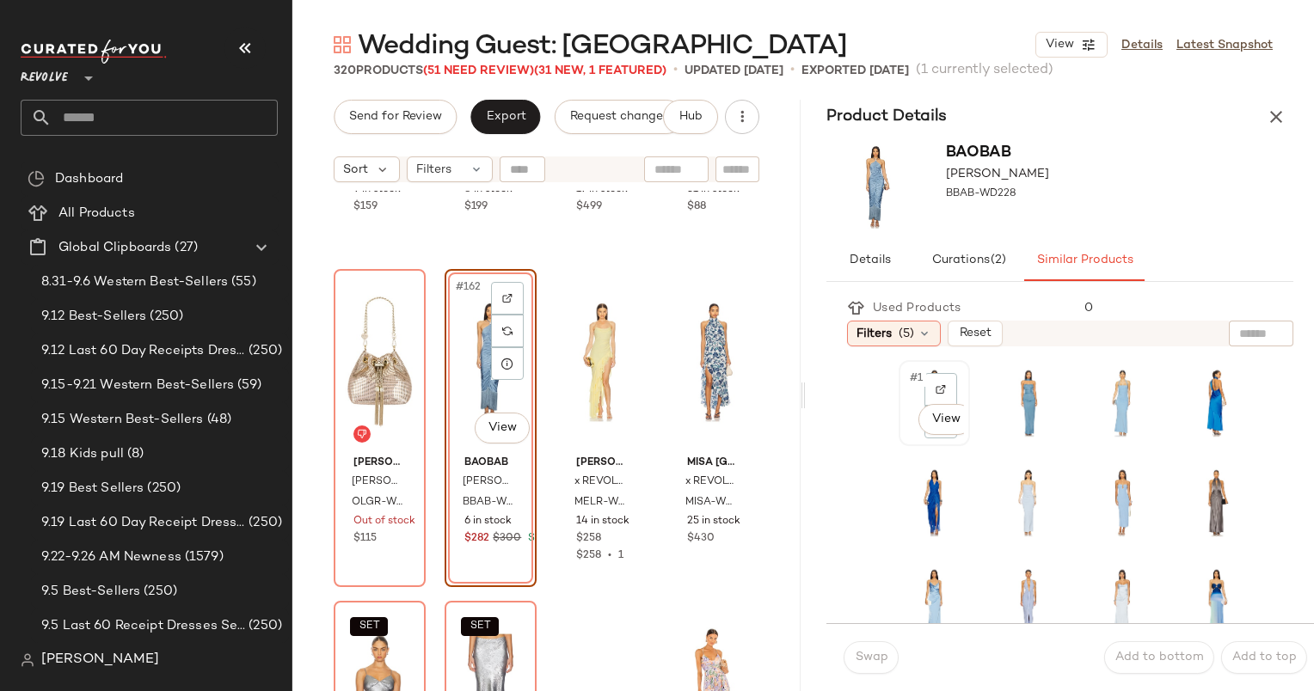
click at [900, 391] on div "#1 View" at bounding box center [934, 403] width 68 height 83
click at [866, 671] on button "Swap" at bounding box center [871, 657] width 55 height 33
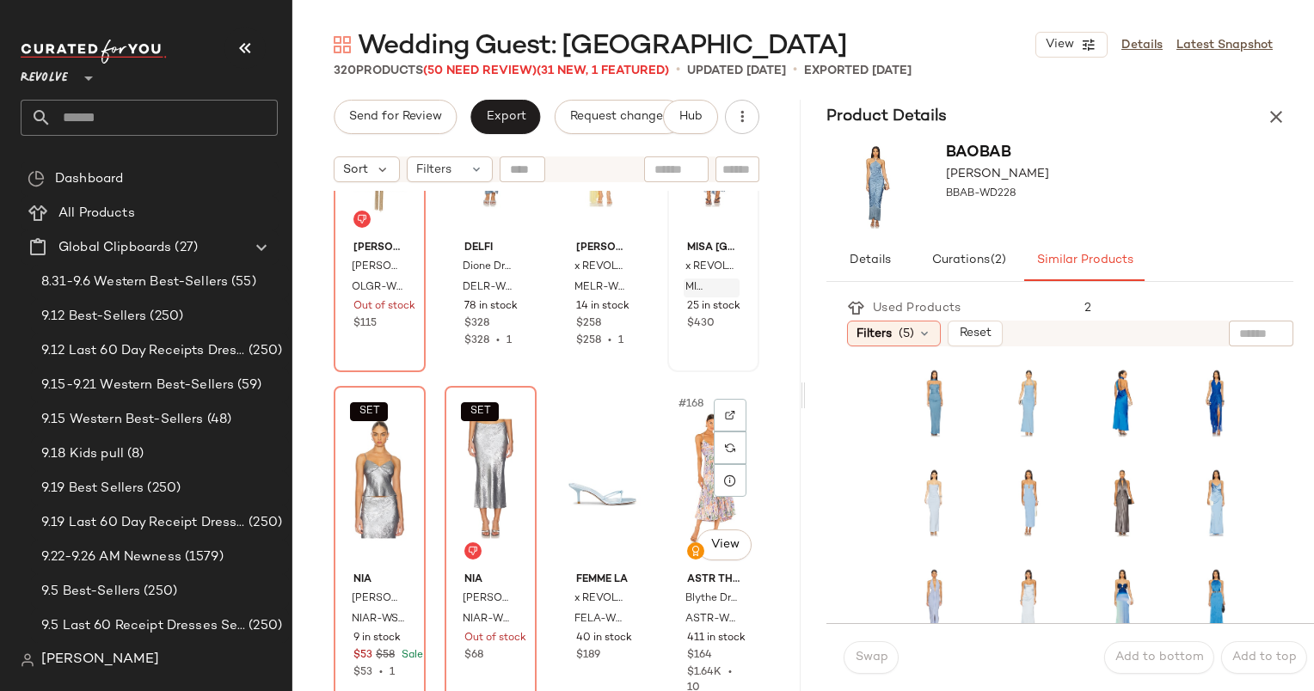
scroll to position [13590, 0]
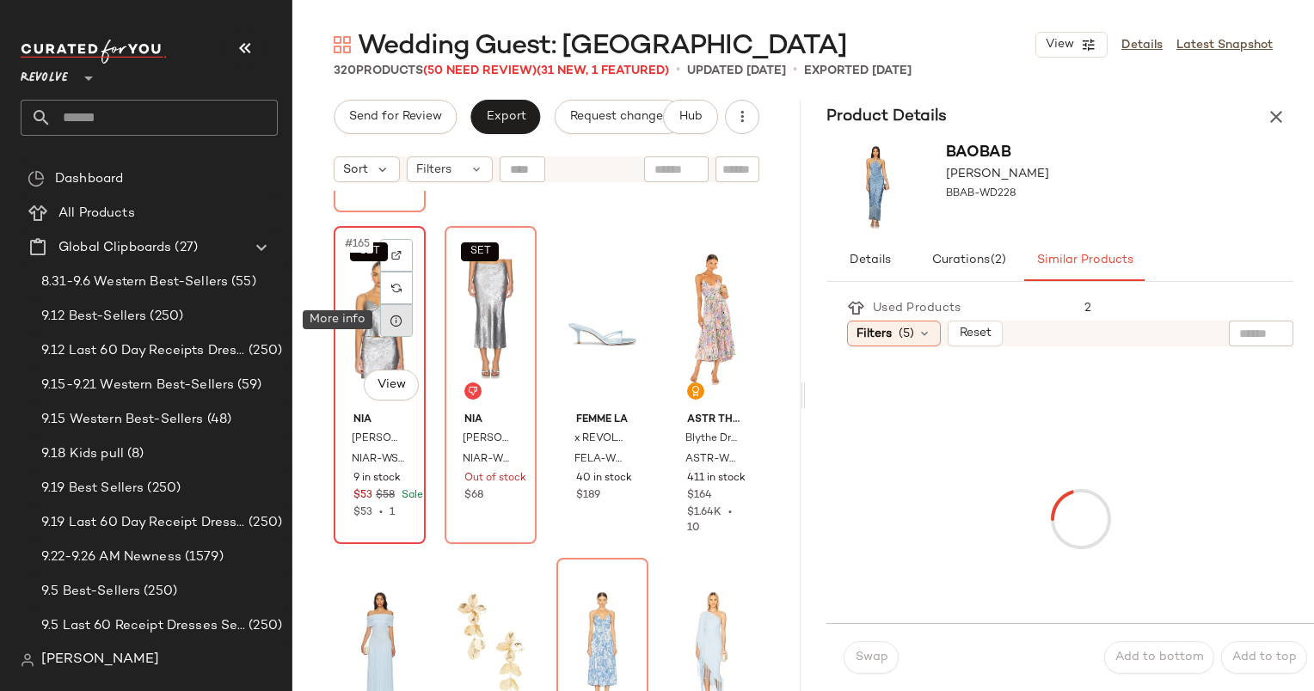
click at [390, 308] on div at bounding box center [396, 320] width 33 height 33
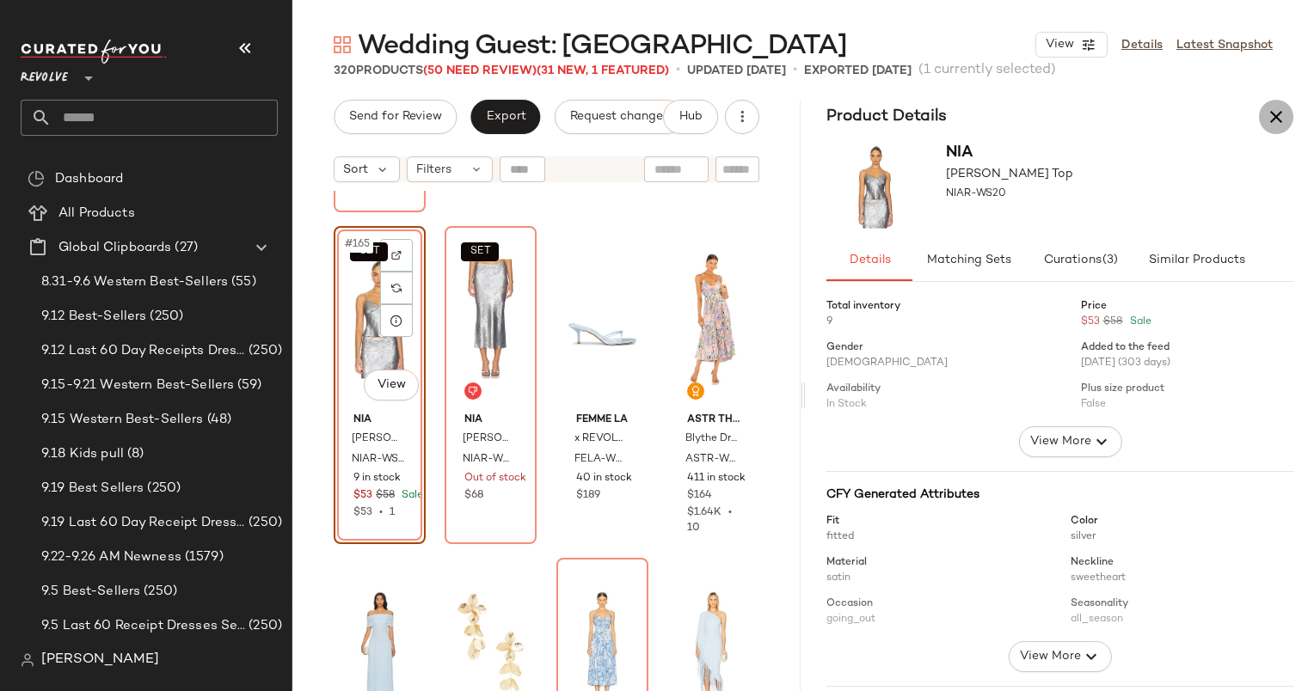
click at [1285, 114] on icon "button" at bounding box center [1276, 117] width 21 height 21
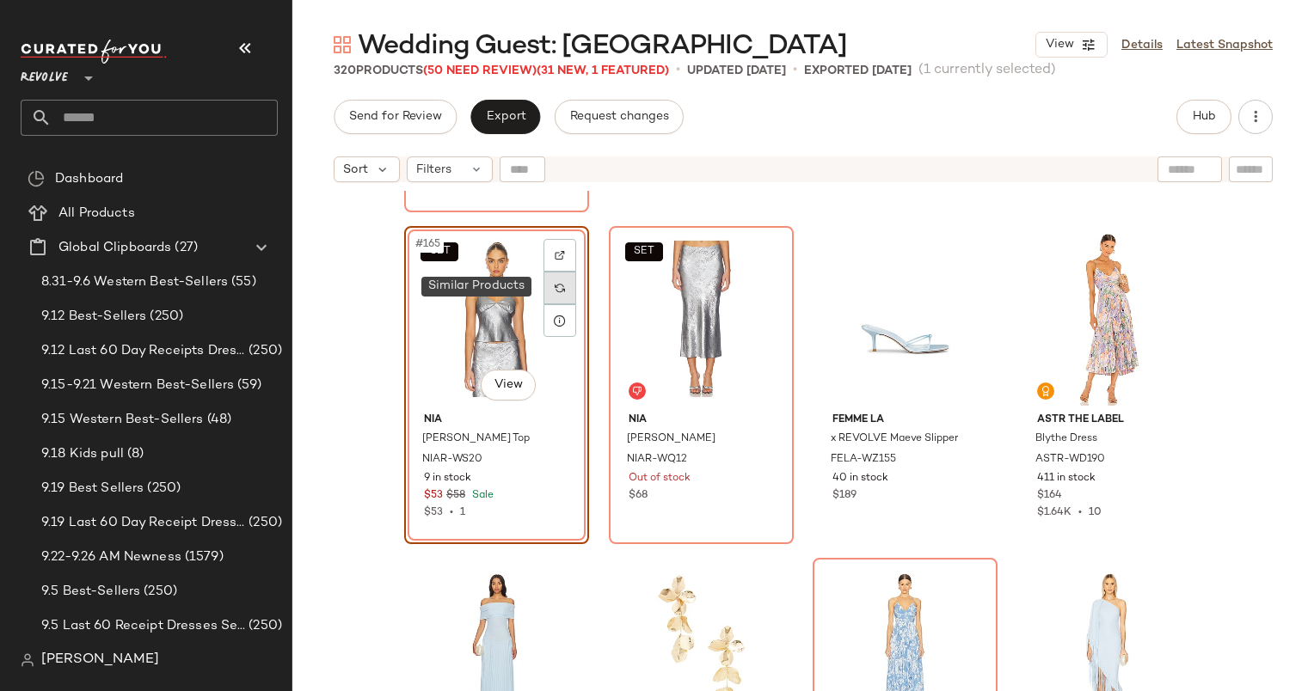
click at [561, 299] on div at bounding box center [559, 288] width 33 height 33
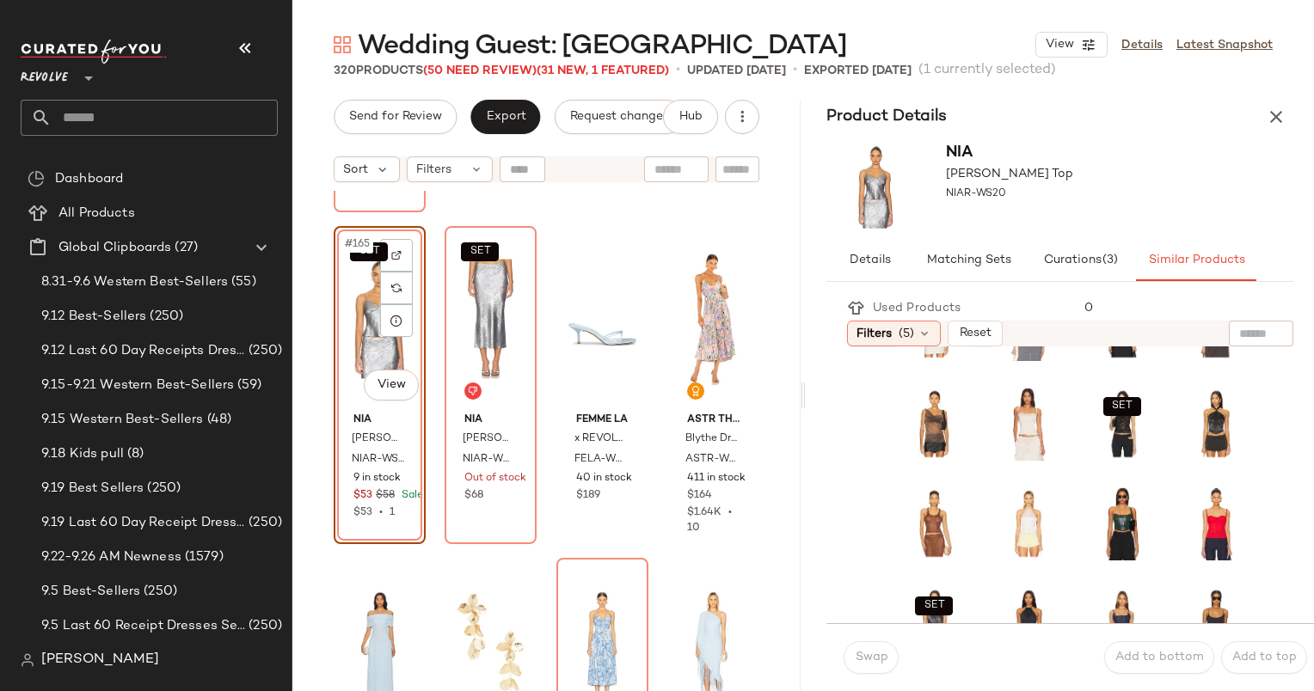
scroll to position [279, 0]
click at [1283, 117] on icon "button" at bounding box center [1276, 117] width 21 height 21
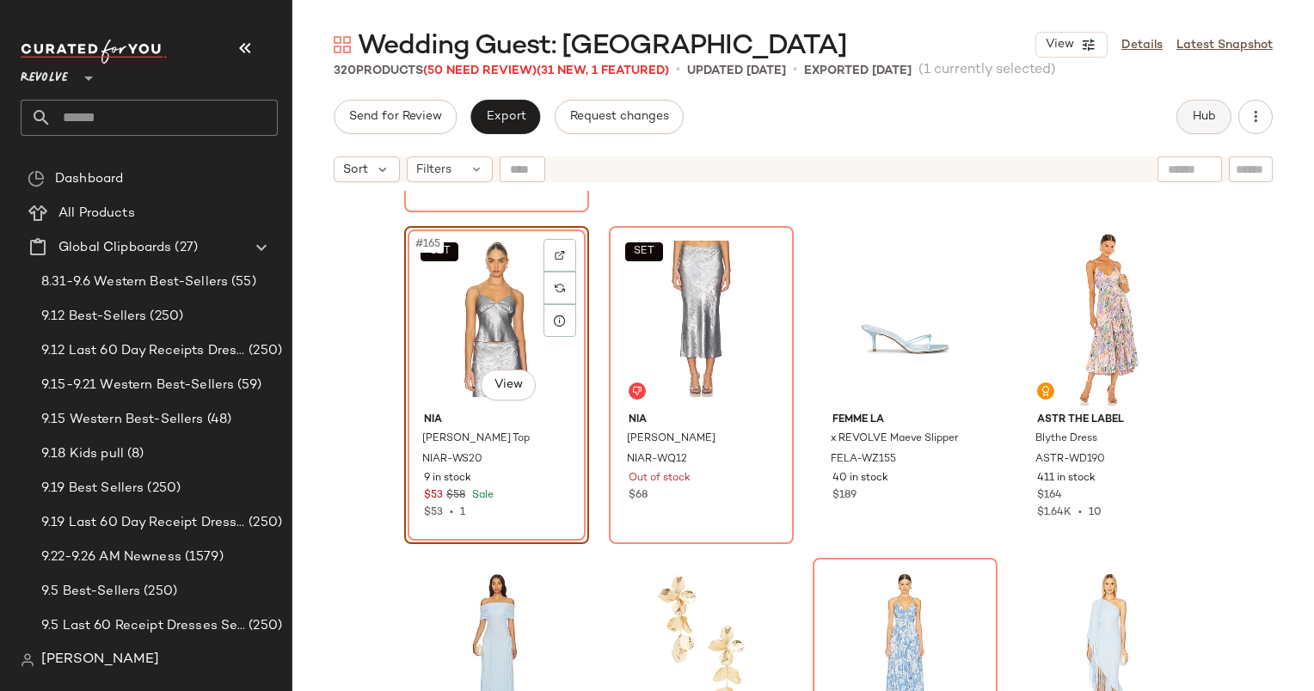
click at [1218, 132] on button "Hub" at bounding box center [1203, 117] width 55 height 34
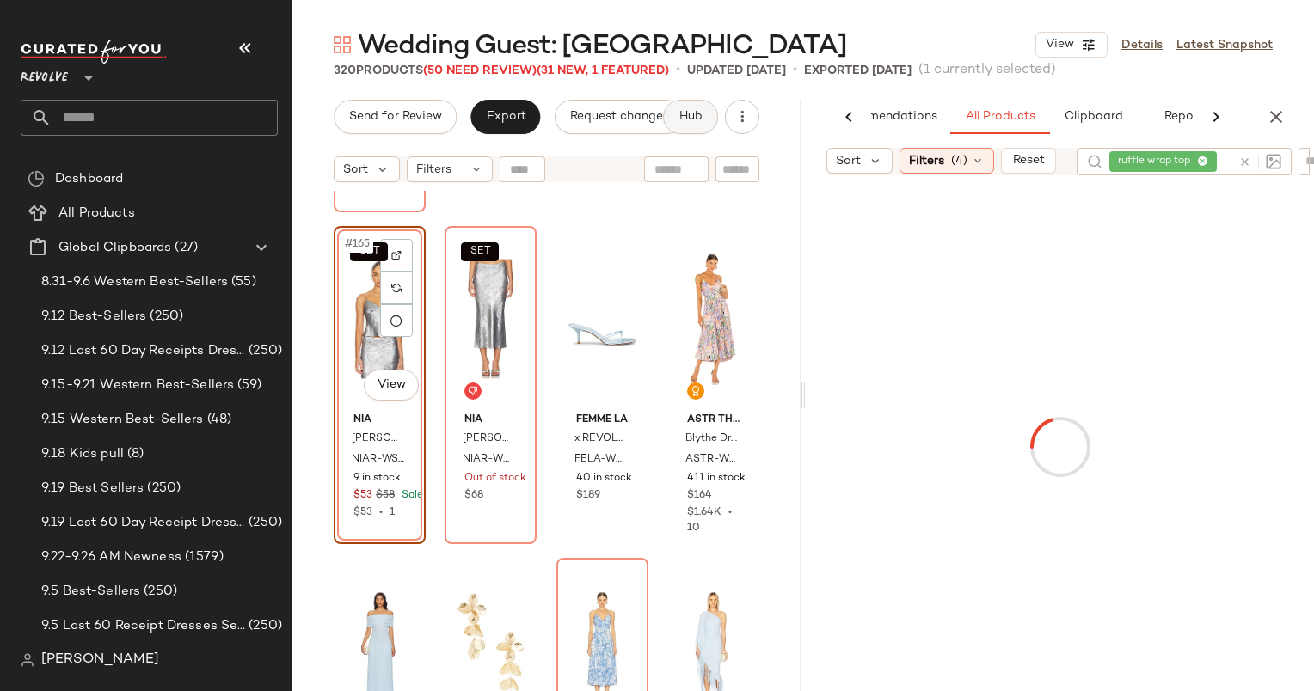
scroll to position [0, 72]
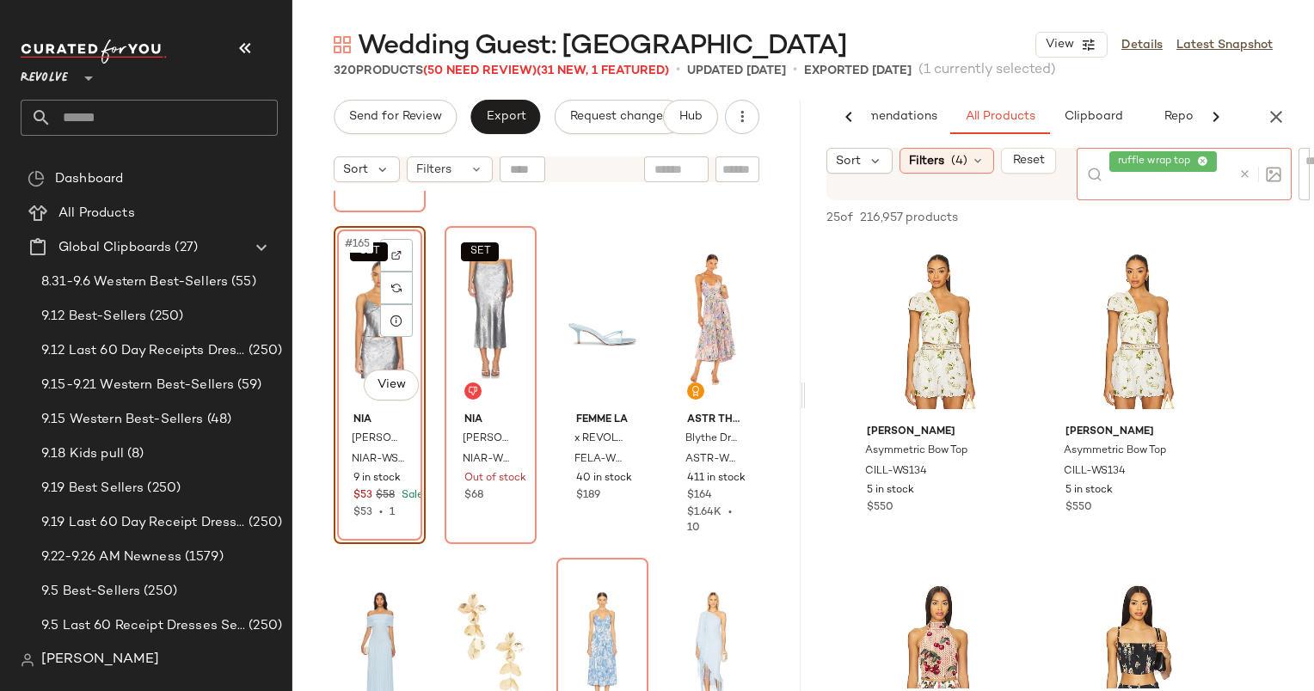
click at [1237, 163] on div at bounding box center [1256, 174] width 50 height 52
click at [1248, 178] on icon at bounding box center [1244, 174] width 13 height 13
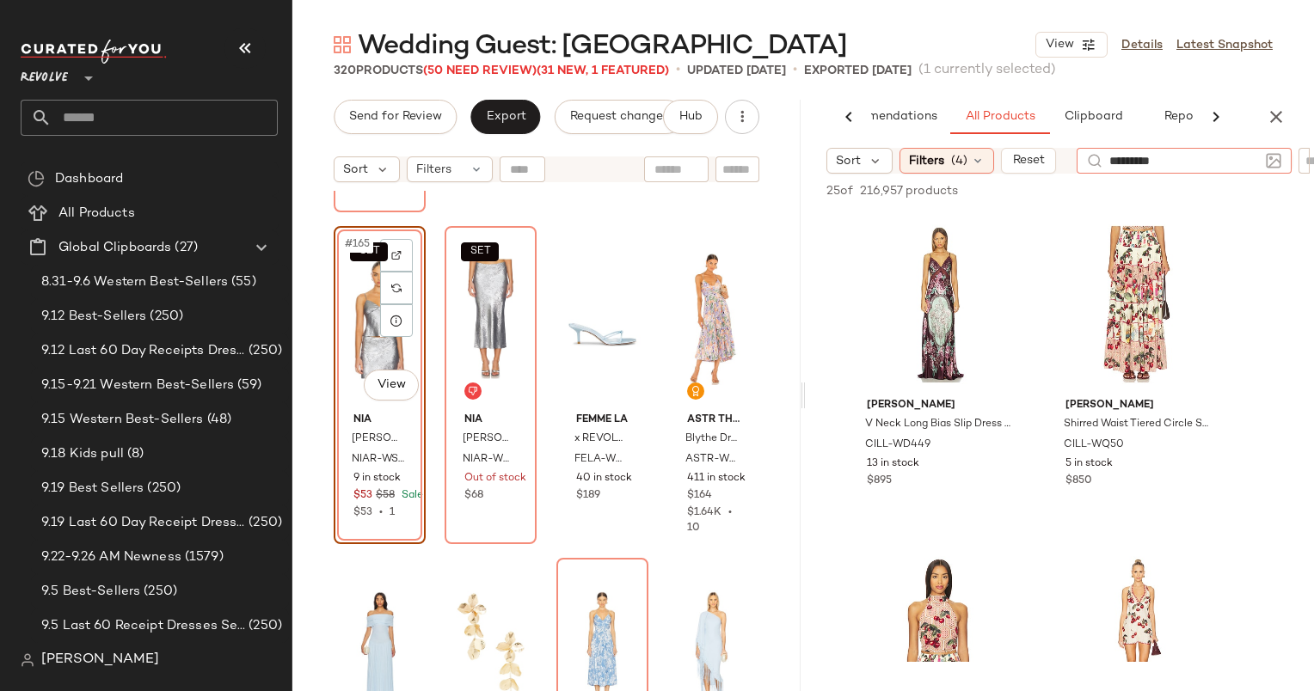
type input "**********"
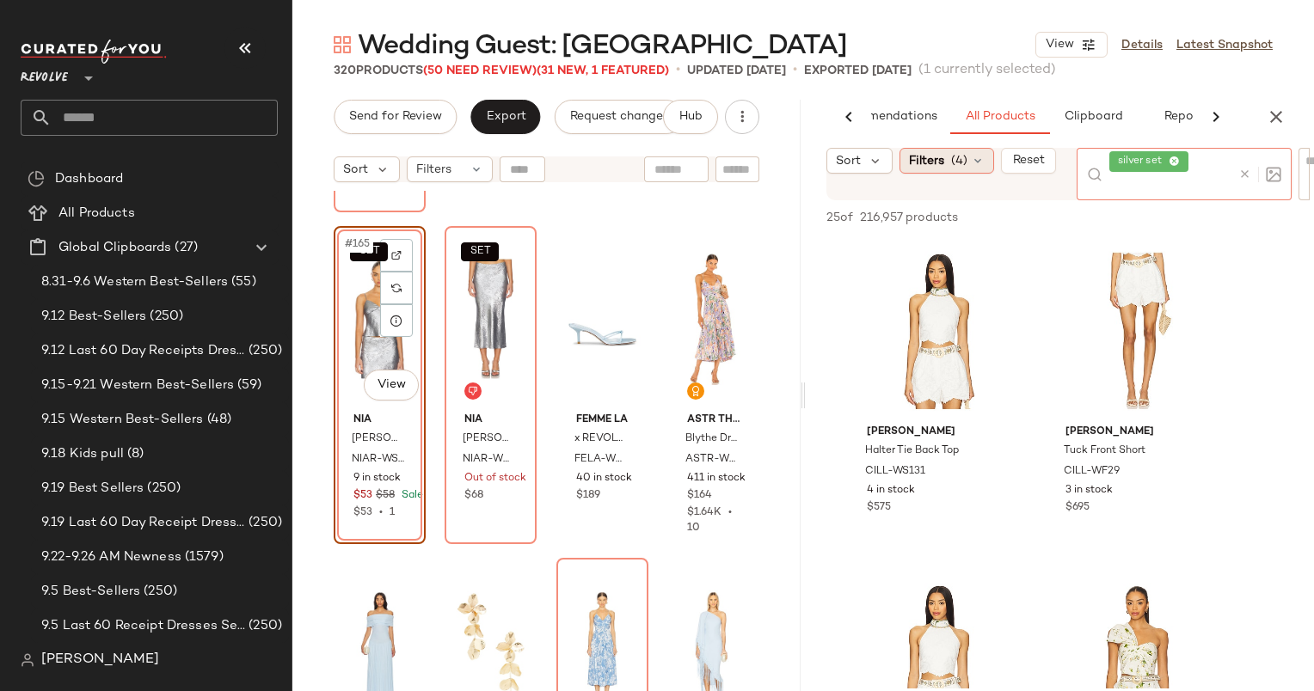
click at [954, 158] on span "(4)" at bounding box center [959, 161] width 16 height 18
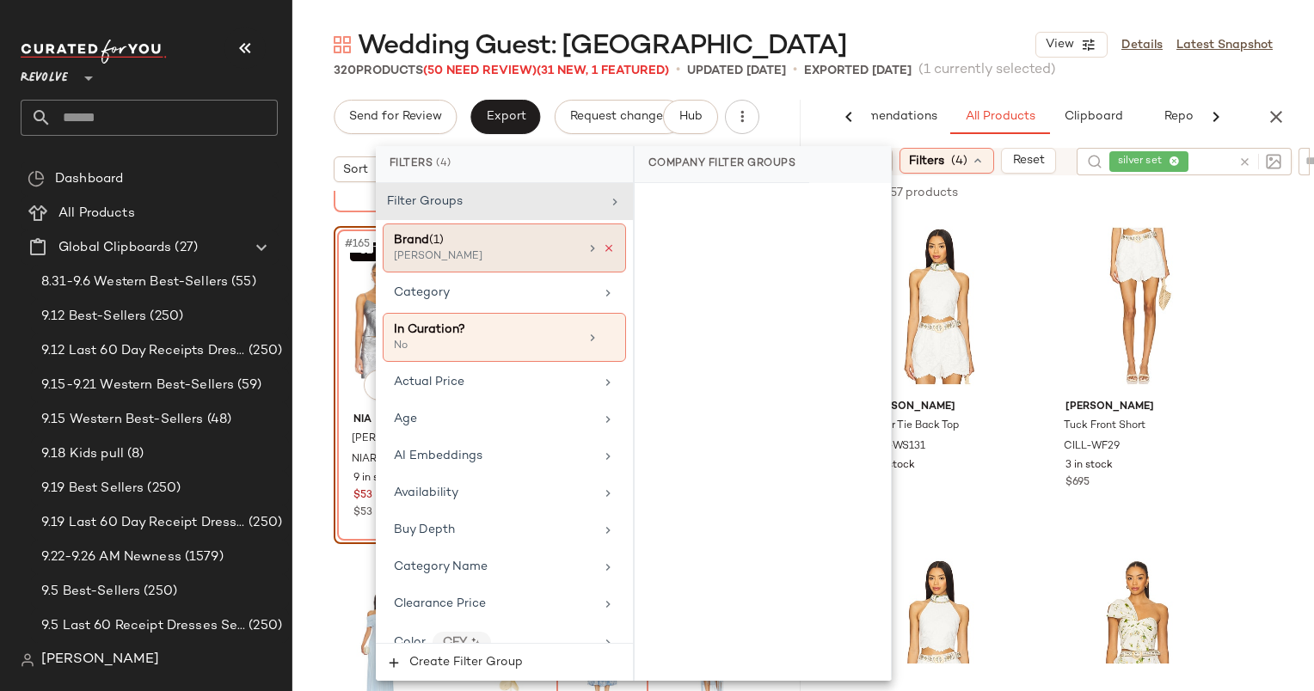
click at [606, 246] on icon at bounding box center [609, 248] width 12 height 12
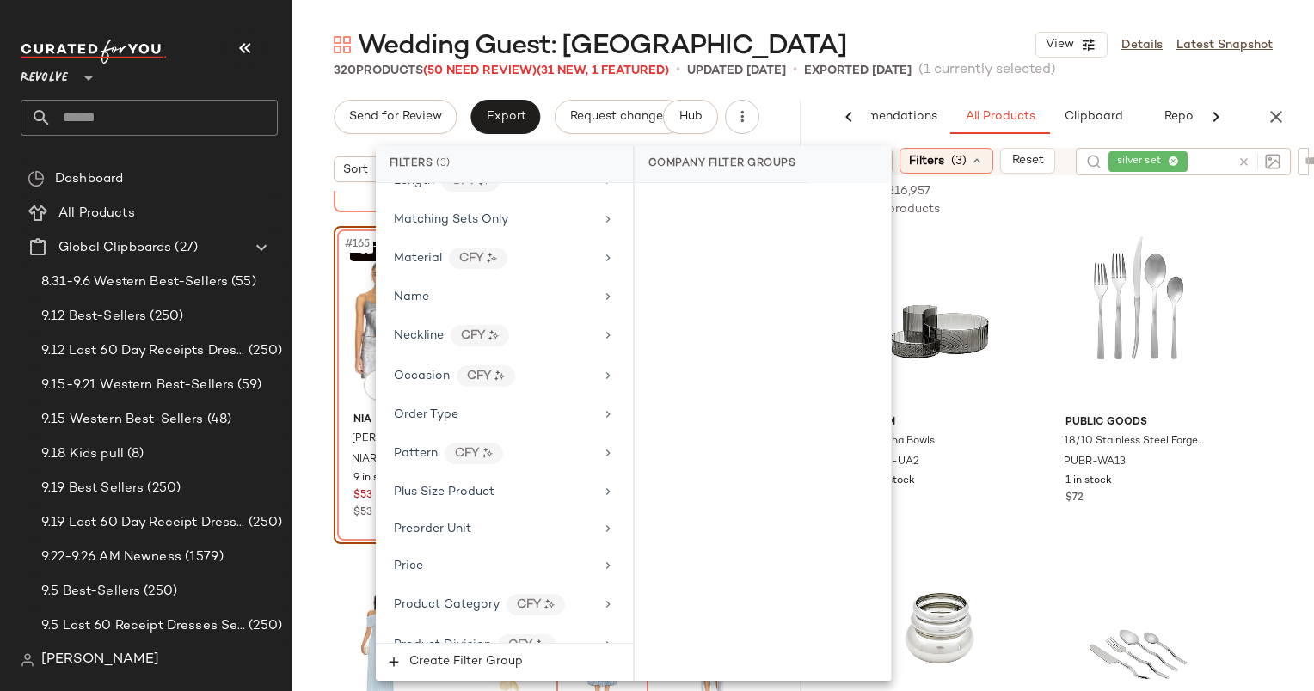
scroll to position [1142, 0]
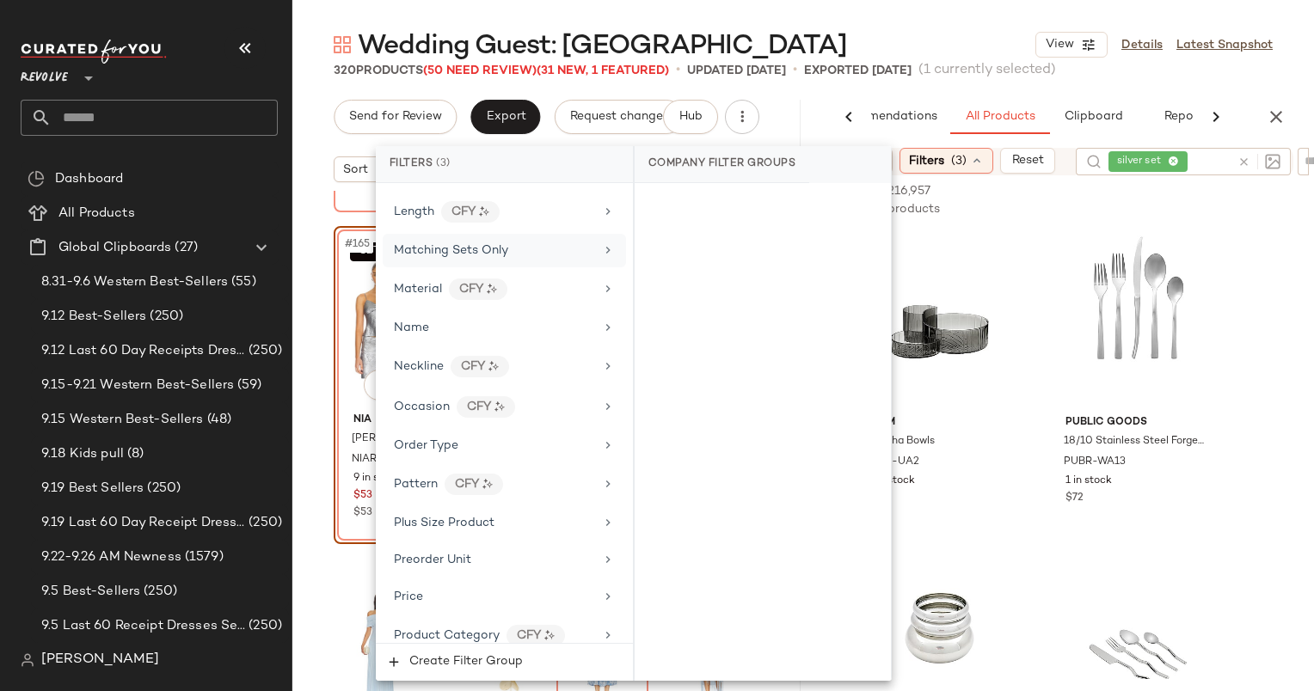
click at [464, 234] on div "Matching Sets Only" at bounding box center [504, 251] width 243 height 34
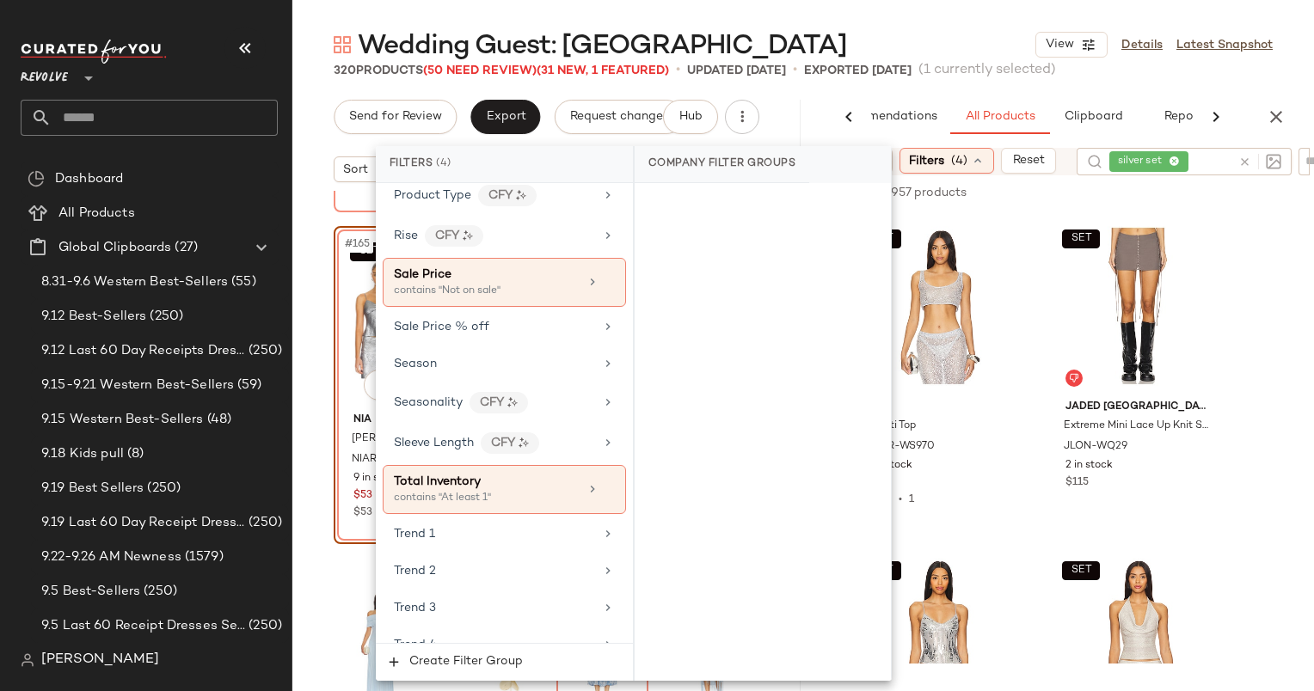
scroll to position [1716, 0]
click at [977, 43] on div "Wedding Guest: French Riviera View Details Latest Snapshot" at bounding box center [803, 45] width 1022 height 34
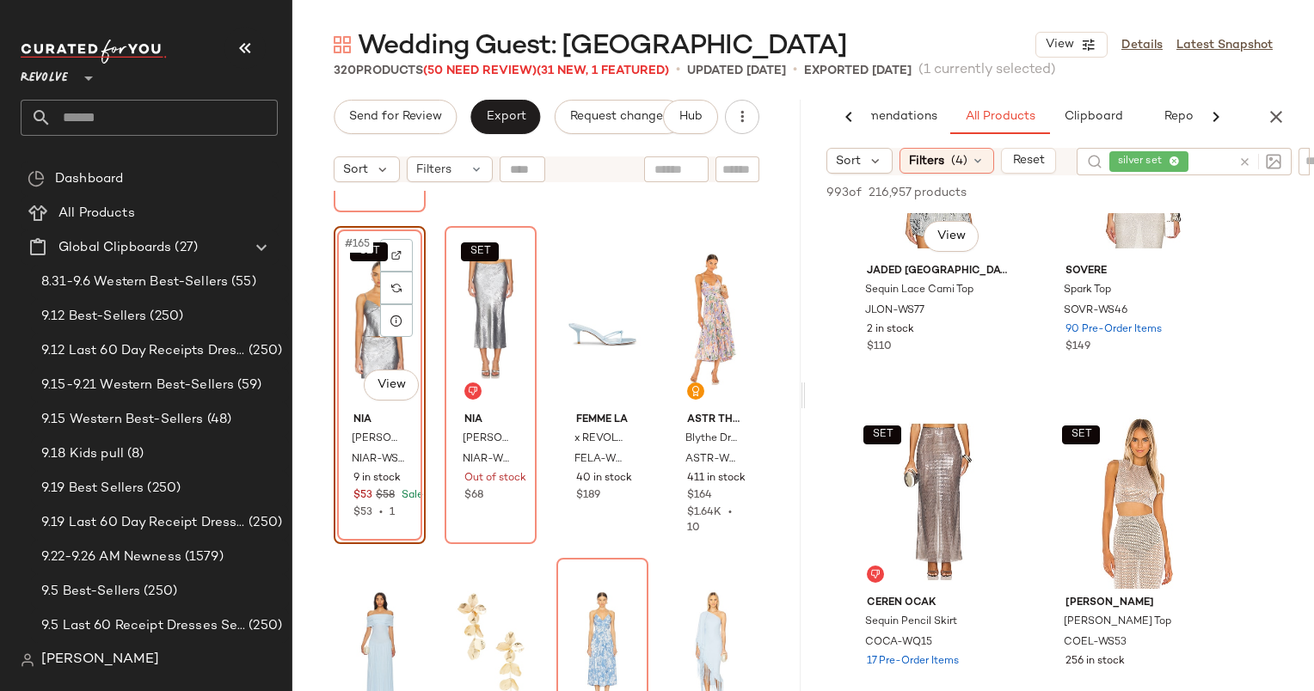
scroll to position [550, 0]
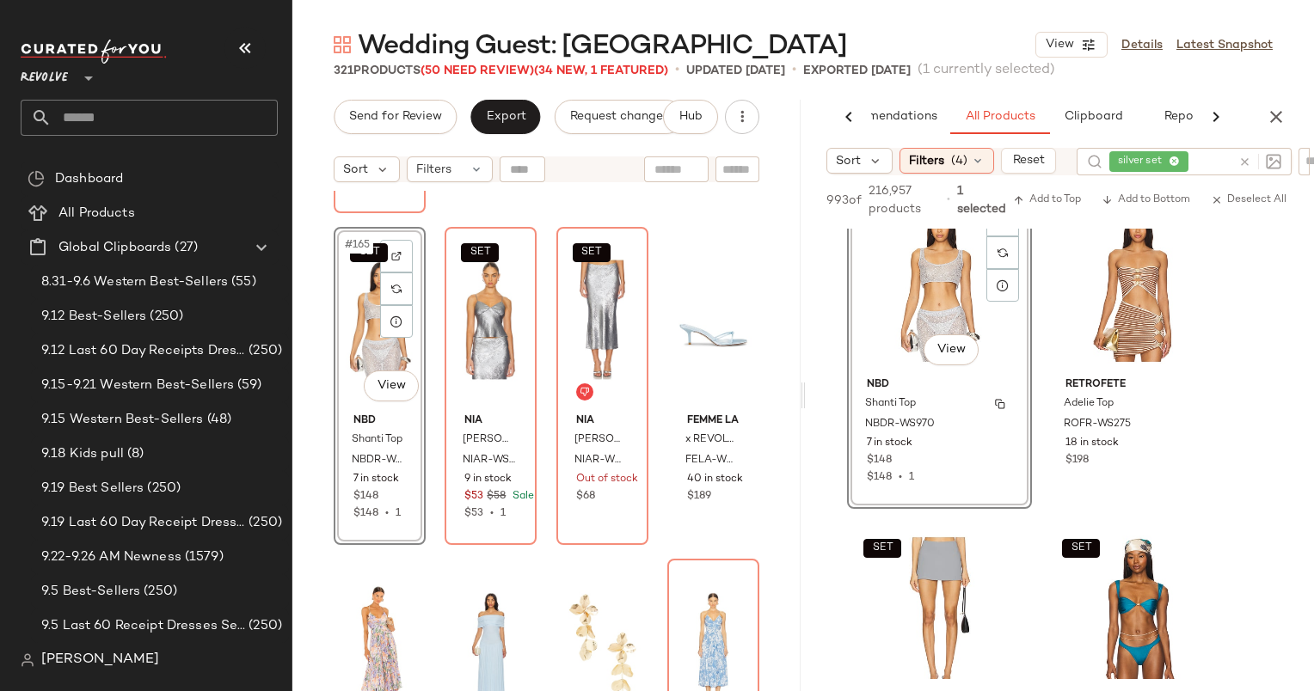
scroll to position [4249, 0]
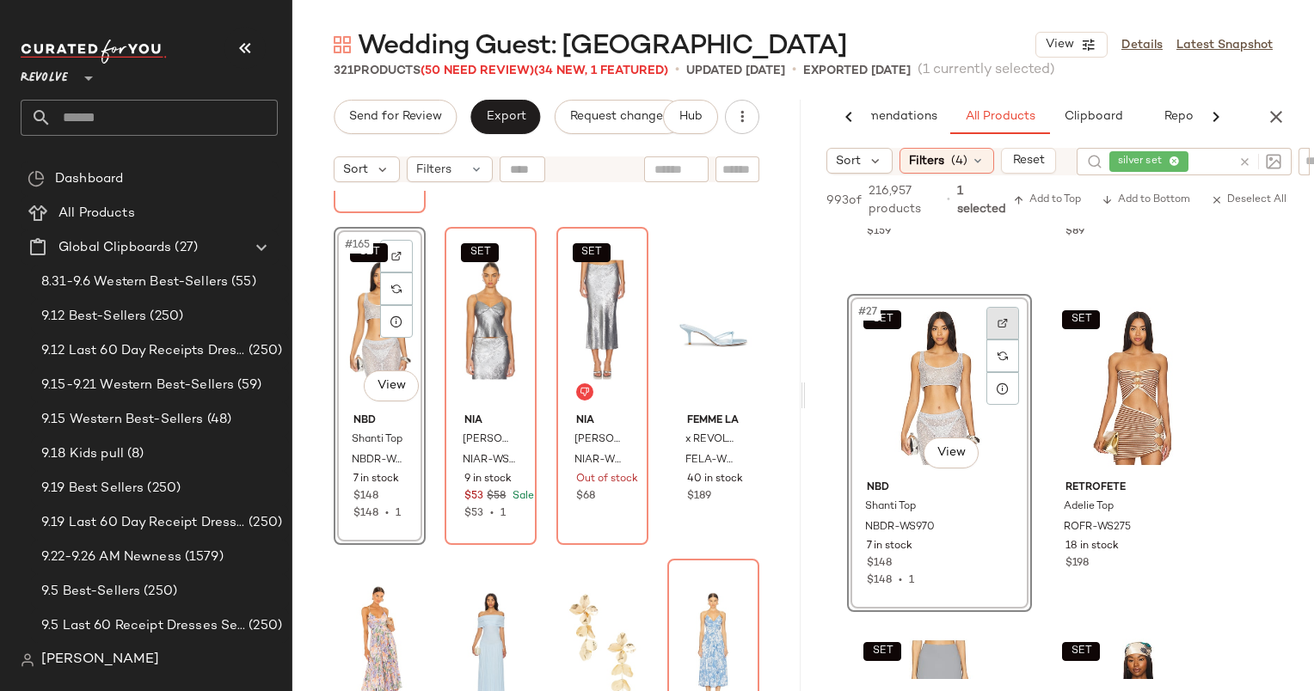
click at [997, 320] on img at bounding box center [1002, 323] width 10 height 10
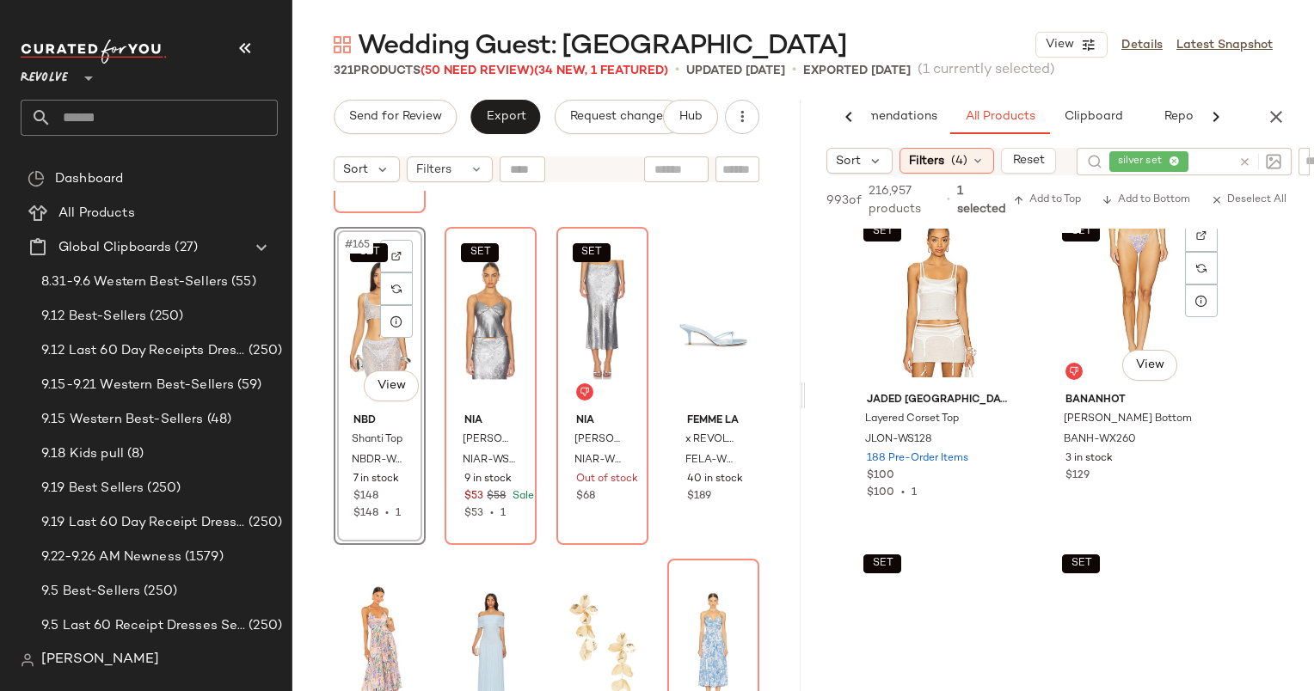
scroll to position [5337, 0]
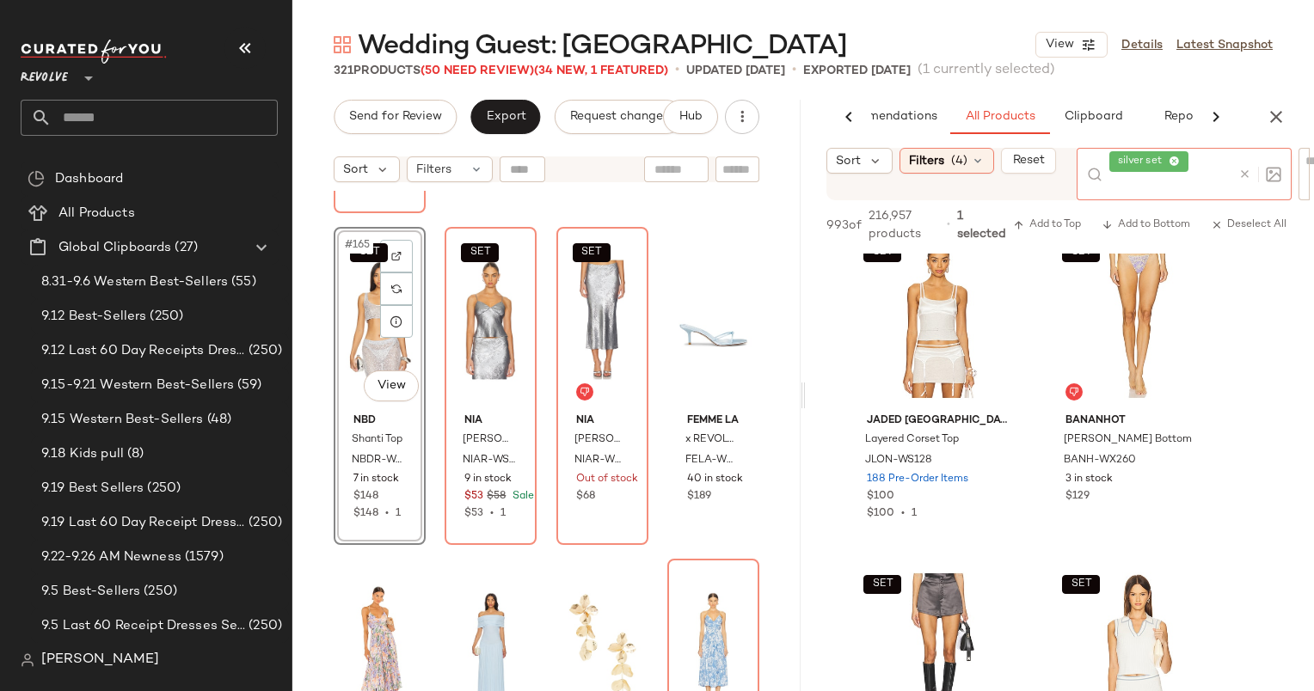
click at [1244, 167] on div at bounding box center [1259, 174] width 43 height 15
click at [1245, 175] on icon at bounding box center [1244, 174] width 13 height 13
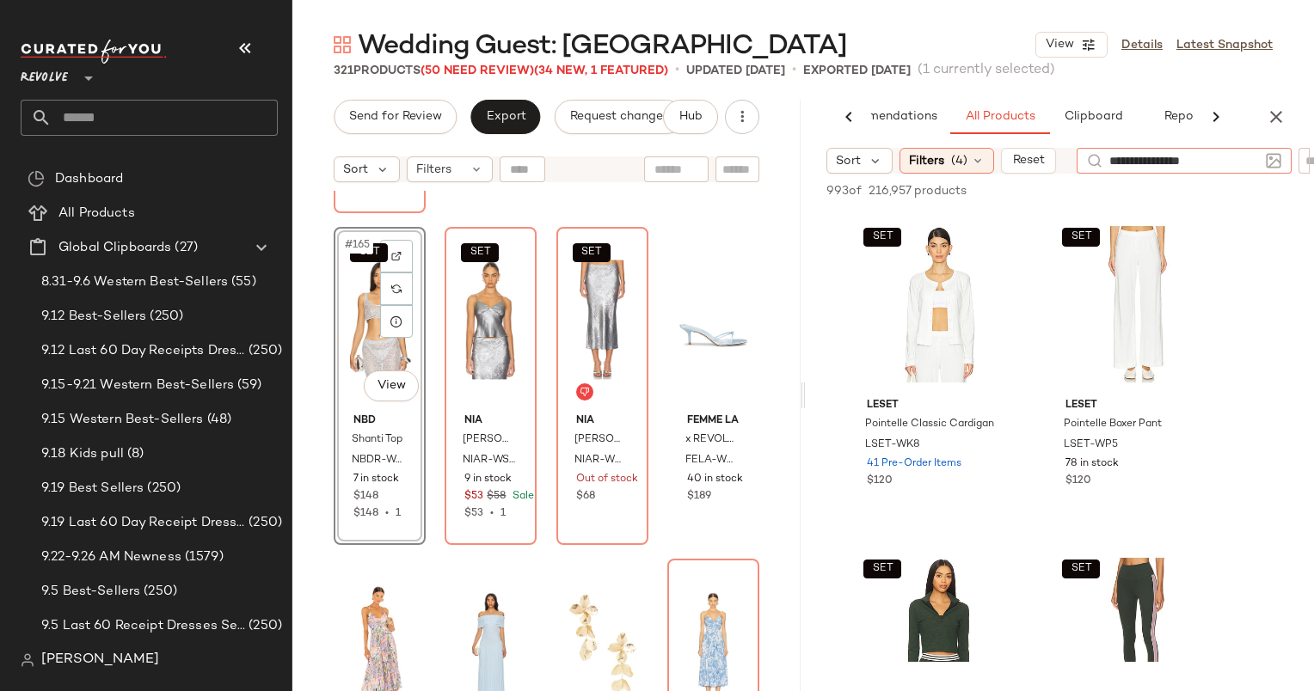
type input "**********"
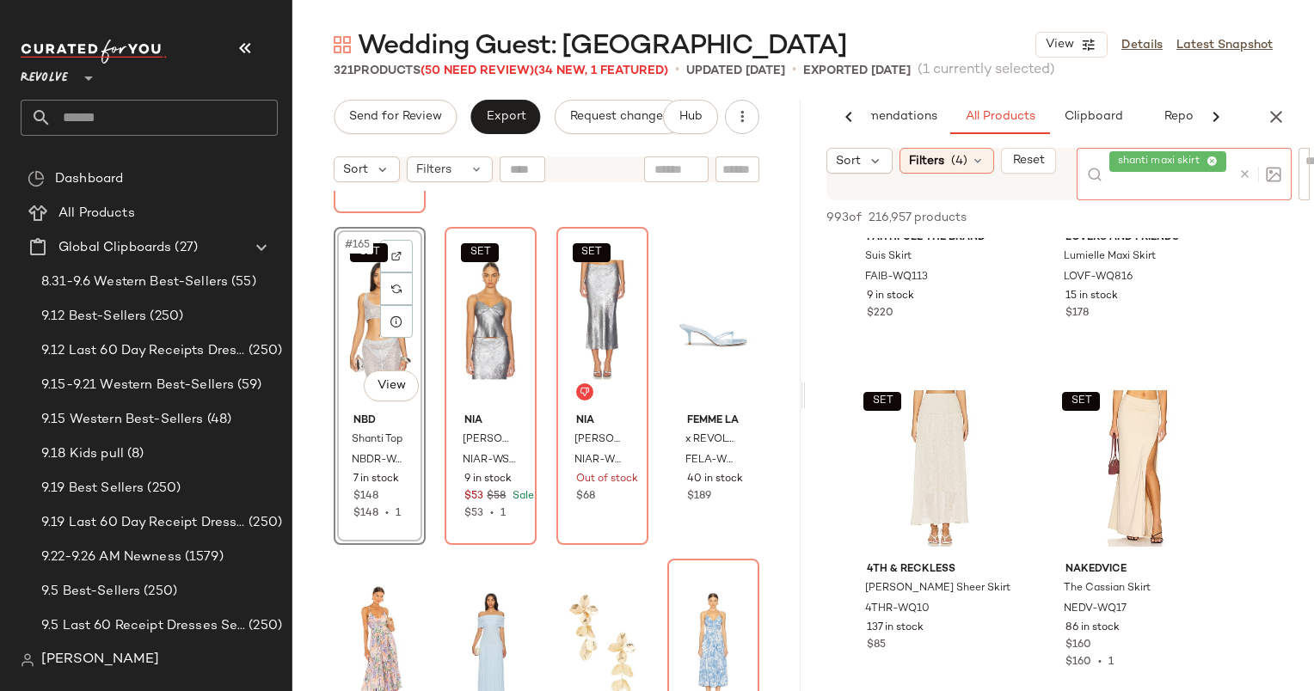
scroll to position [0, 0]
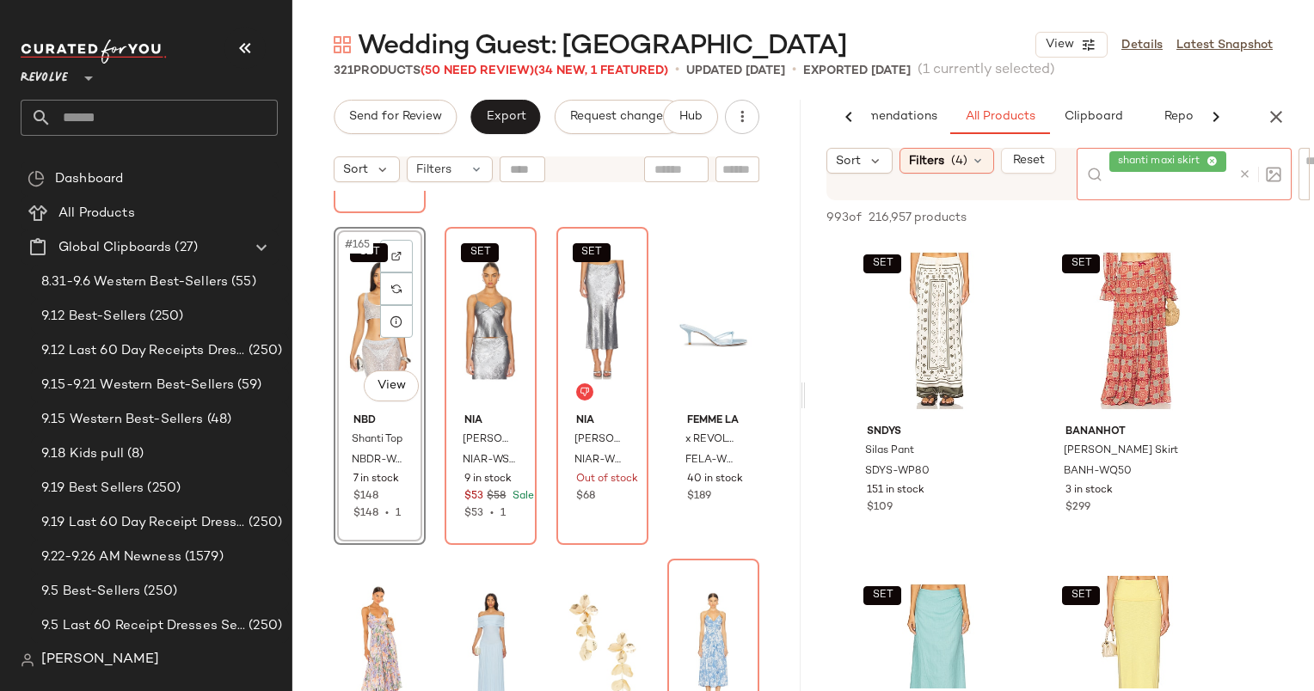
click at [1249, 181] on div at bounding box center [1259, 174] width 43 height 15
click at [1248, 179] on icon at bounding box center [1244, 174] width 13 height 13
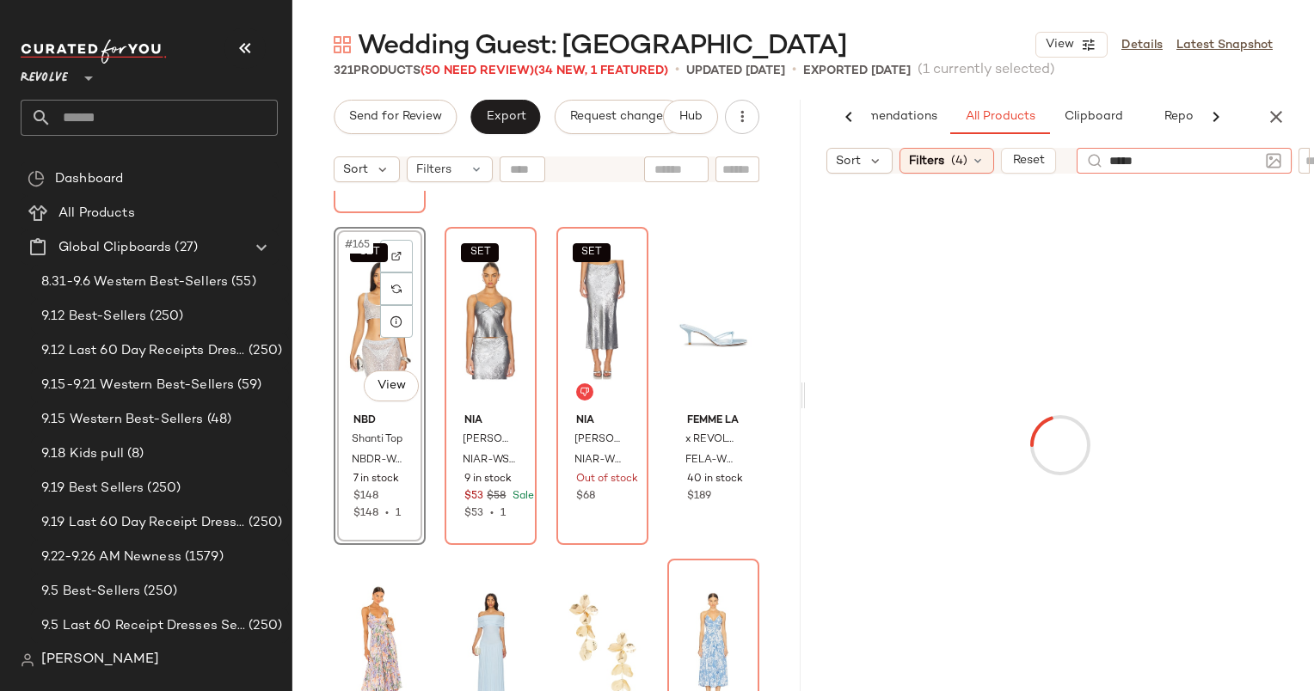
type input "******"
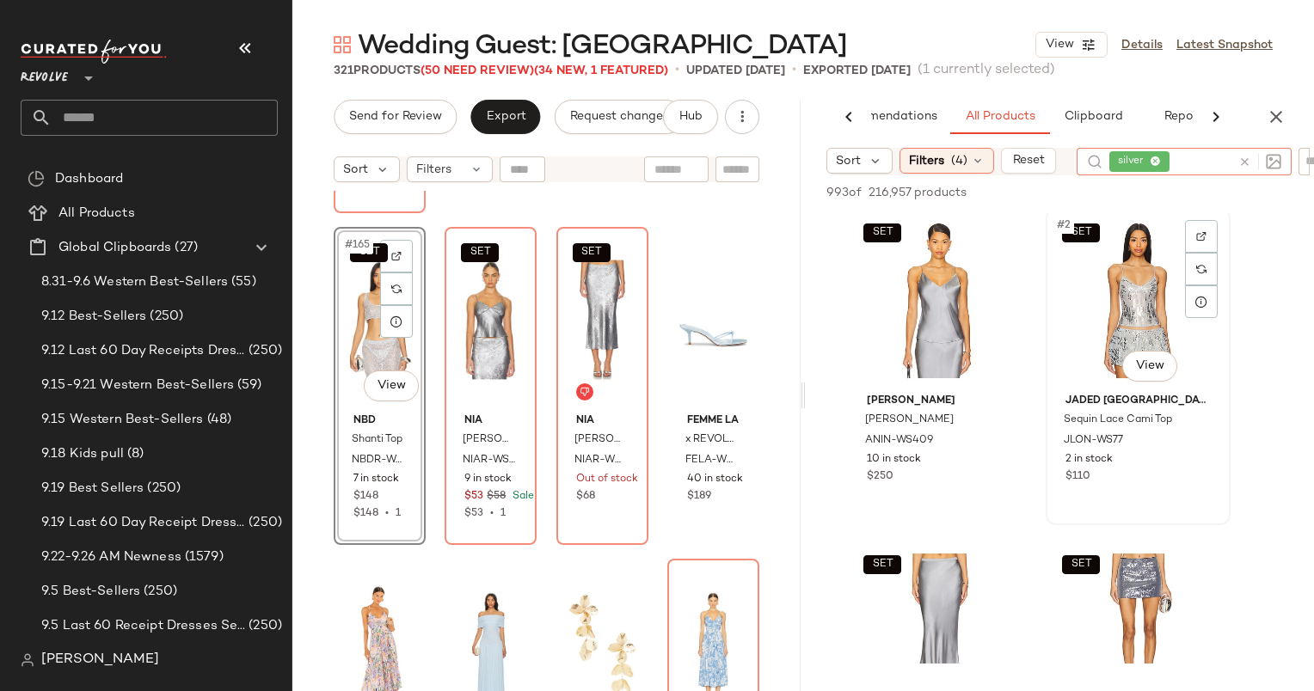
scroll to position [3, 0]
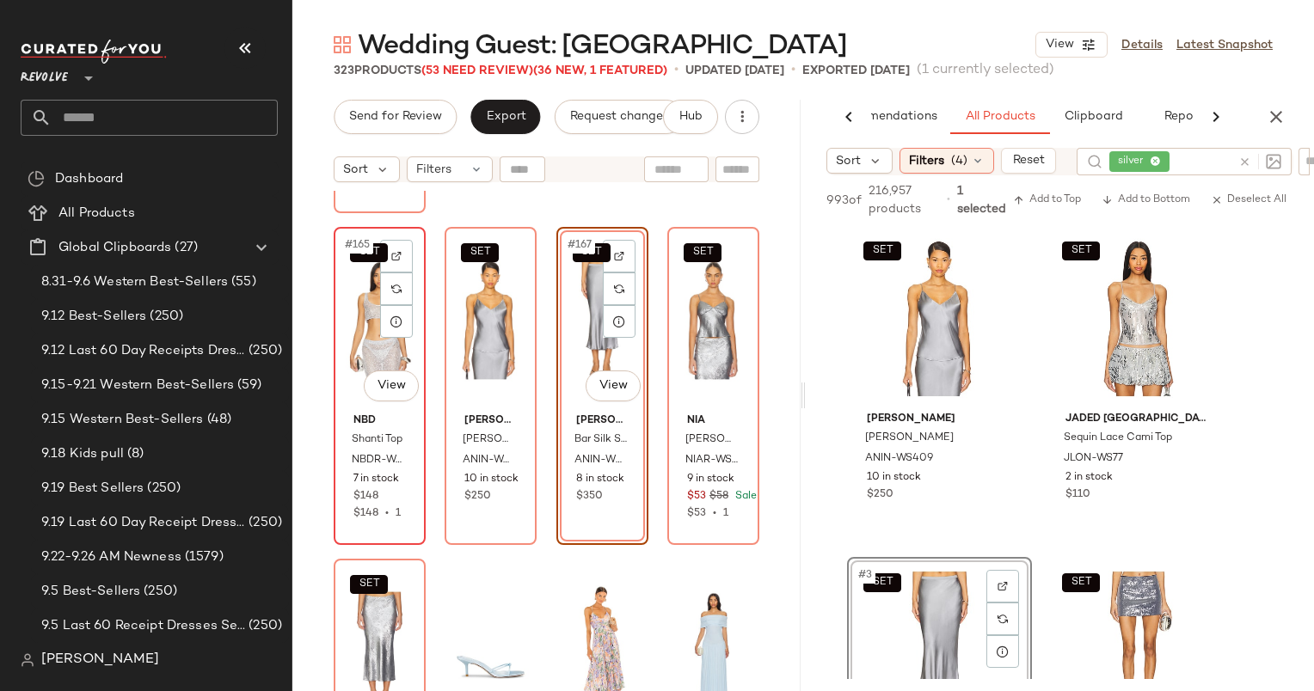
click at [358, 344] on div "SET #165 View" at bounding box center [380, 320] width 80 height 174
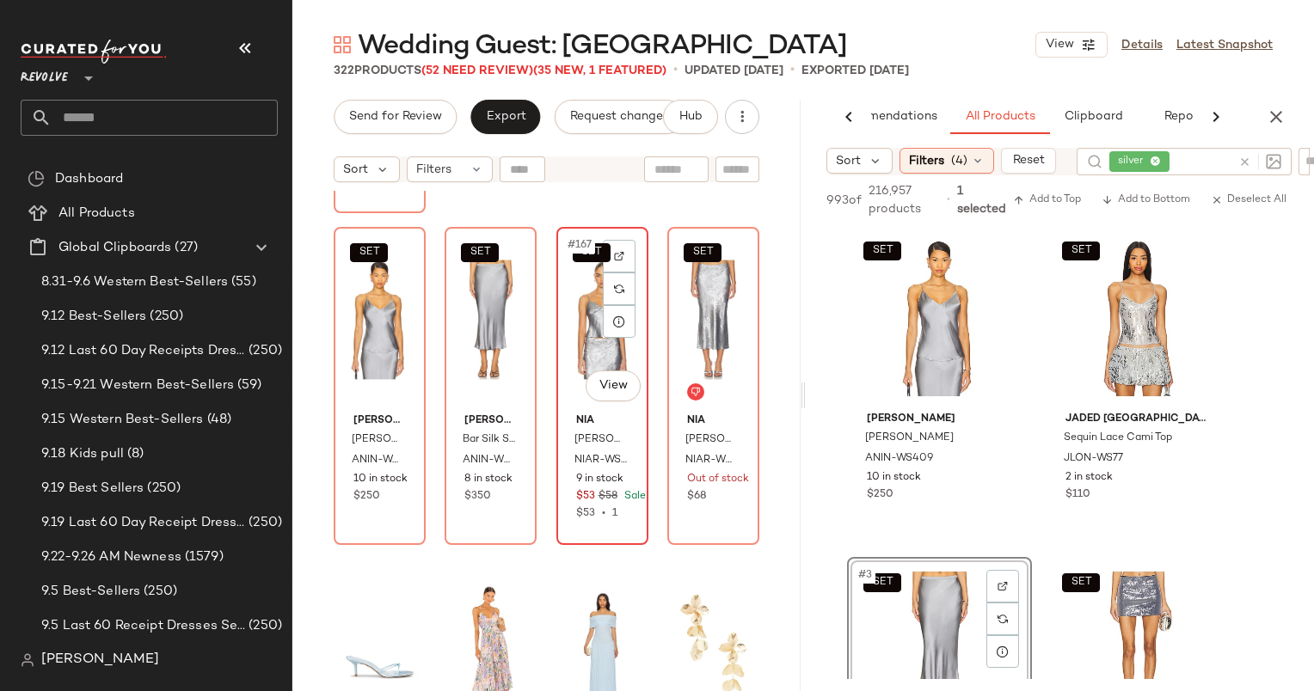
click at [585, 314] on div "SET #167 View" at bounding box center [602, 320] width 80 height 174
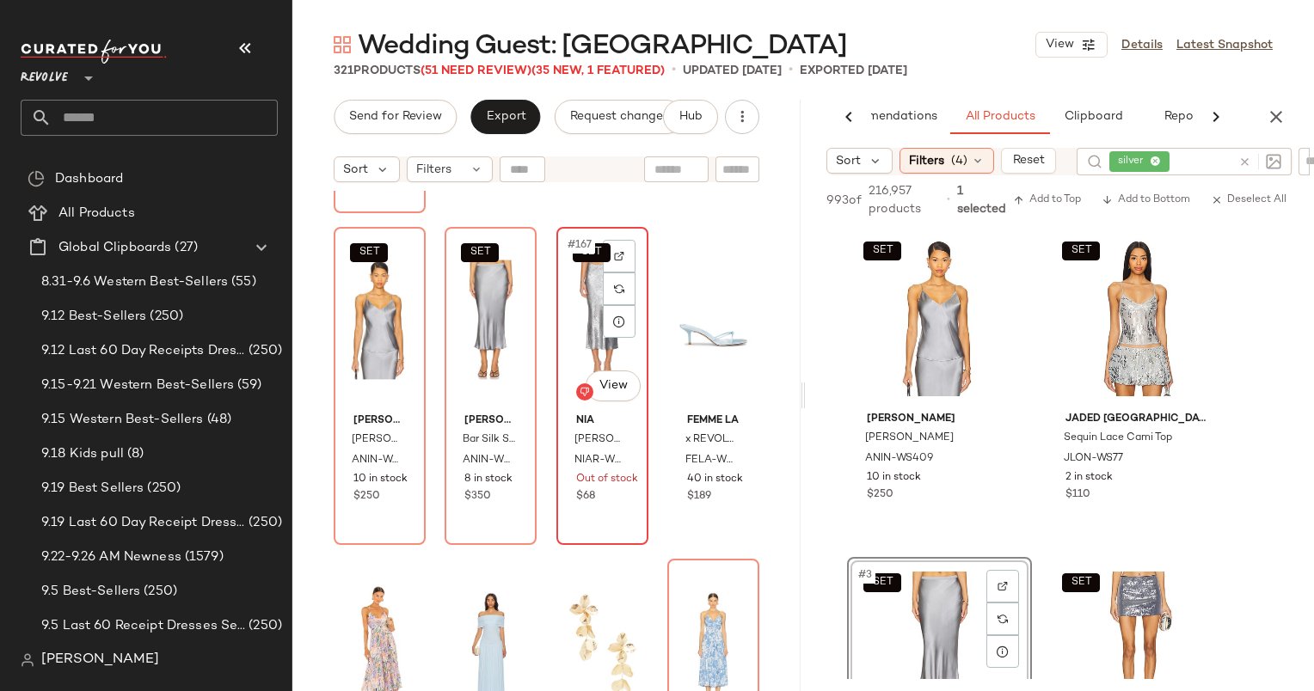
click at [580, 314] on div "SET #167 View" at bounding box center [602, 320] width 80 height 174
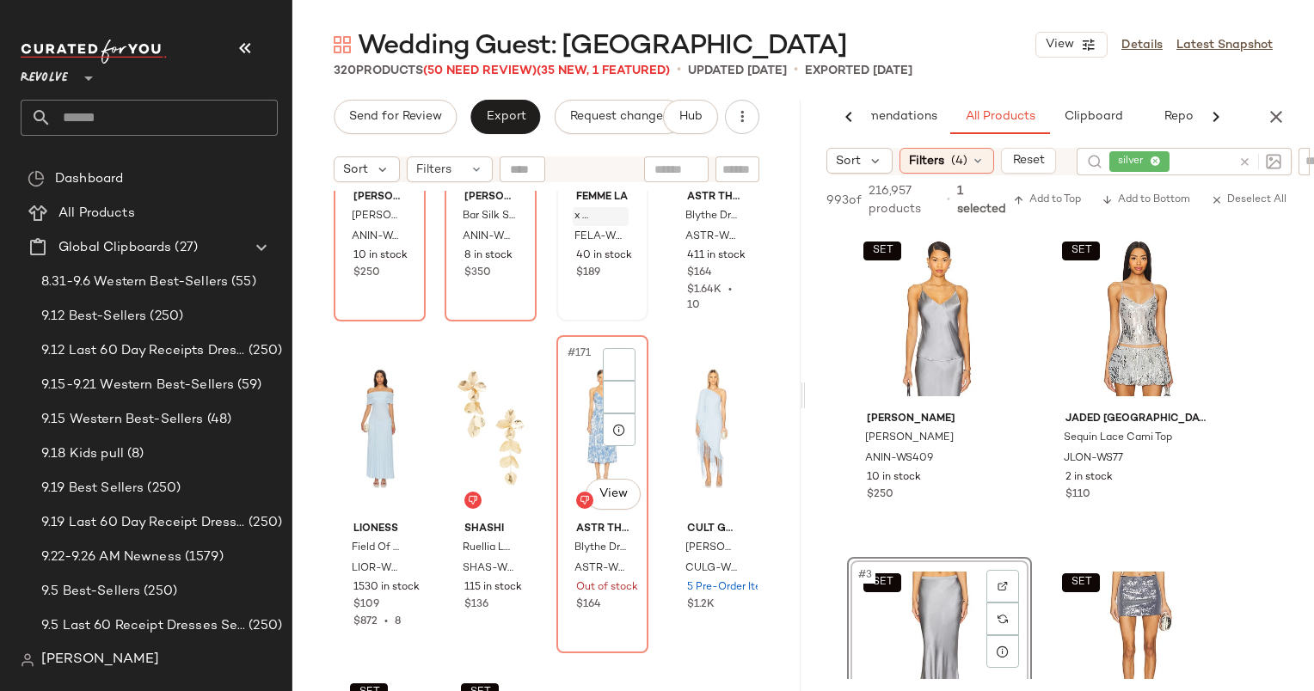
scroll to position [13826, 0]
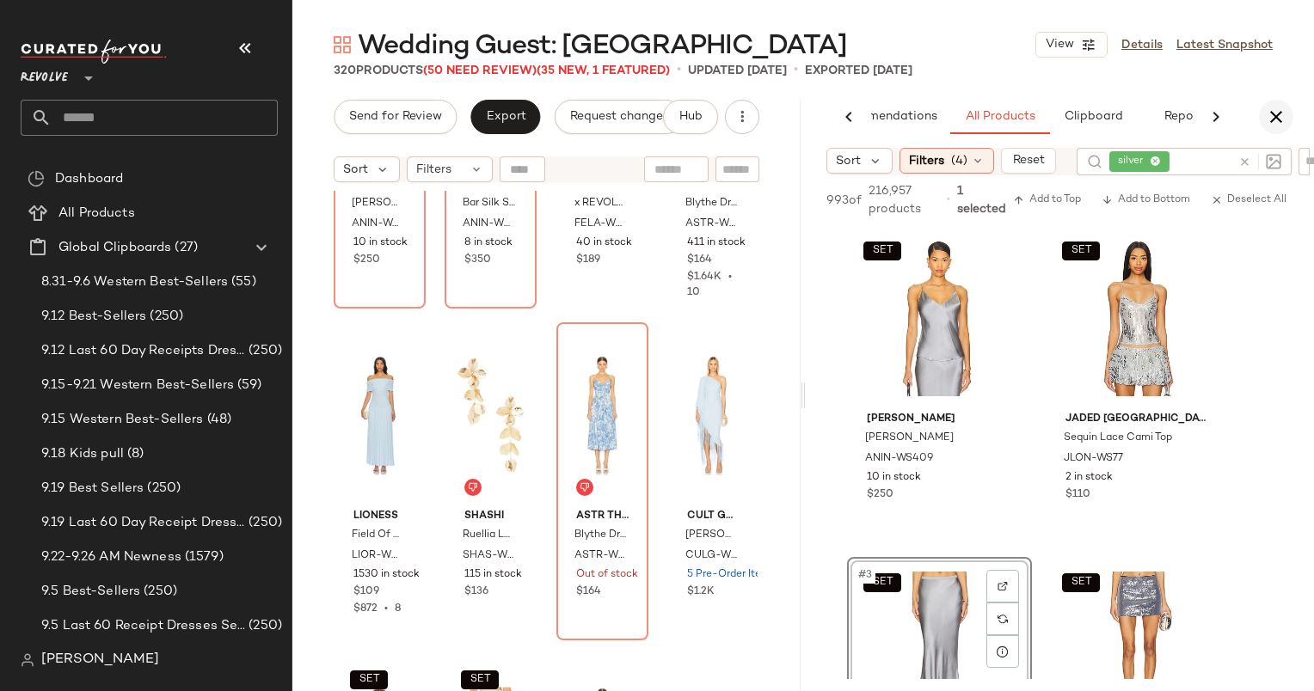
click at [1276, 111] on icon "button" at bounding box center [1276, 117] width 21 height 21
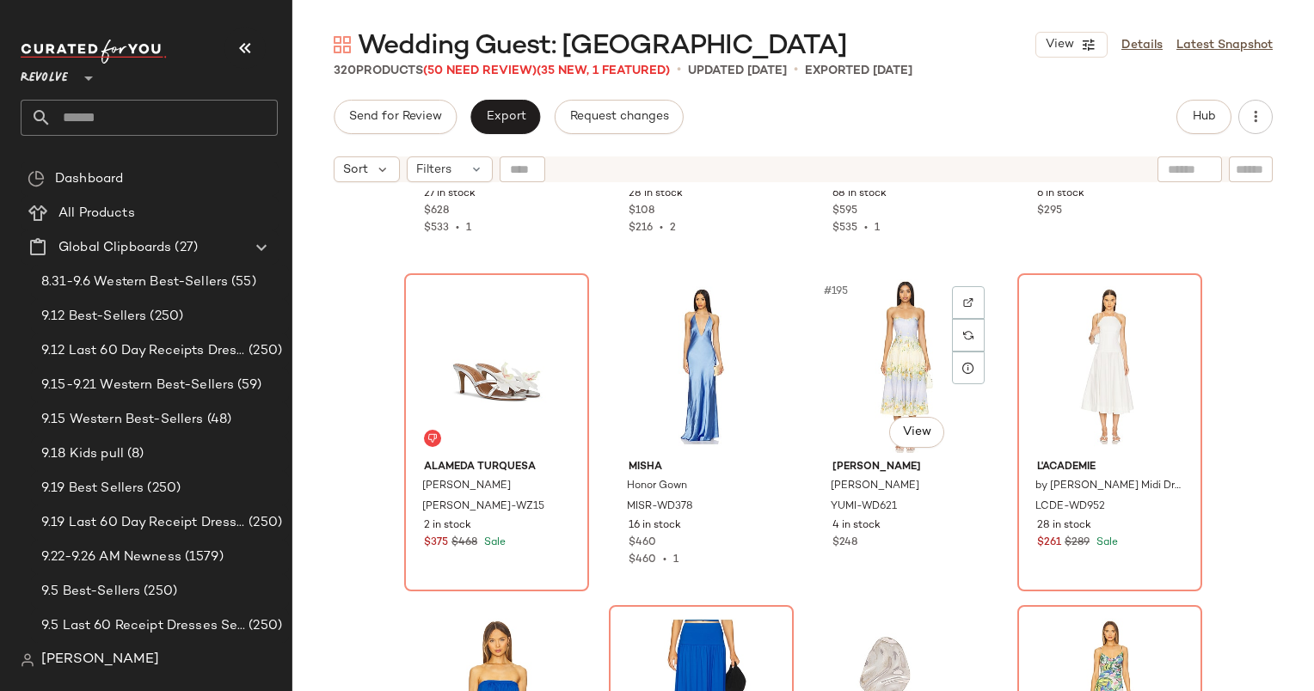
scroll to position [15871, 0]
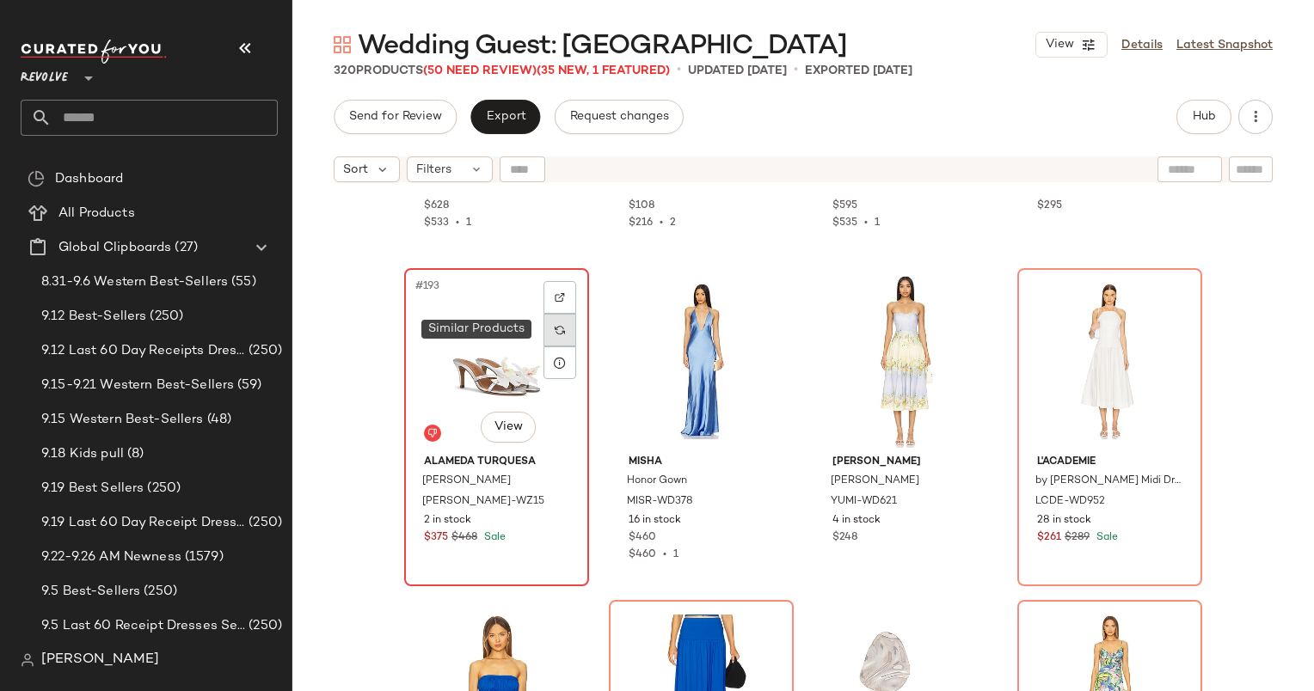
click at [557, 335] on div at bounding box center [559, 330] width 33 height 33
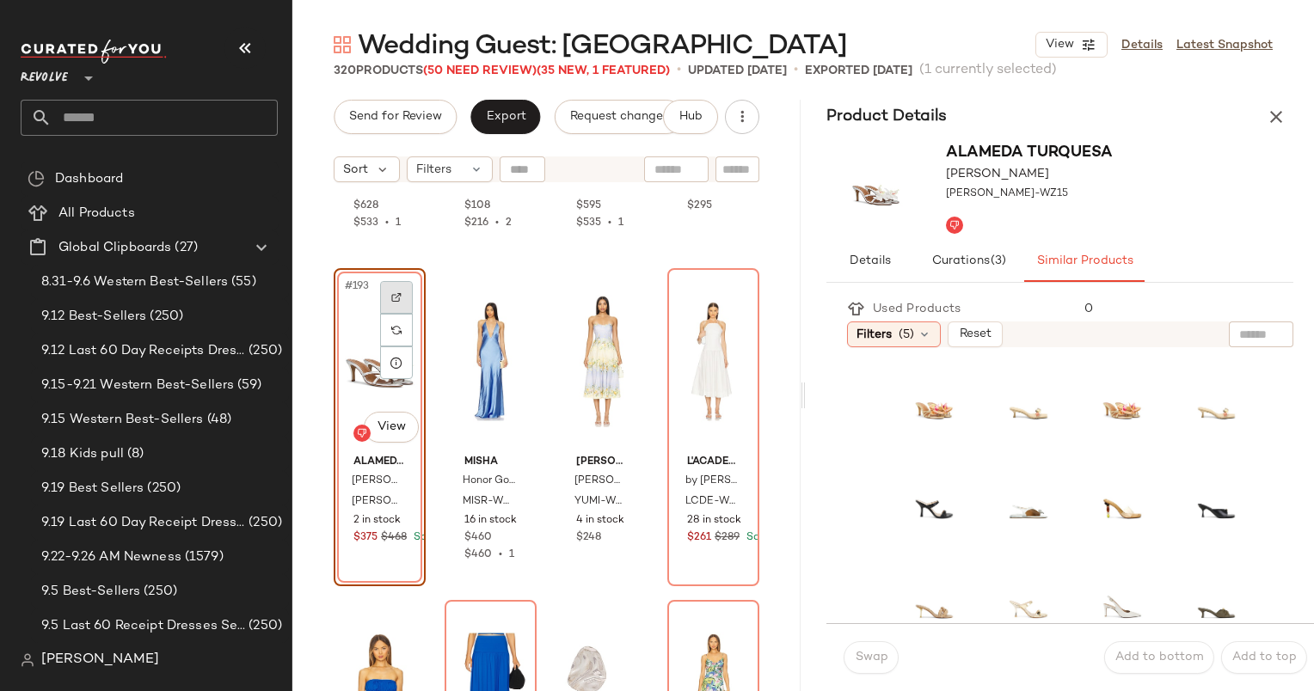
click at [392, 294] on img at bounding box center [396, 297] width 10 height 10
click at [925, 387] on div at bounding box center [940, 390] width 33 height 33
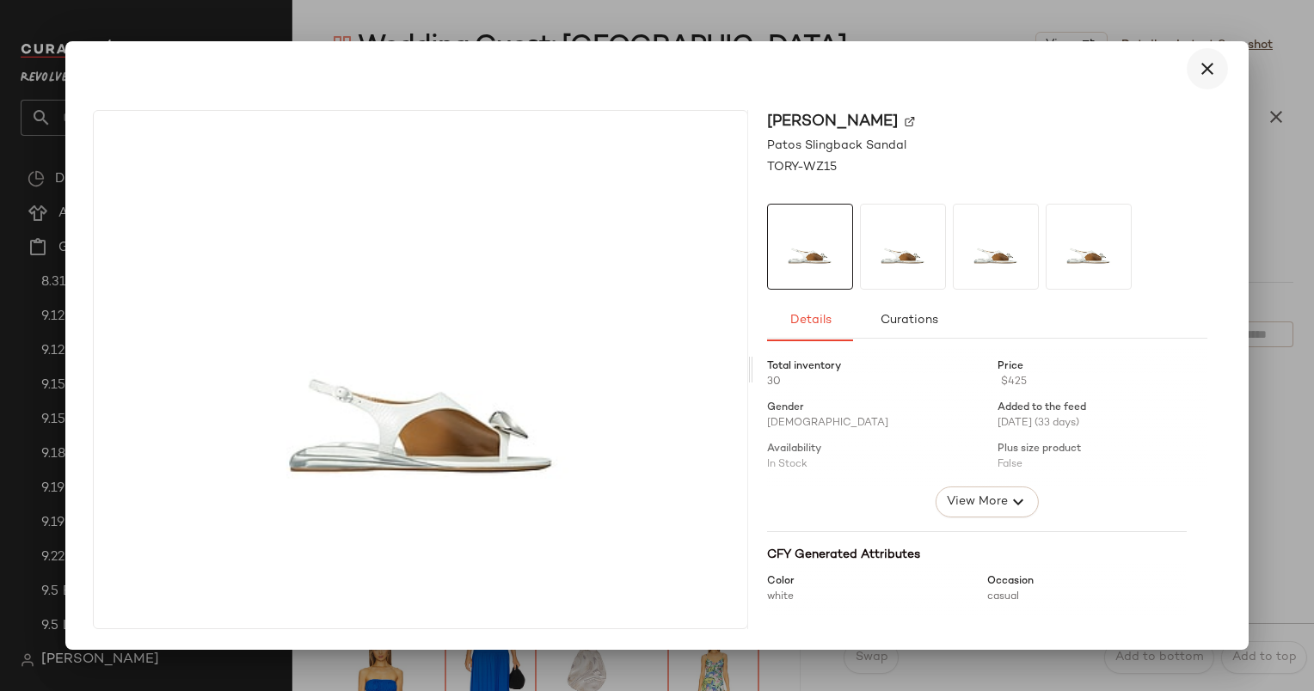
click at [1206, 86] on button "button" at bounding box center [1207, 68] width 41 height 41
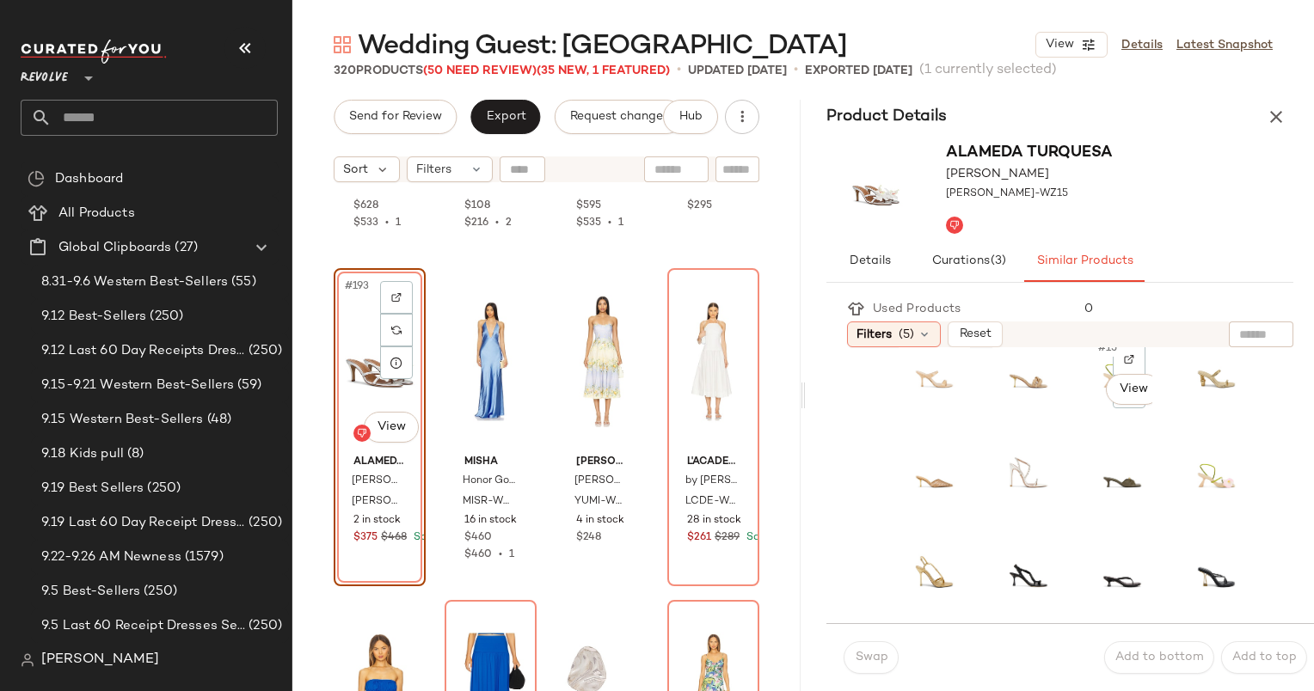
scroll to position [421, 0]
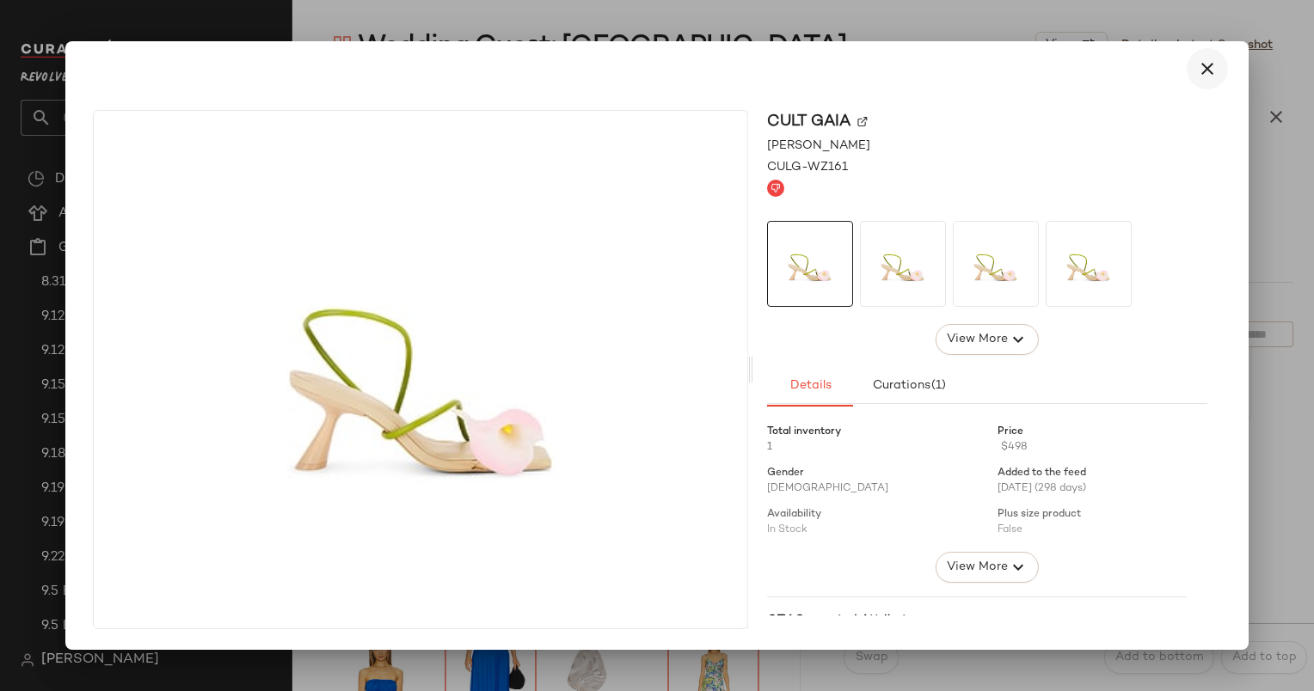
click at [1200, 69] on icon "button" at bounding box center [1207, 68] width 21 height 21
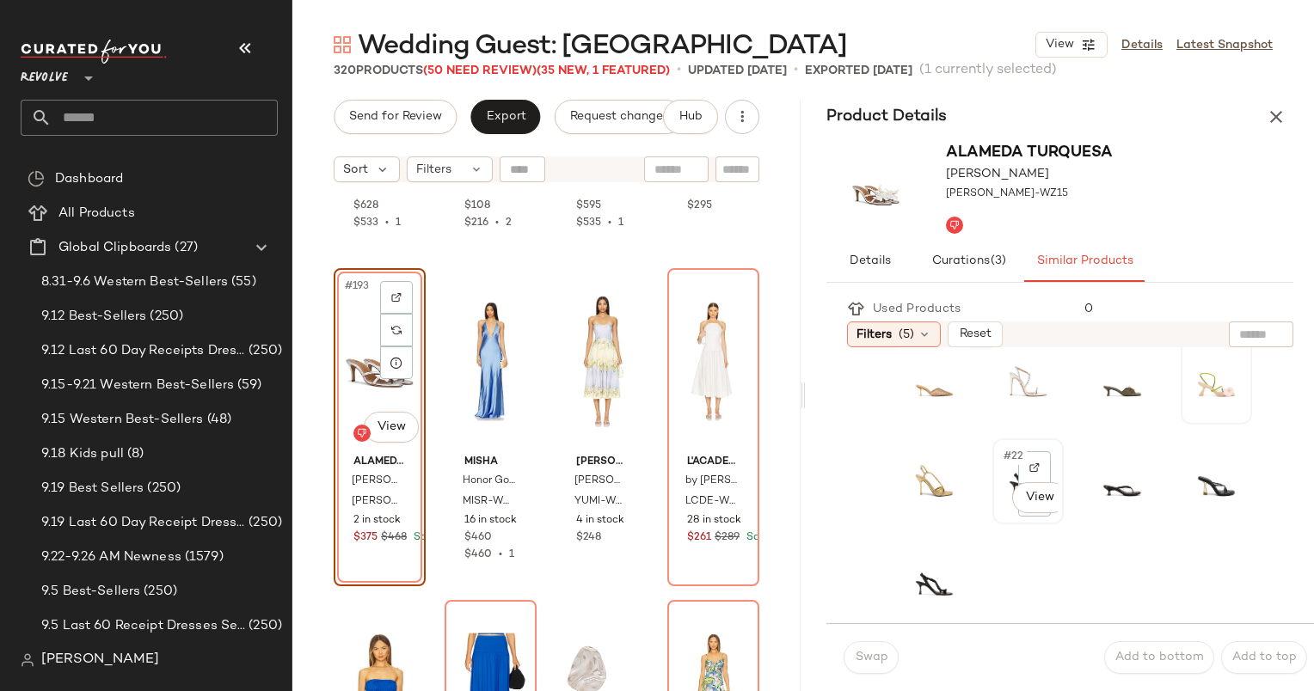
scroll to position [0, 0]
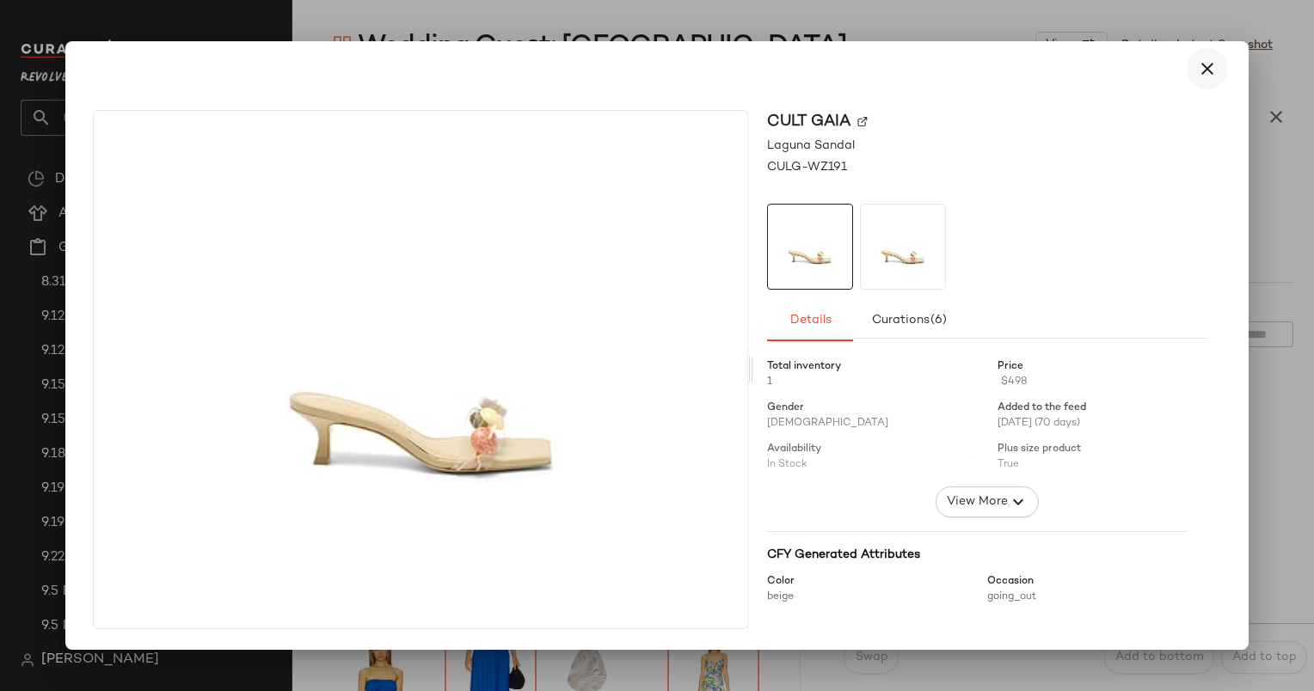
click at [1207, 76] on icon "button" at bounding box center [1207, 68] width 21 height 21
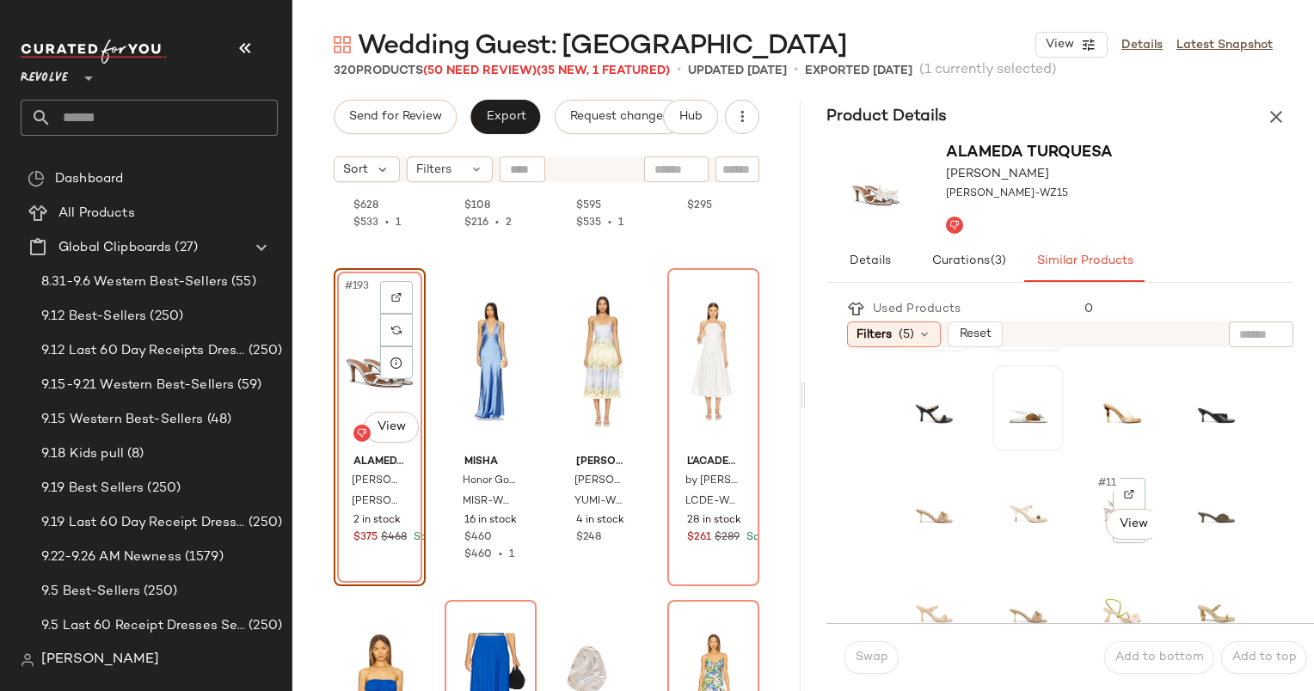
scroll to position [96, 0]
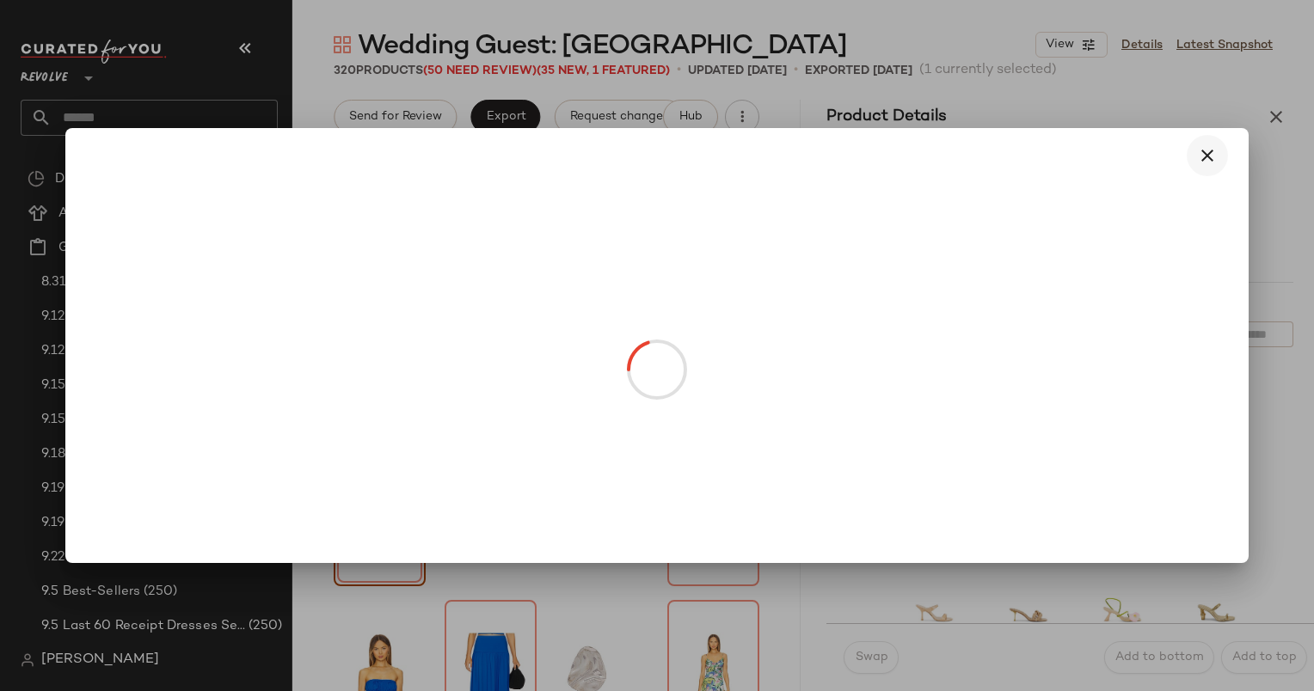
click at [1206, 153] on icon "button" at bounding box center [1207, 155] width 21 height 21
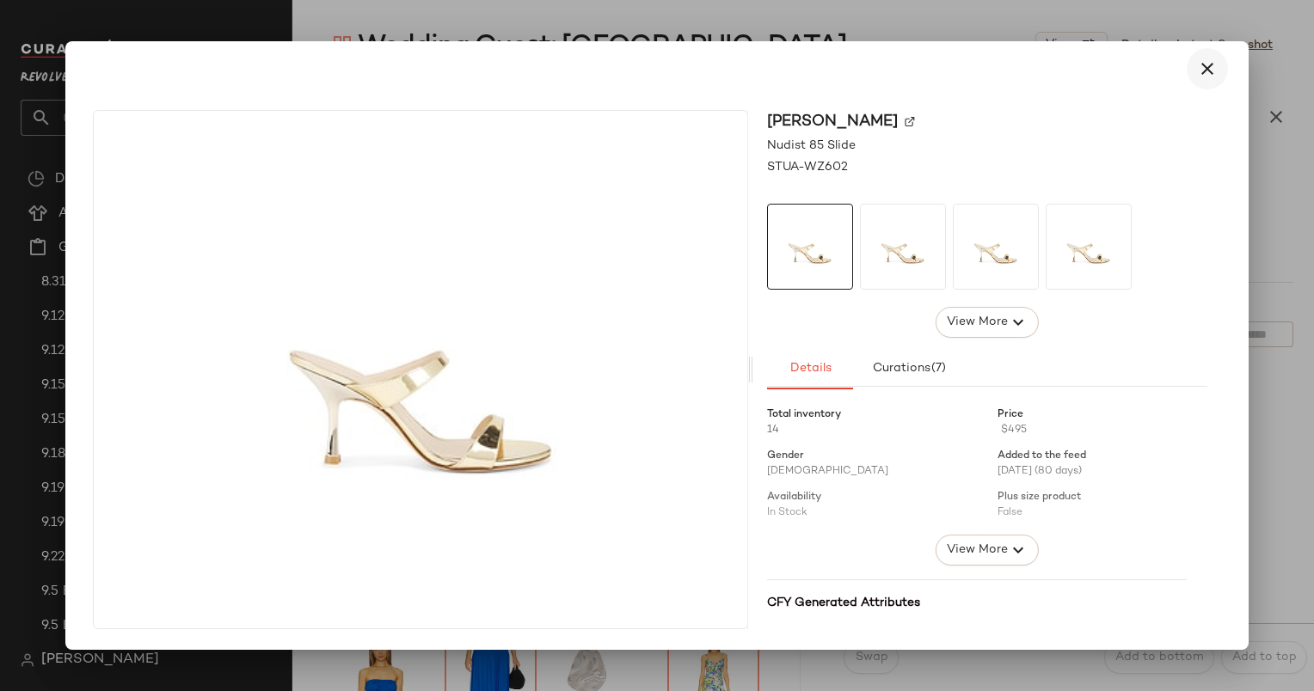
click at [1204, 86] on button "button" at bounding box center [1207, 68] width 41 height 41
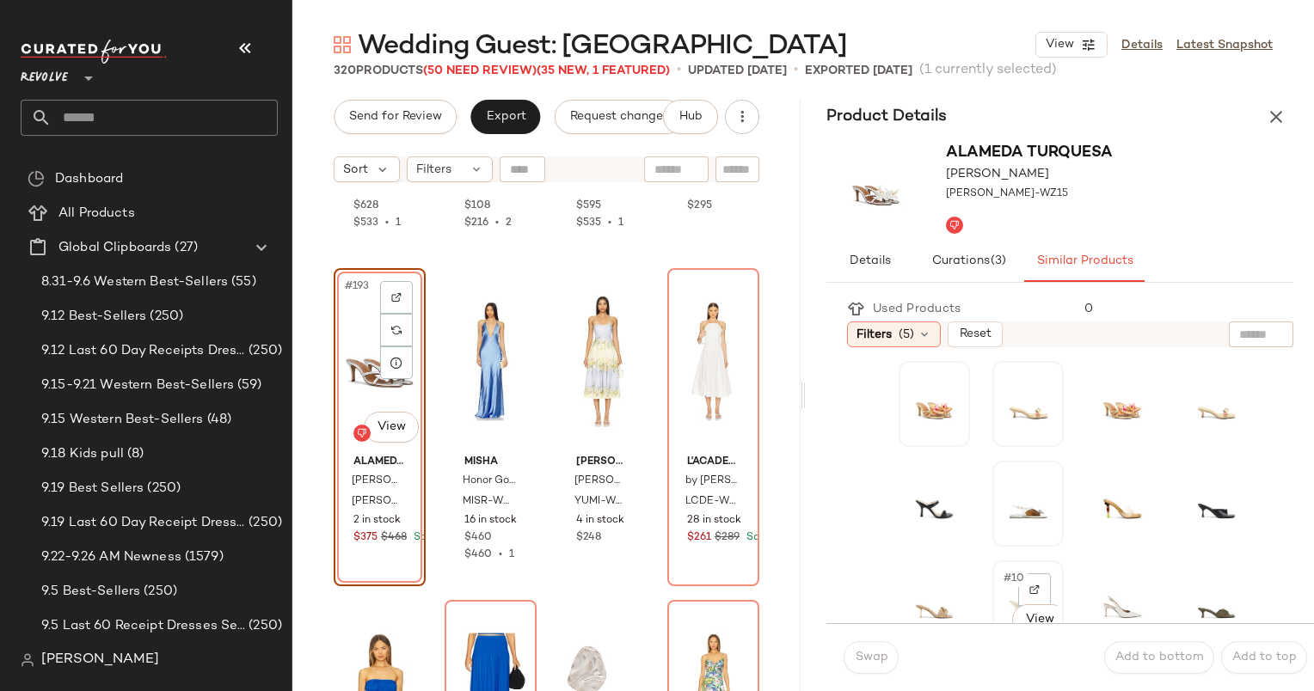
scroll to position [85, 0]
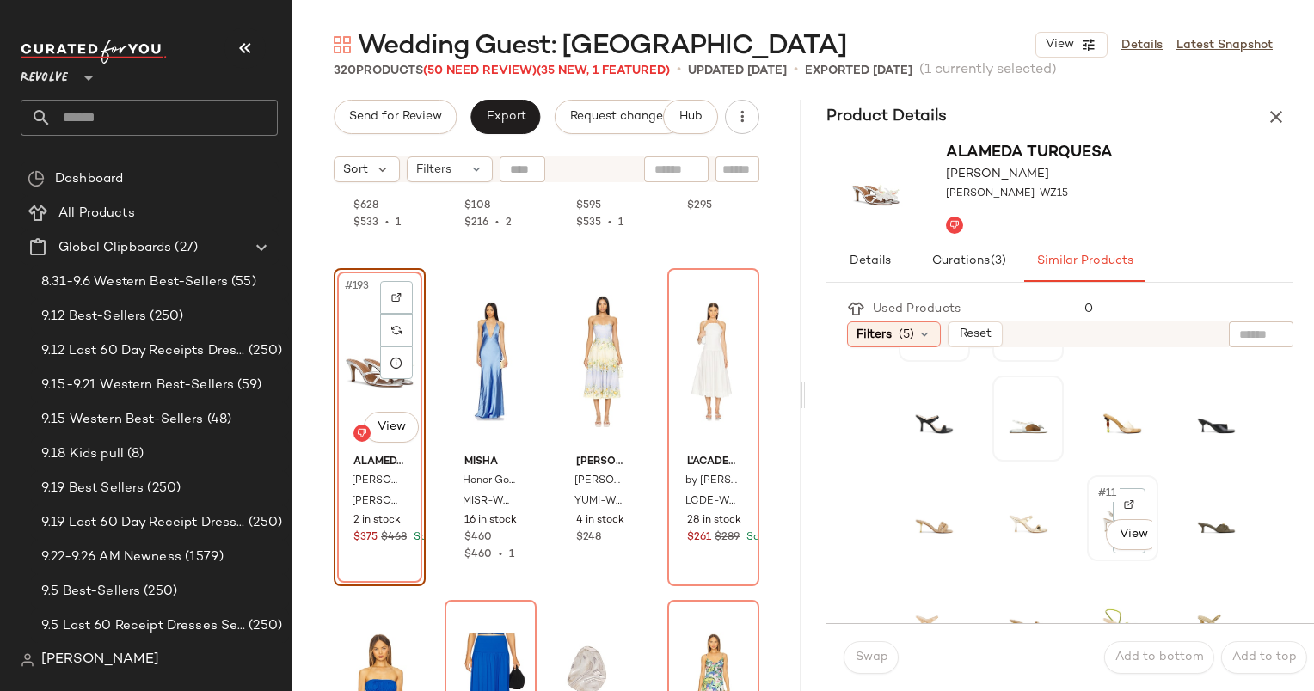
click at [1093, 505] on div "#11 View" at bounding box center [1122, 519] width 59 height 74
click at [884, 655] on span "Swap" at bounding box center [871, 658] width 34 height 14
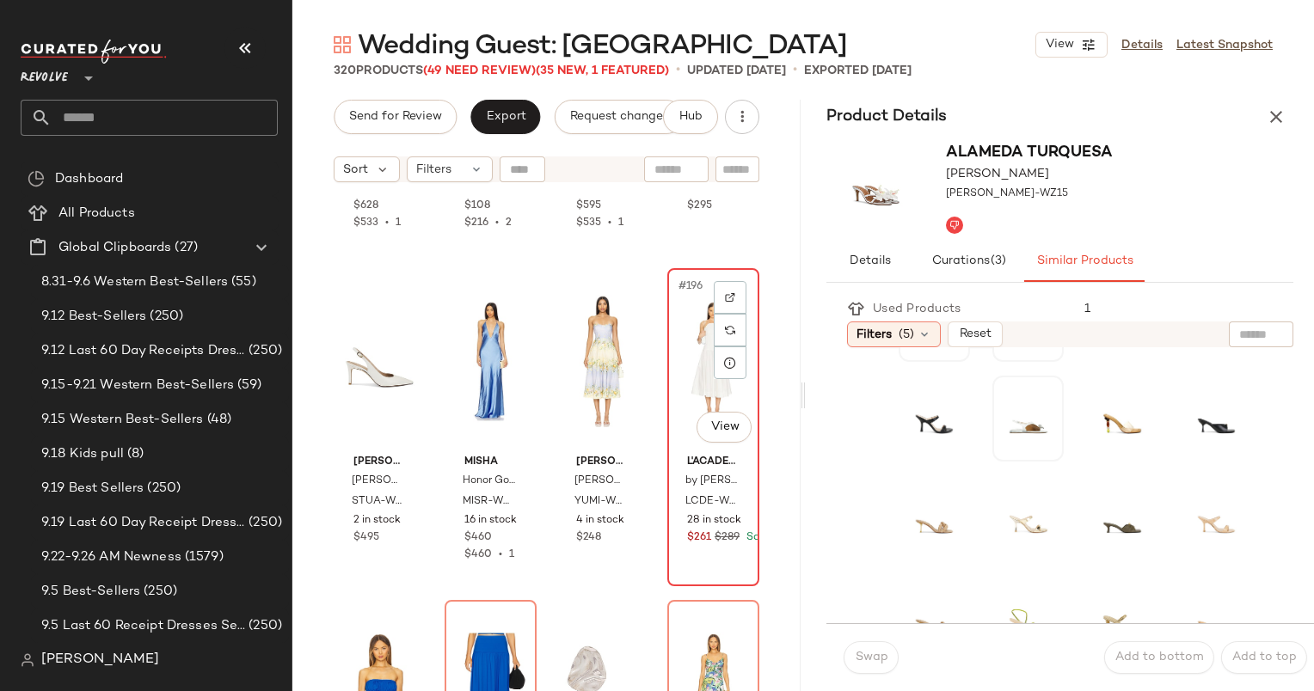
click at [695, 365] on div "#196 View" at bounding box center [713, 361] width 80 height 174
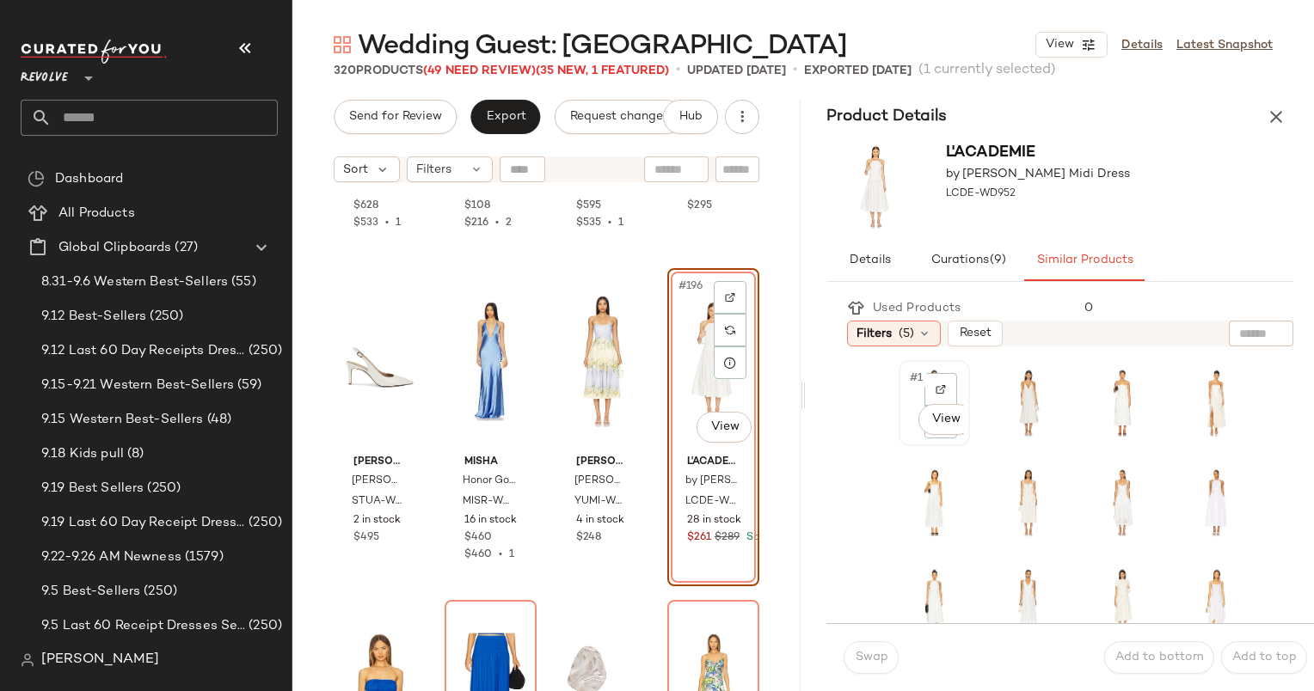
click at [905, 378] on div "#1 View" at bounding box center [934, 403] width 59 height 74
click at [880, 647] on button "Swap" at bounding box center [871, 657] width 55 height 33
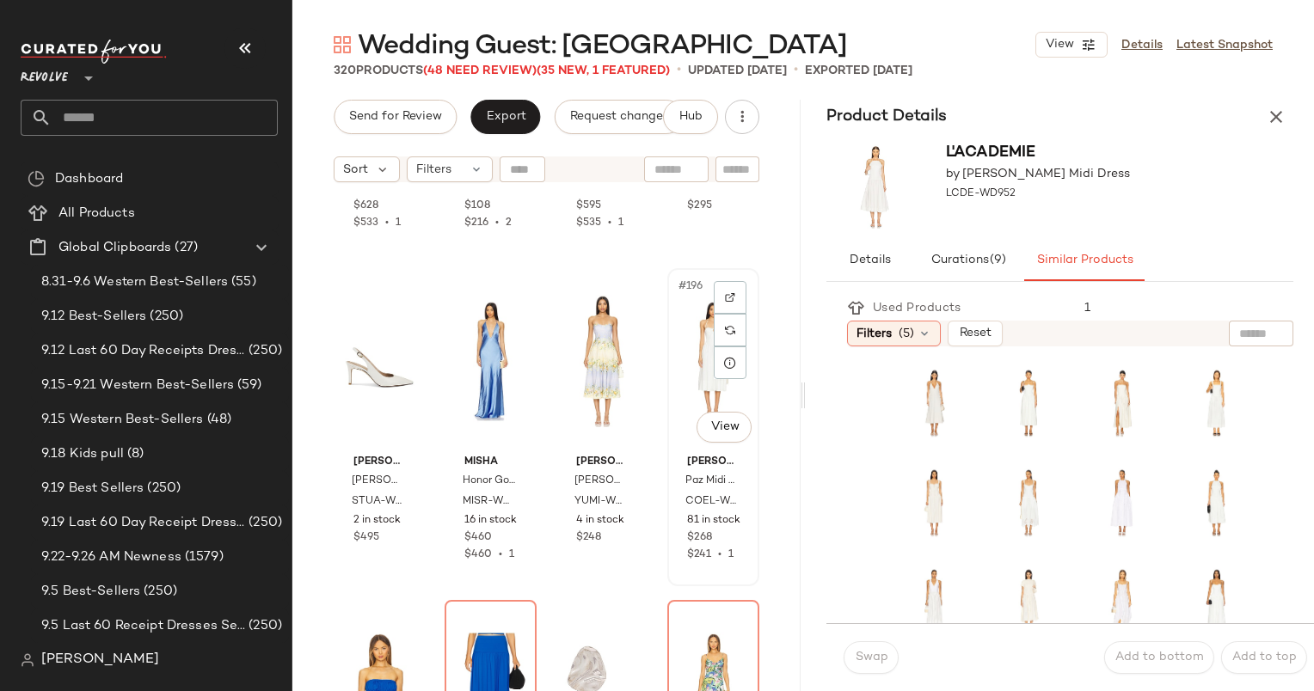
scroll to position [16180, 0]
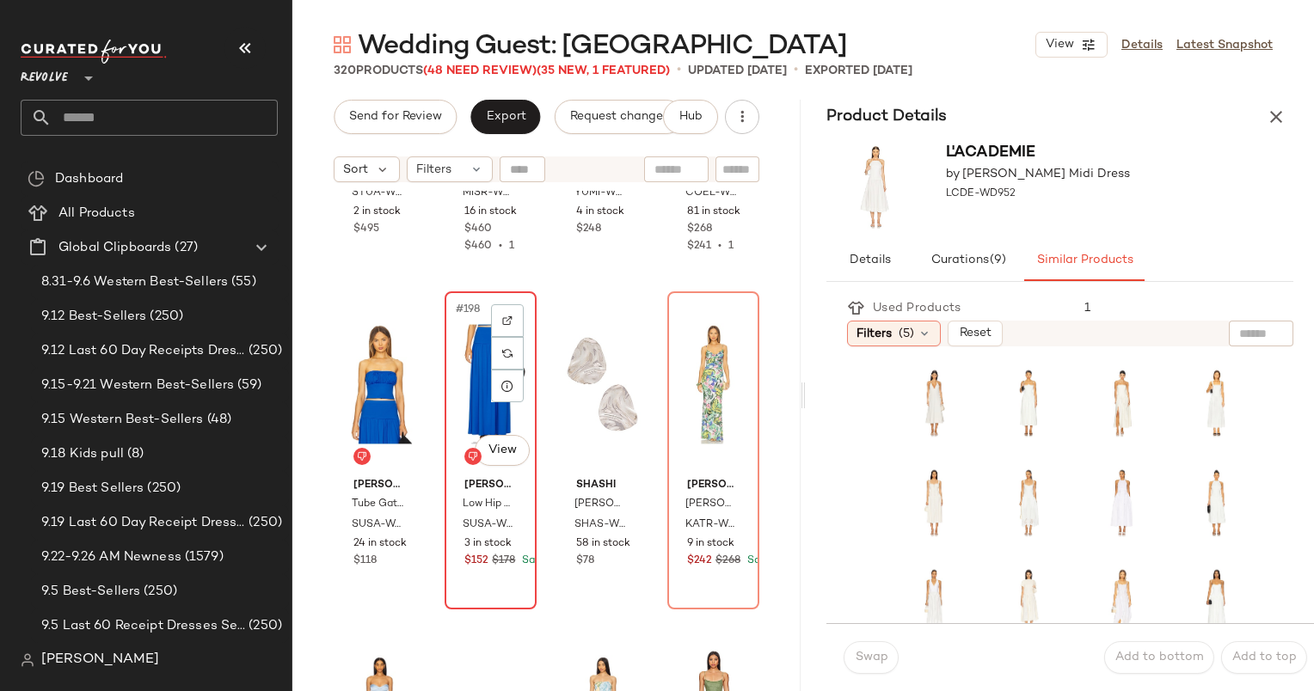
click at [468, 390] on div "#198 View" at bounding box center [491, 385] width 80 height 174
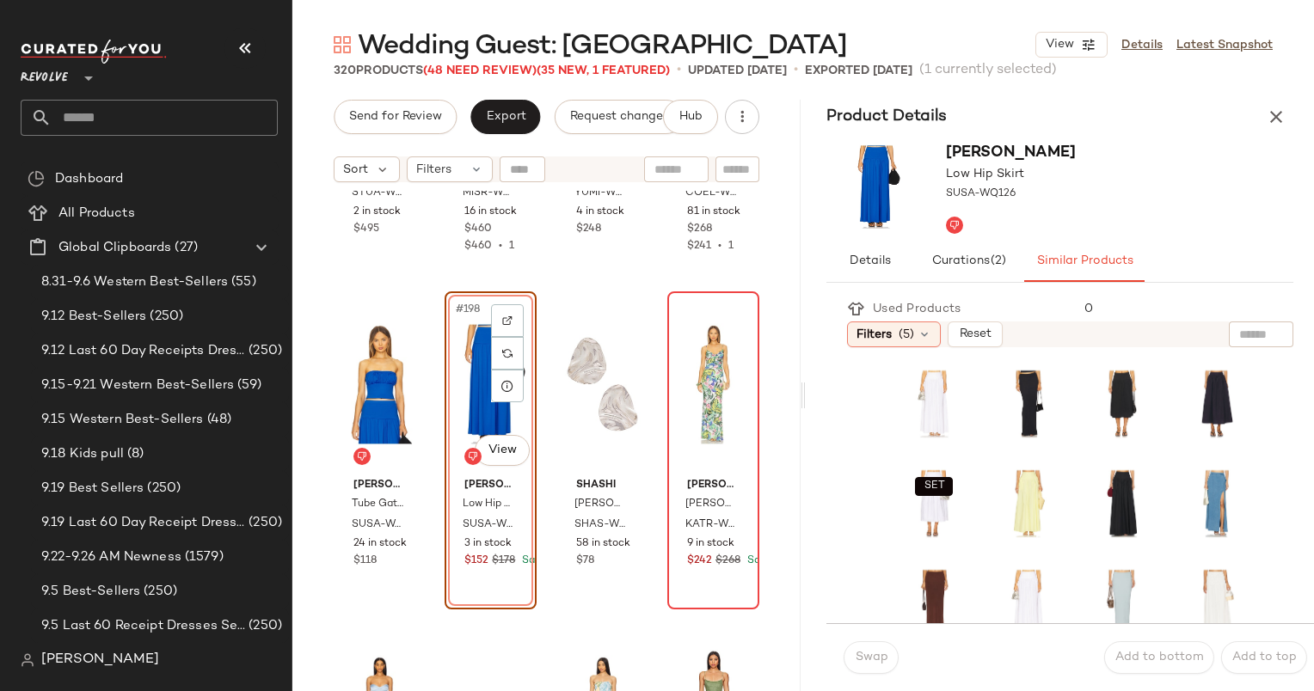
click at [684, 376] on div at bounding box center [713, 385] width 80 height 174
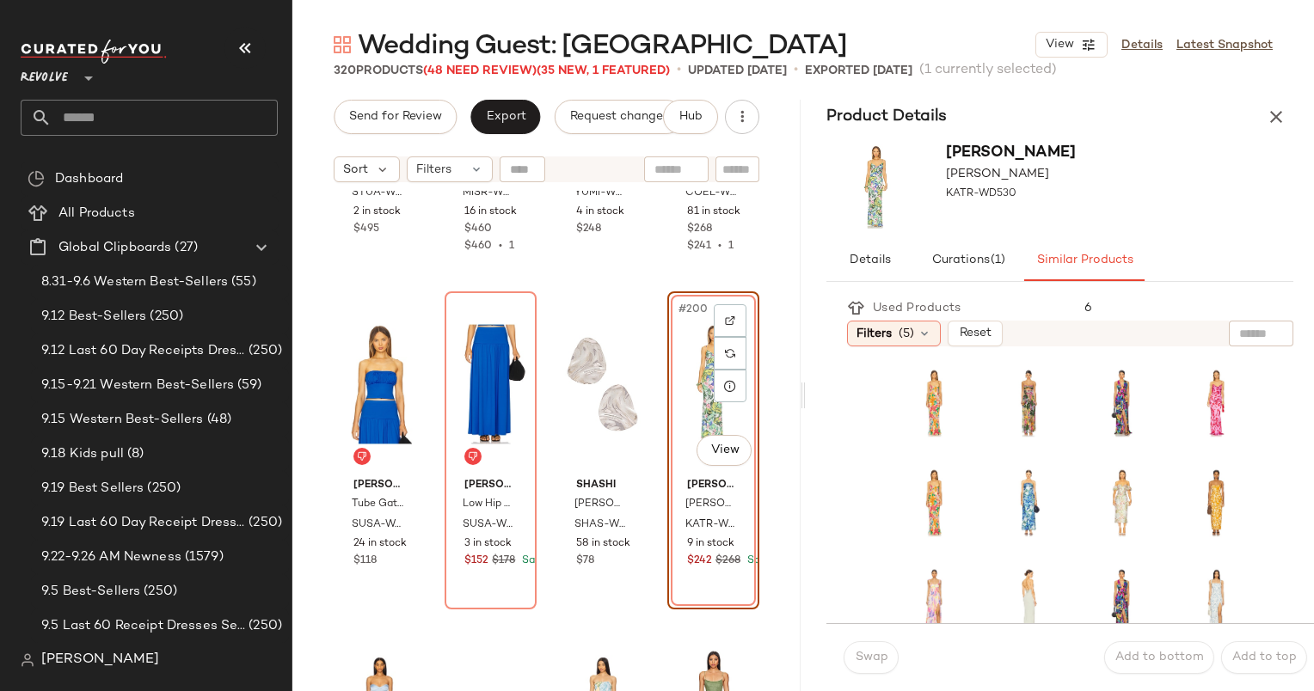
scroll to position [221, 0]
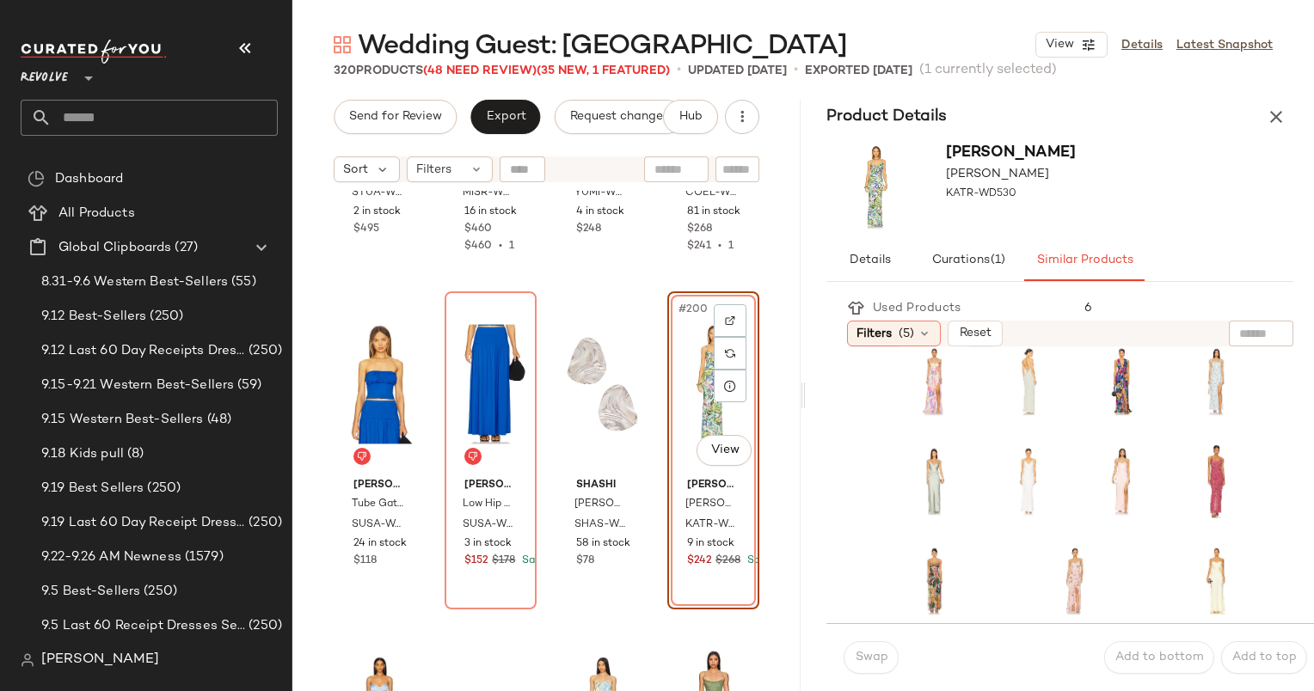
click at [1019, 547] on div at bounding box center [1075, 381] width 353 height 485
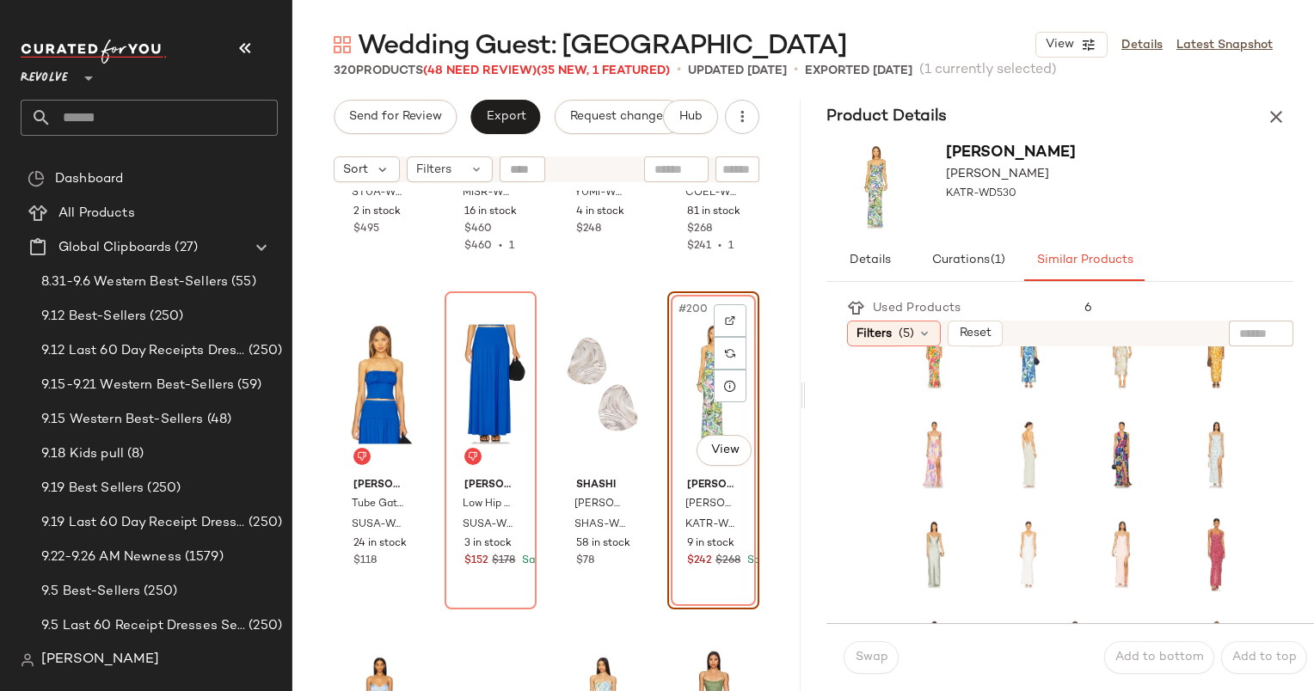
scroll to position [0, 0]
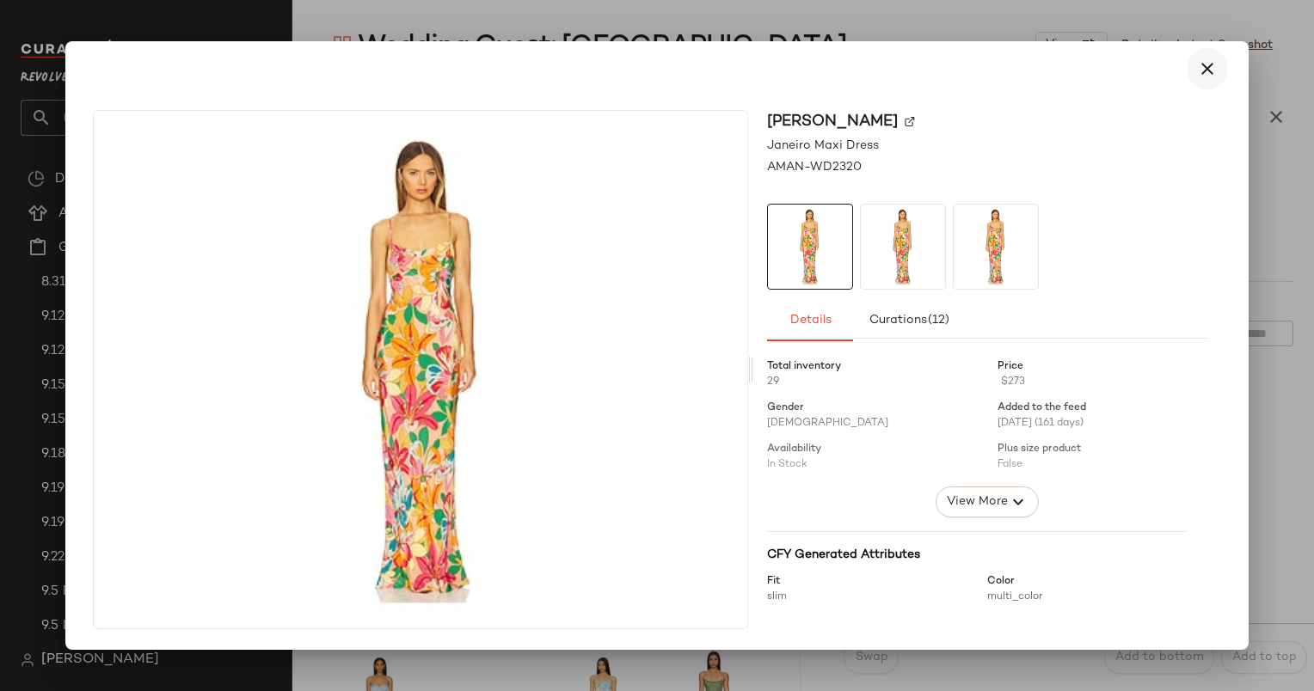
click at [1207, 65] on icon "button" at bounding box center [1207, 68] width 21 height 21
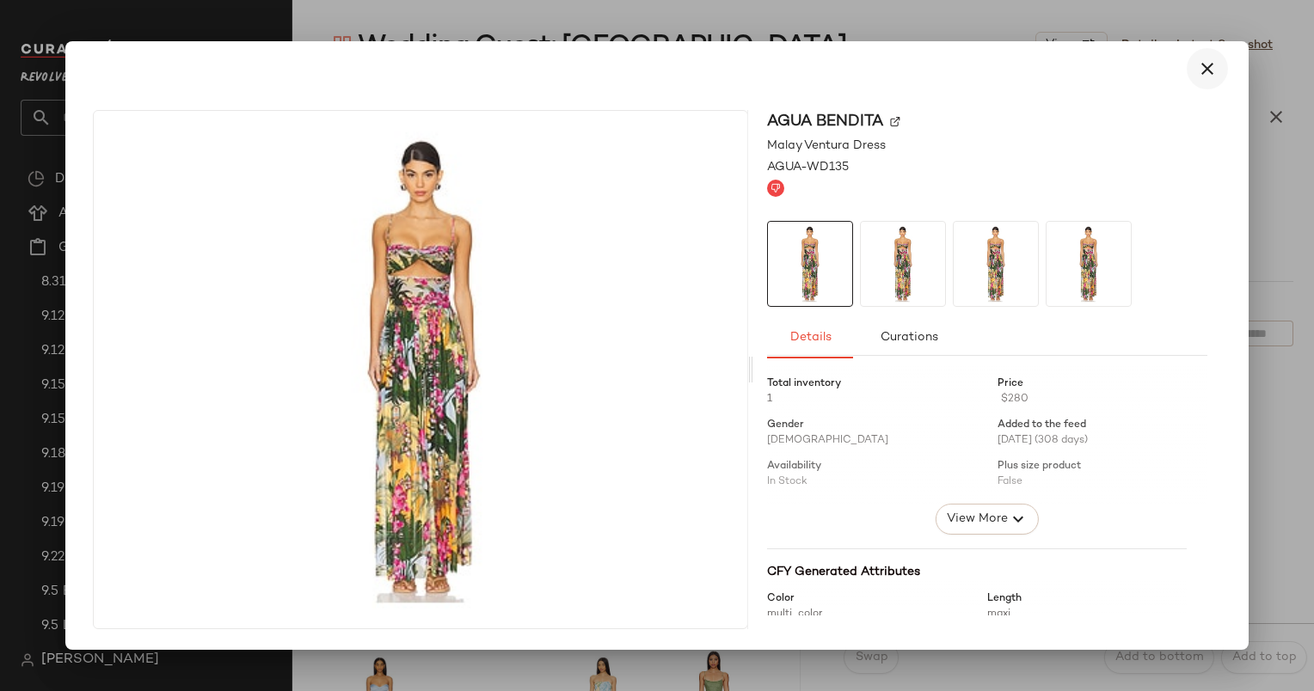
click at [1200, 58] on icon "button" at bounding box center [1207, 68] width 21 height 21
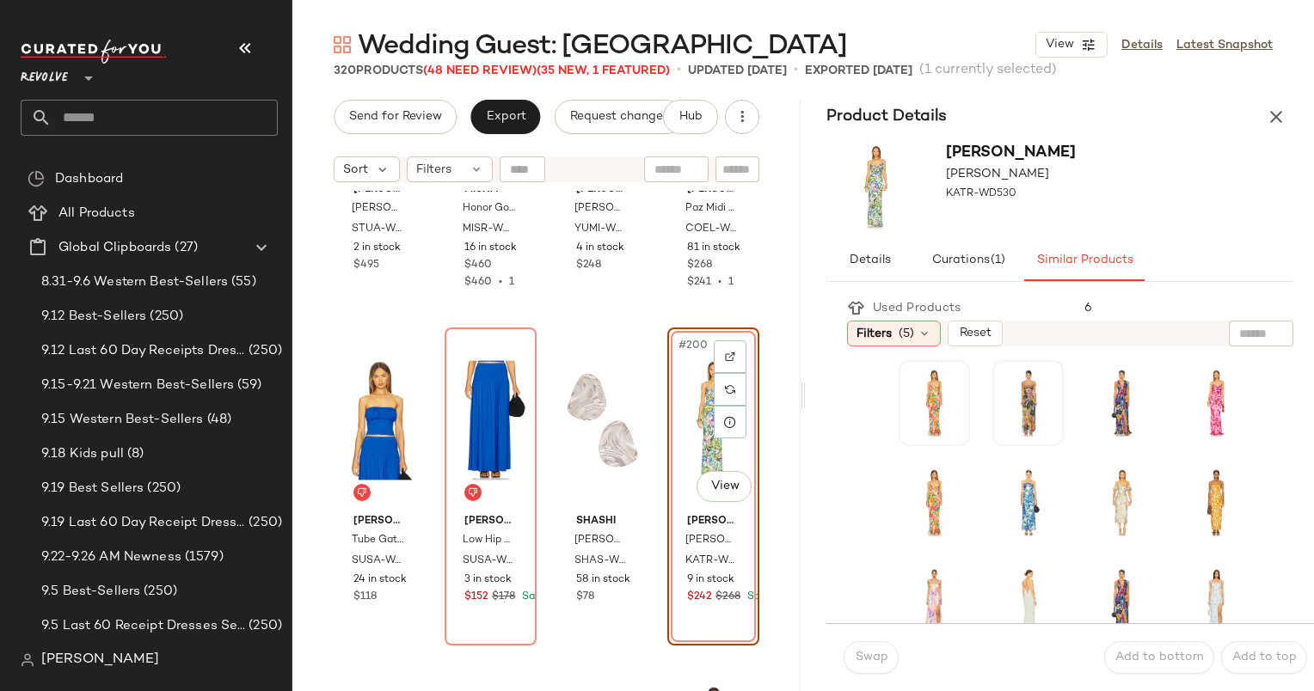
scroll to position [16143, 0]
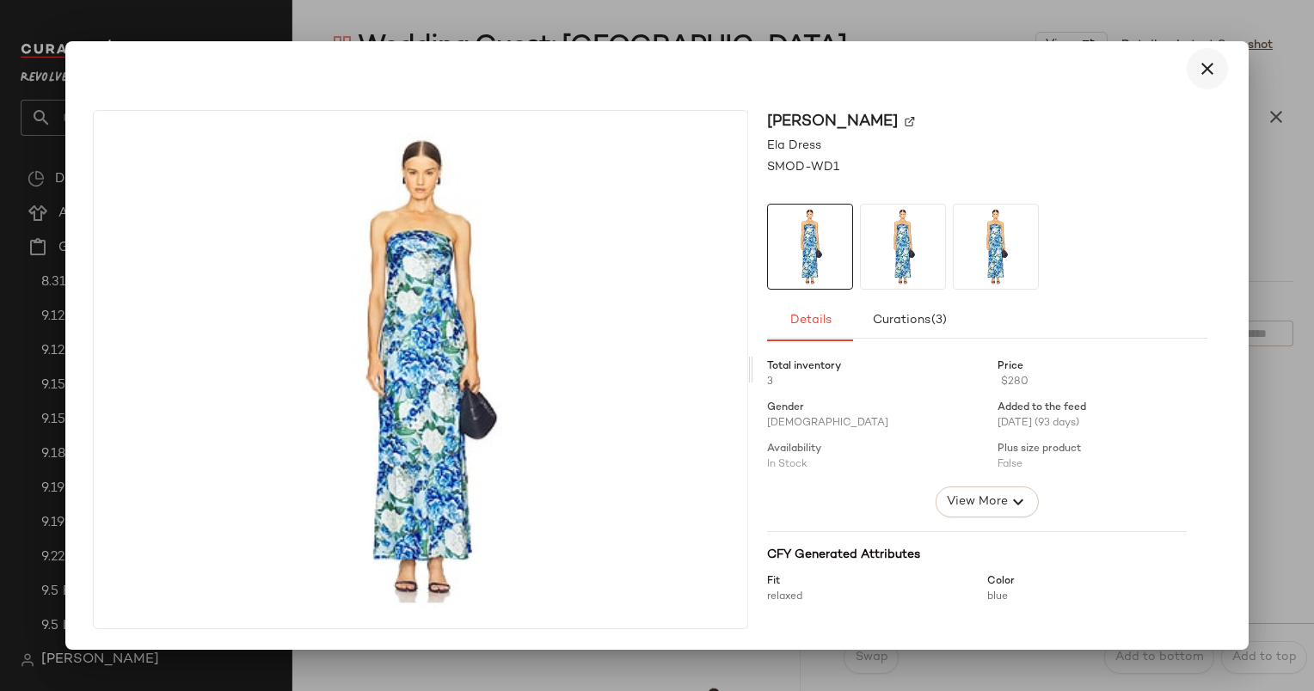
click at [1206, 71] on icon "button" at bounding box center [1207, 68] width 21 height 21
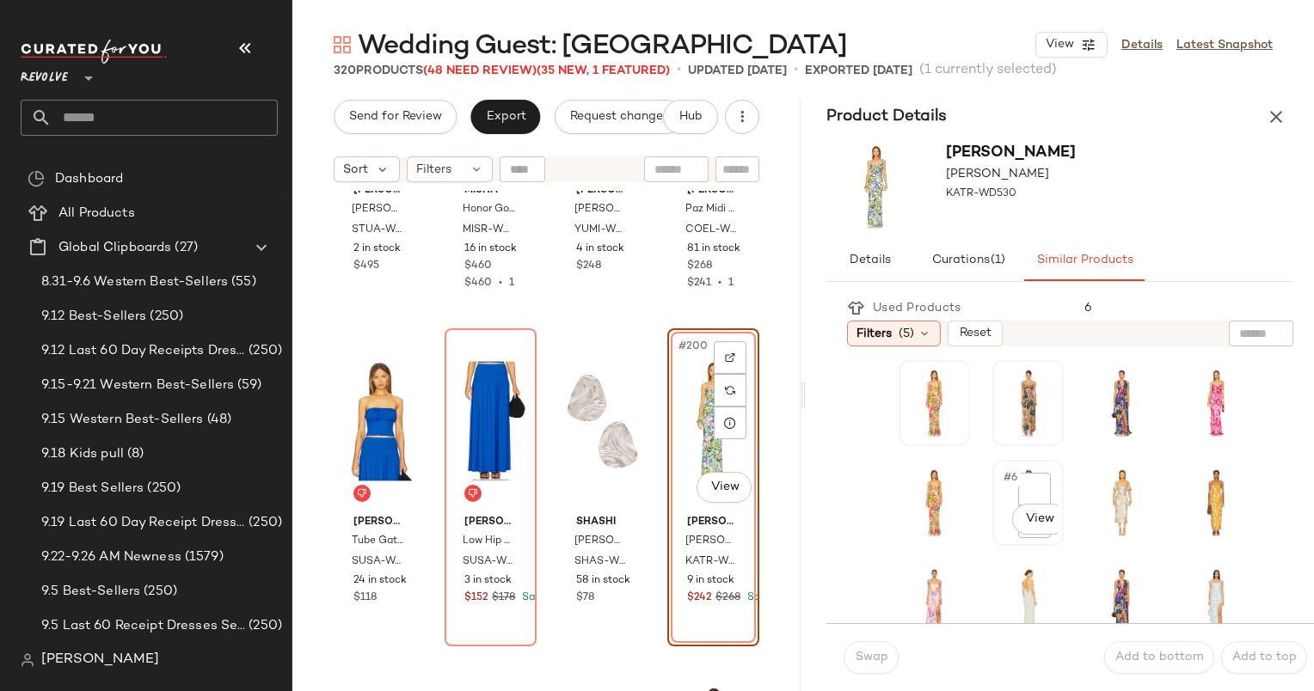
click at [999, 490] on div "#6 View" at bounding box center [1027, 503] width 59 height 74
click at [865, 642] on button "Swap" at bounding box center [871, 657] width 55 height 33
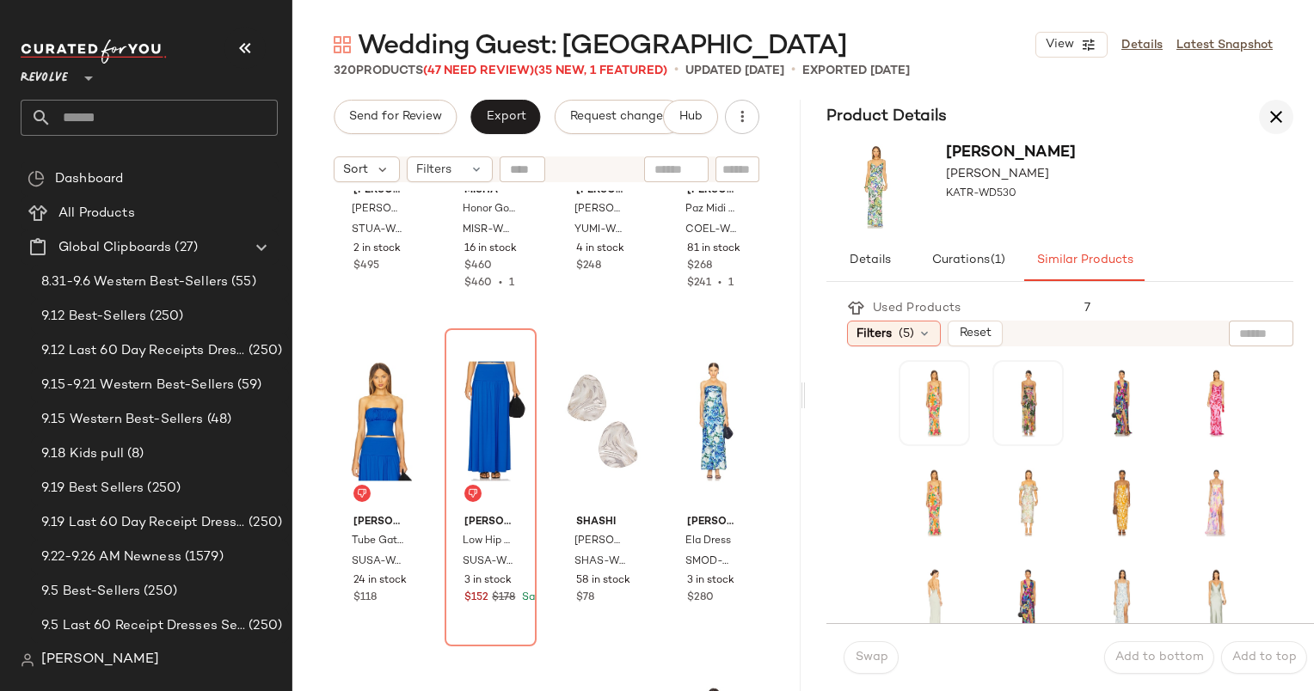
click at [1273, 124] on icon "button" at bounding box center [1276, 117] width 21 height 21
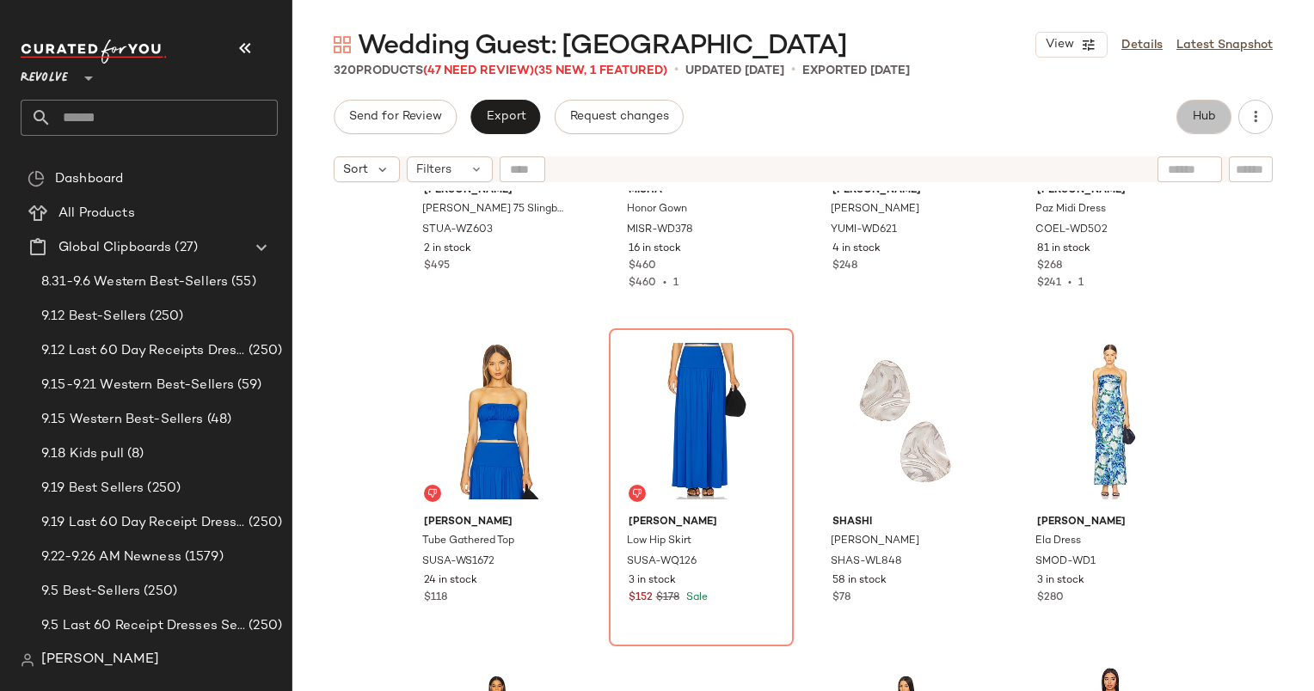
click at [1217, 132] on button "Hub" at bounding box center [1203, 117] width 55 height 34
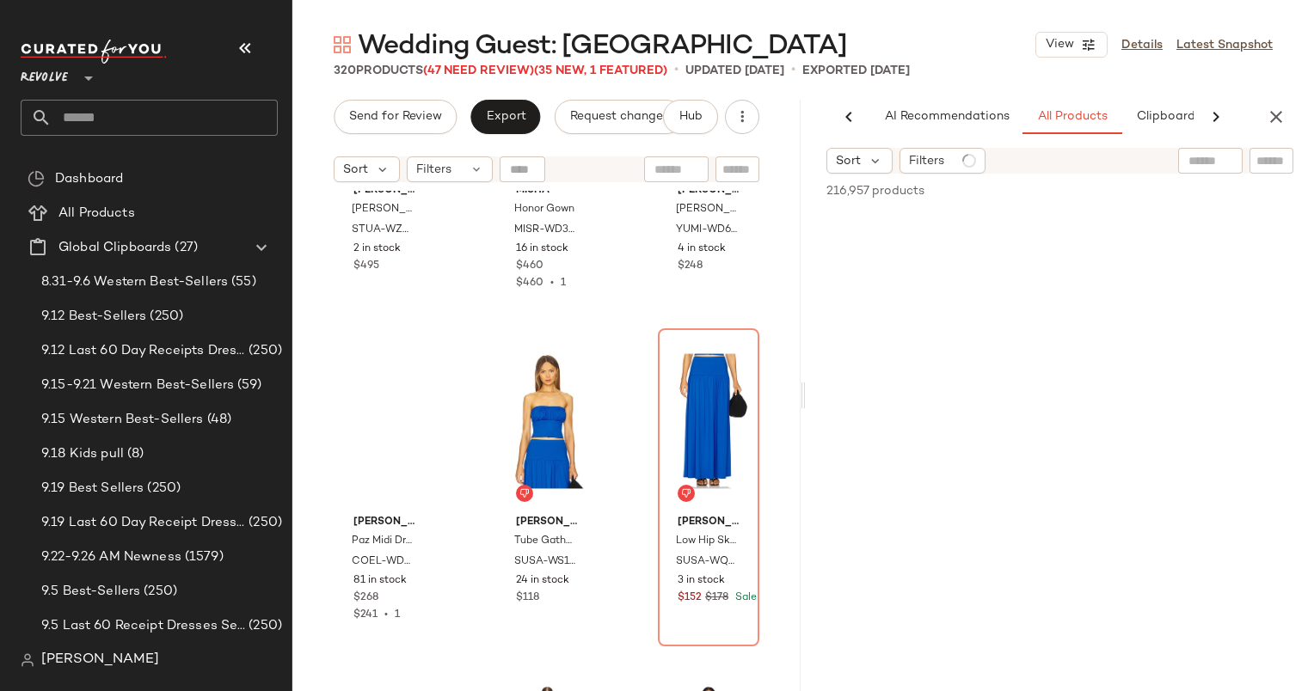
scroll to position [0, 89]
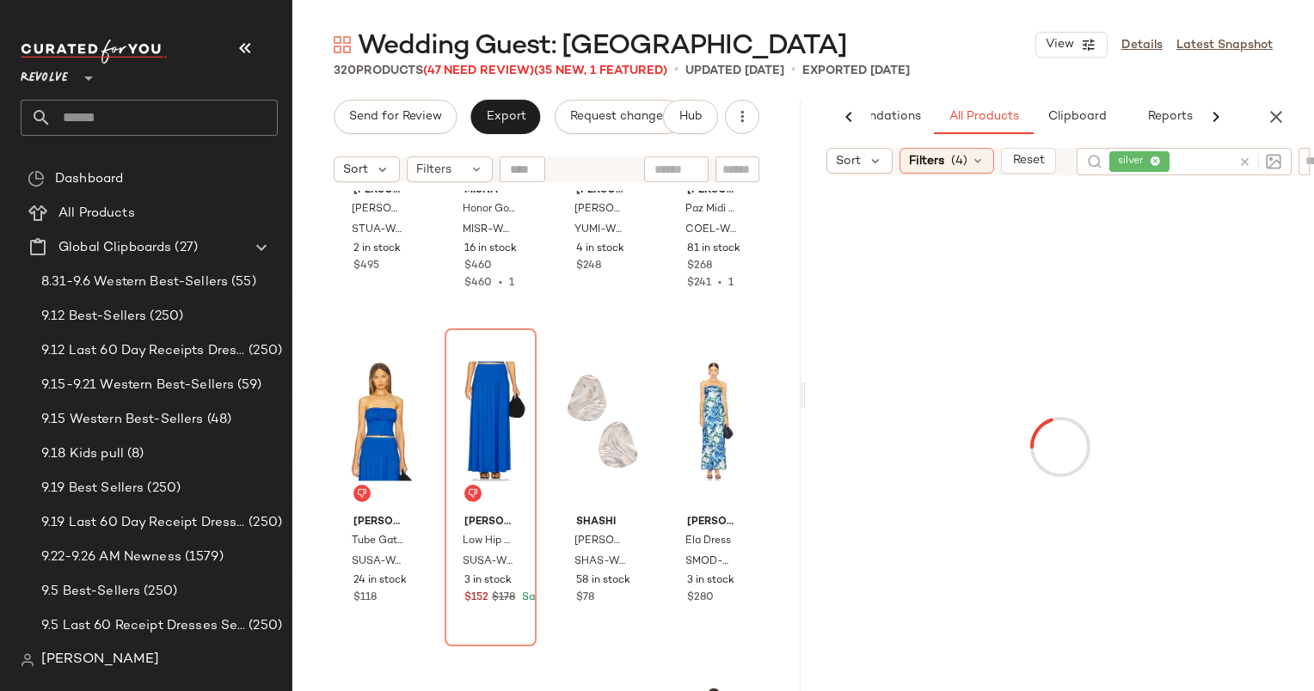
click at [1246, 165] on icon at bounding box center [1244, 162] width 13 height 13
type input "****"
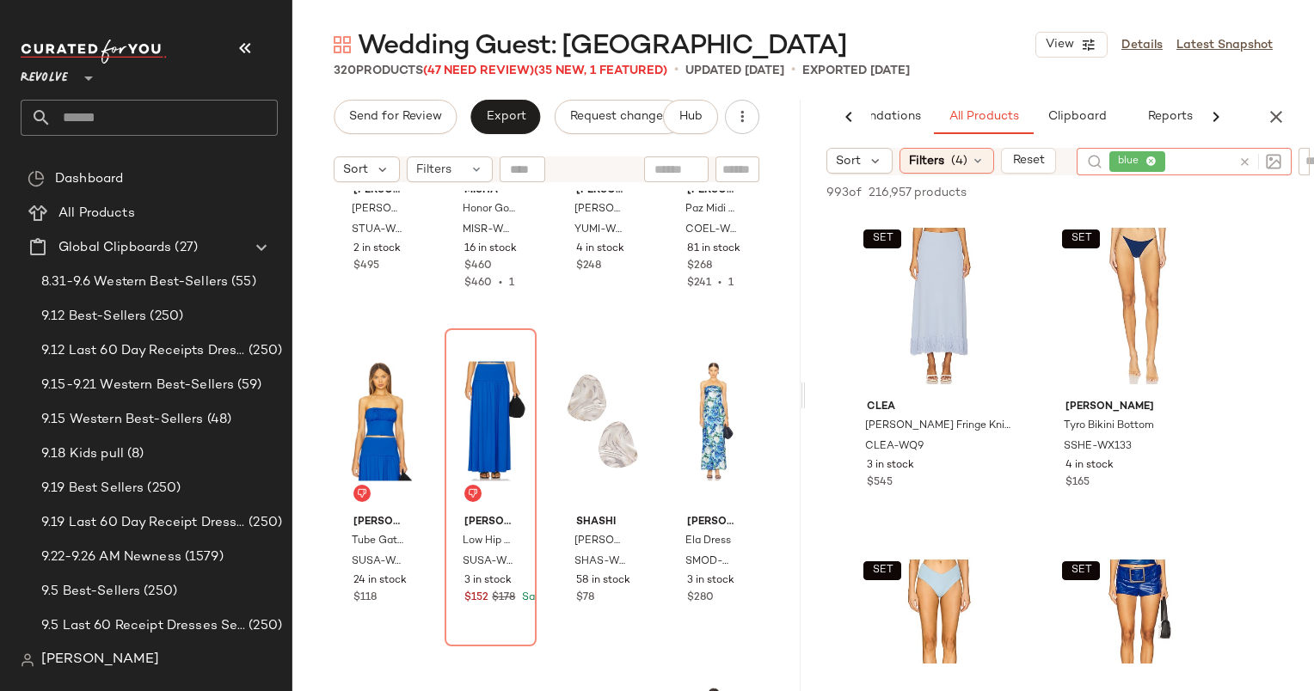
click at [1242, 163] on icon at bounding box center [1244, 162] width 13 height 13
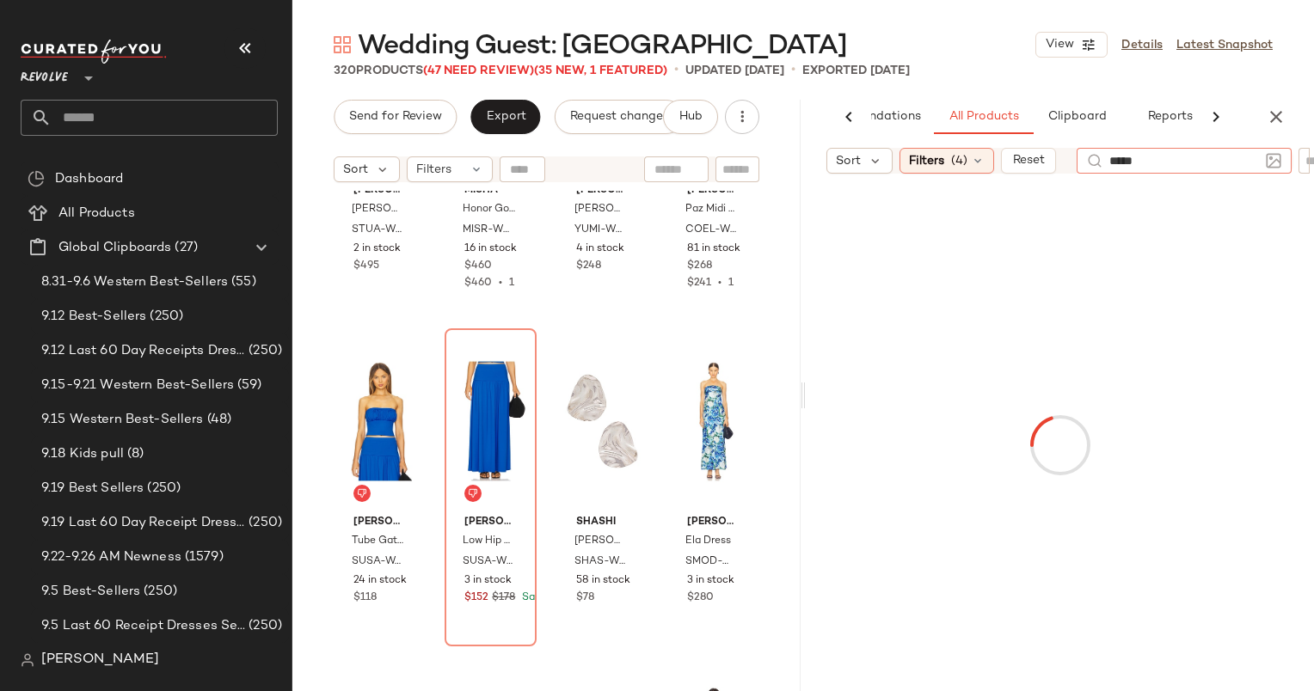
type input "******"
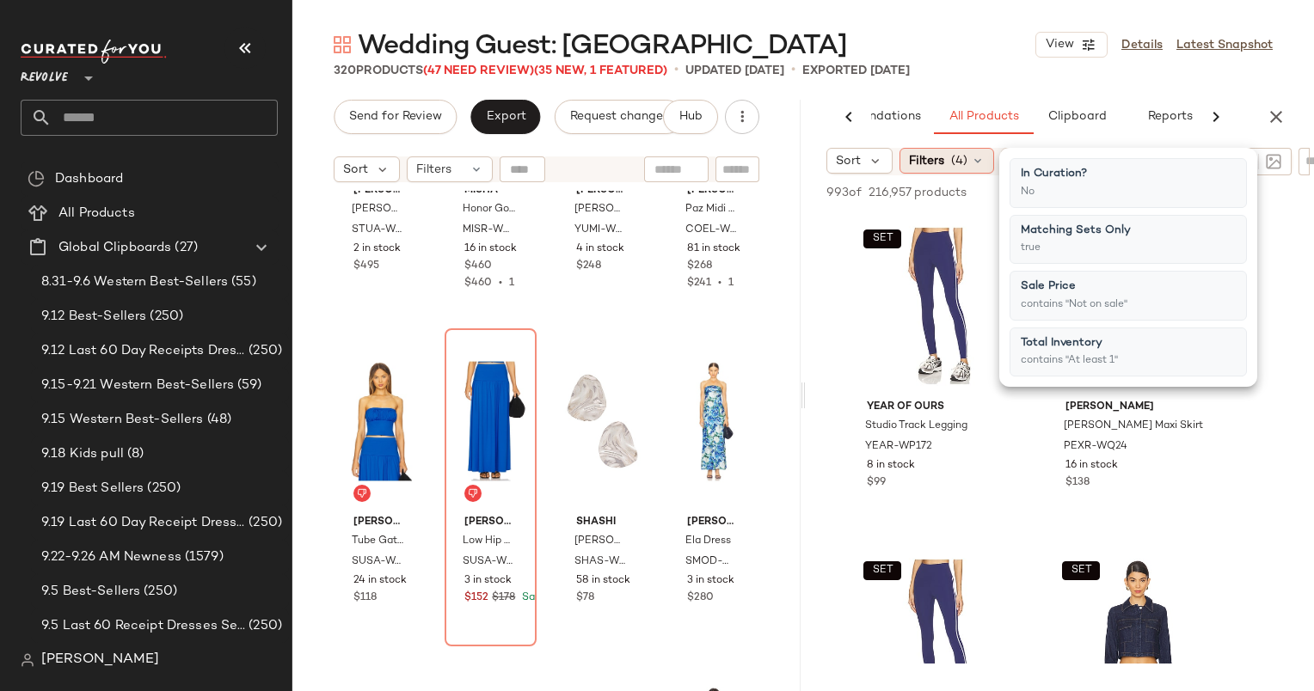
click at [963, 162] on span "(4)" at bounding box center [959, 161] width 16 height 18
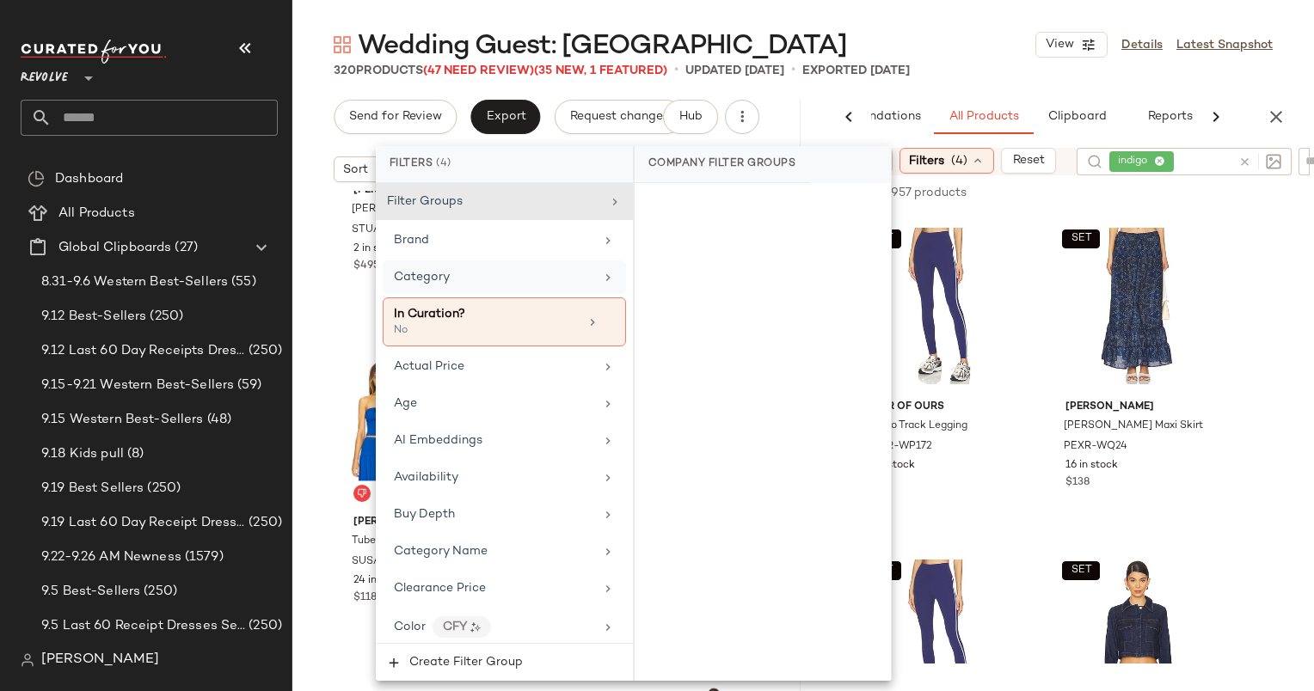
click at [529, 279] on div "Category" at bounding box center [494, 277] width 200 height 18
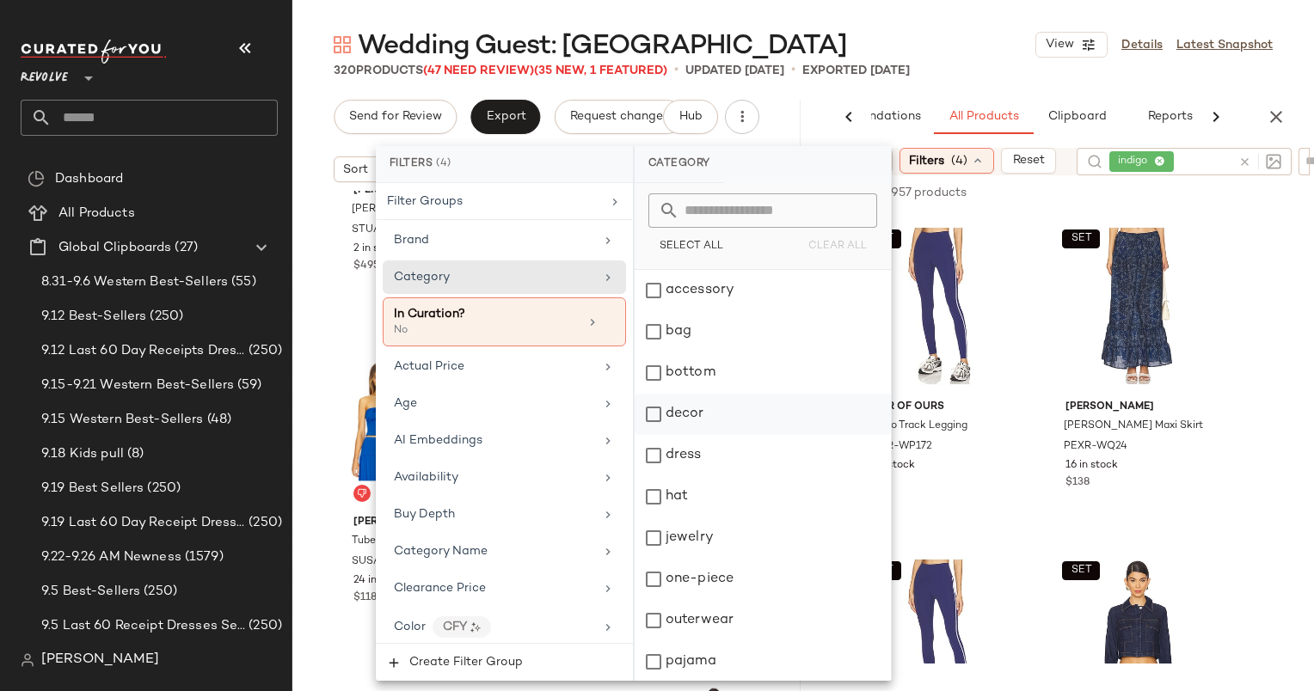
scroll to position [207, 0]
click at [722, 610] on div "top" at bounding box center [763, 619] width 256 height 41
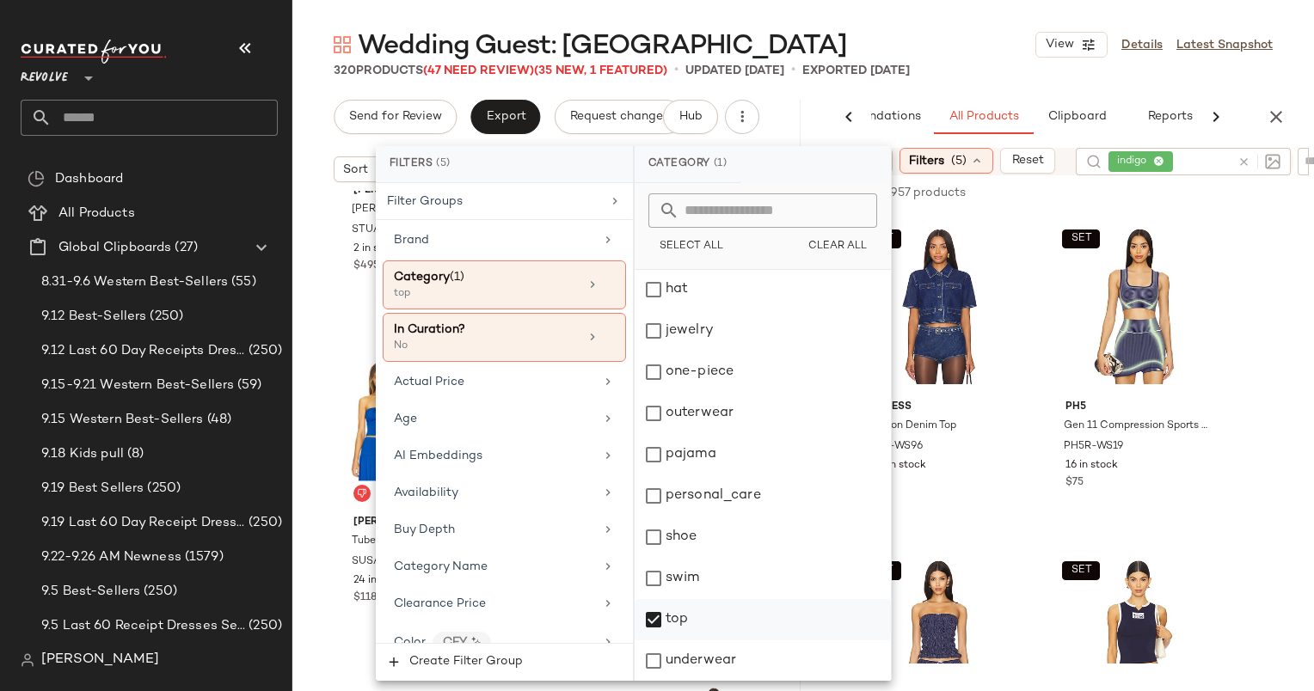
click at [709, 605] on div "top" at bounding box center [763, 619] width 256 height 41
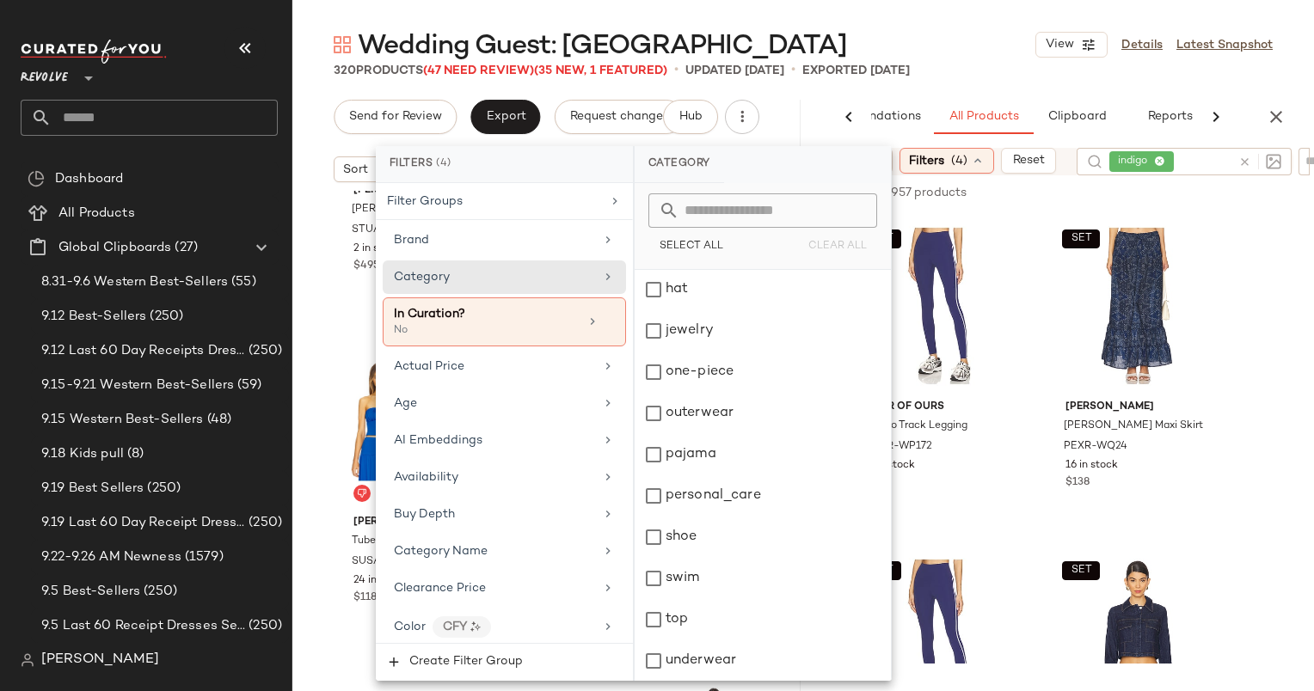
click at [1245, 156] on icon at bounding box center [1244, 162] width 13 height 13
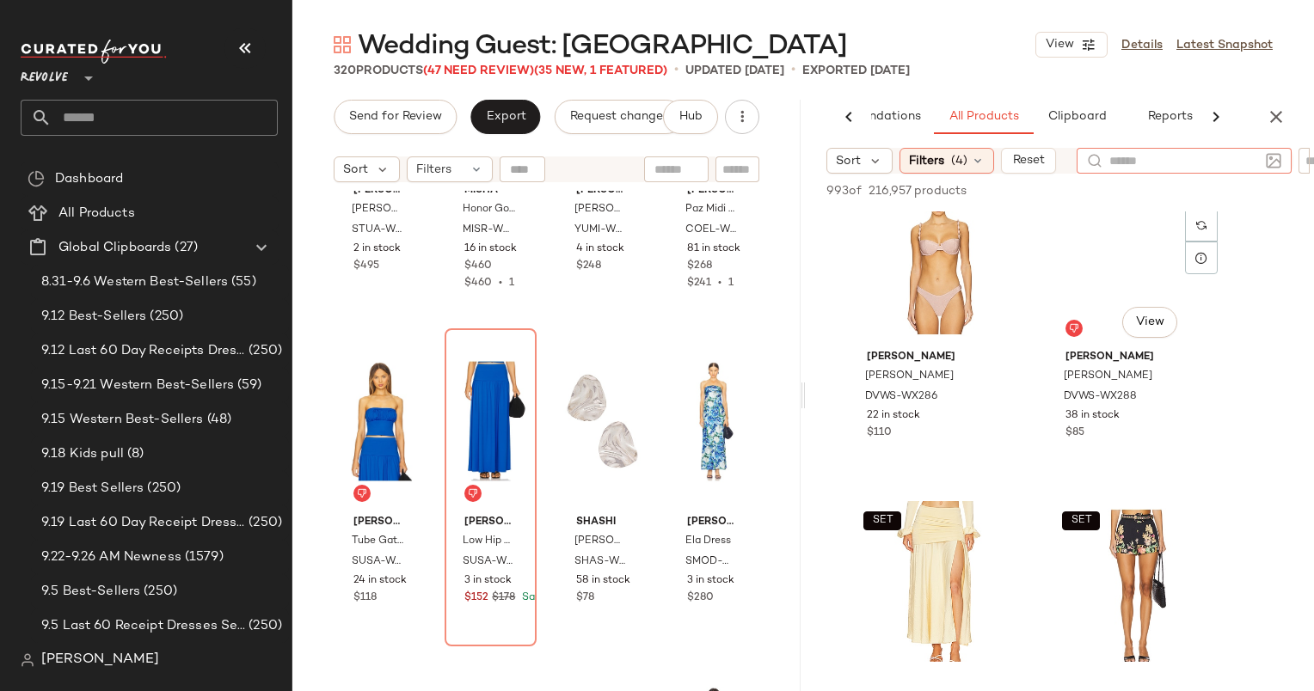
scroll to position [839, 0]
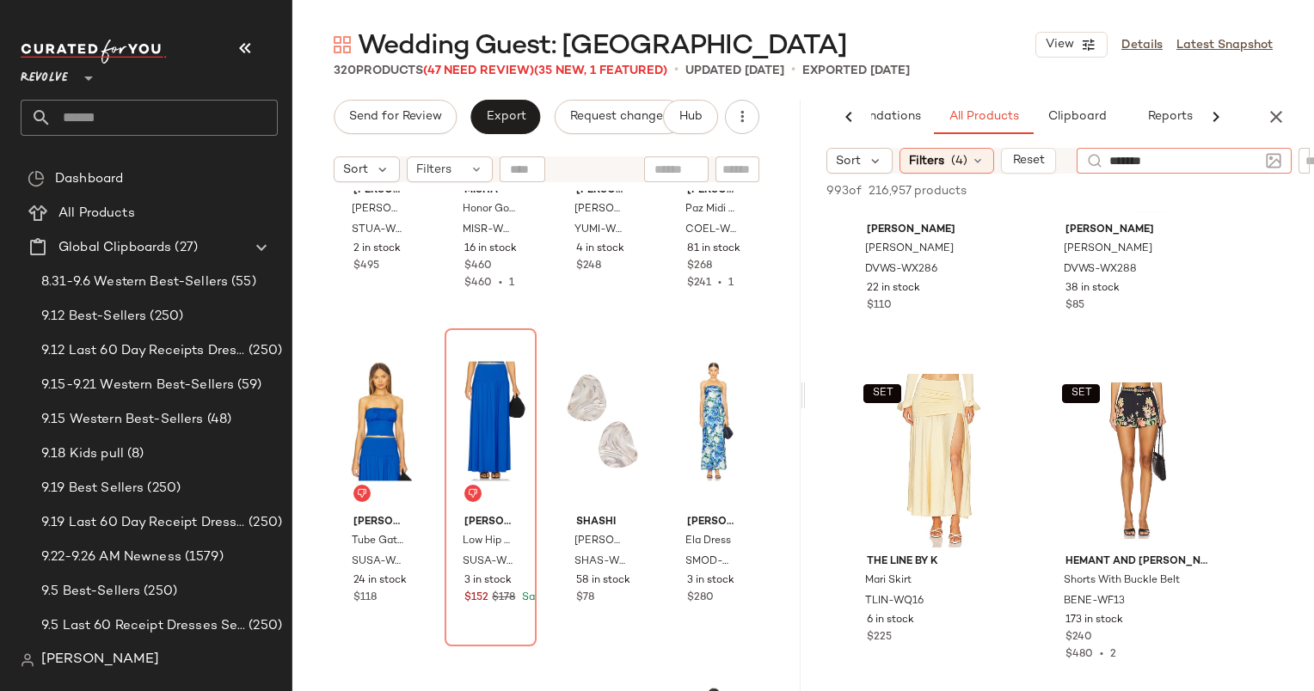
type input "********"
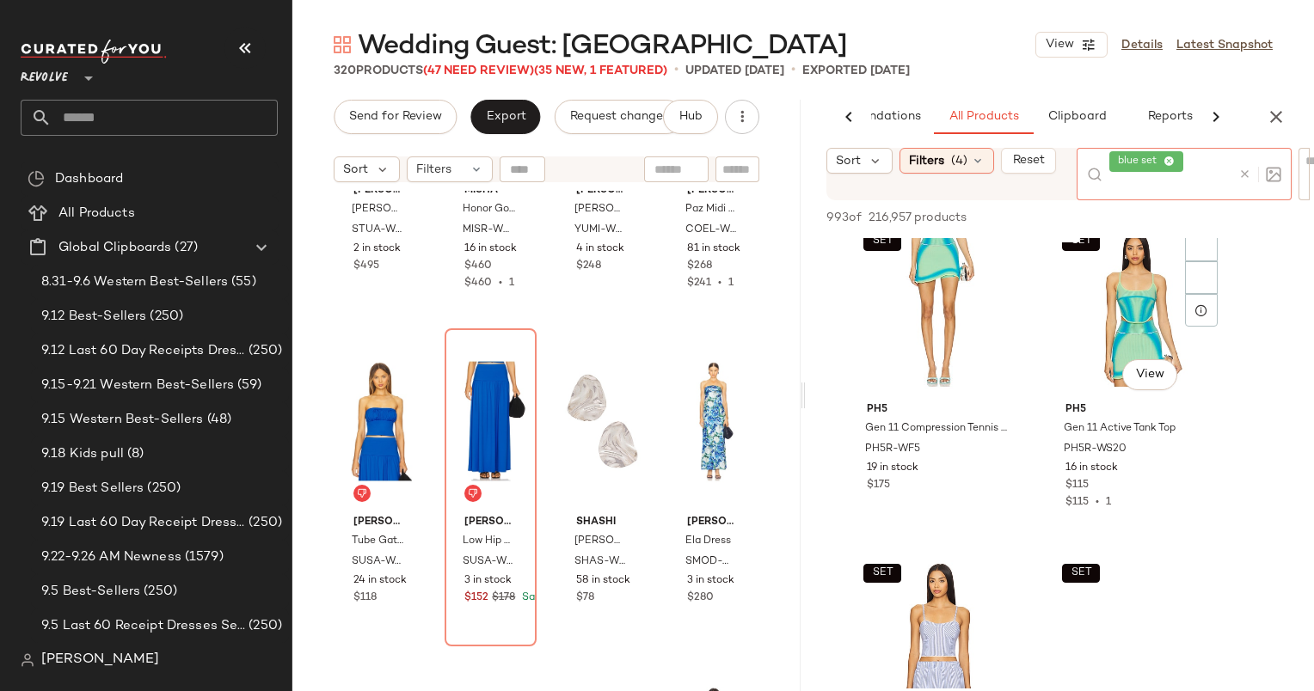
scroll to position [2376, 0]
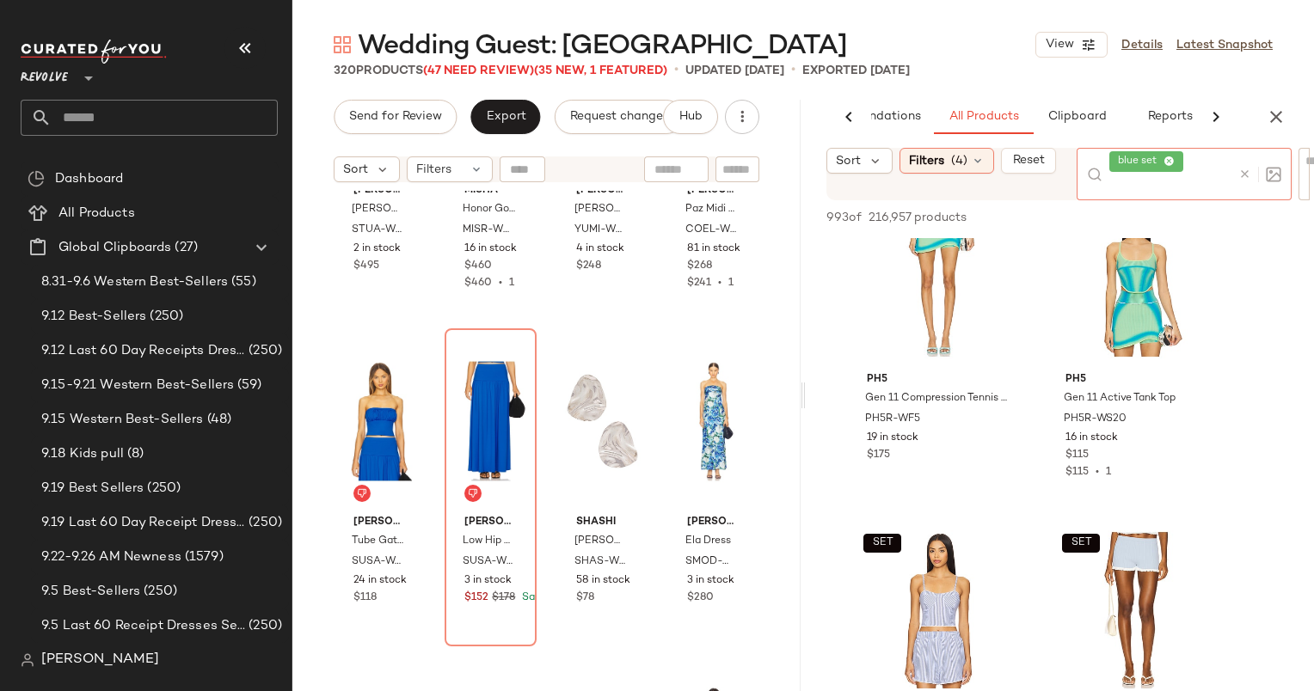
click at [1242, 179] on icon at bounding box center [1244, 174] width 13 height 13
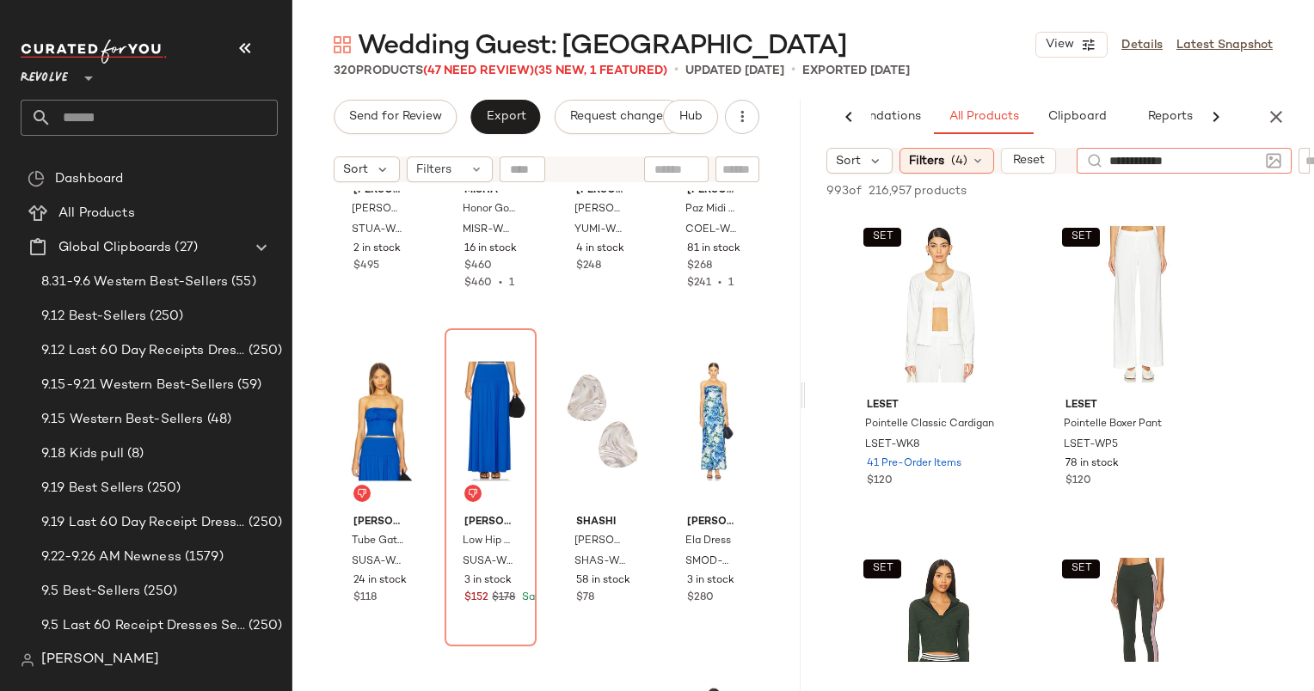
type input "**********"
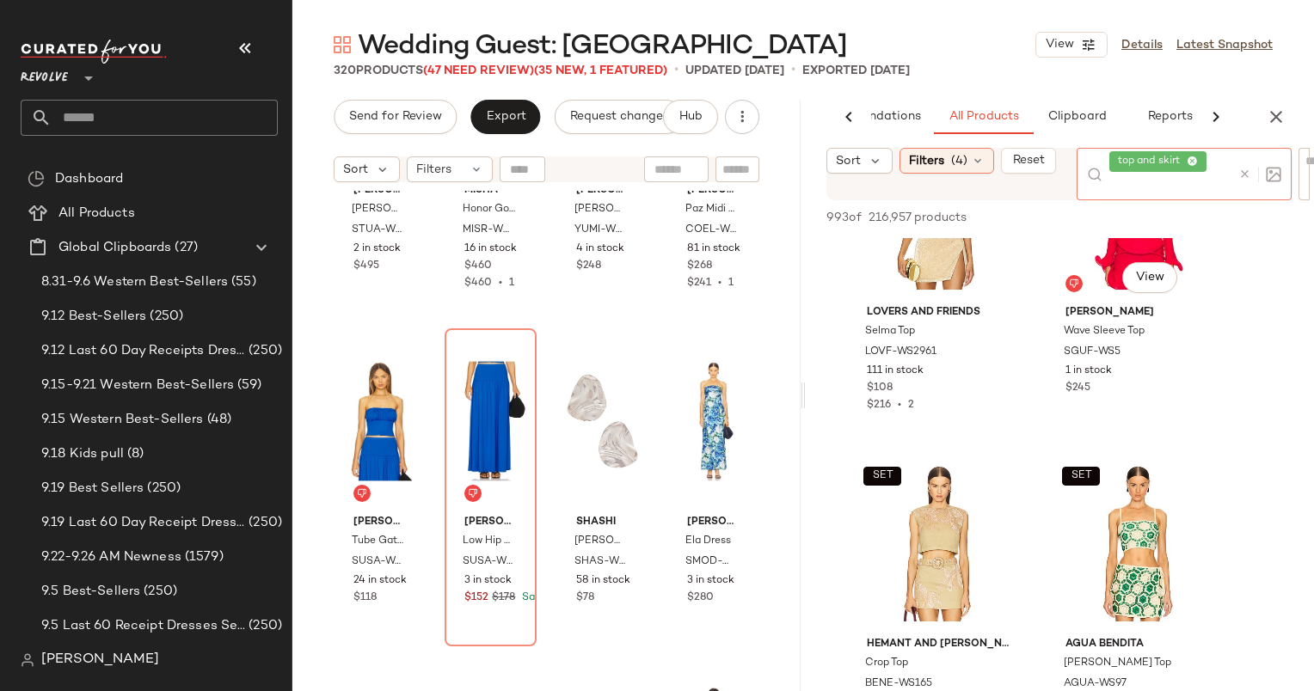
scroll to position [784, 0]
click at [1243, 171] on icon at bounding box center [1244, 174] width 13 height 13
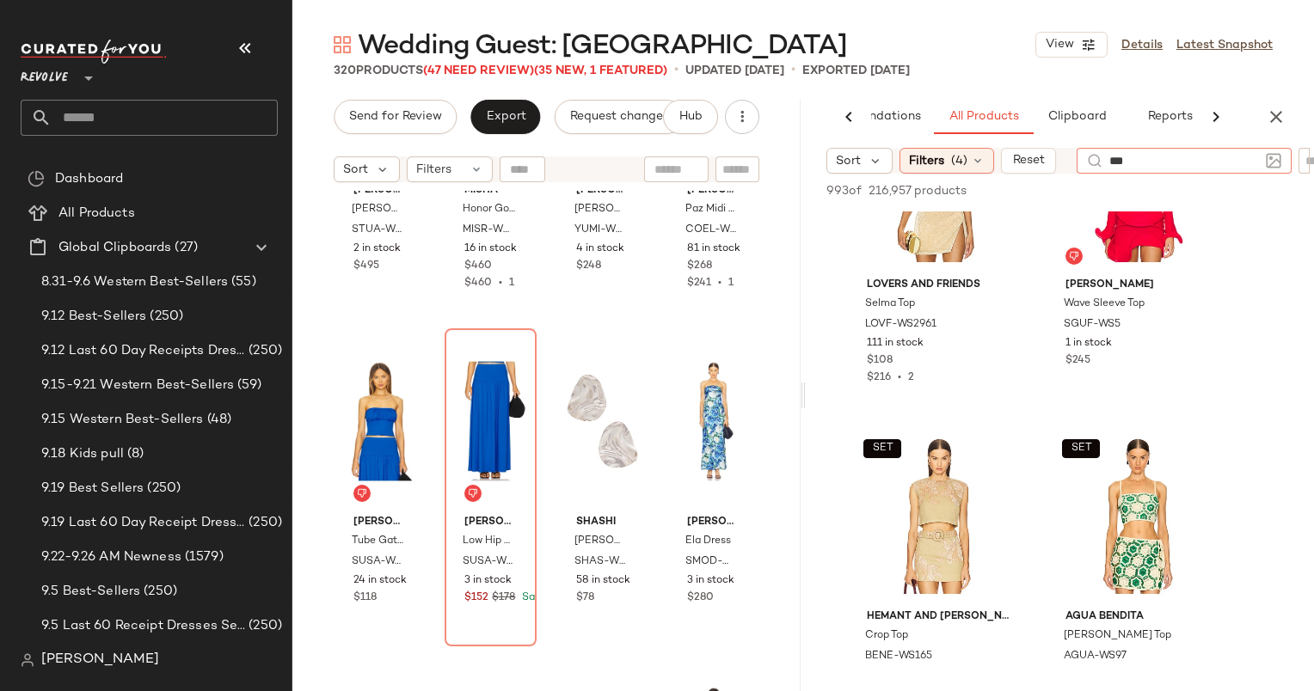
type input "****"
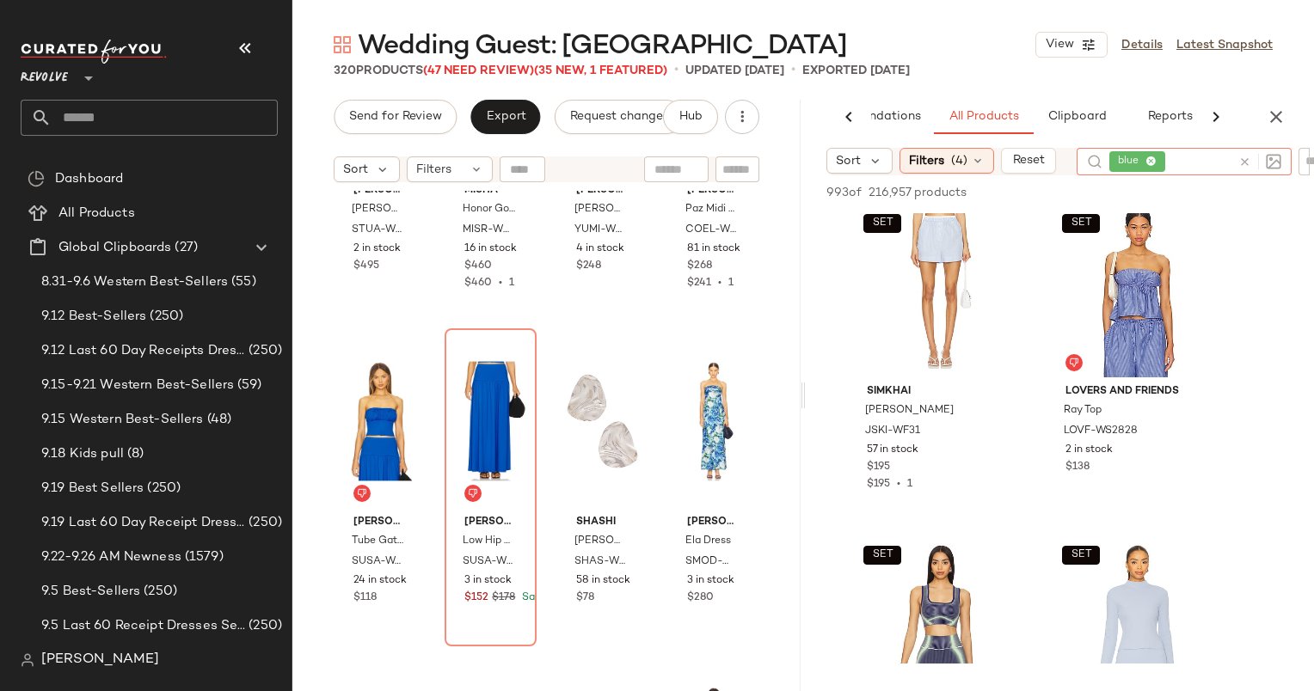
scroll to position [5713, 0]
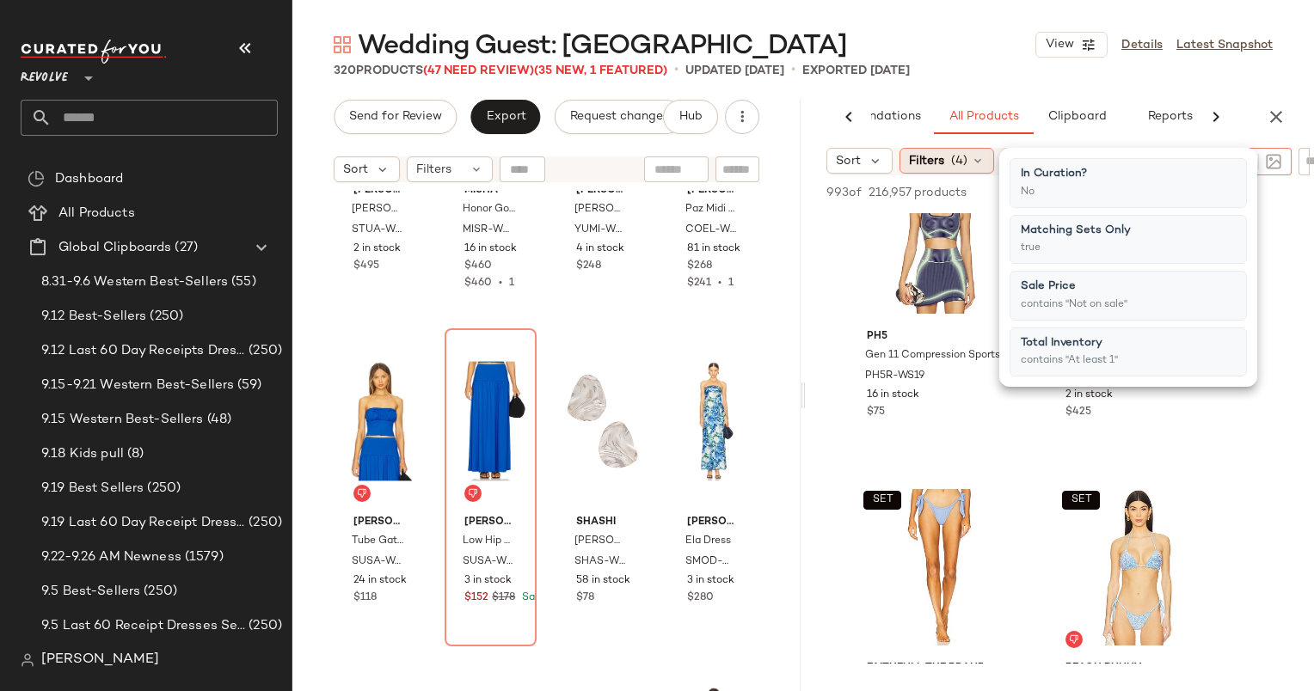
click at [971, 166] on icon at bounding box center [978, 161] width 14 height 14
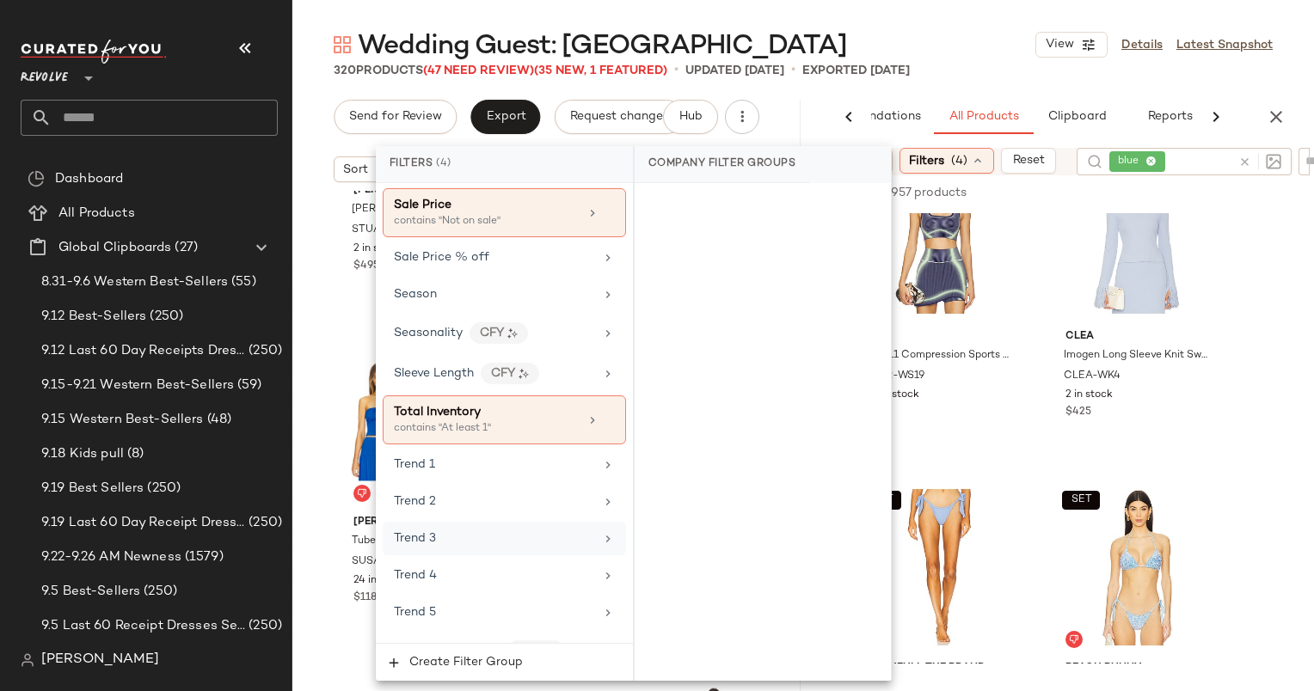
scroll to position [1723, 0]
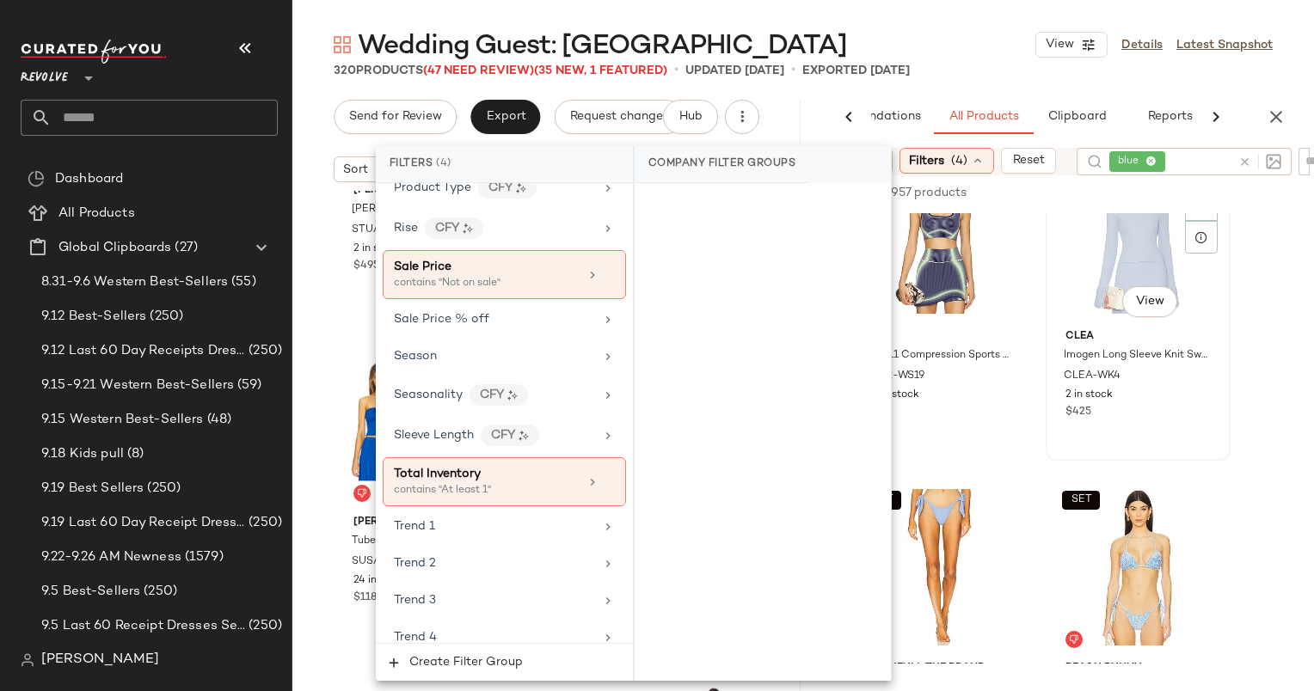
click at [1065, 456] on div "SET #36 View Clea Imogen Long Sleeve Knit Sweater CLEA-WK4 2 in stock $425" at bounding box center [1137, 301] width 181 height 315
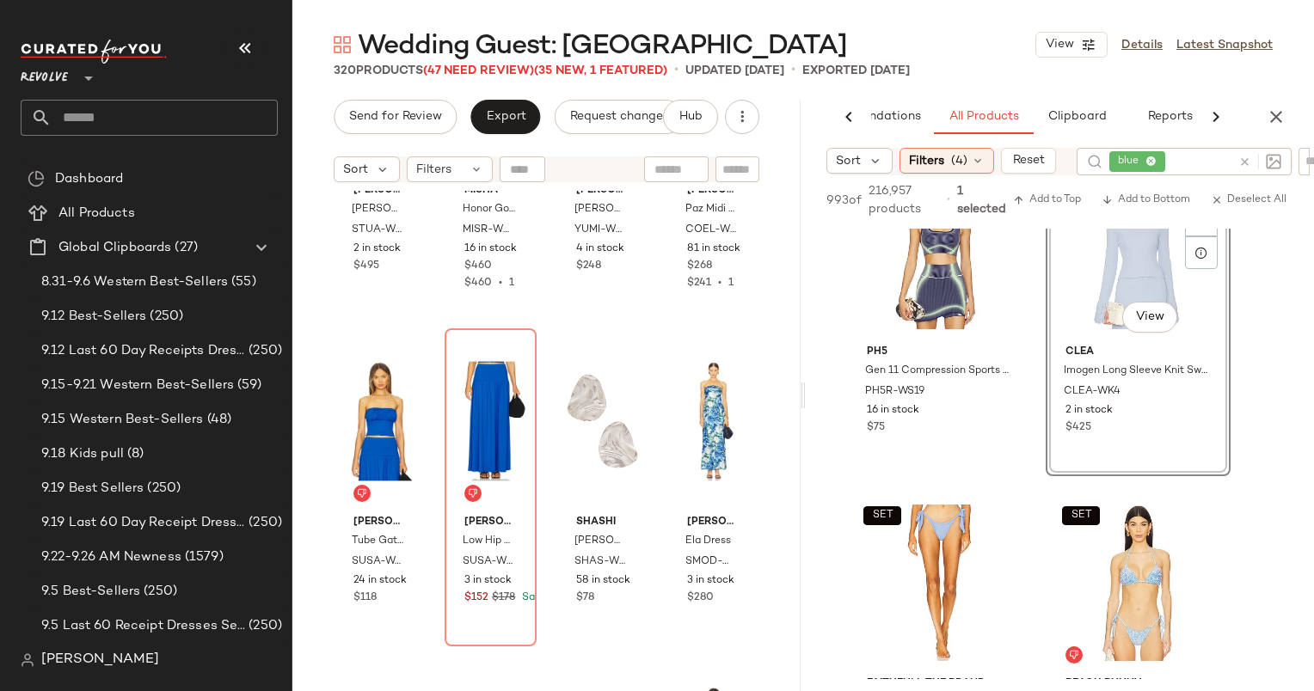
click at [1184, 167] on input "text" at bounding box center [1200, 162] width 63 height 18
type input "*******"
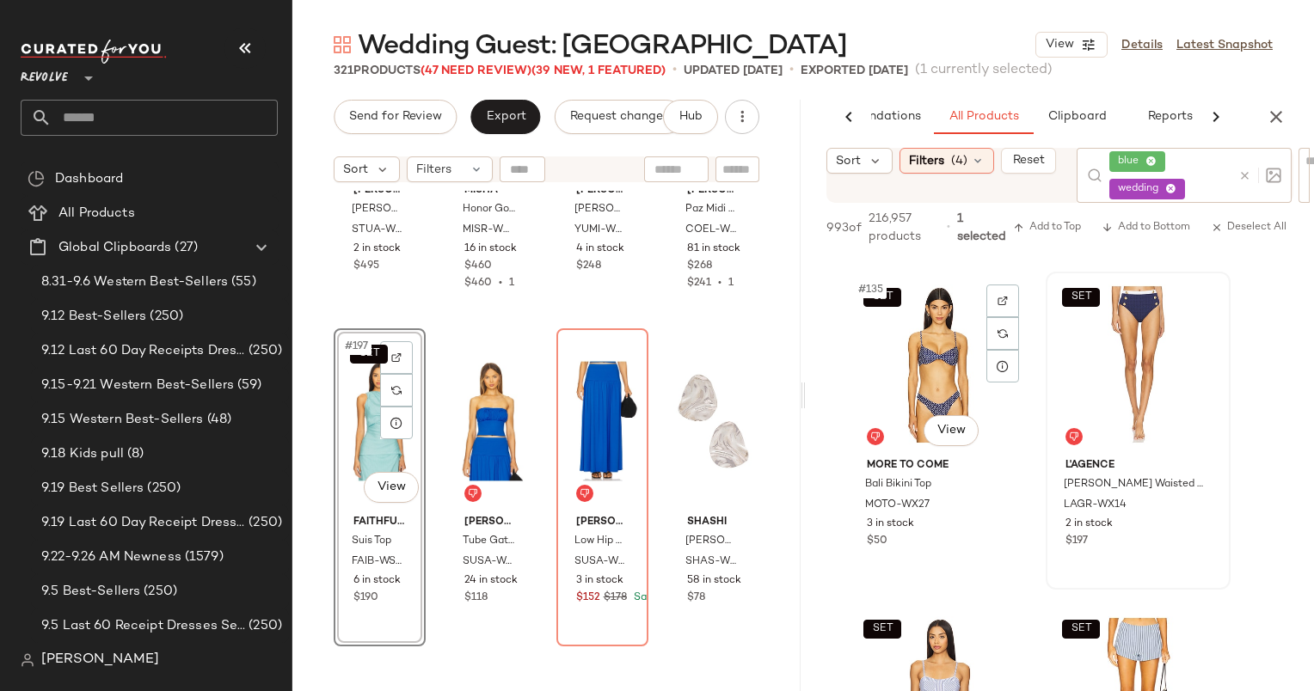
scroll to position [22229, 0]
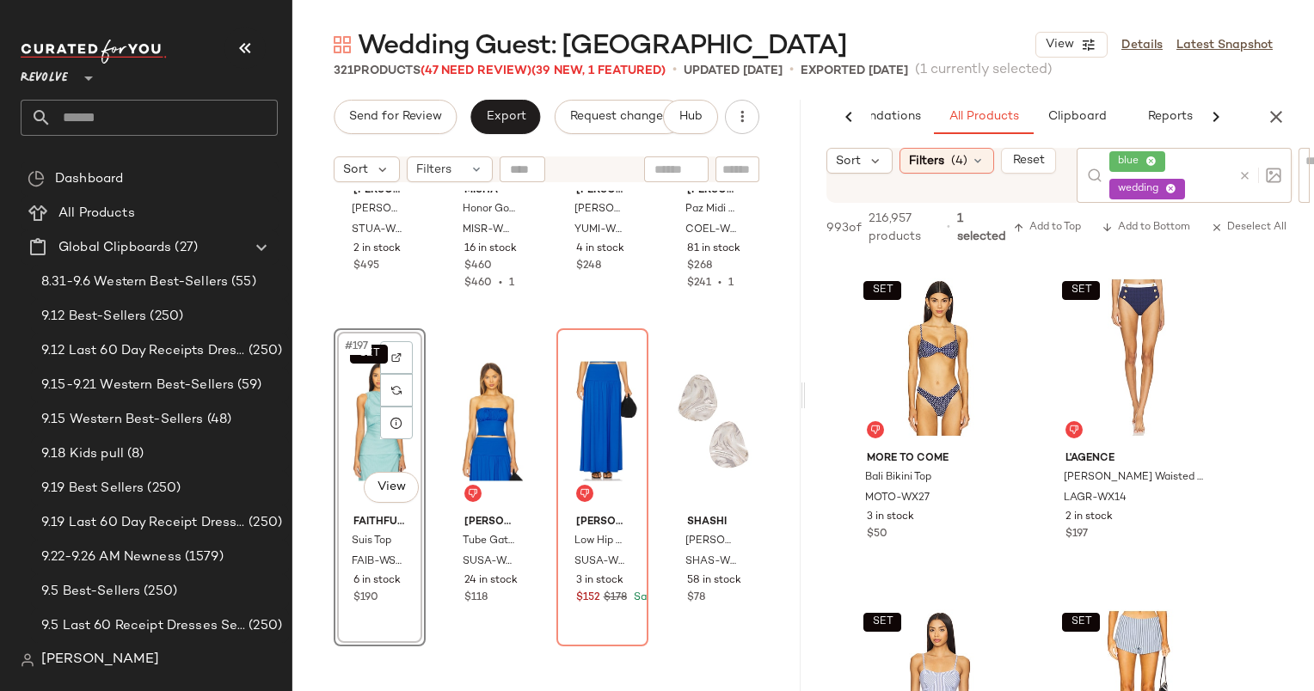
click at [1247, 173] on div at bounding box center [1256, 175] width 50 height 55
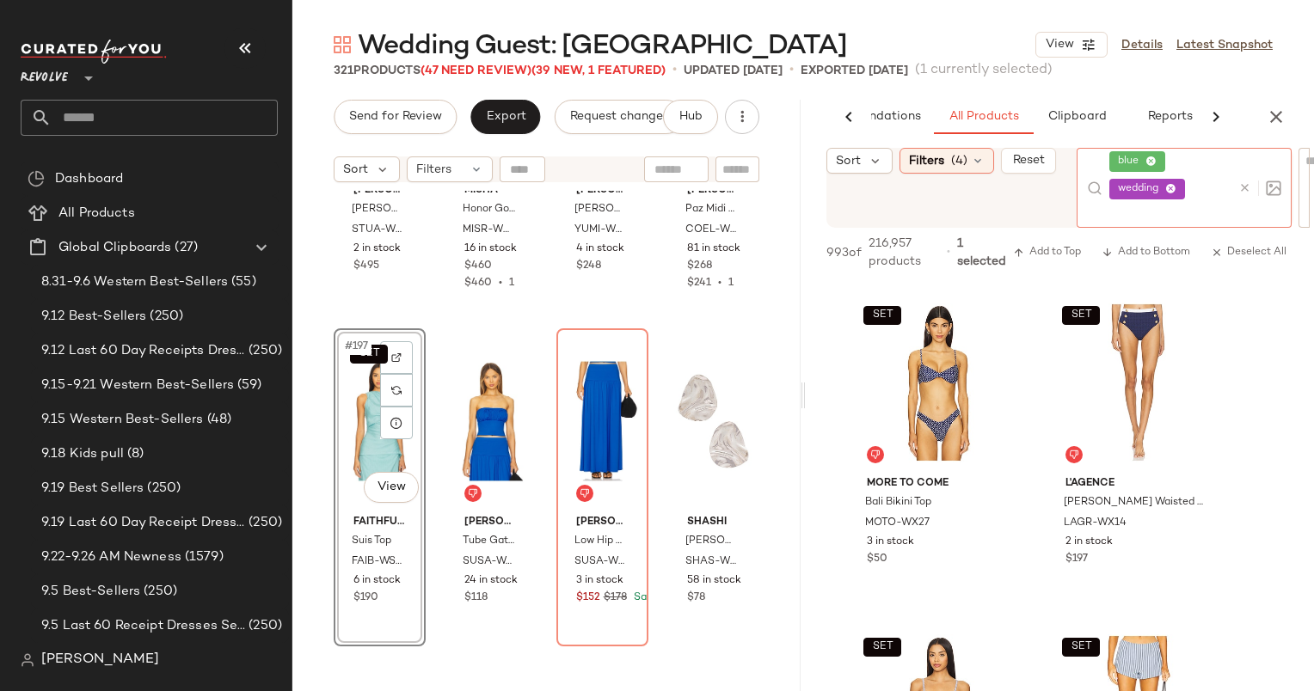
click at [1246, 181] on icon at bounding box center [1244, 187] width 13 height 13
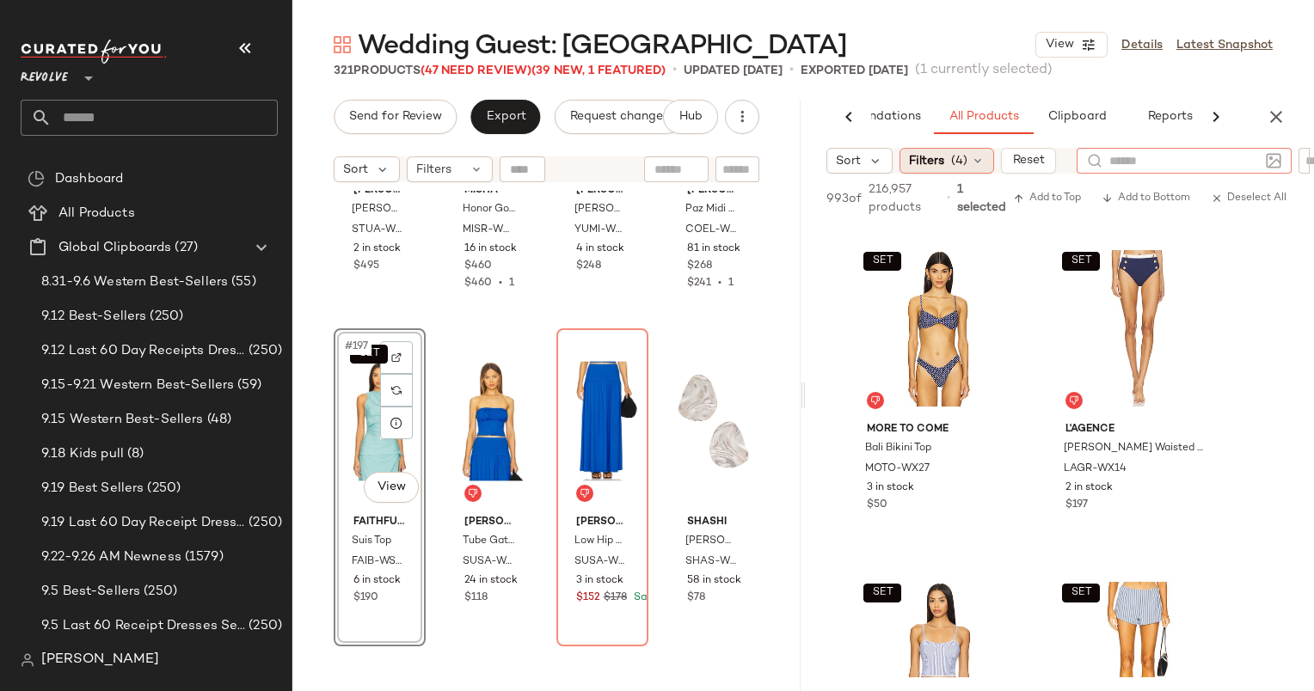
click at [942, 163] on span "Filters" at bounding box center [926, 161] width 35 height 18
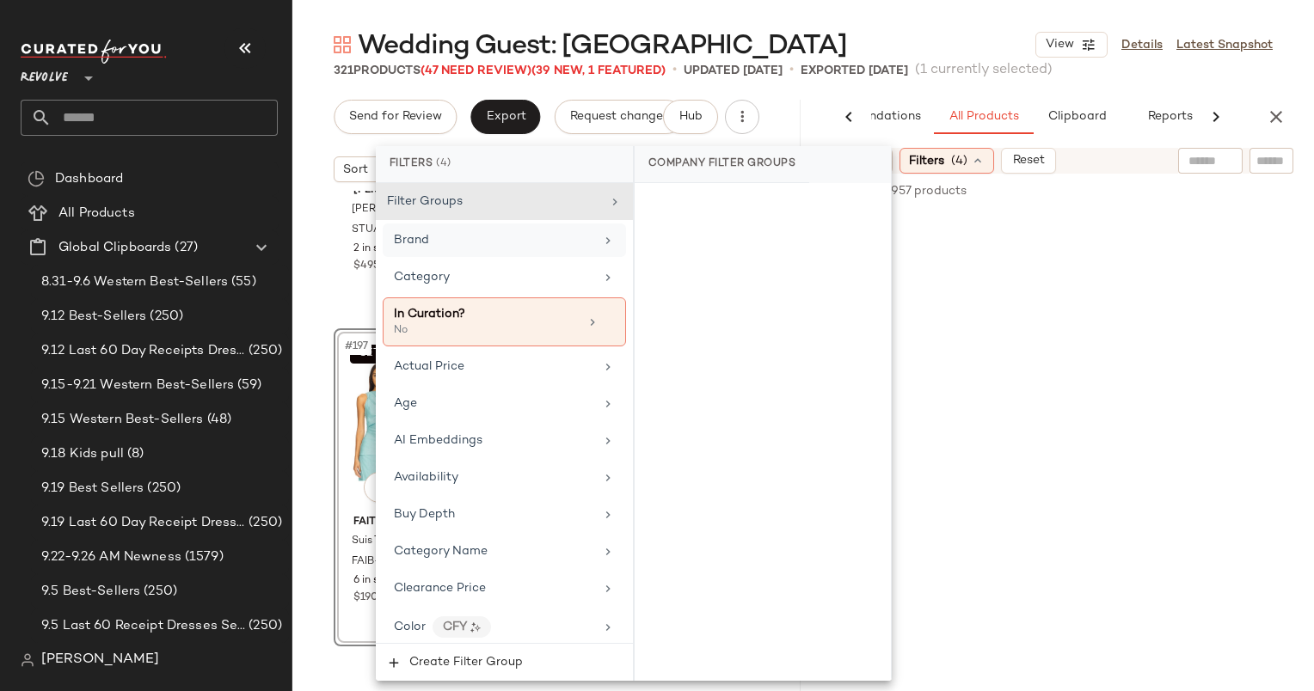
click at [439, 238] on div "Brand" at bounding box center [494, 240] width 200 height 18
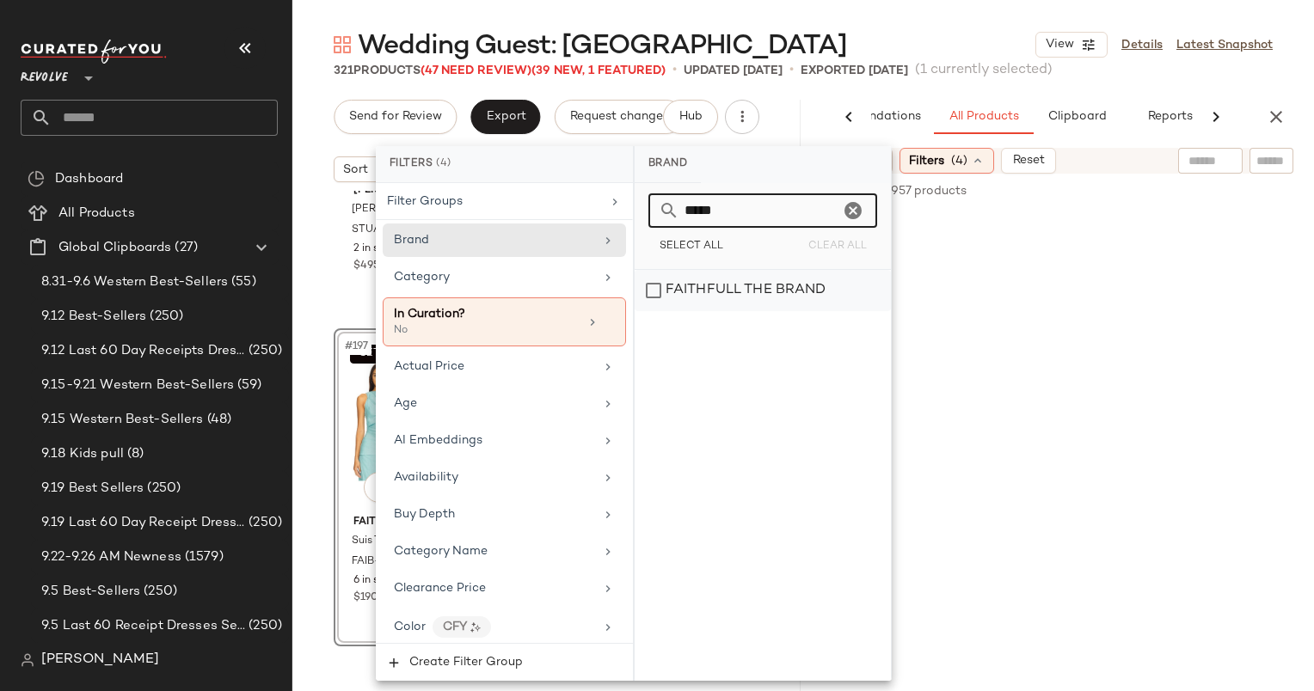
type input "*****"
click at [783, 288] on div "FAITHFULL THE BRAND" at bounding box center [763, 290] width 256 height 41
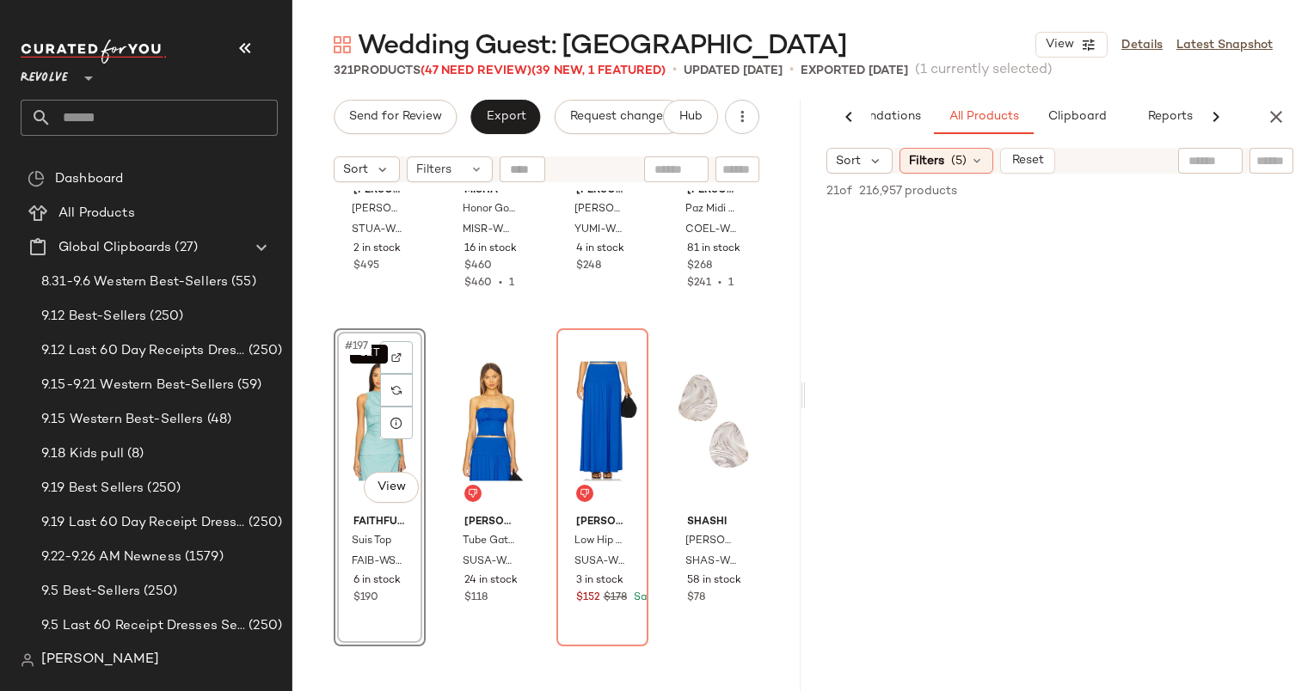
click at [1293, 110] on div "AI Recommendations All Products Clipboard Reports" at bounding box center [1060, 117] width 508 height 34
click at [1285, 113] on icon "button" at bounding box center [1276, 117] width 21 height 21
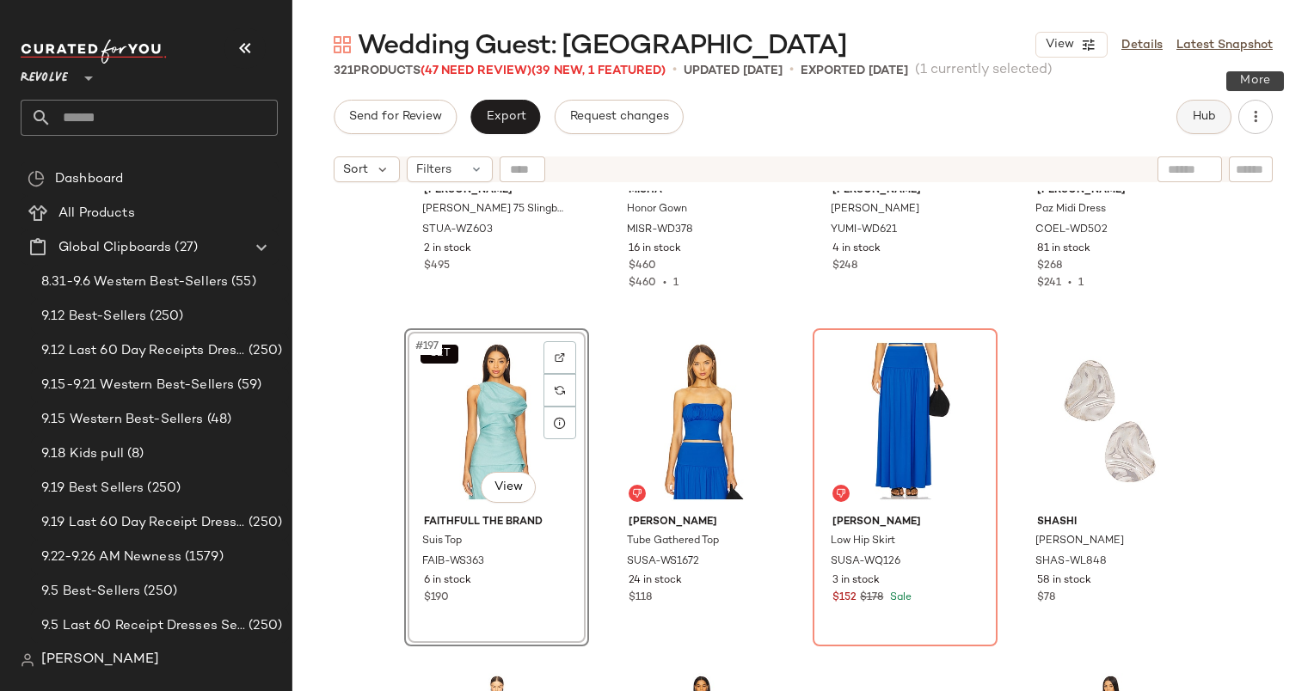
click at [1207, 123] on span "Hub" at bounding box center [1204, 117] width 24 height 14
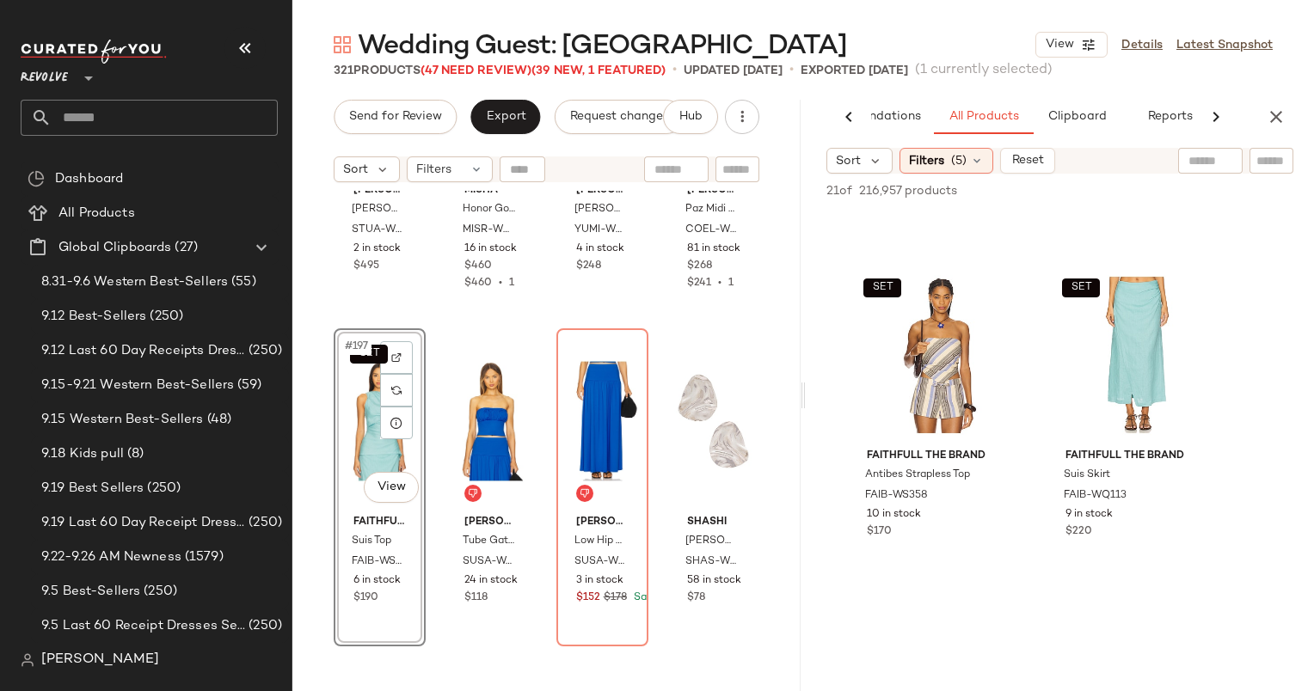
scroll to position [2918, 0]
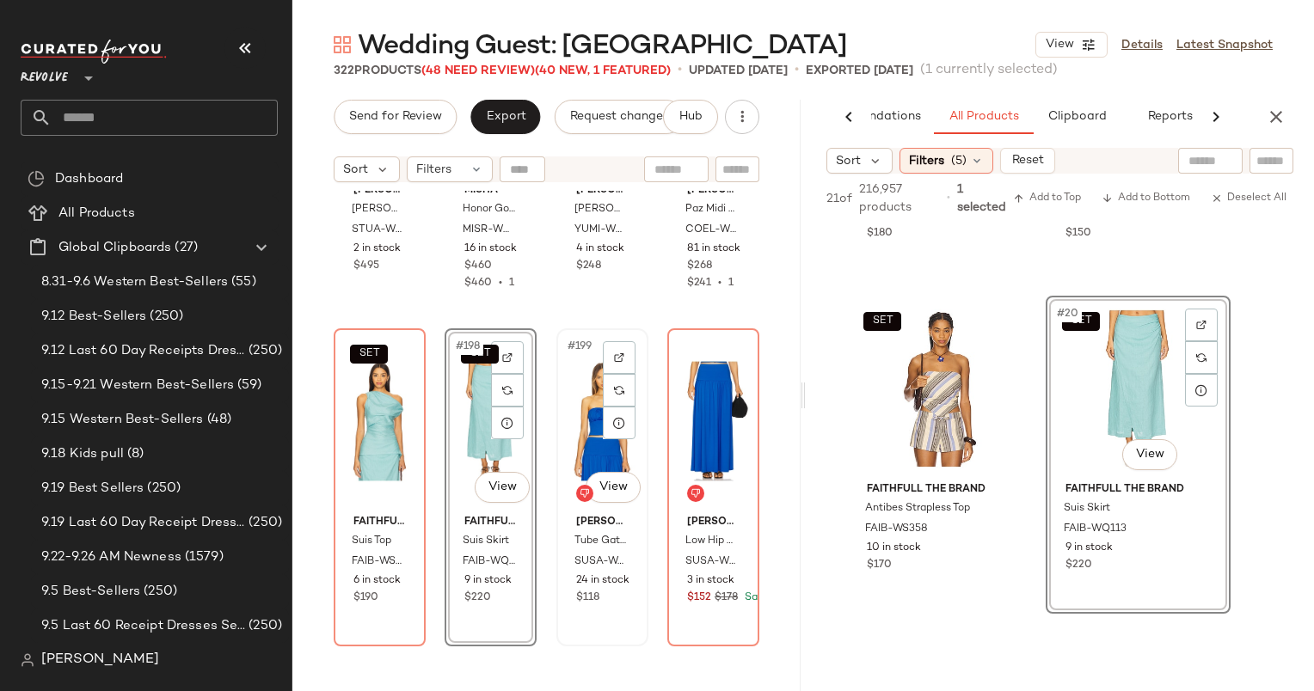
click at [577, 429] on div "#199 View" at bounding box center [602, 421] width 80 height 174
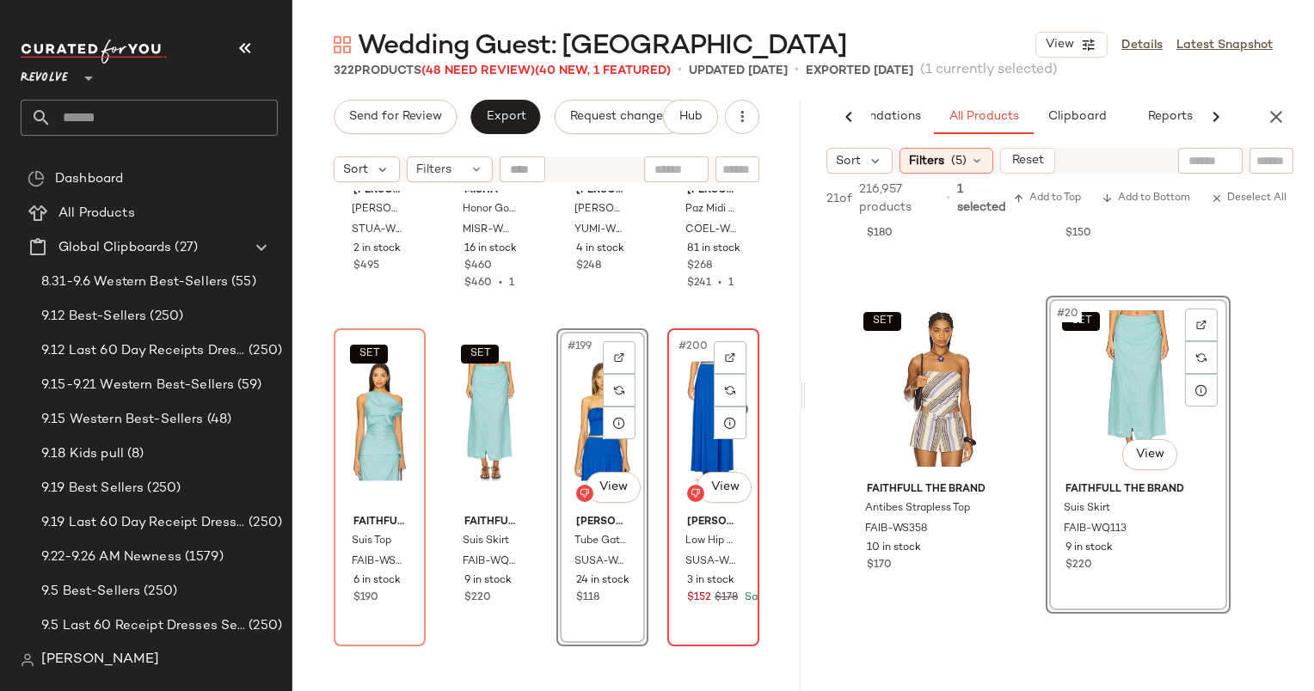
click at [675, 439] on div "#200 View" at bounding box center [713, 421] width 80 height 174
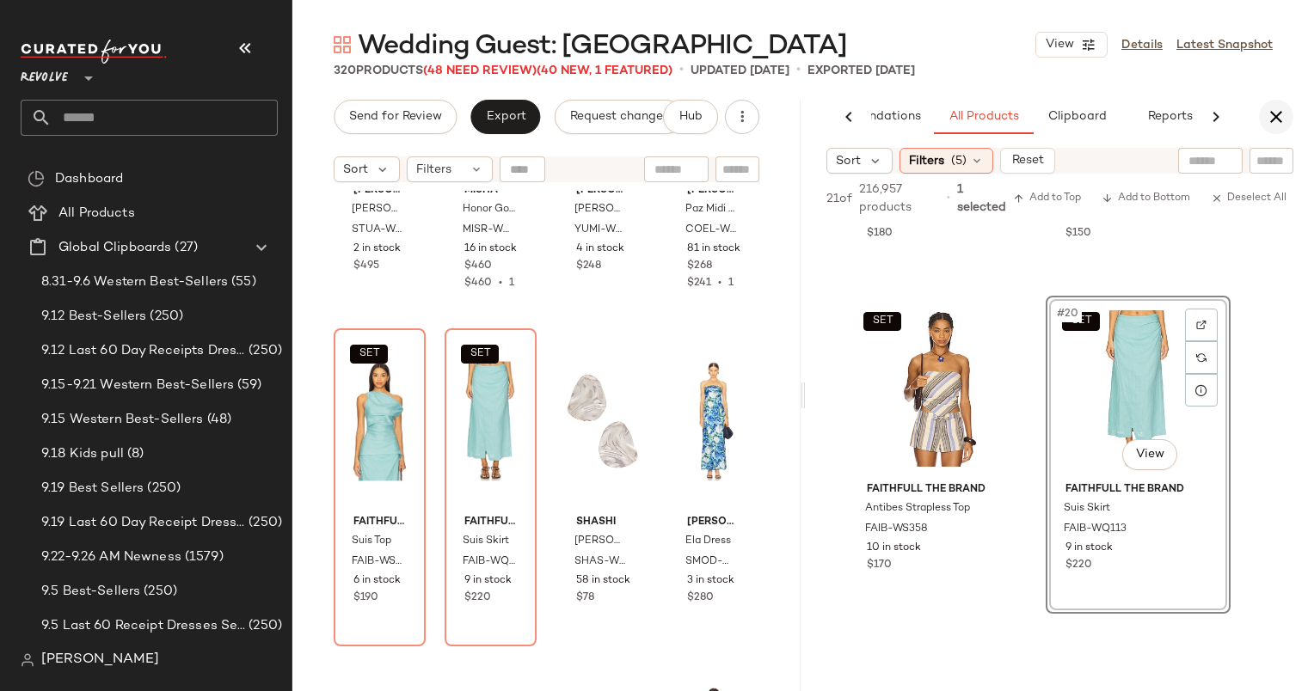
click at [1273, 129] on button "button" at bounding box center [1276, 117] width 34 height 34
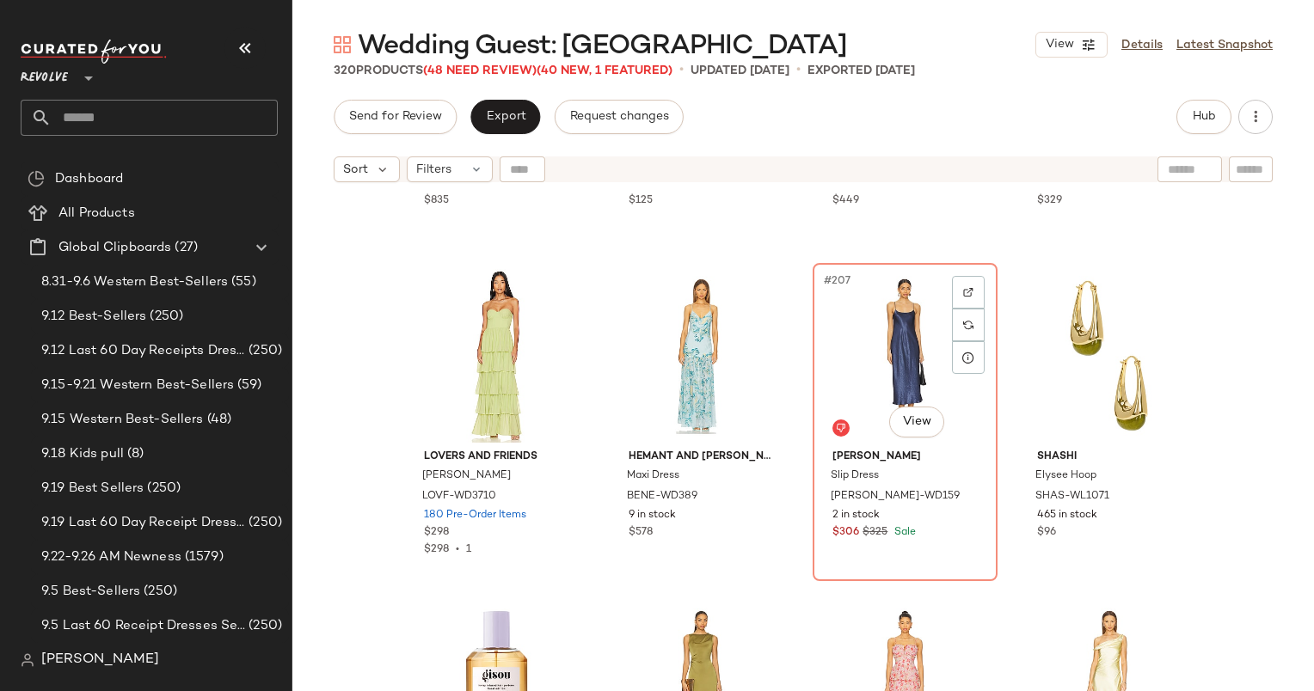
scroll to position [16976, 0]
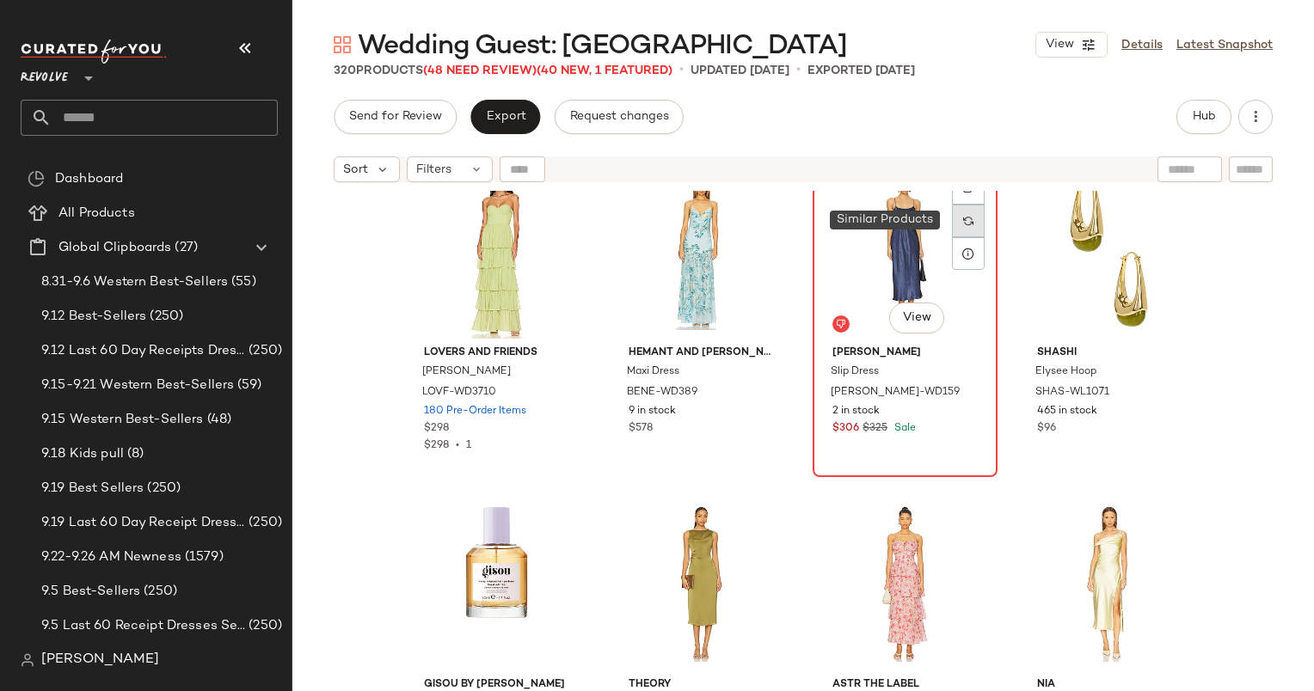
click at [973, 212] on div at bounding box center [968, 221] width 33 height 33
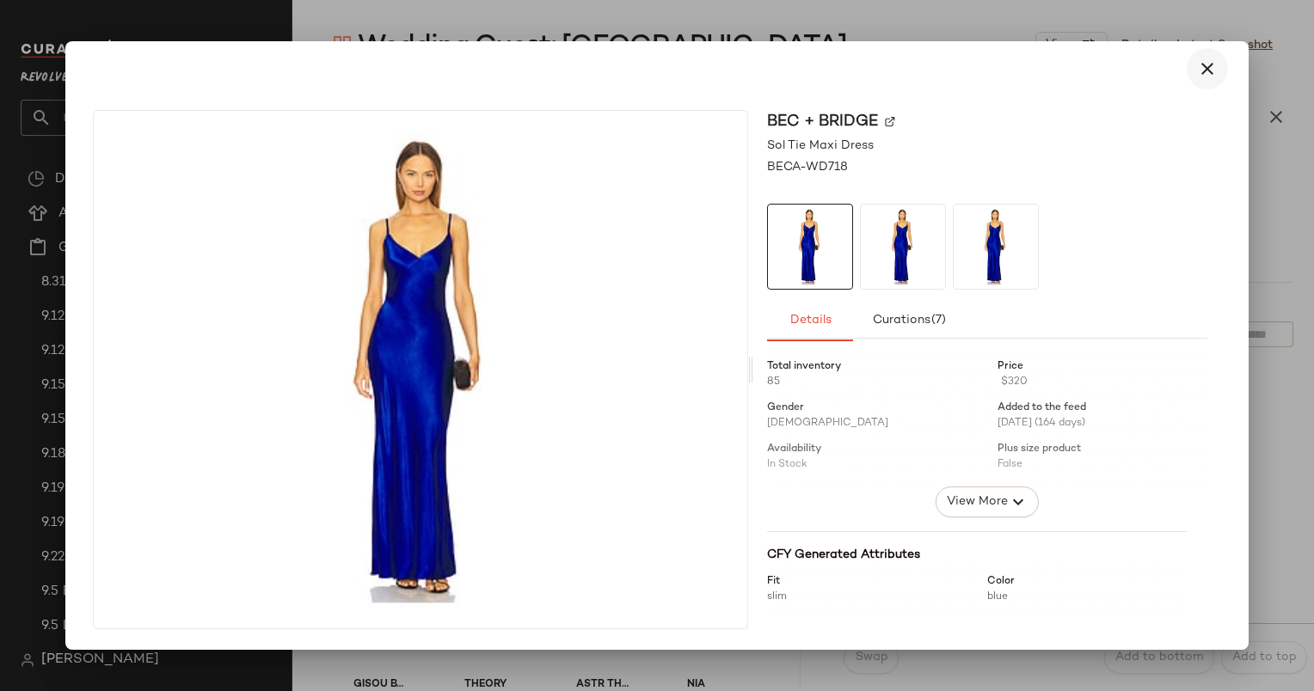
drag, startPoint x: 1010, startPoint y: 403, endPoint x: 1195, endPoint y: 71, distance: 379.9
click at [1195, 71] on div "Bec + Bridge Sol Tie Maxi Dress BECA-WD718 Details Curations (7) Total inventor…" at bounding box center [657, 345] width 1314 height 691
drag, startPoint x: 1195, startPoint y: 71, endPoint x: 1206, endPoint y: 70, distance: 10.5
click at [1206, 70] on icon "button" at bounding box center [1207, 68] width 21 height 21
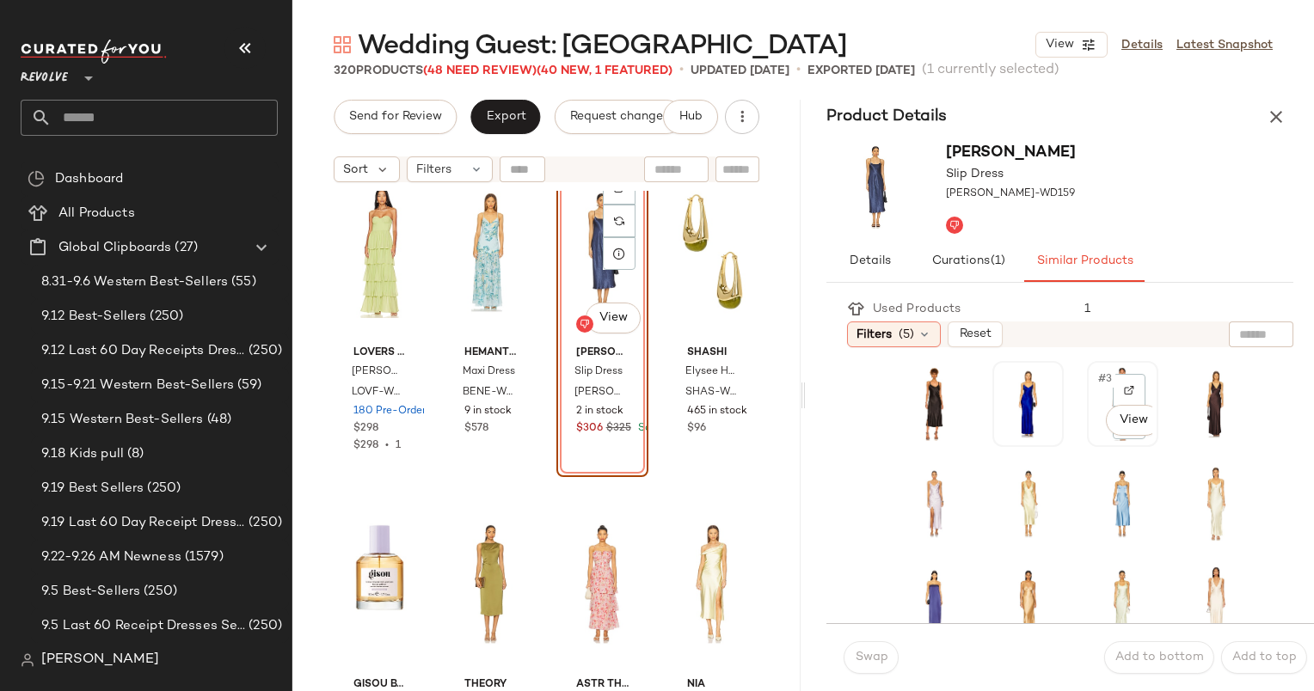
click at [1097, 389] on div "#3 View" at bounding box center [1122, 404] width 59 height 74
click at [880, 649] on button "Swap" at bounding box center [871, 657] width 55 height 33
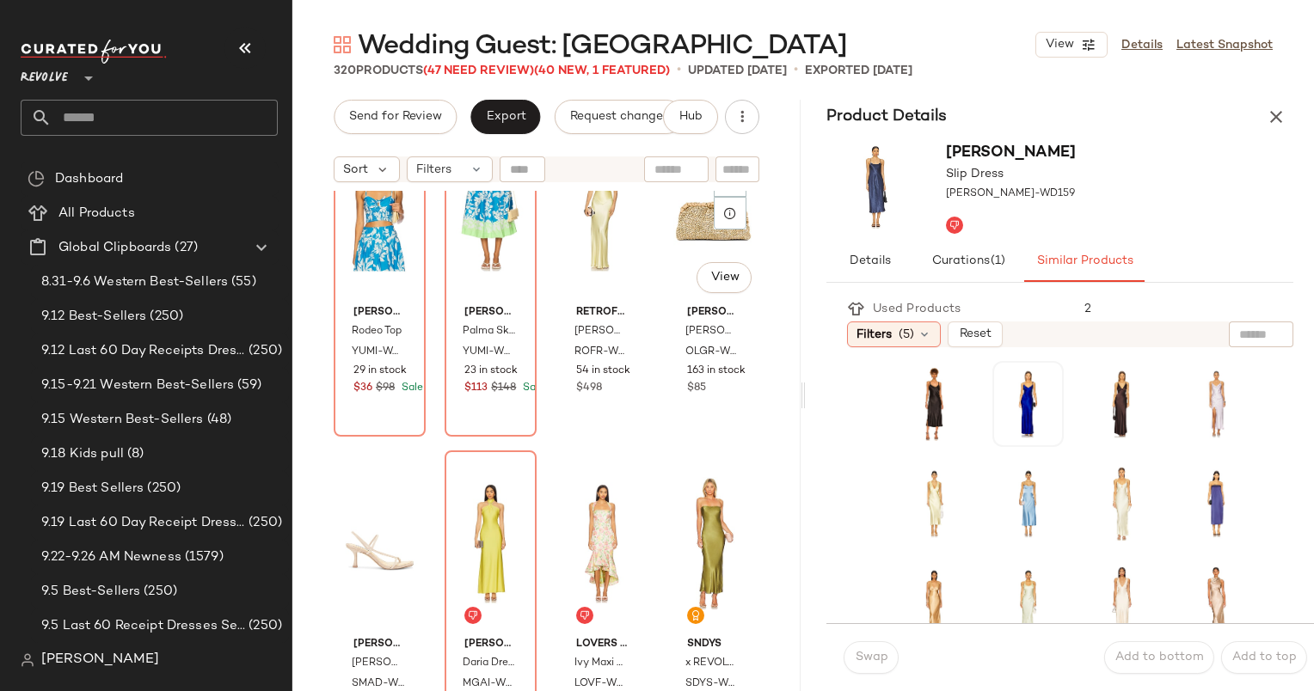
scroll to position [18345, 0]
click at [378, 238] on div "#221 View" at bounding box center [380, 211] width 80 height 174
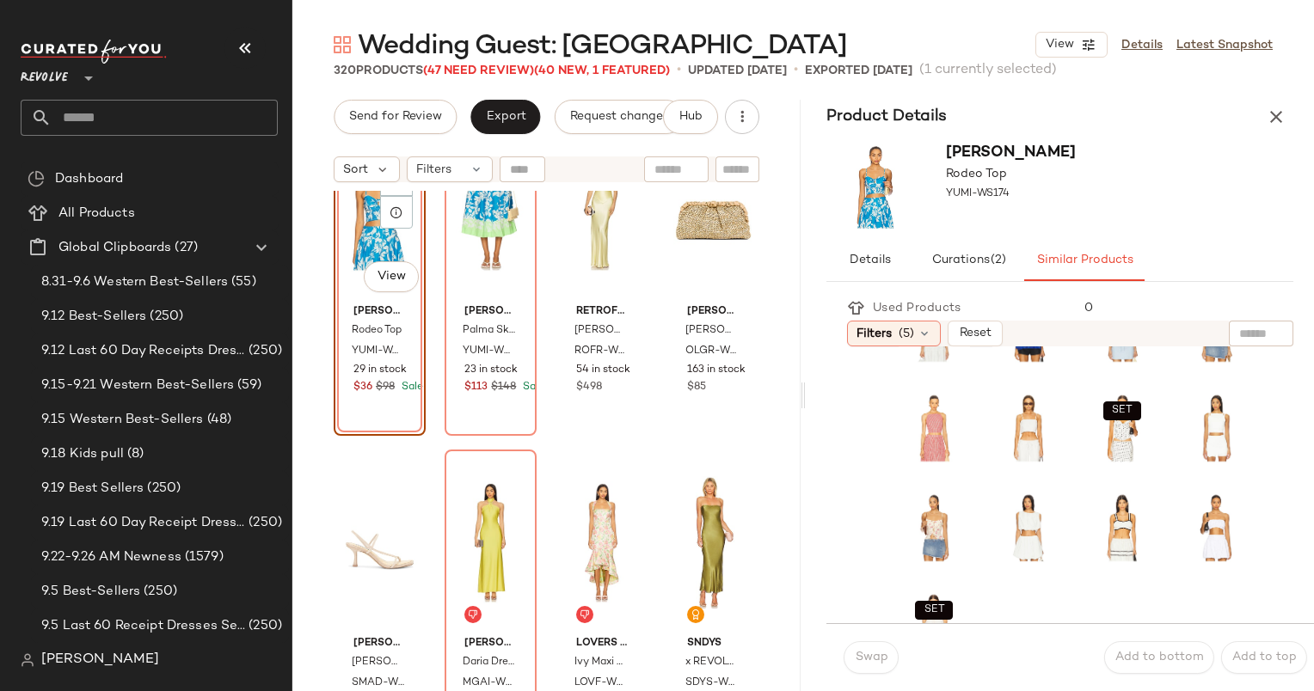
scroll to position [420, 0]
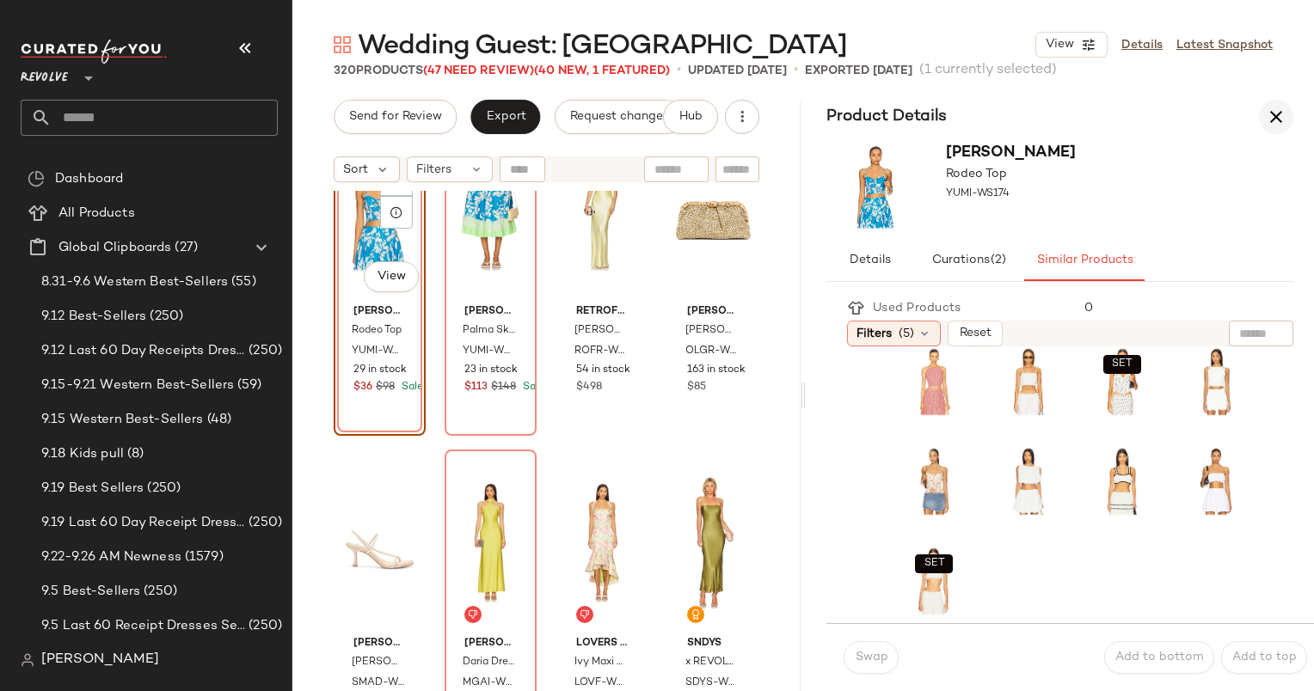
click at [1273, 124] on icon "button" at bounding box center [1276, 117] width 21 height 21
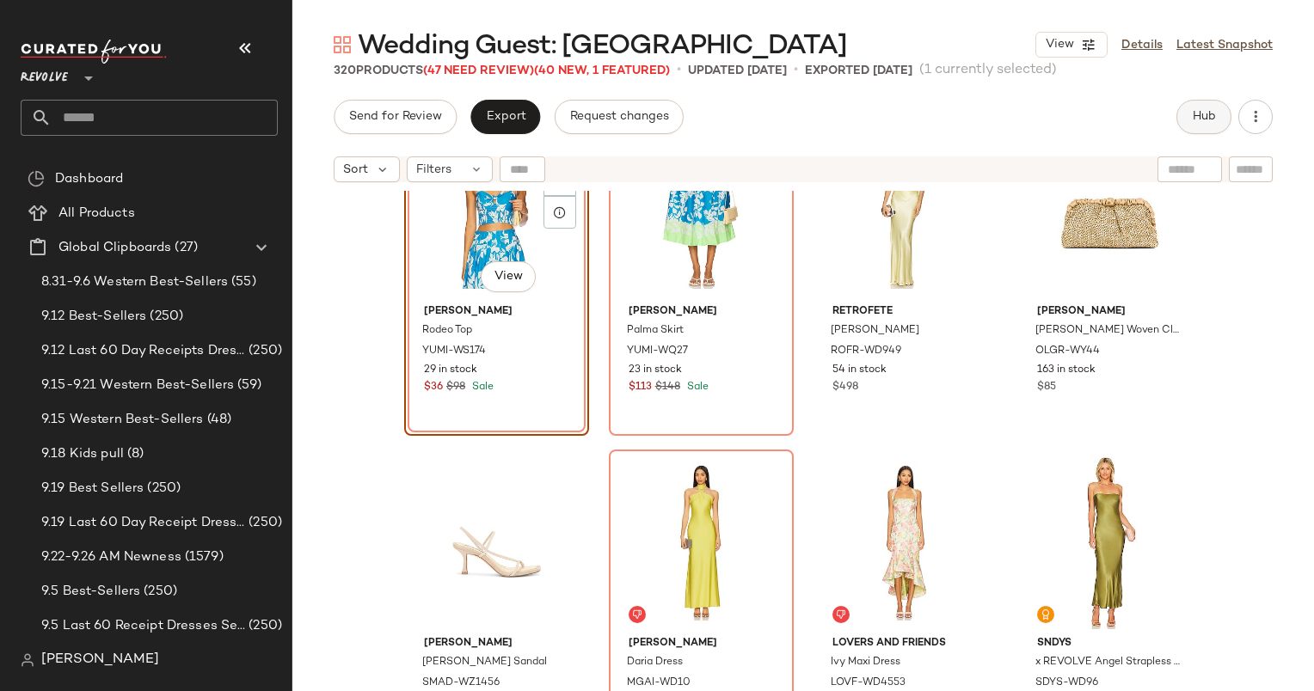
click at [1201, 107] on button "Hub" at bounding box center [1203, 117] width 55 height 34
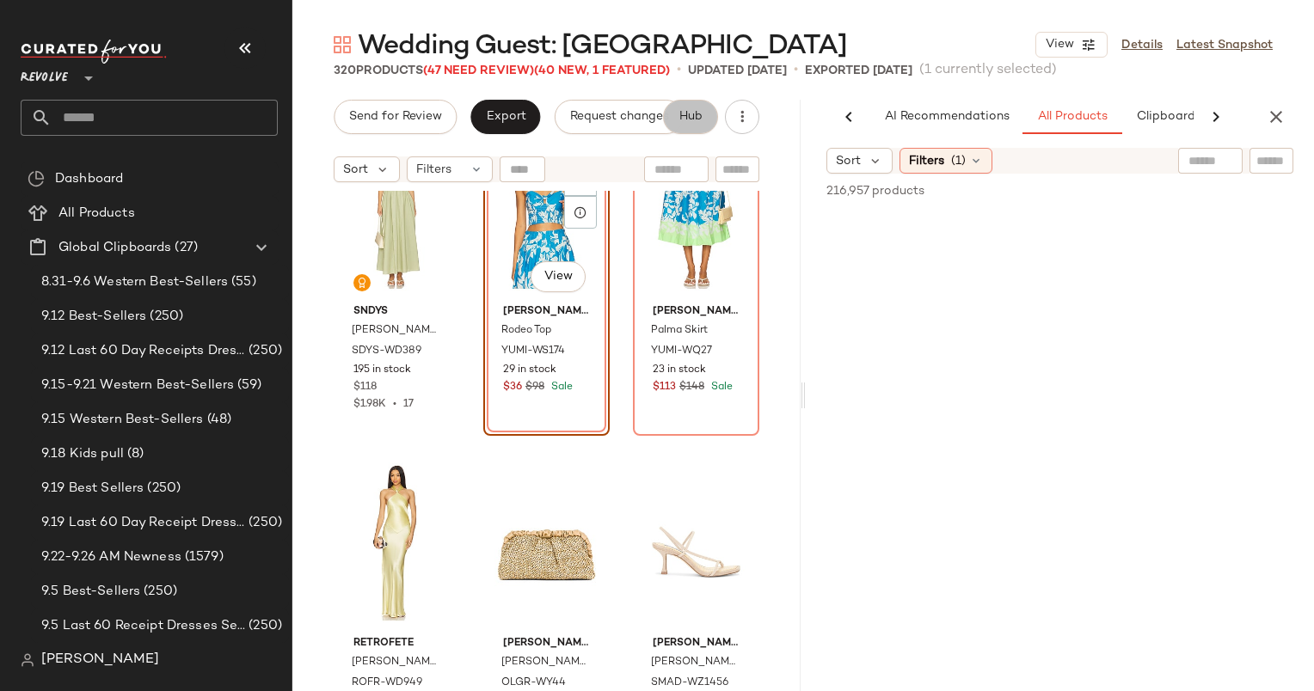
scroll to position [0, 89]
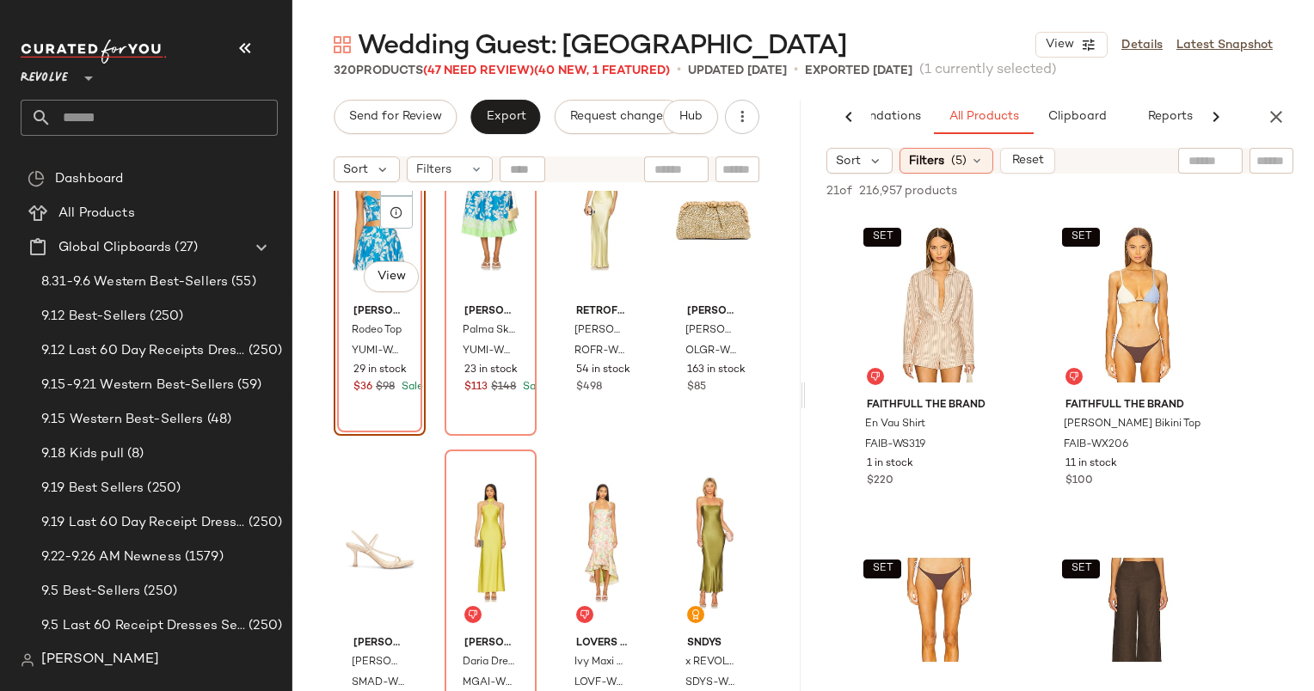
click at [1203, 174] on div "21 of 216,957 products • 0 selected Add to Top Add to Bottom Deselect All" at bounding box center [1060, 193] width 508 height 38
click at [1213, 162] on input "text" at bounding box center [1210, 161] width 44 height 18
type input "**********"
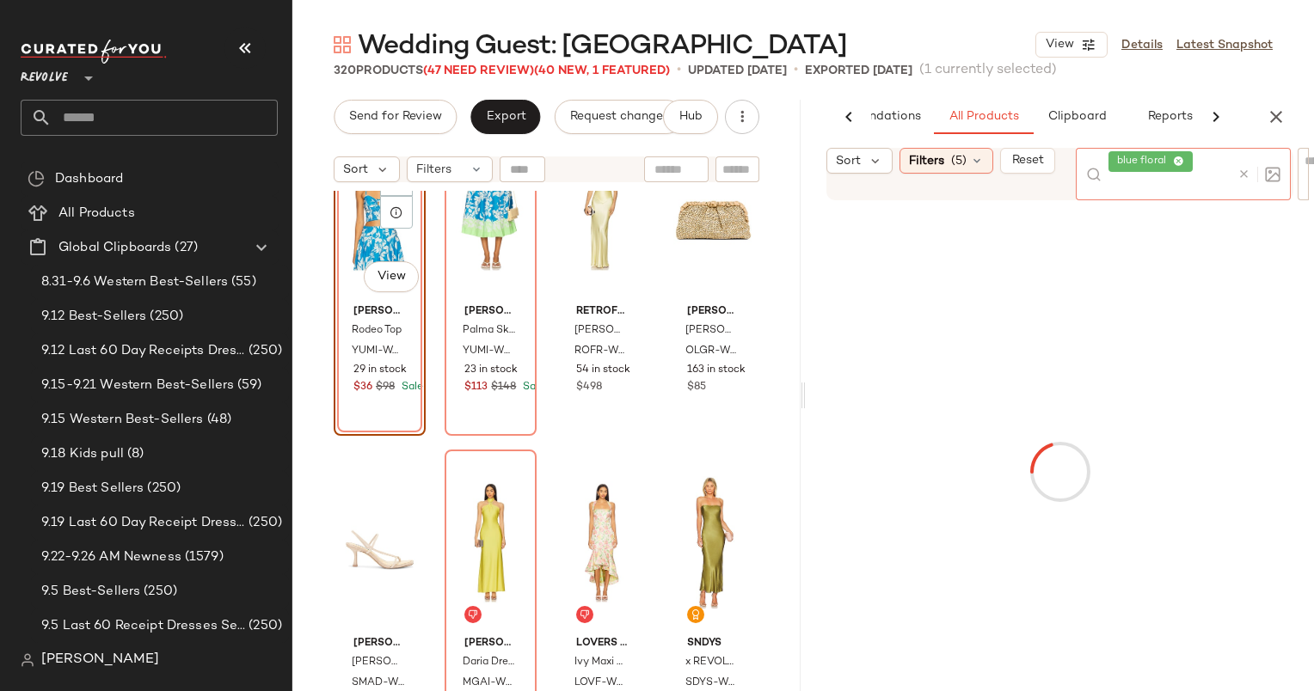
click at [972, 144] on div "AI Recommendations All Products Clipboard Reports Sort Filters (5) Reset blue f…" at bounding box center [1060, 396] width 508 height 592
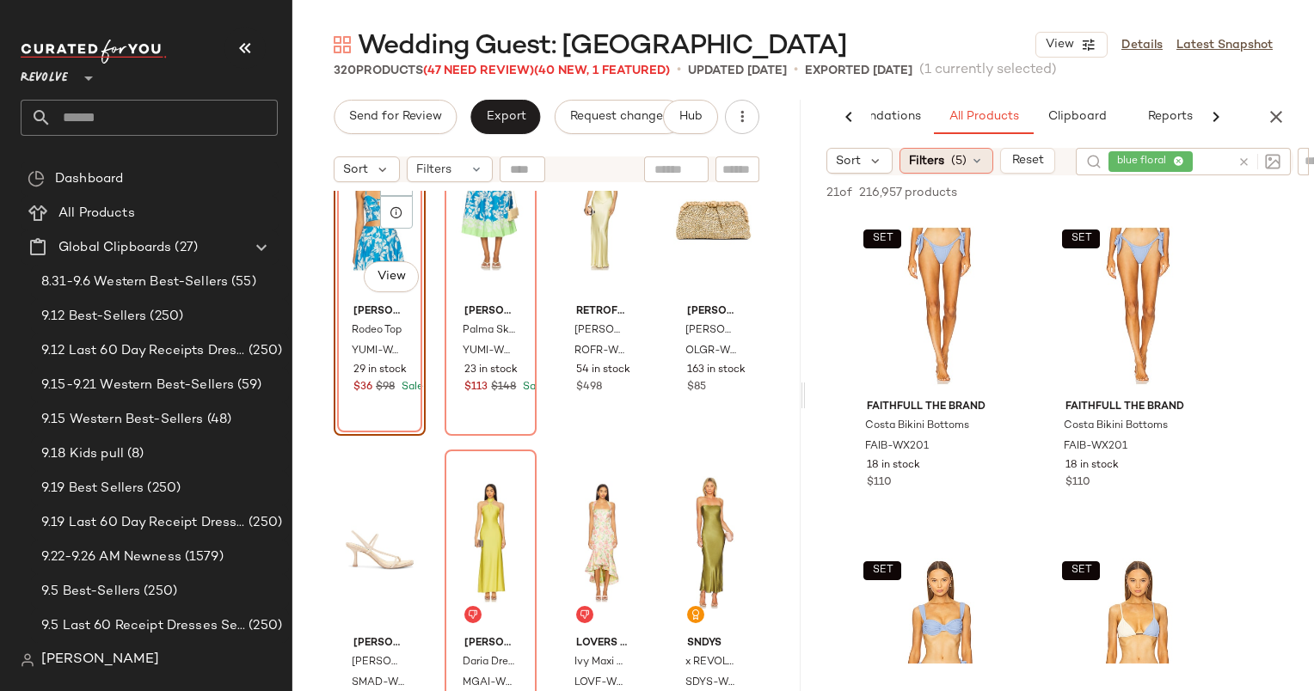
click at [980, 151] on div "Filters (5)" at bounding box center [946, 161] width 94 height 26
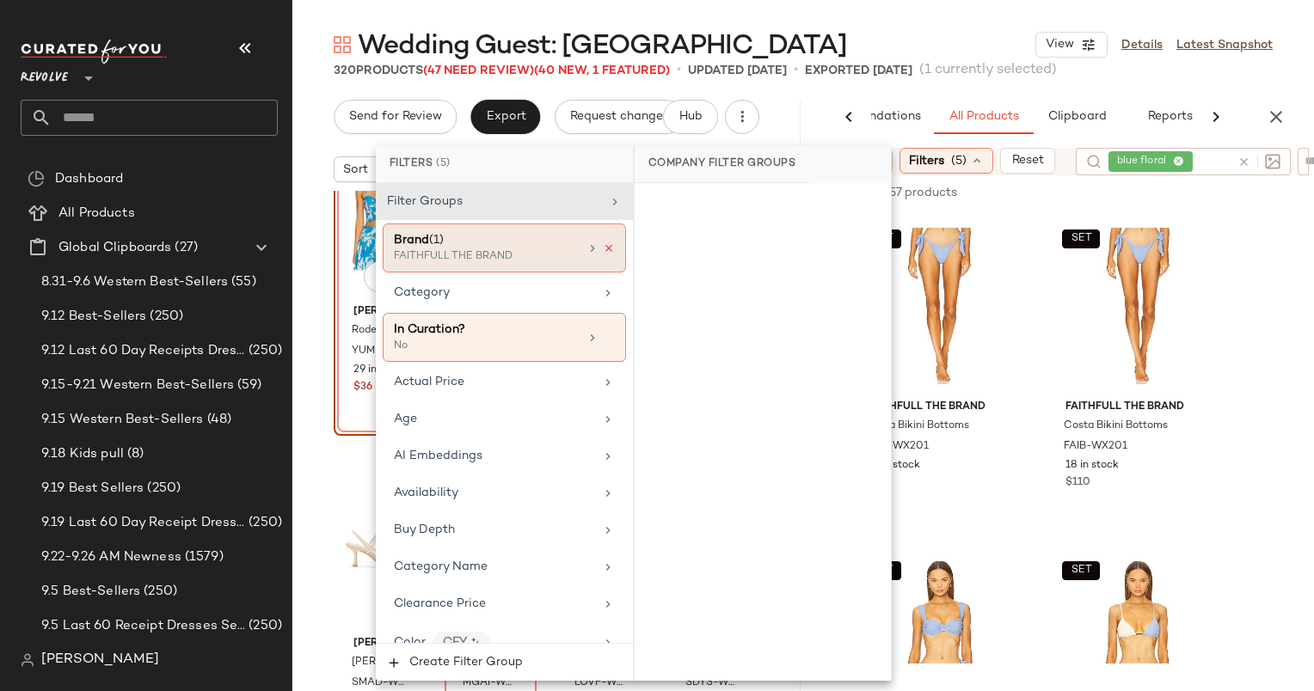
click at [605, 242] on icon at bounding box center [609, 248] width 12 height 12
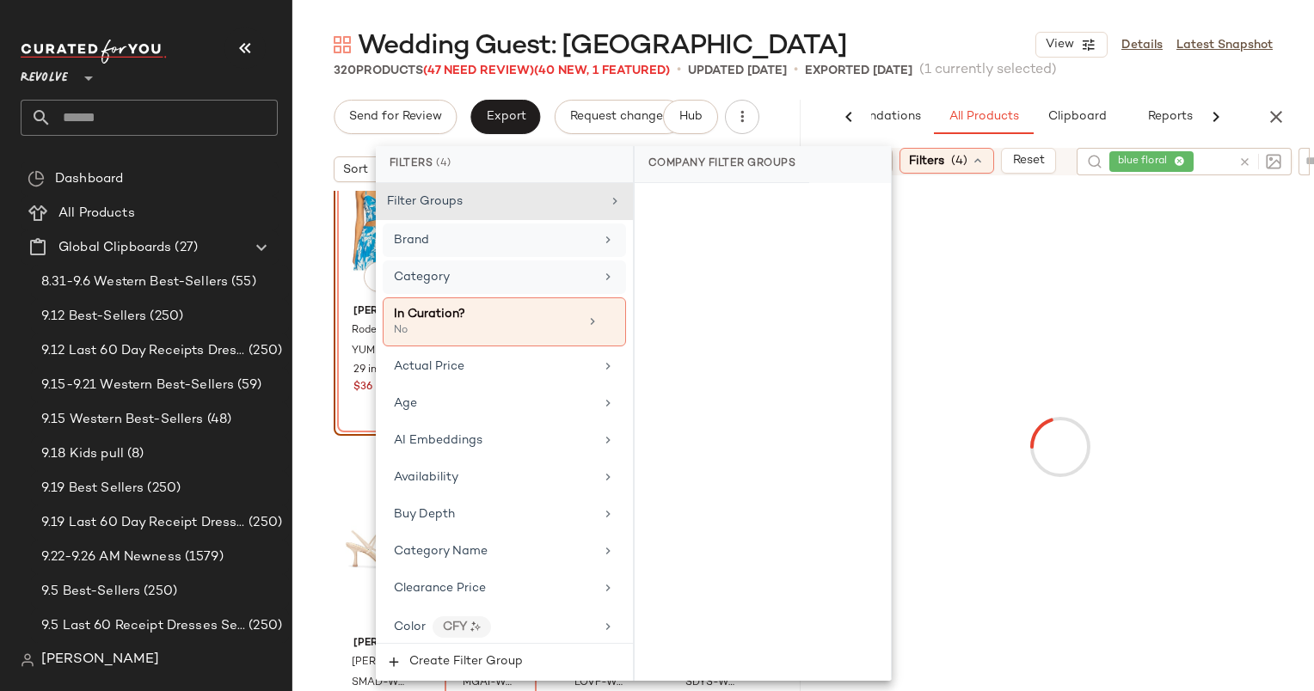
click at [561, 261] on div "Category" at bounding box center [504, 278] width 243 height 34
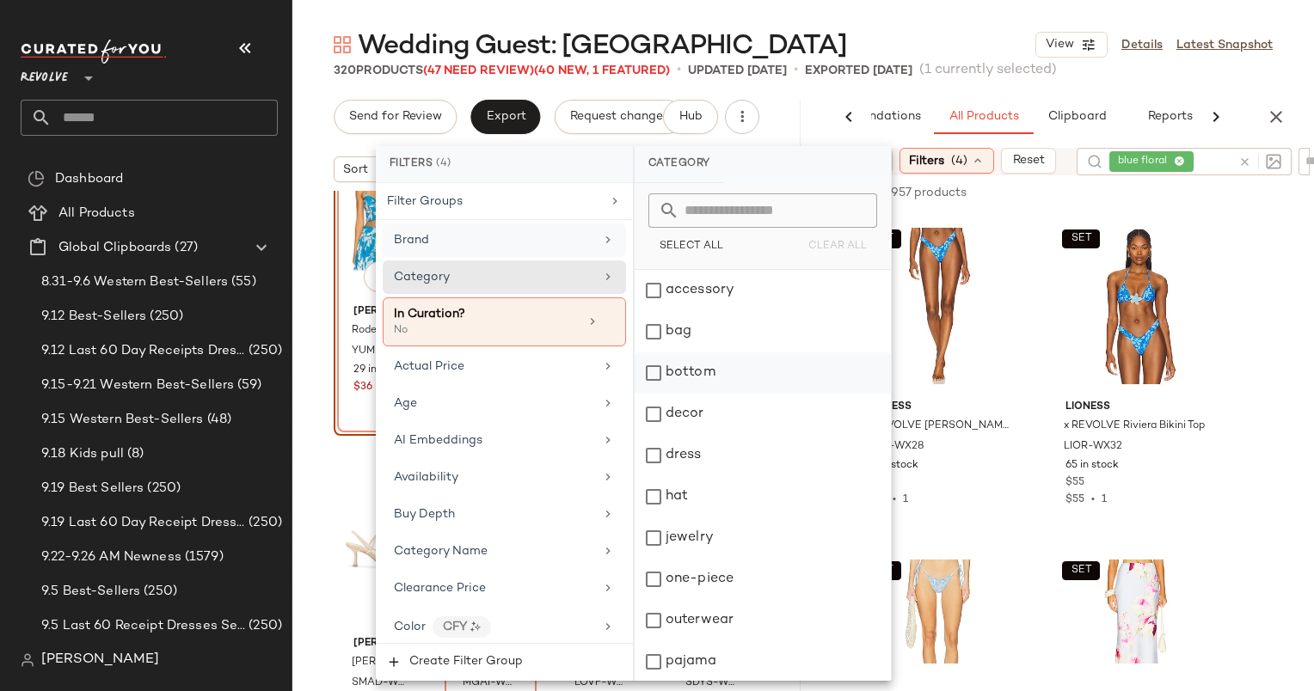
click at [709, 374] on div "bottom" at bounding box center [763, 373] width 256 height 41
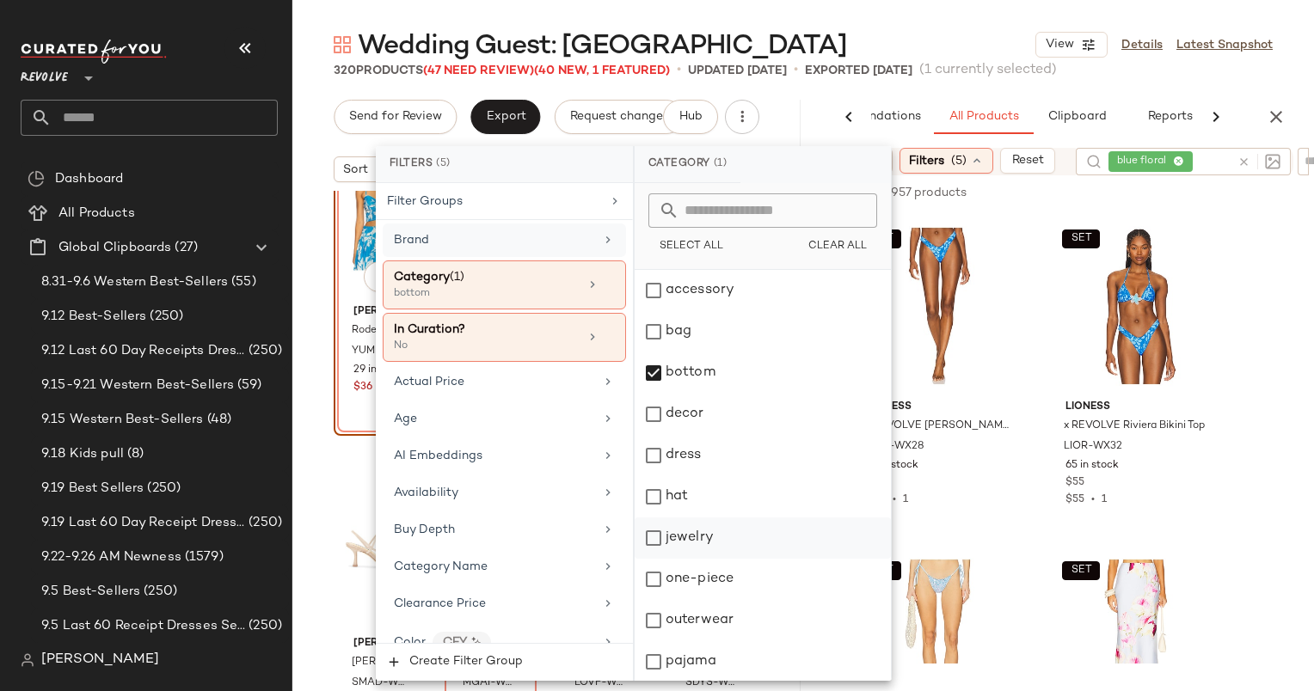
scroll to position [207, 0]
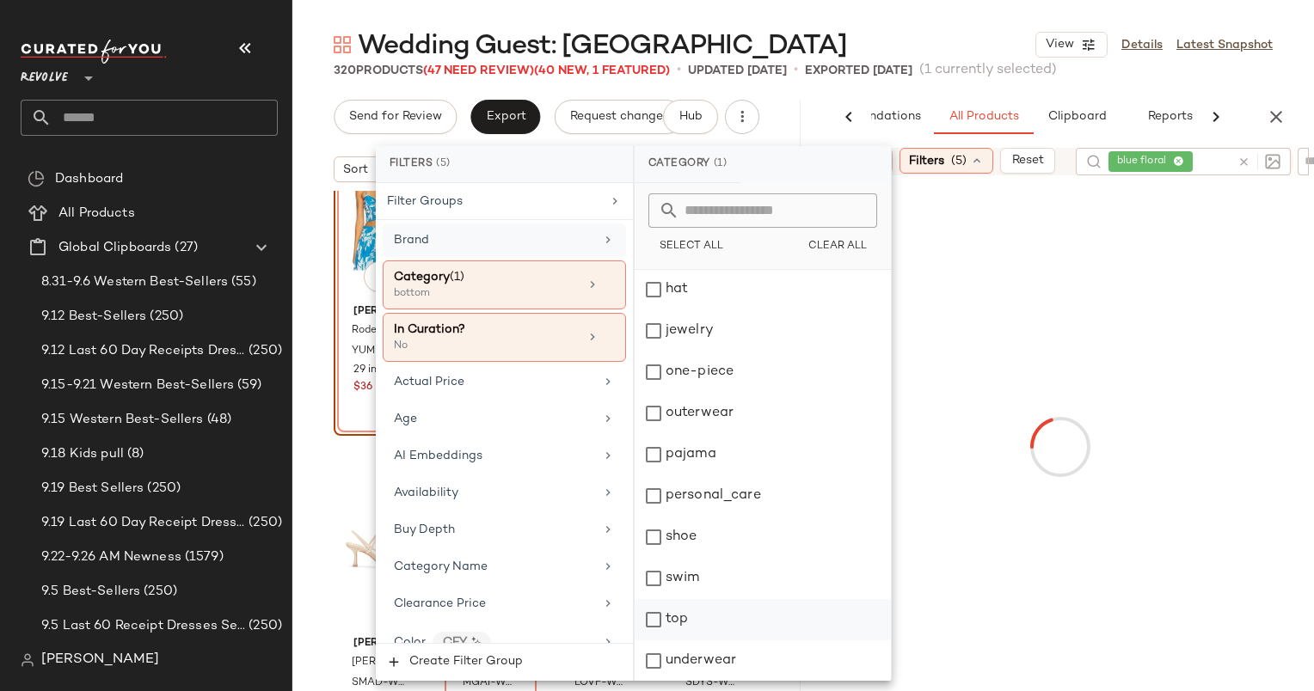
click at [758, 632] on div "top" at bounding box center [763, 619] width 256 height 41
click at [1020, 212] on div at bounding box center [1059, 447] width 501 height 537
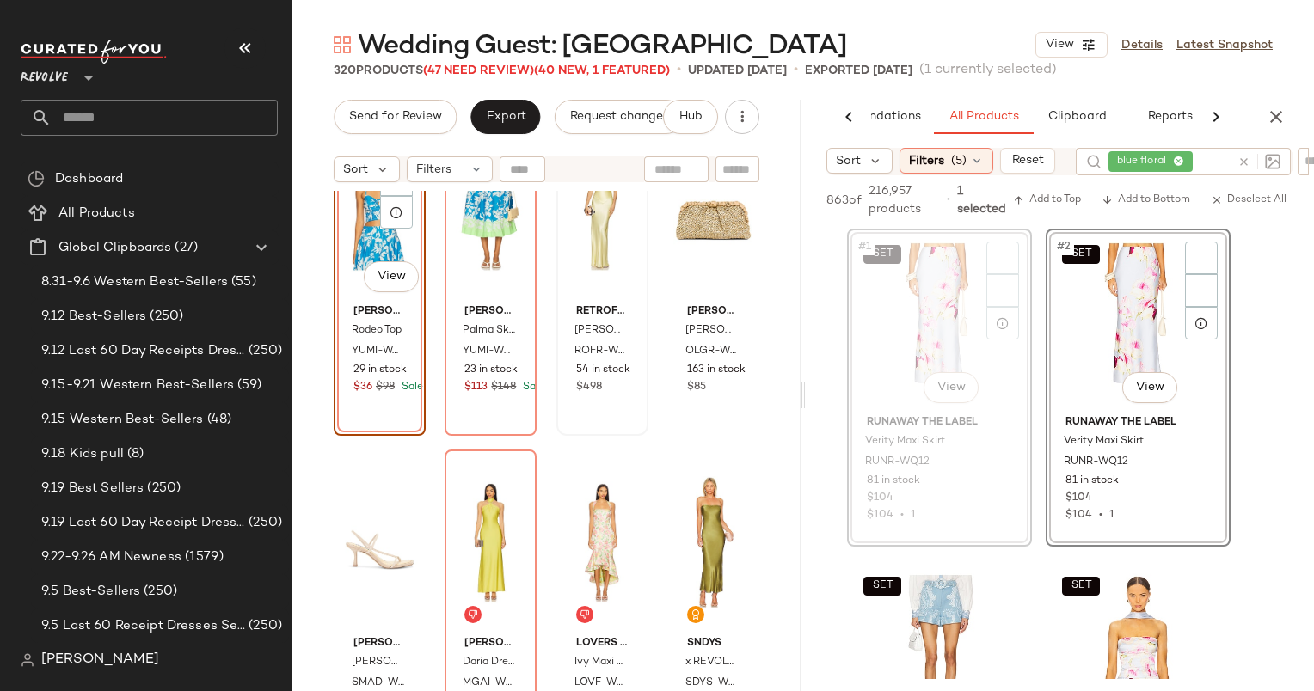
scroll to position [18336, 0]
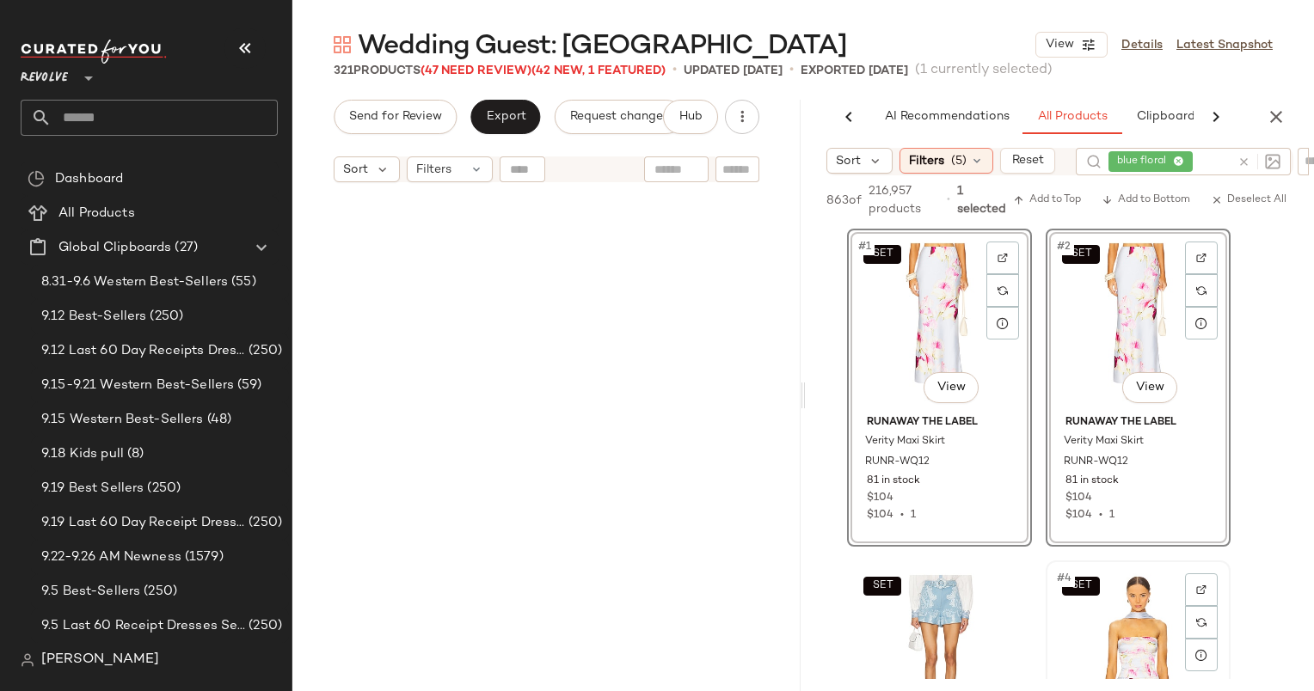
scroll to position [0, 89]
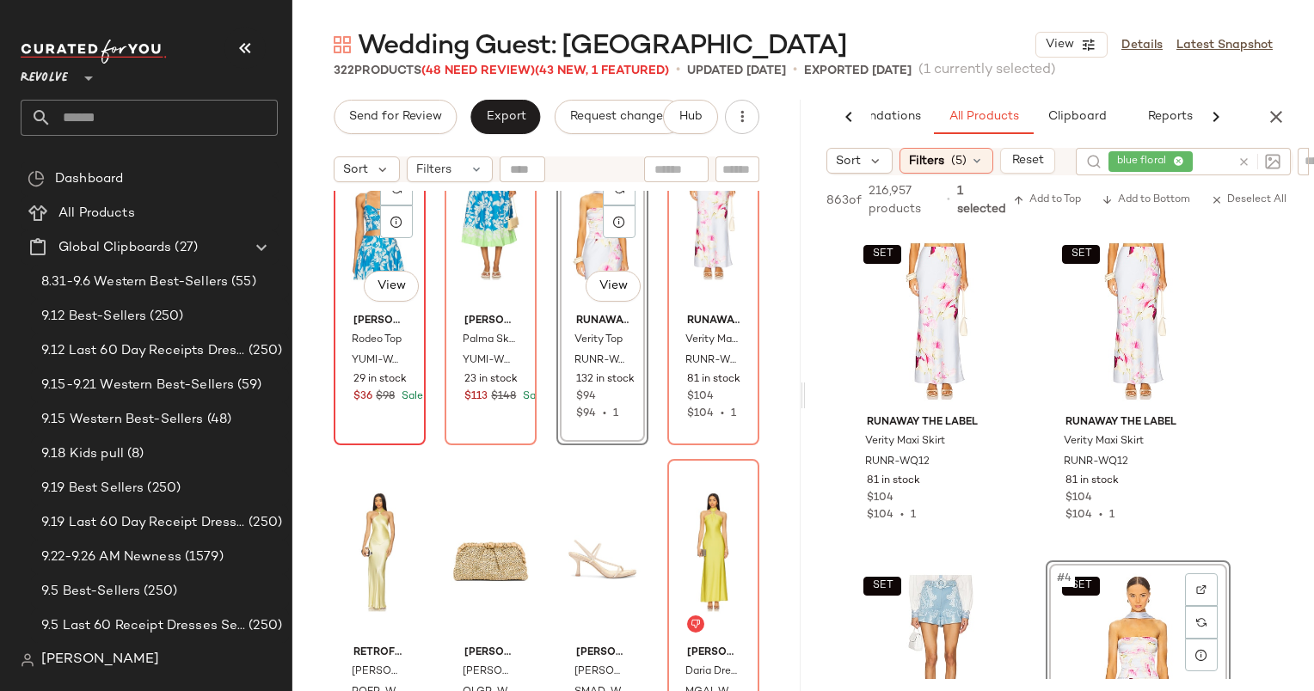
click at [364, 225] on div "#221 View" at bounding box center [380, 220] width 80 height 174
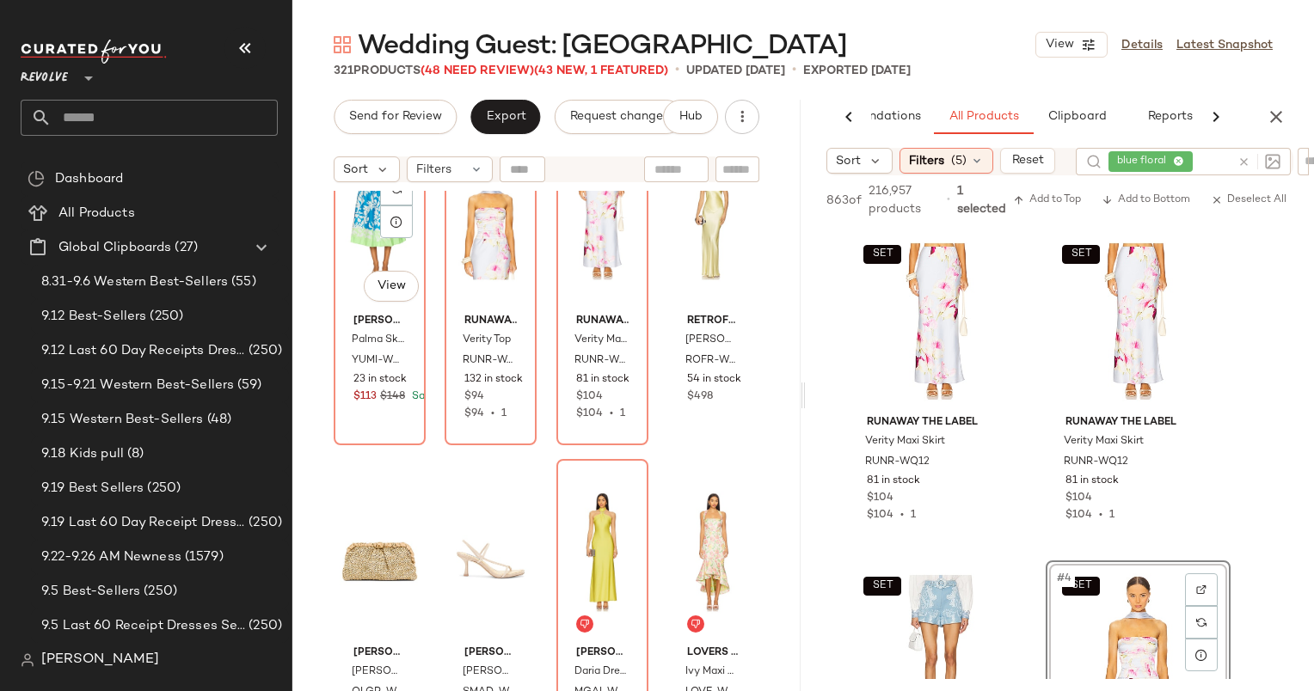
click at [364, 225] on div "#221 View" at bounding box center [380, 220] width 80 height 174
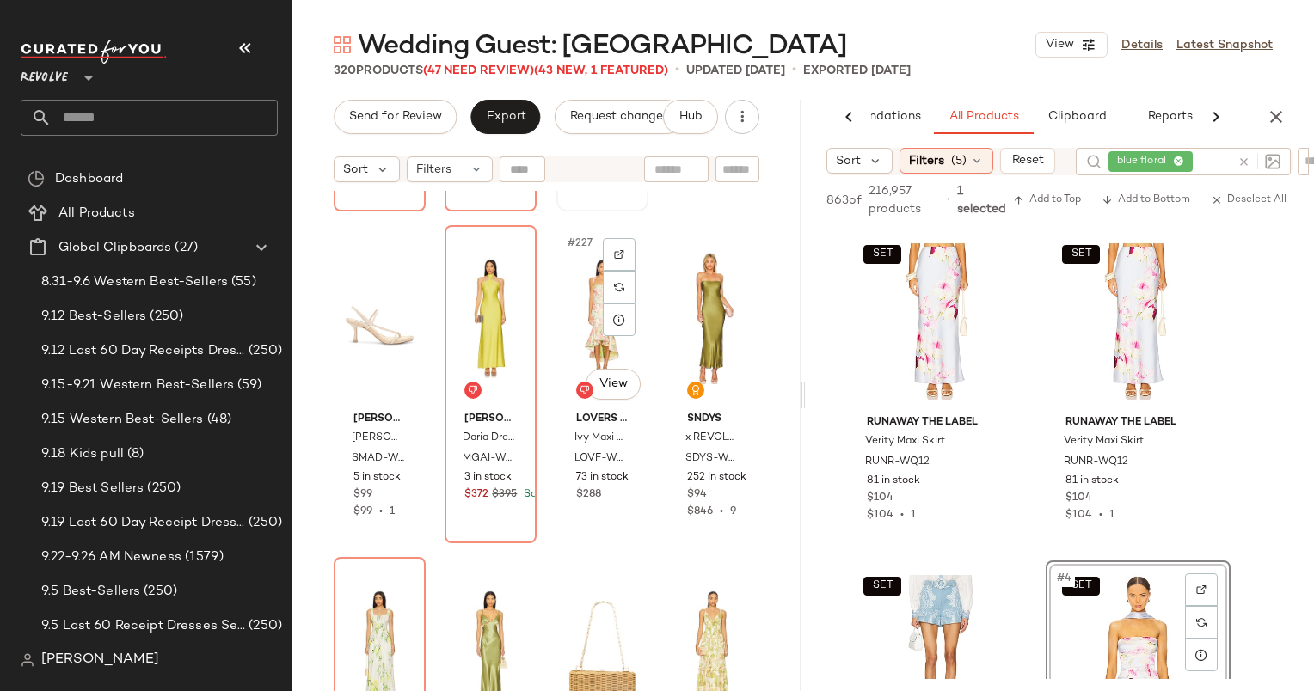
scroll to position [18570, 0]
click at [464, 294] on div "#226 View" at bounding box center [491, 318] width 80 height 174
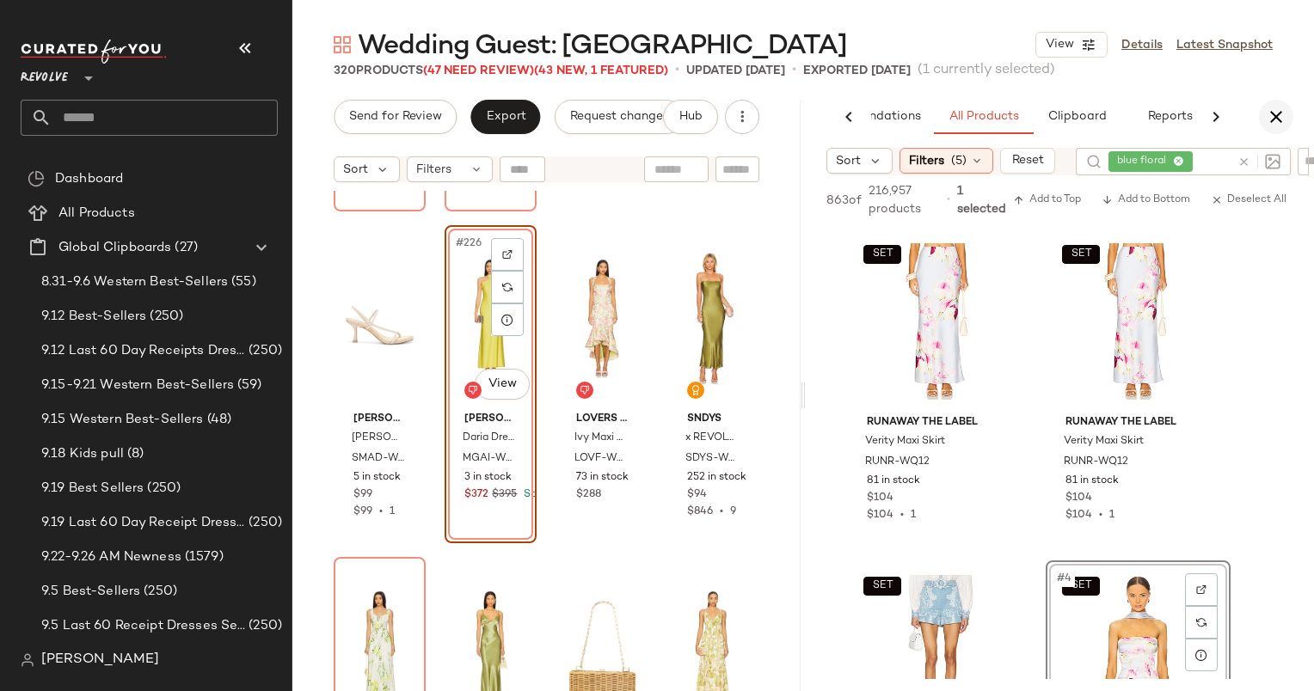
click at [1272, 117] on icon "button" at bounding box center [1276, 117] width 21 height 21
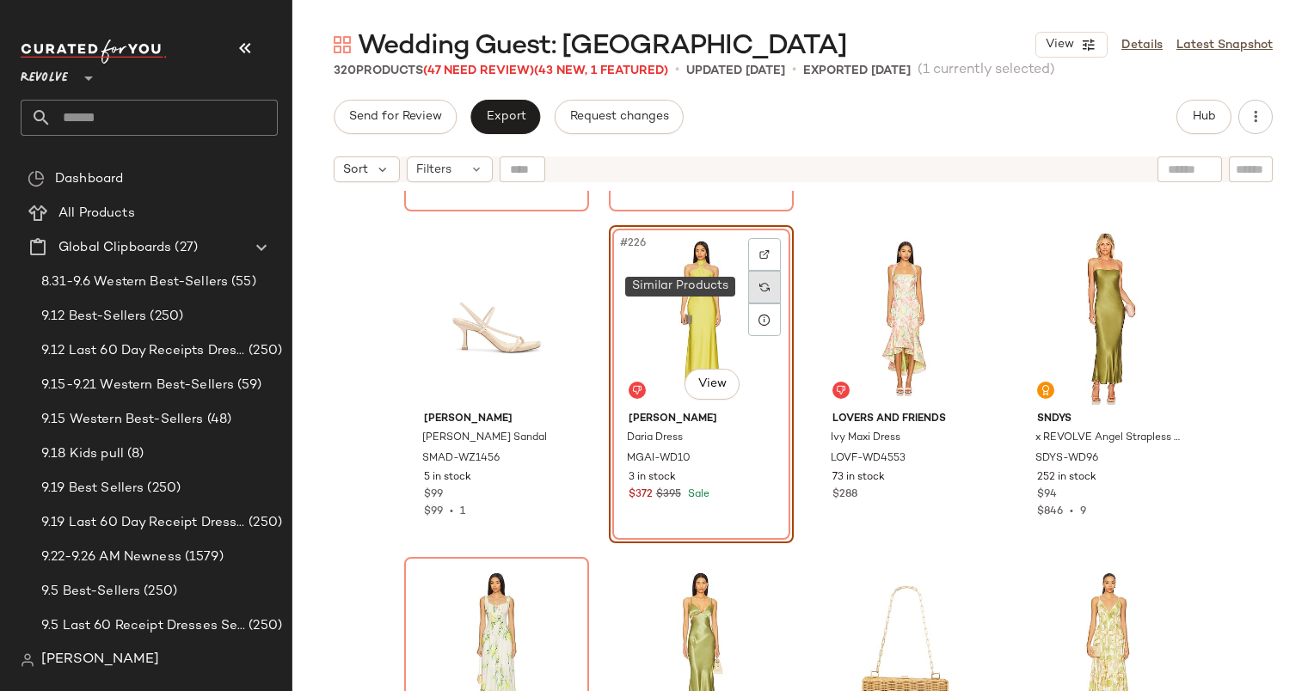
click at [768, 284] on div at bounding box center [764, 287] width 33 height 33
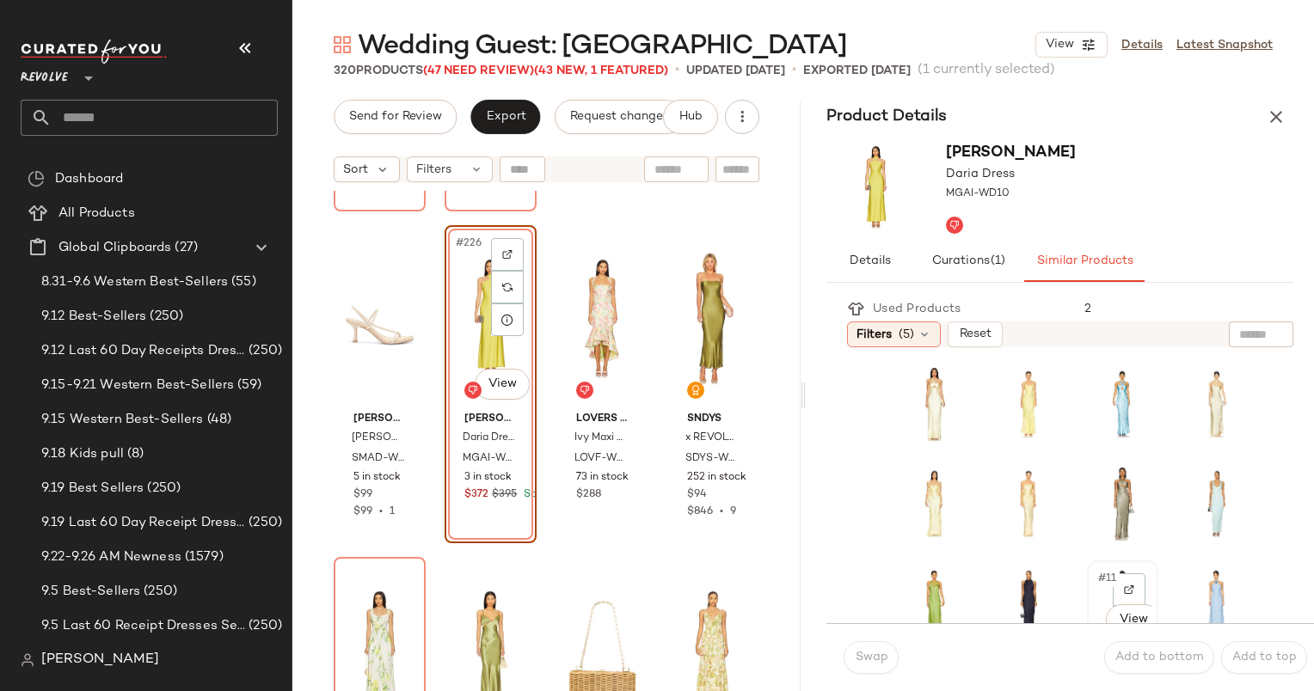
click at [1096, 583] on span "#11" at bounding box center [1107, 578] width 23 height 17
click at [878, 659] on span "Swap" at bounding box center [871, 658] width 34 height 14
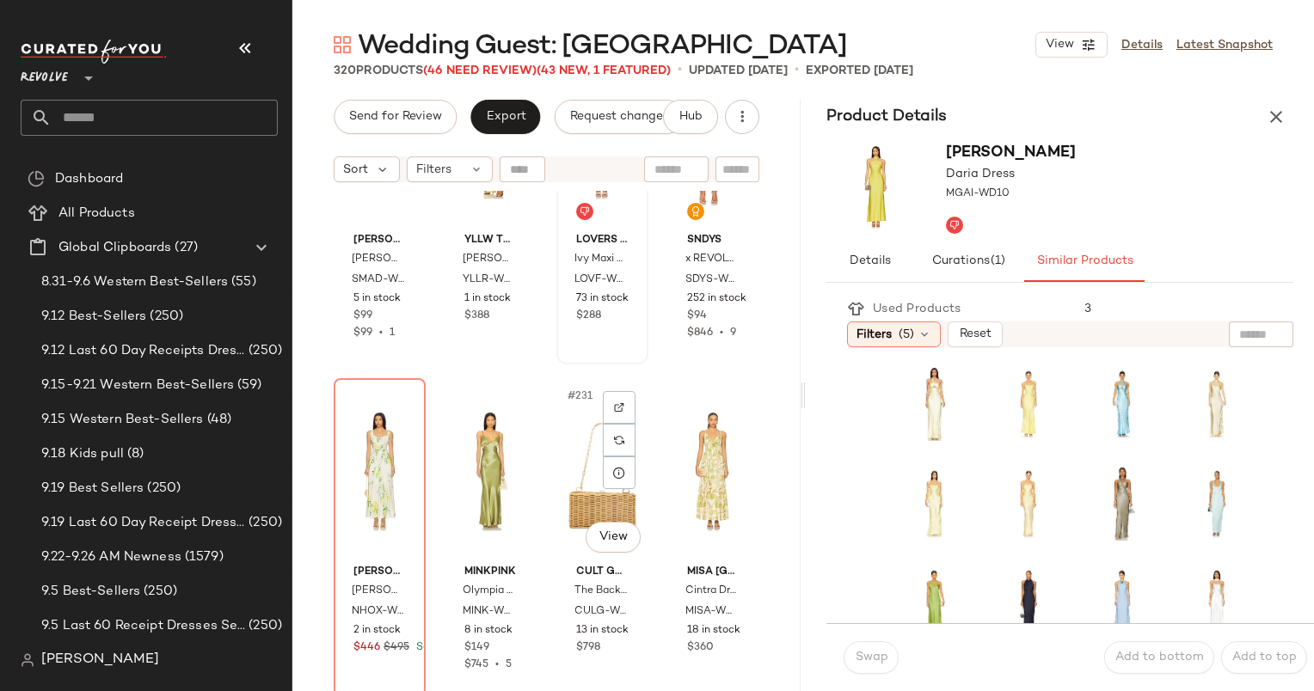
scroll to position [18907, 0]
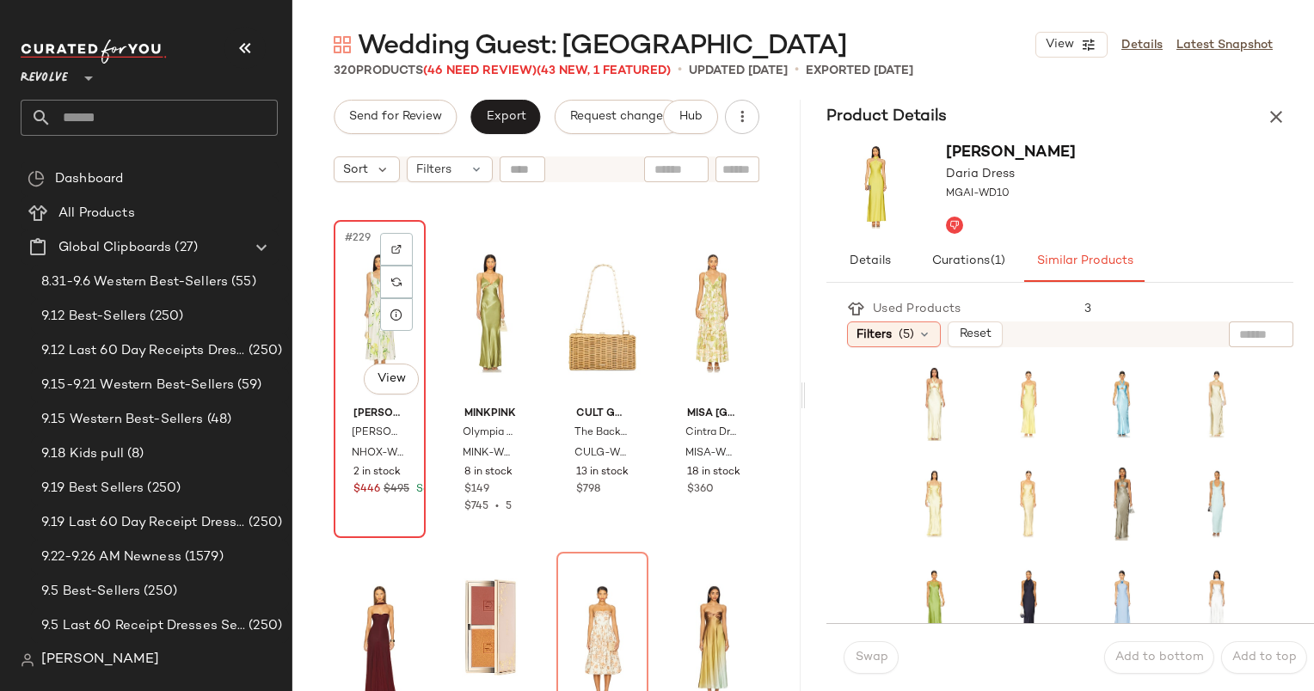
click at [344, 303] on div "#229 View" at bounding box center [380, 313] width 80 height 174
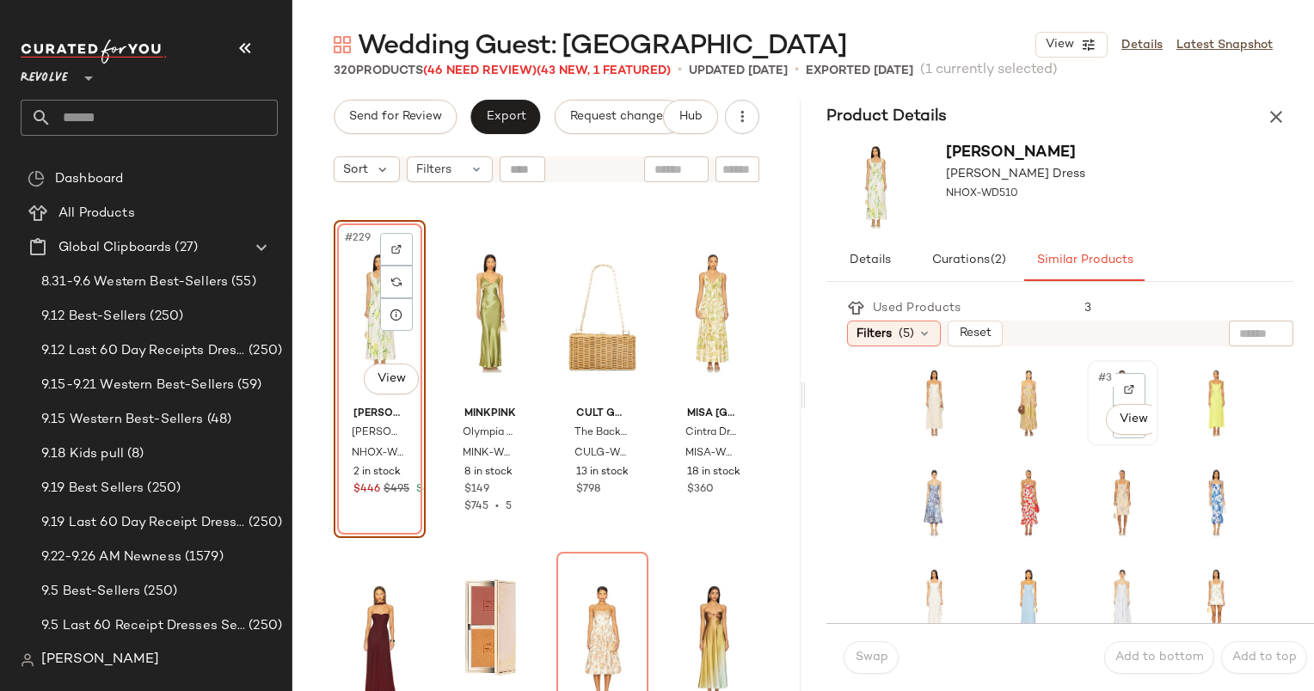
click at [1096, 383] on span "#3" at bounding box center [1105, 378] width 19 height 17
click at [874, 656] on span "Swap" at bounding box center [871, 658] width 34 height 14
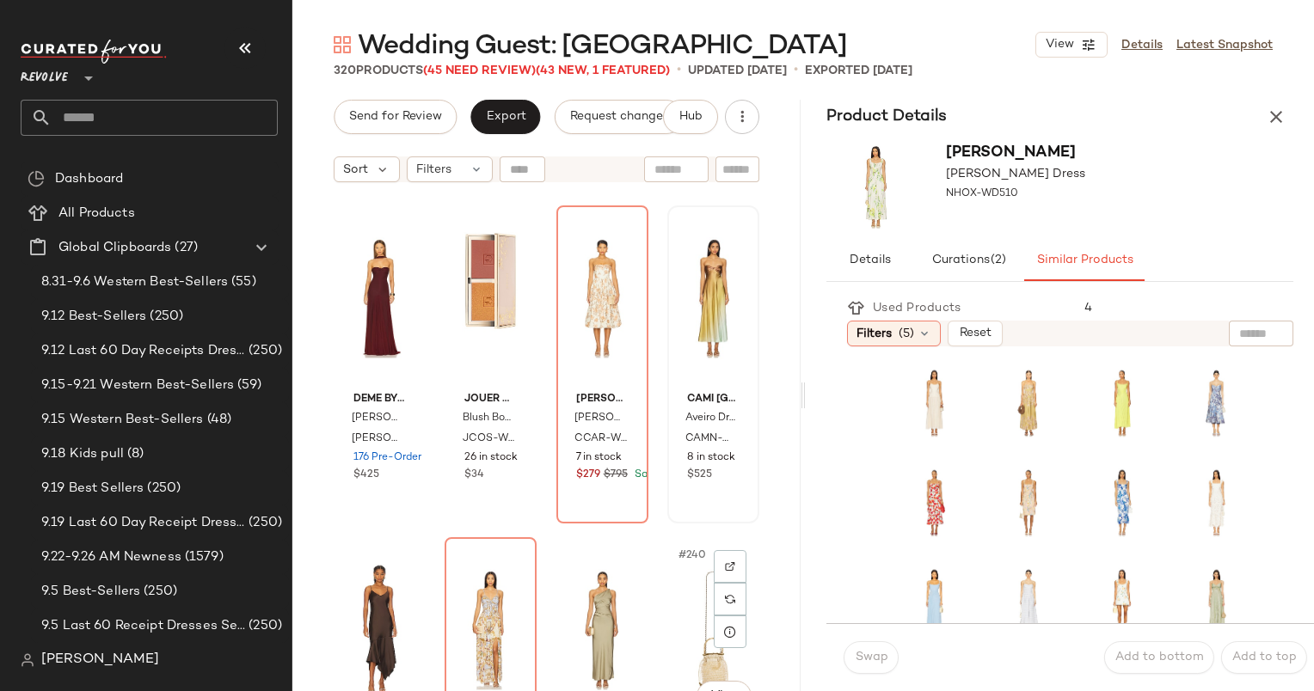
scroll to position [19254, 0]
click at [574, 298] on div "#235 View" at bounding box center [602, 298] width 80 height 174
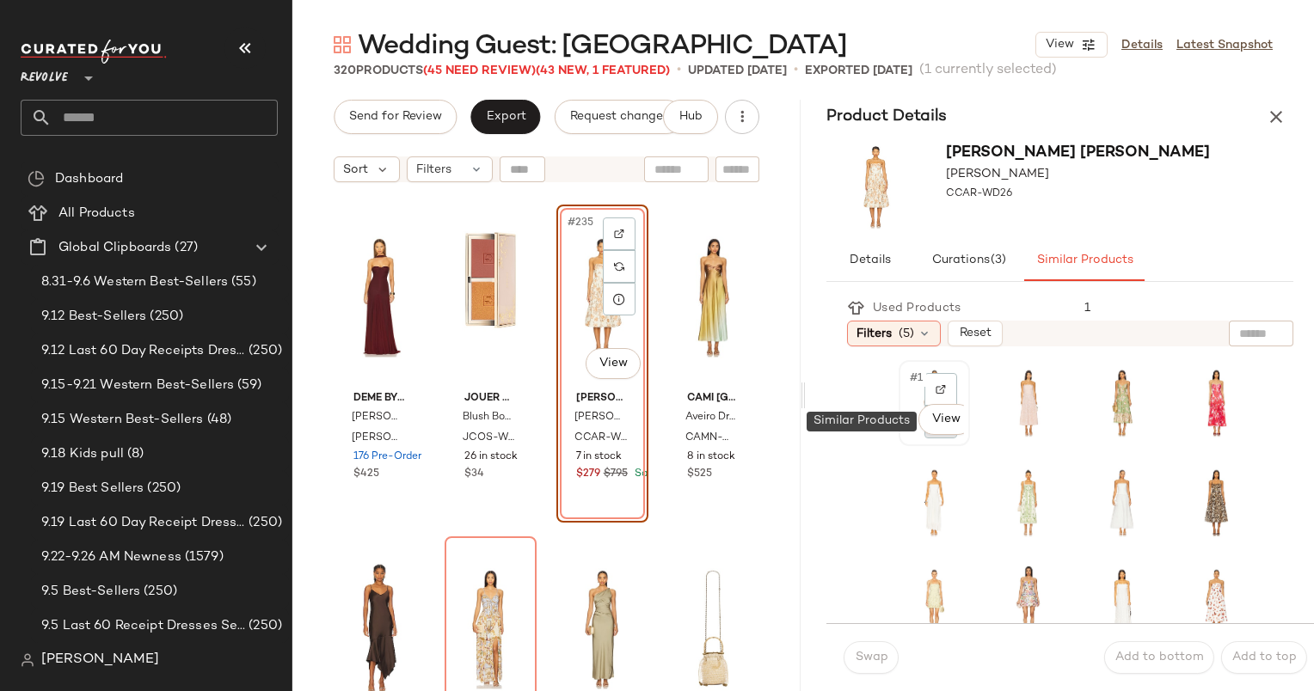
click at [952, 436] on div at bounding box center [940, 422] width 33 height 33
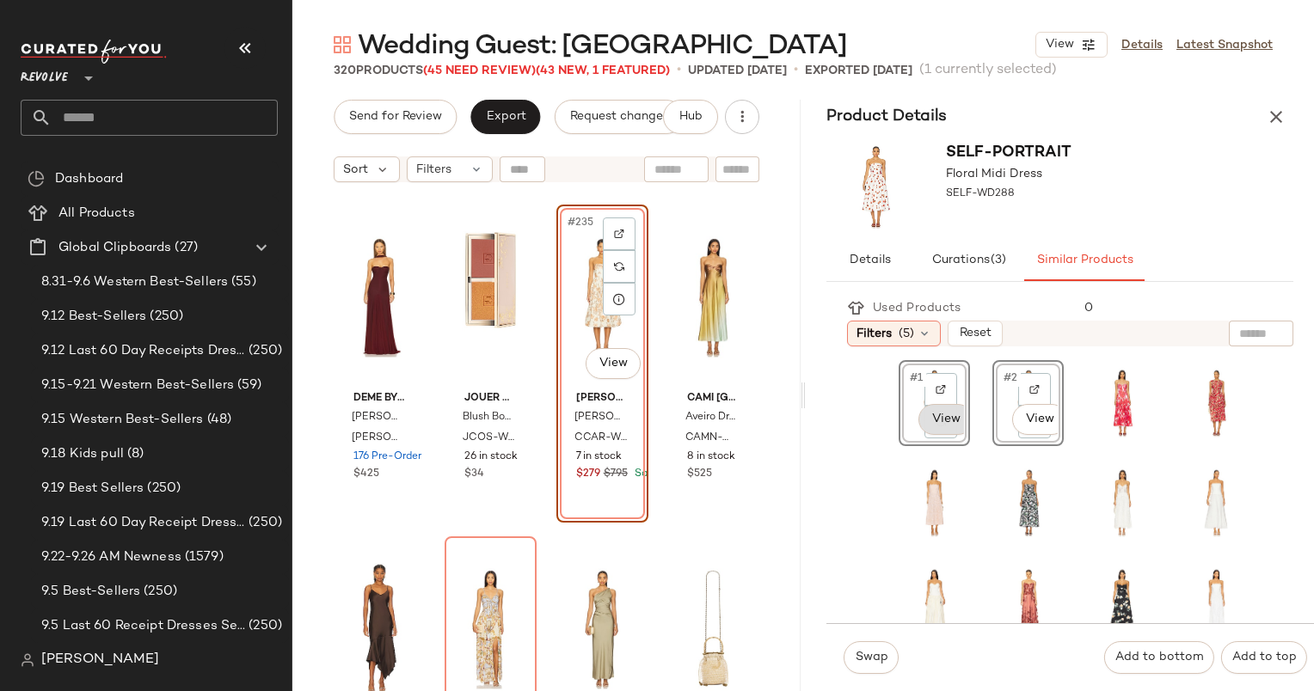
click at [959, 426] on body "Revolve ** Dashboard All Products Global Clipboards (27) 8.31-9.6 Western Best-…" at bounding box center [657, 345] width 1314 height 691
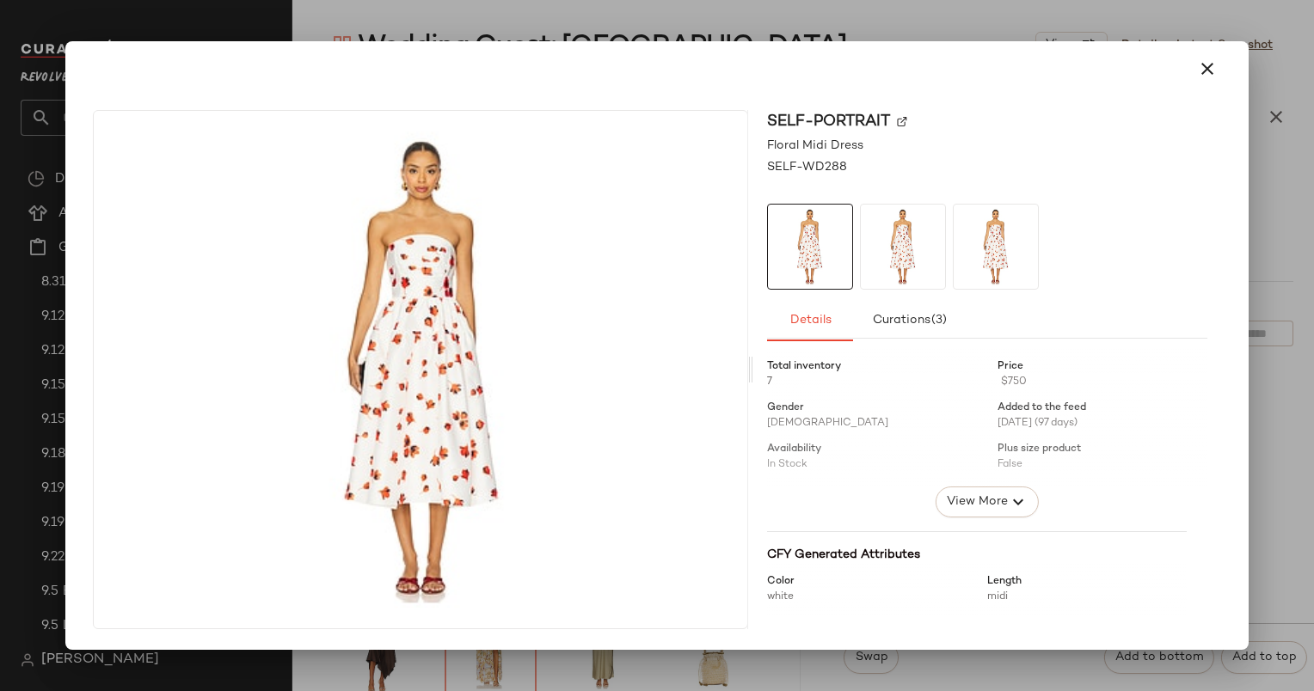
click at [1188, 86] on div at bounding box center [656, 68] width 1141 height 41
click at [1204, 73] on icon "button" at bounding box center [1207, 68] width 21 height 21
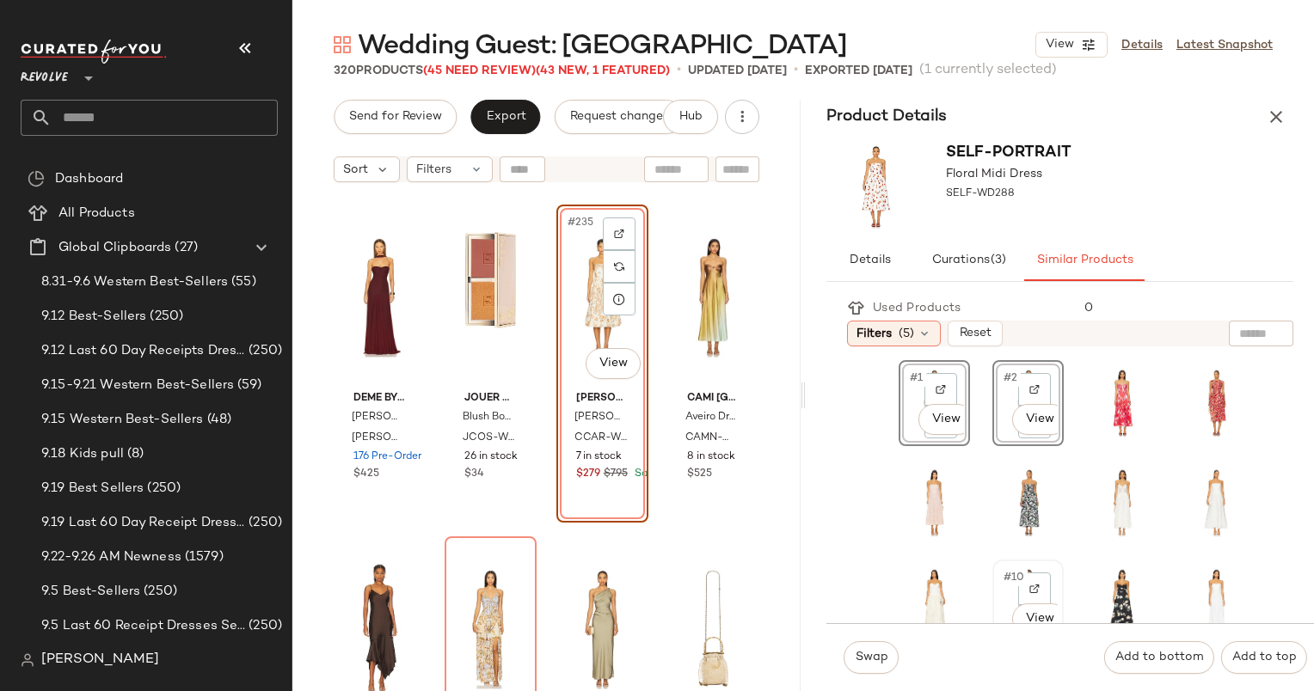
click at [1008, 594] on div "#10 View" at bounding box center [1027, 603] width 59 height 74
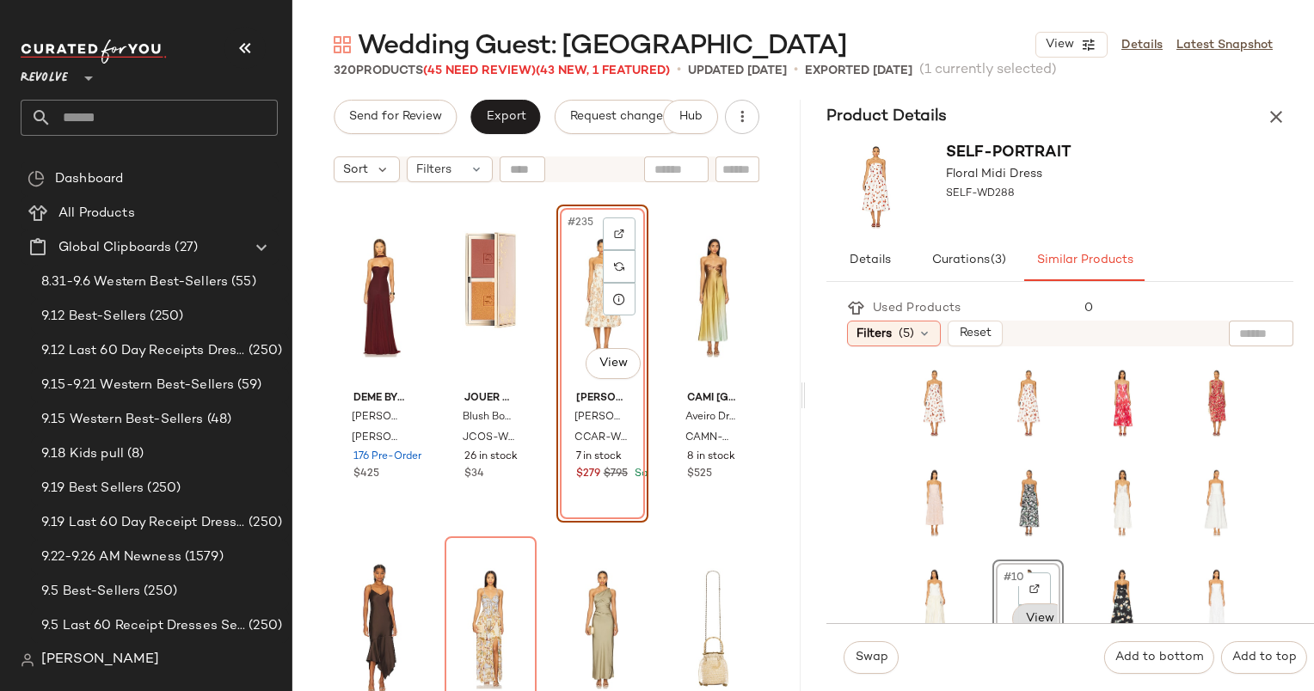
click at [1022, 616] on body "Revolve ** Dashboard All Products Global Clipboards (27) 8.31-9.6 Western Best-…" at bounding box center [657, 345] width 1314 height 691
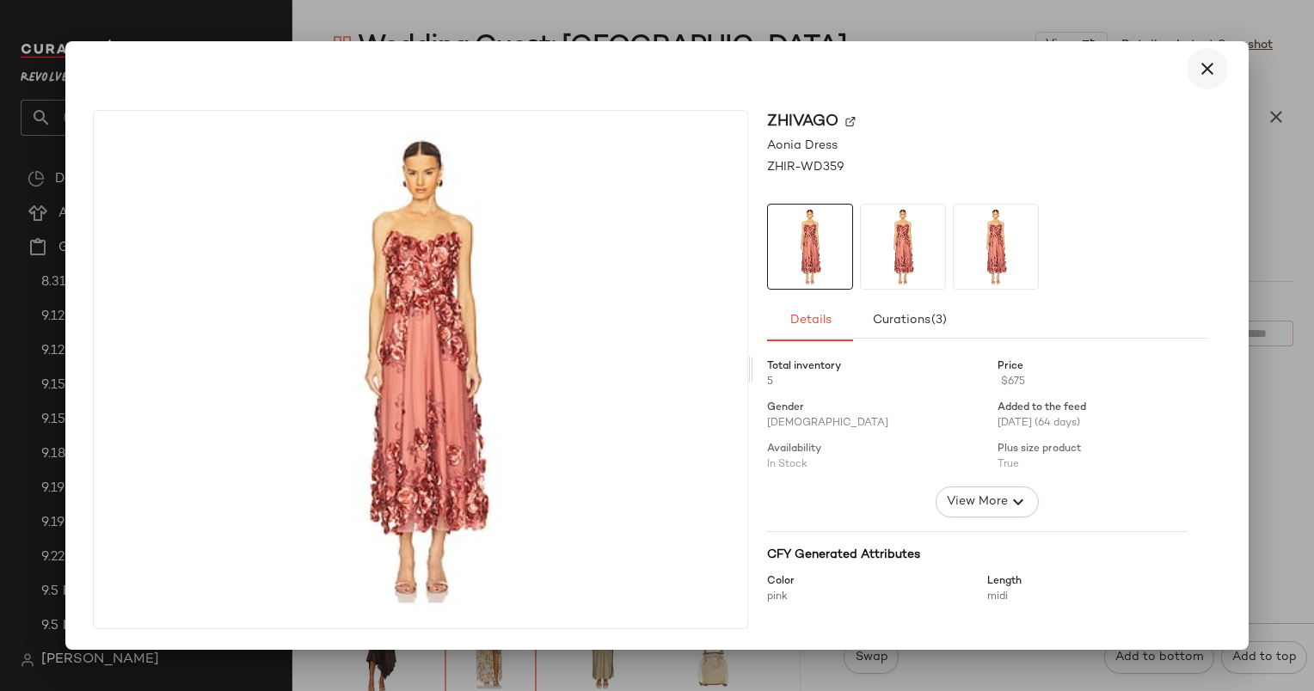
click at [1203, 62] on icon "button" at bounding box center [1207, 68] width 21 height 21
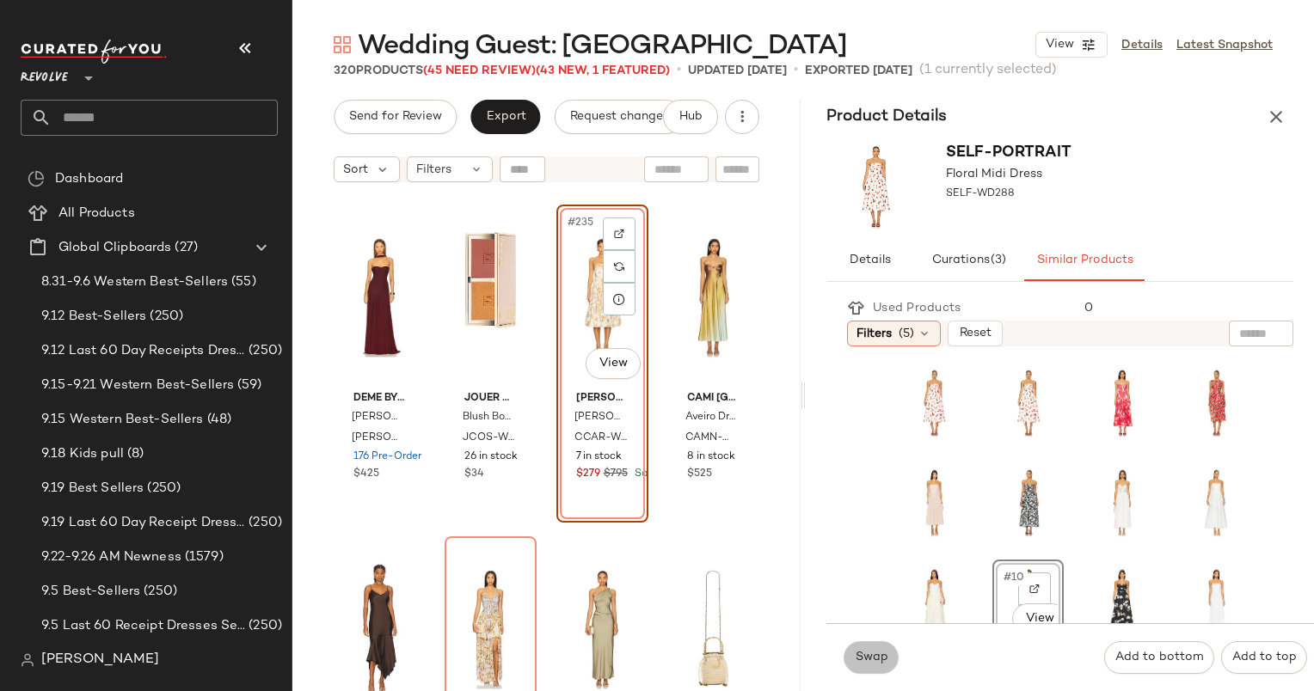
click at [876, 668] on button "Swap" at bounding box center [871, 657] width 55 height 33
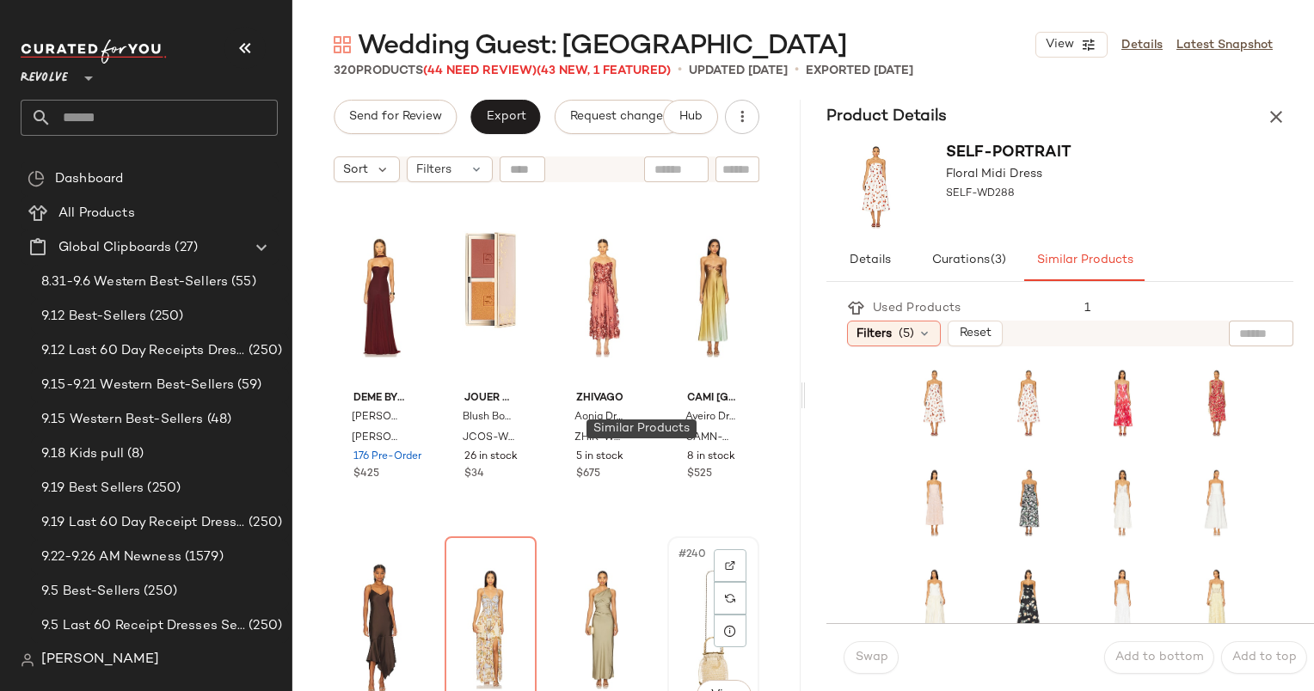
scroll to position [19573, 0]
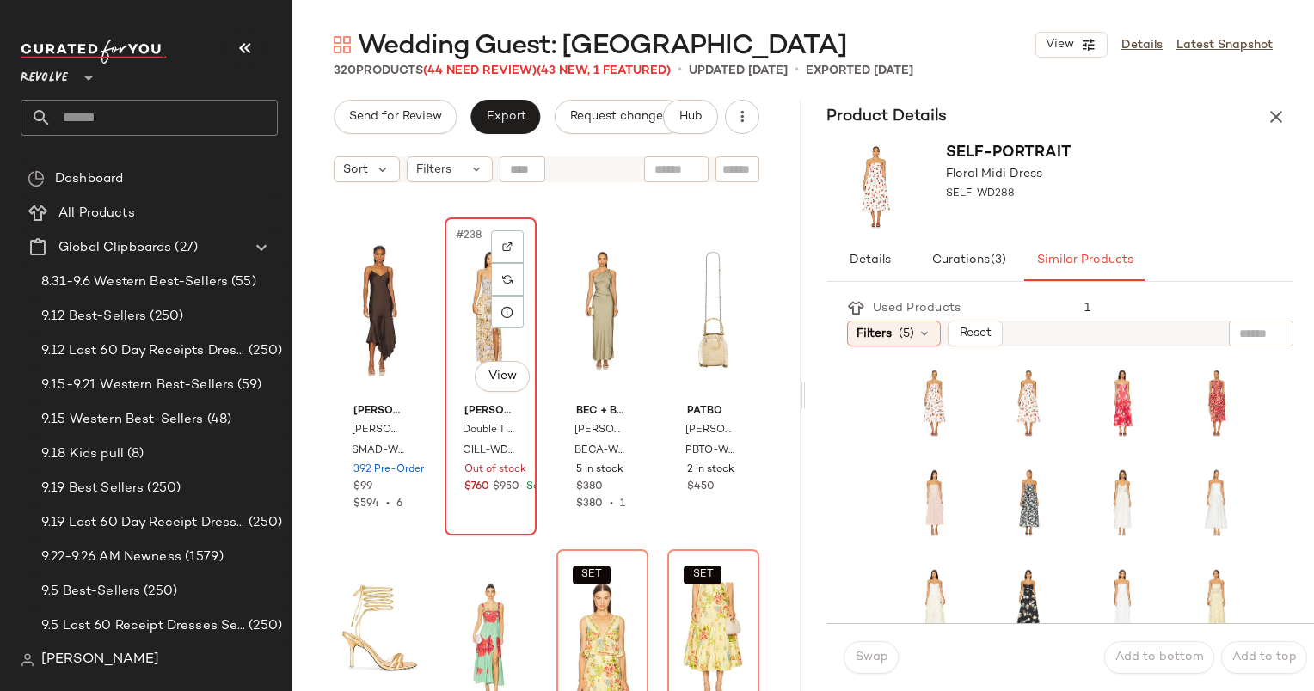
click at [463, 299] on div "#238 View" at bounding box center [491, 311] width 80 height 174
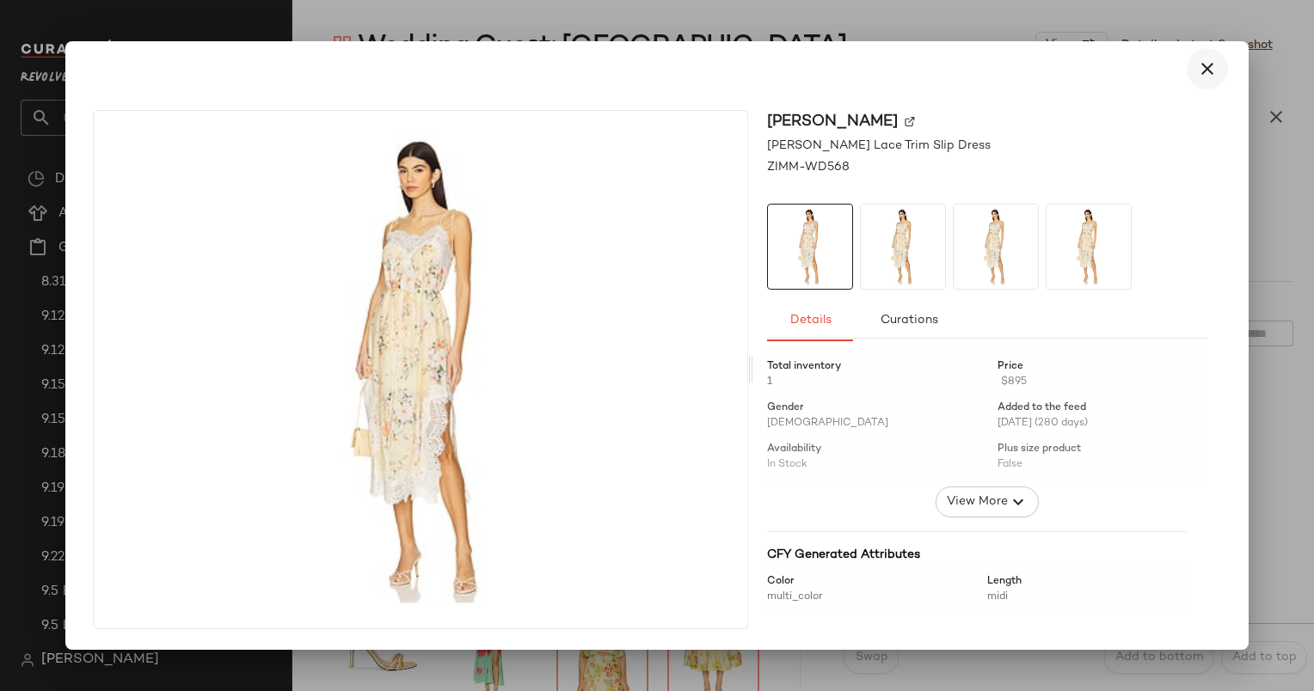
click at [1205, 73] on icon "button" at bounding box center [1207, 68] width 21 height 21
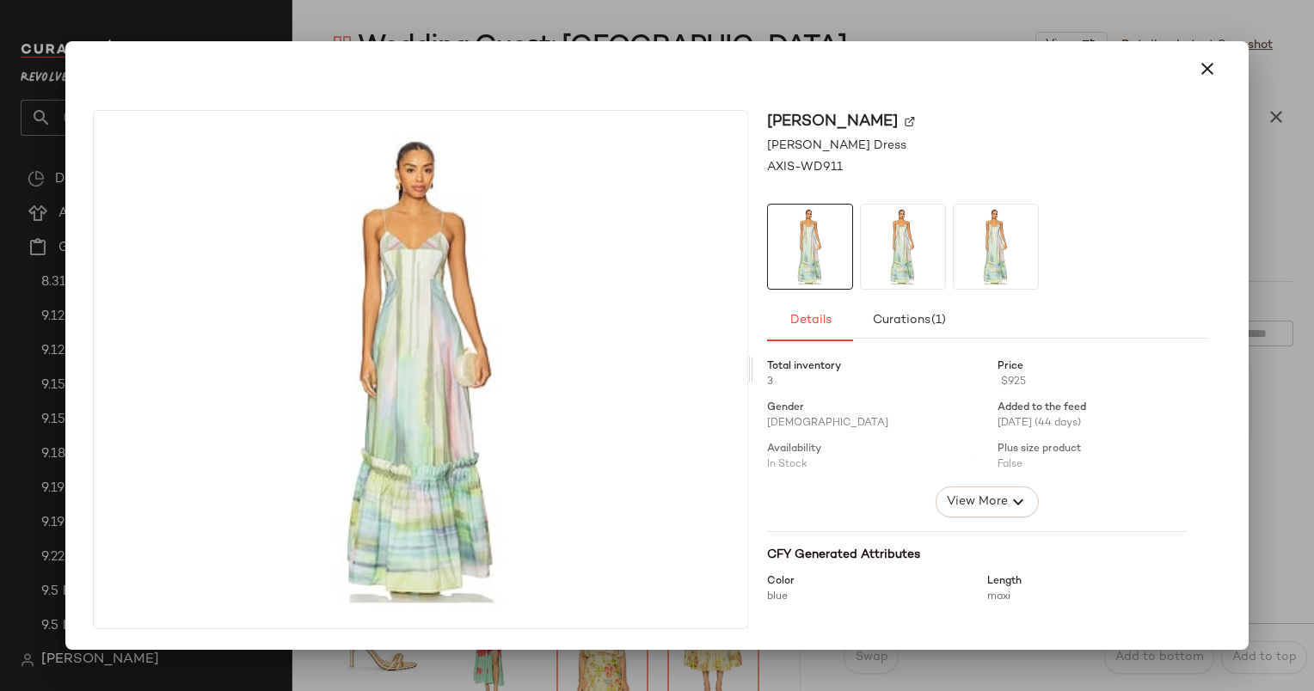
click at [1210, 35] on div at bounding box center [657, 345] width 1314 height 691
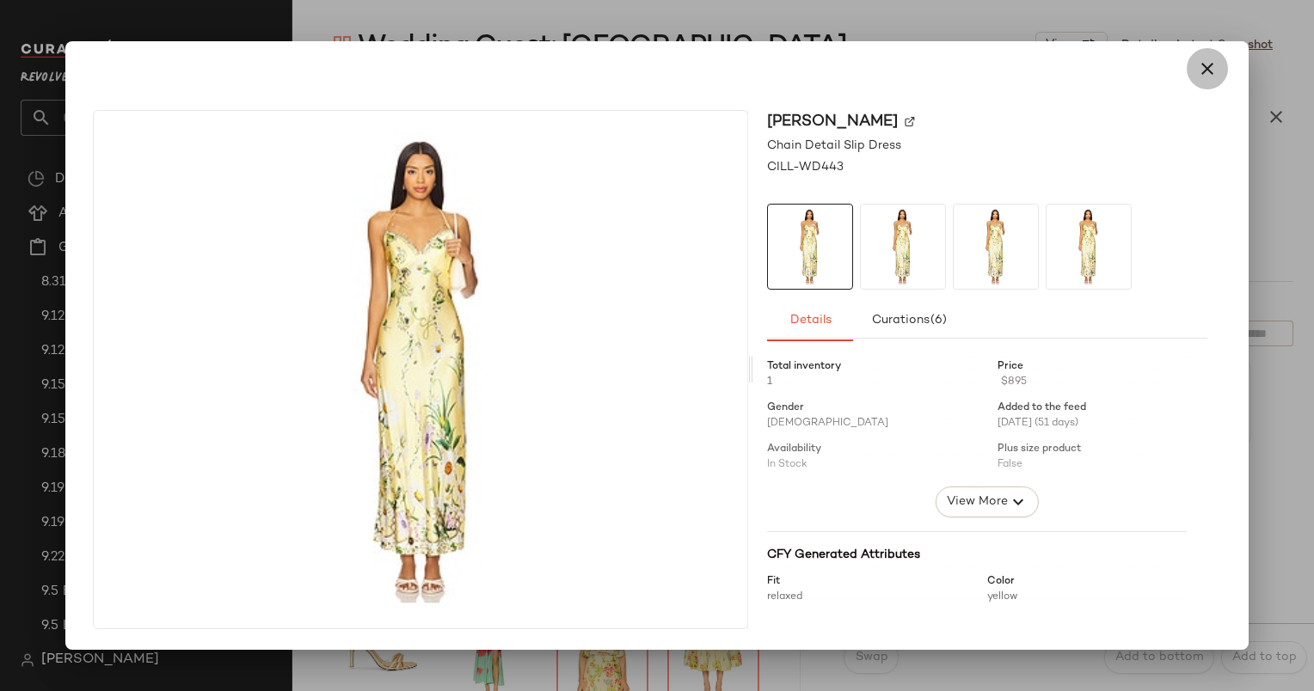
click at [1208, 78] on icon "button" at bounding box center [1207, 68] width 21 height 21
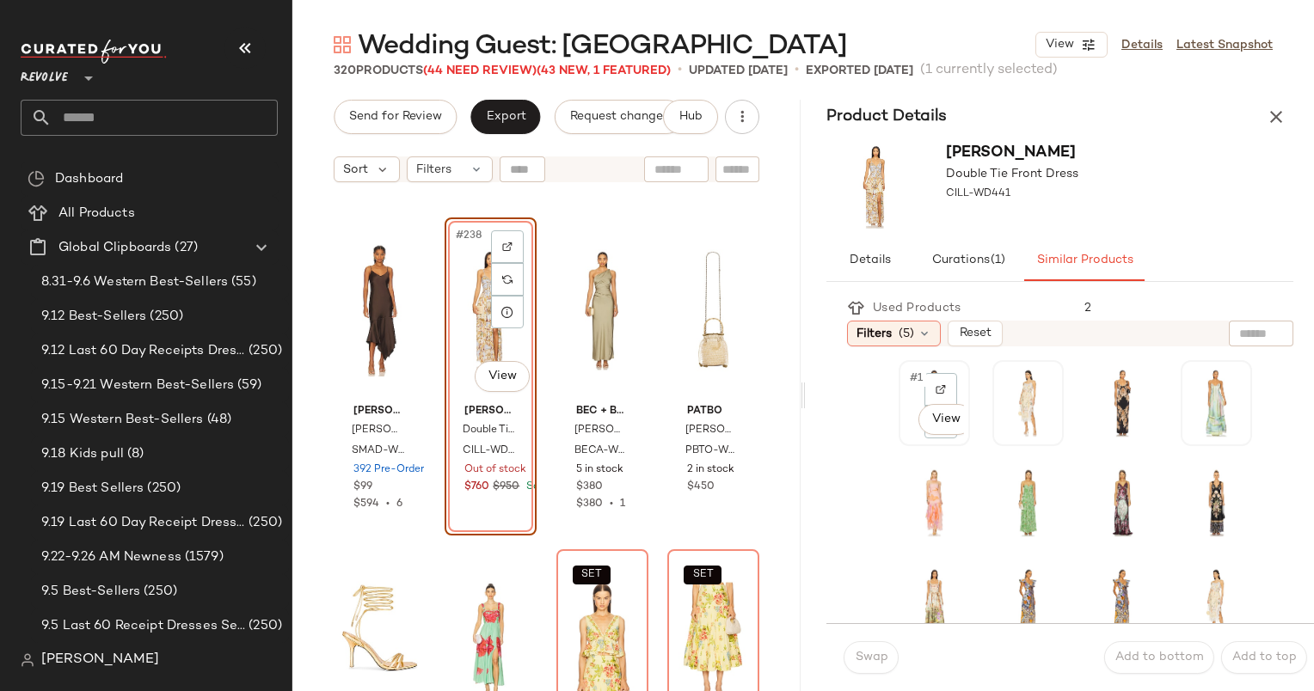
click at [908, 375] on span "#1" at bounding box center [917, 378] width 18 height 17
click at [857, 642] on button "Swap" at bounding box center [871, 657] width 55 height 33
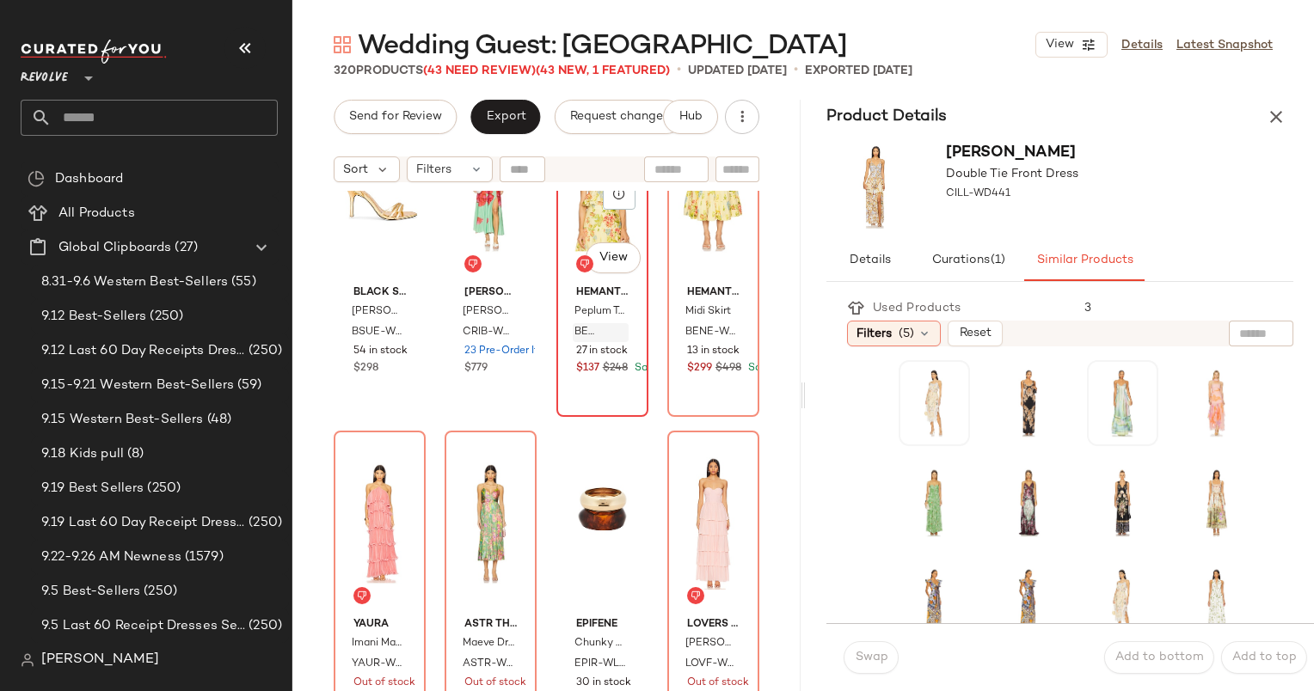
scroll to position [19804, 0]
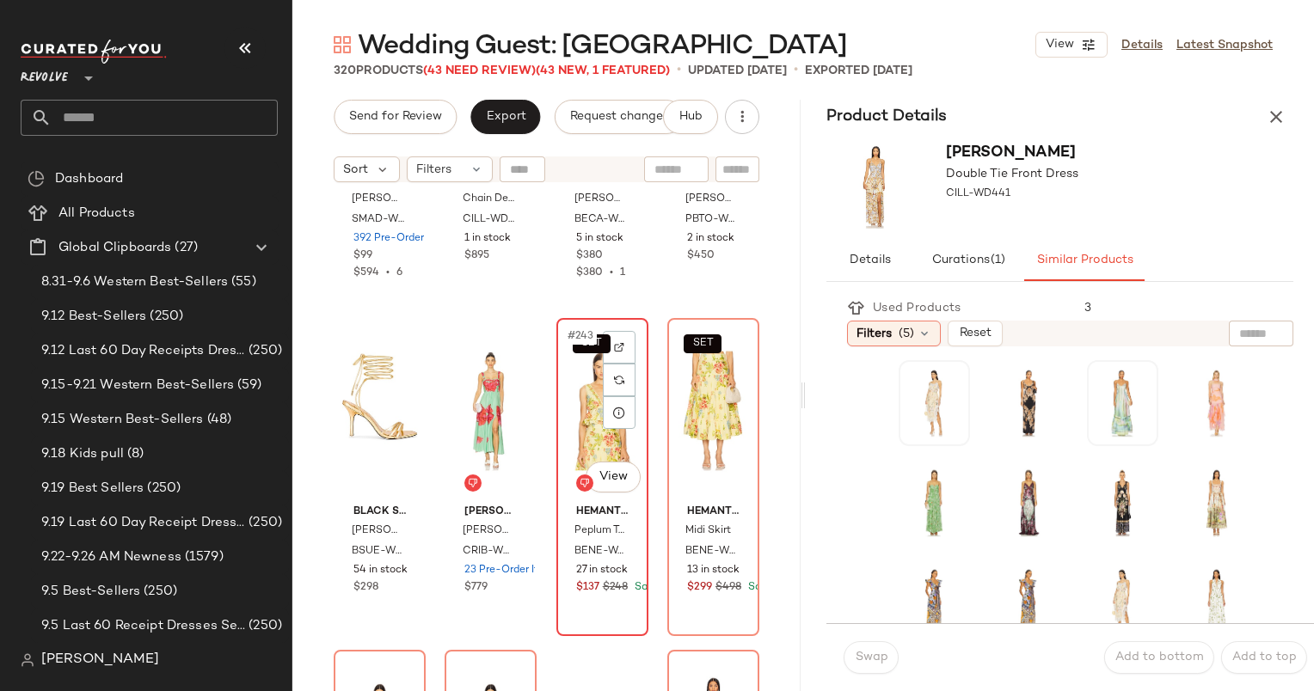
click at [588, 361] on div "SET #243 View" at bounding box center [602, 411] width 80 height 174
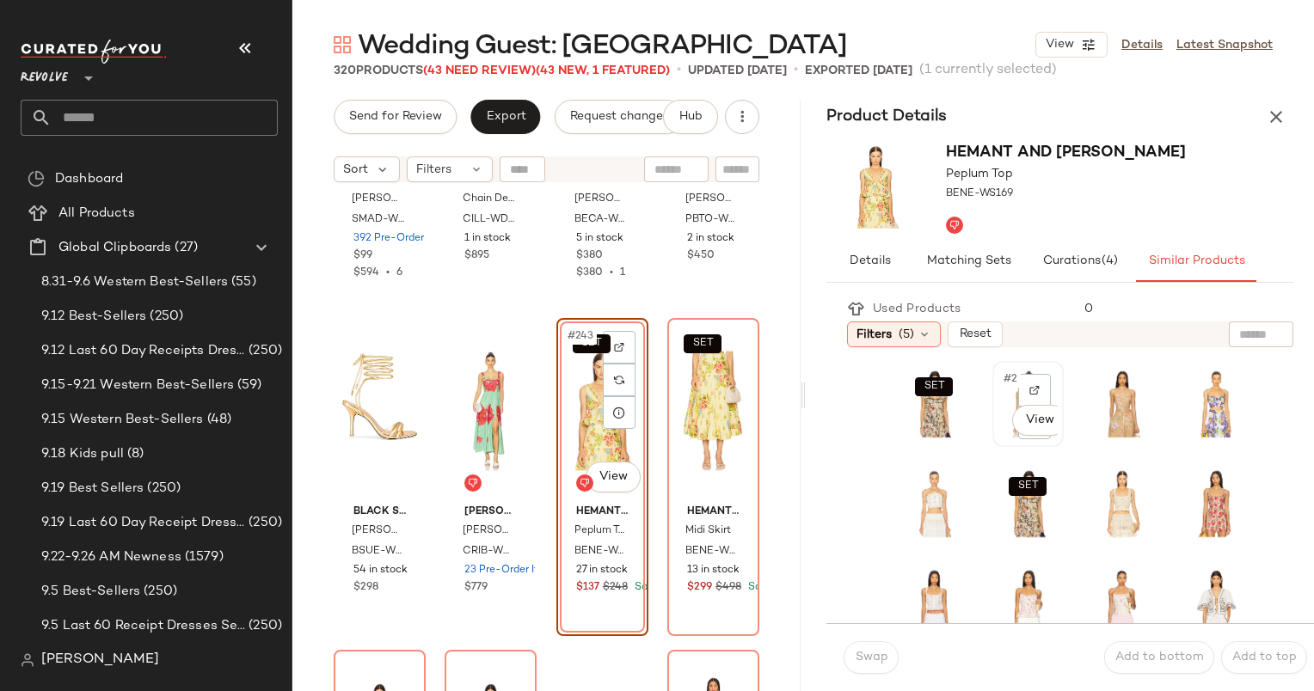
click at [1002, 381] on span "#2" at bounding box center [1011, 379] width 19 height 17
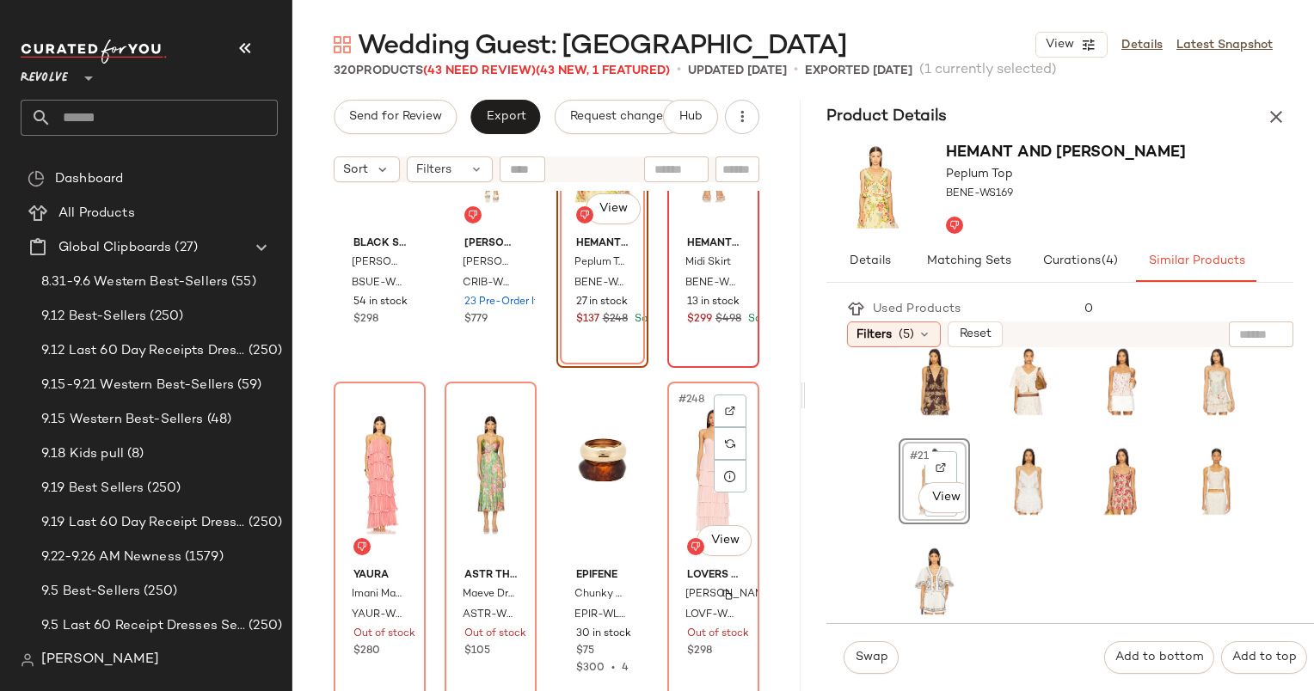
scroll to position [20079, 0]
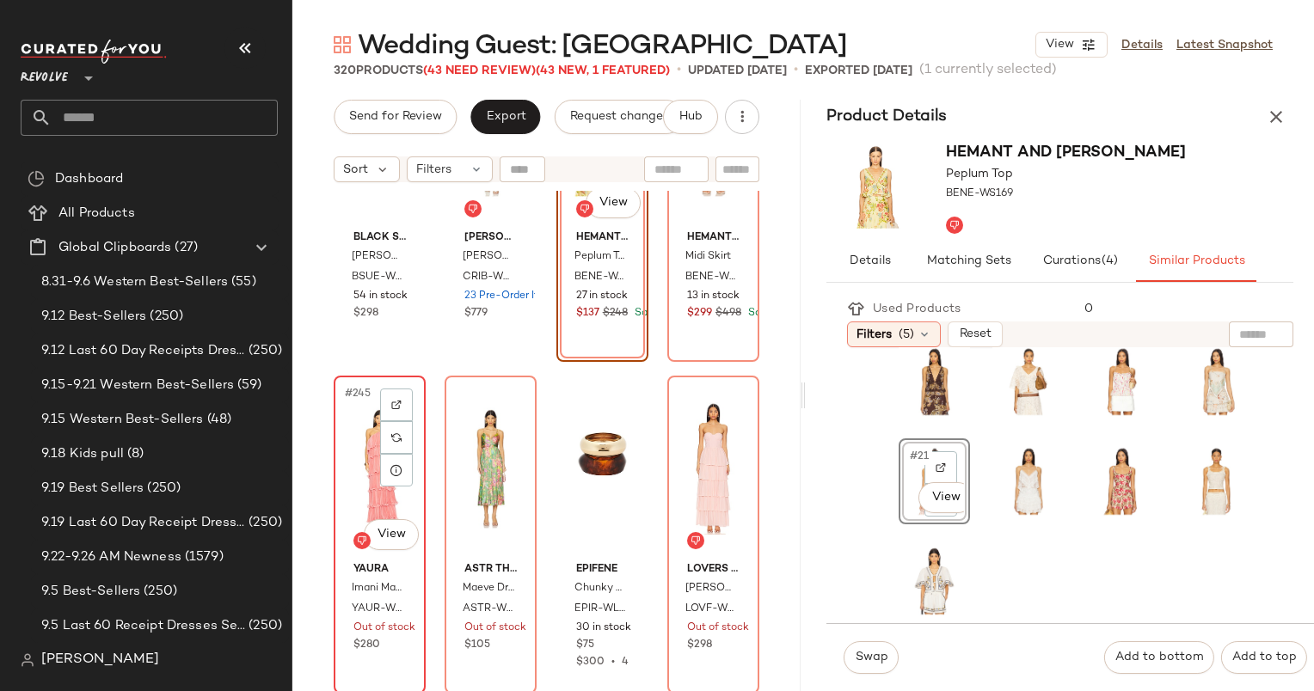
click at [365, 441] on div "#245 View" at bounding box center [380, 469] width 80 height 174
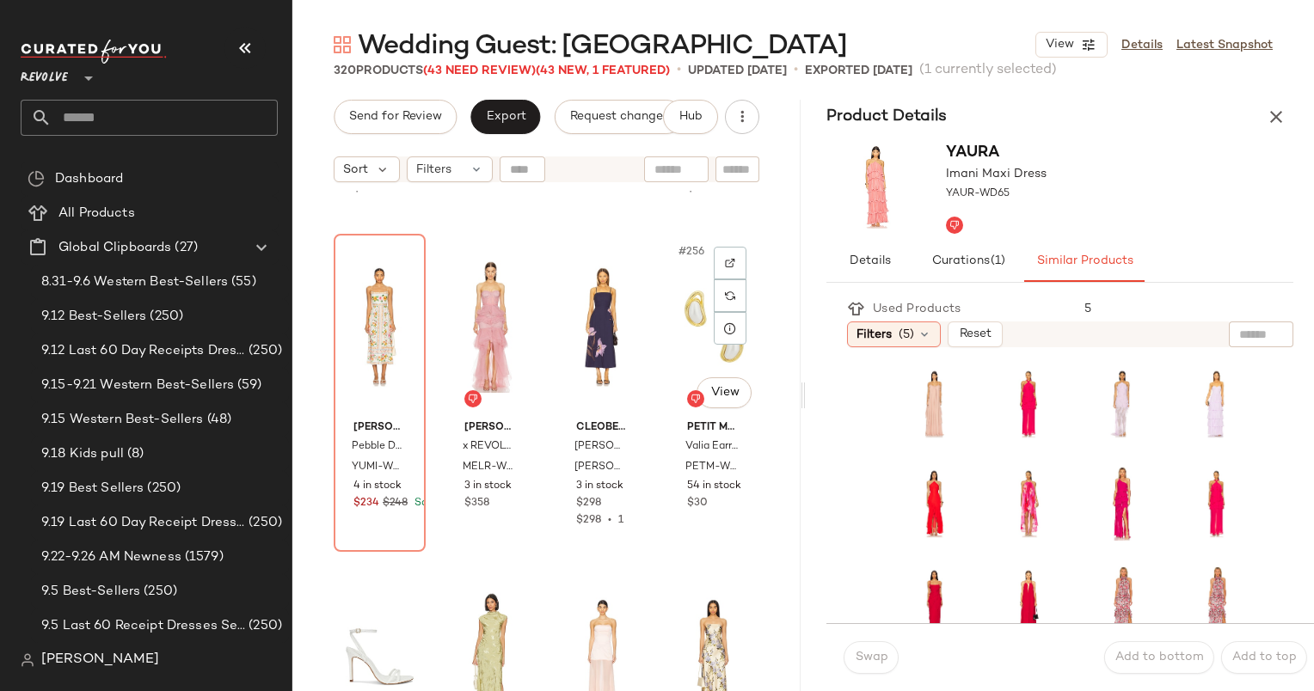
scroll to position [20884, 0]
click at [365, 322] on div "#253 View" at bounding box center [380, 327] width 80 height 174
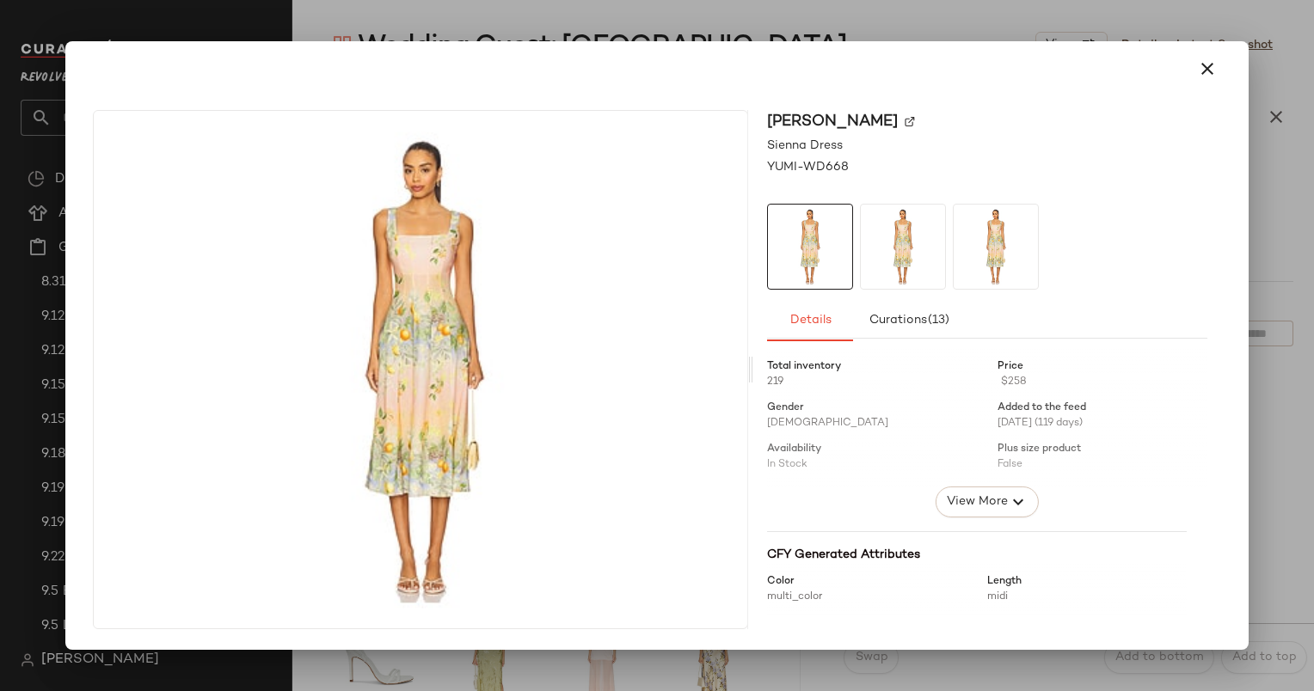
click at [1228, 68] on div at bounding box center [656, 68] width 1169 height 55
click at [1219, 71] on button "button" at bounding box center [1207, 68] width 41 height 41
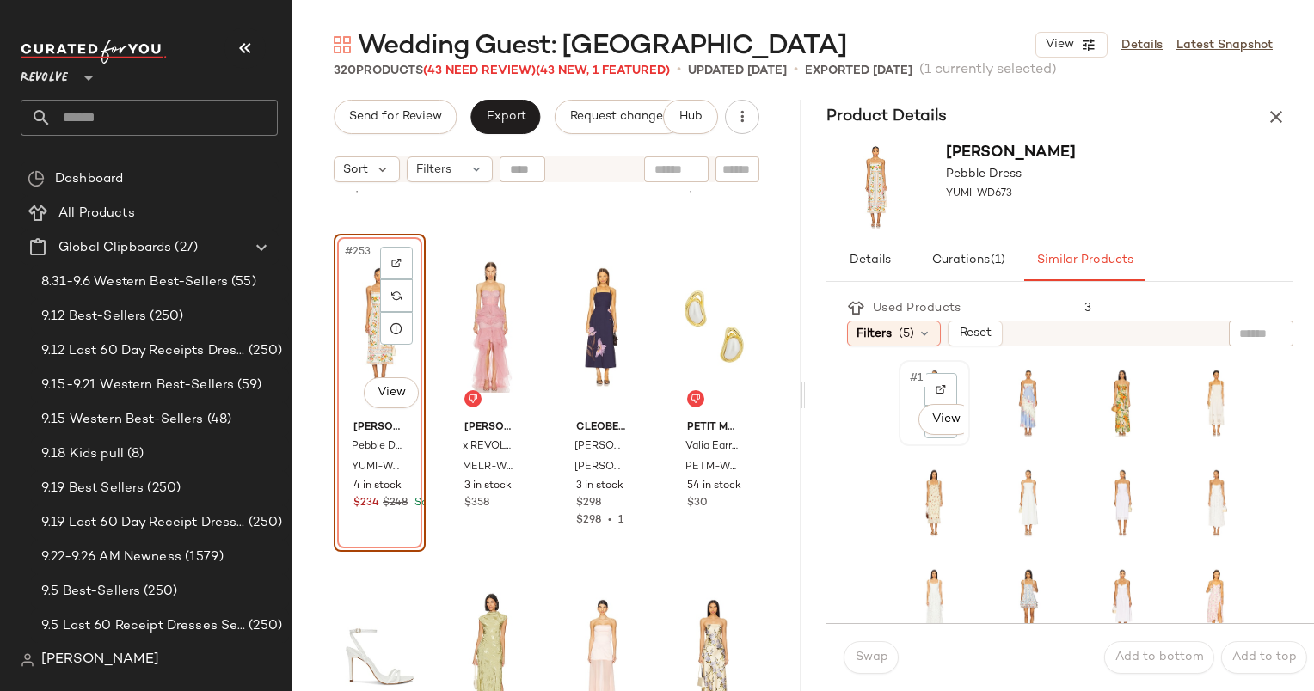
click at [911, 386] on div "#1 View" at bounding box center [934, 403] width 59 height 74
click at [1093, 366] on div "#3 View" at bounding box center [1122, 403] width 59 height 74
click at [1126, 425] on body "Revolve ** Dashboard All Products Global Clipboards (27) 8.31-9.6 Western Best-…" at bounding box center [657, 345] width 1314 height 691
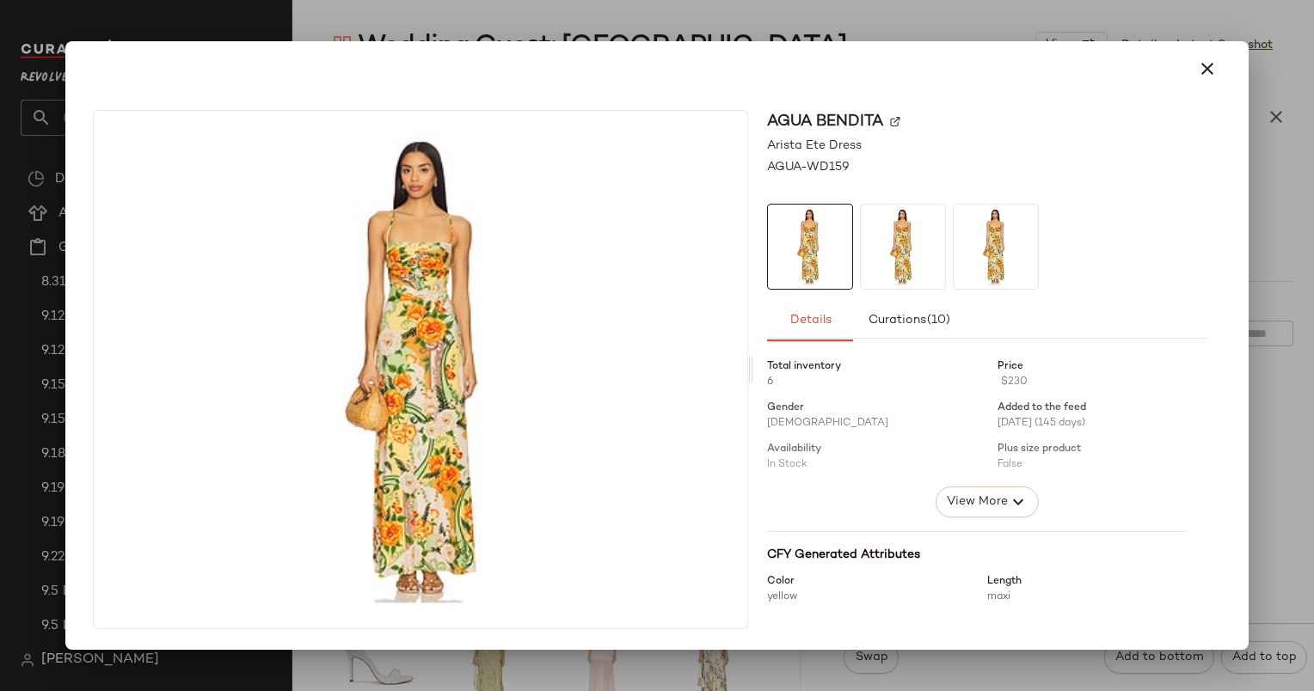
click at [1200, 114] on div "Agua Bendita" at bounding box center [987, 121] width 440 height 23
click at [1211, 72] on icon "button" at bounding box center [1207, 68] width 21 height 21
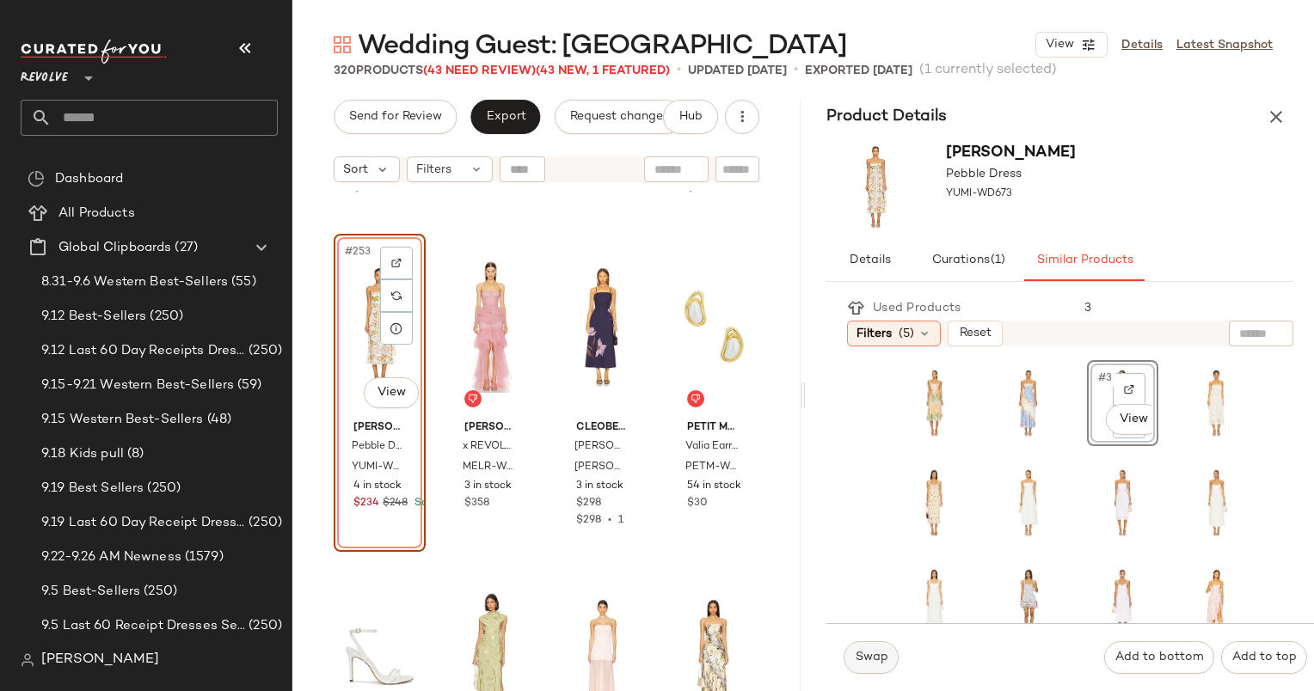
click at [863, 654] on span "Swap" at bounding box center [871, 658] width 34 height 14
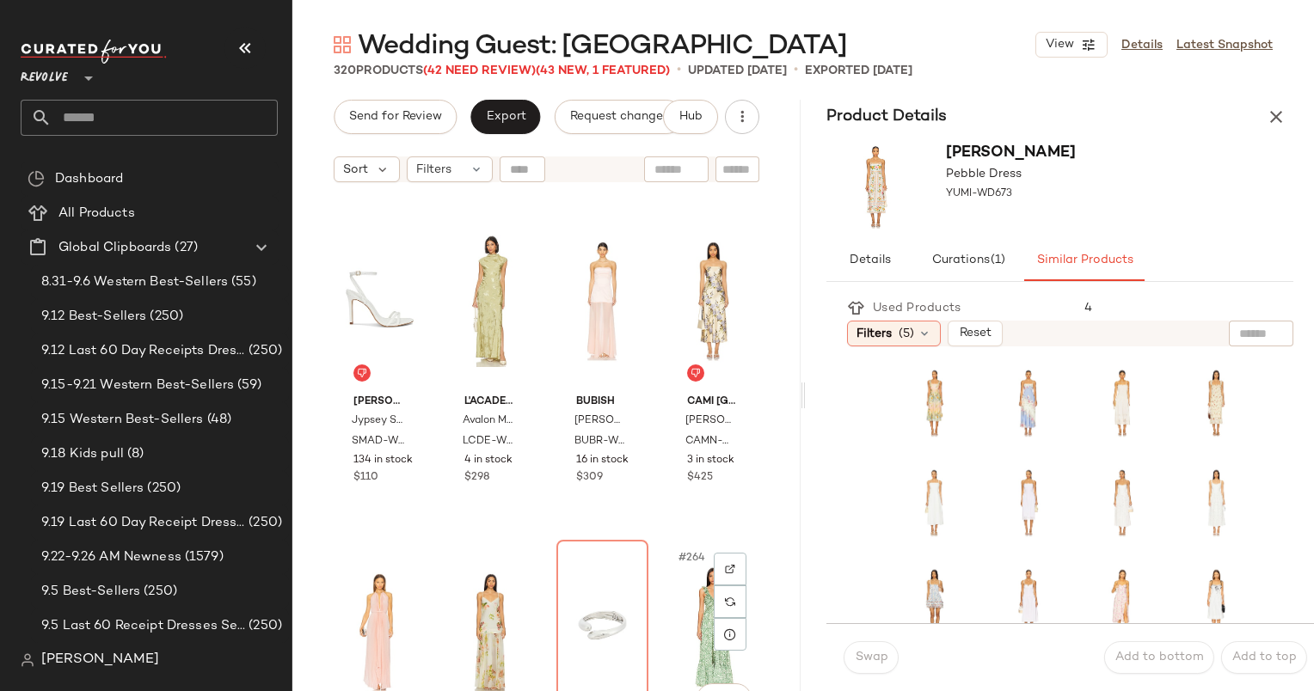
scroll to position [21474, 0]
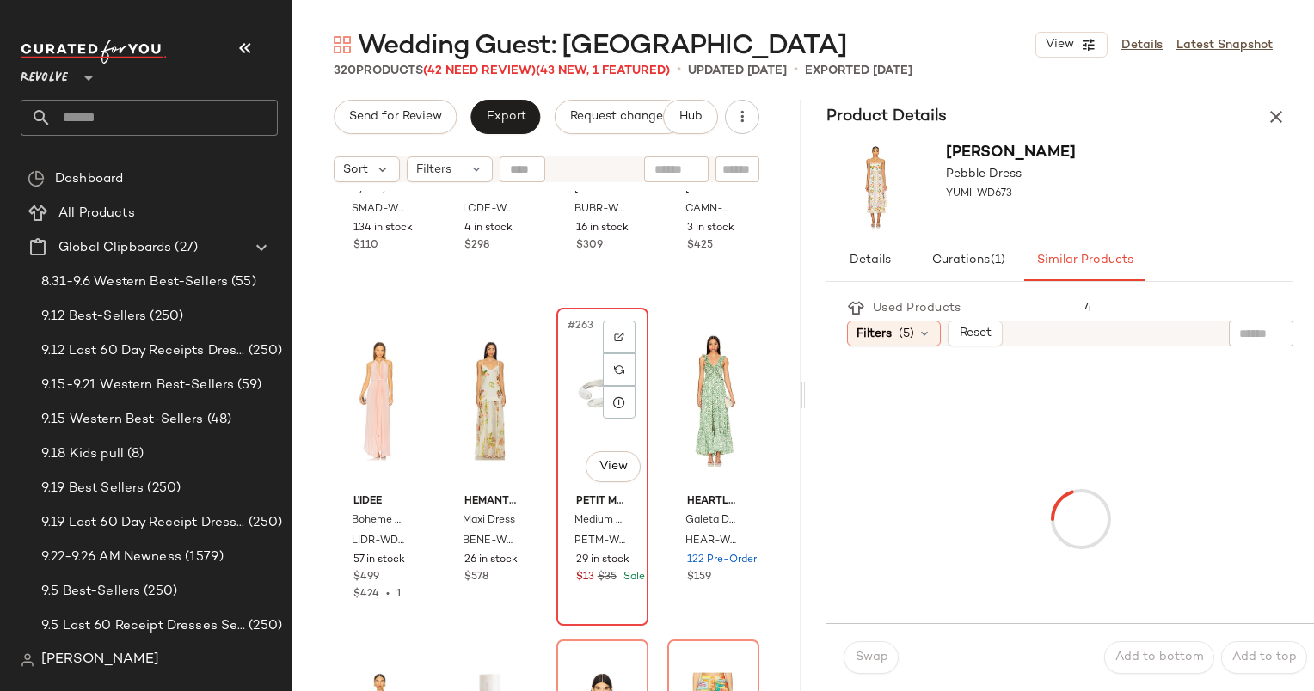
click at [580, 397] on div "#263 View" at bounding box center [602, 401] width 80 height 174
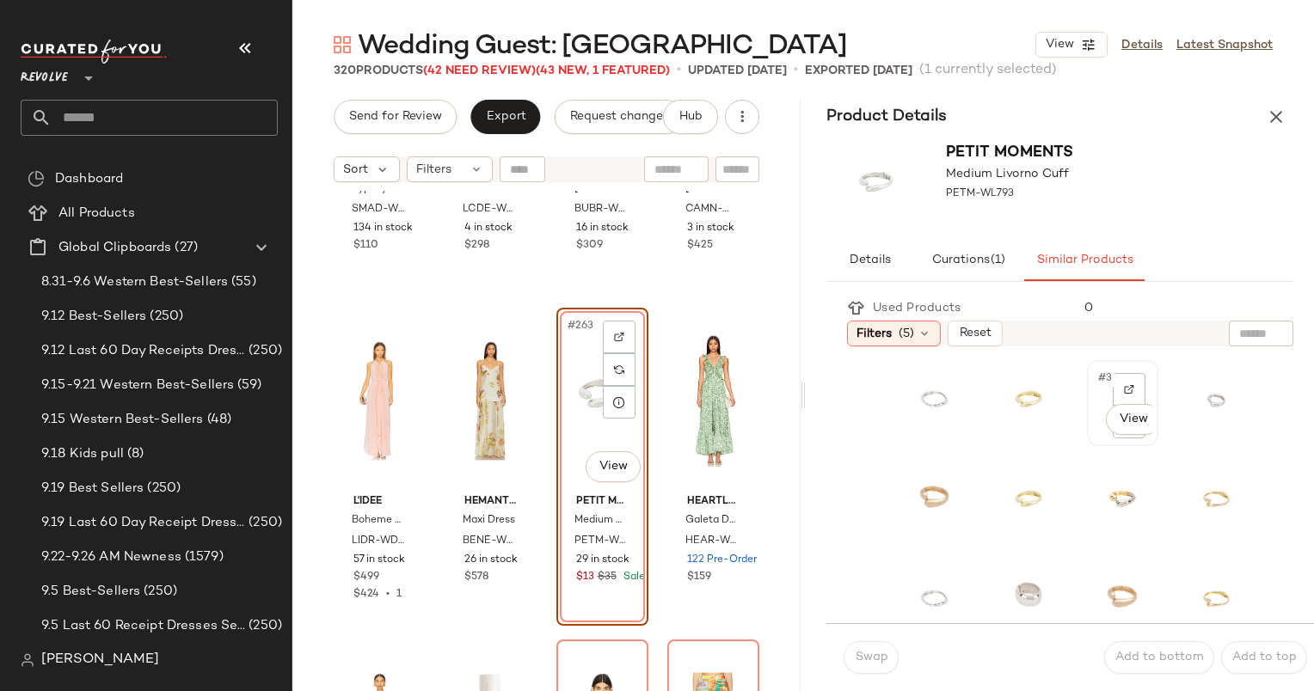
click at [1089, 378] on div "#3 View" at bounding box center [1123, 403] width 68 height 83
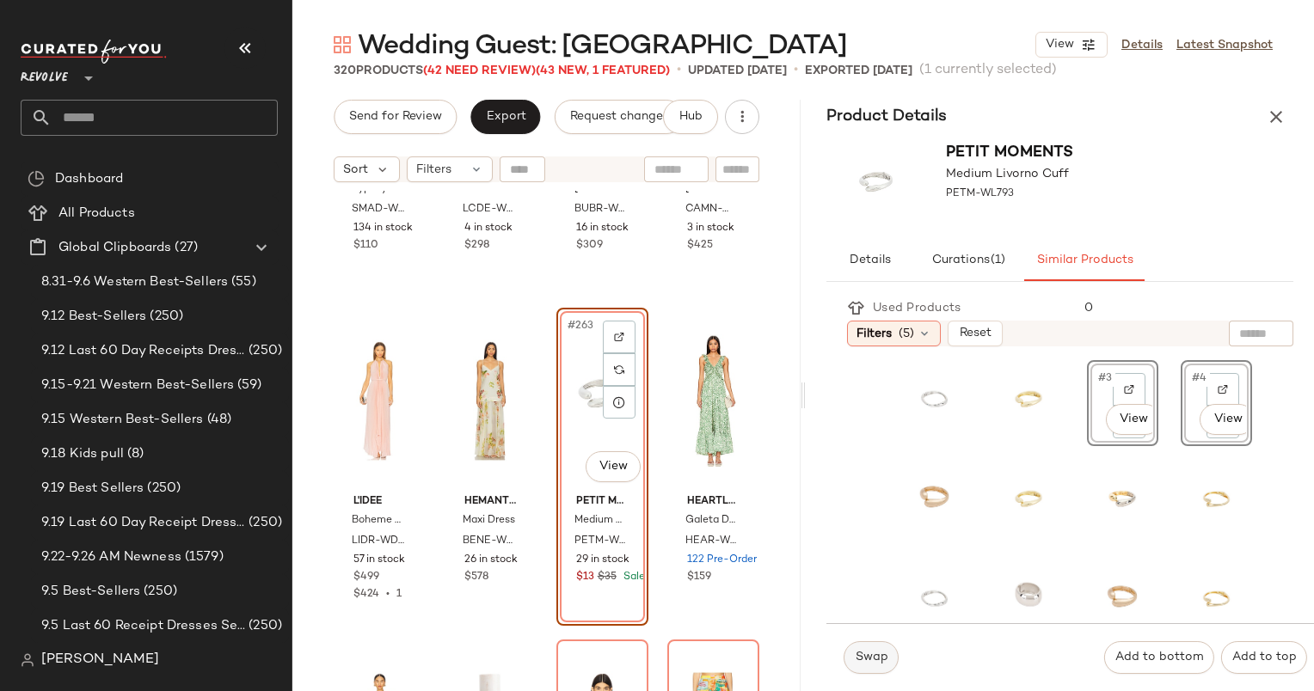
click at [856, 653] on span "Swap" at bounding box center [871, 658] width 34 height 14
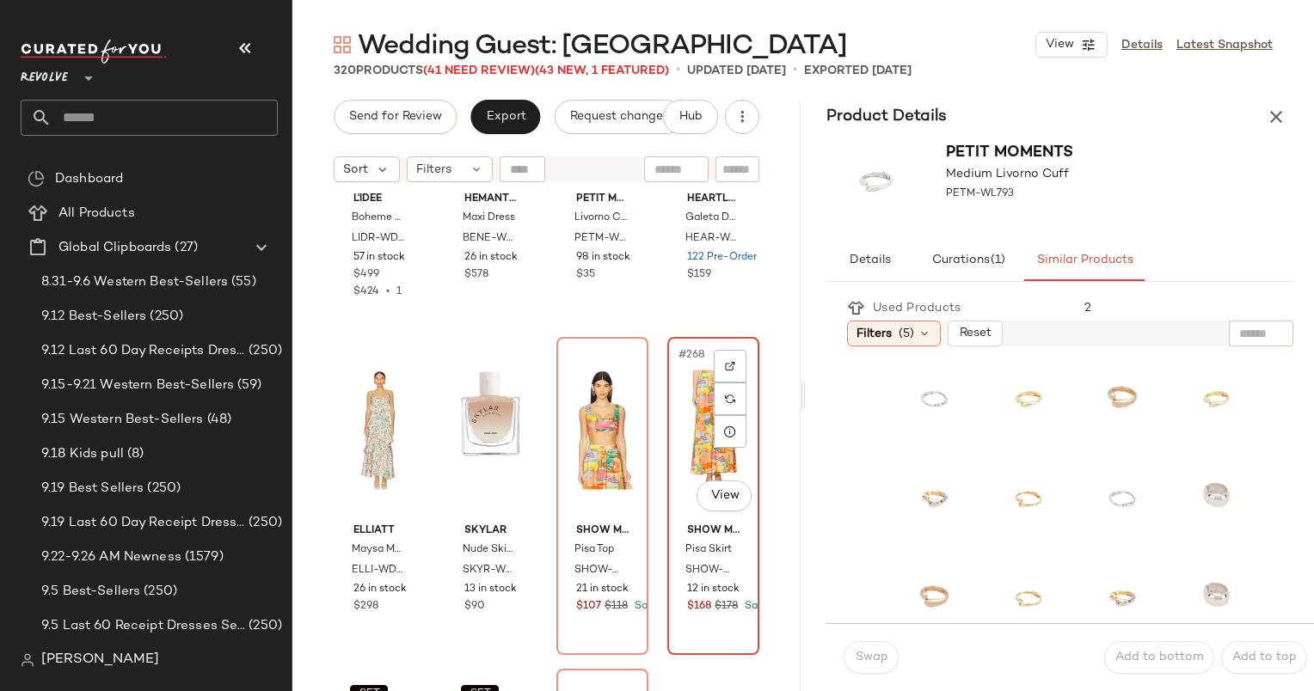
scroll to position [21778, 0]
click at [578, 388] on div "#267 View" at bounding box center [602, 429] width 80 height 174
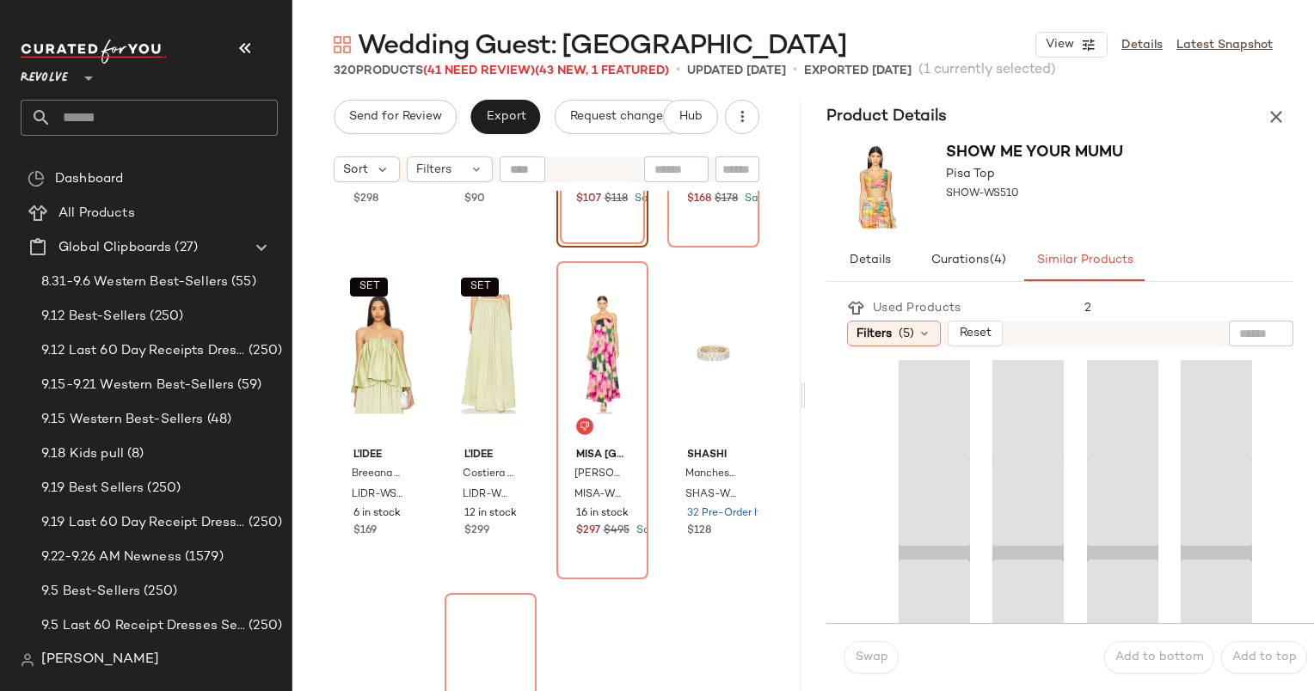
scroll to position [22188, 0]
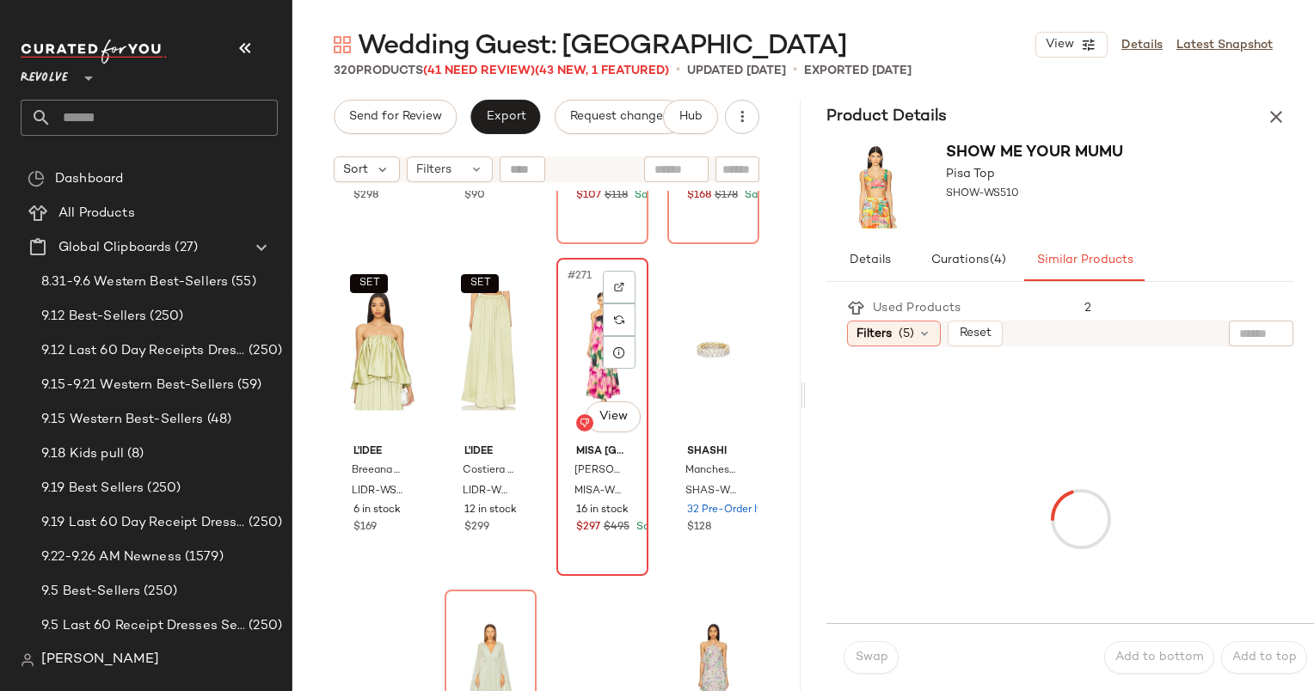
click at [574, 360] on div "#271 View" at bounding box center [602, 351] width 80 height 174
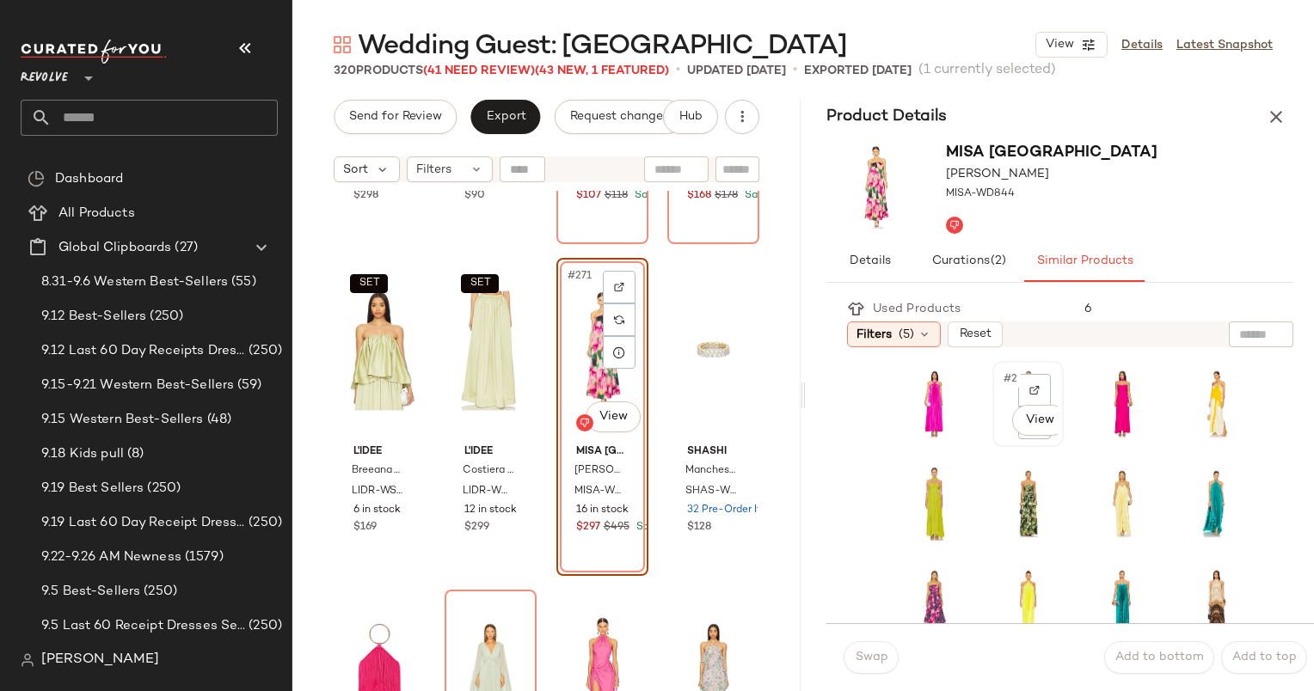
click at [1007, 383] on span "#2" at bounding box center [1011, 379] width 19 height 17
click at [889, 653] on button "Swap" at bounding box center [871, 657] width 55 height 33
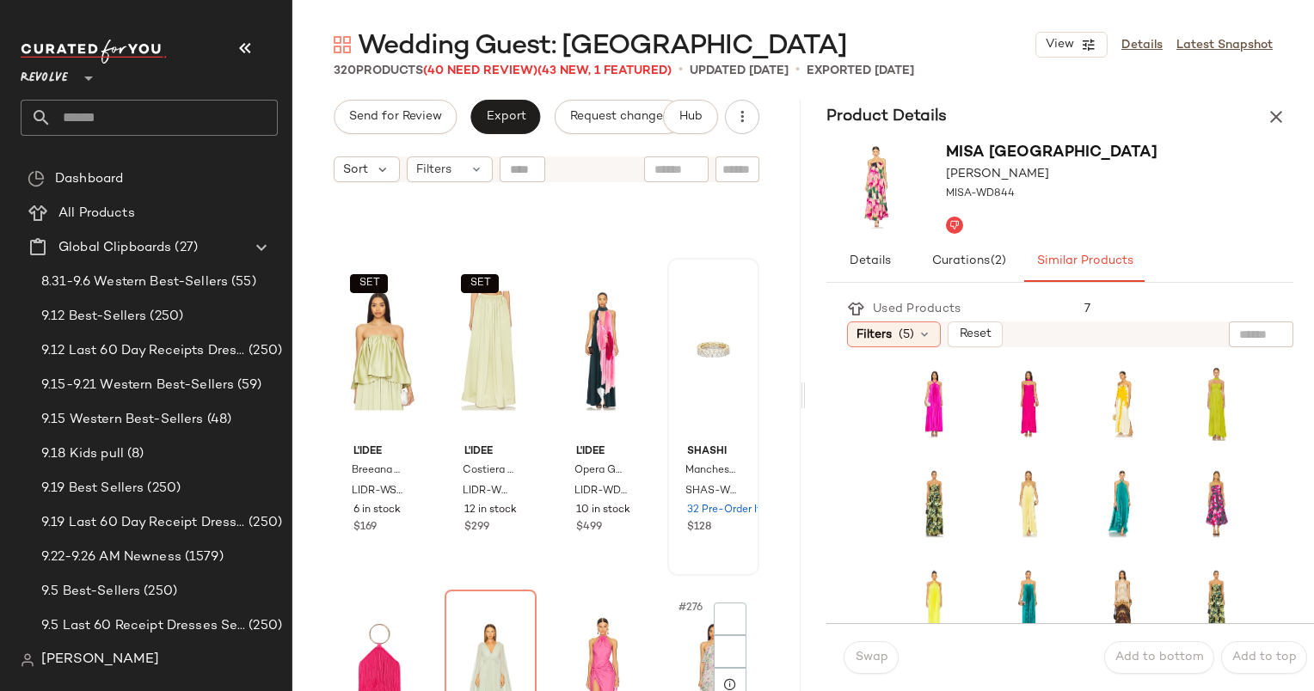
scroll to position [22565, 0]
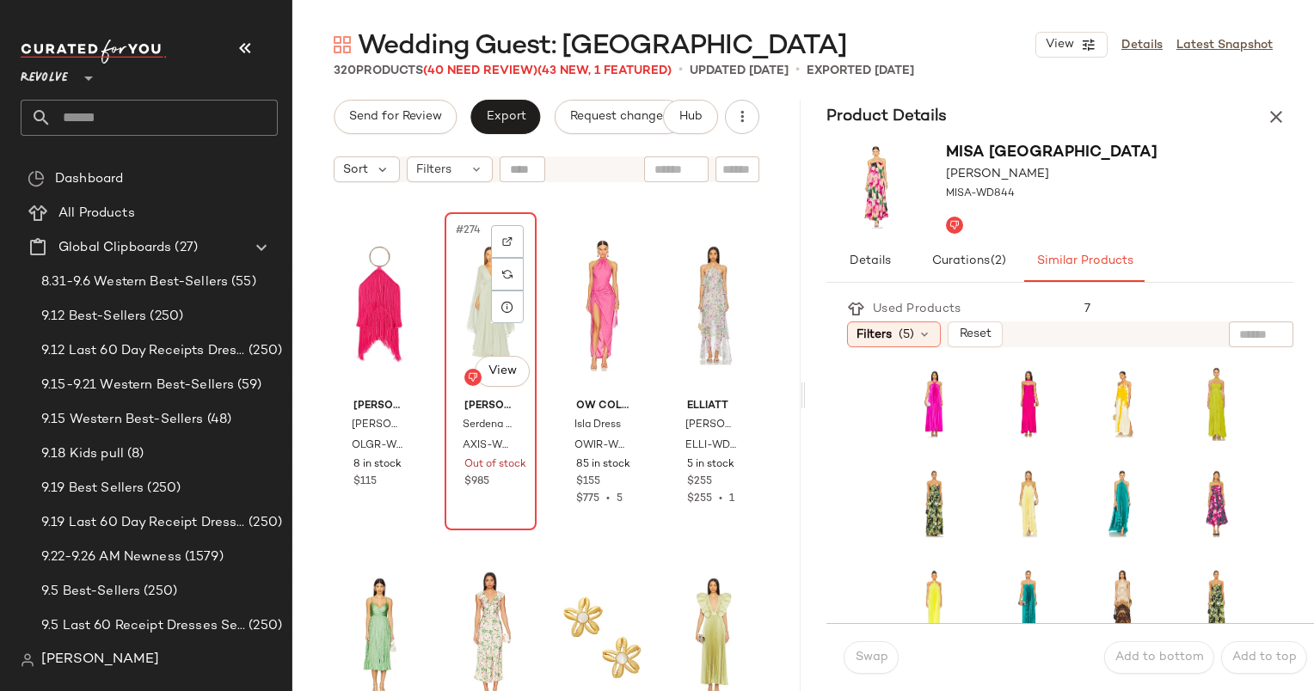
click at [482, 286] on div "#274 View" at bounding box center [491, 305] width 80 height 174
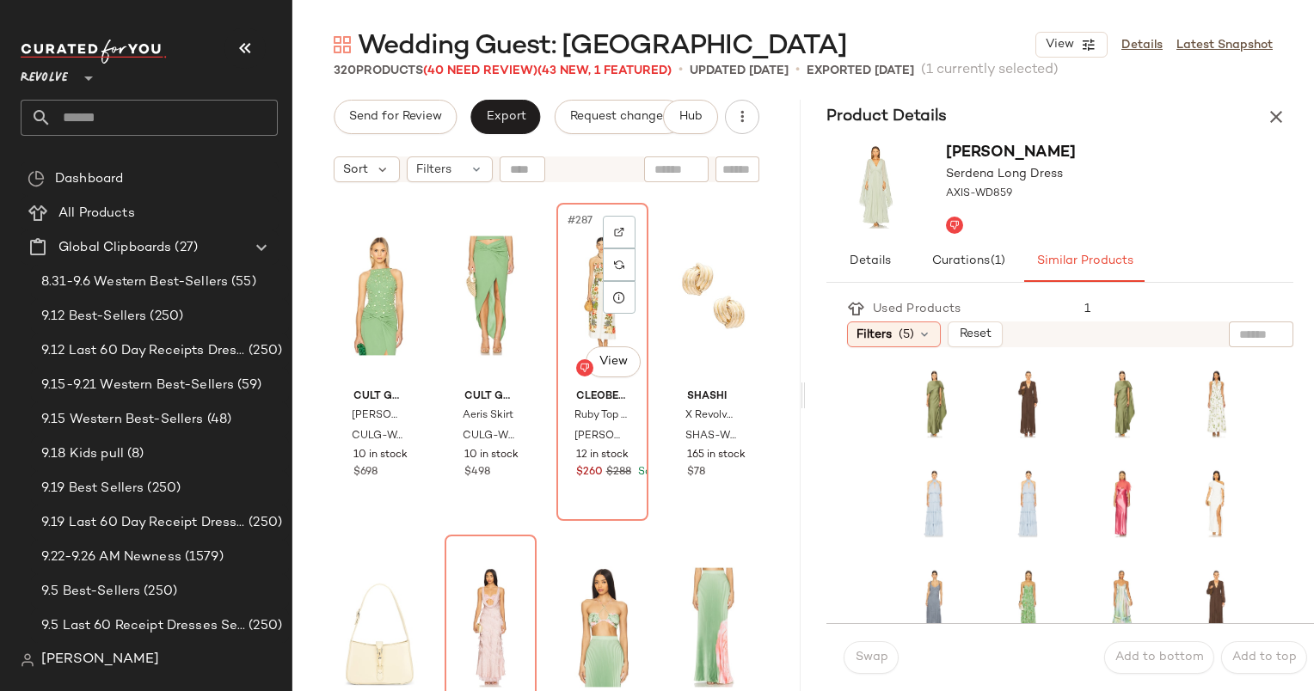
scroll to position [23589, 0]
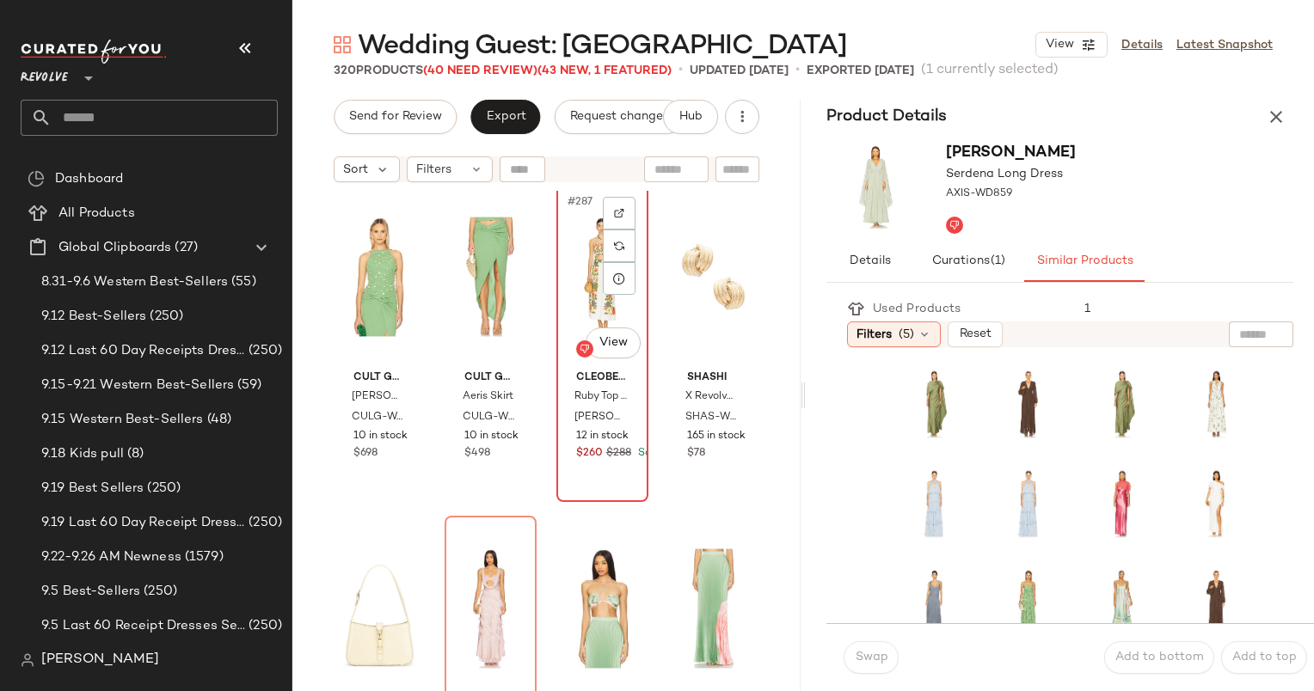
click at [575, 296] on div "#287 View" at bounding box center [602, 277] width 80 height 174
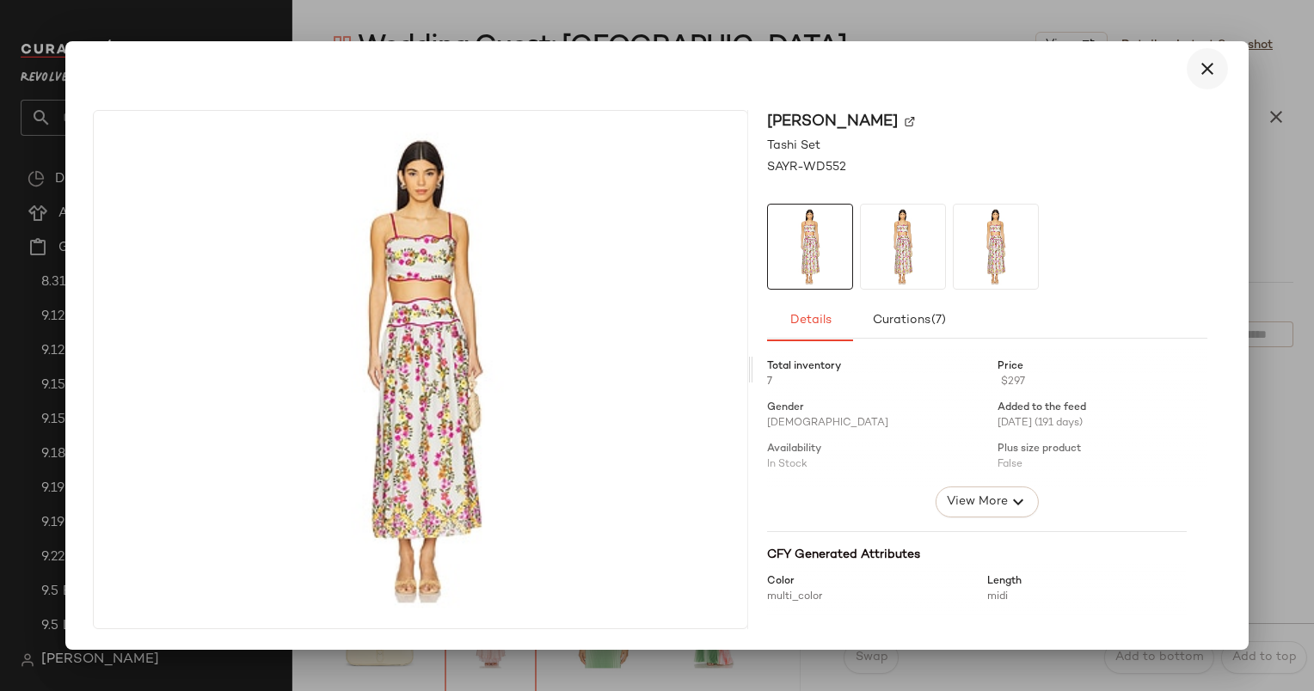
click at [1211, 73] on icon "button" at bounding box center [1207, 68] width 21 height 21
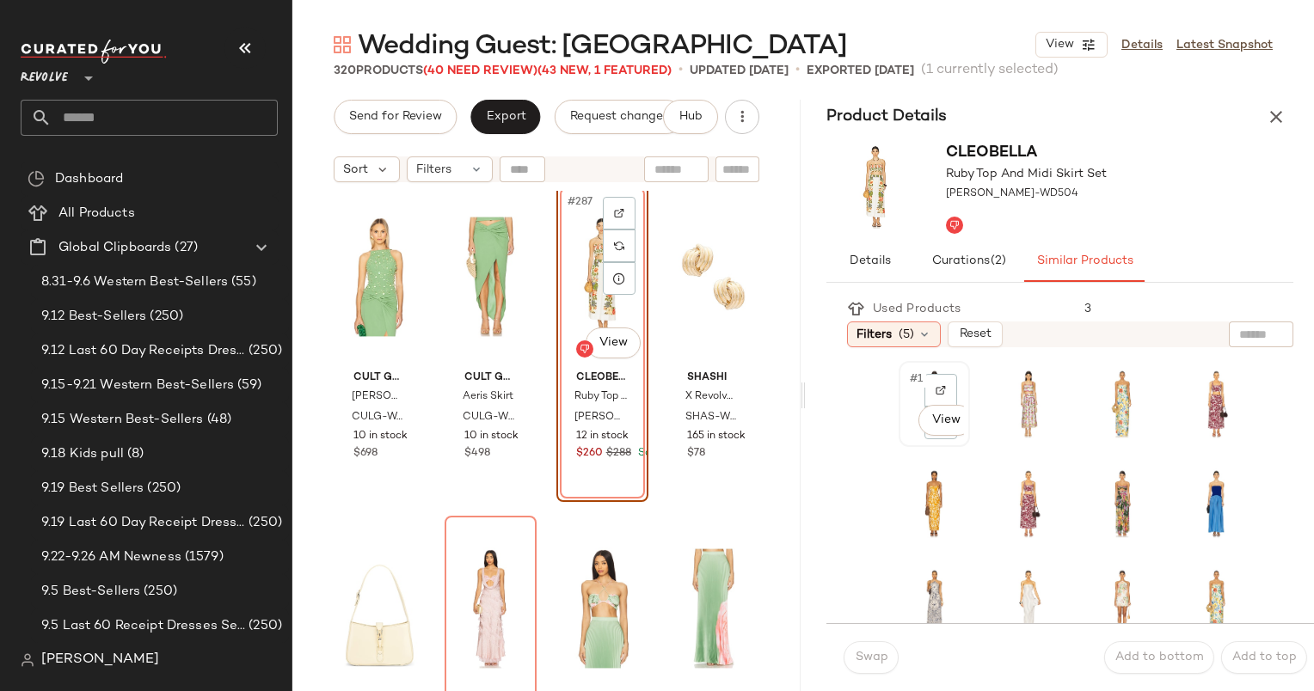
click at [918, 382] on span "#1" at bounding box center [917, 379] width 18 height 17
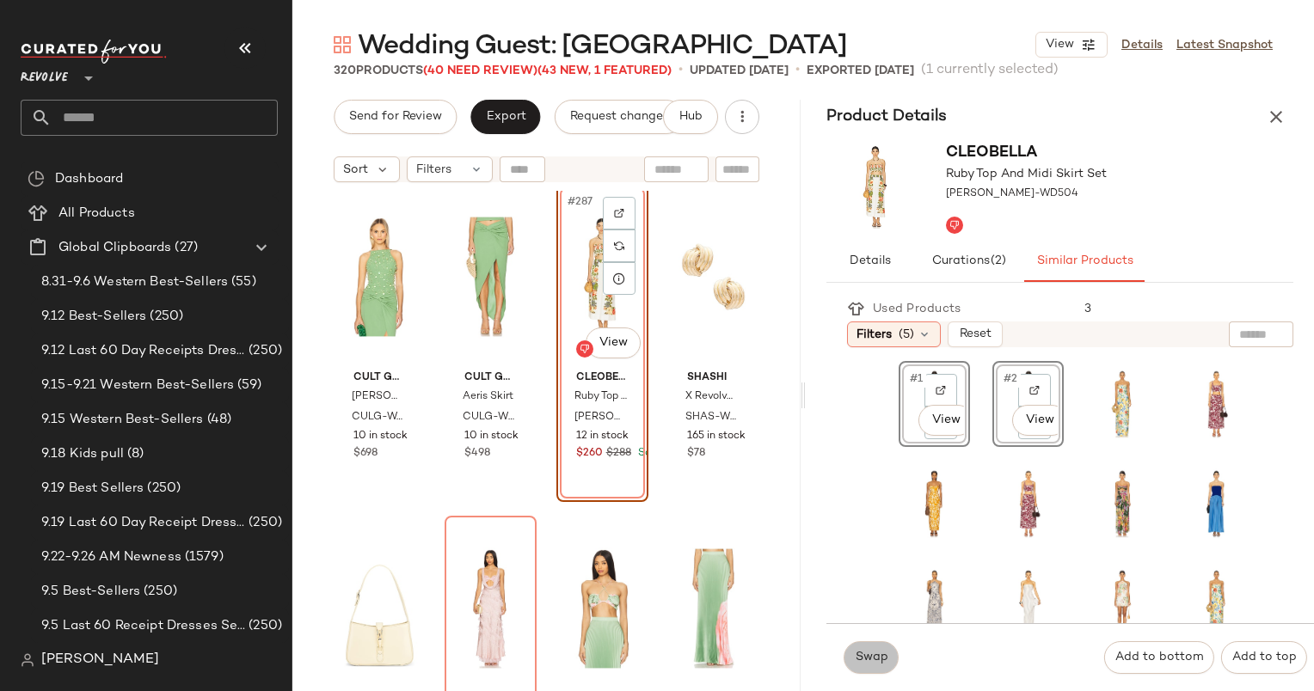
click at [858, 665] on span "Swap" at bounding box center [871, 658] width 34 height 14
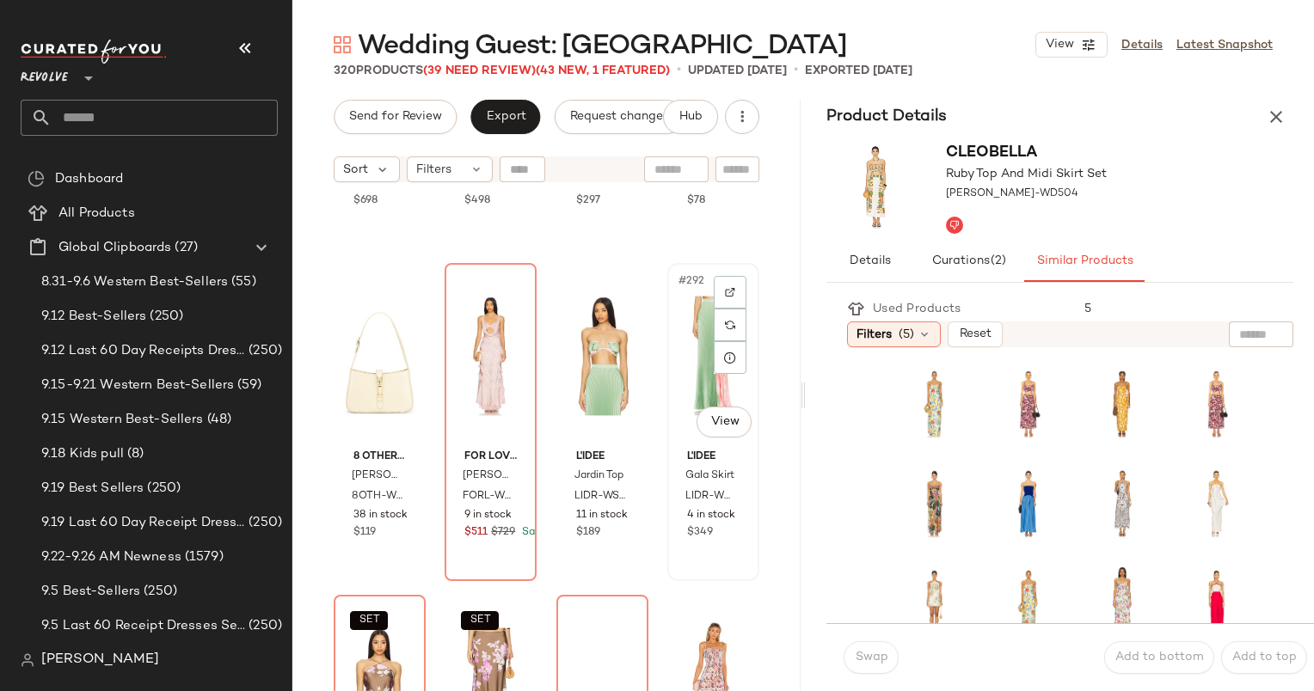
scroll to position [23844, 0]
click at [473, 366] on div "#290 View" at bounding box center [491, 354] width 80 height 174
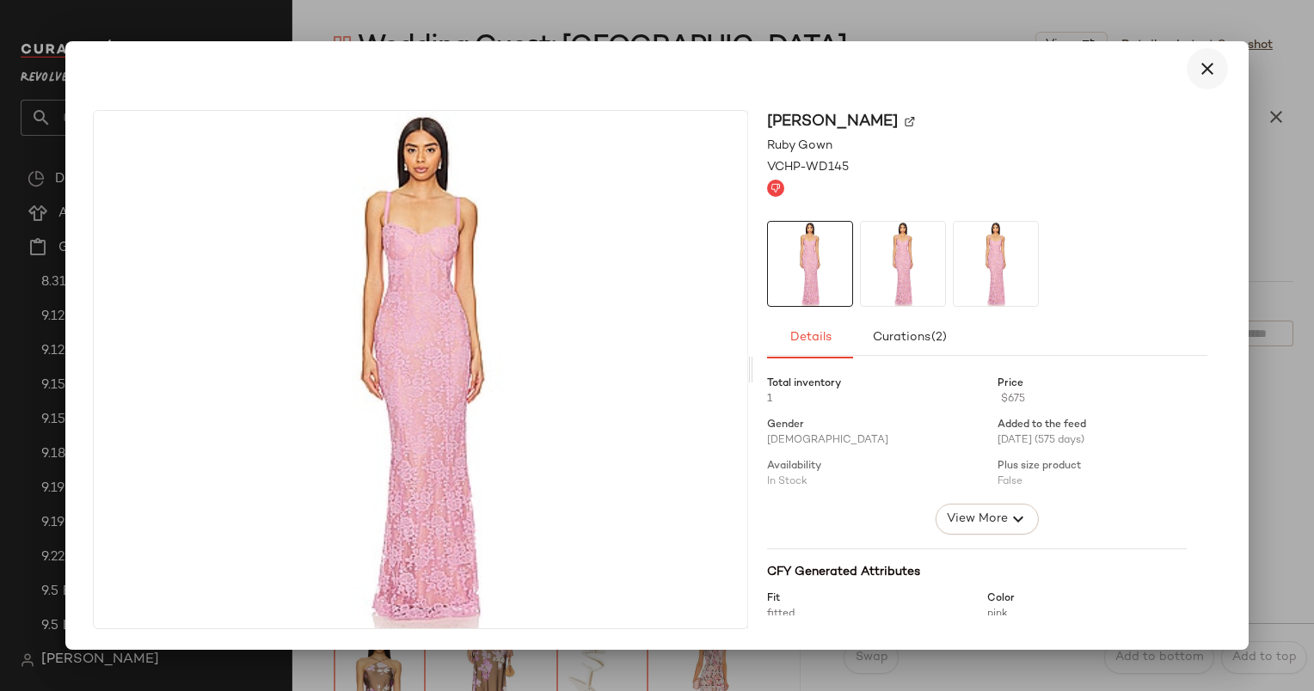
click at [1208, 65] on icon "button" at bounding box center [1207, 68] width 21 height 21
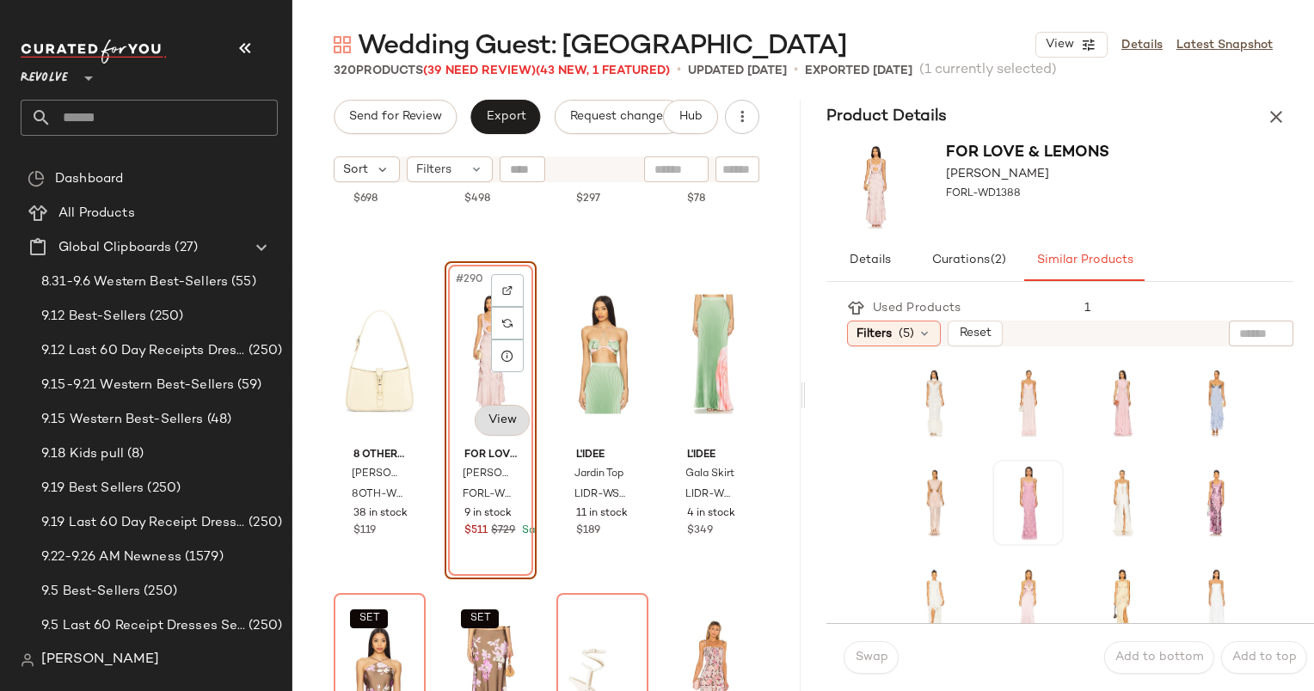
click at [496, 424] on body "Revolve ** Dashboard All Products Global Clipboards (27) 8.31-9.6 Western Best-…" at bounding box center [657, 345] width 1314 height 691
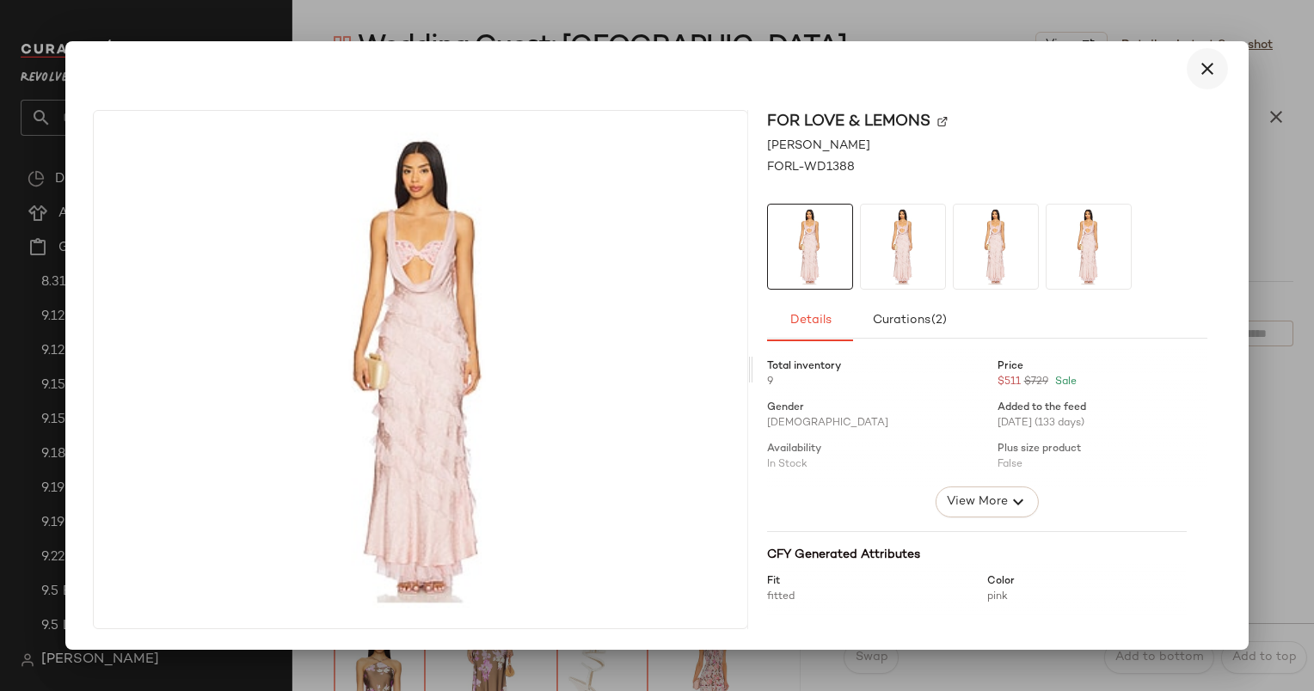
click at [1211, 83] on button "button" at bounding box center [1207, 68] width 41 height 41
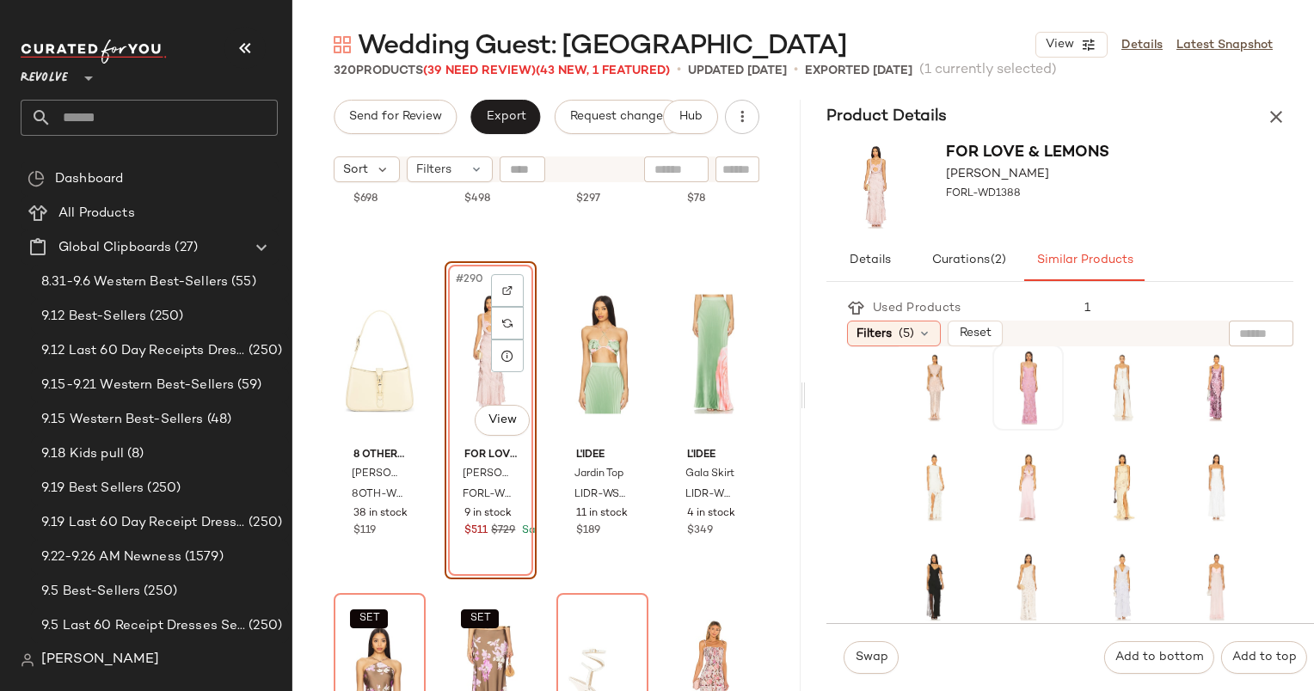
scroll to position [139, 0]
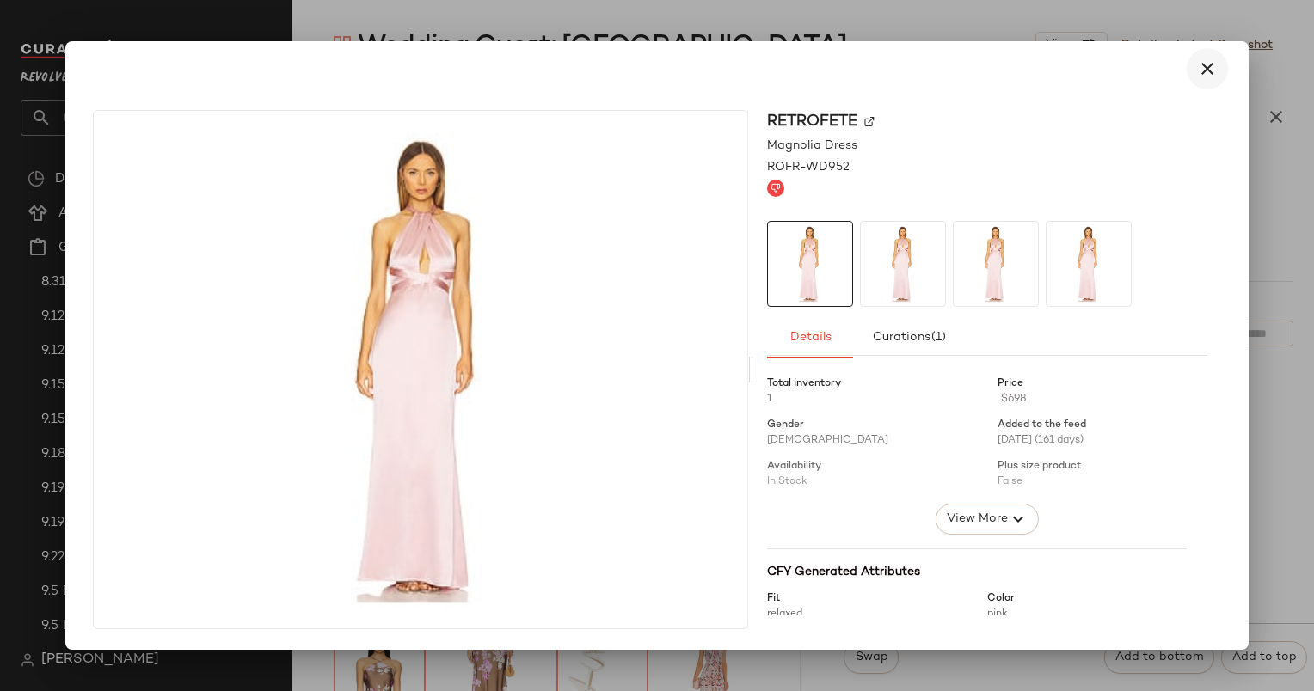
click at [1216, 70] on icon "button" at bounding box center [1207, 68] width 21 height 21
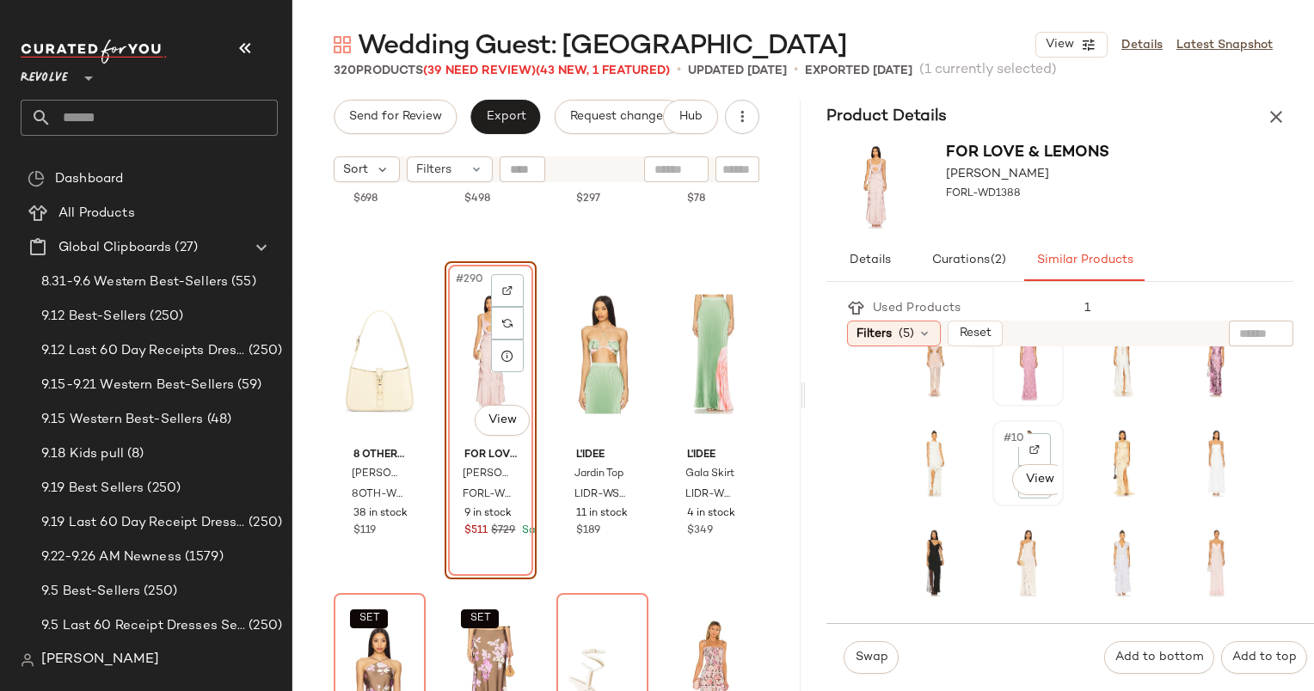
click at [1002, 439] on span "#10" at bounding box center [1015, 438] width 26 height 17
click at [869, 653] on span "Swap" at bounding box center [871, 658] width 34 height 14
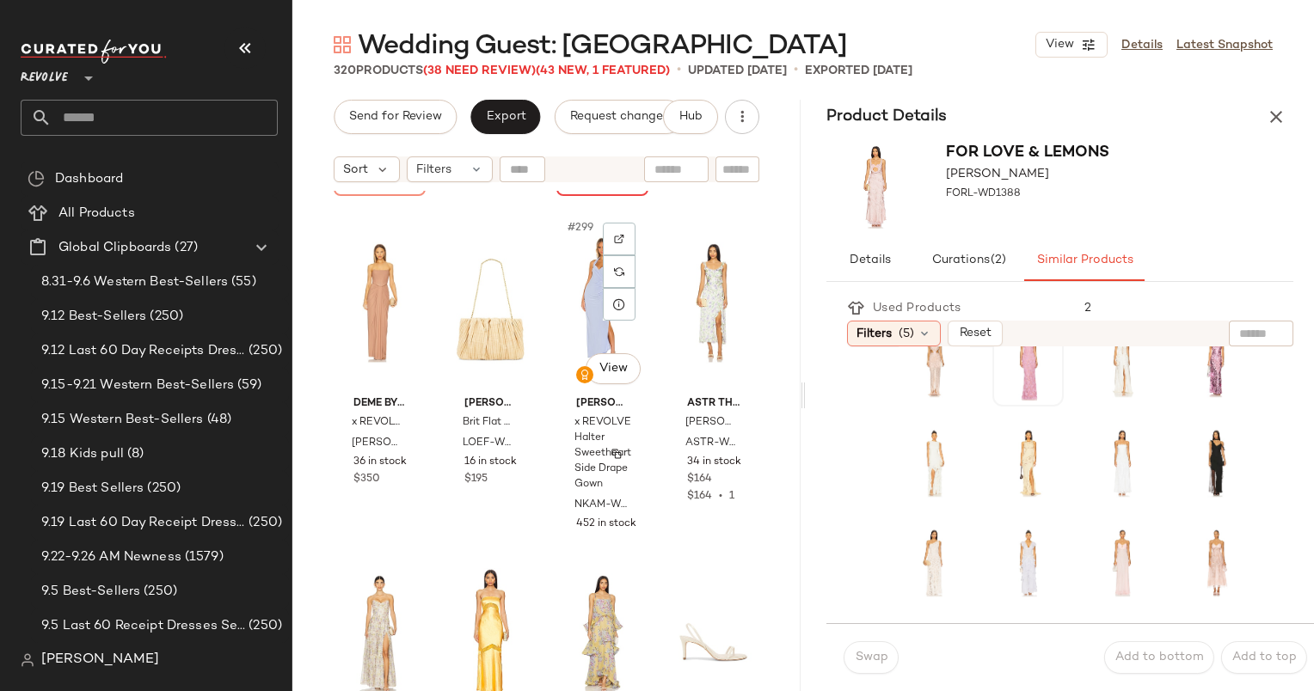
scroll to position [24360, 0]
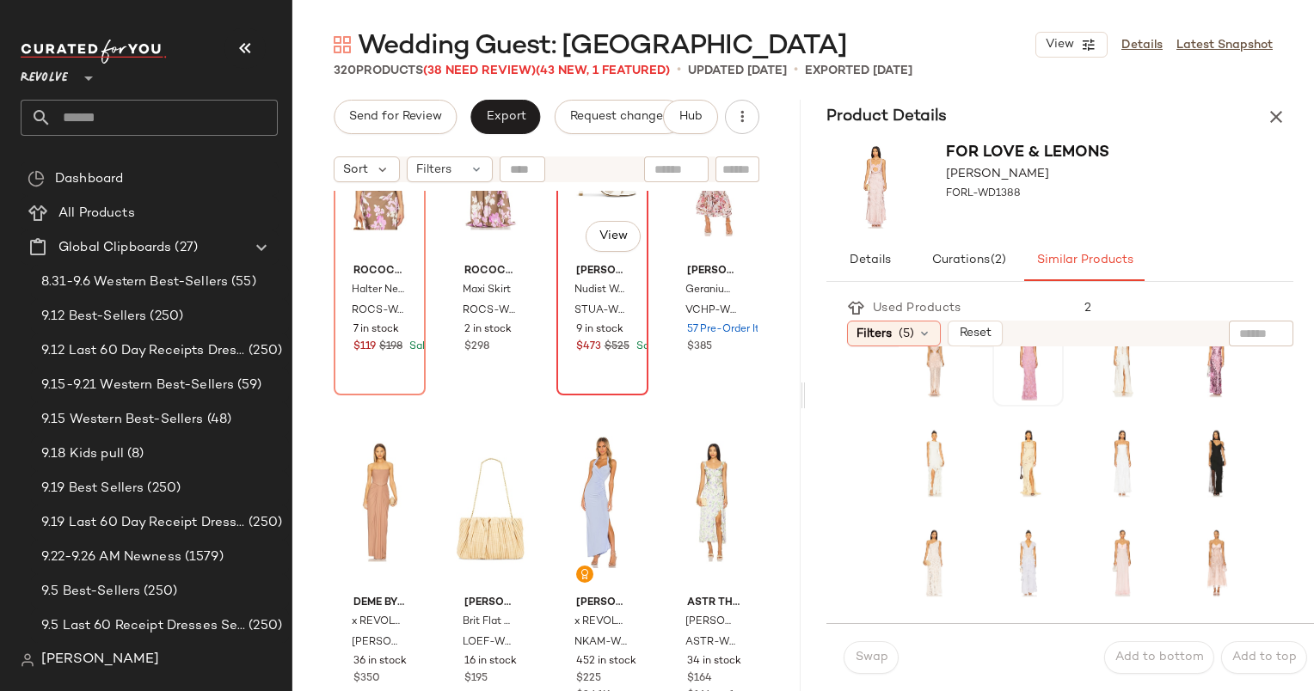
click at [596, 365] on div "#295 View [PERSON_NAME] Nudist Wrap 100 Sandal STUA-WZ598 9 in stock $473 $525 …" at bounding box center [602, 236] width 89 height 315
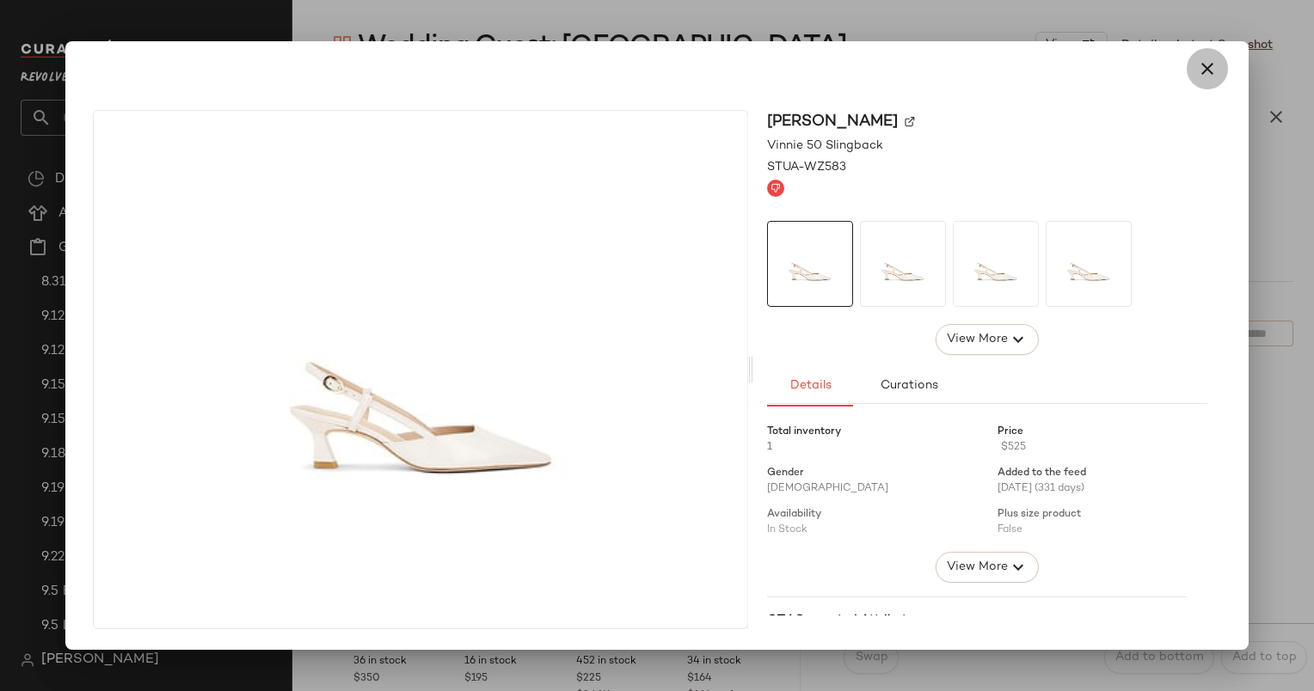
click at [1218, 66] on button "button" at bounding box center [1207, 68] width 41 height 41
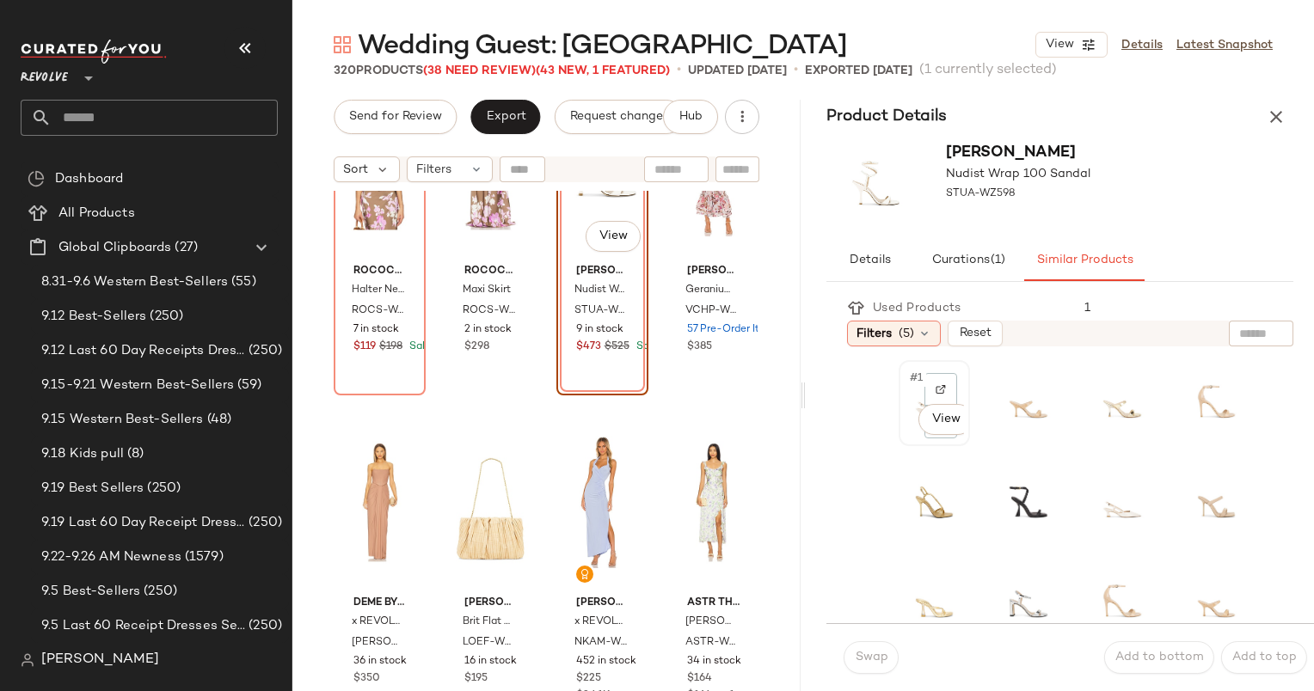
click at [912, 382] on span "#1" at bounding box center [917, 378] width 18 height 17
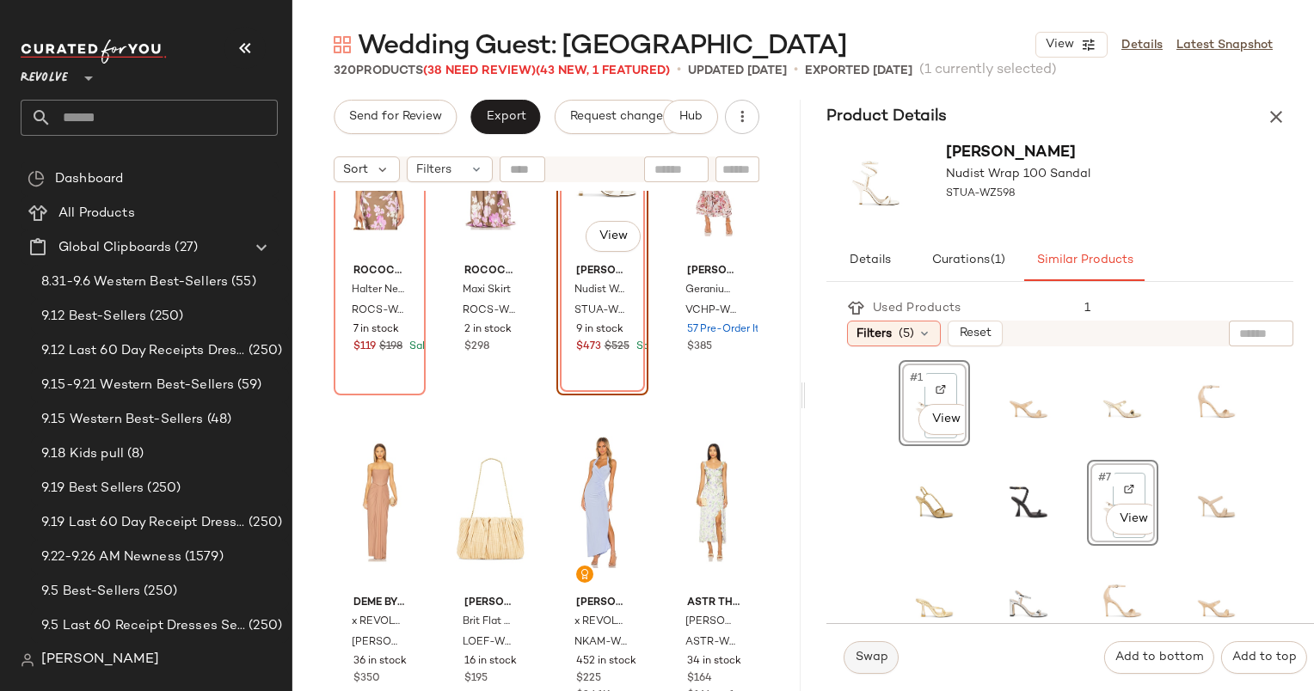
click at [880, 652] on span "Swap" at bounding box center [871, 658] width 34 height 14
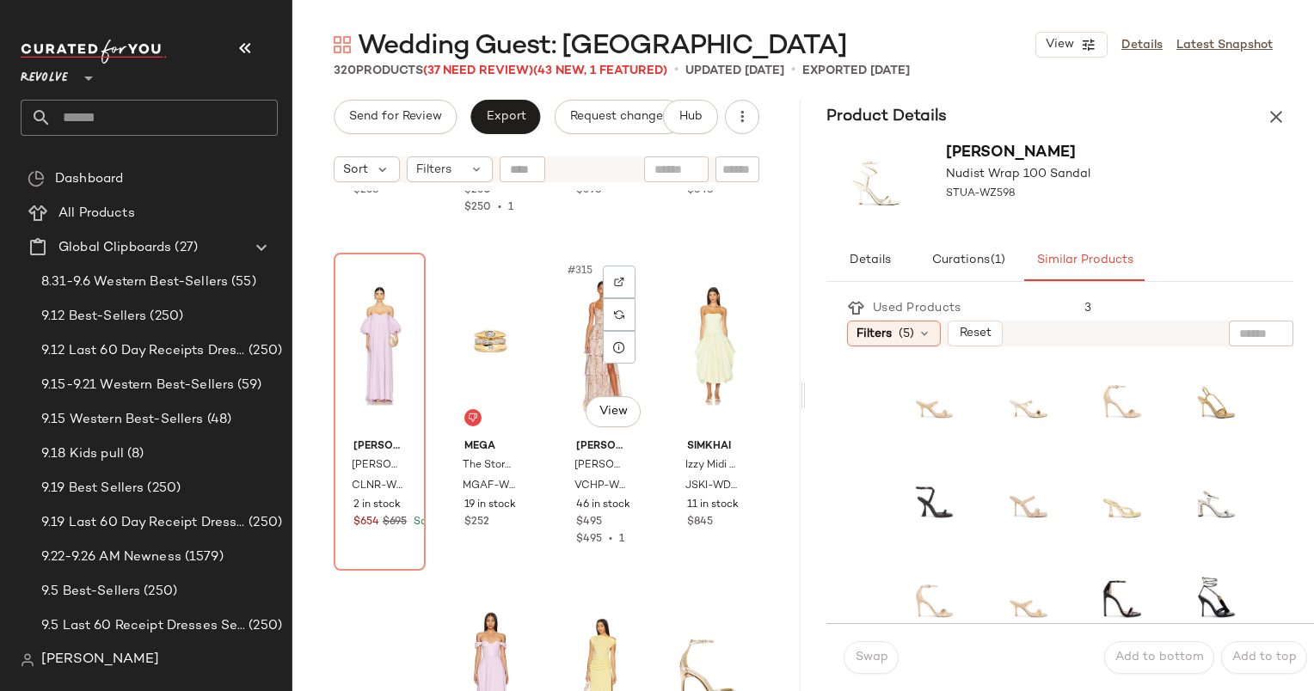
scroll to position [25850, 0]
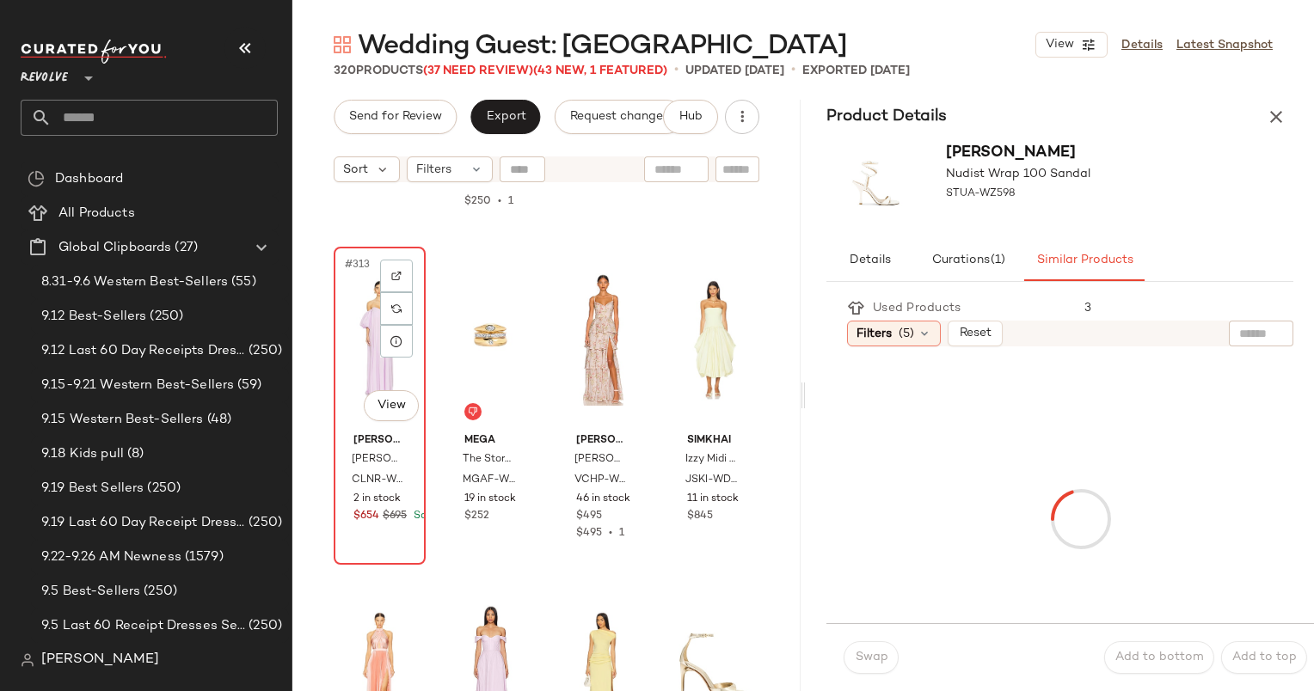
click at [361, 309] on div "#313 View" at bounding box center [380, 340] width 80 height 174
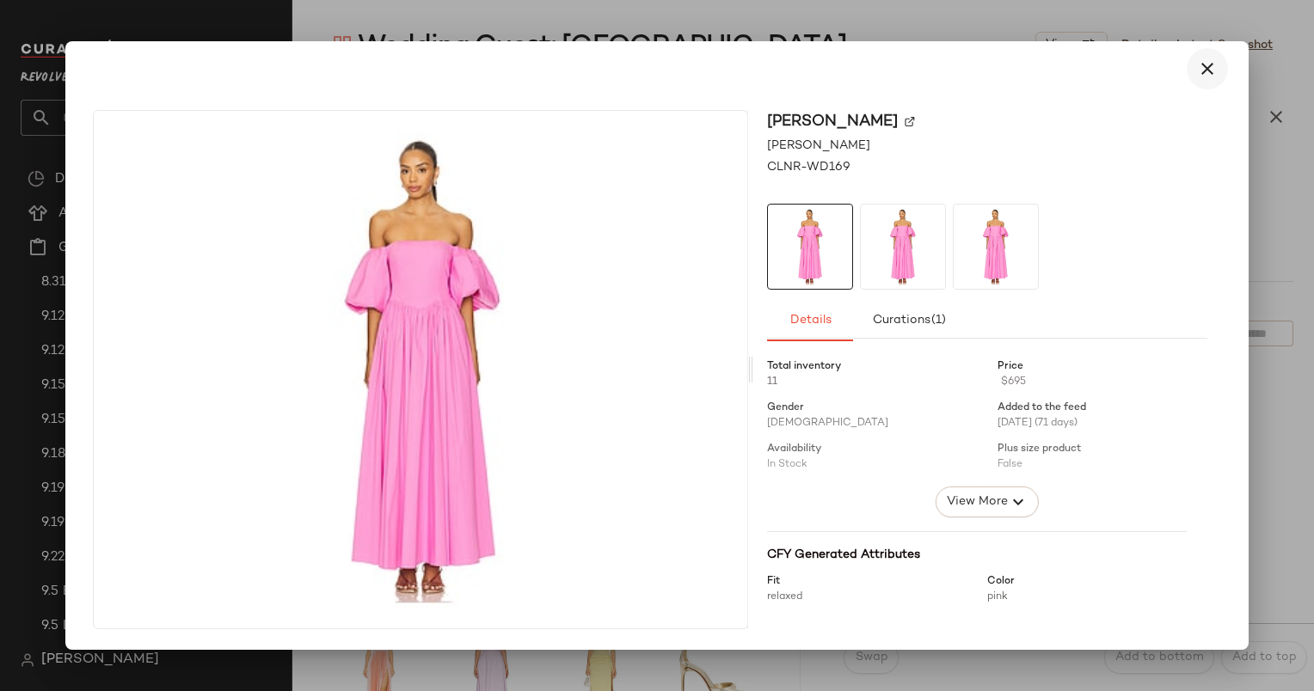
click at [1207, 76] on icon "button" at bounding box center [1207, 68] width 21 height 21
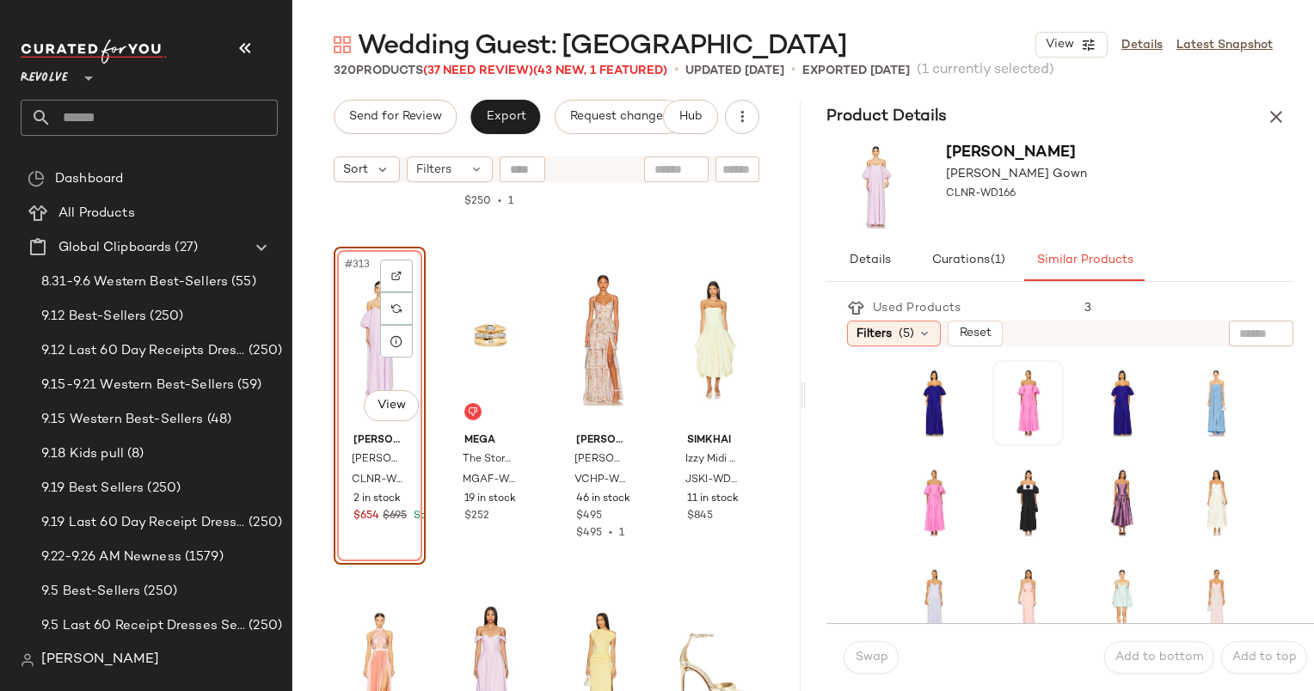
click at [1000, 387] on div at bounding box center [1027, 403] width 59 height 74
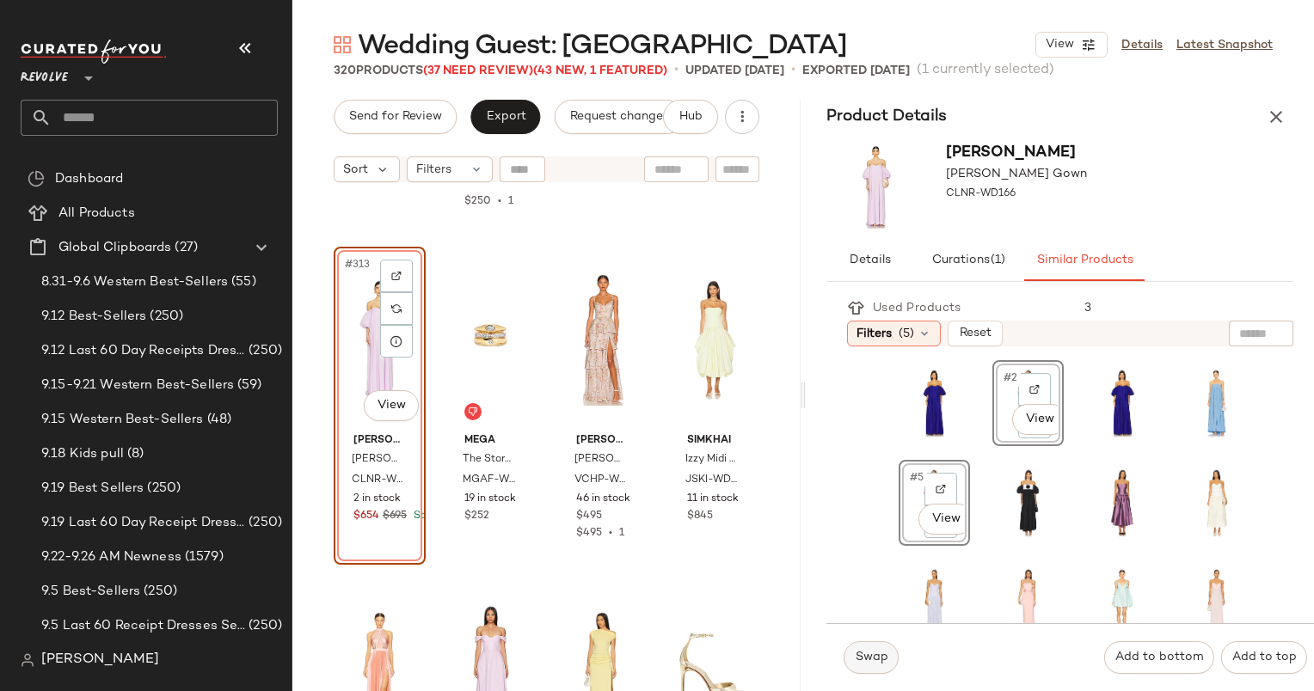
click at [875, 664] on span "Swap" at bounding box center [871, 658] width 34 height 14
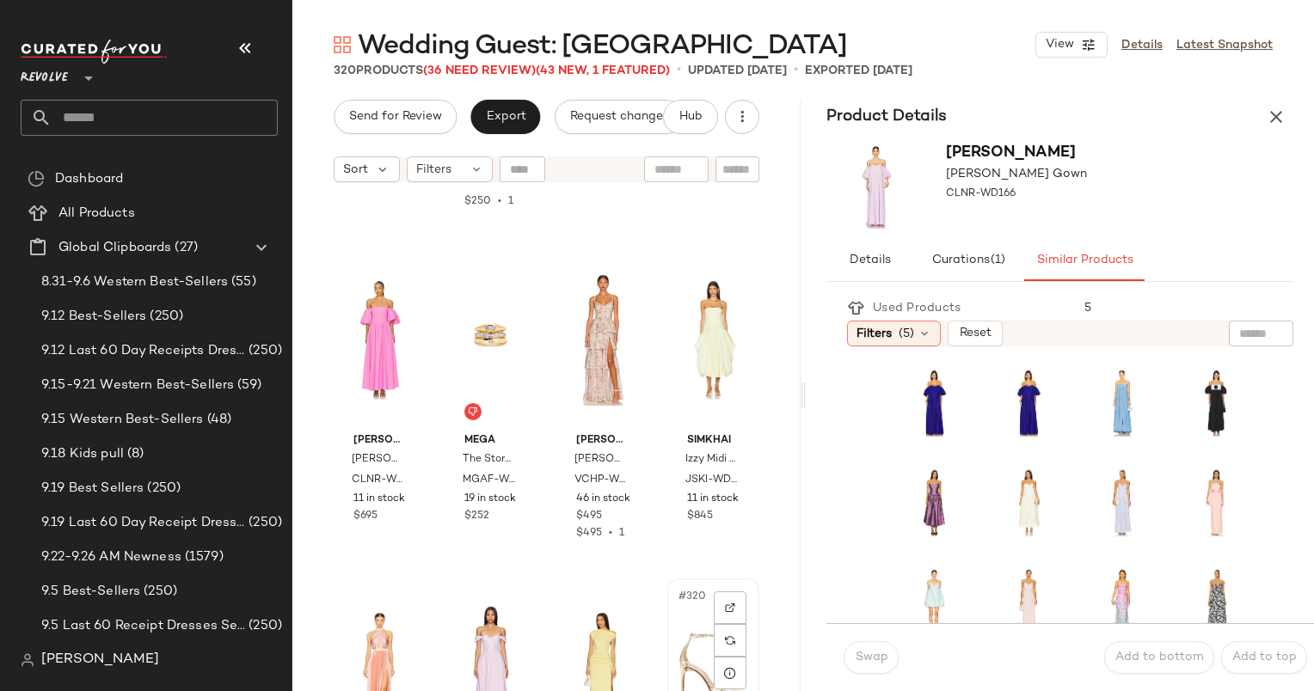
scroll to position [26013, 0]
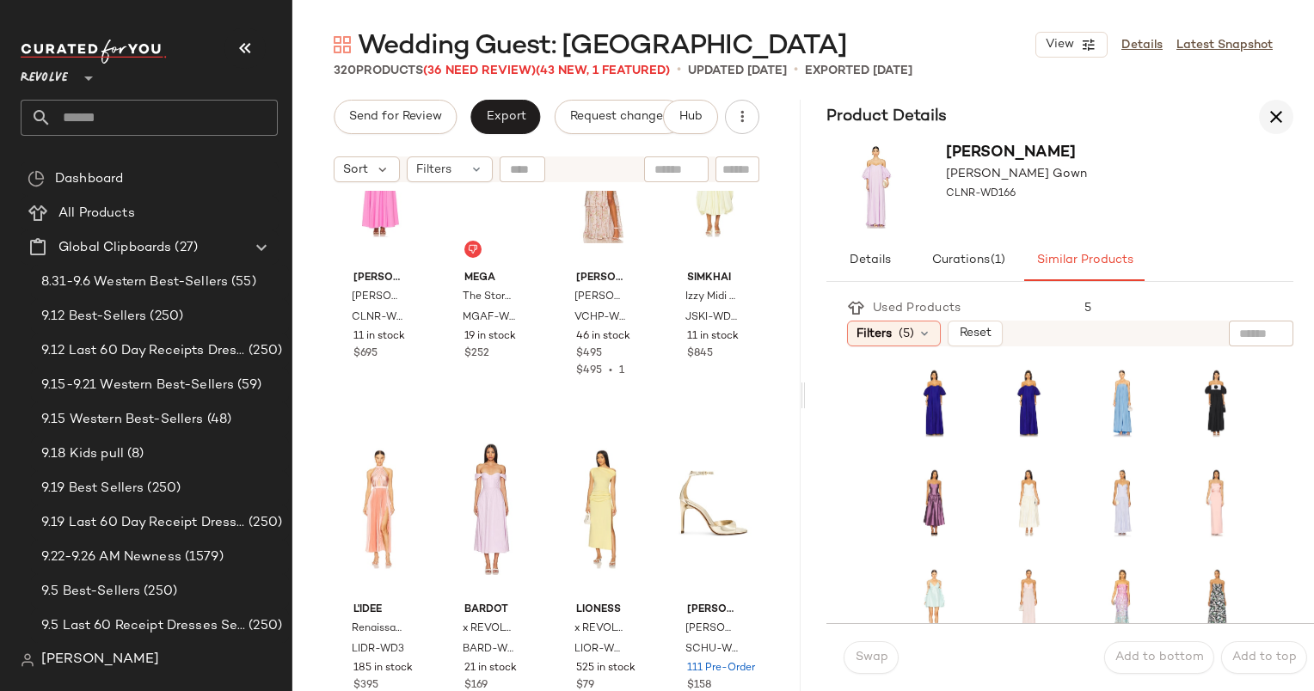
click at [1273, 116] on icon "button" at bounding box center [1276, 117] width 21 height 21
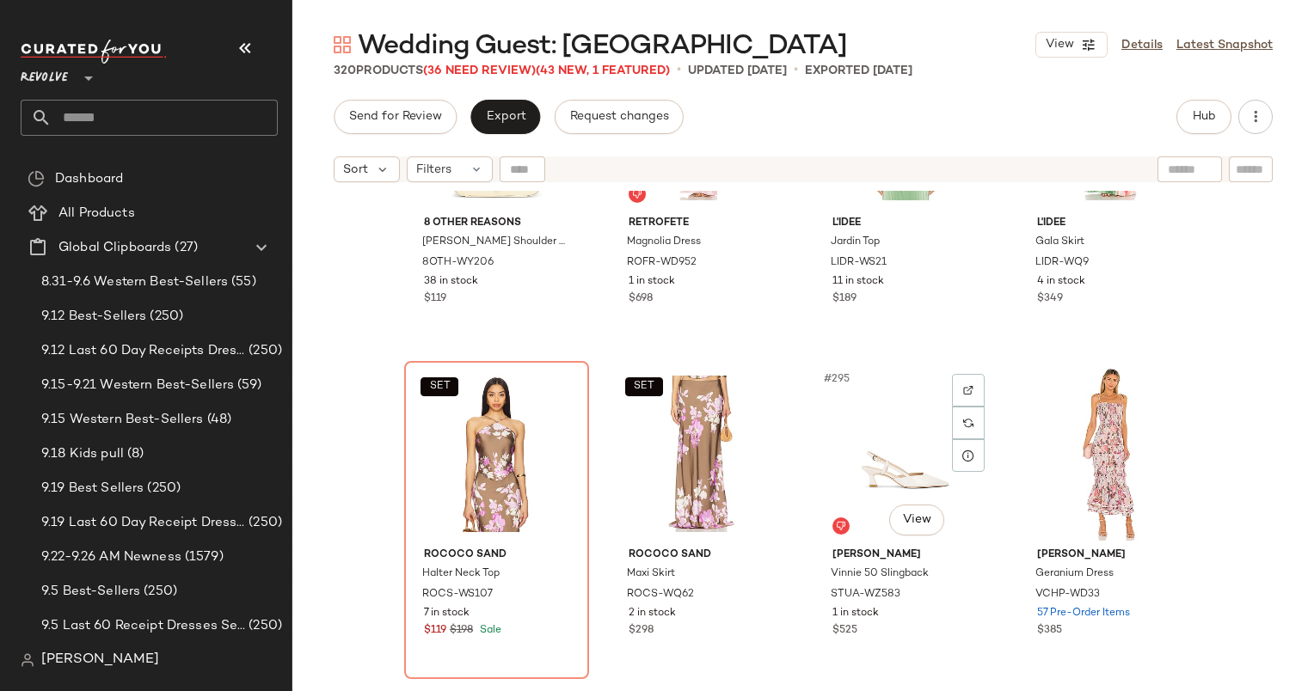
scroll to position [24071, 0]
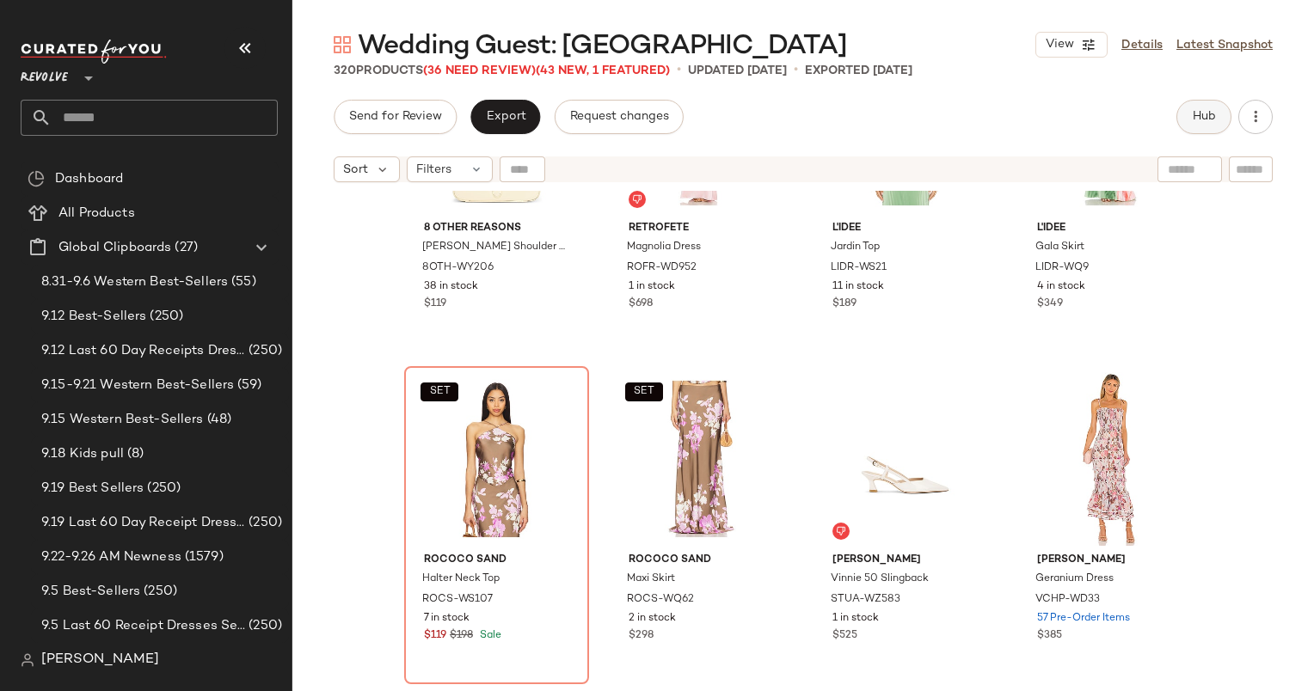
click at [1224, 124] on button "Hub" at bounding box center [1203, 117] width 55 height 34
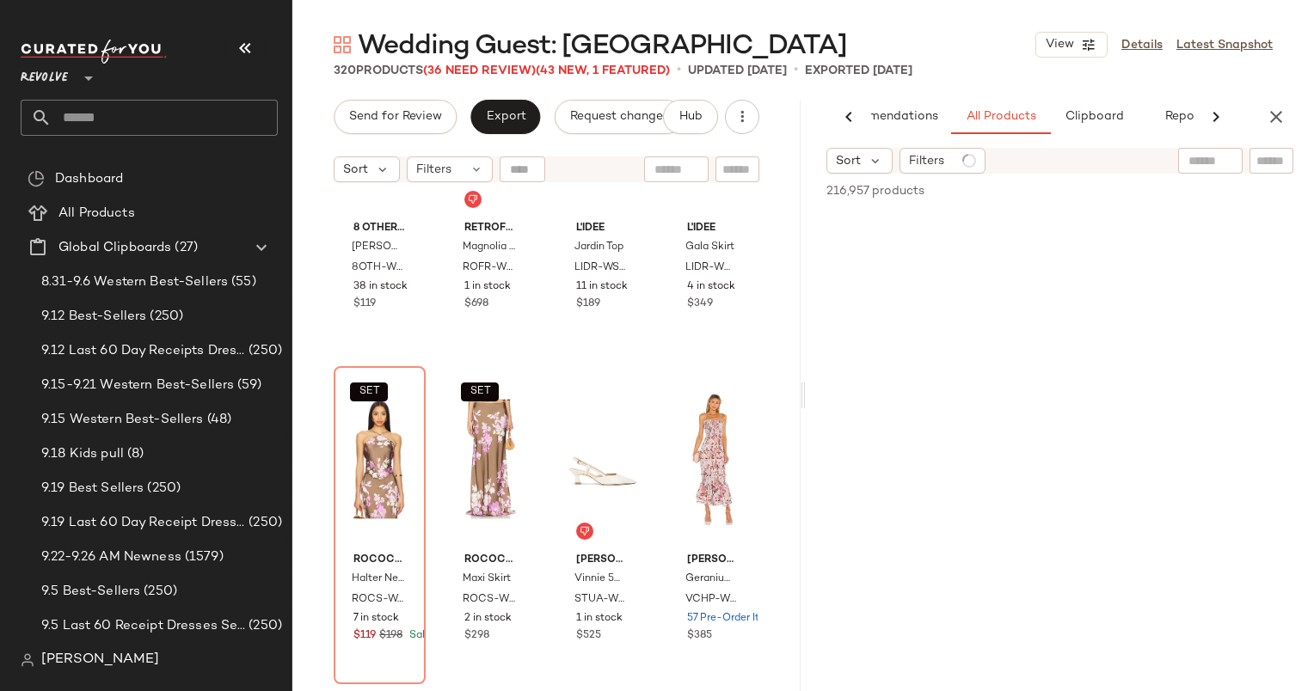
scroll to position [0, 71]
click at [1237, 163] on div at bounding box center [1255, 162] width 50 height 28
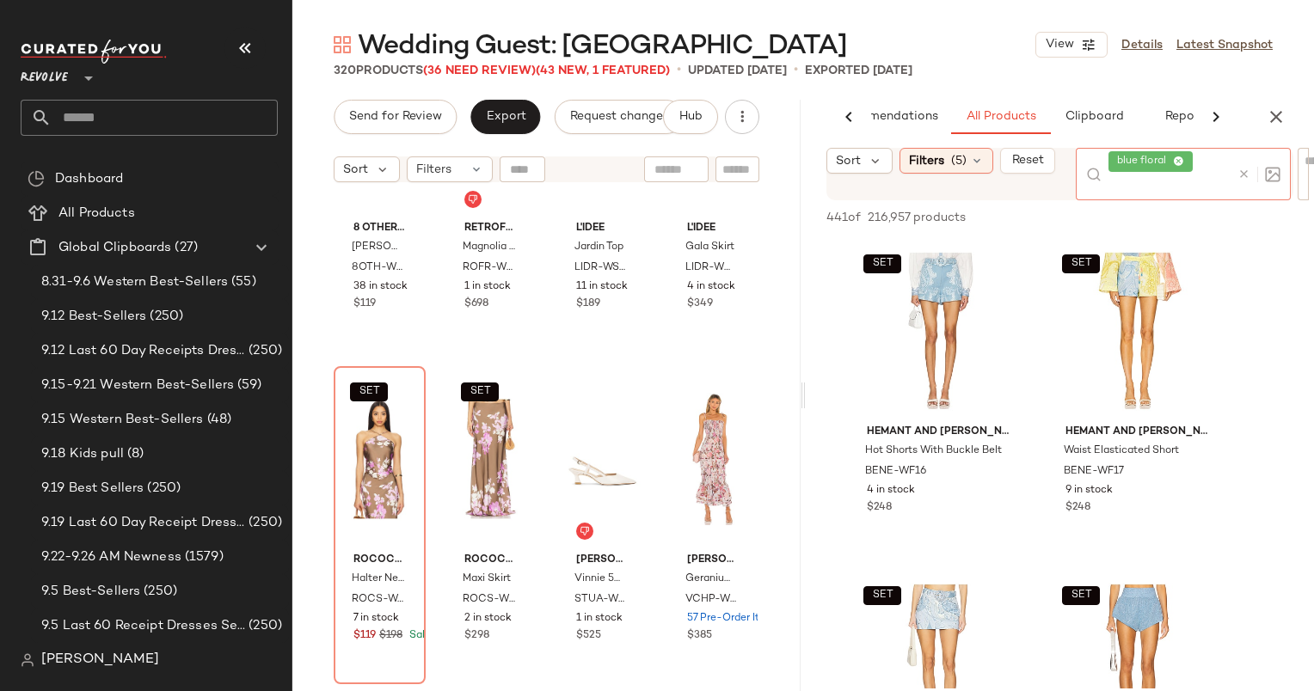
click at [1238, 182] on div at bounding box center [1255, 174] width 50 height 52
click at [1242, 180] on icon at bounding box center [1243, 174] width 13 height 13
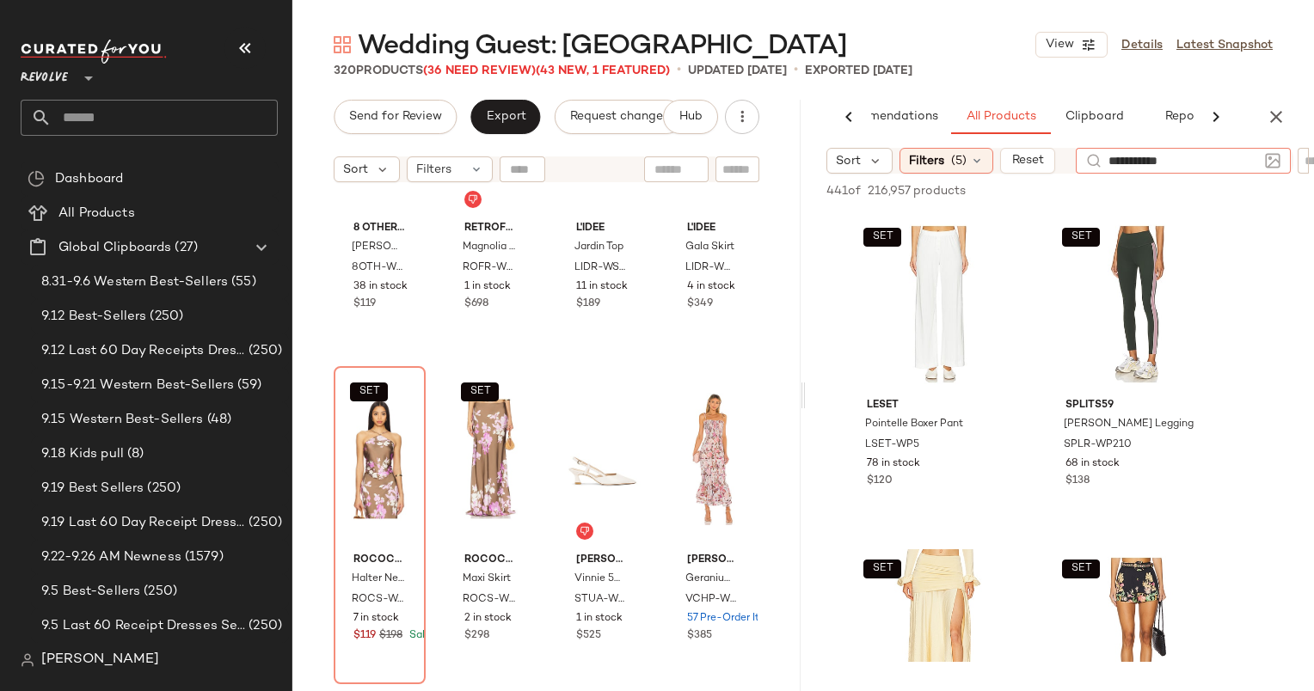
type input "**********"
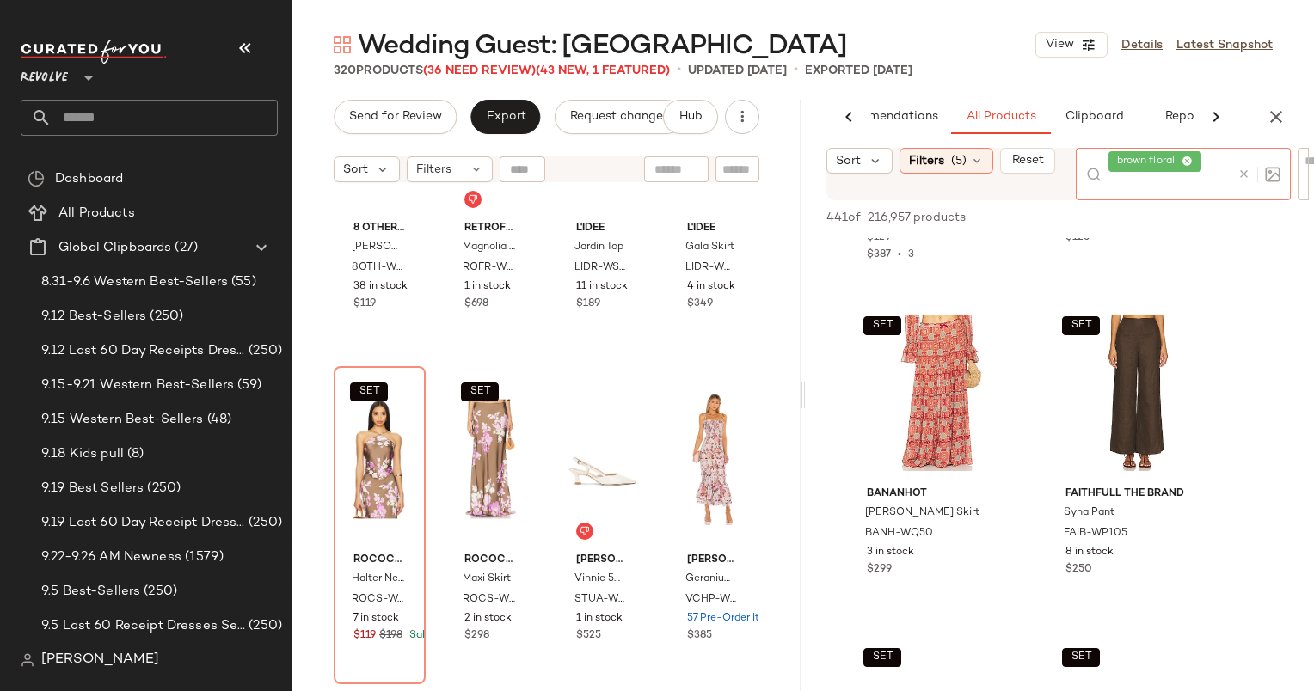
scroll to position [3923, 0]
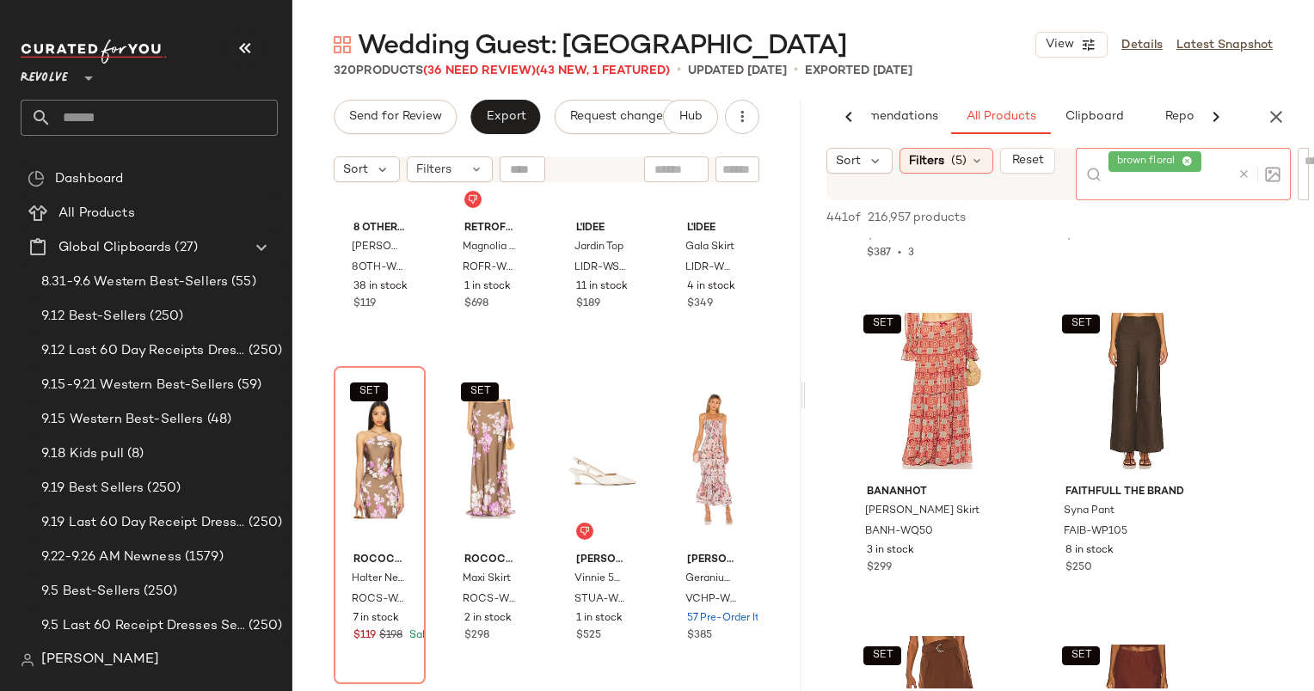
click at [1247, 173] on icon at bounding box center [1243, 174] width 13 height 13
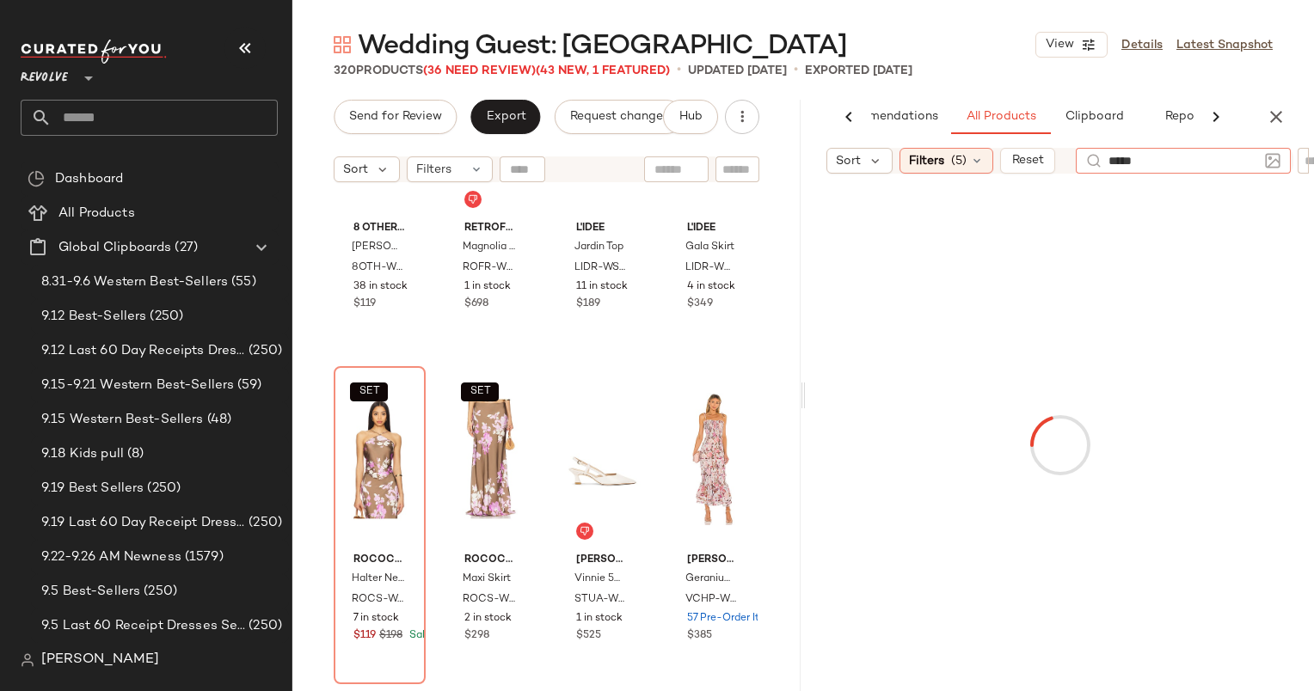
type input "******"
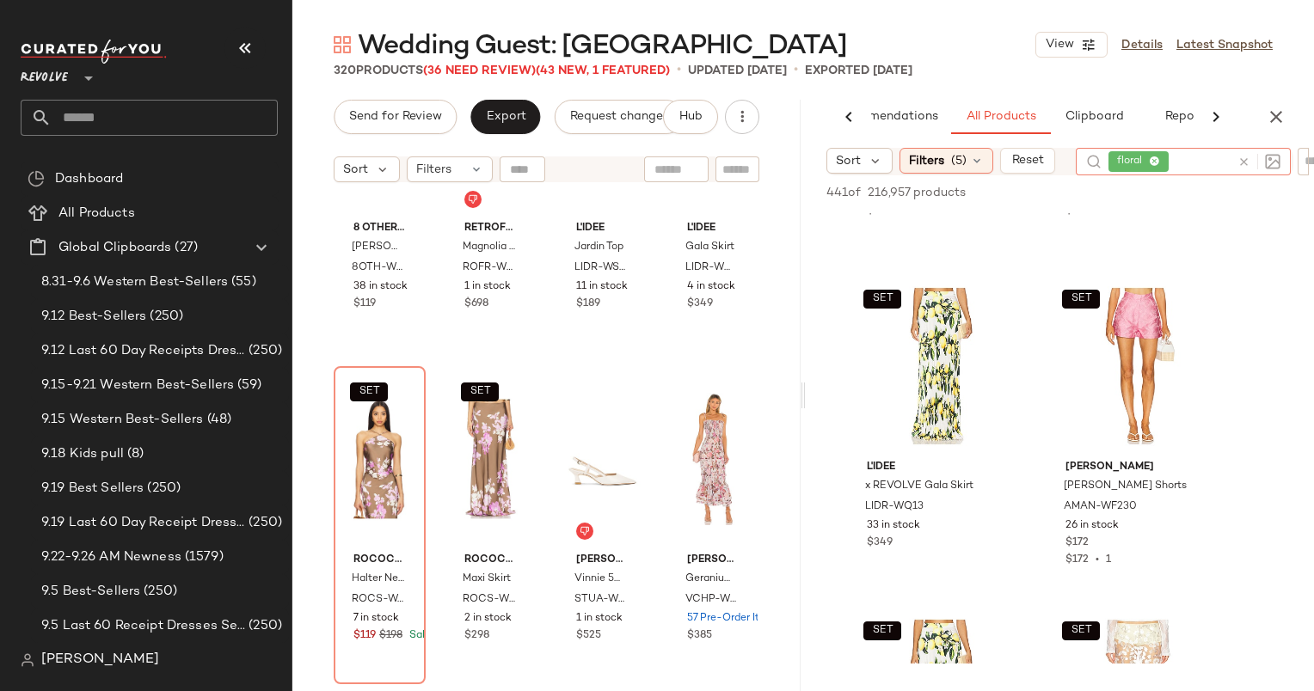
click at [1241, 163] on icon at bounding box center [1243, 162] width 13 height 13
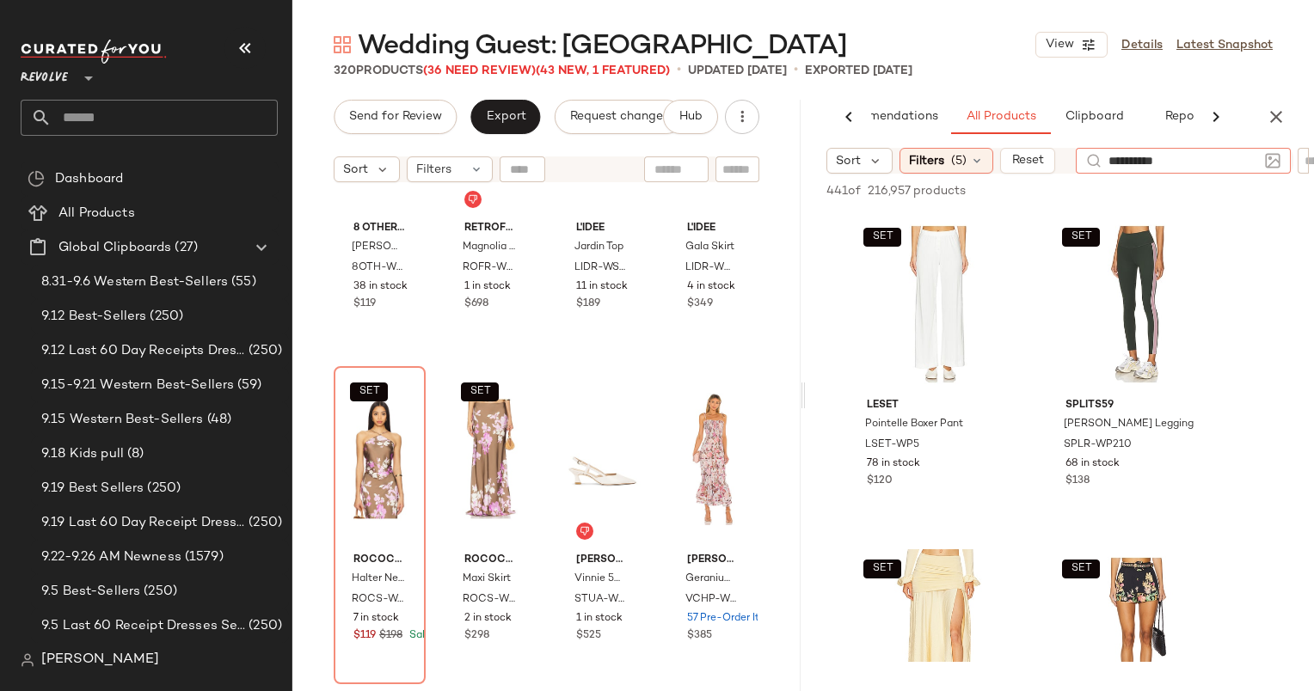
type input "**********"
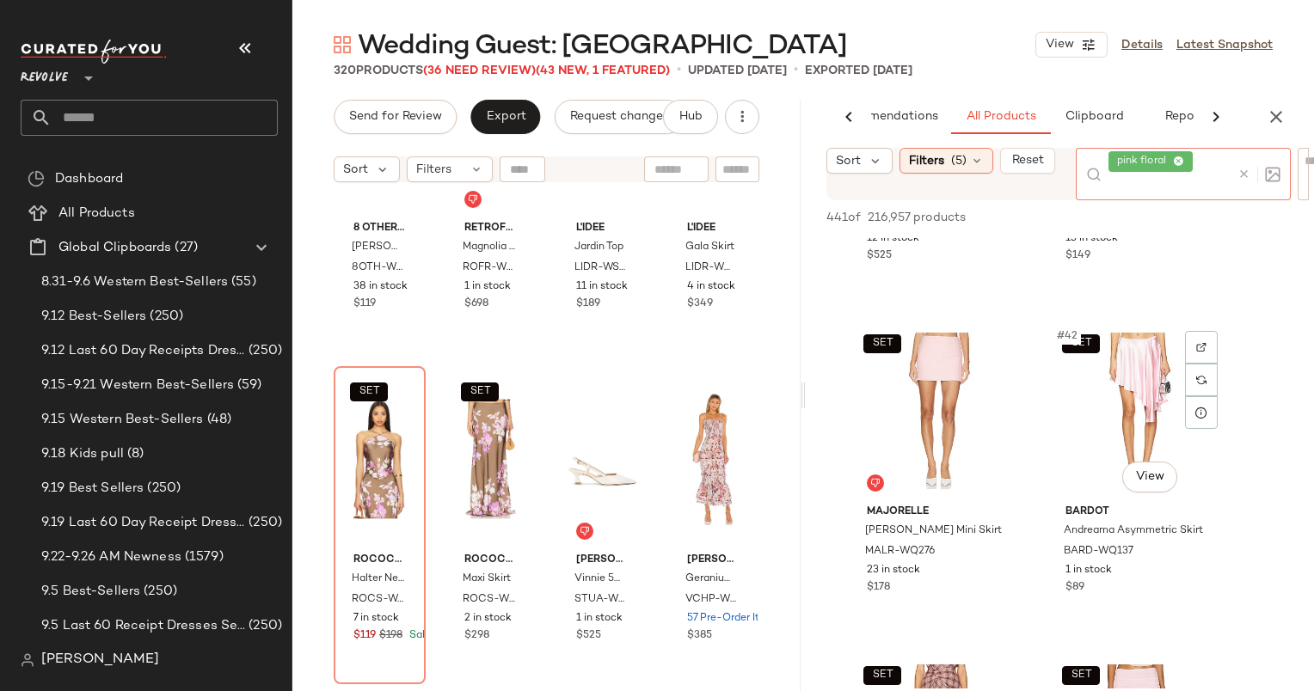
scroll to position [6562, 0]
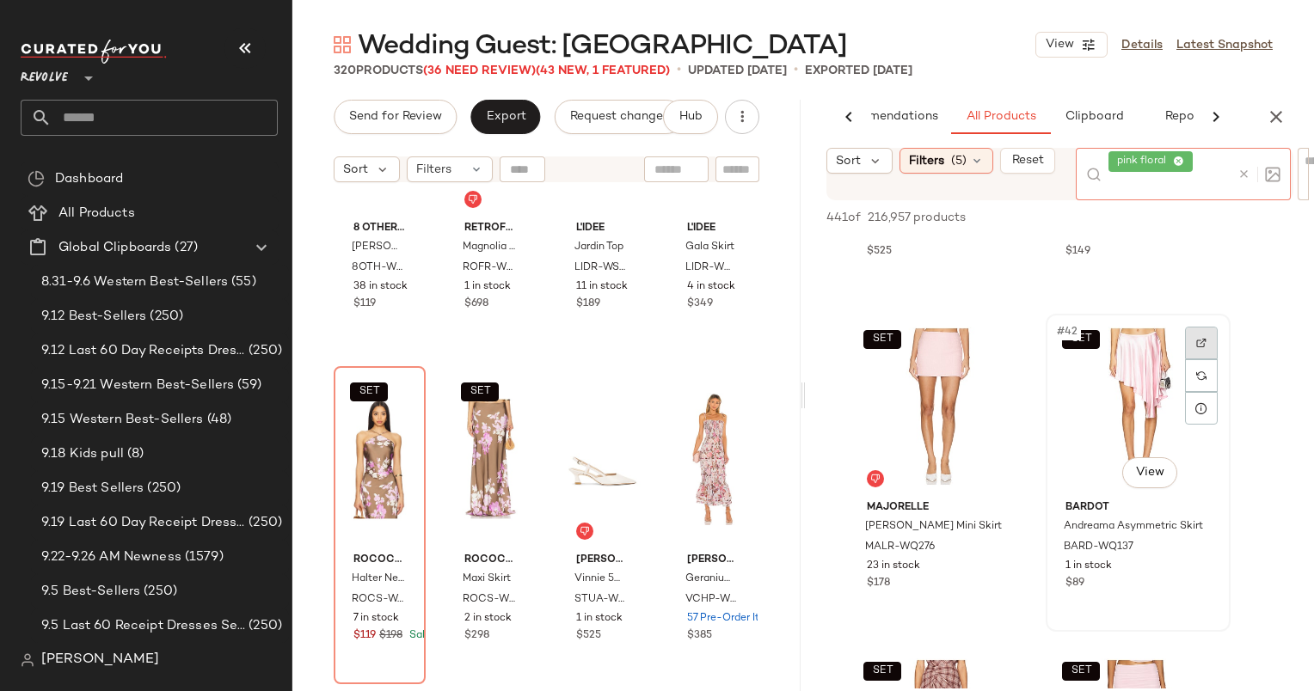
click at [1204, 346] on div at bounding box center [1201, 376] width 33 height 98
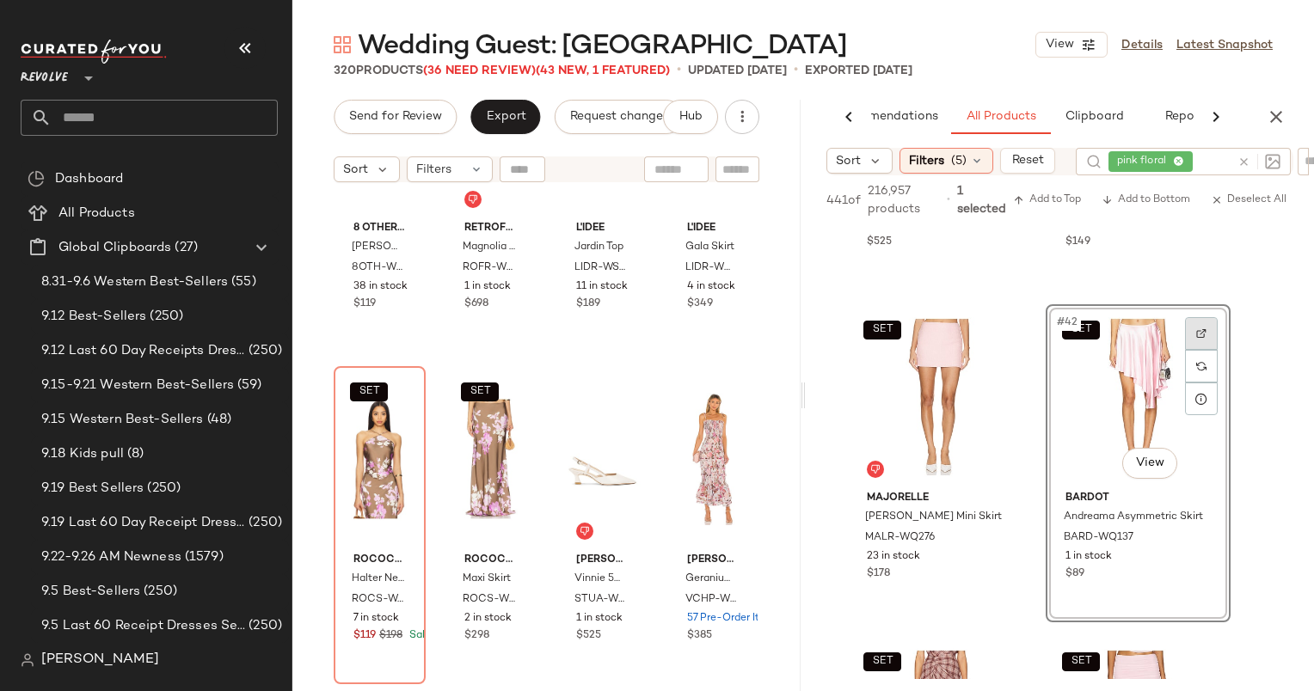
click at [1215, 330] on div at bounding box center [1201, 333] width 33 height 33
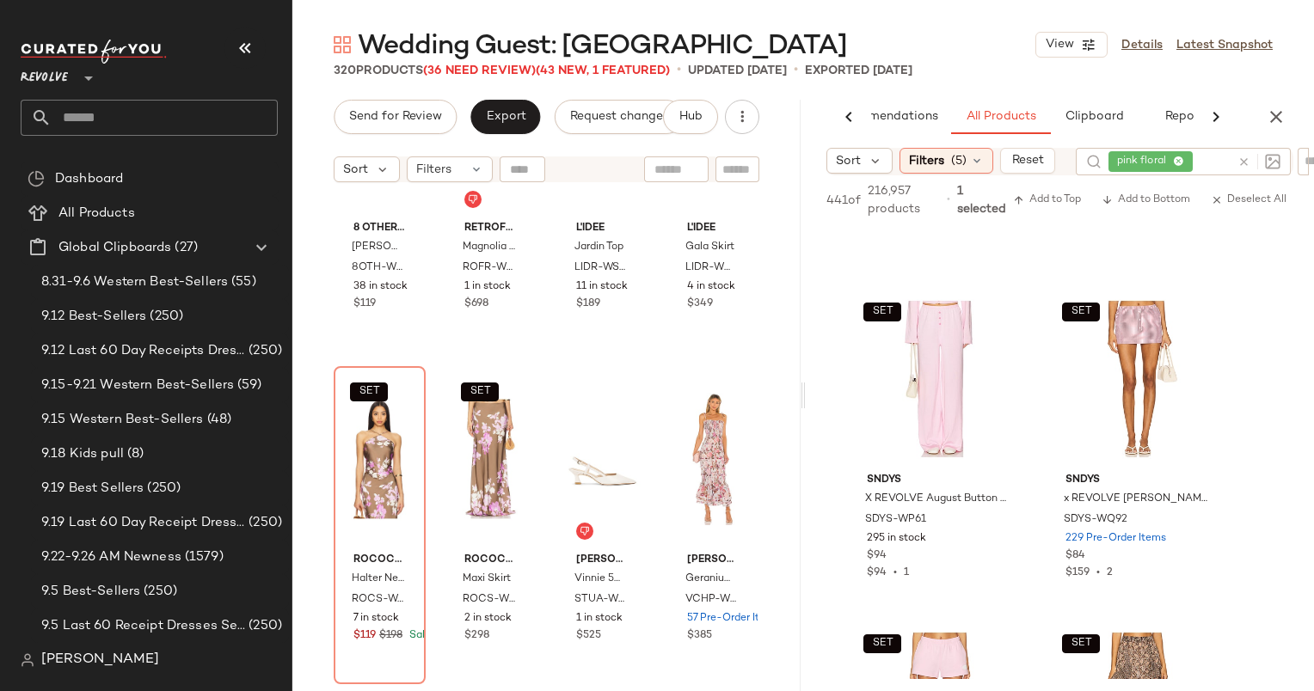
scroll to position [10139, 0]
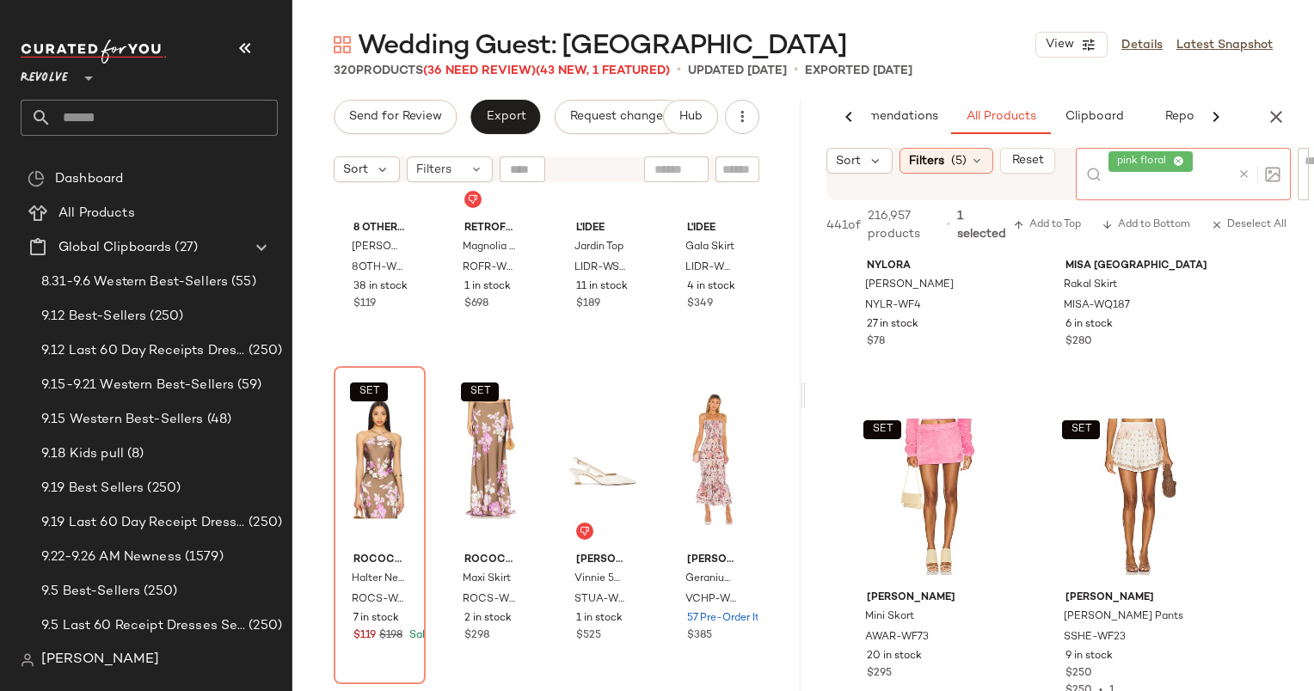
click at [1246, 159] on div at bounding box center [1255, 174] width 50 height 52
click at [1240, 169] on icon at bounding box center [1243, 174] width 13 height 13
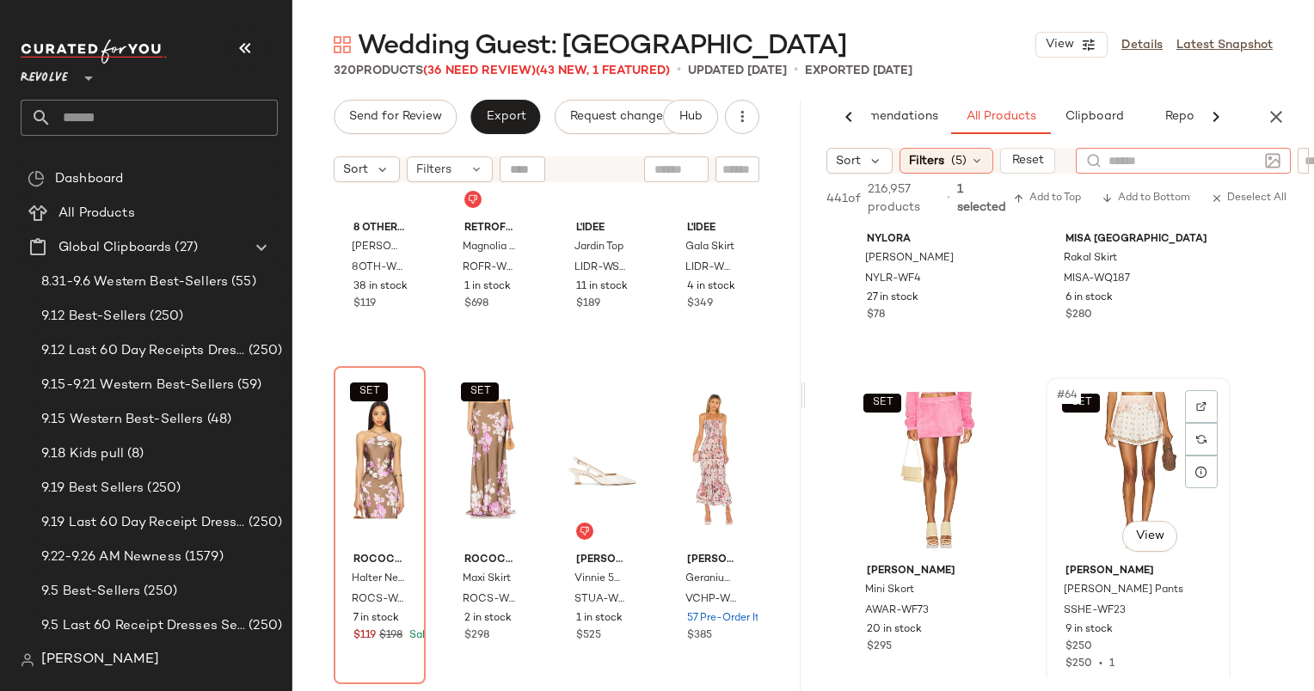
scroll to position [0, 0]
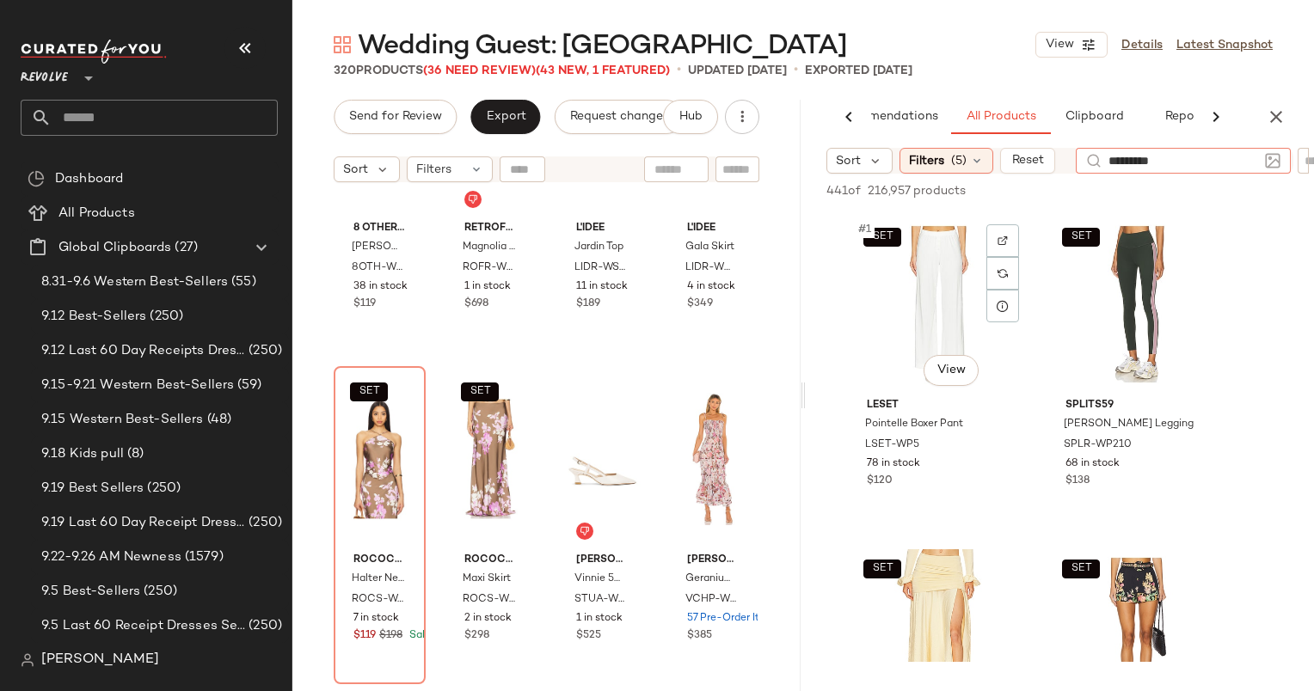
type input "**********"
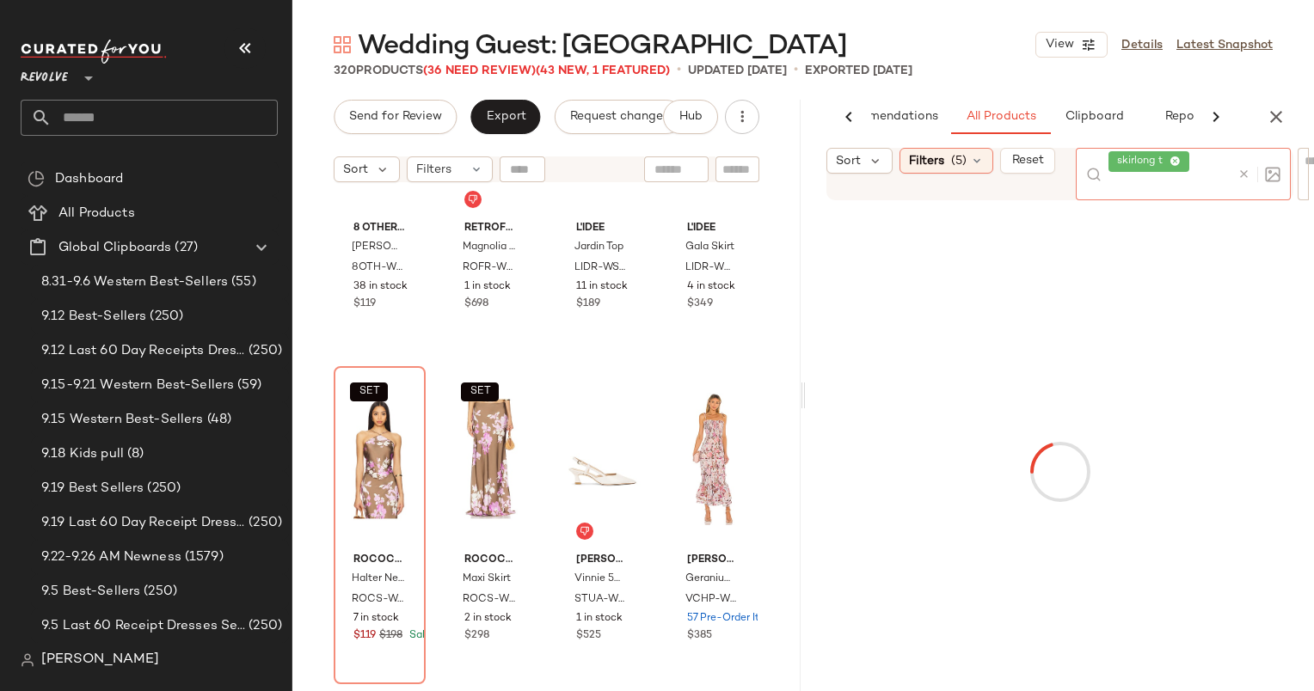
click at [1238, 175] on icon at bounding box center [1243, 174] width 13 height 13
type input "**********"
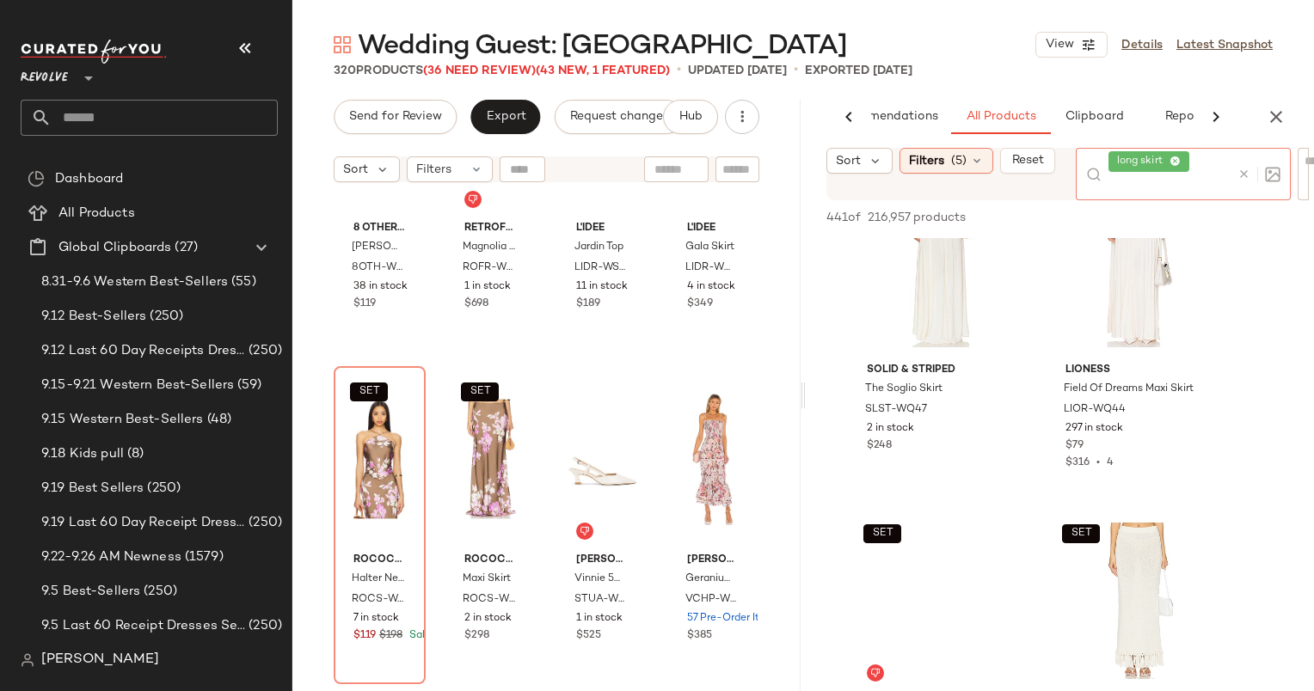
scroll to position [9362, 0]
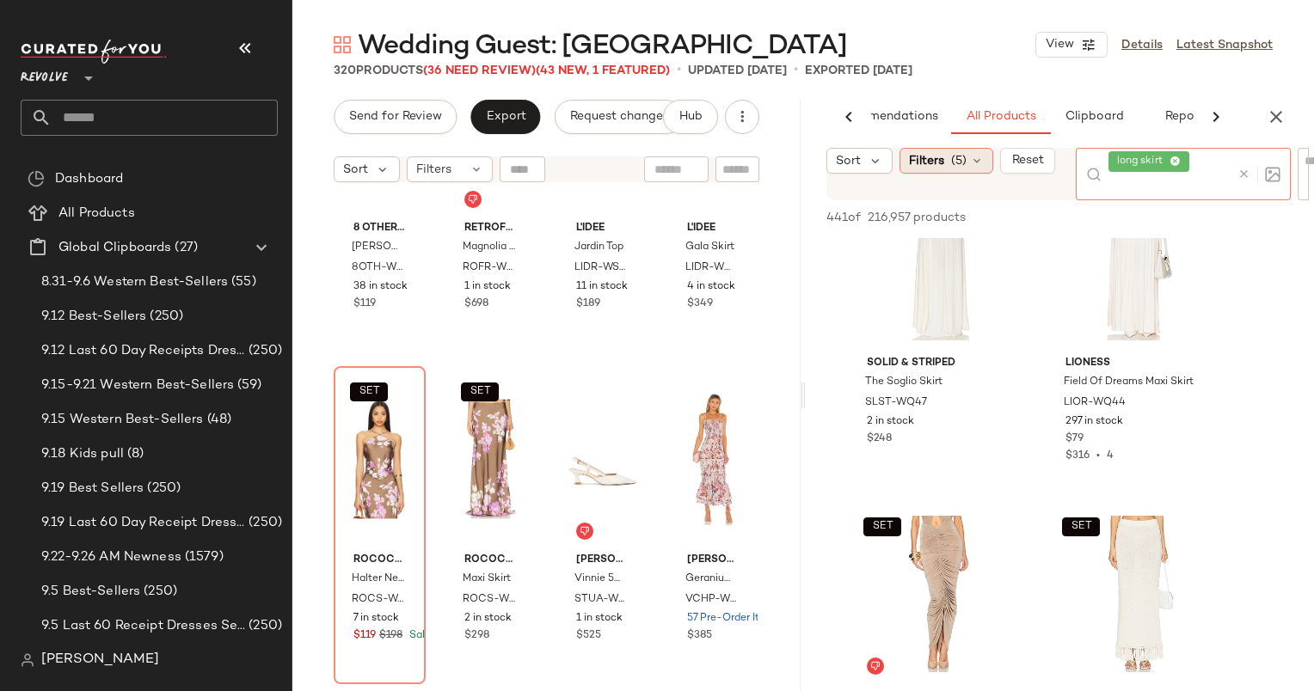
click at [976, 158] on icon at bounding box center [977, 161] width 14 height 14
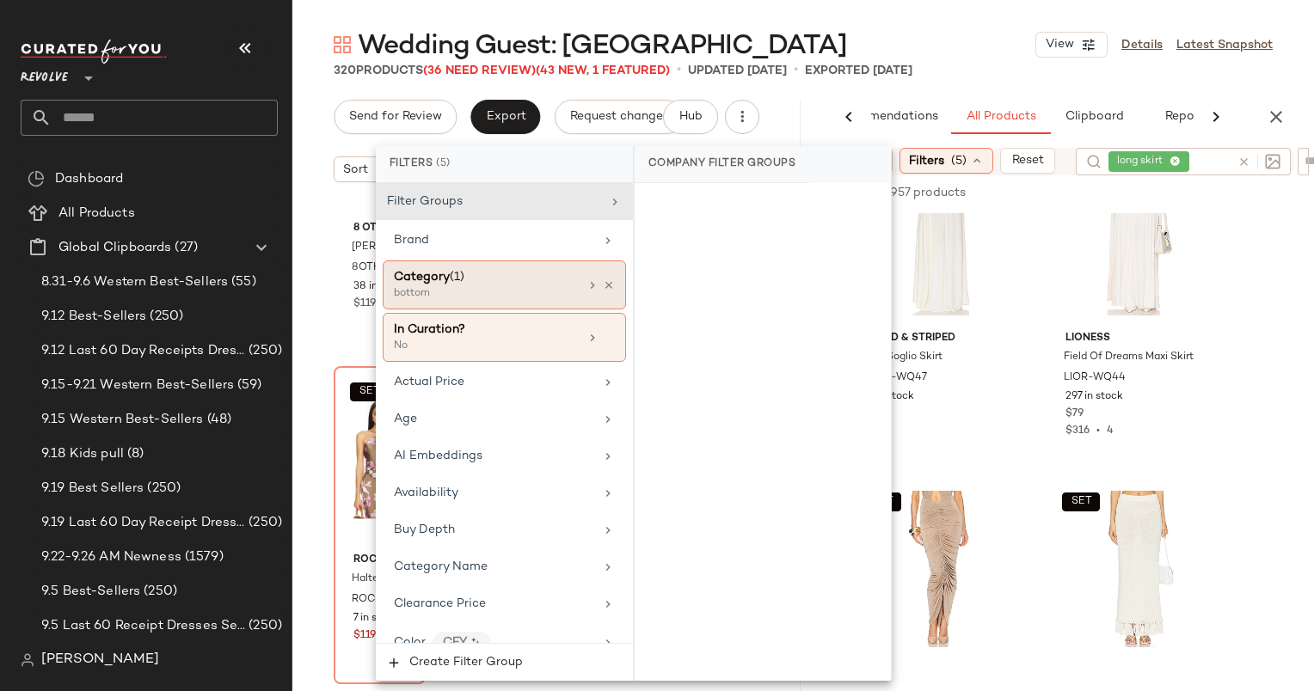
click at [547, 277] on div "Category (1)" at bounding box center [486, 277] width 185 height 18
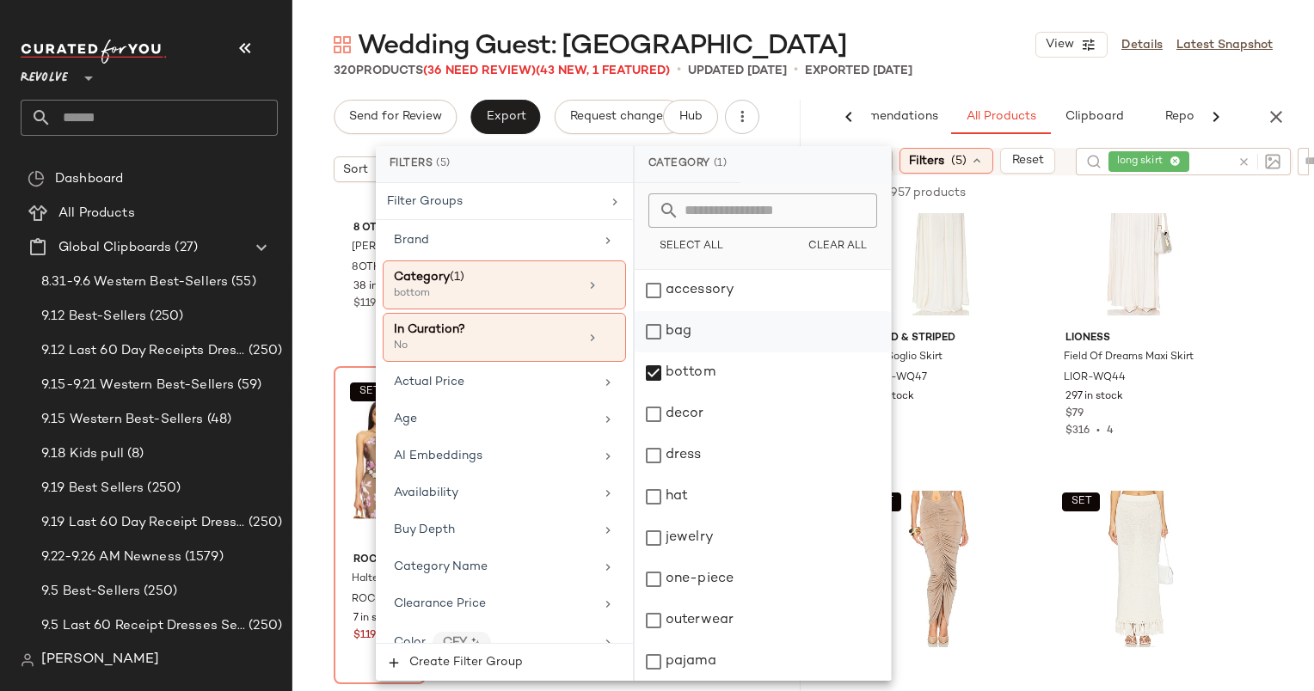
scroll to position [207, 0]
click at [702, 623] on div "top" at bounding box center [763, 619] width 256 height 41
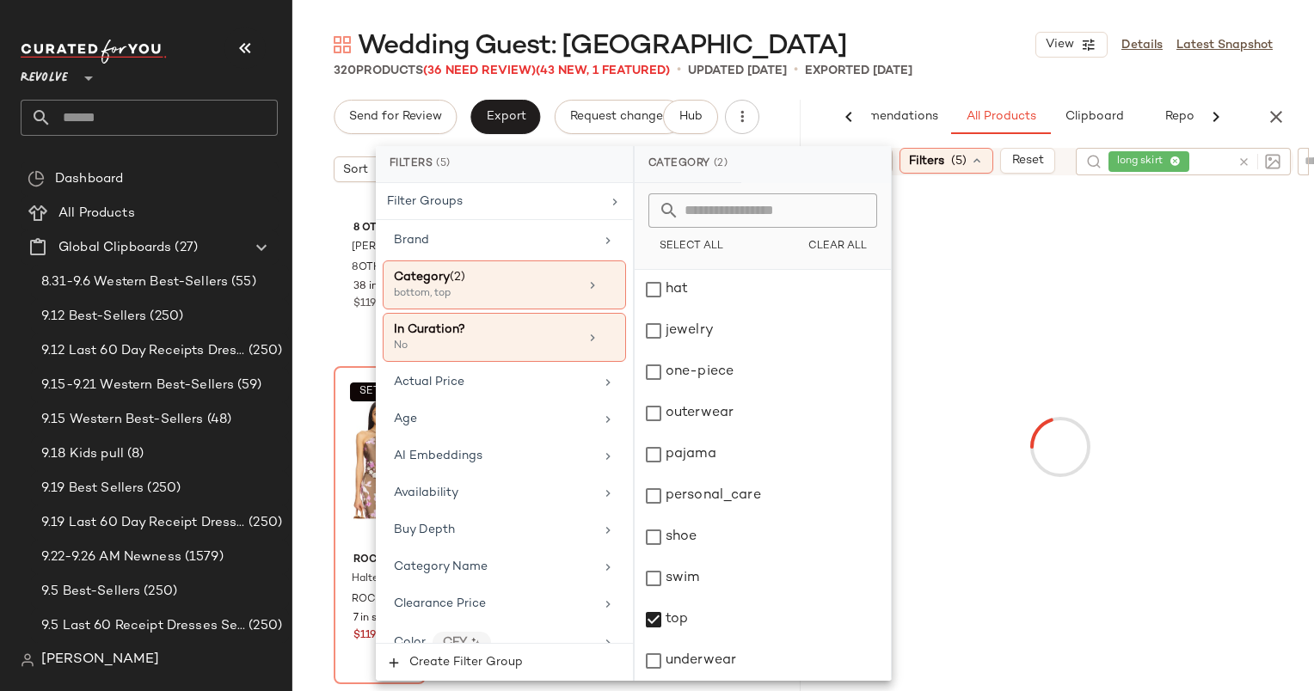
click at [1242, 159] on icon at bounding box center [1243, 162] width 13 height 13
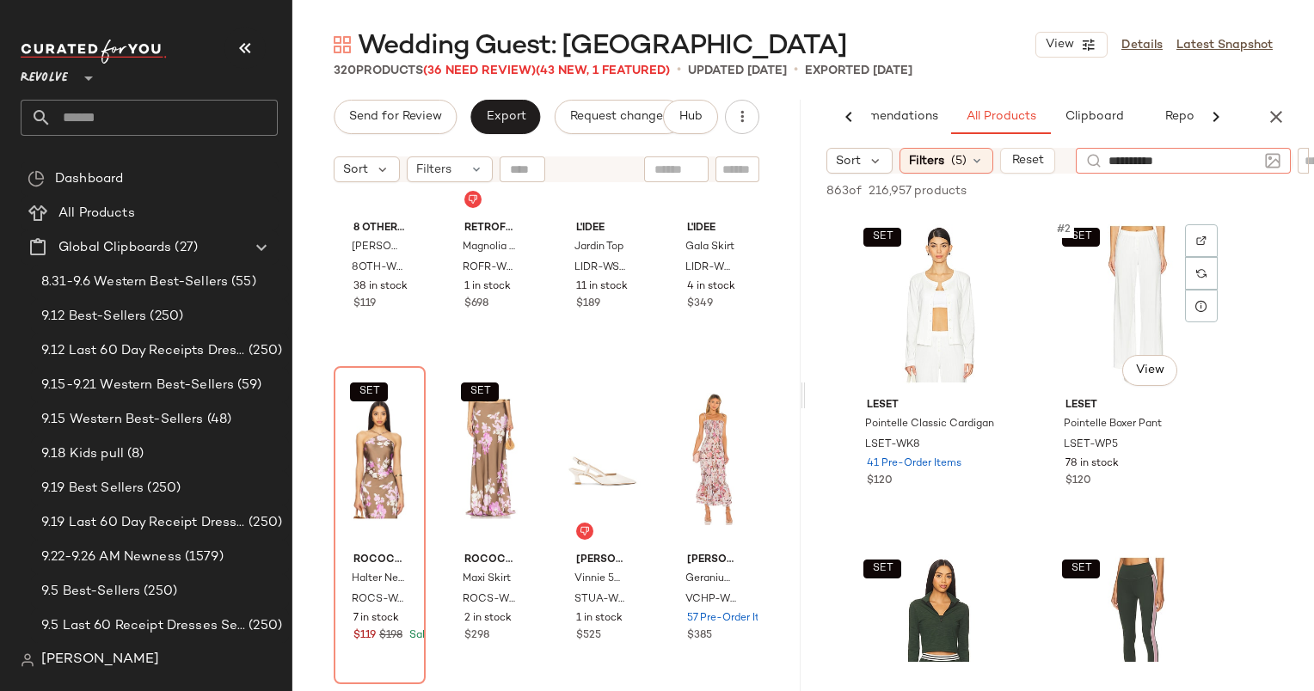
type input "**********"
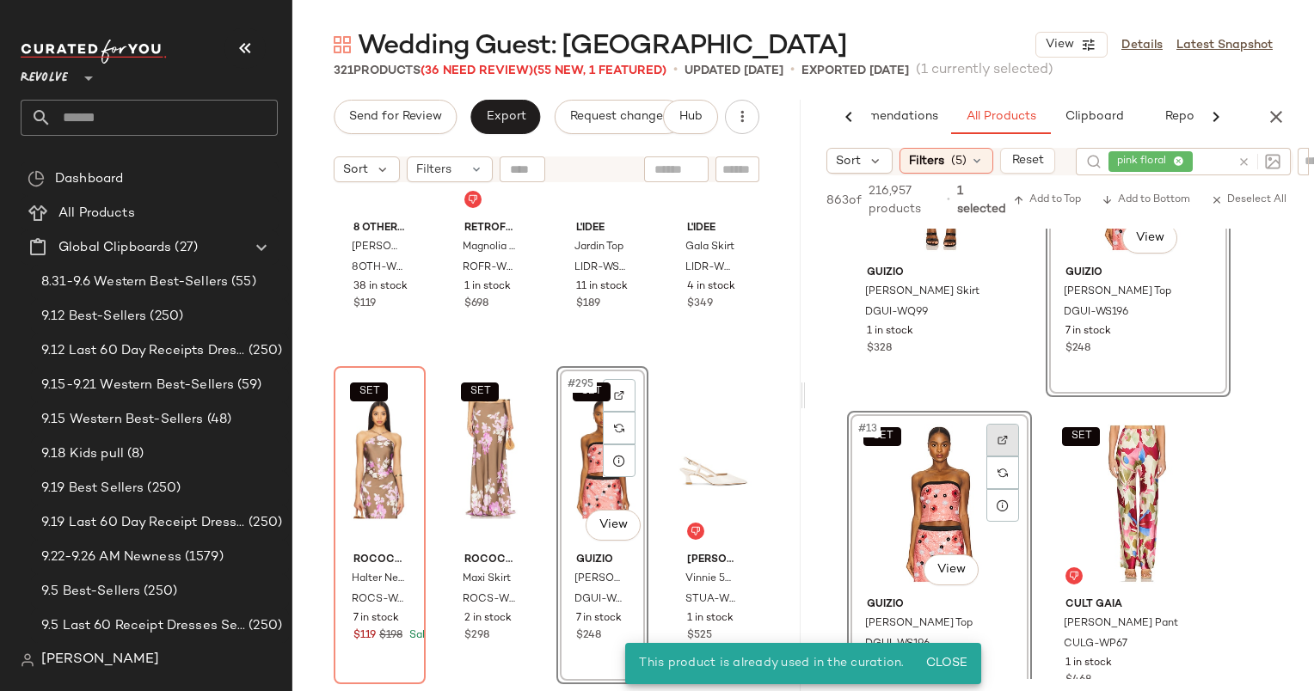
scroll to position [1627, 0]
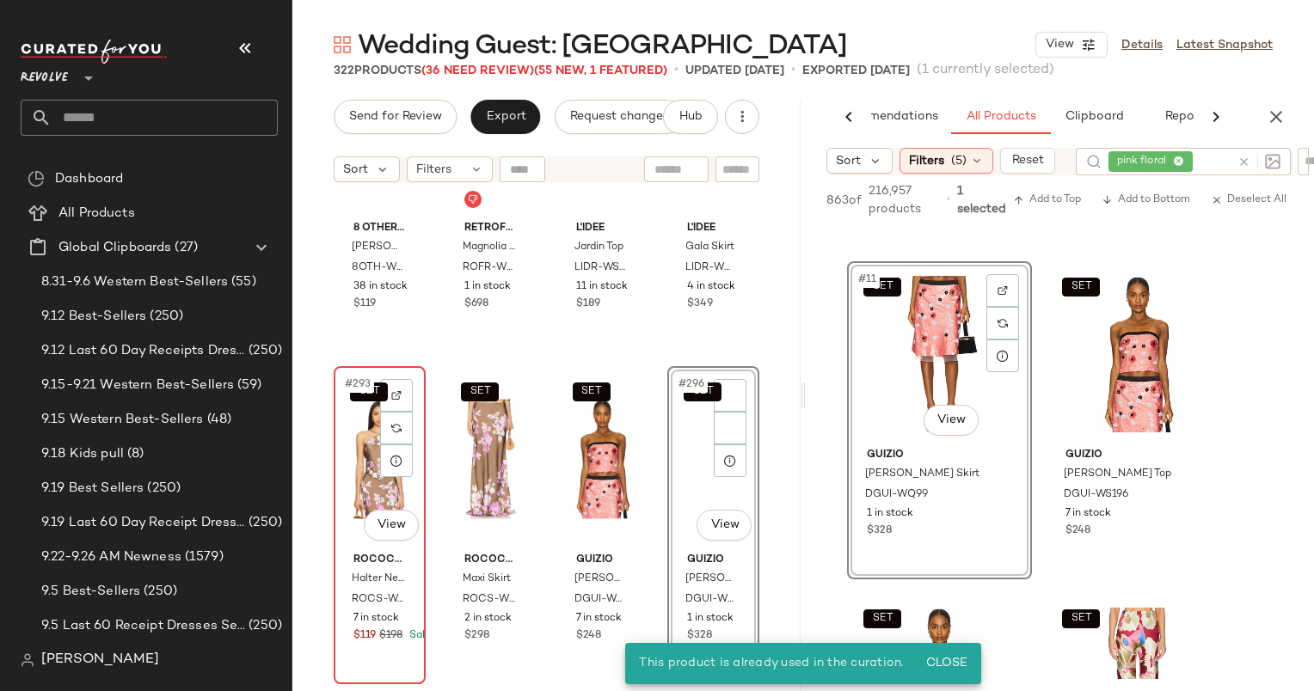
click at [359, 420] on div "SET #293 View" at bounding box center [380, 459] width 80 height 174
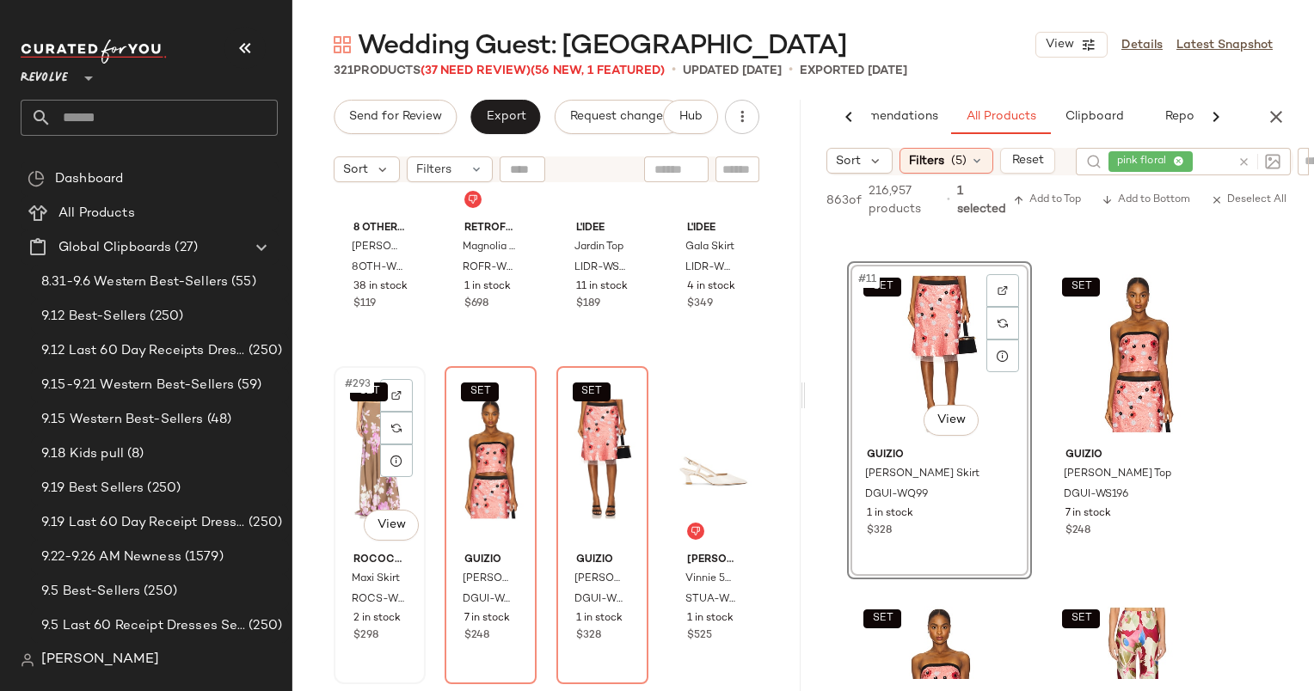
click at [368, 426] on div "SET #293 View" at bounding box center [380, 459] width 80 height 174
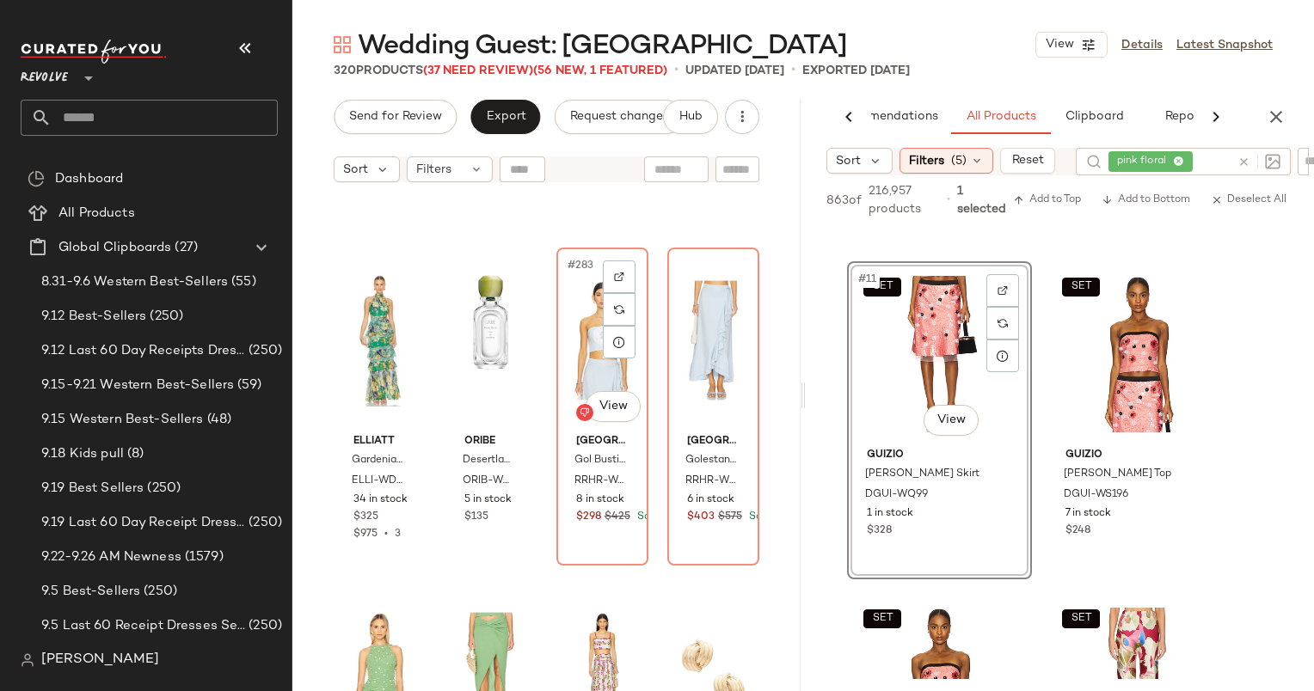
scroll to position [23185, 0]
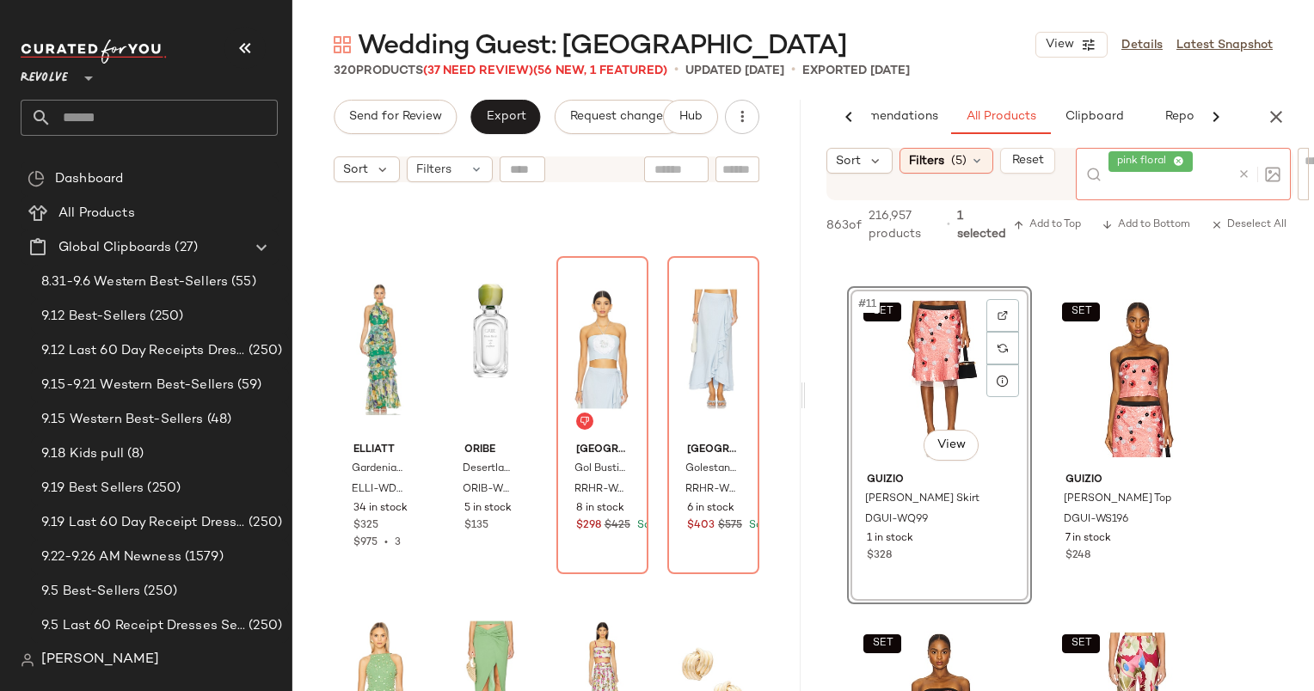
click at [1241, 163] on div at bounding box center [1255, 174] width 50 height 52
click at [1242, 168] on icon at bounding box center [1243, 174] width 13 height 13
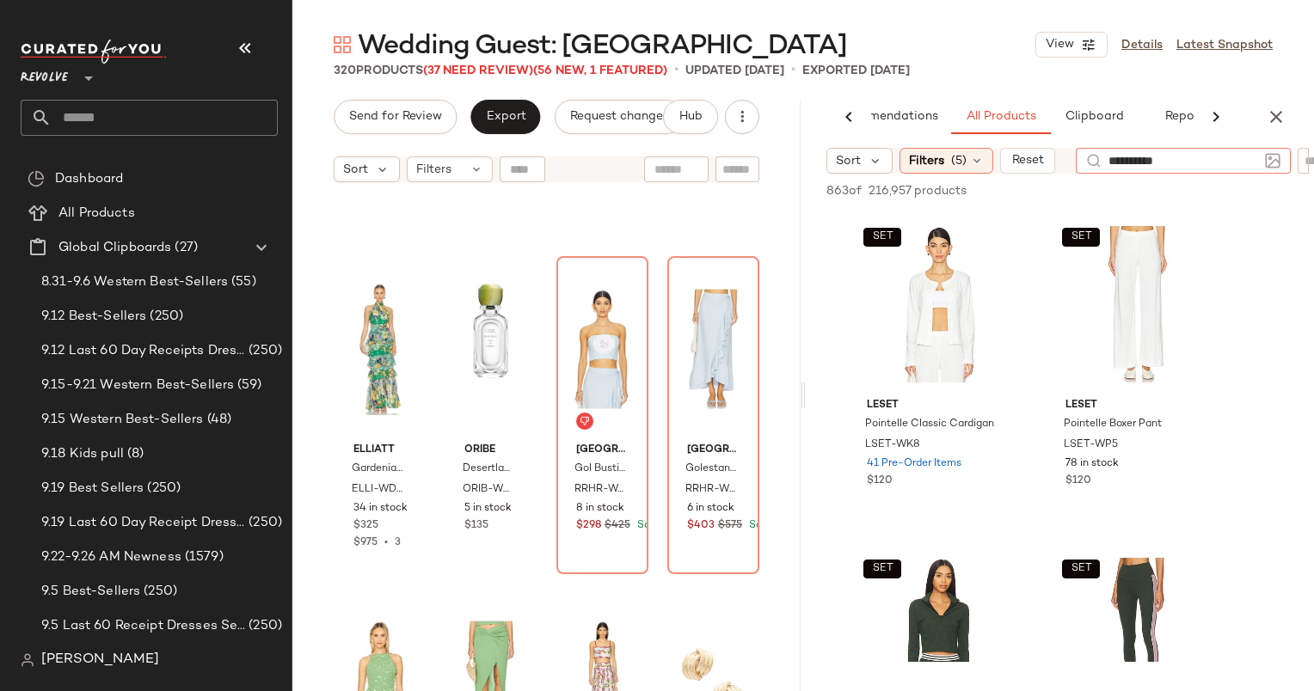
type input "**********"
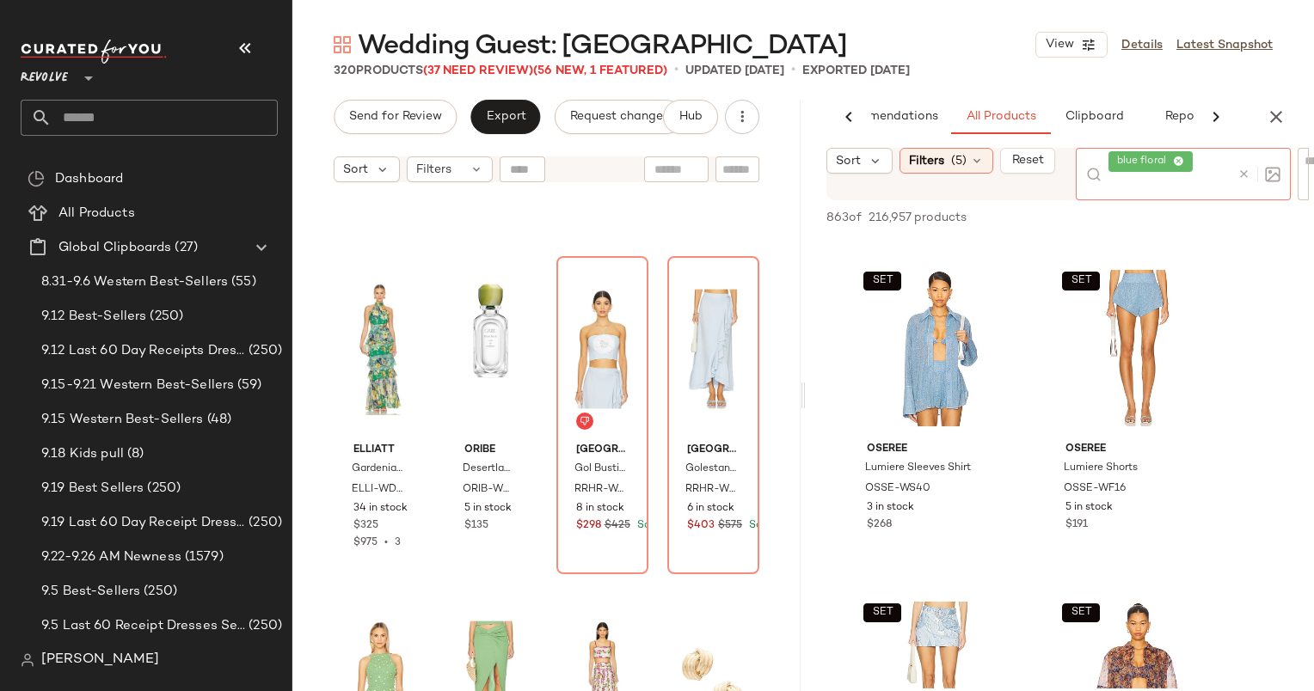
scroll to position [969, 0]
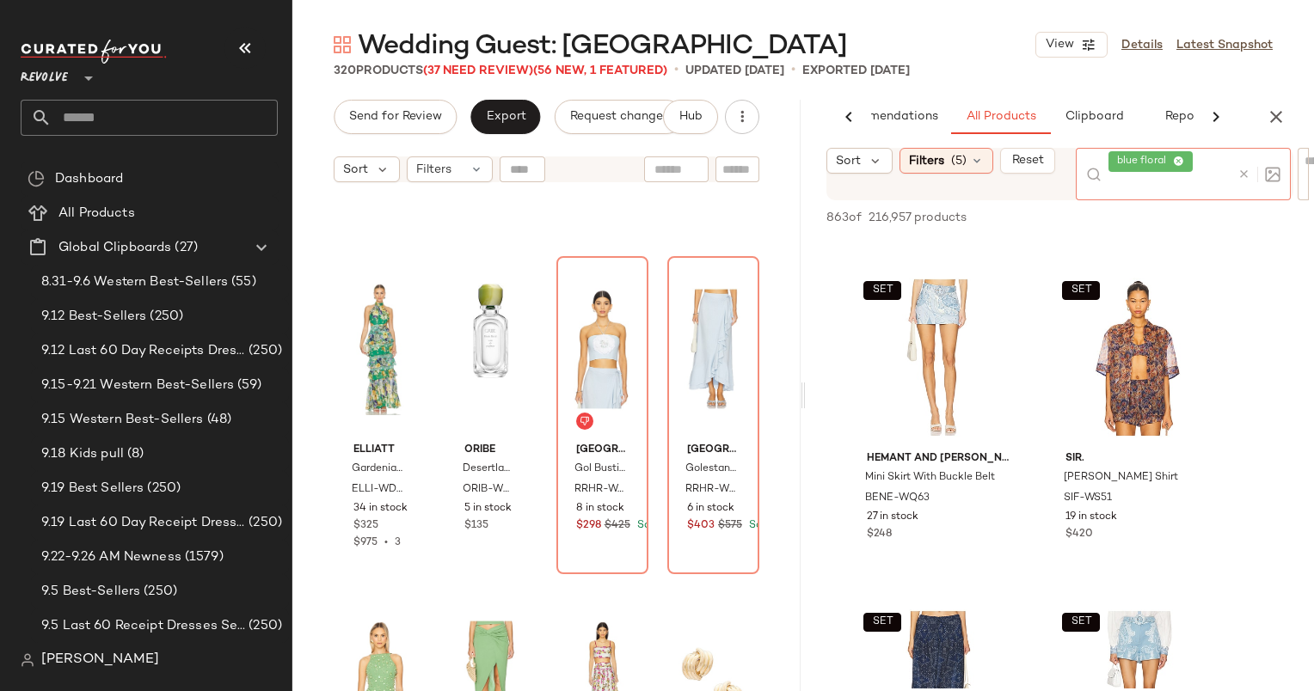
click at [1242, 176] on icon at bounding box center [1243, 174] width 13 height 13
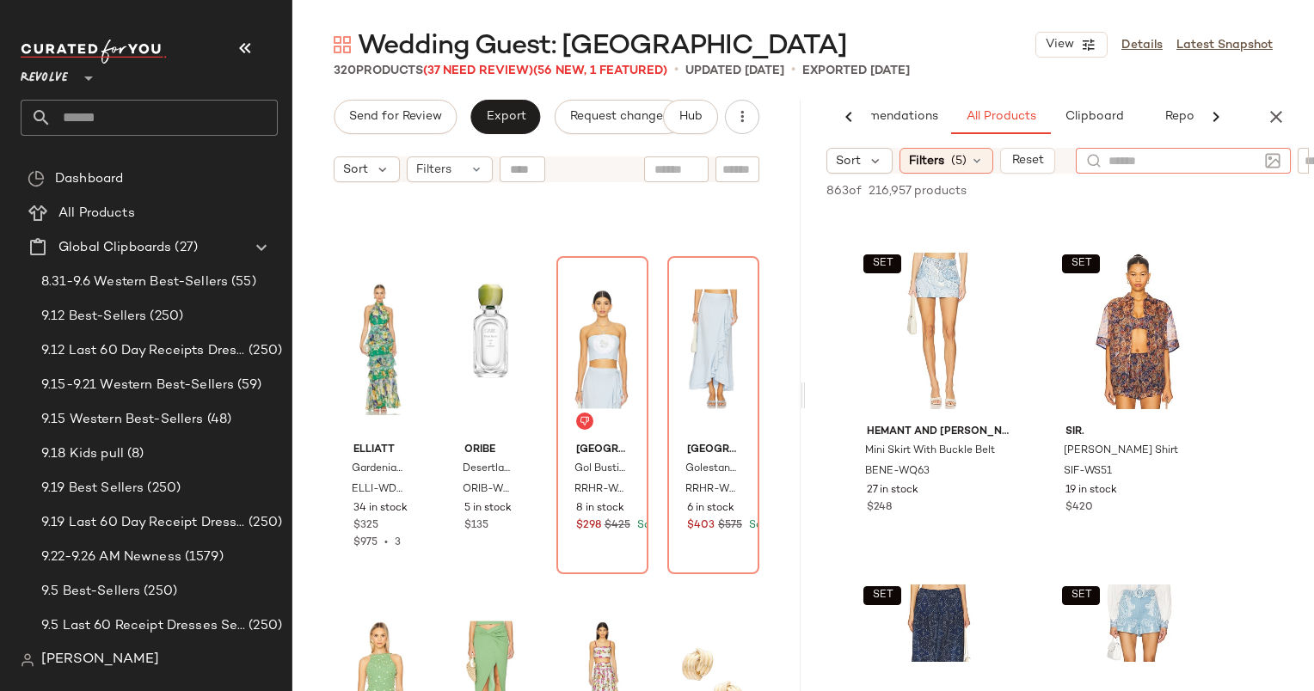
scroll to position [970, 0]
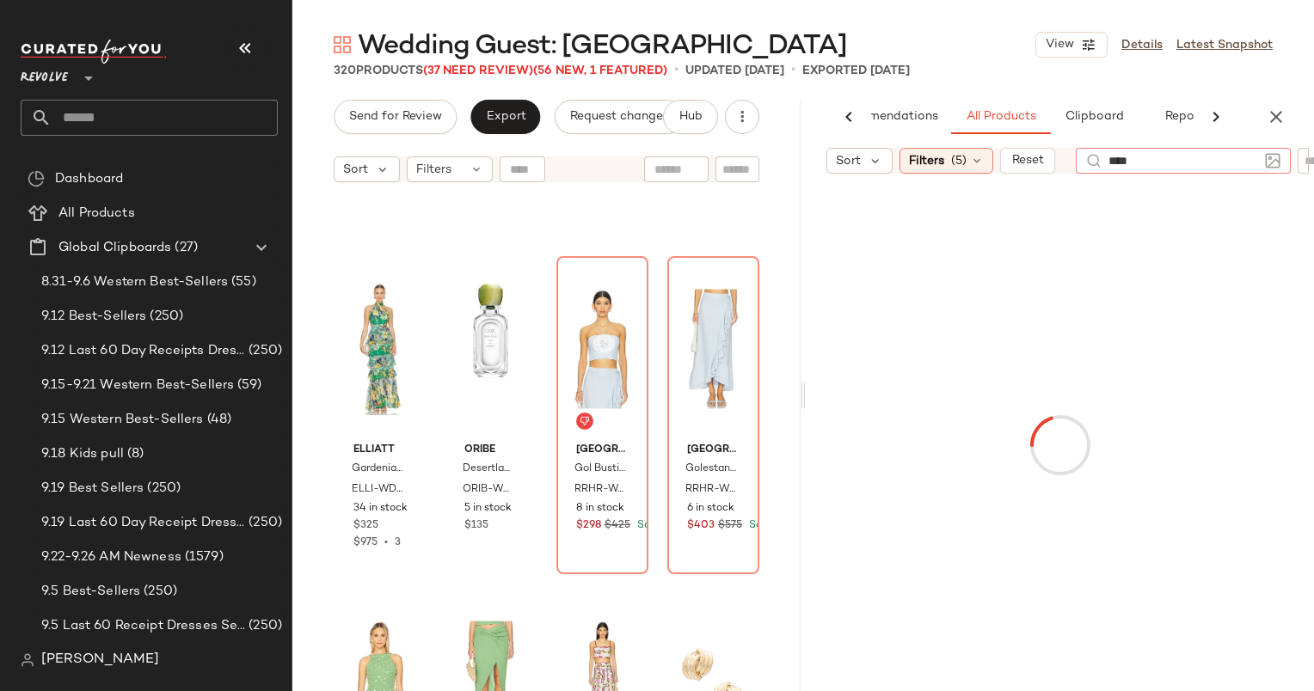
type input "*****"
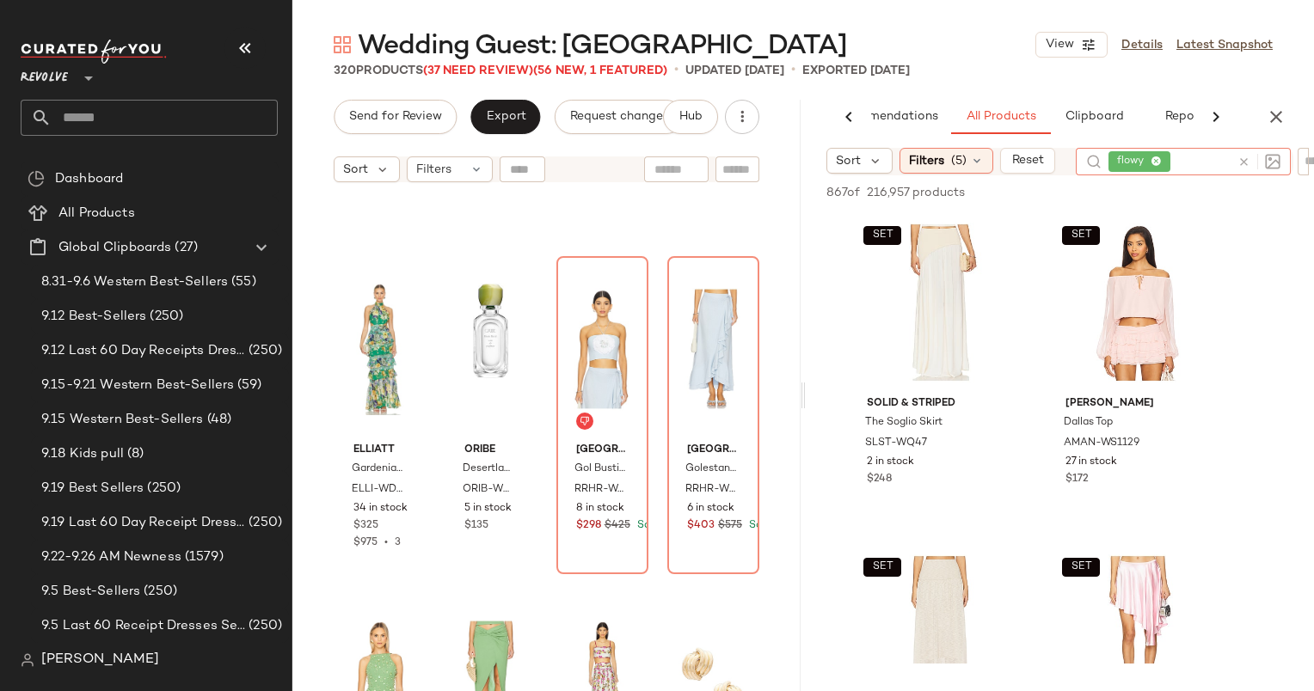
scroll to position [4650, 0]
click at [1247, 163] on icon at bounding box center [1243, 162] width 13 height 13
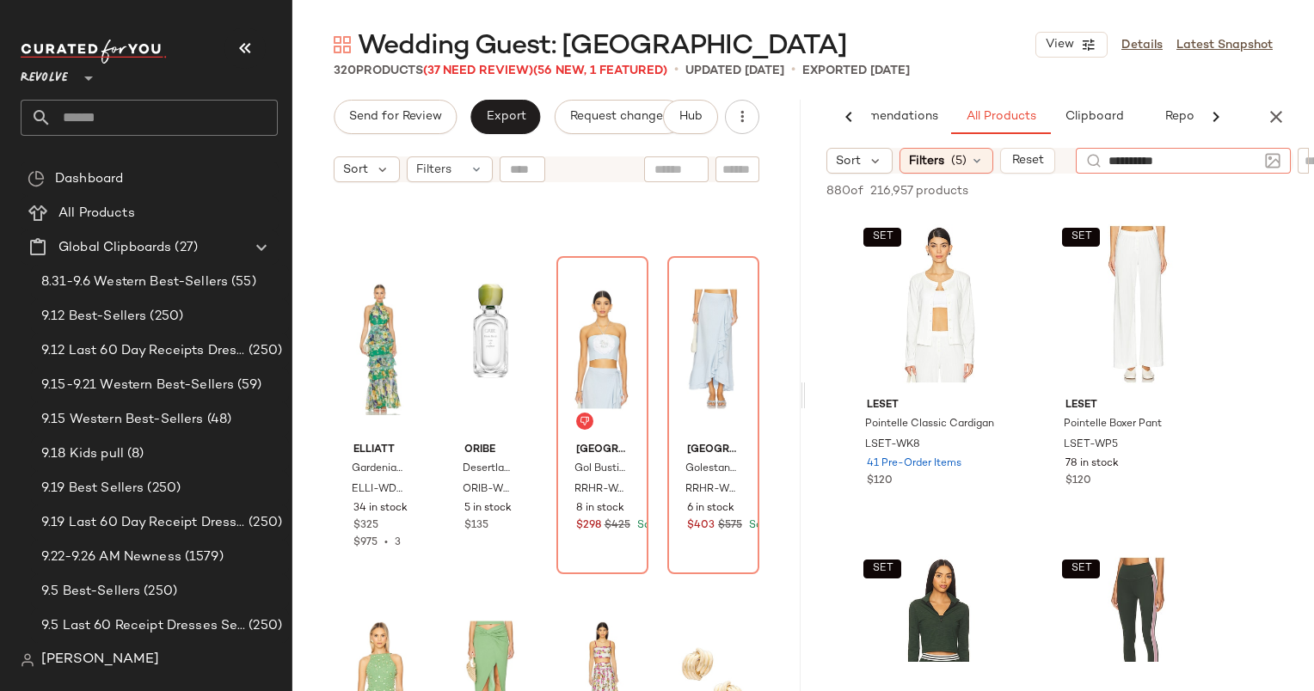
type input "**********"
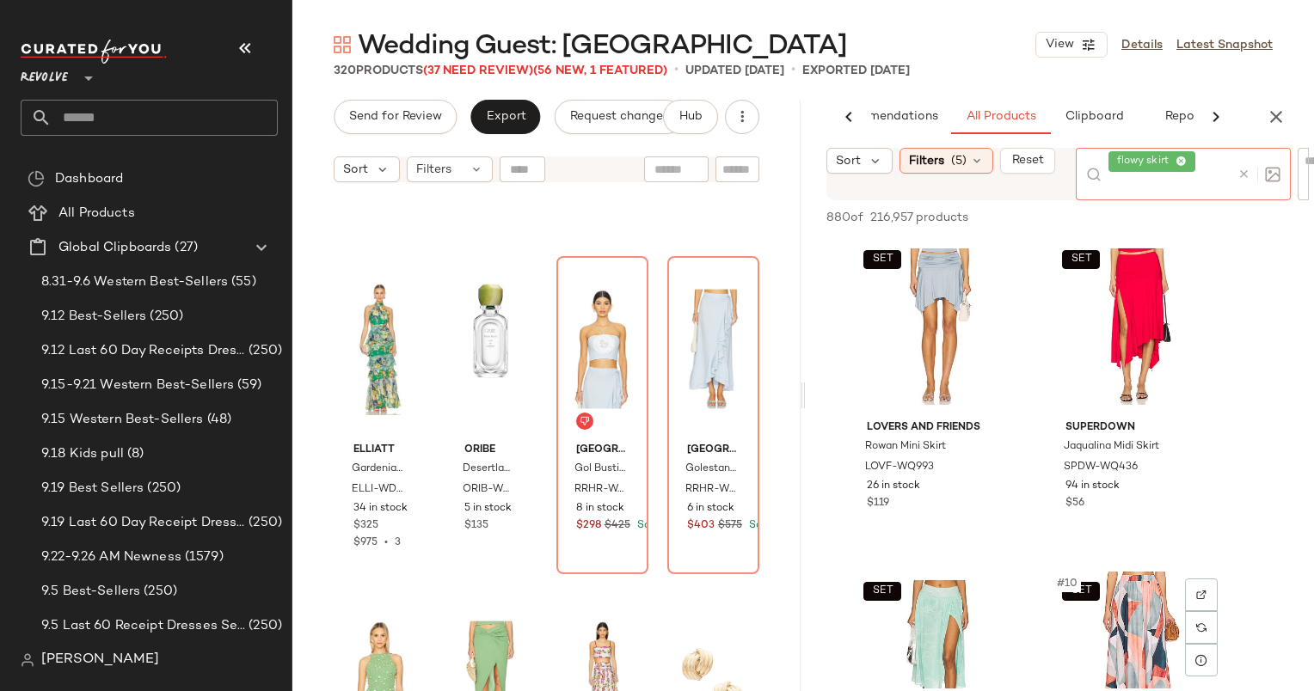
scroll to position [982, 0]
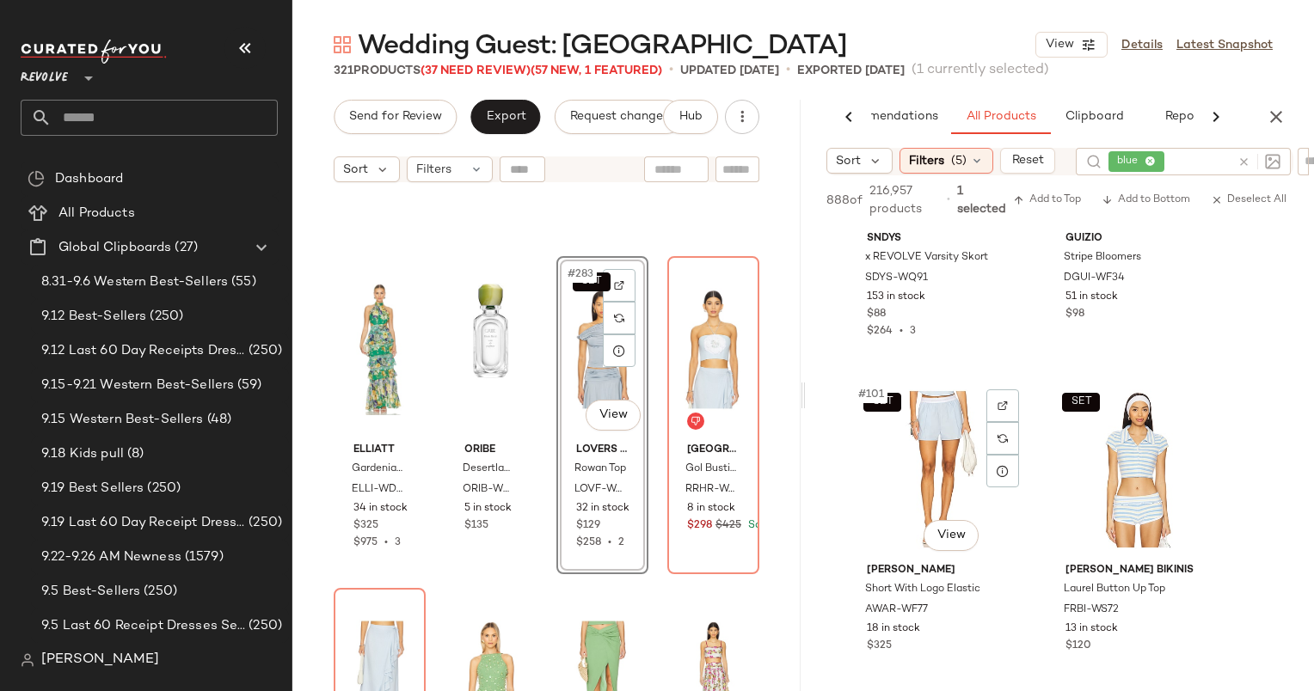
scroll to position [16650, 0]
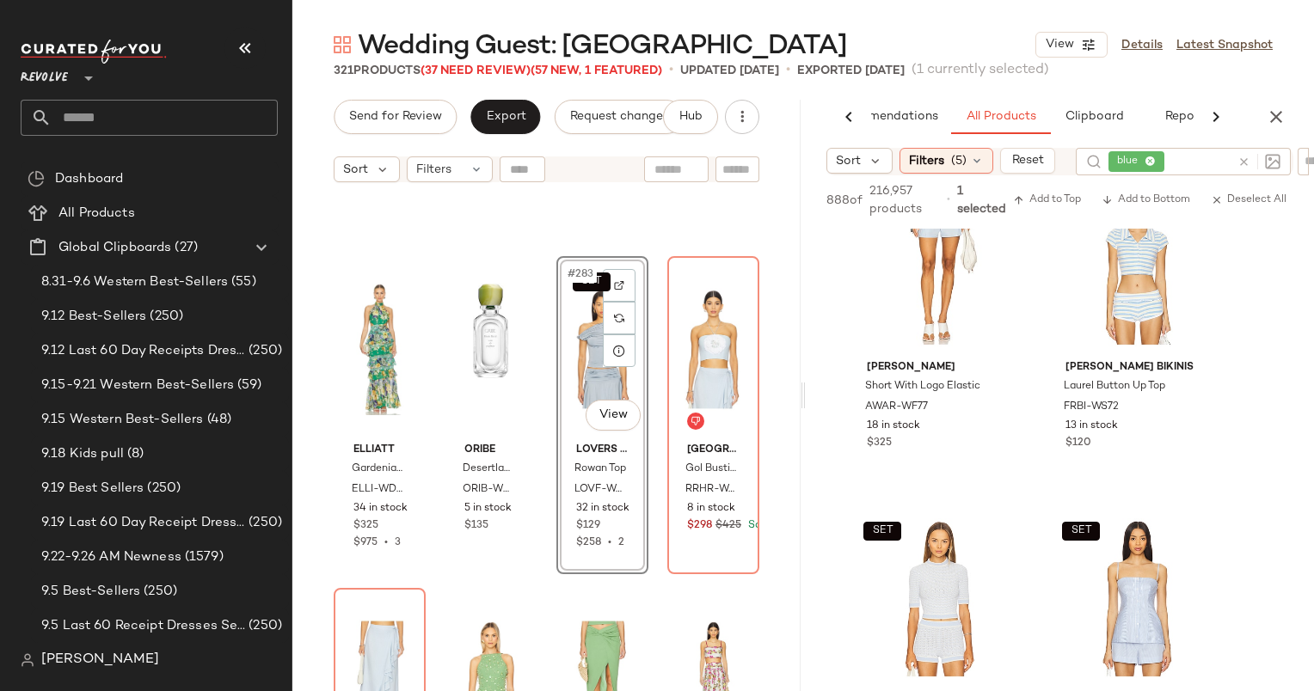
click at [1238, 166] on icon at bounding box center [1243, 162] width 13 height 13
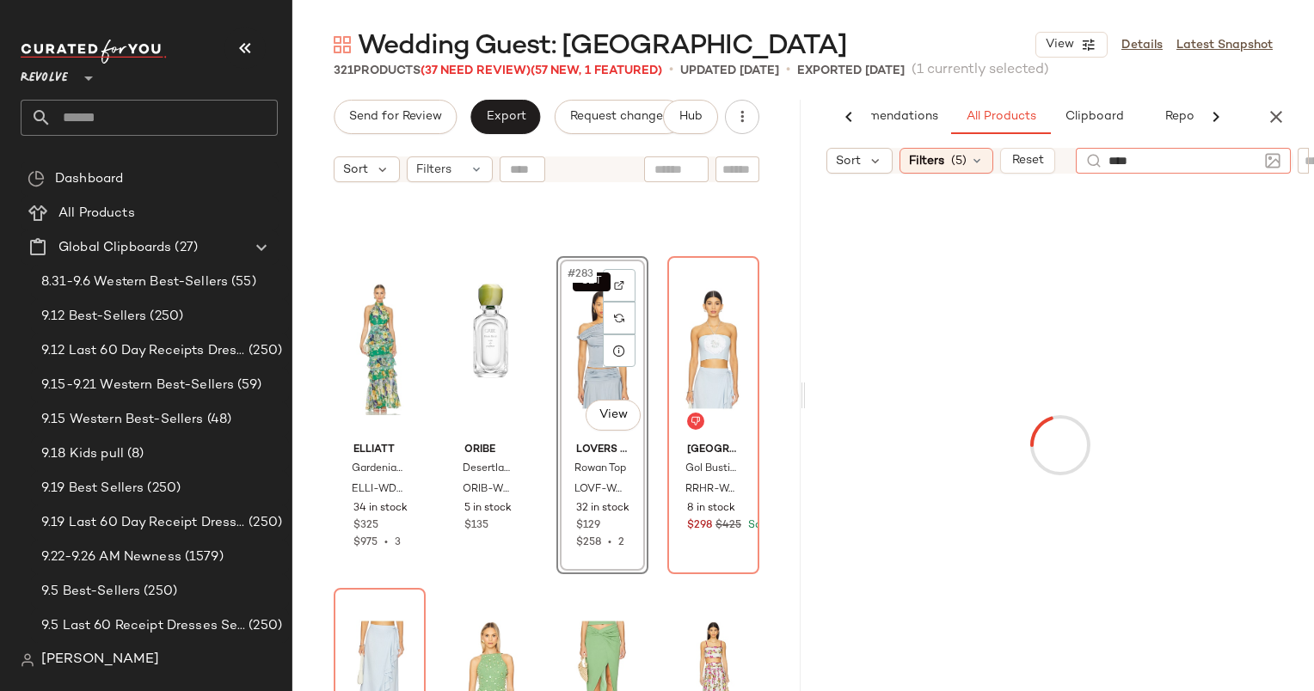
type input "*****"
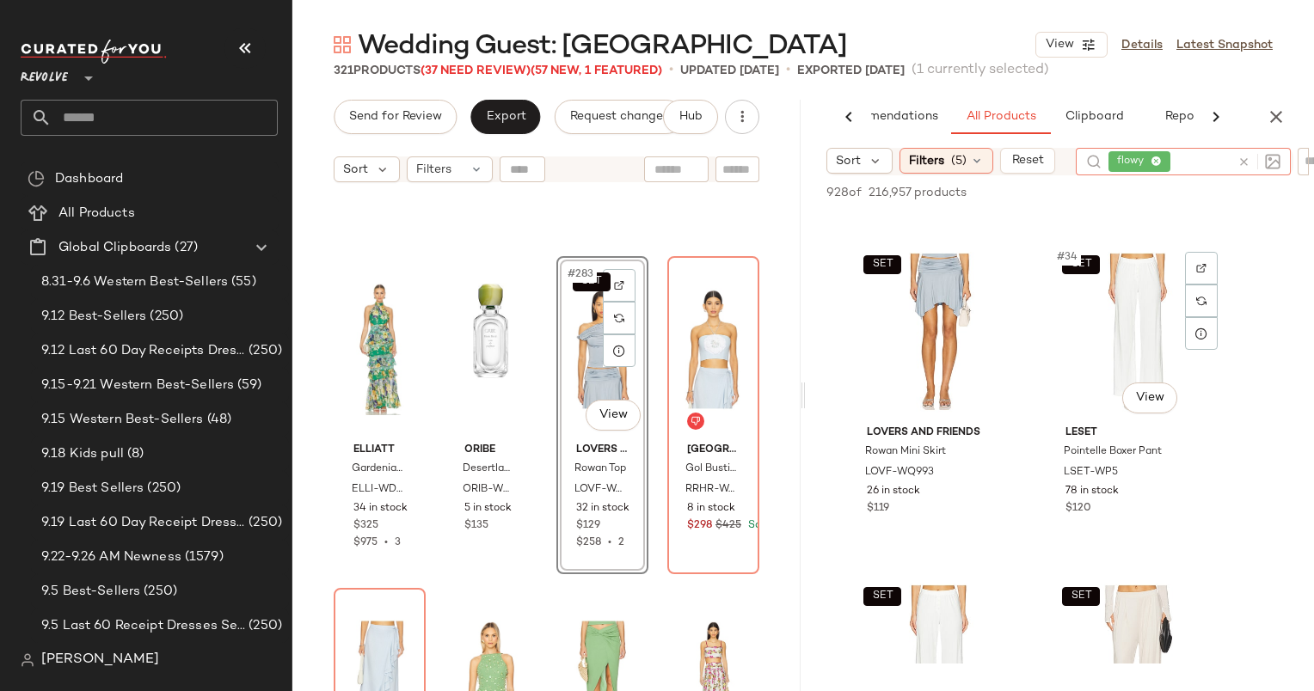
scroll to position [5300, 0]
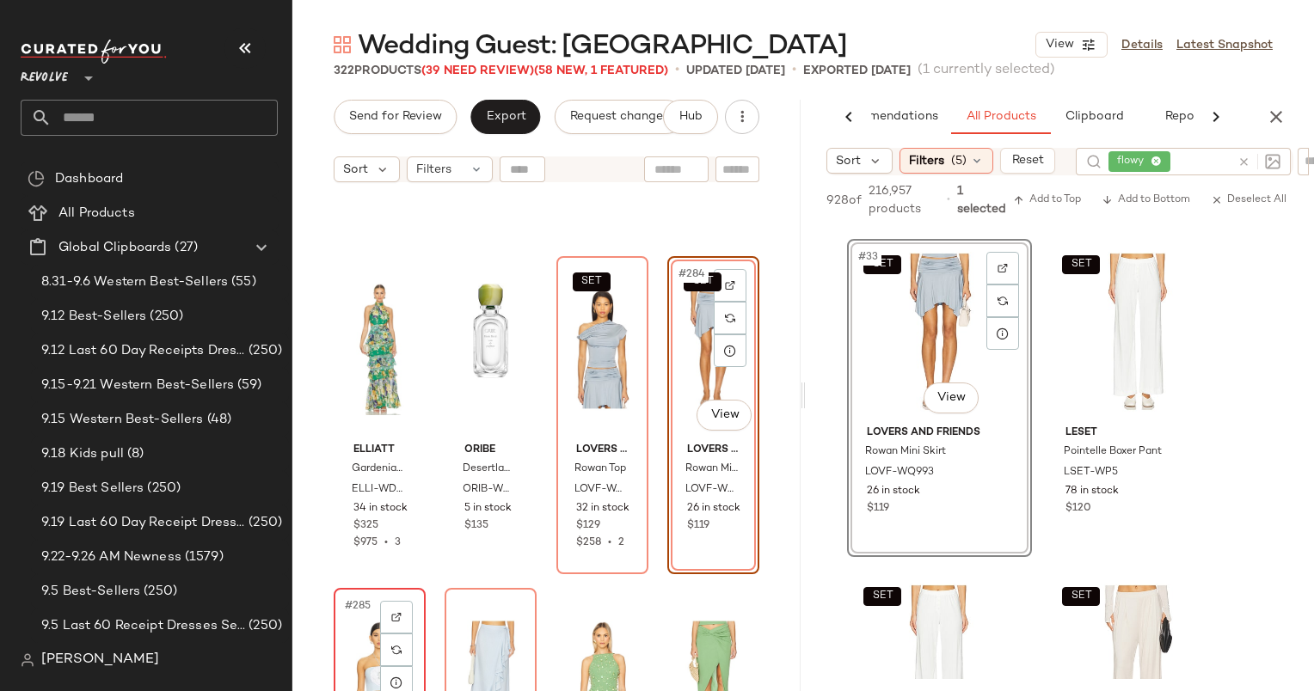
click at [345, 653] on div "#285 View" at bounding box center [380, 681] width 80 height 174
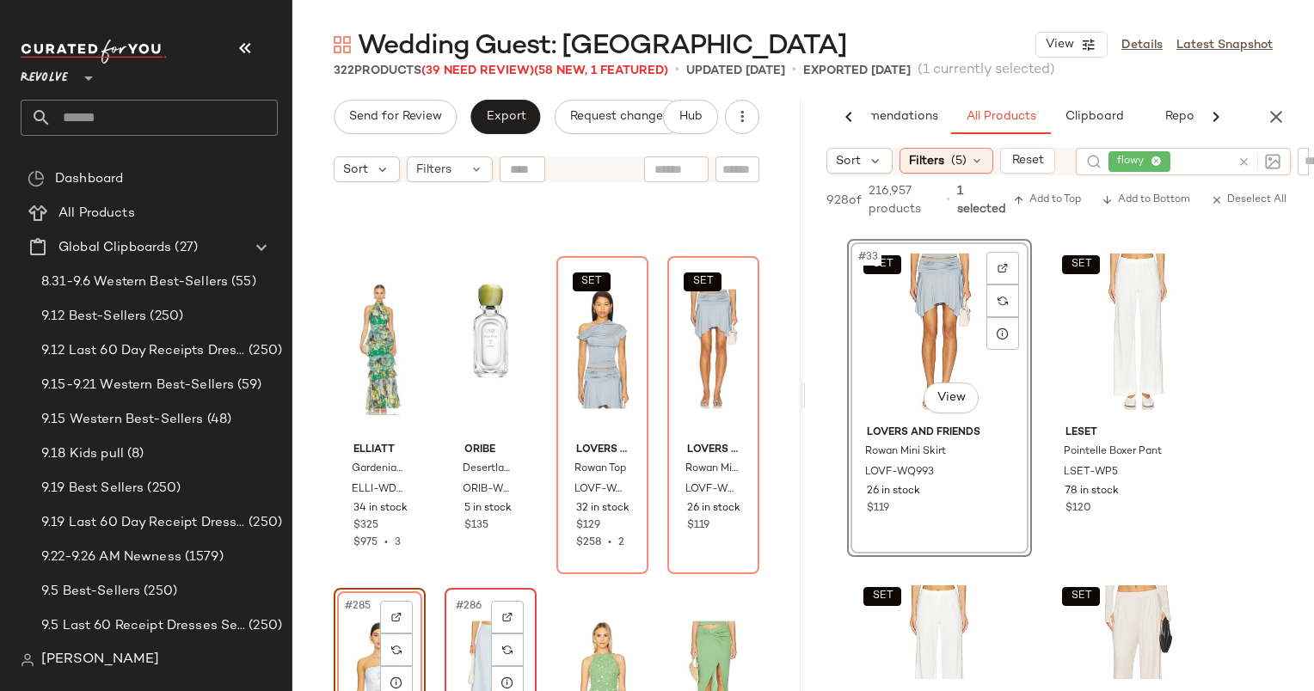
click at [474, 623] on div "#286 View" at bounding box center [491, 681] width 80 height 174
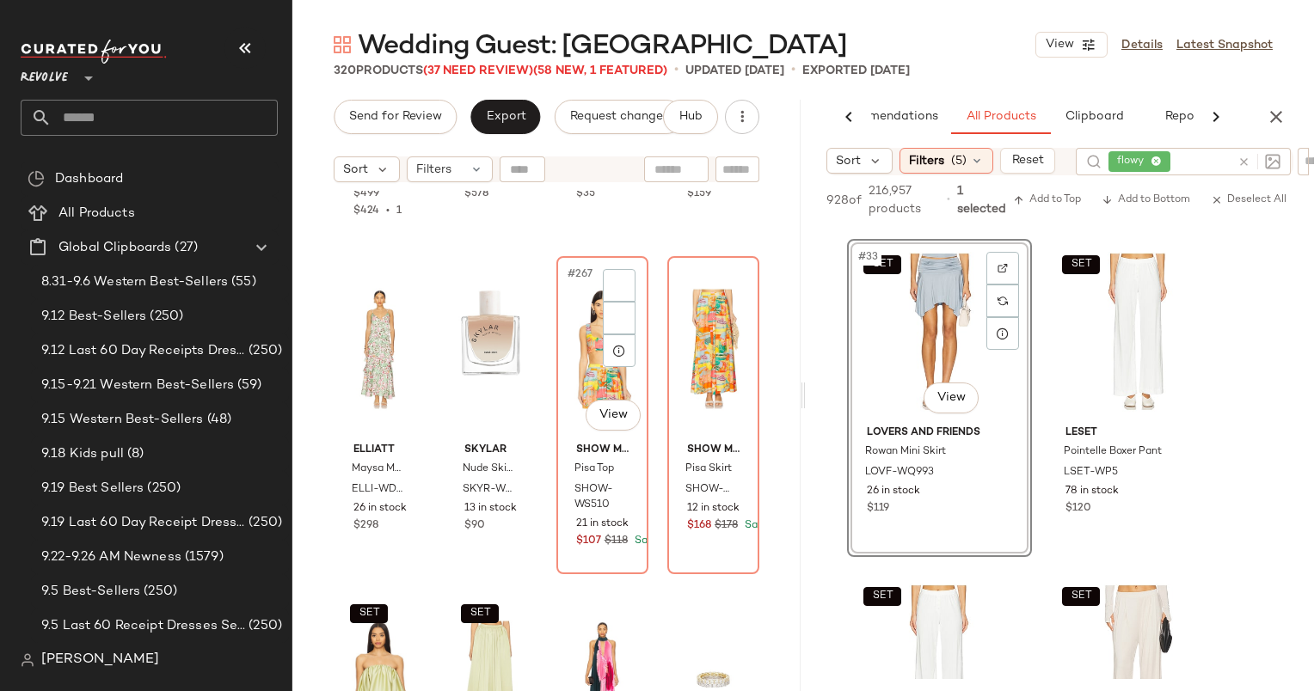
scroll to position [21799, 0]
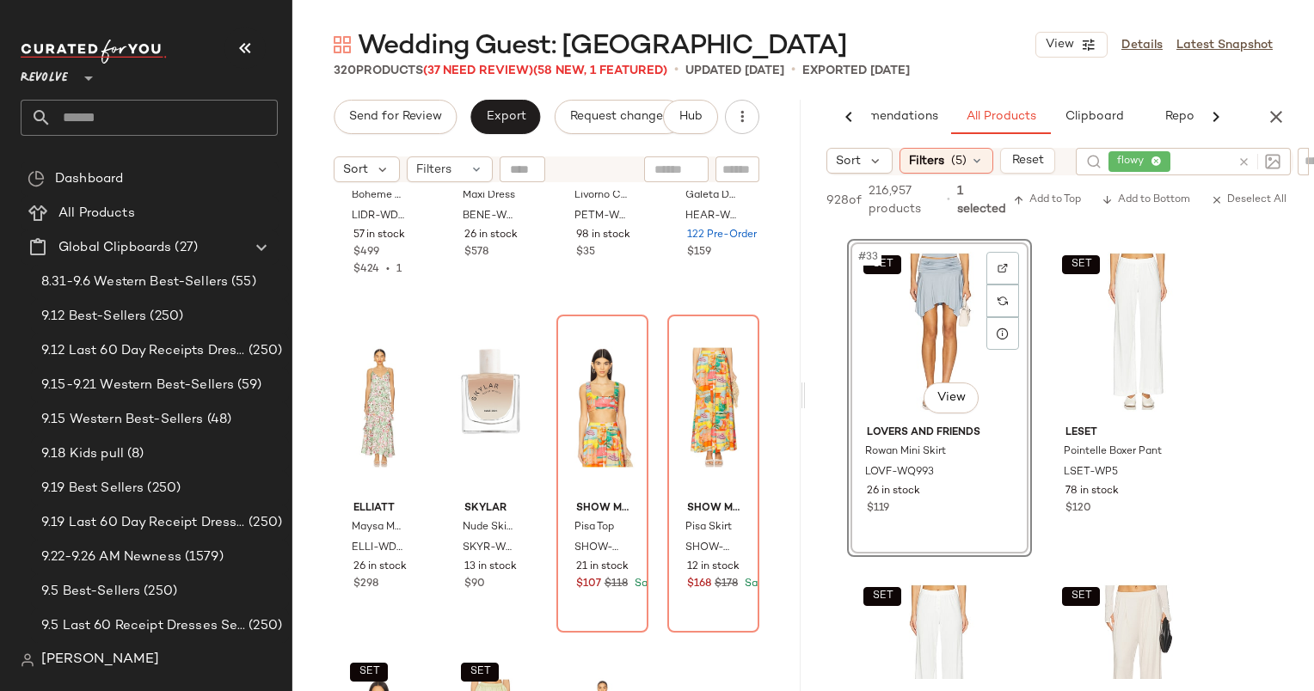
click at [1245, 165] on icon at bounding box center [1243, 162] width 13 height 13
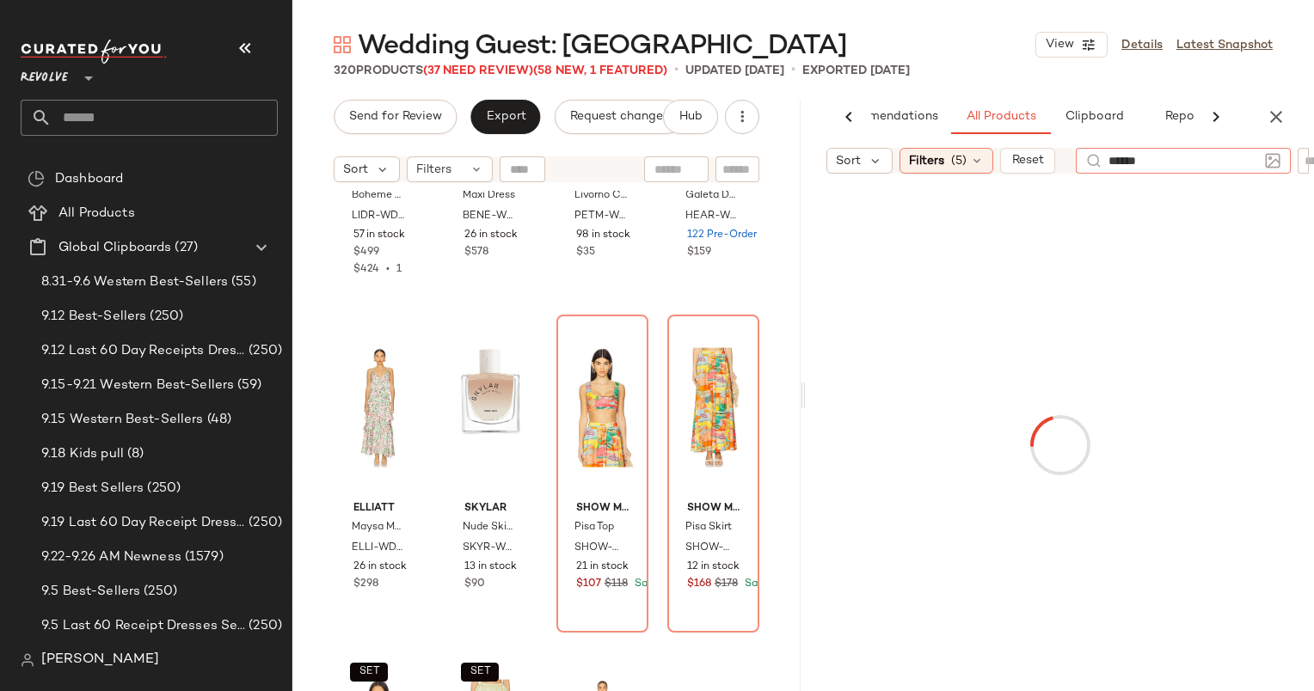
type input "*******"
click at [1245, 171] on icon at bounding box center [1243, 174] width 13 height 13
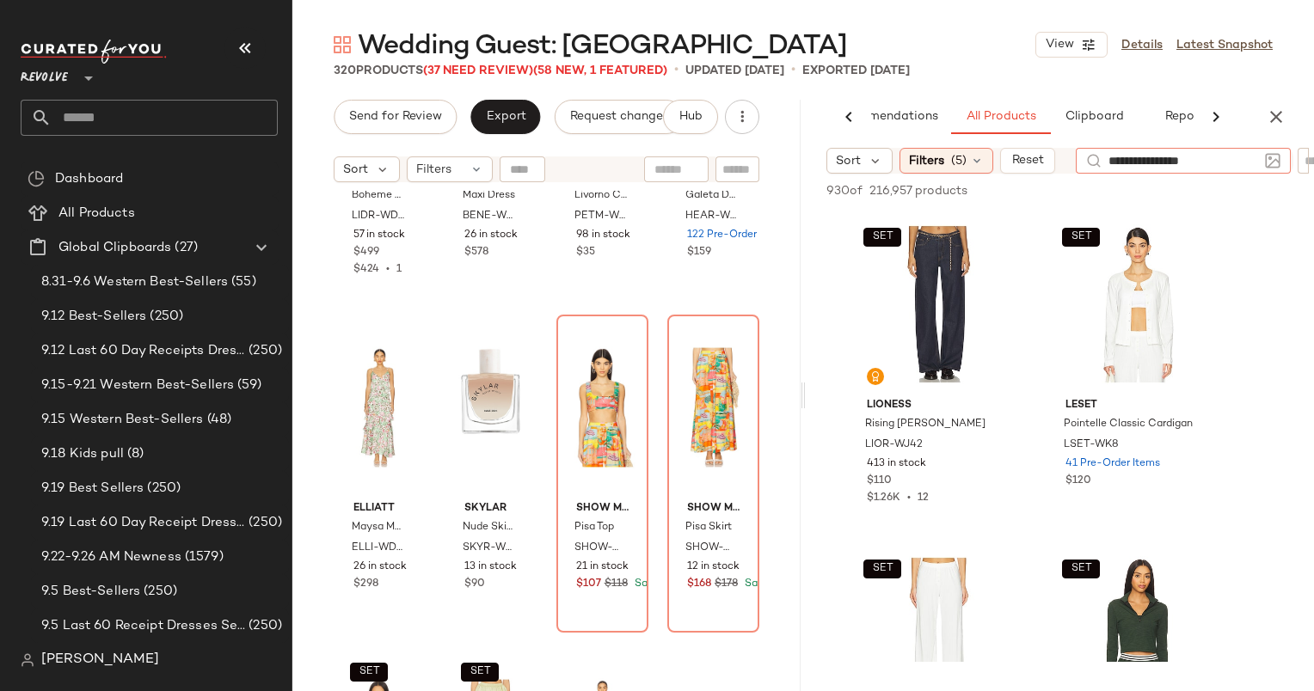
type input "**********"
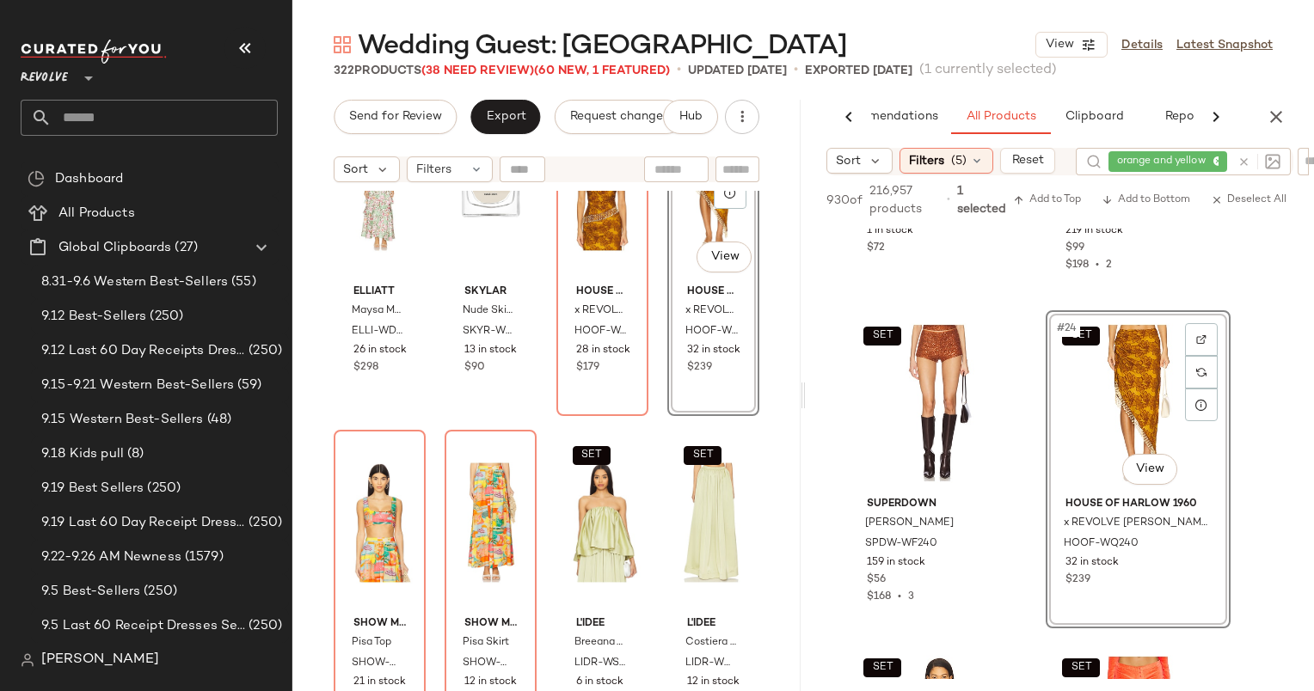
scroll to position [22019, 0]
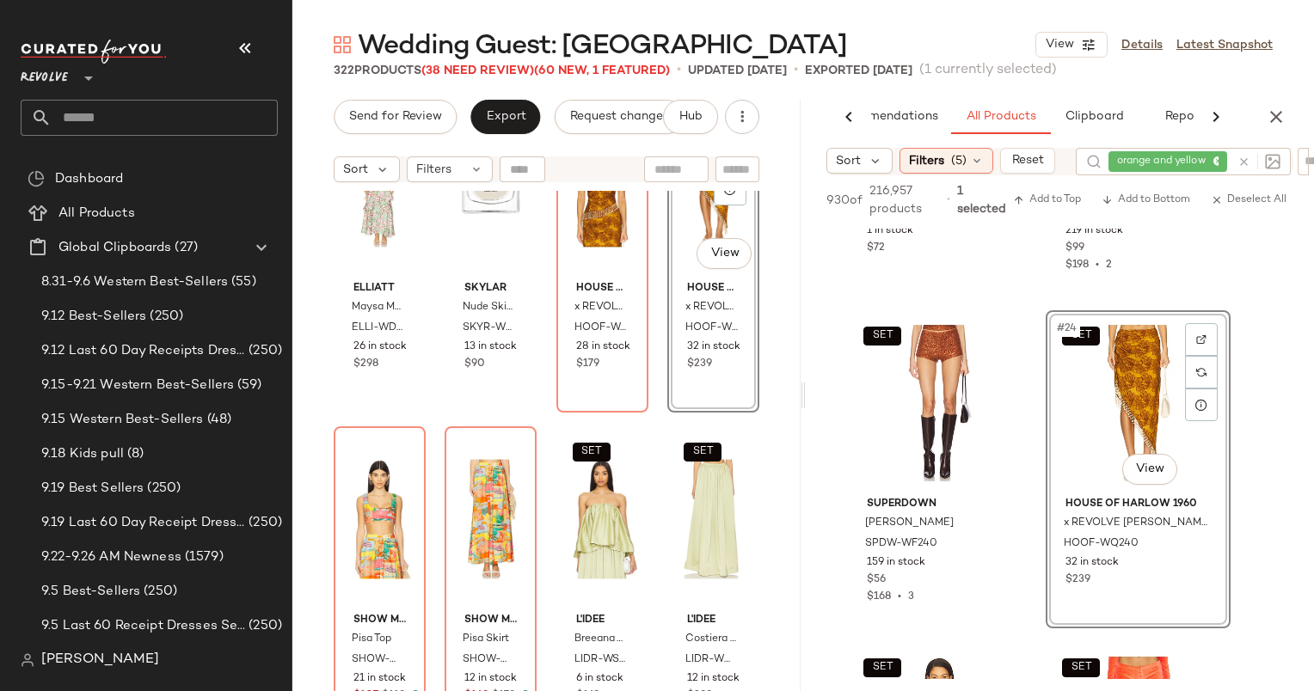
click at [328, 463] on div "ELLIATT Maysa Maxi Dress ELLI-WD890 26 in stock $298 Skylar Nude Skin Eau De Pa…" at bounding box center [546, 462] width 508 height 543
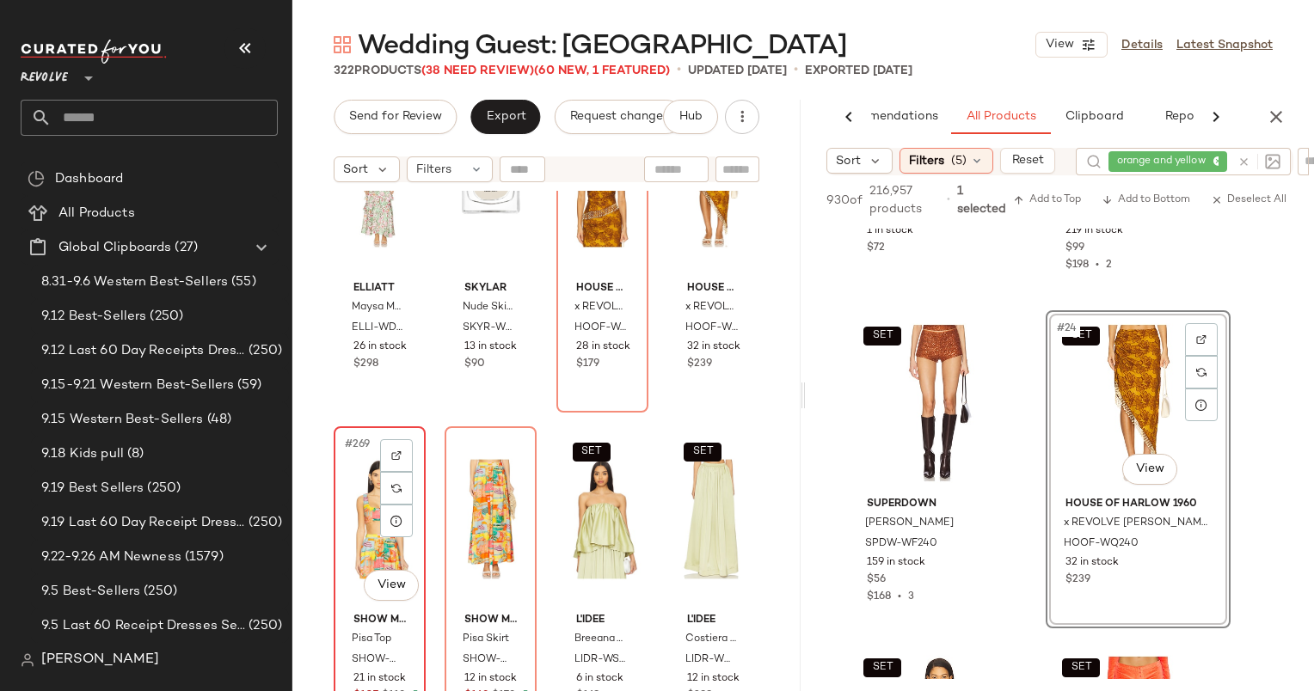
click at [375, 475] on div "#269 View" at bounding box center [380, 520] width 80 height 174
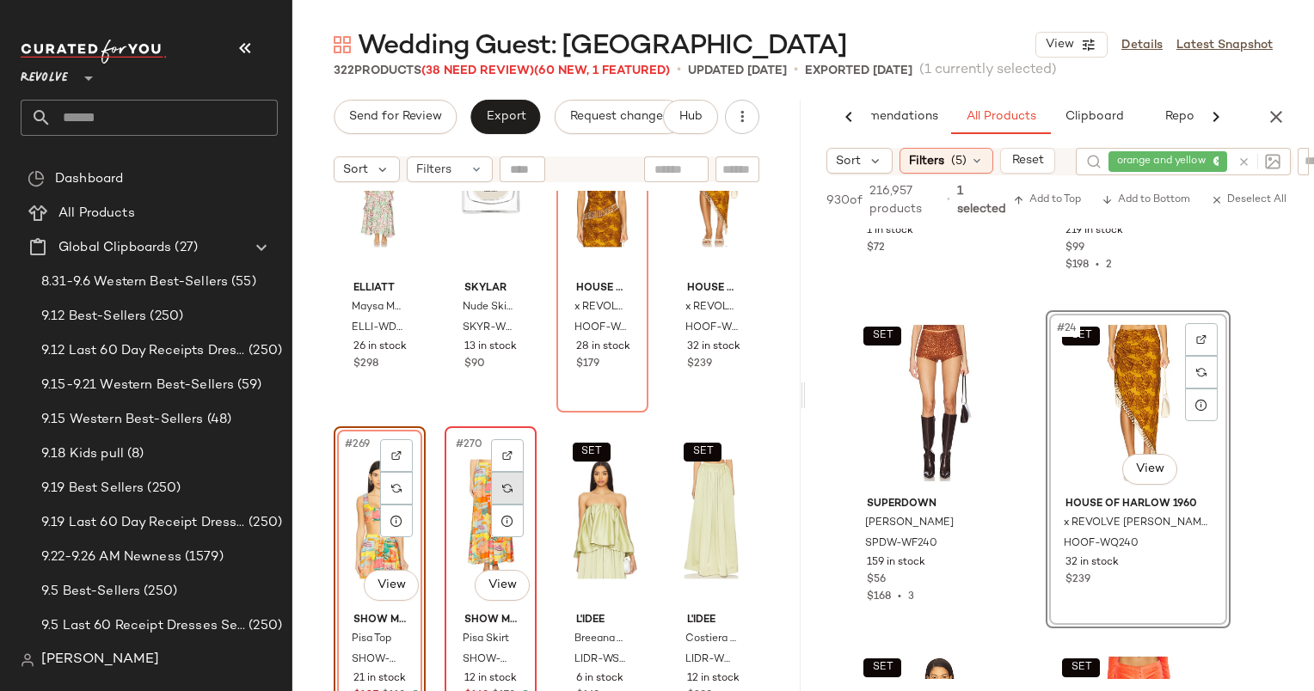
click at [494, 482] on div at bounding box center [507, 488] width 33 height 33
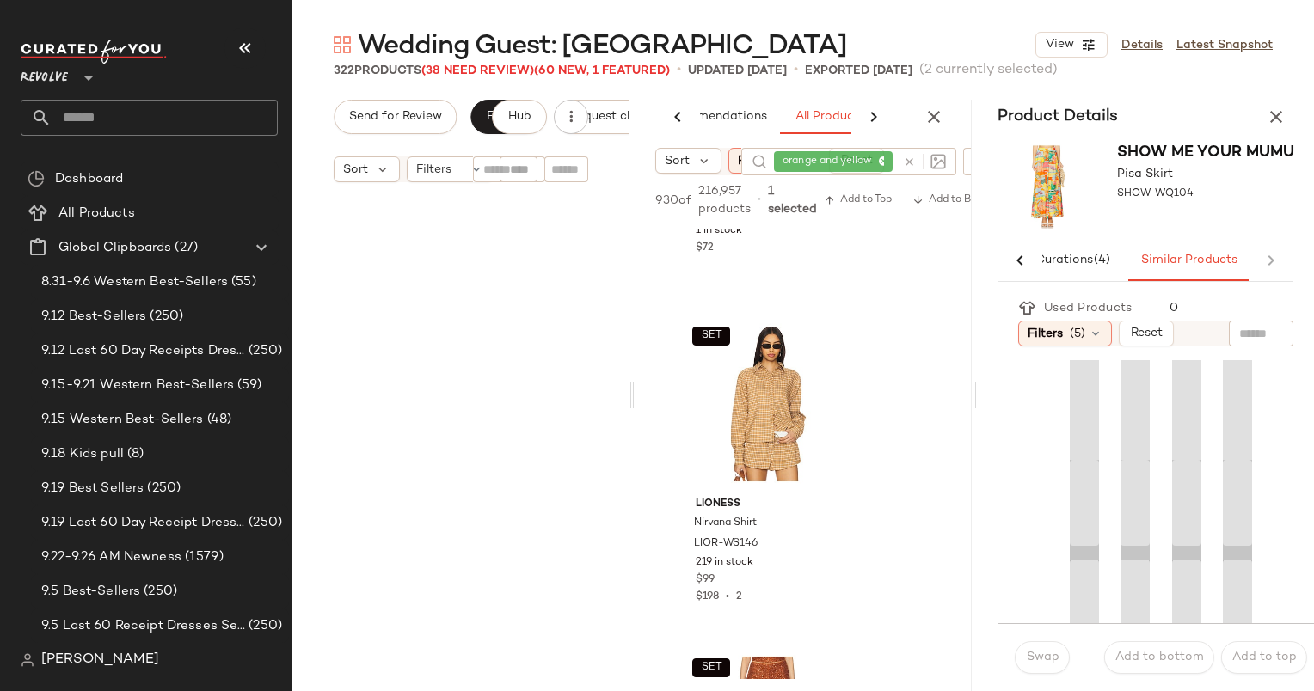
scroll to position [0, 127]
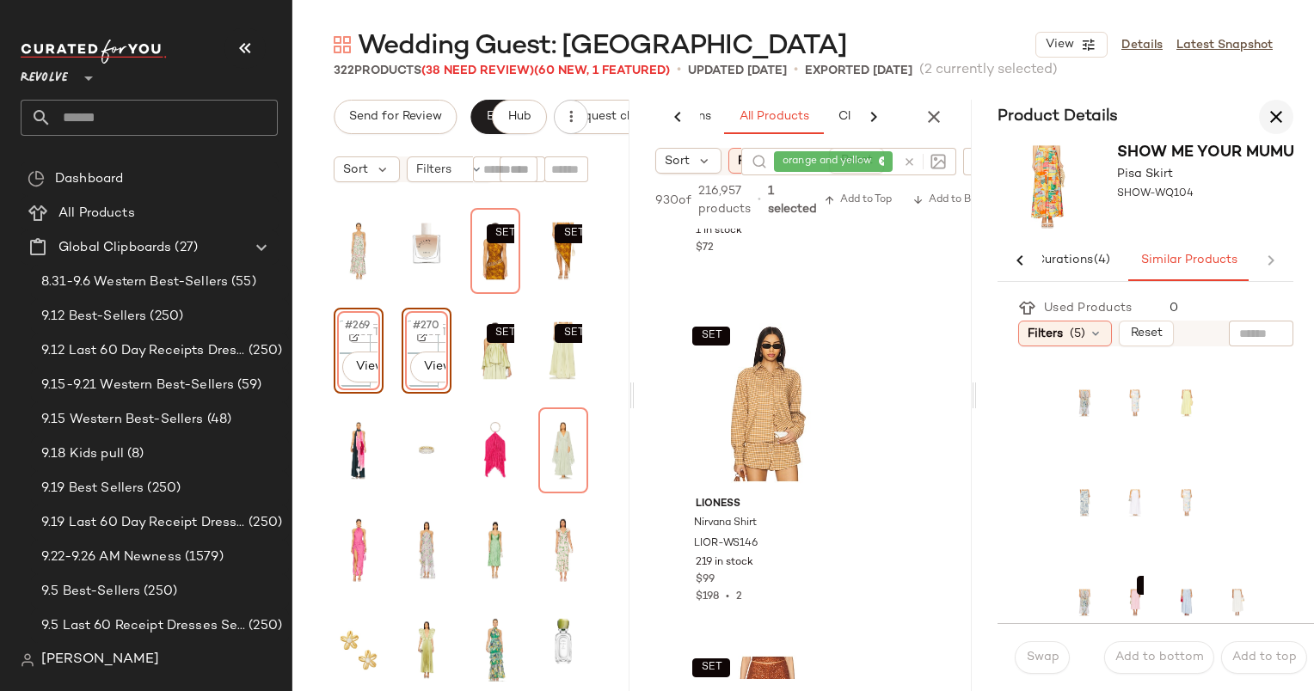
click at [1275, 111] on icon "button" at bounding box center [1276, 117] width 21 height 21
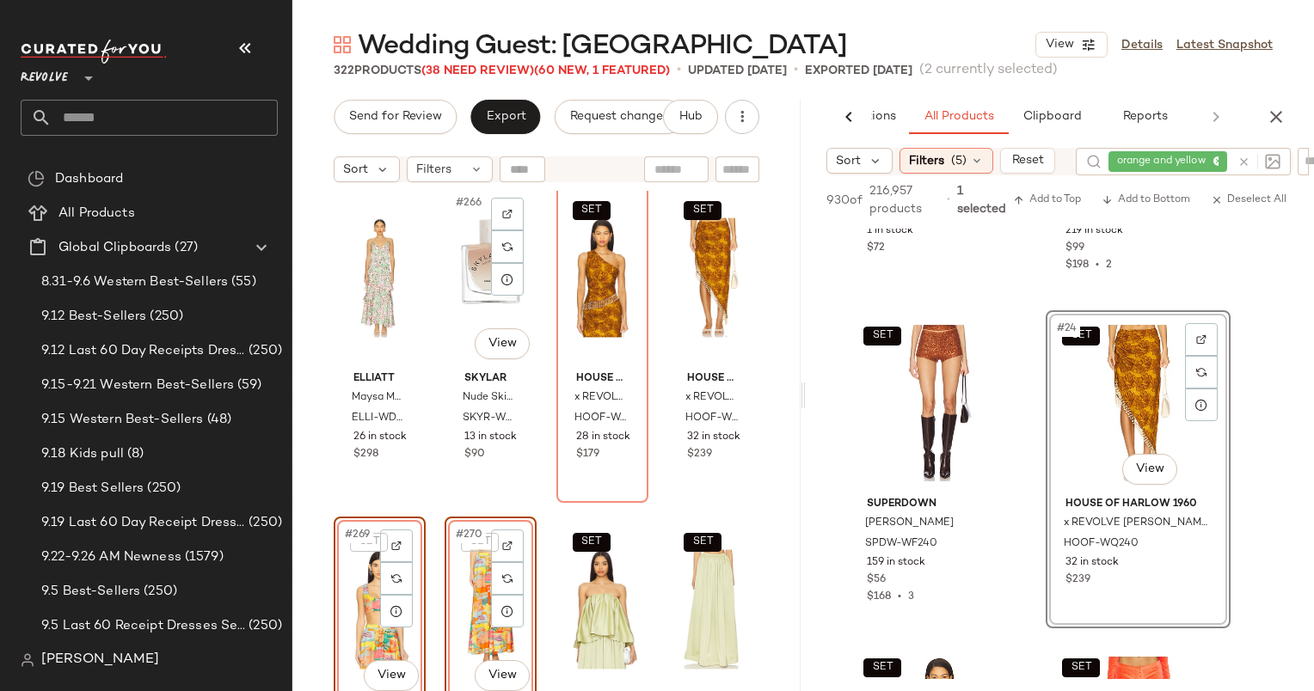
scroll to position [21986, 0]
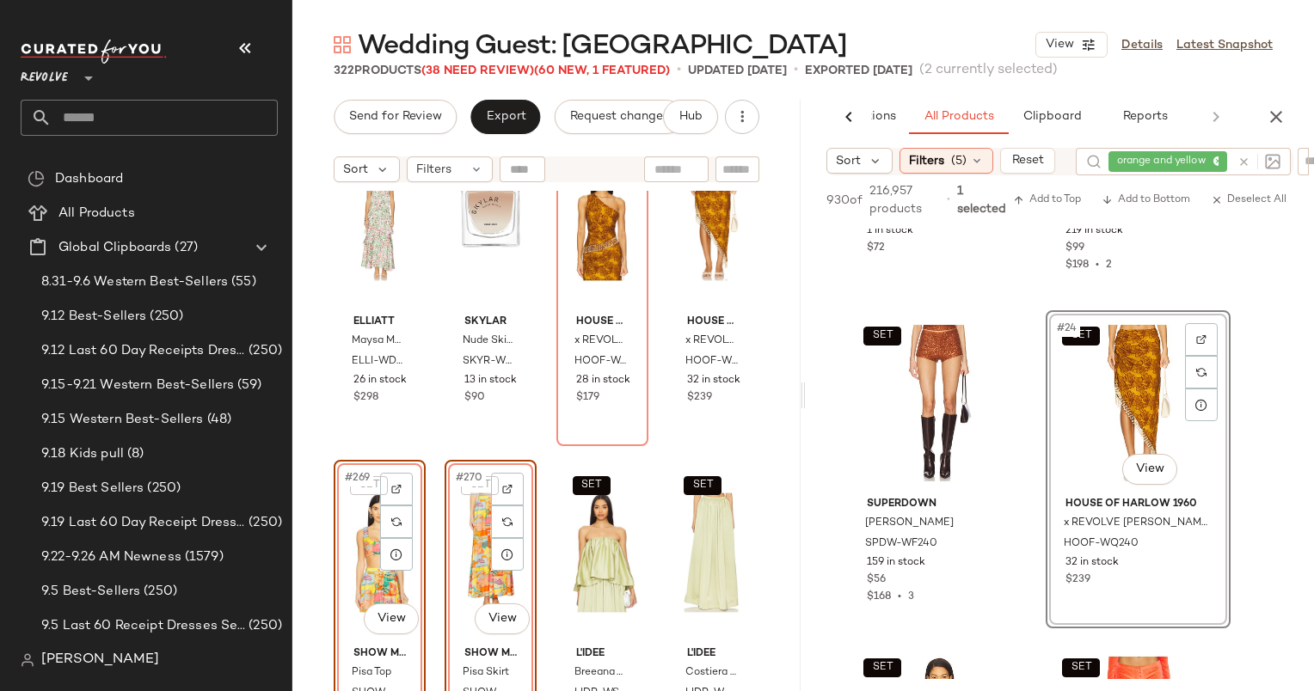
click at [359, 502] on div "SET #269 View" at bounding box center [380, 553] width 80 height 174
click at [569, 512] on div "SET #271 View" at bounding box center [602, 553] width 80 height 174
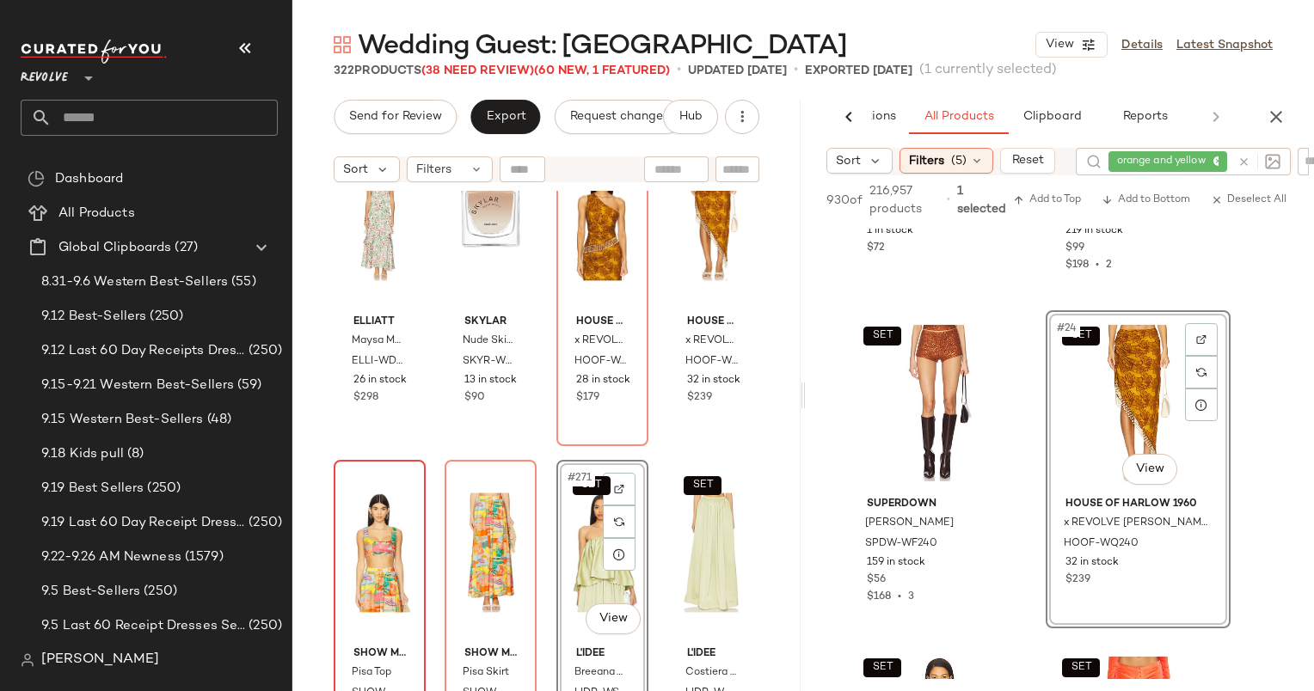
click at [369, 502] on div at bounding box center [380, 553] width 80 height 174
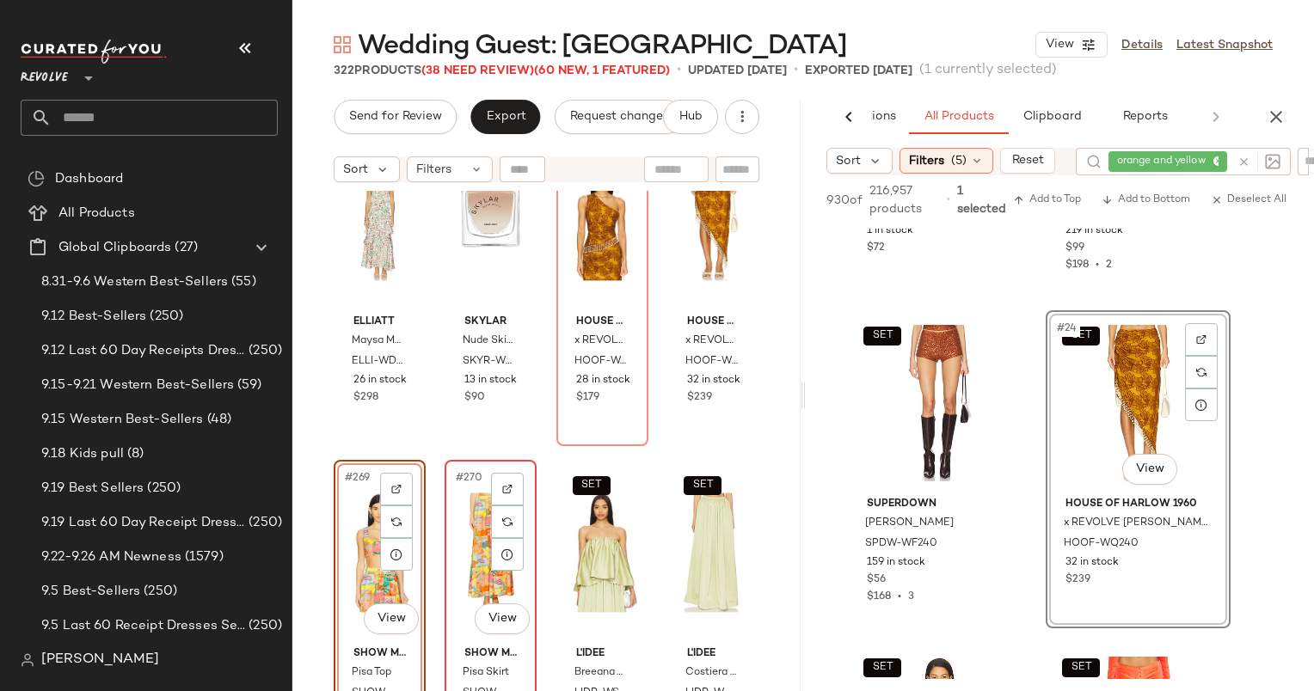
click at [472, 492] on div "#270 View" at bounding box center [491, 553] width 80 height 174
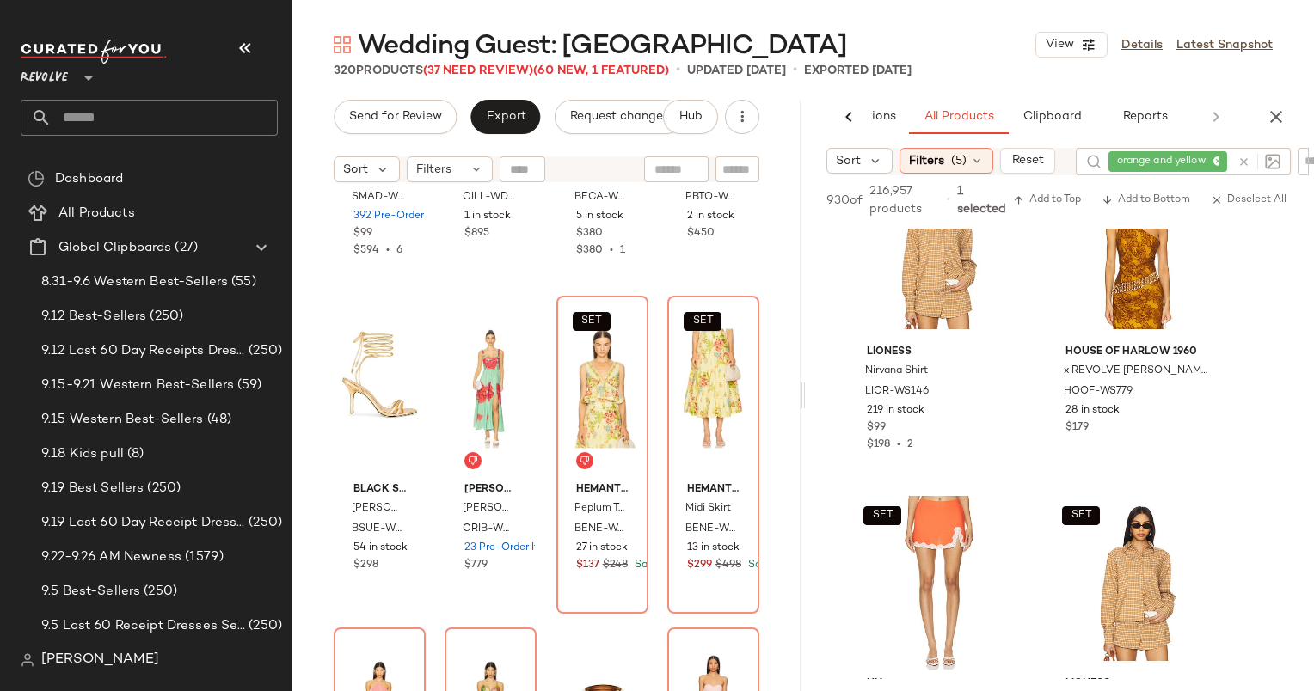
scroll to position [19828, 0]
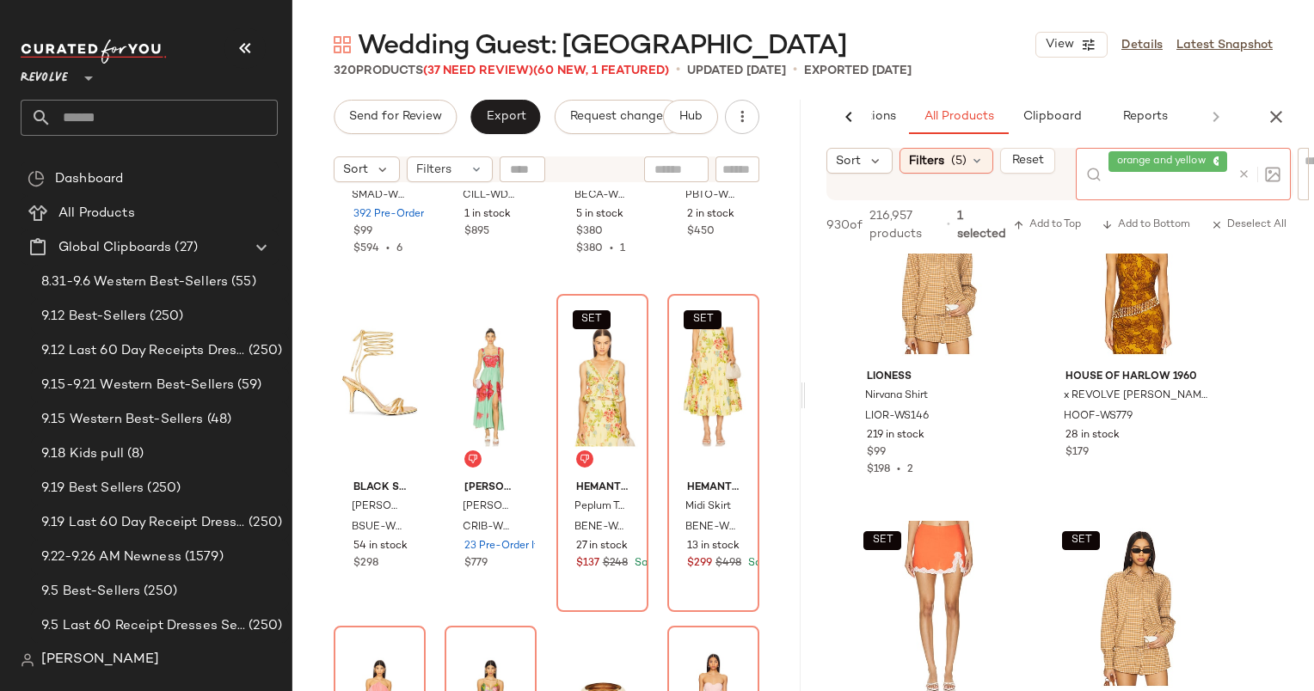
click at [1245, 161] on div at bounding box center [1255, 174] width 50 height 52
click at [1222, 172] on div "orange and yellow" at bounding box center [1169, 174] width 122 height 52
click at [1240, 175] on icon at bounding box center [1243, 174] width 13 height 13
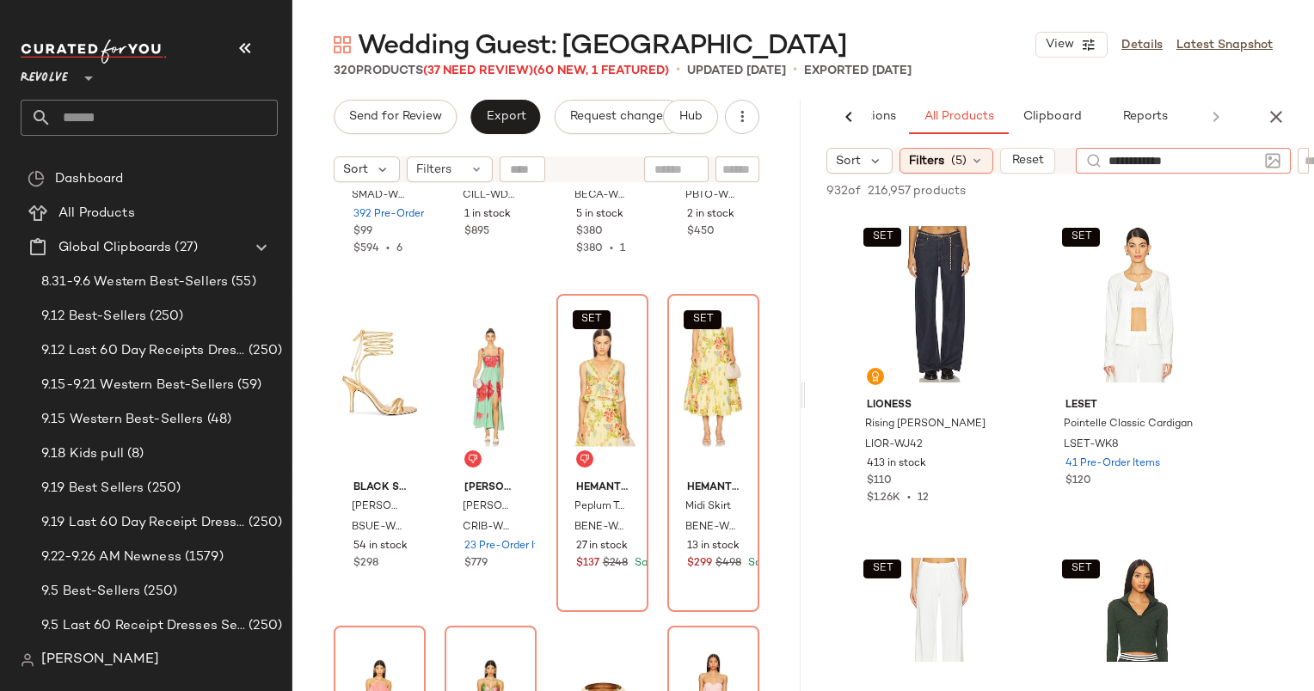
type input "**********"
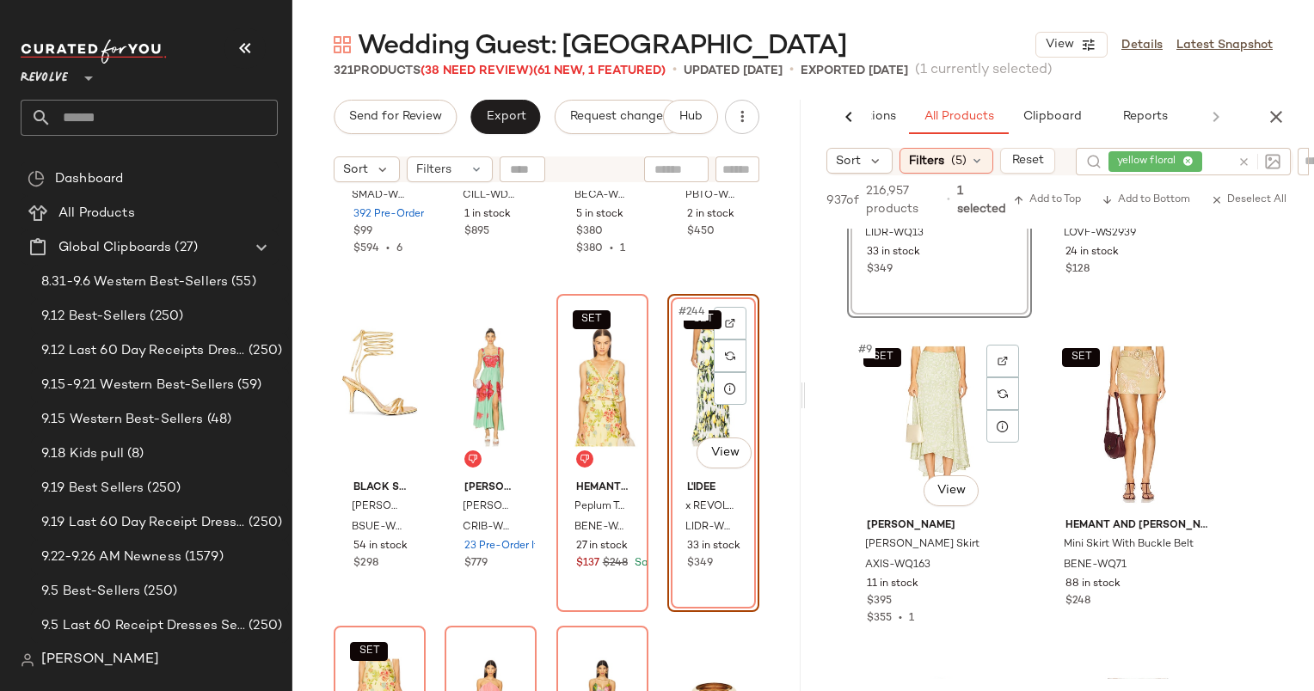
scroll to position [1730, 0]
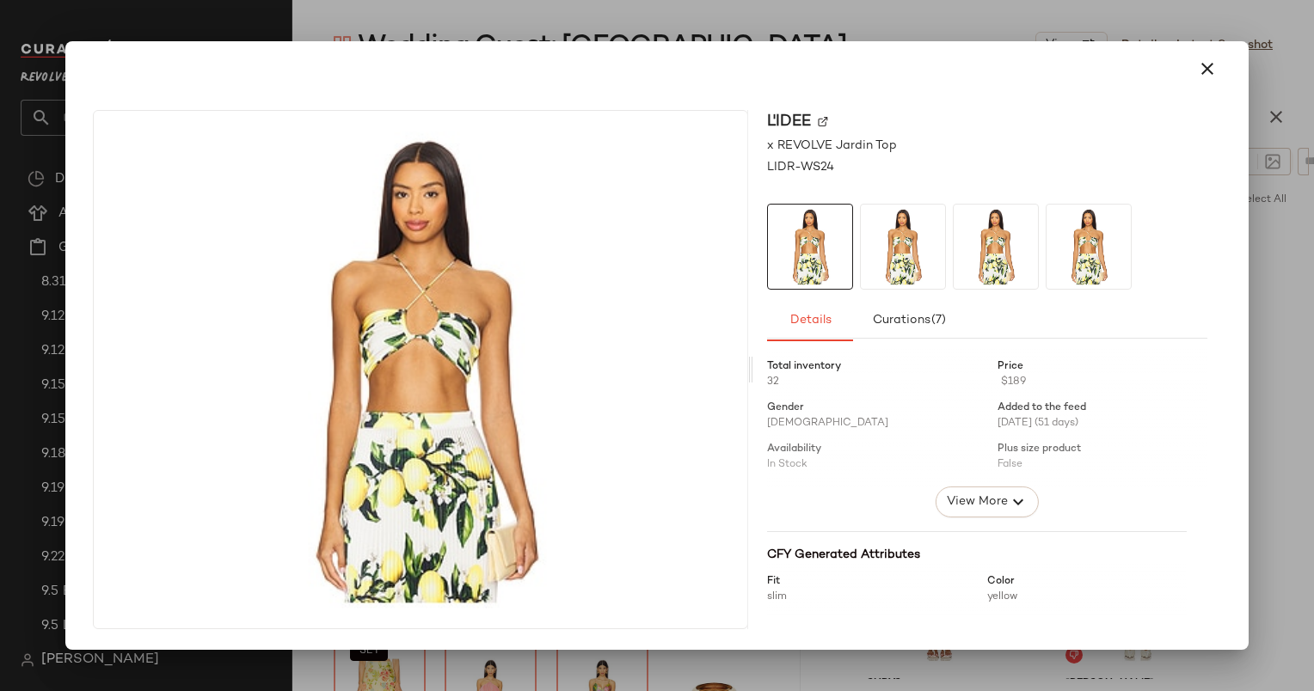
drag, startPoint x: 911, startPoint y: 326, endPoint x: 678, endPoint y: 428, distance: 255.3
click at [1223, 68] on button "button" at bounding box center [1207, 68] width 41 height 41
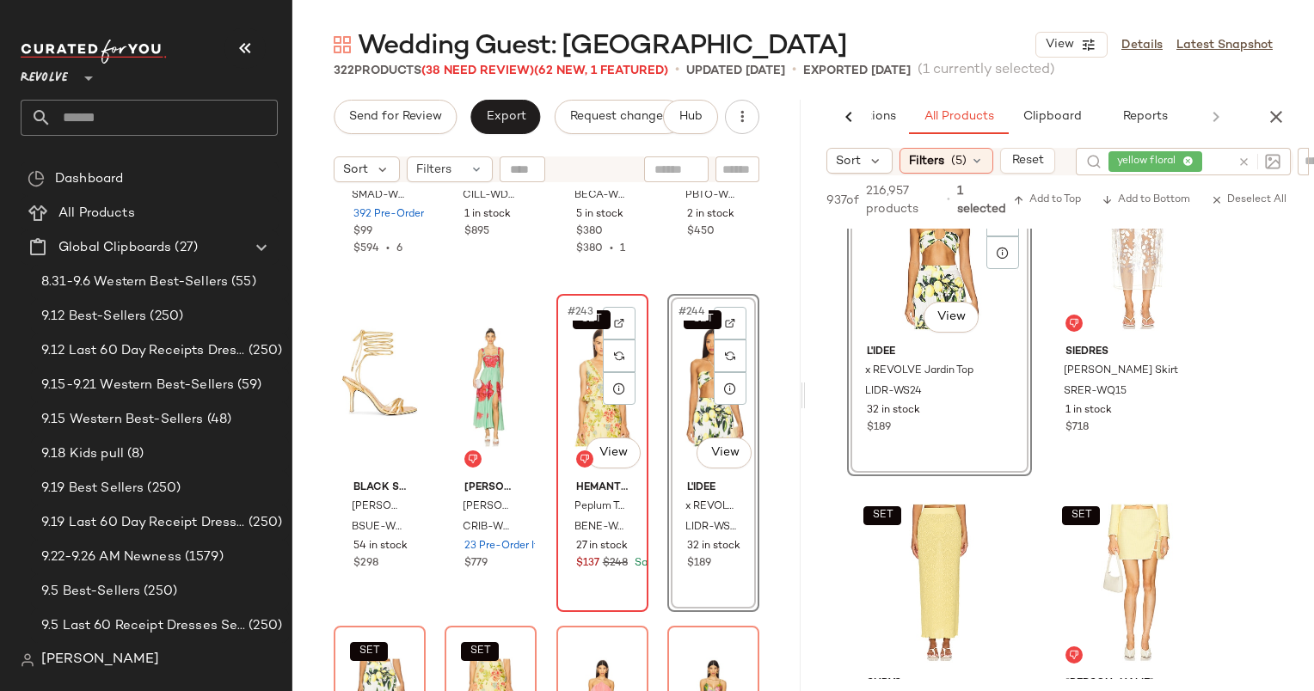
click at [585, 382] on div "SET #243 View" at bounding box center [602, 387] width 80 height 174
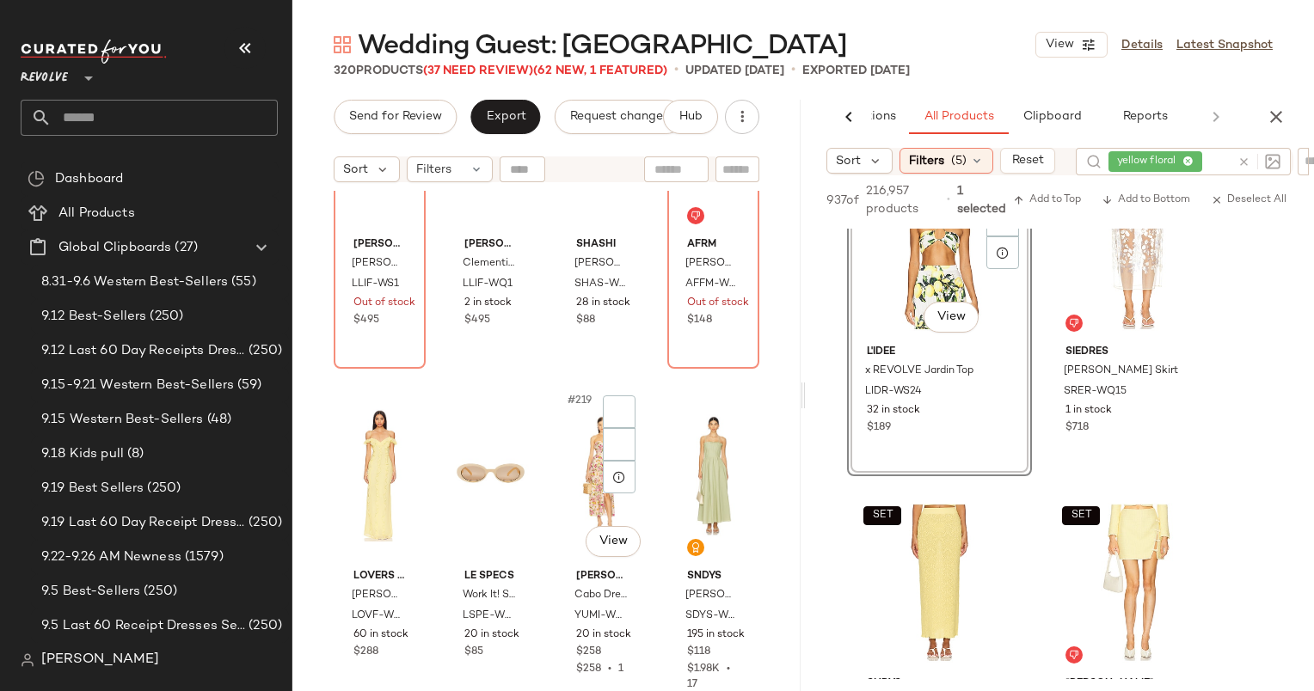
scroll to position [17748, 0]
click at [1283, 109] on icon "button" at bounding box center [1276, 117] width 21 height 21
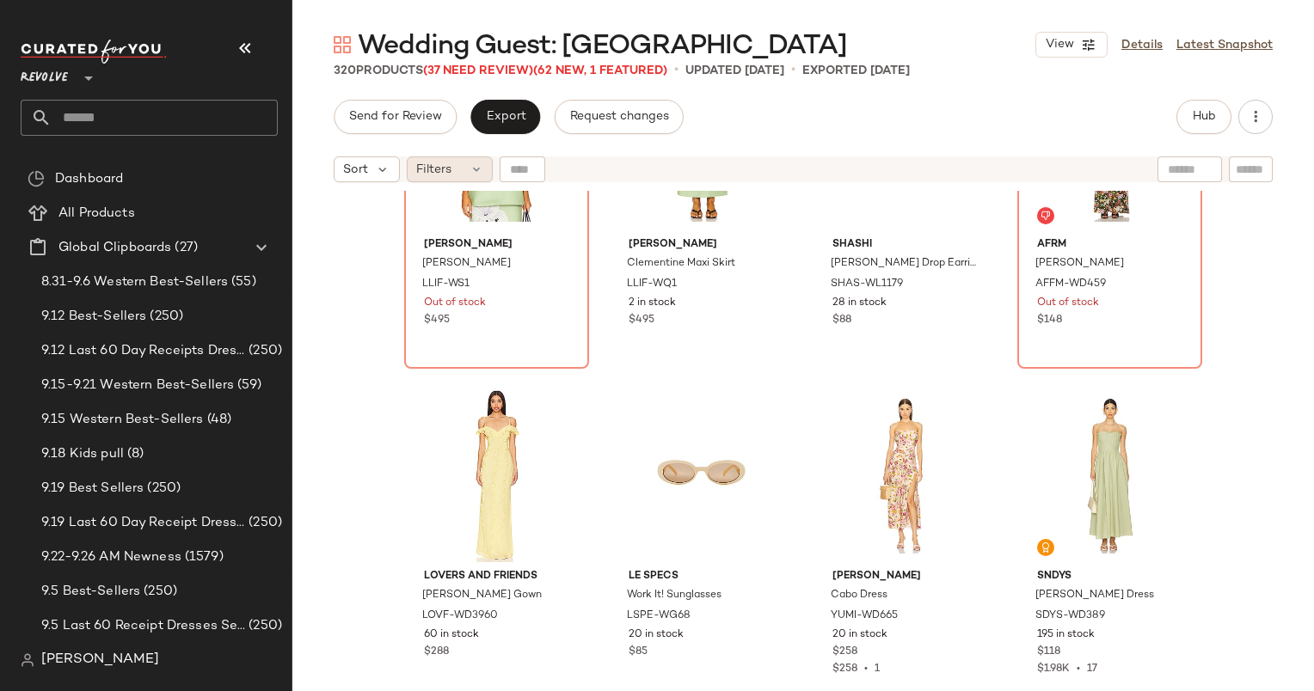
click at [427, 163] on span "Filters" at bounding box center [433, 170] width 35 height 18
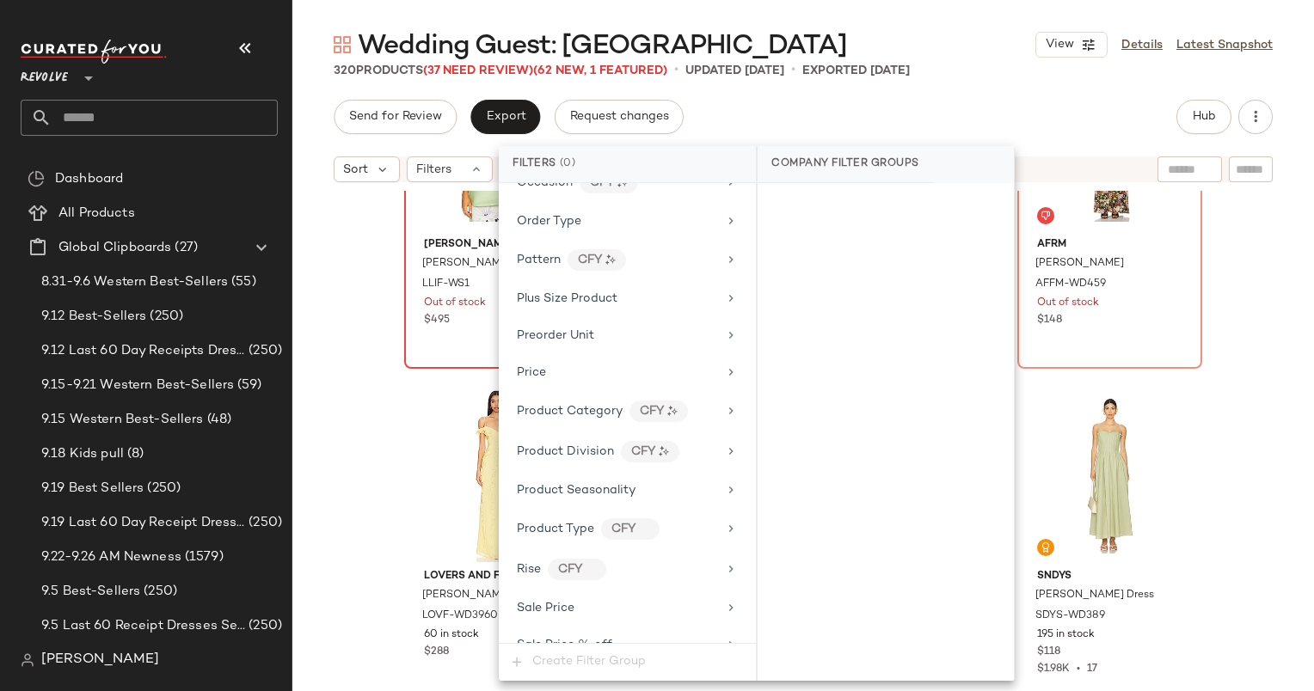
scroll to position [1880, 0]
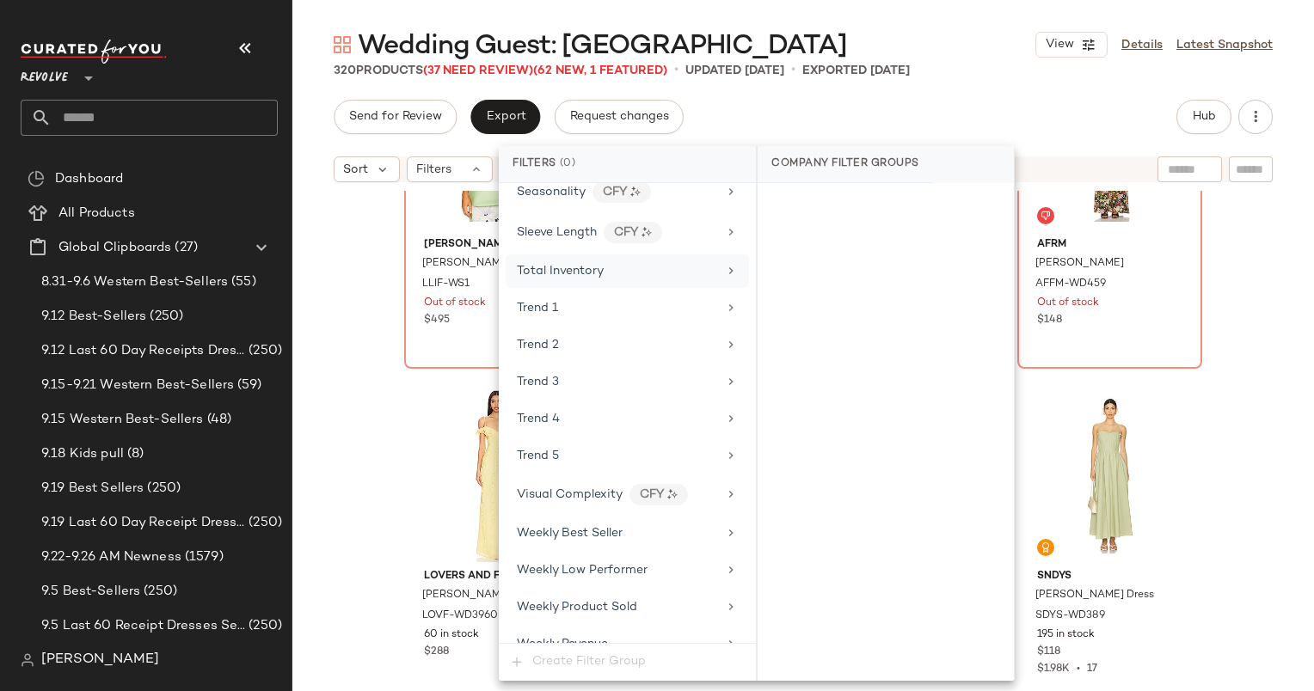
click at [628, 263] on div "Total Inventory" at bounding box center [627, 272] width 243 height 34
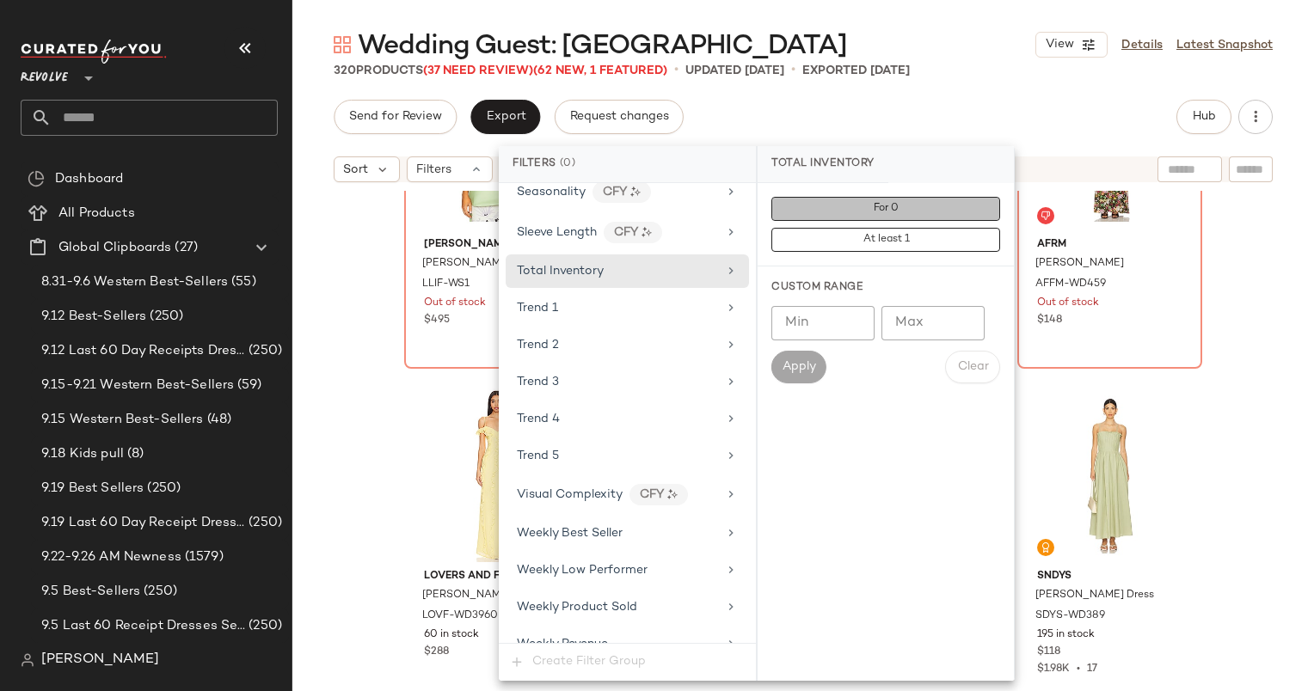
click at [847, 213] on button "For 0" at bounding box center [885, 209] width 229 height 24
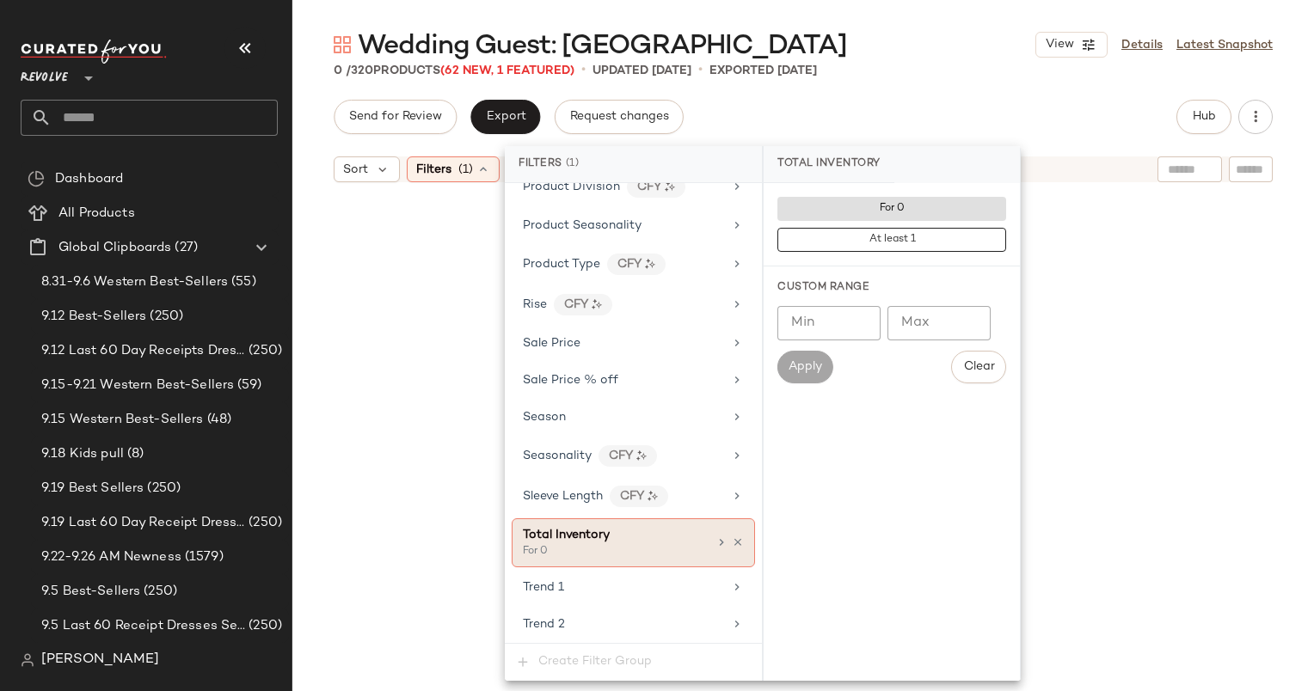
scroll to position [1611, 0]
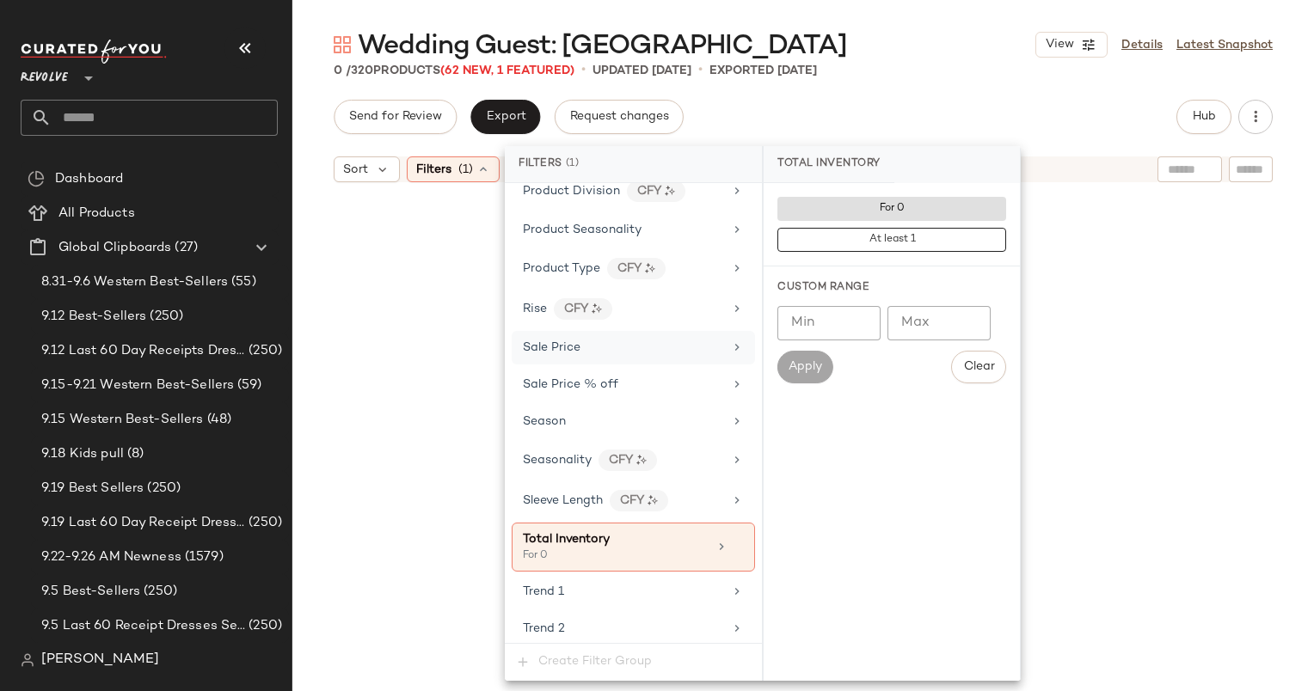
click at [635, 342] on div "Sale Price" at bounding box center [633, 348] width 243 height 34
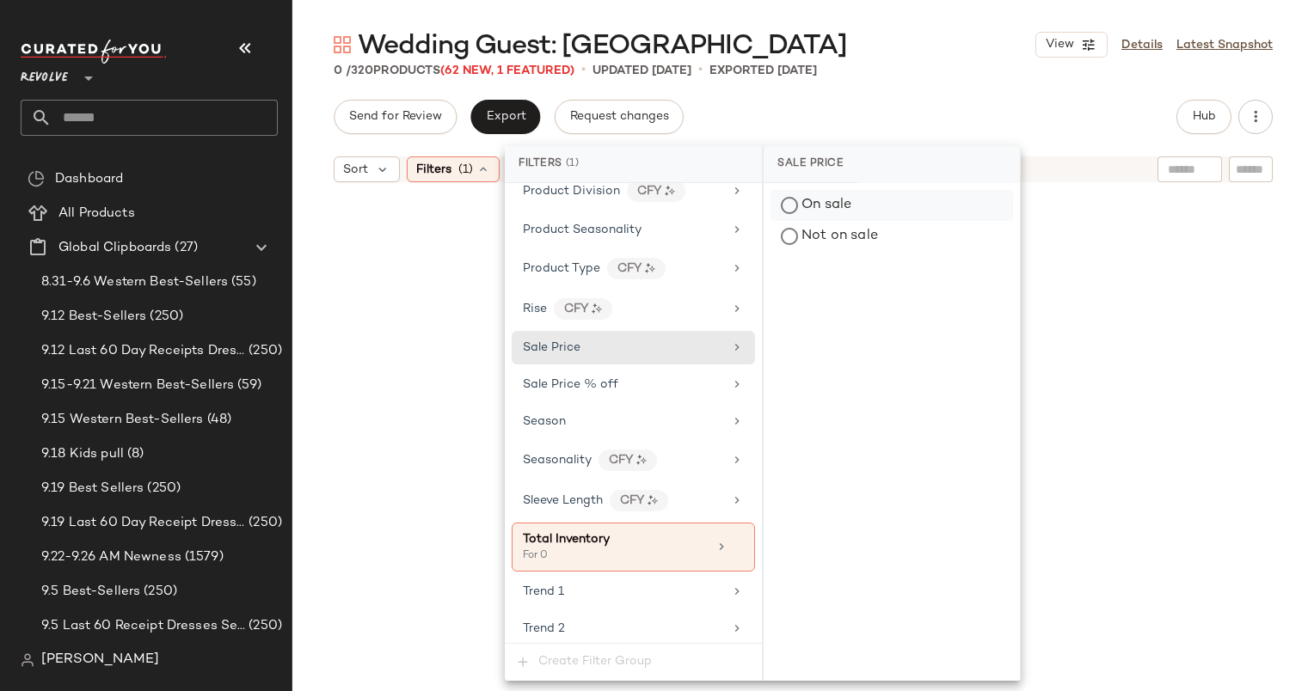
click at [880, 217] on div "On sale" at bounding box center [891, 205] width 242 height 31
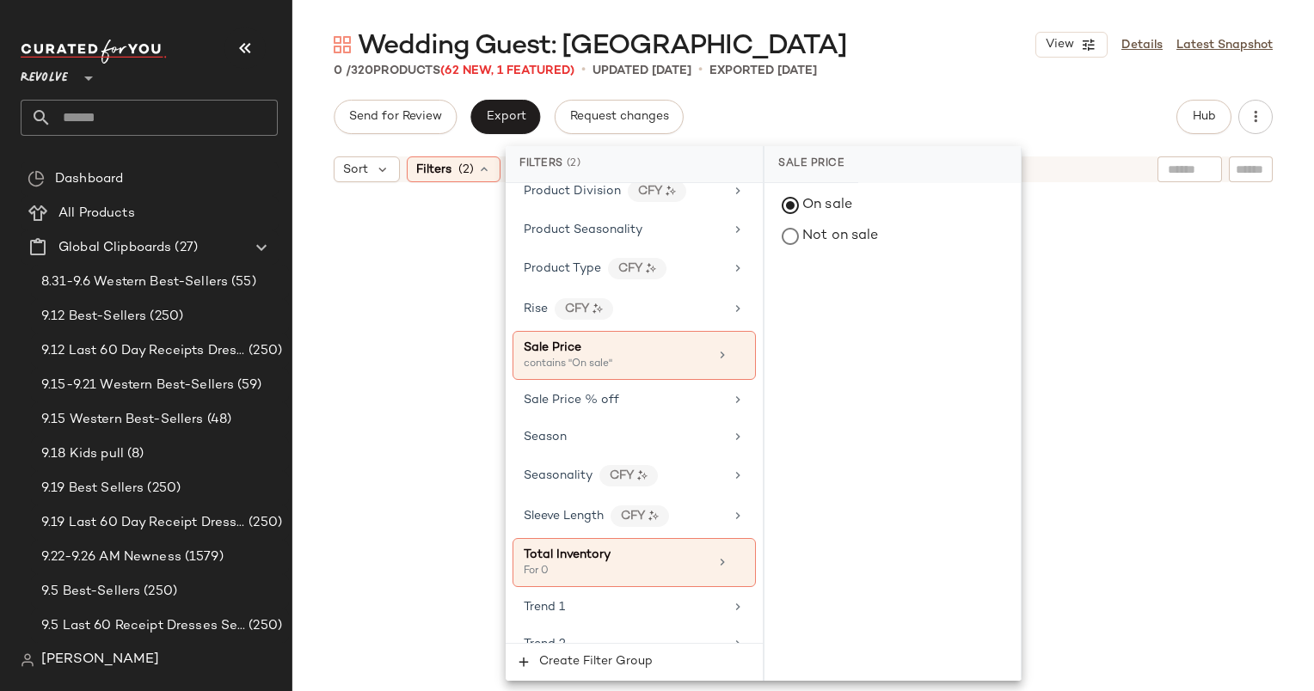
click at [870, 139] on div "Send for Review Export Request changes Hub Sort Filters (2) Reset" at bounding box center [803, 396] width 1022 height 592
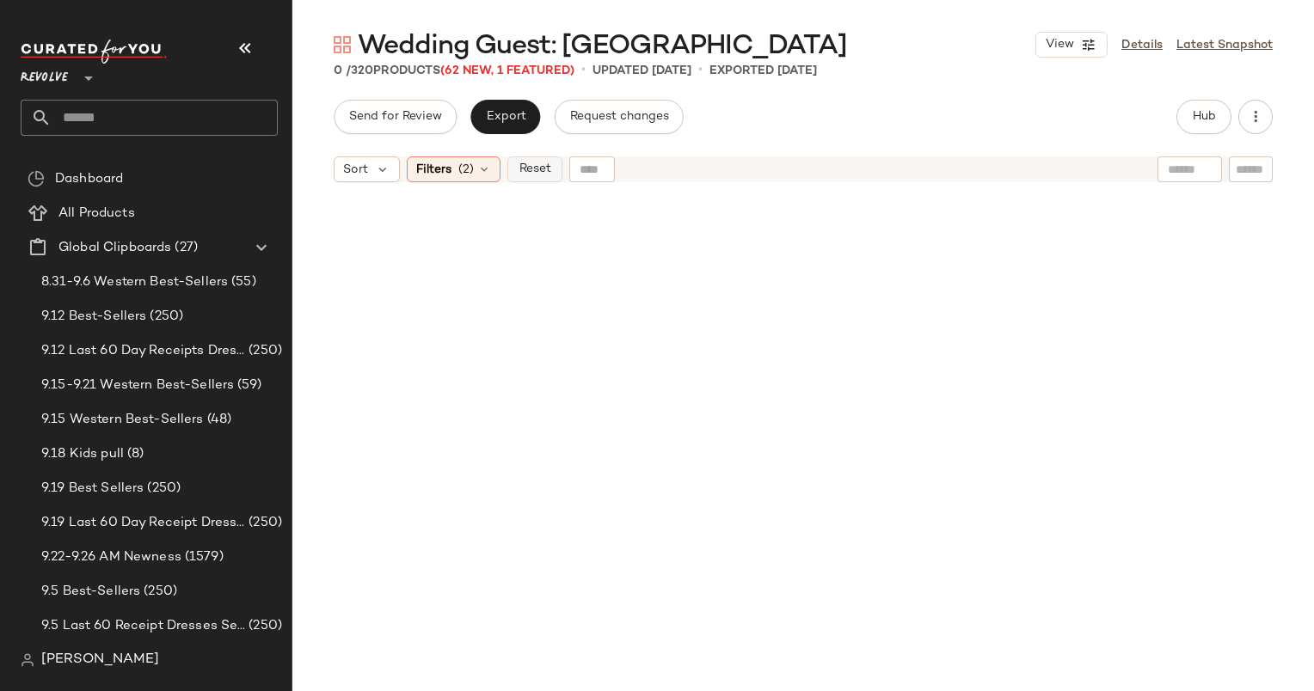
click at [518, 165] on span "Reset" at bounding box center [534, 170] width 33 height 14
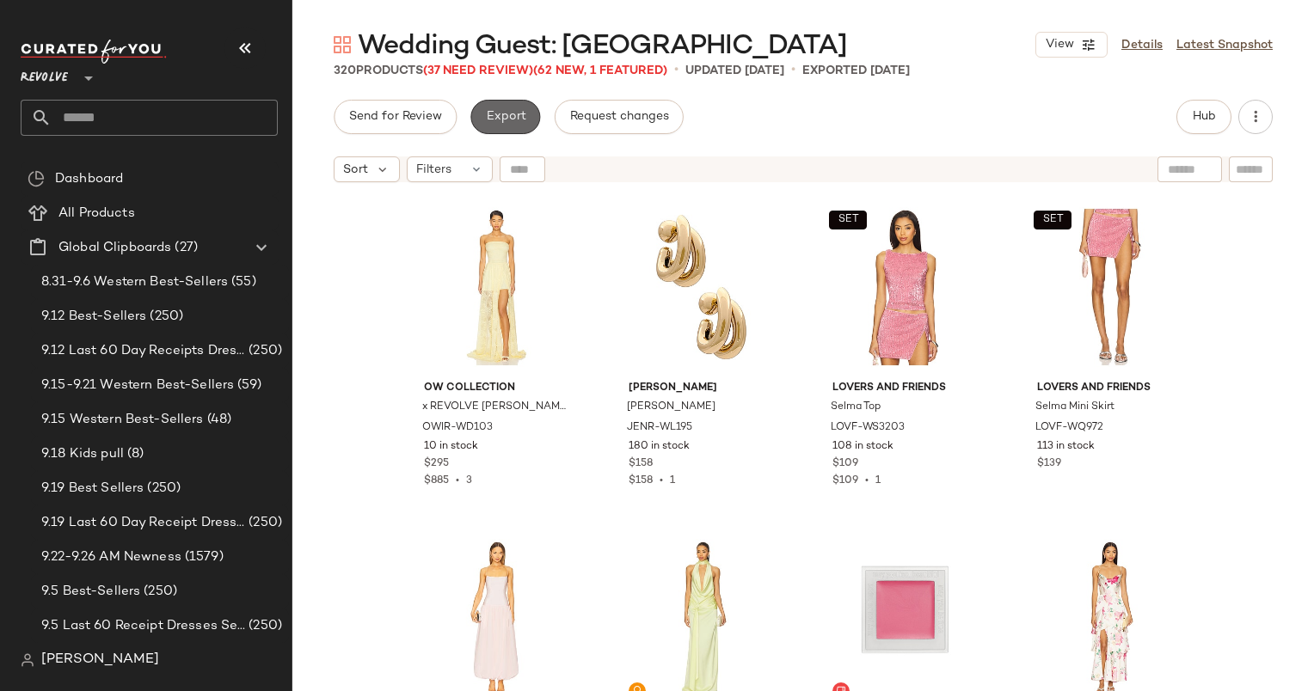
click at [489, 114] on span "Export" at bounding box center [505, 117] width 40 height 14
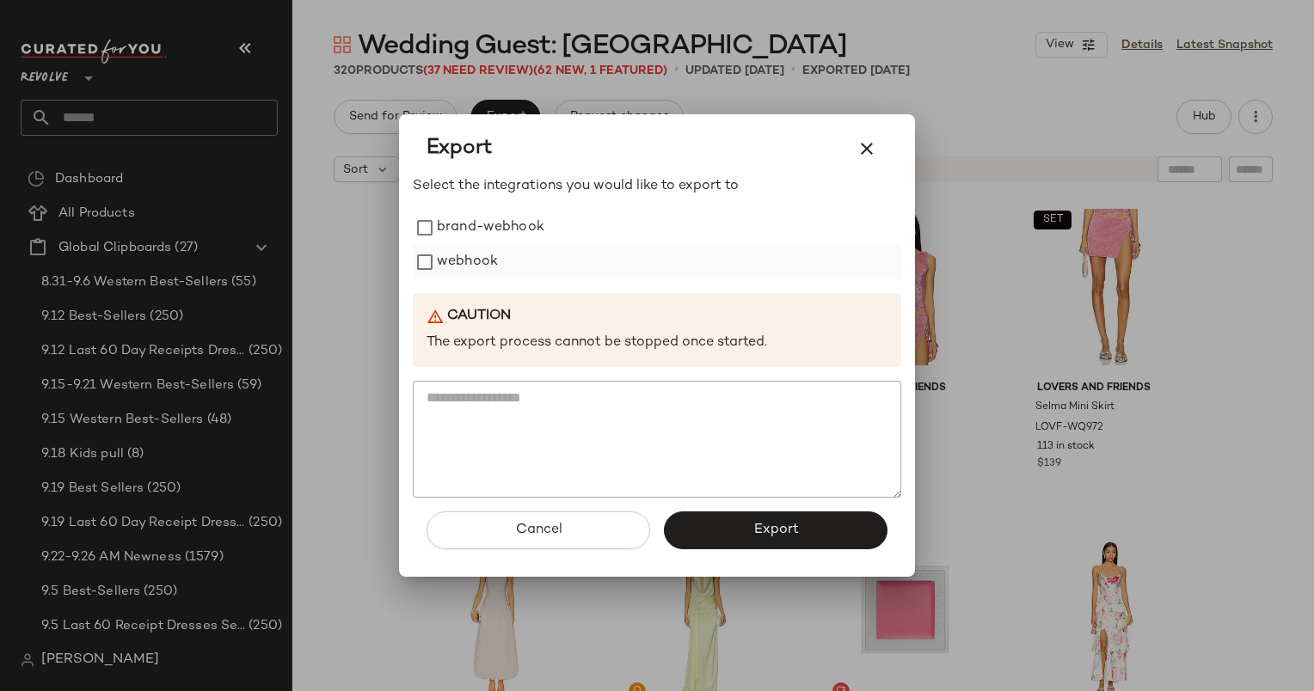
click at [487, 260] on label "webhook" at bounding box center [467, 262] width 61 height 34
click at [760, 529] on span "Export" at bounding box center [775, 530] width 46 height 16
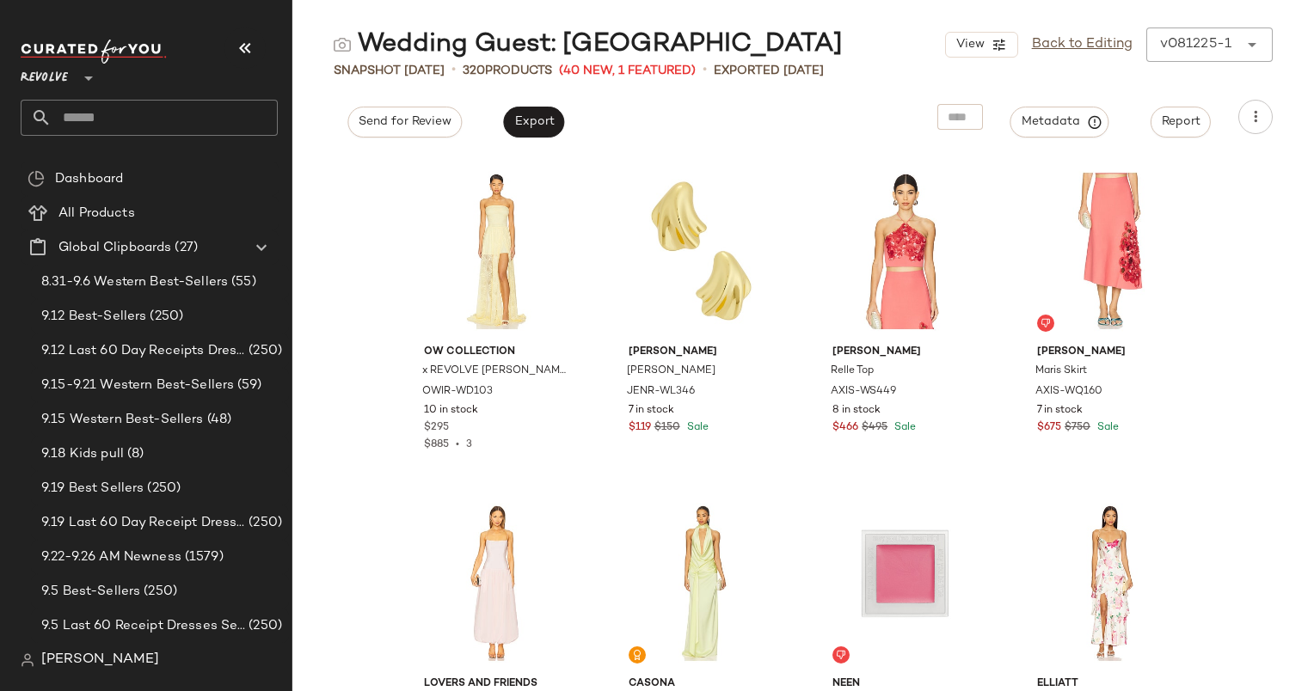
click at [144, 141] on div "Revolve **" at bounding box center [156, 95] width 271 height 134
click at [158, 136] on div "Revolve **" at bounding box center [156, 87] width 271 height 107
click at [171, 132] on input "text" at bounding box center [165, 118] width 226 height 36
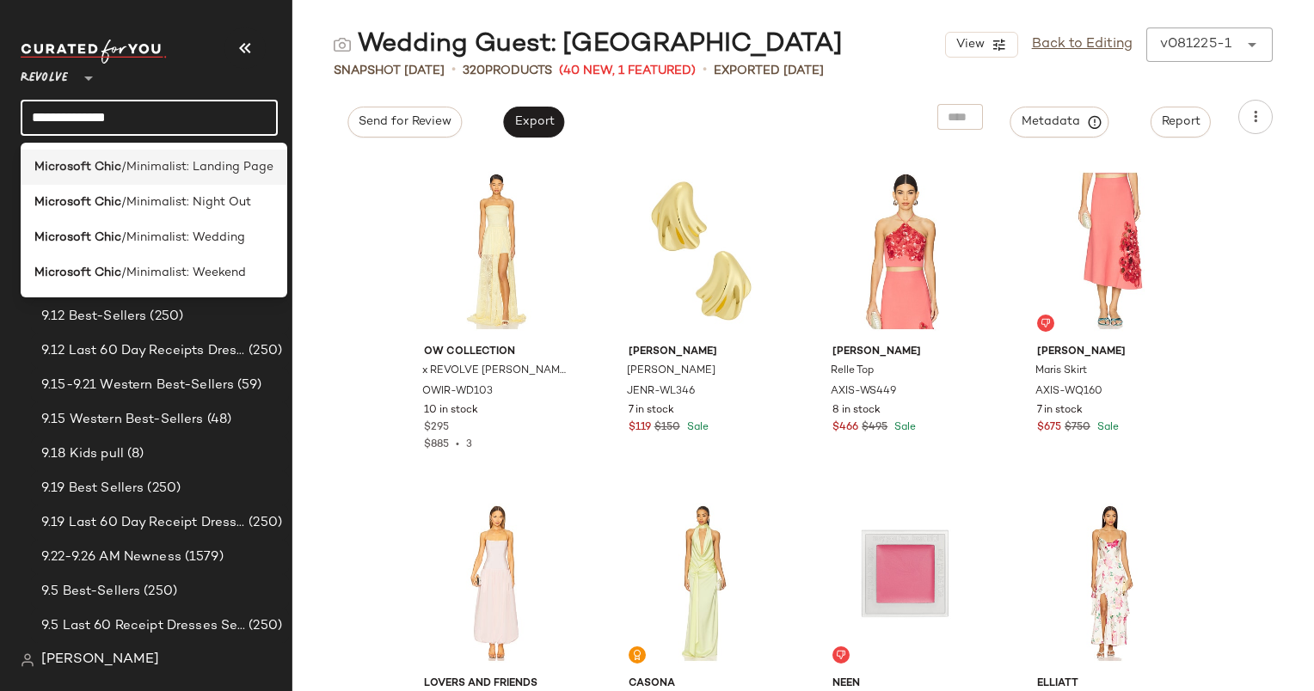
type input "**********"
click at [188, 169] on span "/Minimalist: Landing Page" at bounding box center [197, 167] width 152 height 18
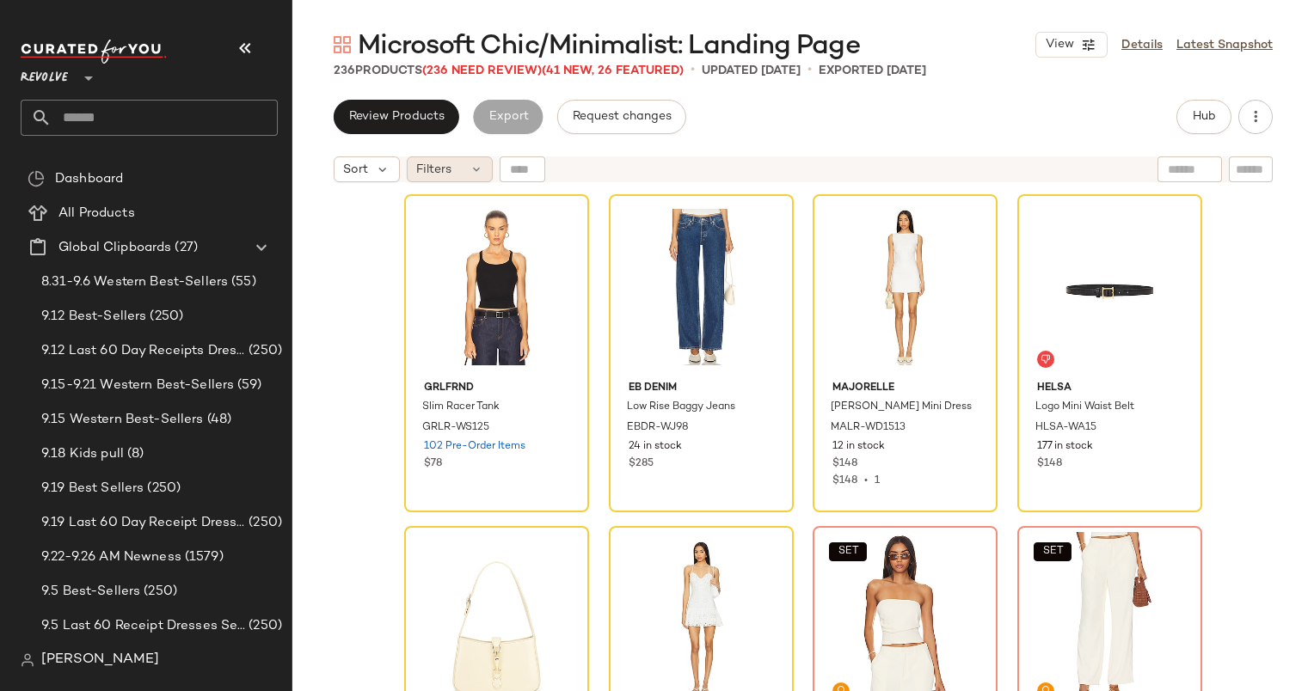
click at [478, 168] on icon at bounding box center [476, 170] width 14 height 14
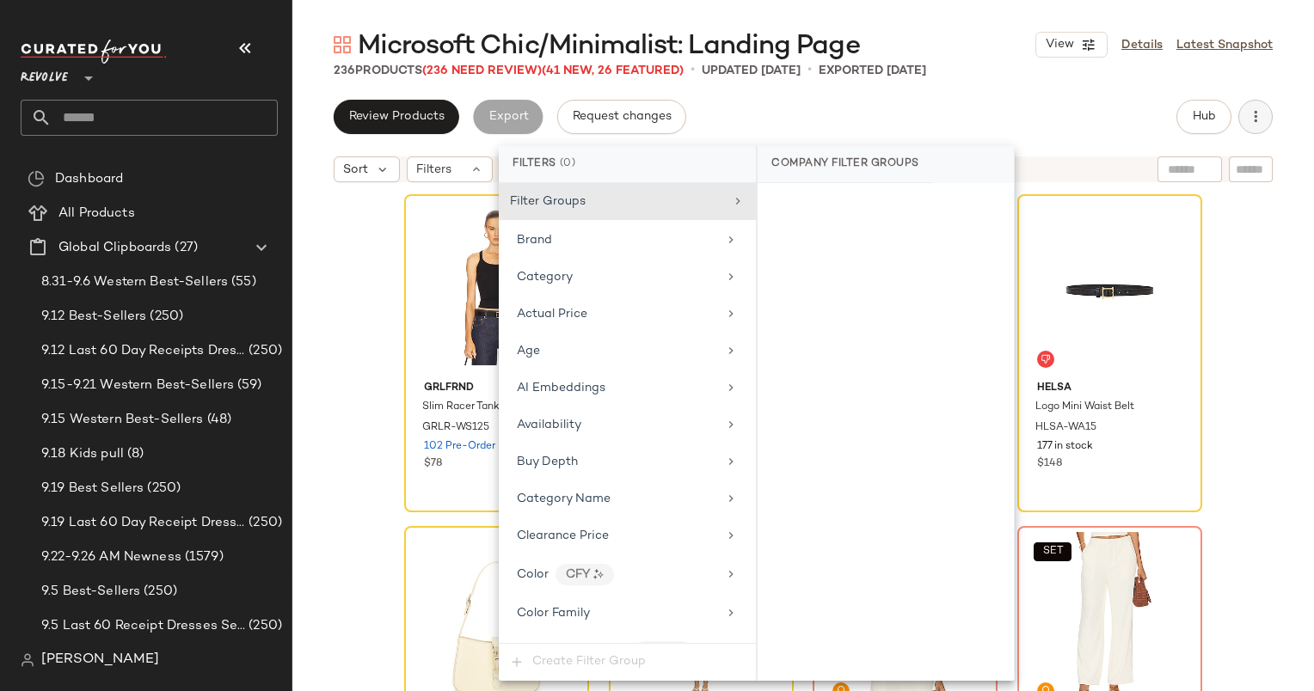
click at [1254, 107] on button "button" at bounding box center [1255, 117] width 34 height 34
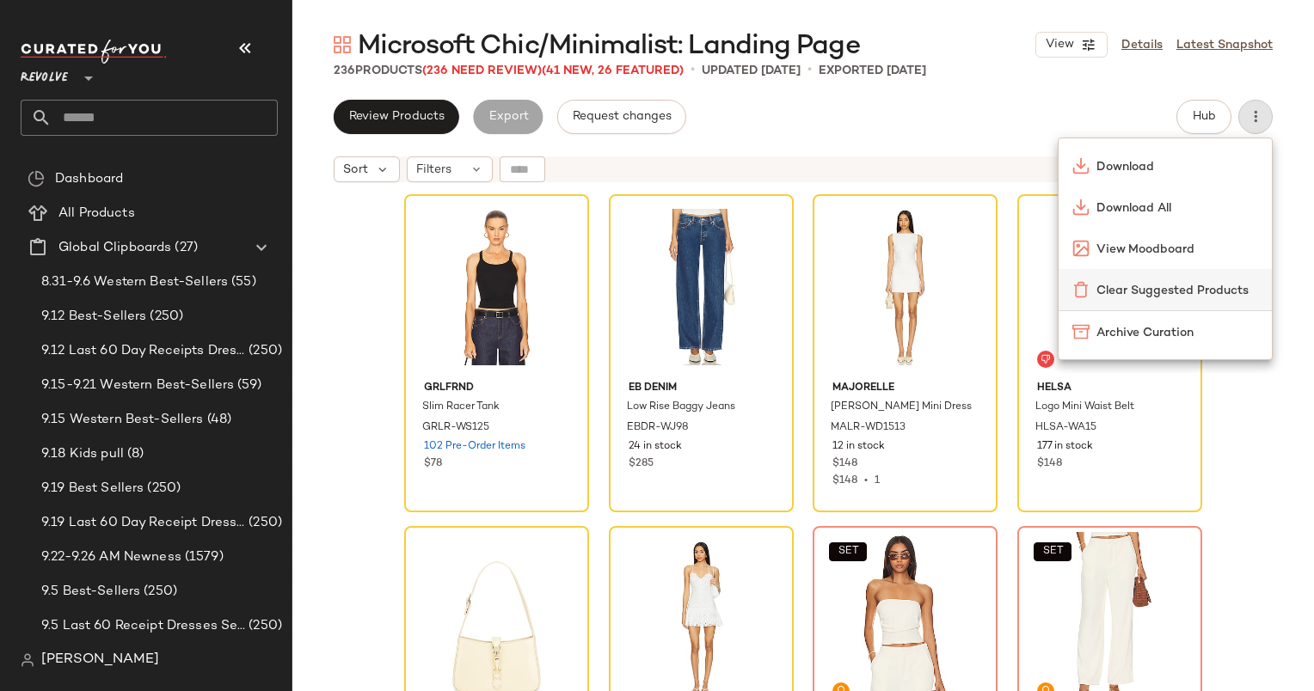
click at [1097, 292] on span "Clear Suggested Products" at bounding box center [1177, 291] width 162 height 18
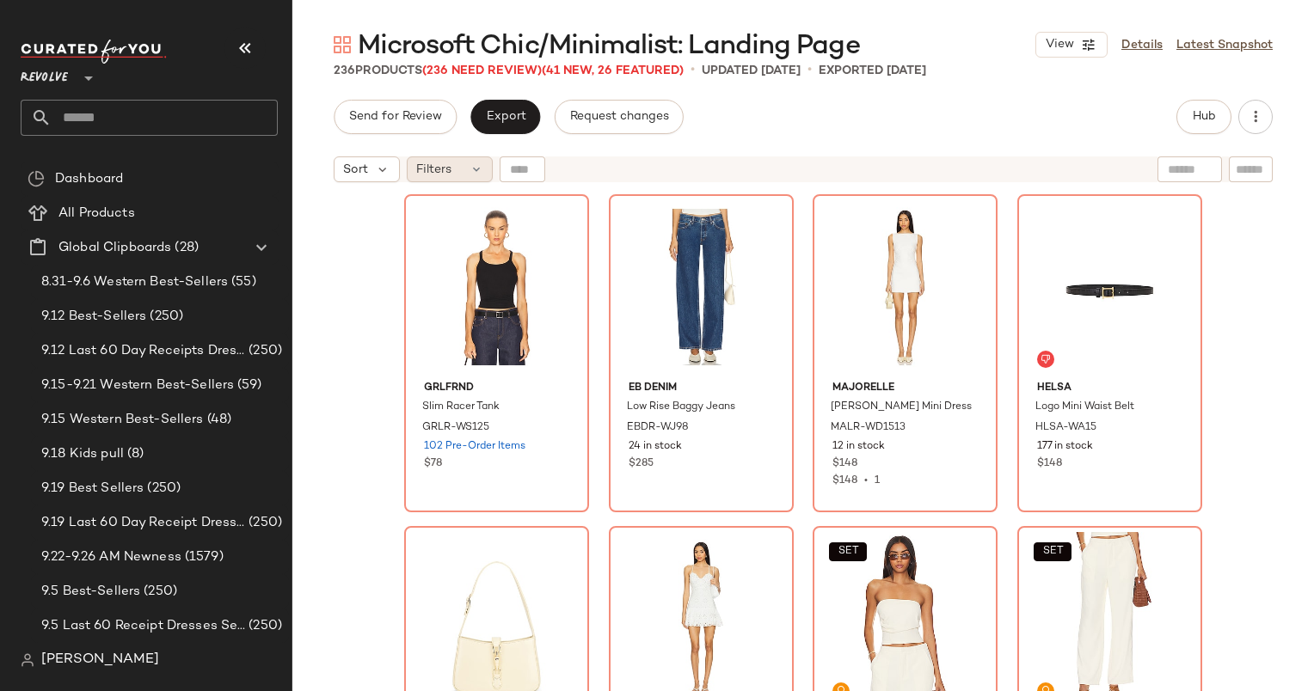
click at [482, 172] on icon at bounding box center [476, 170] width 14 height 14
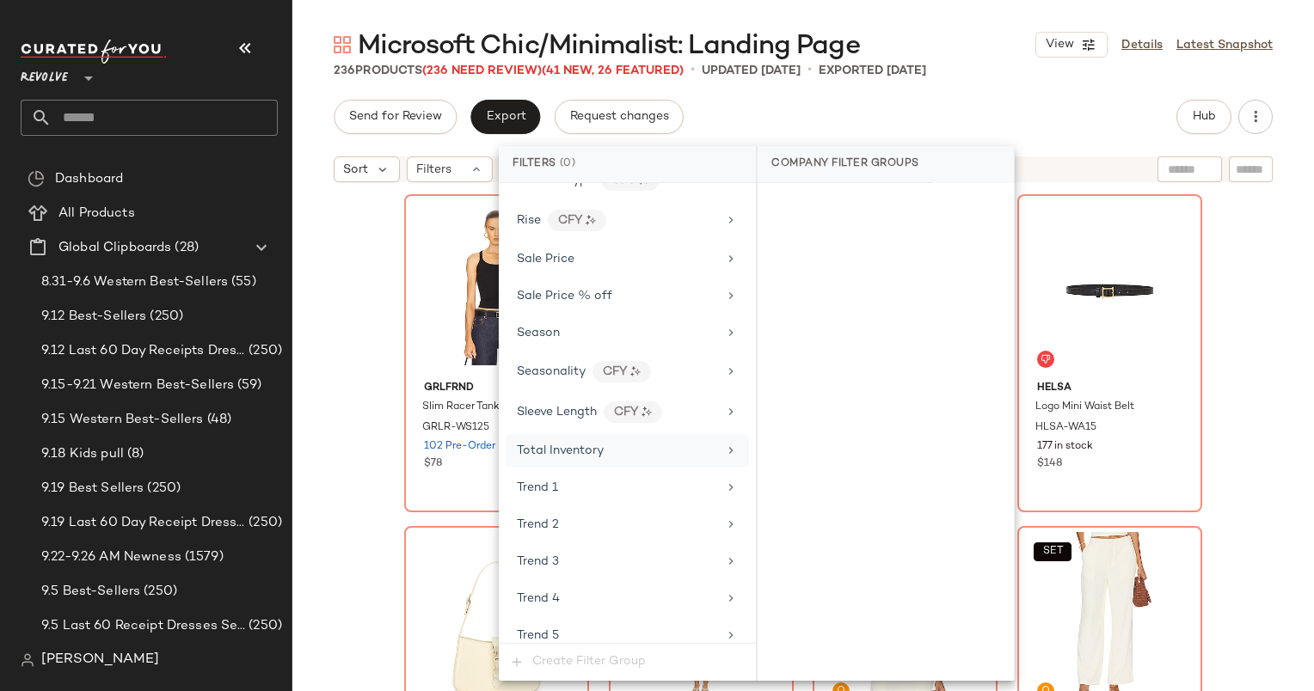
scroll to position [1697, 0]
click at [595, 257] on div "Sale Price" at bounding box center [627, 262] width 243 height 34
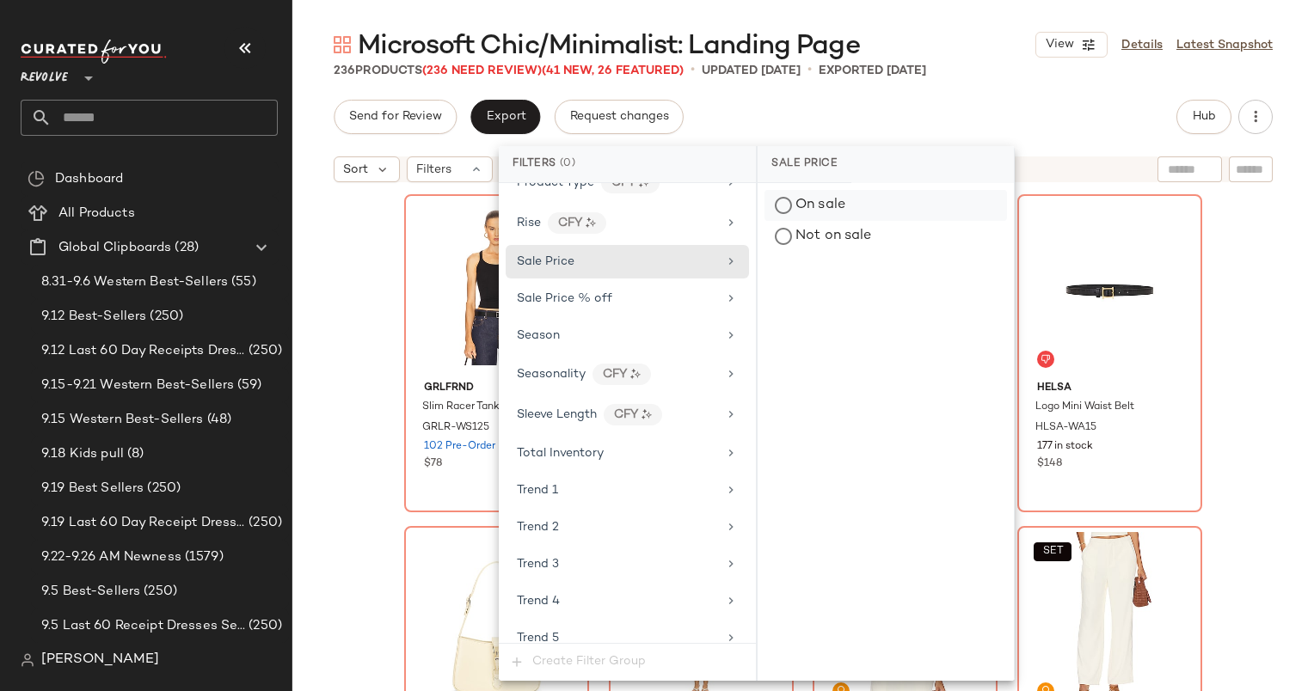
click at [774, 206] on div "On sale" at bounding box center [885, 205] width 242 height 31
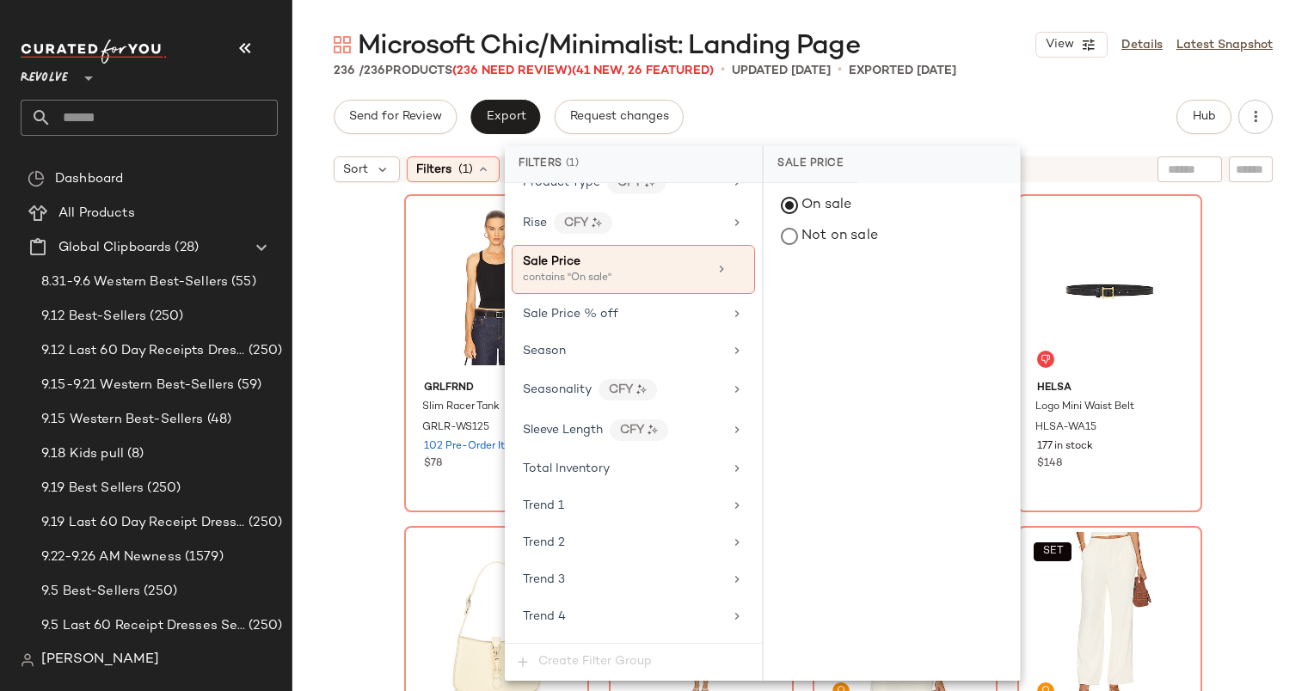
click at [932, 135] on div "Send for Review Export Request changes Hub Sort Filters (1) Reset GRLFRND Slim …" at bounding box center [803, 396] width 1022 height 592
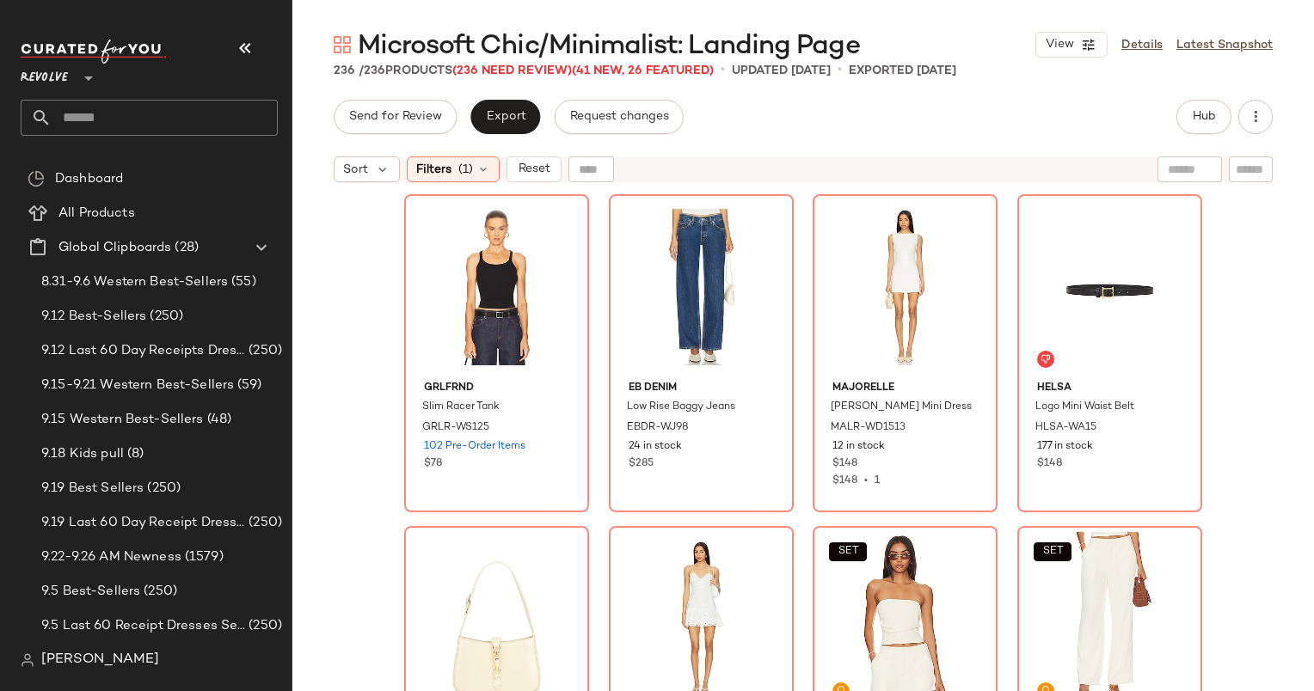
click at [371, 338] on div "GRLFRND Slim Racer Tank GRLR-WS125 102 Pre-Order Items $78 EB Denim Low Rise Ba…" at bounding box center [803, 462] width 1022 height 543
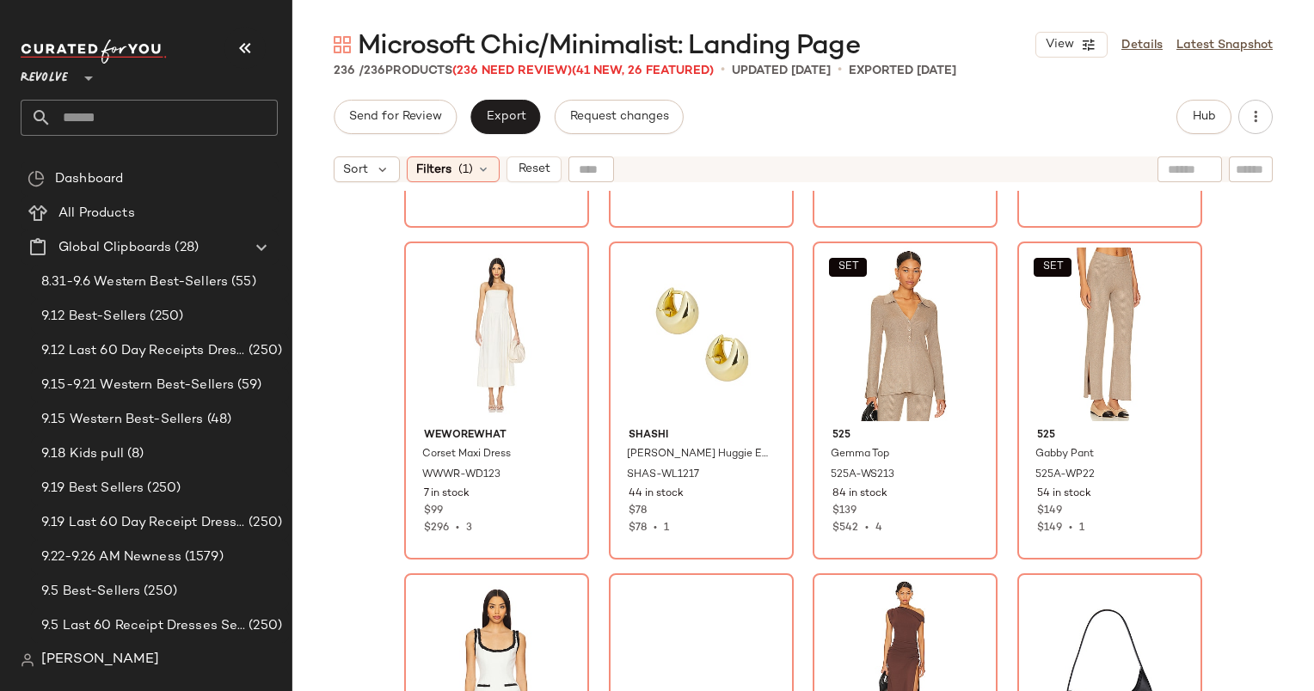
scroll to position [963, 0]
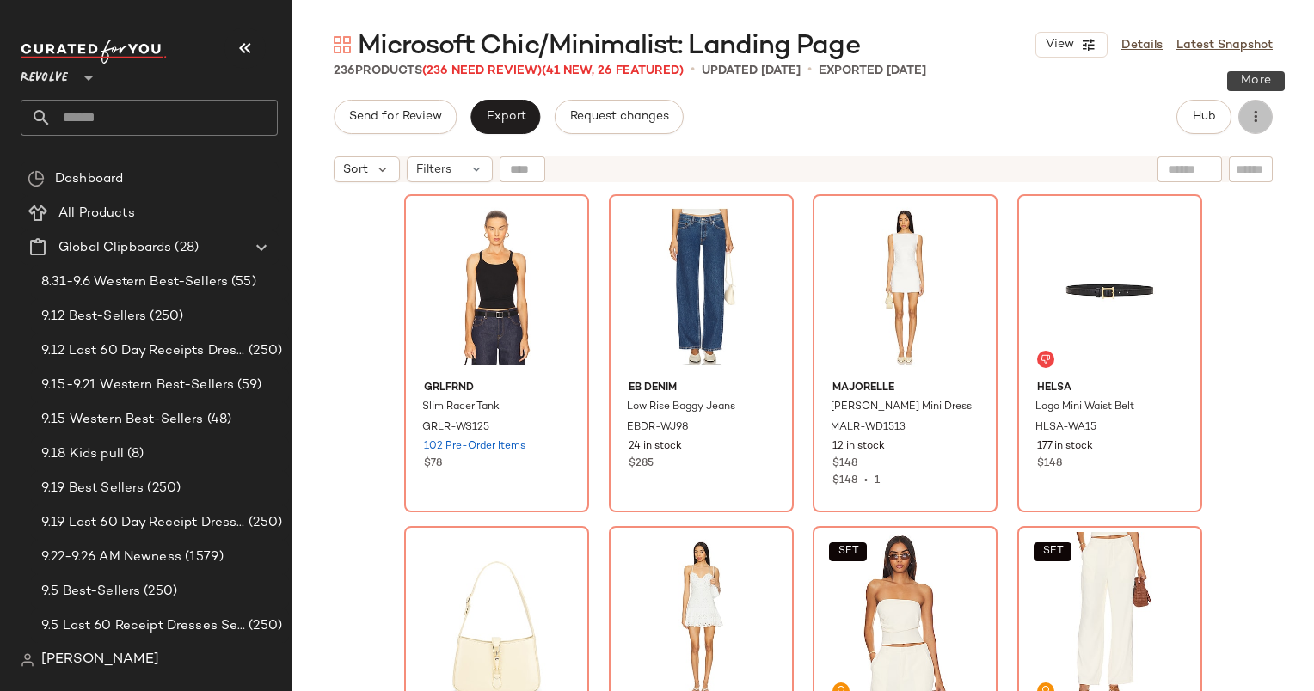
click at [1255, 120] on icon "button" at bounding box center [1255, 116] width 17 height 17
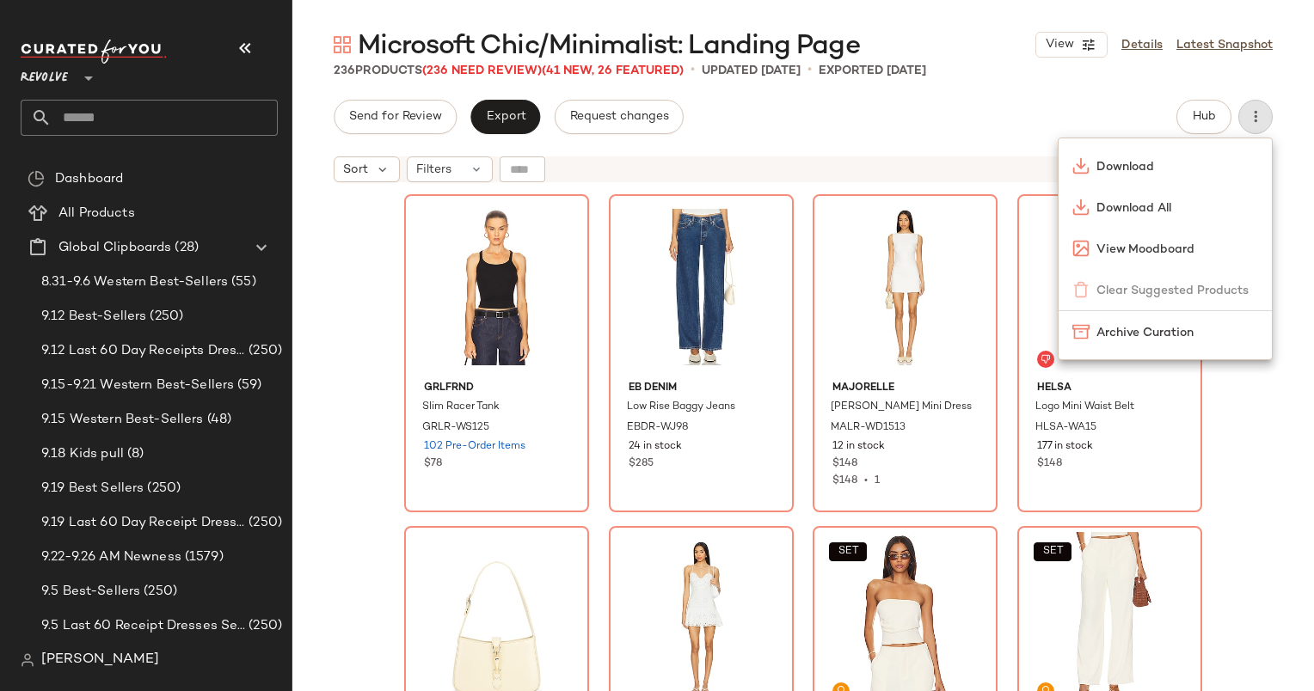
click at [819, 130] on div "Send for Review Export Request changes Hub" at bounding box center [803, 117] width 939 height 34
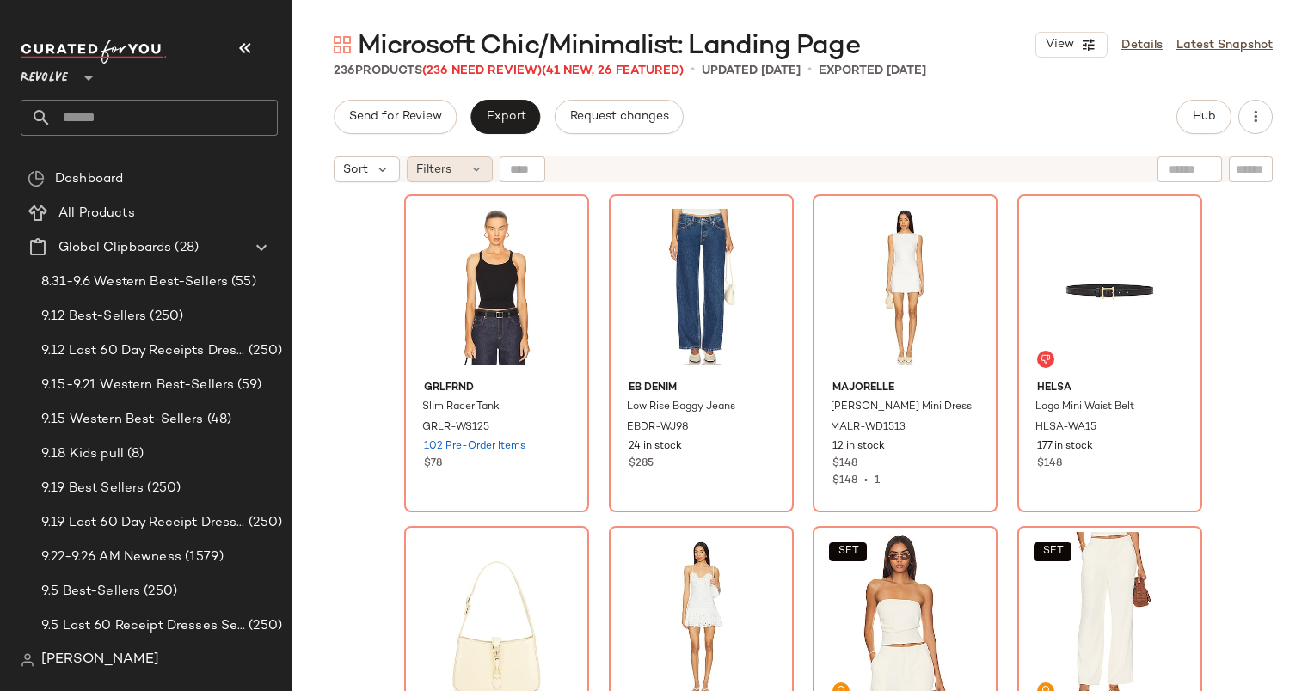
click at [476, 161] on div "Filters" at bounding box center [450, 169] width 86 height 26
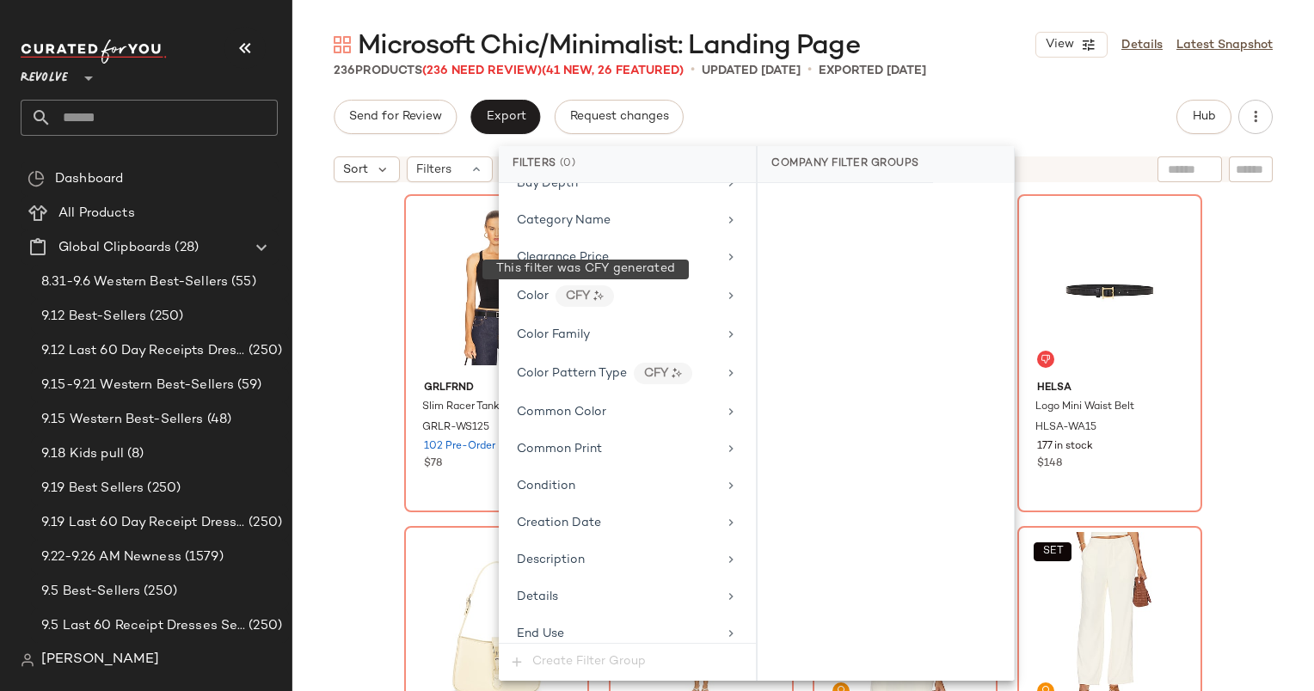
scroll to position [291, 0]
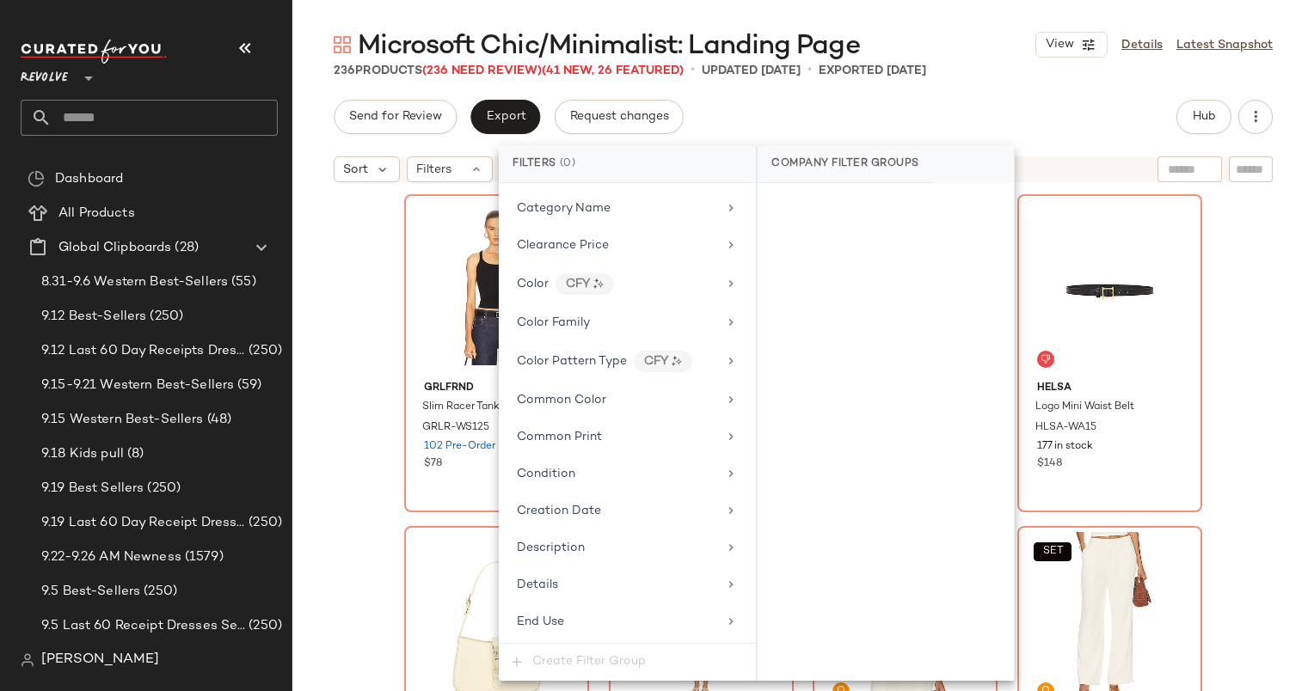
click at [368, 315] on div "GRLFRND Slim Racer Tank GRLR-WS125 102 Pre-Order Items $78 EB Denim Low Rise Ba…" at bounding box center [803, 462] width 1022 height 543
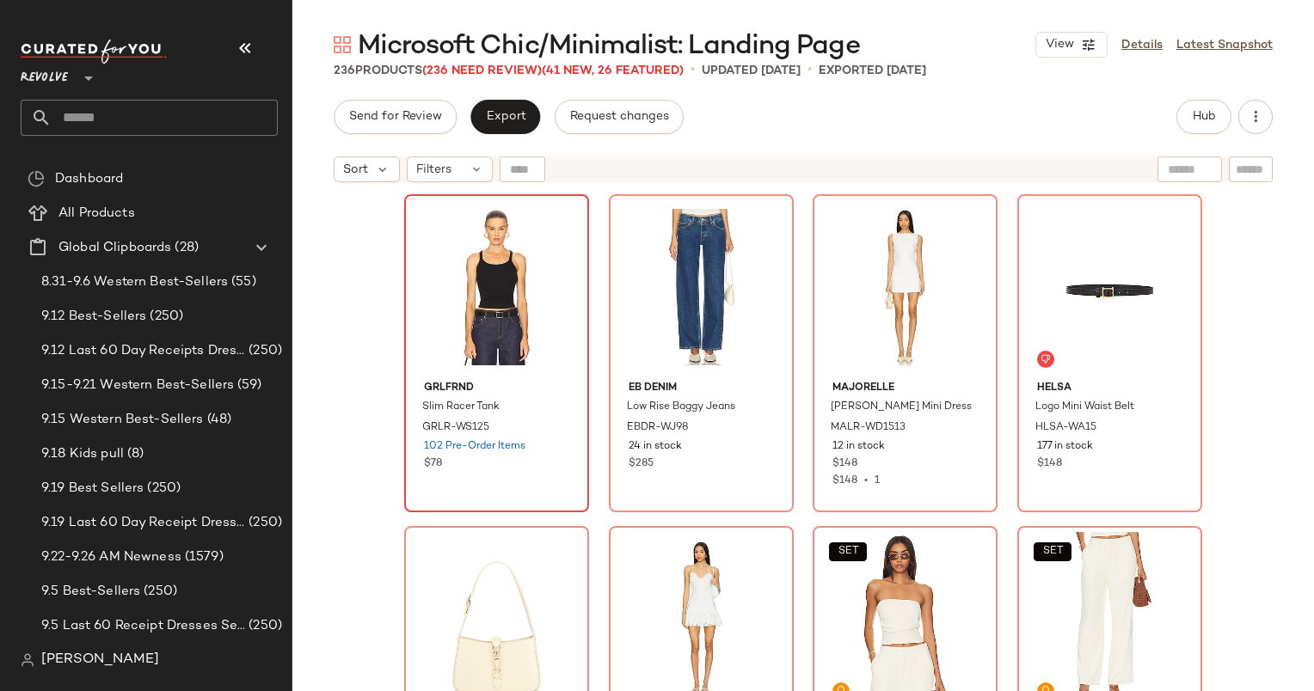
scroll to position [0, 0]
click at [459, 182] on div "Sort Filters" at bounding box center [803, 169] width 1022 height 43
click at [451, 171] on div "Filters" at bounding box center [450, 169] width 86 height 26
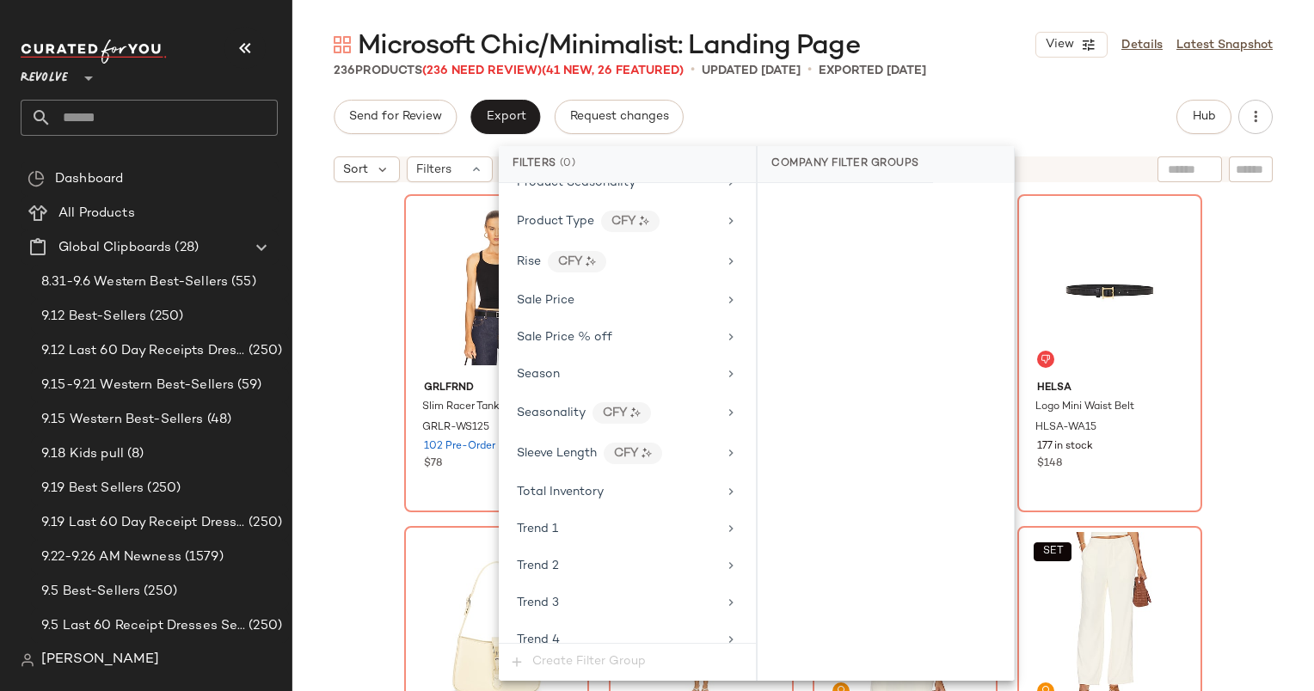
scroll to position [1604, 0]
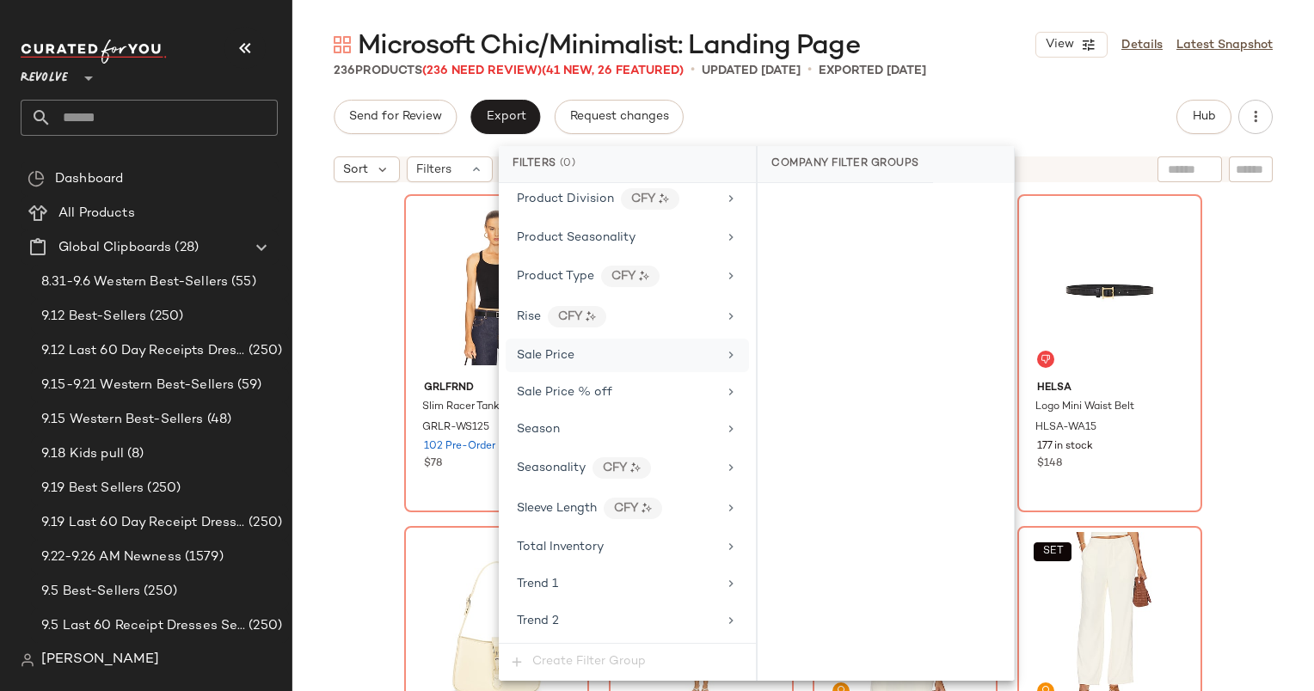
click at [586, 348] on div "Sale Price" at bounding box center [627, 356] width 243 height 34
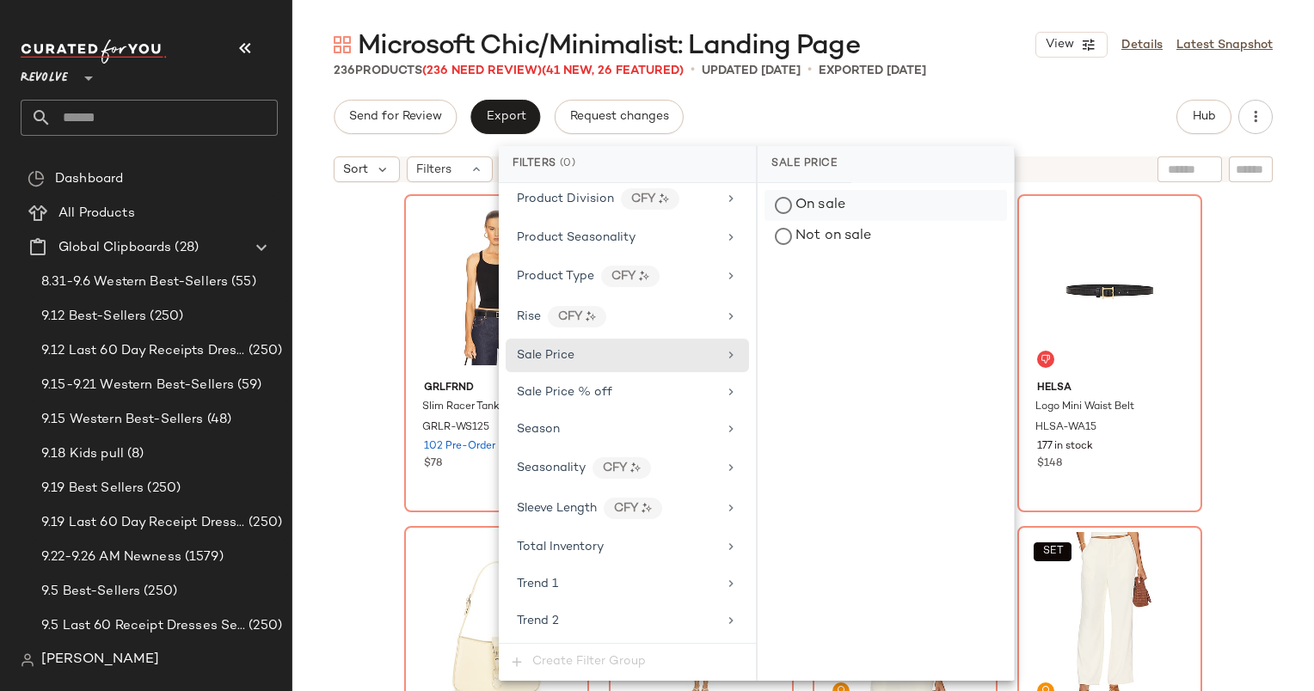
click at [827, 208] on div "On sale" at bounding box center [885, 205] width 242 height 31
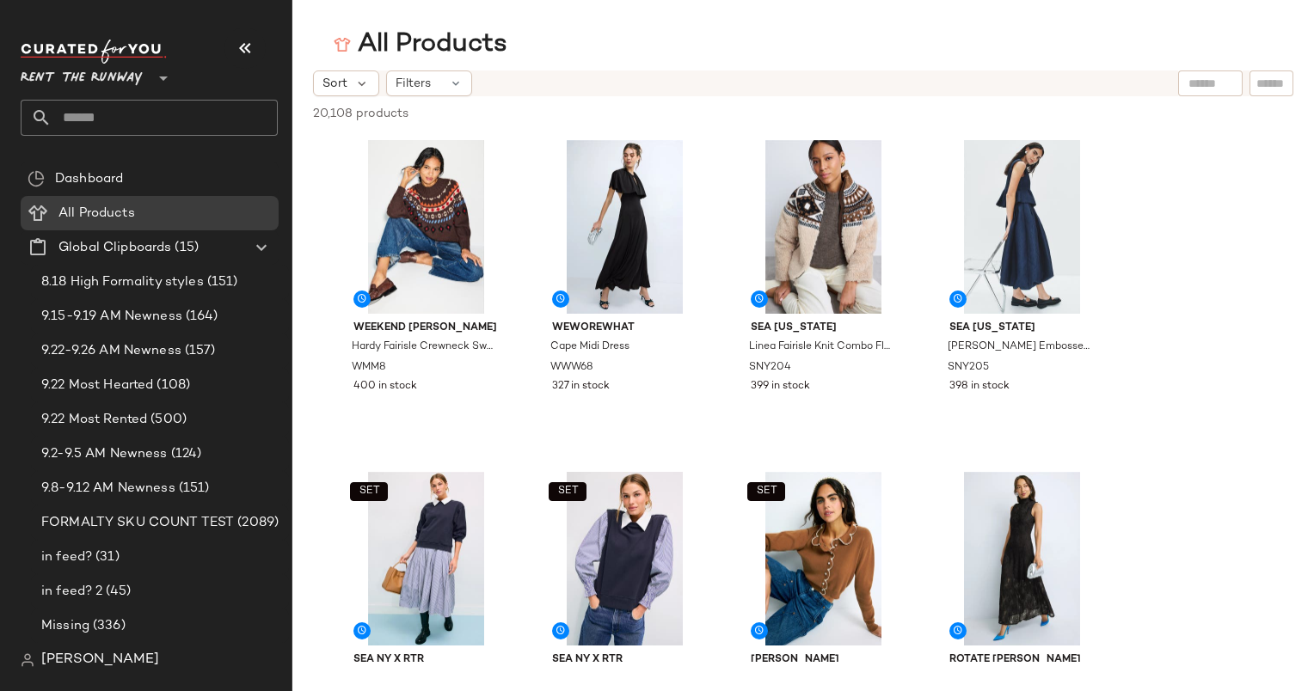
click at [85, 72] on span "Rent the Runway" at bounding box center [82, 73] width 122 height 31
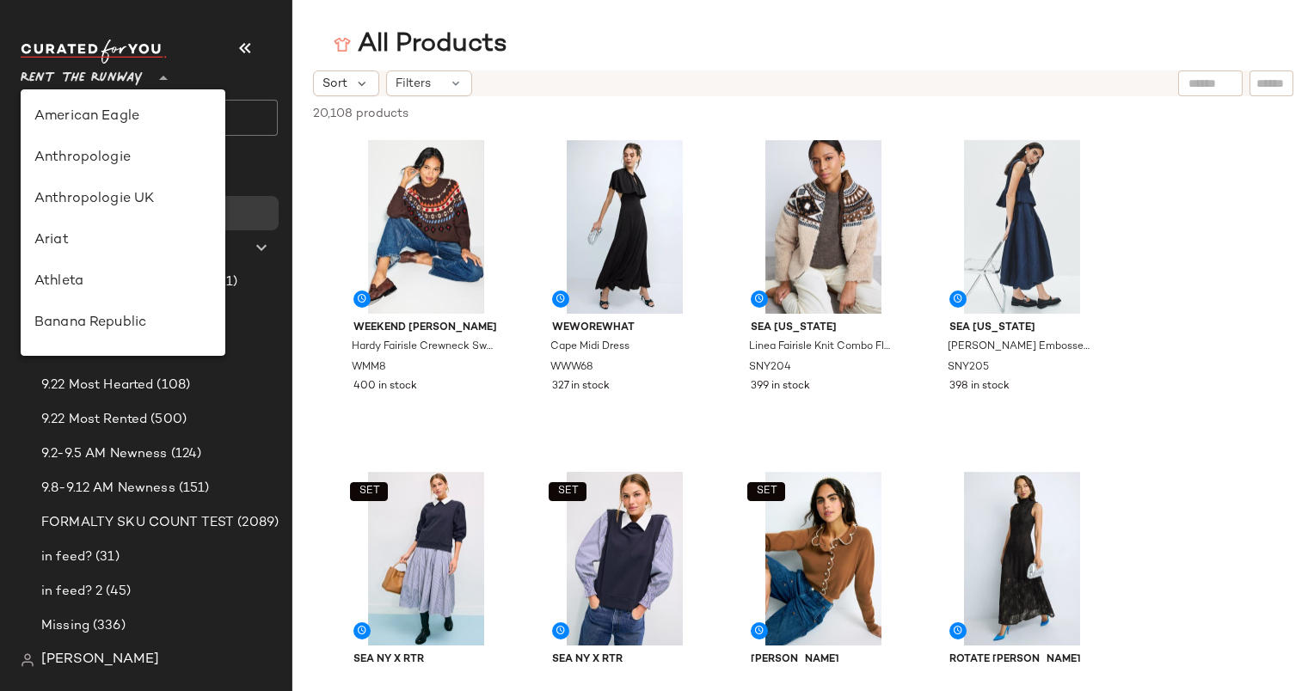
scroll to position [784, 0]
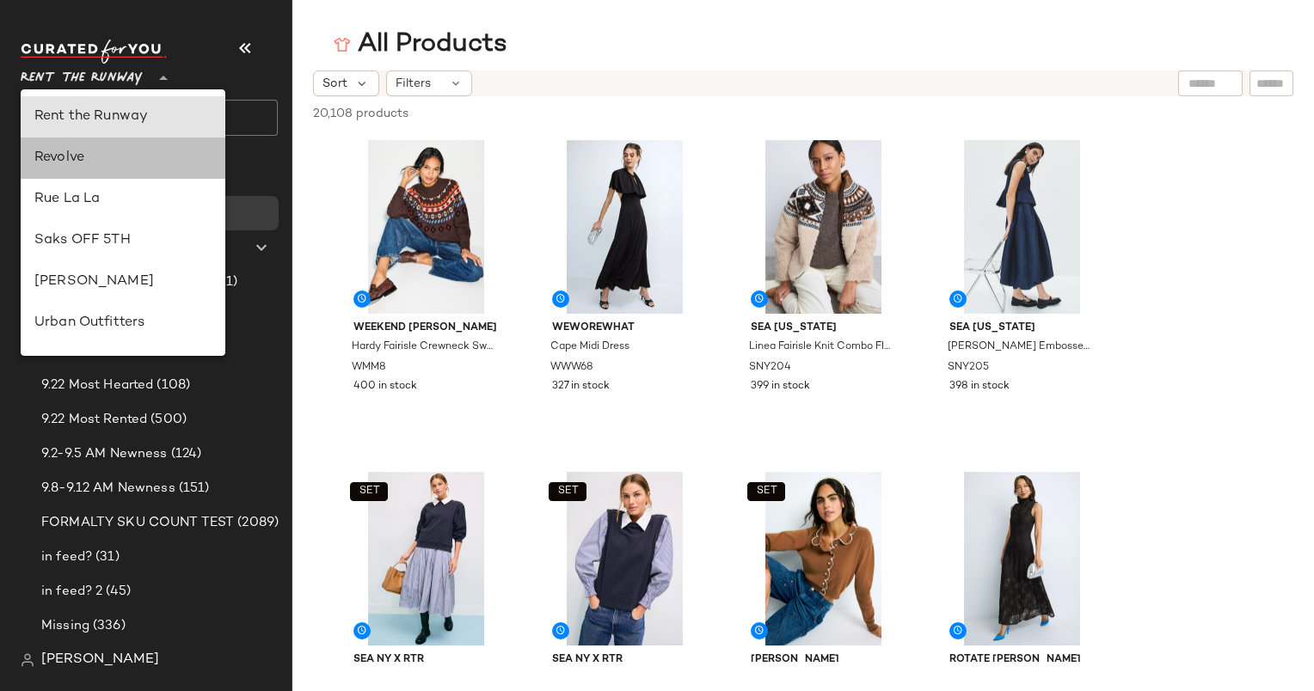
click at [155, 164] on div "Revolve" at bounding box center [122, 158] width 177 height 21
type input "**"
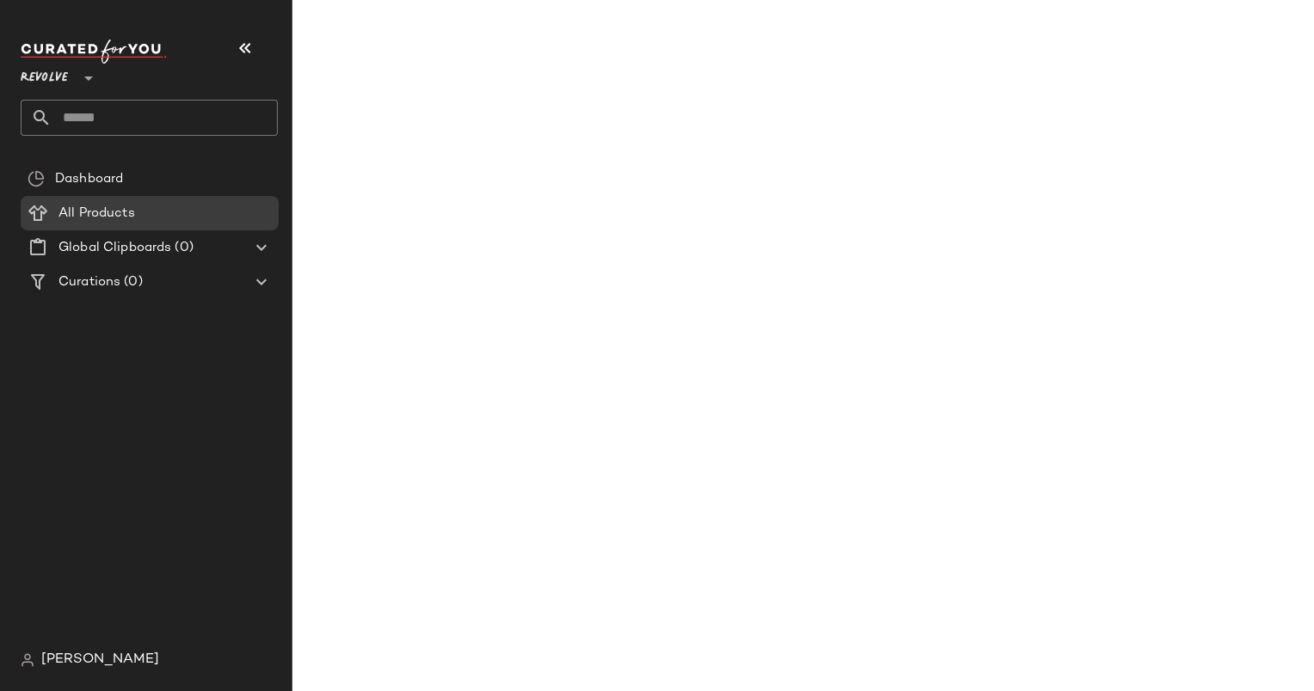
click at [175, 103] on input "text" at bounding box center [165, 118] width 226 height 36
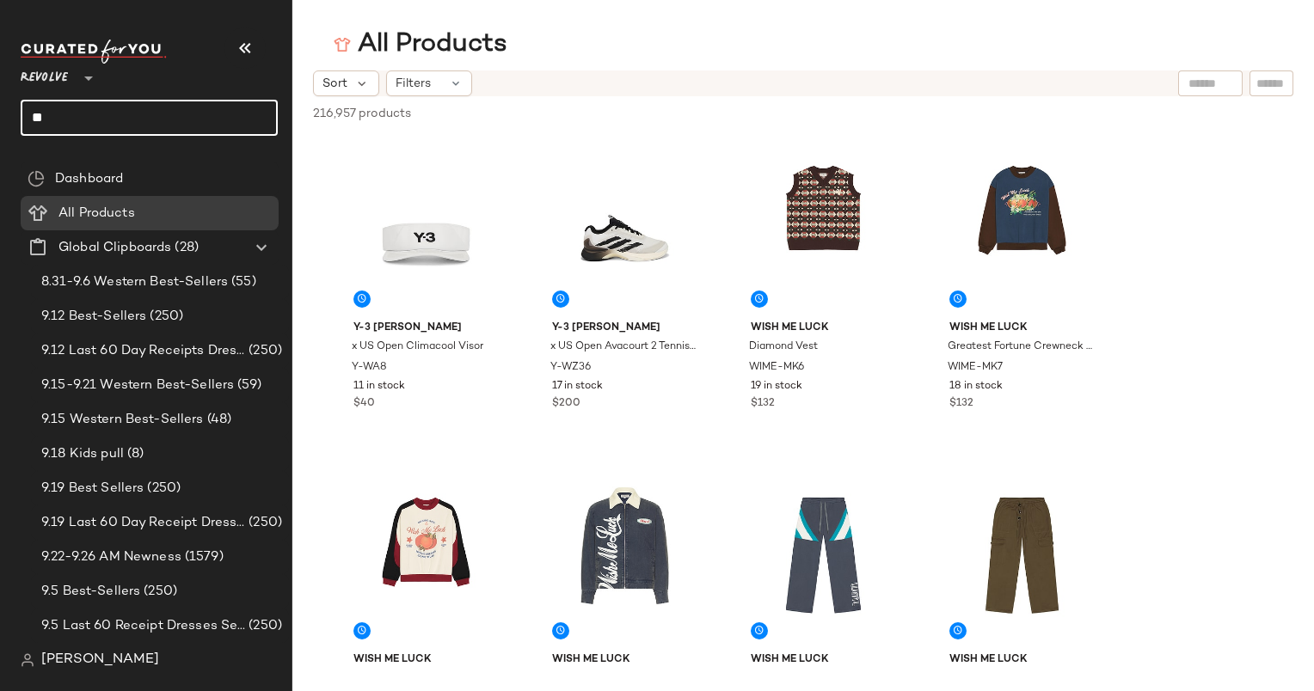
type input "*"
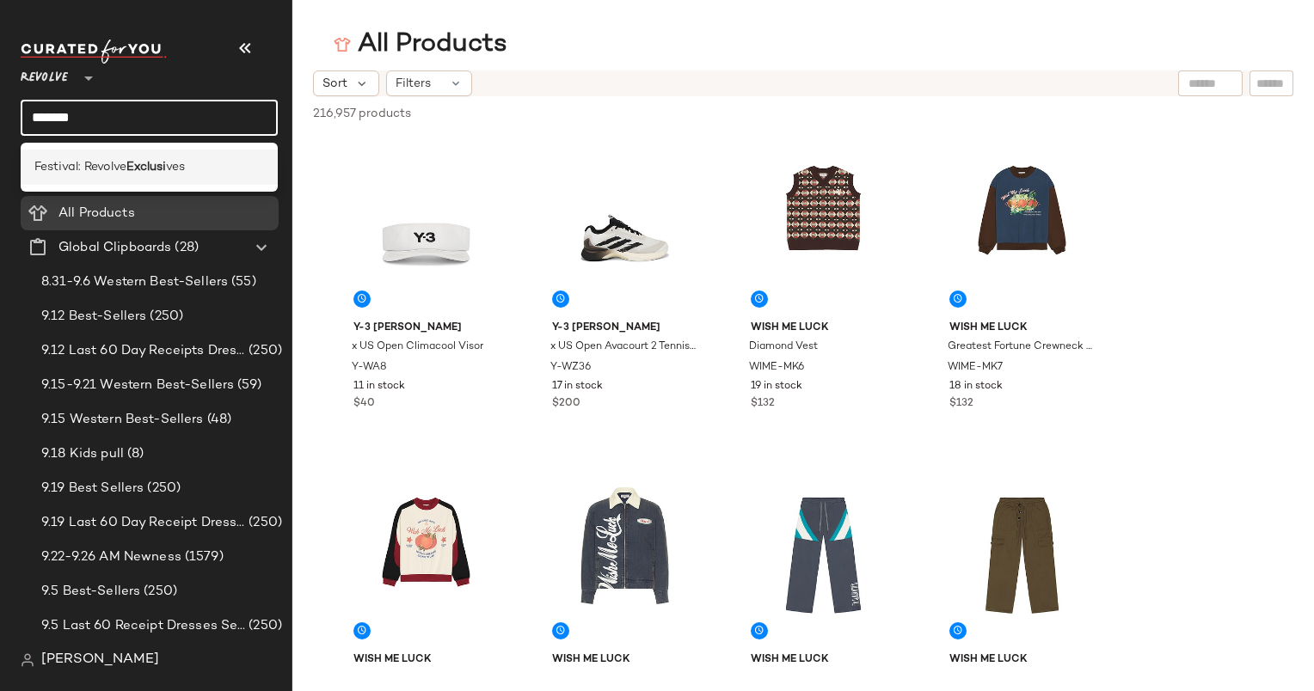
type input "*******"
click at [174, 161] on span "ves" at bounding box center [175, 167] width 19 height 18
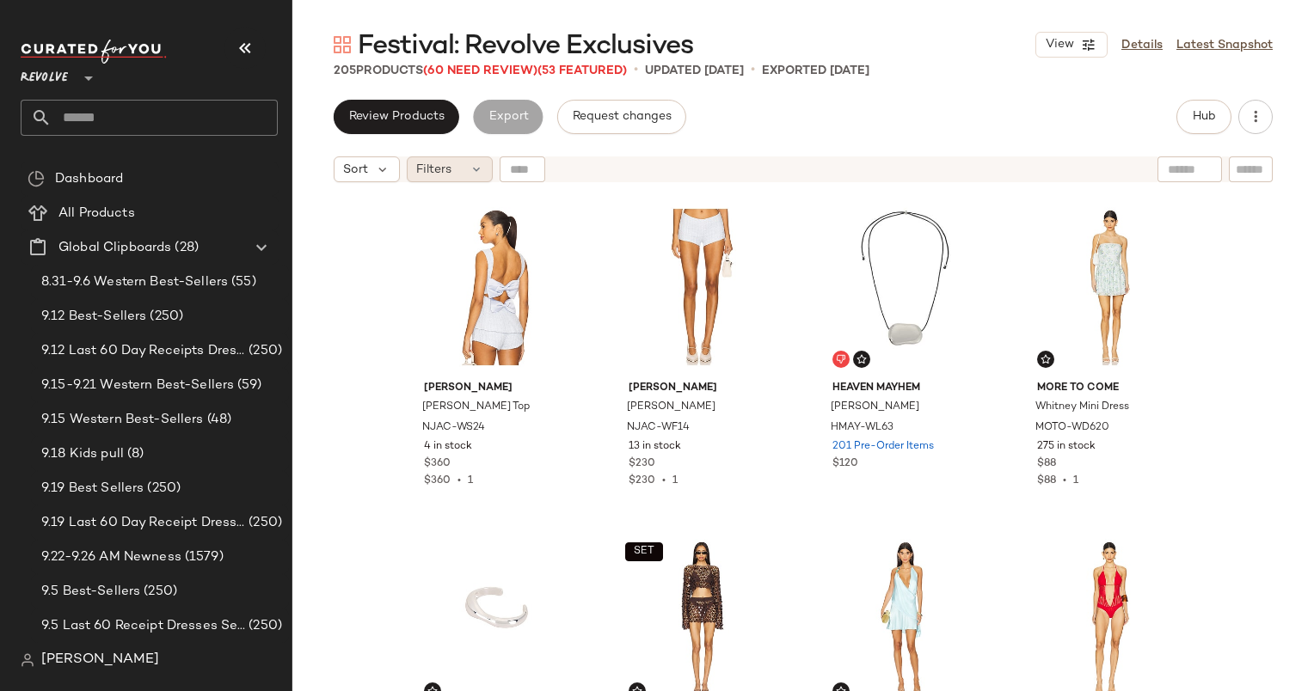
click at [469, 167] on icon at bounding box center [476, 170] width 14 height 14
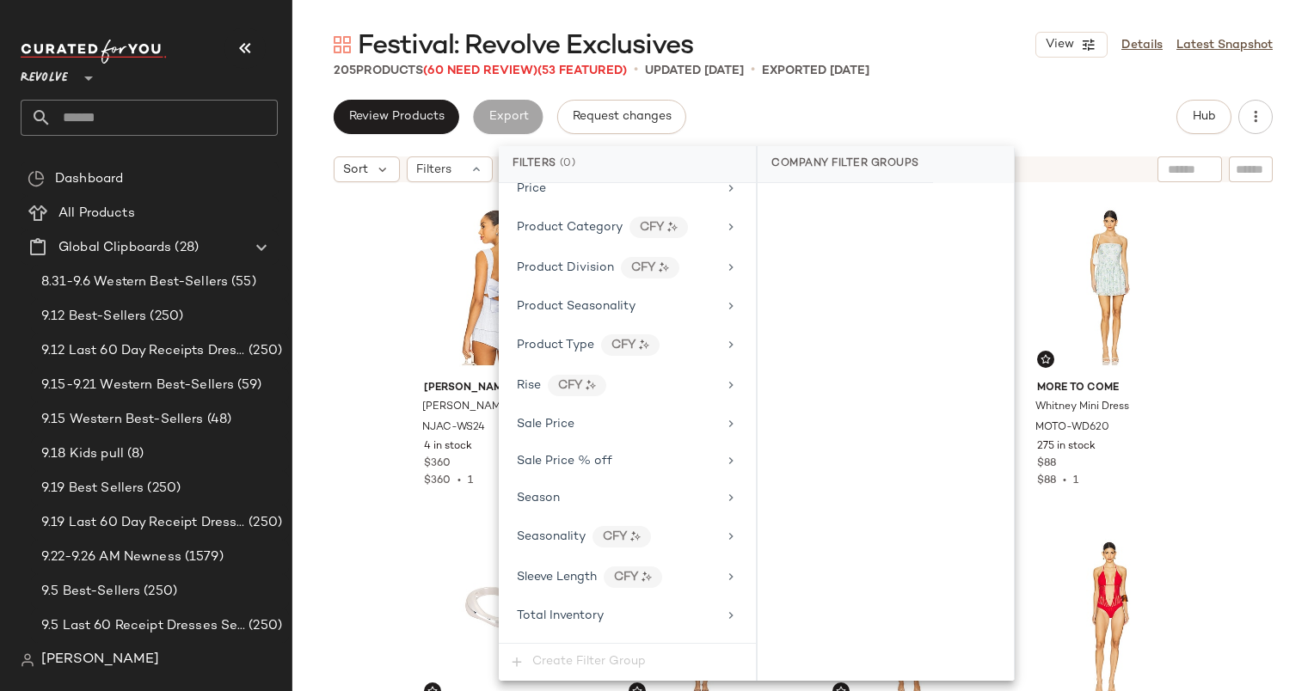
scroll to position [1495, 0]
click at [1273, 119] on div "Review Products Export Request changes Hub" at bounding box center [803, 117] width 1022 height 34
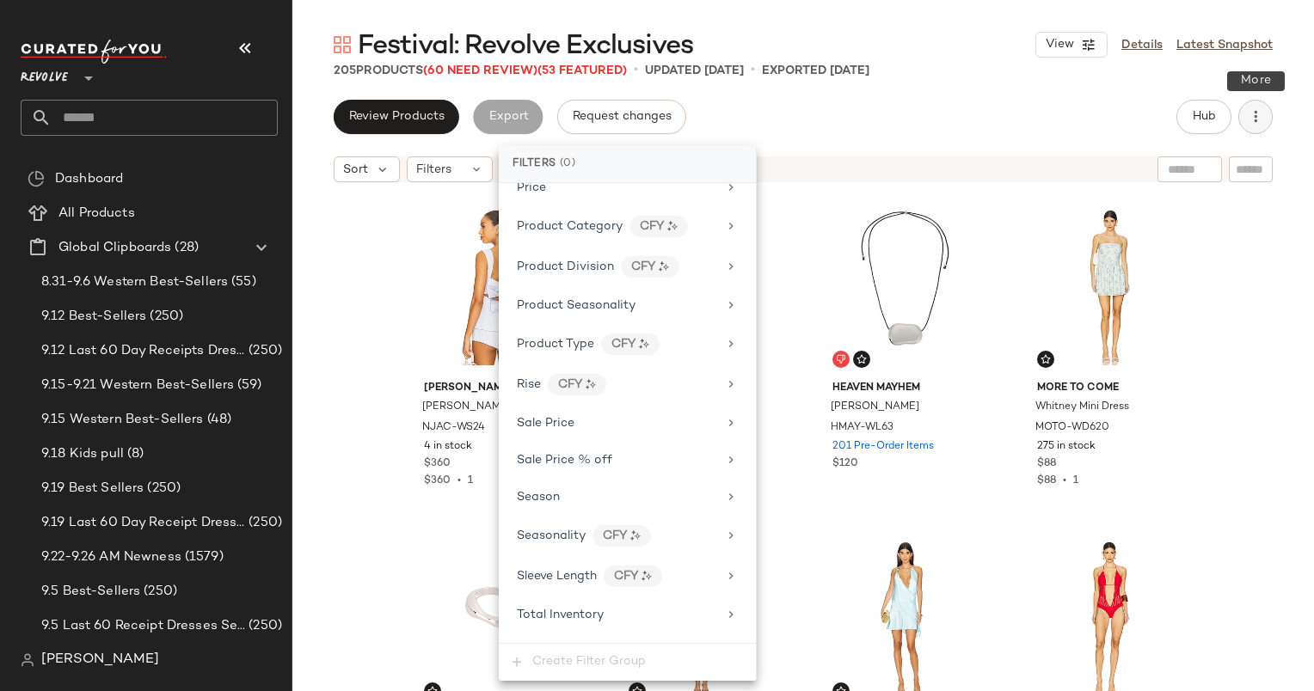
click at [1262, 119] on icon "button" at bounding box center [1255, 116] width 17 height 17
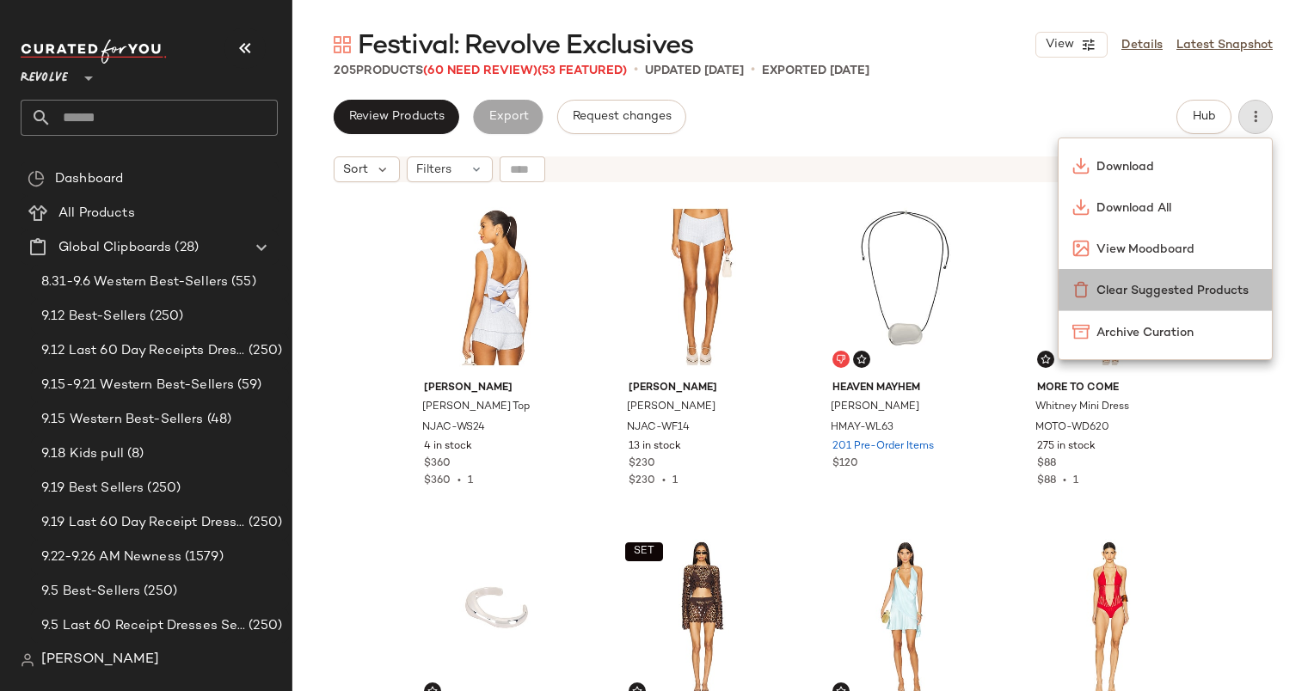
click at [1113, 306] on div "Clear Suggested Products" at bounding box center [1164, 289] width 213 height 41
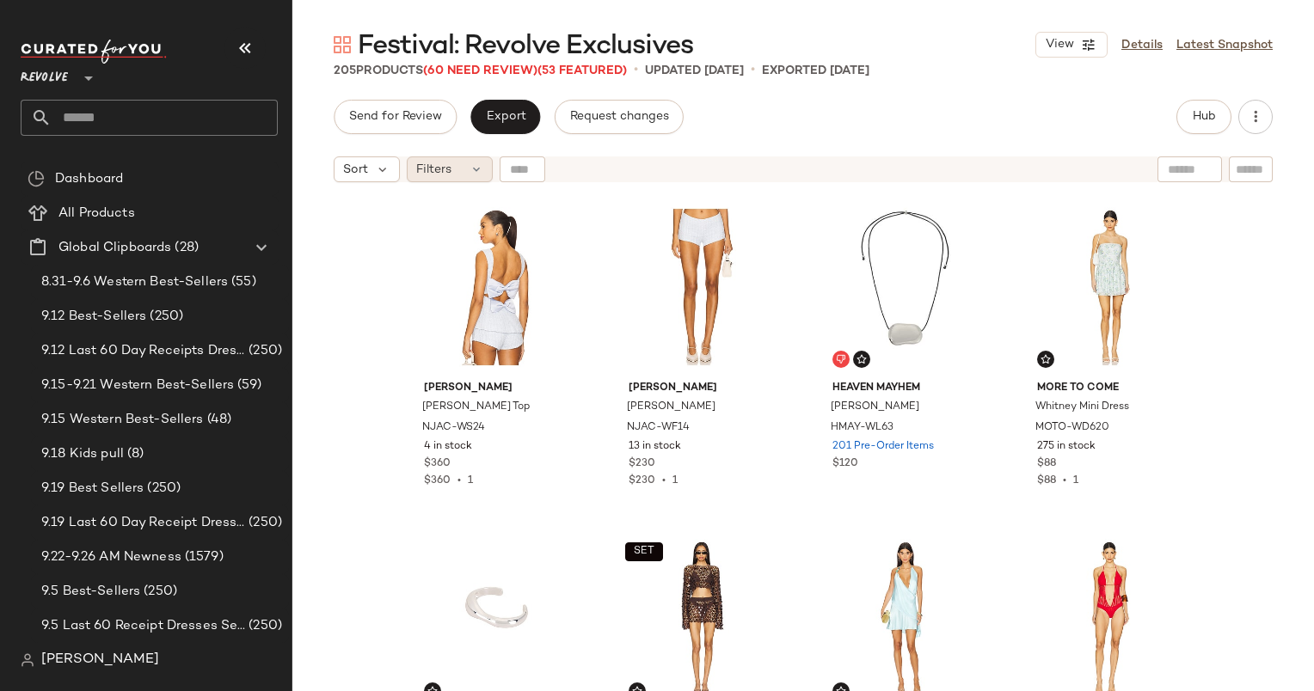
click at [467, 160] on div "Filters" at bounding box center [450, 169] width 86 height 26
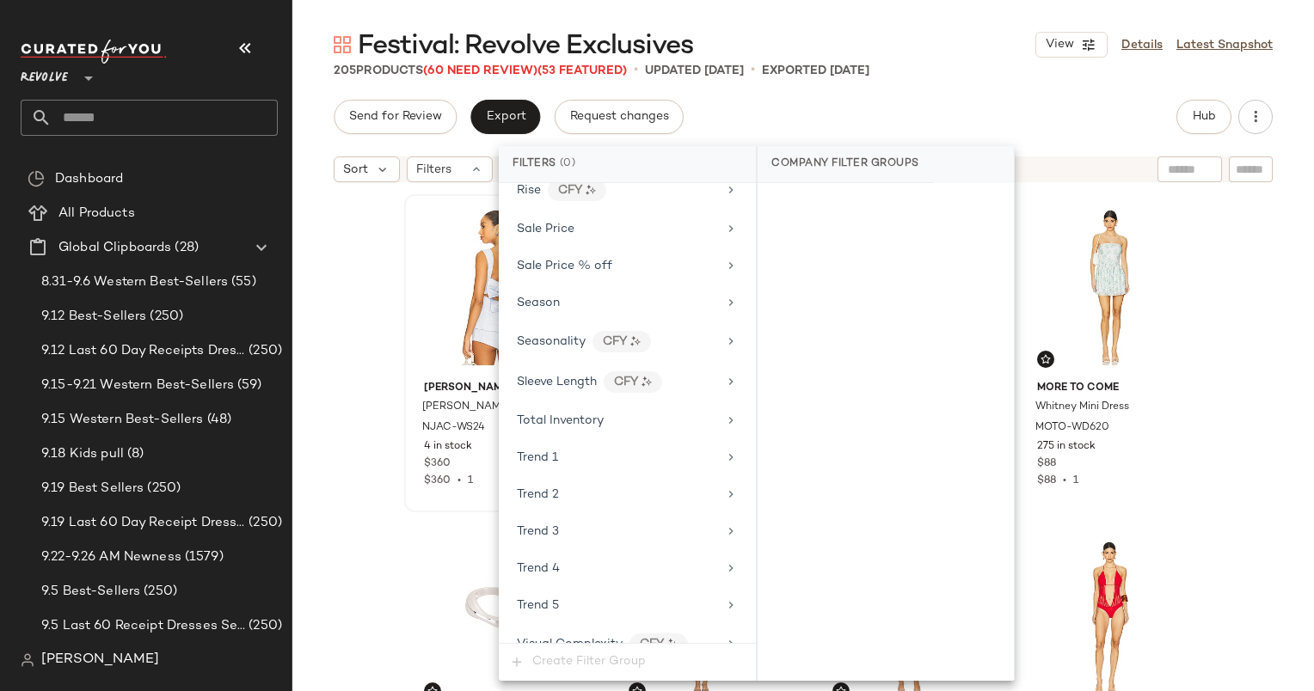
scroll to position [1668, 0]
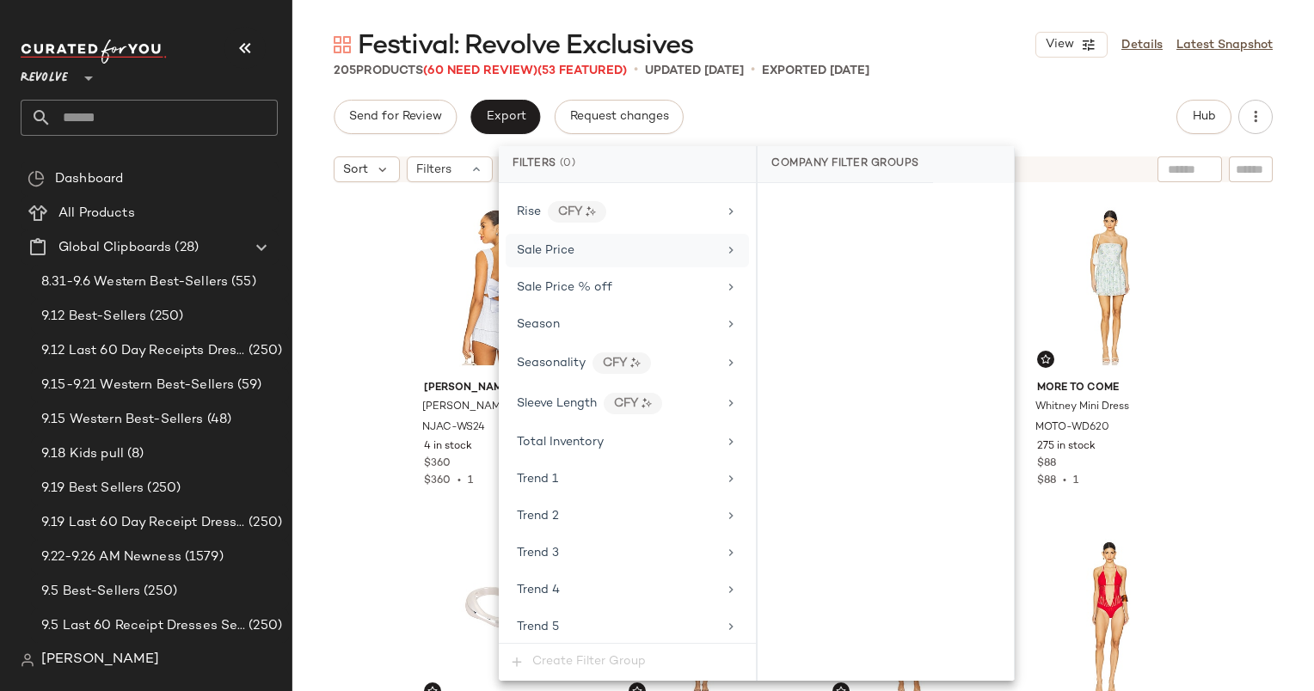
click at [572, 245] on div "Sale Price" at bounding box center [627, 251] width 243 height 34
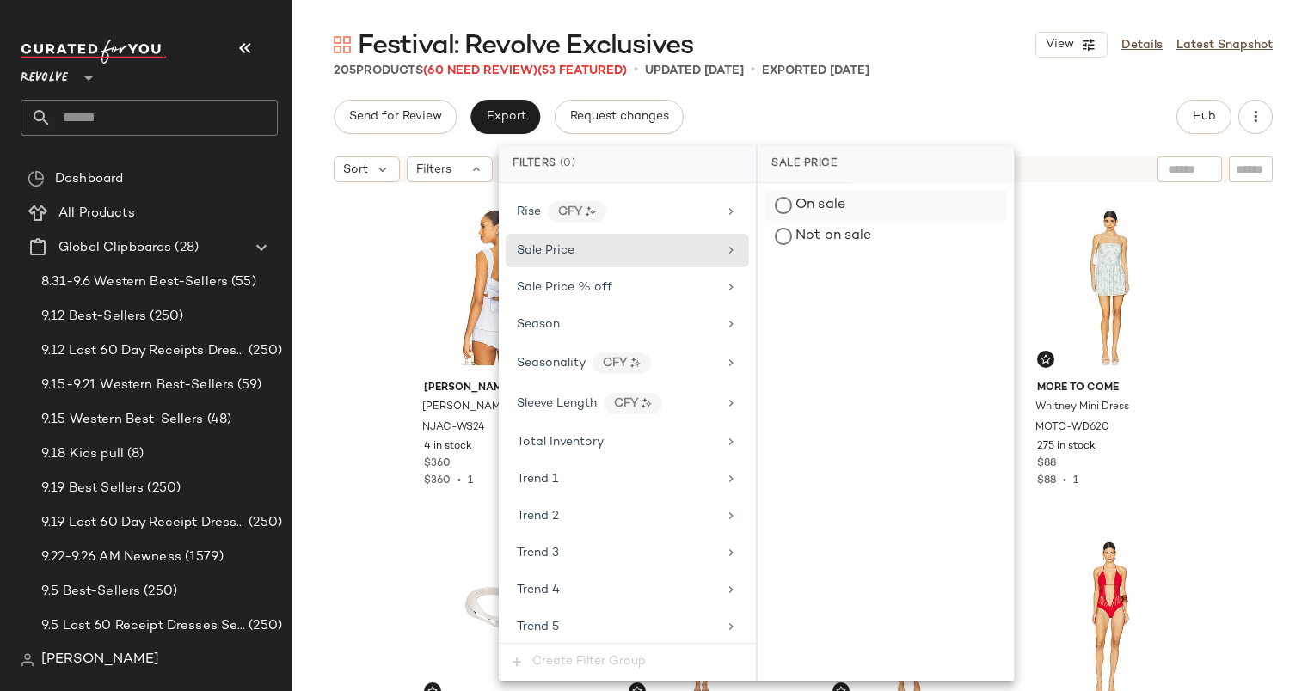
click at [815, 190] on div "On sale" at bounding box center [885, 205] width 242 height 31
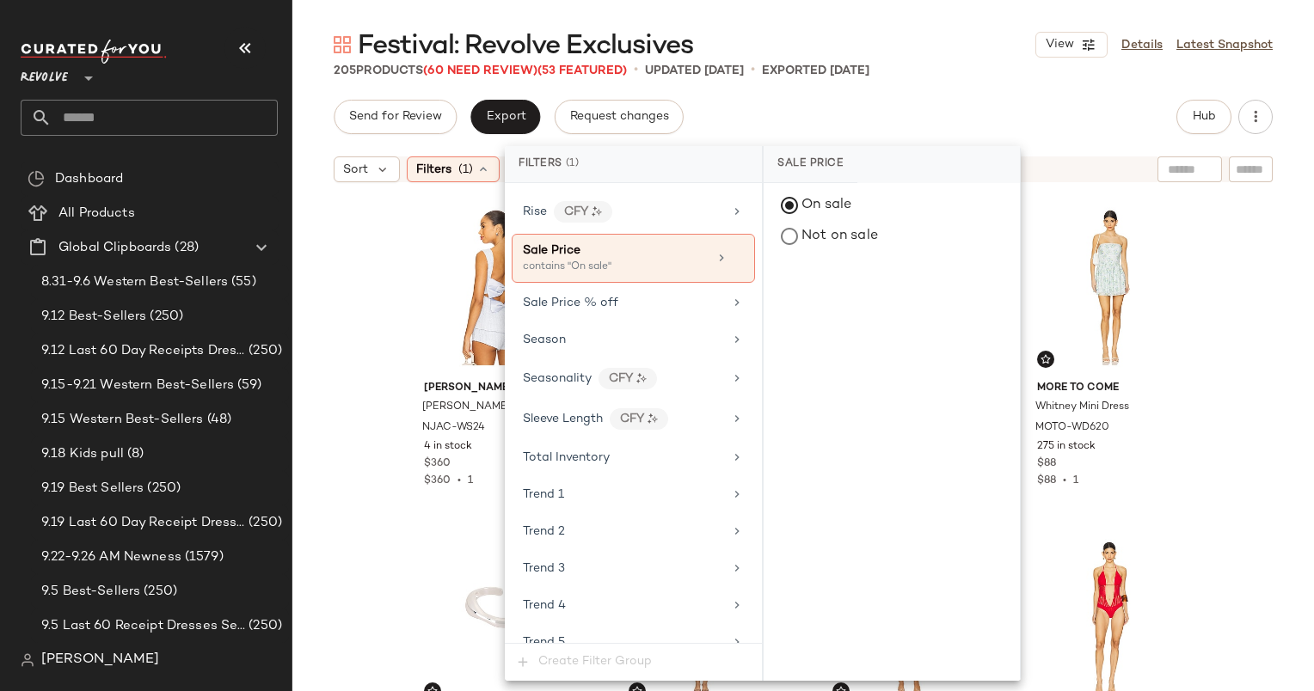
click at [764, 106] on div "Send for Review Export Request changes Hub" at bounding box center [803, 117] width 939 height 34
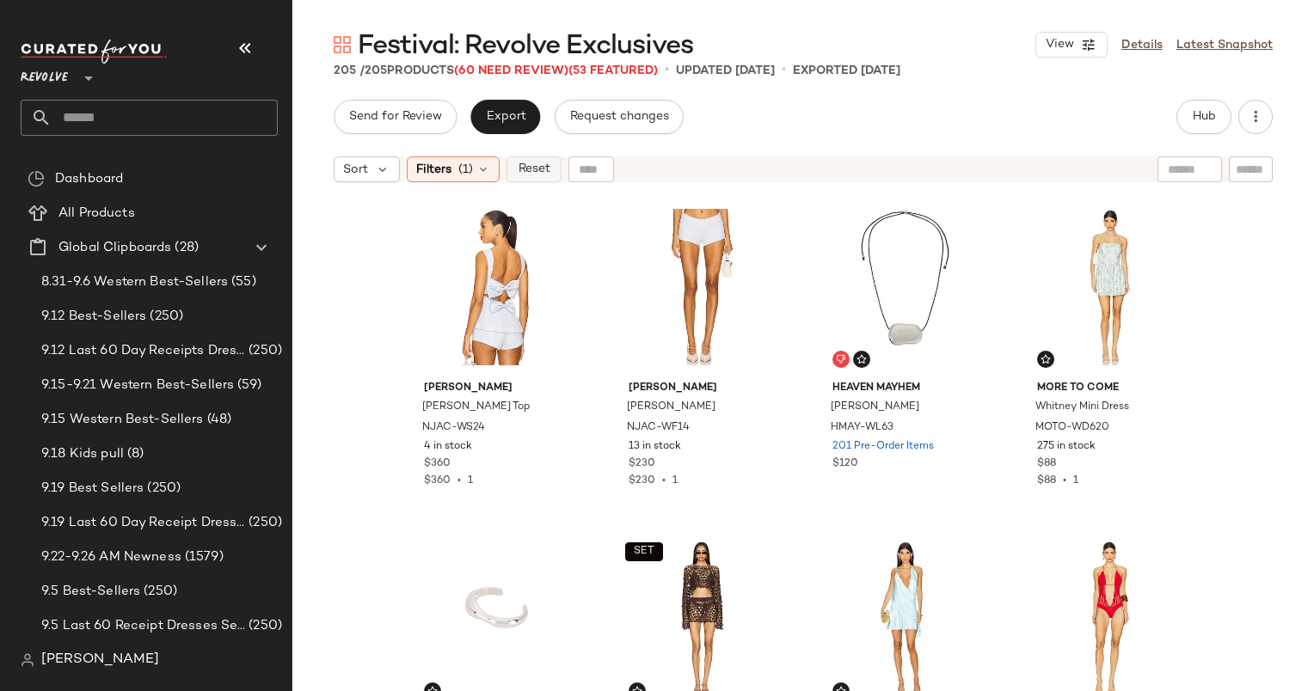
click at [539, 173] on span "Reset" at bounding box center [533, 170] width 33 height 14
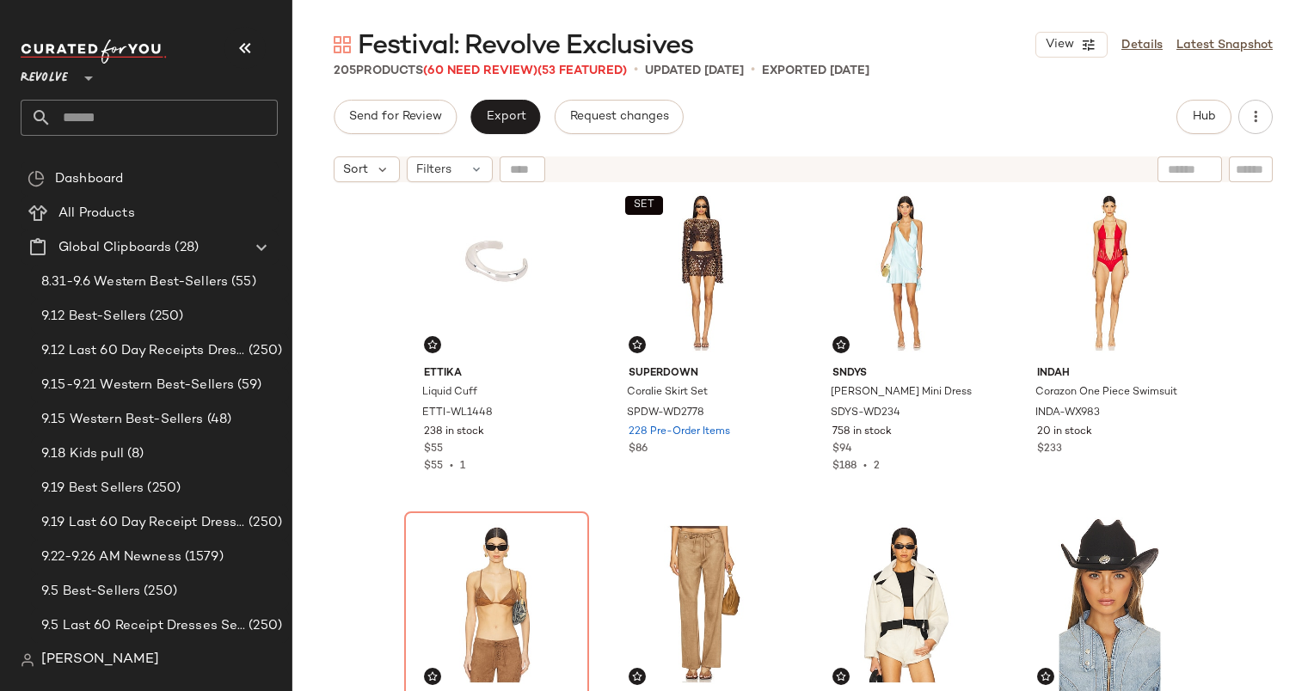
scroll to position [457, 0]
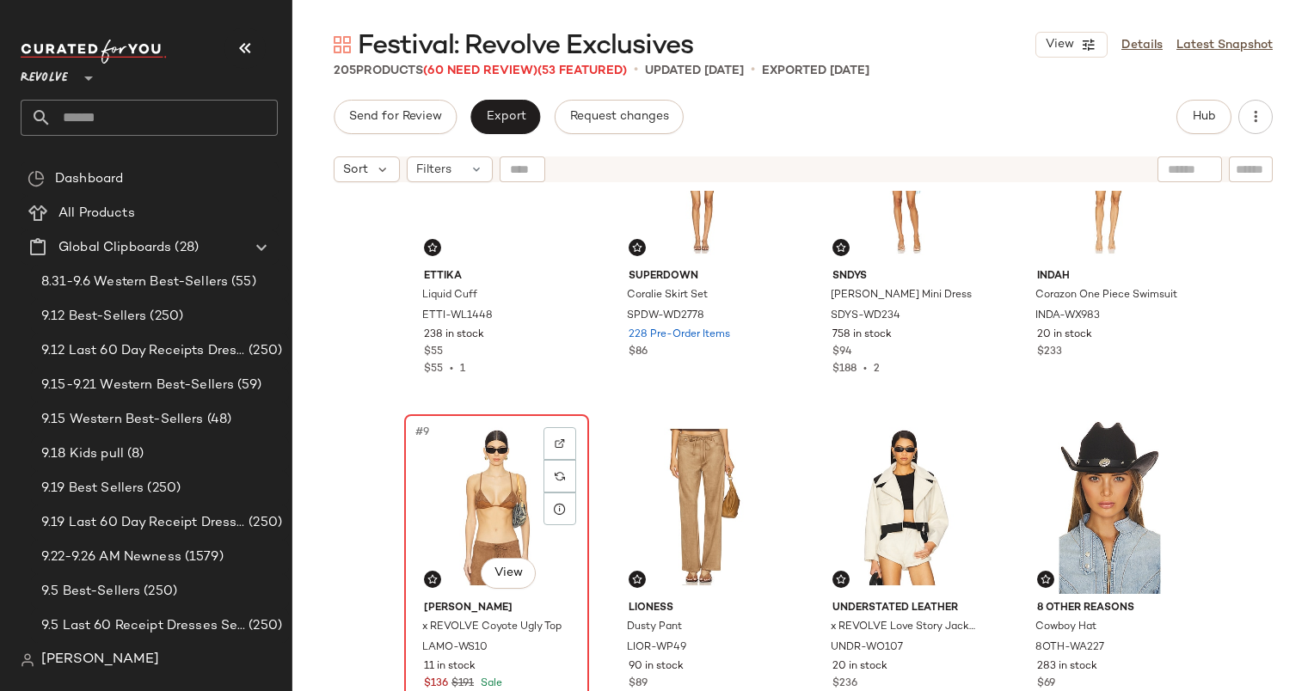
click at [518, 460] on div "#9 View" at bounding box center [496, 507] width 173 height 174
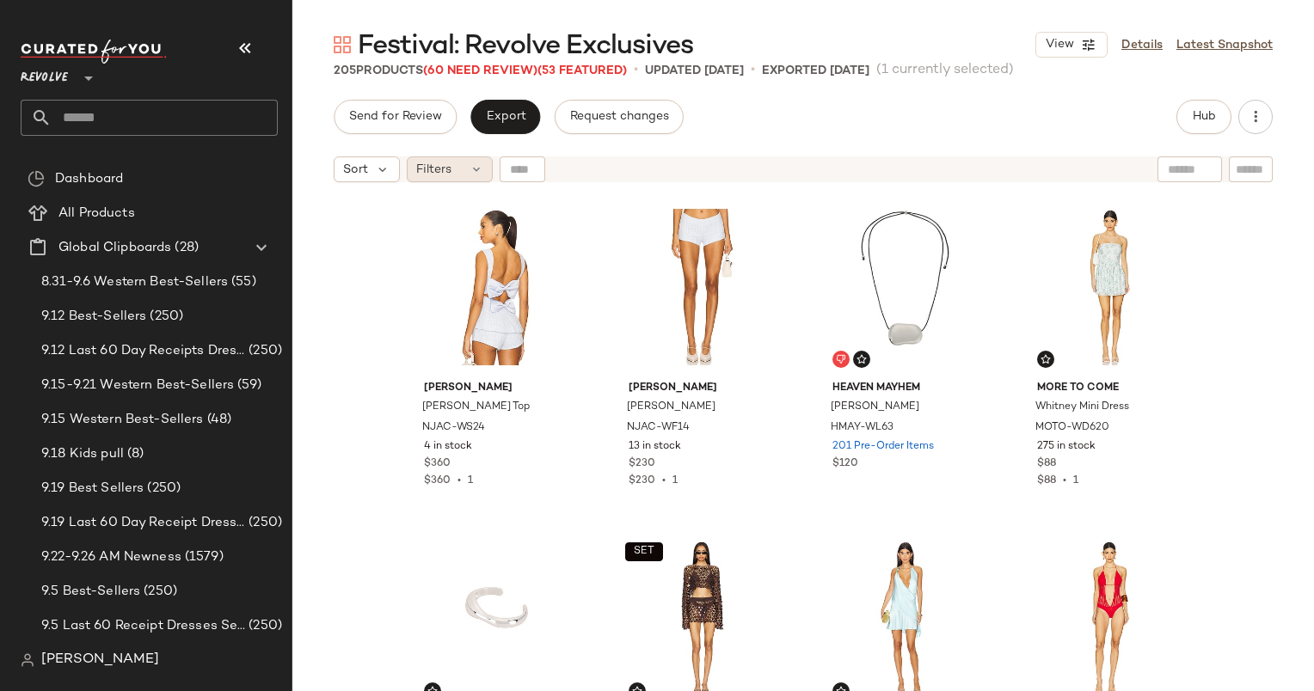
click at [456, 159] on div "Filters" at bounding box center [450, 169] width 86 height 26
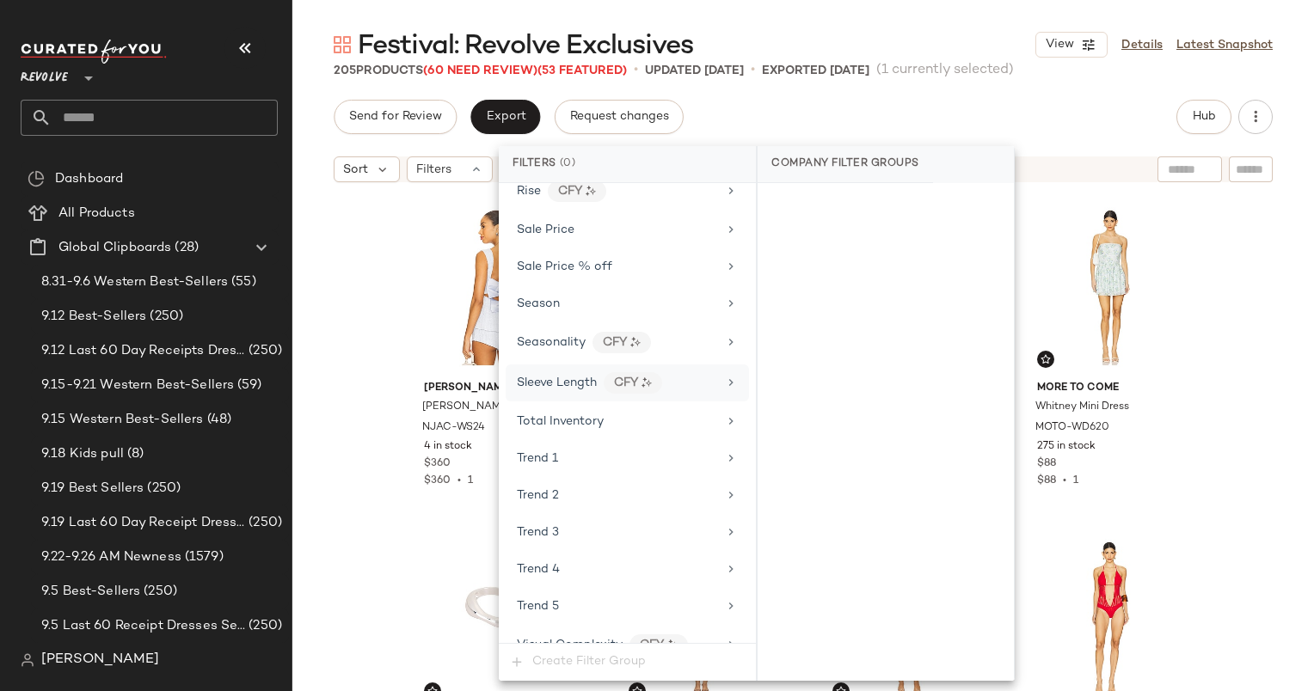
scroll to position [1688, 0]
click at [547, 224] on span "Sale Price" at bounding box center [546, 230] width 58 height 13
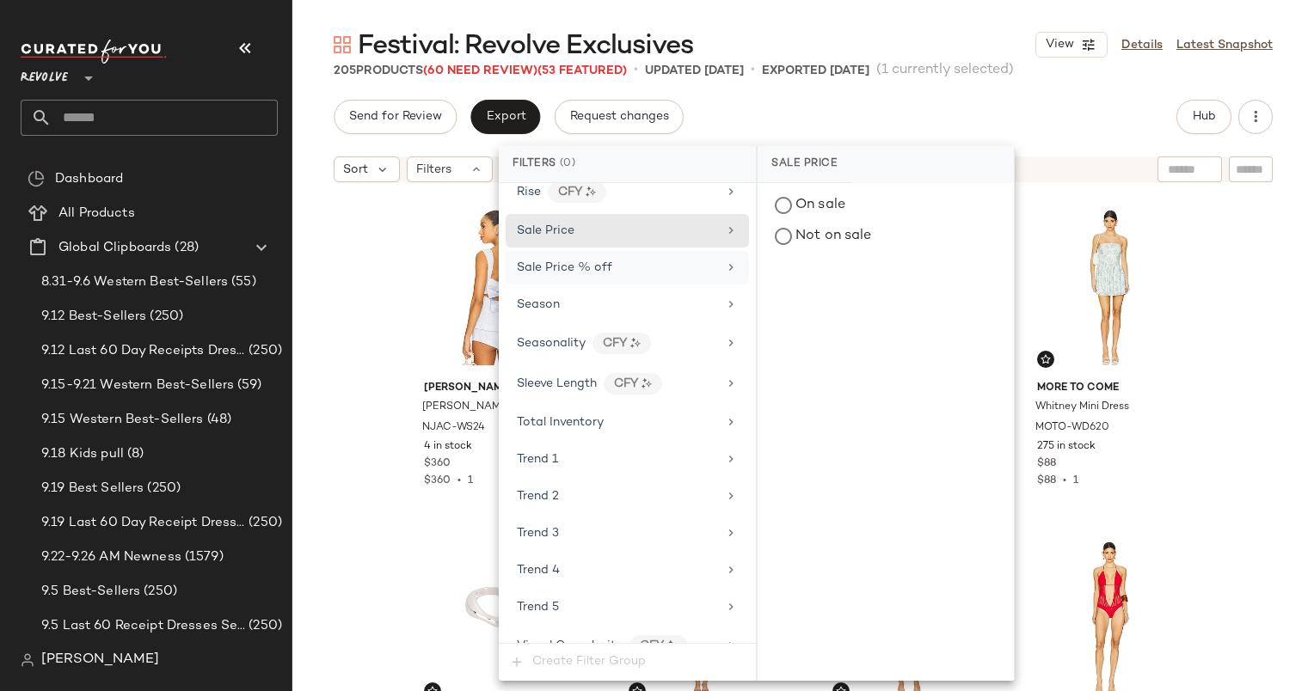
click at [629, 259] on div "Sale Price % off" at bounding box center [617, 268] width 200 height 18
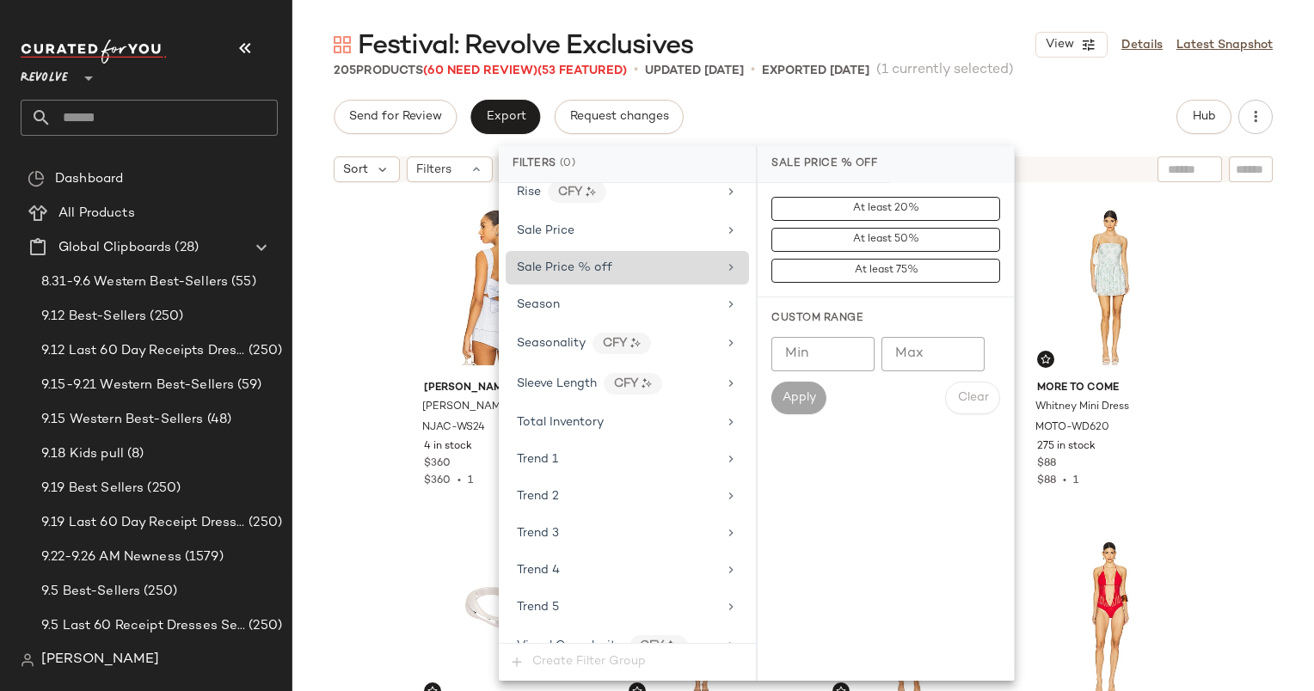
scroll to position [1622, 0]
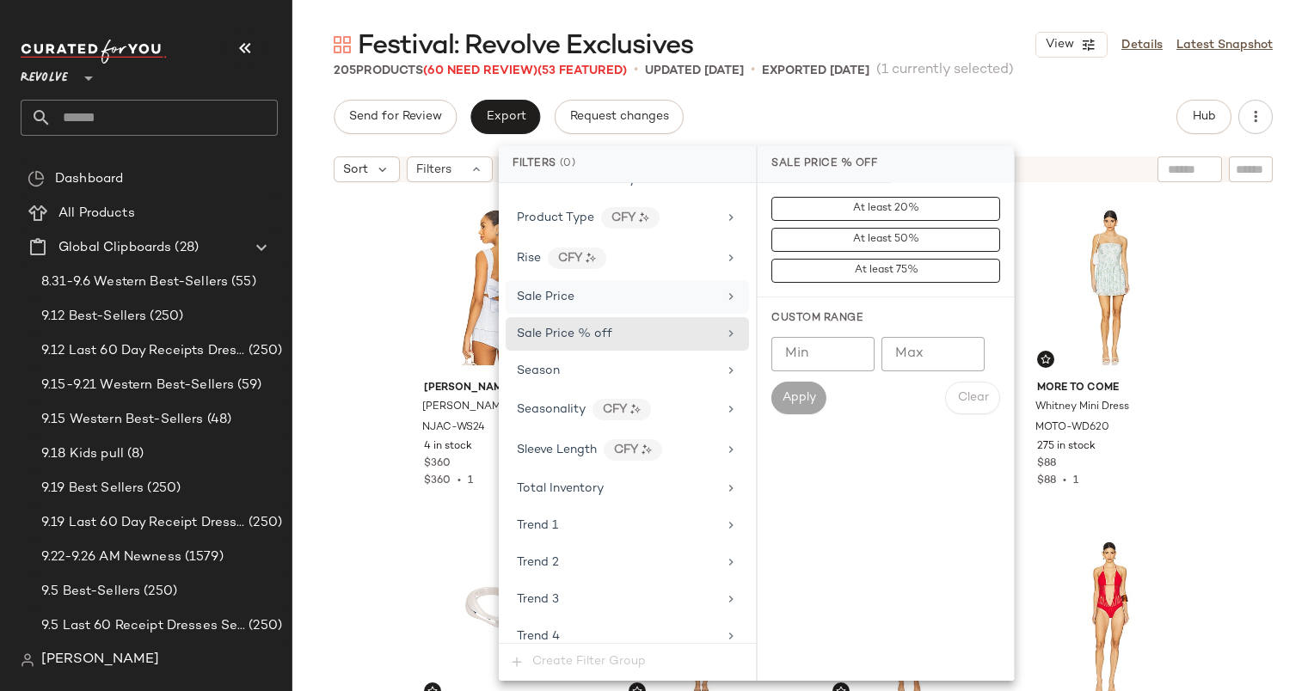
click at [636, 288] on div "Sale Price" at bounding box center [617, 297] width 200 height 18
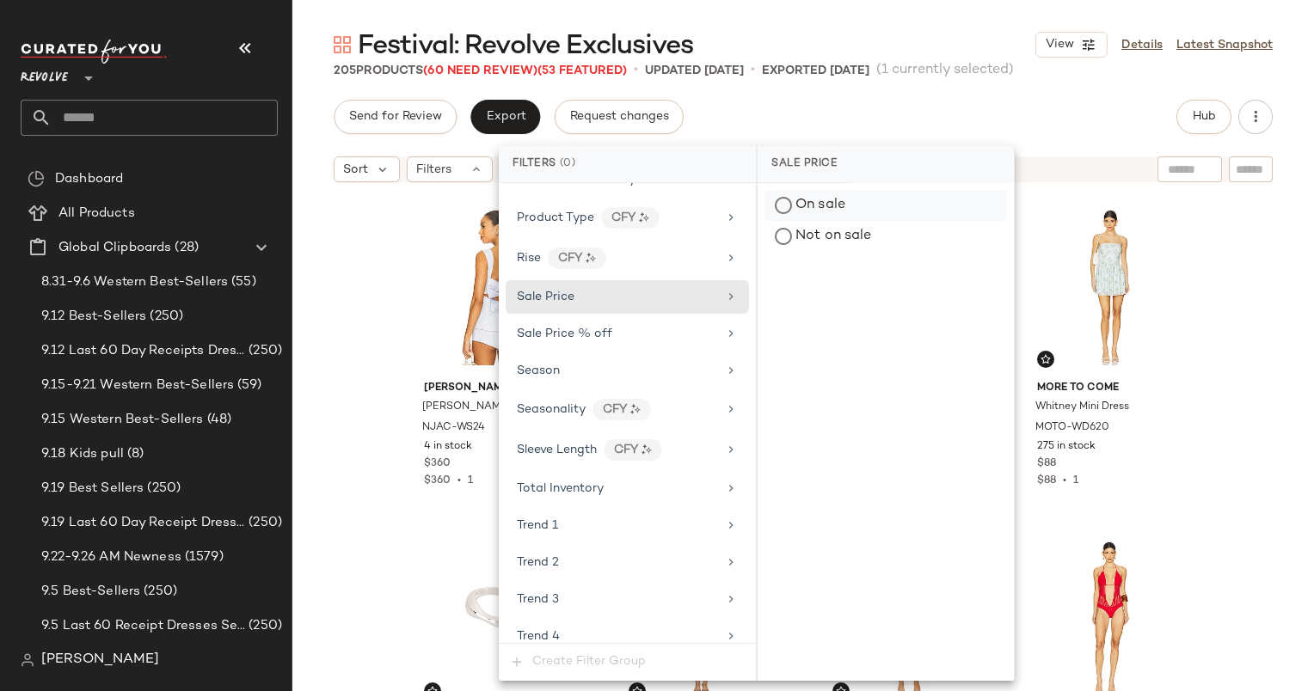
click at [780, 207] on div "On sale" at bounding box center [885, 205] width 242 height 31
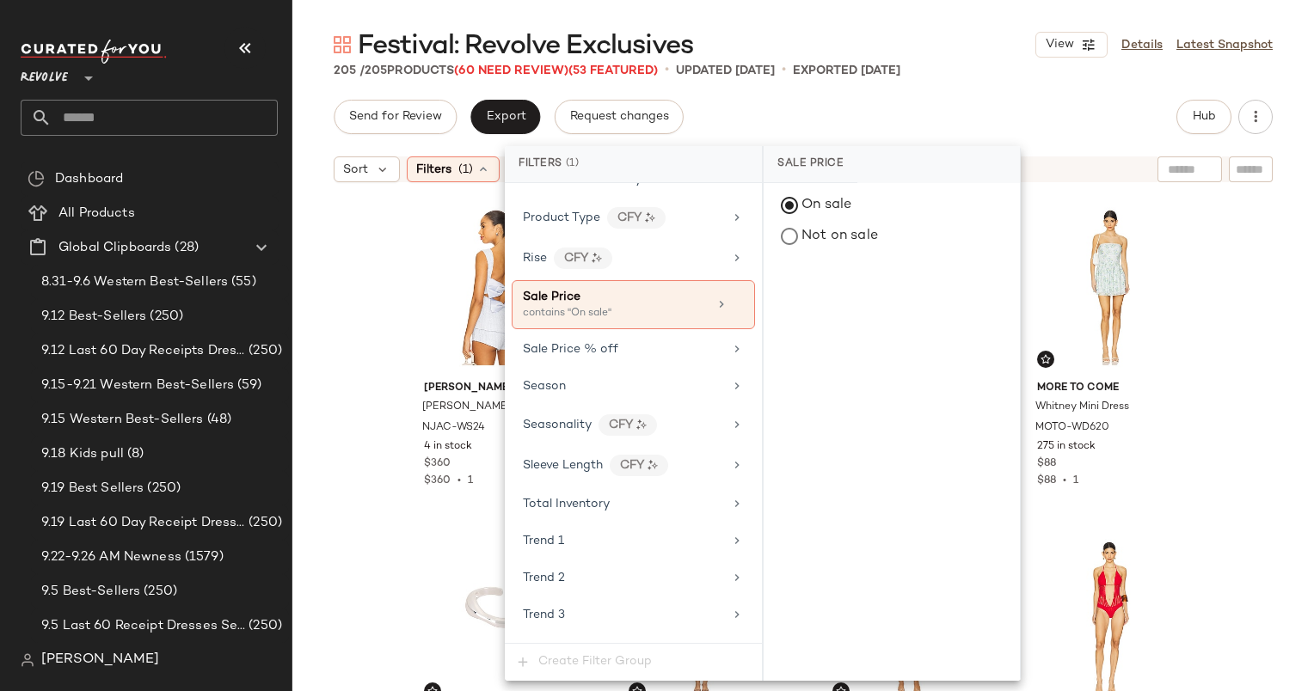
click at [375, 211] on div "Nana [PERSON_NAME] [PERSON_NAME] Top NJAC-WS24 4 in stock $360 $360 • 1 [PERSON…" at bounding box center [803, 462] width 1022 height 543
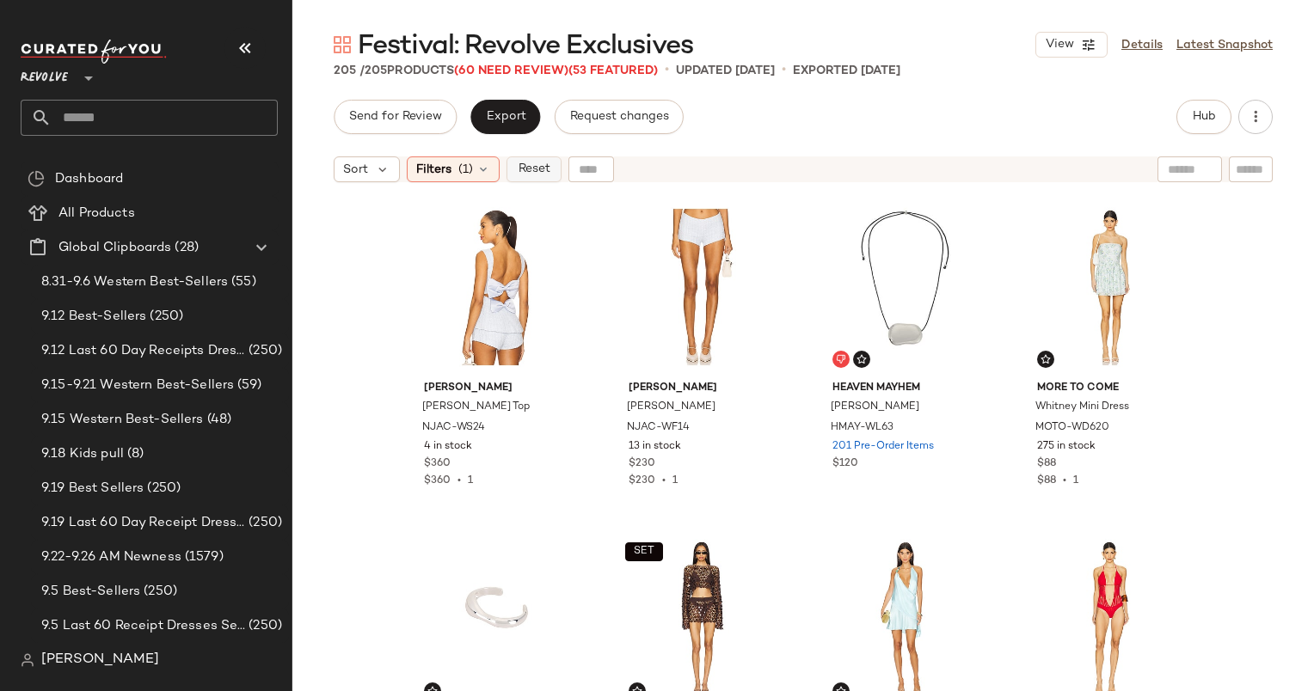
click at [528, 164] on span "Reset" at bounding box center [533, 170] width 33 height 14
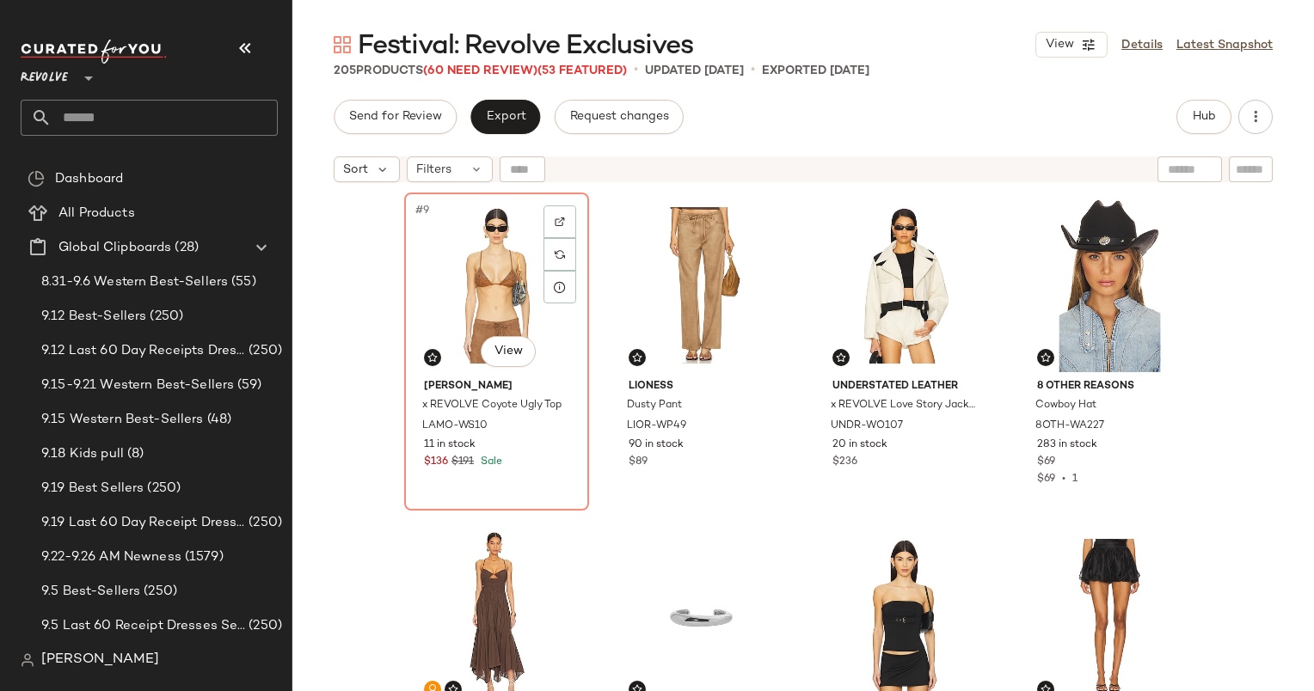
scroll to position [678, 0]
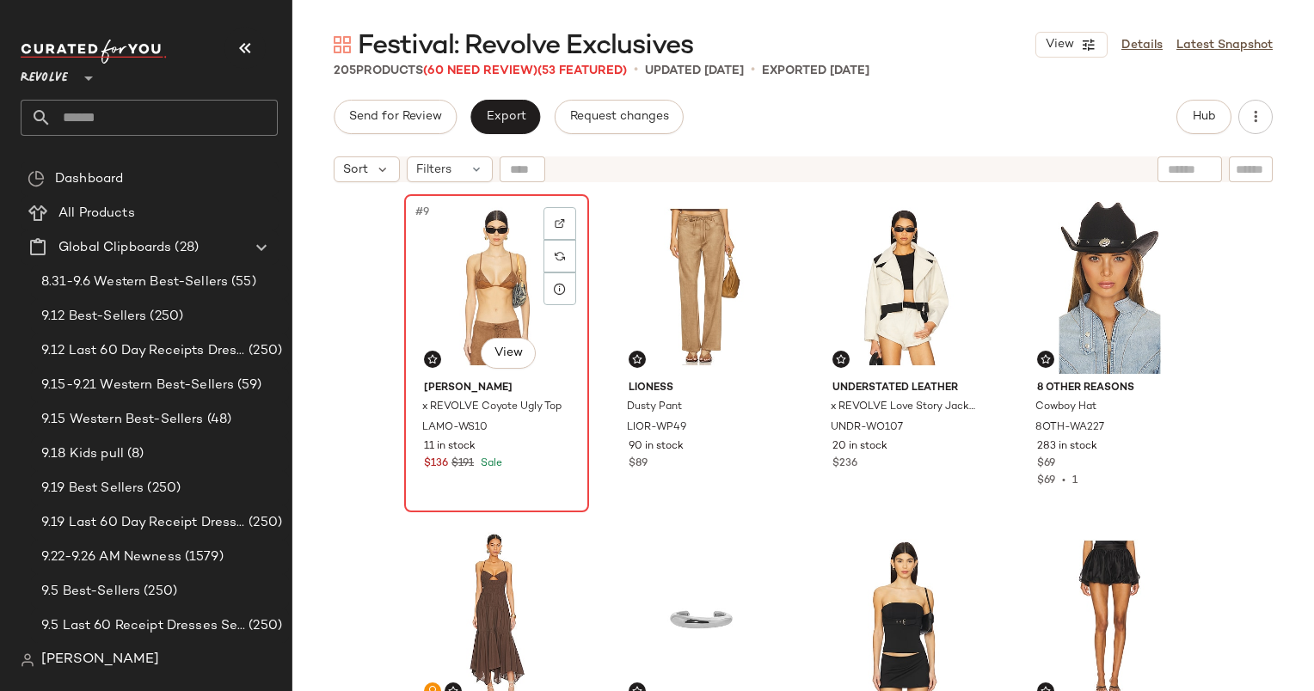
click at [502, 305] on div "#9 View" at bounding box center [496, 287] width 173 height 174
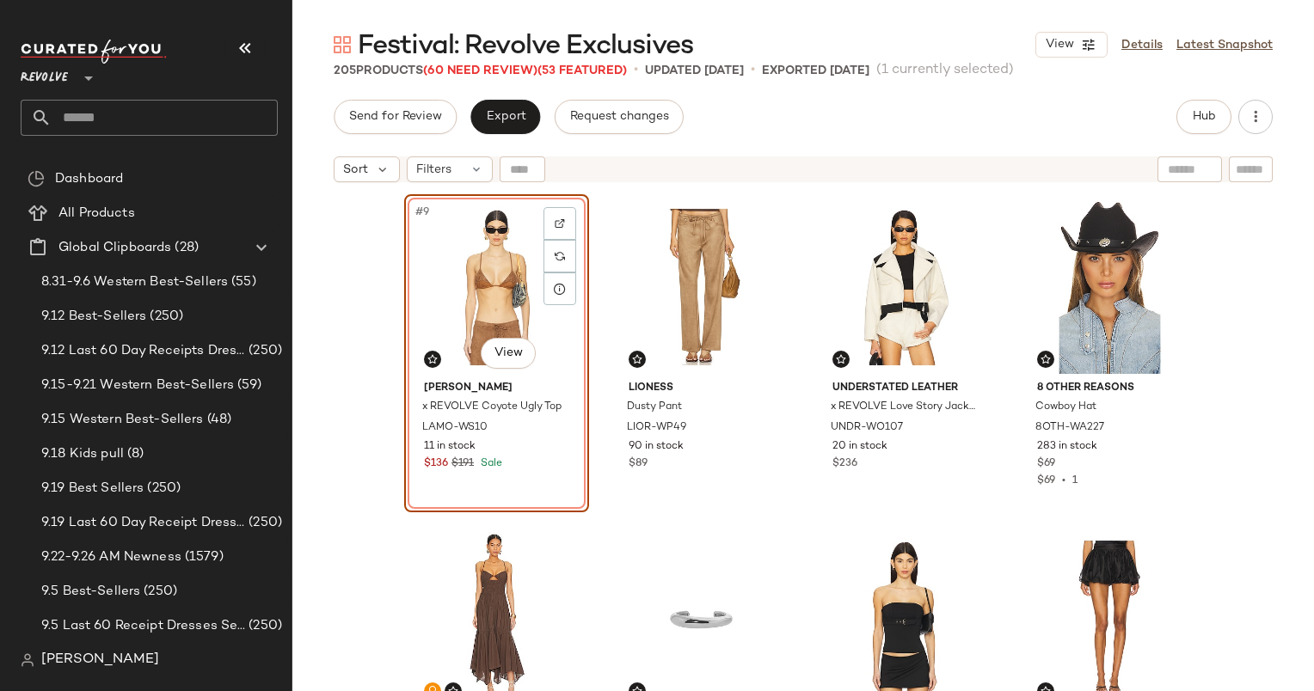
click at [354, 261] on div "Ettika Liquid Cuff ETTI-WL1448 238 in stock $55 $55 • 1 SET superdown Coralie S…" at bounding box center [803, 462] width 1022 height 543
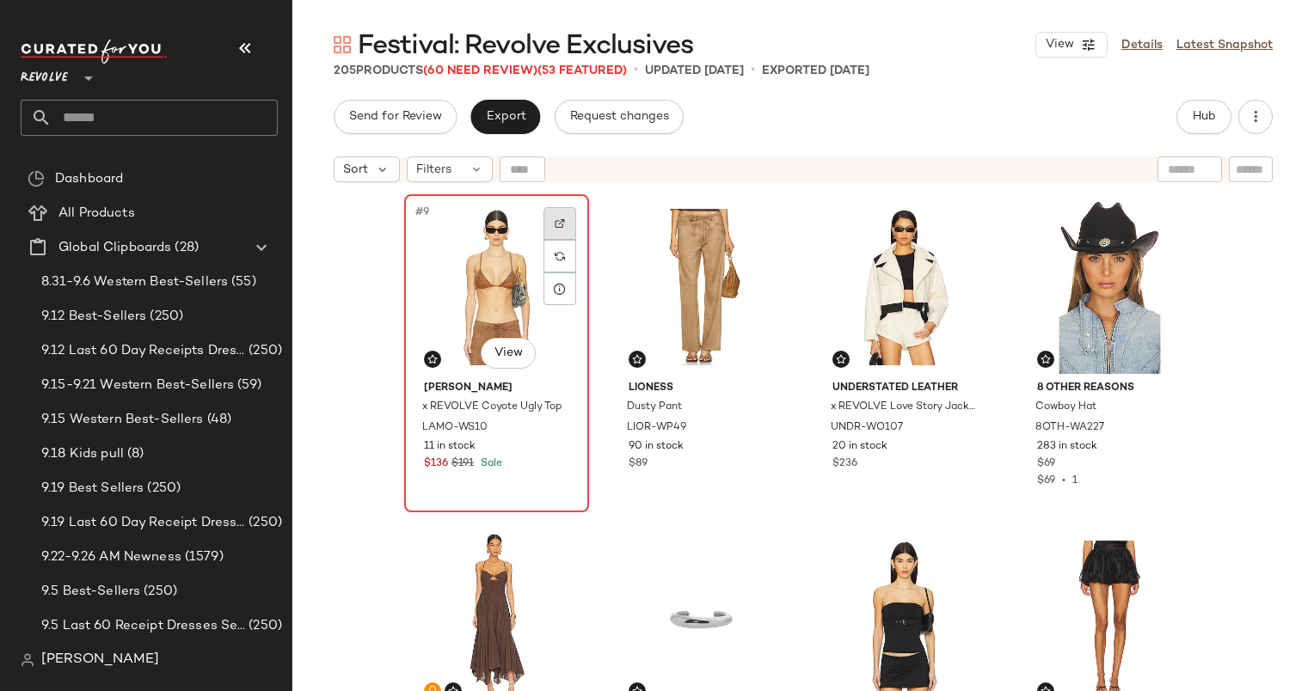
click at [555, 225] on img at bounding box center [560, 223] width 10 height 10
click at [755, 210] on div at bounding box center [764, 223] width 33 height 33
click at [543, 259] on div at bounding box center [559, 256] width 33 height 33
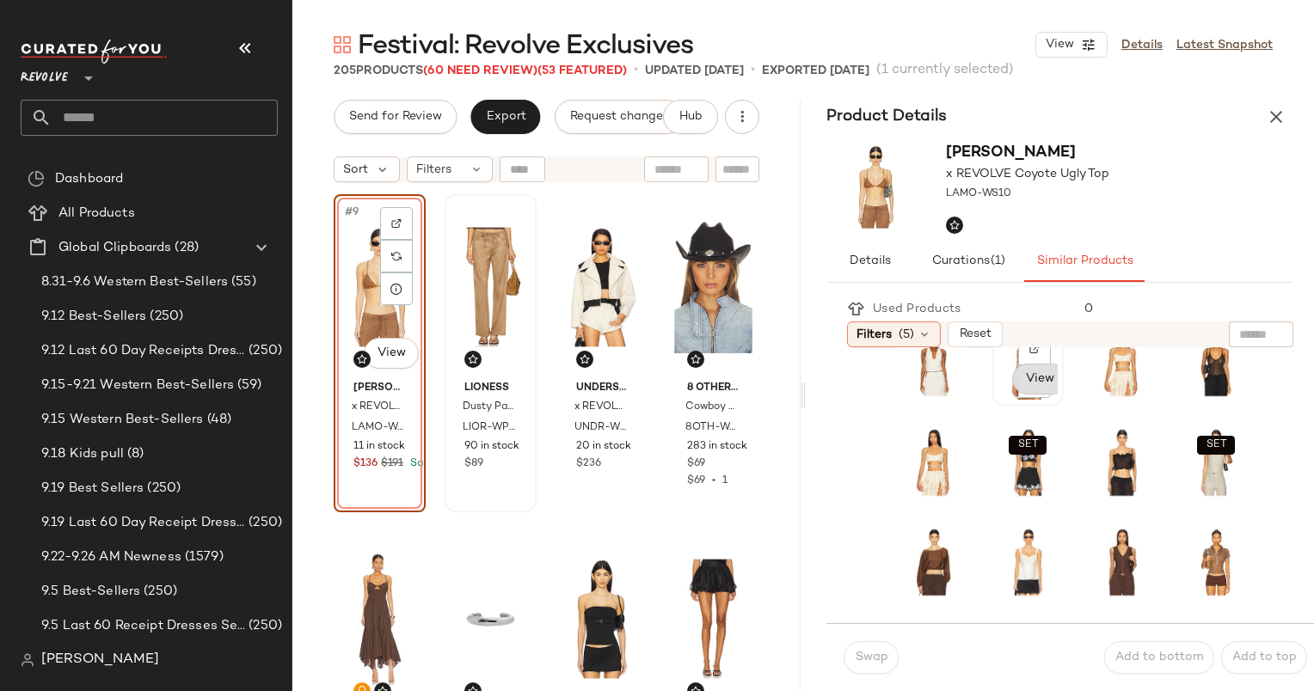
scroll to position [213, 0]
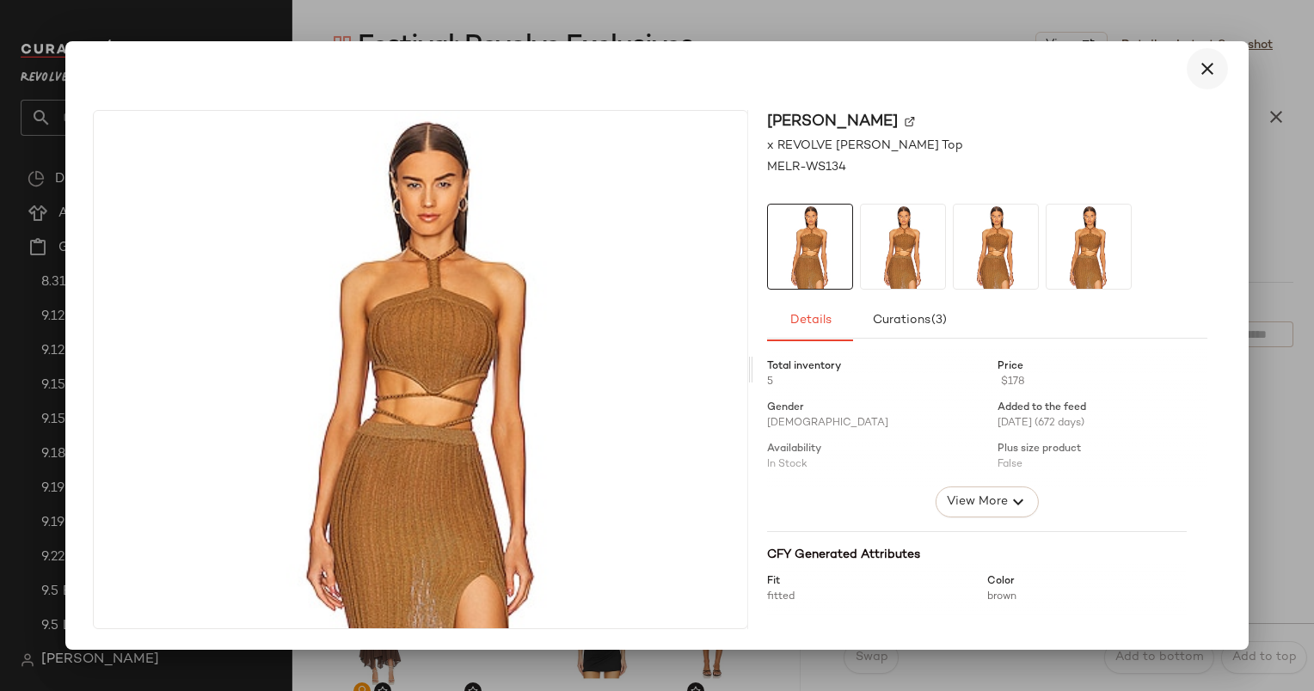
click at [1212, 79] on button "button" at bounding box center [1207, 68] width 41 height 41
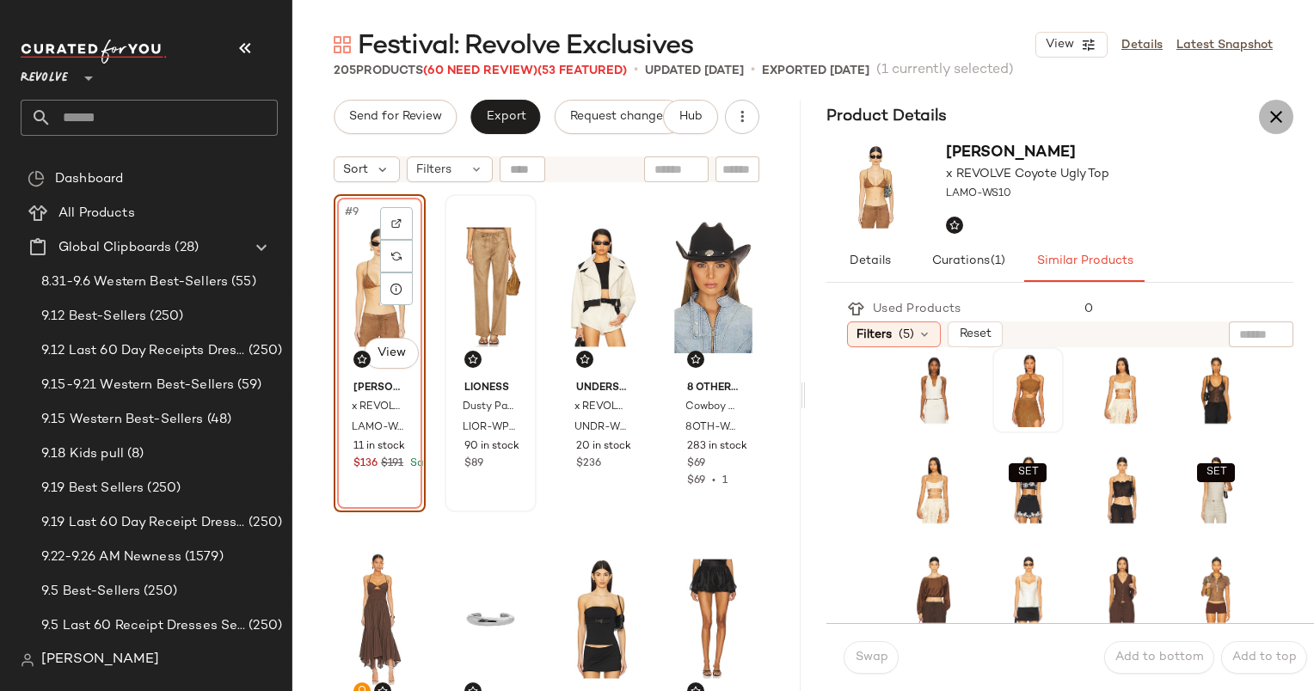
click at [1273, 107] on icon "button" at bounding box center [1276, 117] width 21 height 21
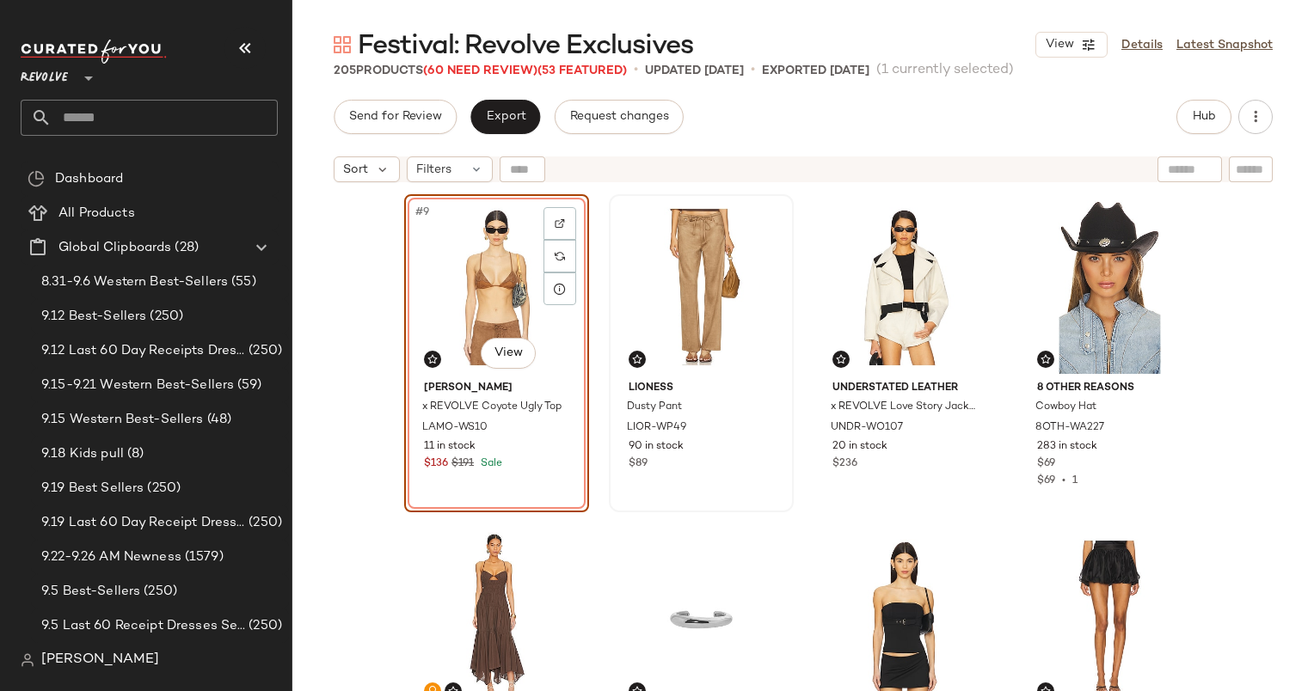
click at [1231, 101] on div "Hub" at bounding box center [1224, 117] width 96 height 34
click at [1209, 116] on span "Hub" at bounding box center [1204, 117] width 24 height 14
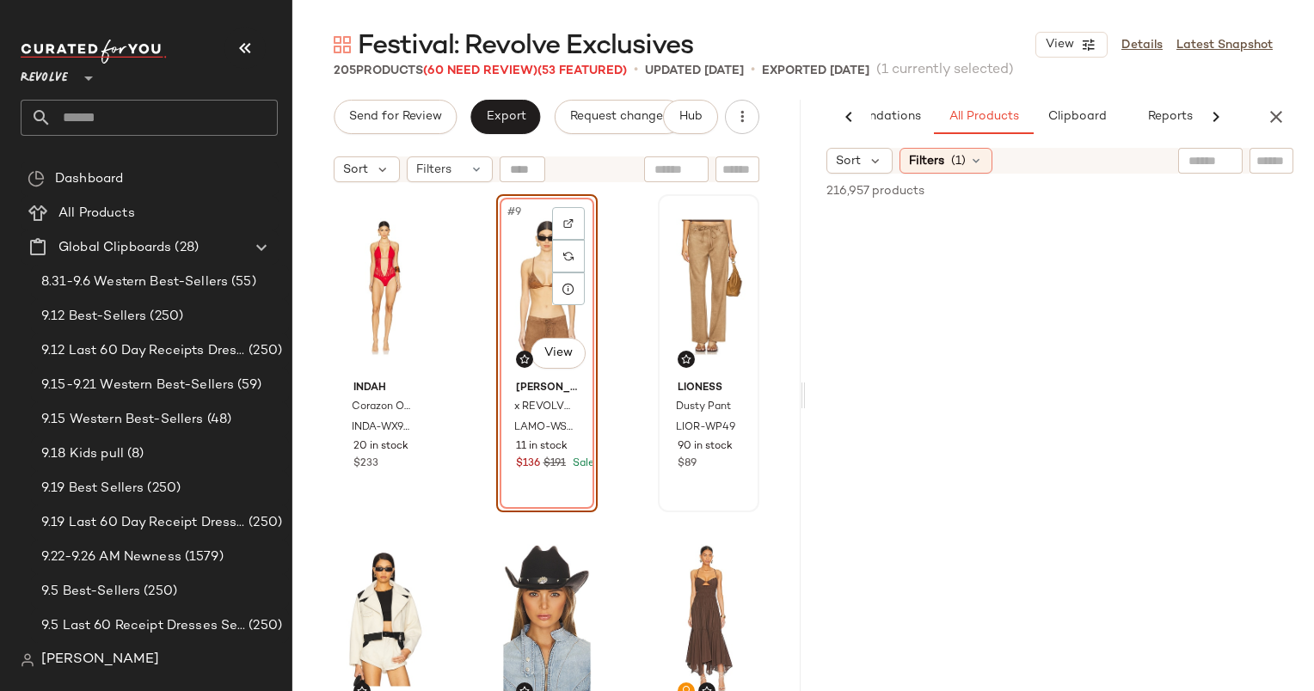
scroll to position [0, 89]
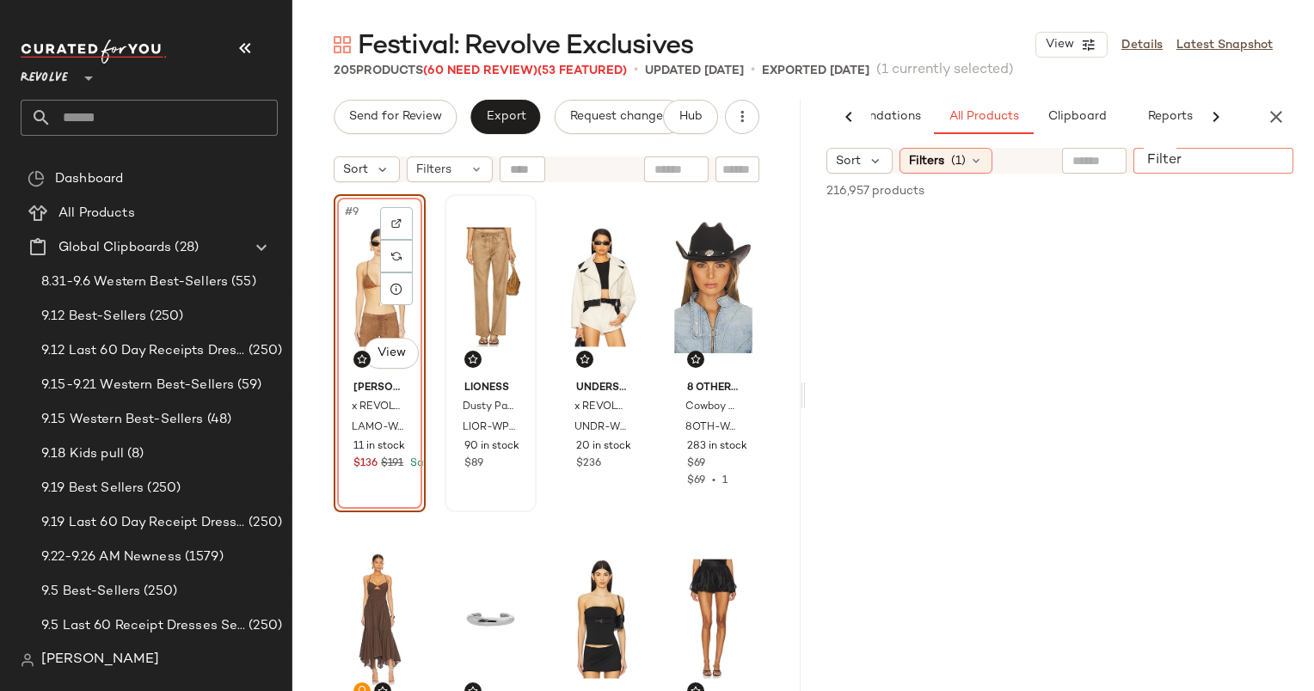
click at [1268, 158] on input "Filter" at bounding box center [1213, 161] width 146 height 18
type input "**********"
click at [1280, 159] on input "Filter" at bounding box center [1235, 161] width 146 height 18
click at [1216, 263] on div at bounding box center [1059, 445] width 501 height 537
click at [1206, 162] on input "text" at bounding box center [1191, 161] width 150 height 18
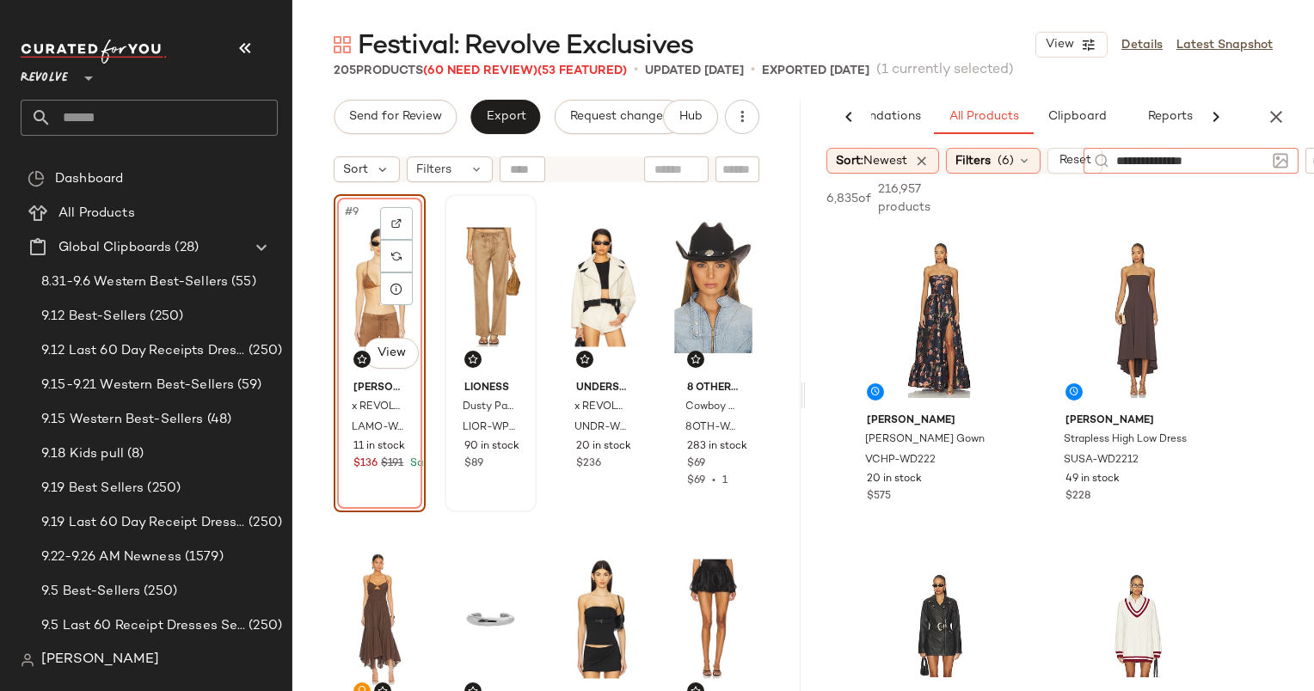
type input "**********"
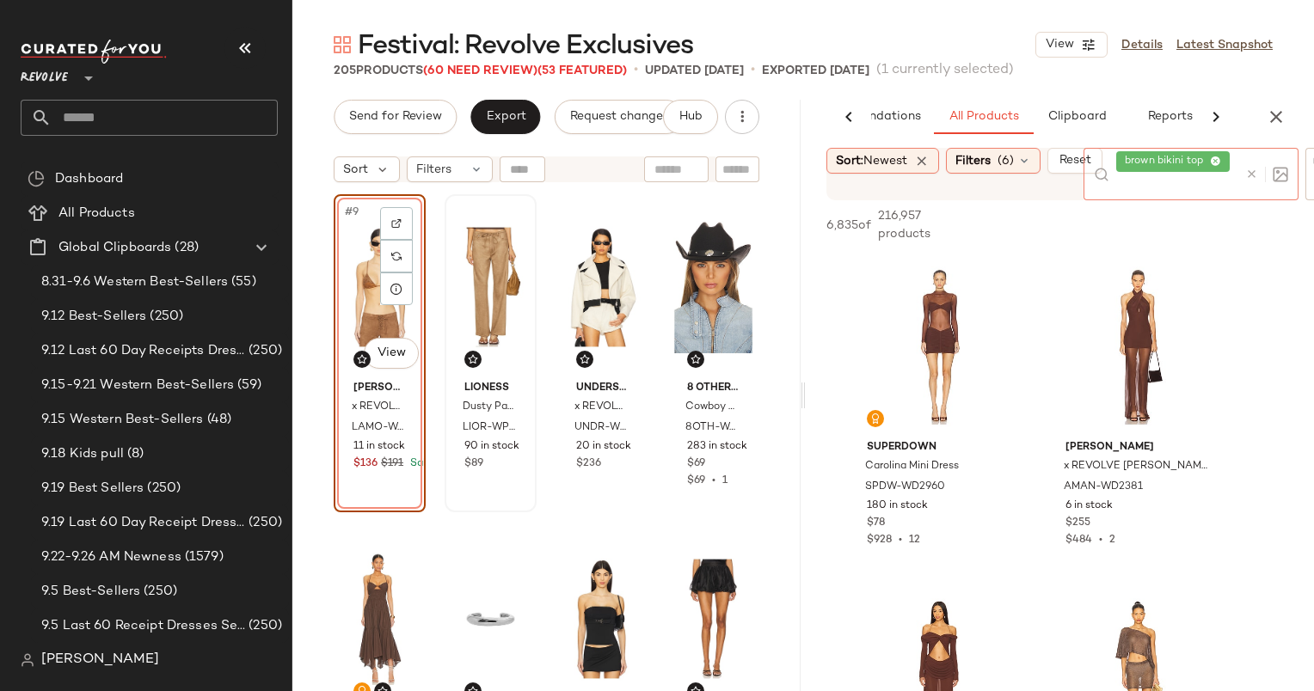
click at [1039, 198] on div "Sort: Newest Filters (6) Reset brown bikini top 6,835 of 216,957 products • 0 s…" at bounding box center [1060, 419] width 508 height 543
click at [1257, 156] on div at bounding box center [1263, 174] width 50 height 52
click at [1242, 179] on div at bounding box center [1263, 174] width 50 height 52
click at [1251, 175] on icon at bounding box center [1251, 174] width 13 height 13
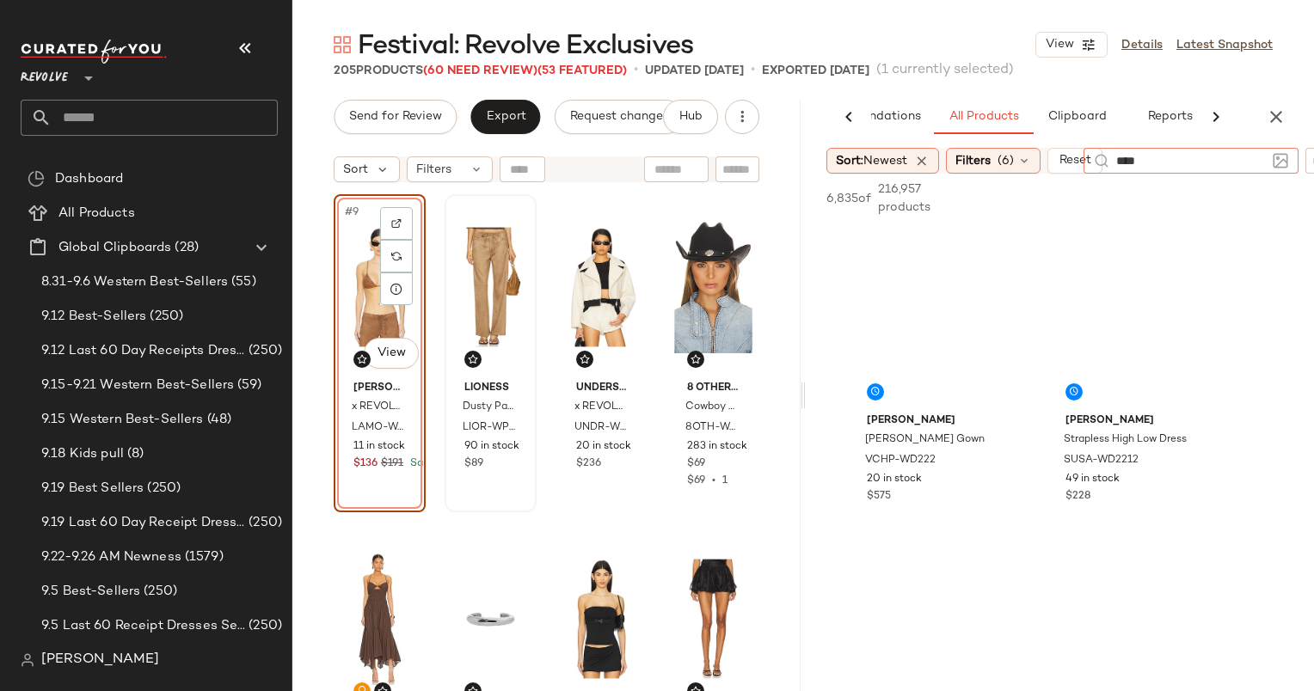
type input "*****"
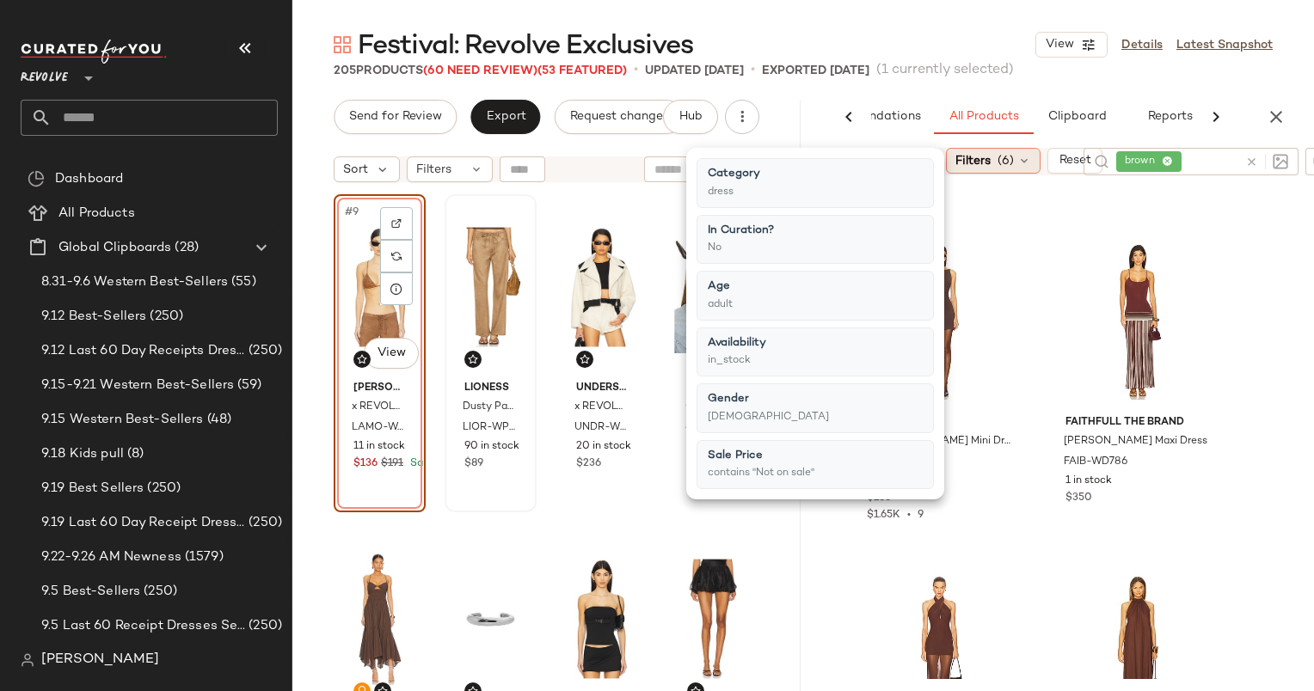
click at [991, 170] on div "Filters (6)" at bounding box center [993, 161] width 95 height 26
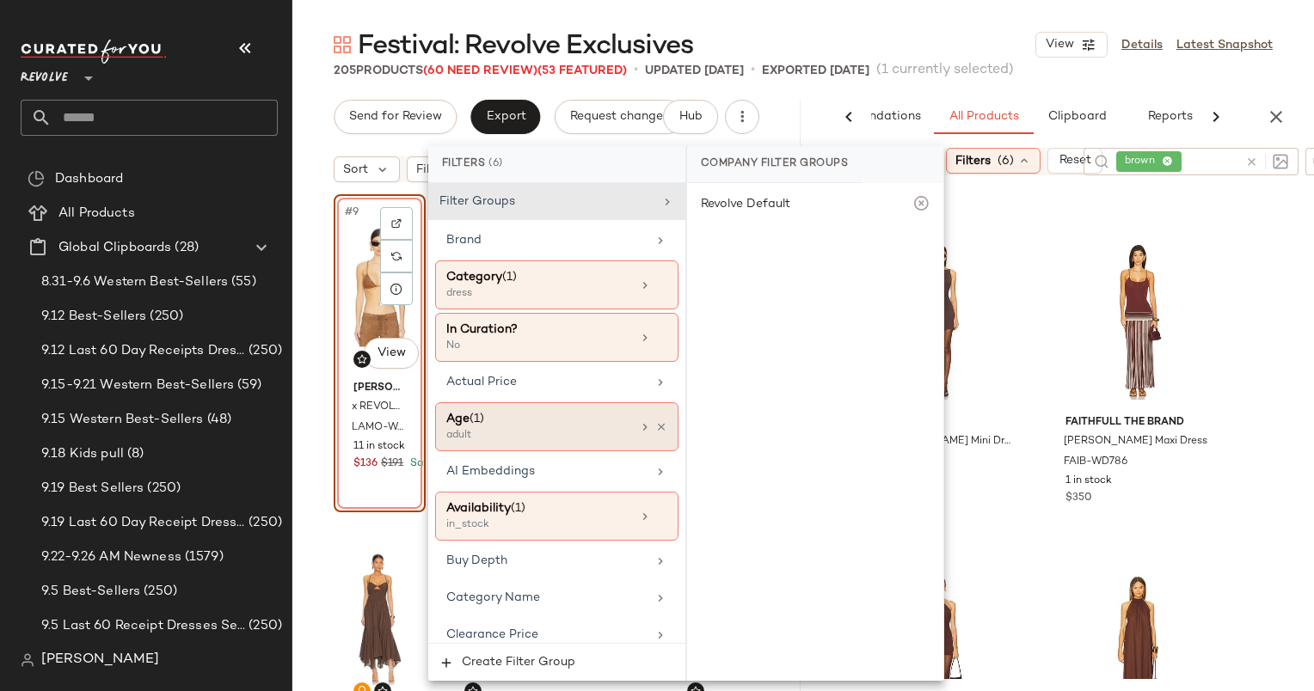
click at [661, 422] on div "Age (1) adult" at bounding box center [556, 426] width 243 height 49
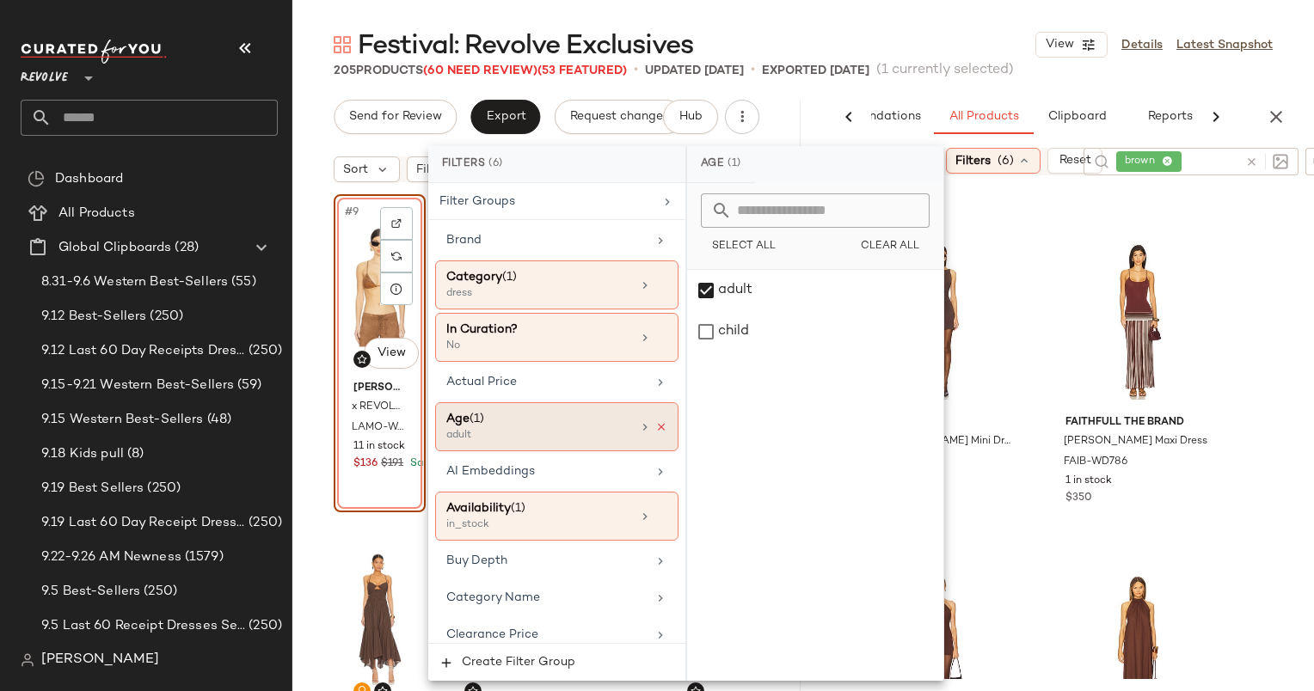
click at [655, 424] on icon at bounding box center [661, 427] width 12 height 12
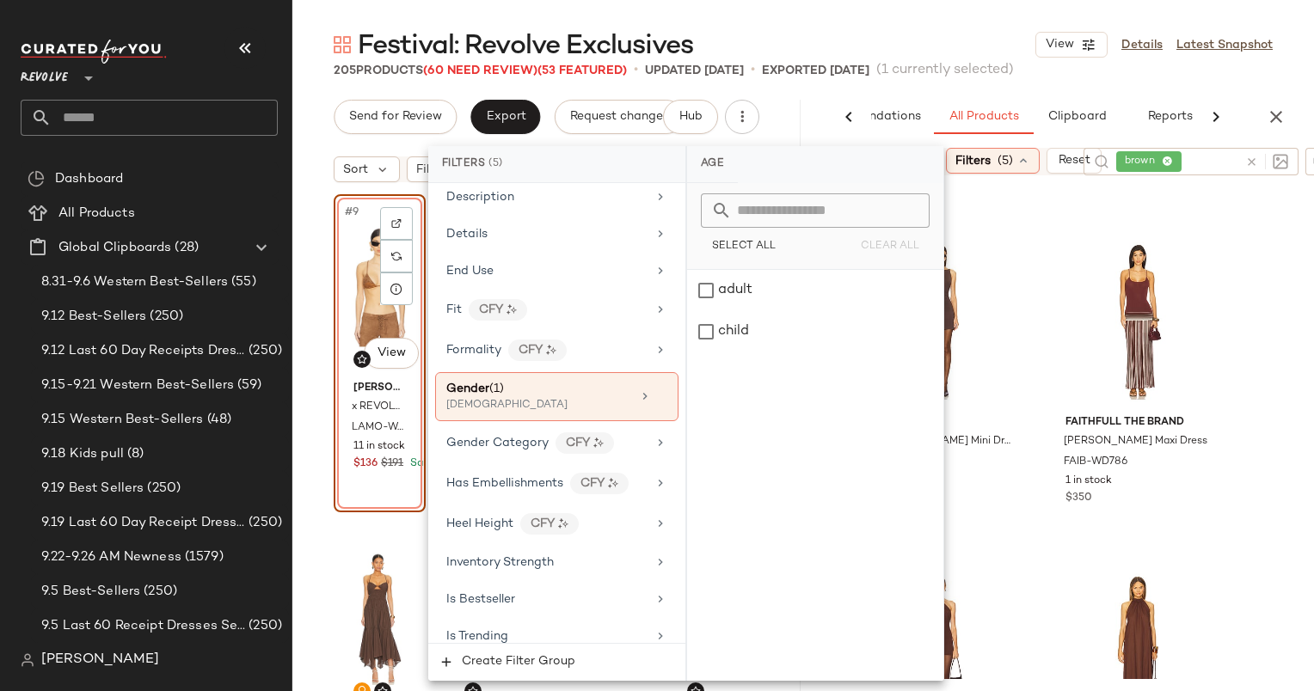
scroll to position [745, 0]
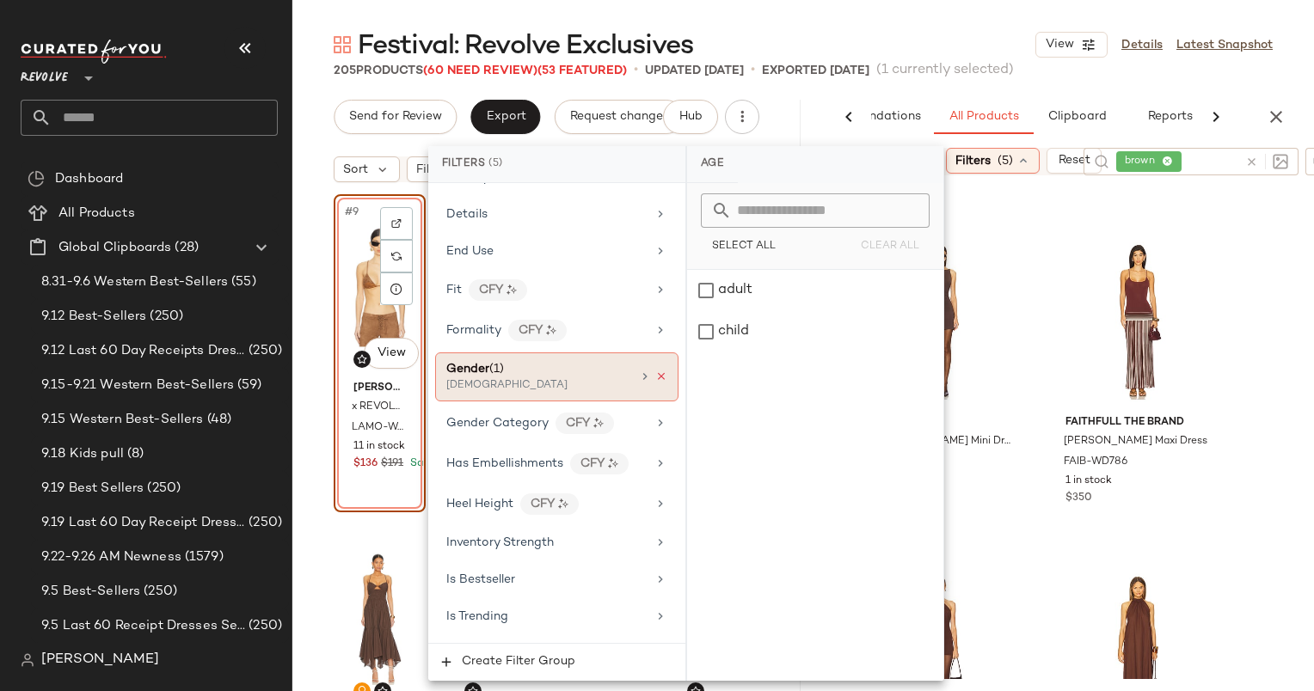
click at [655, 371] on icon at bounding box center [661, 377] width 12 height 12
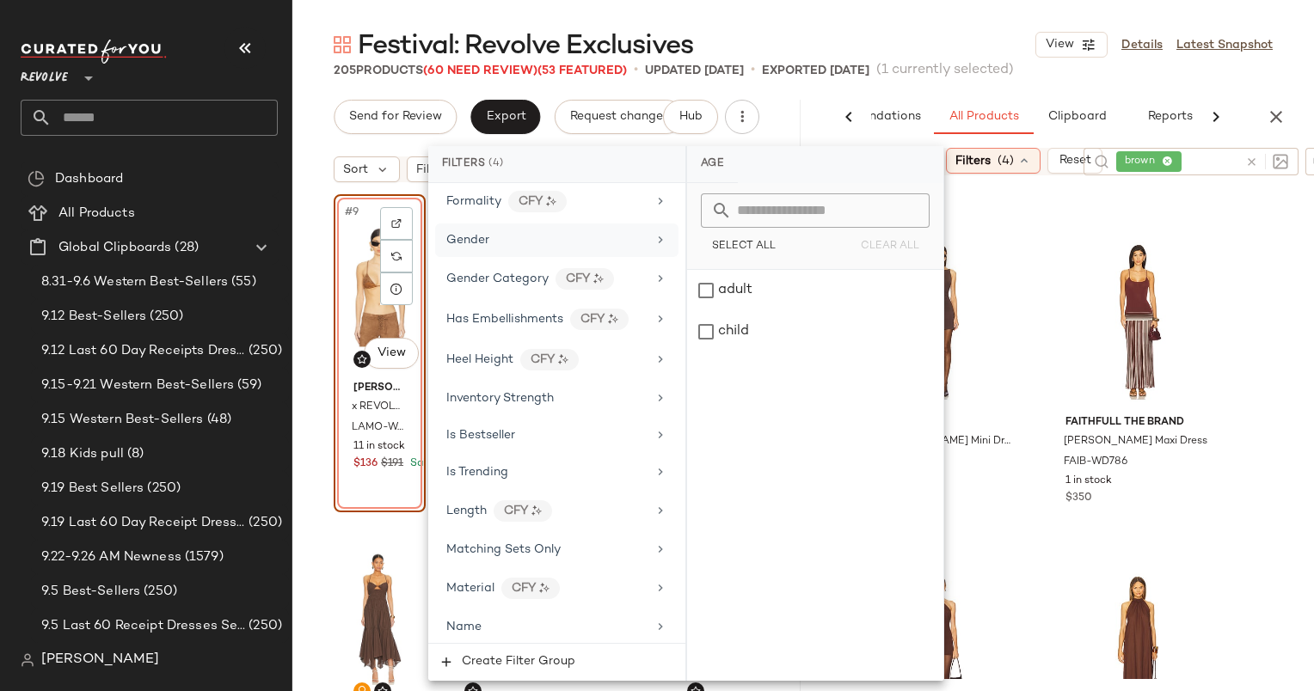
scroll to position [1942, 0]
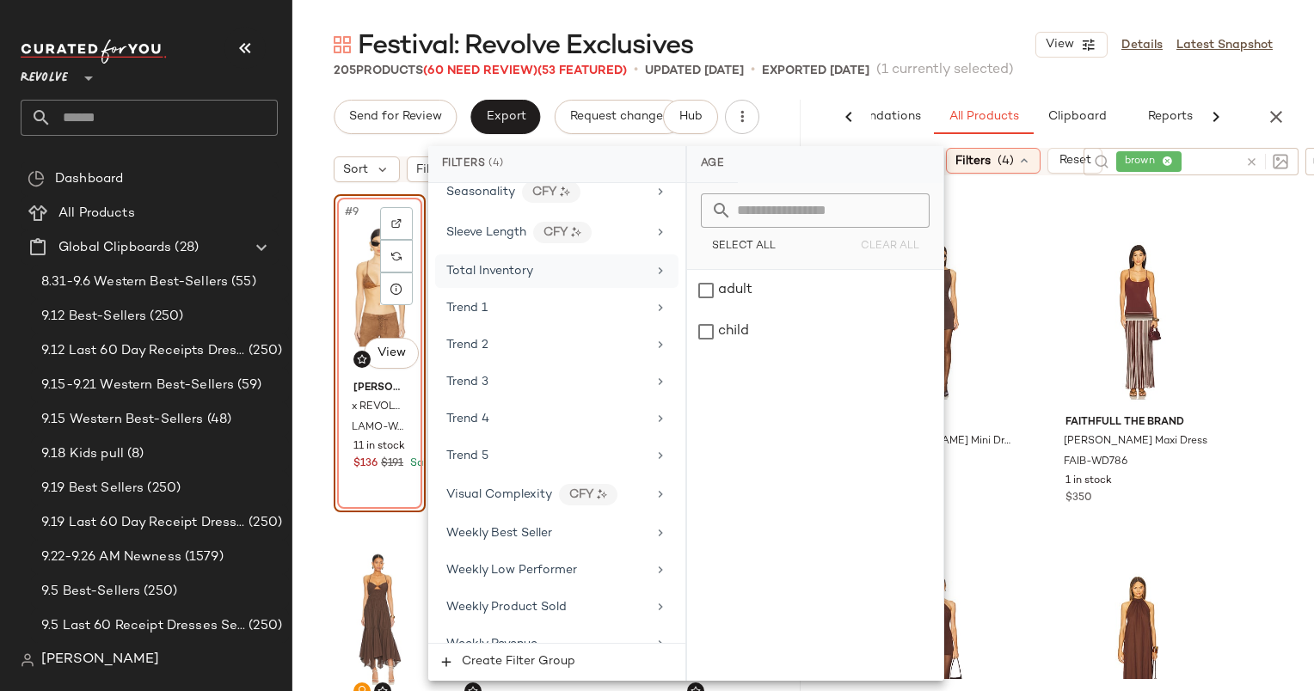
click at [555, 262] on div "Total Inventory" at bounding box center [546, 271] width 200 height 18
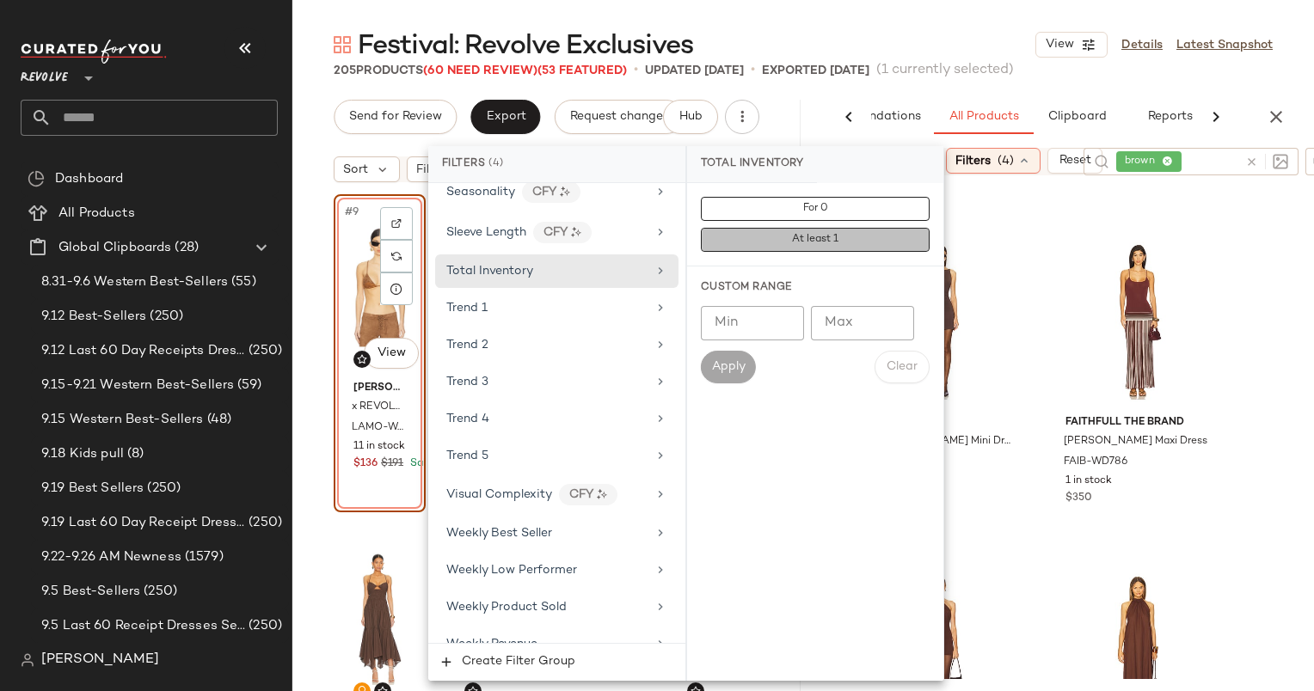
click at [784, 244] on button "At least 1" at bounding box center [815, 240] width 229 height 24
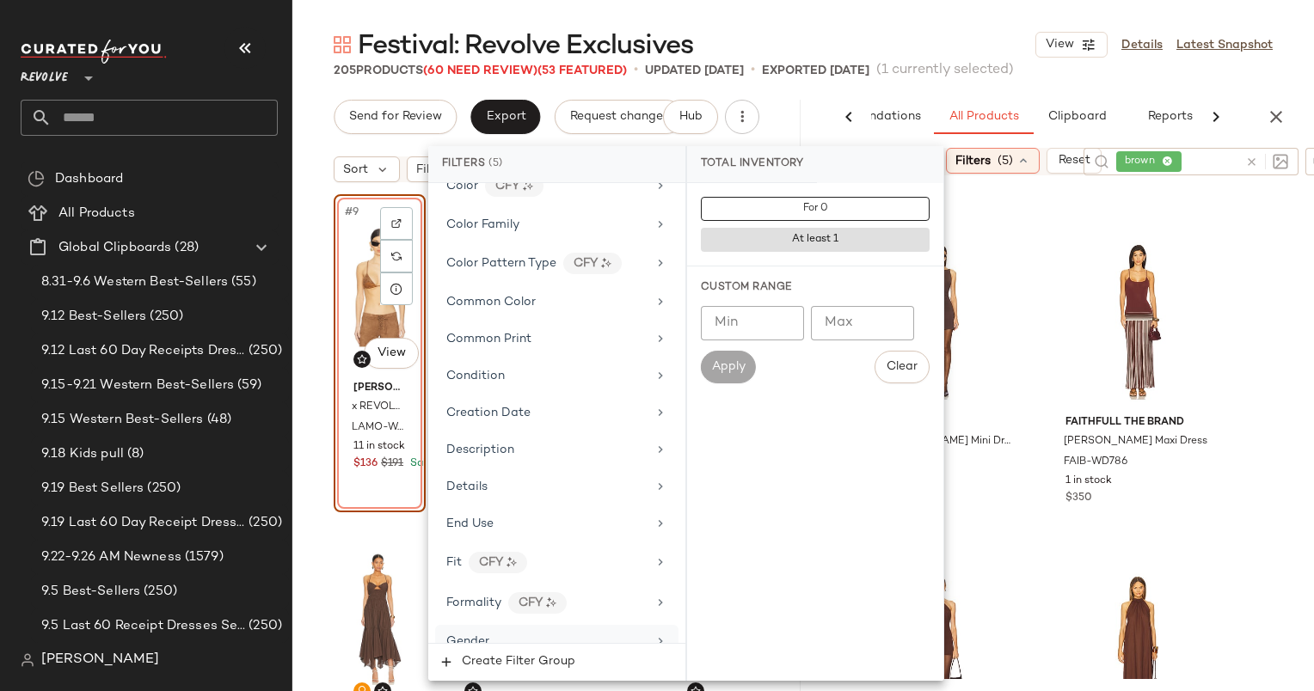
scroll to position [0, 0]
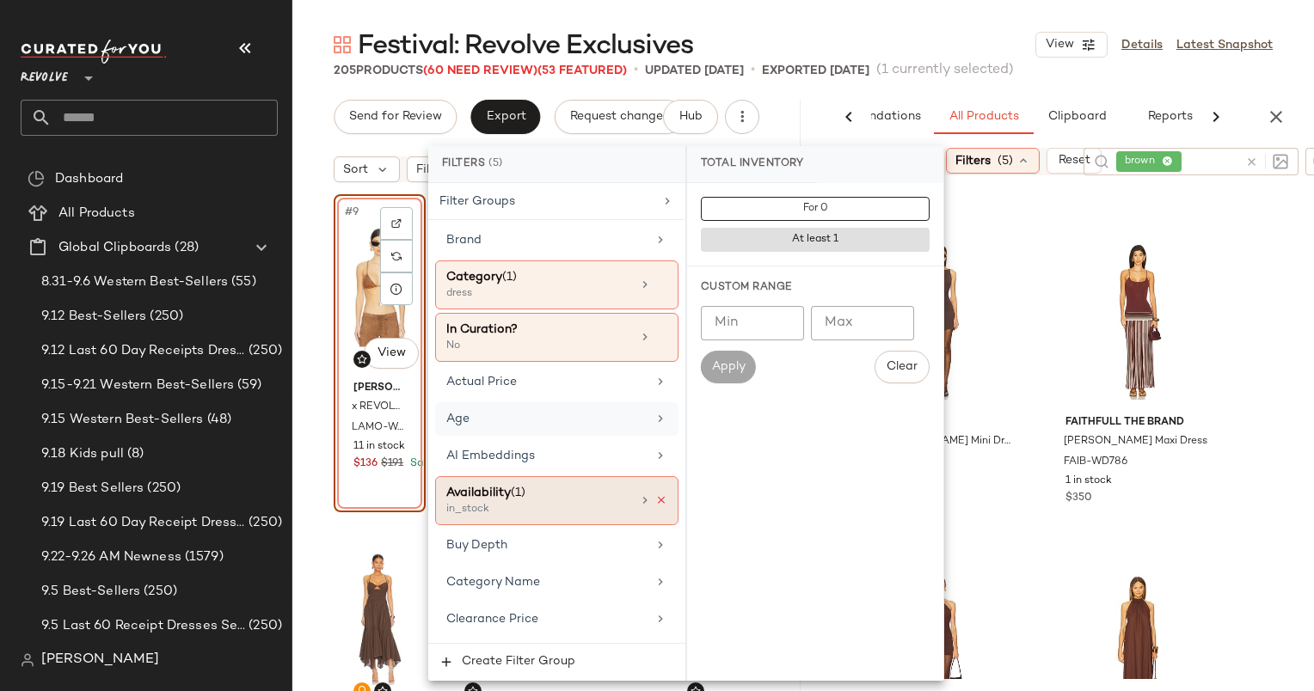
click at [660, 502] on icon at bounding box center [661, 500] width 12 height 12
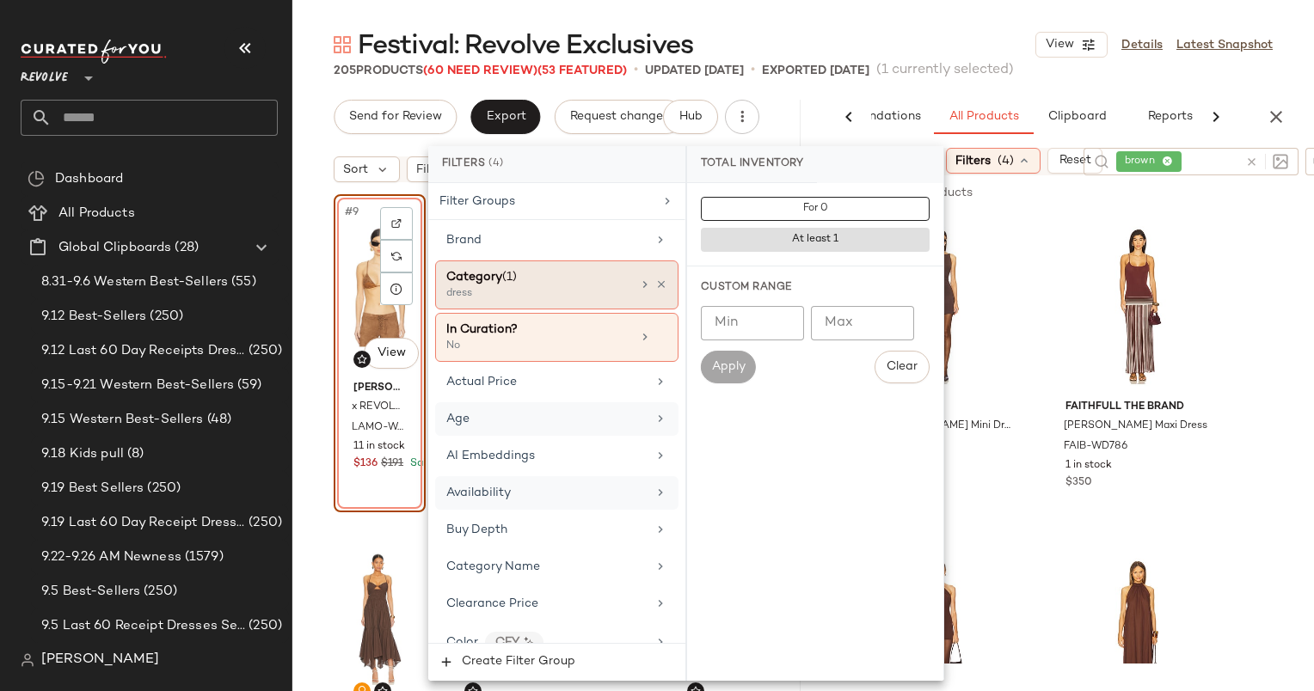
click at [661, 284] on div "Category (1) dress" at bounding box center [556, 285] width 243 height 49
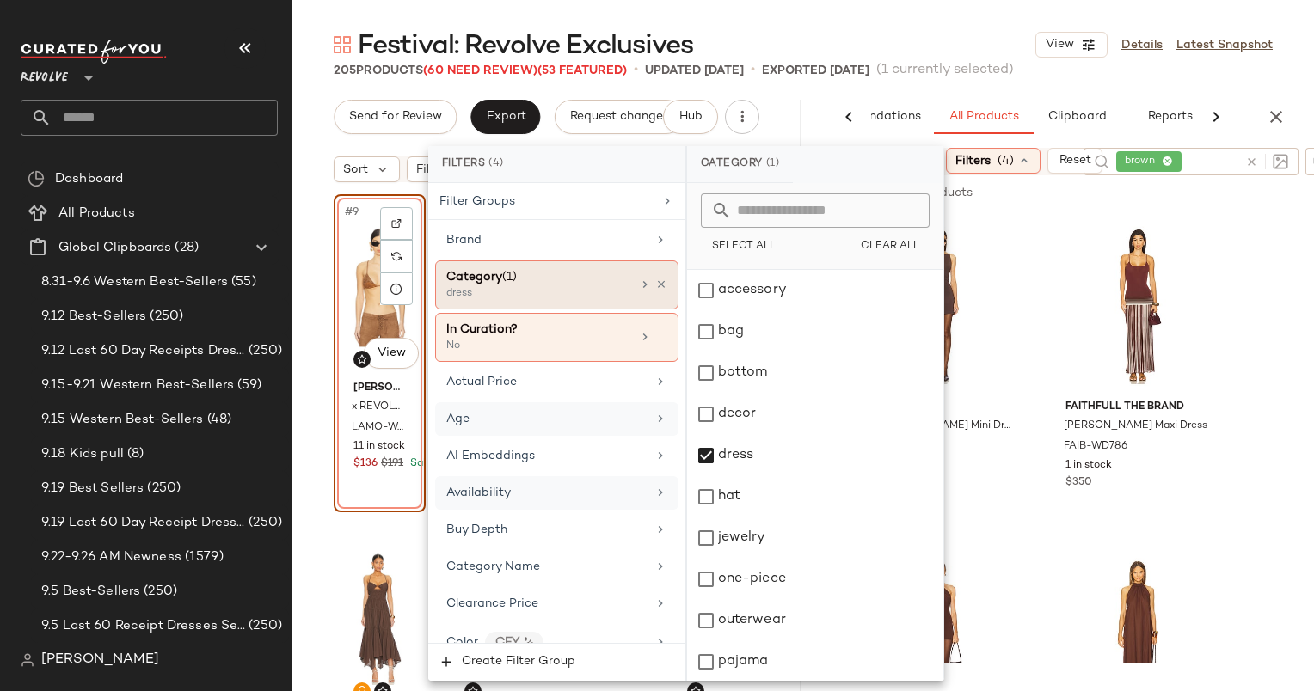
click at [661, 284] on div "Category (1) dress" at bounding box center [556, 285] width 243 height 49
click at [655, 282] on icon at bounding box center [661, 285] width 12 height 12
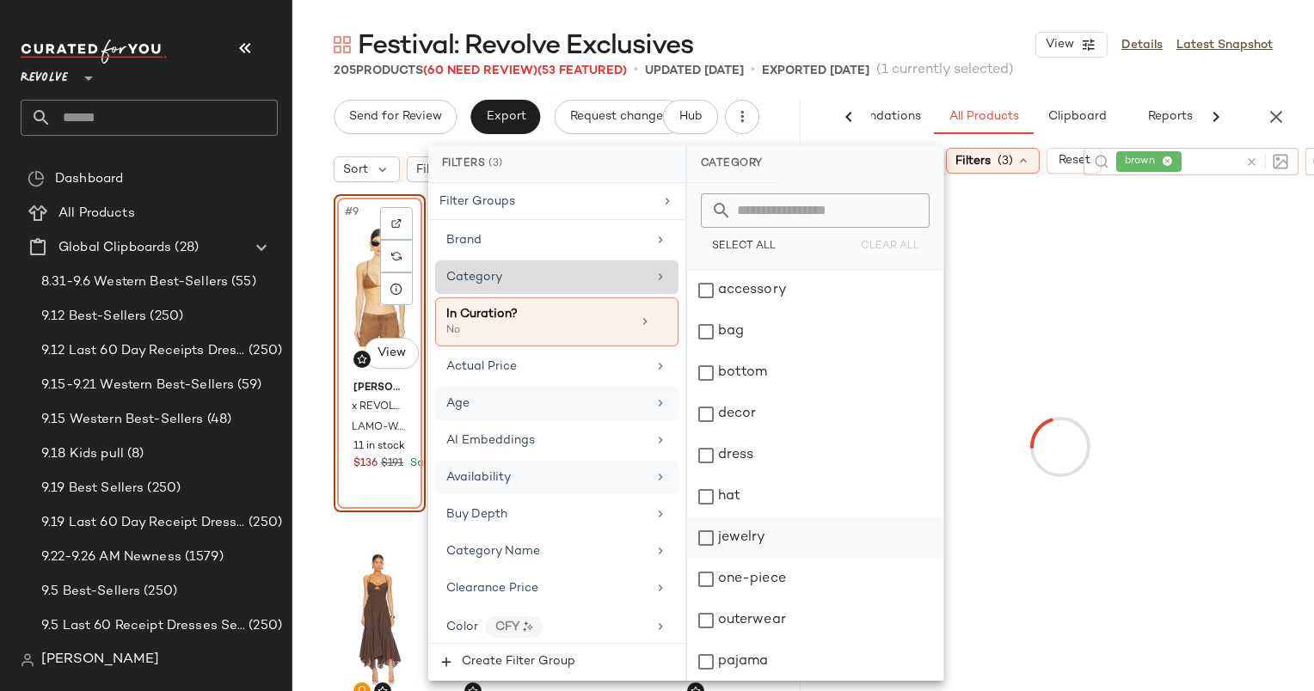
scroll to position [207, 0]
click at [776, 617] on div "top" at bounding box center [815, 619] width 256 height 41
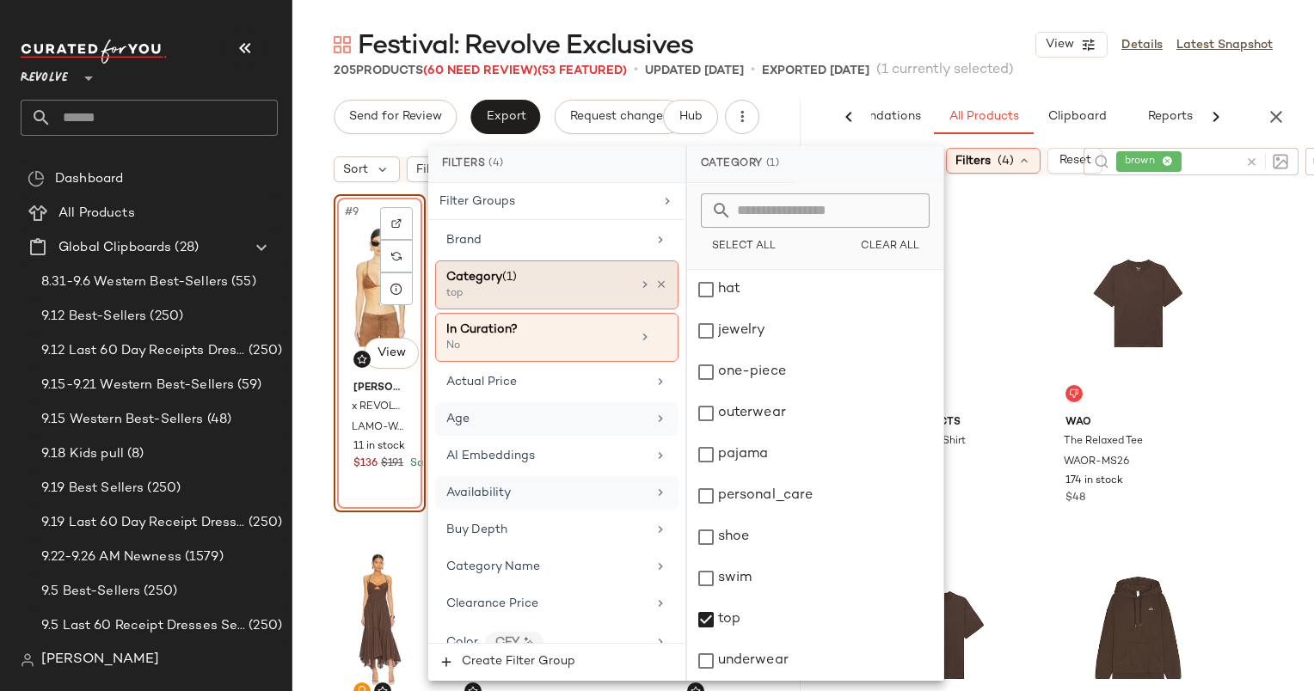
click at [1200, 220] on div "8,838 of 216,957 products • 0 selected Add to Top Add to Bottom Deselect All" at bounding box center [1060, 201] width 508 height 53
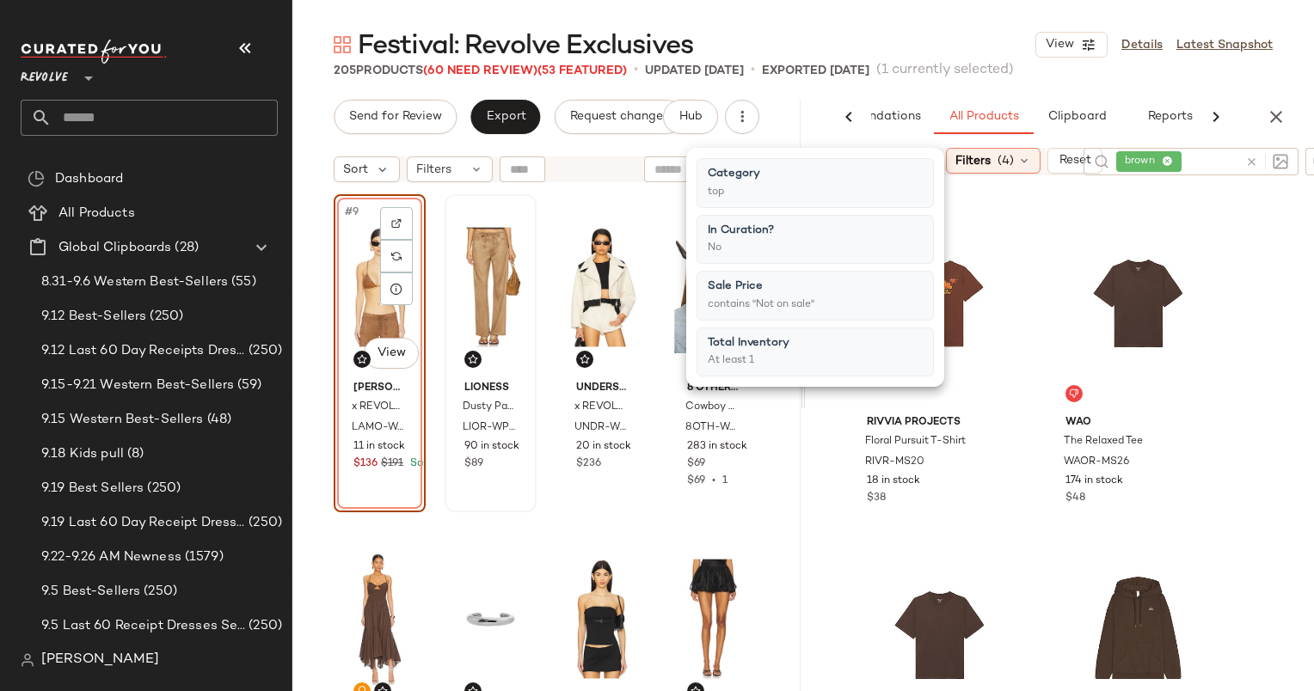
click at [1200, 220] on div "8,838 of 216,957 products • 0 selected Add to Top Add to Bottom Deselect All" at bounding box center [1060, 201] width 508 height 53
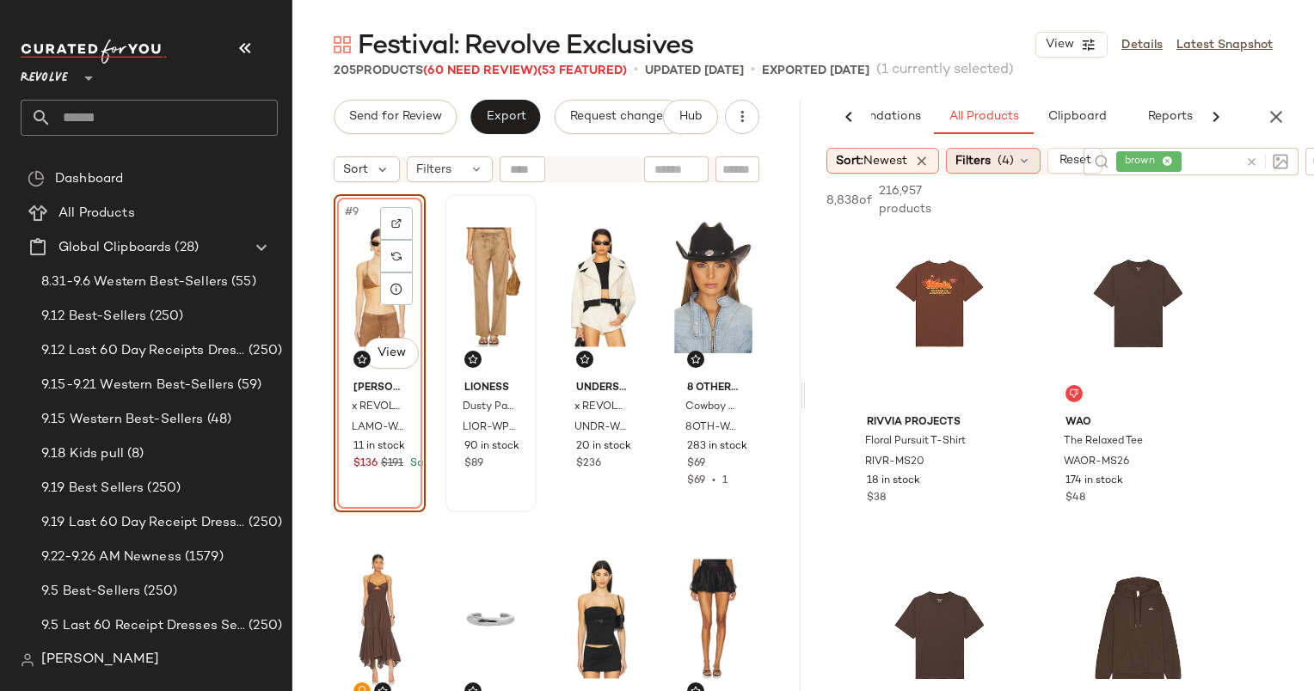
click at [1002, 150] on div "Filters (4)" at bounding box center [993, 161] width 95 height 26
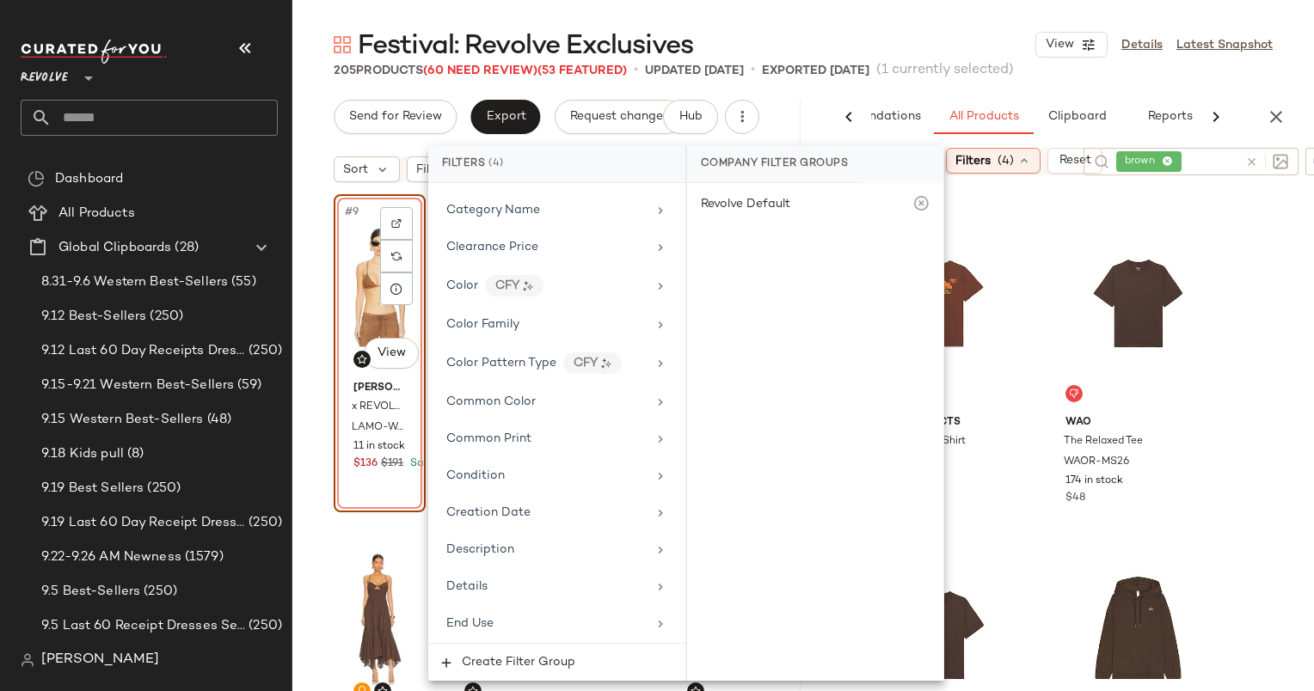
scroll to position [540, 0]
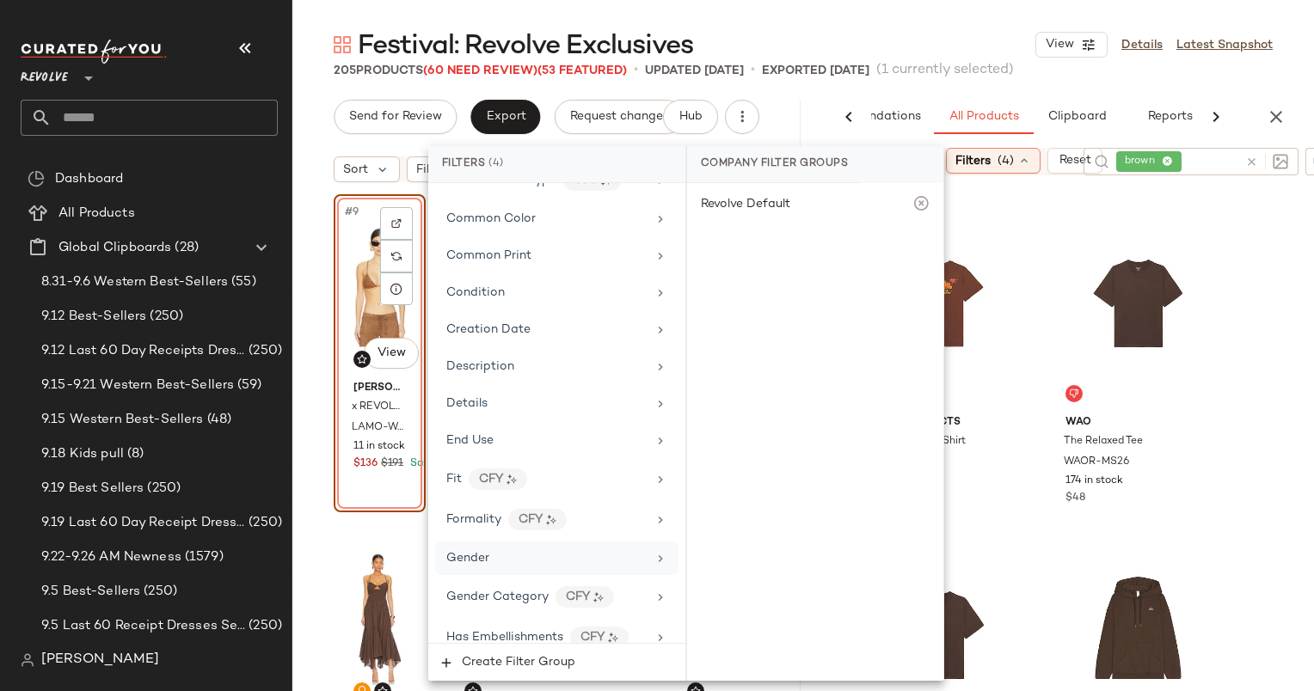
click at [561, 556] on div "Gender" at bounding box center [546, 558] width 200 height 18
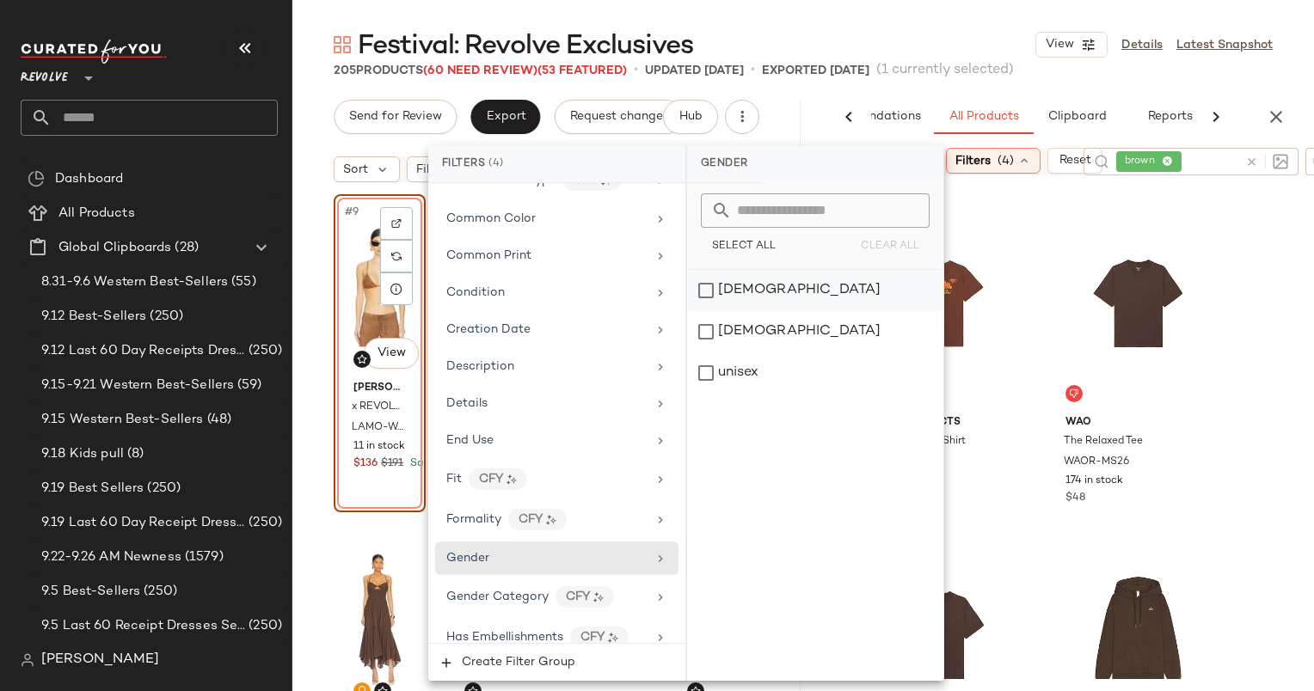
click at [739, 296] on div "[DEMOGRAPHIC_DATA]" at bounding box center [815, 290] width 256 height 41
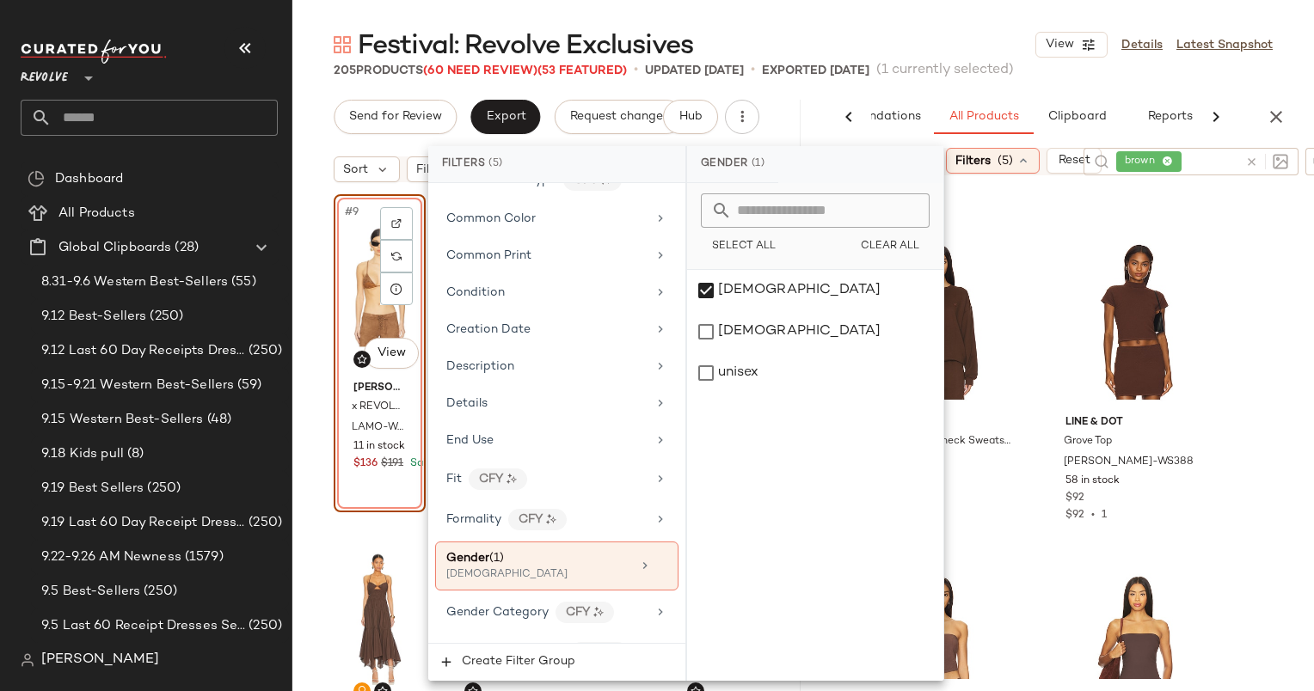
click at [1067, 200] on div at bounding box center [1172, 200] width 241 height 21
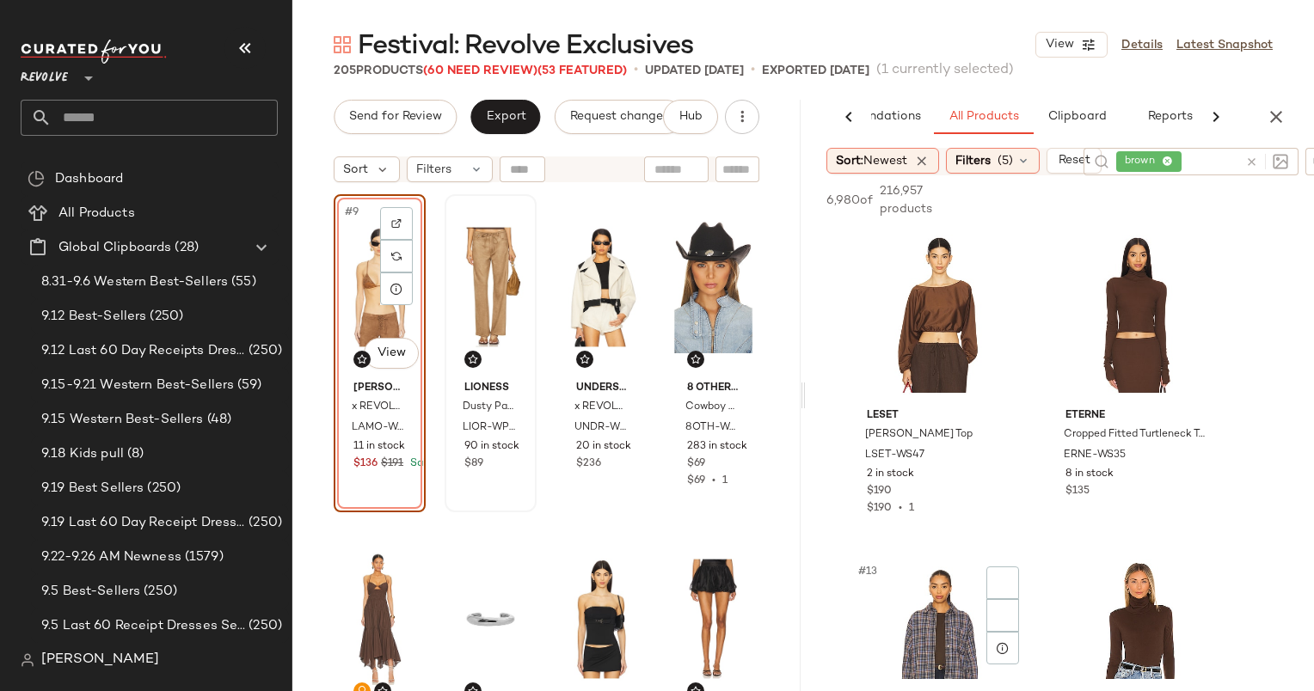
scroll to position [1953, 0]
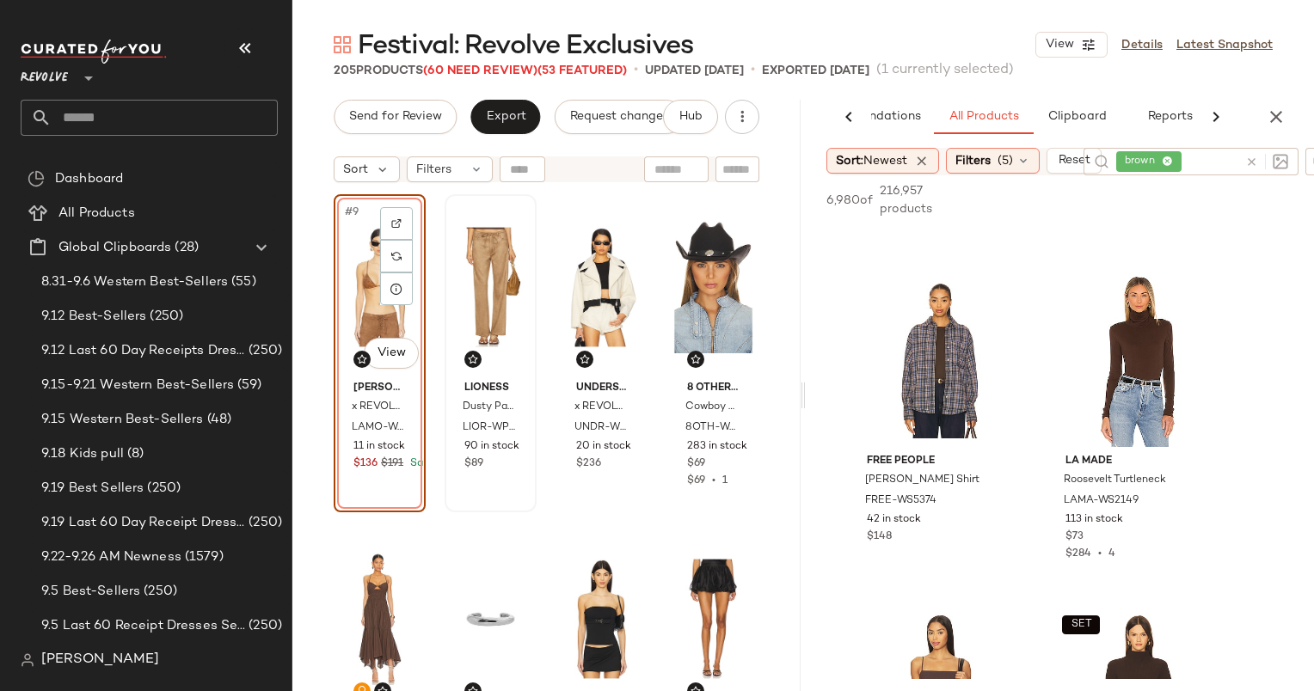
click at [1246, 159] on div at bounding box center [1263, 162] width 50 height 28
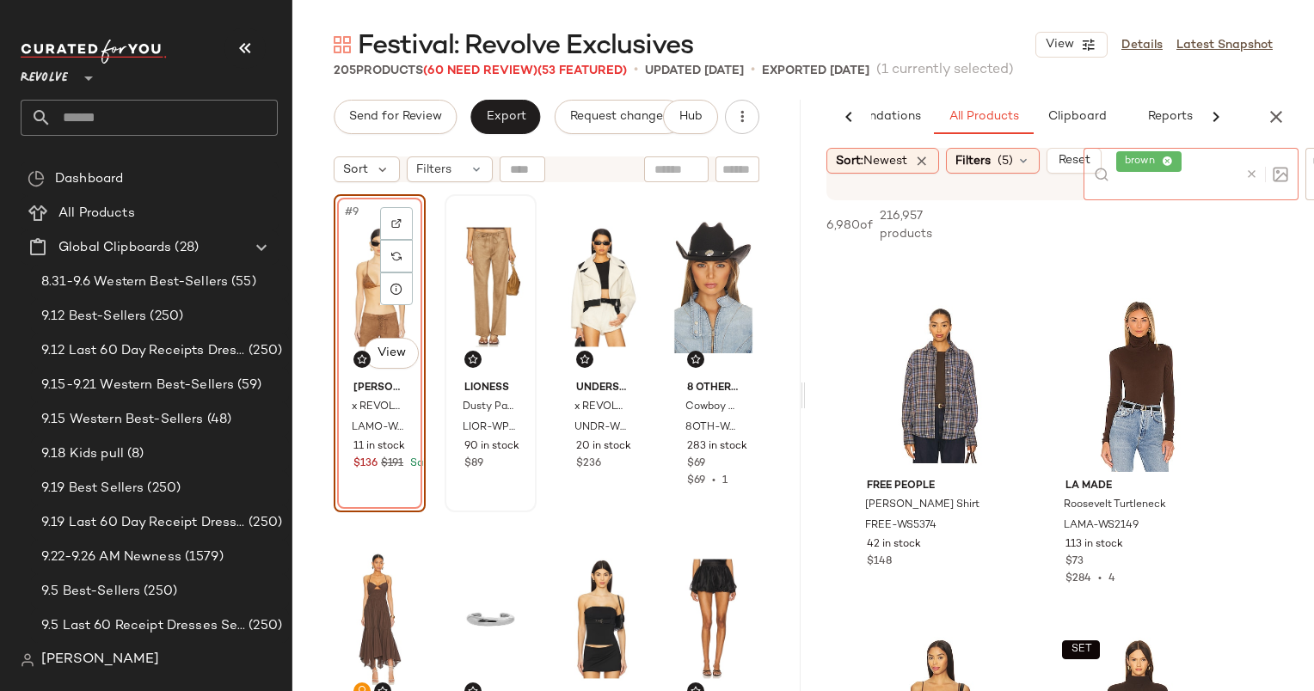
click at [1257, 178] on icon at bounding box center [1251, 174] width 13 height 13
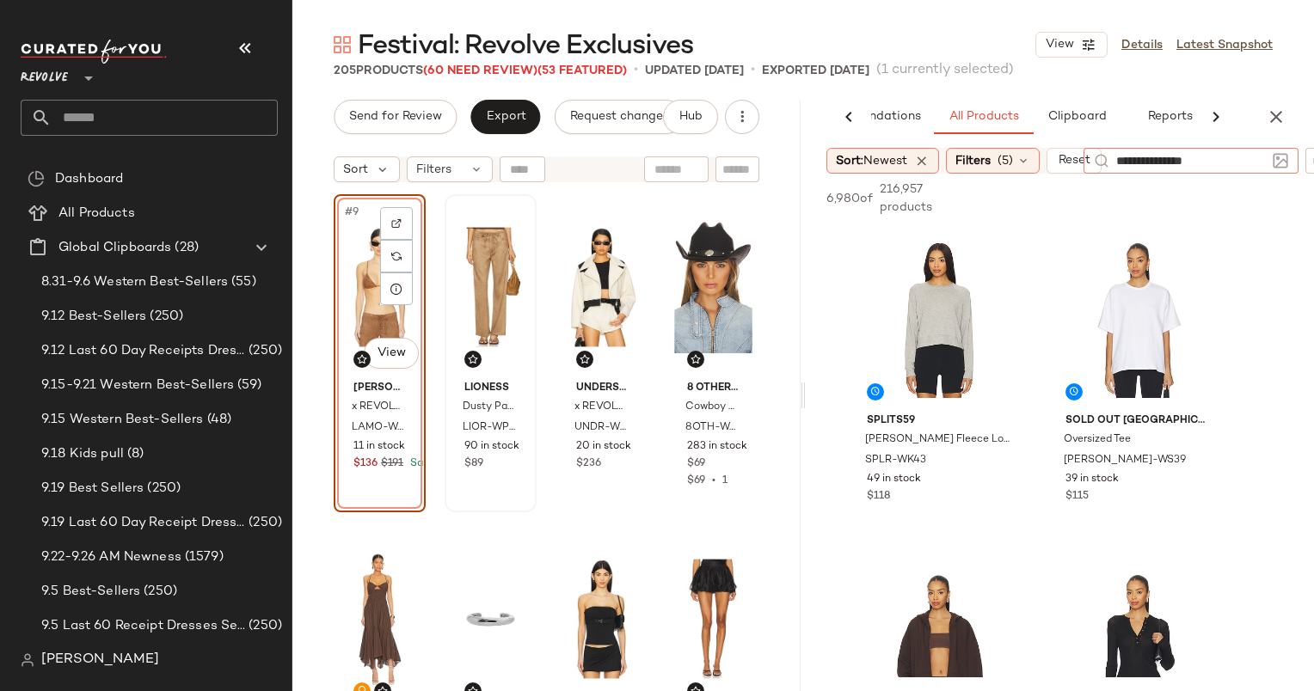
type input "**********"
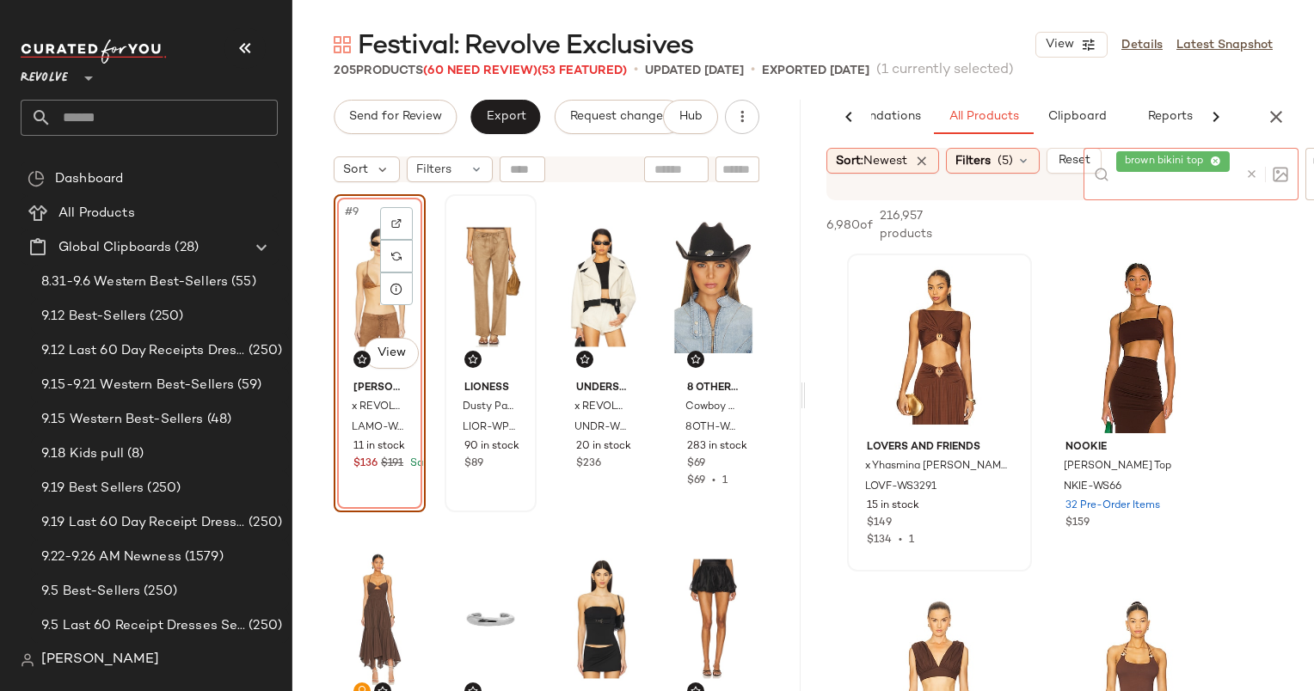
click at [1021, 452] on div "Lovers and Friends x Yhasmina Ferrara Lotte Top LOVF-WS3291 15 in stock $149 $1…" at bounding box center [939, 490] width 173 height 115
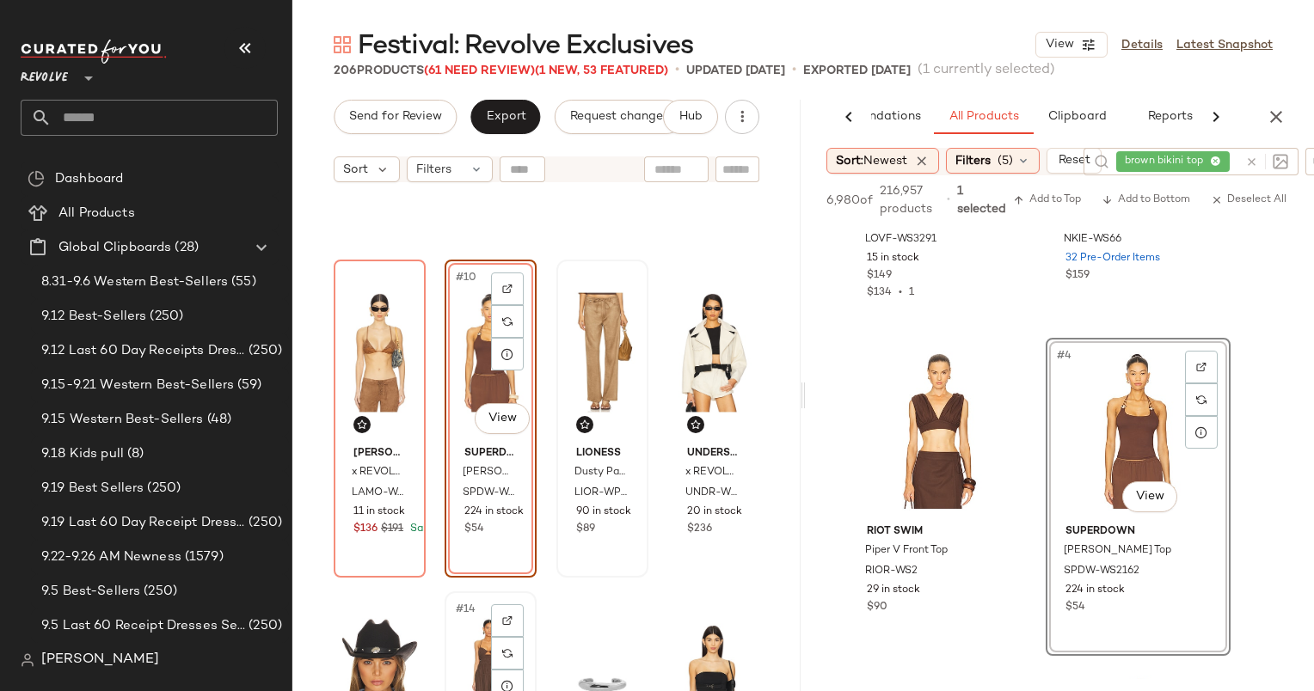
scroll to position [598, 0]
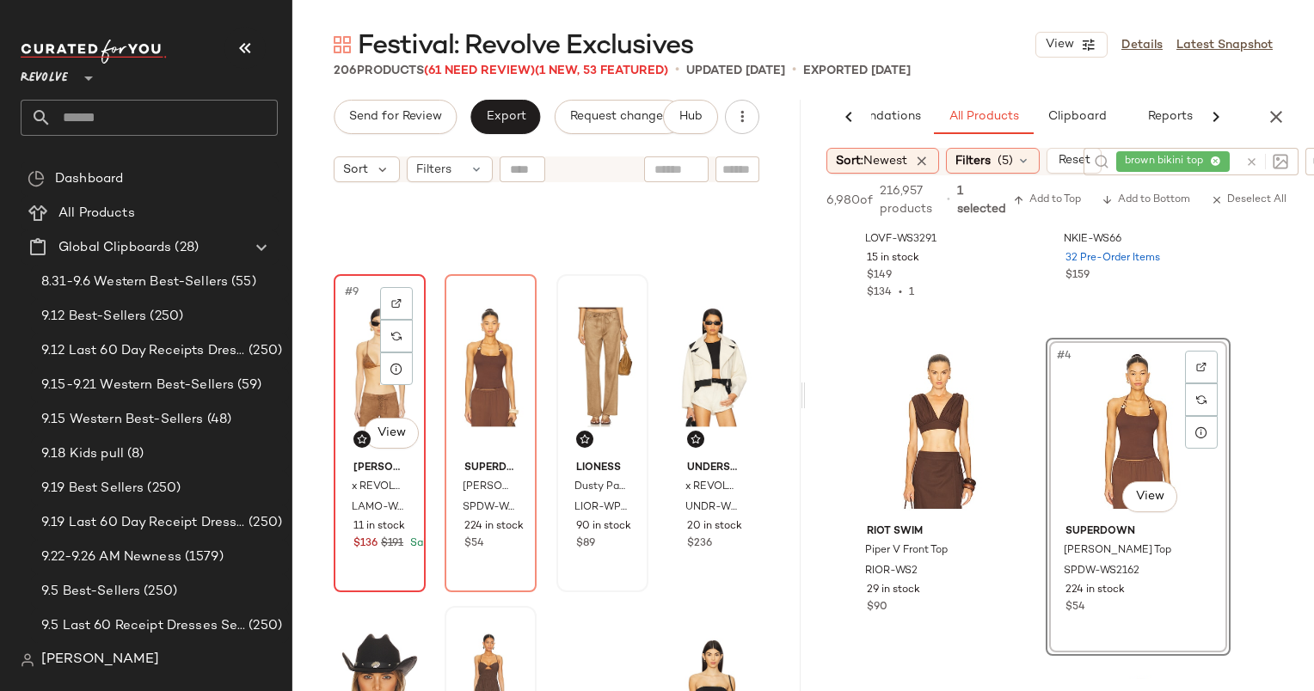
click at [351, 334] on div "#9 View" at bounding box center [380, 367] width 80 height 174
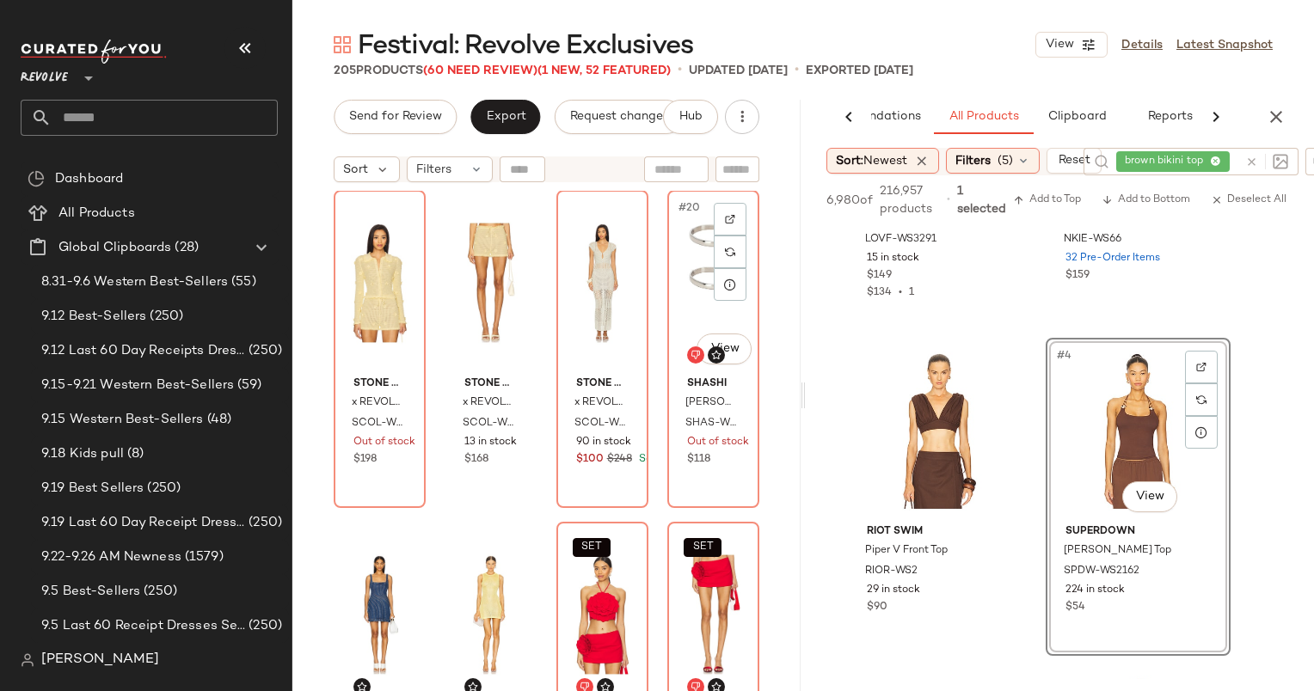
scroll to position [1345, 0]
click at [1279, 115] on icon "button" at bounding box center [1276, 117] width 21 height 21
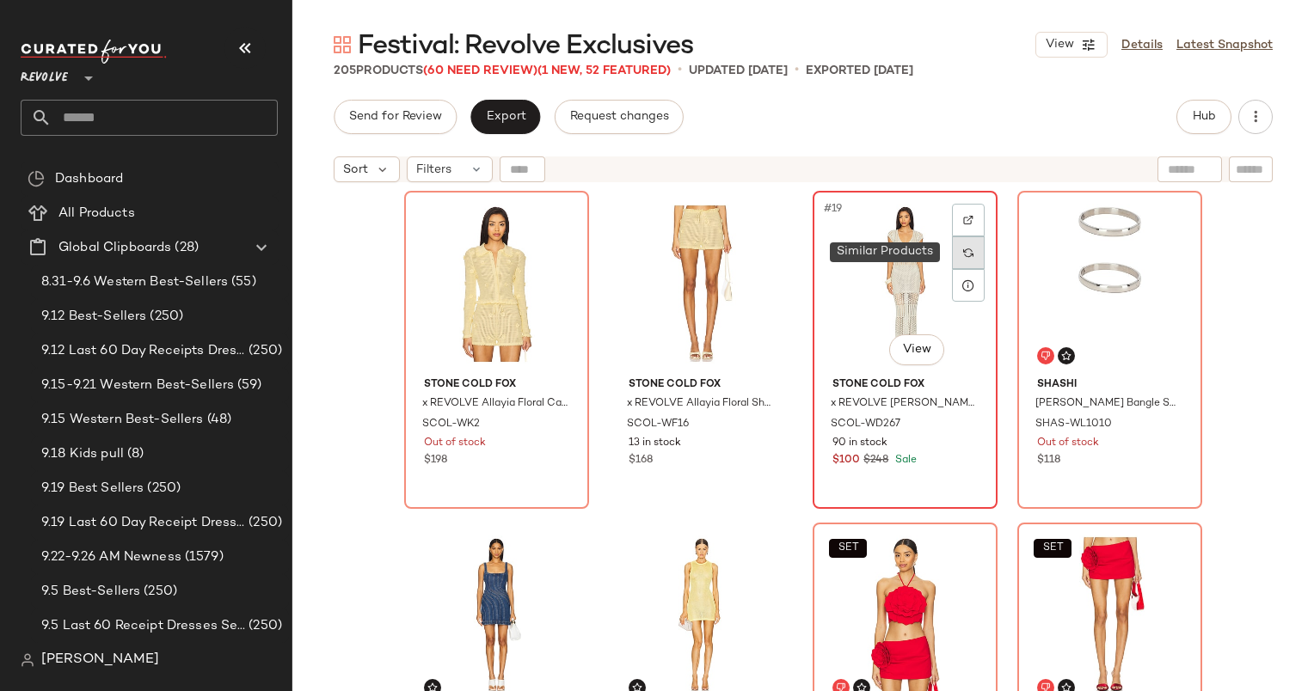
click at [963, 255] on img at bounding box center [968, 253] width 10 height 10
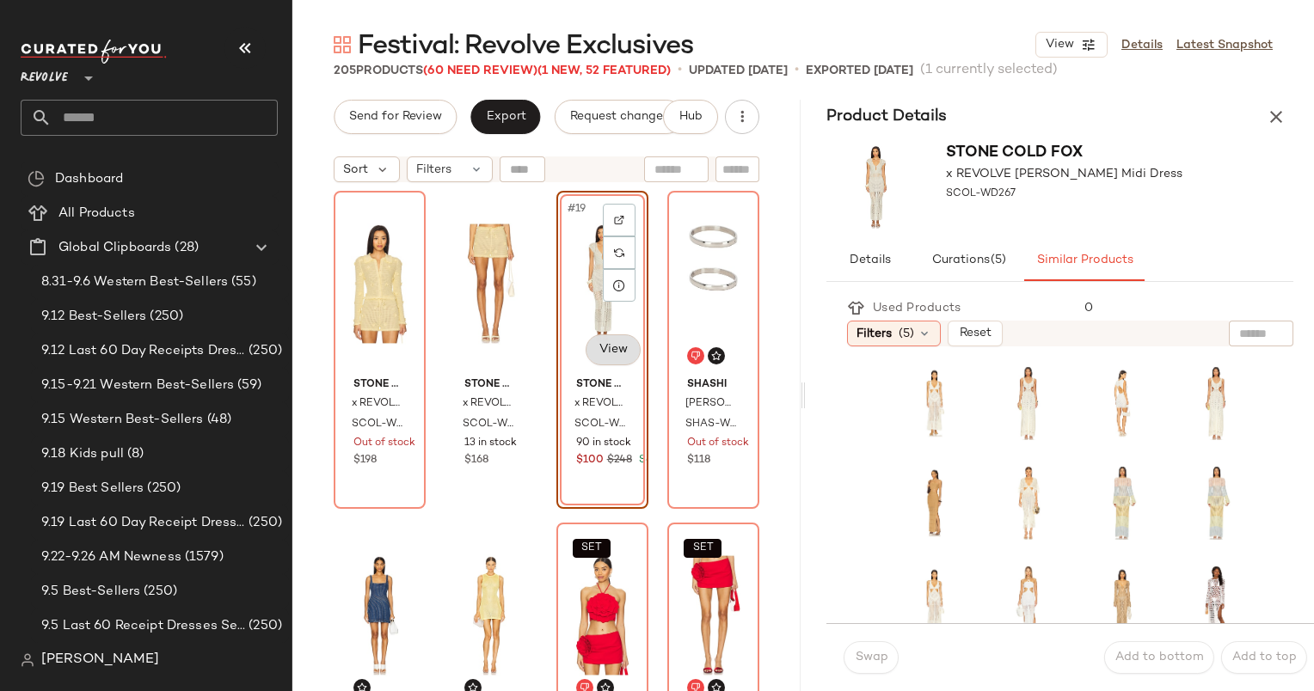
click at [616, 343] on body "Revolve ** Dashboard All Products Global Clipboards (28) 8.31-9.6 Western Best-…" at bounding box center [657, 345] width 1314 height 691
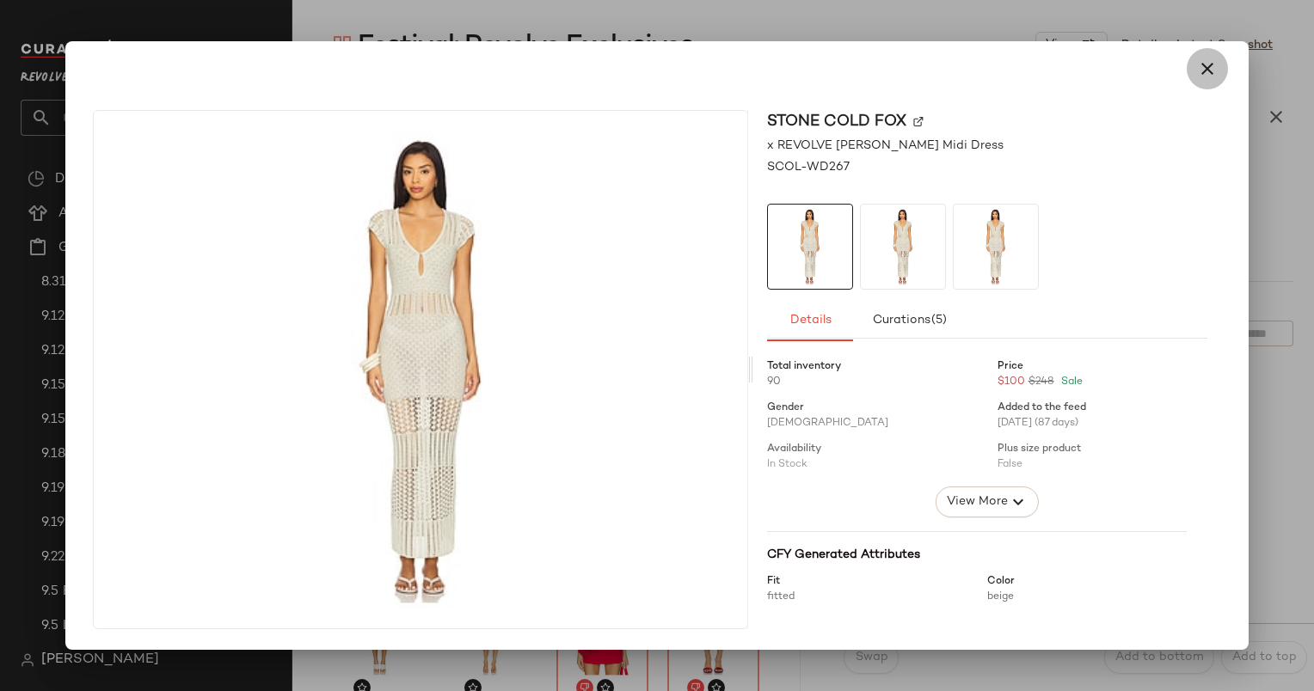
click at [1221, 68] on button "button" at bounding box center [1207, 68] width 41 height 41
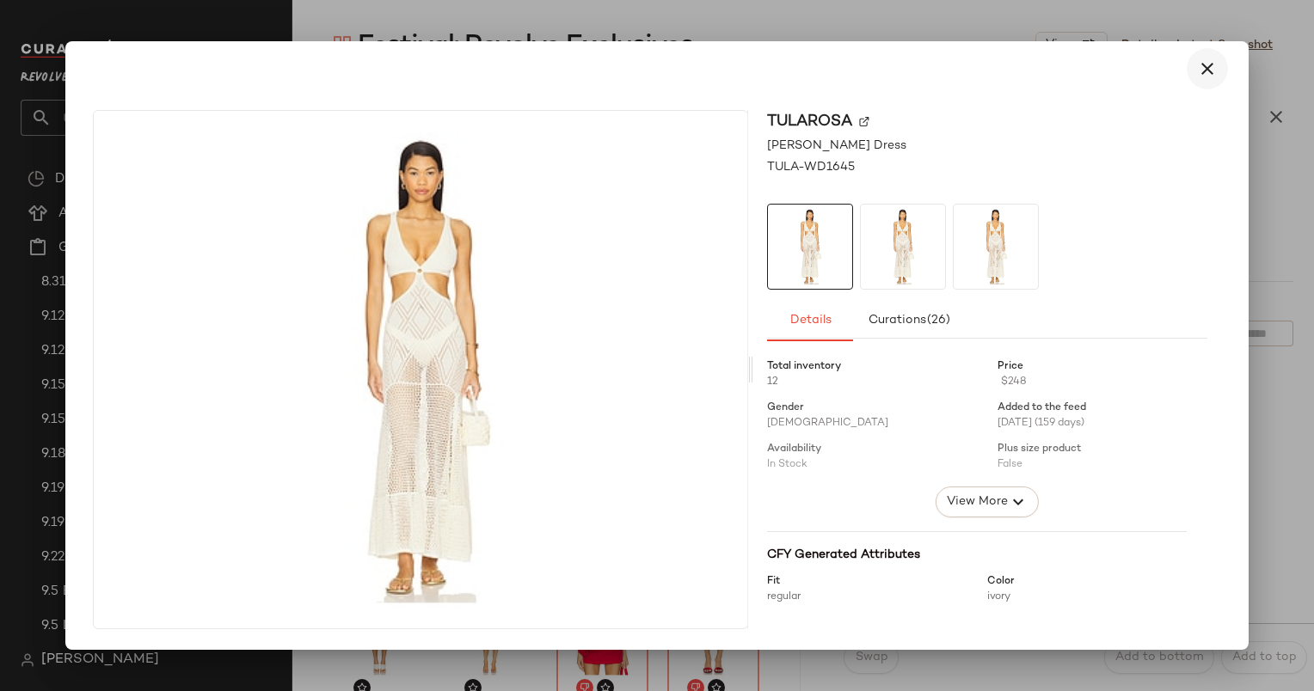
click at [1201, 70] on icon "button" at bounding box center [1207, 68] width 21 height 21
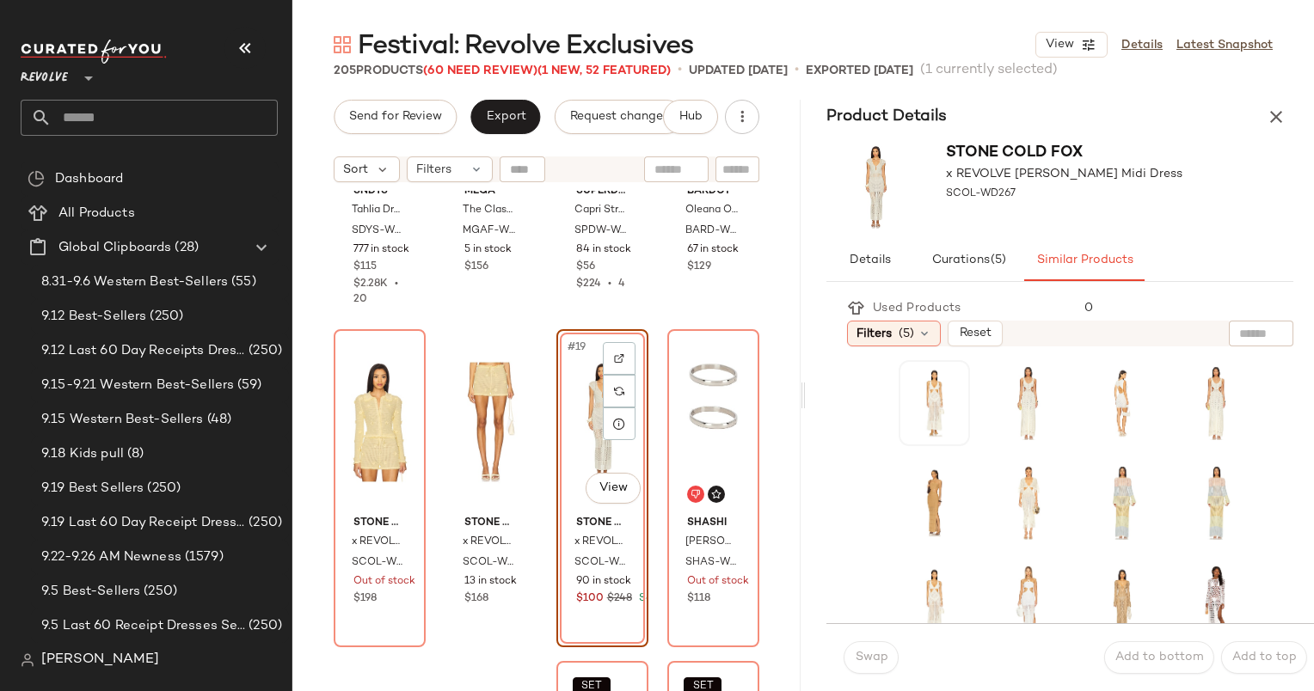
scroll to position [1212, 0]
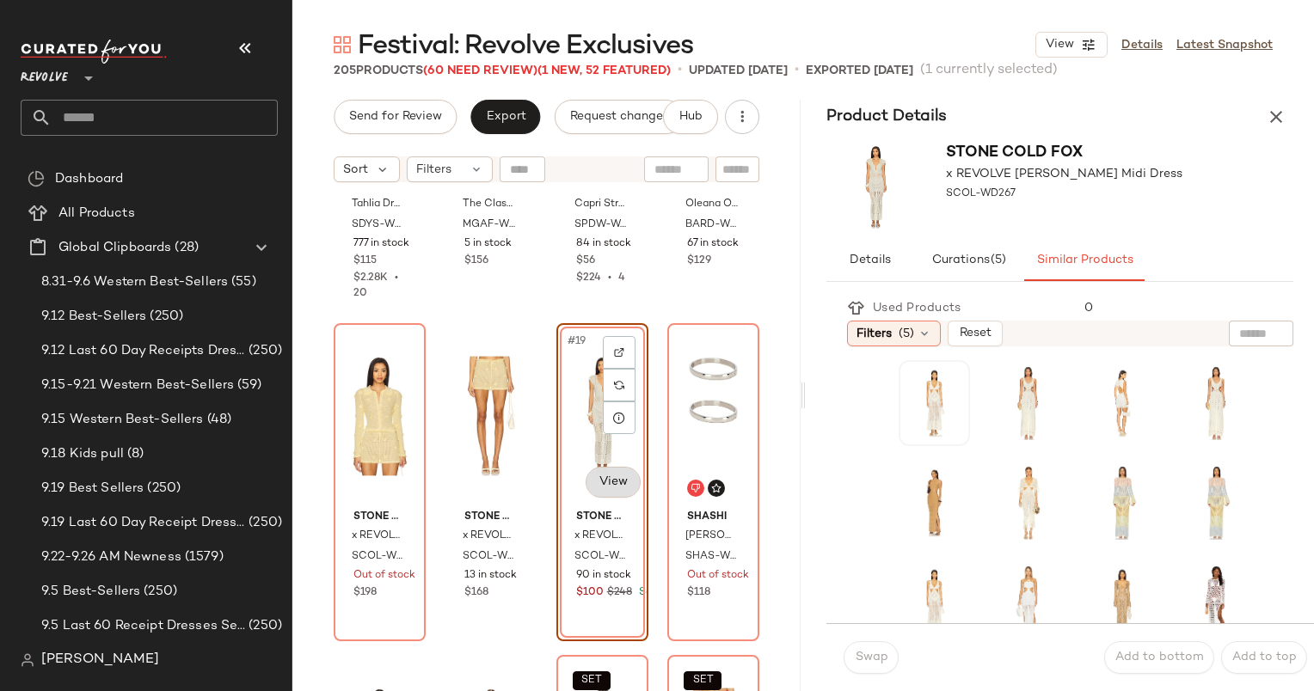
click at [605, 478] on body "Revolve ** Dashboard All Products Global Clipboards (28) 8.31-9.6 Western Best-…" at bounding box center [657, 345] width 1314 height 691
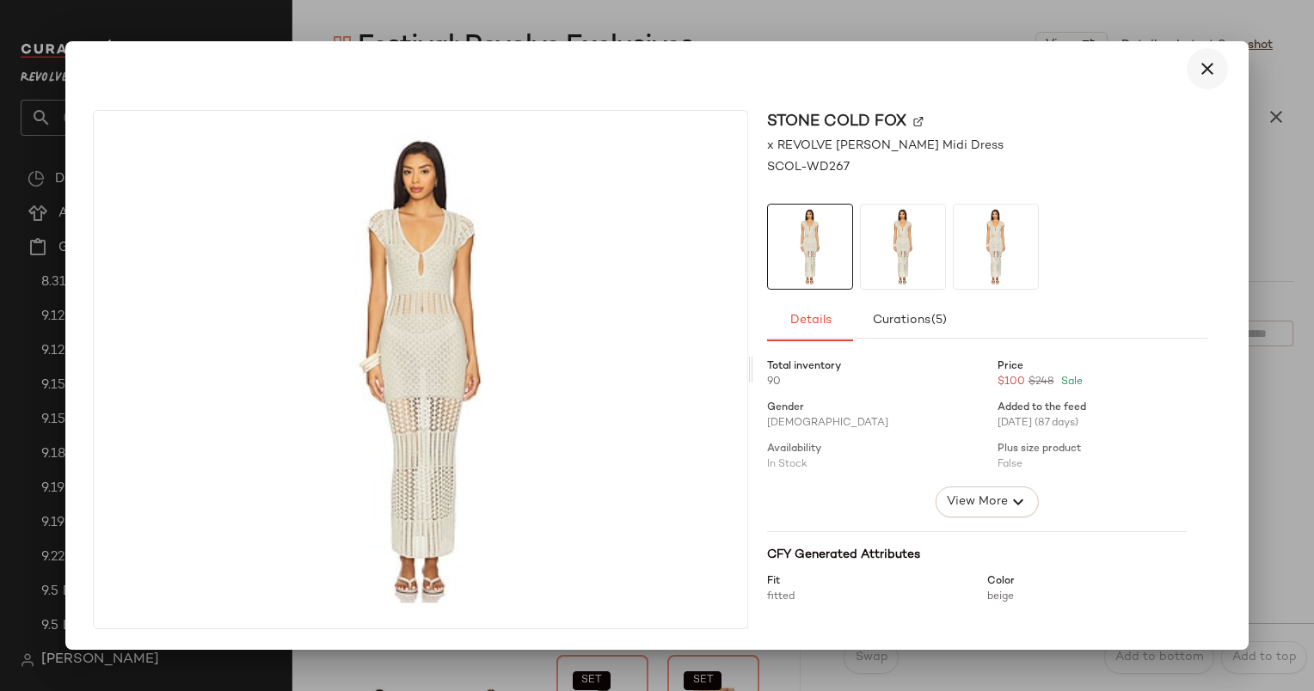
click at [1214, 75] on icon "button" at bounding box center [1207, 68] width 21 height 21
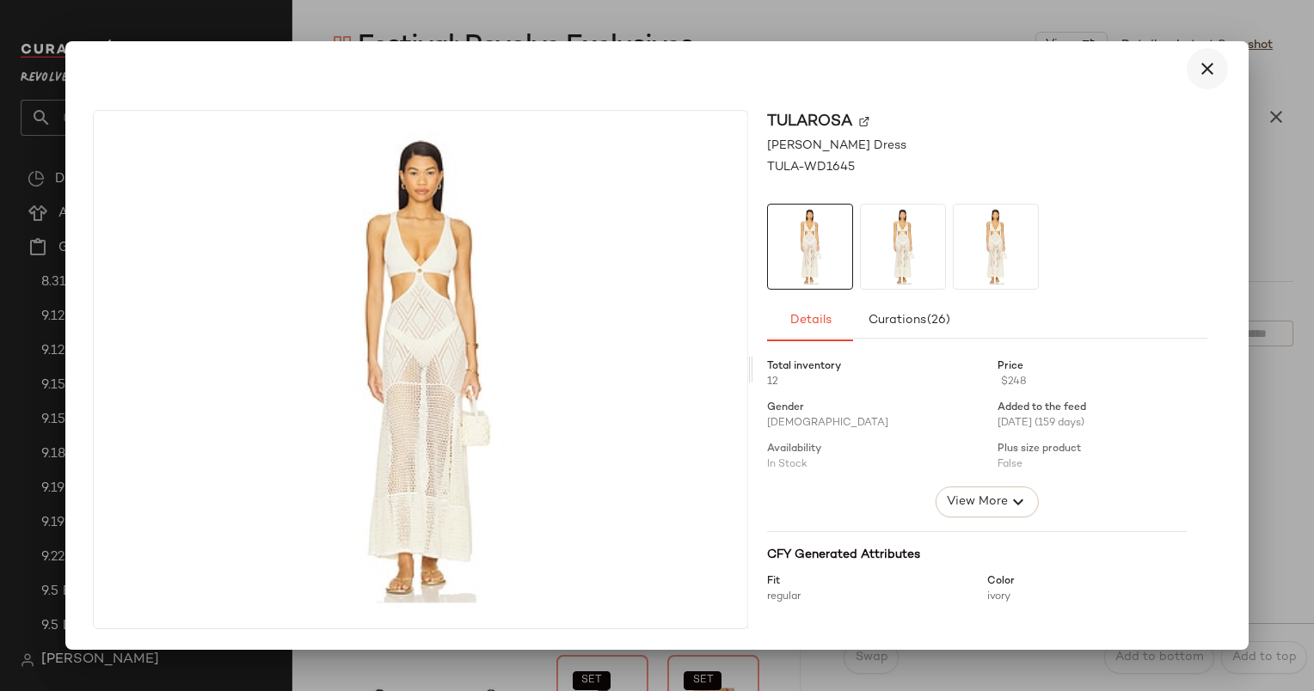
click at [1212, 80] on button "button" at bounding box center [1207, 68] width 41 height 41
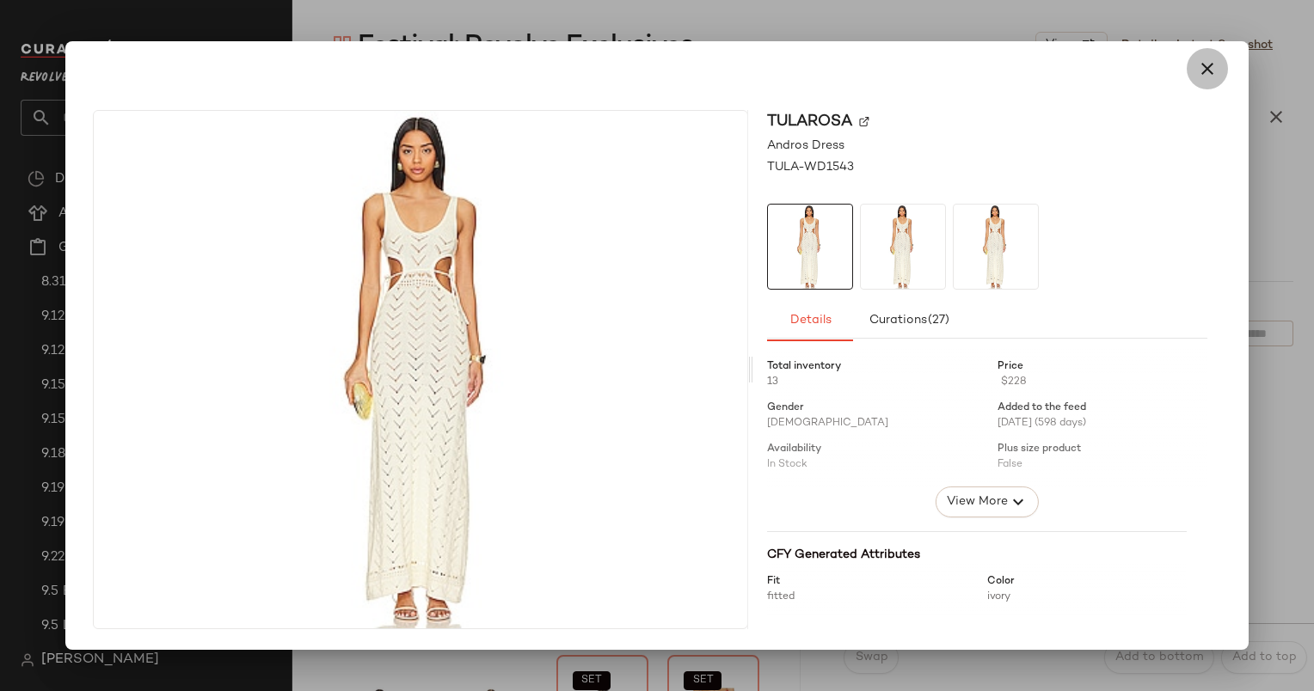
click at [1218, 74] on button "button" at bounding box center [1207, 68] width 41 height 41
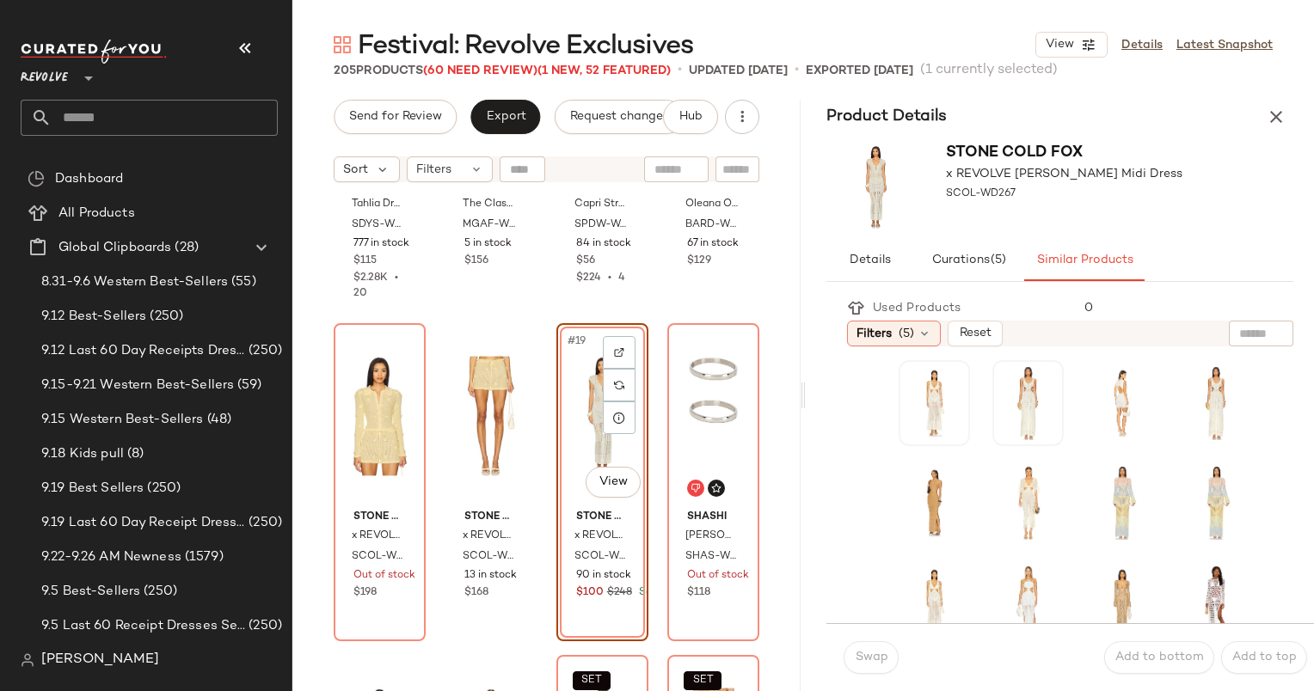
scroll to position [114, 0]
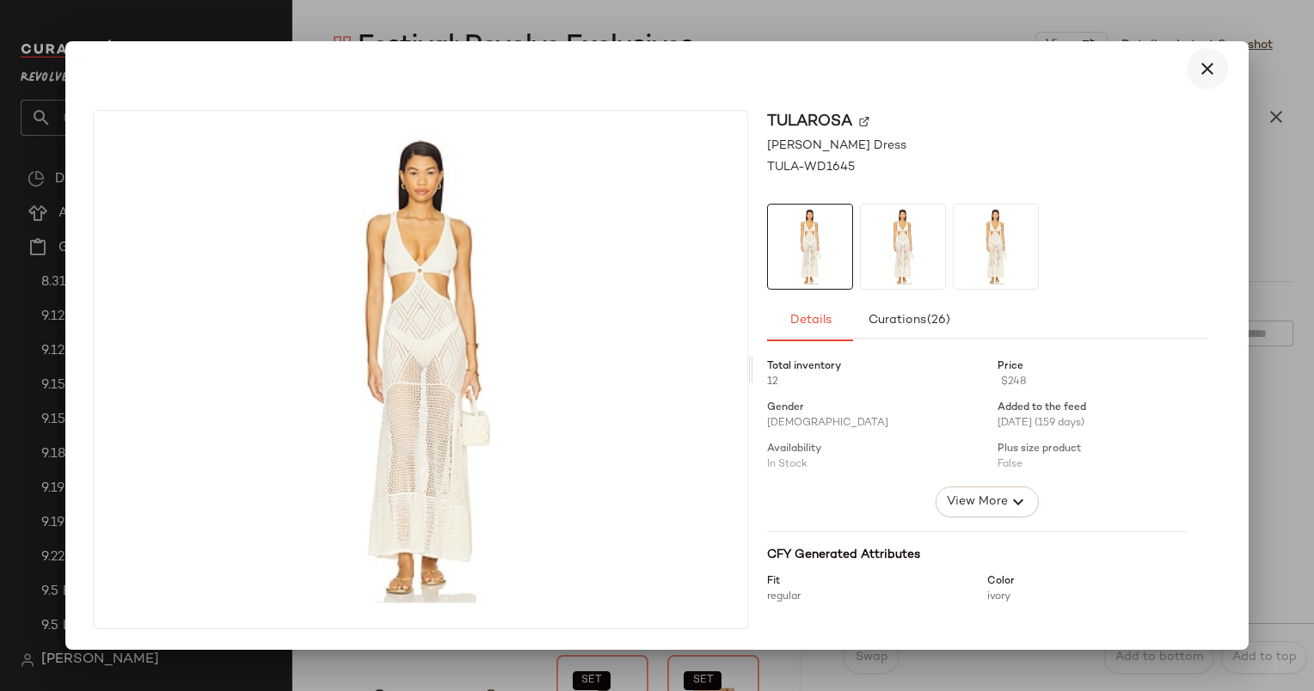
click at [1194, 66] on button "button" at bounding box center [1207, 68] width 41 height 41
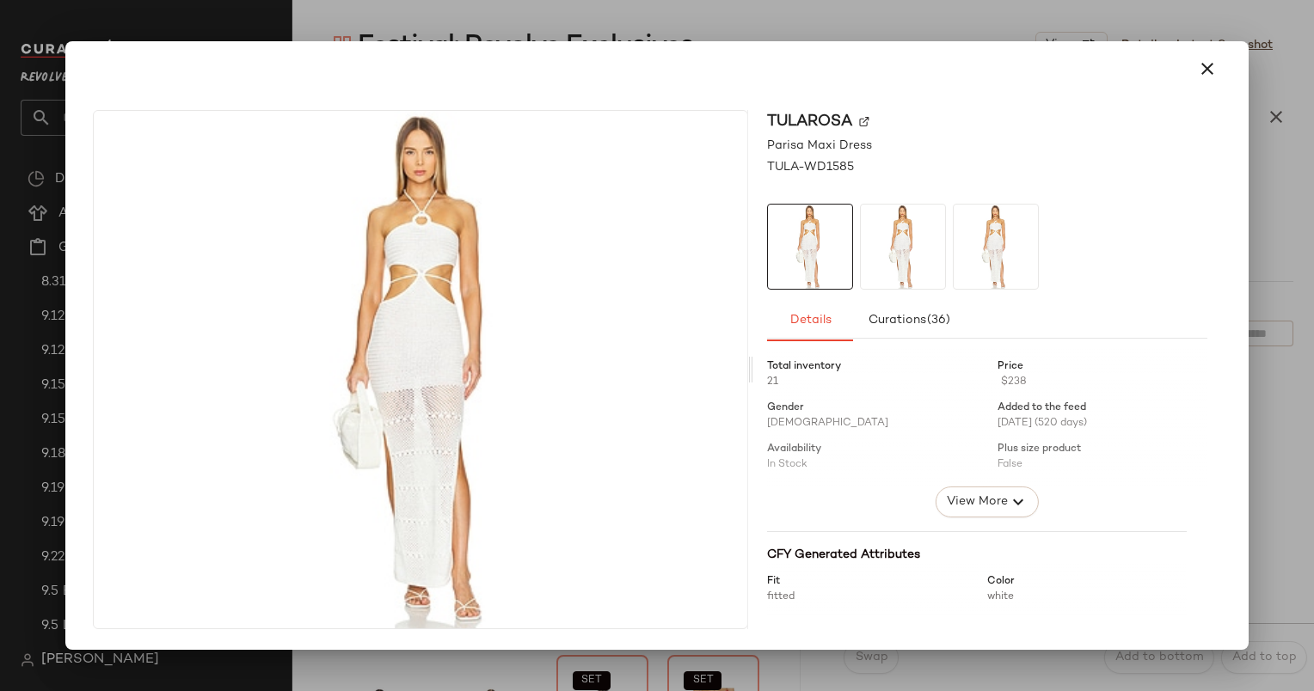
click at [1215, 89] on div at bounding box center [656, 68] width 1169 height 55
click at [1200, 67] on icon "button" at bounding box center [1207, 68] width 21 height 21
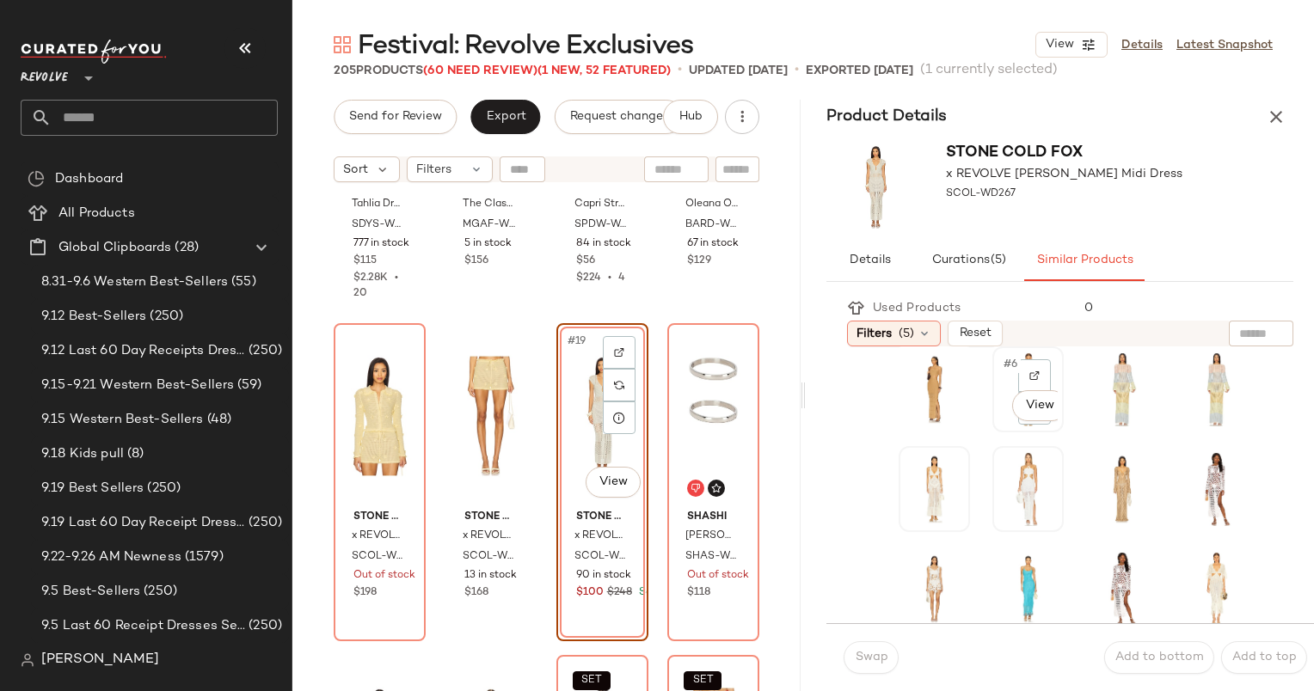
click at [998, 377] on div "#6 View" at bounding box center [1027, 390] width 59 height 74
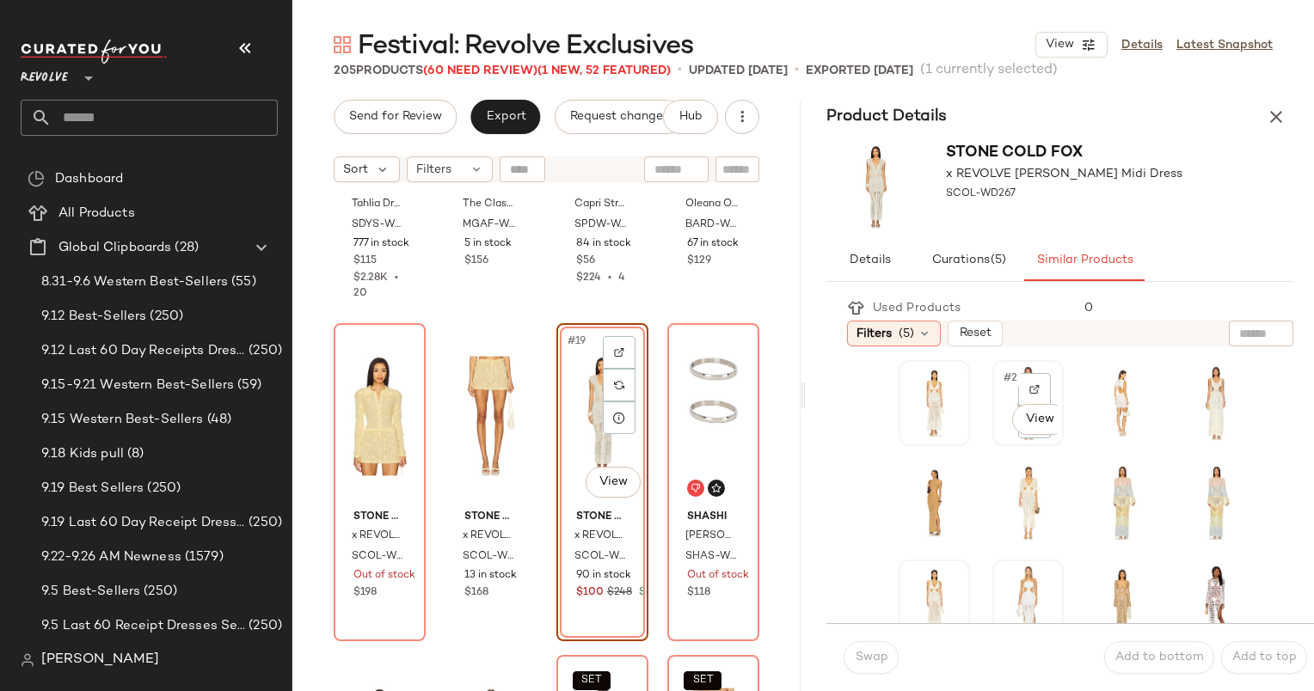
click at [998, 378] on div "#2 View" at bounding box center [1027, 403] width 59 height 74
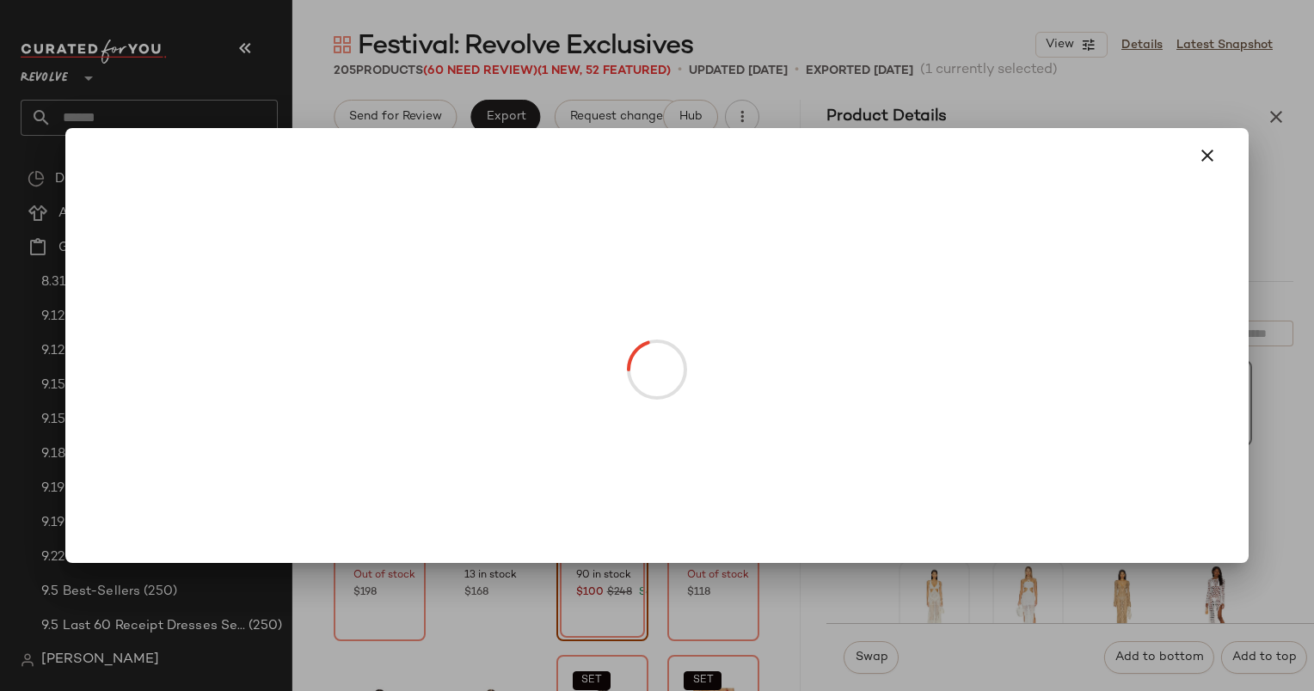
click at [602, 483] on body "Revolve ** Dashboard All Products Global Clipboards (28) 8.31-9.6 Western Best-…" at bounding box center [657, 345] width 1314 height 691
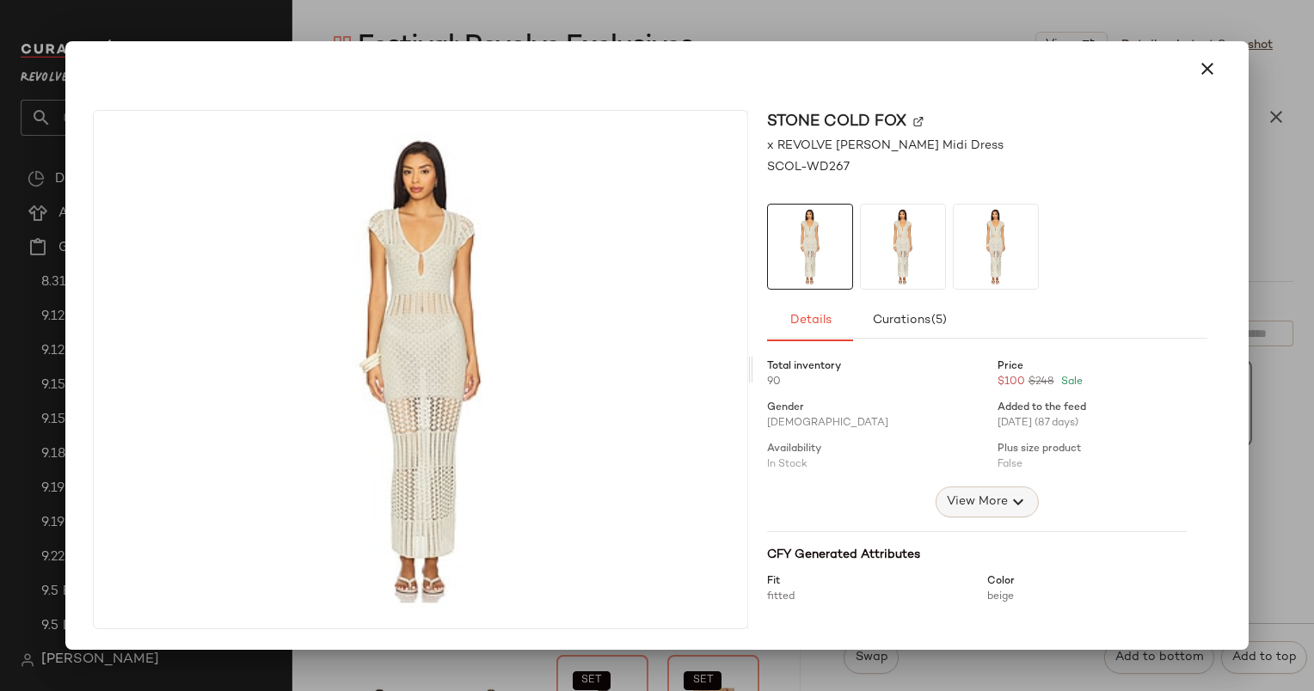
click at [991, 506] on span "View More" at bounding box center [976, 502] width 62 height 21
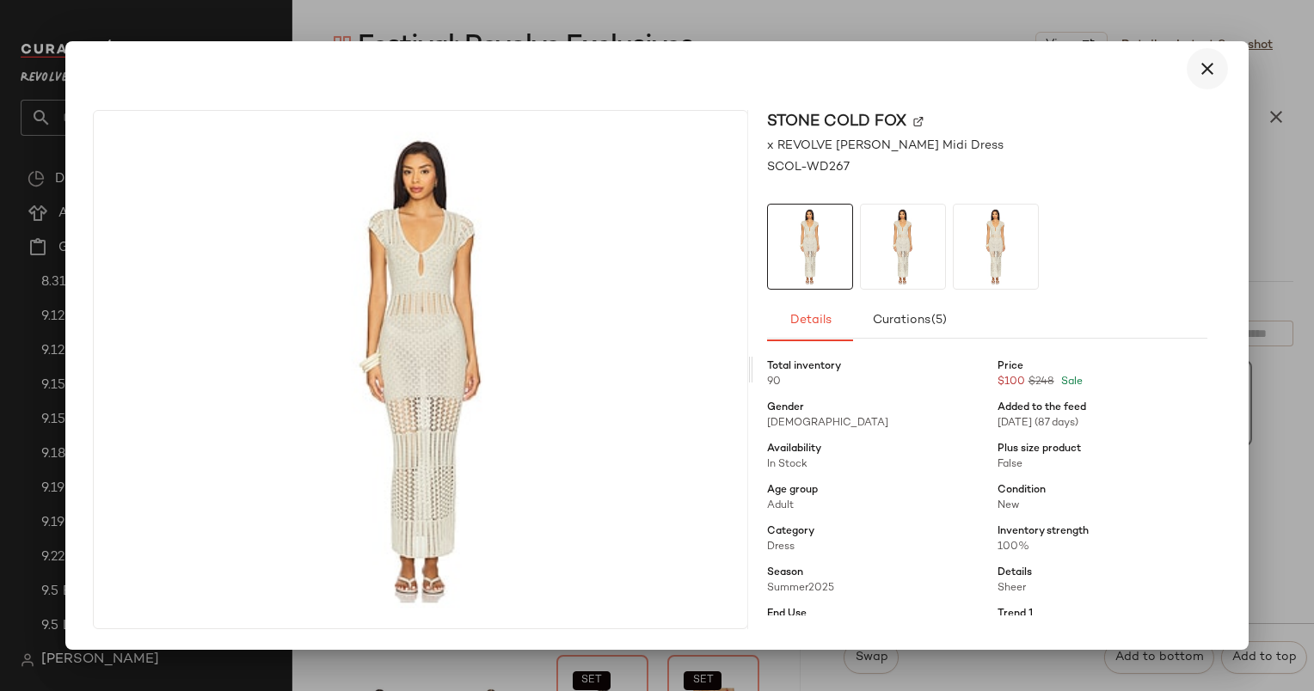
click at [1206, 71] on icon "button" at bounding box center [1207, 68] width 21 height 21
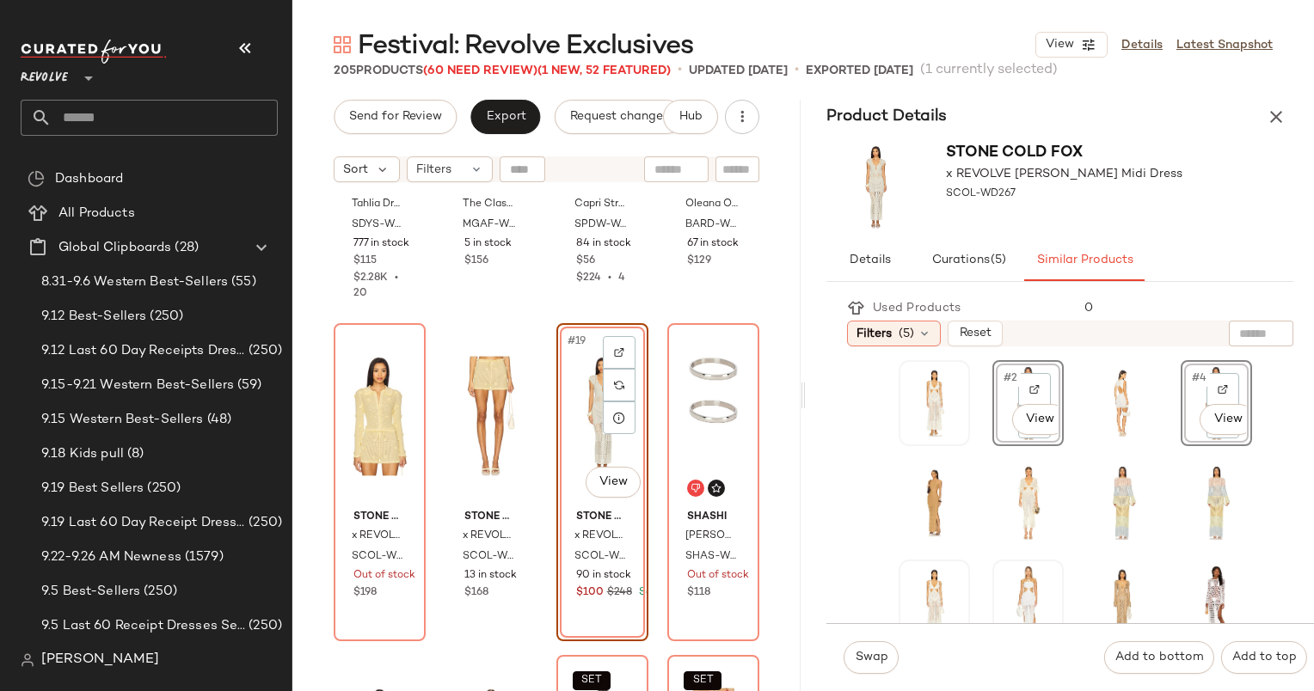
click at [1001, 393] on div "#2 View" at bounding box center [1027, 403] width 59 height 74
drag, startPoint x: 873, startPoint y: 667, endPoint x: 854, endPoint y: 657, distance: 21.5
click at [854, 657] on button "Swap" at bounding box center [871, 657] width 55 height 33
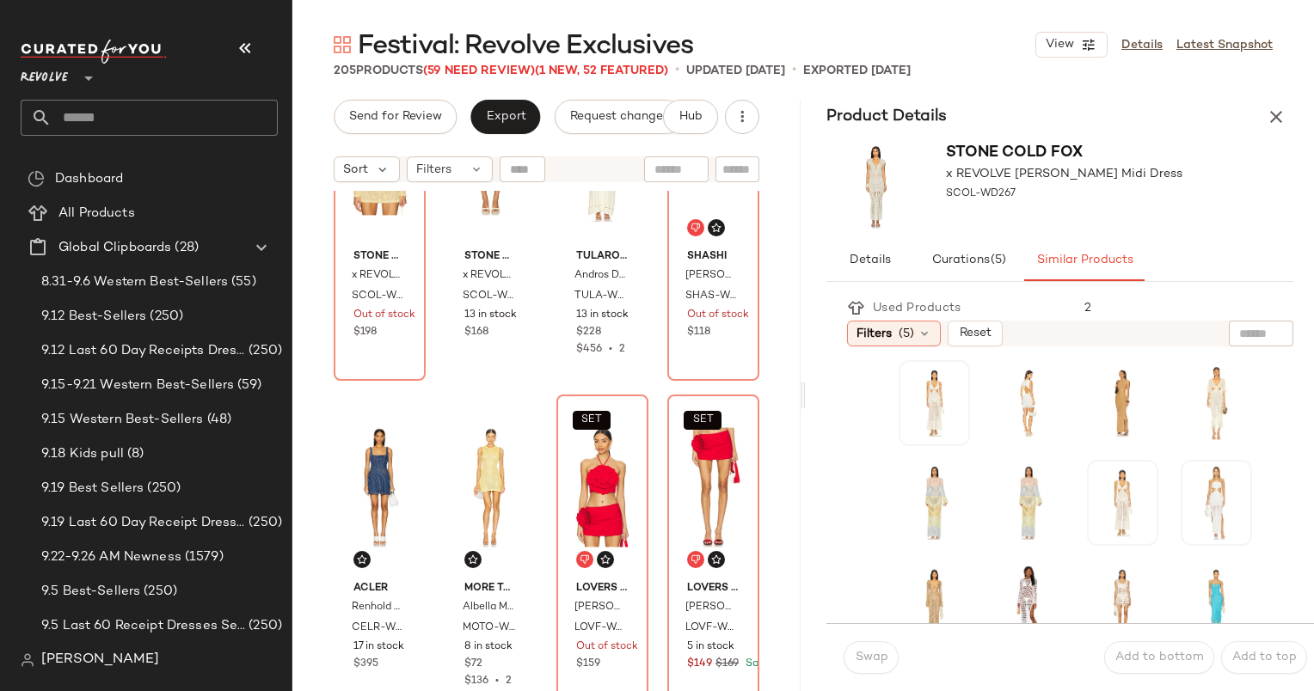
scroll to position [1678, 0]
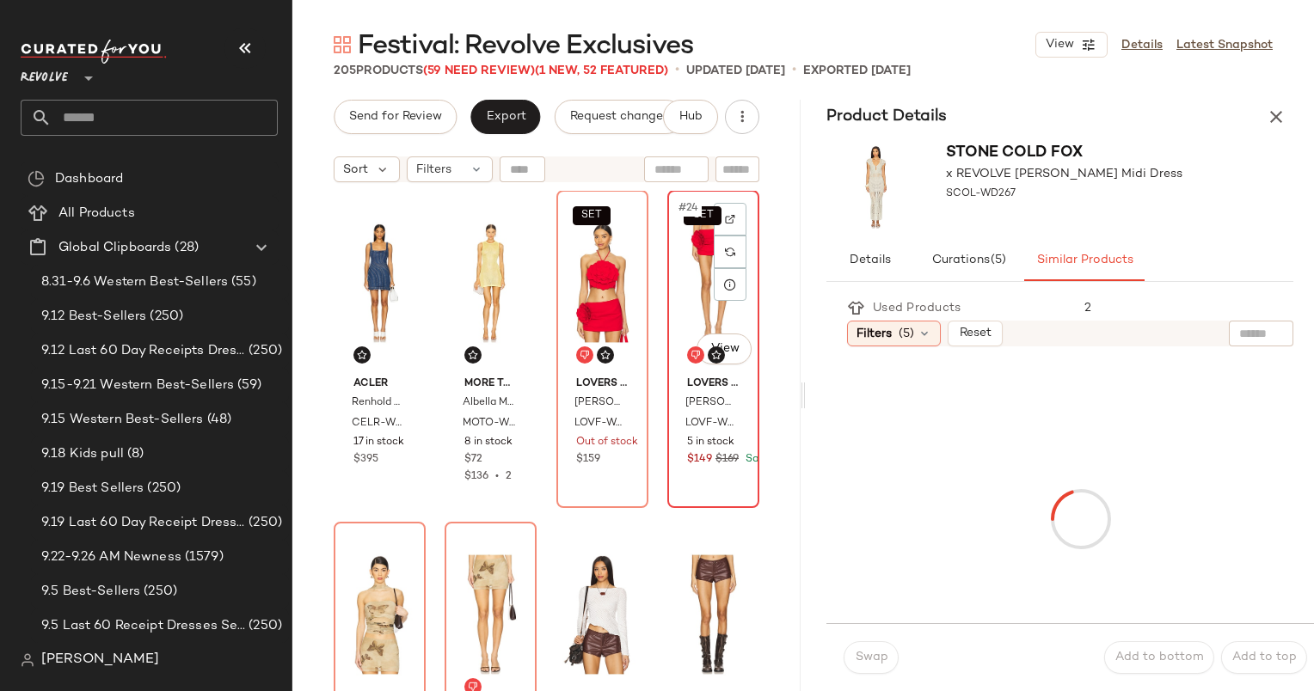
click at [684, 290] on div "SET #24 View" at bounding box center [713, 283] width 80 height 174
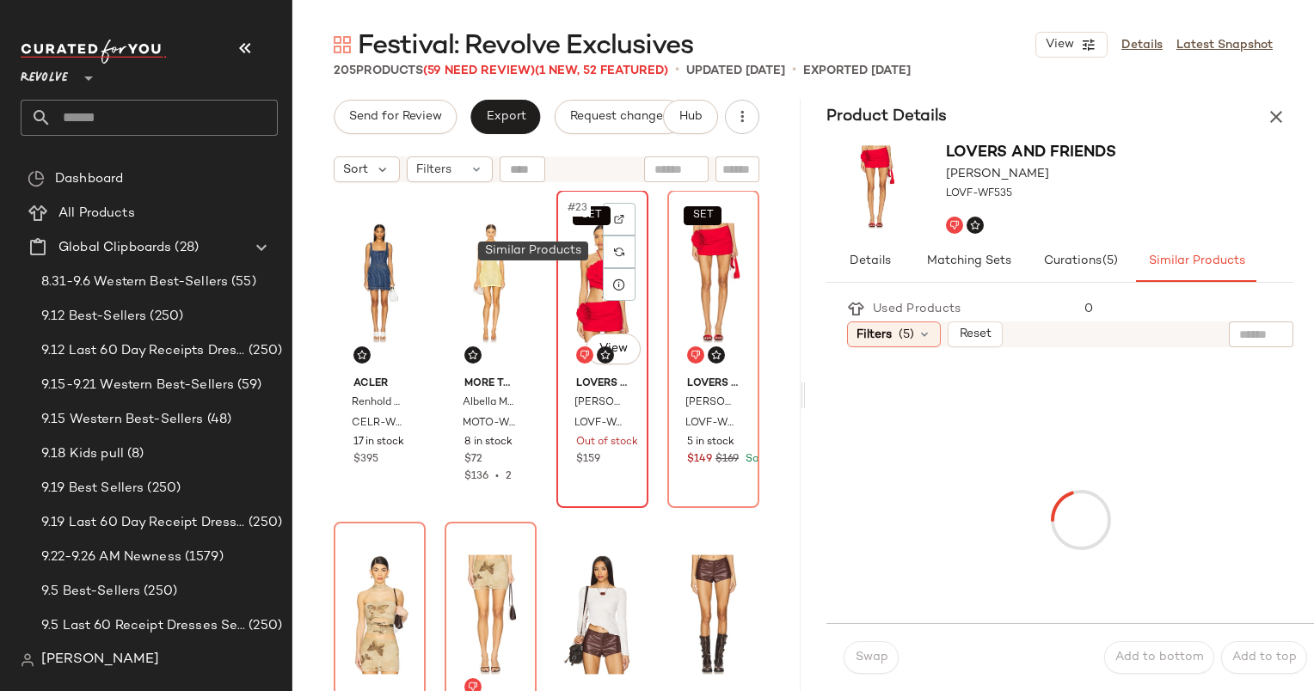
click at [603, 258] on div at bounding box center [619, 252] width 33 height 33
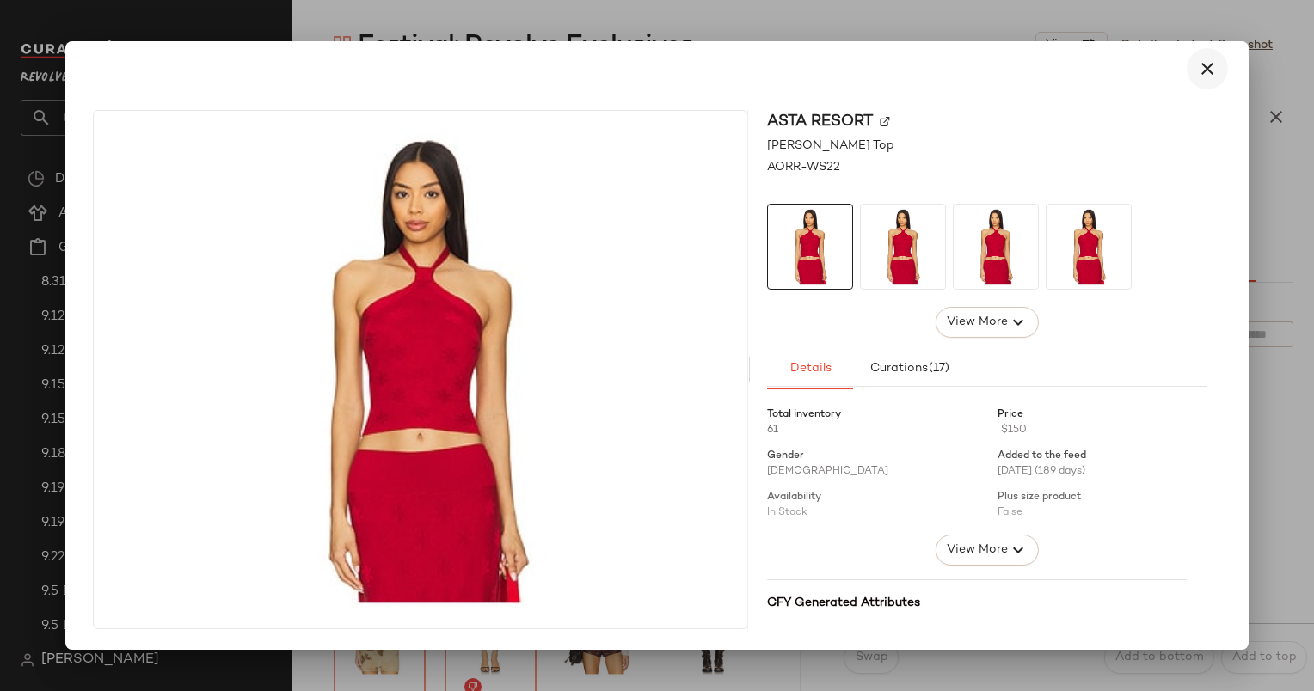
click at [1221, 68] on button "button" at bounding box center [1207, 68] width 41 height 41
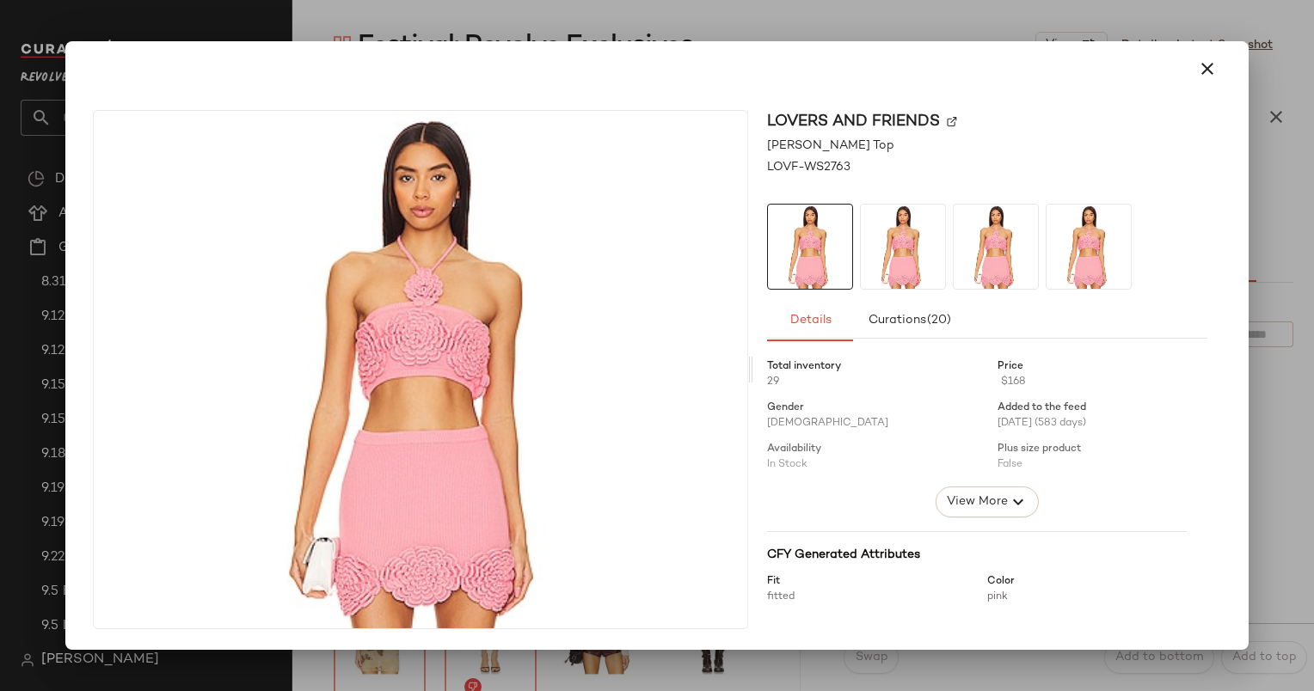
click at [1187, 52] on div at bounding box center [656, 68] width 1141 height 41
click at [1202, 62] on icon "button" at bounding box center [1207, 68] width 21 height 21
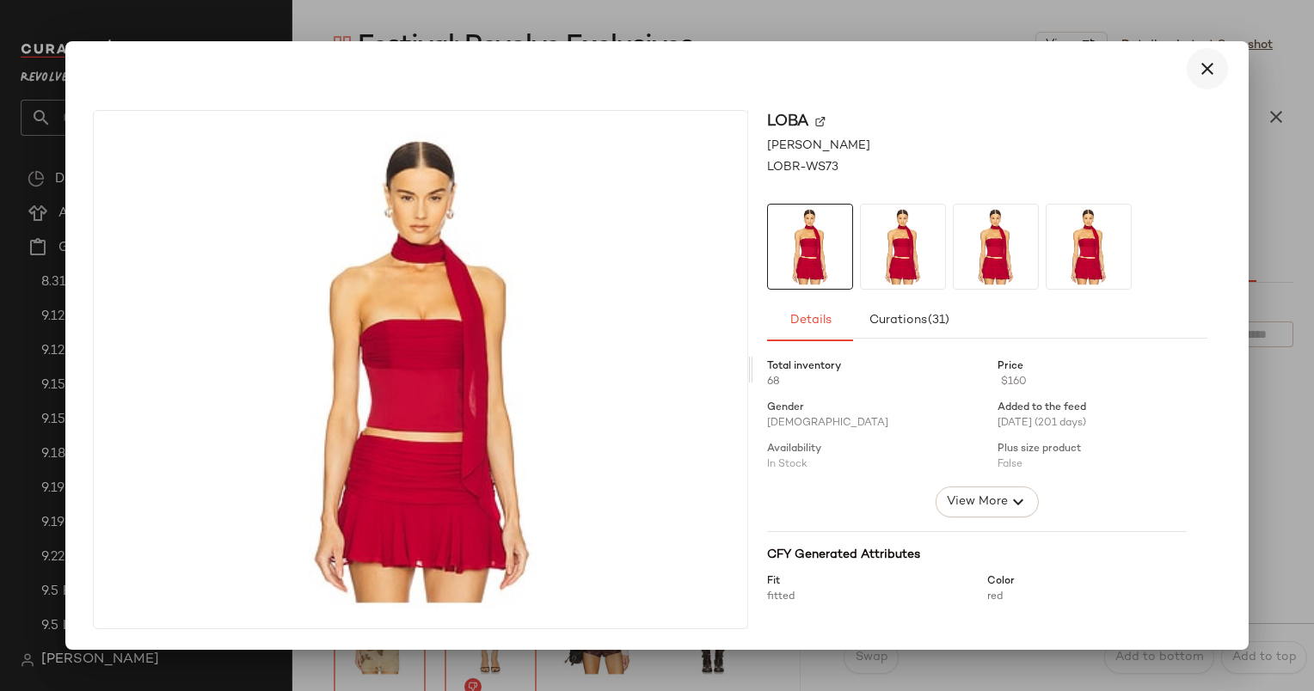
click at [1212, 83] on button "button" at bounding box center [1207, 68] width 41 height 41
click at [1222, 64] on button "button" at bounding box center [1207, 68] width 41 height 41
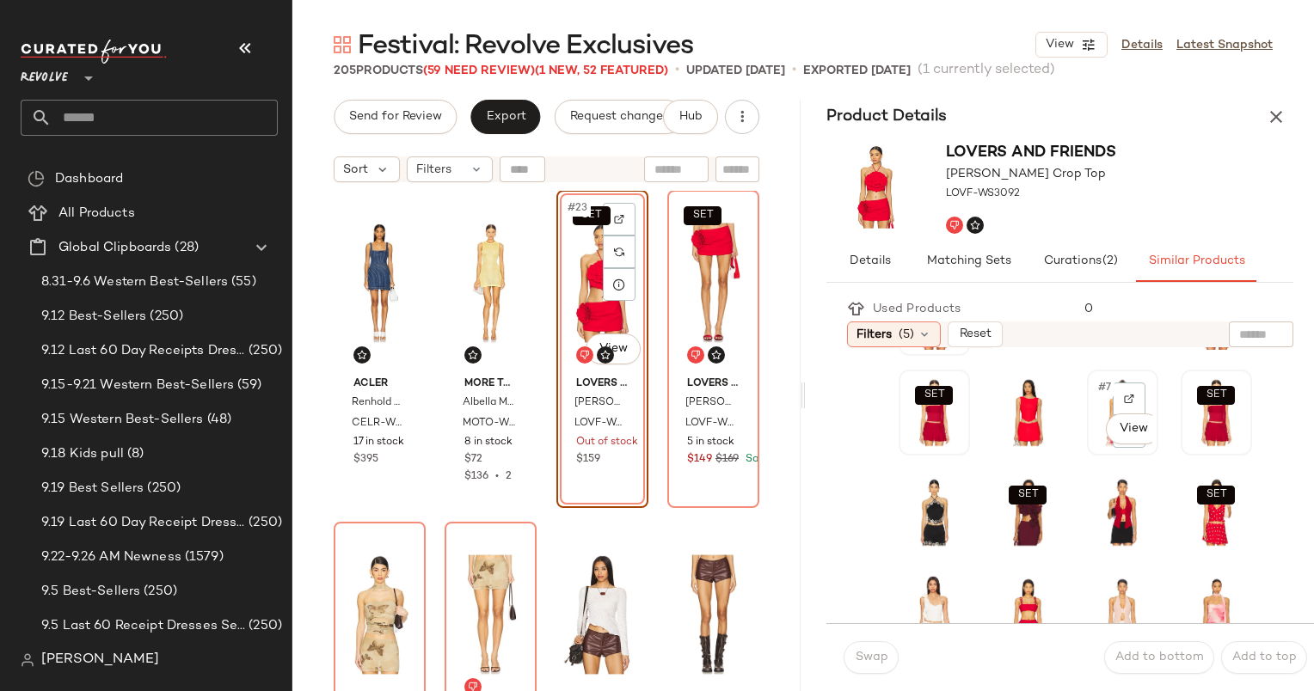
scroll to position [117, 0]
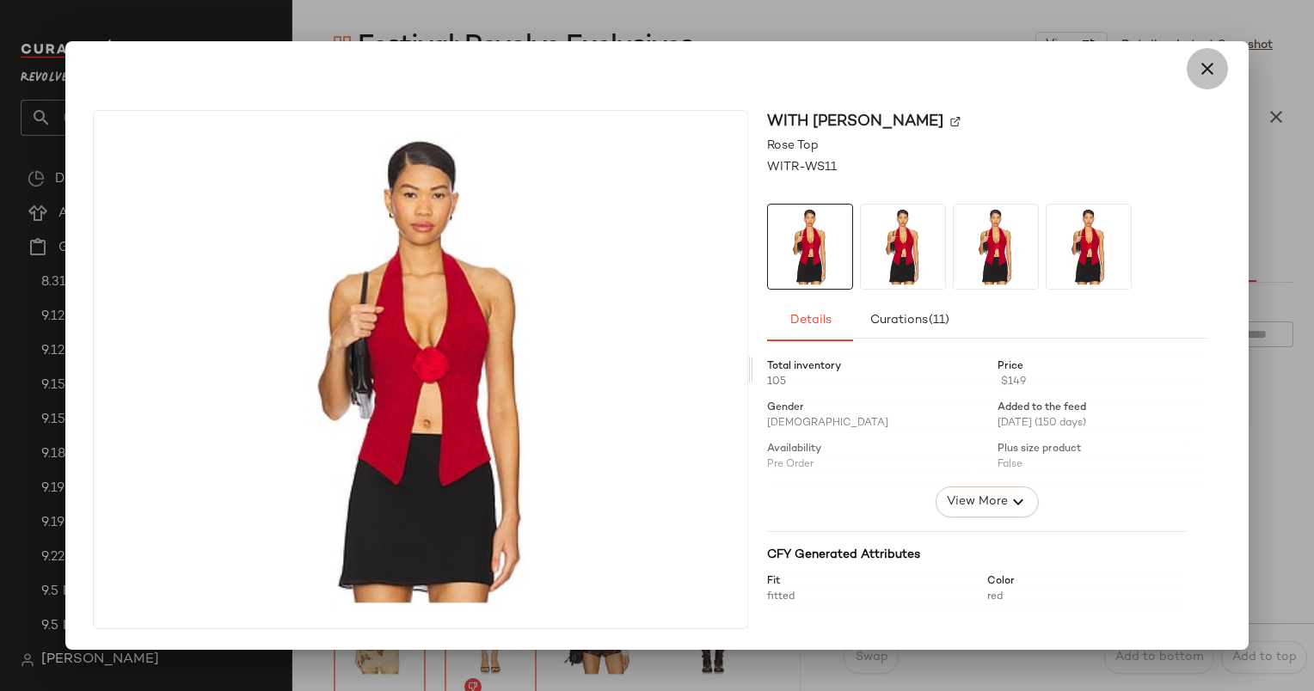
click at [1204, 77] on icon "button" at bounding box center [1207, 68] width 21 height 21
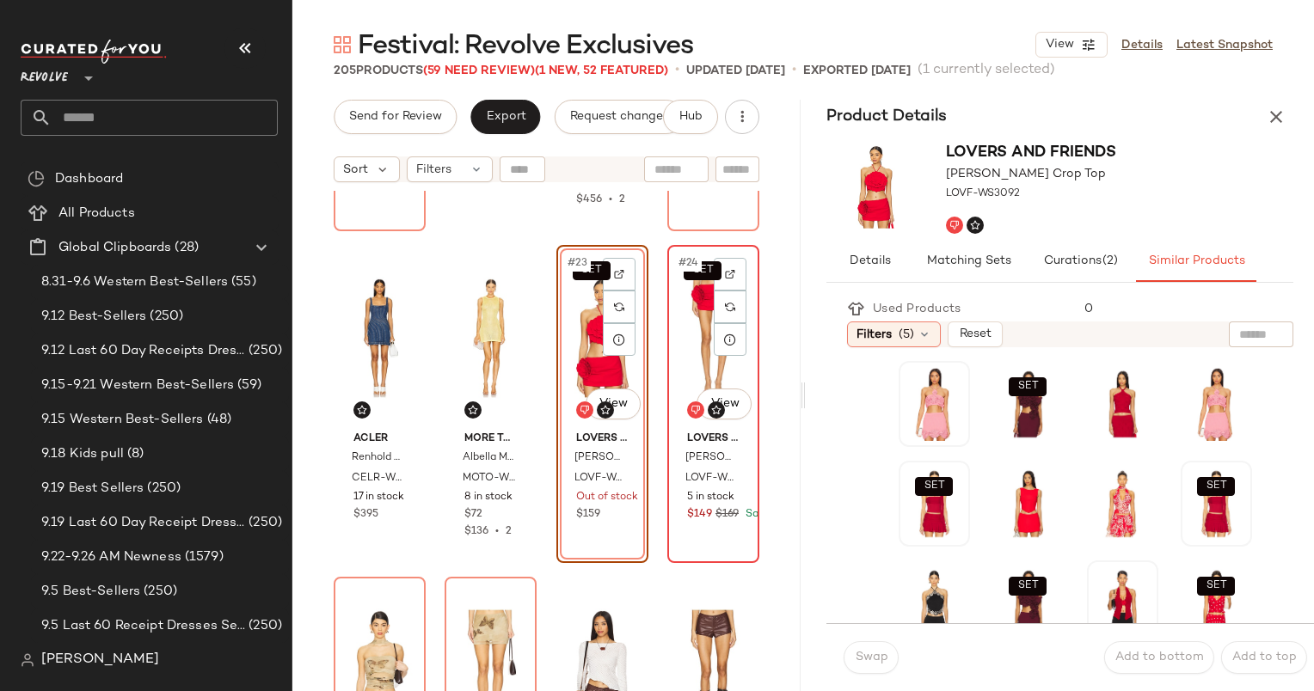
scroll to position [1623, 0]
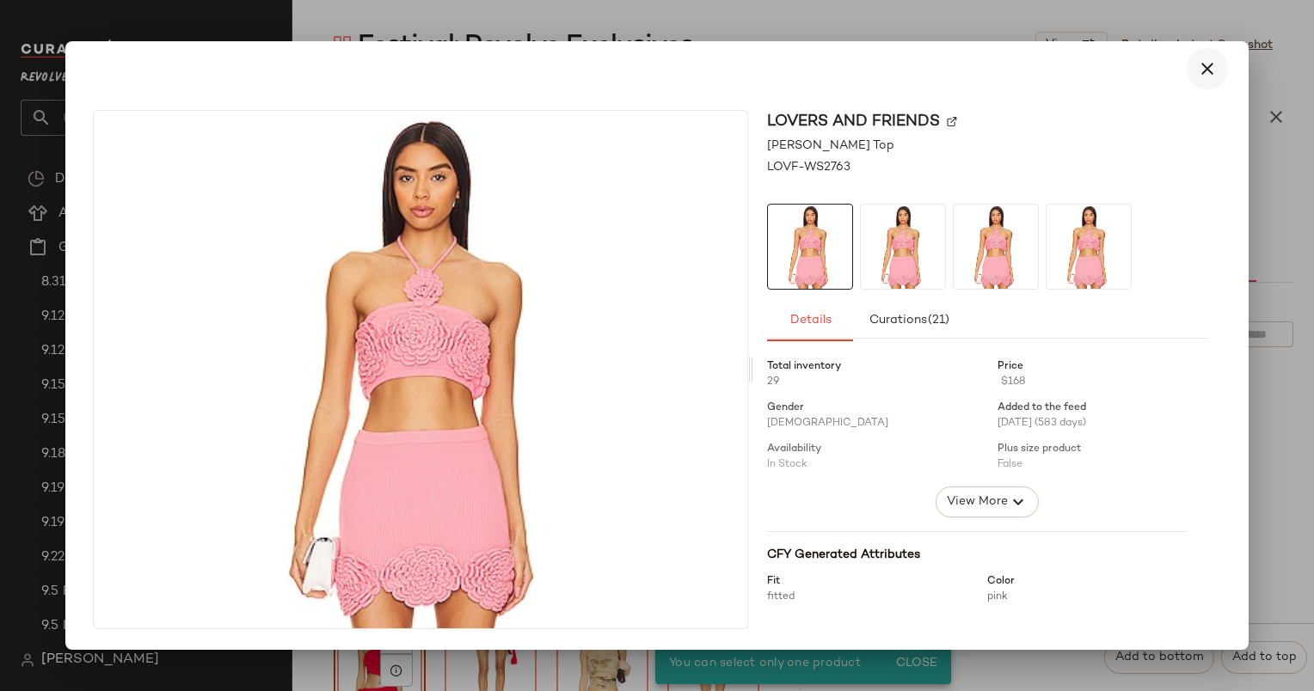
click at [1221, 68] on button "button" at bounding box center [1207, 68] width 41 height 41
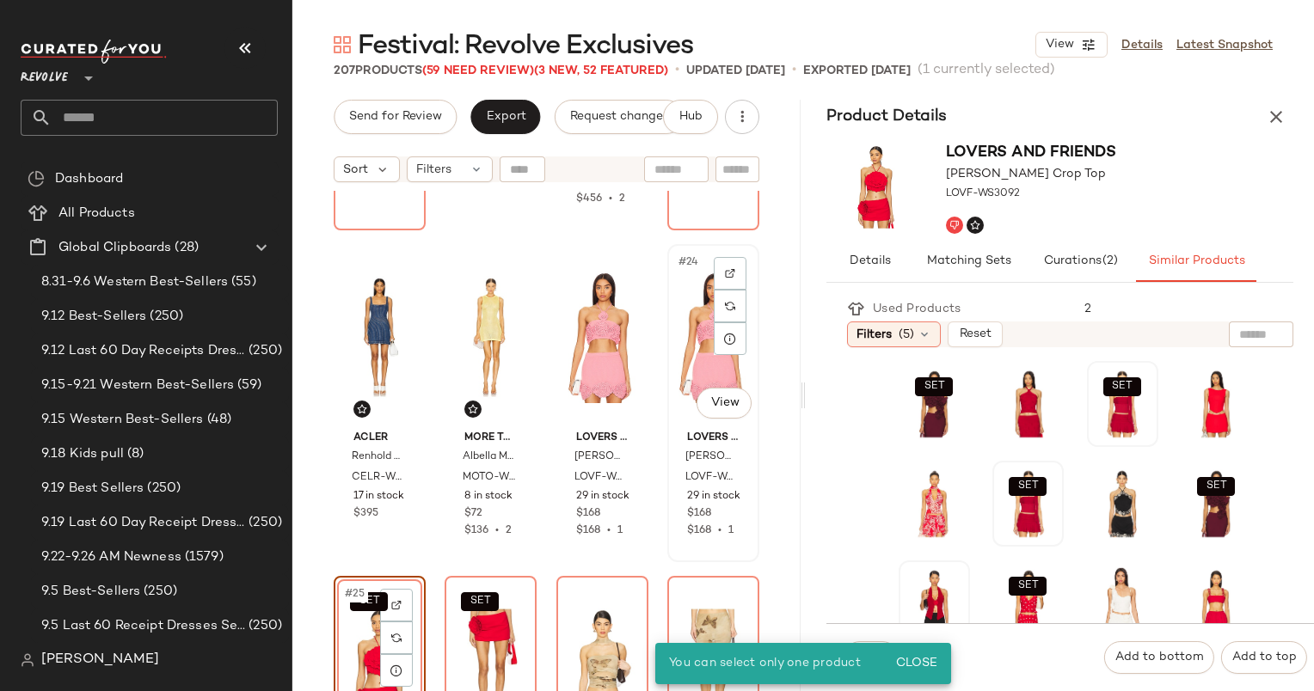
click at [702, 357] on div "#24 View" at bounding box center [713, 337] width 80 height 174
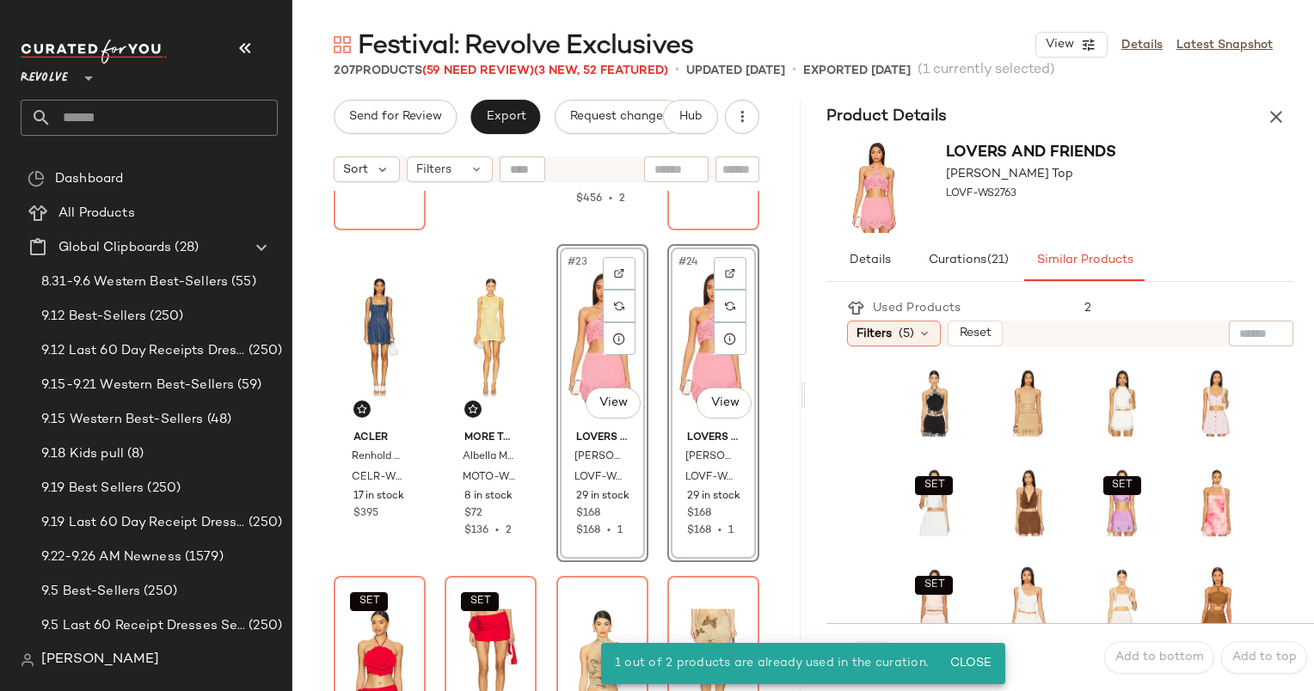
click at [702, 357] on div "#24 View" at bounding box center [713, 337] width 80 height 174
click at [758, 374] on div "Stone Cold Fox x REVOLVE Allayia Floral Cardigan SCOL-WK2 Out of stock $198 Sto…" at bounding box center [546, 462] width 508 height 543
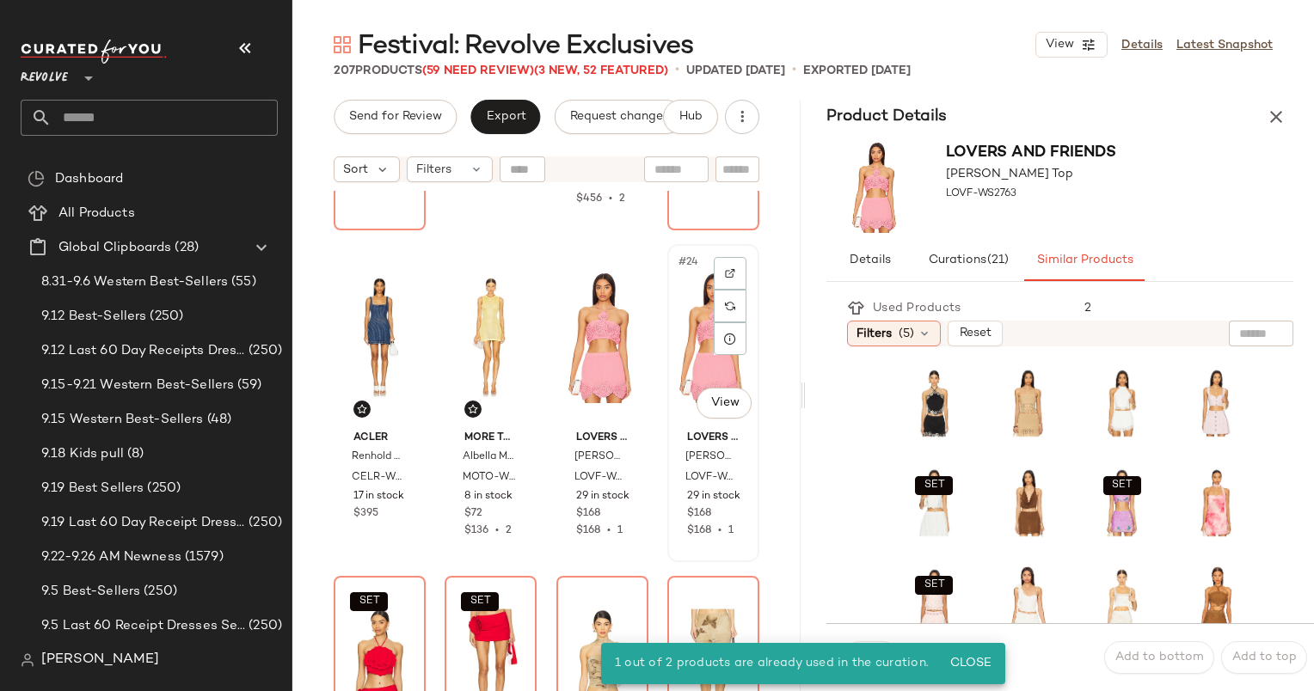
click at [684, 327] on div "#24 View" at bounding box center [713, 337] width 80 height 174
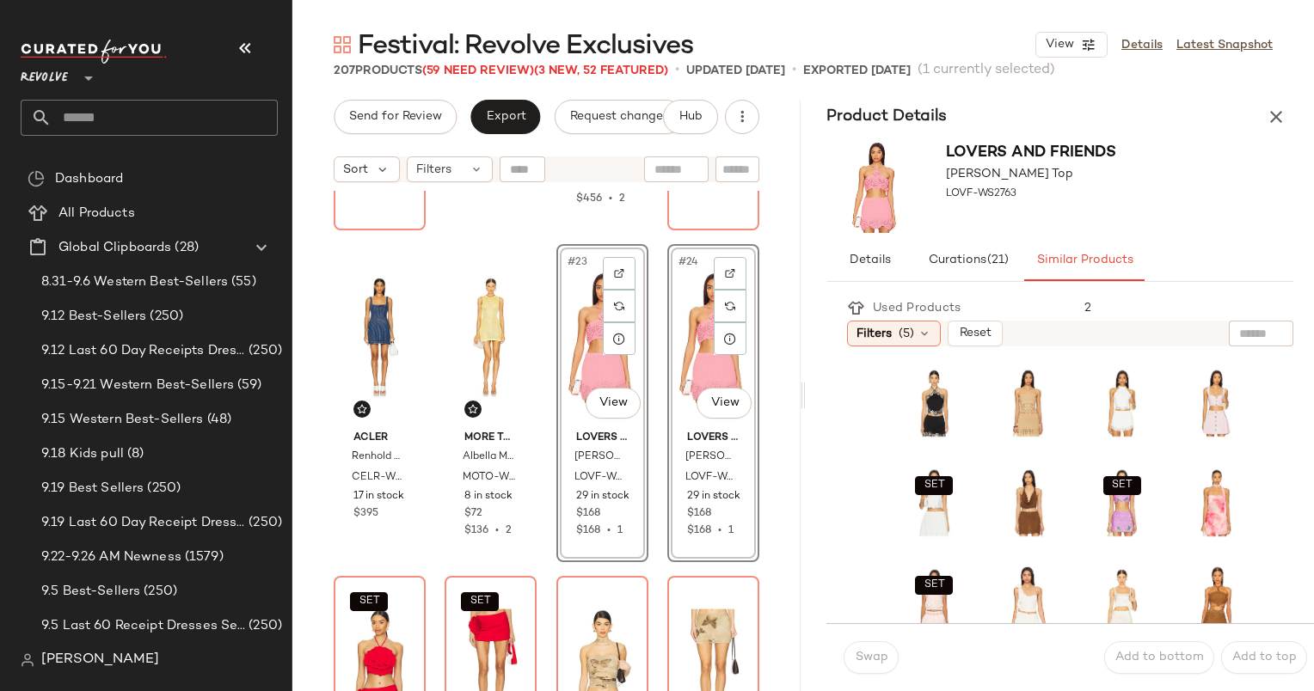
click at [586, 359] on div "#23 View" at bounding box center [602, 337] width 80 height 174
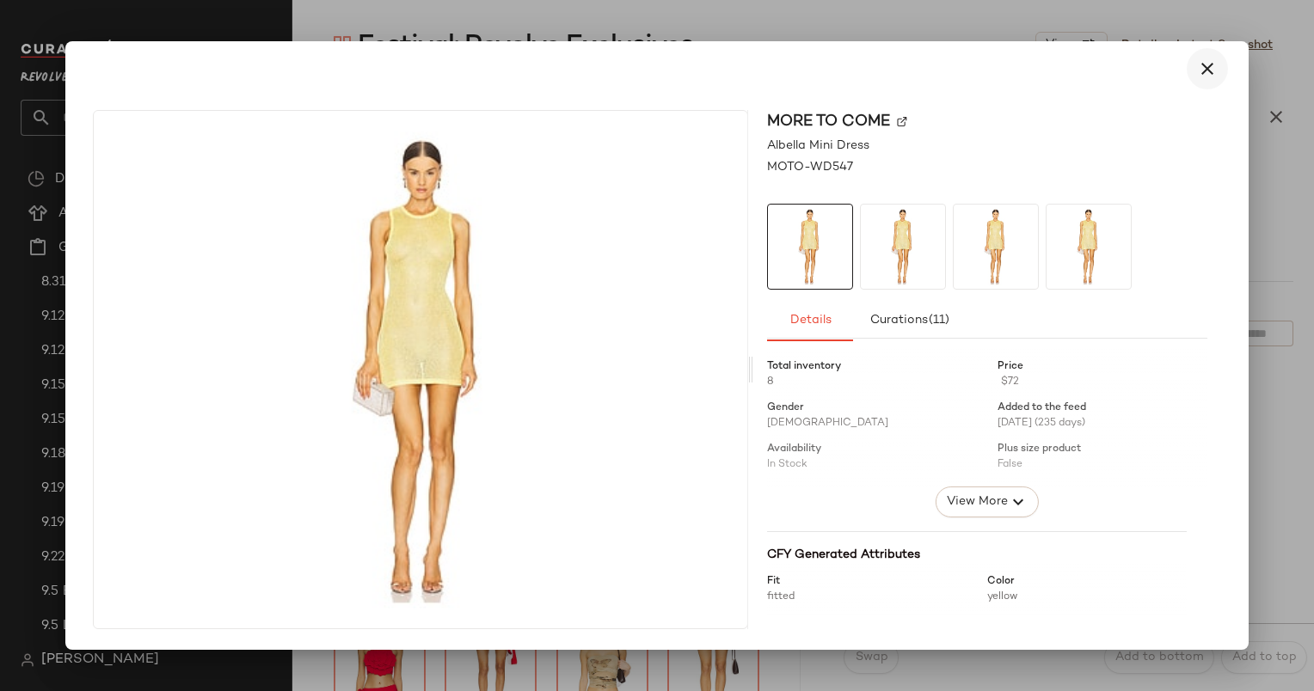
click at [1215, 62] on icon "button" at bounding box center [1207, 68] width 21 height 21
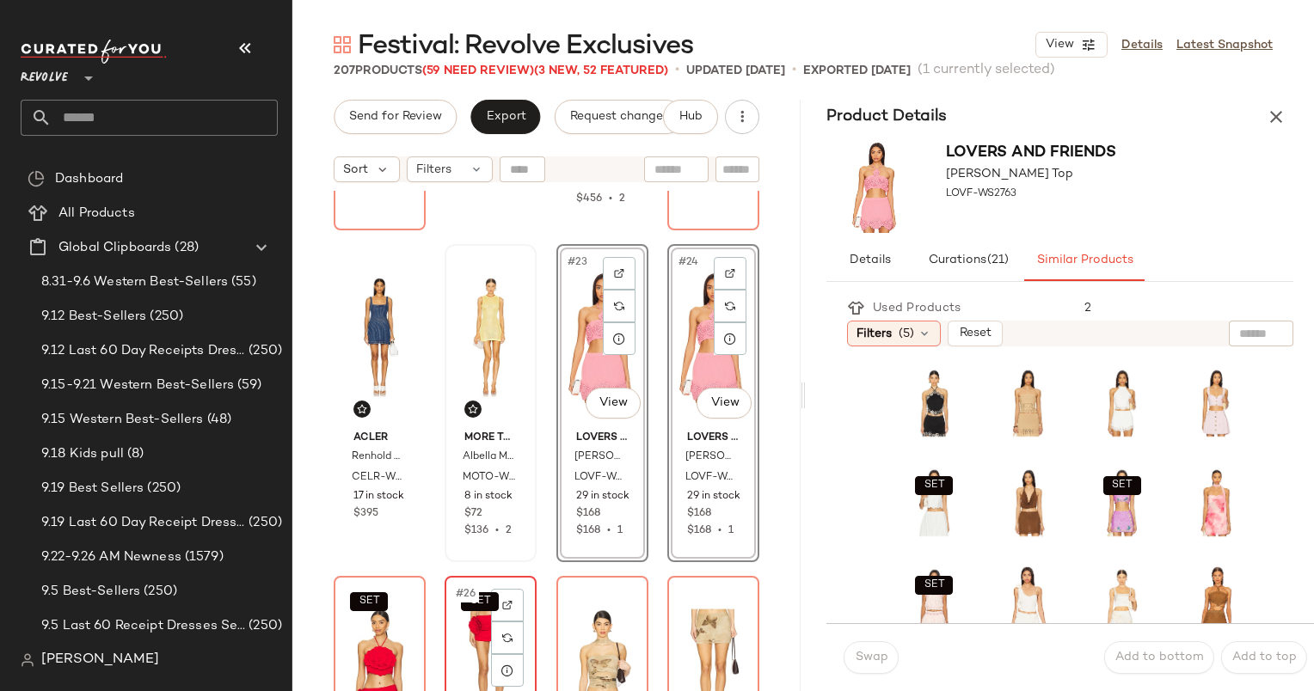
click at [478, 629] on div "SET #26 View" at bounding box center [491, 669] width 80 height 174
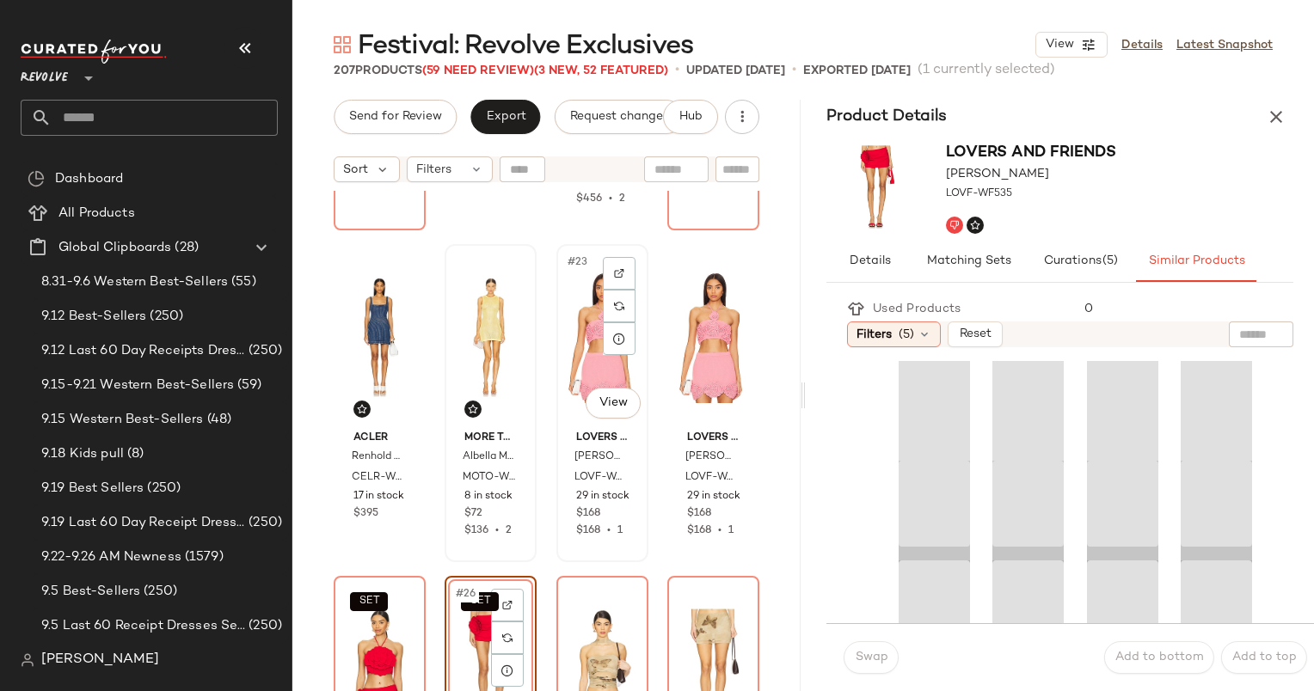
click at [576, 431] on span "Lovers and Friends" at bounding box center [602, 438] width 52 height 15
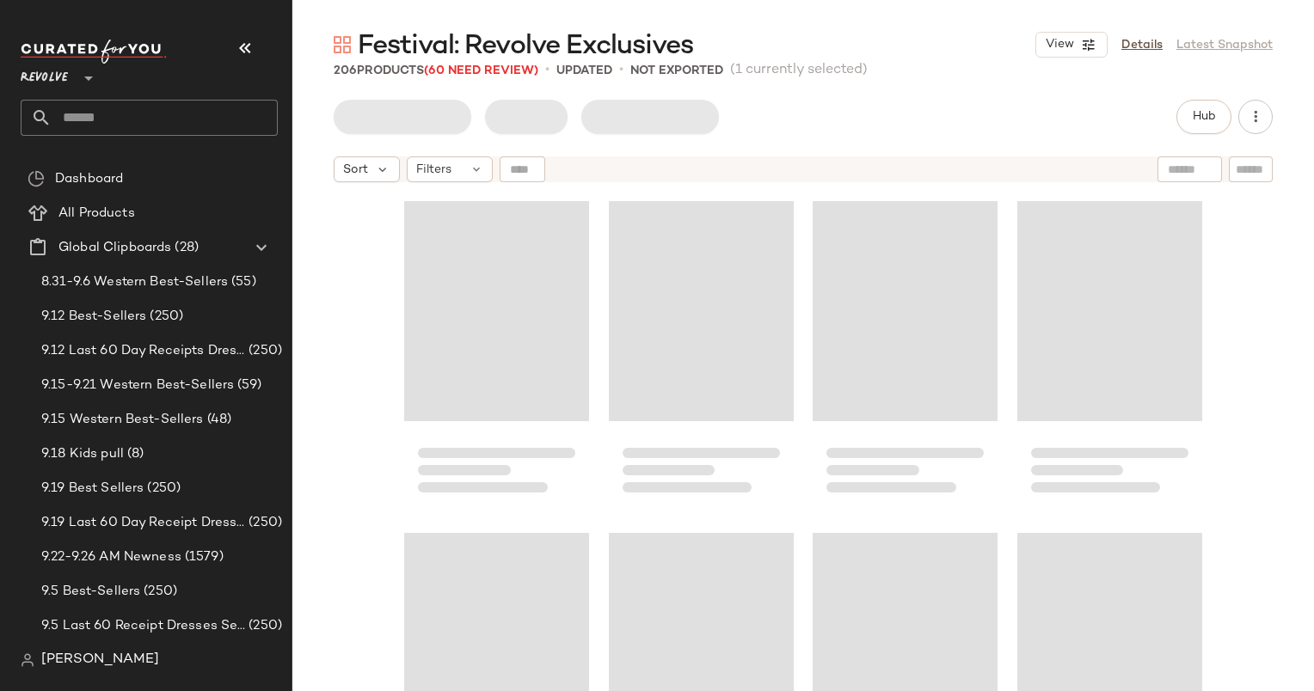
scroll to position [1660, 0]
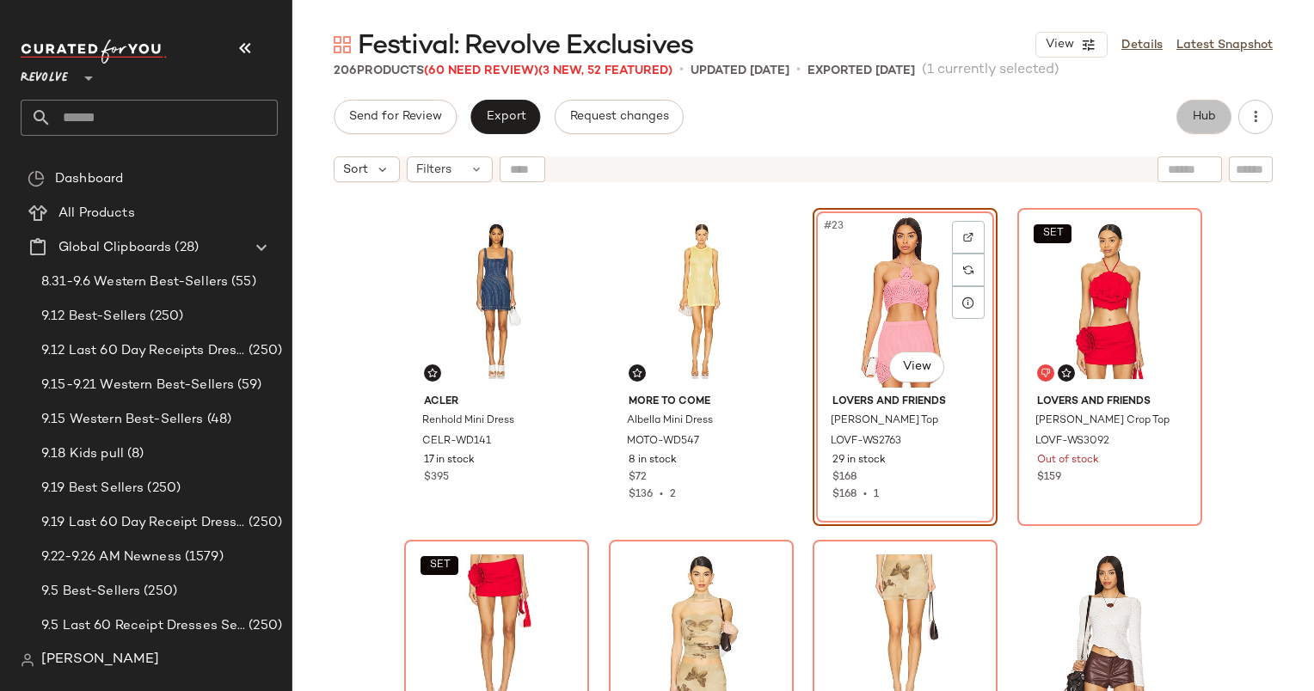
click at [1220, 119] on button "Hub" at bounding box center [1203, 117] width 55 height 34
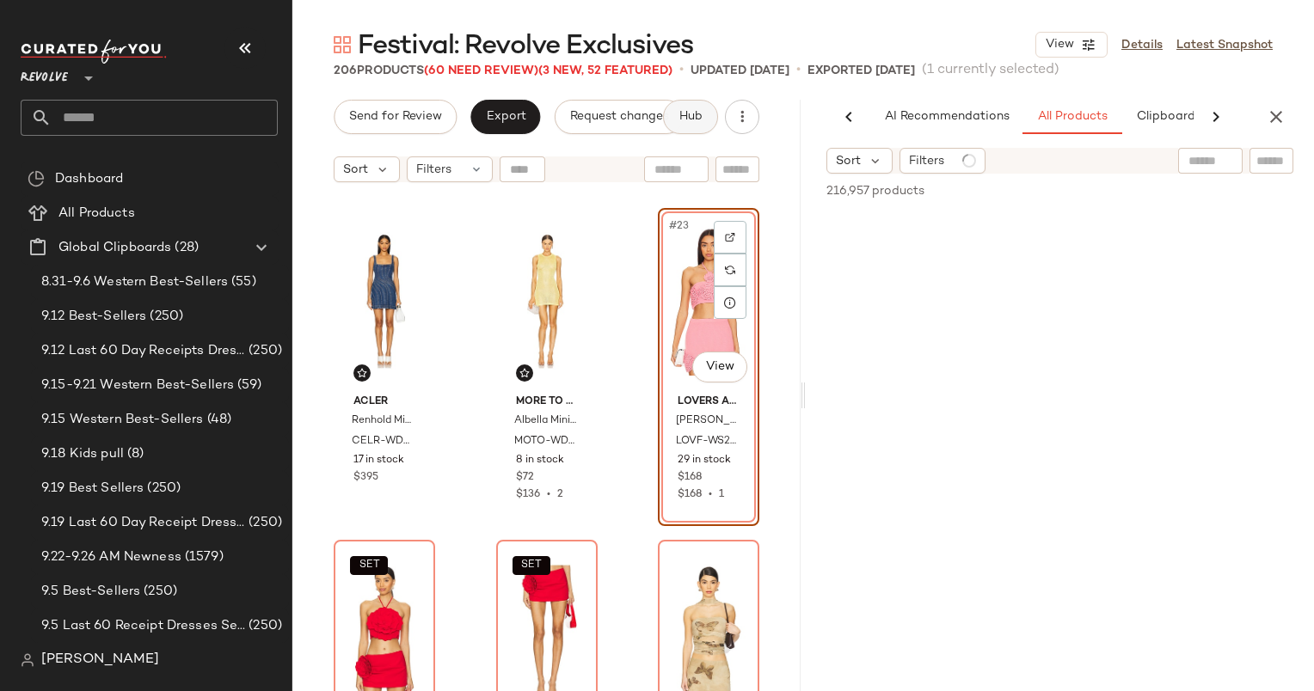
scroll to position [0, 89]
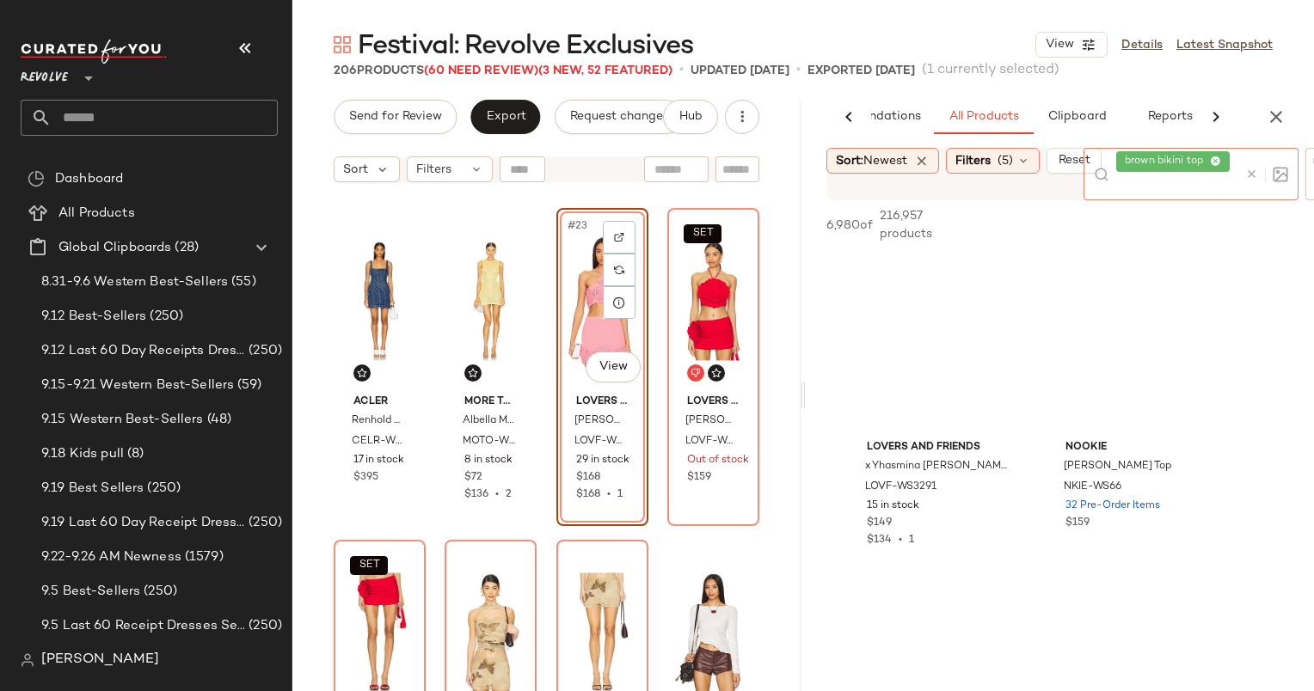
click at [1252, 160] on div at bounding box center [1263, 174] width 50 height 52
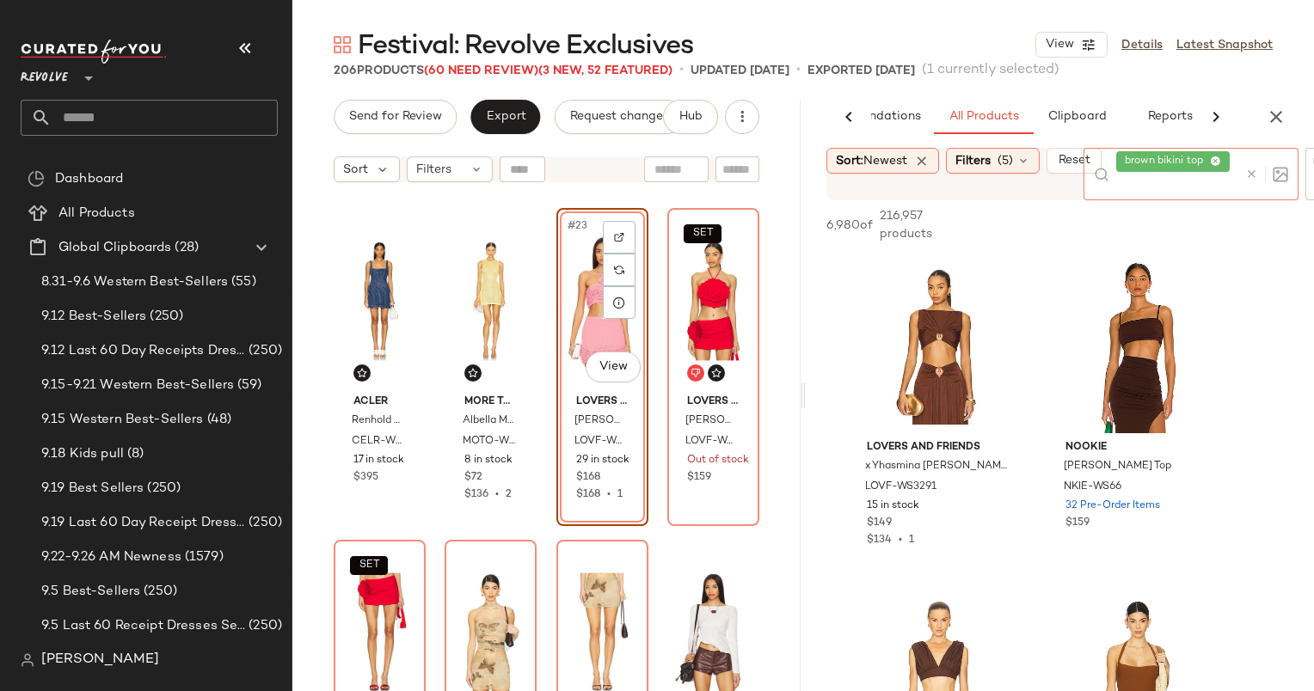
click at [1253, 169] on icon at bounding box center [1251, 174] width 13 height 13
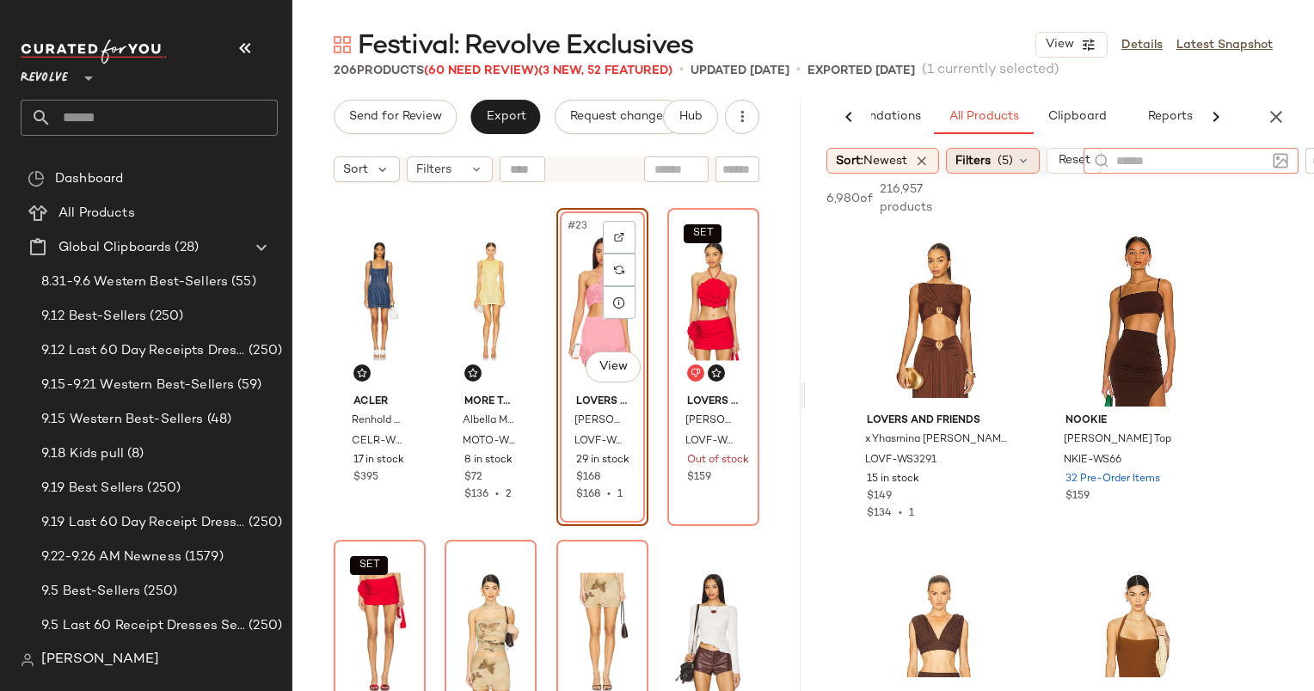
click at [997, 164] on div "Filters (5)" at bounding box center [993, 161] width 94 height 26
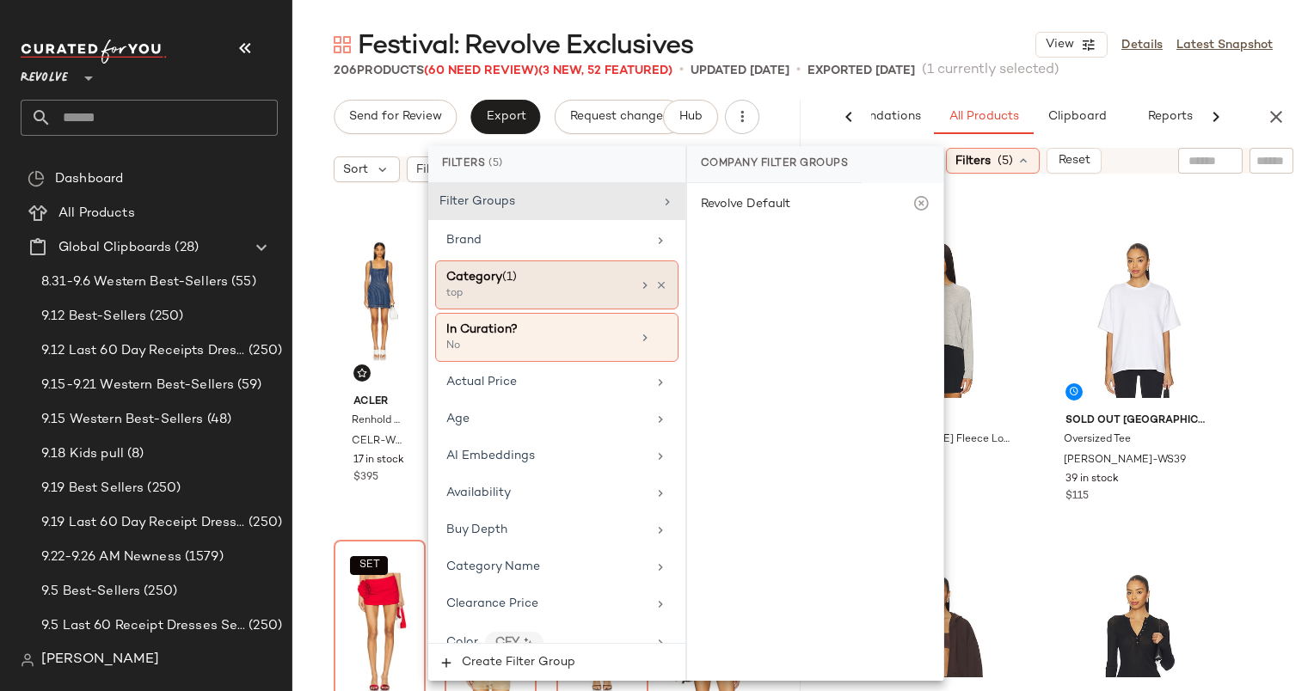
click at [578, 300] on div "top" at bounding box center [532, 293] width 172 height 15
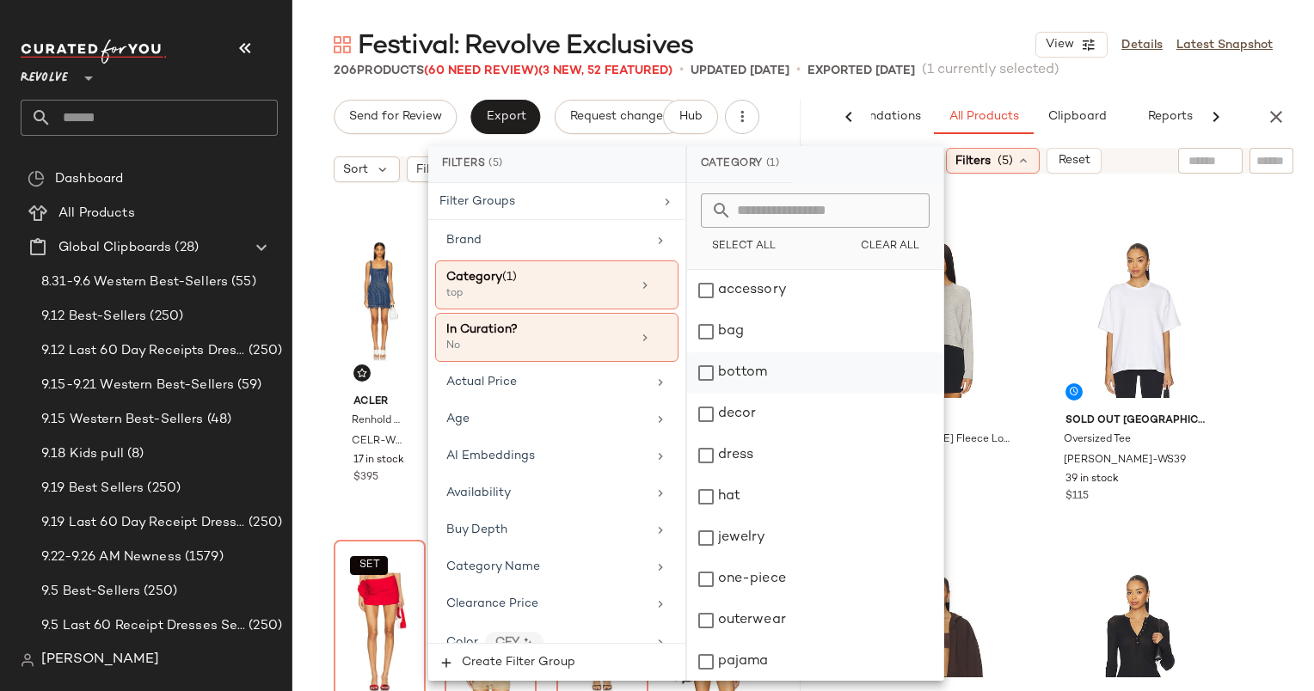
click at [751, 385] on div "bottom" at bounding box center [815, 373] width 256 height 41
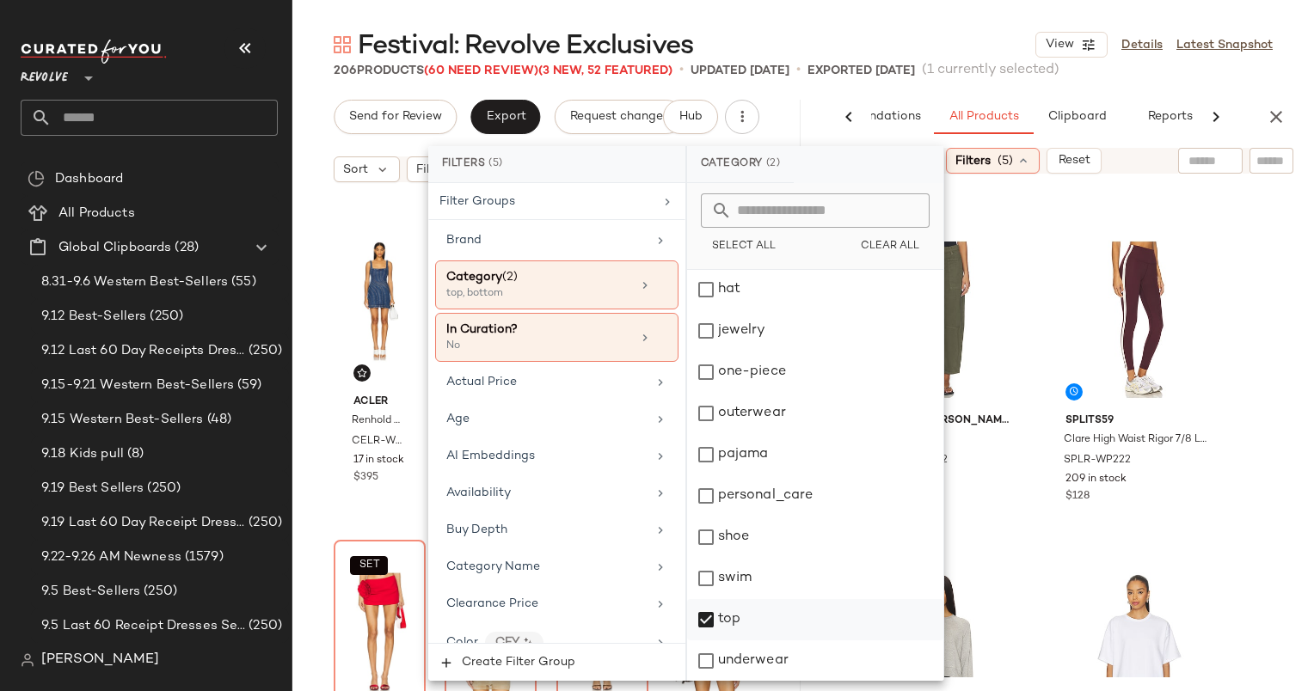
click at [770, 614] on div "top" at bounding box center [815, 619] width 256 height 41
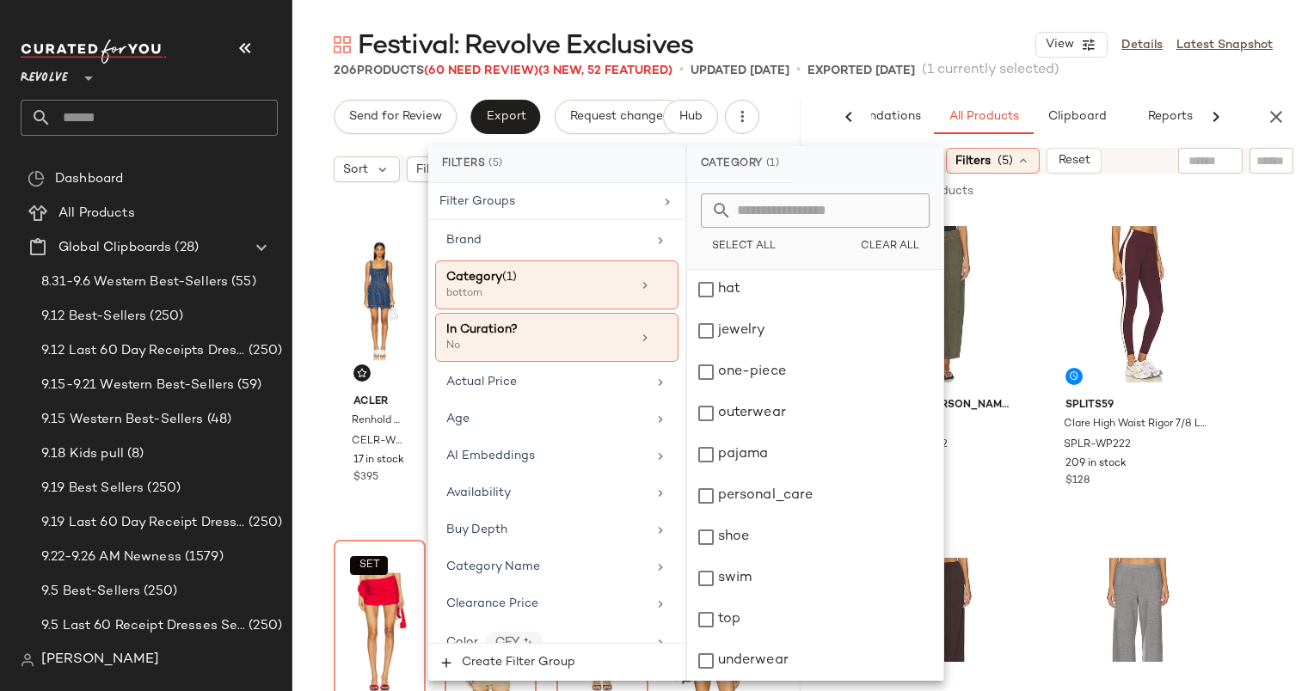
click at [1279, 152] on input "text" at bounding box center [1271, 161] width 30 height 18
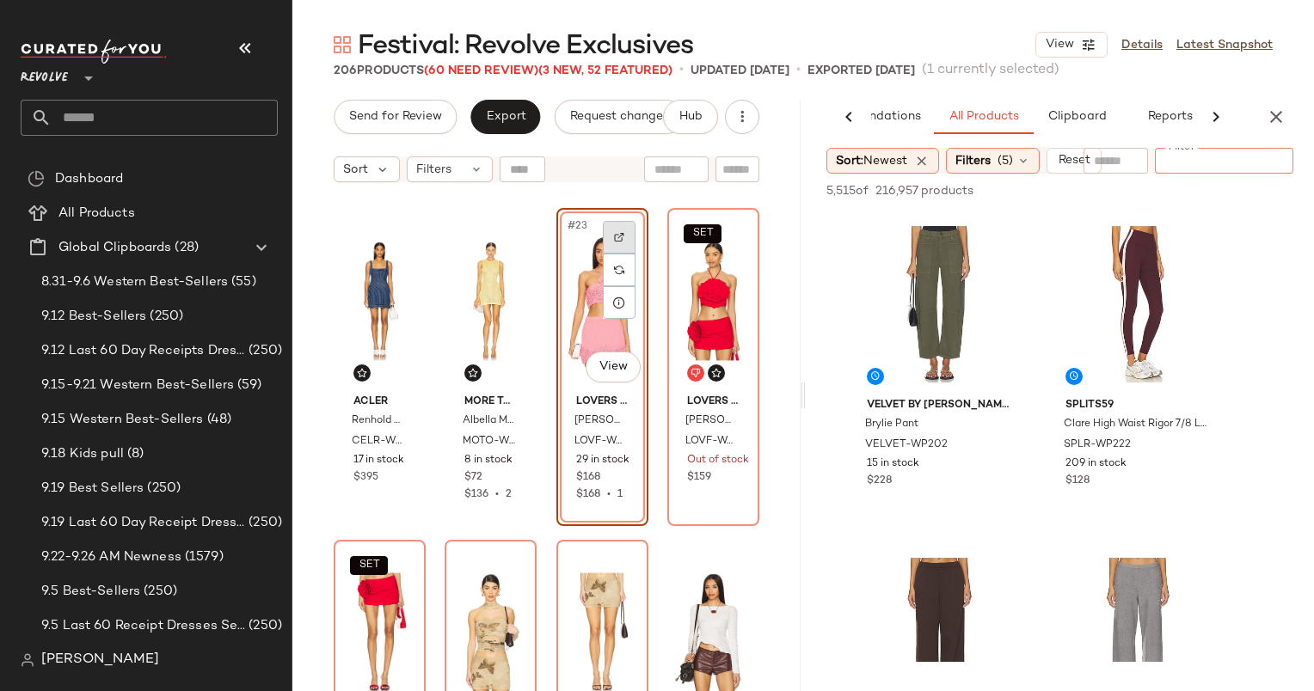
click at [616, 233] on img at bounding box center [619, 237] width 10 height 10
click at [1251, 162] on div at bounding box center [1271, 161] width 44 height 26
type input "**********"
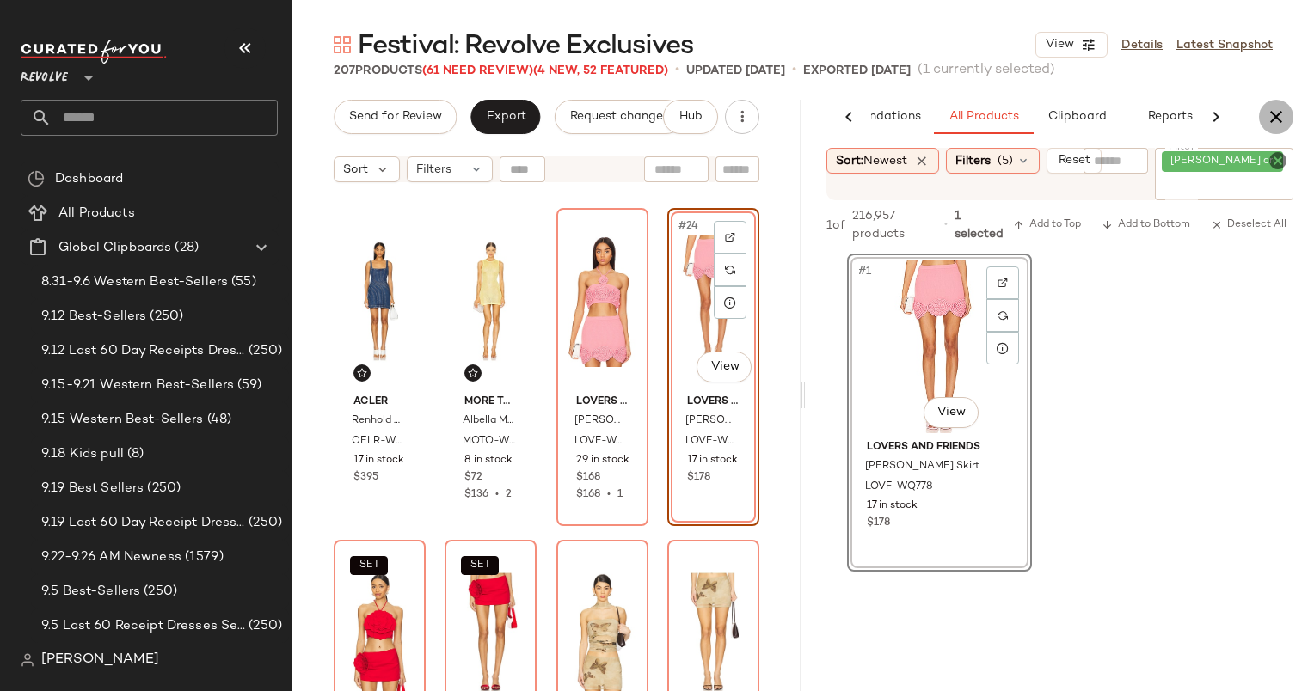
click at [1272, 120] on icon "button" at bounding box center [1276, 117] width 21 height 21
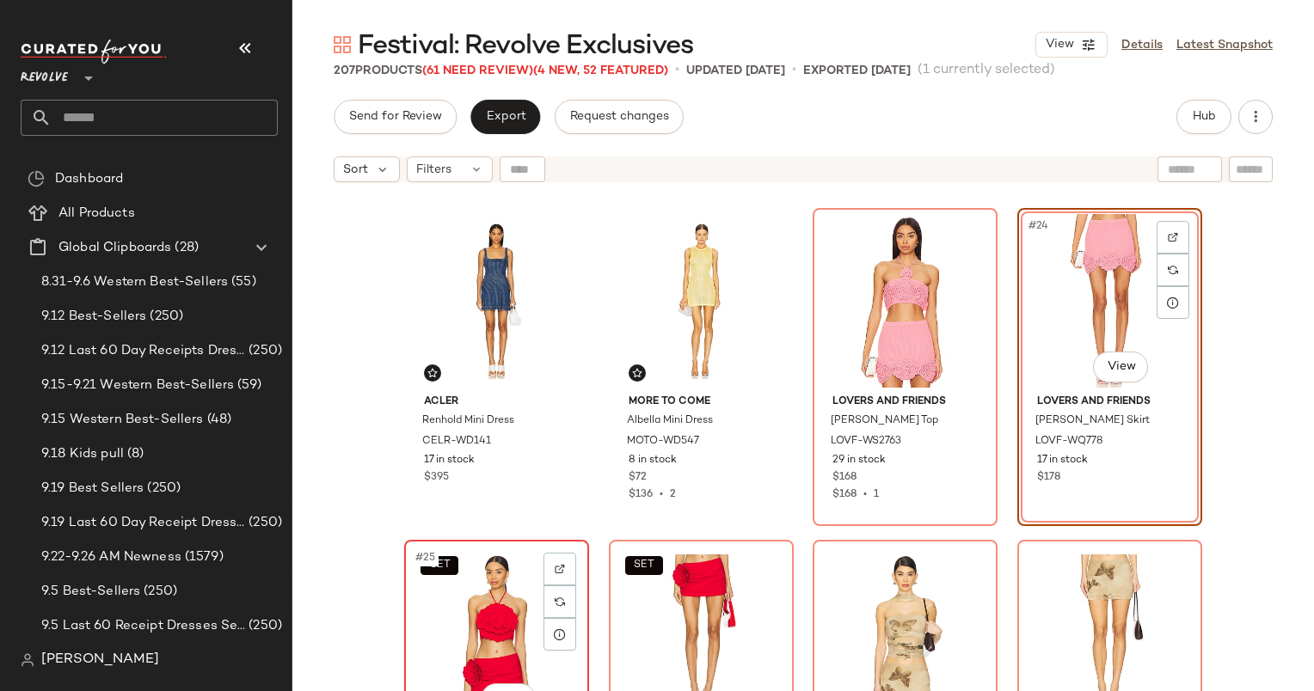
click at [484, 606] on div "SET #25 View" at bounding box center [496, 633] width 173 height 174
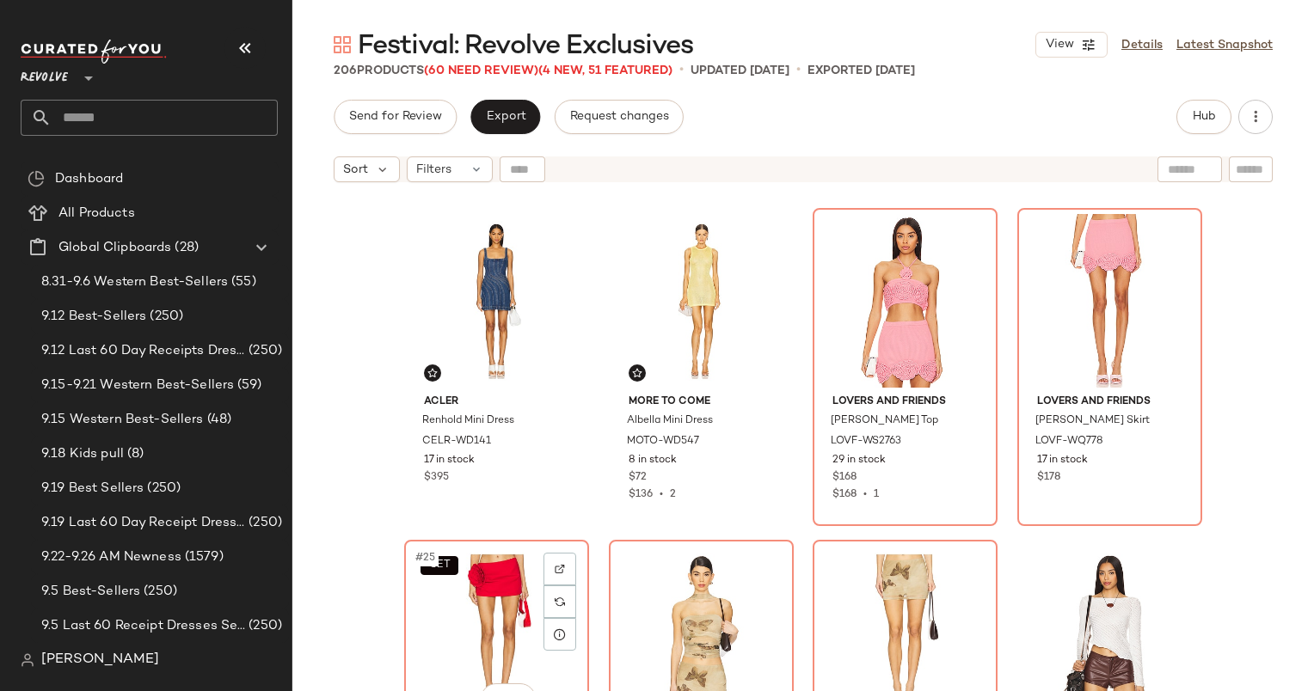
click at [484, 606] on div "SET #25 View" at bounding box center [496, 633] width 173 height 174
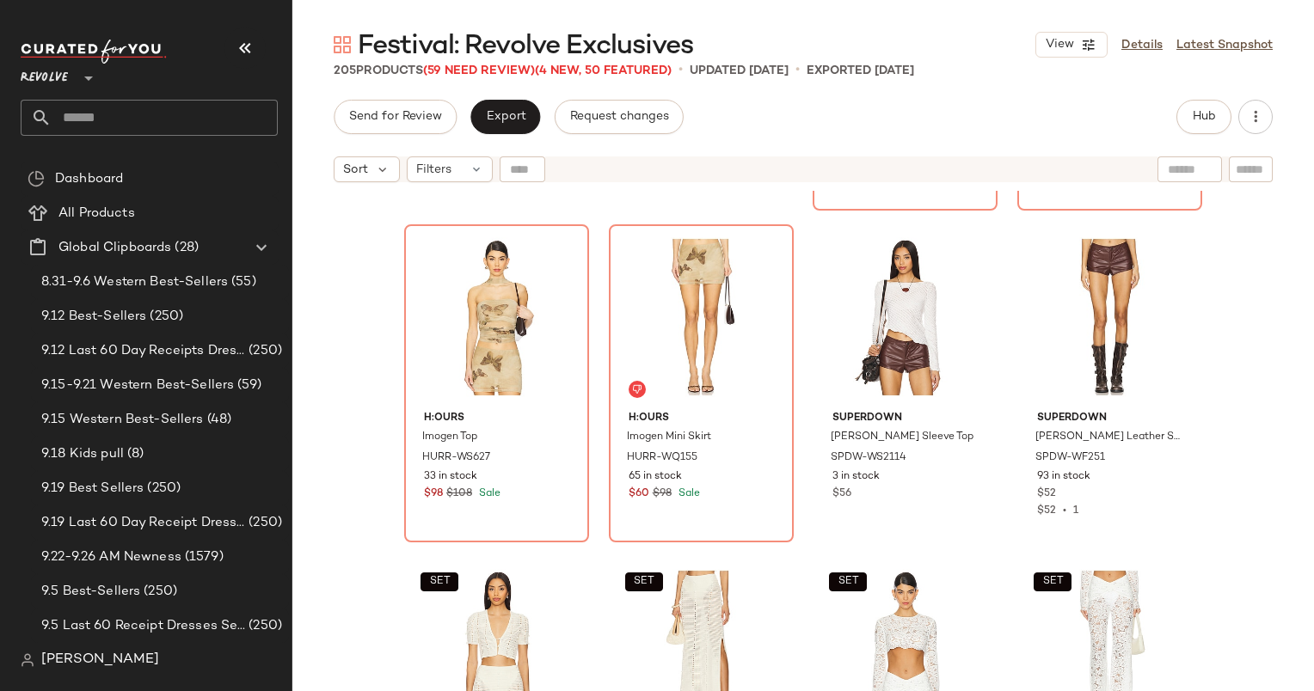
scroll to position [1976, 0]
click at [436, 354] on div "#25 View" at bounding box center [496, 317] width 173 height 174
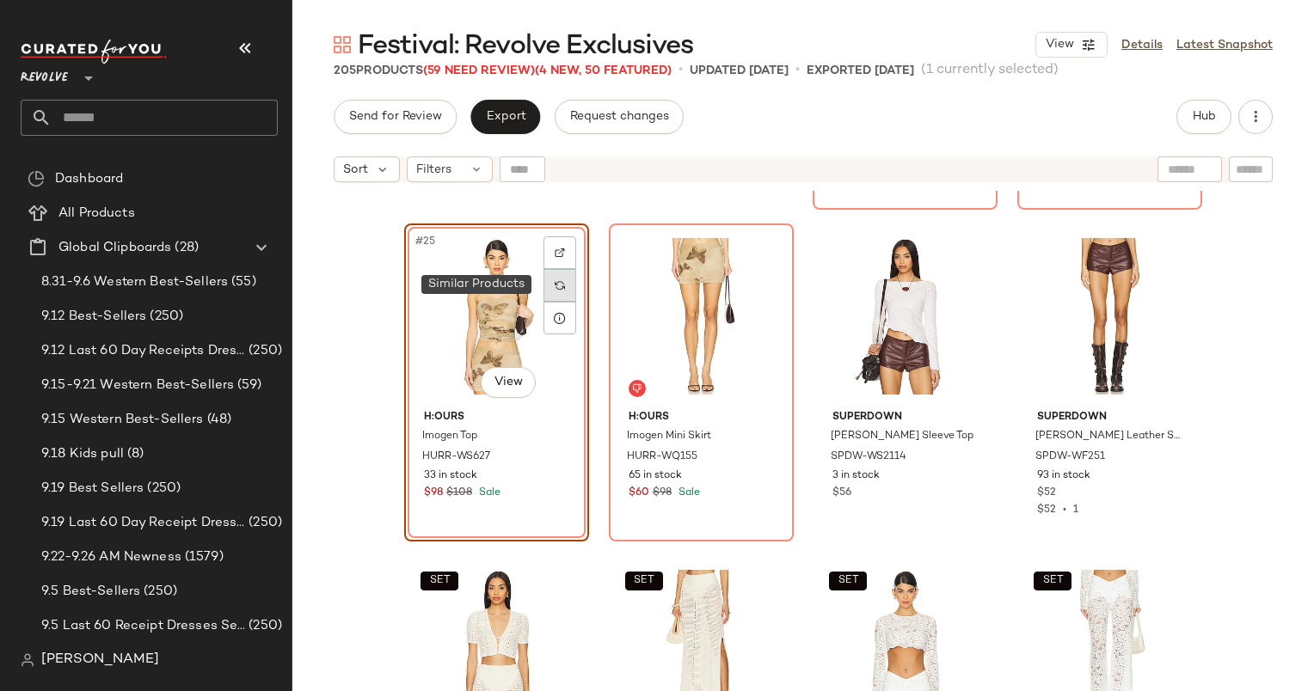
click at [555, 287] on img at bounding box center [560, 285] width 10 height 10
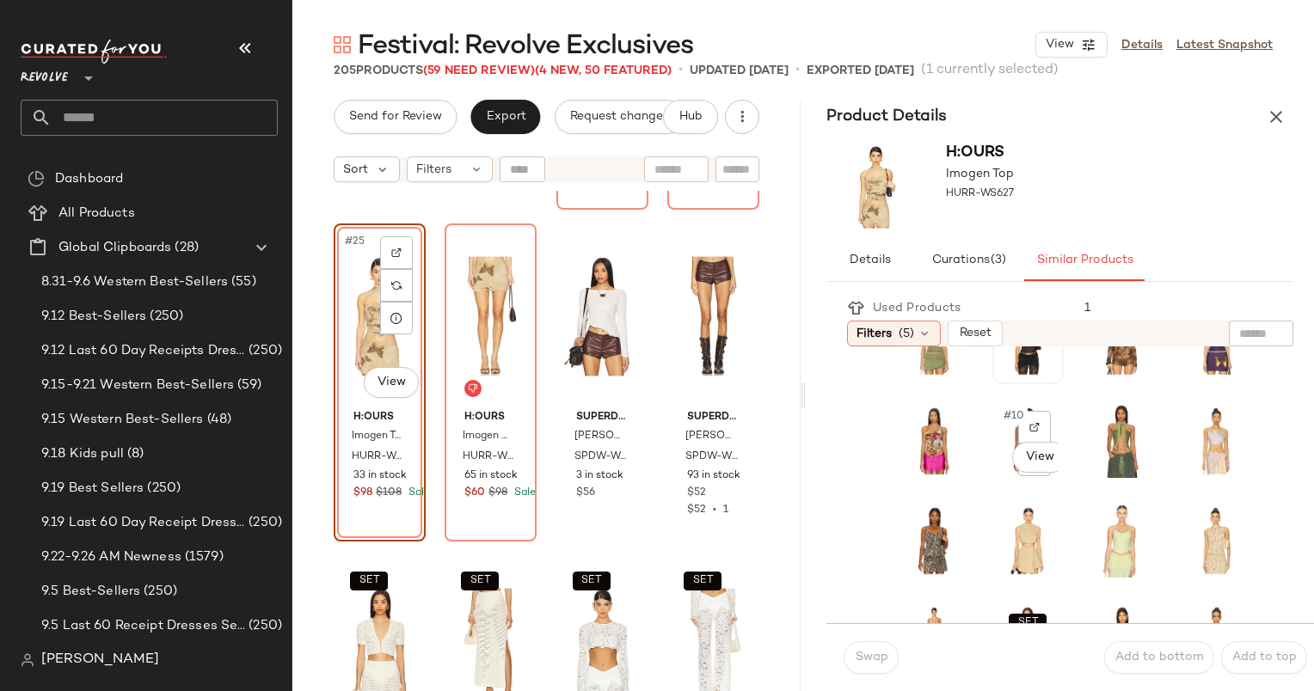
scroll to position [279, 0]
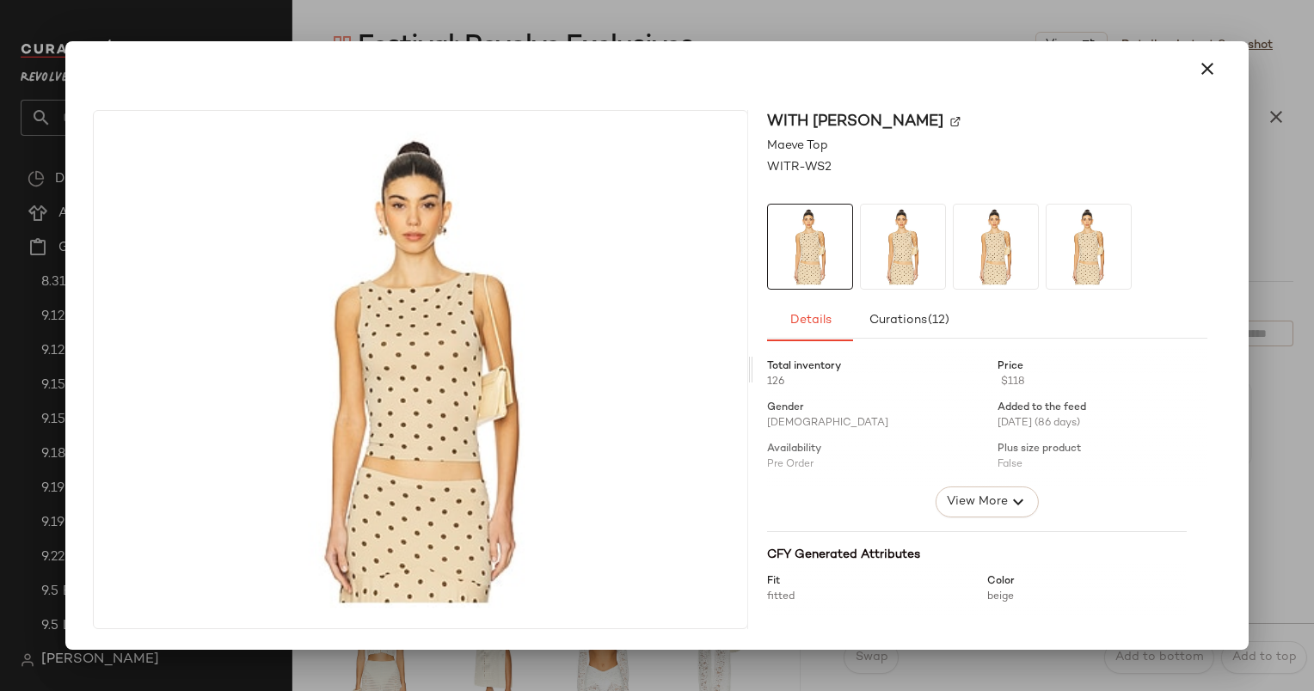
click at [1201, 89] on div at bounding box center [656, 68] width 1169 height 55
click at [1218, 69] on button "button" at bounding box center [1207, 68] width 41 height 41
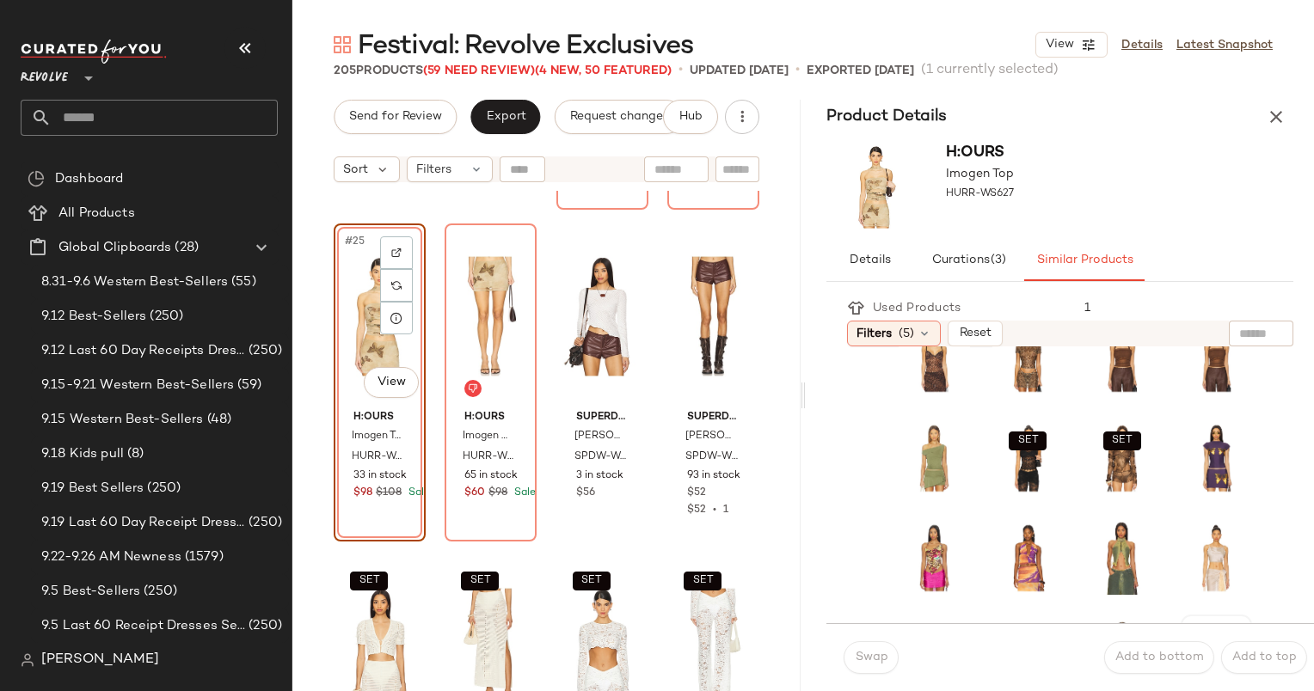
scroll to position [0, 0]
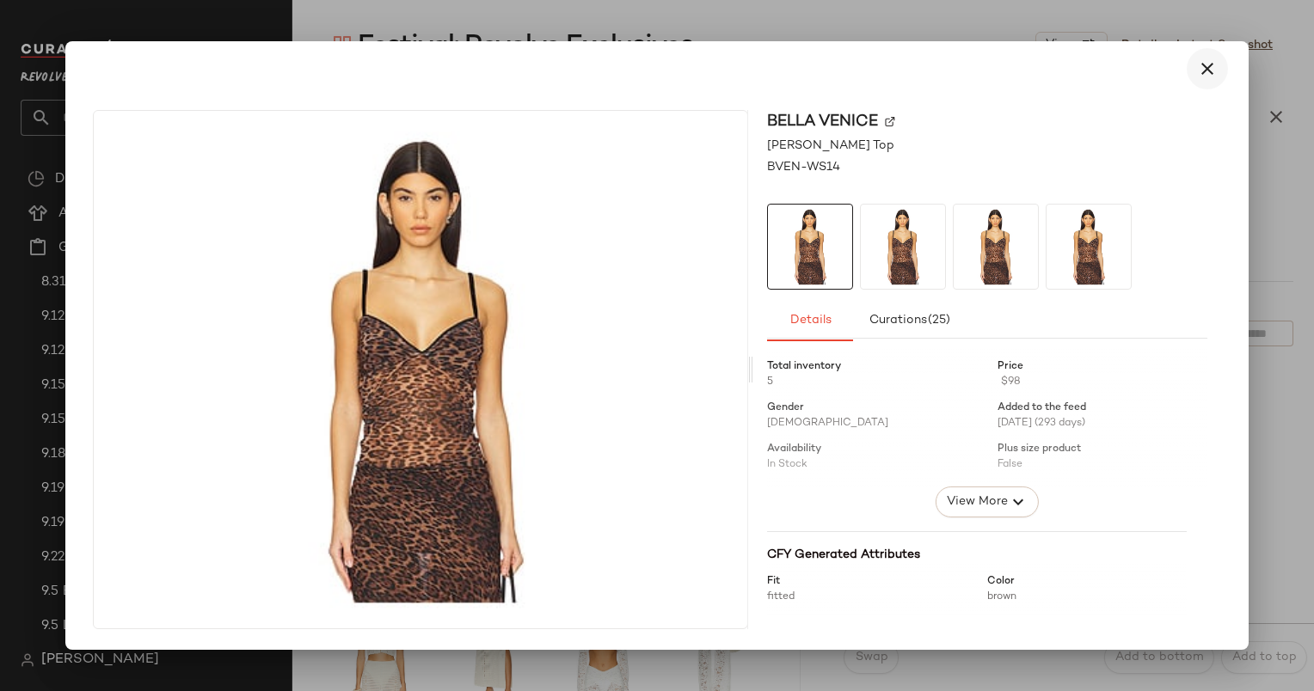
click at [1216, 80] on button "button" at bounding box center [1207, 68] width 41 height 41
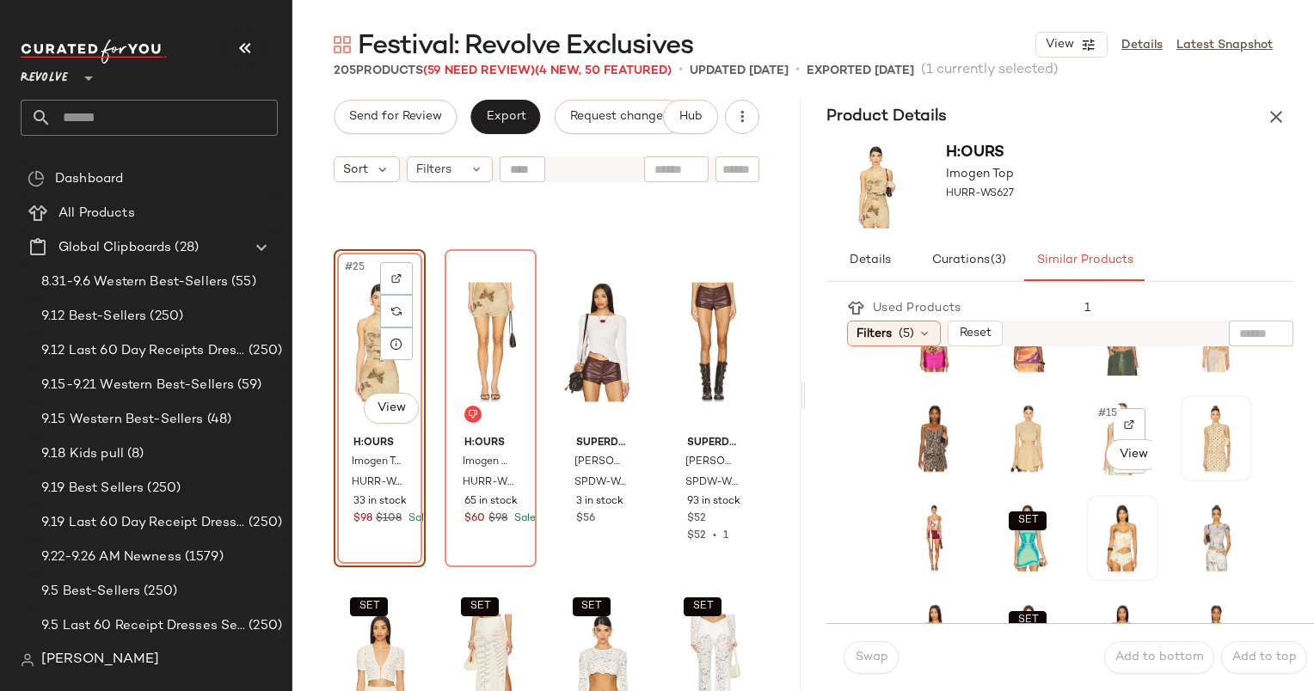
scroll to position [321, 0]
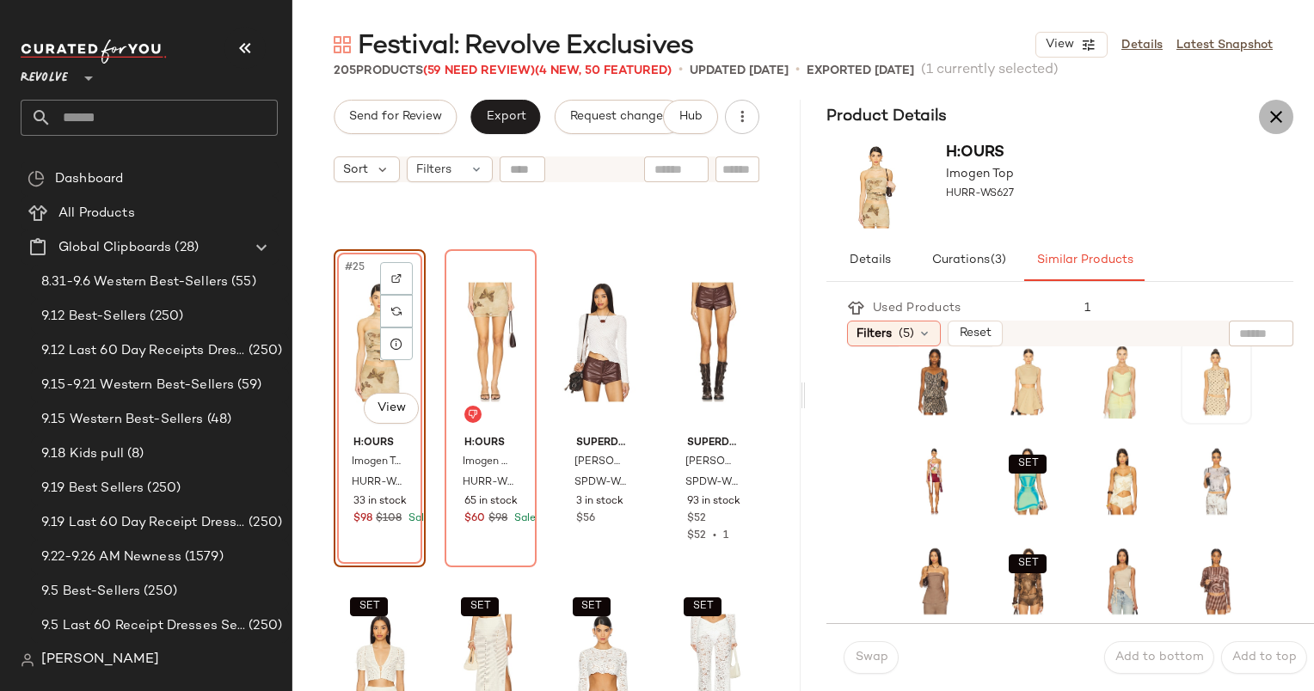
click at [1281, 123] on icon "button" at bounding box center [1276, 117] width 21 height 21
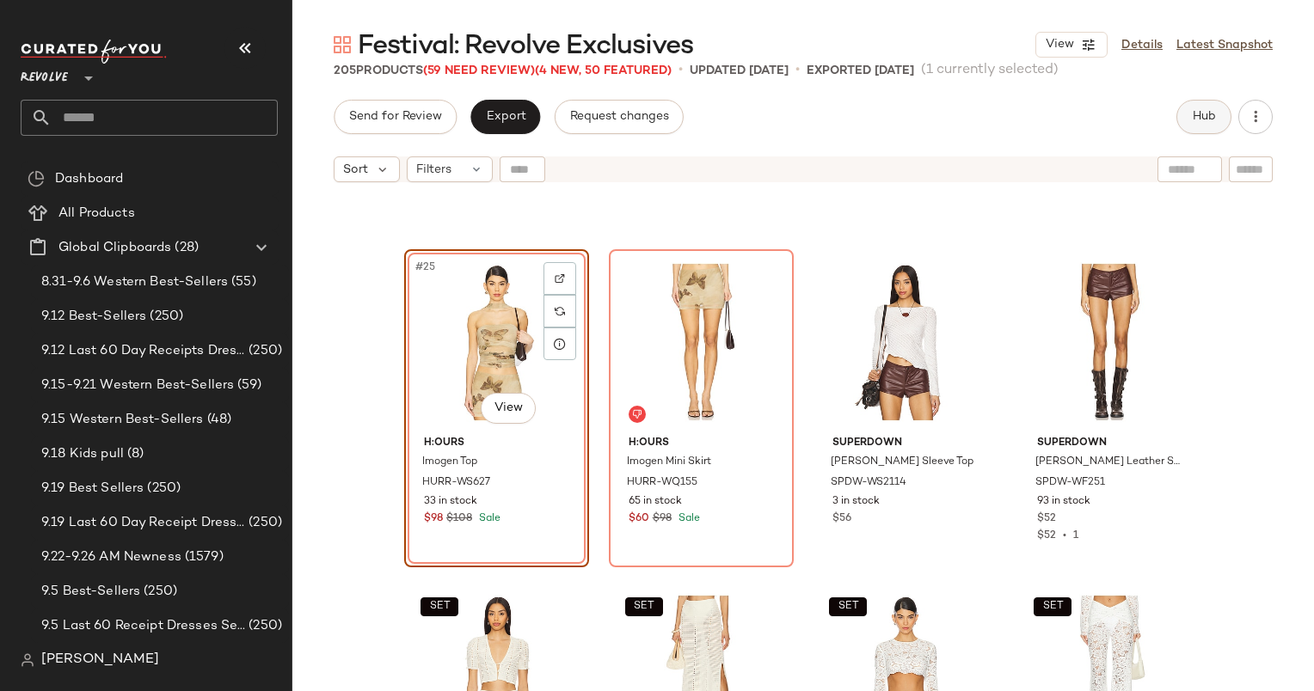
click at [1189, 117] on button "Hub" at bounding box center [1203, 117] width 55 height 34
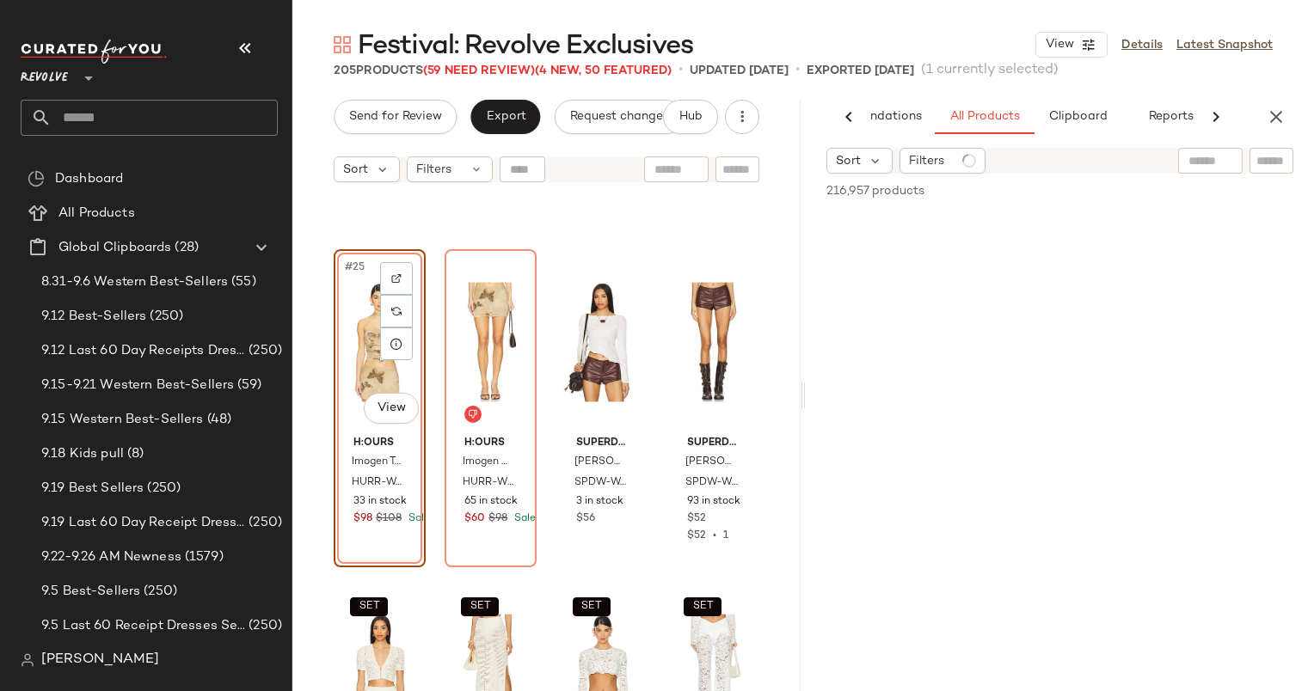
scroll to position [0, 89]
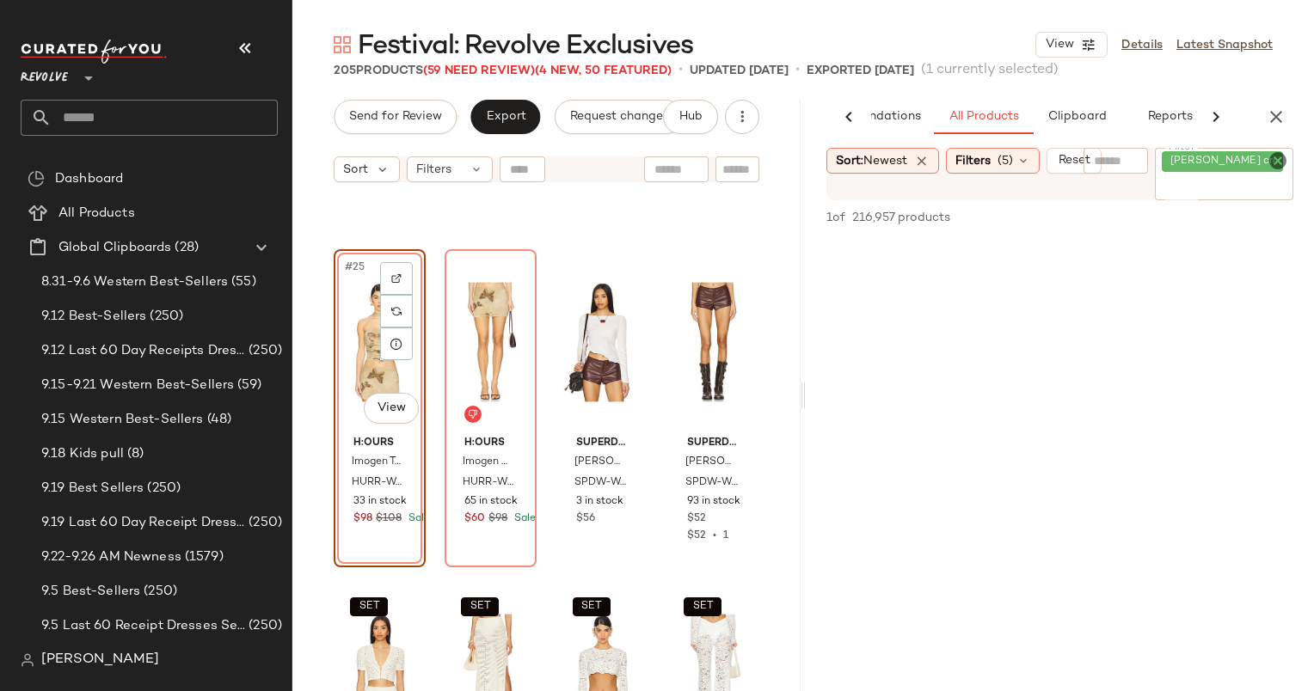
click at [1274, 165] on icon "Clear Filter" at bounding box center [1277, 160] width 21 height 21
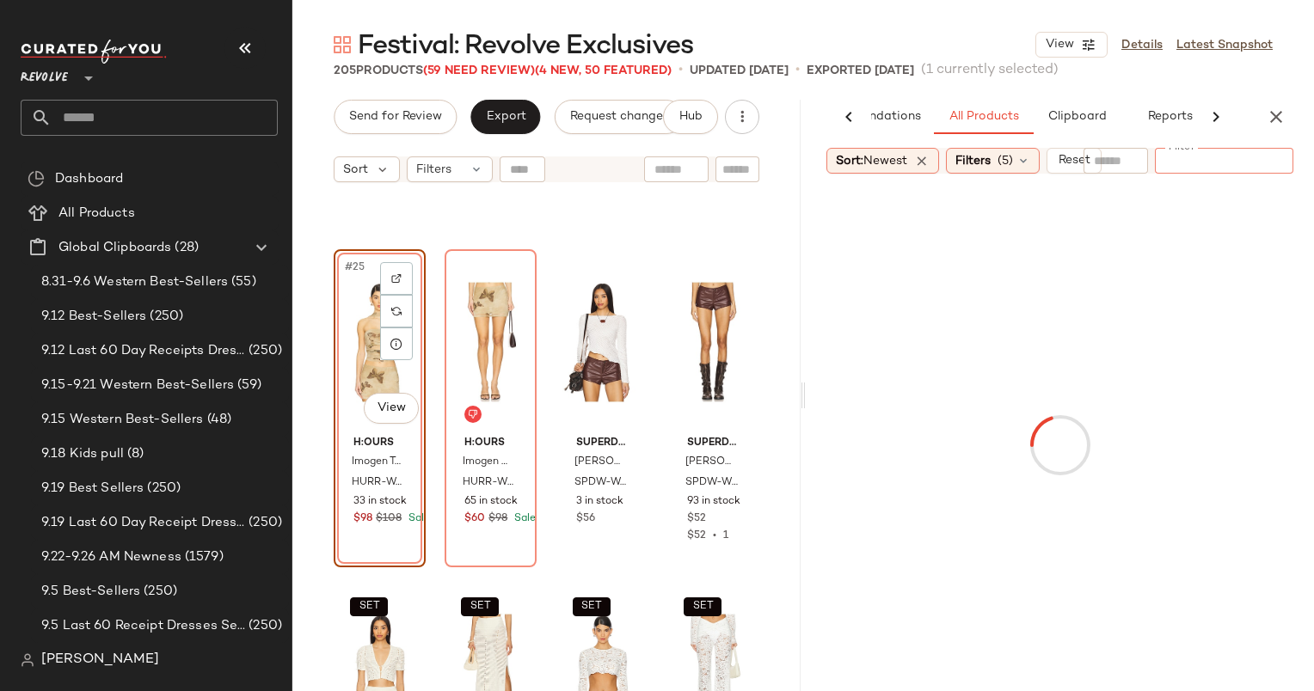
click at [1127, 209] on div at bounding box center [1059, 445] width 501 height 537
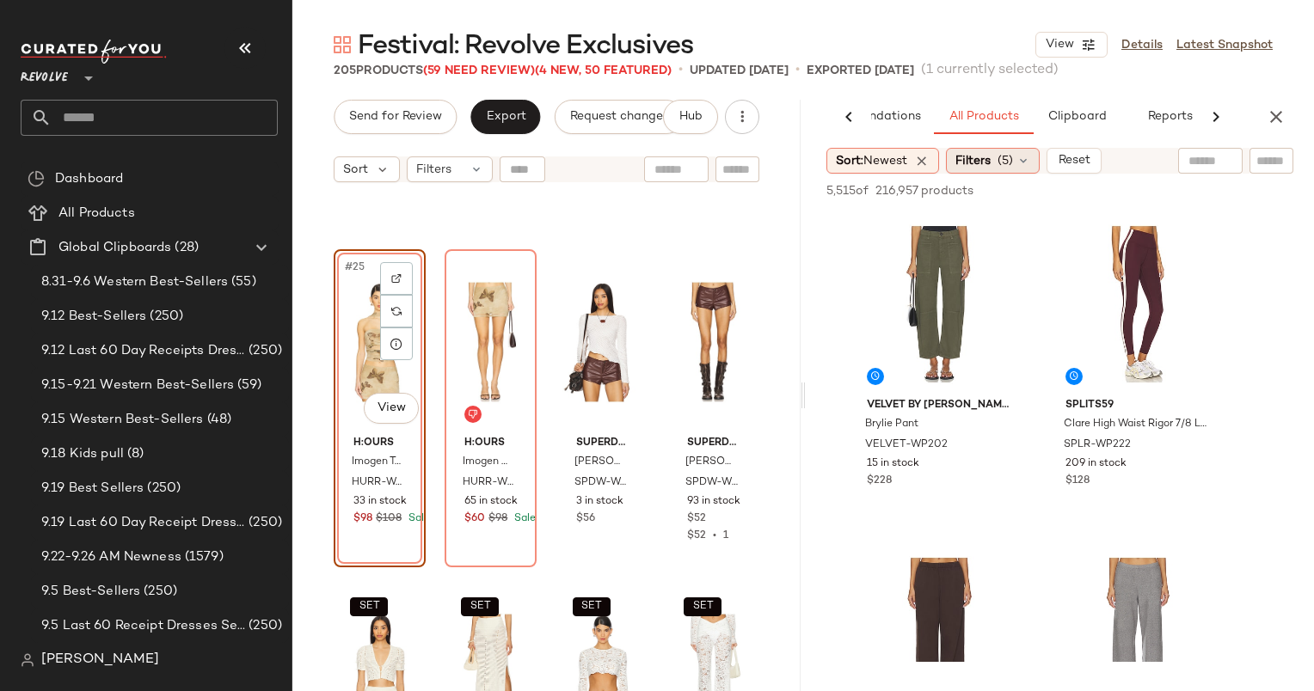
click at [991, 153] on span "Filters" at bounding box center [972, 161] width 35 height 18
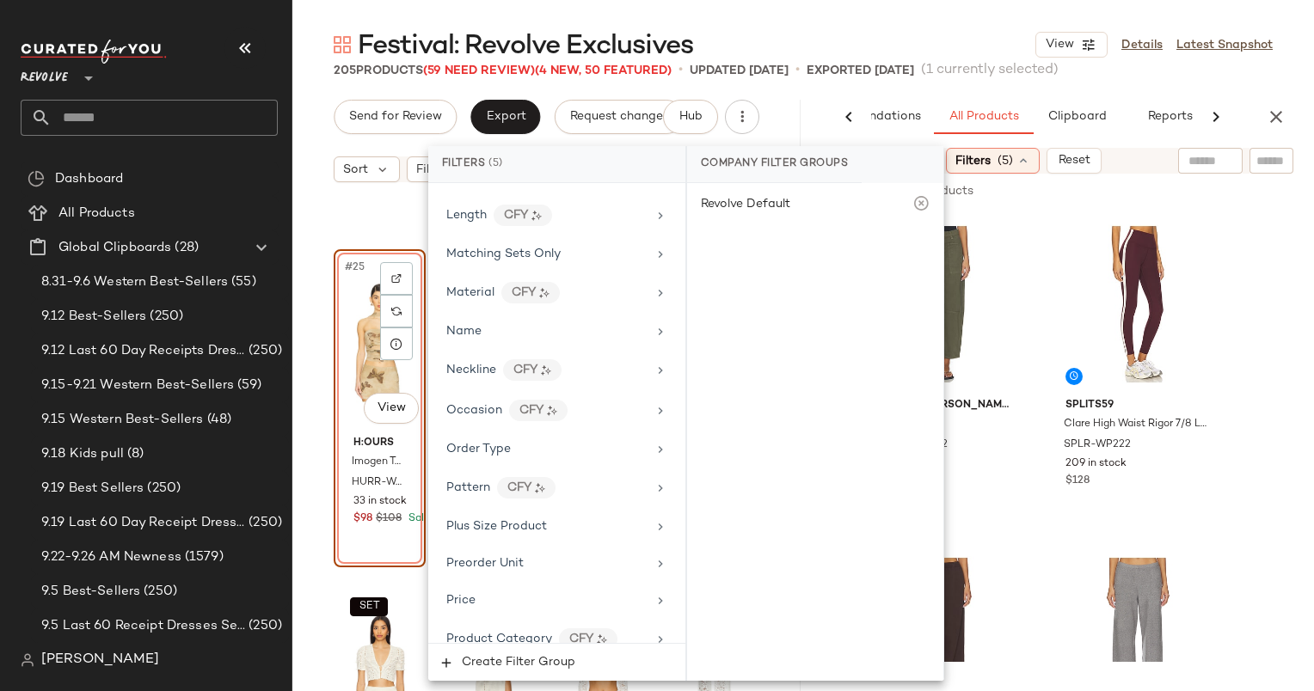
scroll to position [1063, 0]
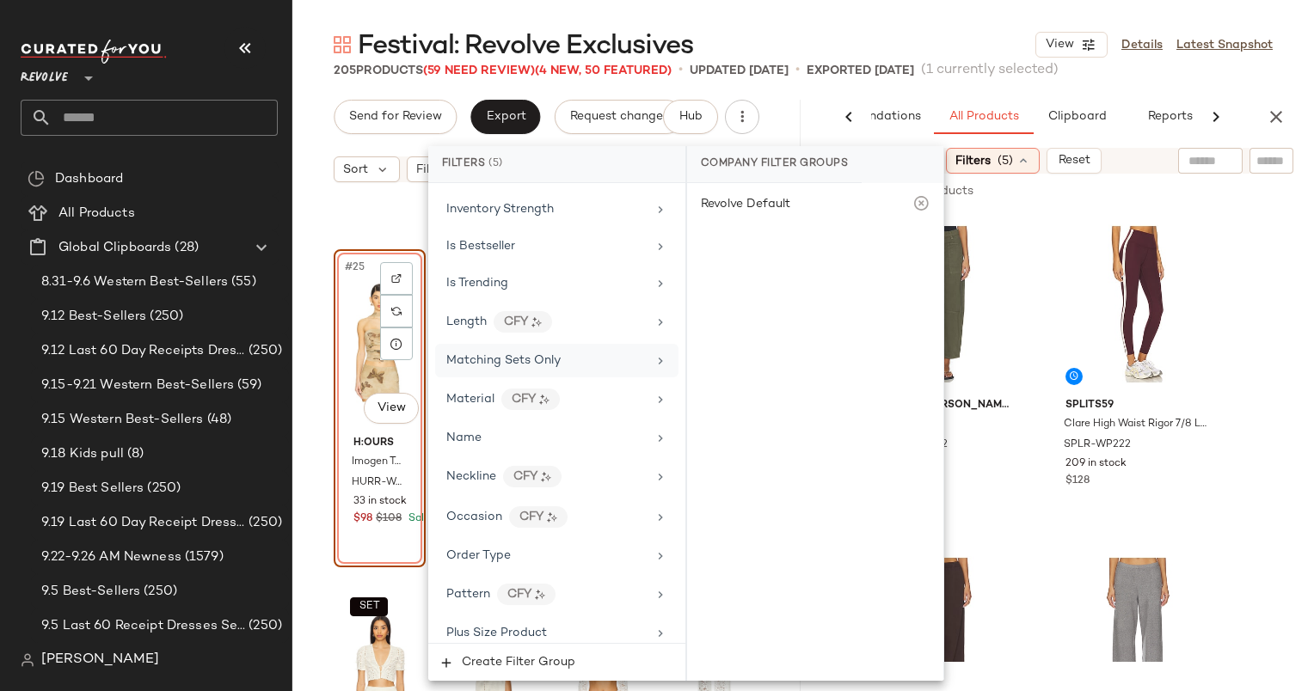
click at [536, 354] on span "Matching Sets Only" at bounding box center [503, 360] width 114 height 13
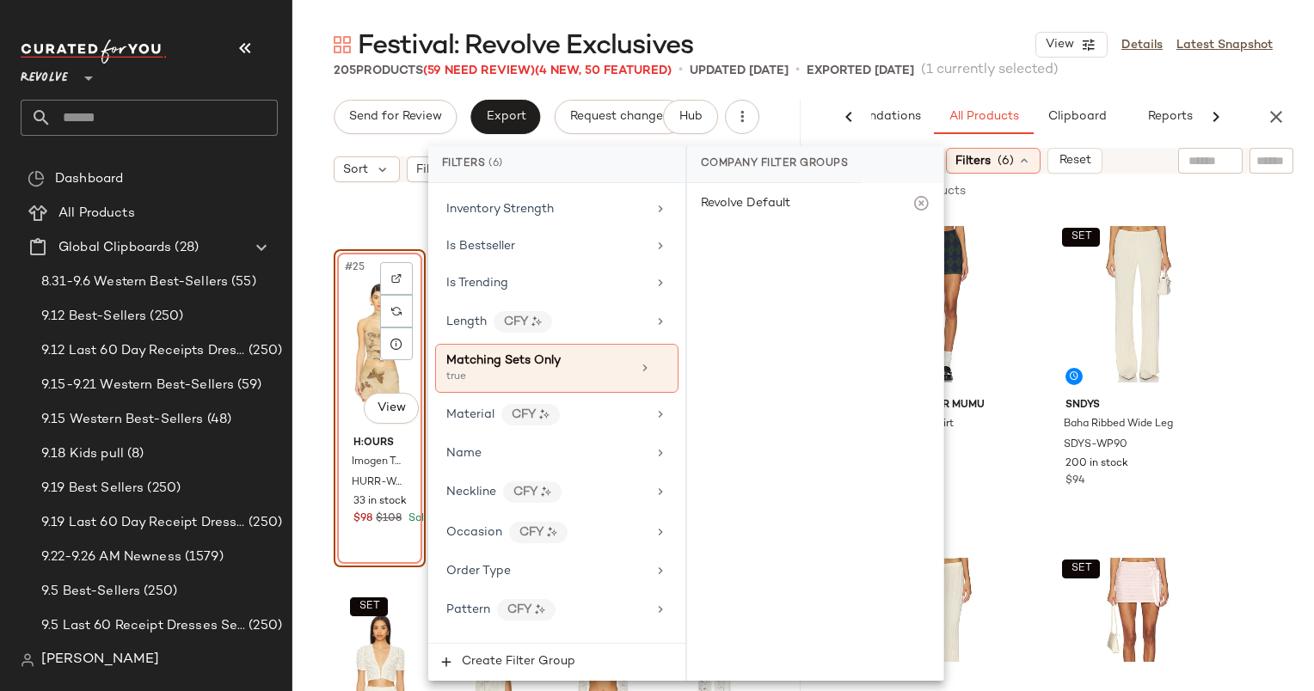
click at [1147, 159] on div "Sort: Newest Filters (6) Reset" at bounding box center [1059, 161] width 467 height 26
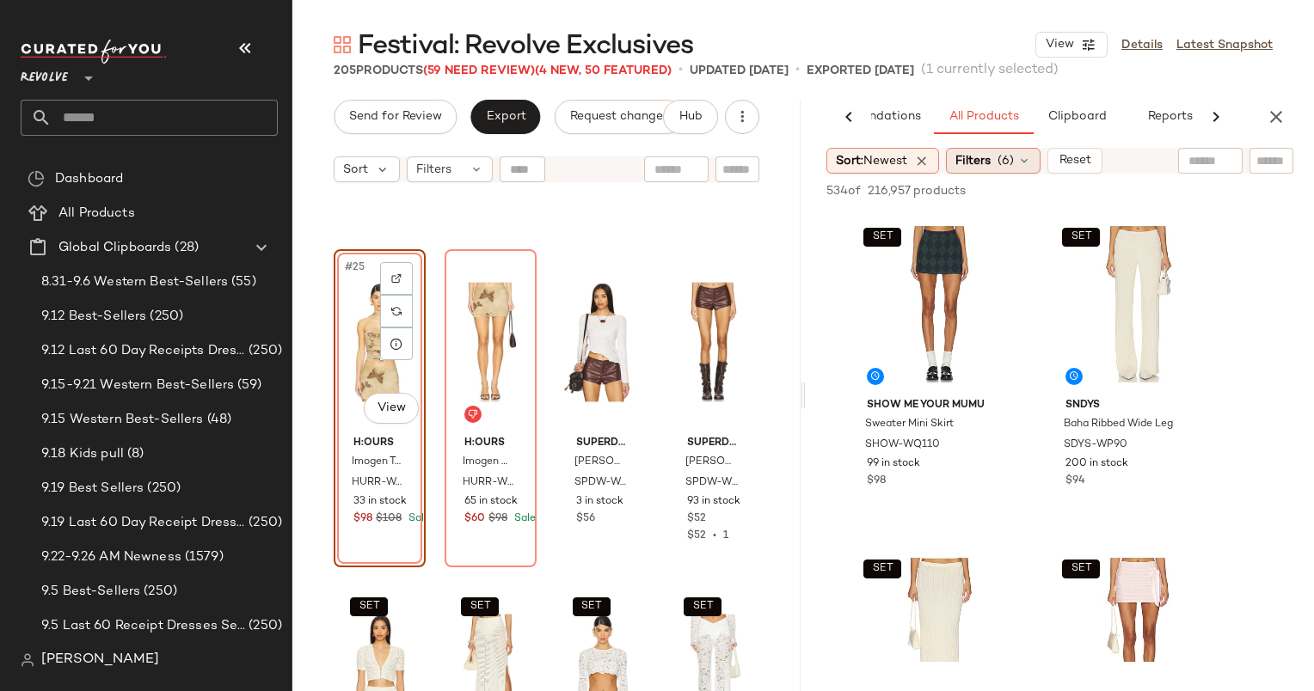
click at [1005, 166] on span "(6)" at bounding box center [1005, 161] width 16 height 18
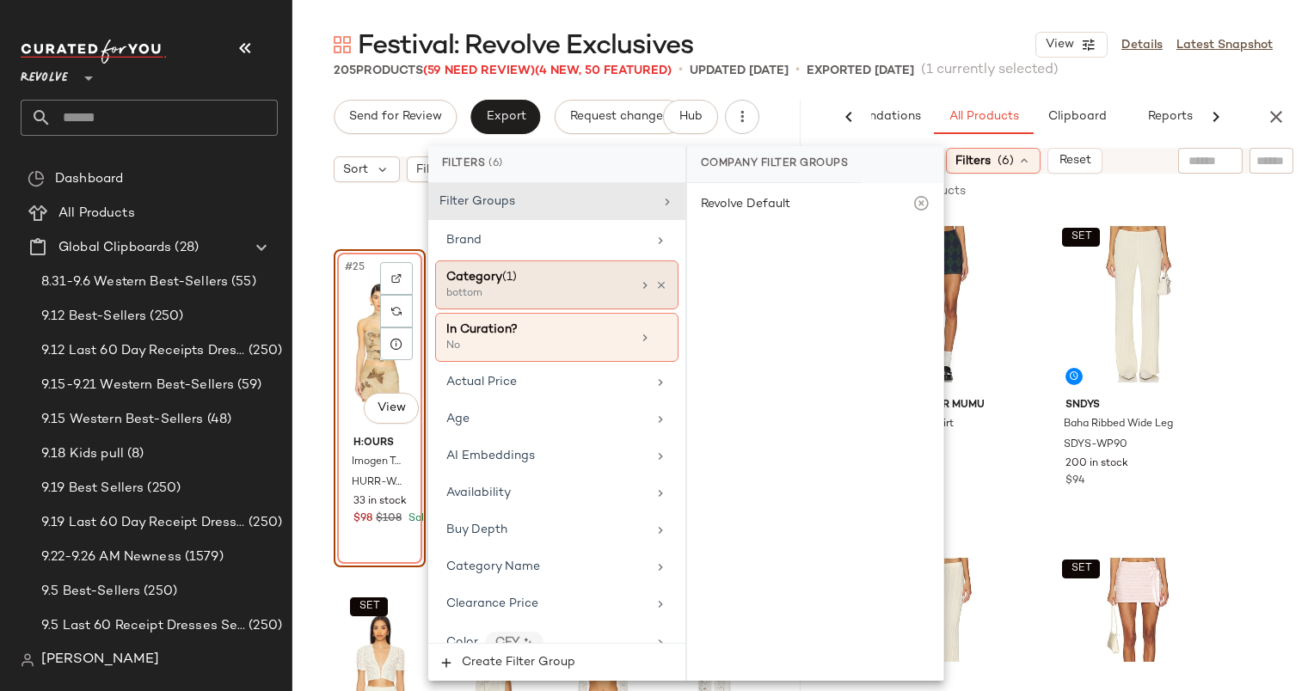
click at [661, 279] on div "Category (1) bottom" at bounding box center [556, 285] width 243 height 49
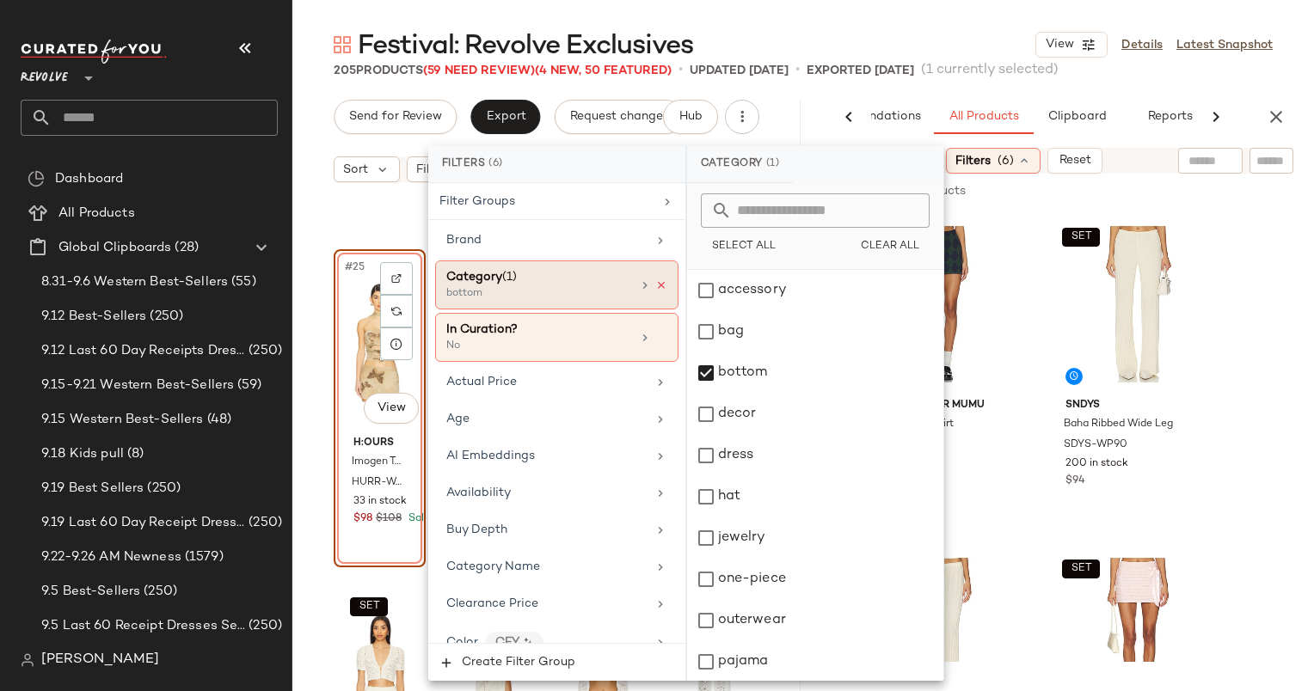
click at [655, 282] on icon at bounding box center [661, 285] width 12 height 12
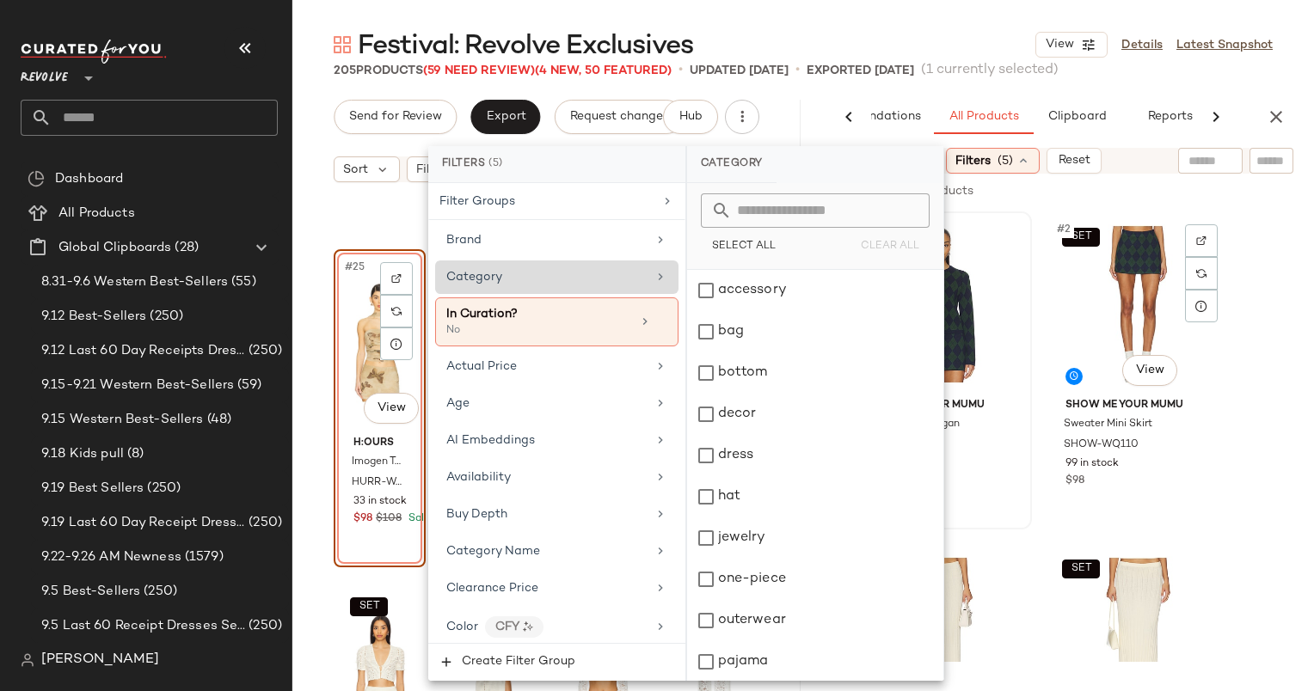
click at [1028, 227] on div "SET Show Me Your Mumu Throw On Cardigan SHOW-WK208 99 in stock $128" at bounding box center [939, 370] width 181 height 315
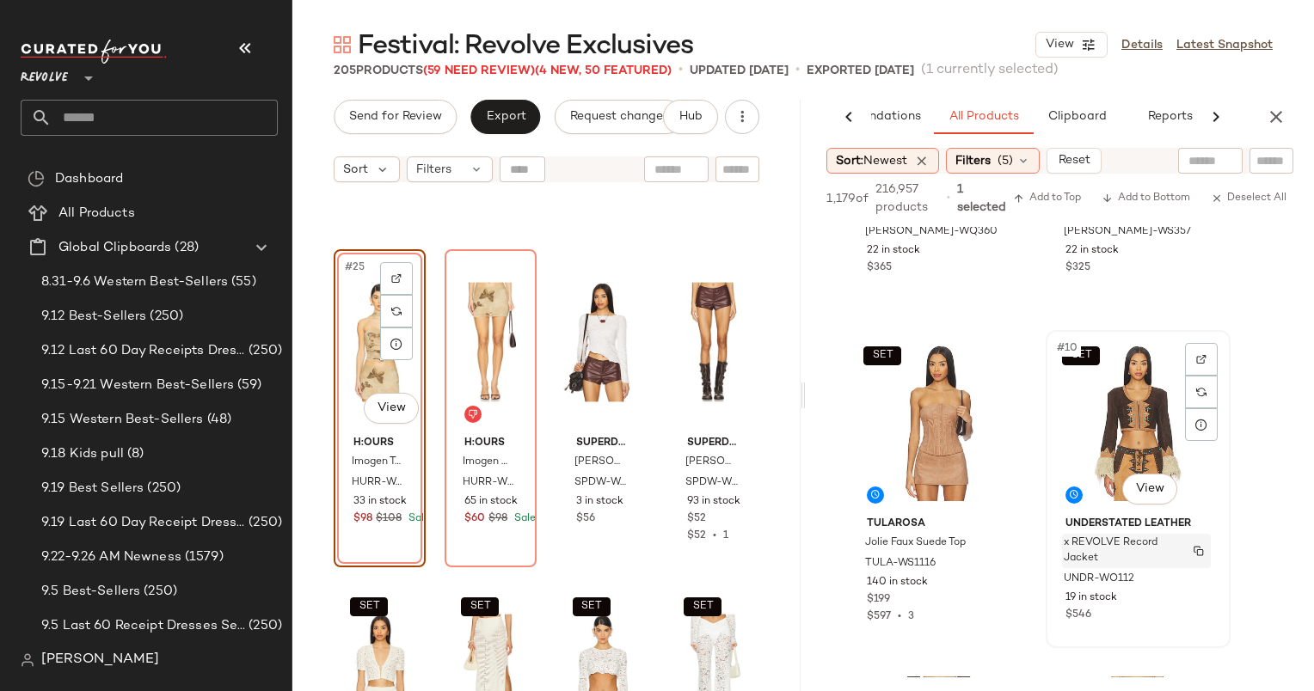
scroll to position [1674, 0]
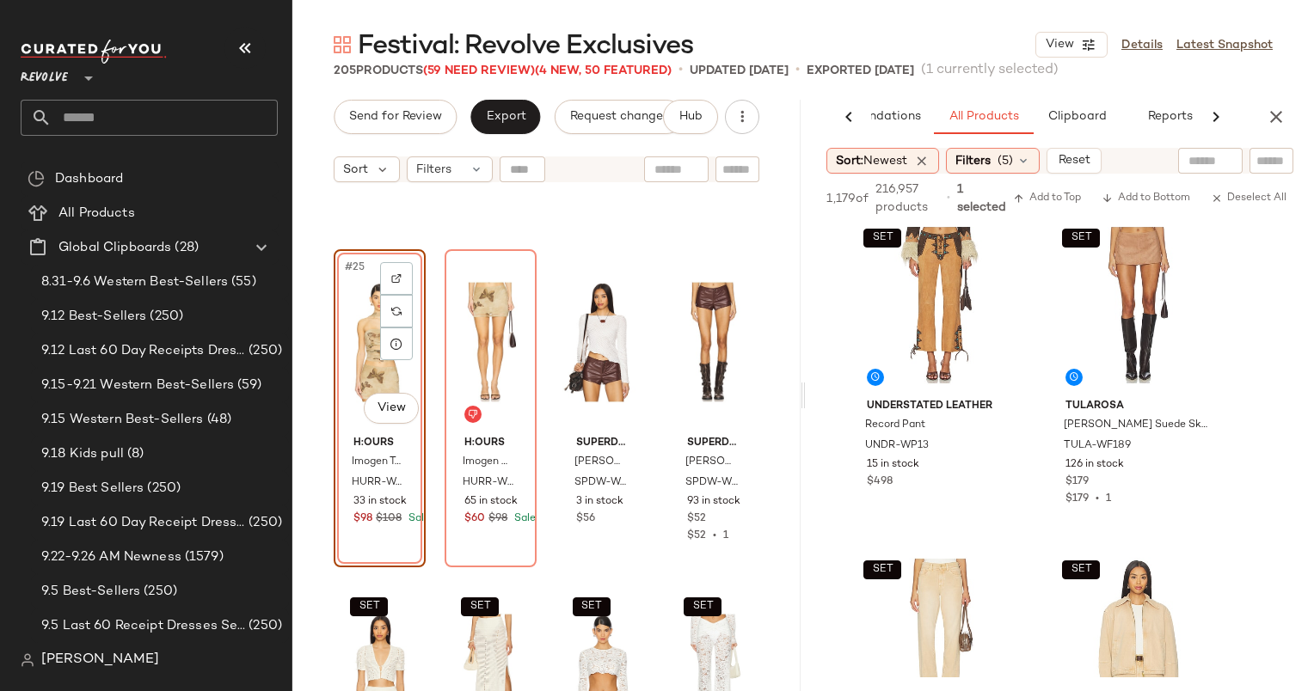
click at [1200, 170] on div at bounding box center [1210, 161] width 44 height 26
type input "*********"
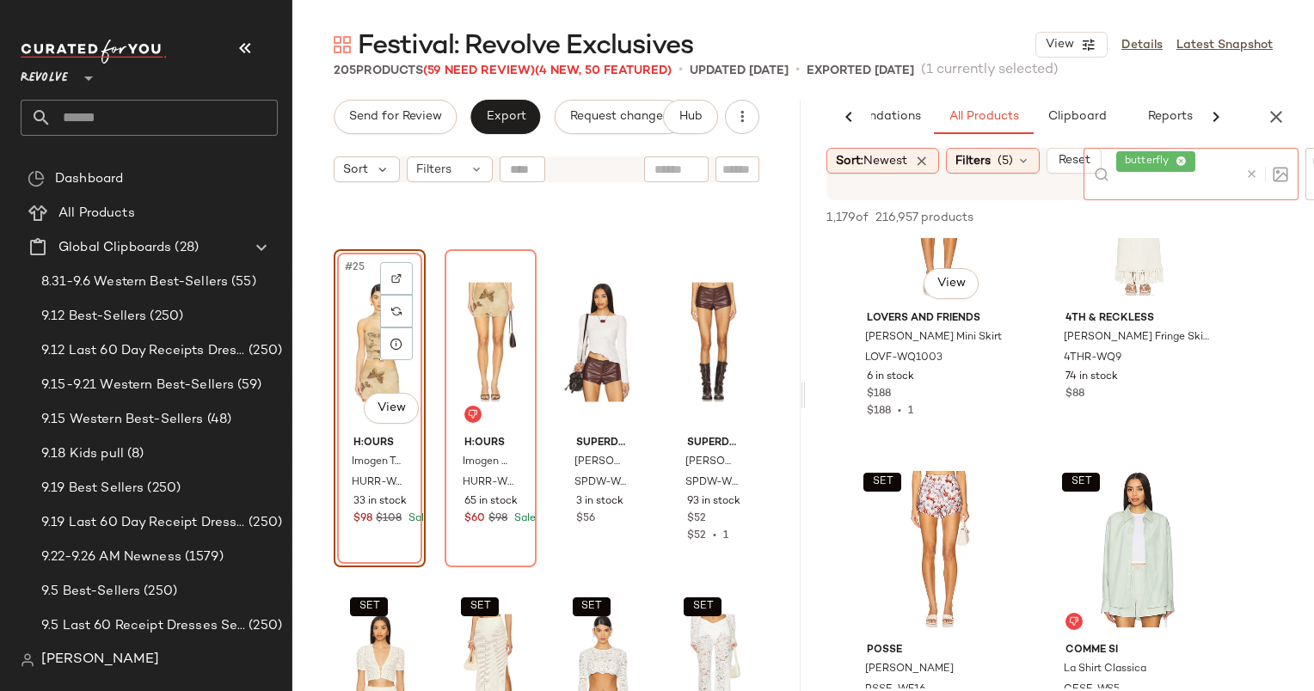
scroll to position [1443, 0]
